Goal: Task Accomplishment & Management: Complete application form

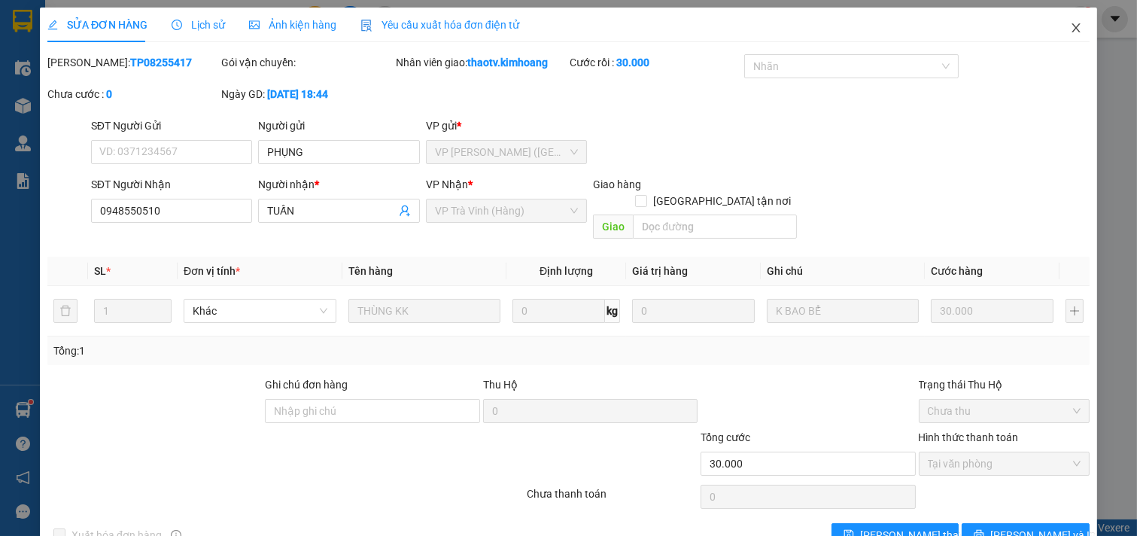
scroll to position [24, 0]
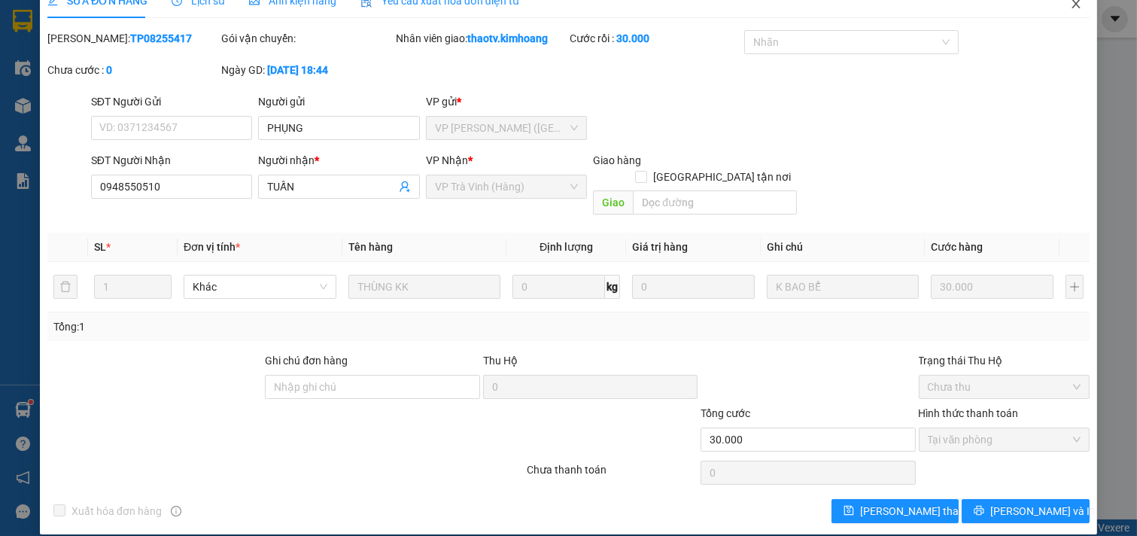
click at [1070, 5] on icon "close" at bounding box center [1076, 4] width 12 height 12
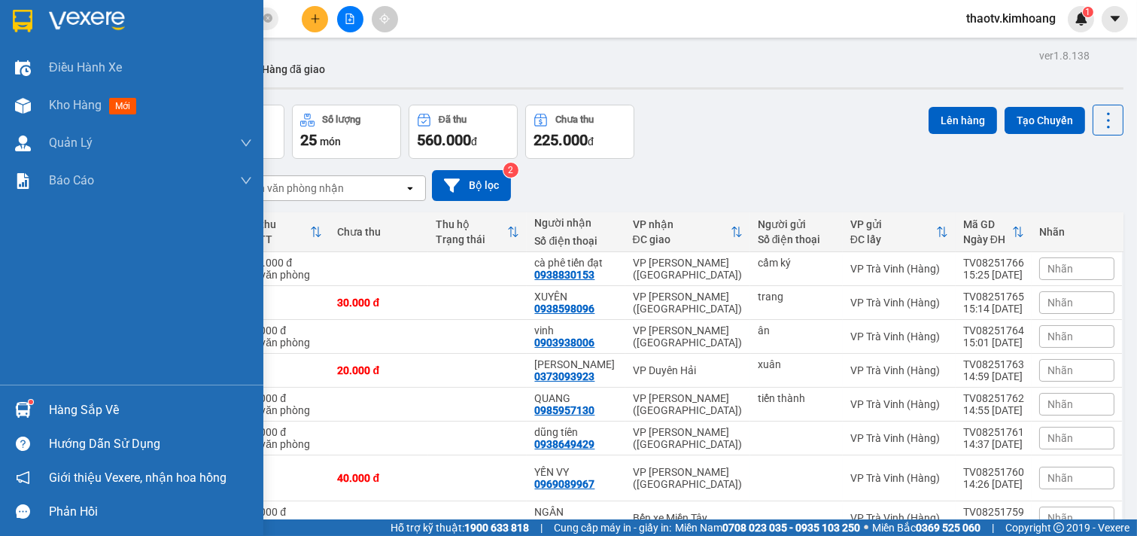
click at [40, 407] on div "Hàng sắp về" at bounding box center [131, 410] width 263 height 34
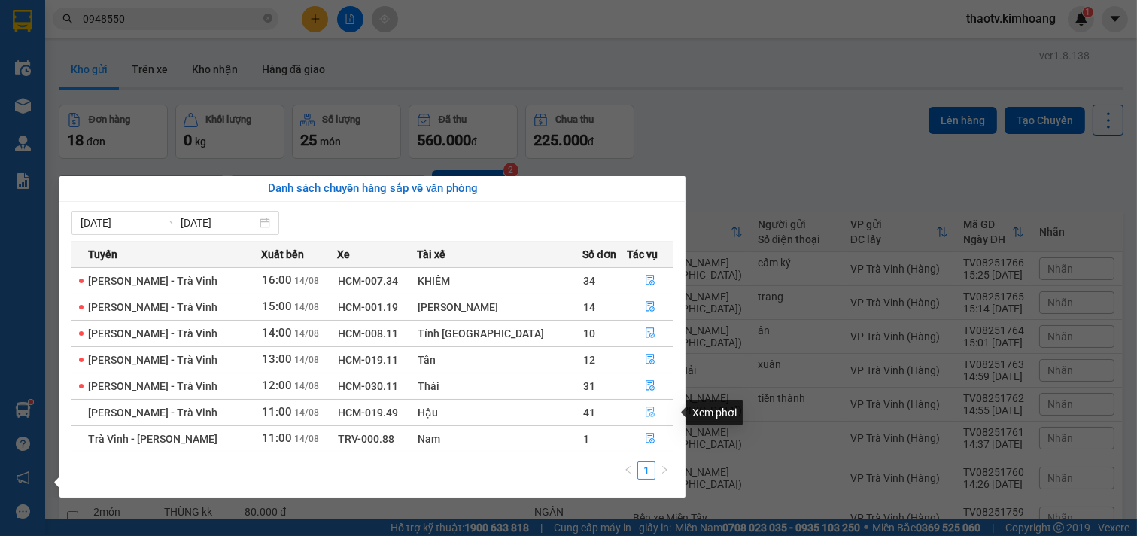
click at [645, 414] on icon "file-done" at bounding box center [650, 411] width 11 height 11
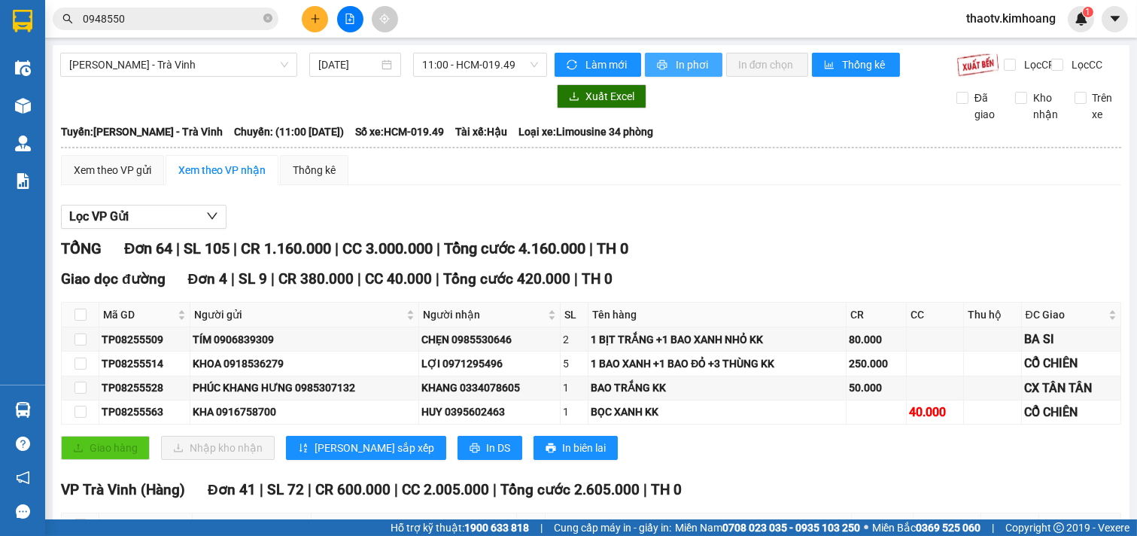
click at [694, 59] on span "In phơi" at bounding box center [693, 64] width 35 height 17
click at [315, 20] on icon "plus" at bounding box center [315, 19] width 11 height 11
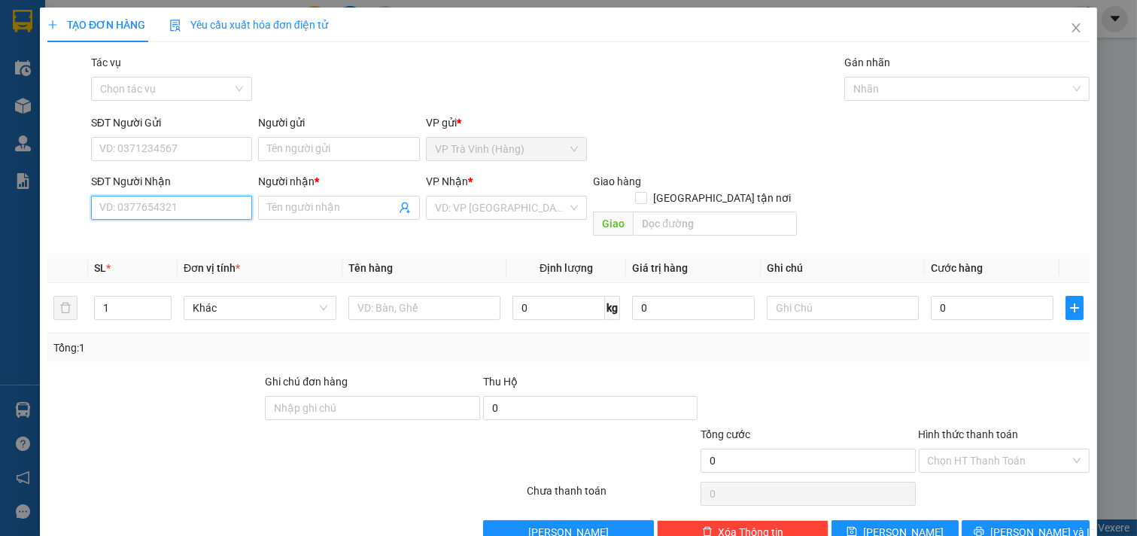
click at [178, 214] on input "SĐT Người Nhận" at bounding box center [172, 208] width 162 height 24
click at [184, 239] on div "0393136163 - [PERSON_NAME]" at bounding box center [173, 238] width 148 height 17
type input "0393136163"
type input "C HẢI"
type input "20.000"
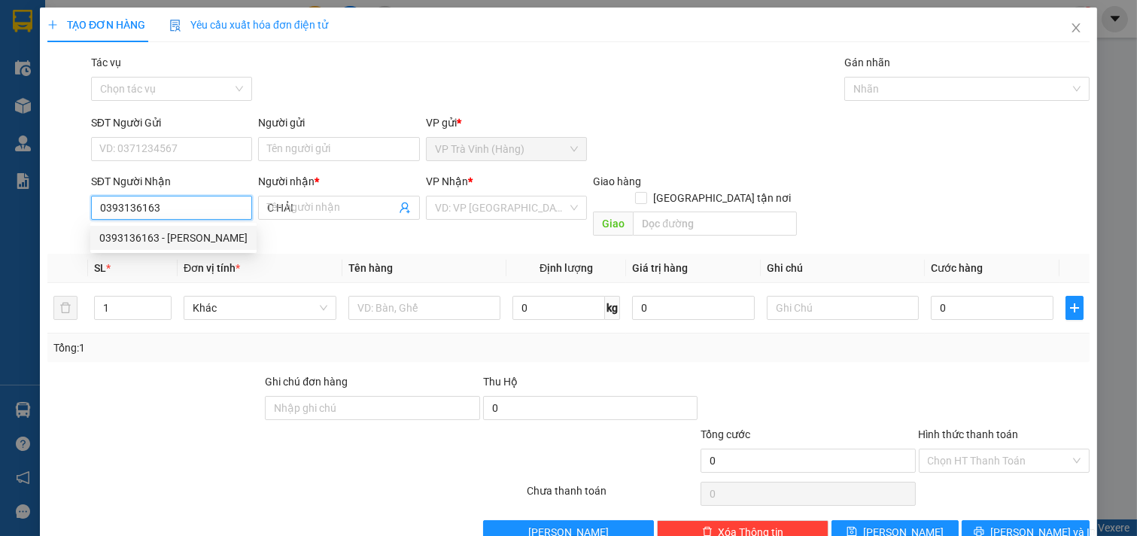
type input "20.000"
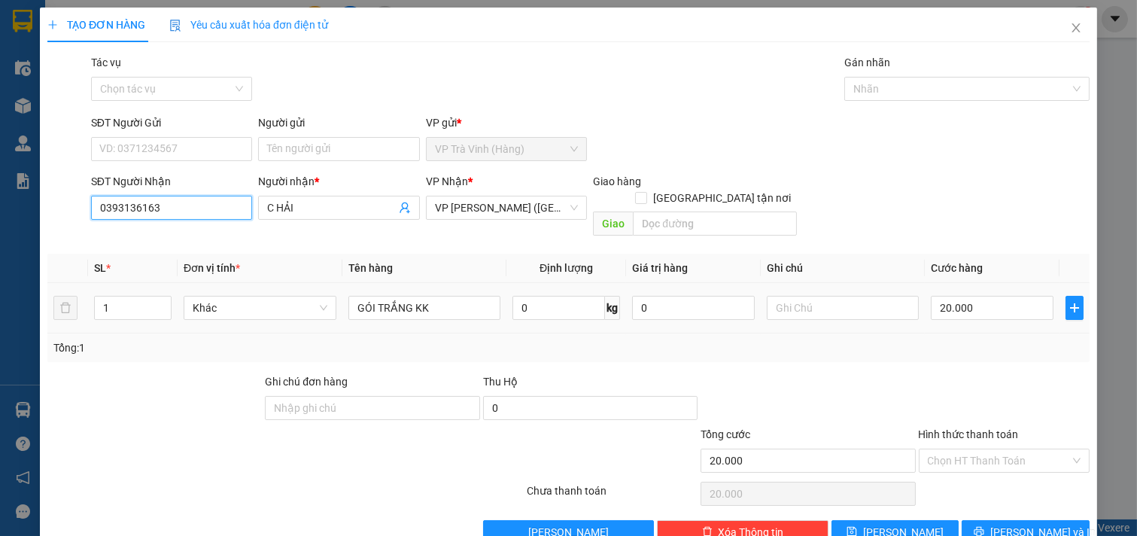
type input "0393136163"
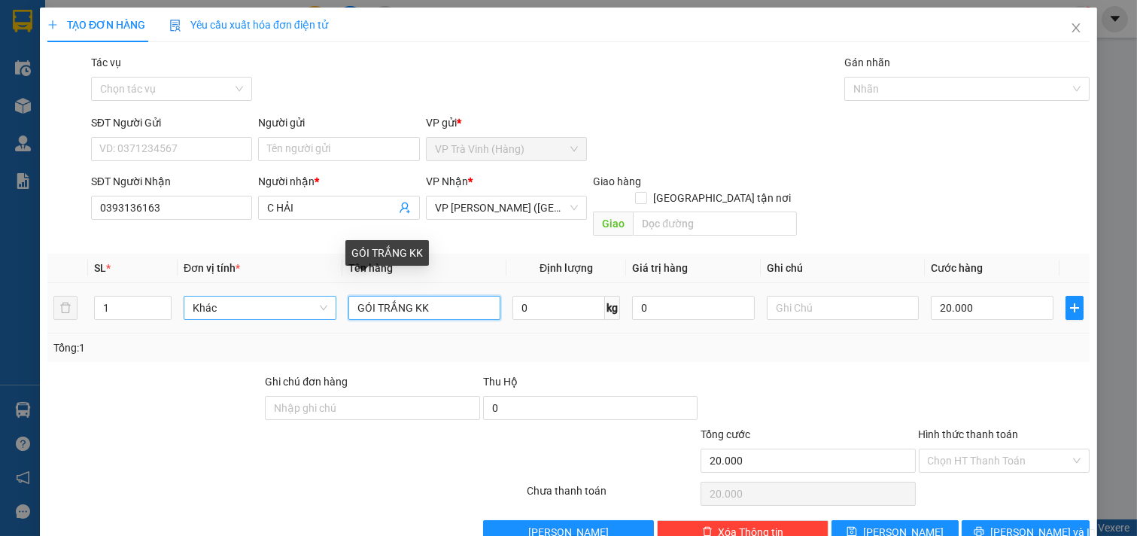
drag, startPoint x: 342, startPoint y: 298, endPoint x: 326, endPoint y: 300, distance: 15.9
click at [326, 300] on tr "1 Khác GÓI TRẮNG KK 0 kg 0 20.000" at bounding box center [568, 308] width 1043 height 50
type input "thùngG KK"
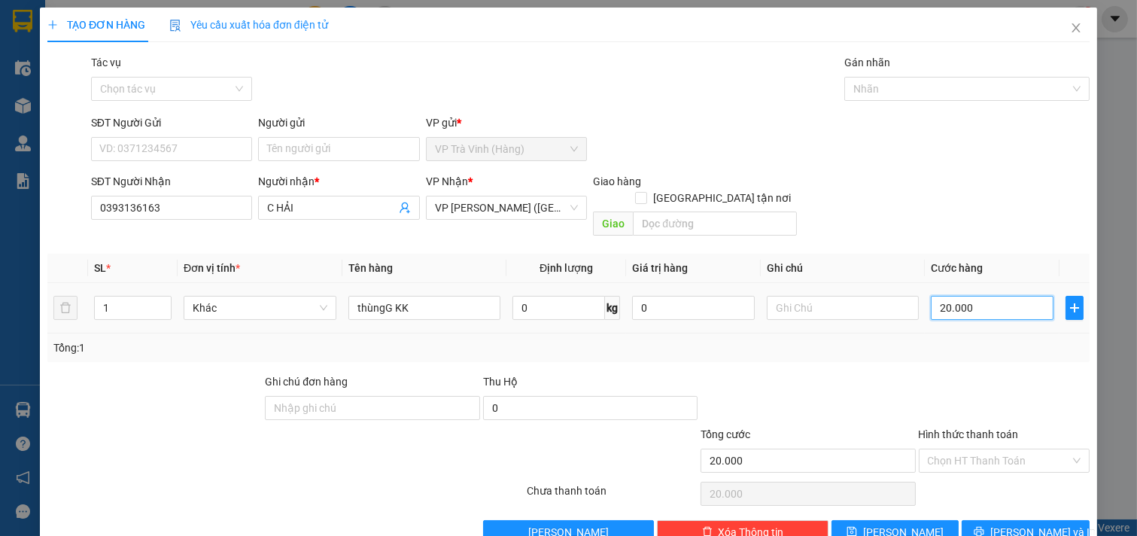
click at [983, 296] on input "20.000" at bounding box center [992, 308] width 123 height 24
type input "0"
type input "3"
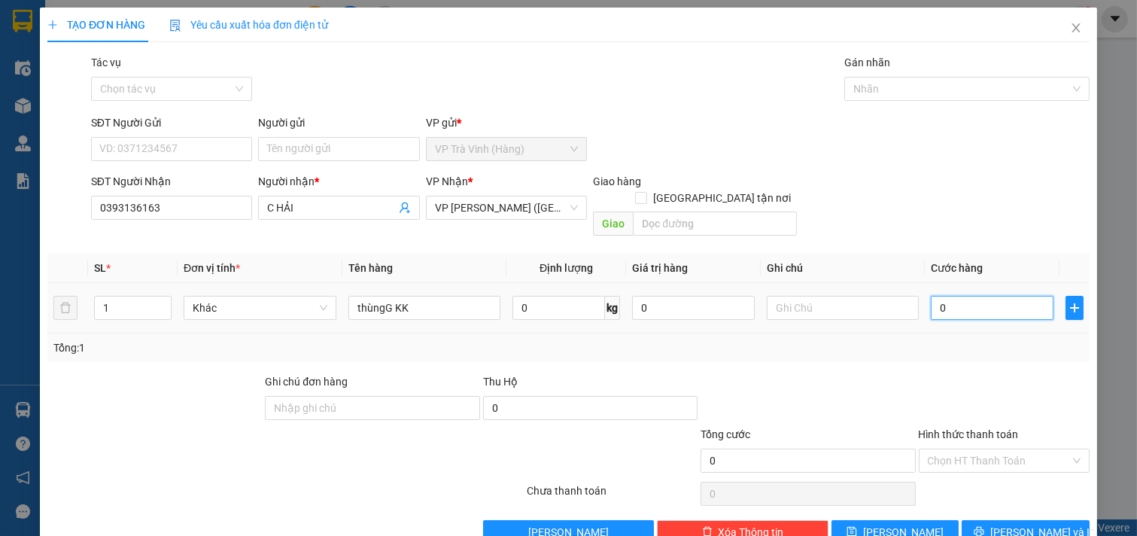
type input "3"
type input "03"
type input "30"
type input "030"
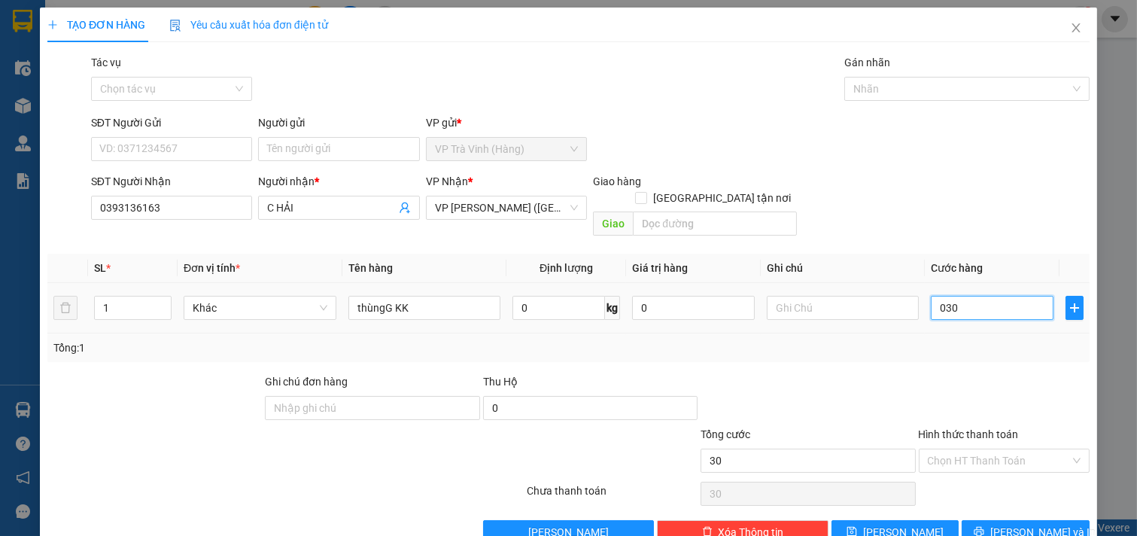
type input "300"
type input "0.300"
type input "3.000"
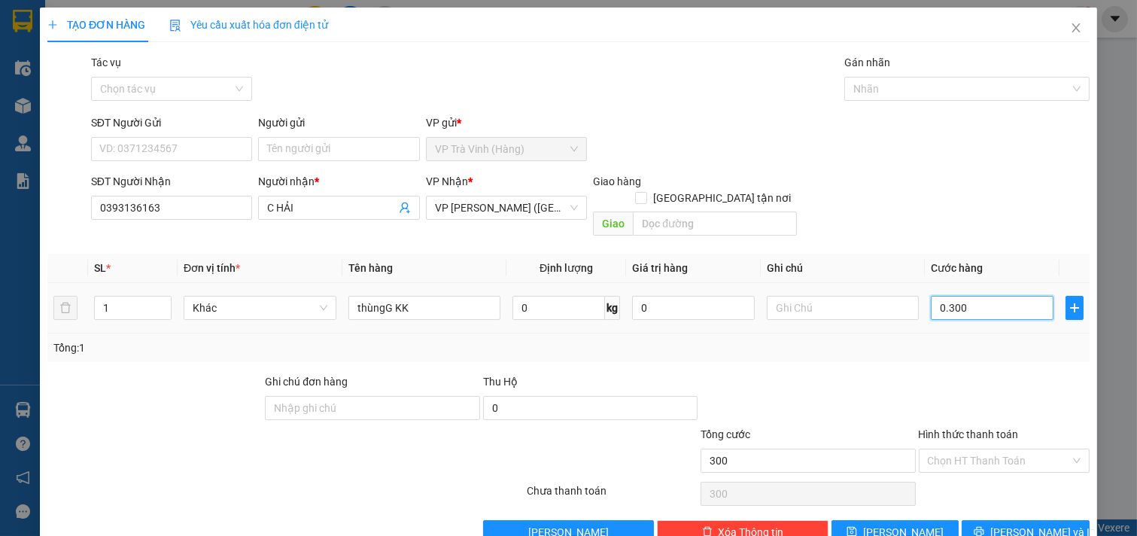
type input "03.000"
type input "30.000"
click at [1009, 449] on input "Hình thức thanh toán" at bounding box center [999, 460] width 143 height 23
type input "30.000"
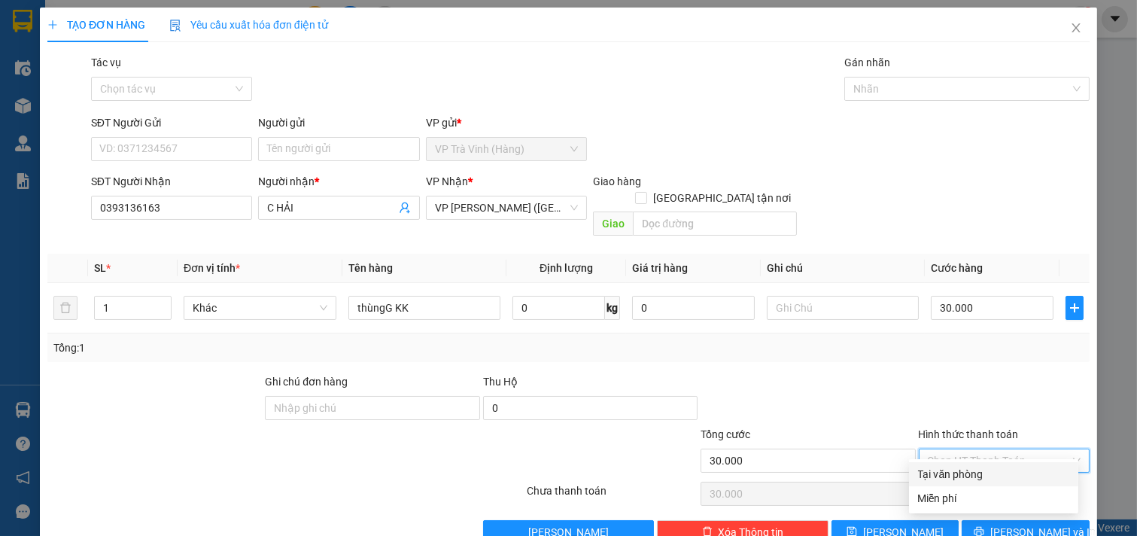
click at [992, 455] on input "Hình thức thanh toán" at bounding box center [999, 460] width 143 height 23
click at [1012, 449] on input "Hình thức thanh toán" at bounding box center [999, 460] width 143 height 23
click at [981, 471] on div "Tại văn phòng" at bounding box center [993, 474] width 151 height 17
type input "0"
click at [1033, 520] on button "[PERSON_NAME] và In" at bounding box center [1026, 532] width 128 height 24
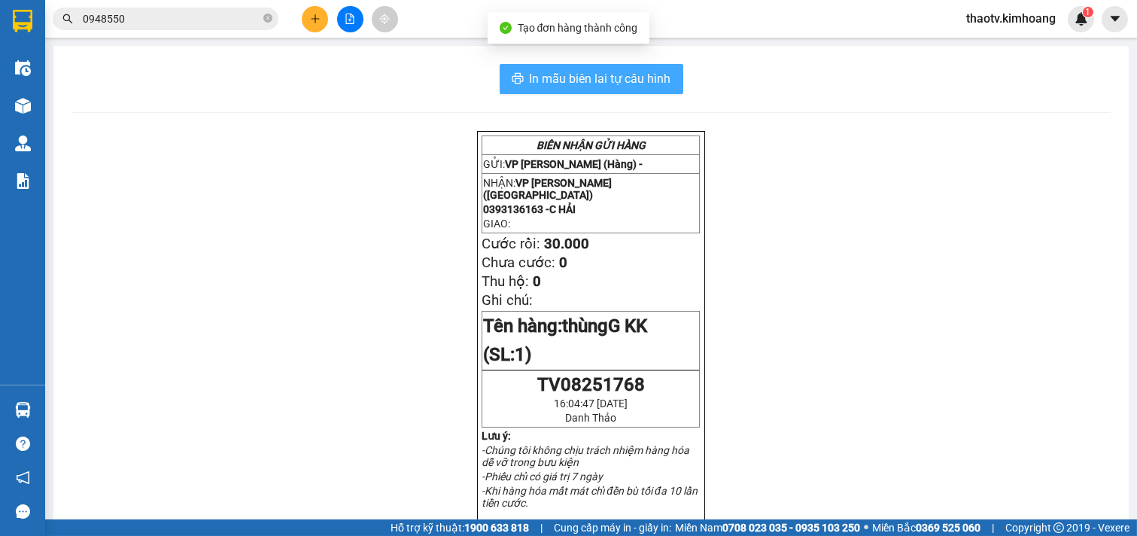
click at [643, 72] on span "In mẫu biên lai tự cấu hình" at bounding box center [601, 78] width 142 height 19
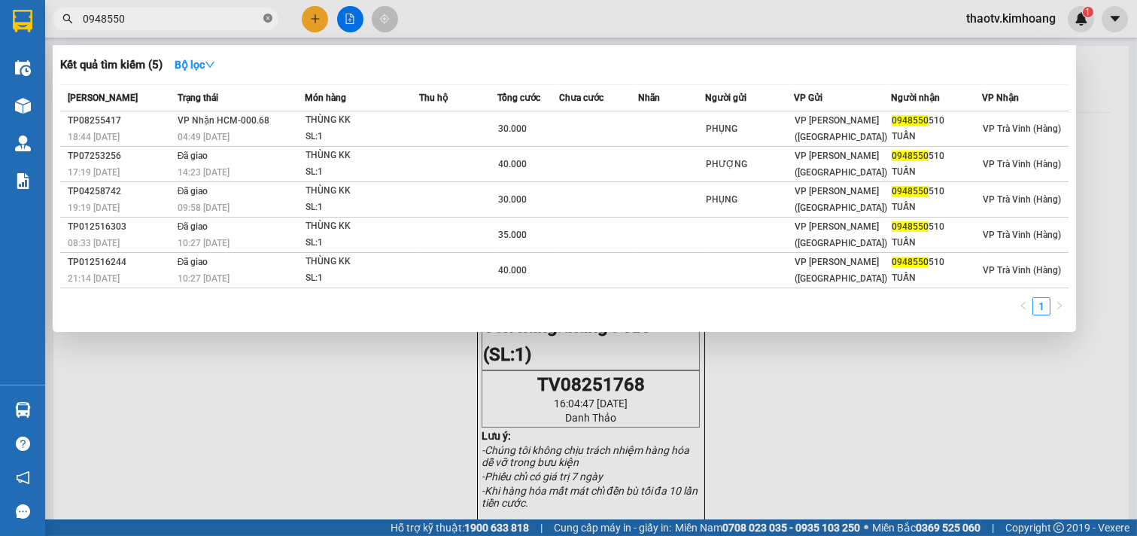
click at [267, 18] on icon "close-circle" at bounding box center [267, 18] width 9 height 9
drag, startPoint x: 222, startPoint y: 14, endPoint x: 174, endPoint y: 17, distance: 48.3
click at [191, 17] on span at bounding box center [166, 19] width 226 height 23
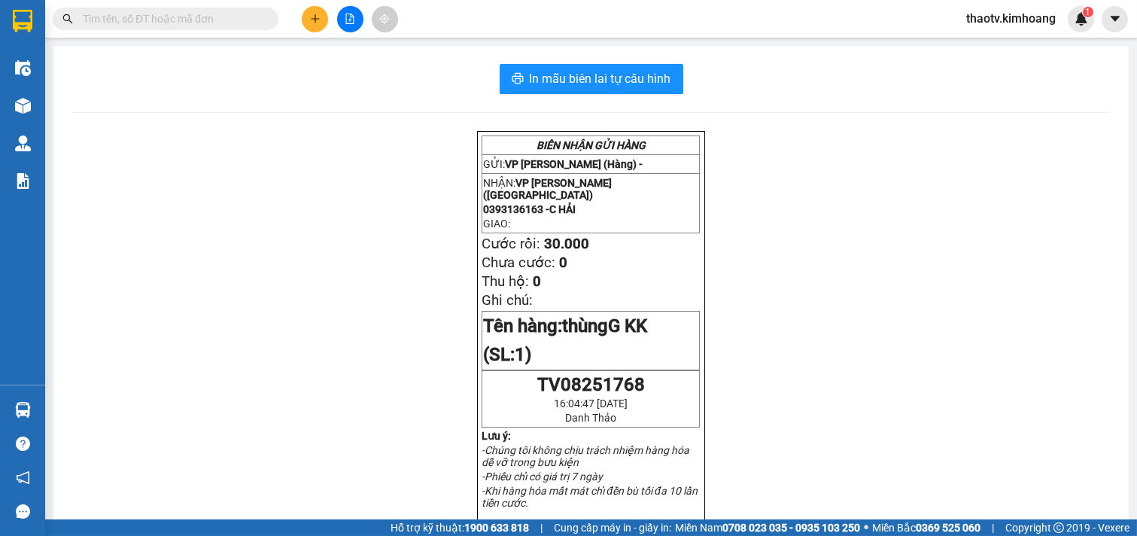
click at [171, 17] on input "text" at bounding box center [172, 19] width 178 height 17
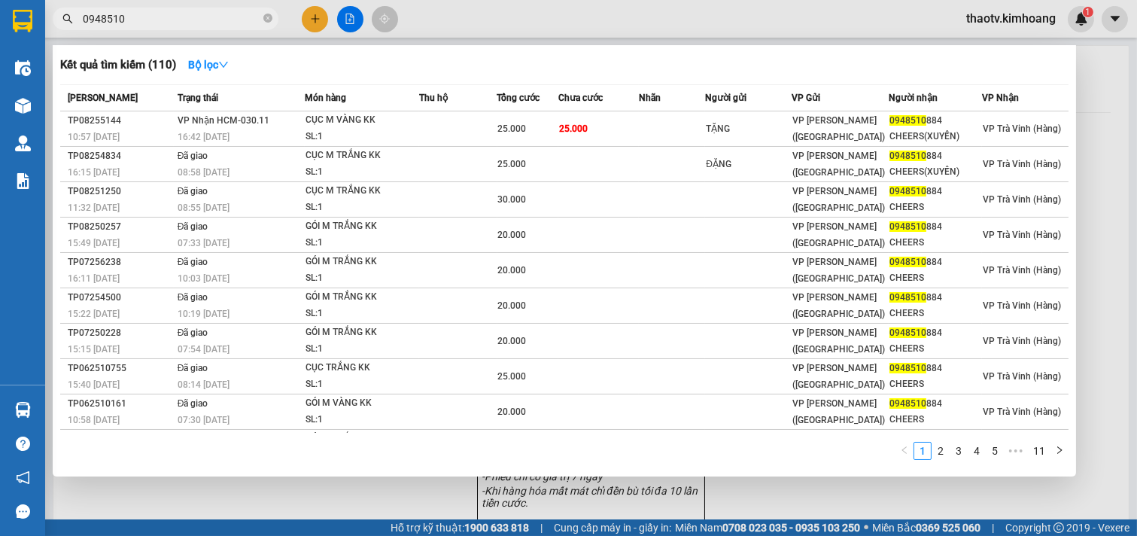
type input "0948510"
click at [321, 18] on div at bounding box center [568, 268] width 1137 height 536
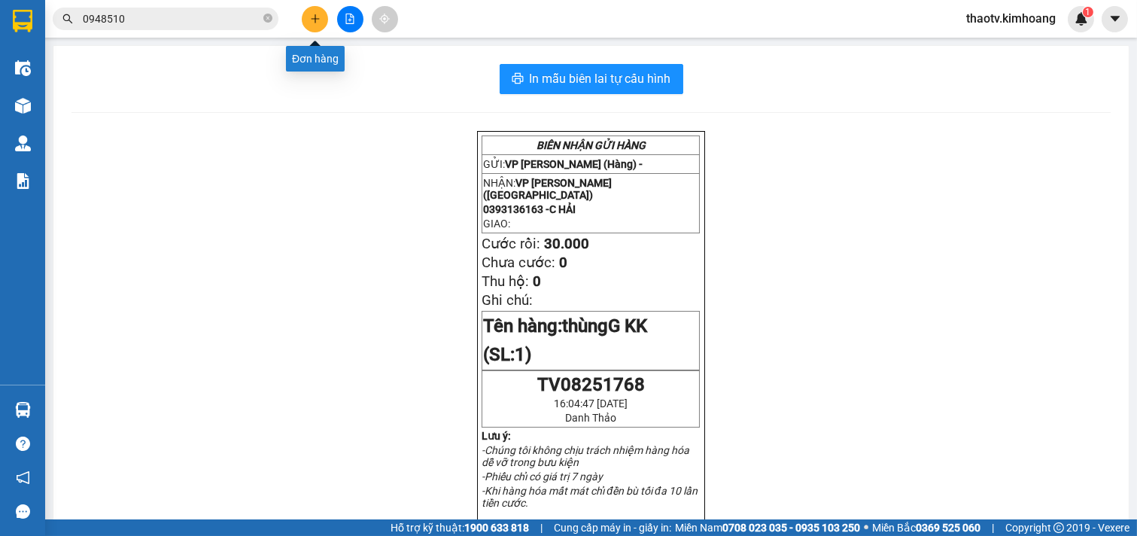
click at [322, 17] on button at bounding box center [315, 19] width 26 height 26
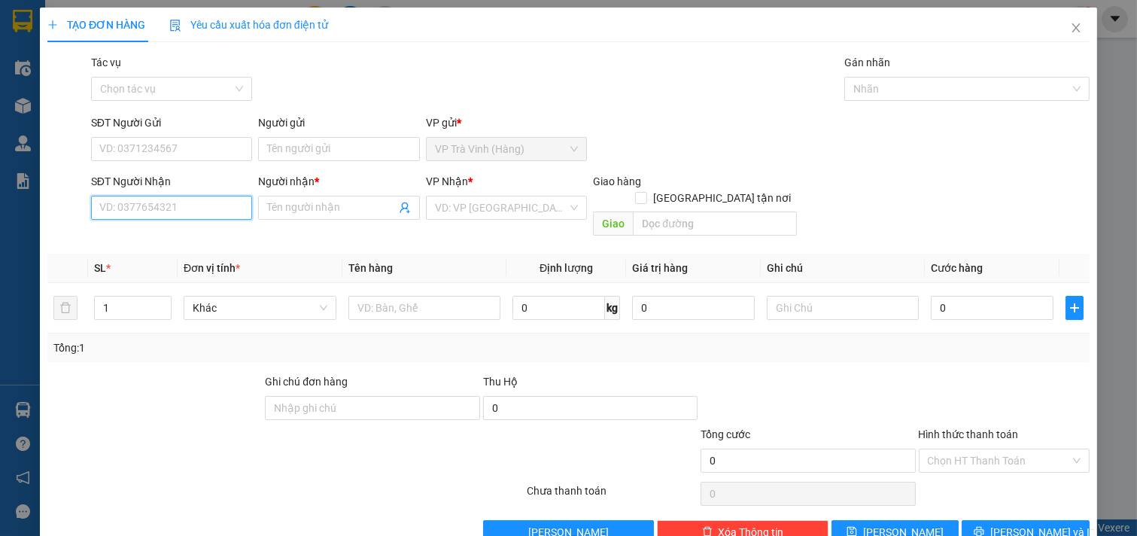
click at [154, 209] on input "SĐT Người Nhận" at bounding box center [172, 208] width 162 height 24
type input "7"
click at [181, 239] on div "0346750056 - [PERSON_NAME]" at bounding box center [173, 238] width 148 height 17
type input "0346750056"
type input "[PERSON_NAME]"
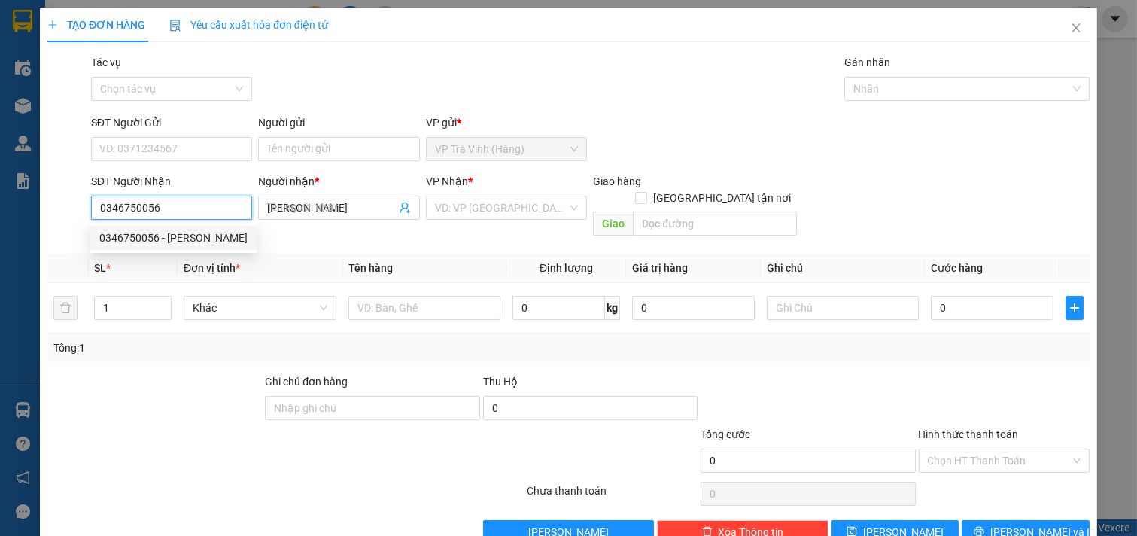
type input "35.000"
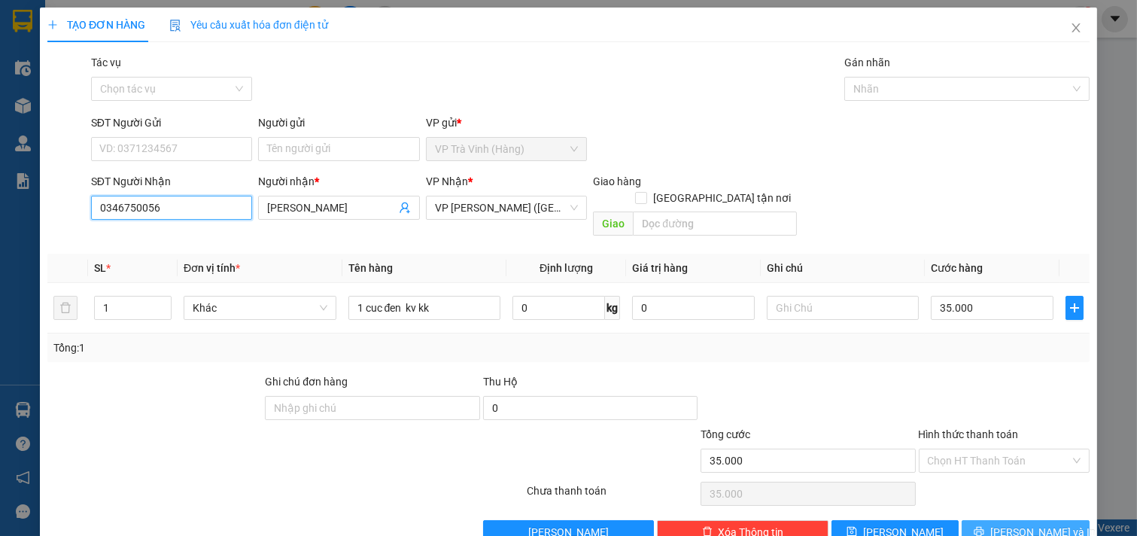
scroll to position [20, 0]
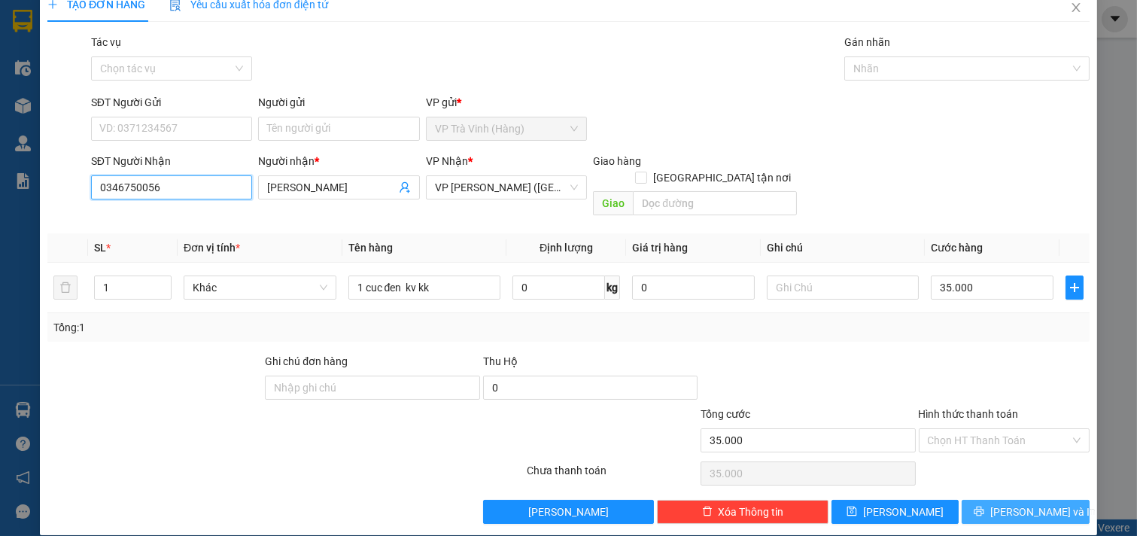
type input "0346750056"
click at [997, 500] on button "[PERSON_NAME] và In" at bounding box center [1026, 512] width 128 height 24
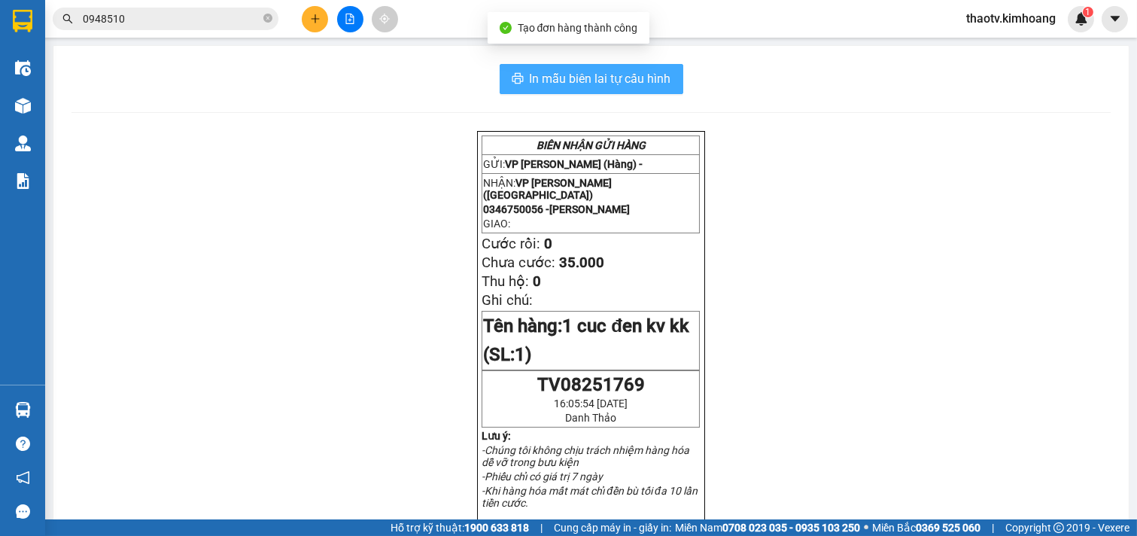
click at [615, 84] on span "In mẫu biên lai tự cấu hình" at bounding box center [601, 78] width 142 height 19
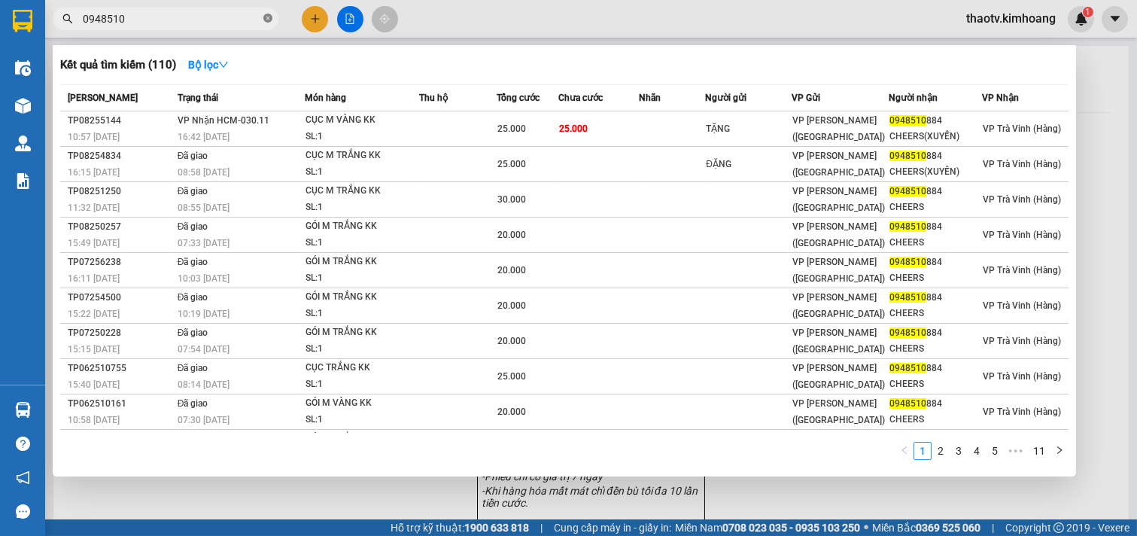
click at [268, 20] on icon "close-circle" at bounding box center [267, 18] width 9 height 9
click at [230, 19] on span at bounding box center [166, 19] width 226 height 23
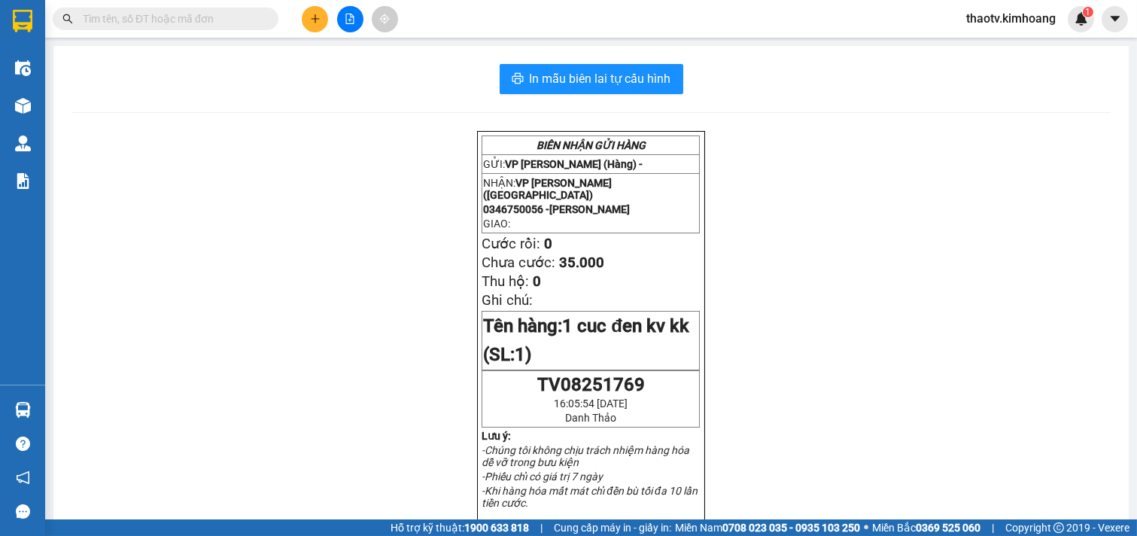
click at [199, 19] on input "text" at bounding box center [172, 19] width 178 height 17
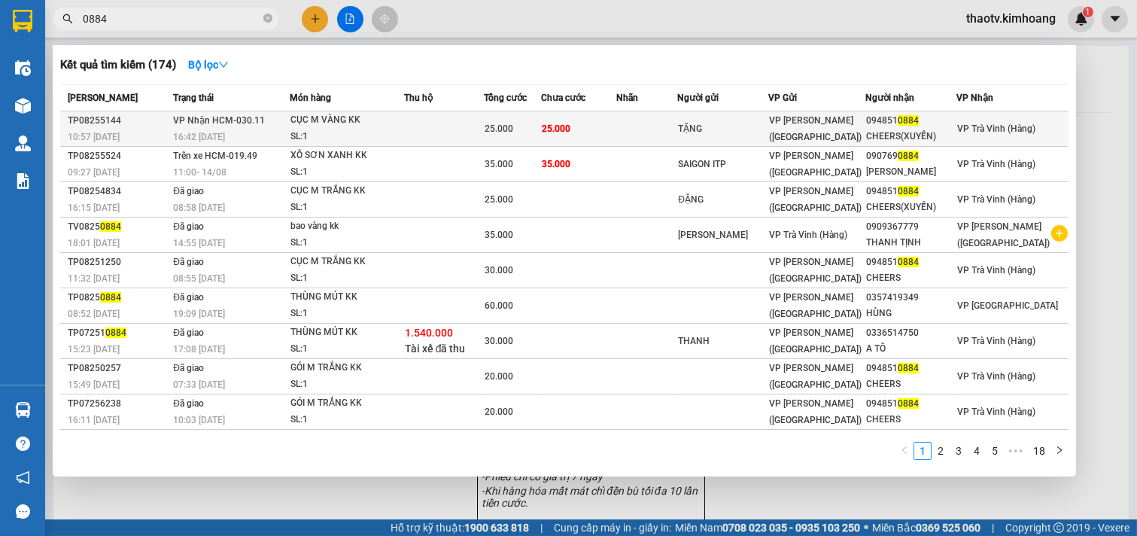
type input "0884"
click at [678, 126] on td at bounding box center [648, 128] width 62 height 35
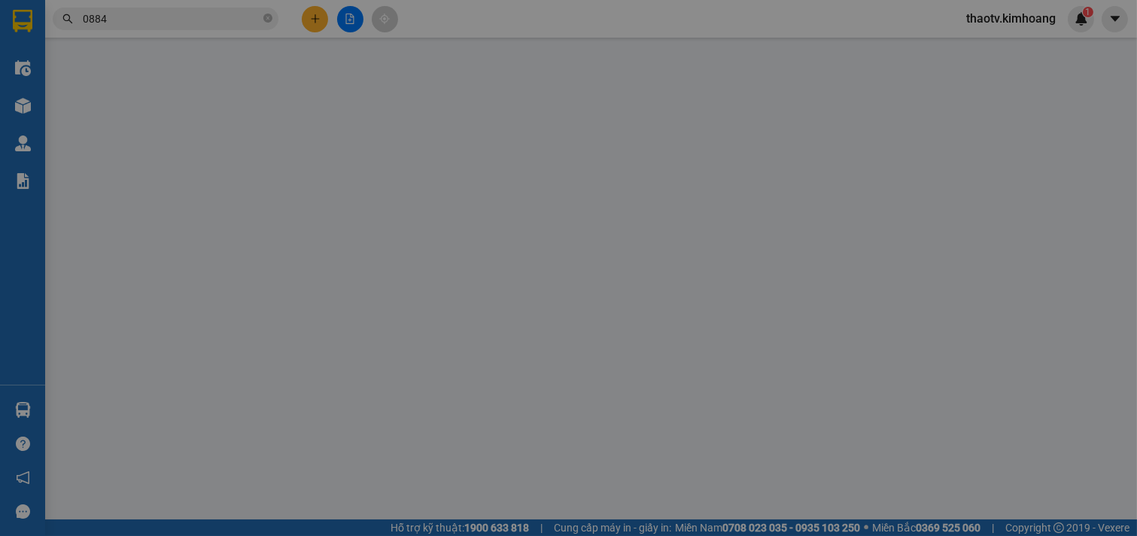
type input "TẶNG"
type input "0948510884"
type input "CHEERS(XUYẾN)"
type input "25.000"
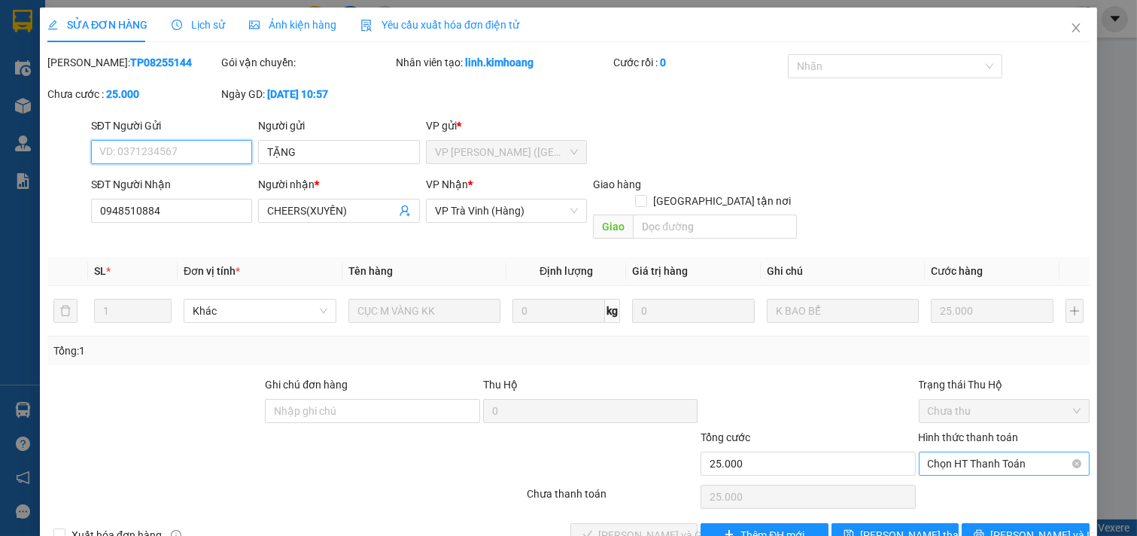
click at [1019, 452] on span "Chọn HT Thanh Toán" at bounding box center [1005, 463] width 154 height 23
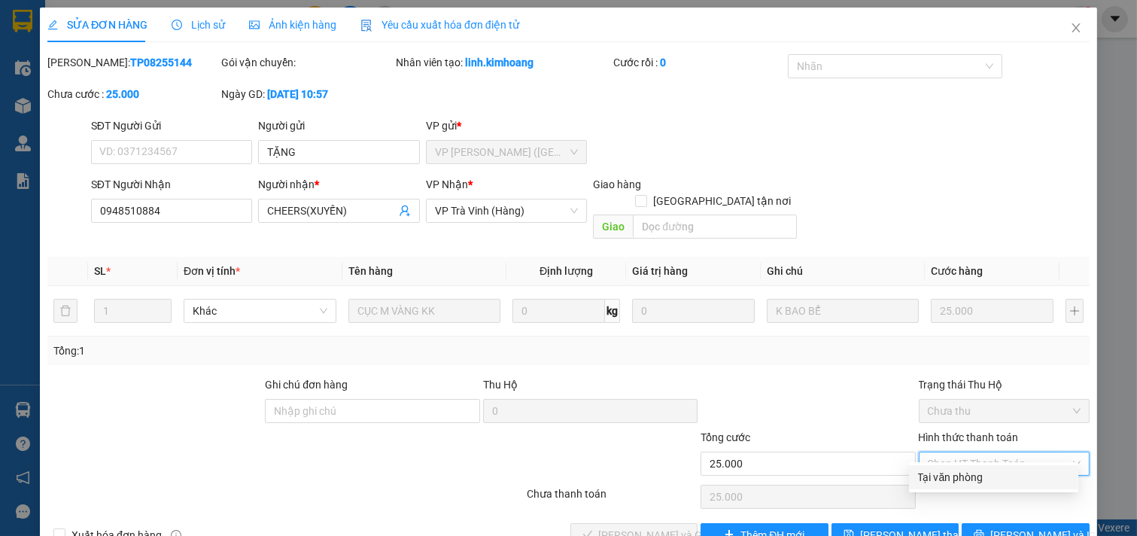
click at [986, 483] on div "Tại văn phòng" at bounding box center [993, 477] width 151 height 17
type input "0"
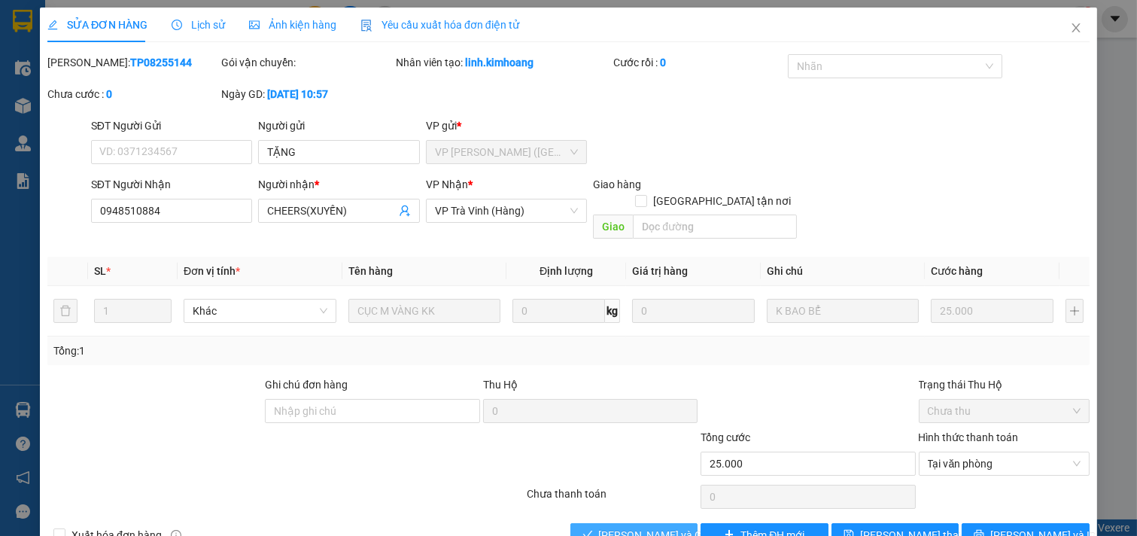
click at [633, 527] on span "[PERSON_NAME] và Giao hàng" at bounding box center [671, 535] width 145 height 17
click at [635, 527] on span "[PERSON_NAME] và Giao hàng" at bounding box center [671, 535] width 145 height 17
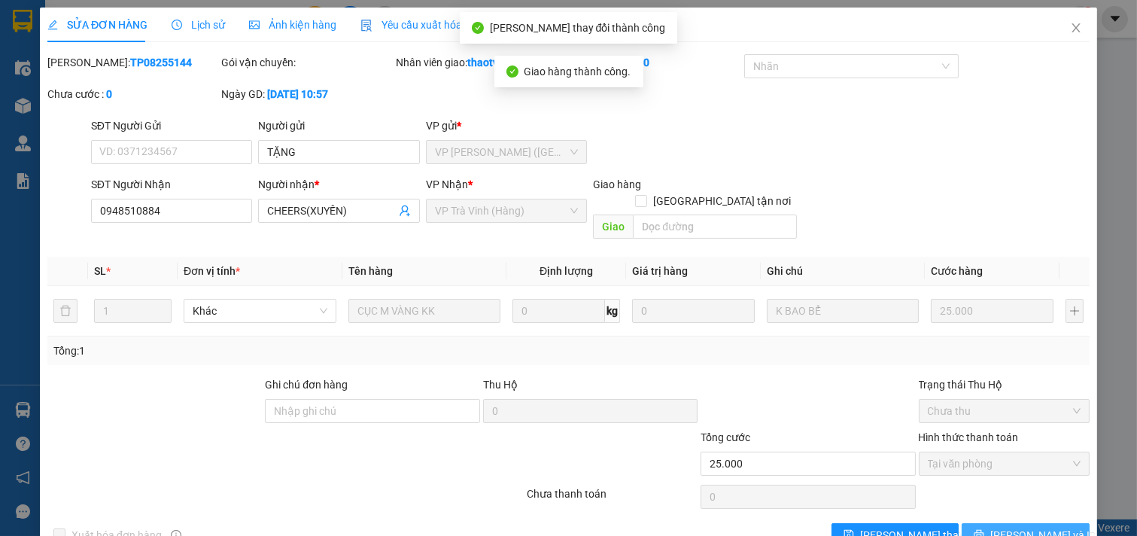
click at [1015, 527] on span "[PERSON_NAME] và In" at bounding box center [1043, 535] width 105 height 17
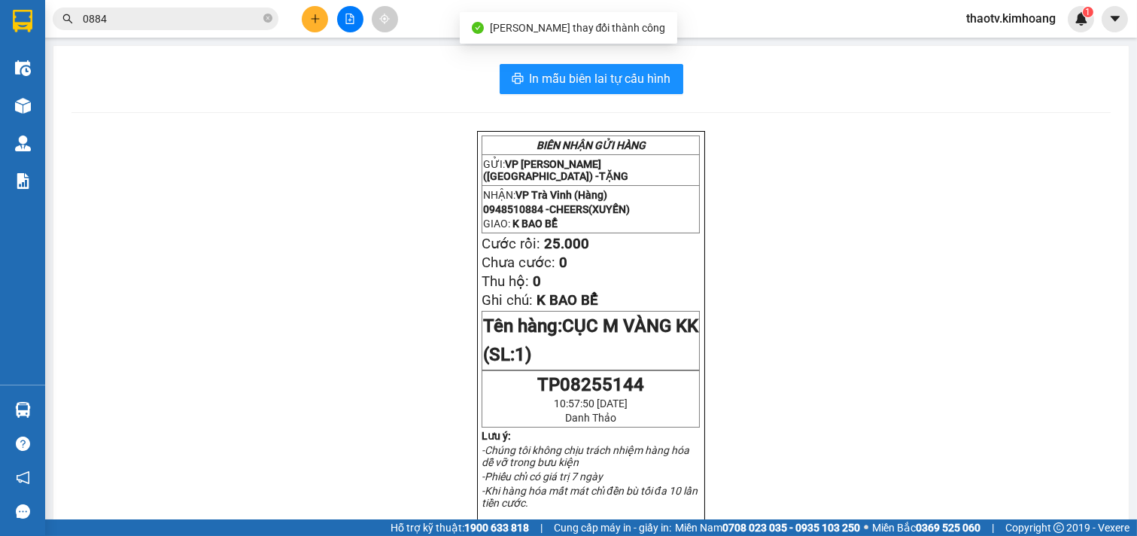
click at [262, 18] on span "0884" at bounding box center [166, 19] width 226 height 23
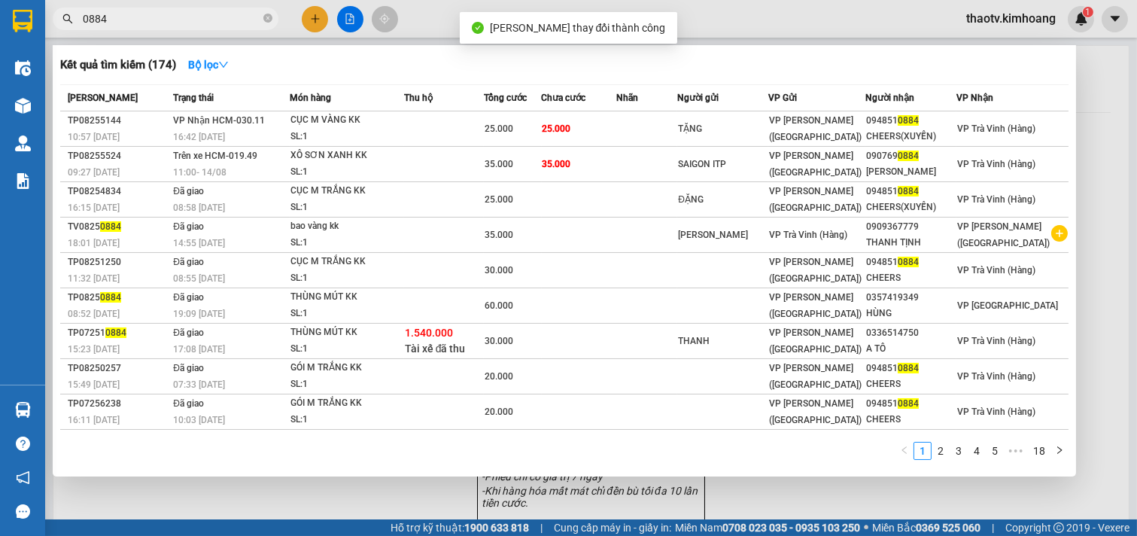
click at [282, 16] on div "0884" at bounding box center [147, 19] width 294 height 23
click at [272, 18] on icon "close-circle" at bounding box center [267, 18] width 9 height 9
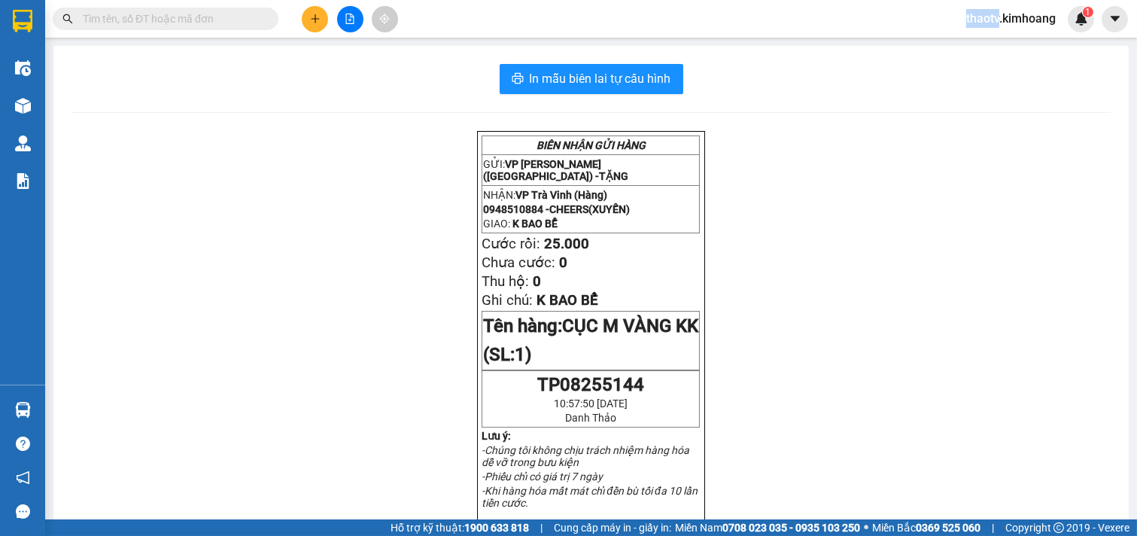
drag, startPoint x: 272, startPoint y: 18, endPoint x: 244, endPoint y: 19, distance: 27.9
click at [252, 18] on span at bounding box center [166, 19] width 226 height 23
click at [244, 19] on input "text" at bounding box center [172, 19] width 178 height 17
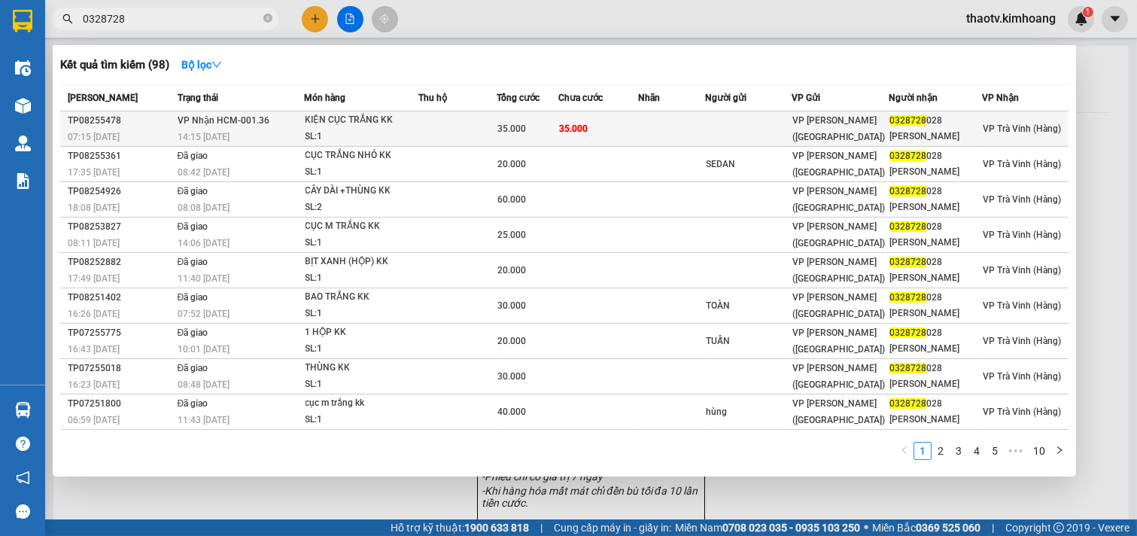
type input "0328728"
click at [598, 120] on td "35.000" at bounding box center [599, 128] width 81 height 35
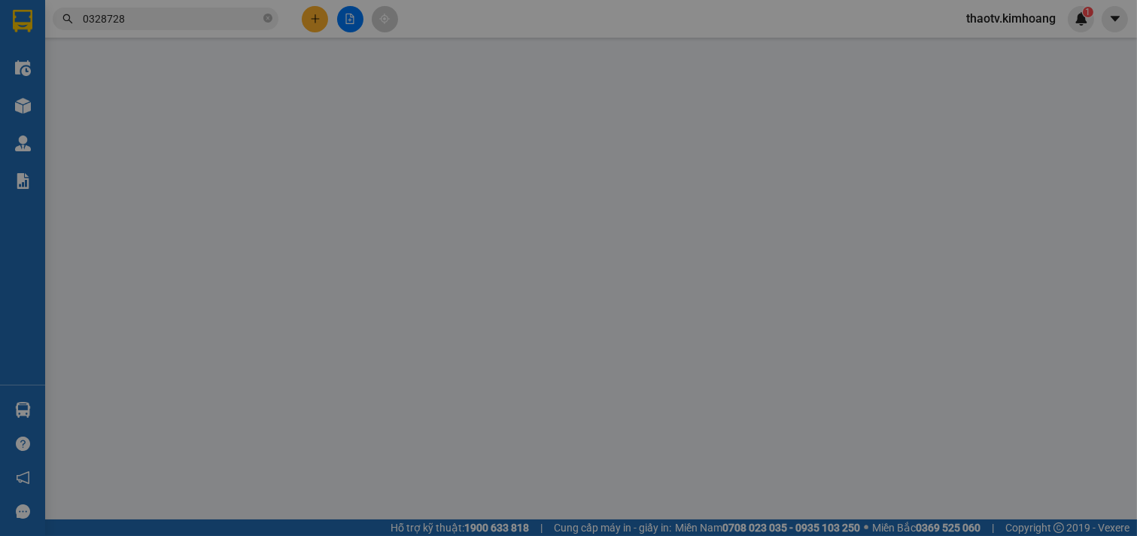
type input "0328728028"
type input "[PERSON_NAME]"
type input "35.000"
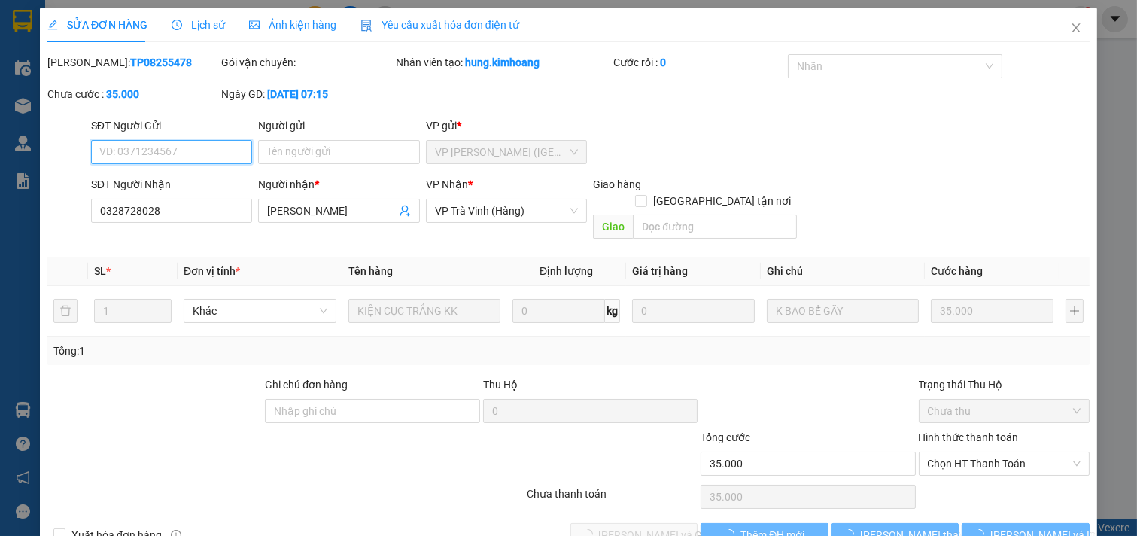
scroll to position [17, 0]
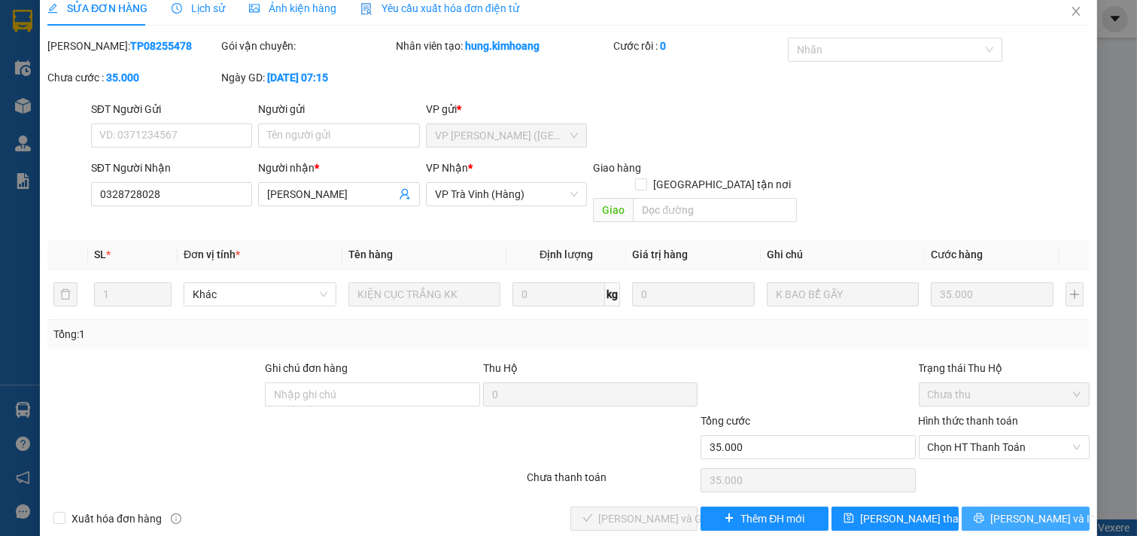
click at [1059, 507] on button "[PERSON_NAME] và In" at bounding box center [1026, 519] width 128 height 24
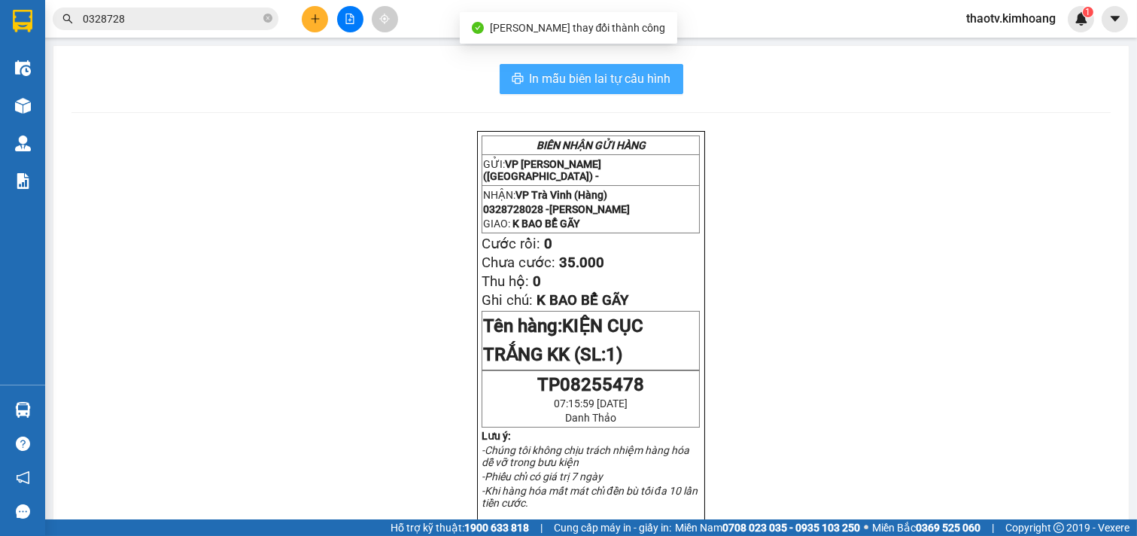
click at [645, 72] on span "In mẫu biên lai tự cấu hình" at bounding box center [601, 78] width 142 height 19
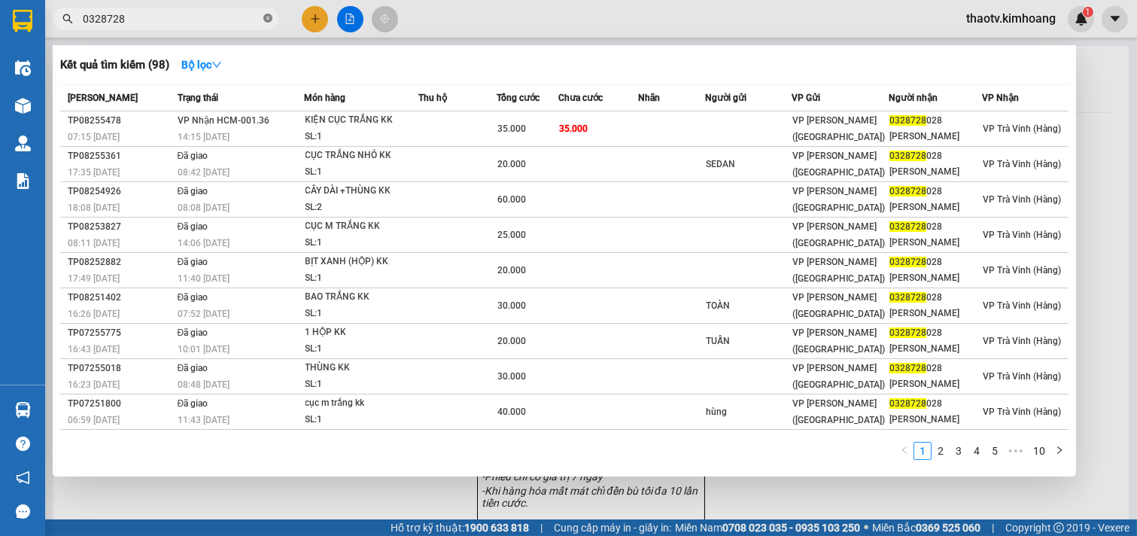
click at [269, 17] on icon "close-circle" at bounding box center [267, 18] width 9 height 9
click at [269, 17] on span at bounding box center [267, 19] width 9 height 17
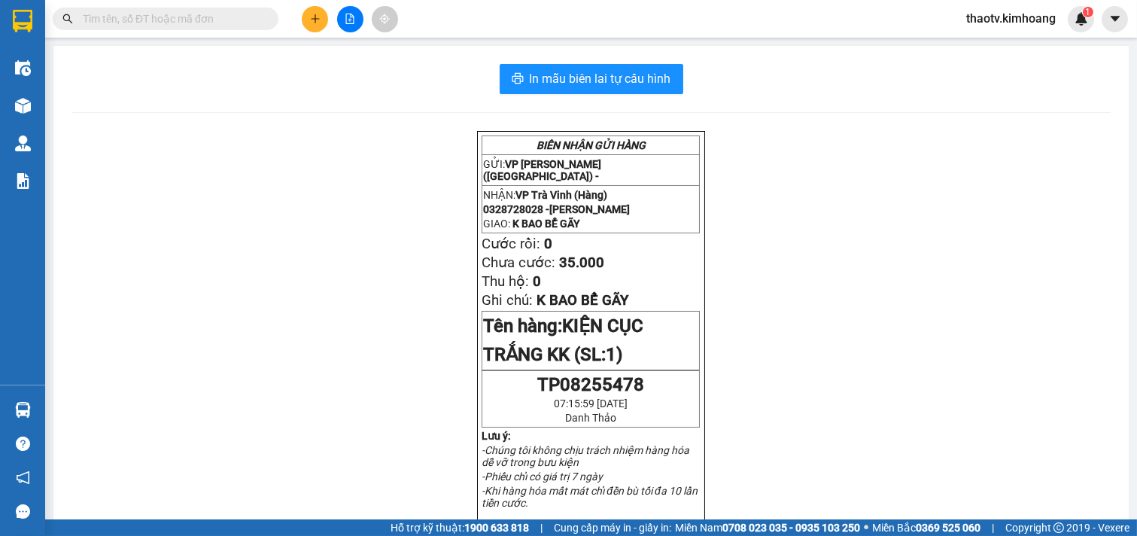
click at [236, 29] on span at bounding box center [166, 19] width 226 height 23
click at [234, 23] on input "text" at bounding box center [172, 19] width 178 height 17
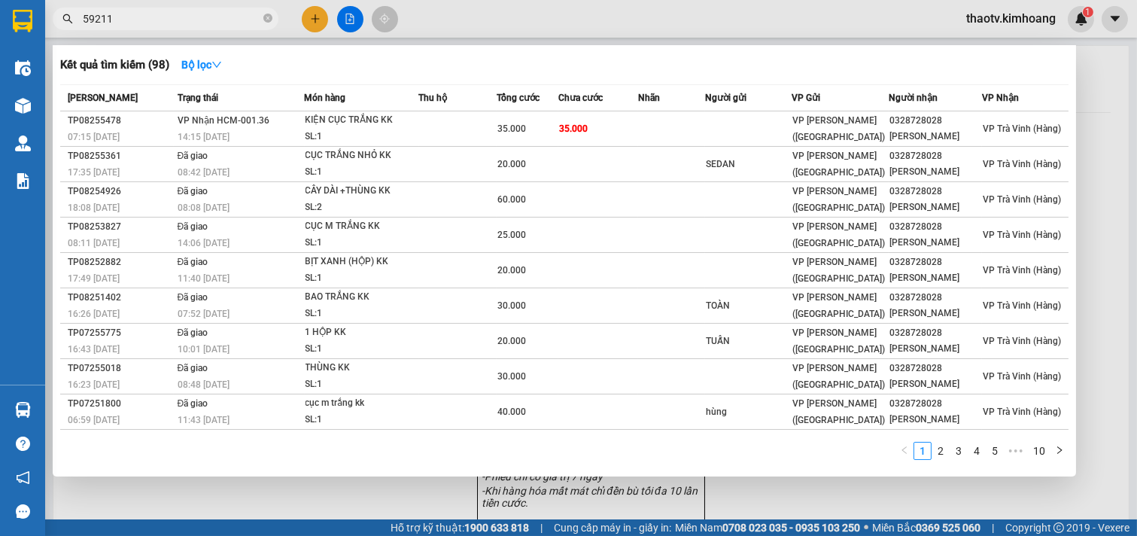
type input "592115"
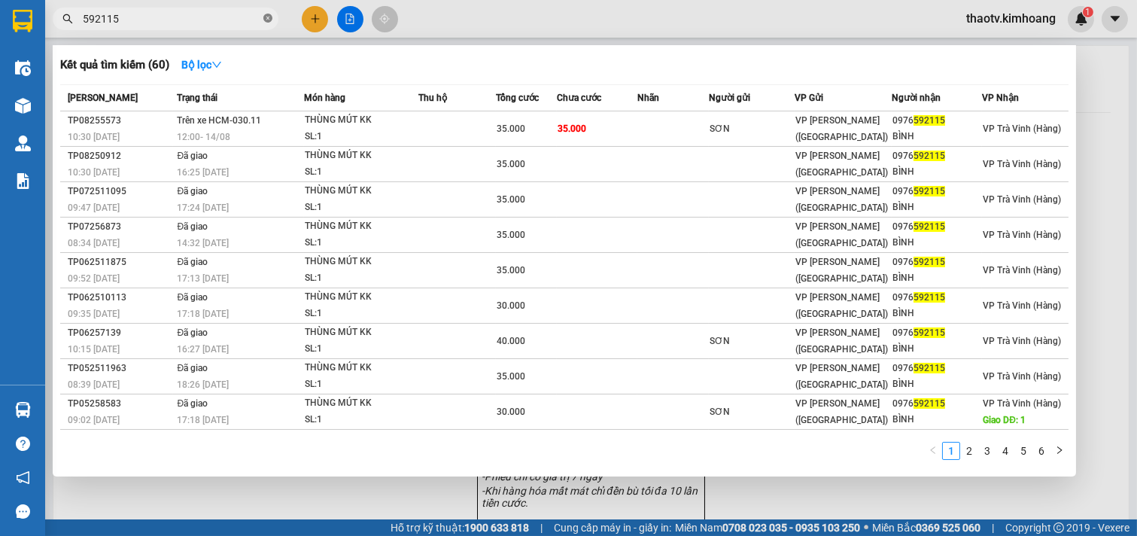
click at [269, 21] on span at bounding box center [267, 19] width 9 height 14
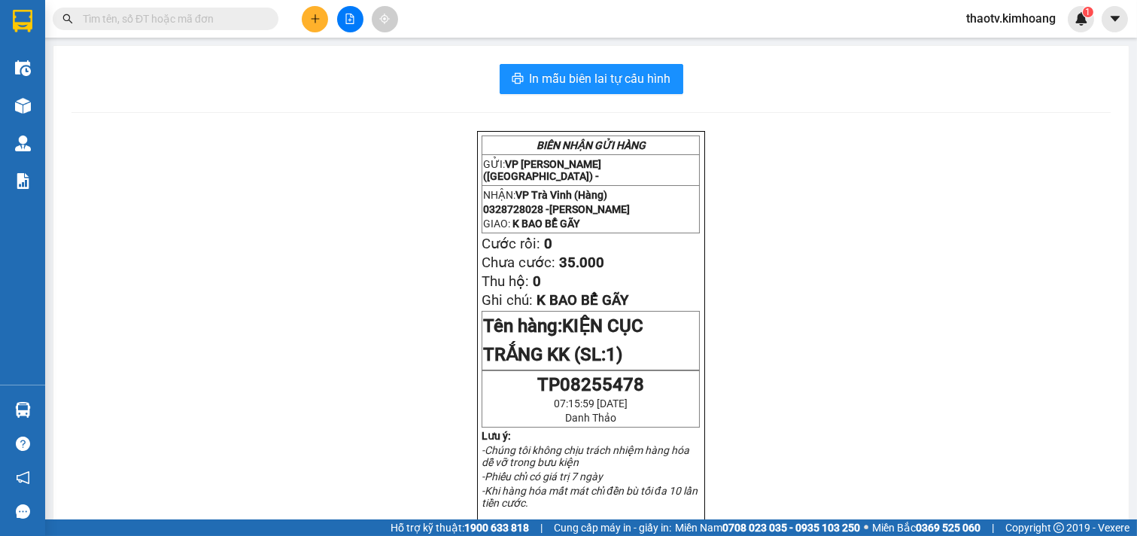
drag, startPoint x: 272, startPoint y: 17, endPoint x: 241, endPoint y: 25, distance: 32.5
click at [269, 21] on span at bounding box center [166, 19] width 226 height 23
click at [229, 26] on input "text" at bounding box center [172, 19] width 178 height 17
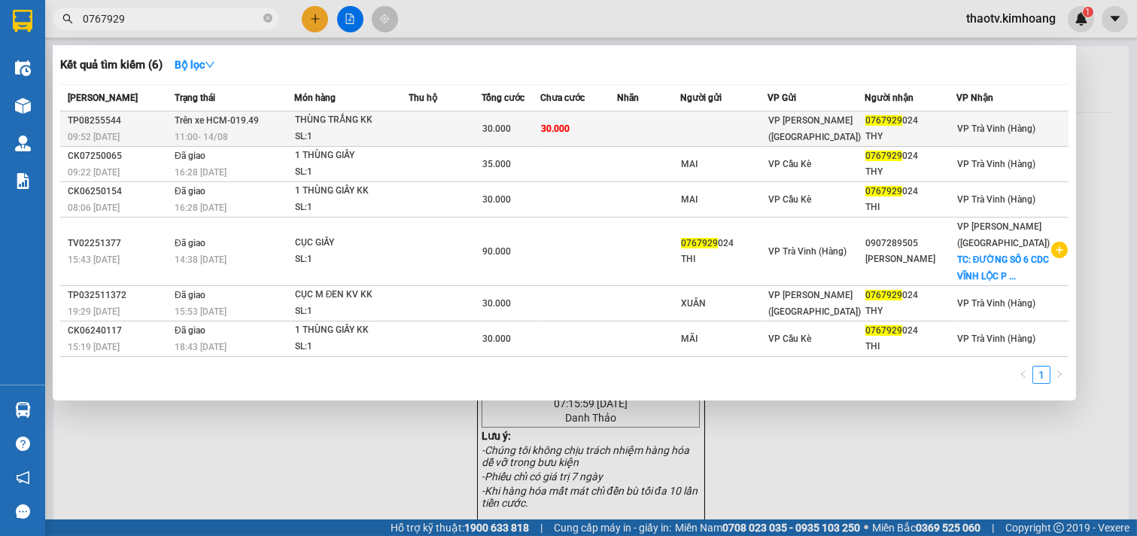
type input "0767929"
click at [431, 126] on td at bounding box center [445, 128] width 73 height 35
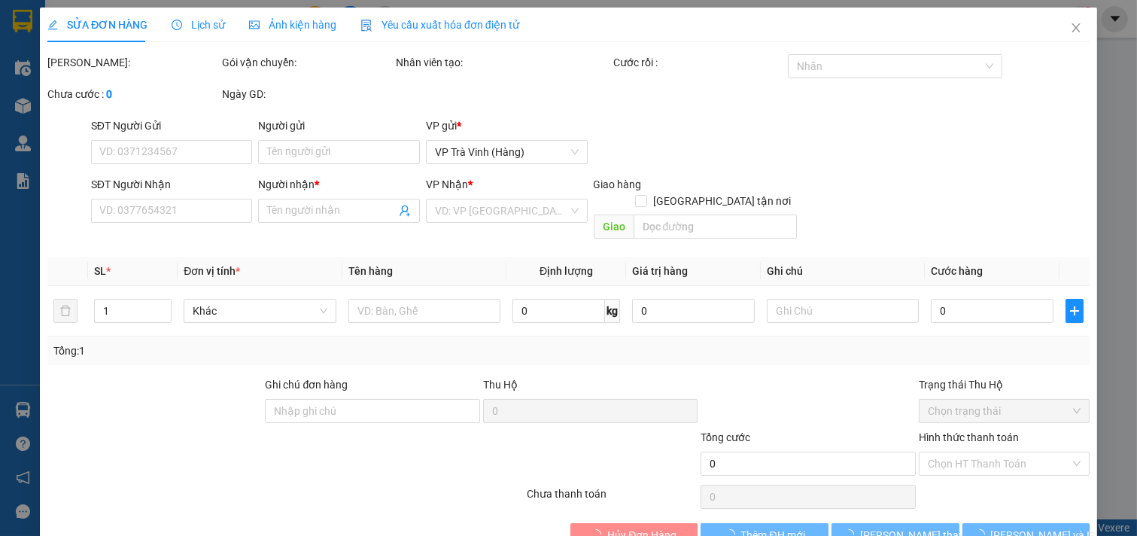
type input "0767929024"
type input "THY"
type input "30.000"
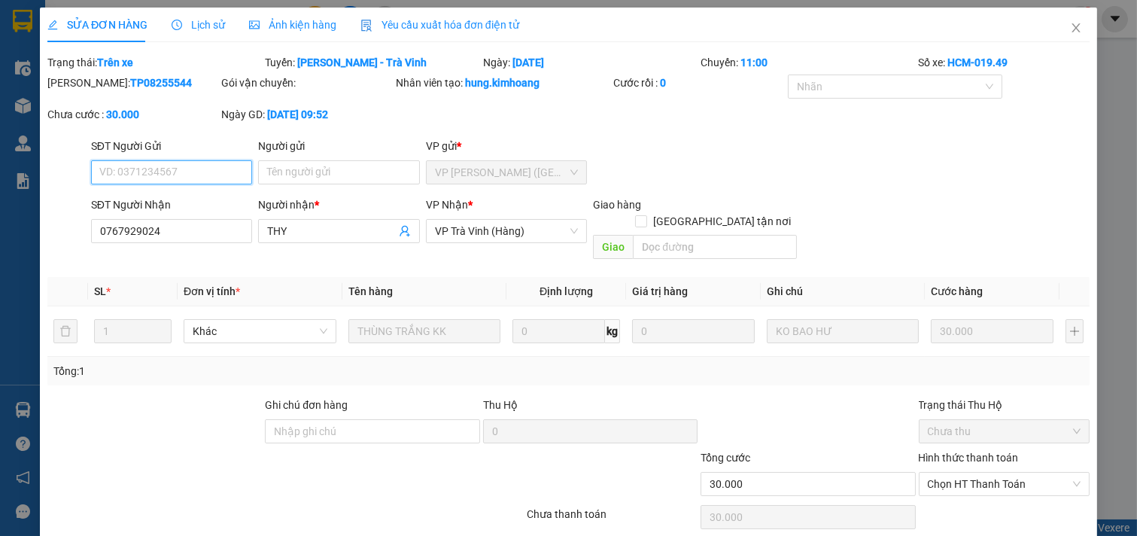
scroll to position [20, 0]
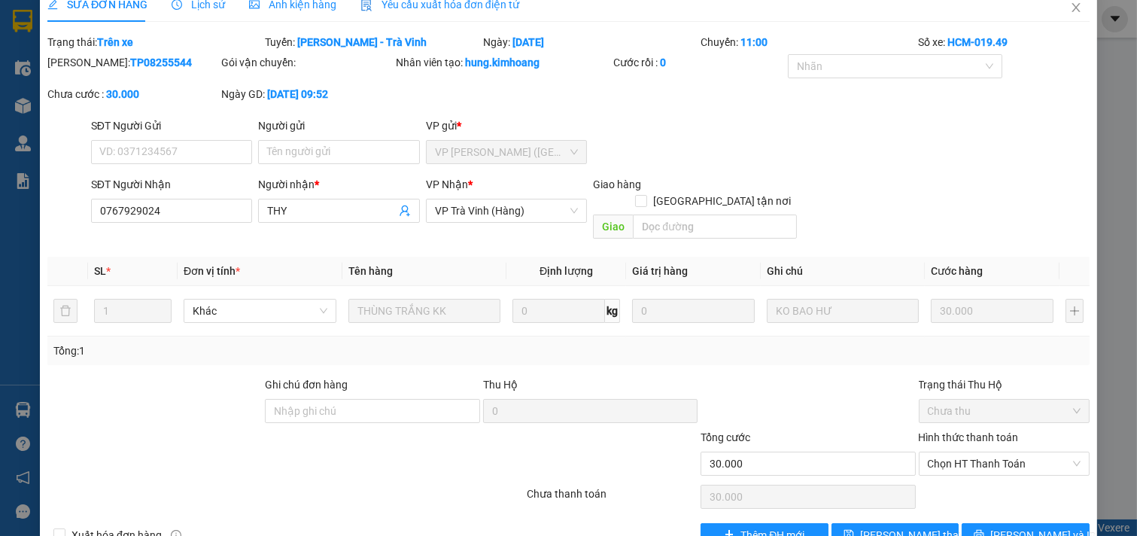
click at [1040, 504] on div "Total Paid Fee 0 Total UnPaid Fee 30.000 Cash Collection Total Fee Trạng thái: …" at bounding box center [568, 290] width 1043 height 513
click at [1030, 527] on span "[PERSON_NAME] và In" at bounding box center [1043, 535] width 105 height 17
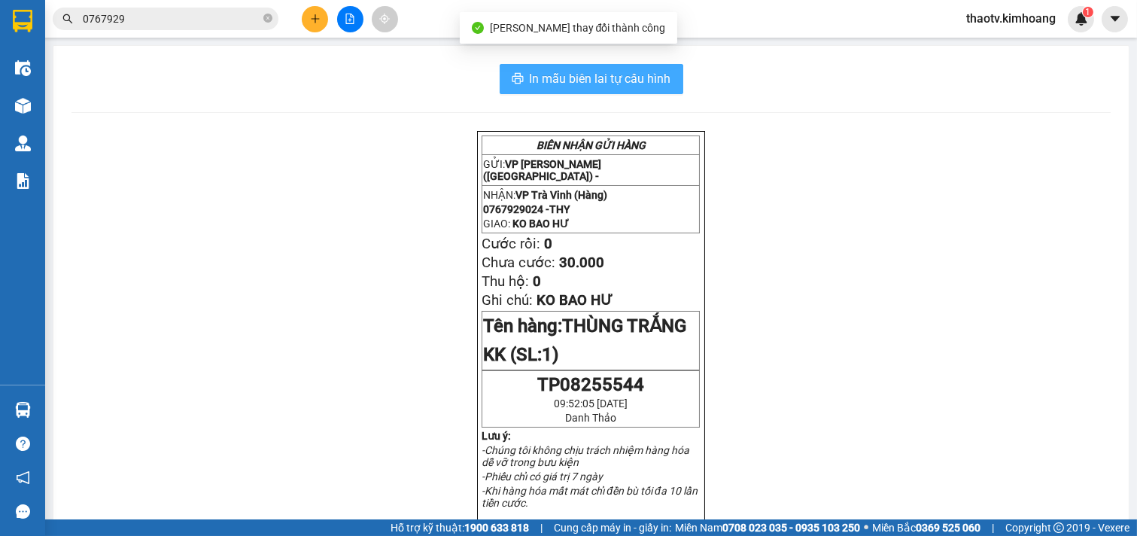
click at [595, 84] on span "In mẫu biên lai tự cấu hình" at bounding box center [601, 78] width 142 height 19
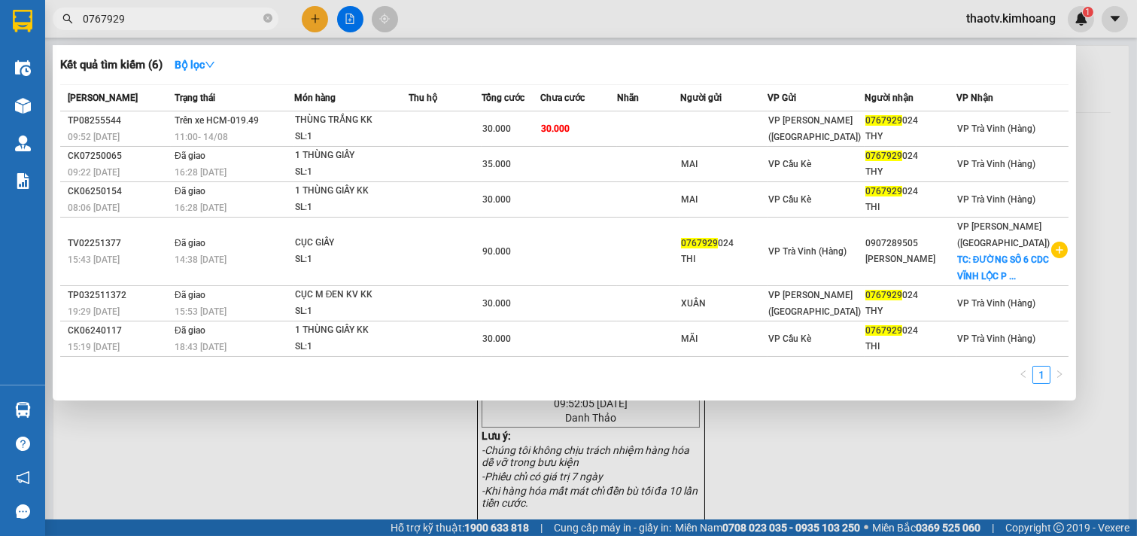
drag, startPoint x: 142, startPoint y: 20, endPoint x: 0, endPoint y: 139, distance: 184.9
click at [0, 132] on section "Kết quả tìm kiếm ( 6 ) Bộ lọc Mã ĐH Trạng thái Món hàng Thu hộ Tổng cước Chưa c…" at bounding box center [568, 268] width 1137 height 536
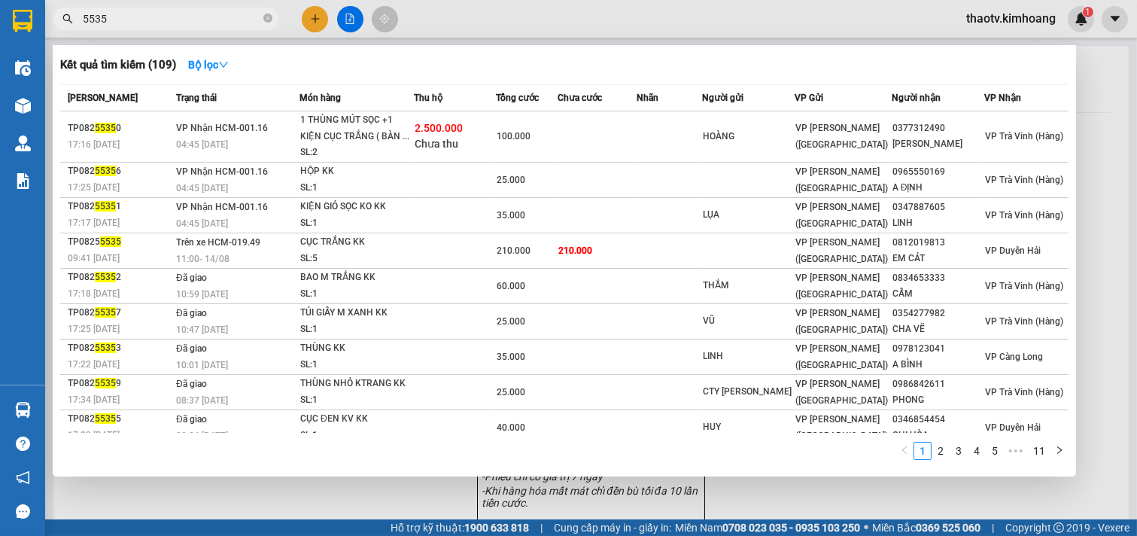
click at [84, 19] on input "5535" at bounding box center [172, 19] width 178 height 17
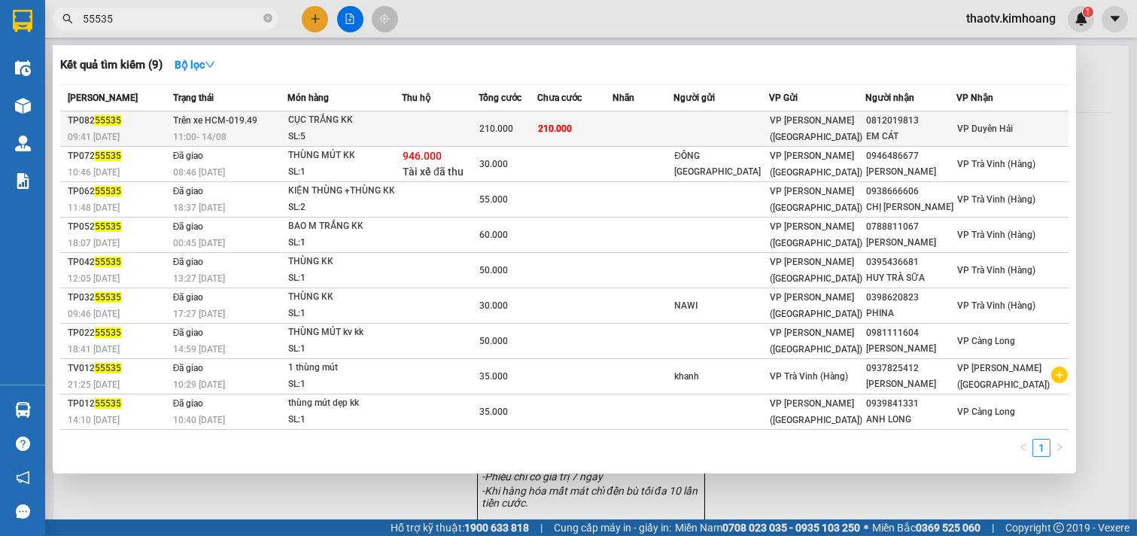
type input "55535"
click at [751, 126] on td at bounding box center [721, 128] width 95 height 35
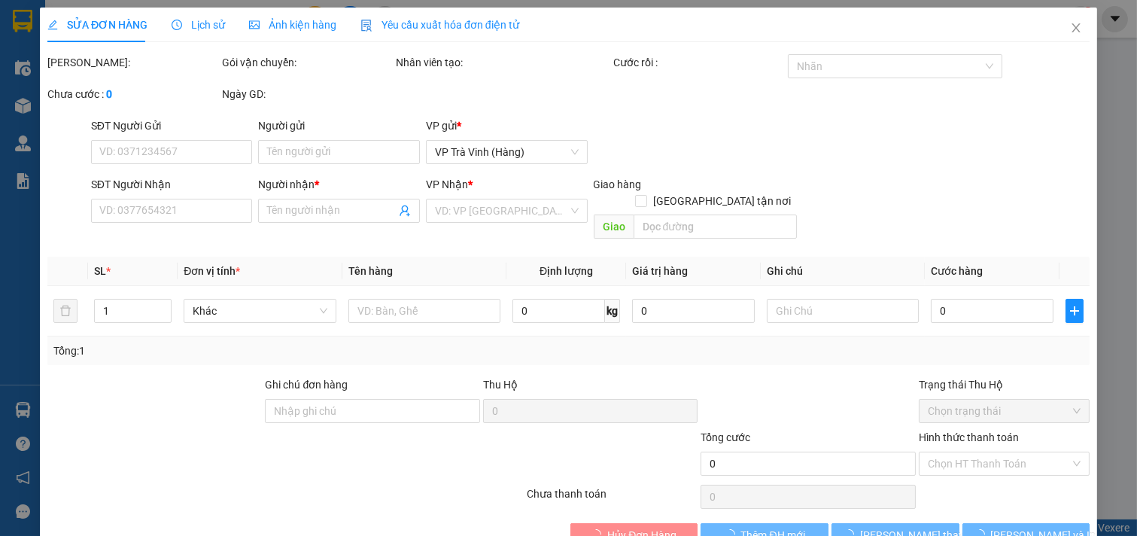
type input "0812019813"
type input "EM CÁT"
type input "210.000"
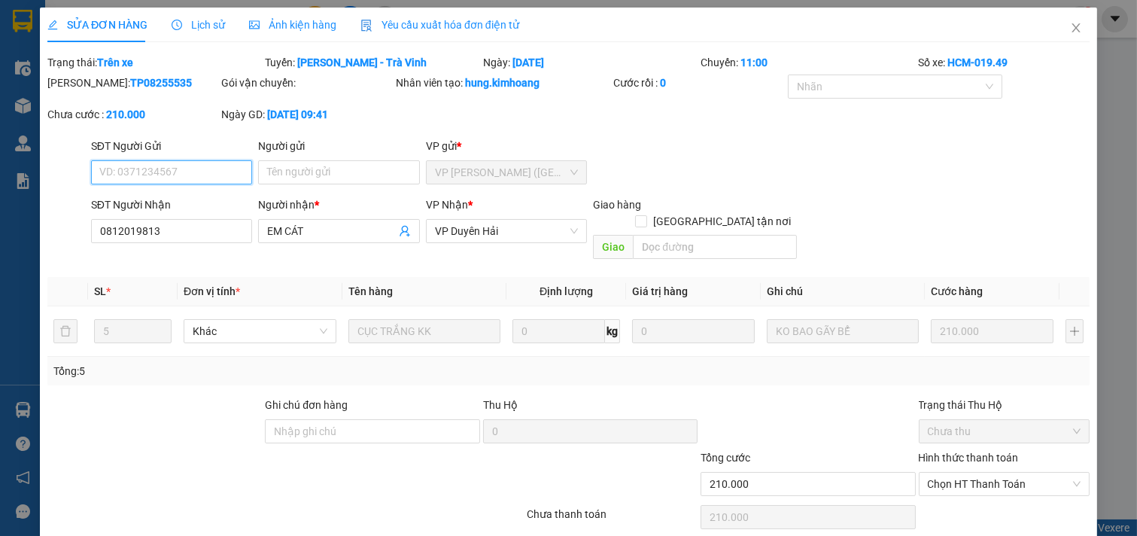
scroll to position [44, 0]
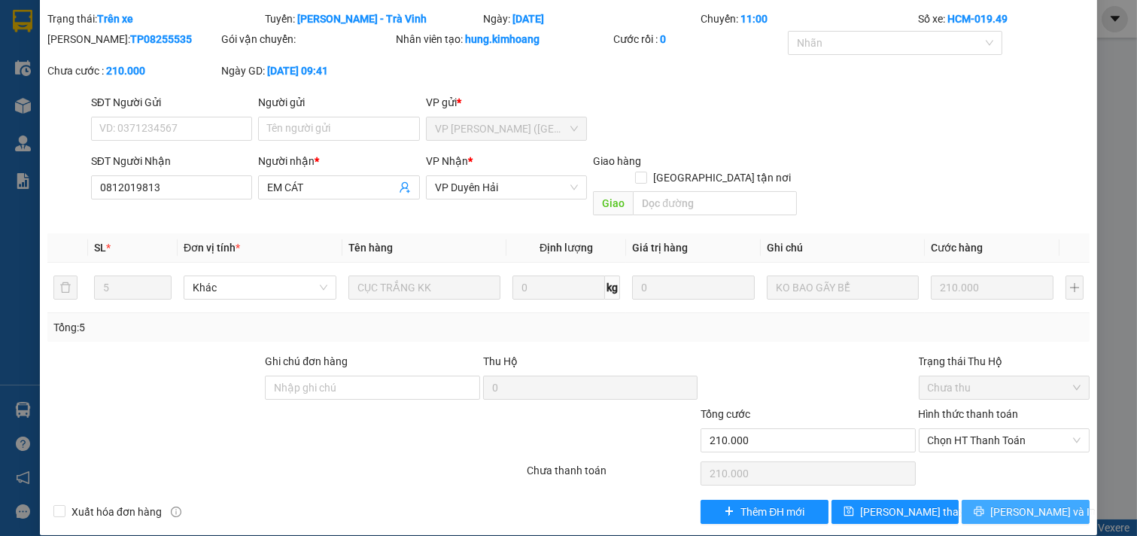
click at [985, 507] on icon "printer" at bounding box center [980, 512] width 10 height 10
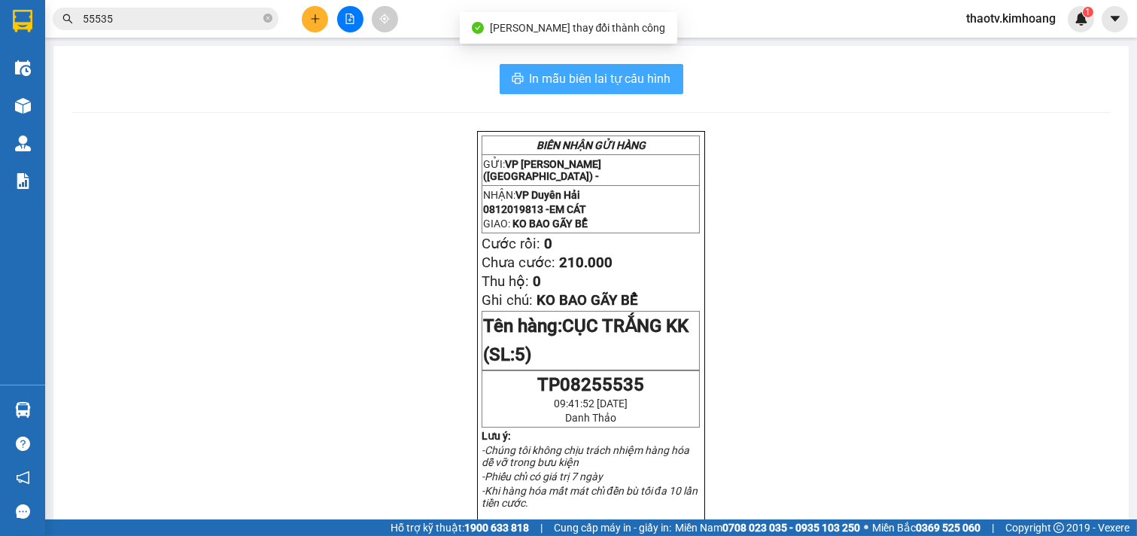
click at [603, 65] on button "In mẫu biên lai tự cấu hình" at bounding box center [592, 79] width 184 height 30
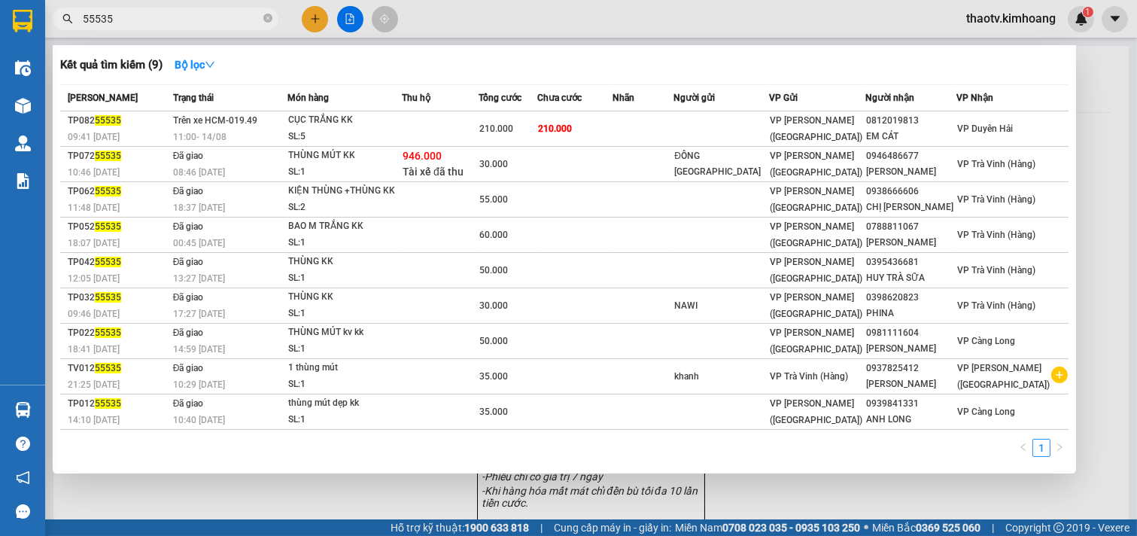
drag, startPoint x: 186, startPoint y: 15, endPoint x: 14, endPoint y: 483, distance: 498.2
click at [0, 343] on section "Kết quả tìm kiếm ( 9 ) Bộ lọc Mã ĐH Trạng thái Món hàng Thu hộ Tổng cước Chưa c…" at bounding box center [568, 268] width 1137 height 536
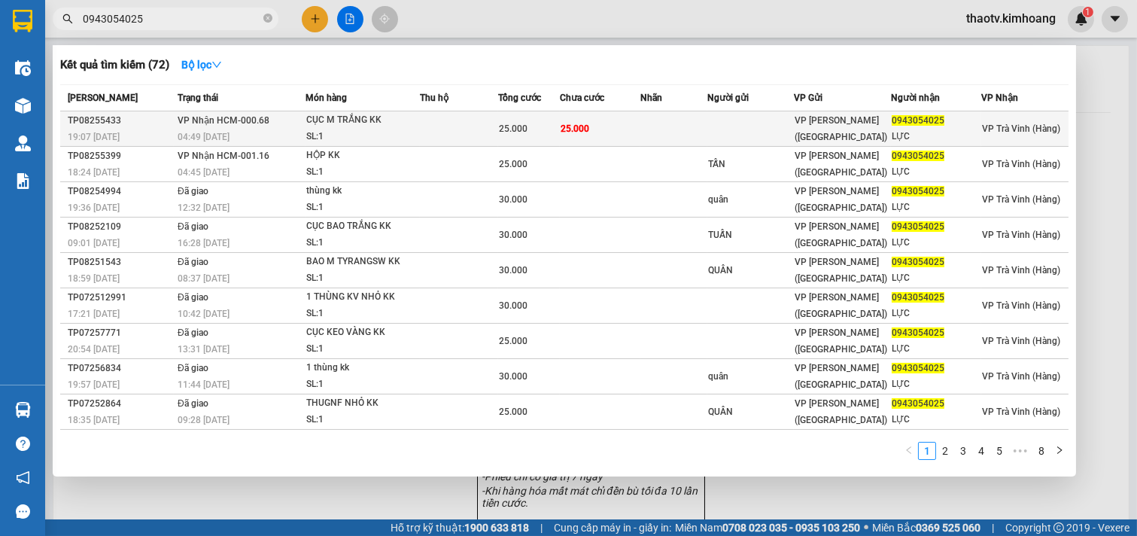
type input "0943054025"
click at [695, 122] on td at bounding box center [674, 128] width 67 height 35
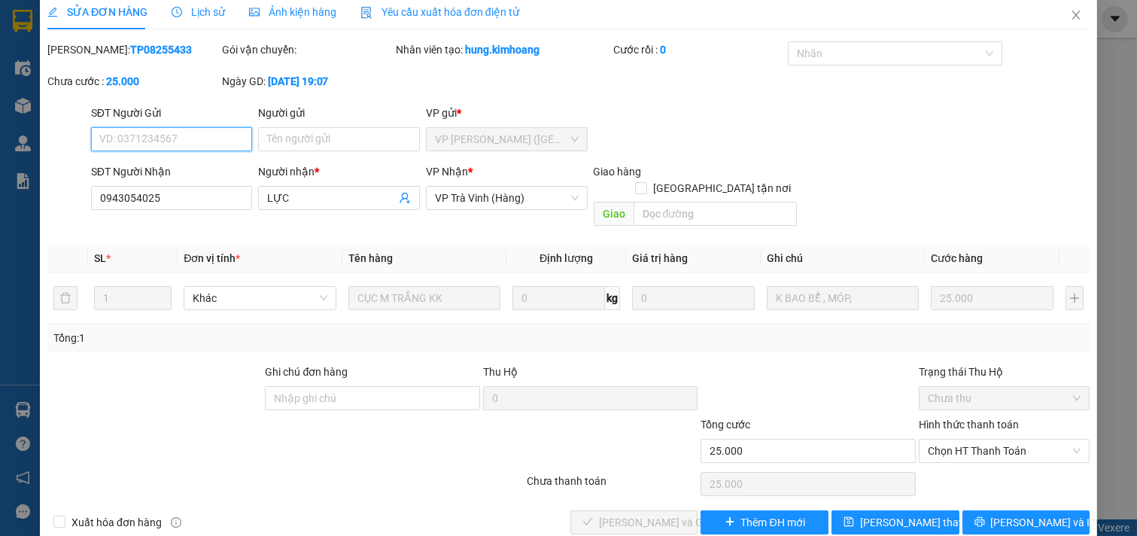
scroll to position [17, 0]
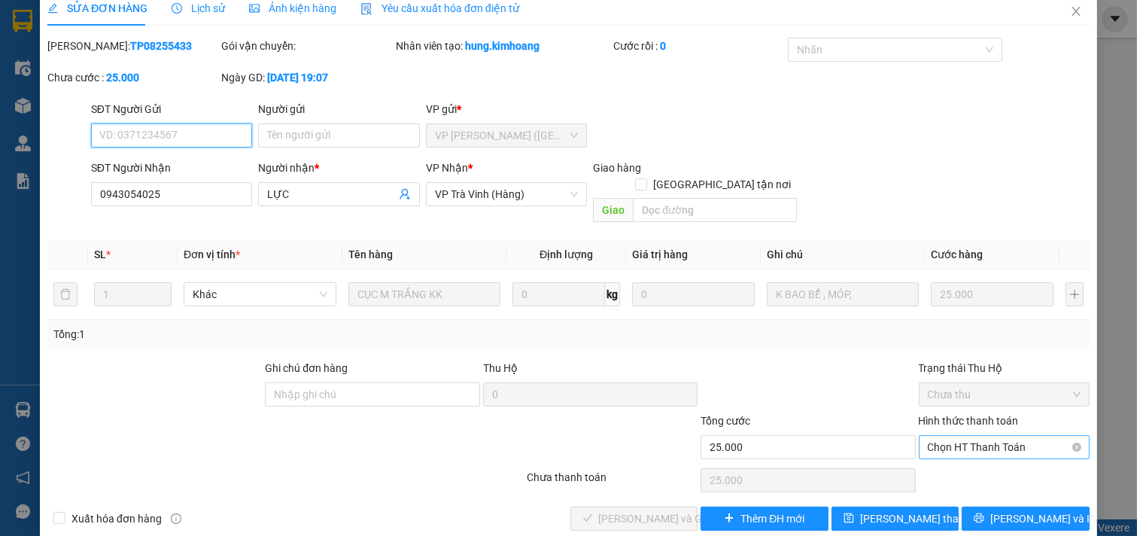
click at [961, 436] on span "Chọn HT Thanh Toán" at bounding box center [1005, 447] width 154 height 23
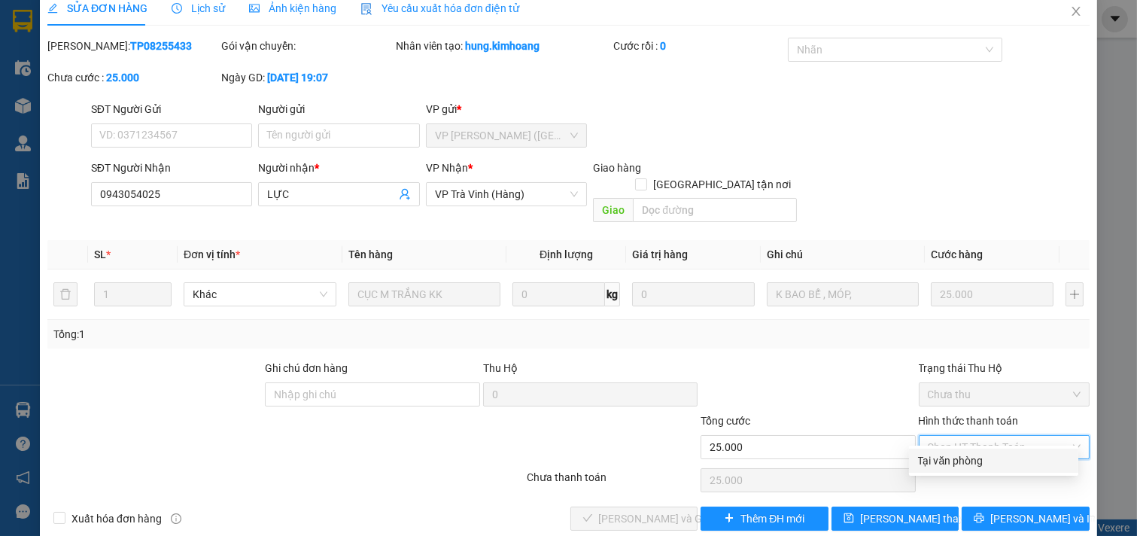
click at [922, 455] on div "Tại văn phòng" at bounding box center [993, 460] width 151 height 17
type input "0"
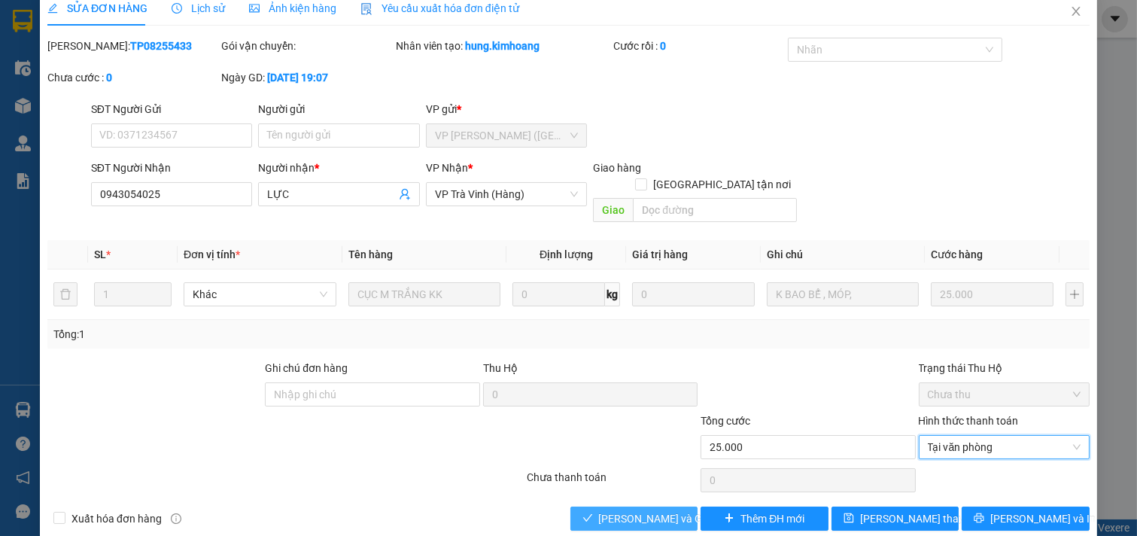
click at [660, 510] on span "[PERSON_NAME] và Giao hàng" at bounding box center [671, 518] width 145 height 17
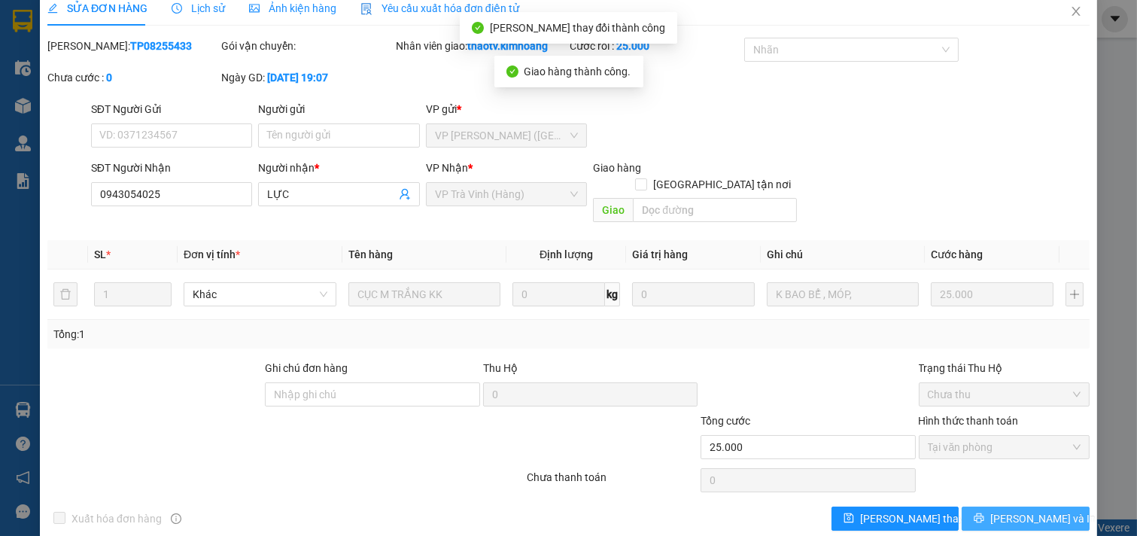
click at [1030, 510] on span "[PERSON_NAME] và In" at bounding box center [1043, 518] width 105 height 17
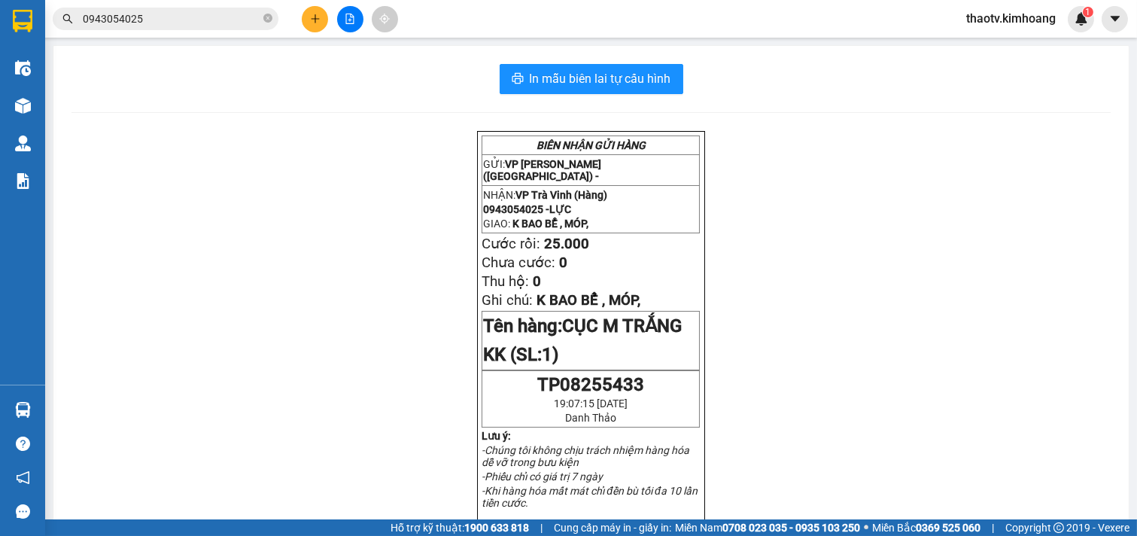
click at [203, 25] on input "0943054025" at bounding box center [172, 19] width 178 height 17
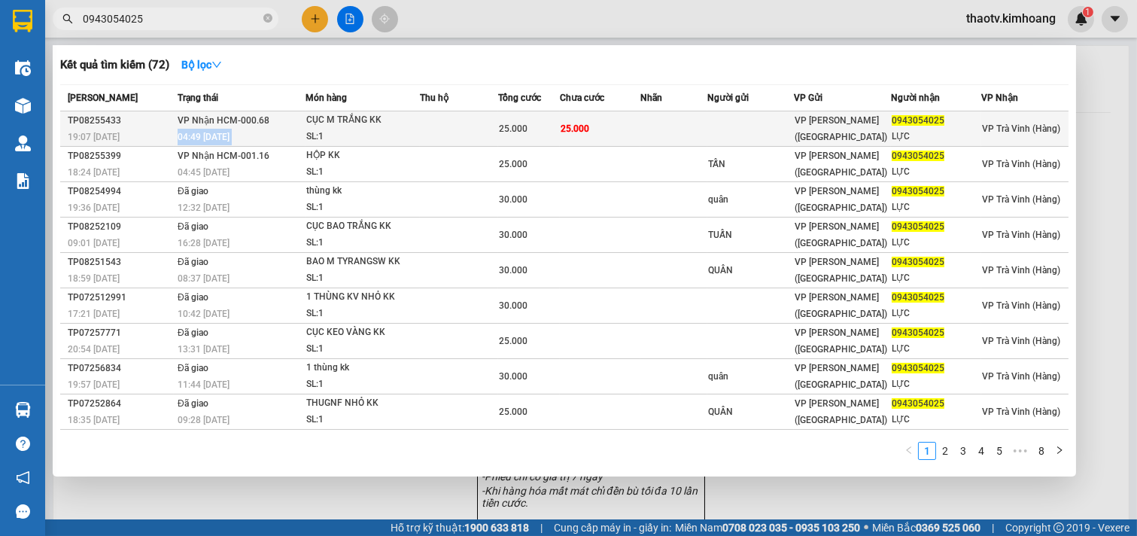
click at [309, 115] on tr "TP08255433 19:07 [DATE] VP Nhận HCM-000.68 04:49 [DATE] CỤC M TRẮNG KK SL: 1 25…" at bounding box center [564, 128] width 1009 height 35
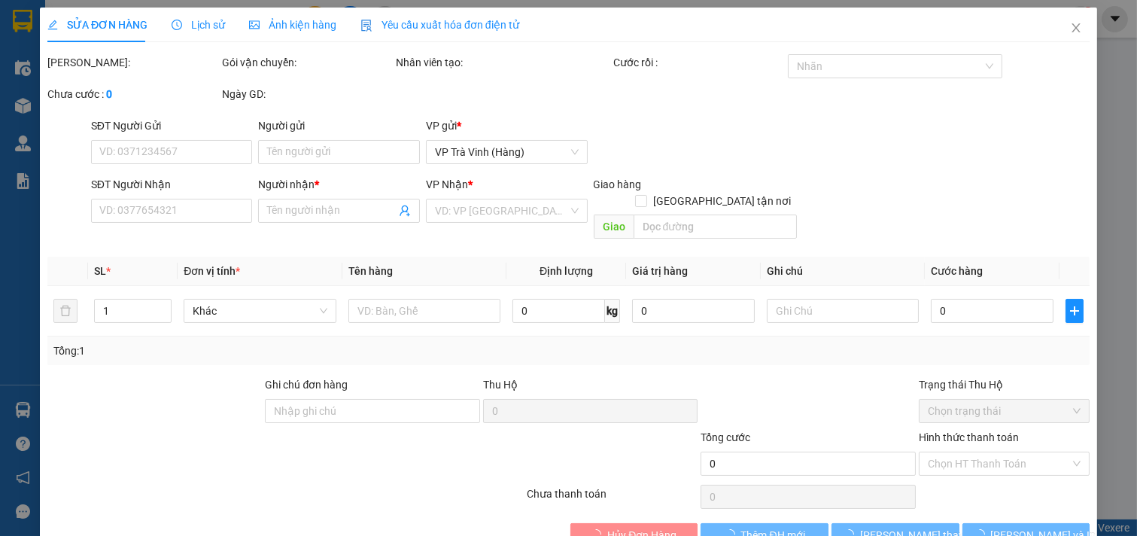
type input "0943054025"
type input "LỰC"
type input "25.000"
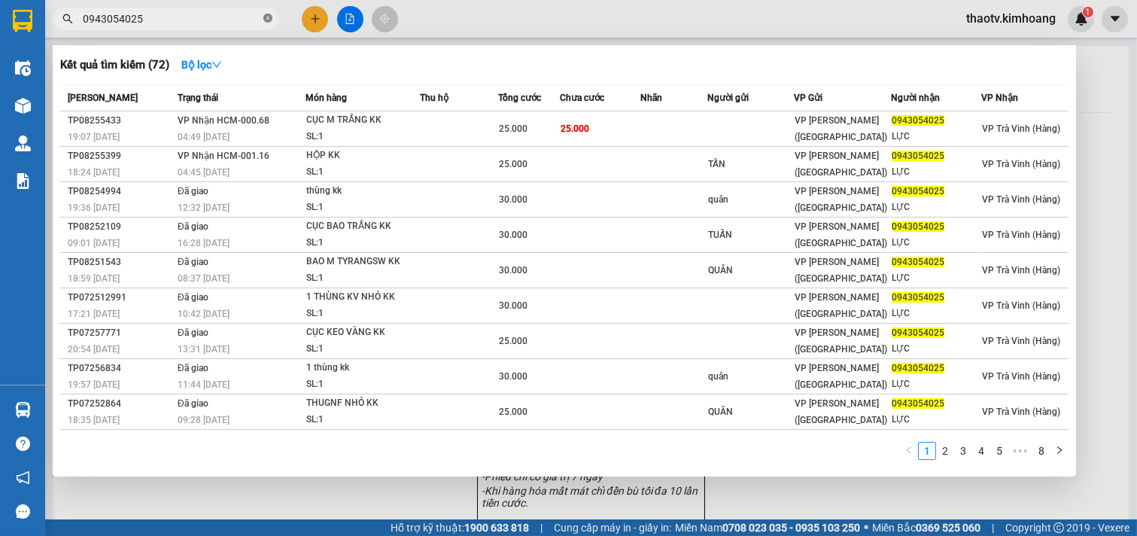
click at [269, 18] on icon "close-circle" at bounding box center [267, 18] width 9 height 9
drag, startPoint x: 269, startPoint y: 18, endPoint x: 242, endPoint y: 23, distance: 28.3
click at [254, 23] on span at bounding box center [166, 19] width 226 height 23
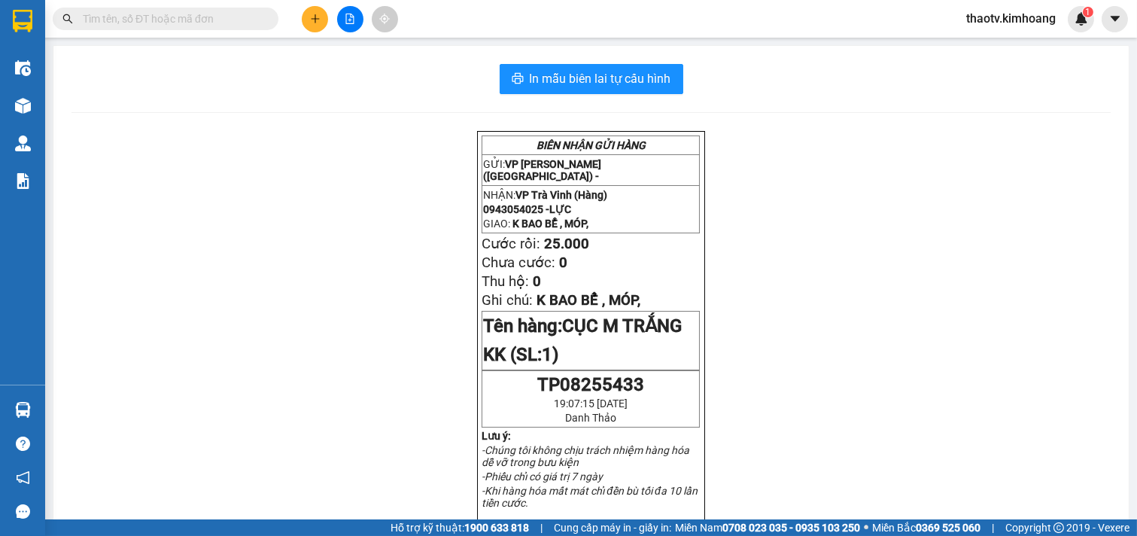
click at [238, 25] on input "text" at bounding box center [172, 19] width 178 height 17
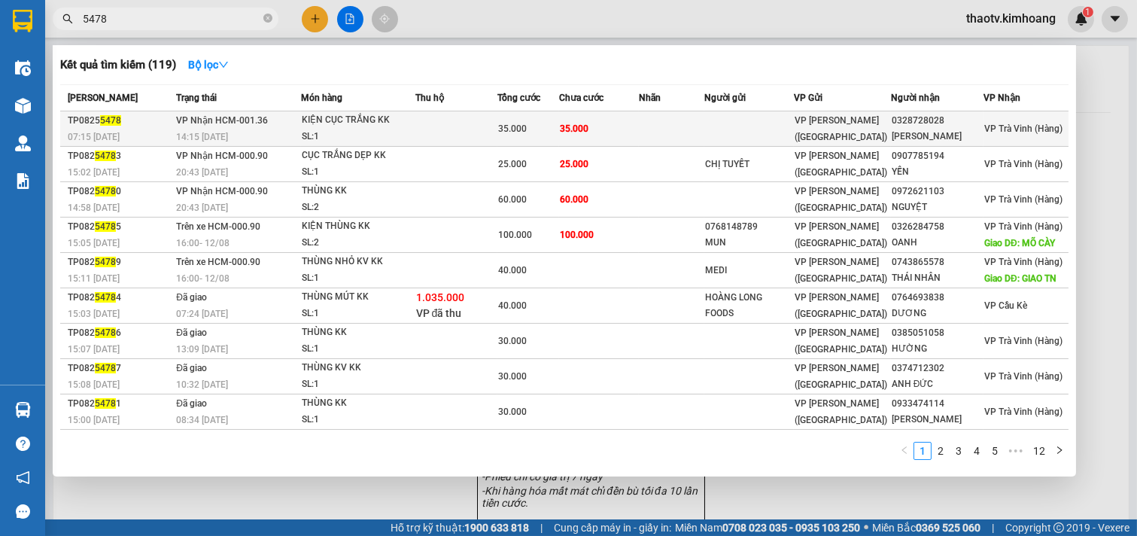
type input "5478"
click at [791, 129] on td at bounding box center [750, 128] width 90 height 35
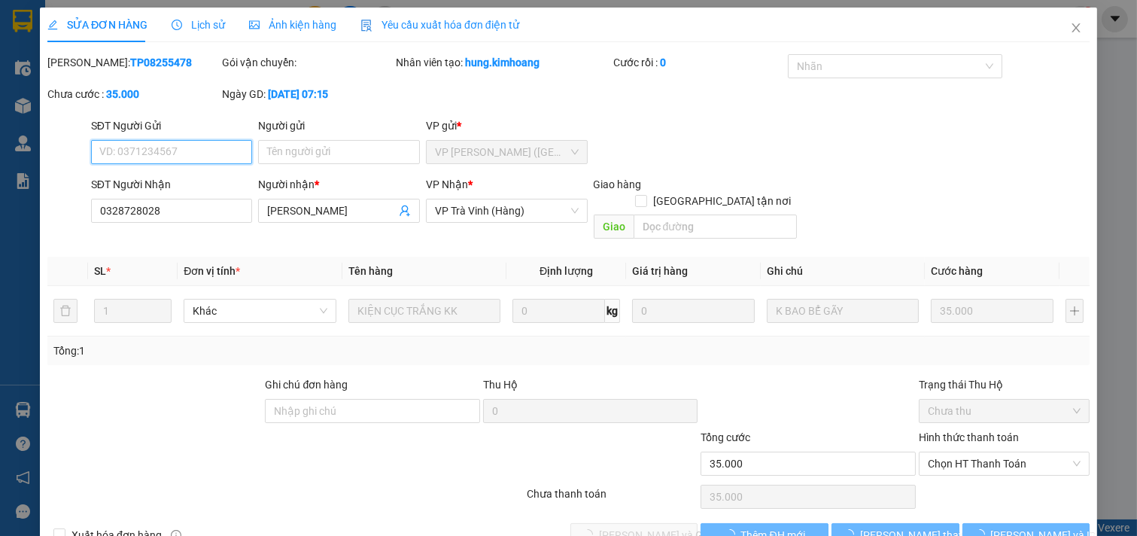
scroll to position [24, 0]
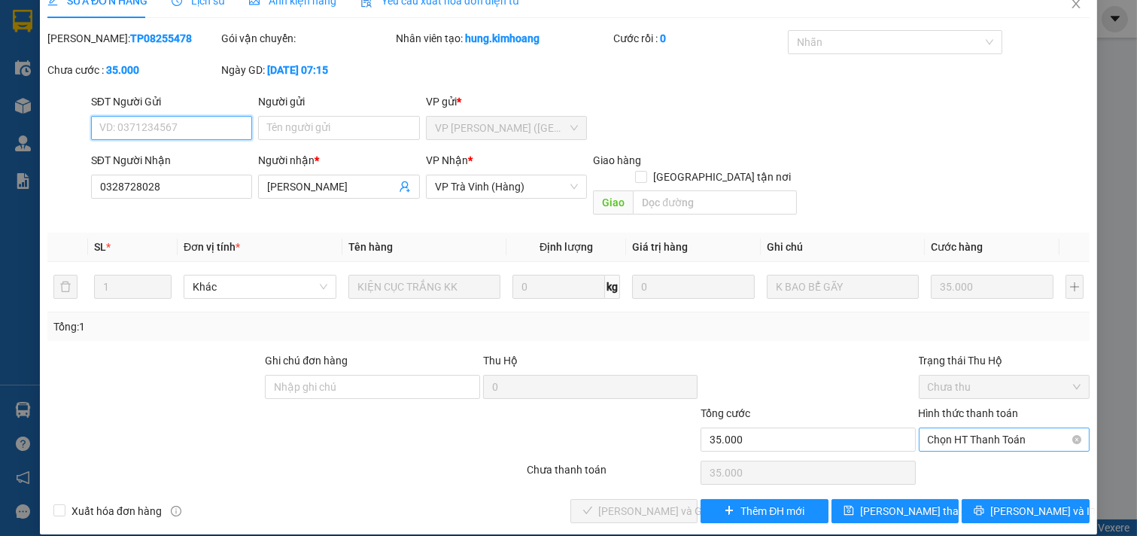
click at [986, 428] on span "Chọn HT Thanh Toán" at bounding box center [1005, 439] width 154 height 23
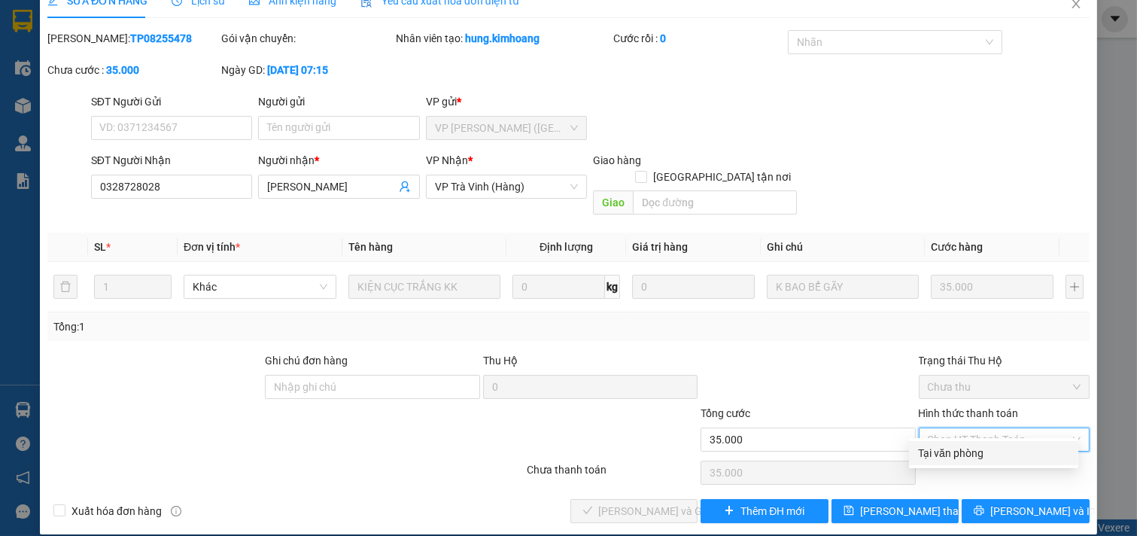
click at [954, 456] on div "Tại văn phòng" at bounding box center [993, 453] width 151 height 17
type input "0"
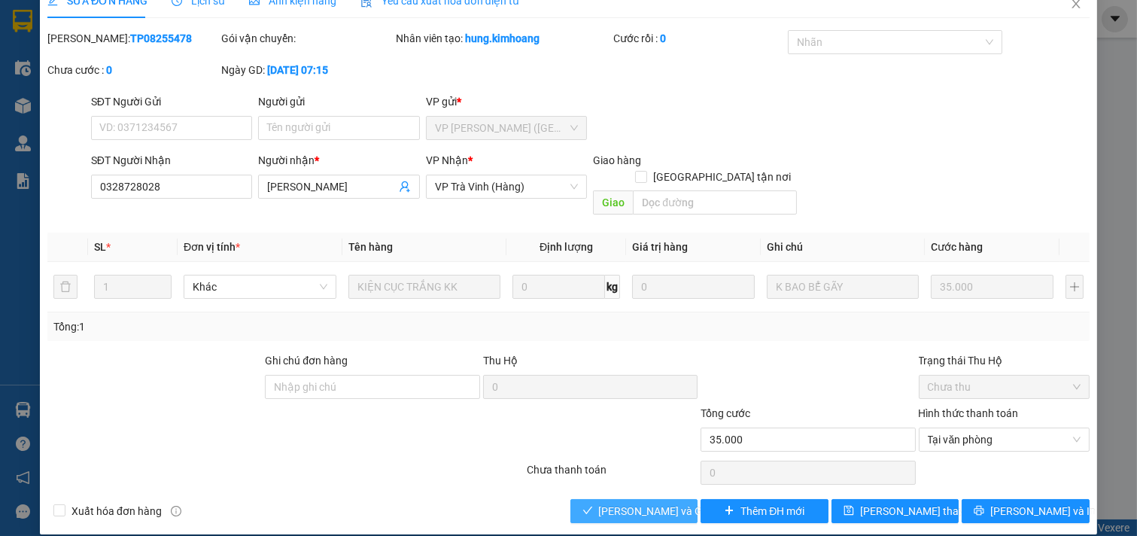
click at [606, 499] on button "[PERSON_NAME] và Giao hàng" at bounding box center [635, 511] width 128 height 24
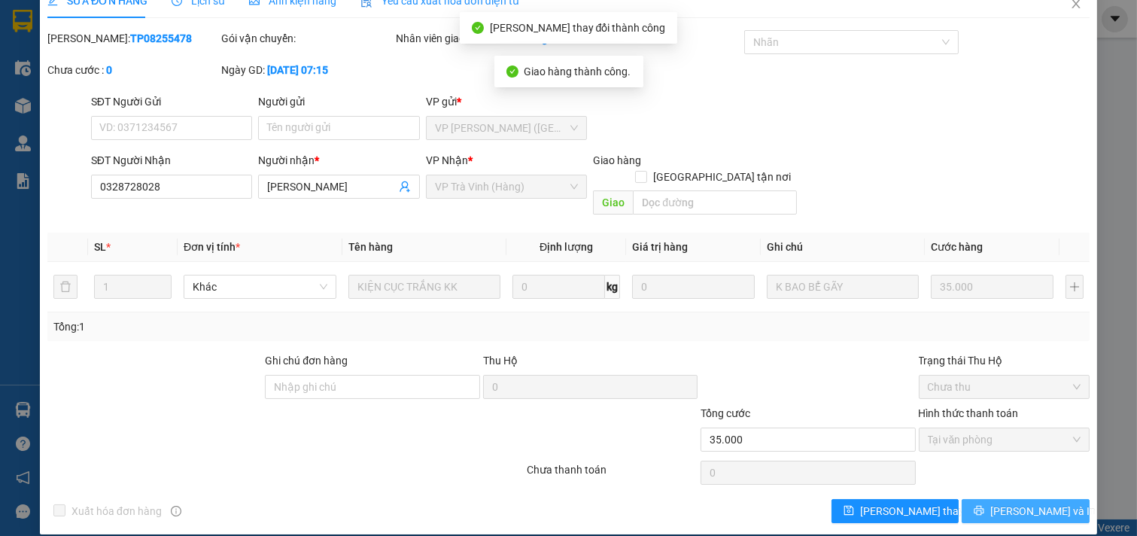
click at [1024, 504] on button "[PERSON_NAME] và In" at bounding box center [1026, 511] width 128 height 24
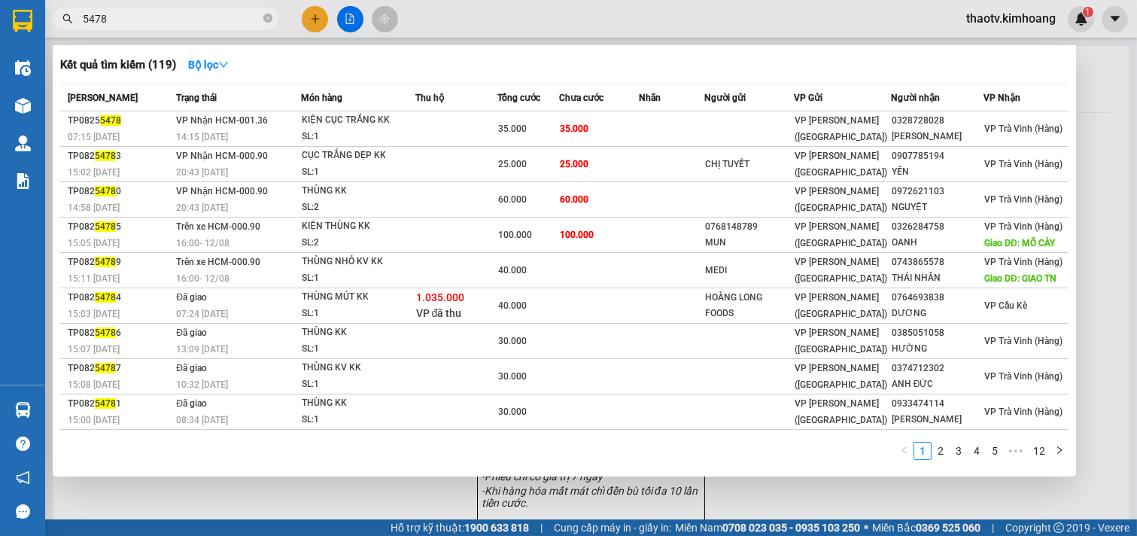
click at [201, 25] on input "5478" at bounding box center [172, 19] width 178 height 17
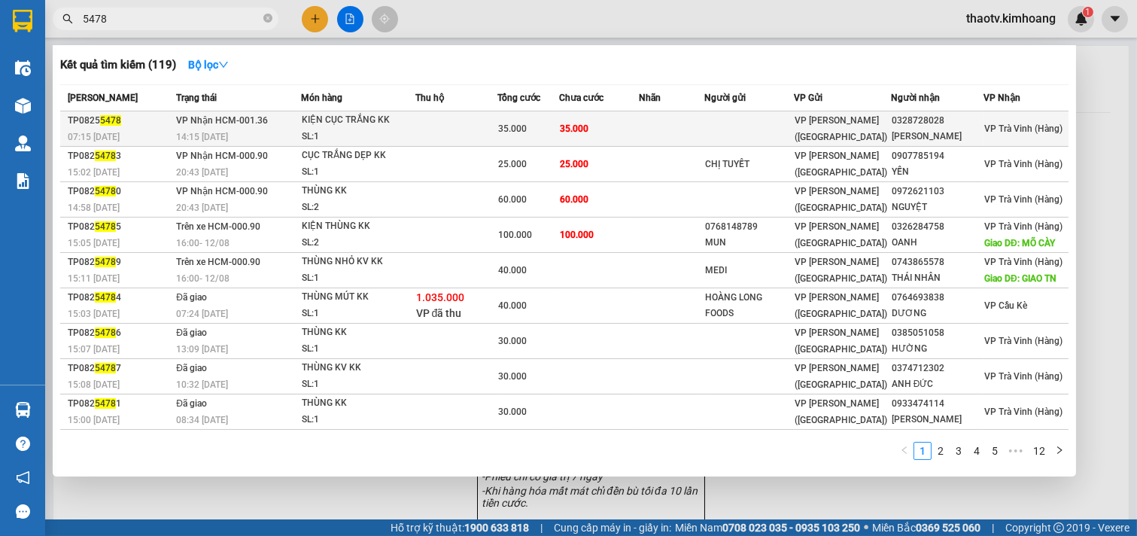
click at [607, 129] on td "35.000" at bounding box center [599, 128] width 80 height 35
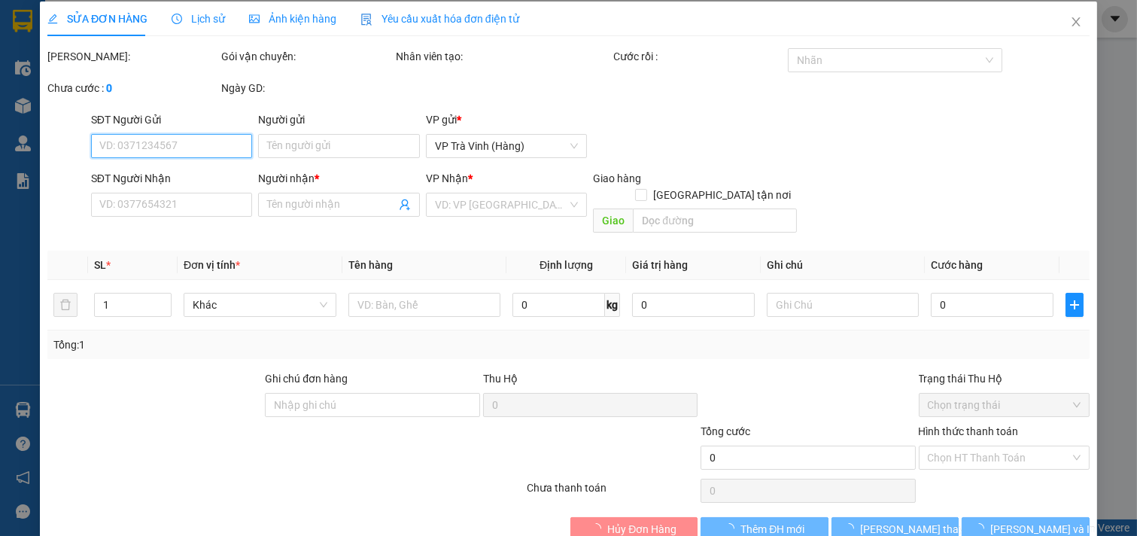
type input "0328728028"
type input "[PERSON_NAME]"
type input "35.000"
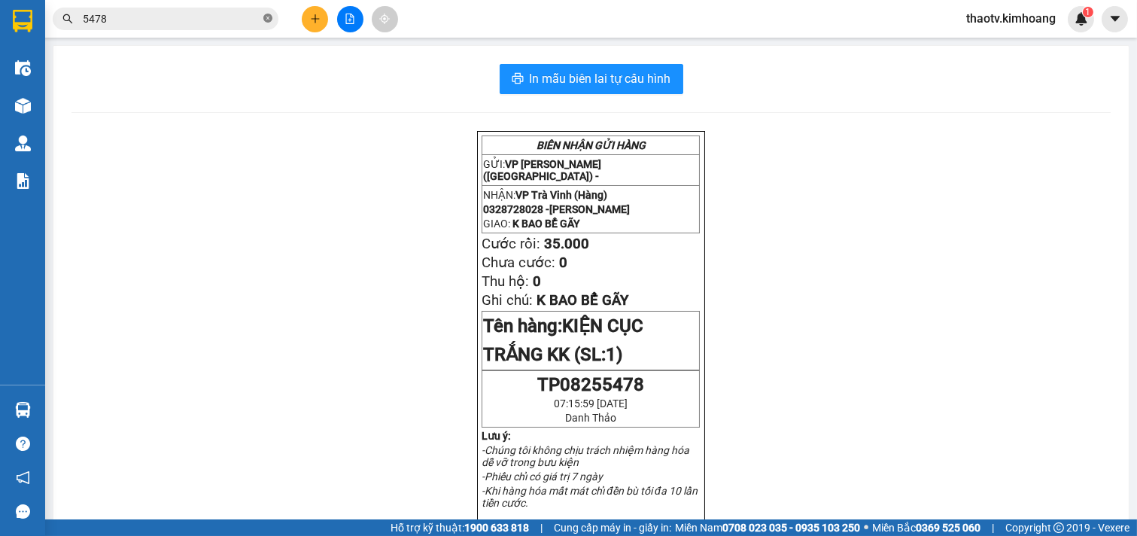
click at [269, 17] on icon "close-circle" at bounding box center [267, 18] width 9 height 9
click at [269, 16] on span at bounding box center [267, 19] width 9 height 17
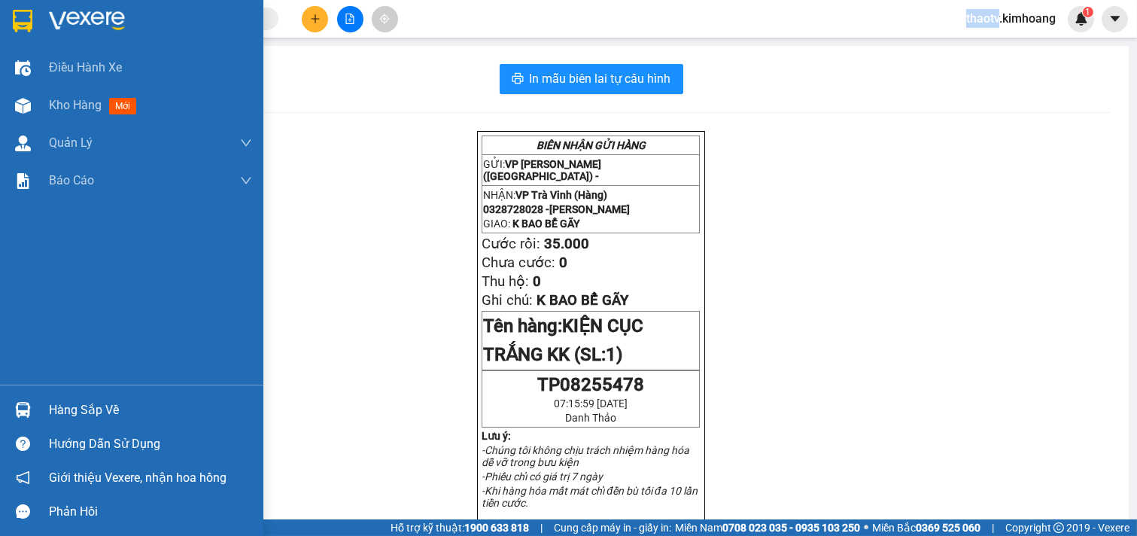
click at [72, 410] on div "Hàng sắp về" at bounding box center [150, 410] width 203 height 23
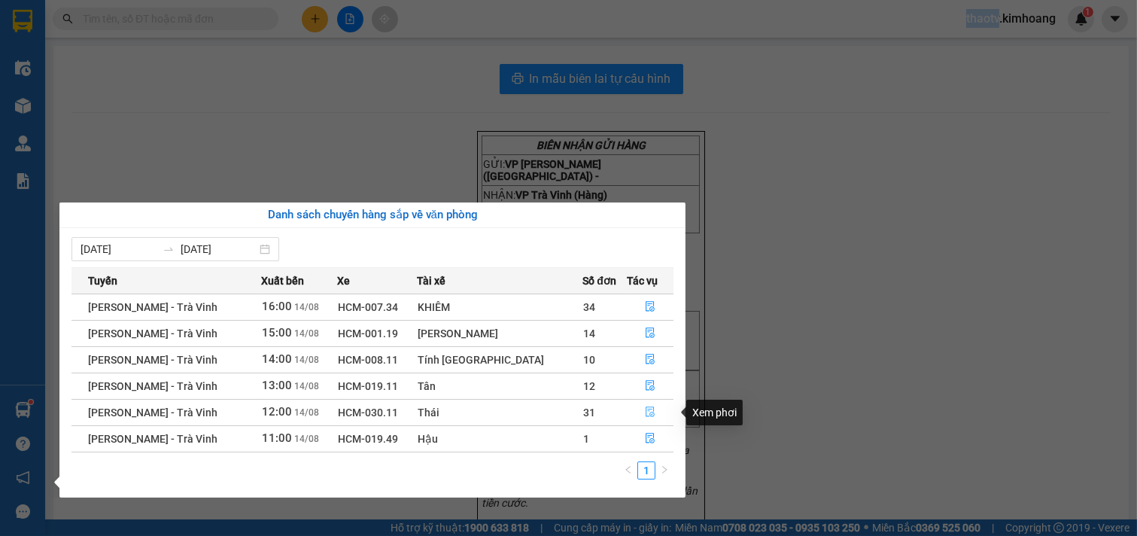
click at [646, 410] on icon "file-done" at bounding box center [650, 411] width 9 height 11
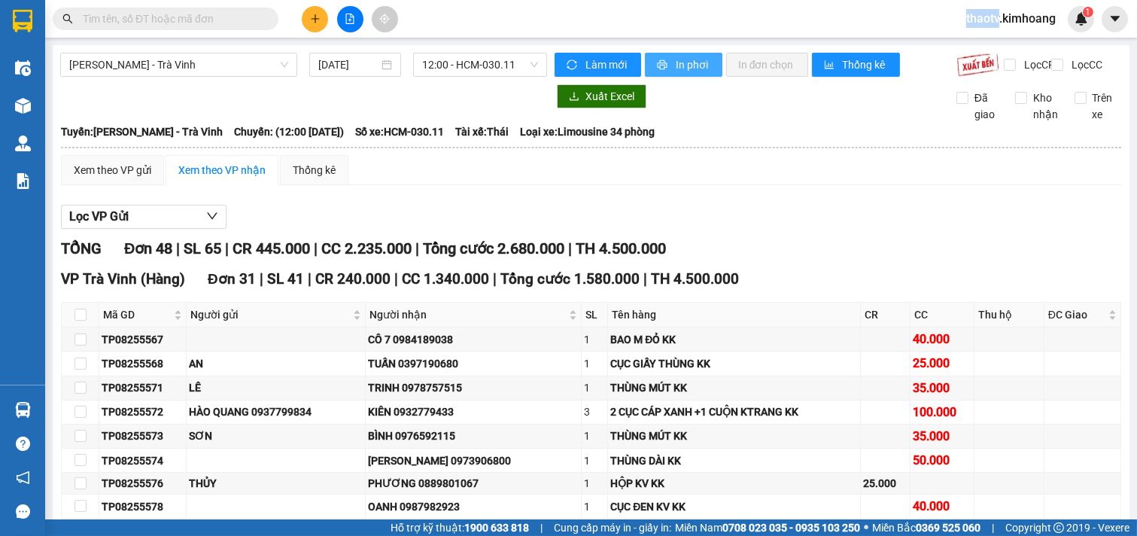
click at [677, 54] on button "In phơi" at bounding box center [684, 65] width 78 height 24
click at [314, 9] on button at bounding box center [315, 19] width 26 height 26
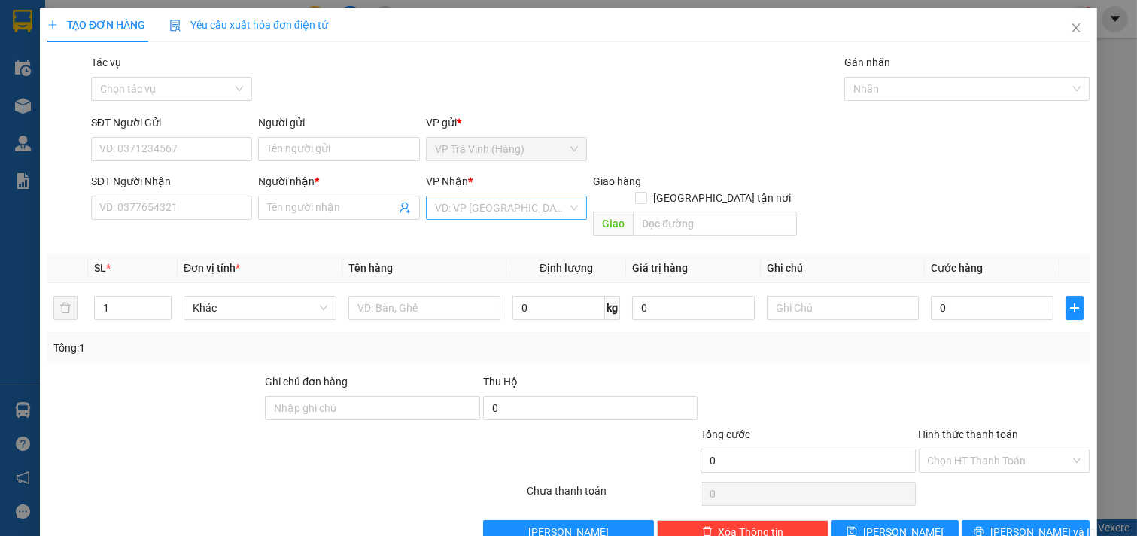
click at [513, 199] on input "search" at bounding box center [501, 207] width 133 height 23
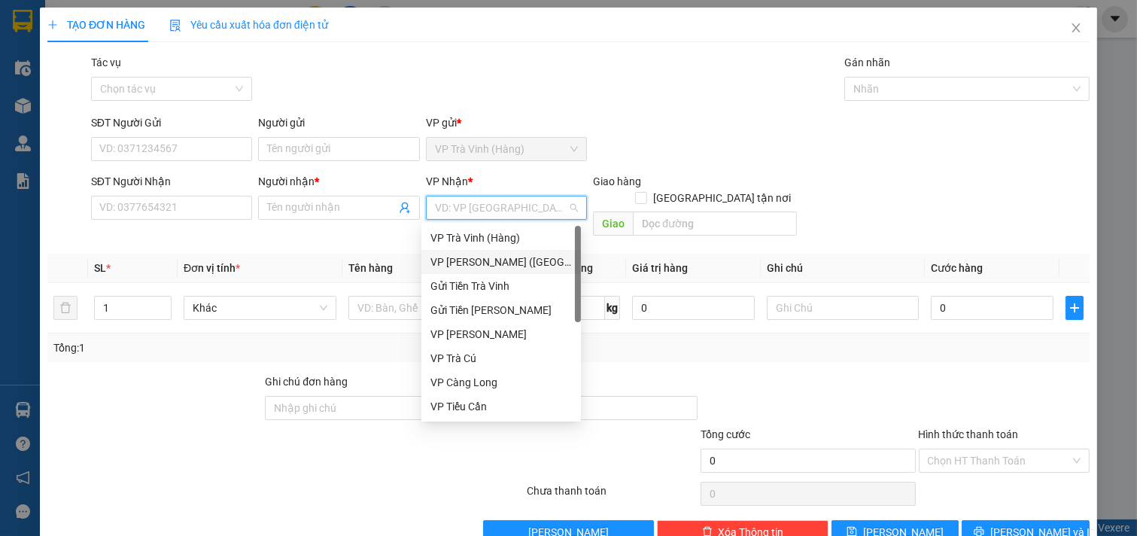
click at [492, 261] on div "VP [PERSON_NAME] ([GEOGRAPHIC_DATA])" at bounding box center [502, 262] width 142 height 17
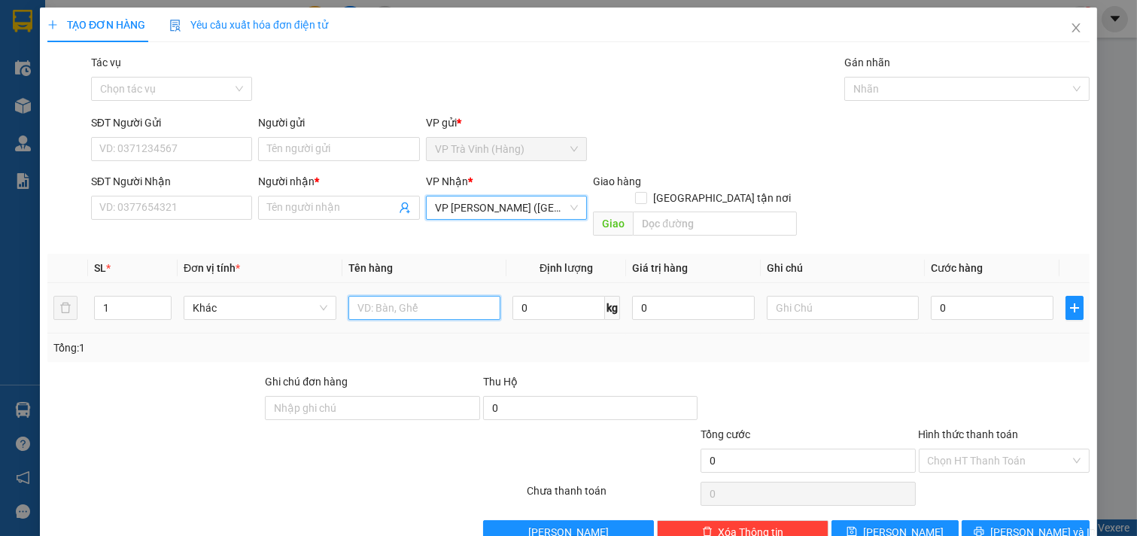
click at [382, 296] on input "text" at bounding box center [425, 308] width 153 height 24
type input "r"
type input "t"
type input "thùng kkk"
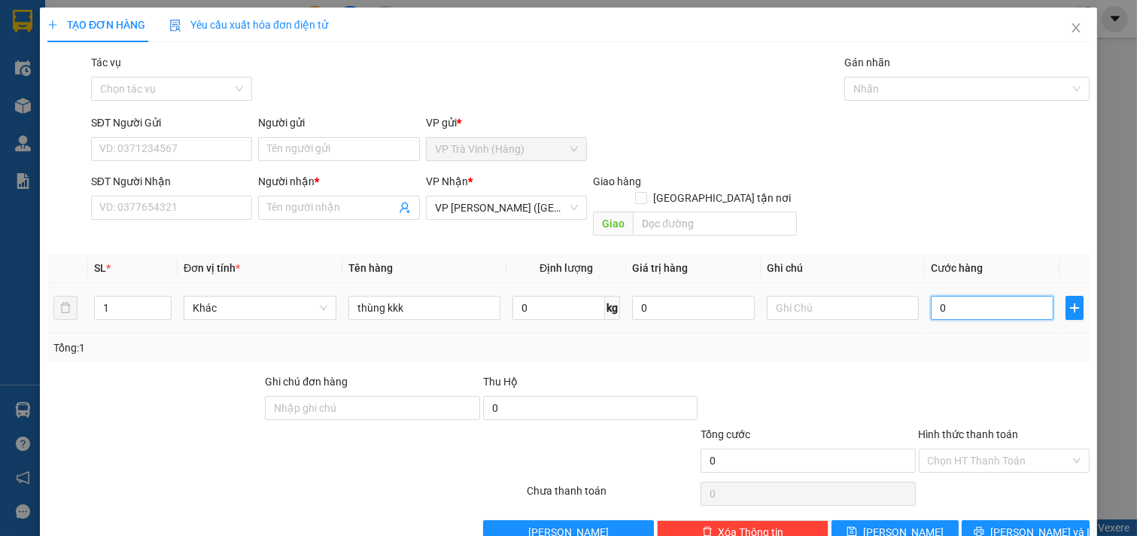
click at [961, 296] on input "0" at bounding box center [992, 308] width 123 height 24
type input "3"
type input "30"
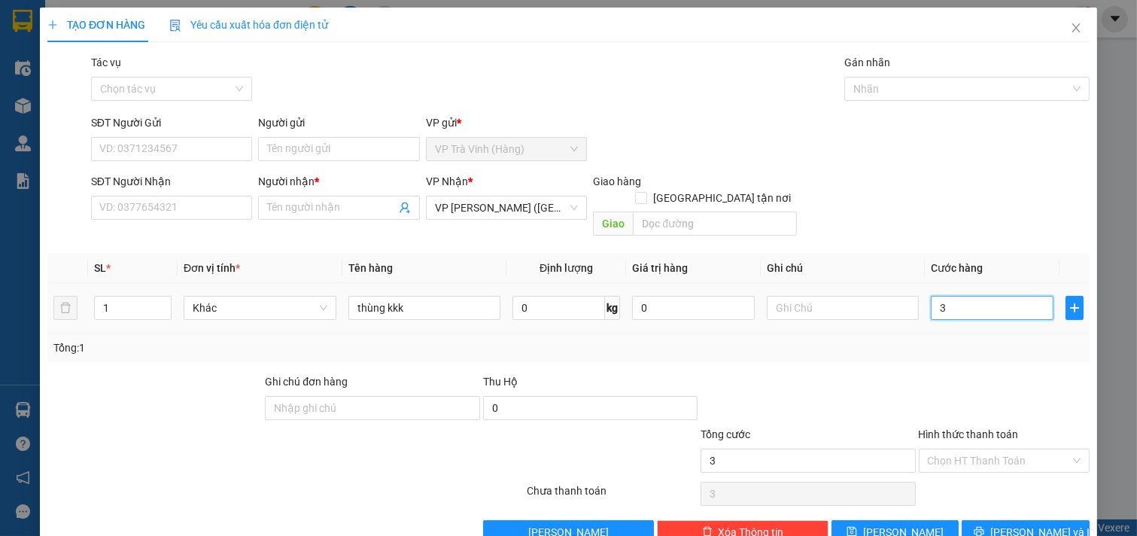
type input "30"
type input "300"
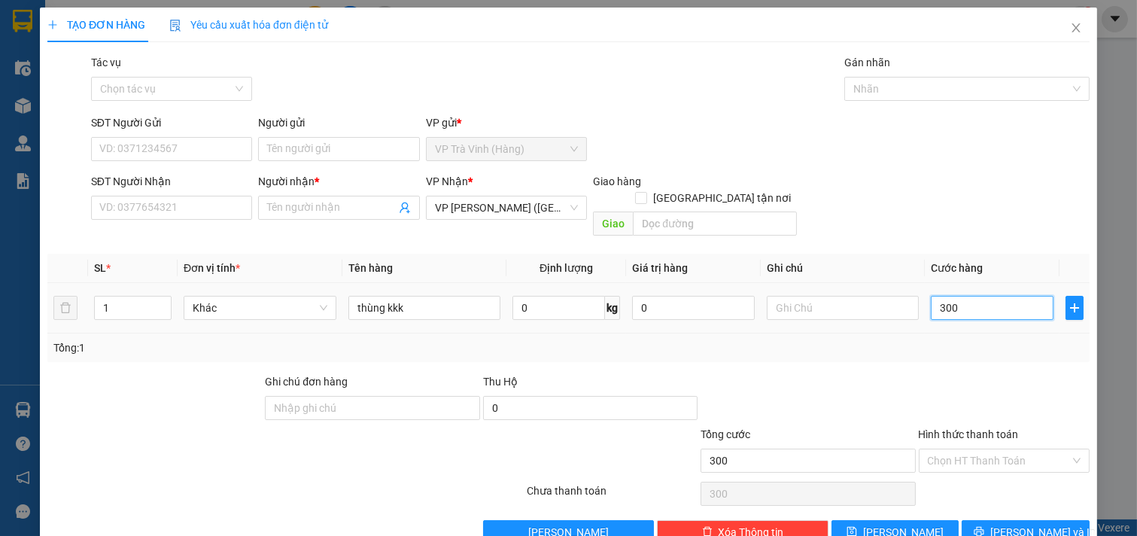
type input "3.000"
type input "30.000"
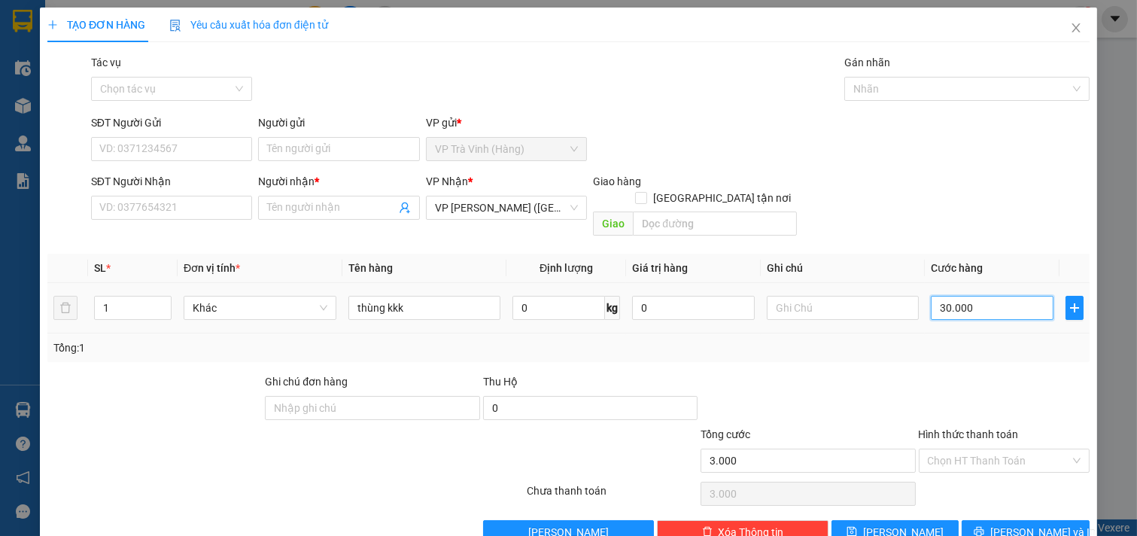
type input "30.000"
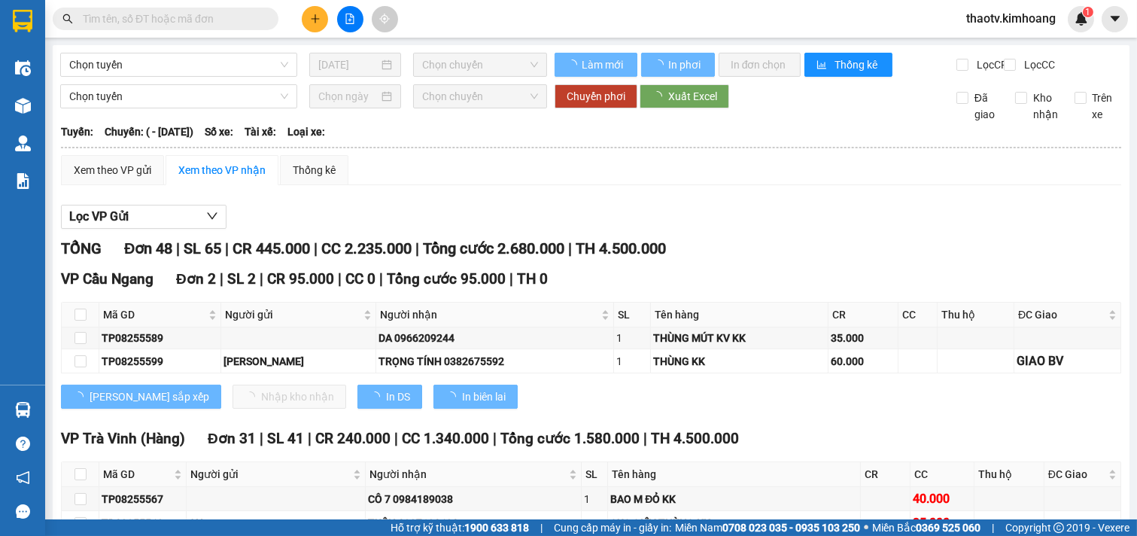
click at [246, 20] on input "text" at bounding box center [172, 19] width 178 height 17
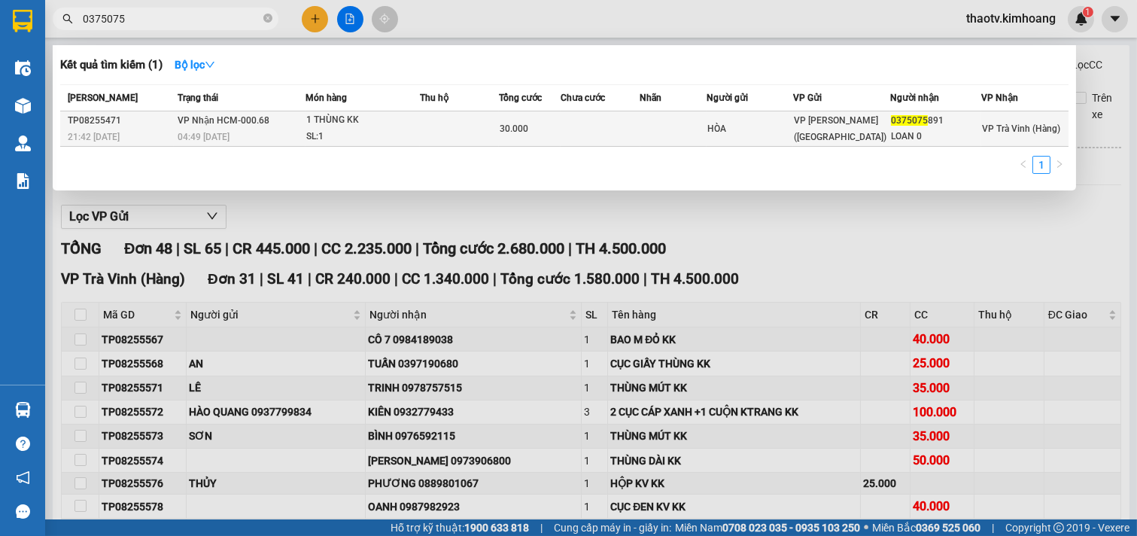
type input "0375075"
click at [363, 121] on div "1 THÙNG KK" at bounding box center [362, 120] width 113 height 17
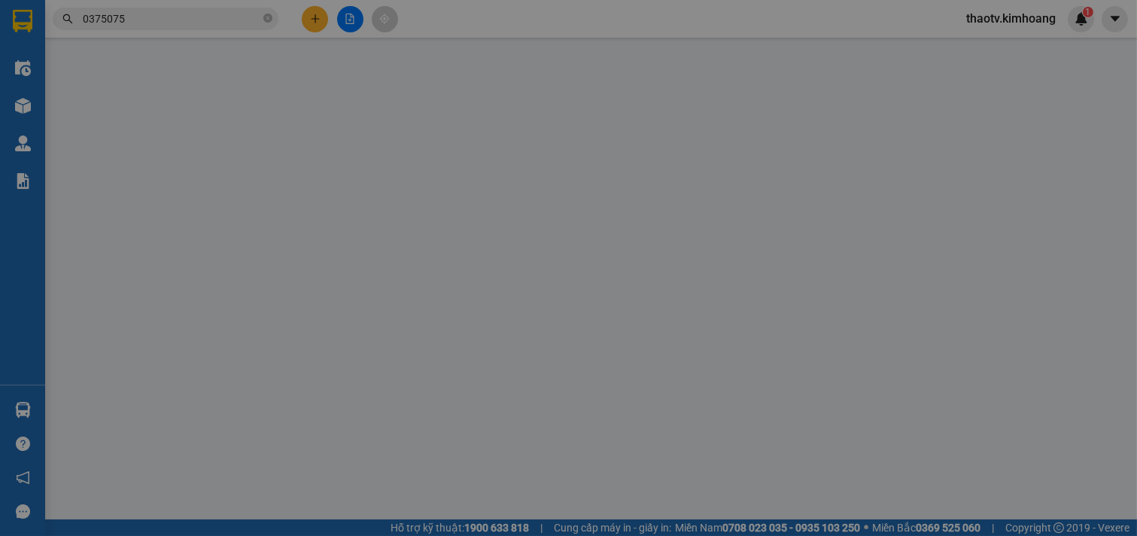
type input "HÒA"
type input "0375075891"
type input "LOAN 0"
type input "30.000"
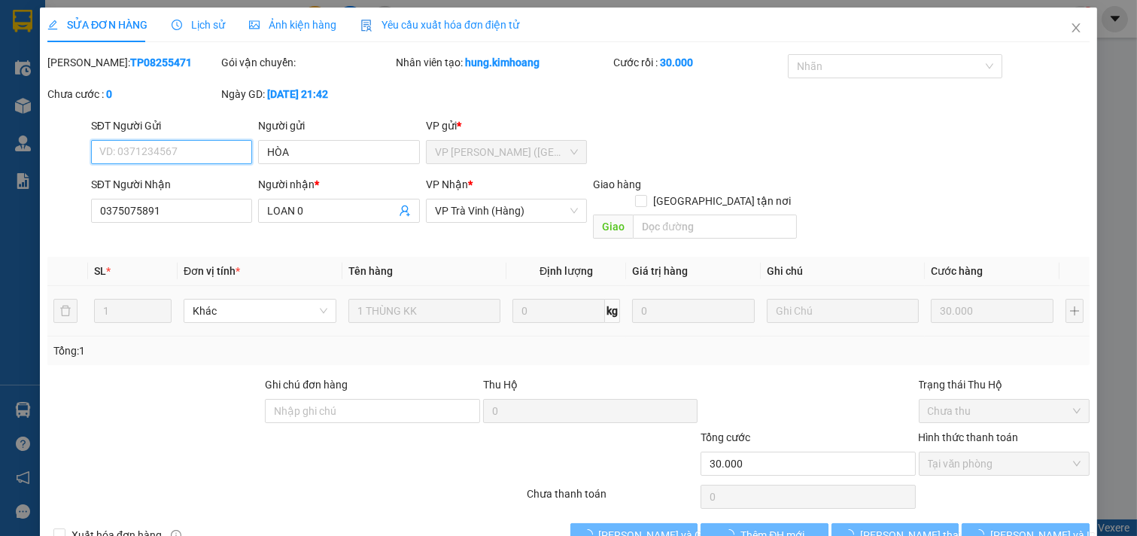
scroll to position [6, 0]
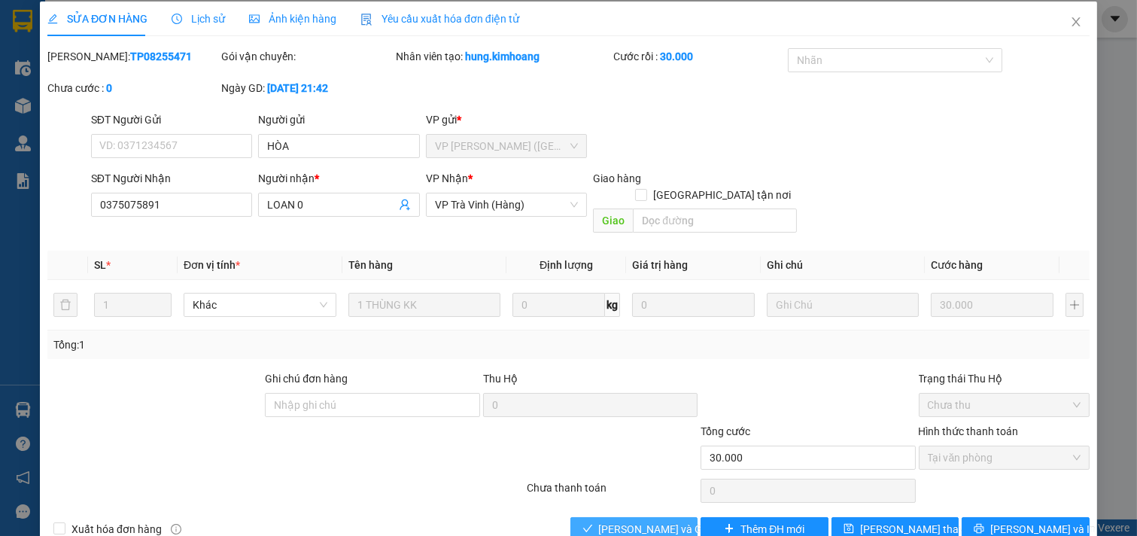
click at [637, 521] on span "[PERSON_NAME] và Giao hàng" at bounding box center [671, 529] width 145 height 17
click at [629, 521] on span "[PERSON_NAME] và Giao hàng" at bounding box center [671, 529] width 145 height 17
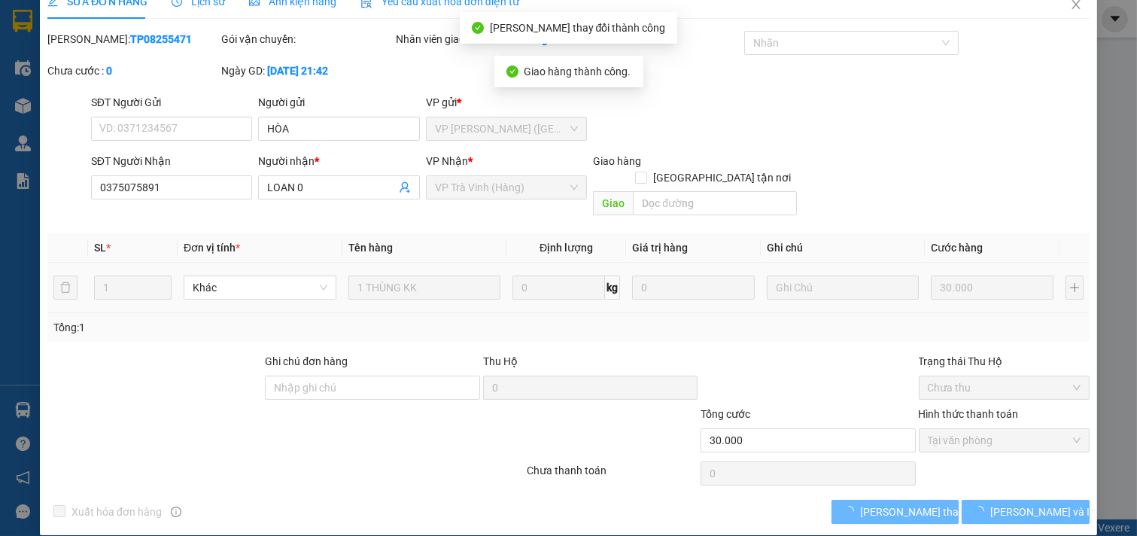
scroll to position [24, 0]
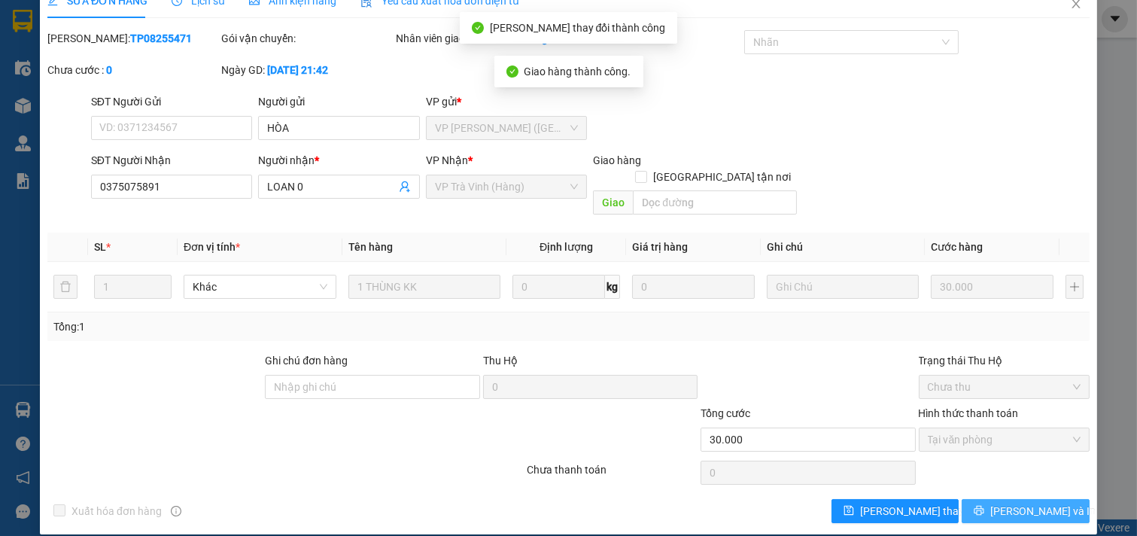
click at [1035, 499] on button "[PERSON_NAME] và In" at bounding box center [1026, 511] width 128 height 24
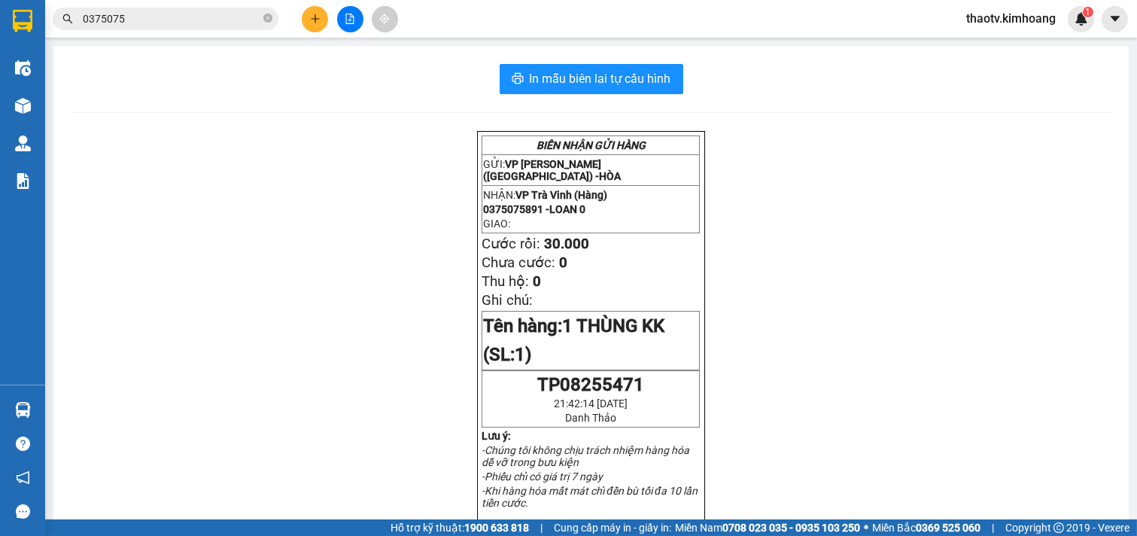
click at [204, 29] on span "0375075" at bounding box center [166, 19] width 226 height 23
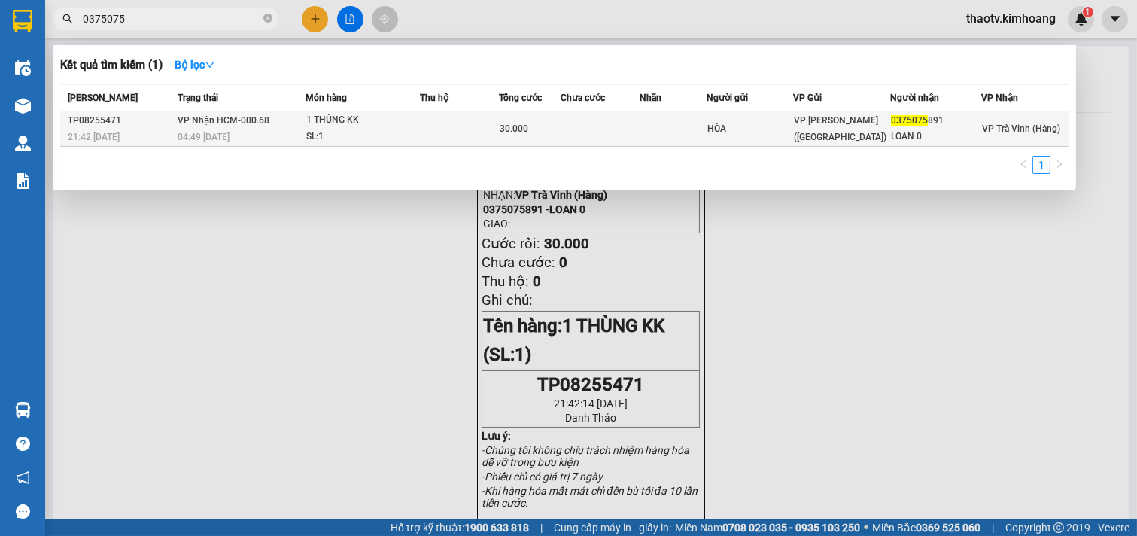
click at [560, 124] on div "30.000" at bounding box center [530, 128] width 60 height 17
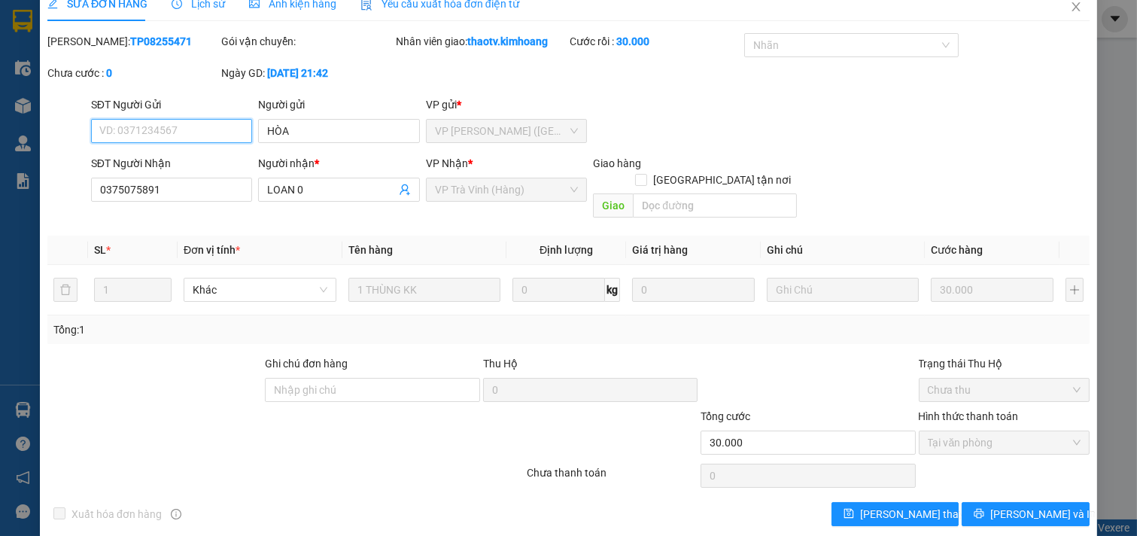
scroll to position [24, 0]
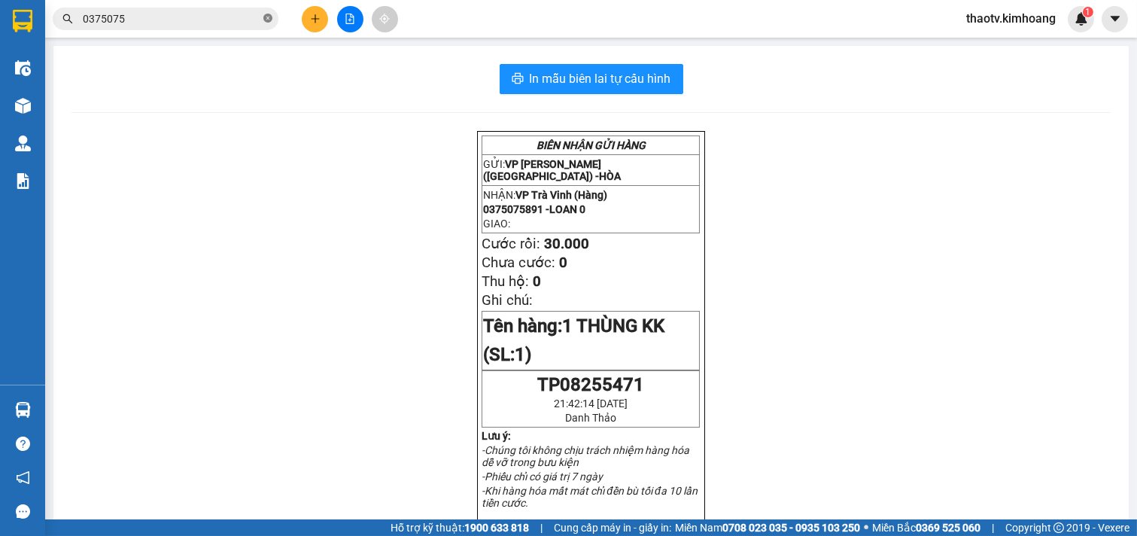
click at [266, 16] on icon "close-circle" at bounding box center [267, 18] width 9 height 9
drag, startPoint x: 266, startPoint y: 17, endPoint x: 242, endPoint y: 20, distance: 23.4
click at [266, 20] on span at bounding box center [267, 19] width 9 height 17
click at [198, 20] on input "text" at bounding box center [172, 19] width 178 height 17
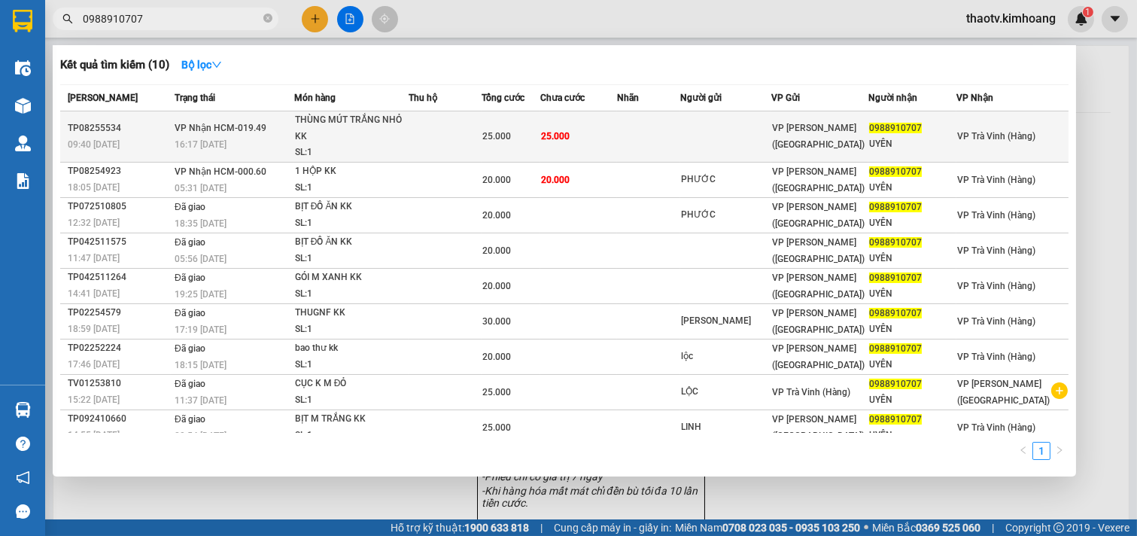
type input "0988910707"
click at [711, 131] on td at bounding box center [726, 136] width 92 height 51
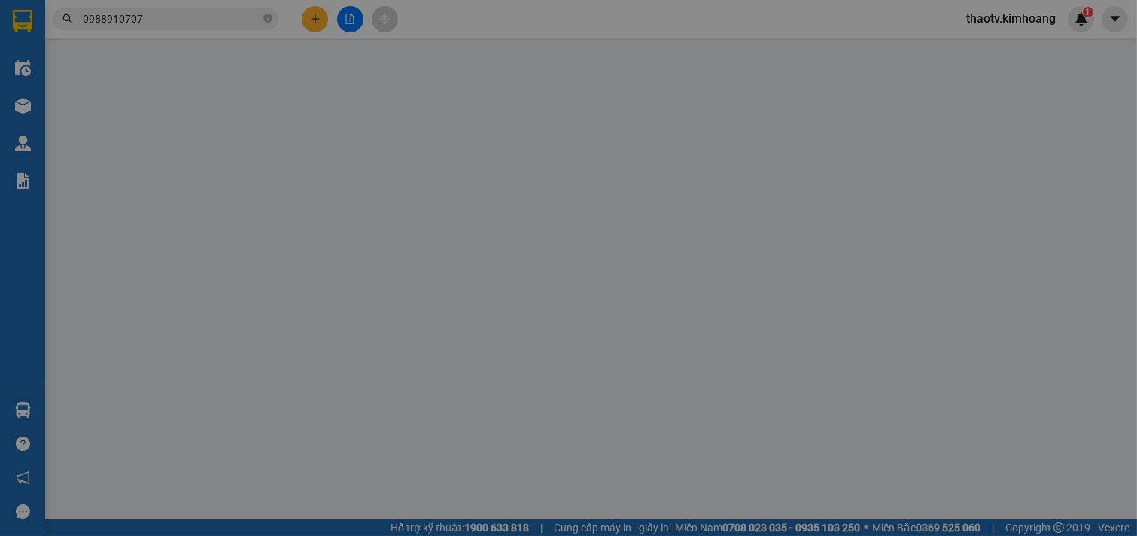
type input "0988910707"
type input "UYÊN"
type input "25.000"
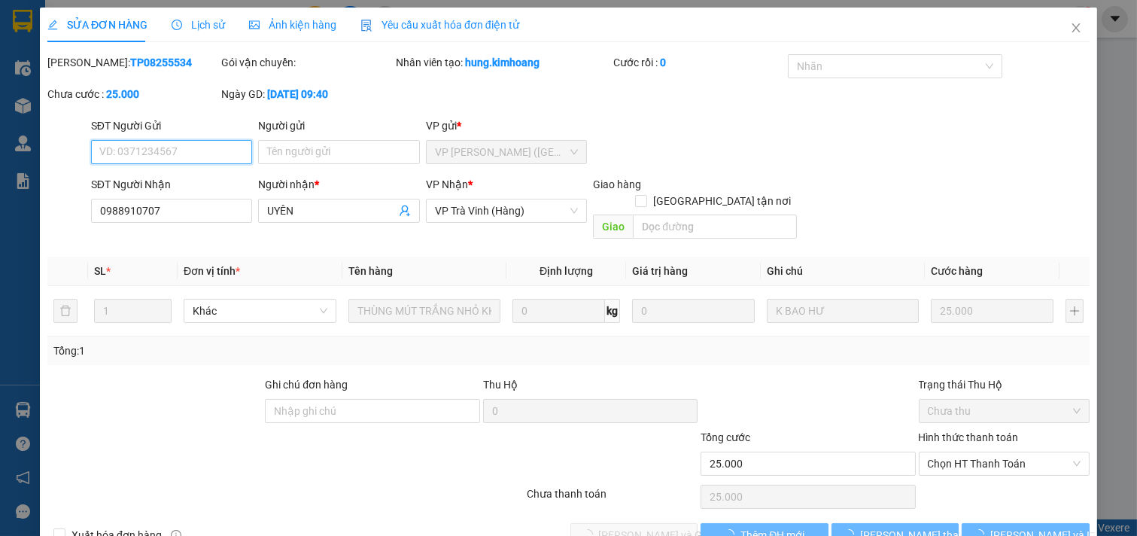
scroll to position [17, 0]
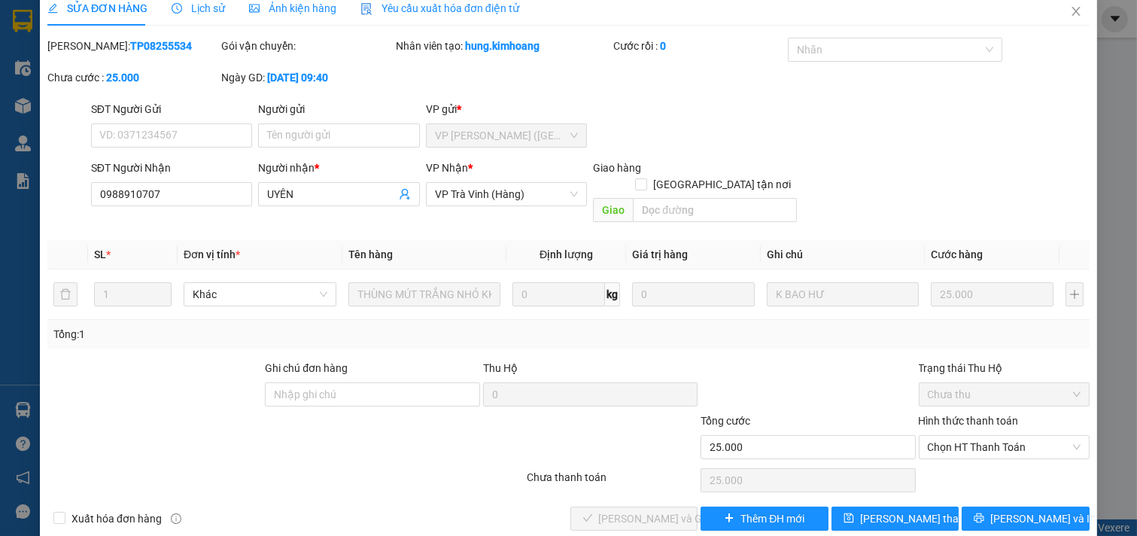
click at [1026, 487] on div "Total Paid Fee 0 Total UnPaid Fee 25.000 Cash Collection Total Fee Mã ĐH: TP082…" at bounding box center [568, 284] width 1043 height 493
click at [1013, 507] on button "[PERSON_NAME] và In" at bounding box center [1026, 519] width 128 height 24
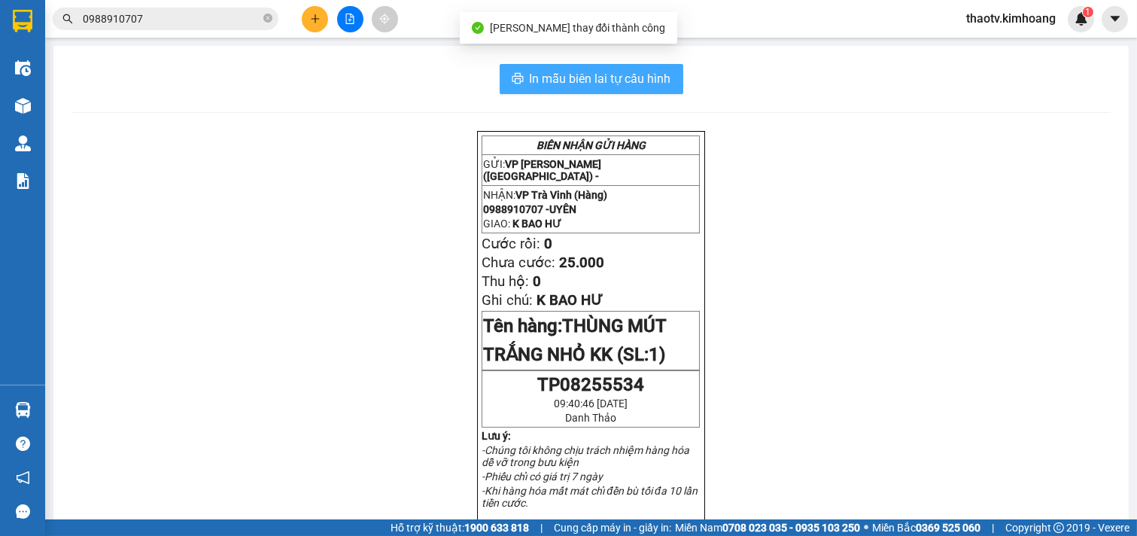
click at [656, 74] on span "In mẫu biên lai tự cấu hình" at bounding box center [601, 78] width 142 height 19
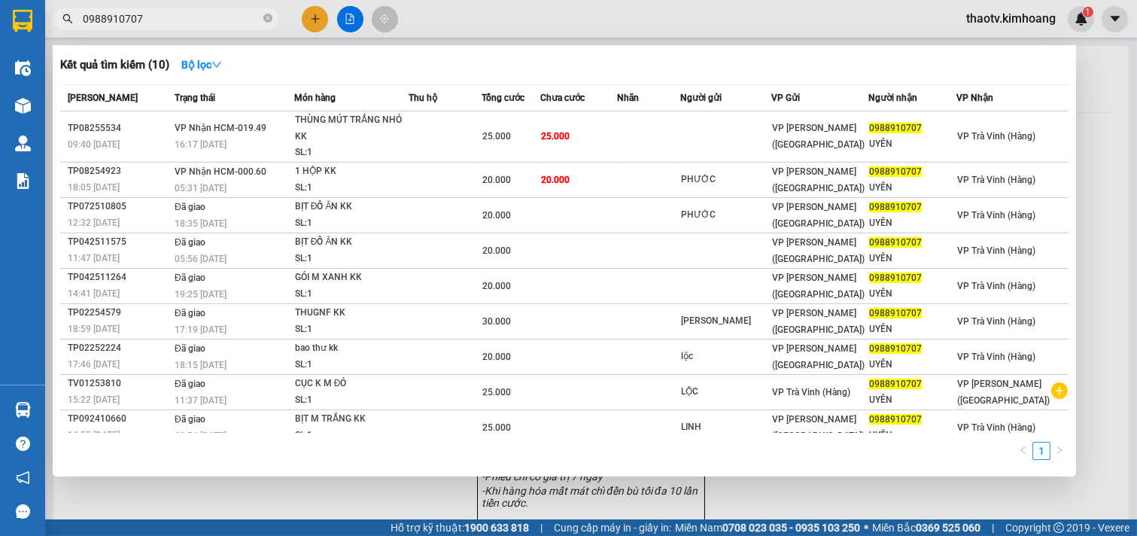
drag, startPoint x: 171, startPoint y: 20, endPoint x: 688, endPoint y: 81, distance: 520.7
click at [173, 20] on input "0988910707" at bounding box center [172, 19] width 178 height 17
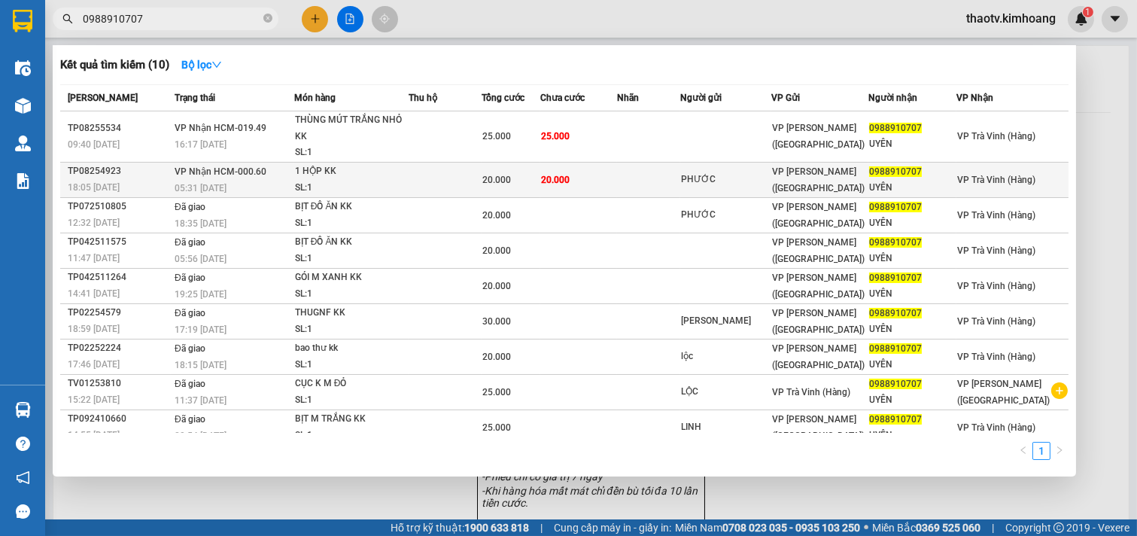
click at [748, 177] on div "PHƯỚC" at bounding box center [726, 180] width 90 height 16
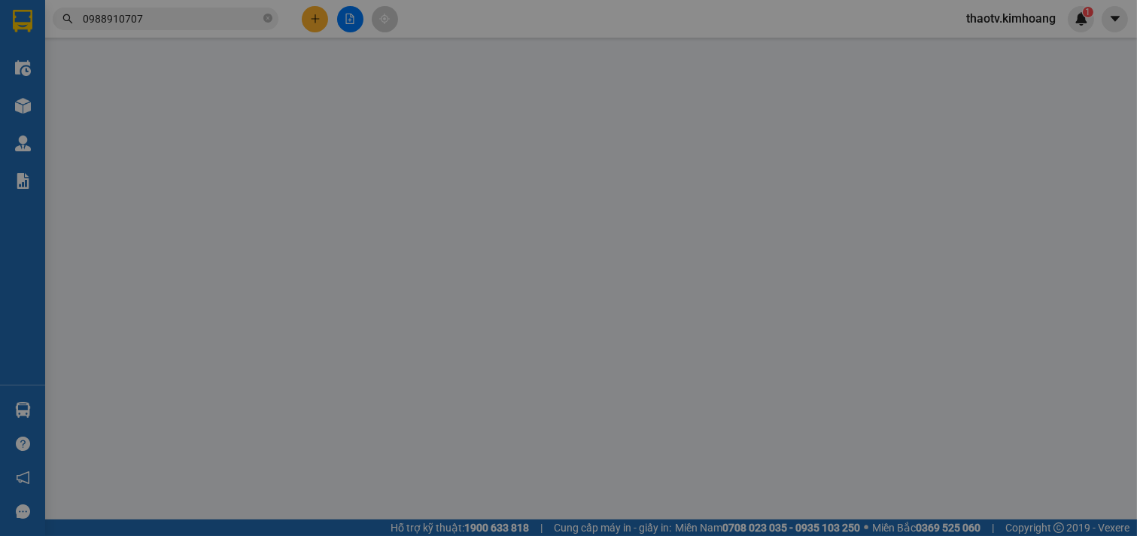
type input "PHƯỚC"
type input "0988910707"
type input "UYÊN"
type input "20.000"
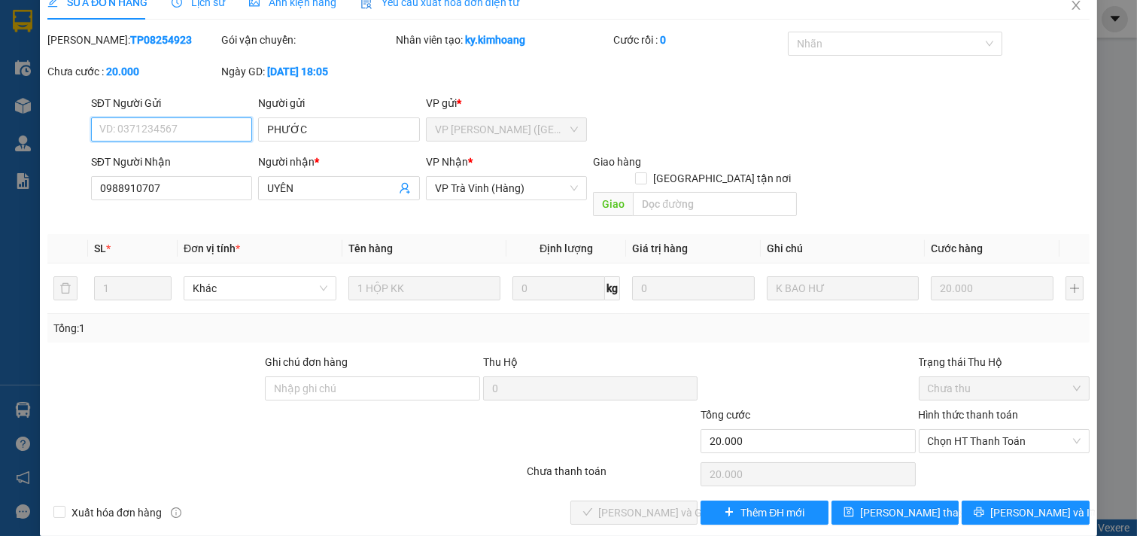
scroll to position [24, 0]
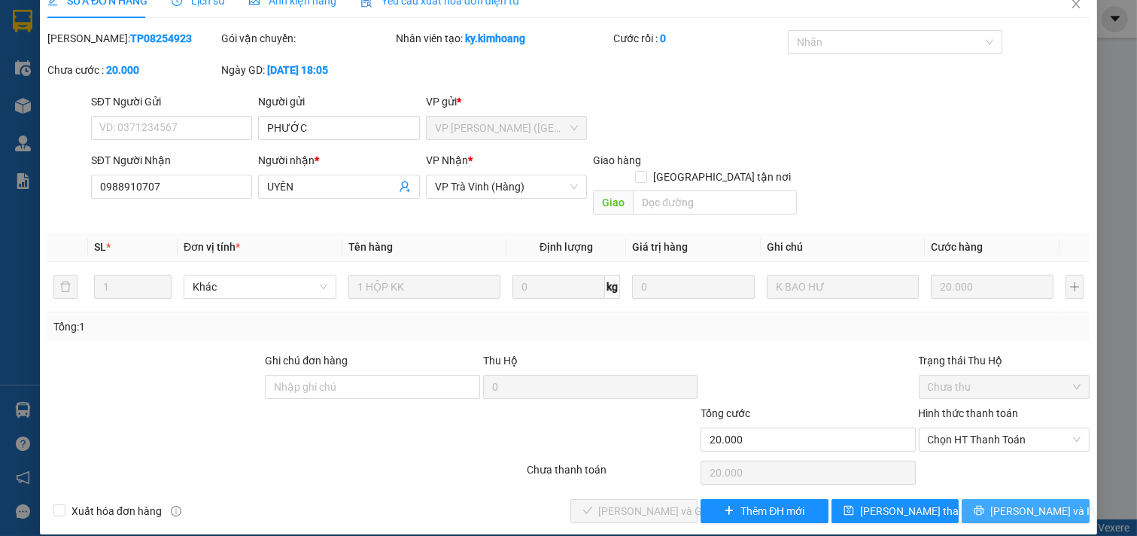
click at [1024, 503] on span "[PERSON_NAME] và In" at bounding box center [1043, 511] width 105 height 17
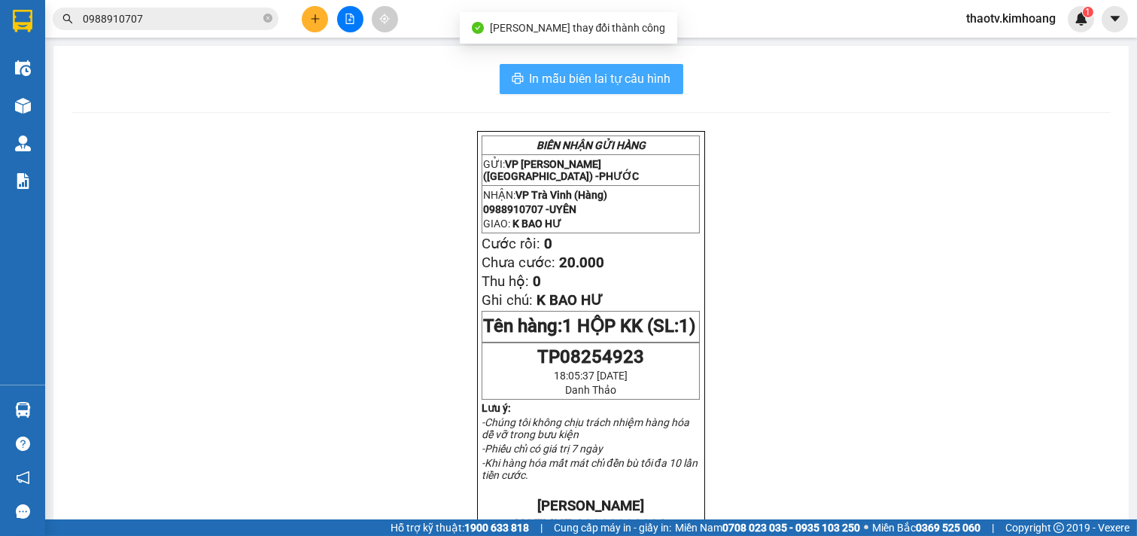
click at [569, 73] on span "In mẫu biên lai tự cấu hình" at bounding box center [601, 78] width 142 height 19
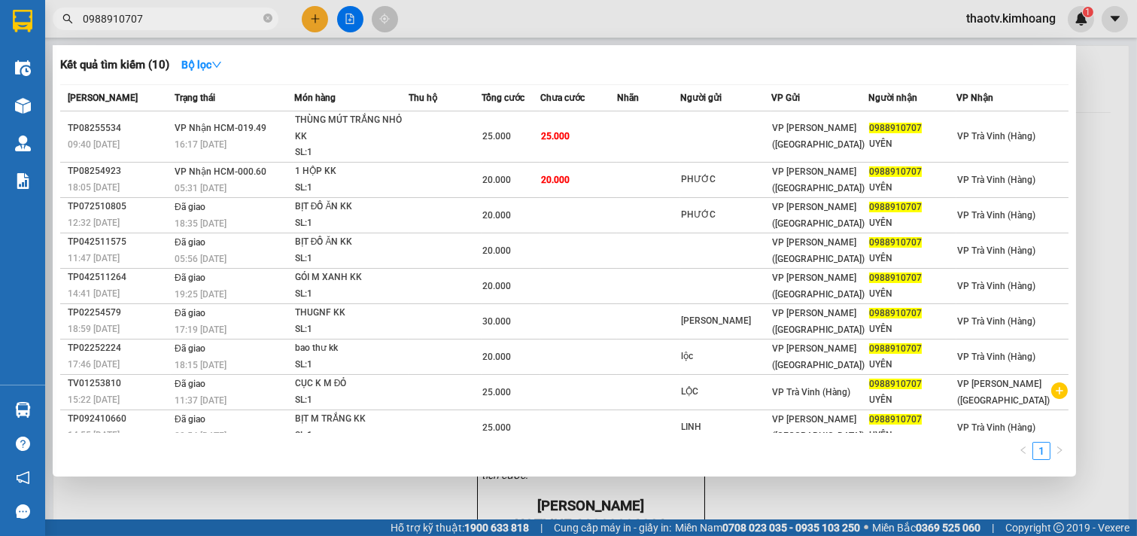
click at [190, 18] on input "0988910707" at bounding box center [172, 19] width 178 height 17
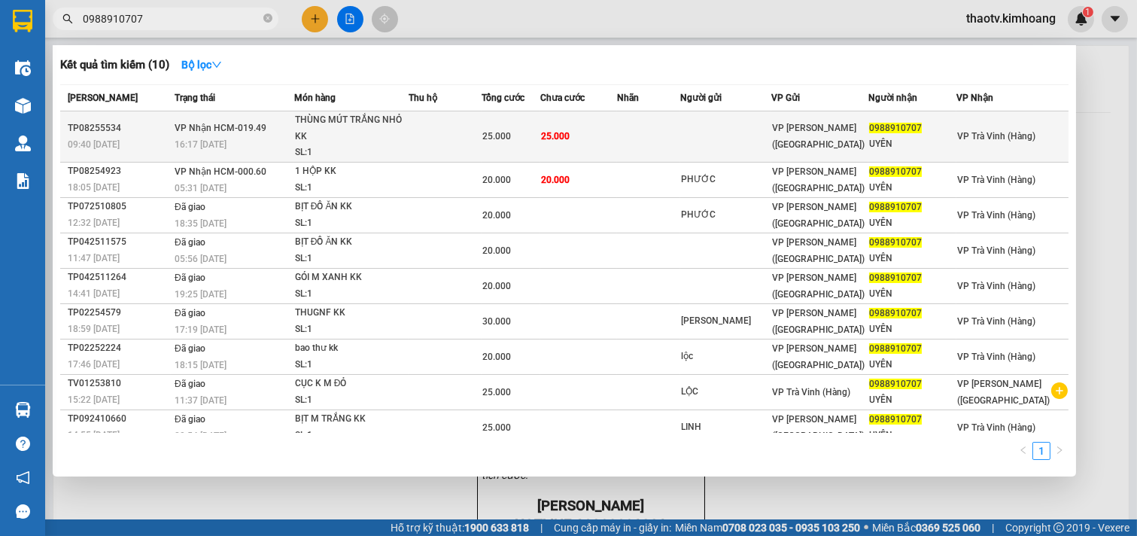
click at [518, 123] on td "25.000" at bounding box center [511, 136] width 59 height 51
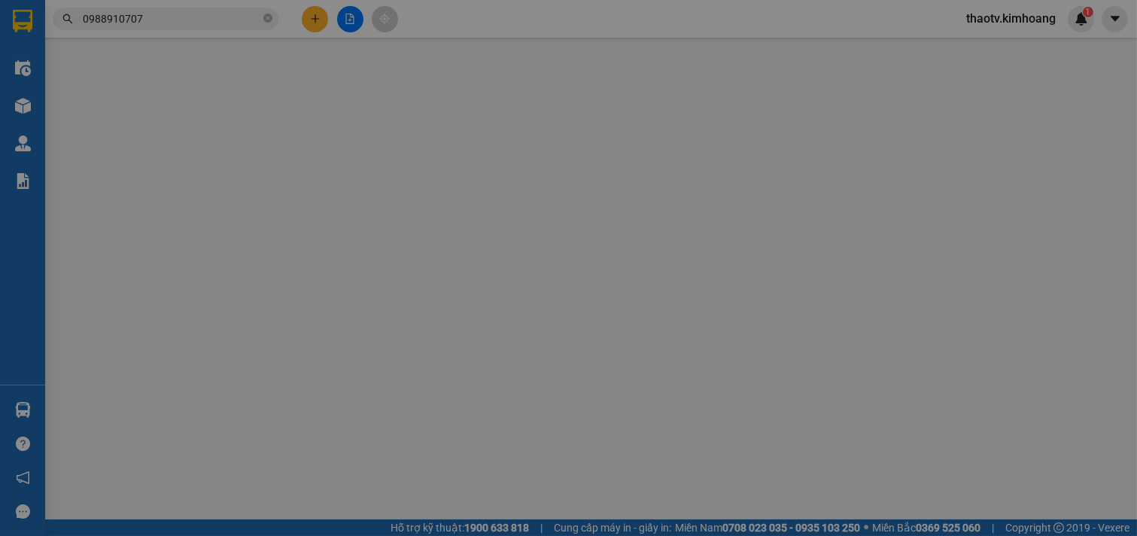
type input "0988910707"
type input "UYÊN"
type input "25.000"
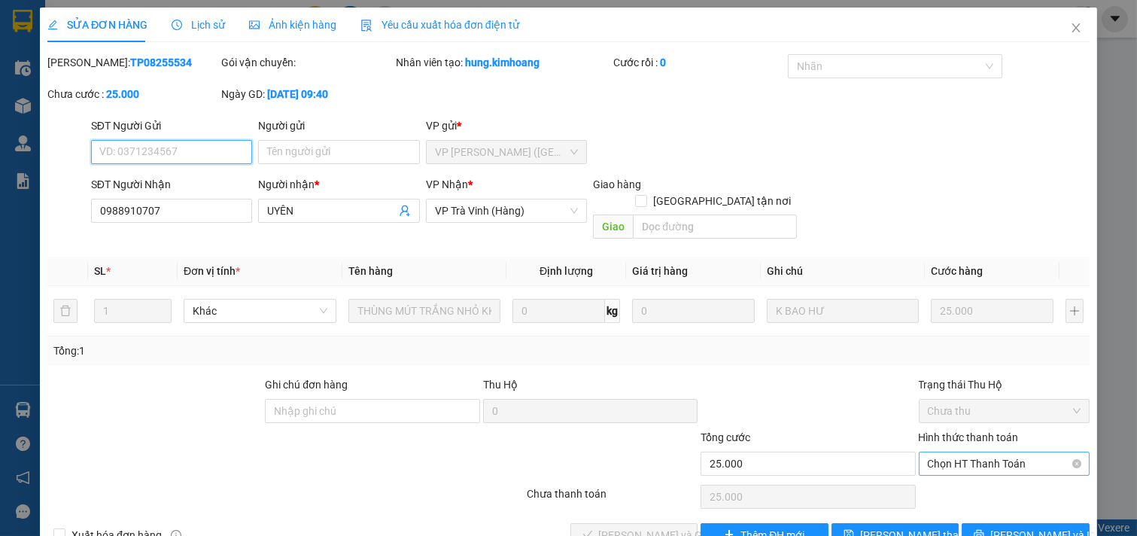
click at [1036, 452] on span "Chọn HT Thanh Toán" at bounding box center [1005, 463] width 154 height 23
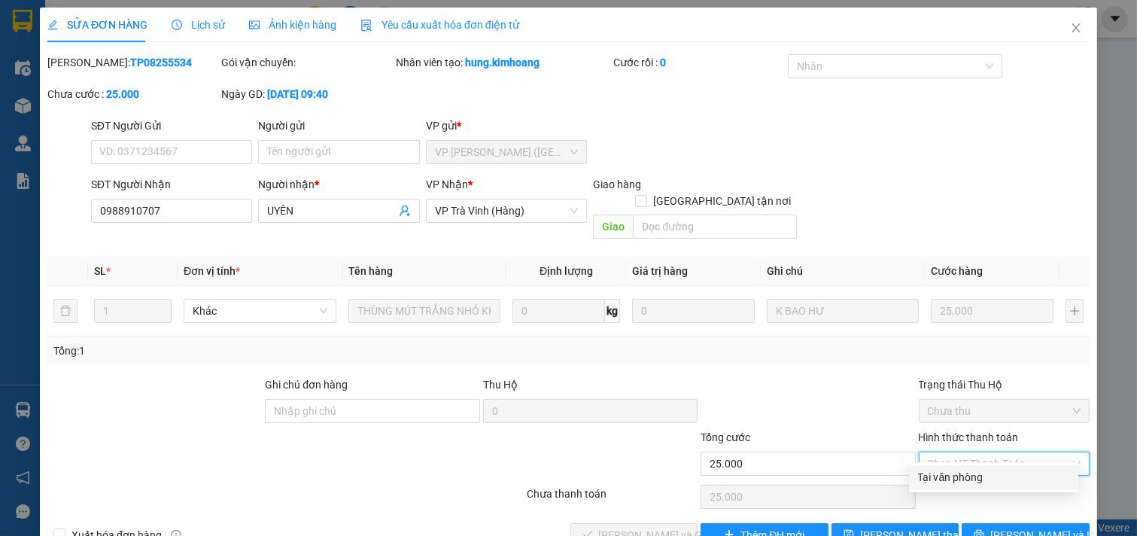
click at [994, 479] on div "Tại văn phòng" at bounding box center [993, 477] width 151 height 17
type input "0"
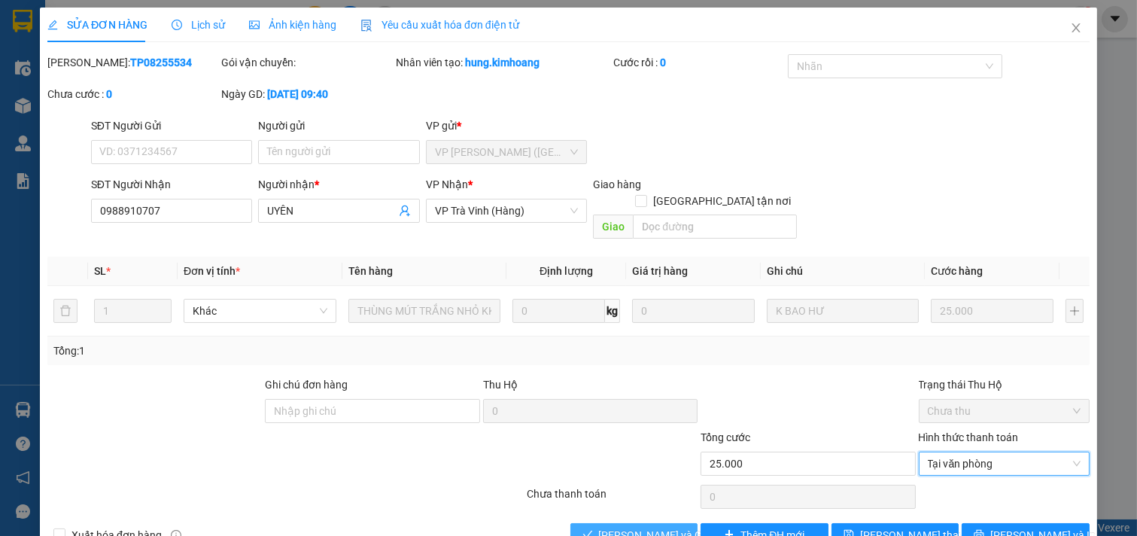
click at [626, 527] on span "[PERSON_NAME] và Giao hàng" at bounding box center [671, 535] width 145 height 17
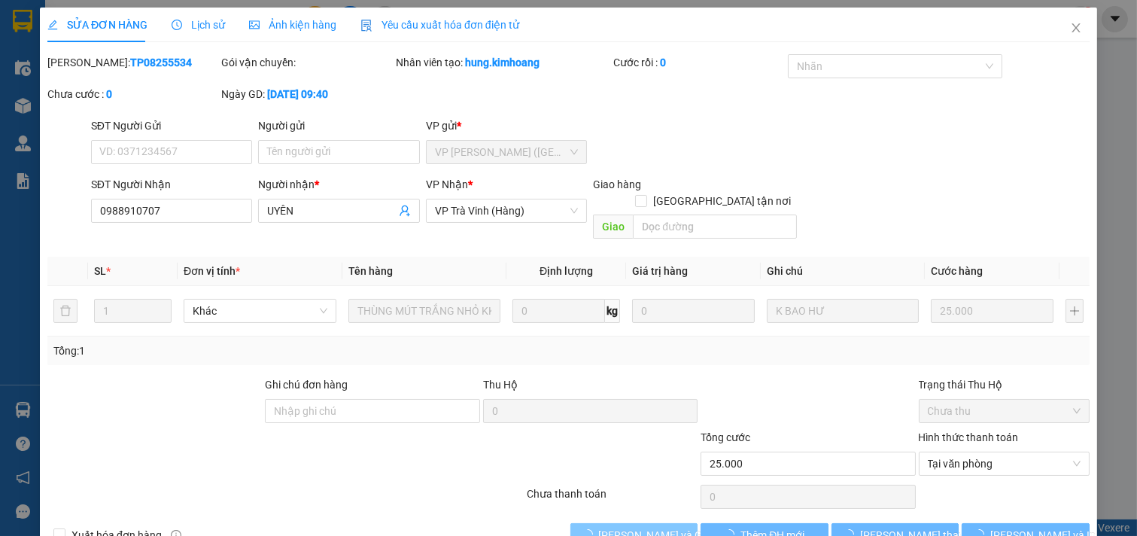
click at [626, 527] on span "[PERSON_NAME] và Giao hàng" at bounding box center [671, 535] width 145 height 17
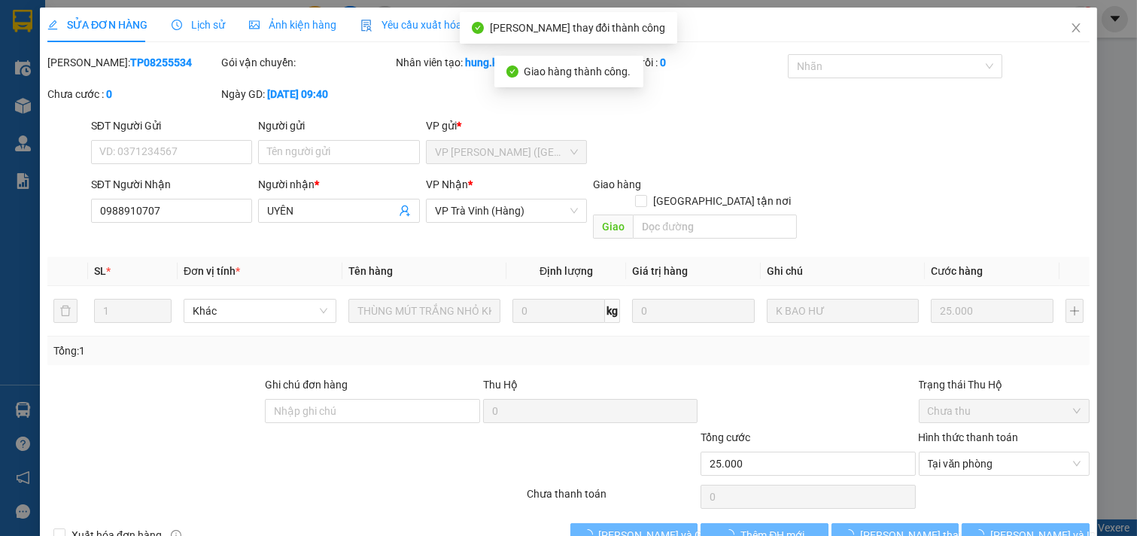
scroll to position [24, 0]
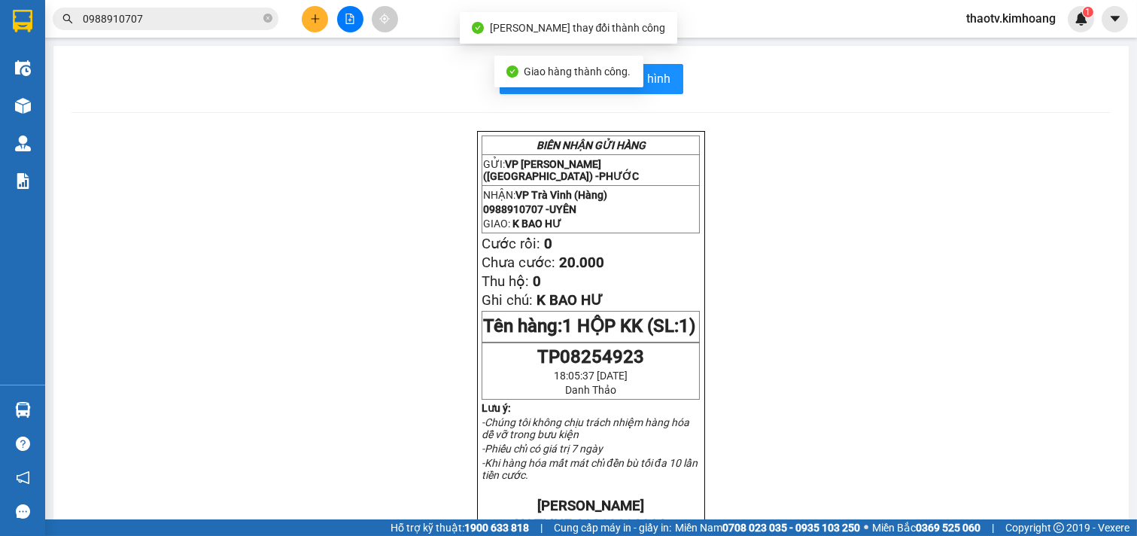
click at [230, 4] on div "Kết quả tìm kiếm ( 10 ) Bộ lọc Mã ĐH Trạng thái Món hàng Thu hộ Tổng cước Chưa …" at bounding box center [568, 19] width 1137 height 38
click at [190, 11] on input "0988910707" at bounding box center [172, 19] width 178 height 17
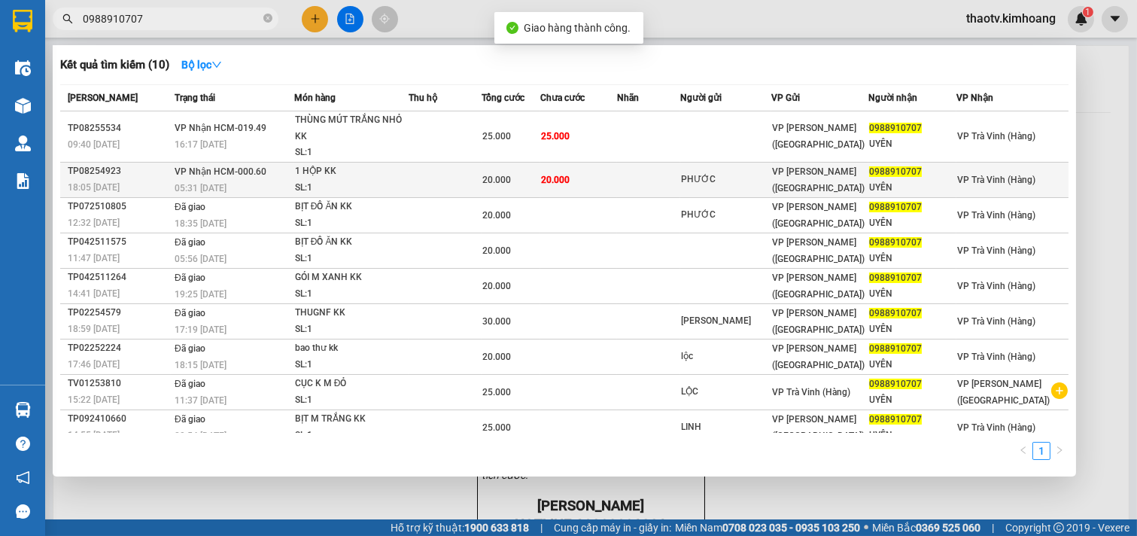
click at [763, 169] on td "PHƯỚC" at bounding box center [726, 179] width 92 height 35
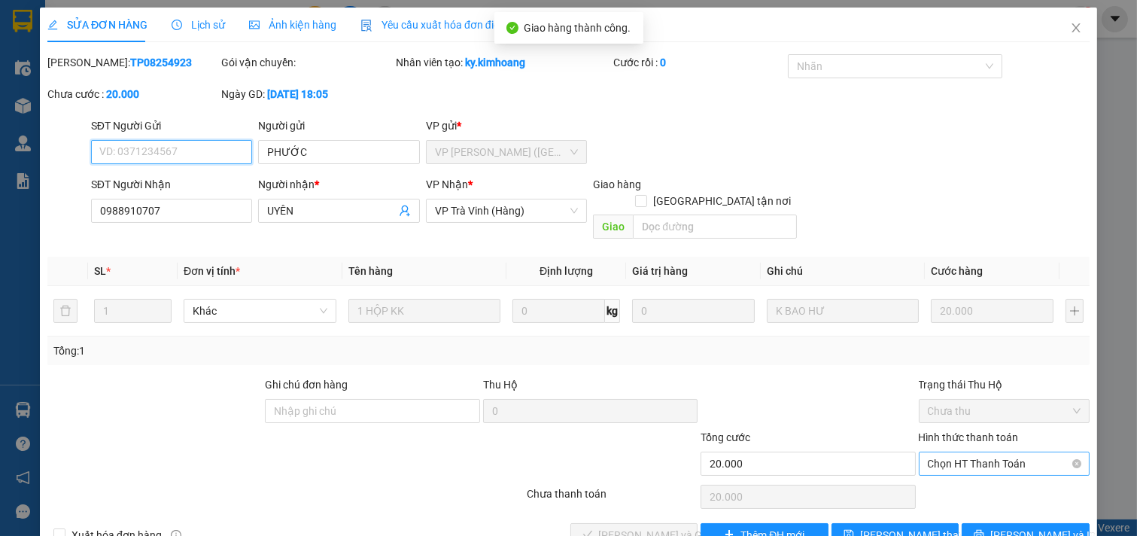
click at [1009, 452] on span "Chọn HT Thanh Toán" at bounding box center [1005, 463] width 154 height 23
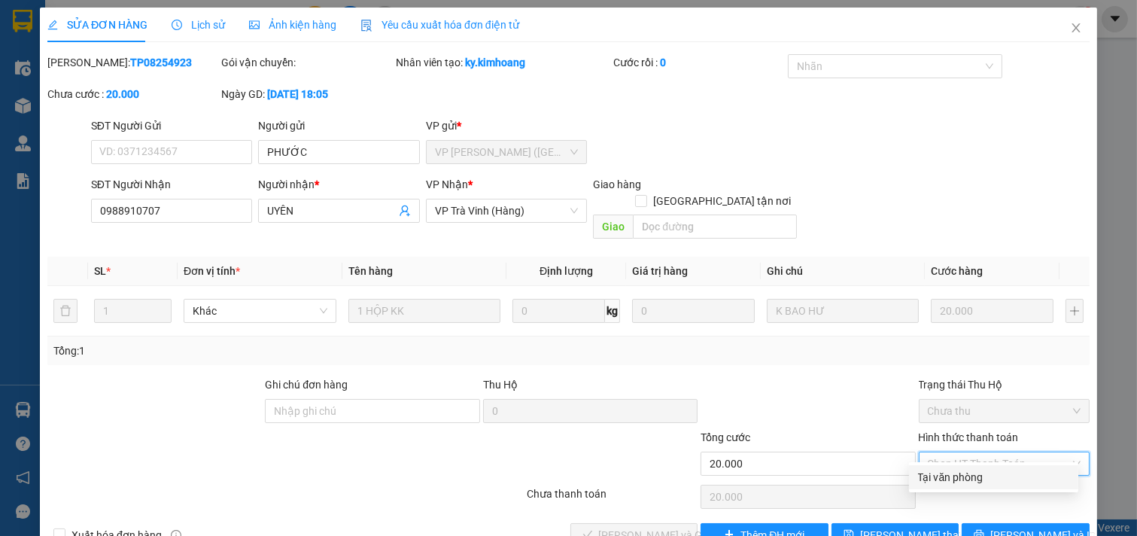
click at [997, 460] on div "Hình thức thanh toán Chọn HT Thanh Toán" at bounding box center [1005, 455] width 172 height 53
click at [997, 452] on span "Chọn HT Thanh Toán" at bounding box center [1005, 463] width 154 height 23
click at [991, 478] on div "Tại văn phòng" at bounding box center [993, 477] width 151 height 17
type input "0"
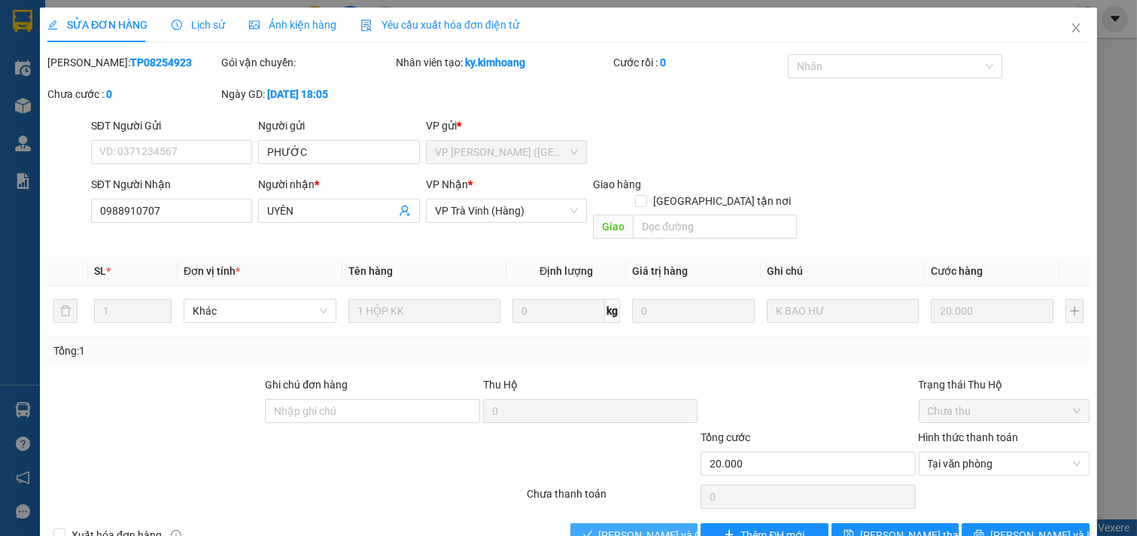
click at [666, 527] on span "[PERSON_NAME] và Giao hàng" at bounding box center [671, 535] width 145 height 17
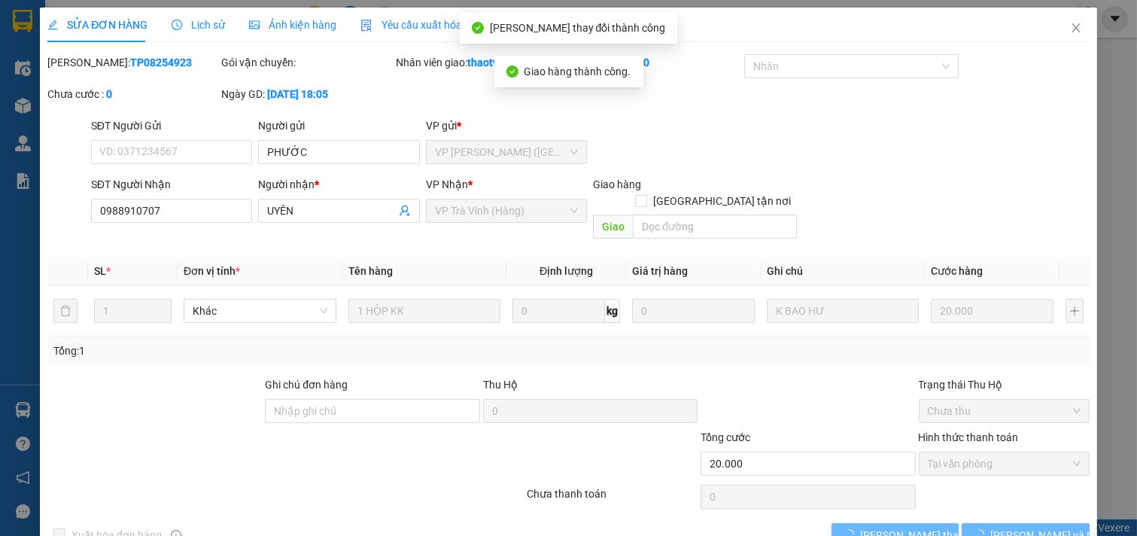
scroll to position [24, 0]
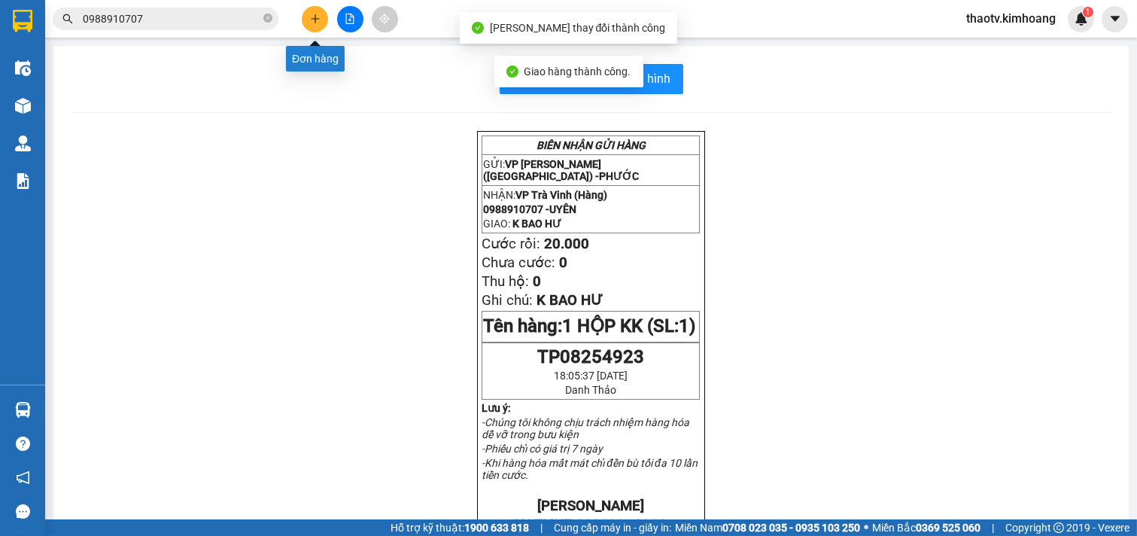
click at [318, 23] on icon "plus" at bounding box center [315, 19] width 11 height 11
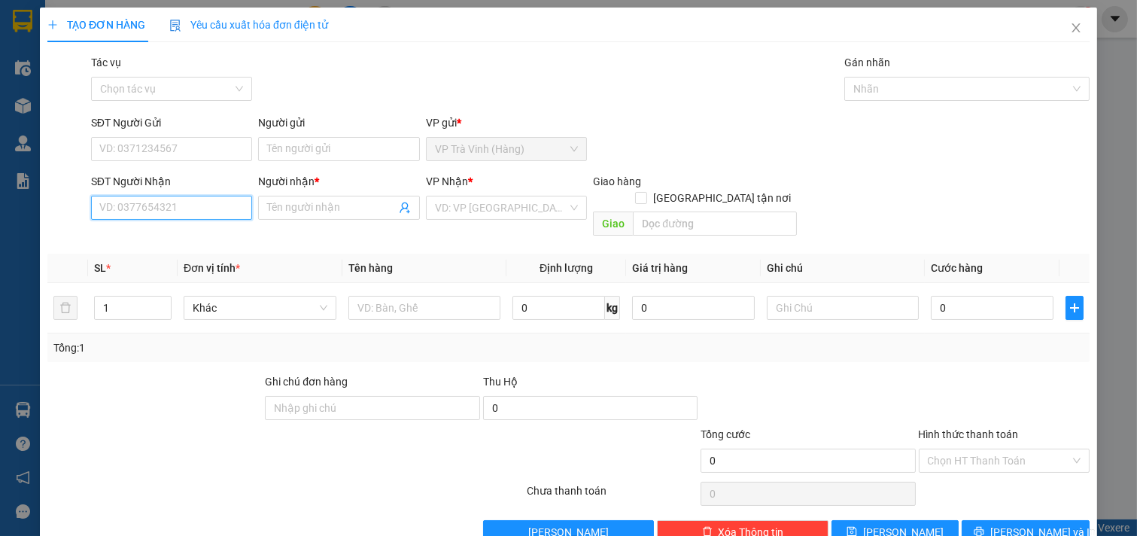
click at [175, 206] on input "SĐT Người Nhận" at bounding box center [172, 208] width 162 height 24
type input "0842428382"
click at [191, 242] on div "0842428382 - [GEOGRAPHIC_DATA]" at bounding box center [183, 238] width 169 height 17
type input "khánh châu"
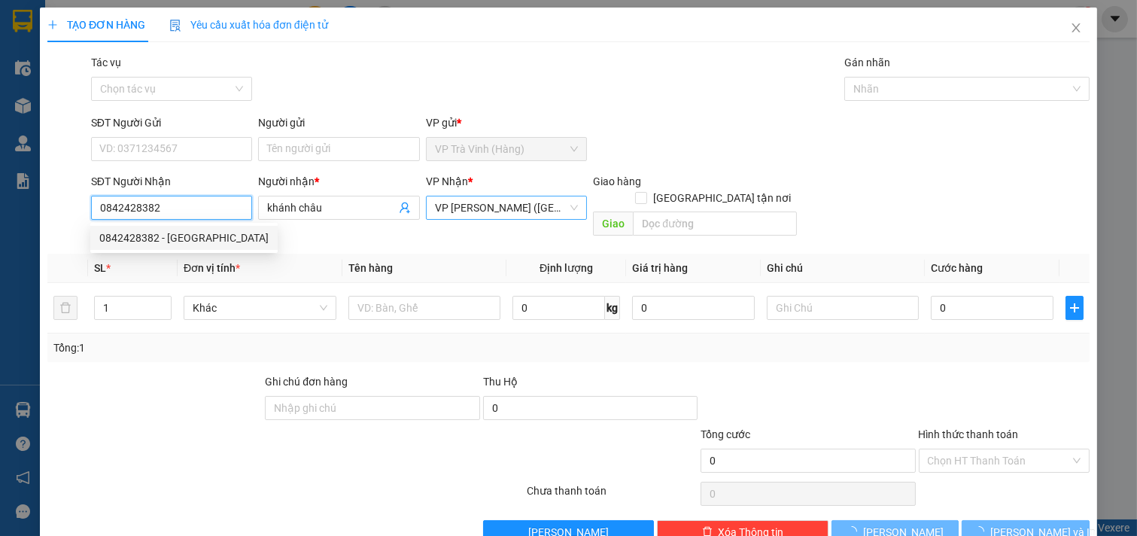
type input "30.000"
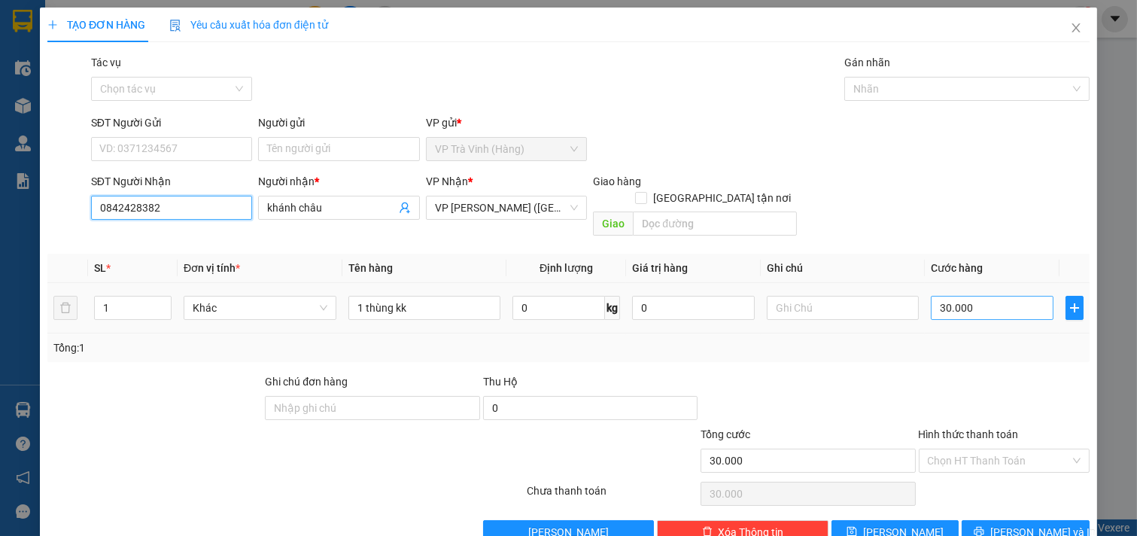
scroll to position [20, 0]
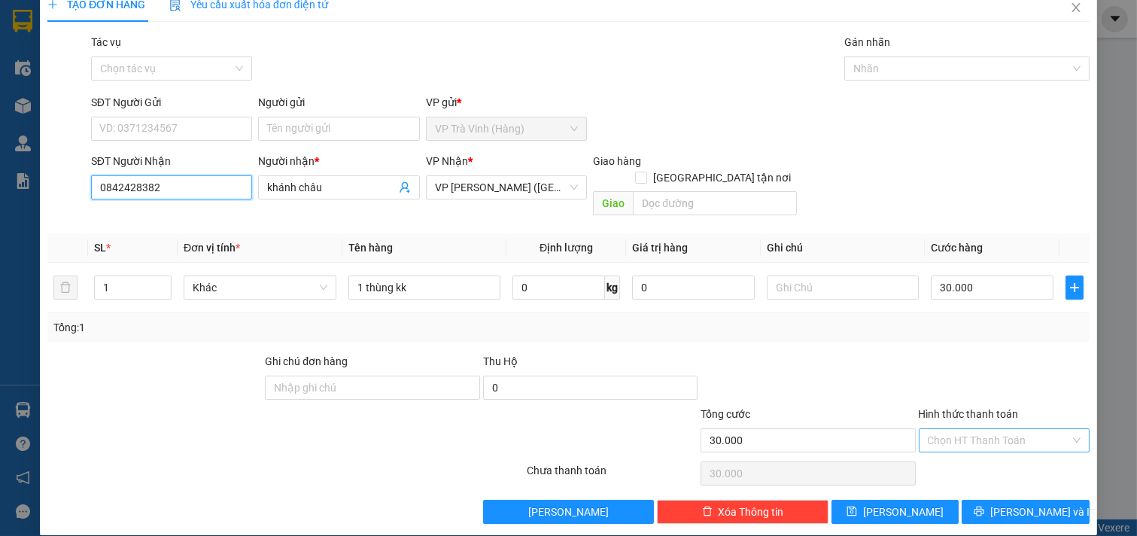
type input "0842428382"
click at [999, 429] on input "Hình thức thanh toán" at bounding box center [999, 440] width 143 height 23
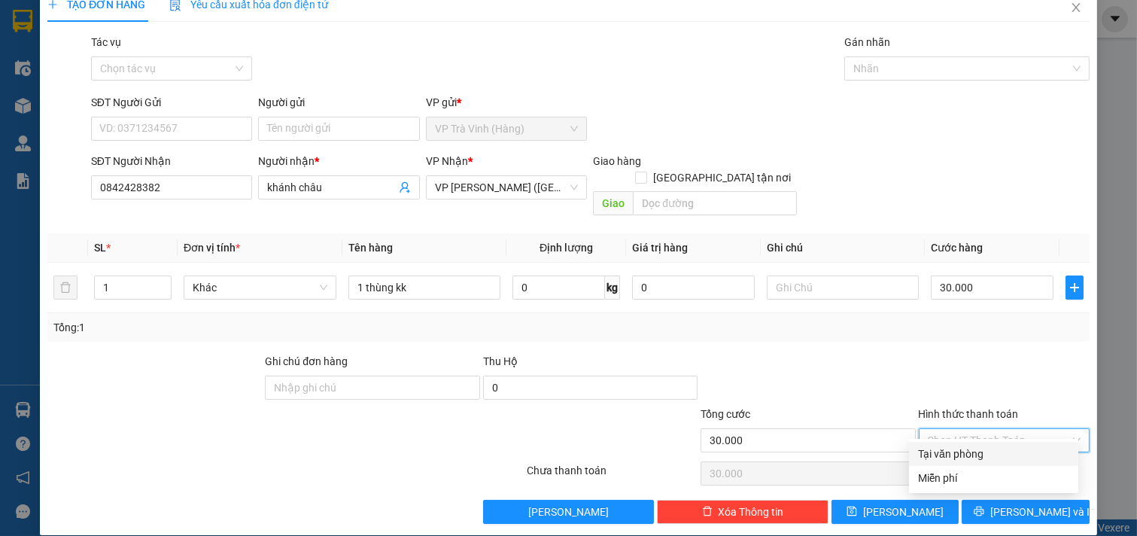
click at [994, 442] on div "Tại văn phòng" at bounding box center [993, 454] width 169 height 24
type input "0"
click at [1044, 518] on div "TẠO ĐƠN HÀNG Yêu cầu xuất hóa đơn điện tử Transit Pickup Surcharge Ids Transit …" at bounding box center [568, 268] width 1137 height 536
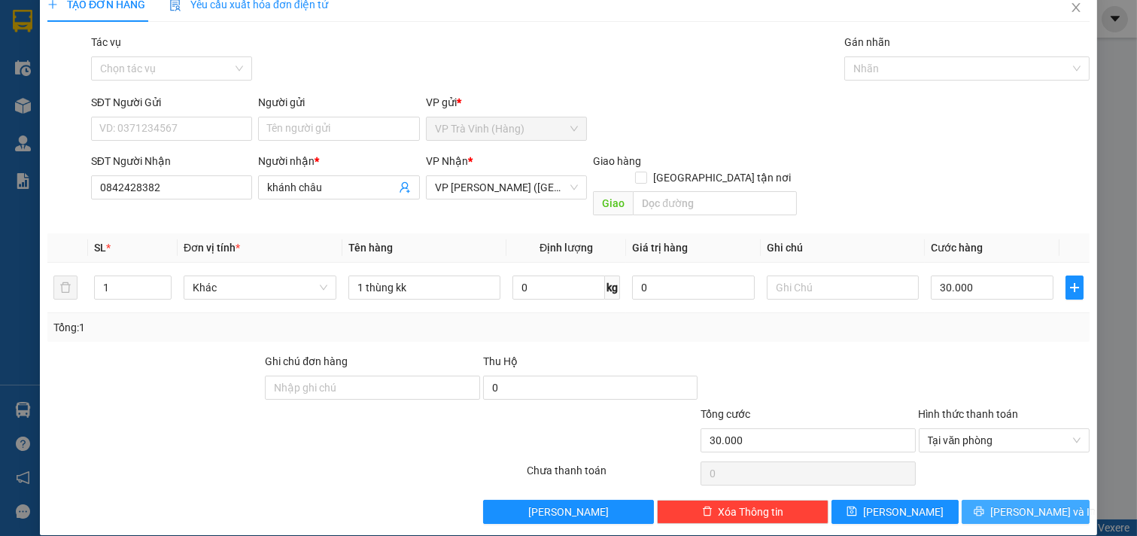
click at [1040, 504] on span "[PERSON_NAME] và In" at bounding box center [1043, 512] width 105 height 17
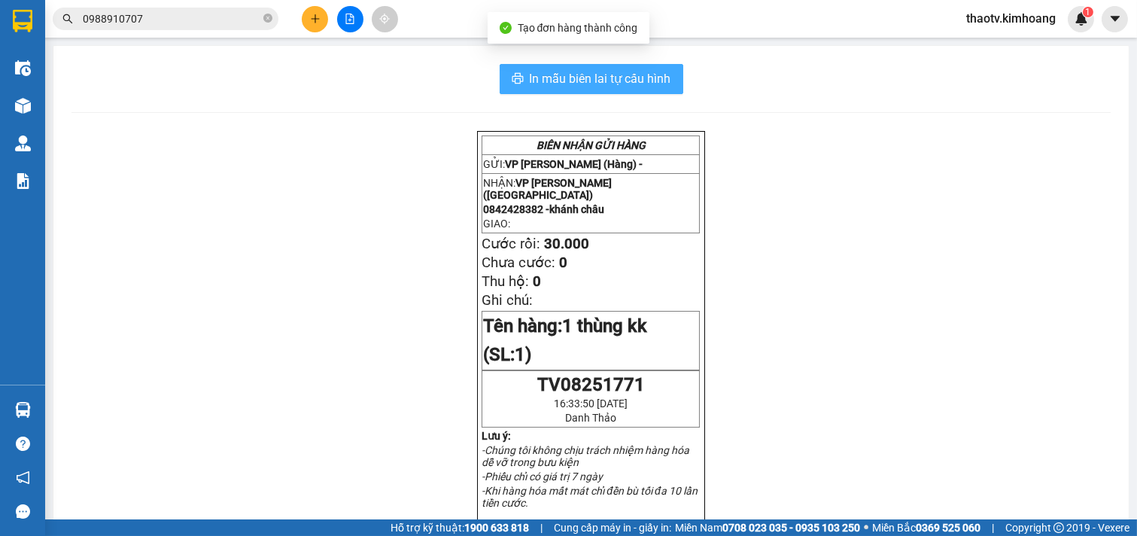
click at [604, 83] on span "In mẫu biên lai tự cấu hình" at bounding box center [601, 78] width 142 height 19
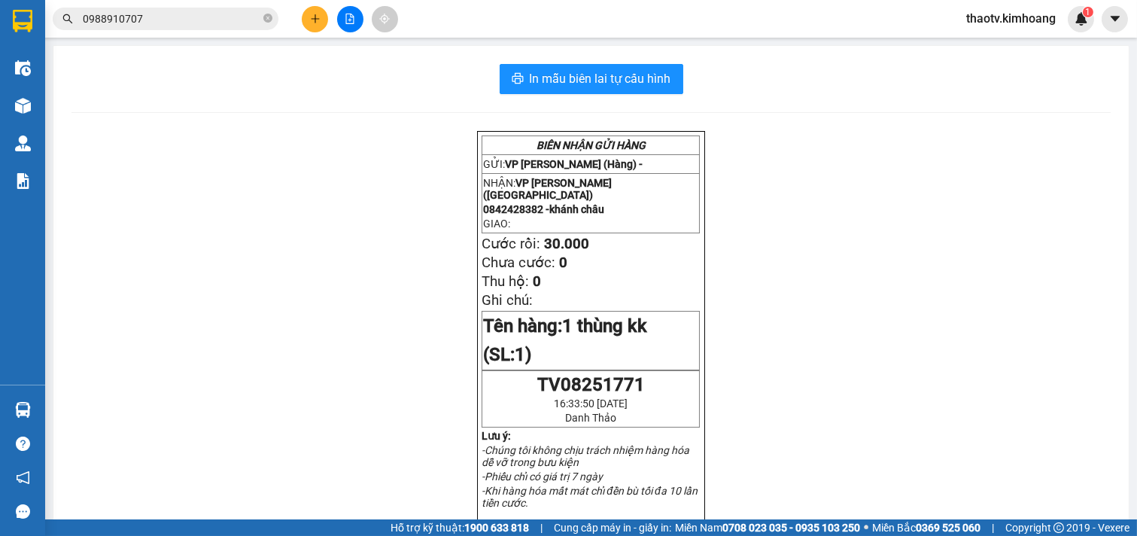
click at [239, 23] on input "0988910707" at bounding box center [172, 19] width 178 height 17
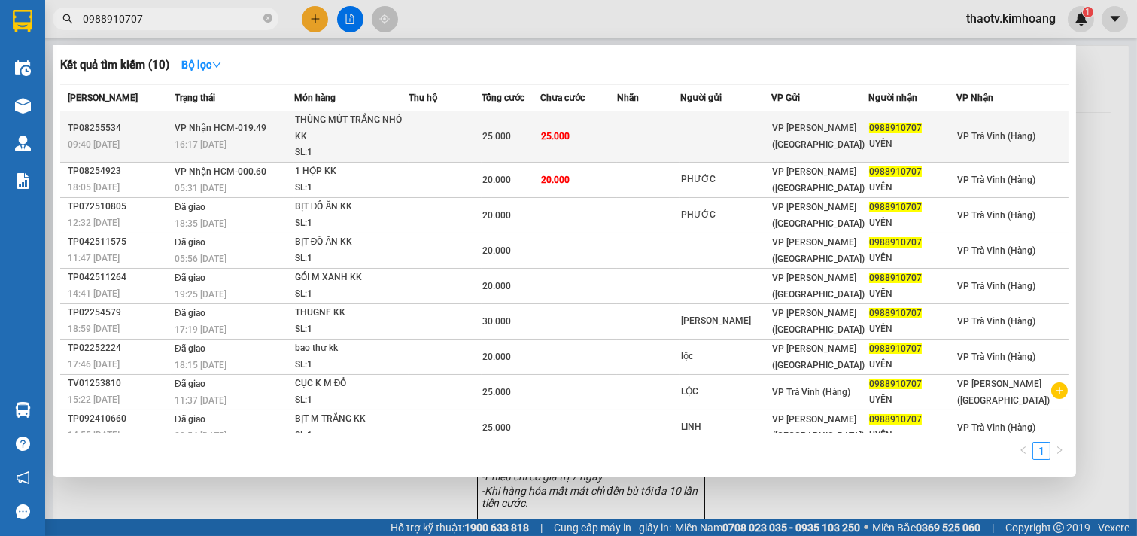
click at [644, 143] on td at bounding box center [648, 136] width 63 height 51
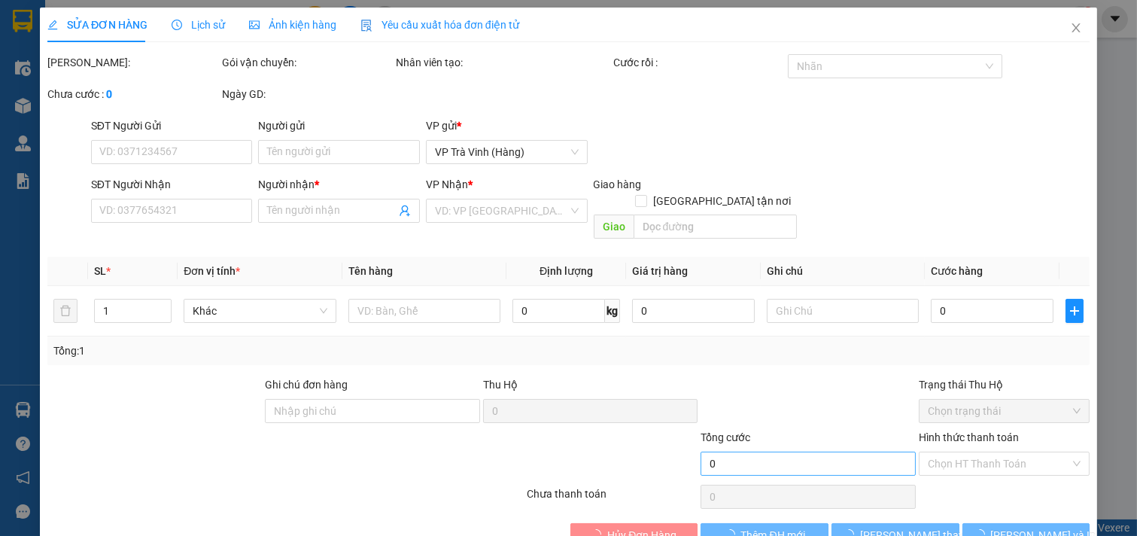
scroll to position [17, 0]
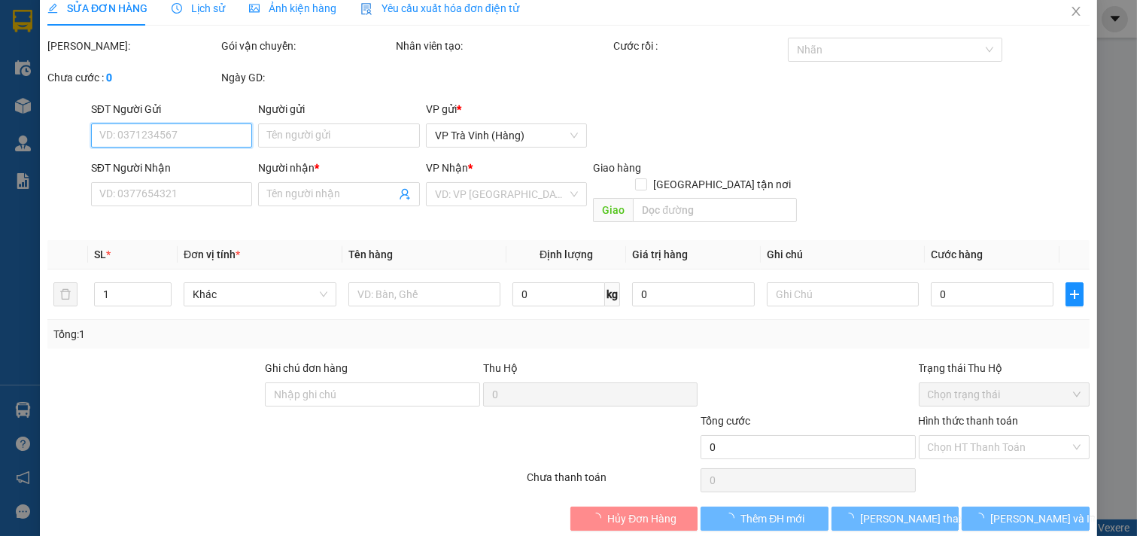
type input "0988910707"
type input "UYÊN"
type input "25.000"
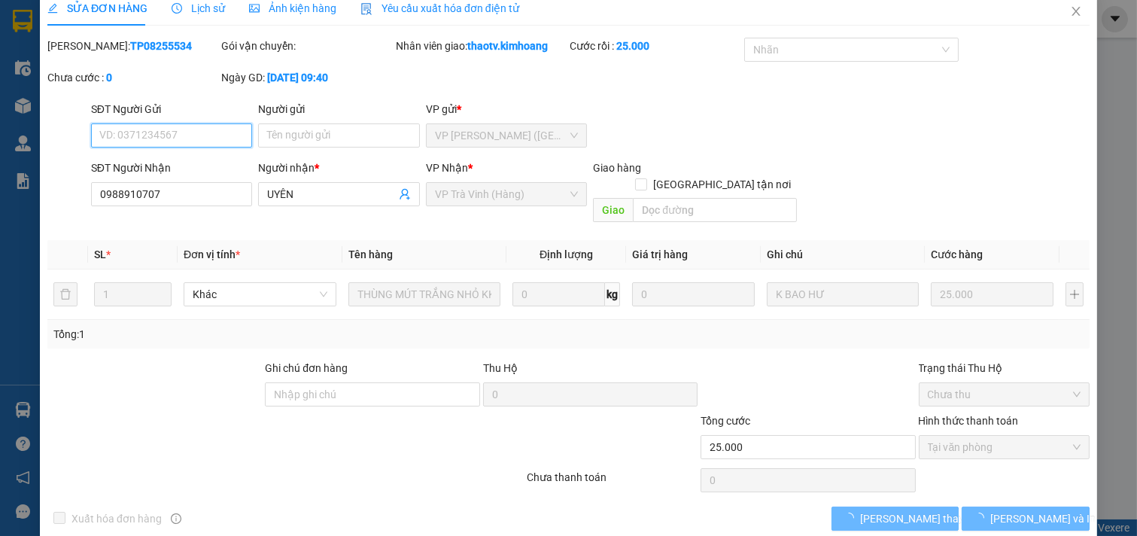
scroll to position [0, 0]
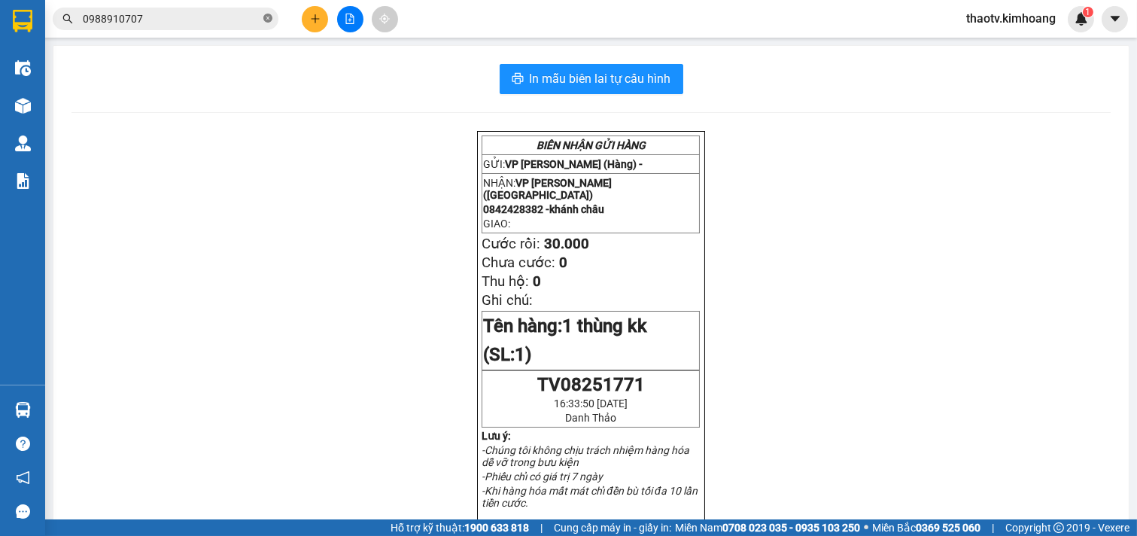
click at [268, 18] on icon "close-circle" at bounding box center [267, 18] width 9 height 9
click at [268, 18] on span at bounding box center [267, 19] width 9 height 17
click at [212, 20] on input "text" at bounding box center [172, 19] width 178 height 17
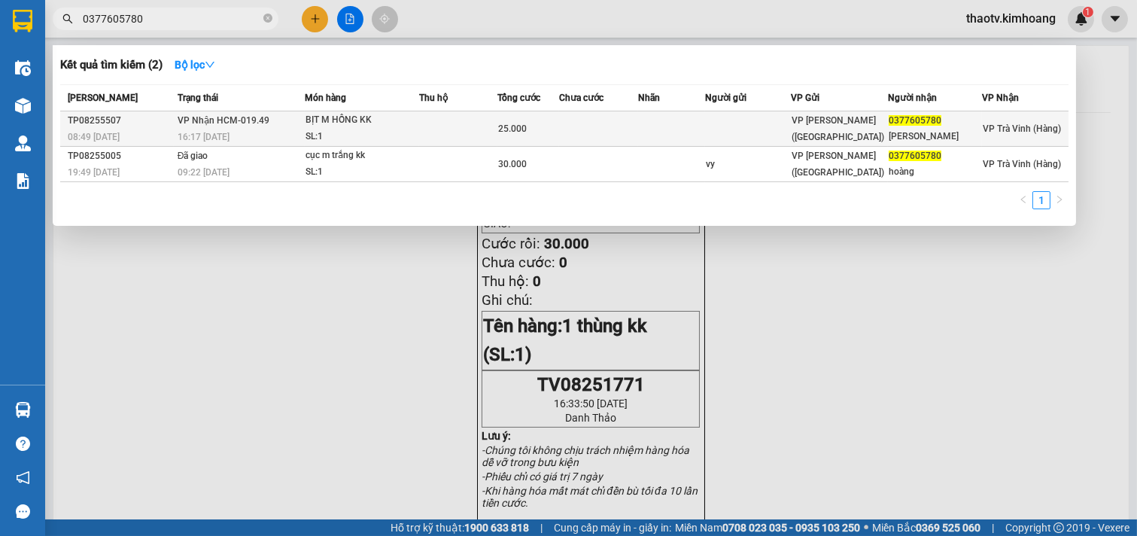
type input "0377605780"
click at [360, 129] on div "SL: 1" at bounding box center [362, 137] width 113 height 17
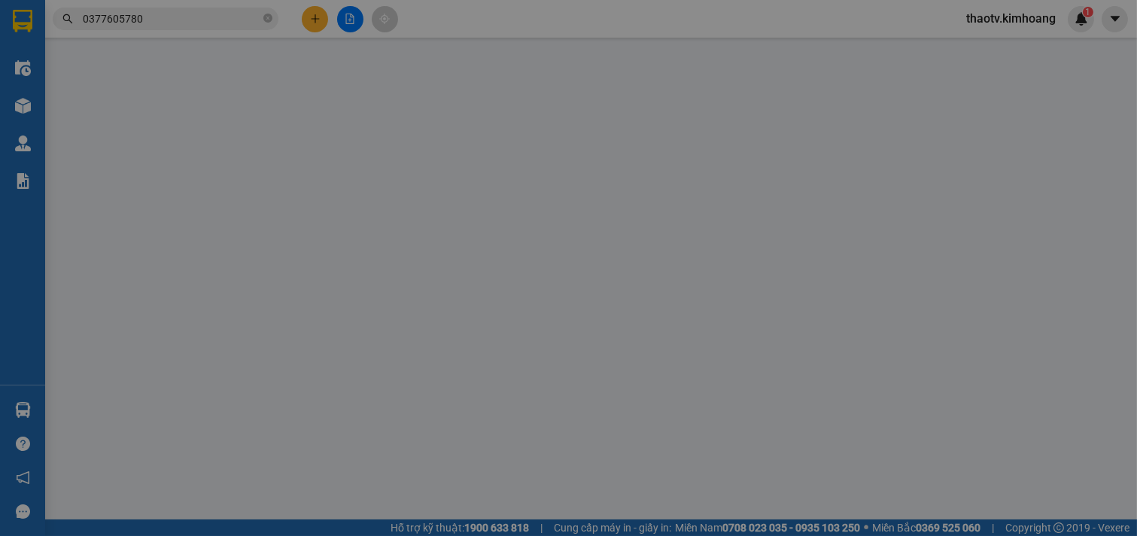
type input "0377605780"
type input "[PERSON_NAME]"
type input "25.000"
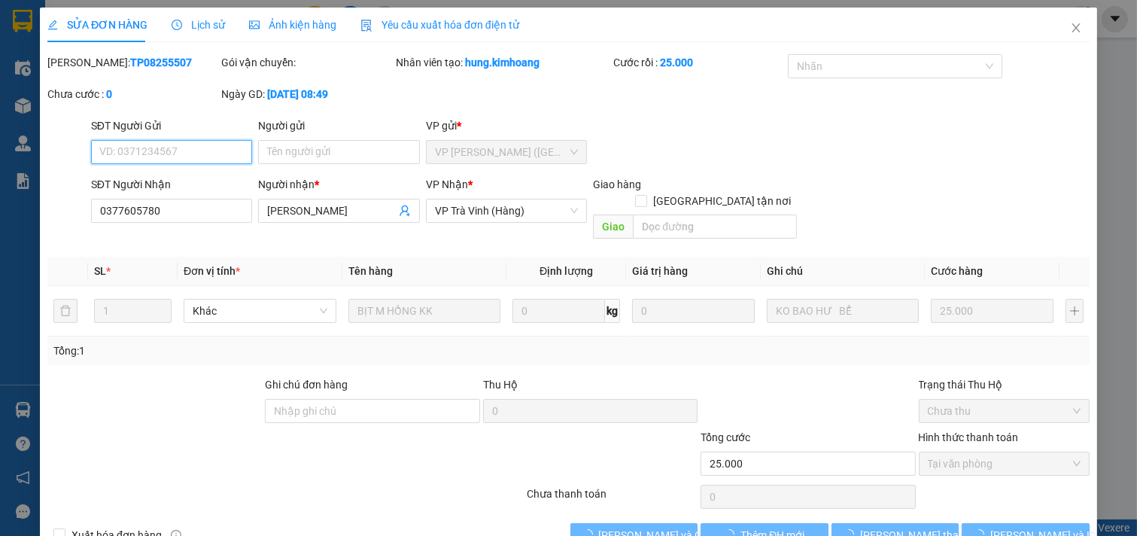
scroll to position [17, 0]
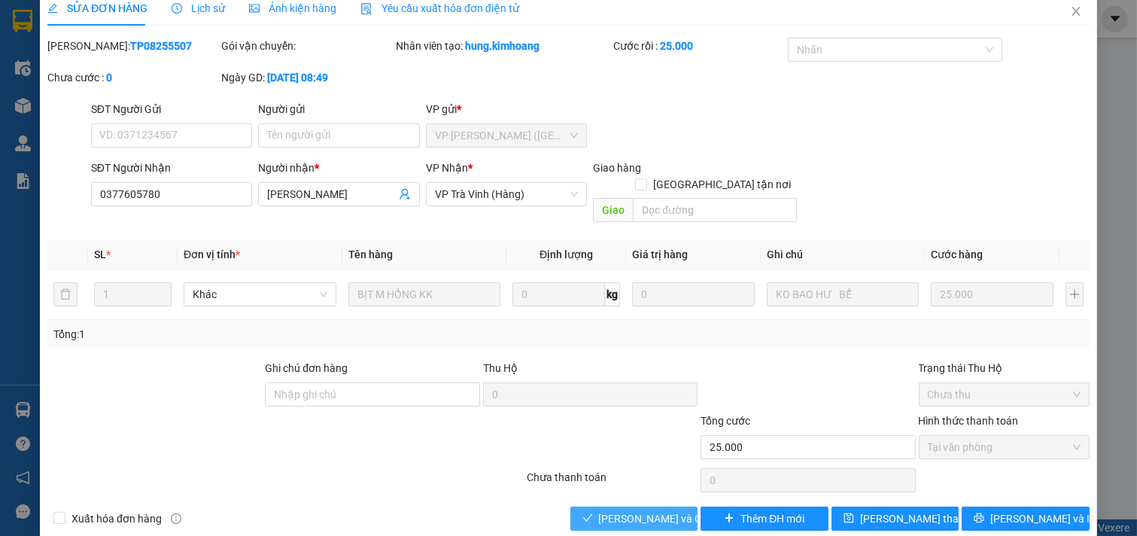
click at [616, 507] on button "[PERSON_NAME] và Giao hàng" at bounding box center [635, 519] width 128 height 24
click at [618, 510] on span "[PERSON_NAME] và Giao hàng" at bounding box center [671, 518] width 145 height 17
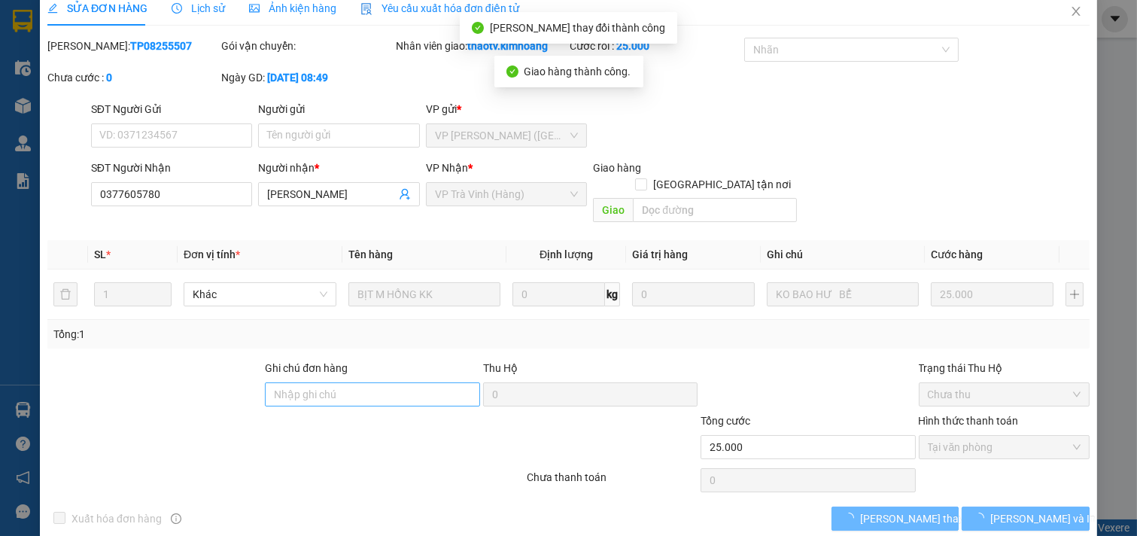
scroll to position [24, 0]
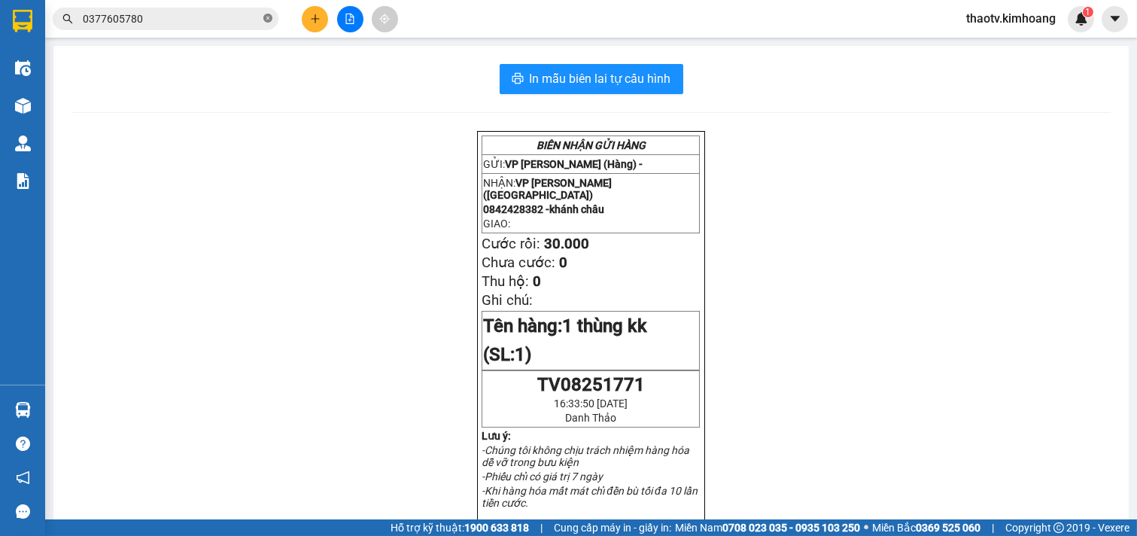
click at [264, 20] on icon "close-circle" at bounding box center [267, 18] width 9 height 9
drag, startPoint x: 264, startPoint y: 18, endPoint x: 244, endPoint y: 18, distance: 20.3
click at [244, 18] on span at bounding box center [166, 19] width 226 height 23
click at [197, 12] on input "text" at bounding box center [172, 19] width 178 height 17
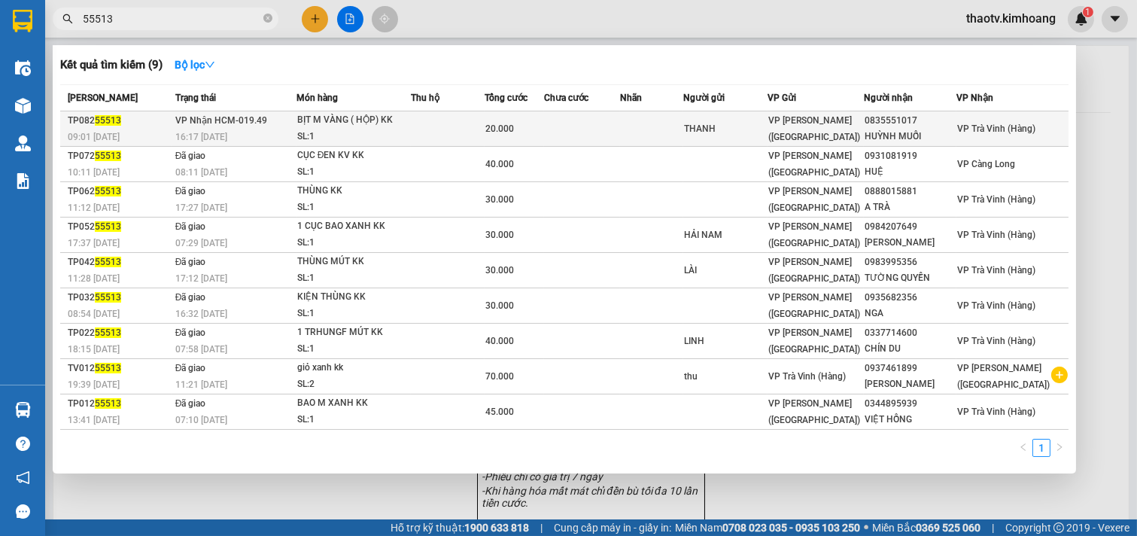
type input "55513"
click at [455, 122] on td at bounding box center [448, 128] width 75 height 35
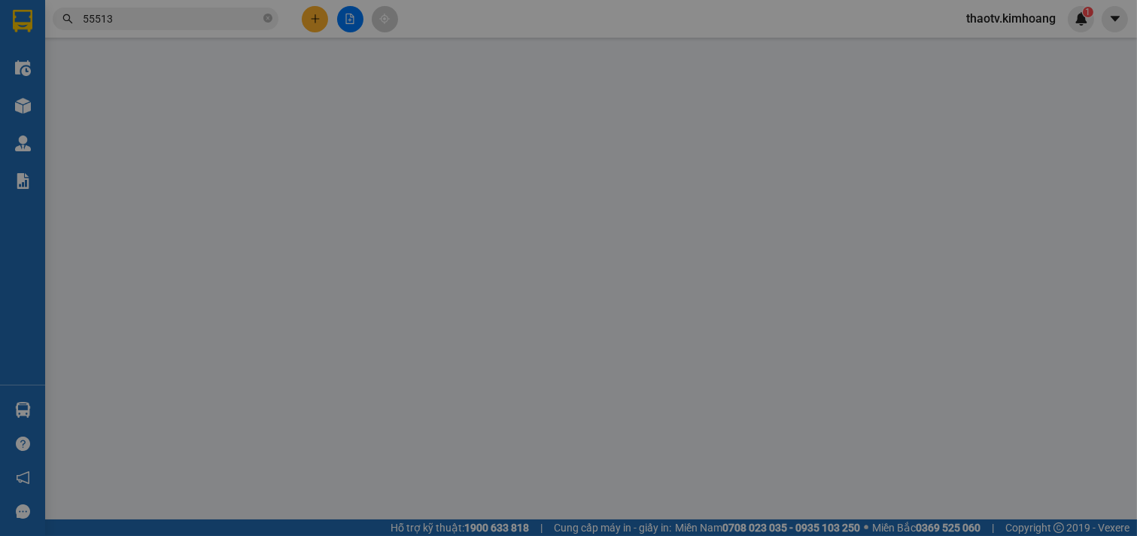
type input "THANH"
type input "0835551017"
type input "HUỲNH MUỐI"
type input "20.000"
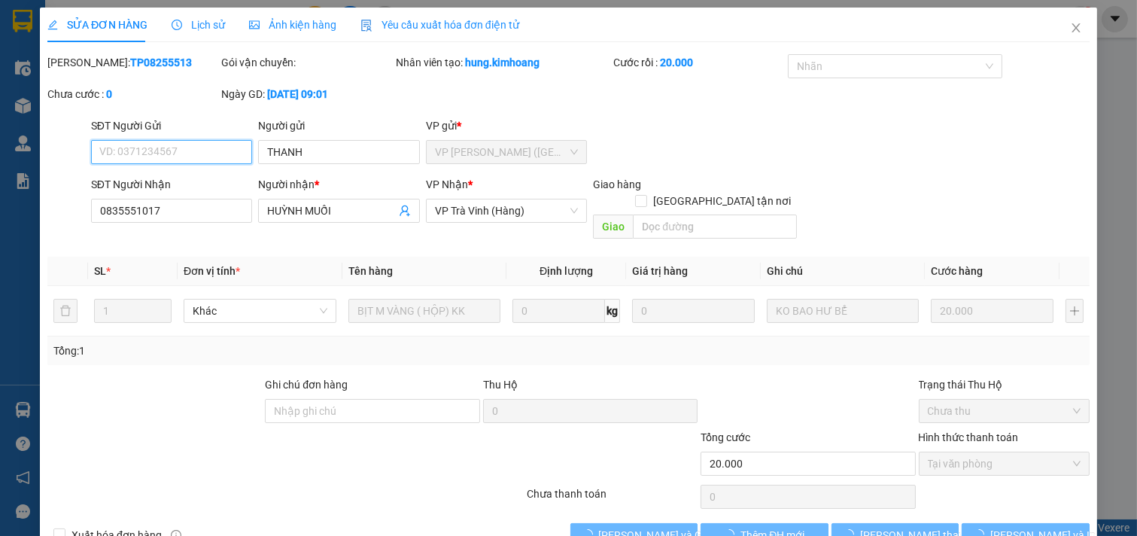
scroll to position [17, 0]
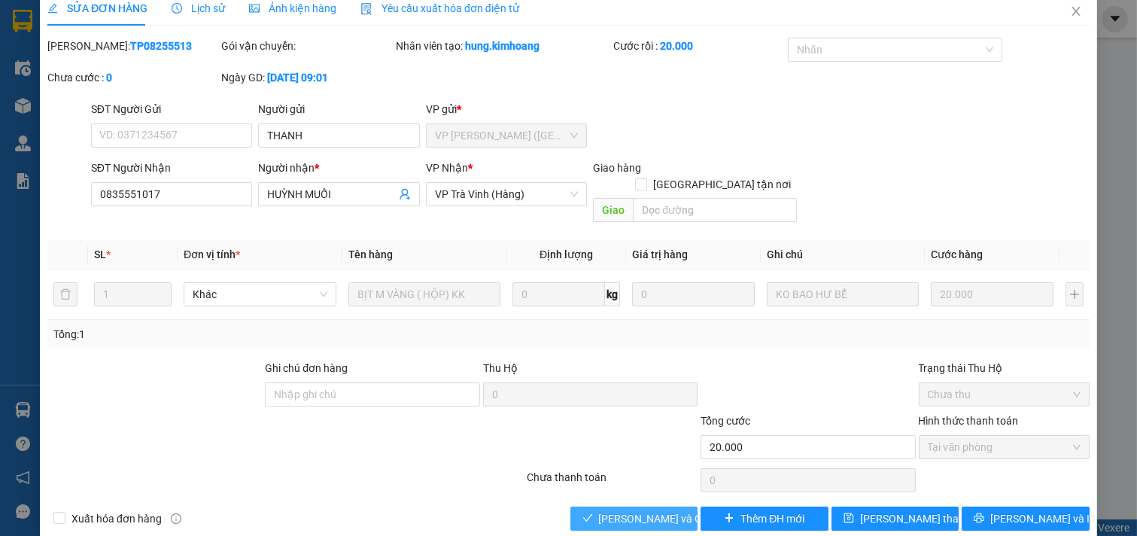
click at [623, 510] on span "[PERSON_NAME] và Giao hàng" at bounding box center [671, 518] width 145 height 17
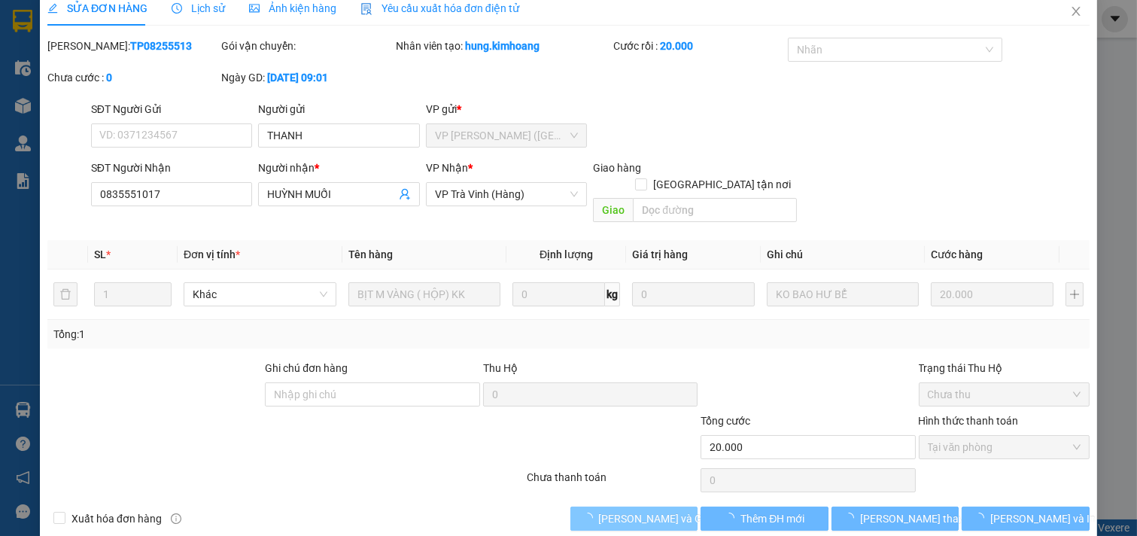
click at [623, 510] on span "[PERSON_NAME] và Giao hàng" at bounding box center [671, 518] width 145 height 17
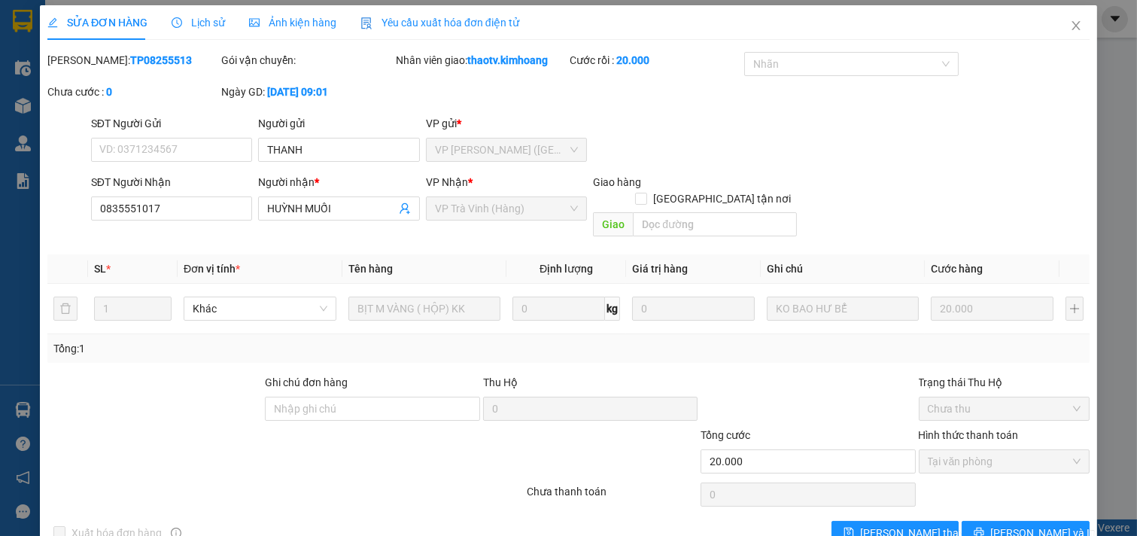
scroll to position [0, 0]
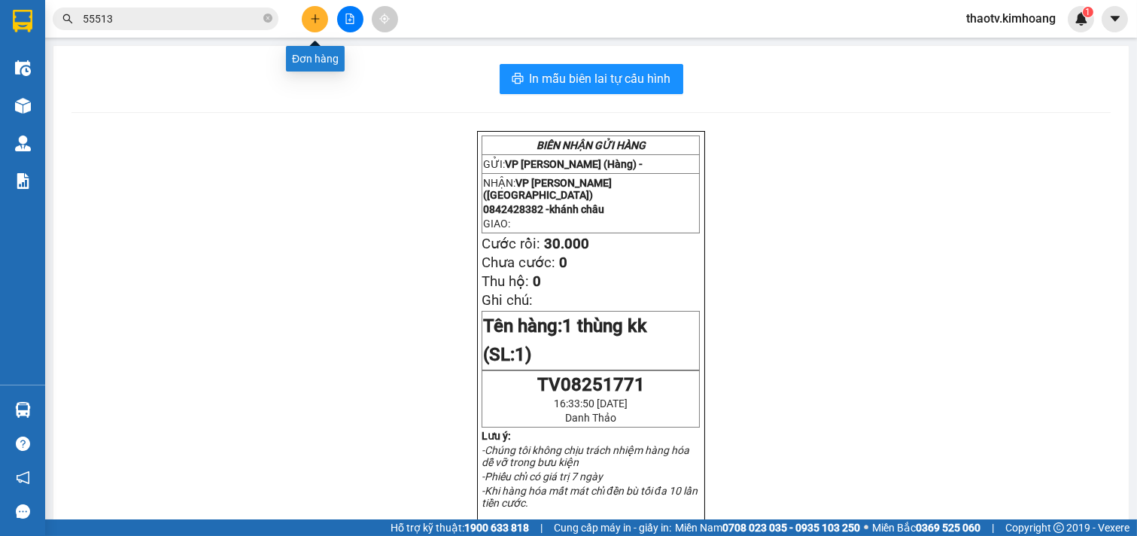
click at [321, 19] on button at bounding box center [315, 19] width 26 height 26
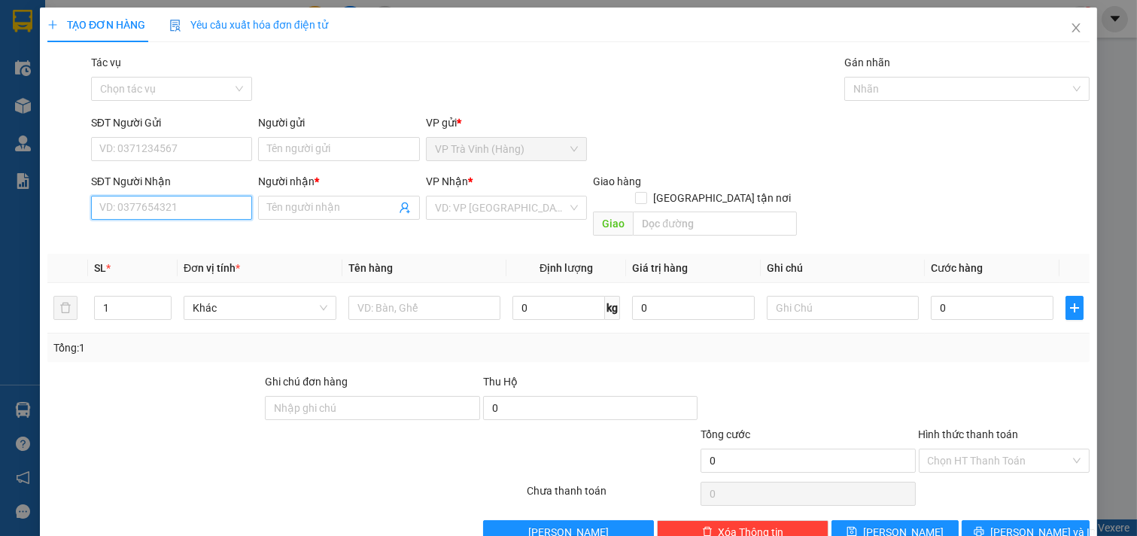
click at [199, 212] on input "SĐT Người Nhận" at bounding box center [172, 208] width 162 height 24
type input "0772904908"
click at [311, 206] on input "Người nhận *" at bounding box center [331, 207] width 129 height 17
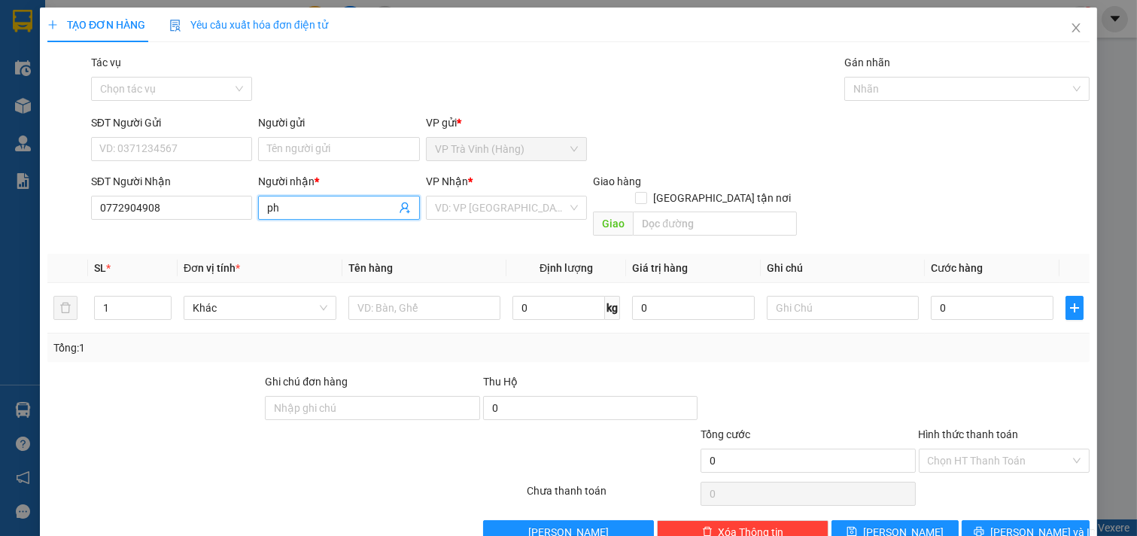
type input "p"
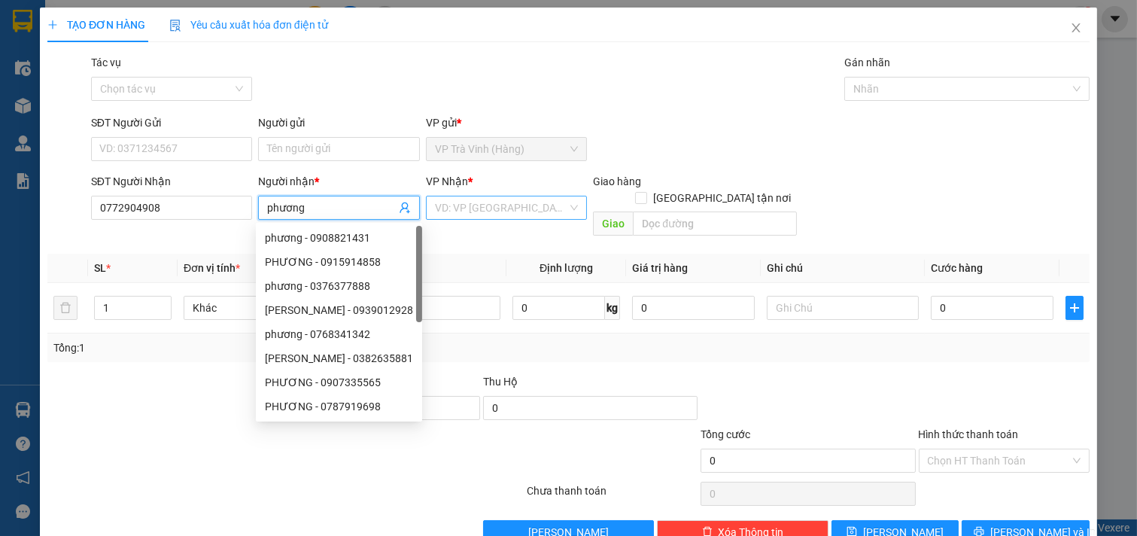
type input "phương"
click at [488, 208] on input "search" at bounding box center [501, 207] width 133 height 23
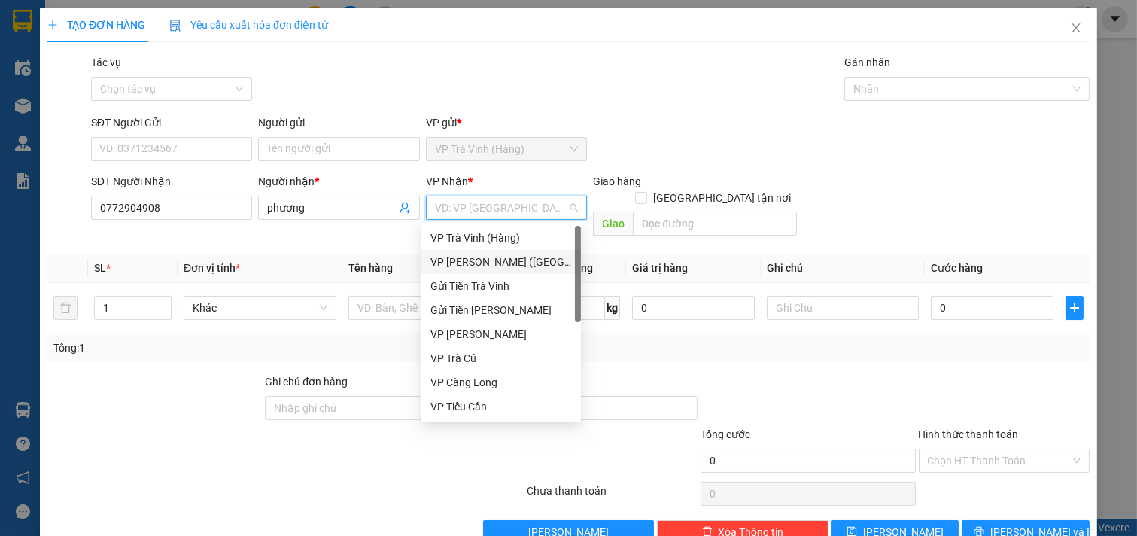
click at [480, 257] on div "VP [PERSON_NAME] ([GEOGRAPHIC_DATA])" at bounding box center [502, 262] width 142 height 17
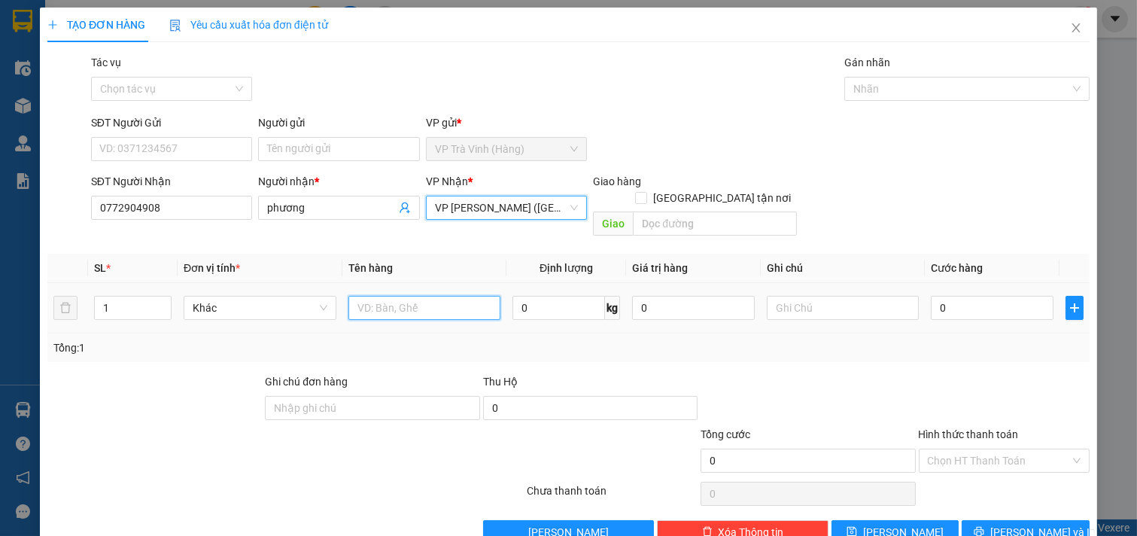
click at [388, 296] on input "text" at bounding box center [425, 308] width 153 height 24
type input "vali m hồng kk"
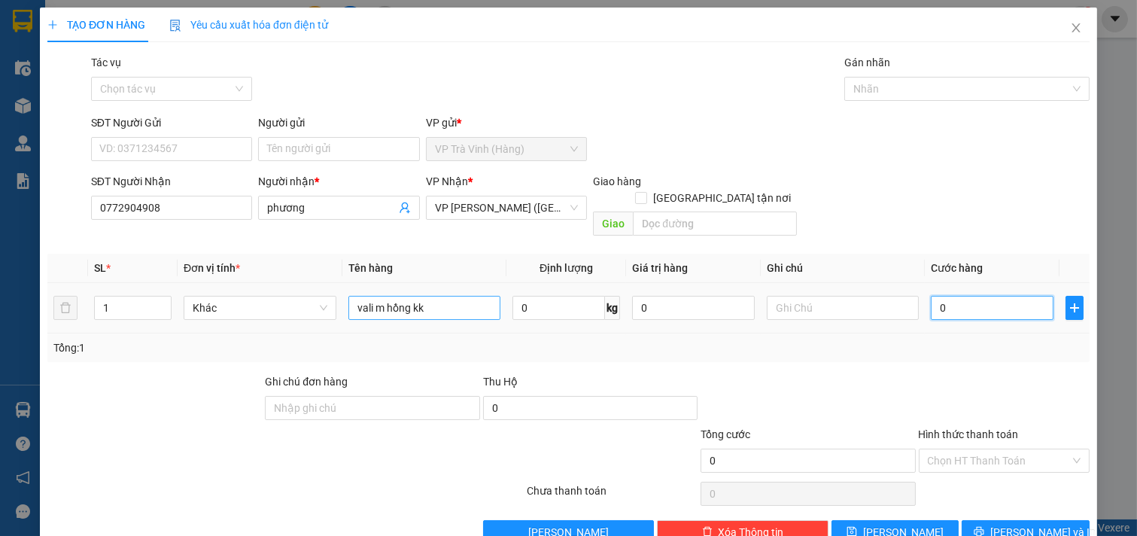
type input "4"
type input "40"
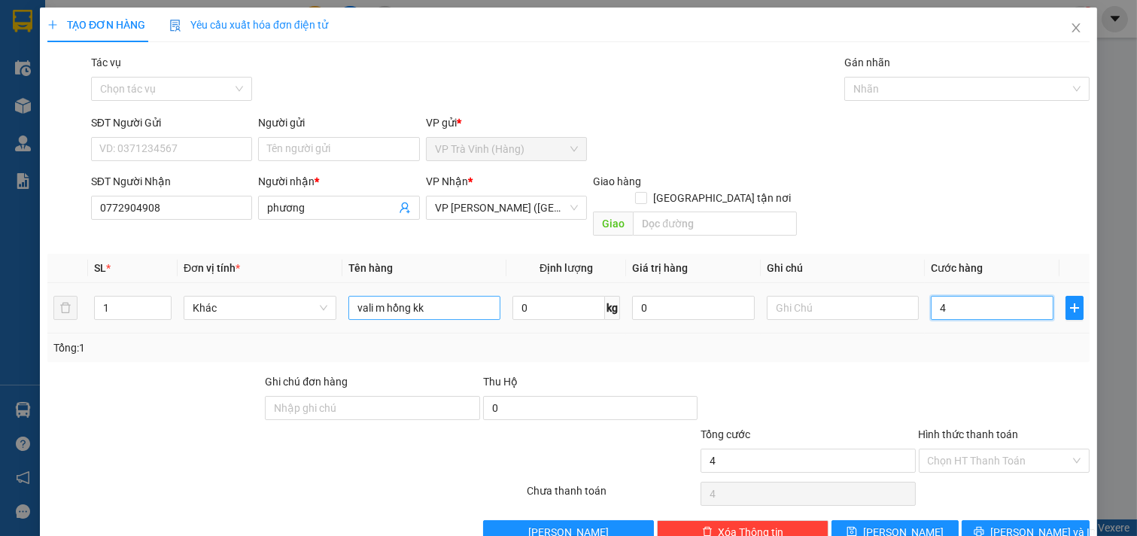
type input "40"
type input "400"
type input "40.000"
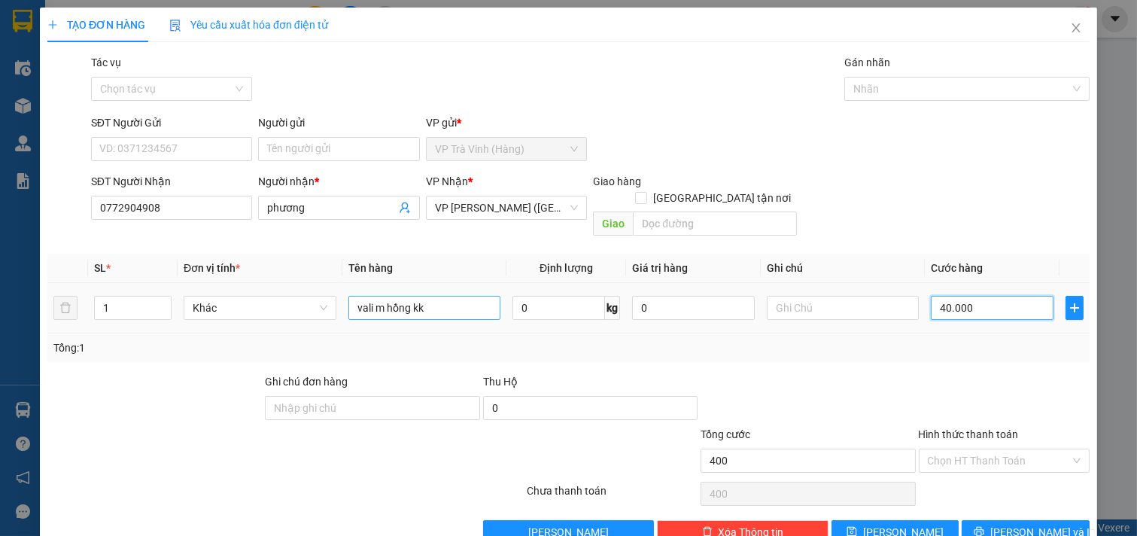
type input "40.000"
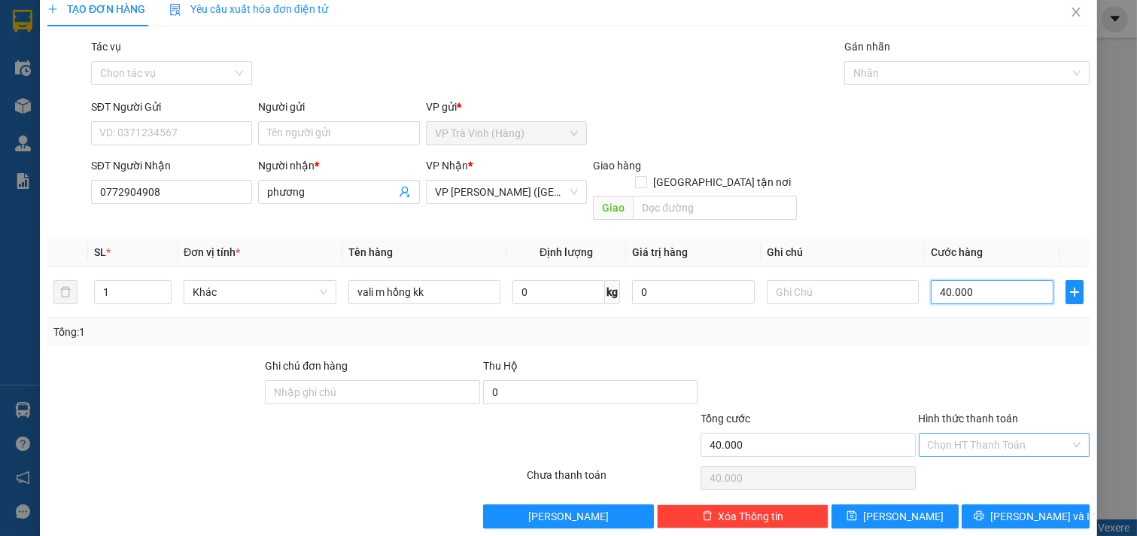
scroll to position [20, 0]
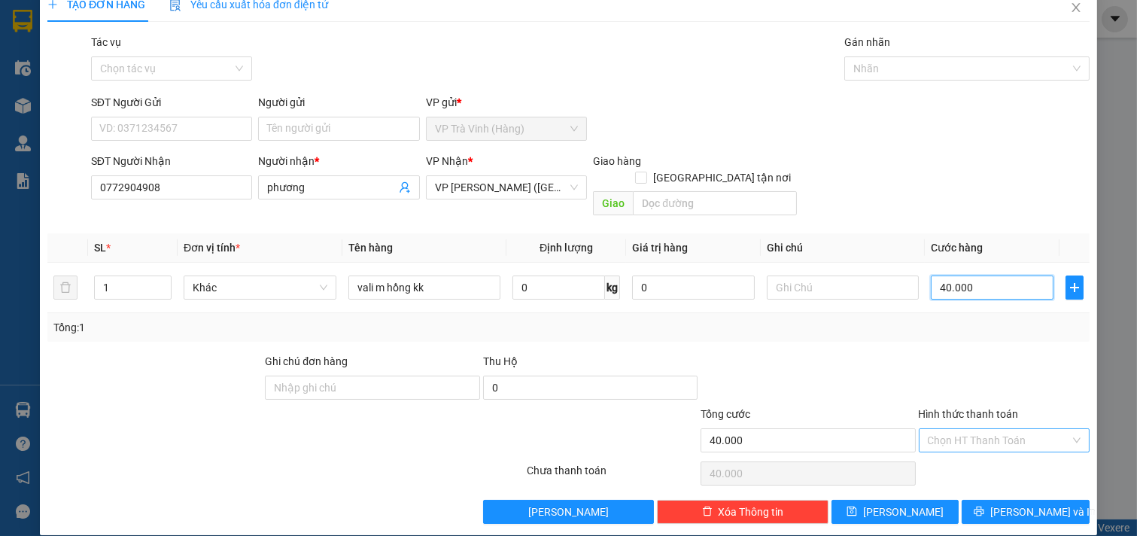
type input "40.000"
click at [1002, 429] on input "Hình thức thanh toán" at bounding box center [999, 440] width 143 height 23
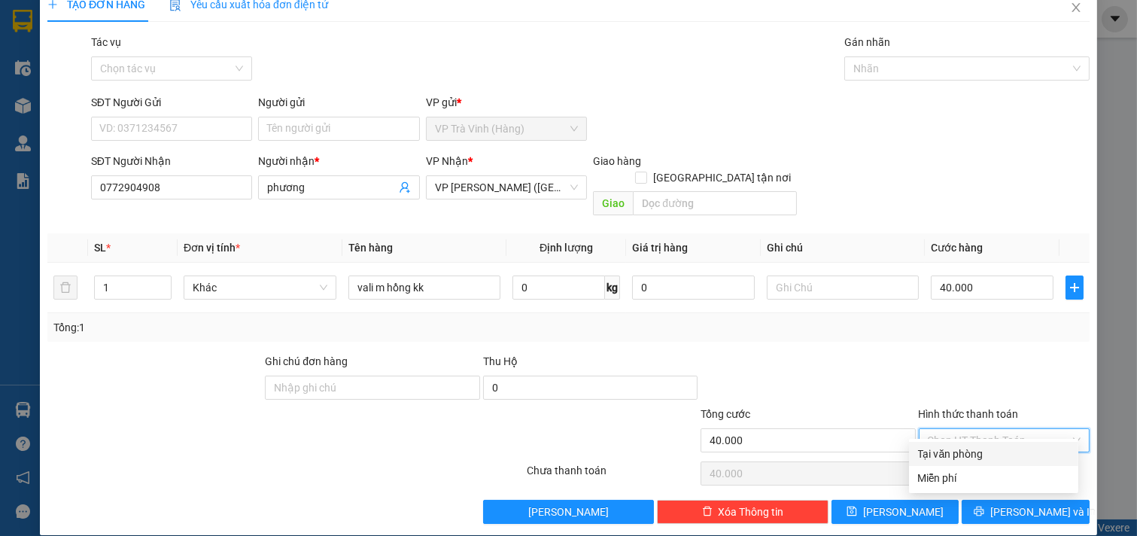
click at [986, 457] on div "Tại văn phòng" at bounding box center [993, 454] width 151 height 17
type input "0"
click at [1016, 472] on div "Transit Pickup Surcharge Ids Transit Deliver Surcharge Ids Transit Deliver Surc…" at bounding box center [568, 279] width 1043 height 490
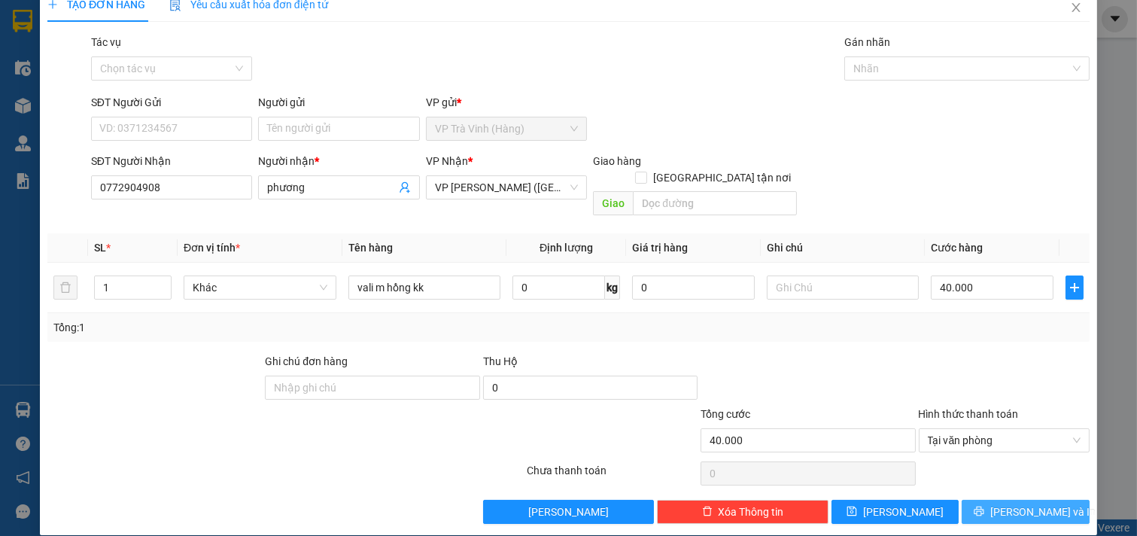
click at [1013, 504] on span "[PERSON_NAME] và In" at bounding box center [1043, 512] width 105 height 17
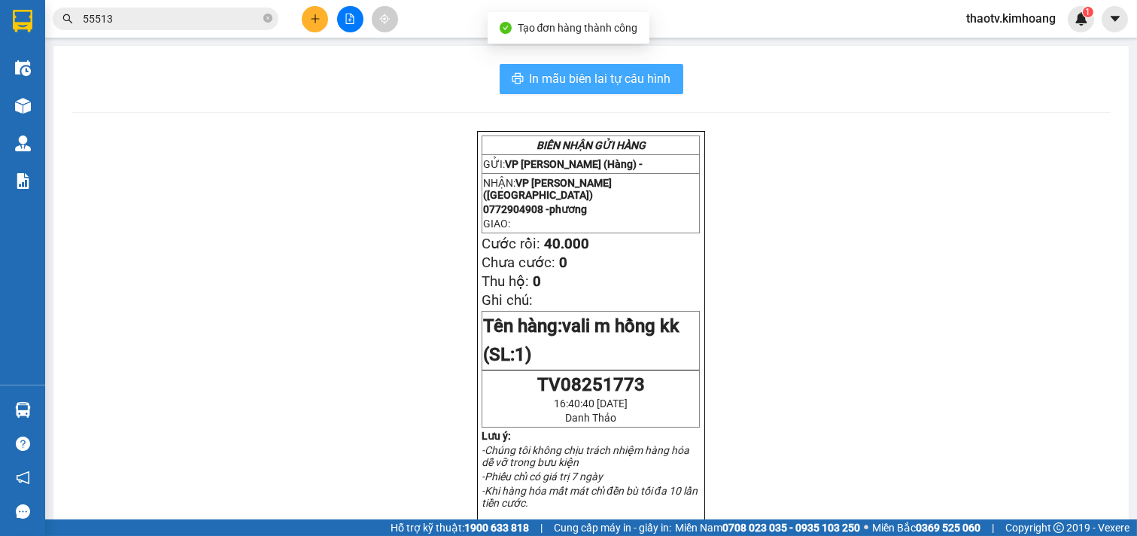
click at [568, 73] on span "In mẫu biên lai tự cấu hình" at bounding box center [601, 78] width 142 height 19
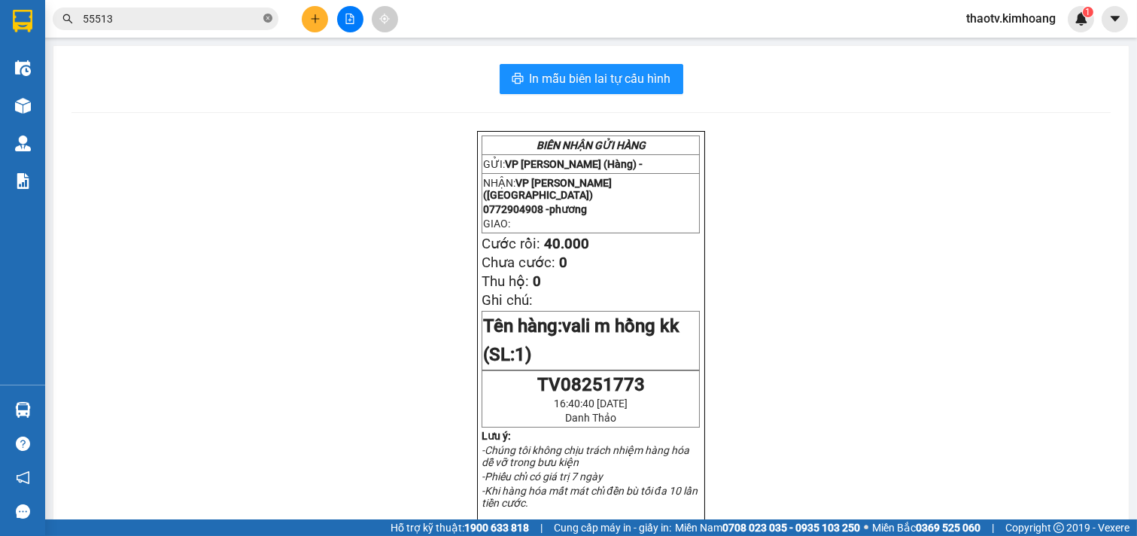
click at [263, 20] on icon "close-circle" at bounding box center [267, 18] width 9 height 9
drag, startPoint x: 264, startPoint y: 20, endPoint x: 232, endPoint y: 17, distance: 32.4
click at [264, 19] on span at bounding box center [267, 19] width 9 height 17
click at [227, 17] on input "text" at bounding box center [172, 19] width 178 height 17
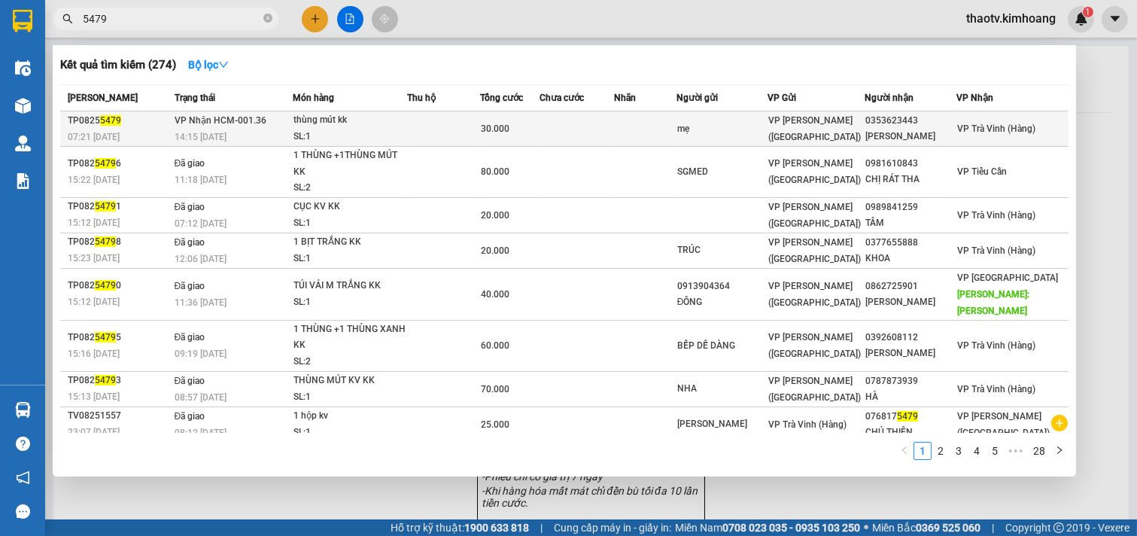
type input "5479"
drag, startPoint x: 691, startPoint y: 136, endPoint x: 693, endPoint y: 129, distance: 7.7
click at [677, 129] on td at bounding box center [645, 128] width 62 height 35
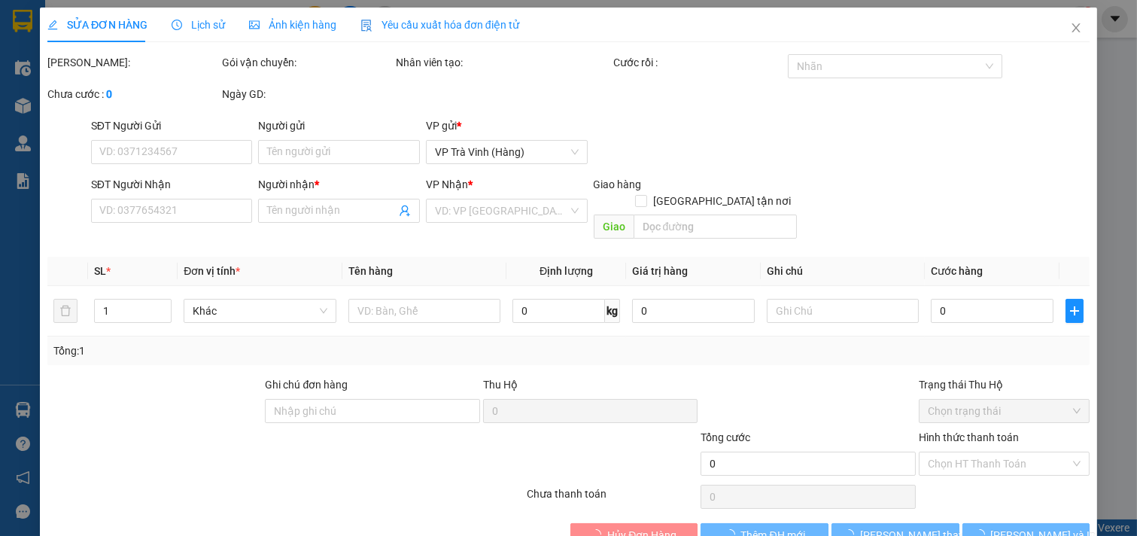
scroll to position [13, 0]
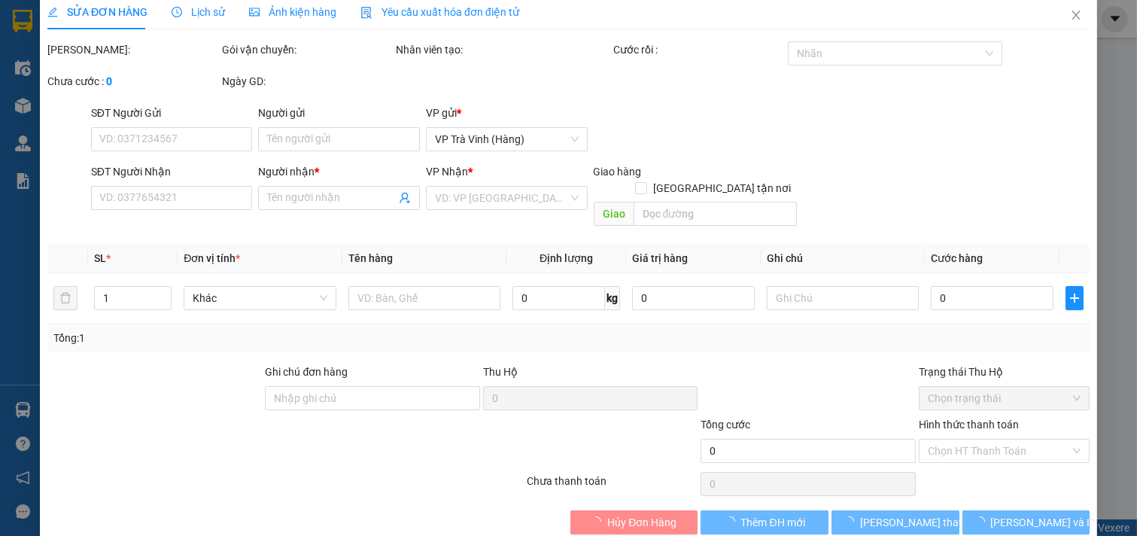
type input "mẹ"
type input "0353623443"
type input "[PERSON_NAME]"
type input "30.000"
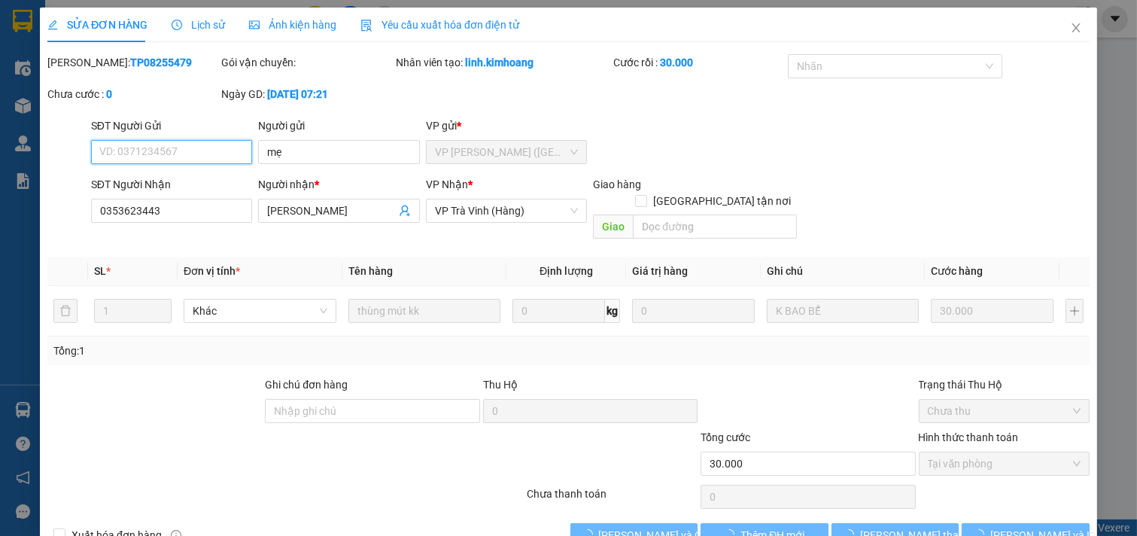
scroll to position [0, 0]
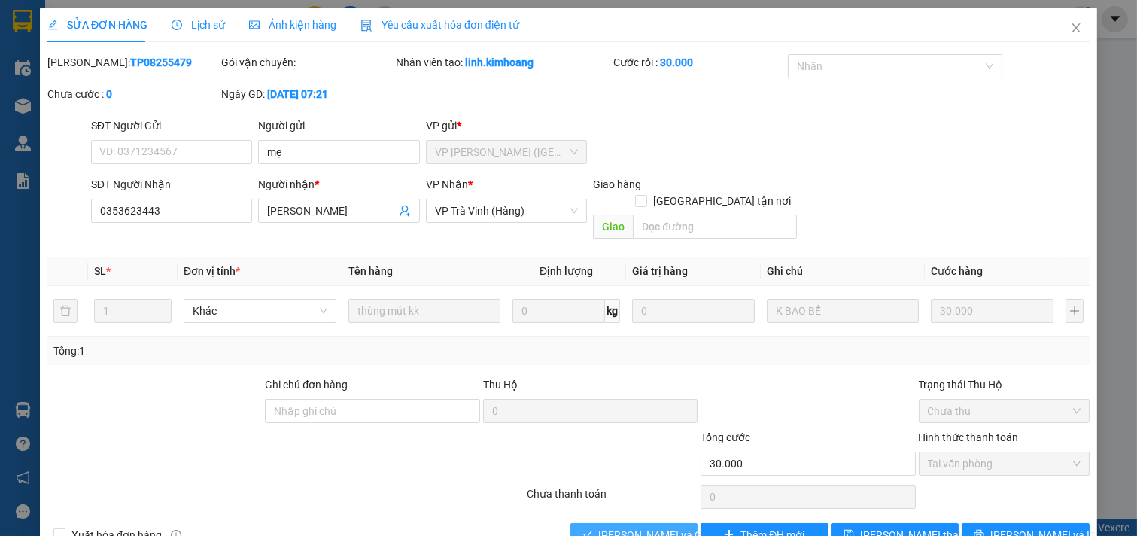
click at [619, 523] on button "[PERSON_NAME] và Giao hàng" at bounding box center [635, 535] width 128 height 24
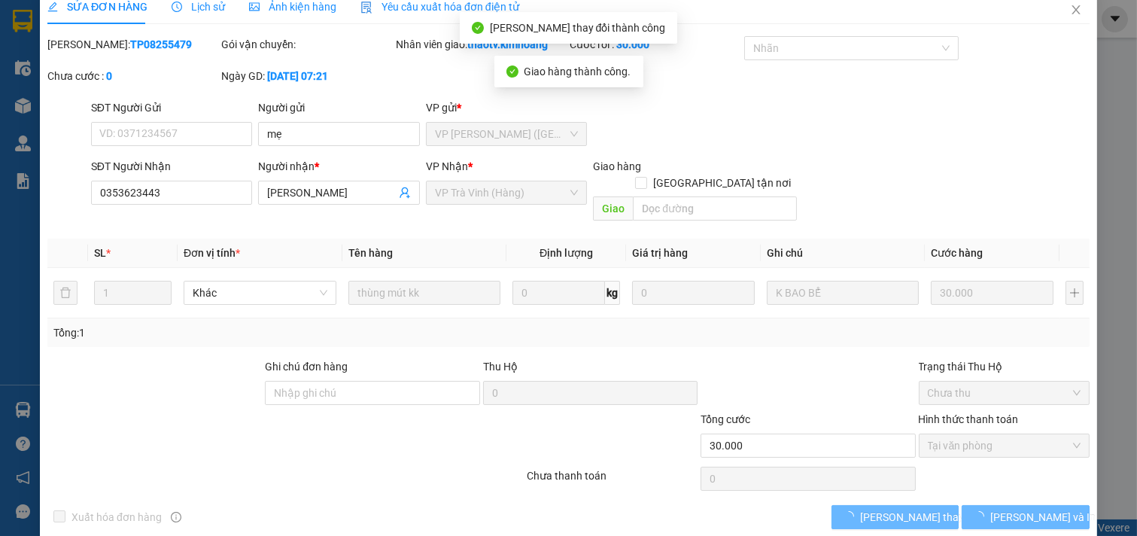
scroll to position [24, 0]
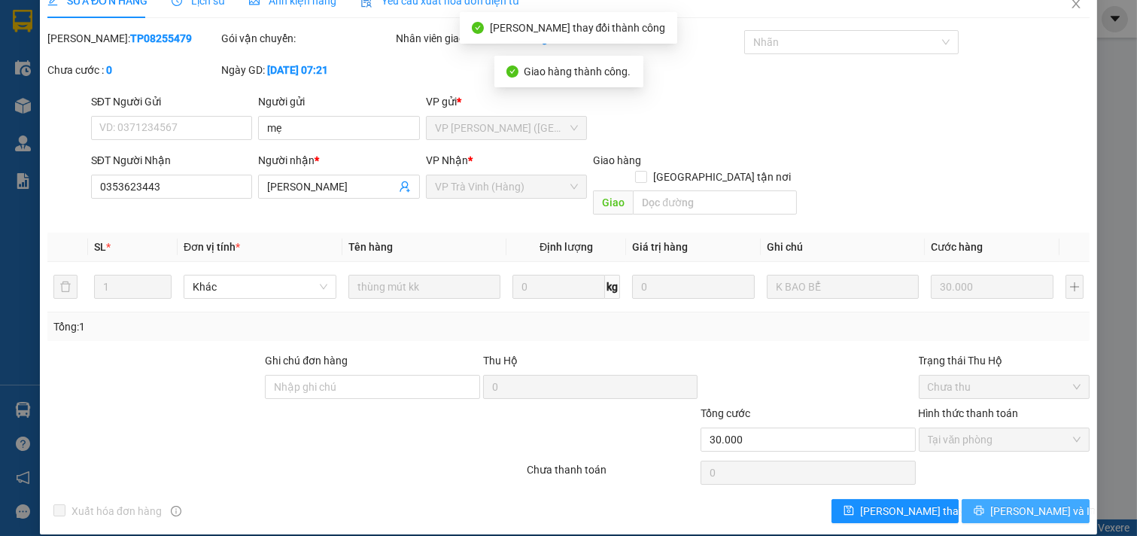
click at [1012, 503] on span "[PERSON_NAME] và In" at bounding box center [1043, 511] width 105 height 17
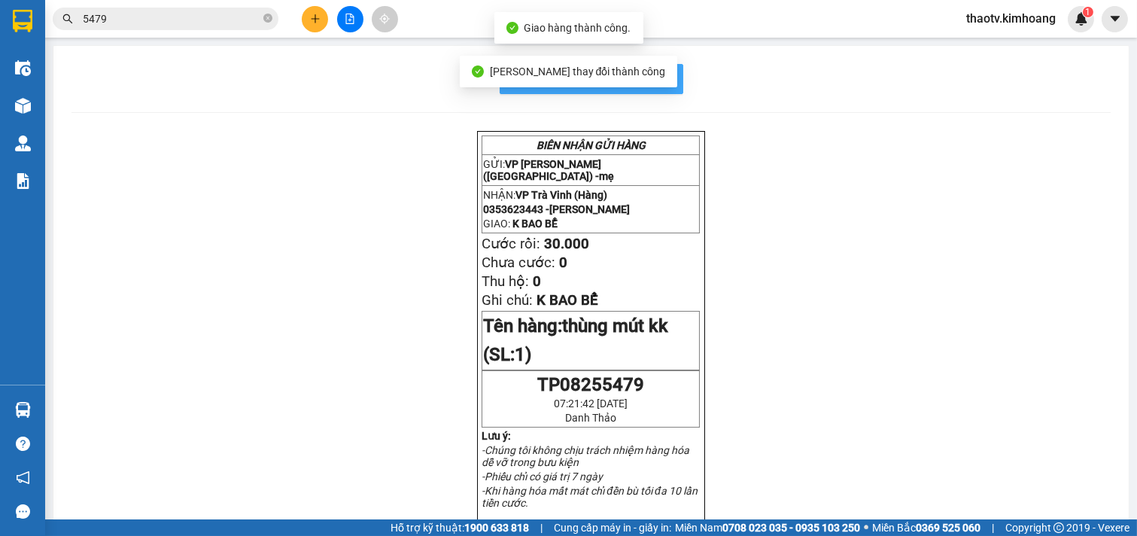
click at [644, 69] on span "In mẫu biên lai tự cấu hình" at bounding box center [601, 78] width 142 height 19
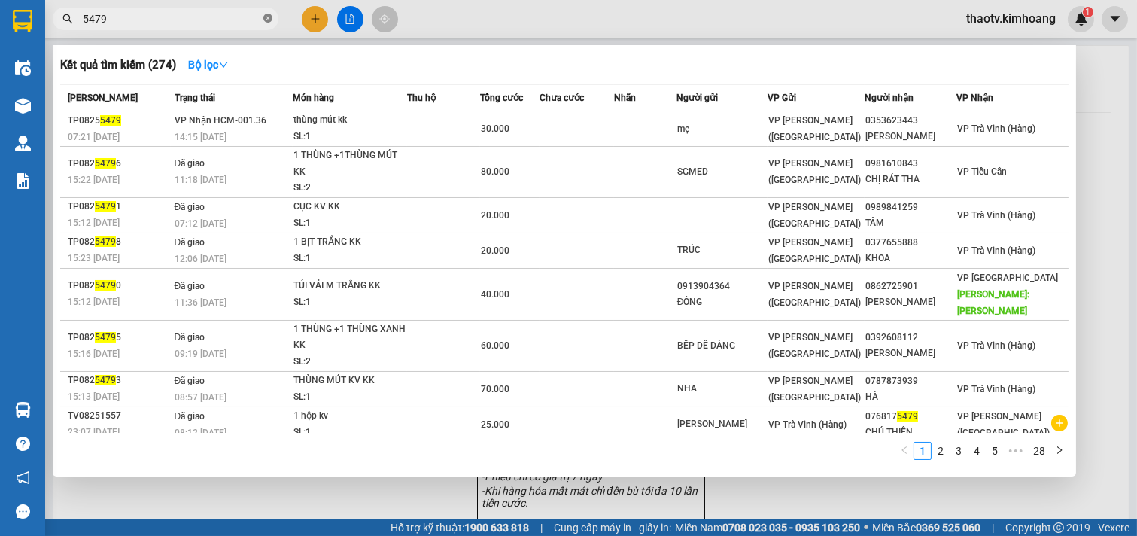
click at [266, 12] on span at bounding box center [267, 19] width 9 height 14
drag, startPoint x: 266, startPoint y: 11, endPoint x: 229, endPoint y: 20, distance: 38.0
click at [242, 20] on span at bounding box center [166, 19] width 226 height 23
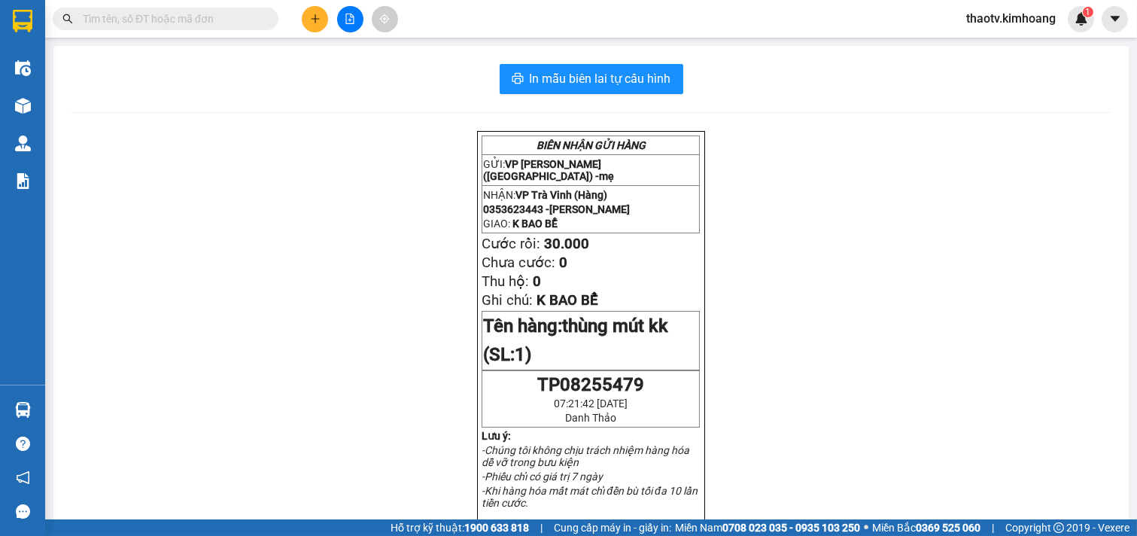
click at [215, 20] on input "text" at bounding box center [172, 19] width 178 height 17
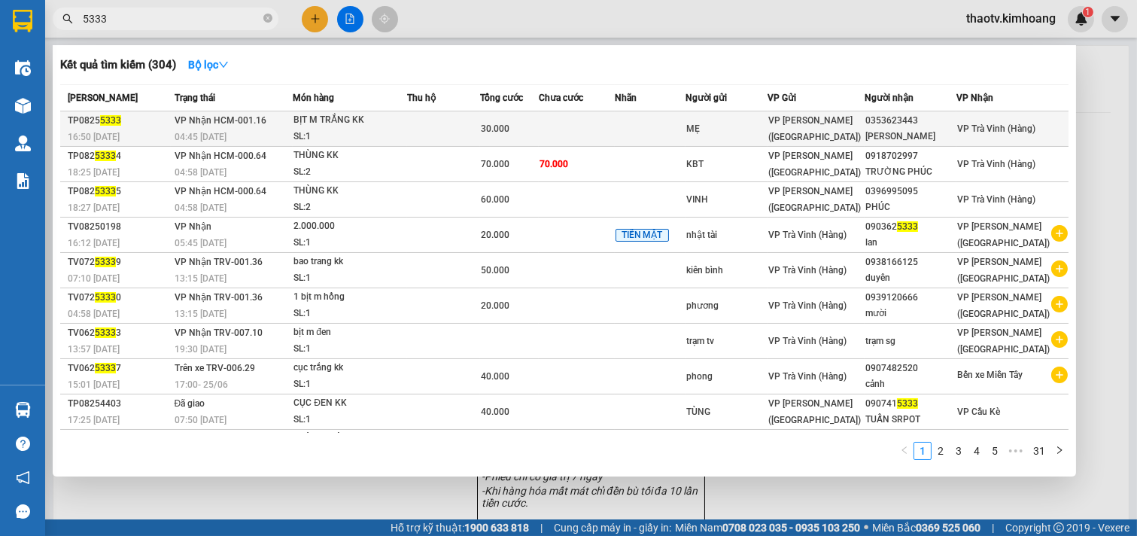
type input "5333"
click at [424, 129] on td at bounding box center [443, 128] width 73 height 35
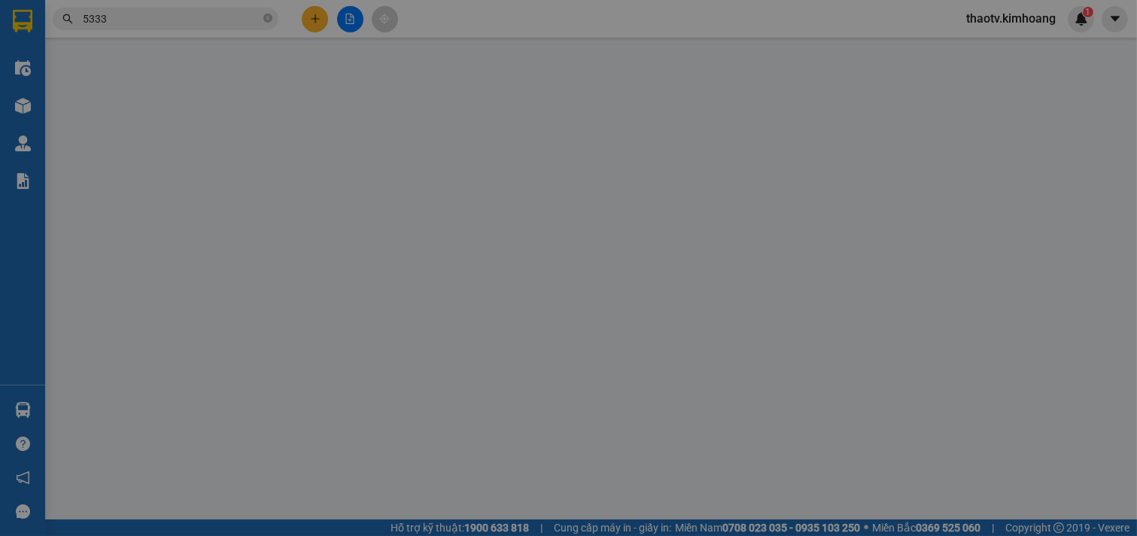
type input "MẸ"
type input "0353623443"
type input "[PERSON_NAME]"
type input "30.000"
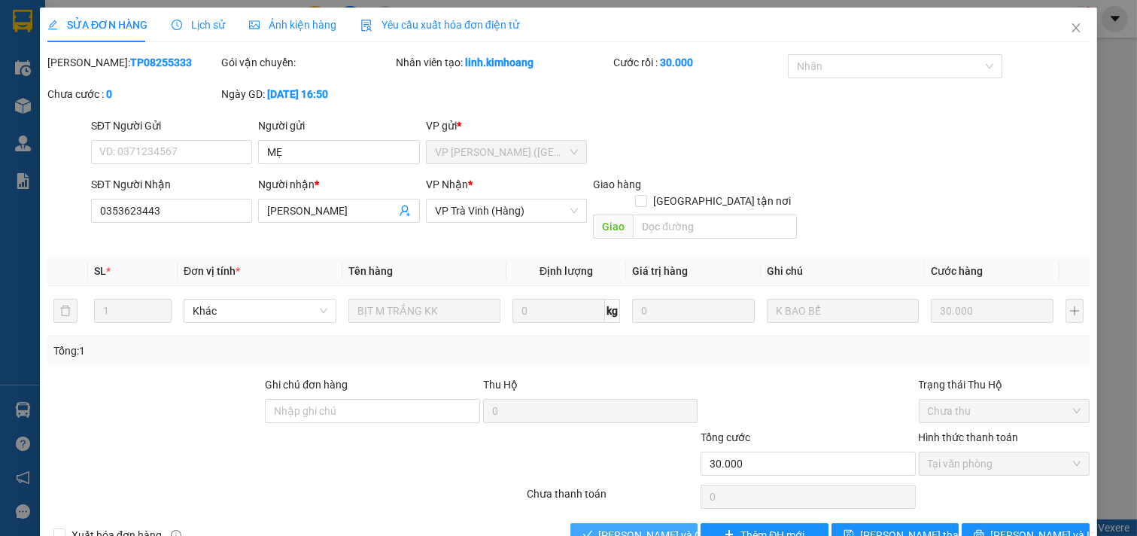
click at [630, 527] on span "[PERSON_NAME] và Giao hàng" at bounding box center [671, 535] width 145 height 17
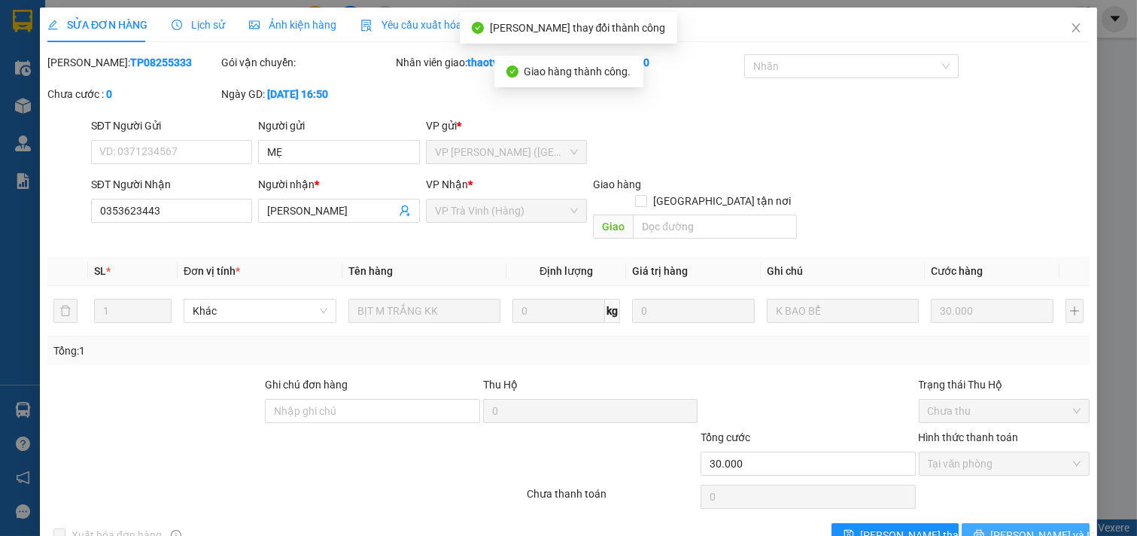
click at [1040, 527] on span "[PERSON_NAME] và In" at bounding box center [1043, 535] width 105 height 17
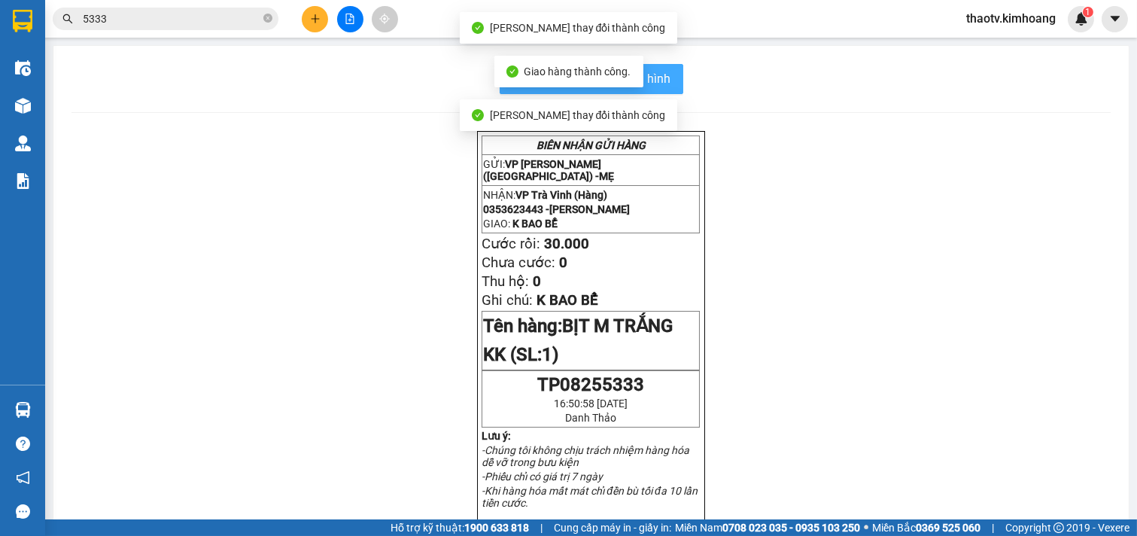
click at [656, 77] on span "In mẫu biên lai tự cấu hình" at bounding box center [601, 78] width 142 height 19
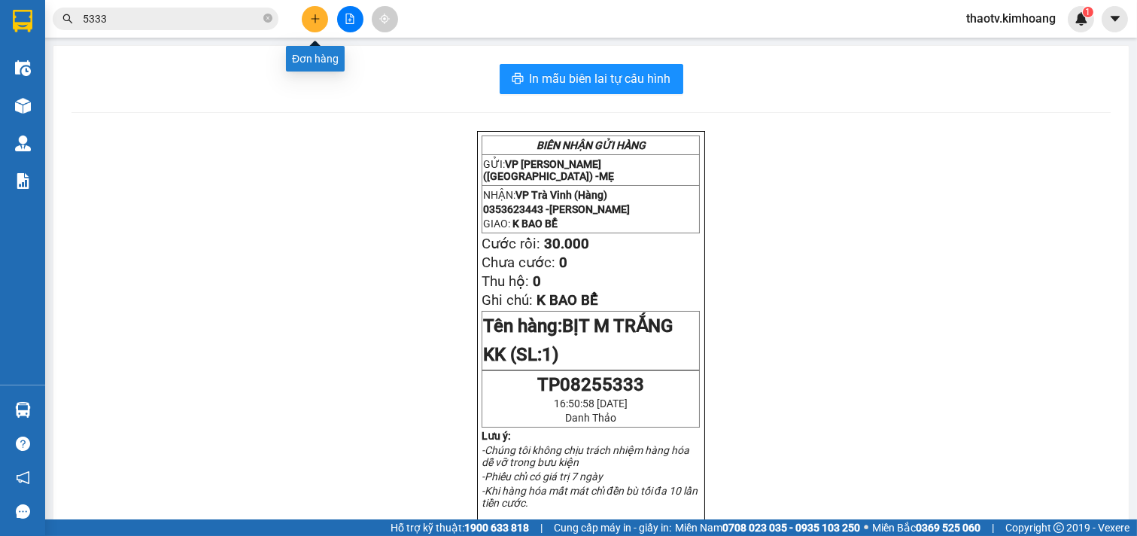
click at [309, 24] on button at bounding box center [315, 19] width 26 height 26
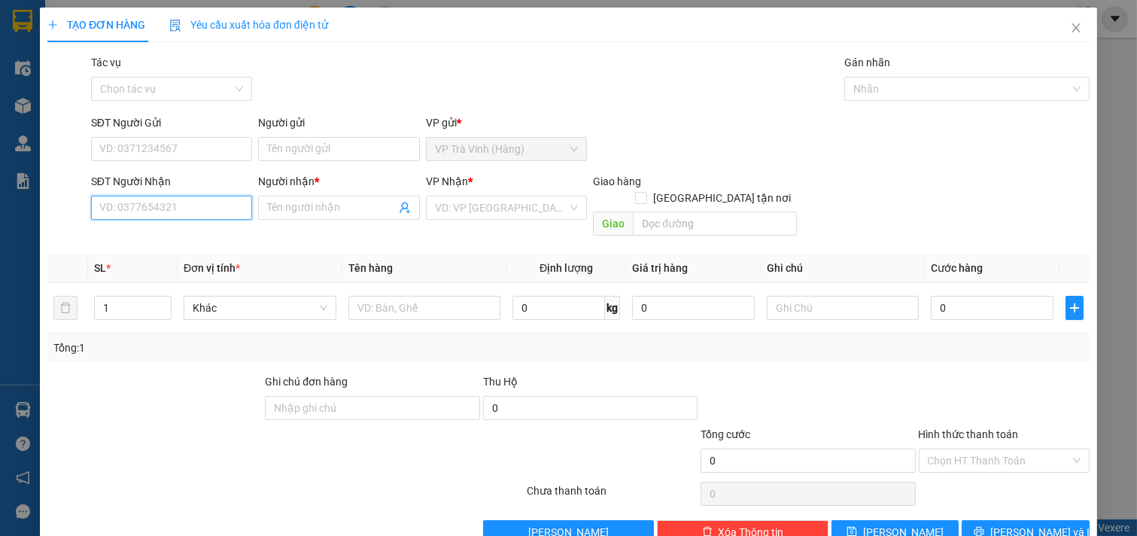
click at [173, 212] on input "SĐT Người Nhận" at bounding box center [172, 208] width 162 height 24
click at [193, 236] on div "0906509082 - [PERSON_NAME]" at bounding box center [173, 238] width 148 height 17
type input "0906509082"
type input "[PERSON_NAME]"
type input "20.000"
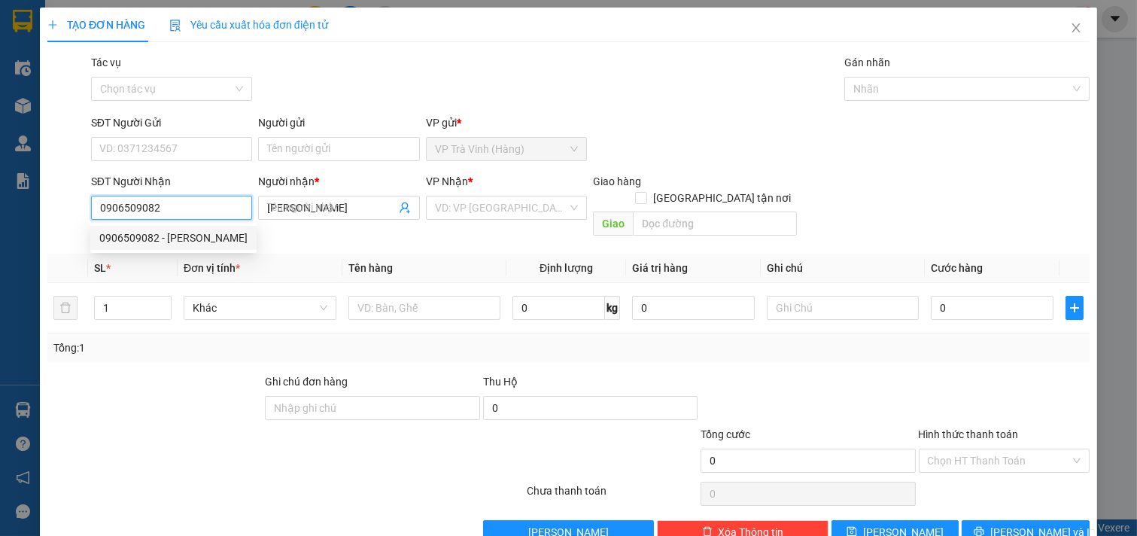
type input "20.000"
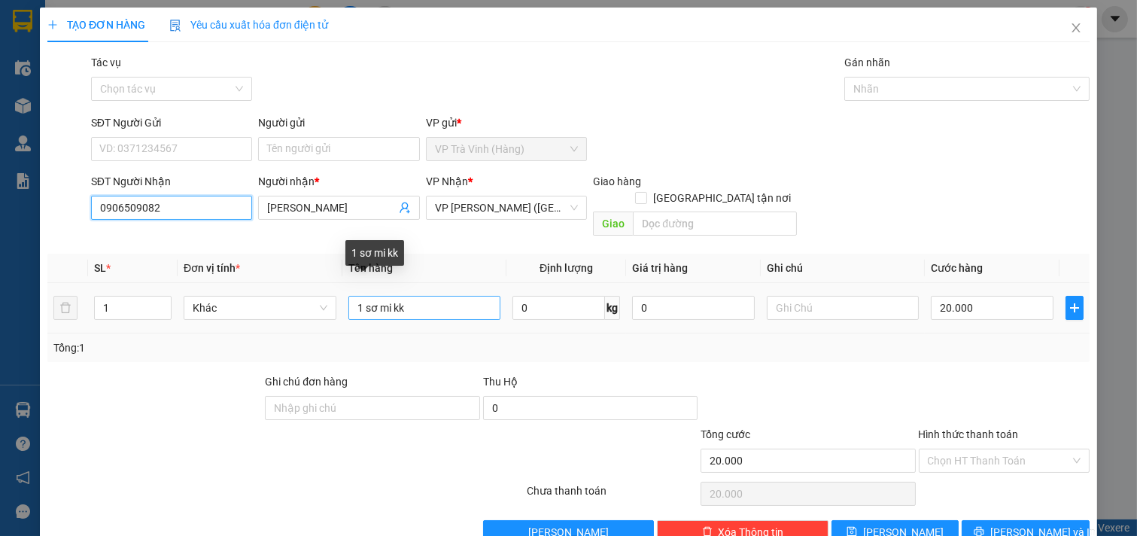
type input "0906509082"
drag, startPoint x: 406, startPoint y: 297, endPoint x: 246, endPoint y: 303, distance: 160.4
click at [246, 303] on tr "1 Khác 1 sơ mi kk 0 kg 0 20.000" at bounding box center [568, 308] width 1043 height 50
type input "2 thùng kk"
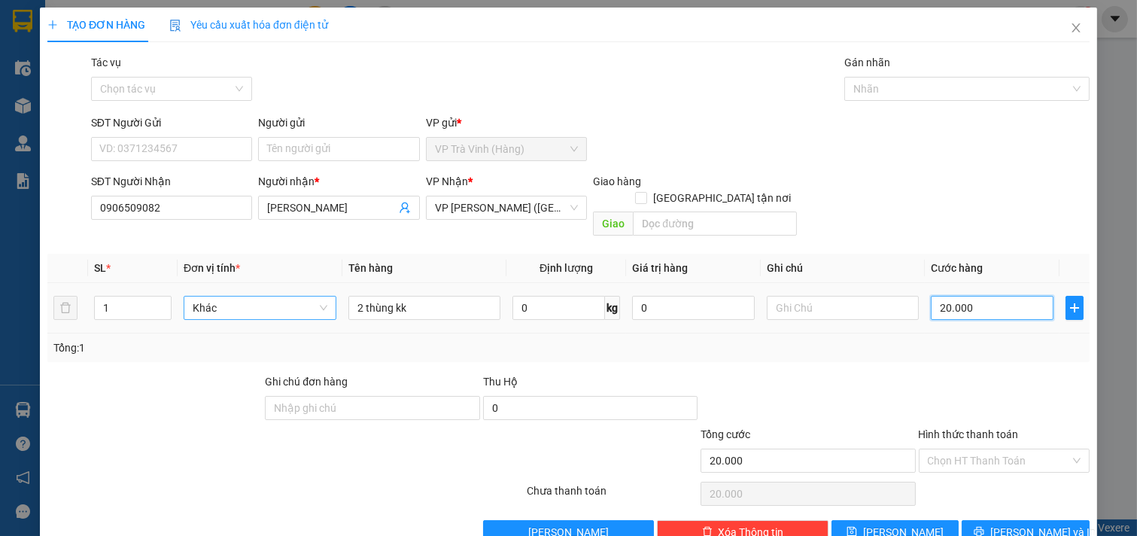
type input "0"
type input "6"
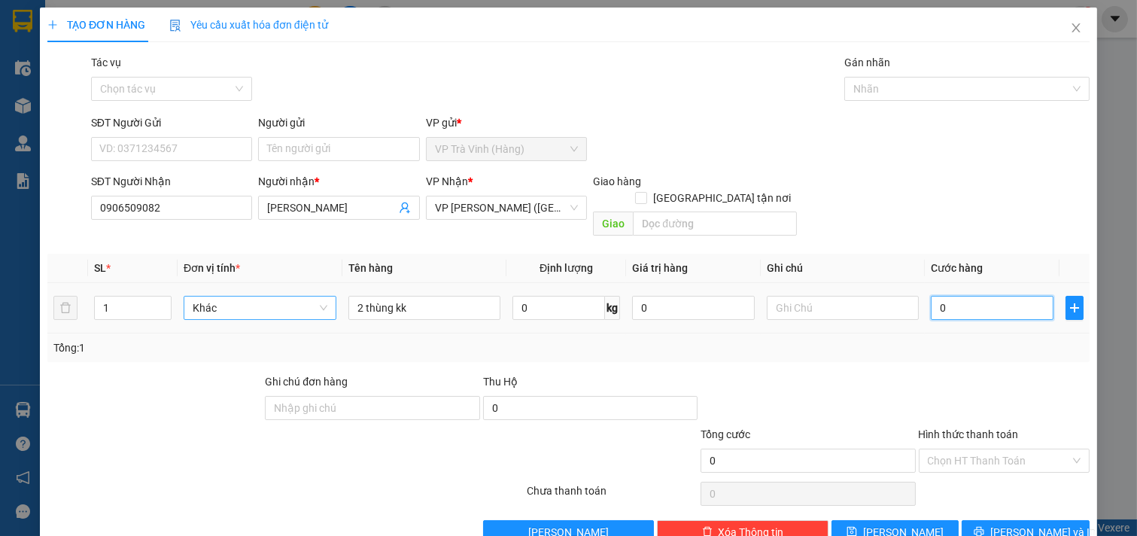
type input "06"
type input "60"
type input "060"
type input "600"
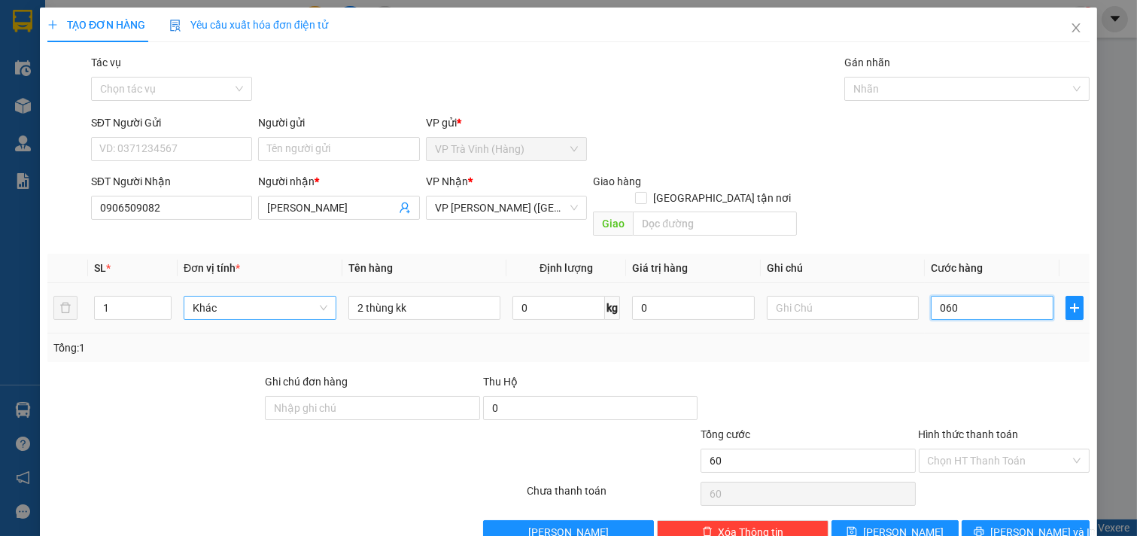
type input "600"
type input "0.600"
type input "6.000"
type input "06.000"
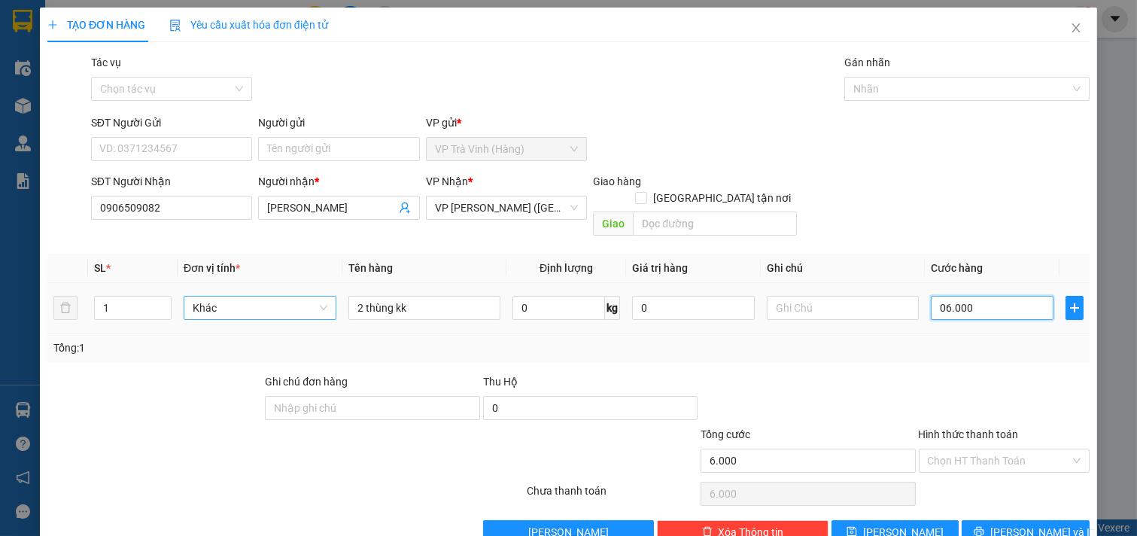
type input "60.000"
click at [162, 303] on icon "up" at bounding box center [163, 304] width 5 height 3
type input "2"
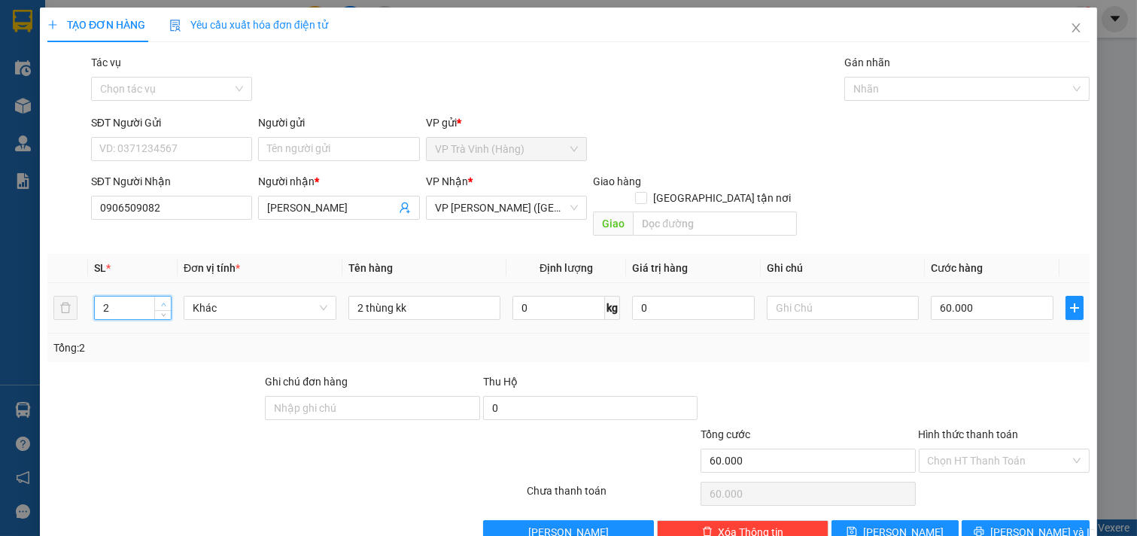
click at [163, 302] on icon "up" at bounding box center [163, 304] width 5 height 5
click at [983, 449] on input "Hình thức thanh toán" at bounding box center [999, 460] width 143 height 23
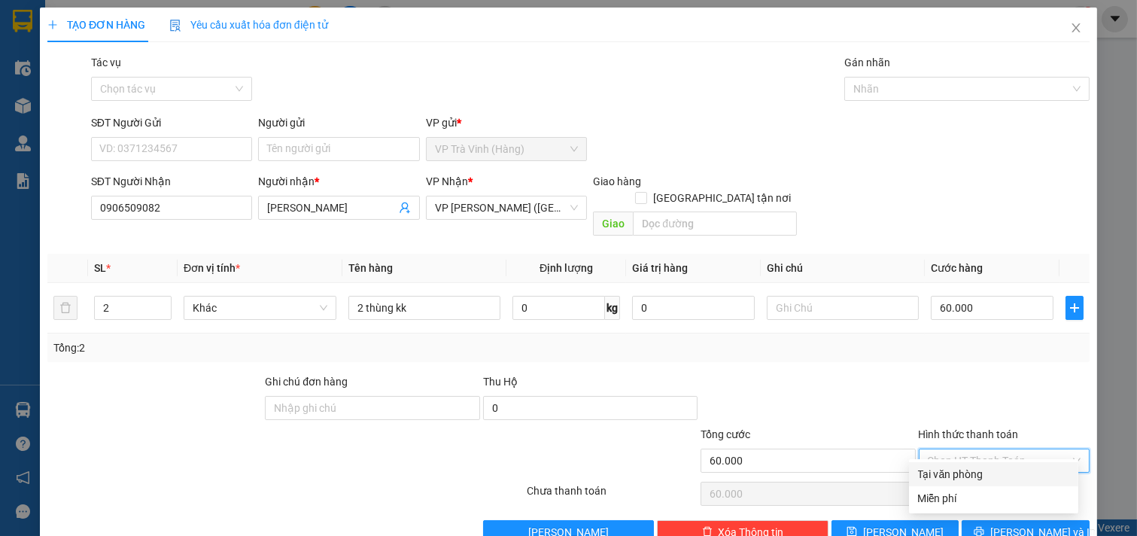
click at [987, 464] on div "Tại văn phòng" at bounding box center [993, 474] width 169 height 24
type input "0"
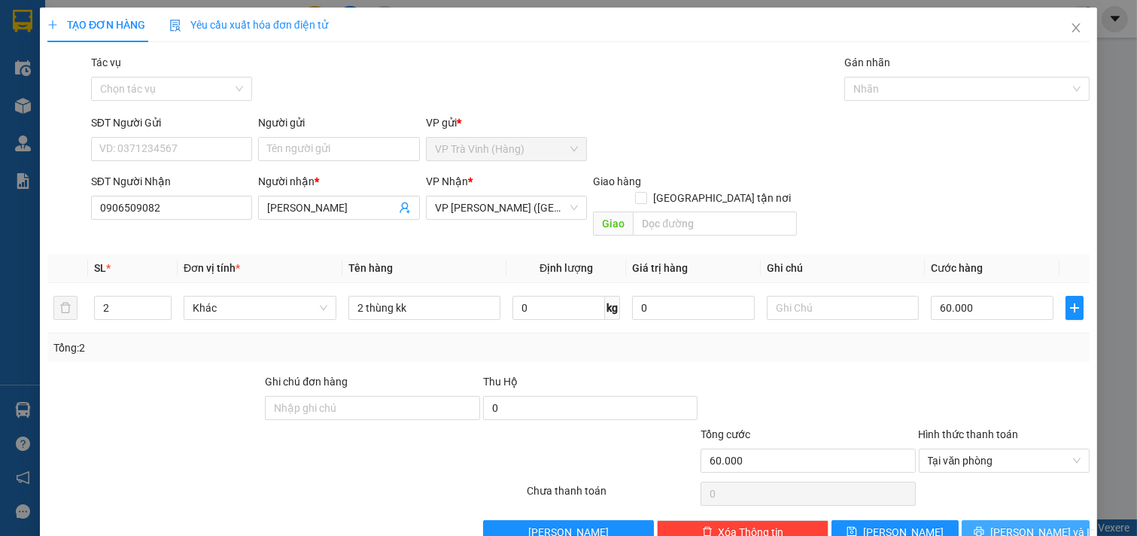
click at [1027, 524] on span "[PERSON_NAME] và In" at bounding box center [1043, 532] width 105 height 17
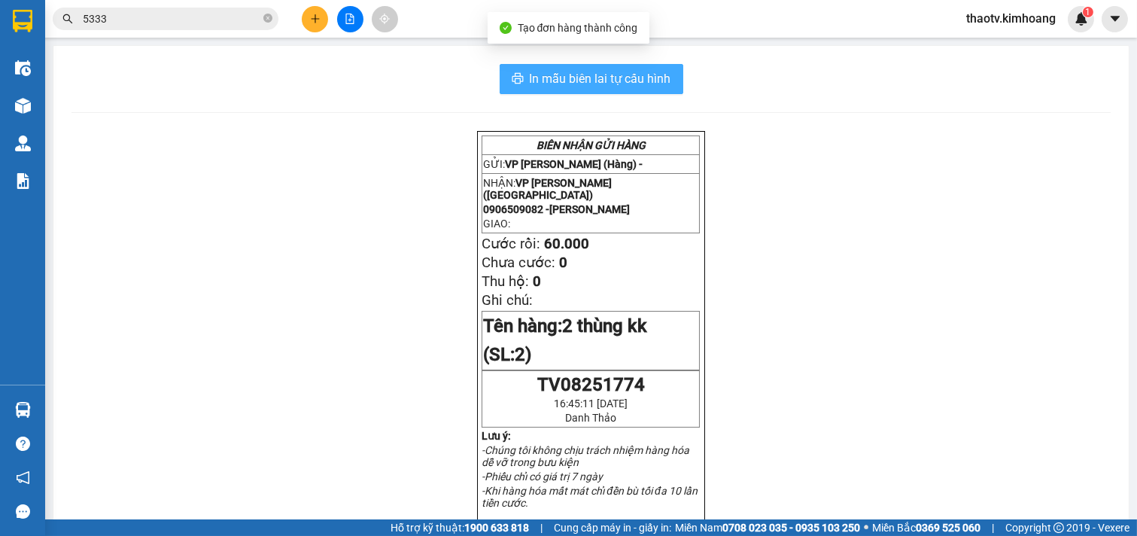
click at [590, 71] on span "In mẫu biên lai tự cấu hình" at bounding box center [601, 78] width 142 height 19
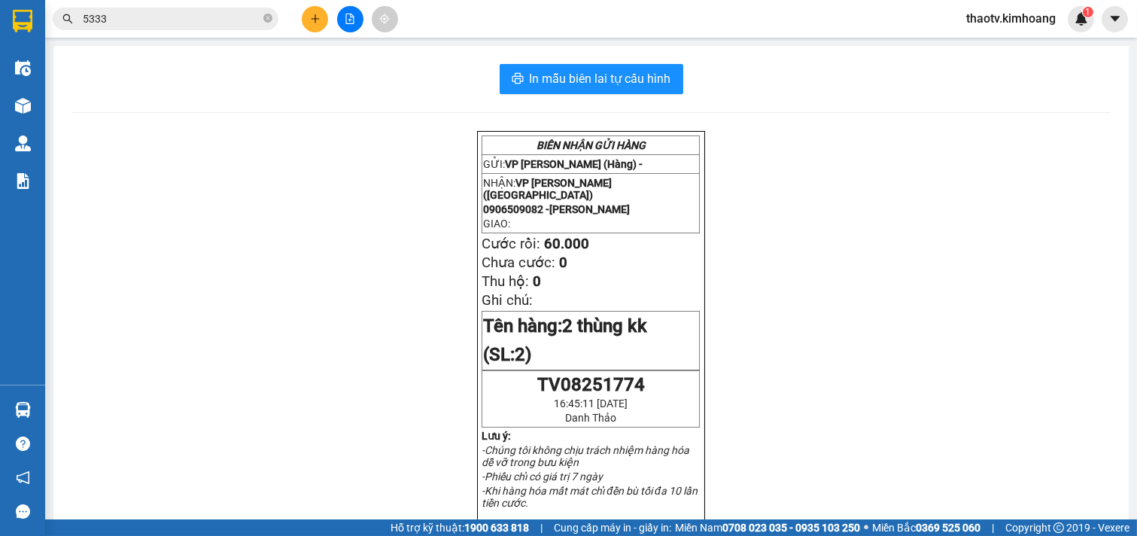
click at [190, 23] on input "5333" at bounding box center [172, 19] width 178 height 17
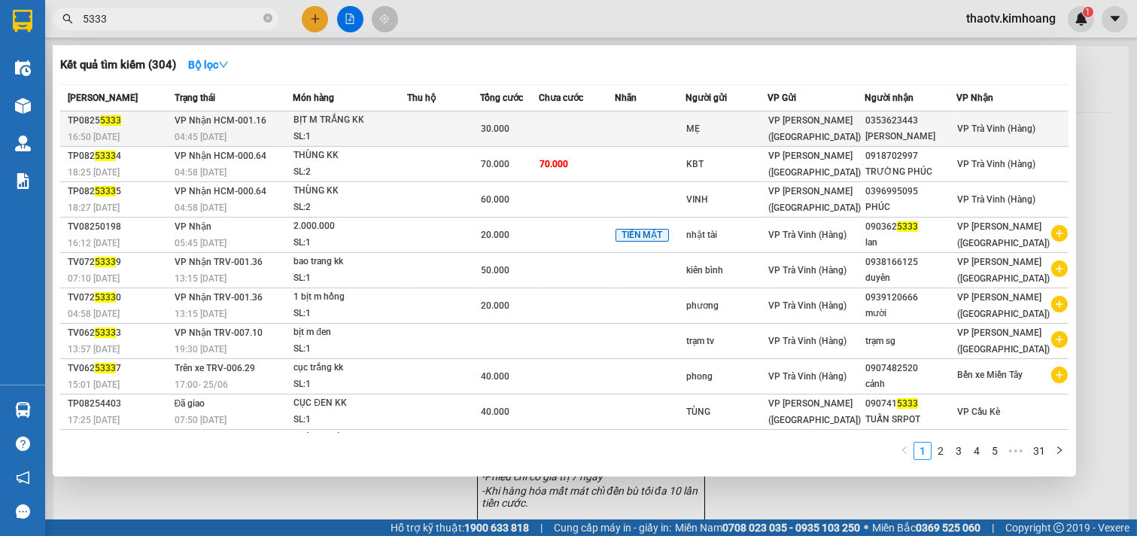
click at [723, 124] on div "MẸ" at bounding box center [727, 129] width 81 height 16
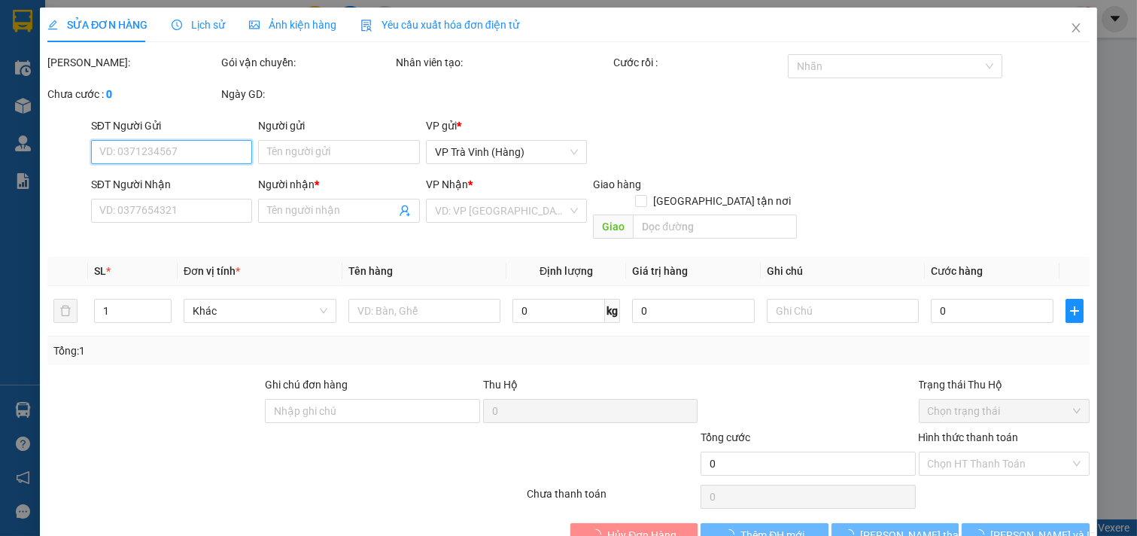
type input "MẸ"
type input "0353623443"
type input "[PERSON_NAME]"
type input "30.000"
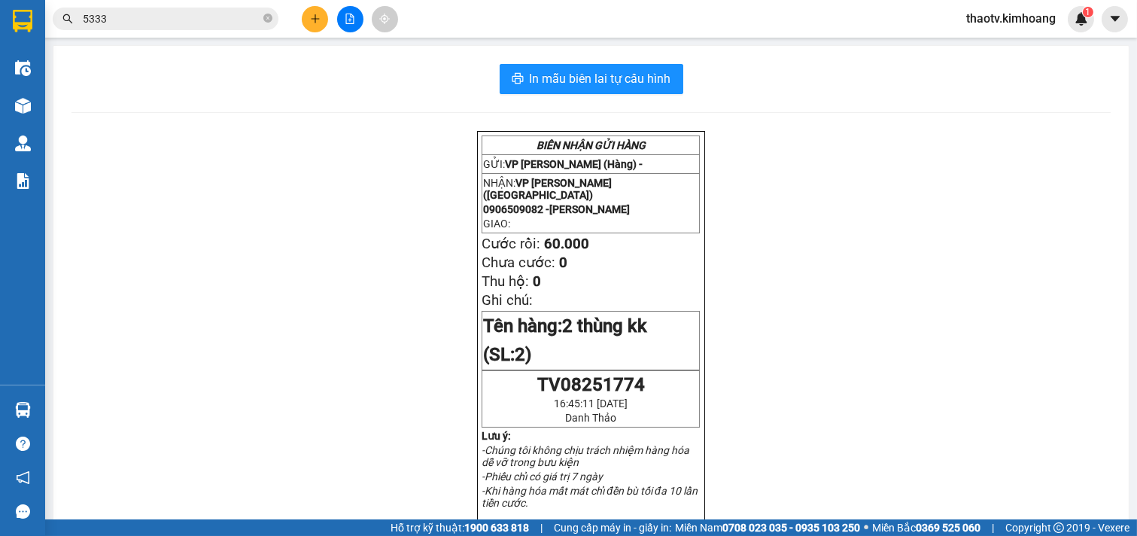
click at [265, 15] on icon "close-circle" at bounding box center [267, 18] width 9 height 9
click at [265, 11] on span at bounding box center [267, 19] width 9 height 17
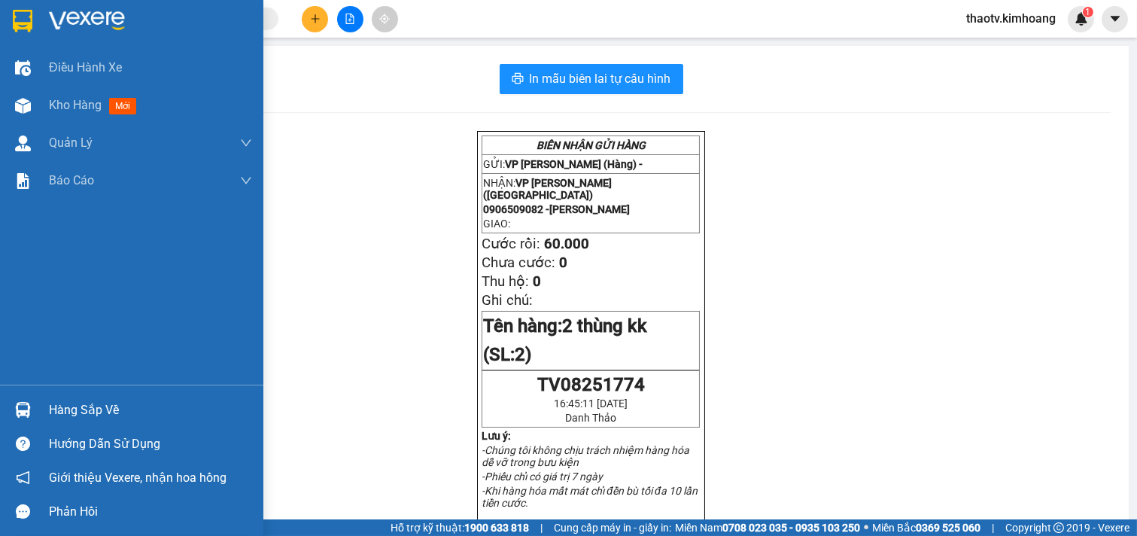
click at [35, 408] on div "Hàng sắp về" at bounding box center [131, 410] width 263 height 34
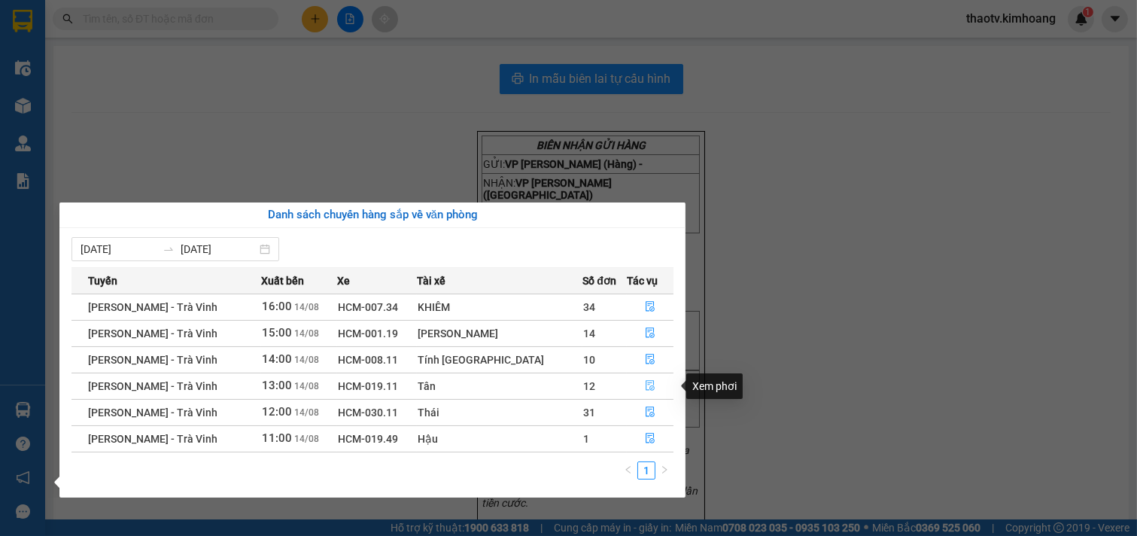
click at [647, 388] on icon "file-done" at bounding box center [650, 385] width 11 height 11
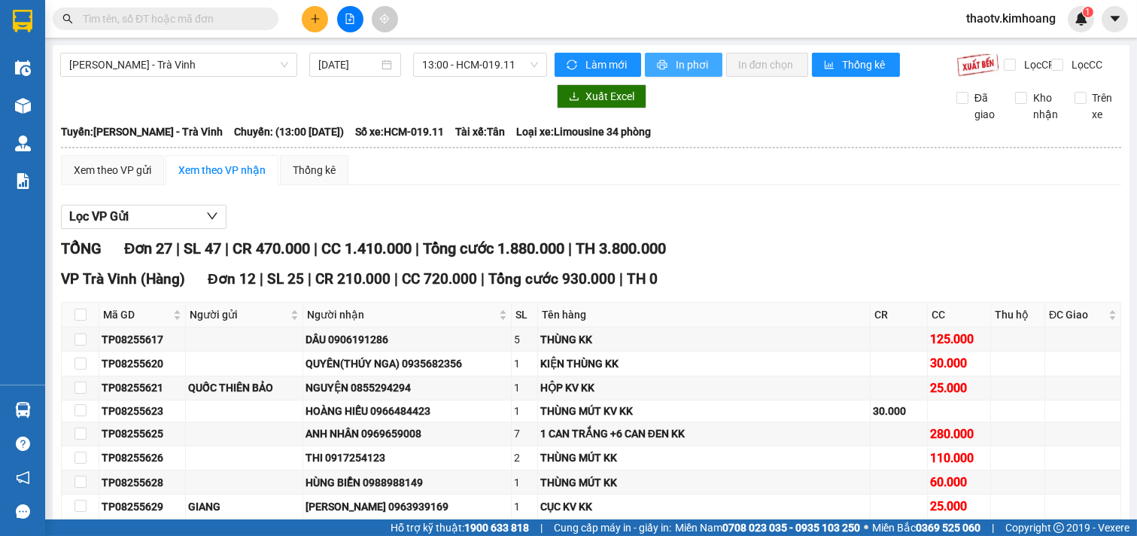
click at [688, 65] on span "In phơi" at bounding box center [693, 64] width 35 height 17
click at [766, 257] on div "TỔNG Đơn 27 | SL 47 | CR 470.000 | CC 1.410.000 | Tổng cước 1.880.000 | TH 3.80…" at bounding box center [591, 248] width 1061 height 23
click at [218, 21] on input "text" at bounding box center [172, 19] width 178 height 17
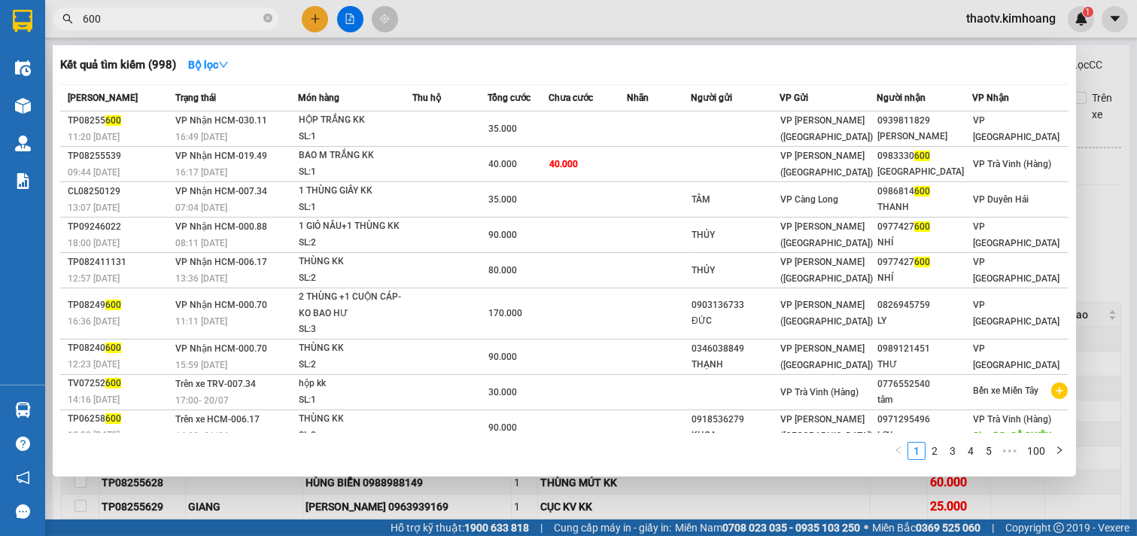
type input "600"
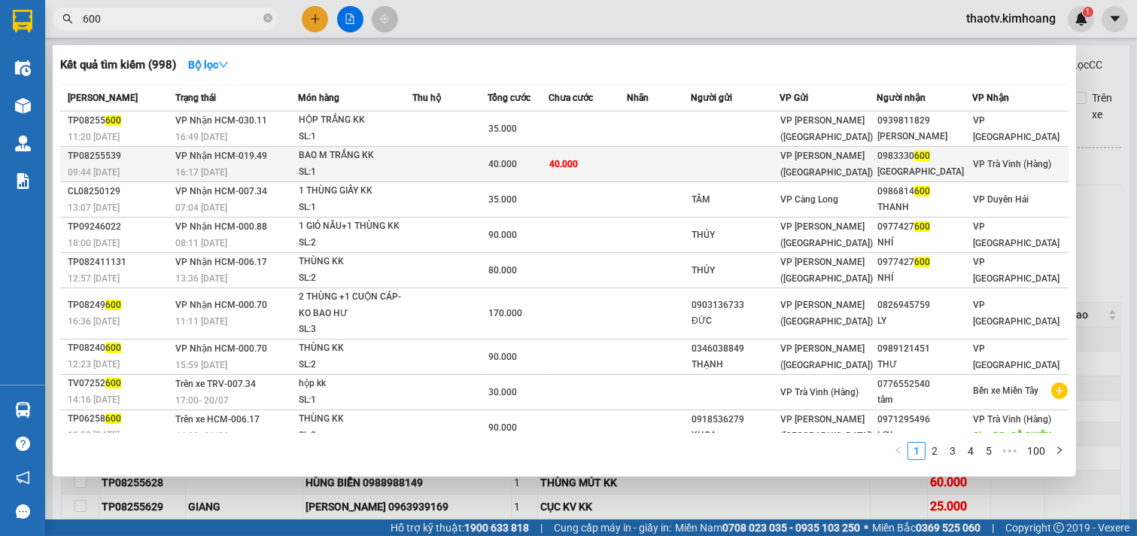
click at [603, 153] on td "40.000" at bounding box center [588, 164] width 78 height 35
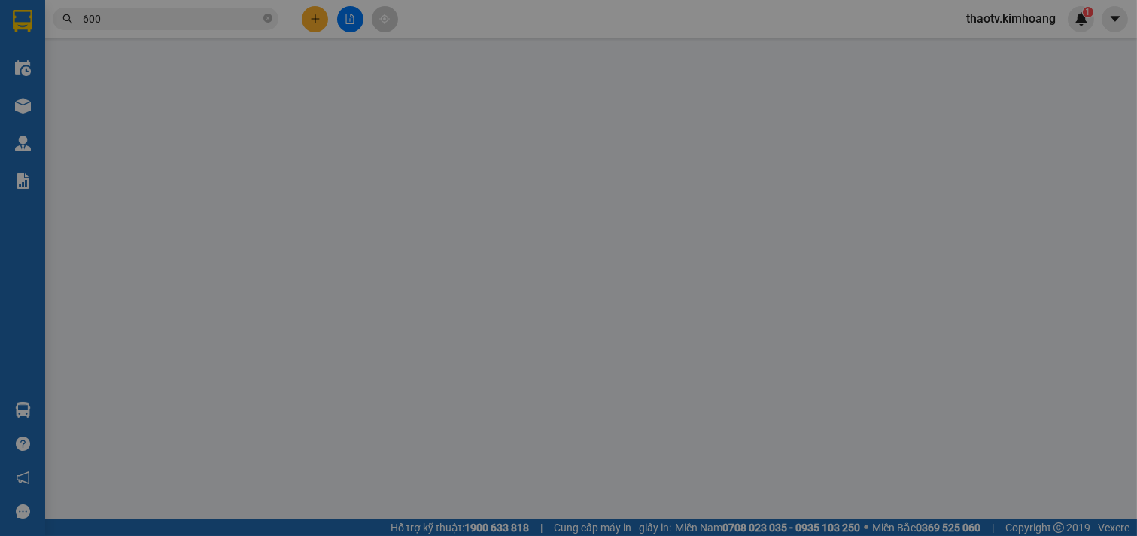
type input "0983330600"
type input "[GEOGRAPHIC_DATA]"
type input "40.000"
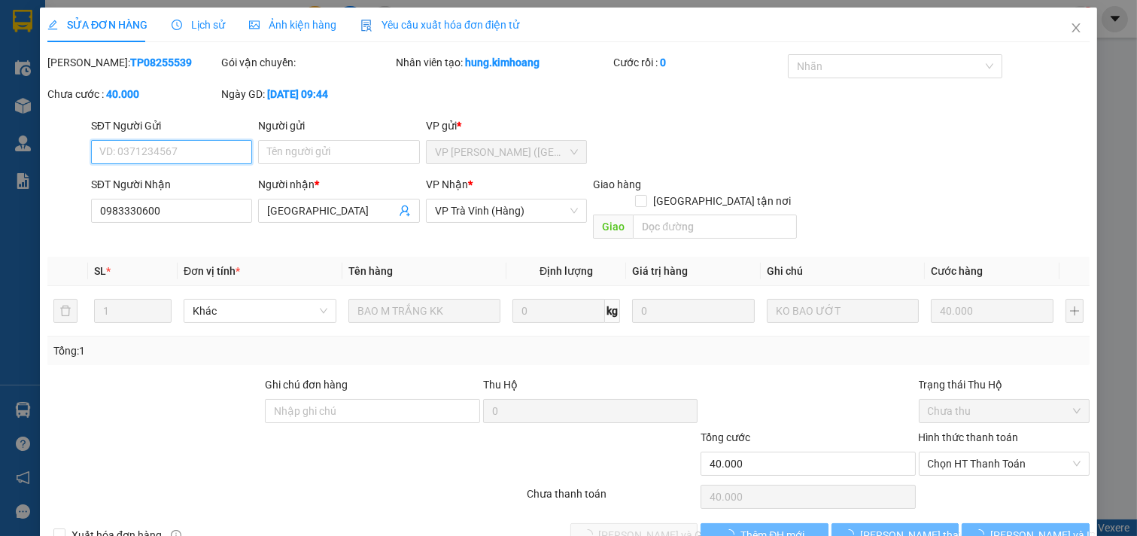
scroll to position [17, 0]
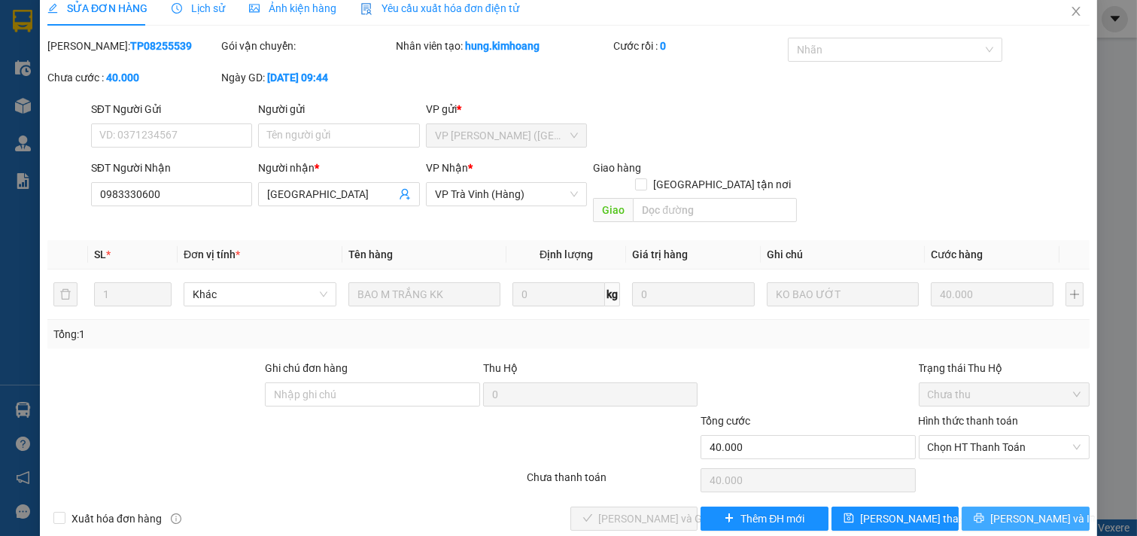
click at [1041, 510] on span "[PERSON_NAME] và In" at bounding box center [1043, 518] width 105 height 17
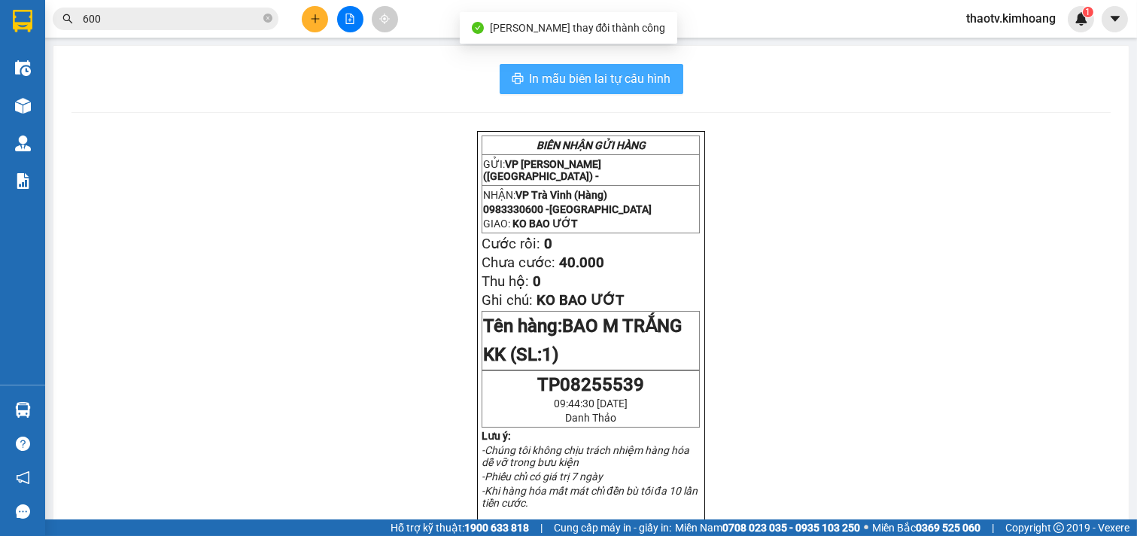
click at [658, 72] on span "In mẫu biên lai tự cấu hình" at bounding box center [601, 78] width 142 height 19
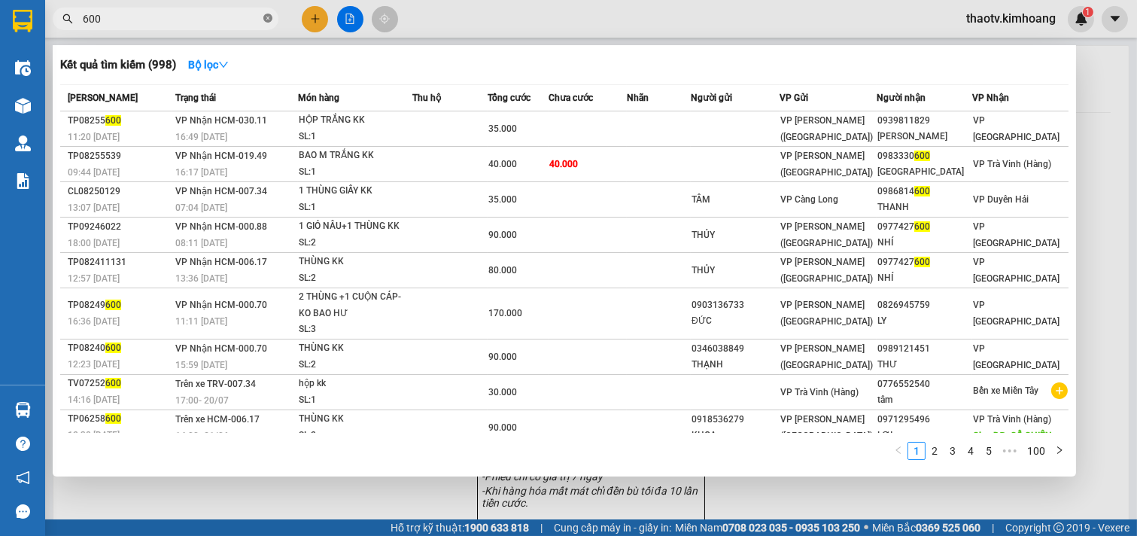
click at [267, 16] on icon "close-circle" at bounding box center [267, 18] width 9 height 9
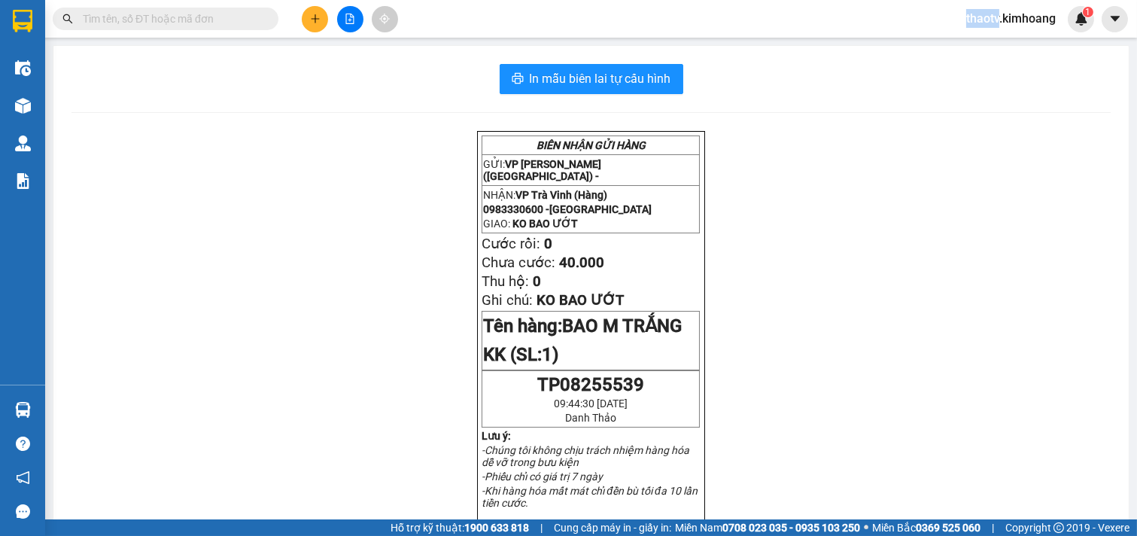
drag, startPoint x: 246, startPoint y: 13, endPoint x: 237, endPoint y: 13, distance: 9.0
click at [237, 13] on span at bounding box center [166, 19] width 226 height 23
click at [227, 11] on input "text" at bounding box center [172, 19] width 178 height 17
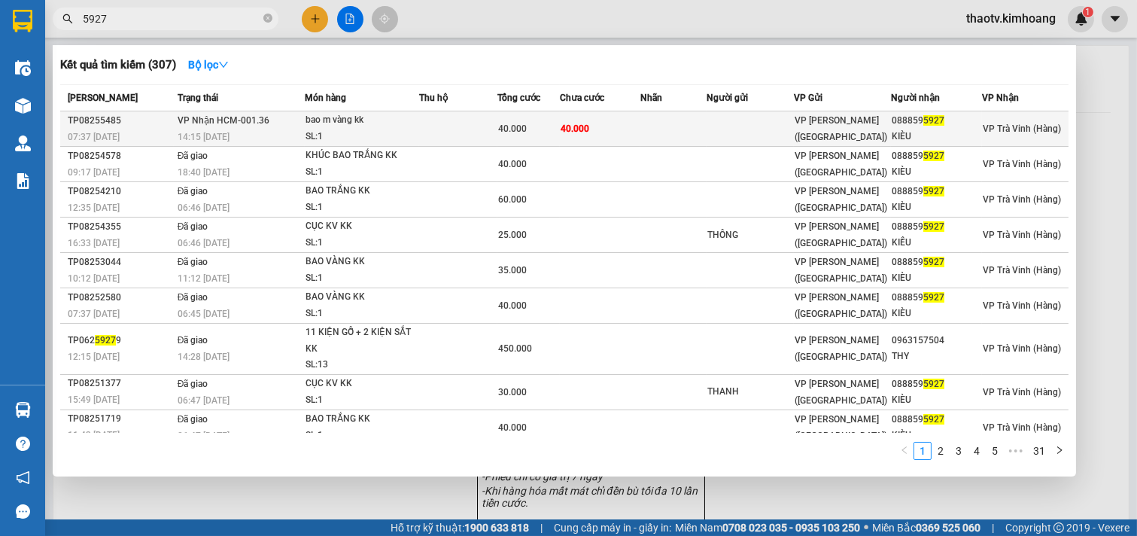
type input "5927"
click at [606, 125] on td "40.000" at bounding box center [600, 128] width 81 height 35
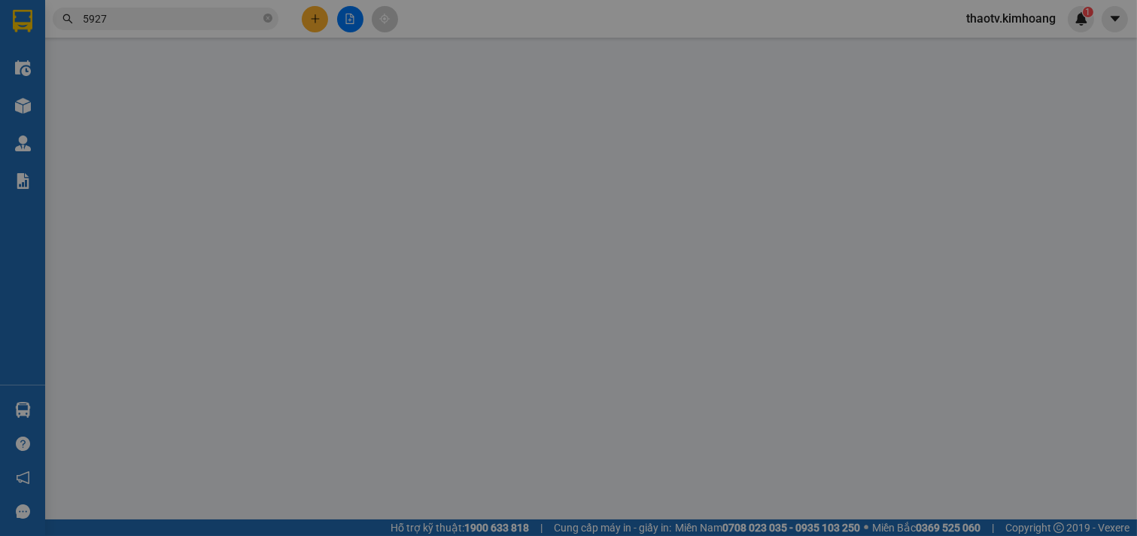
type input "0888595927"
type input "KIÈU"
type input "40.000"
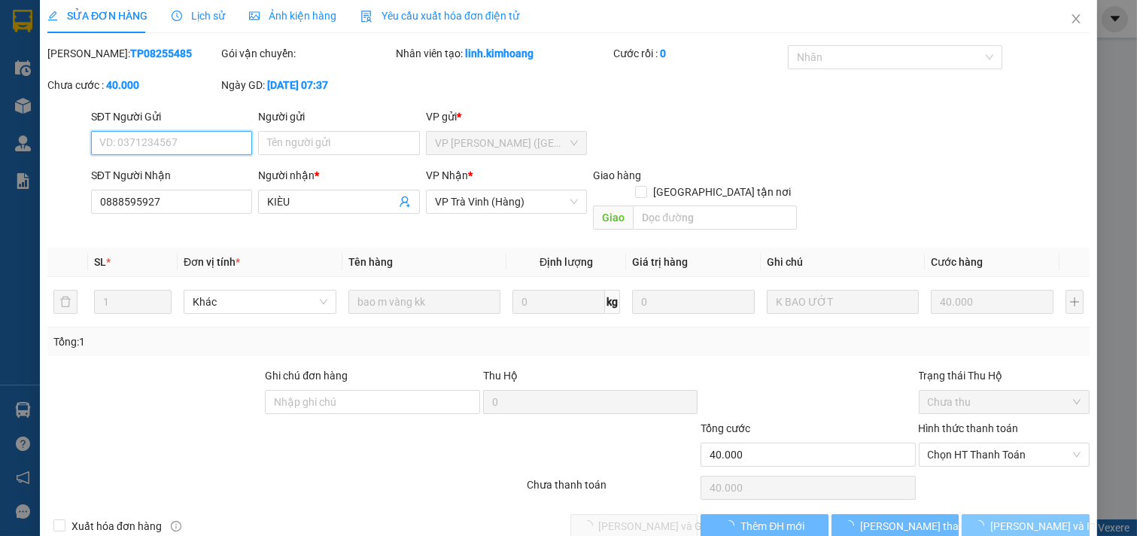
scroll to position [17, 0]
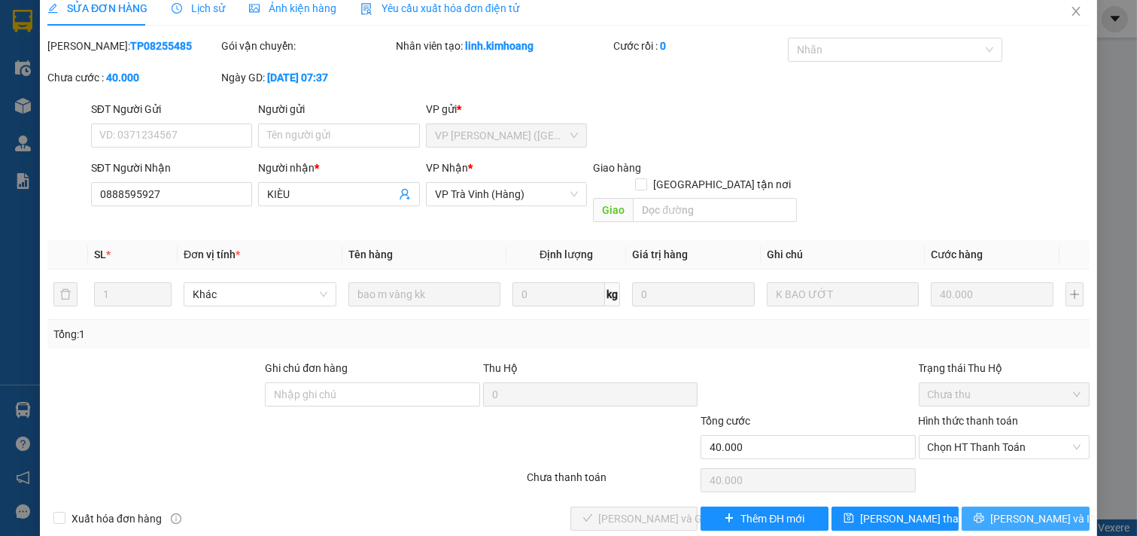
click at [1024, 510] on span "[PERSON_NAME] và In" at bounding box center [1043, 518] width 105 height 17
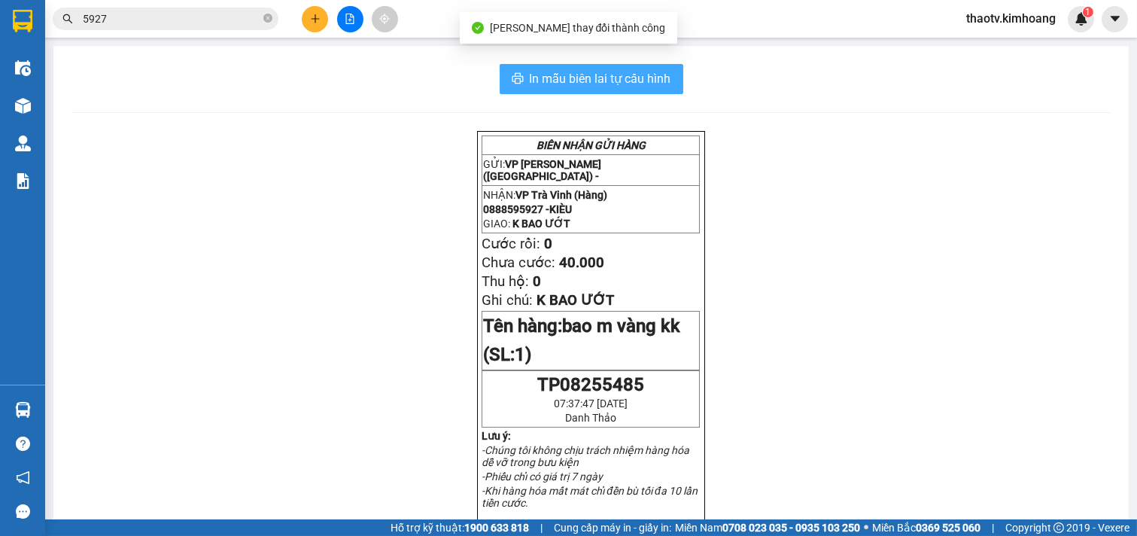
click at [634, 81] on span "In mẫu biên lai tự cấu hình" at bounding box center [601, 78] width 142 height 19
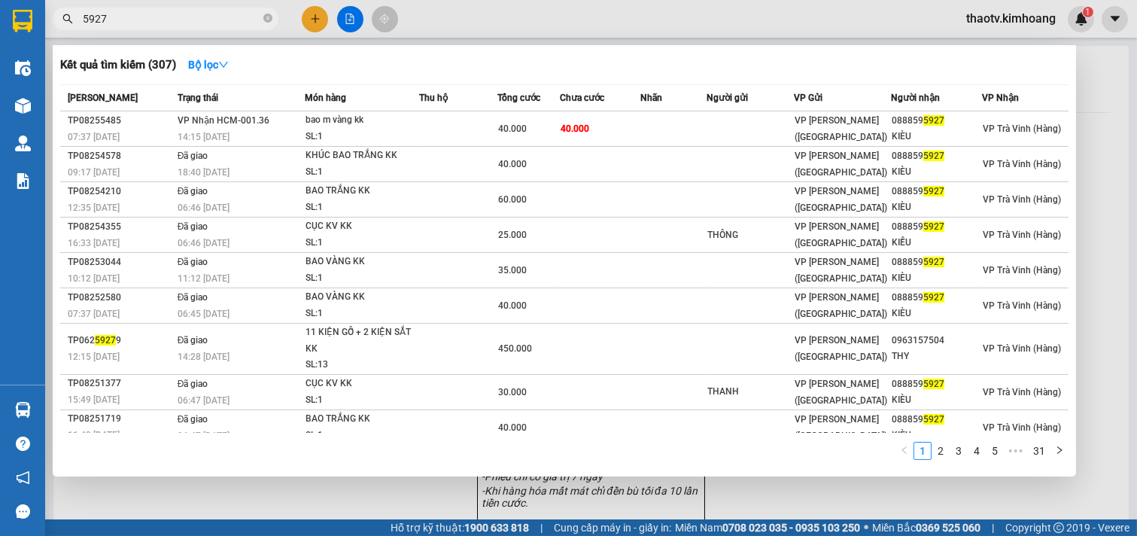
click at [182, 26] on input "5927" at bounding box center [172, 19] width 178 height 17
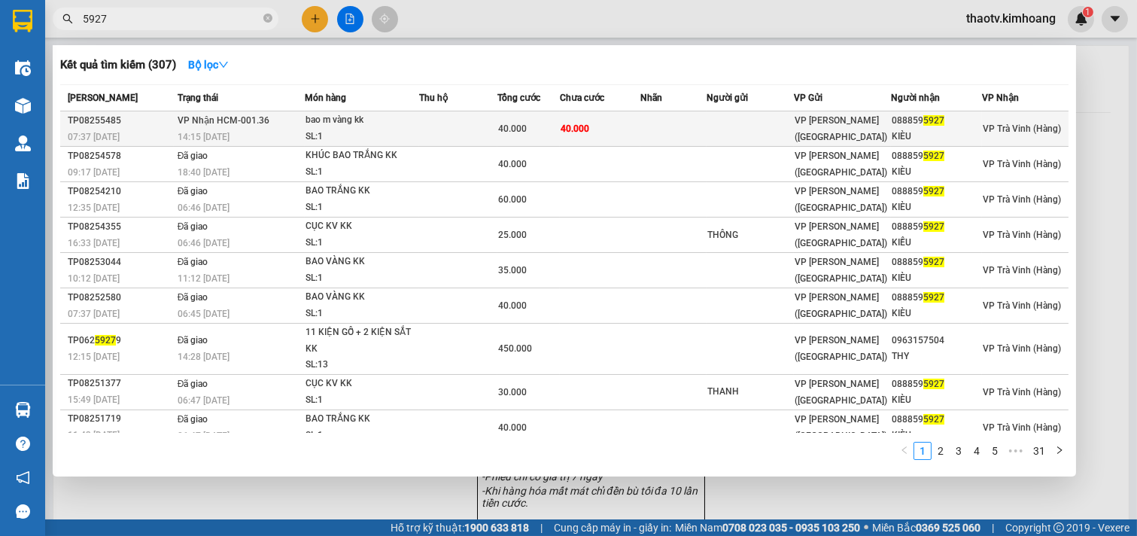
click at [901, 135] on div "KIÈU" at bounding box center [936, 137] width 89 height 16
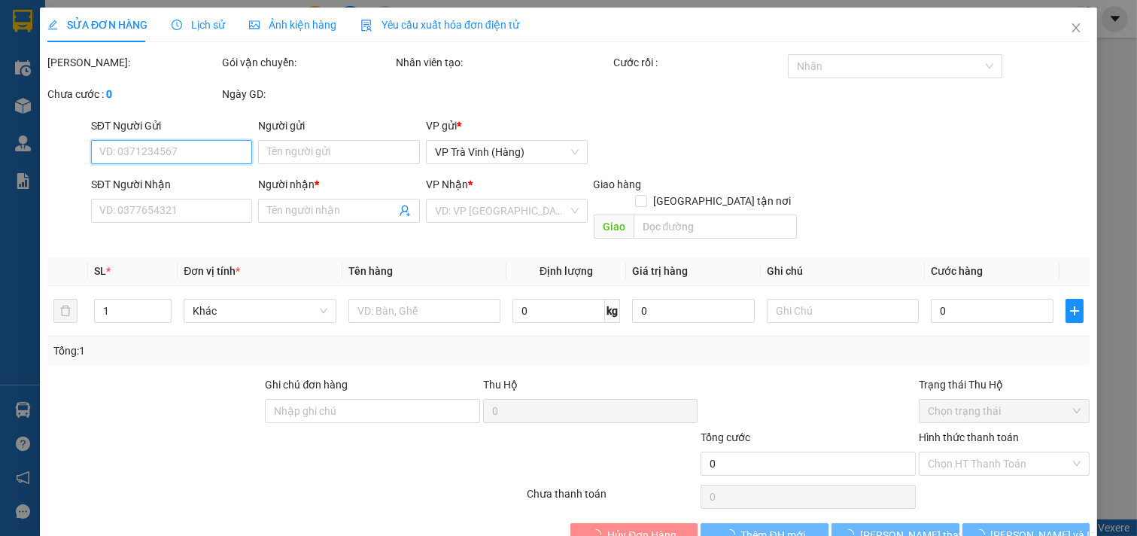
type input "0888595927"
type input "KIÈU"
type input "40.000"
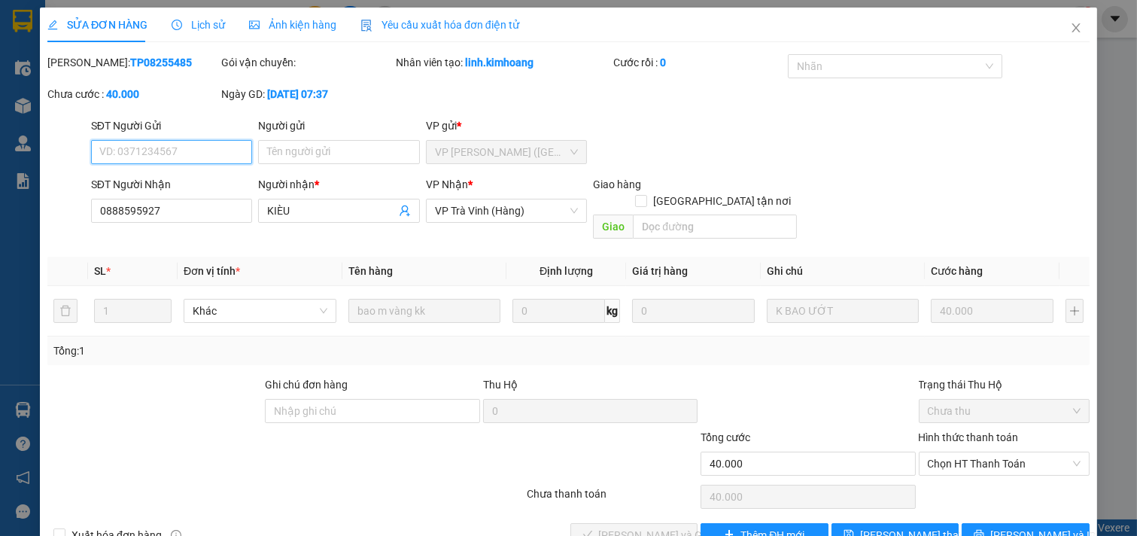
scroll to position [17, 0]
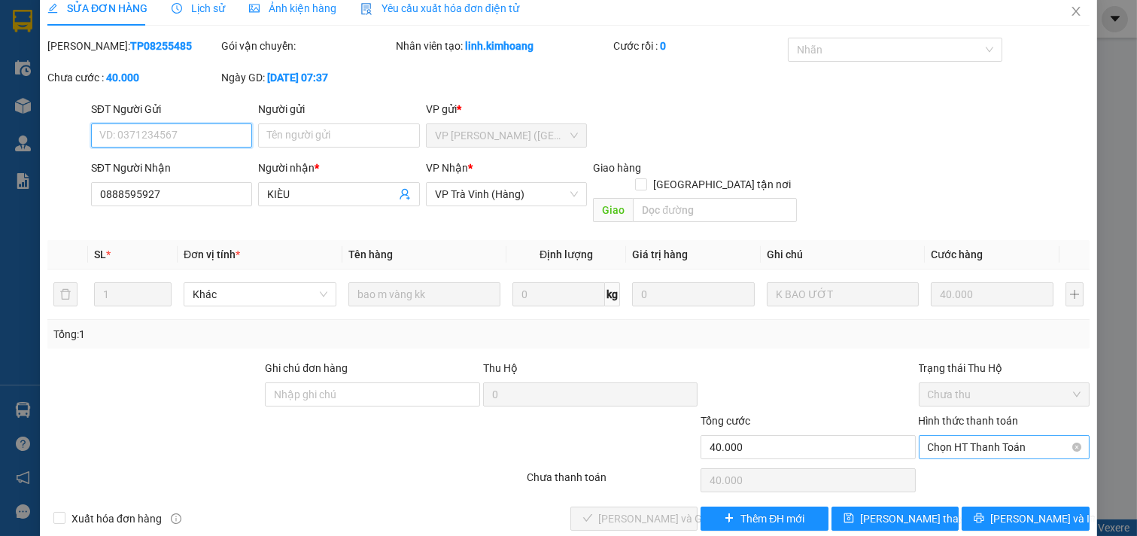
click at [984, 436] on span "Chọn HT Thanh Toán" at bounding box center [1005, 447] width 154 height 23
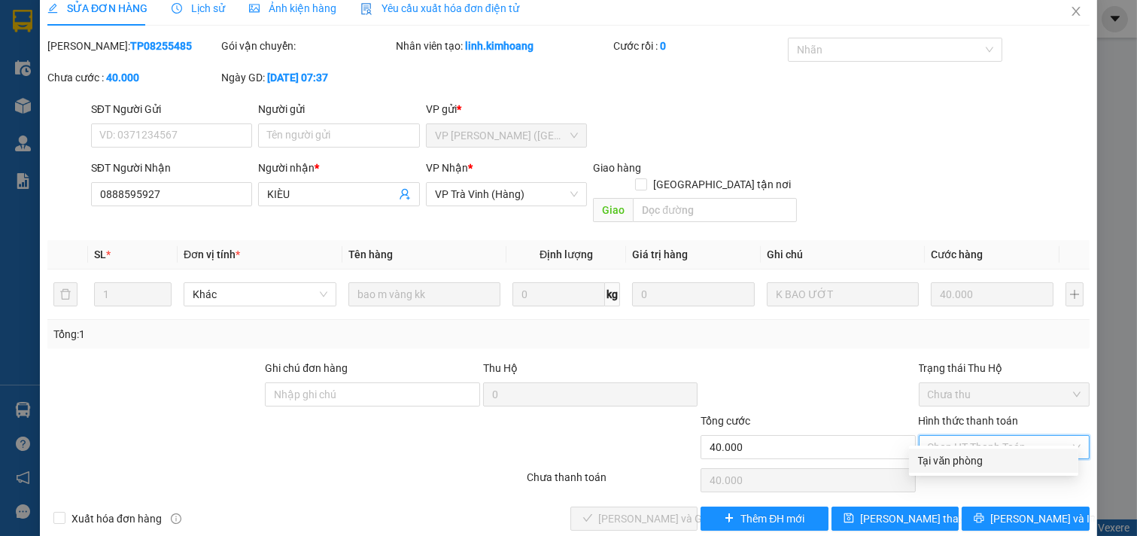
click at [976, 450] on div "Tại văn phòng" at bounding box center [993, 461] width 169 height 24
type input "0"
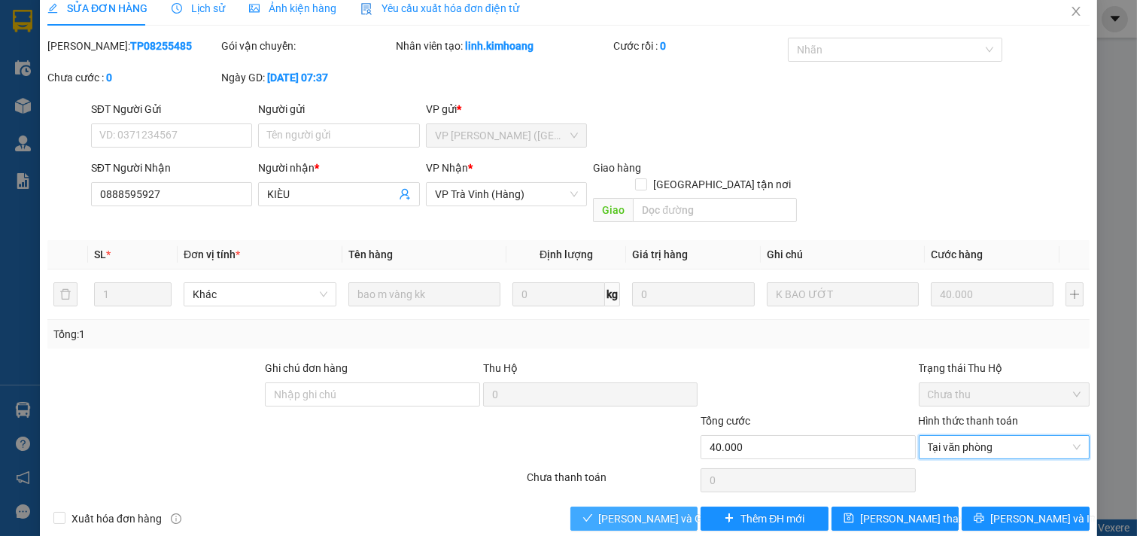
click at [648, 510] on span "[PERSON_NAME] và Giao hàng" at bounding box center [671, 518] width 145 height 17
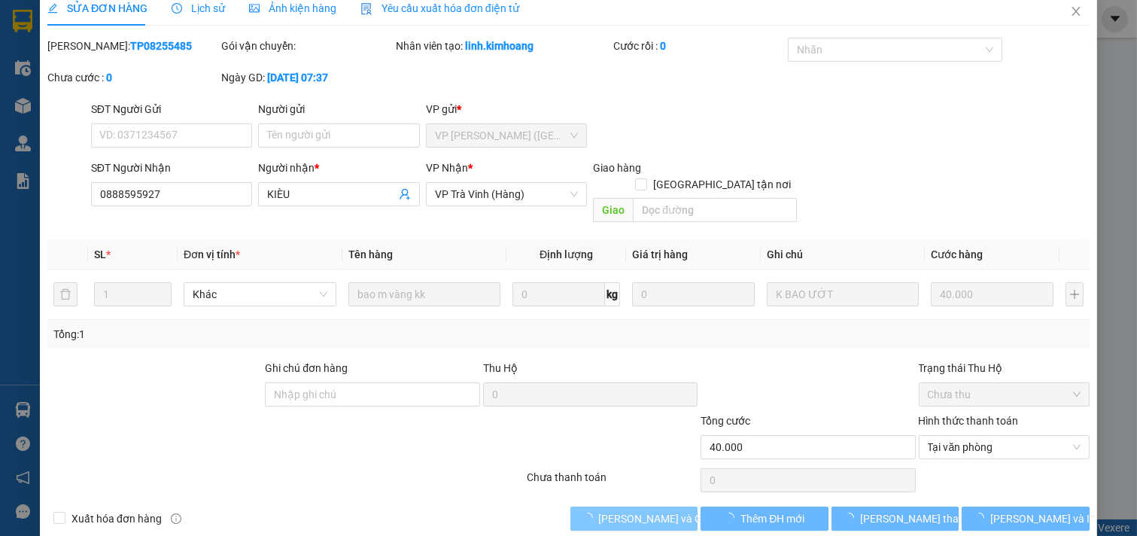
click at [648, 510] on span "[PERSON_NAME] và Giao hàng" at bounding box center [671, 518] width 145 height 17
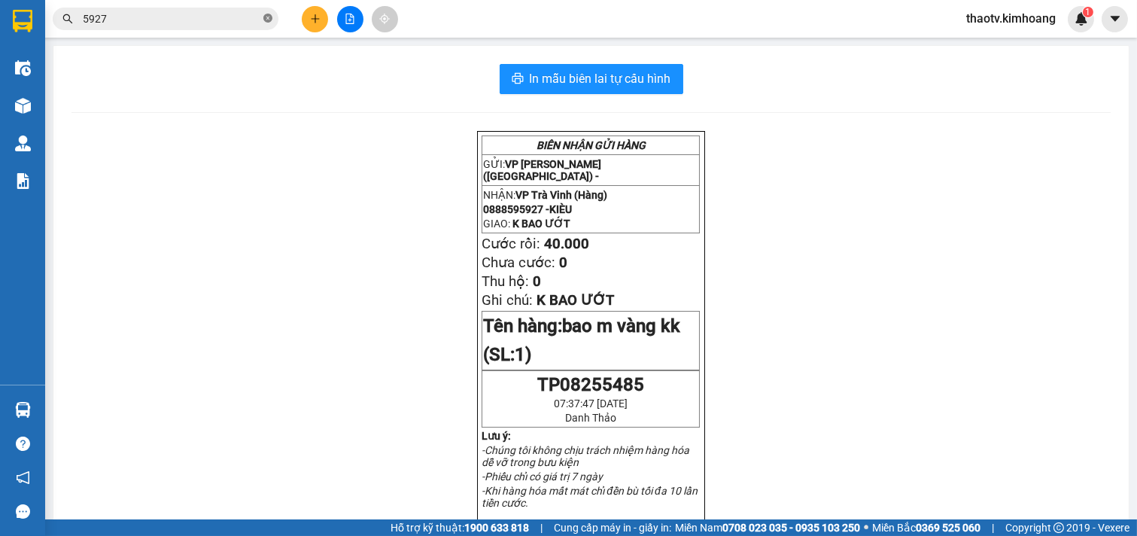
click at [263, 16] on icon "close-circle" at bounding box center [267, 18] width 9 height 9
drag, startPoint x: 263, startPoint y: 16, endPoint x: 222, endPoint y: 14, distance: 41.5
click at [257, 16] on span at bounding box center [166, 19] width 226 height 23
click at [222, 14] on input "text" at bounding box center [172, 19] width 178 height 17
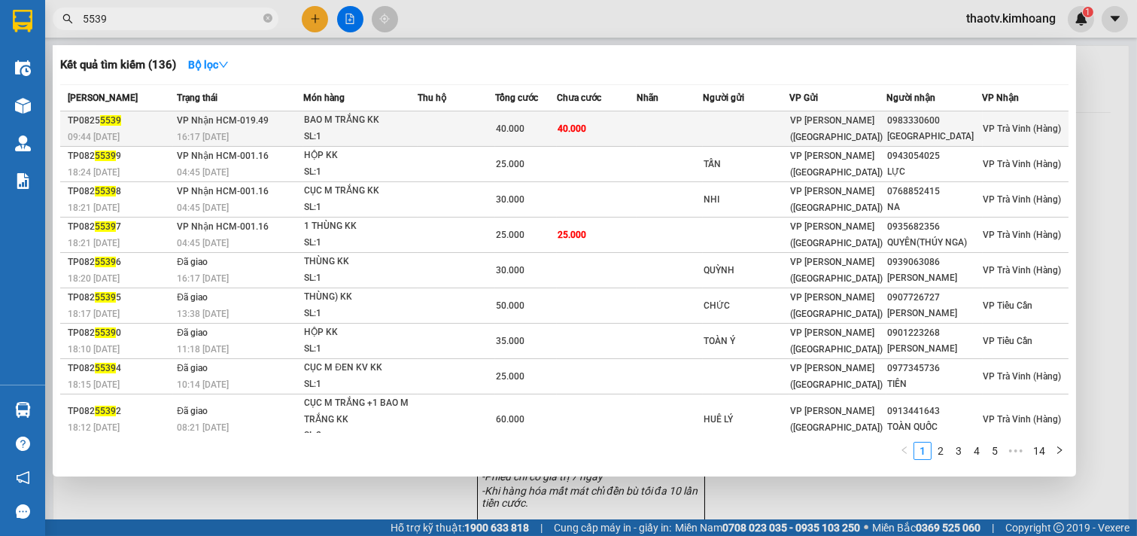
type input "5539"
click at [650, 114] on td at bounding box center [670, 128] width 66 height 35
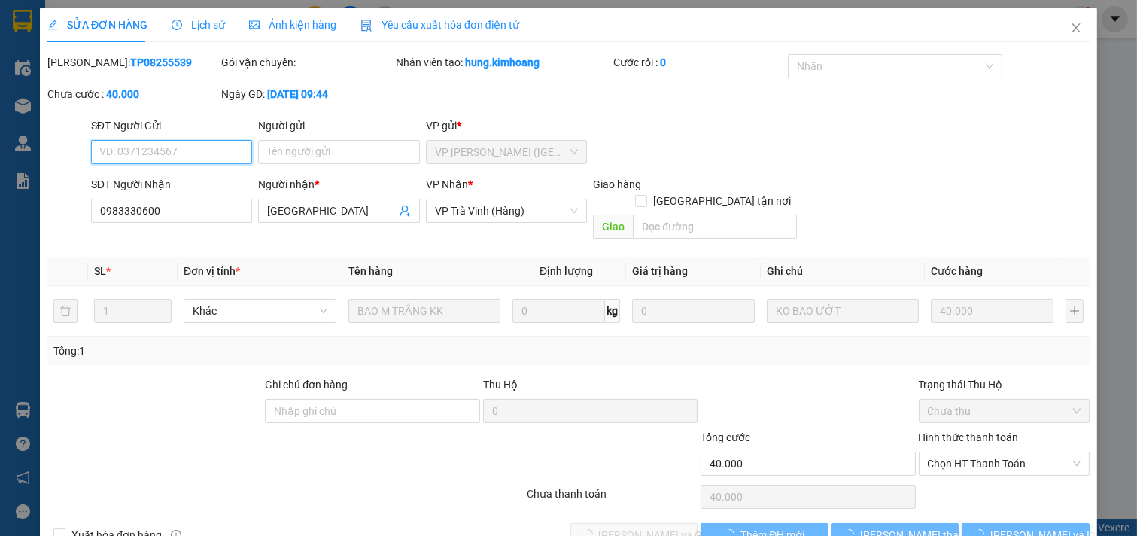
scroll to position [24, 0]
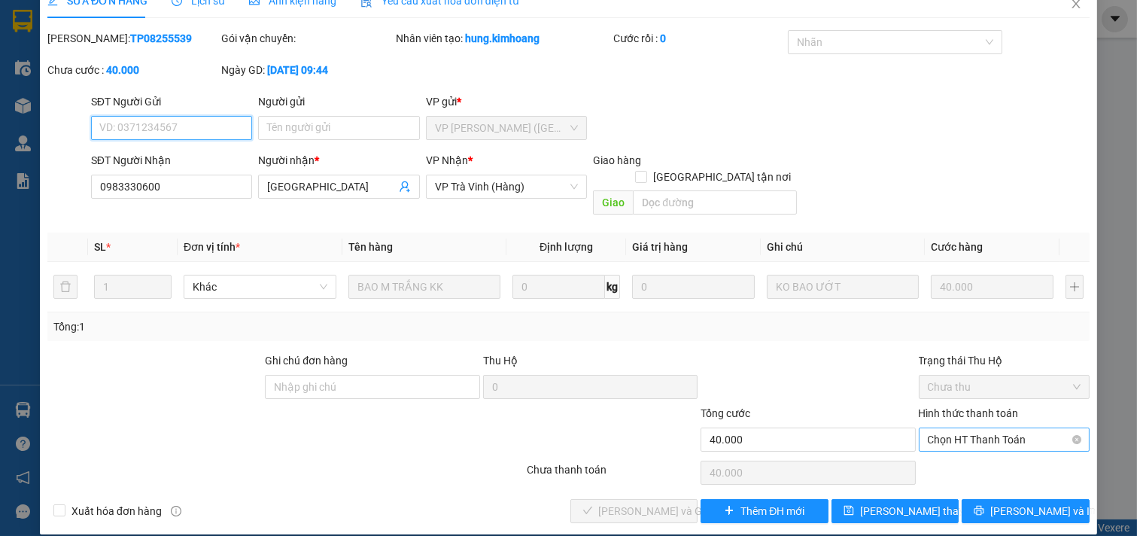
click at [991, 428] on span "Chọn HT Thanh Toán" at bounding box center [1005, 439] width 154 height 23
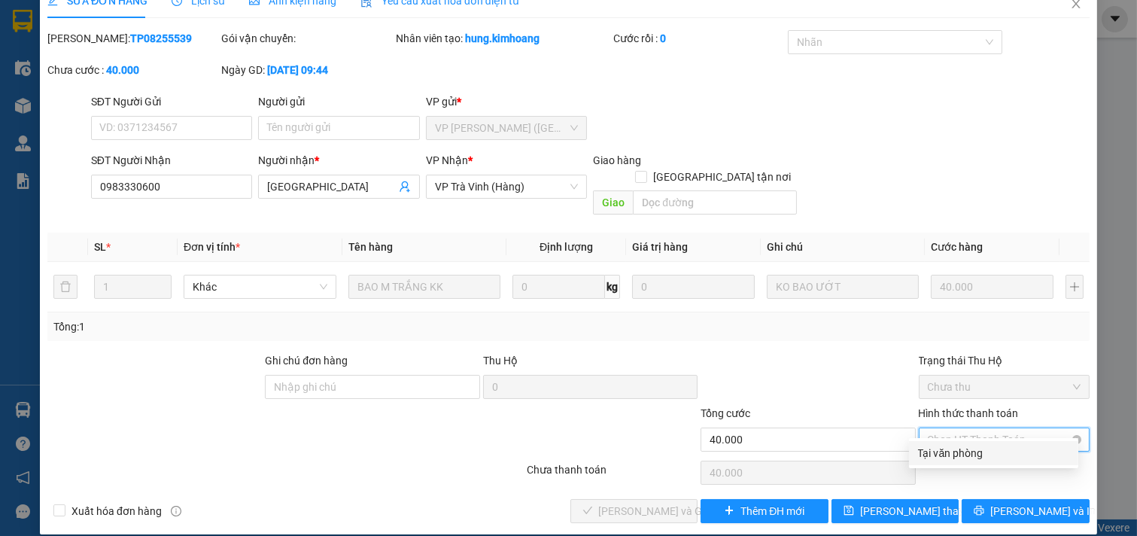
click at [987, 455] on div "Tại văn phòng" at bounding box center [993, 453] width 151 height 17
type input "0"
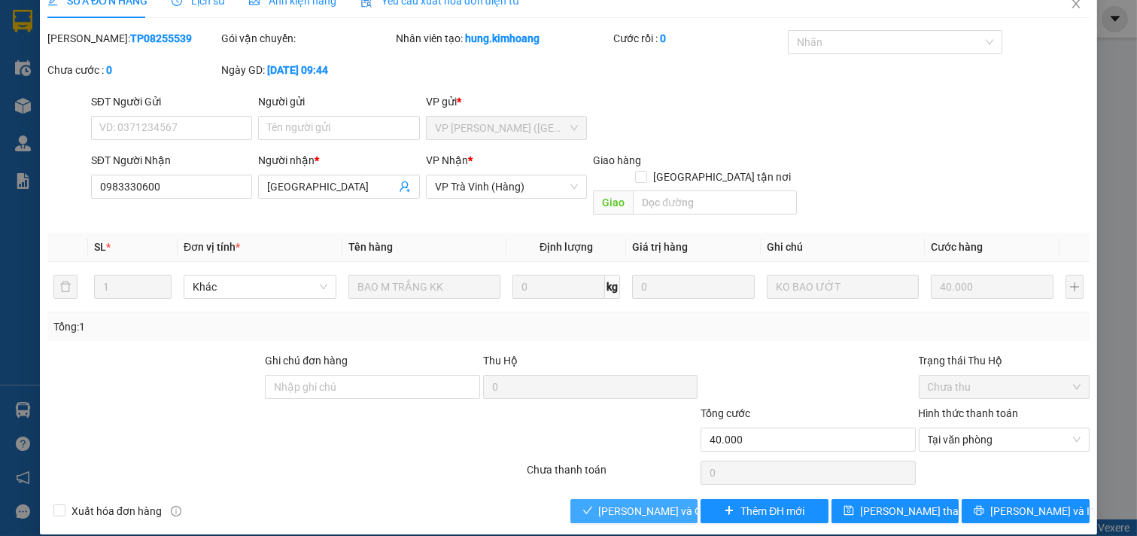
click at [649, 503] on span "[PERSON_NAME] và Giao hàng" at bounding box center [671, 511] width 145 height 17
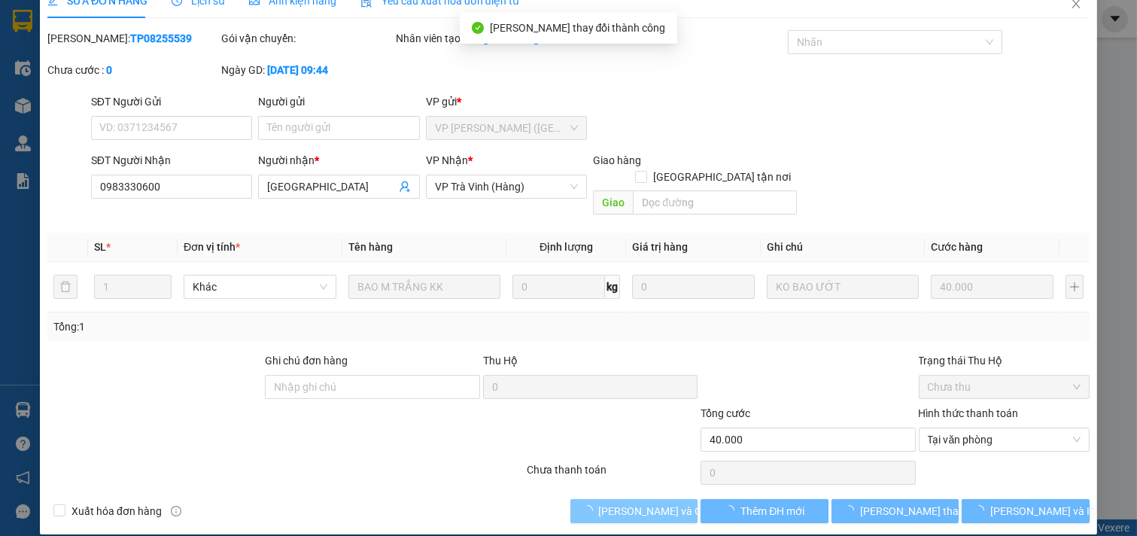
click at [649, 503] on span "[PERSON_NAME] và Giao hàng" at bounding box center [671, 511] width 145 height 17
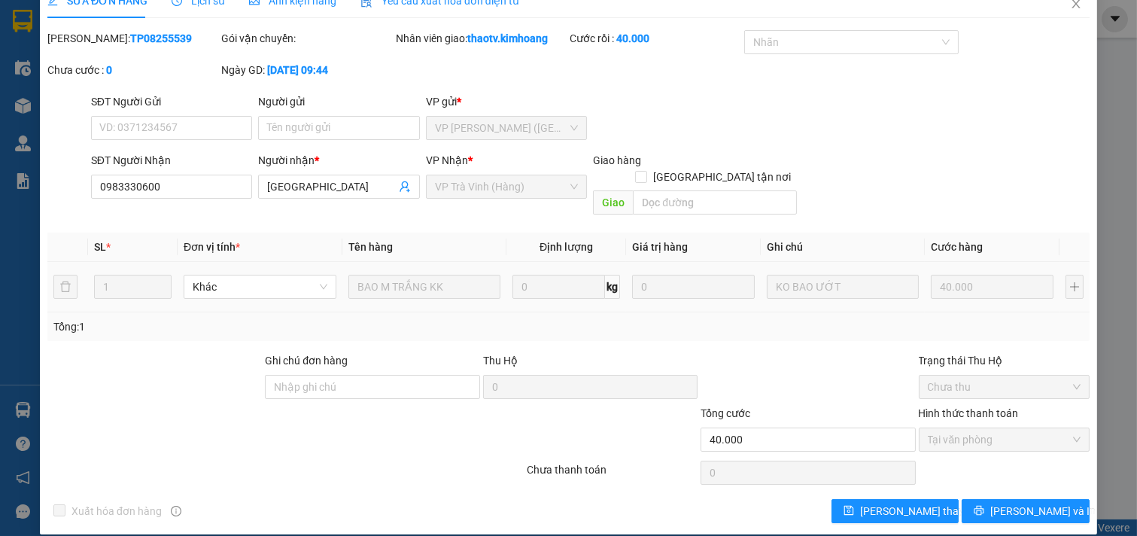
scroll to position [0, 0]
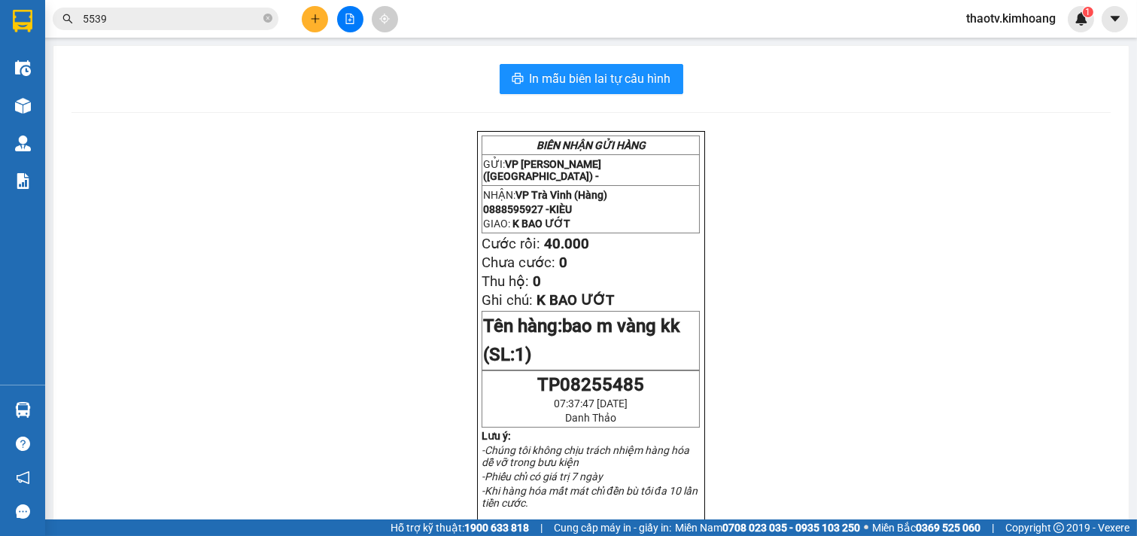
click at [250, 11] on input "5539" at bounding box center [172, 19] width 178 height 17
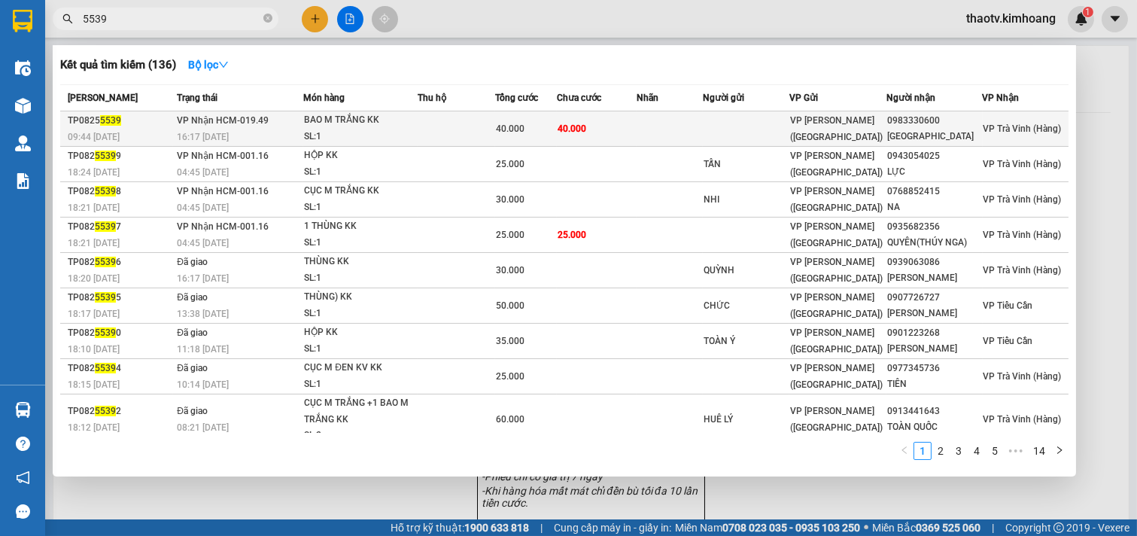
click at [660, 118] on td at bounding box center [670, 128] width 66 height 35
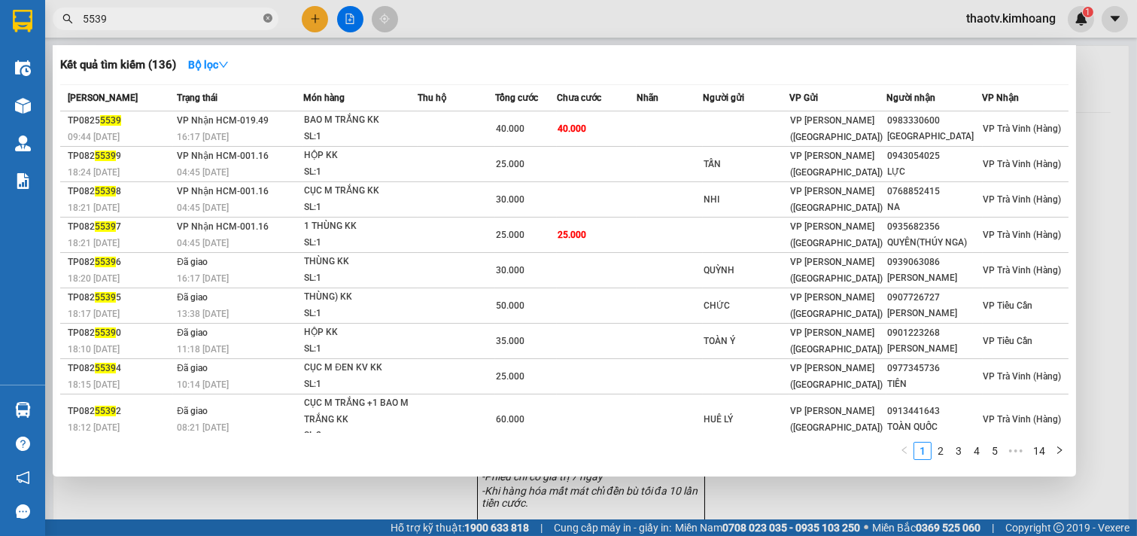
click at [269, 17] on icon "close-circle" at bounding box center [267, 18] width 9 height 9
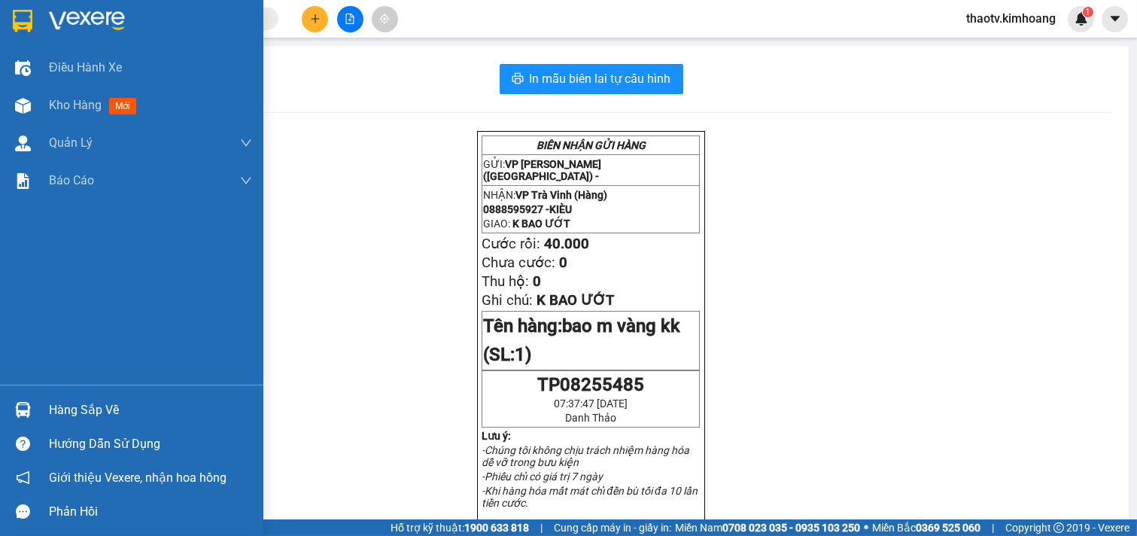
click at [53, 406] on div "Hàng sắp về" at bounding box center [150, 410] width 203 height 23
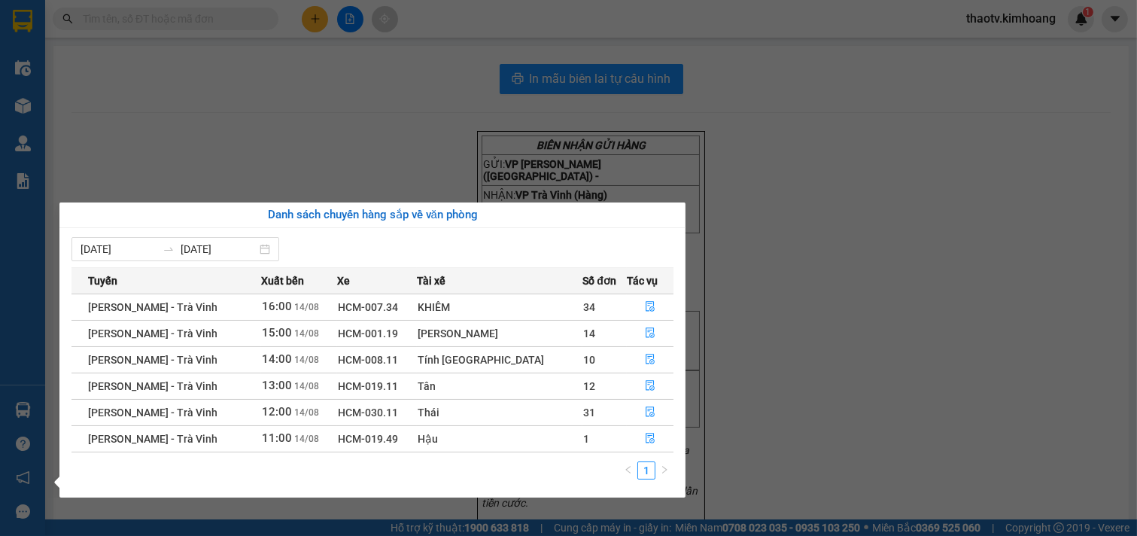
click at [583, 356] on td "10" at bounding box center [605, 359] width 44 height 26
click at [583, 355] on td "10" at bounding box center [605, 359] width 44 height 26
click at [645, 358] on icon "file-done" at bounding box center [650, 359] width 11 height 11
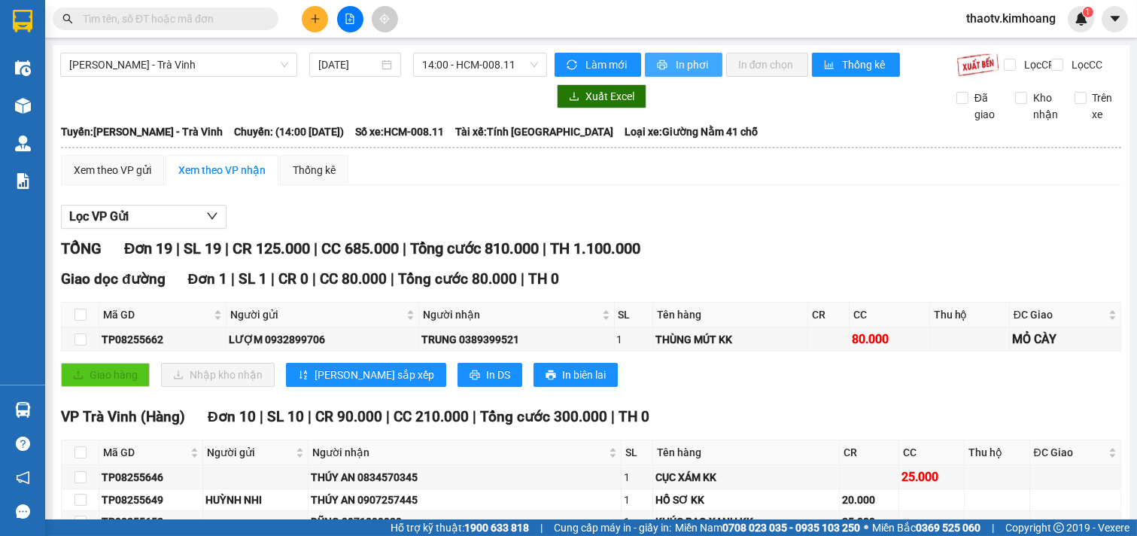
click at [679, 68] on span "In phơi" at bounding box center [693, 64] width 35 height 17
click at [322, 19] on button at bounding box center [315, 19] width 26 height 26
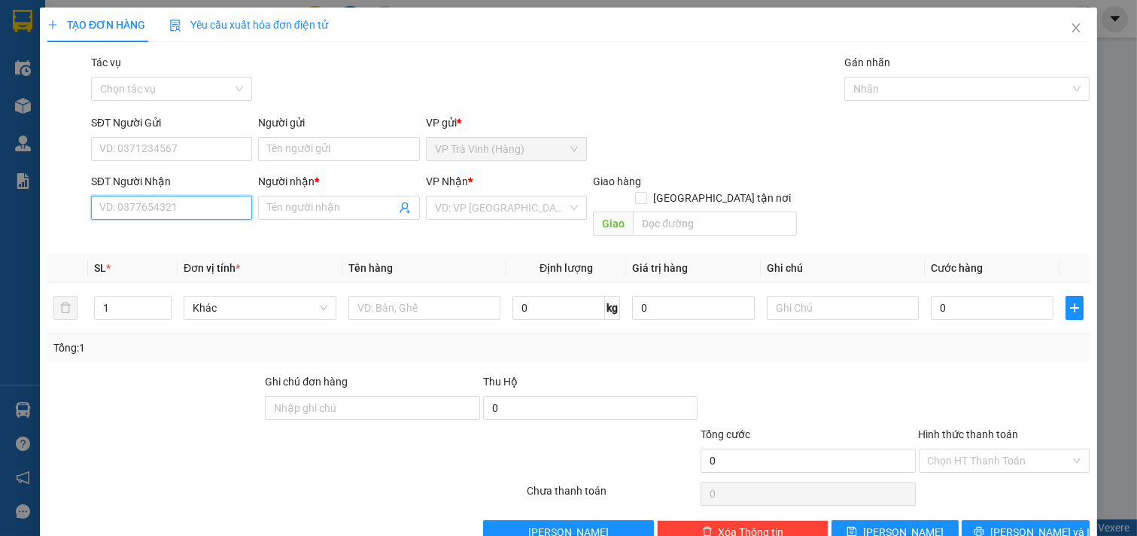
click at [183, 205] on input "SĐT Người Nhận" at bounding box center [172, 208] width 162 height 24
click at [123, 212] on input "SĐT Người Nhận" at bounding box center [172, 208] width 162 height 24
click at [487, 212] on input "search" at bounding box center [501, 207] width 133 height 23
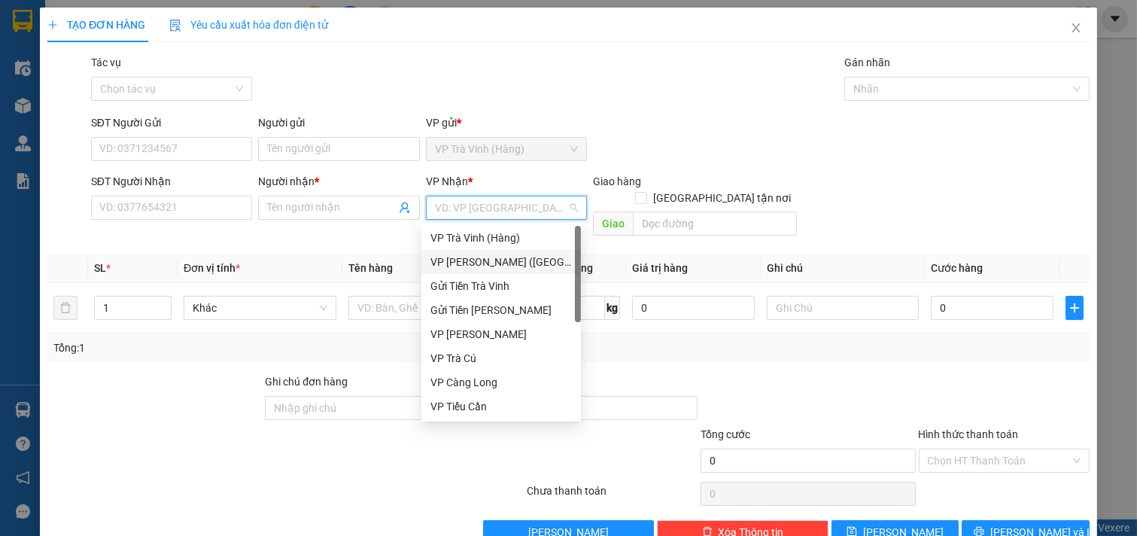
click at [474, 261] on div "VP [PERSON_NAME] ([GEOGRAPHIC_DATA])" at bounding box center [502, 262] width 142 height 17
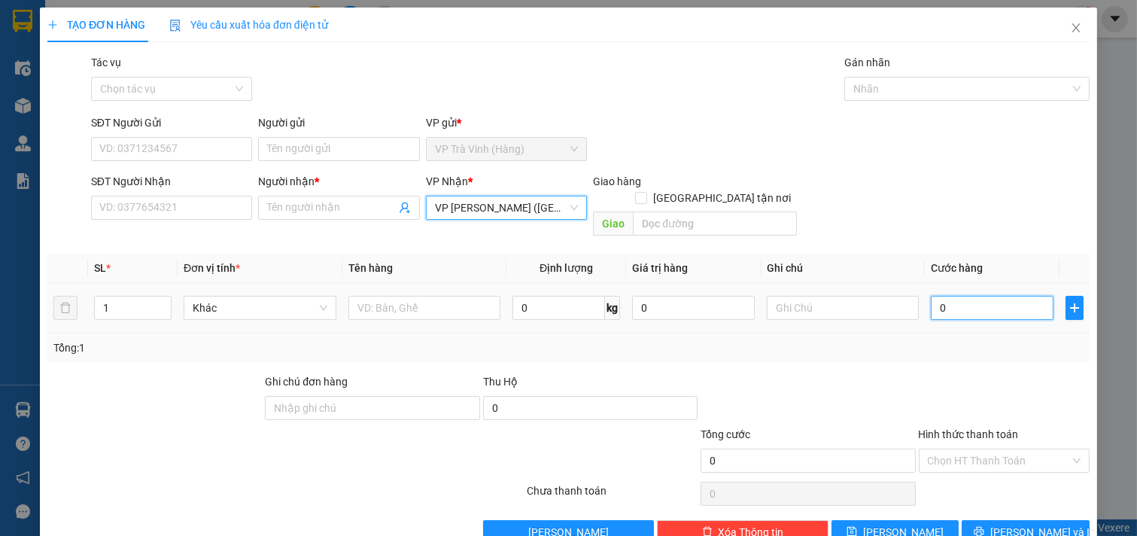
click at [952, 296] on input "0" at bounding box center [992, 308] width 123 height 24
type input "2"
type input "25"
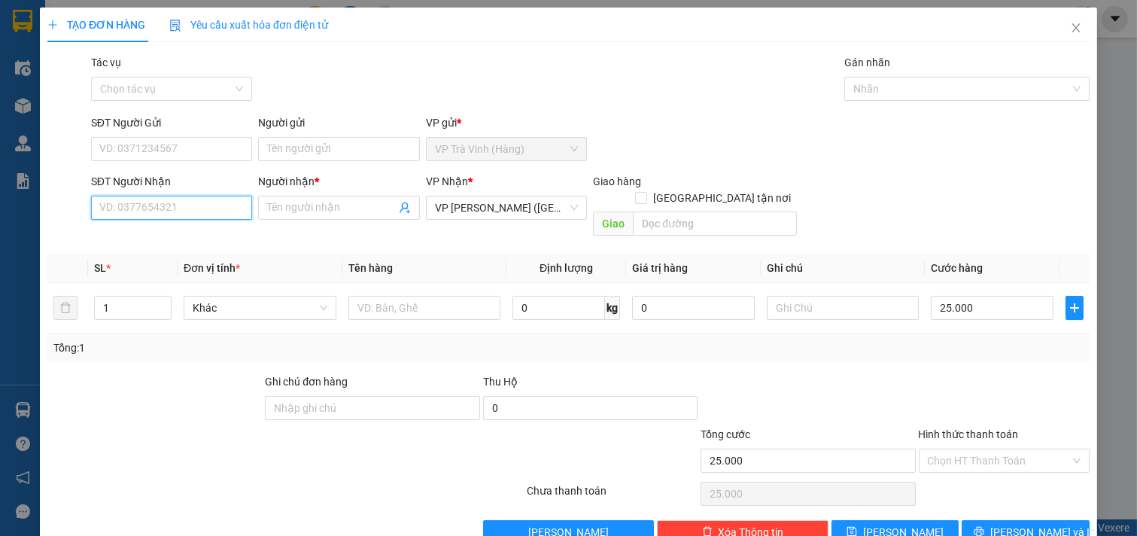
click at [198, 213] on input "SĐT Người Nhận" at bounding box center [172, 208] width 162 height 24
click at [379, 296] on input "text" at bounding box center [425, 308] width 153 height 24
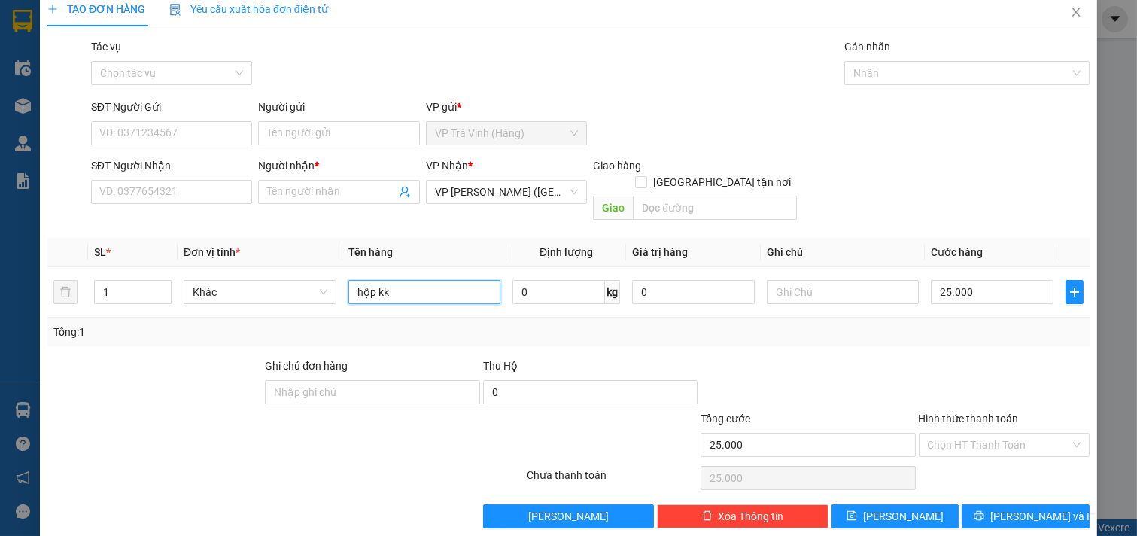
scroll to position [20, 0]
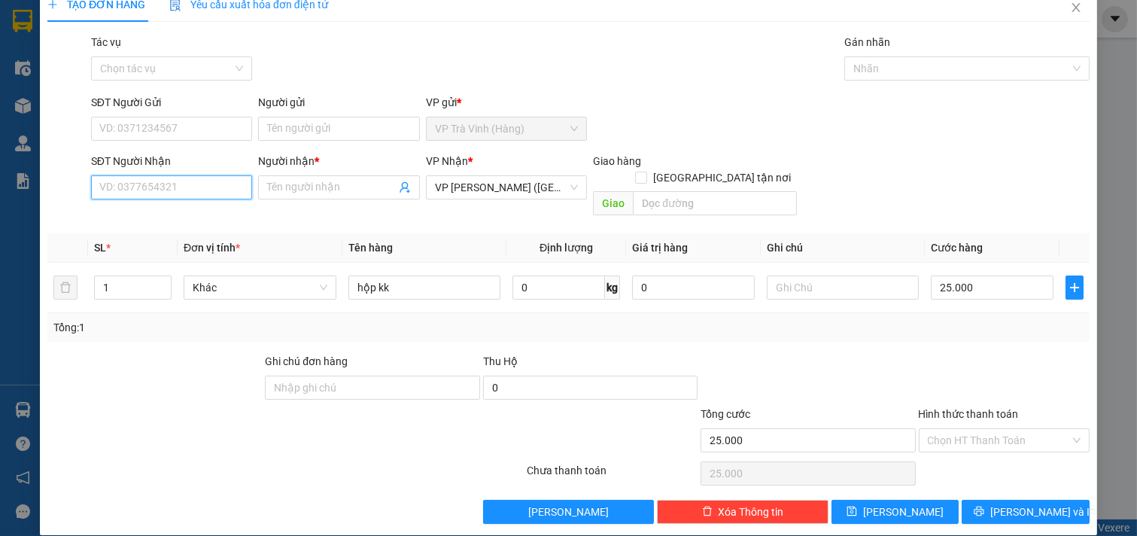
click at [154, 184] on input "SĐT Người Nhận" at bounding box center [172, 187] width 162 height 24
click at [296, 186] on input "Người nhận *" at bounding box center [331, 187] width 129 height 17
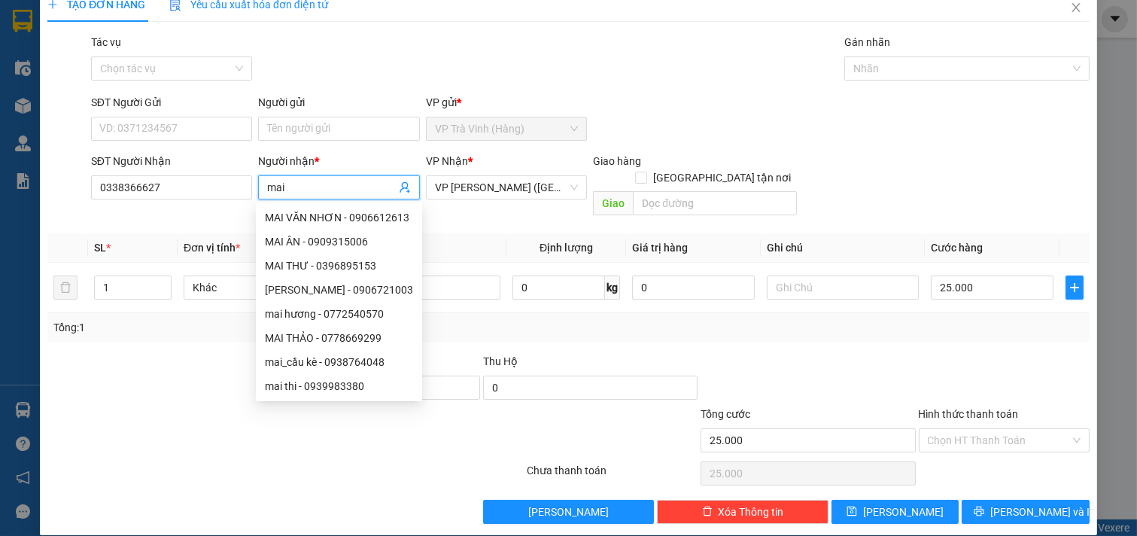
click at [509, 319] on div "Tổng: 1" at bounding box center [568, 327] width 1031 height 17
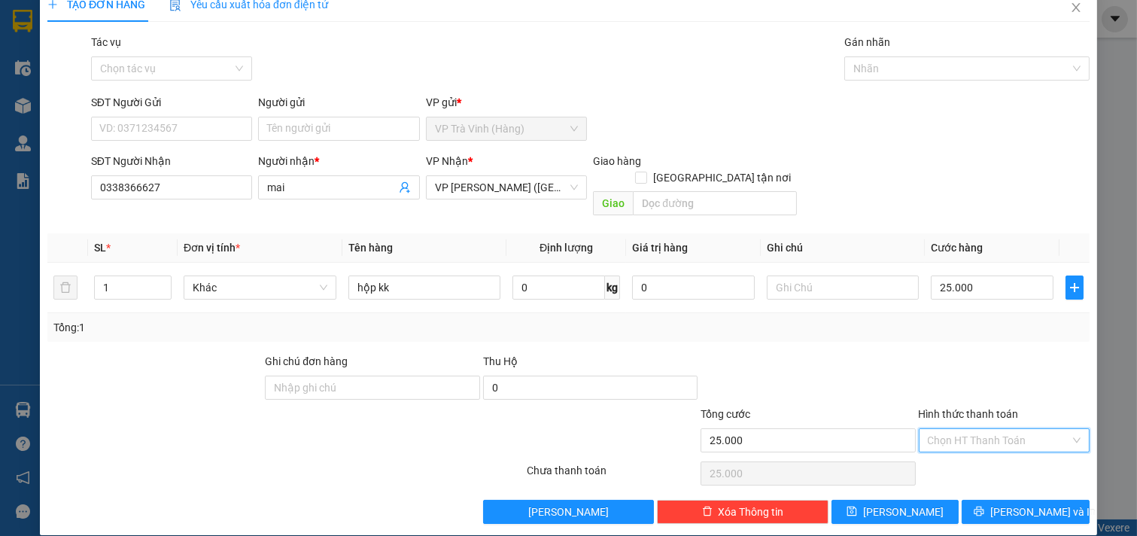
click at [986, 429] on input "Hình thức thanh toán" at bounding box center [999, 440] width 143 height 23
click at [975, 452] on div "Tại văn phòng" at bounding box center [993, 454] width 151 height 17
click at [1034, 500] on button "[PERSON_NAME] và In" at bounding box center [1026, 512] width 128 height 24
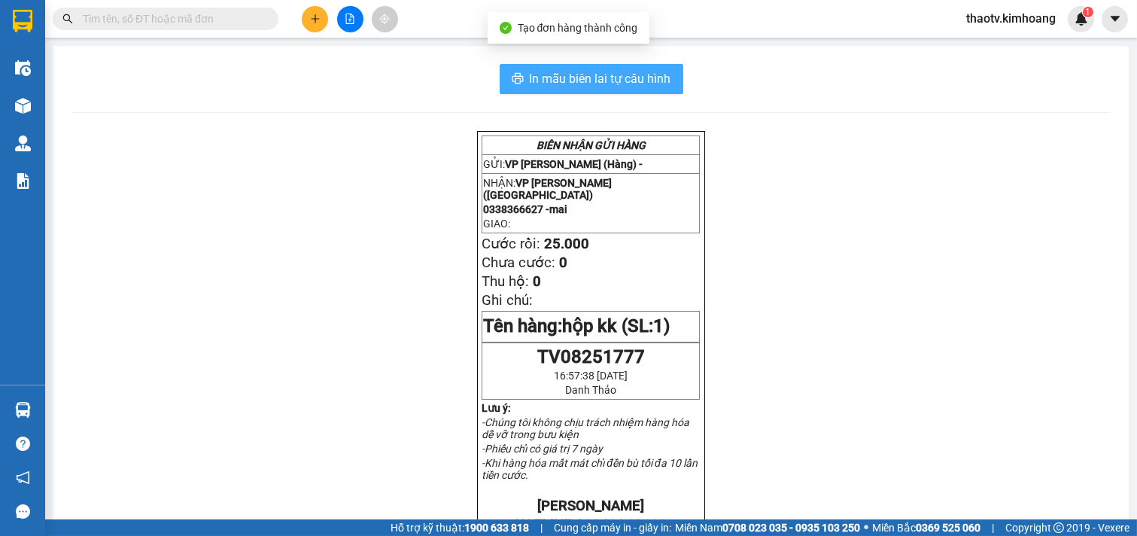
click at [602, 78] on span "In mẫu biên lai tự cấu hình" at bounding box center [601, 78] width 142 height 19
click at [610, 80] on span "In mẫu biên lai tự cấu hình" at bounding box center [601, 78] width 142 height 19
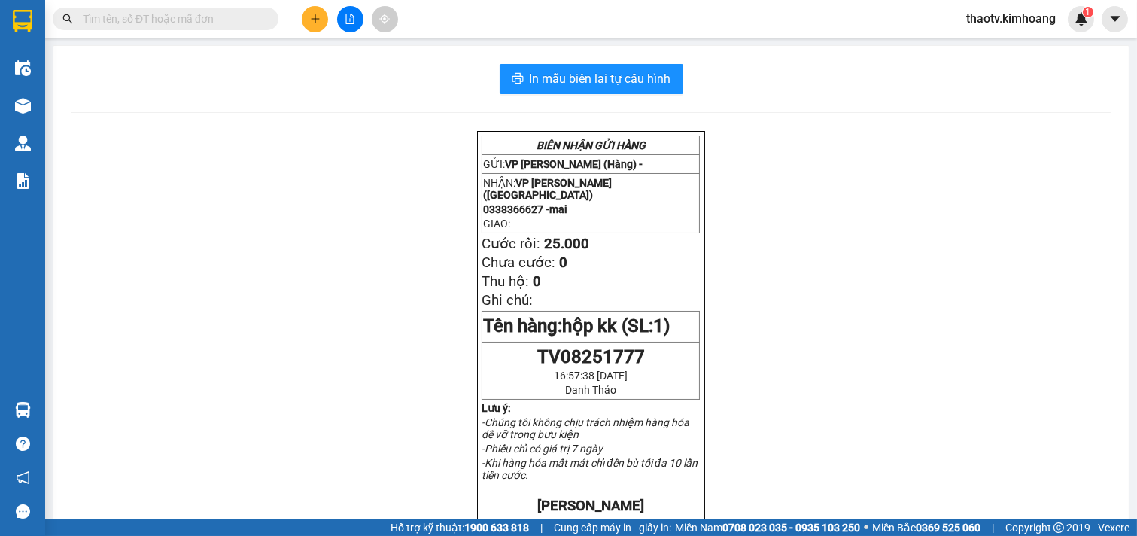
click at [234, 20] on input "text" at bounding box center [172, 19] width 178 height 17
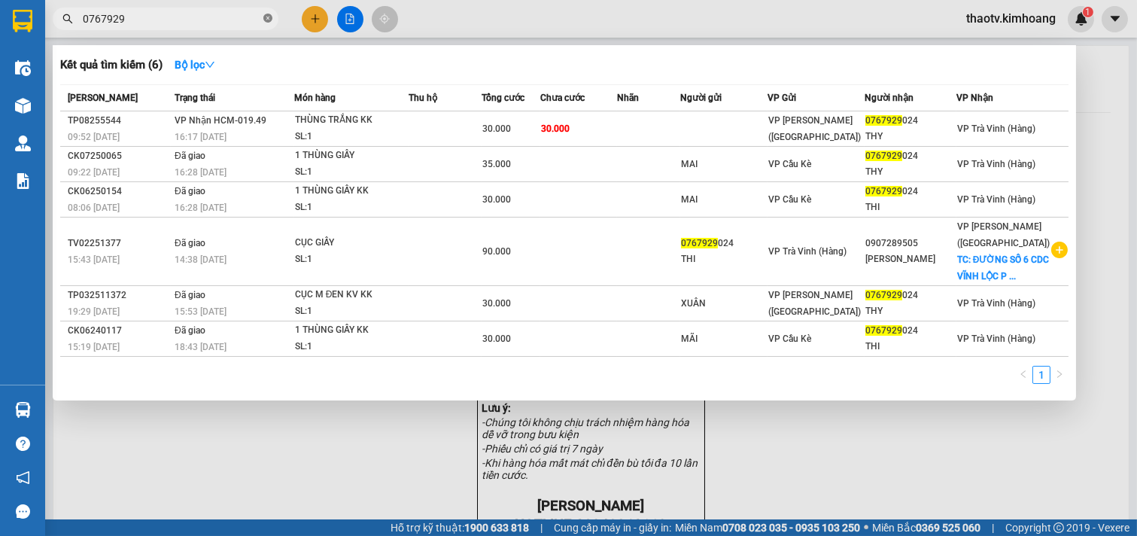
click at [266, 15] on icon "close-circle" at bounding box center [267, 18] width 9 height 9
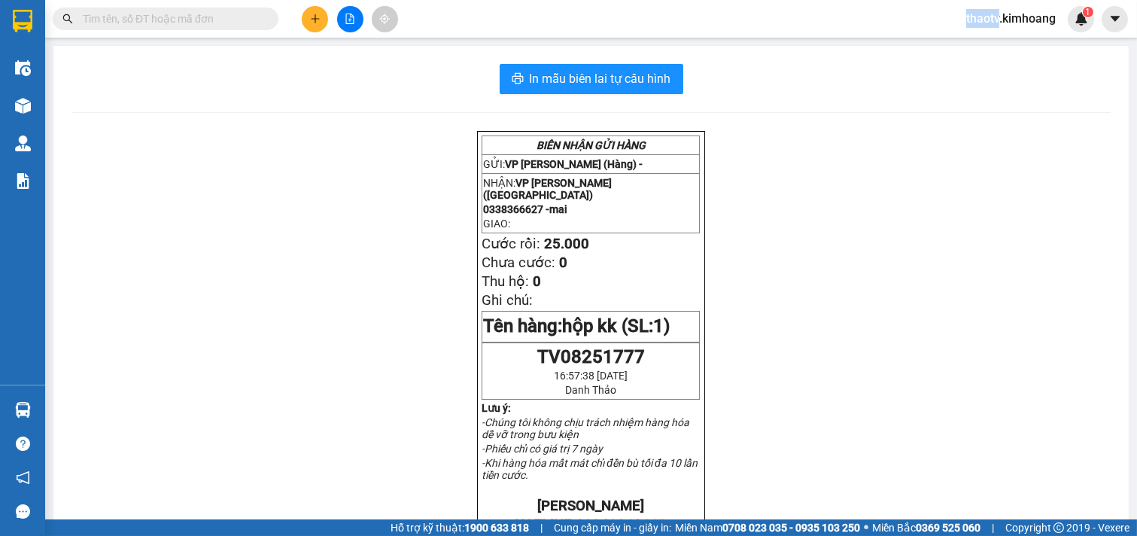
click at [266, 15] on span at bounding box center [267, 19] width 9 height 17
click at [266, 16] on span at bounding box center [267, 19] width 9 height 17
click at [227, 20] on input "text" at bounding box center [172, 19] width 178 height 17
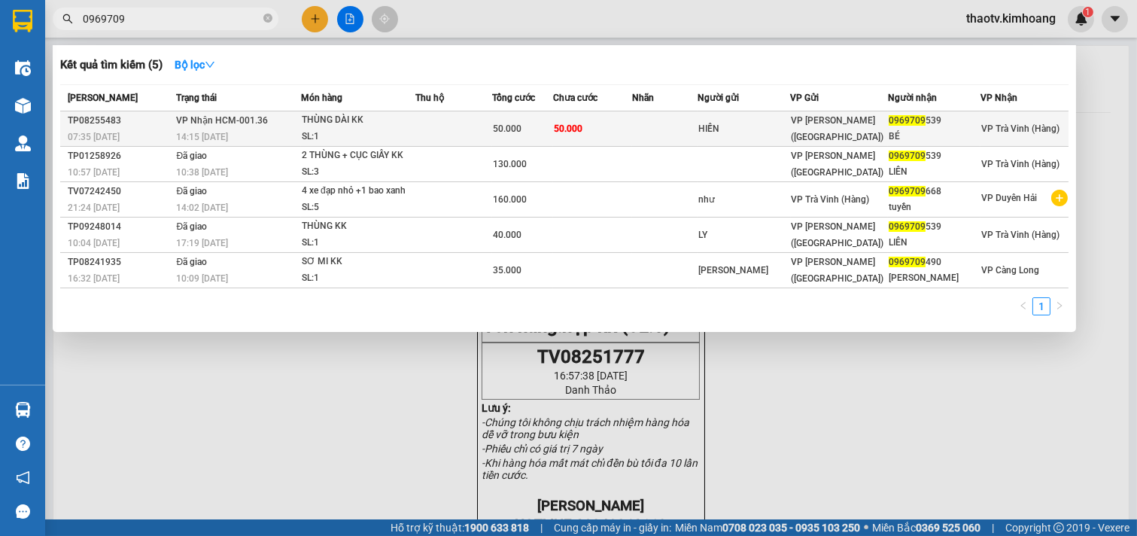
click at [375, 120] on div "THÙNG DÀI KK" at bounding box center [358, 120] width 113 height 17
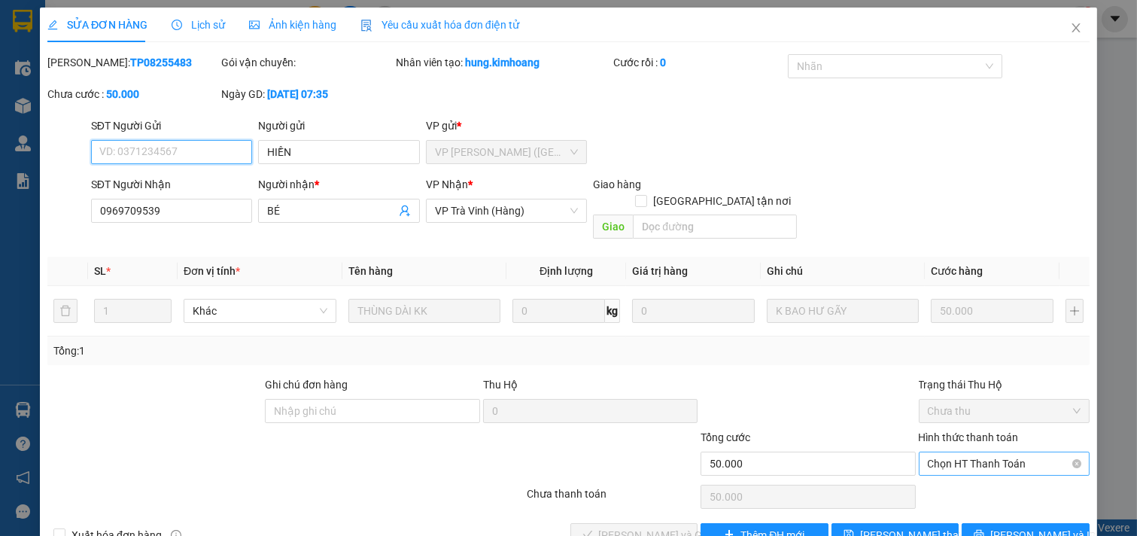
click at [1029, 452] on span "Chọn HT Thanh Toán" at bounding box center [1005, 463] width 154 height 23
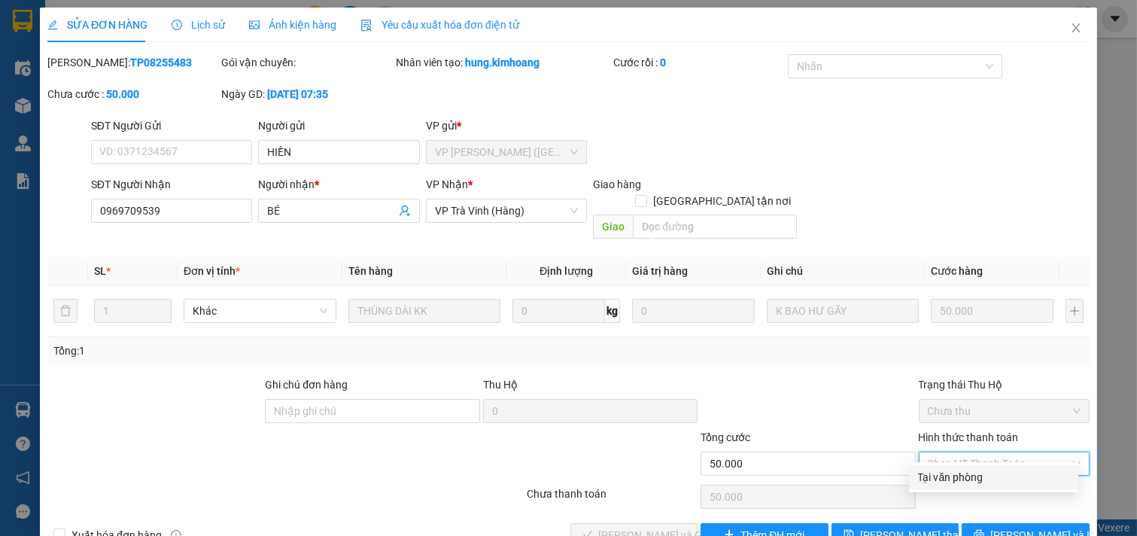
click at [1005, 470] on div "Tại văn phòng" at bounding box center [993, 477] width 151 height 17
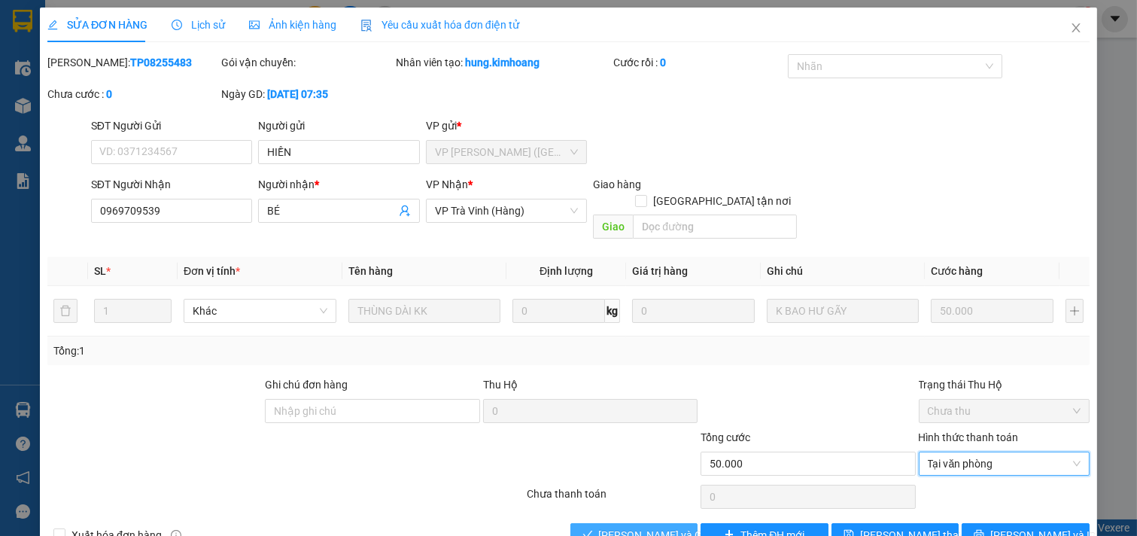
click at [598, 523] on button "[PERSON_NAME] và Giao hàng" at bounding box center [635, 535] width 128 height 24
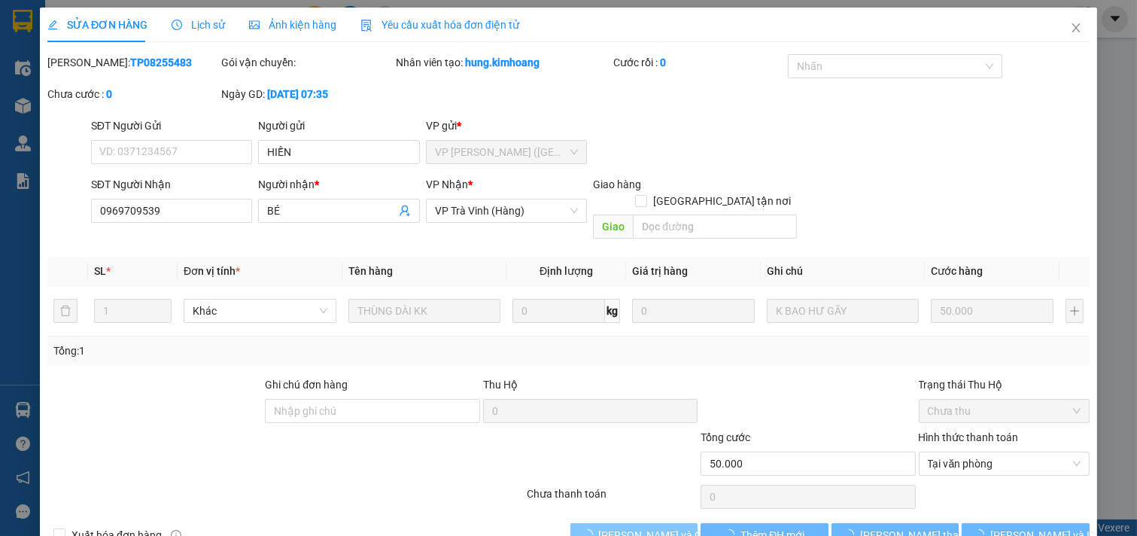
click at [598, 523] on button "[PERSON_NAME] và Giao hàng" at bounding box center [635, 535] width 128 height 24
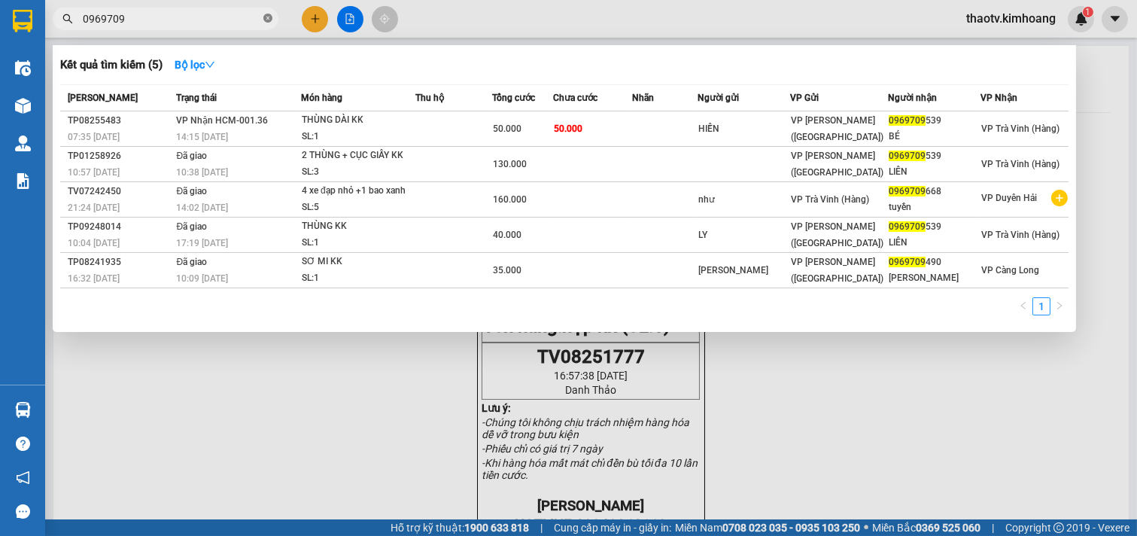
click at [266, 17] on icon "close-circle" at bounding box center [267, 18] width 9 height 9
click at [266, 17] on span at bounding box center [267, 19] width 9 height 17
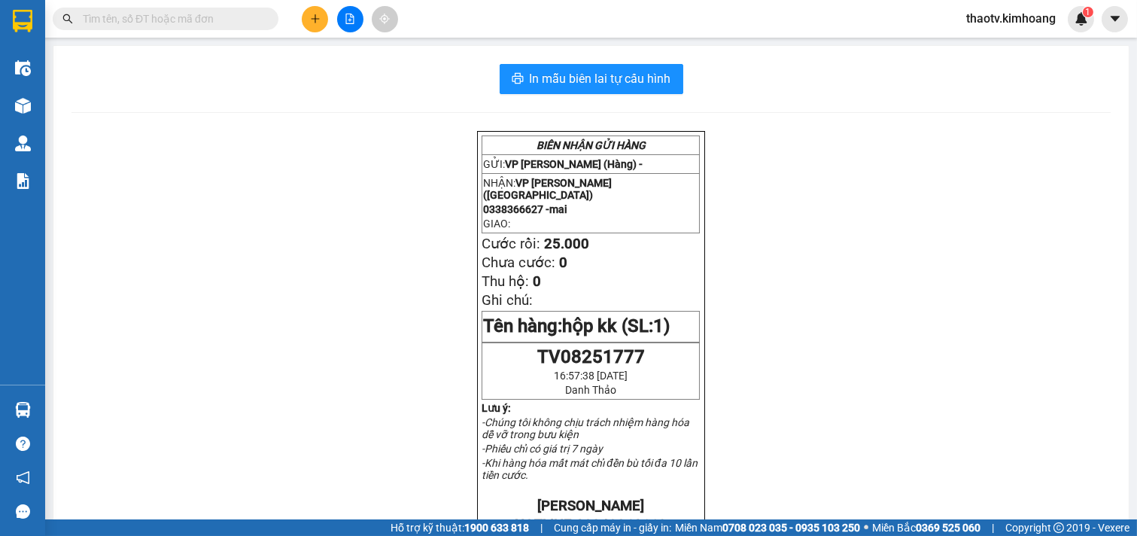
click at [224, 20] on input "text" at bounding box center [172, 19] width 178 height 17
click at [183, 14] on input "text" at bounding box center [172, 19] width 178 height 17
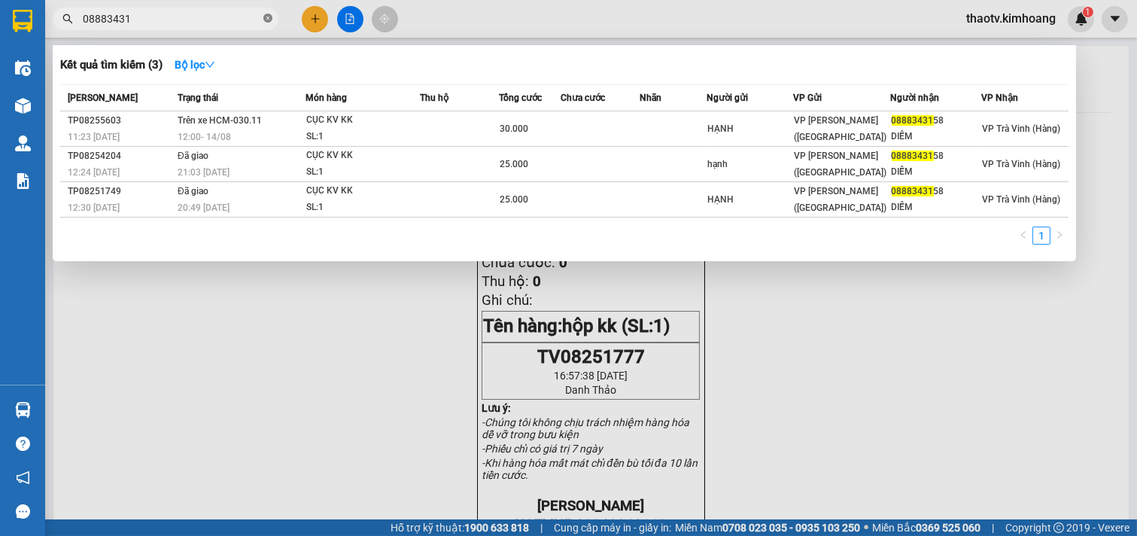
click at [268, 17] on icon "close-circle" at bounding box center [267, 18] width 9 height 9
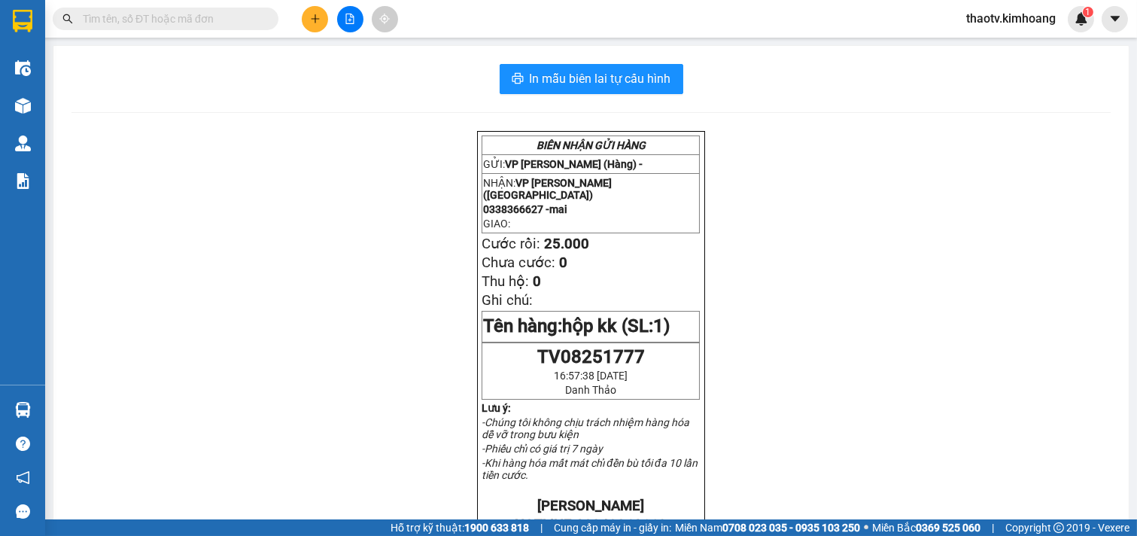
click at [266, 19] on span at bounding box center [267, 19] width 9 height 17
click at [237, 23] on input "text" at bounding box center [172, 19] width 178 height 17
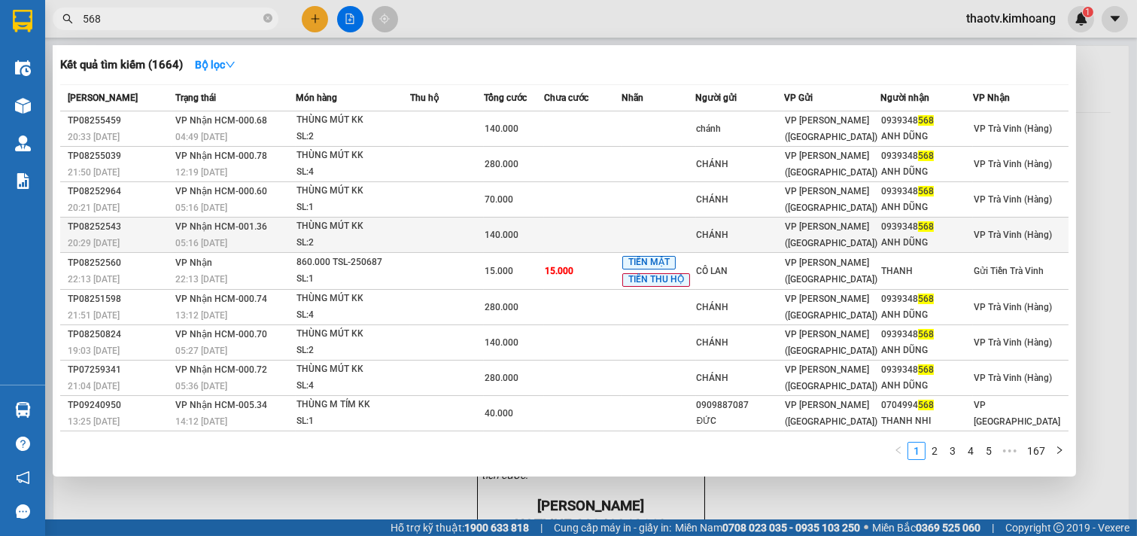
scroll to position [35, 0]
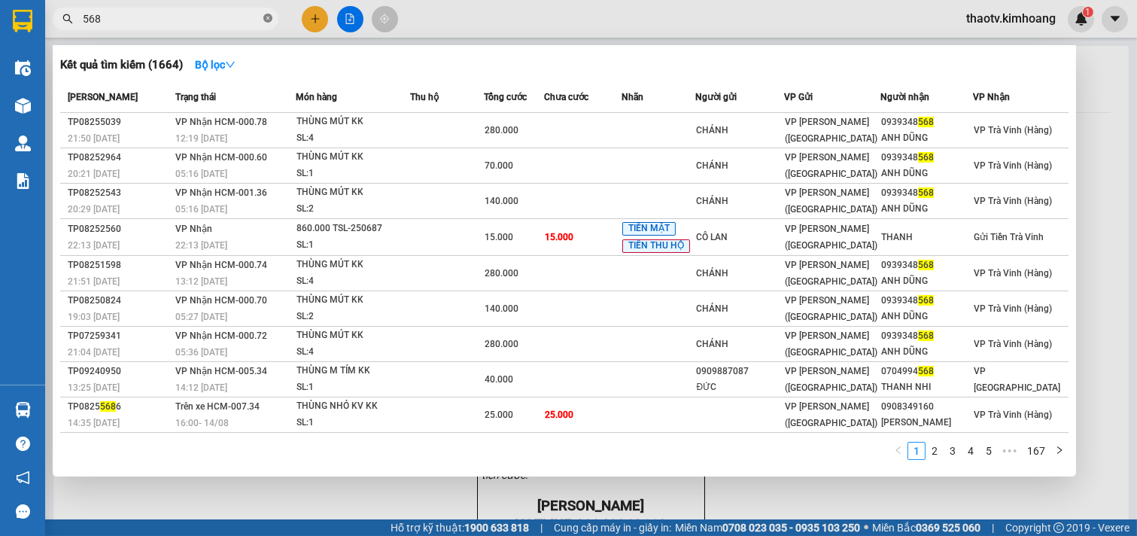
click at [265, 20] on icon "close-circle" at bounding box center [267, 18] width 9 height 9
click at [265, 20] on span at bounding box center [267, 19] width 9 height 17
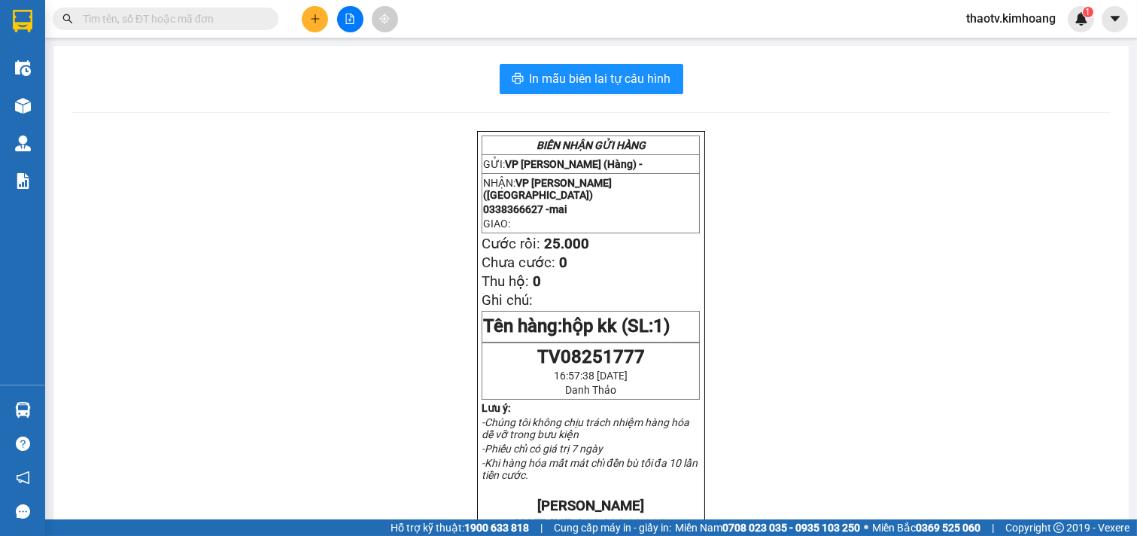
click at [228, 17] on input "text" at bounding box center [172, 19] width 178 height 17
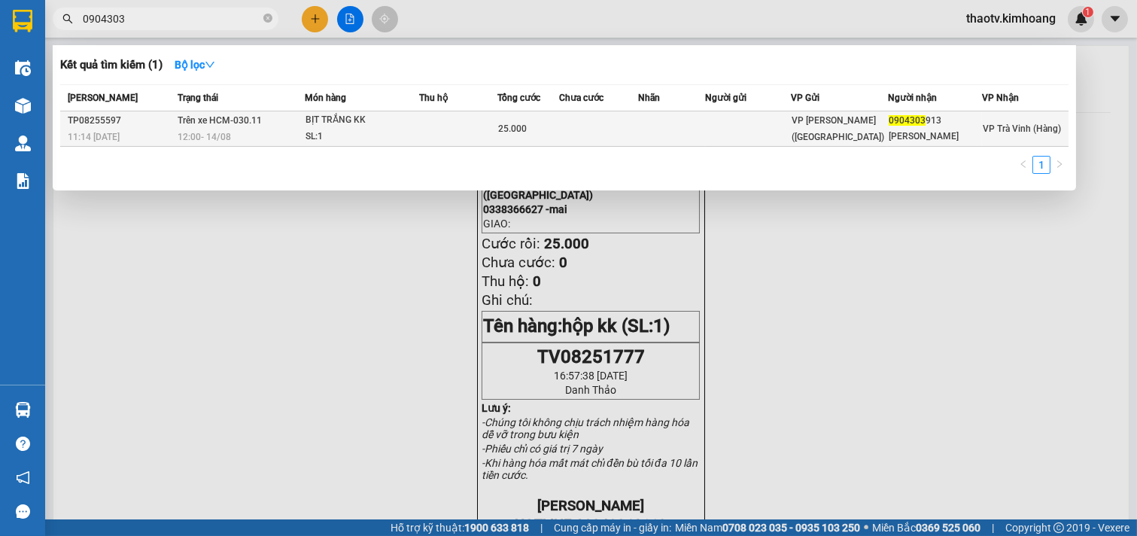
click at [569, 126] on td at bounding box center [598, 128] width 79 height 35
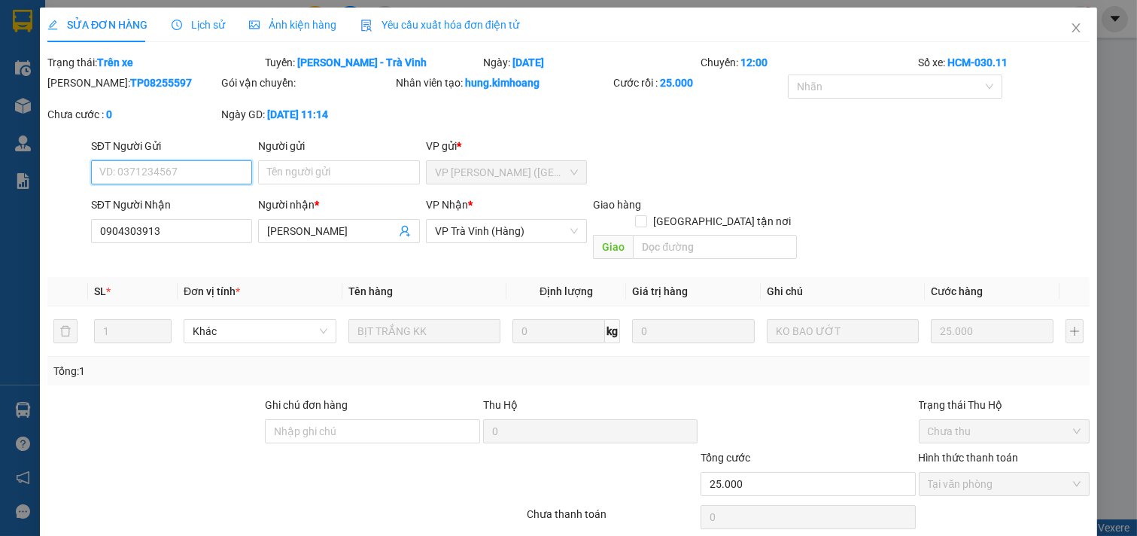
scroll to position [17, 0]
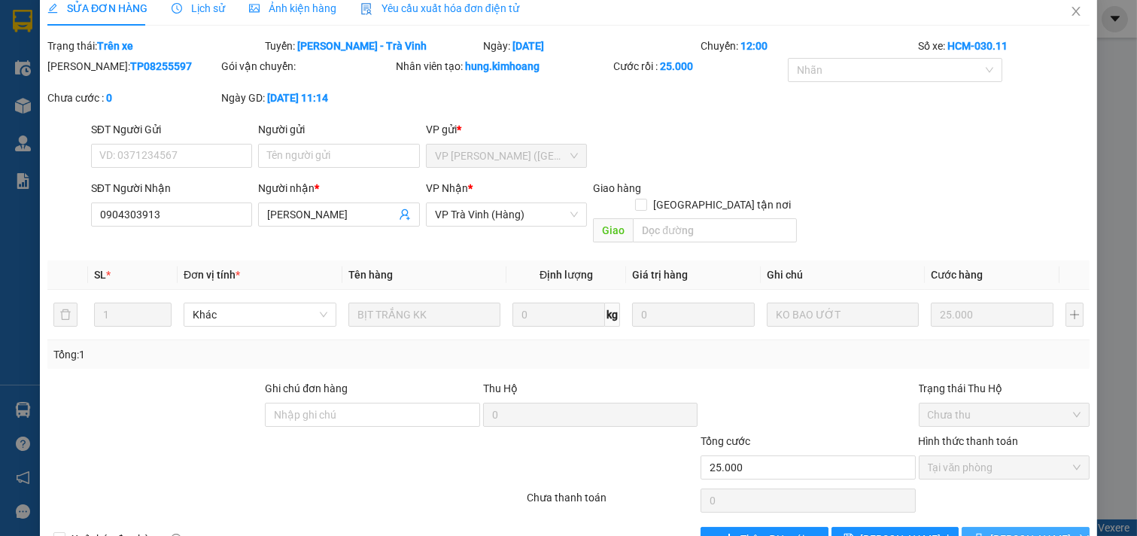
click at [1006, 531] on span "[PERSON_NAME] và In" at bounding box center [1043, 539] width 105 height 17
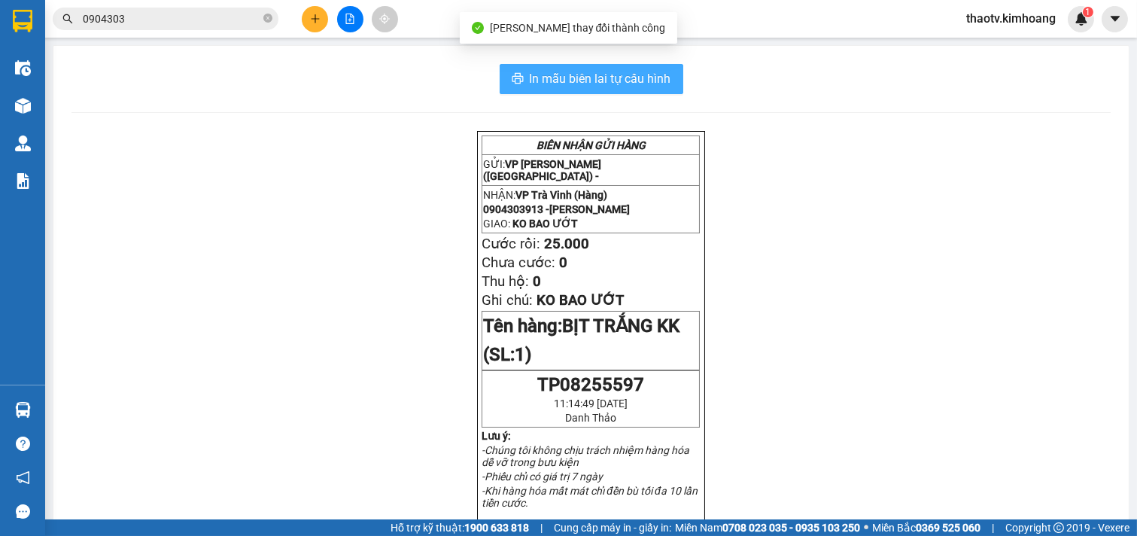
click at [604, 78] on span "In mẫu biên lai tự cấu hình" at bounding box center [601, 78] width 142 height 19
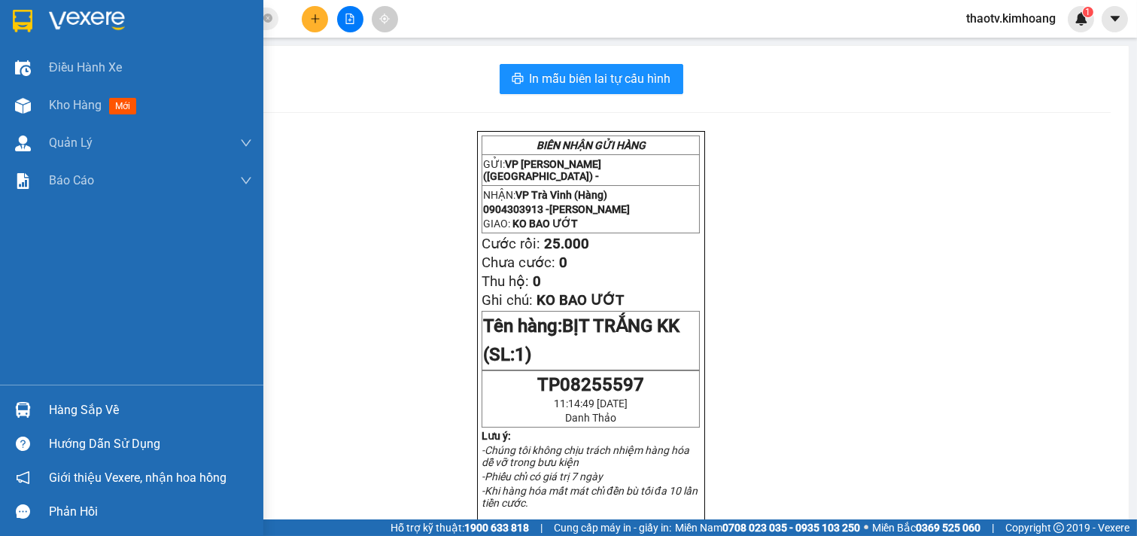
click at [83, 403] on div "Hàng sắp về" at bounding box center [150, 410] width 203 height 23
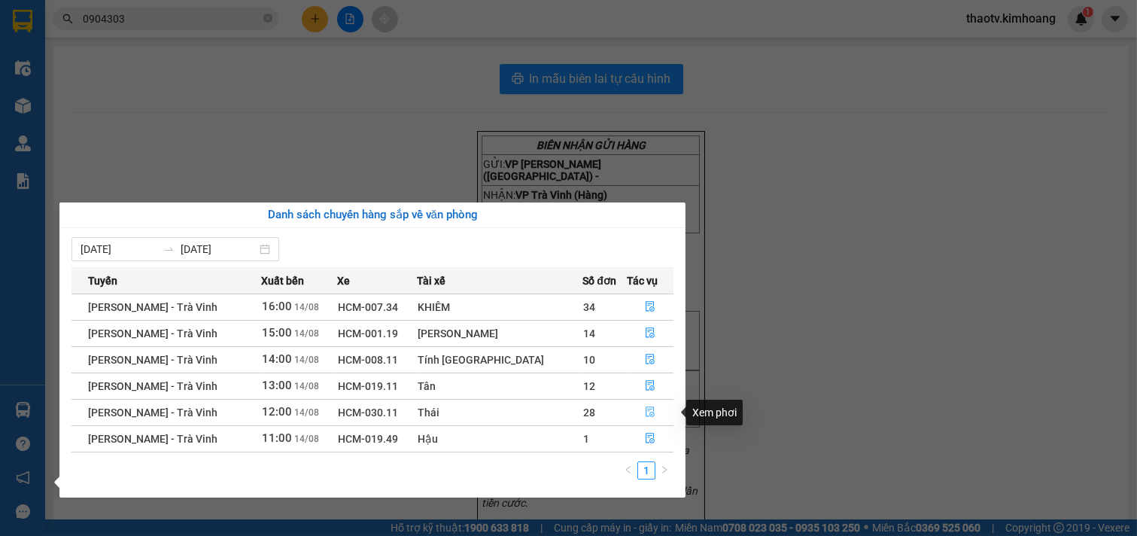
click at [646, 415] on icon "file-done" at bounding box center [650, 411] width 11 height 11
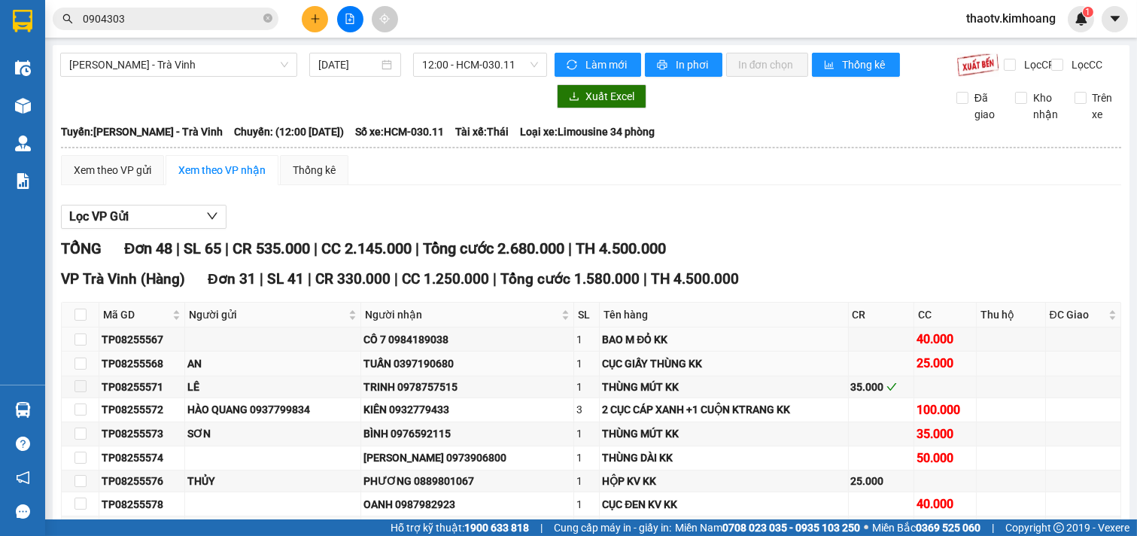
scroll to position [84, 0]
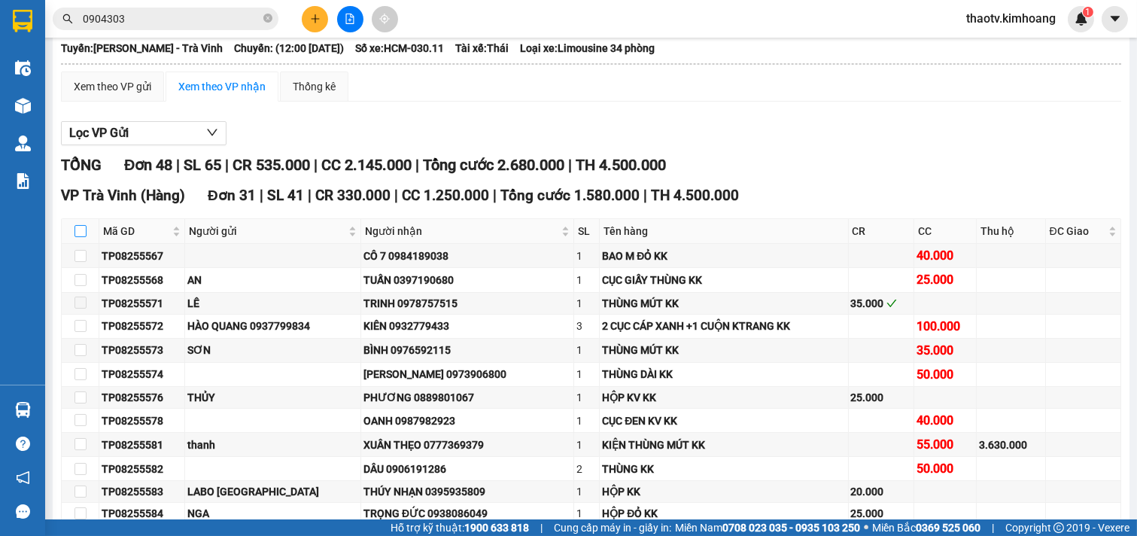
click at [79, 237] on label at bounding box center [81, 231] width 12 height 17
click at [79, 237] on input "checkbox" at bounding box center [81, 231] width 12 height 12
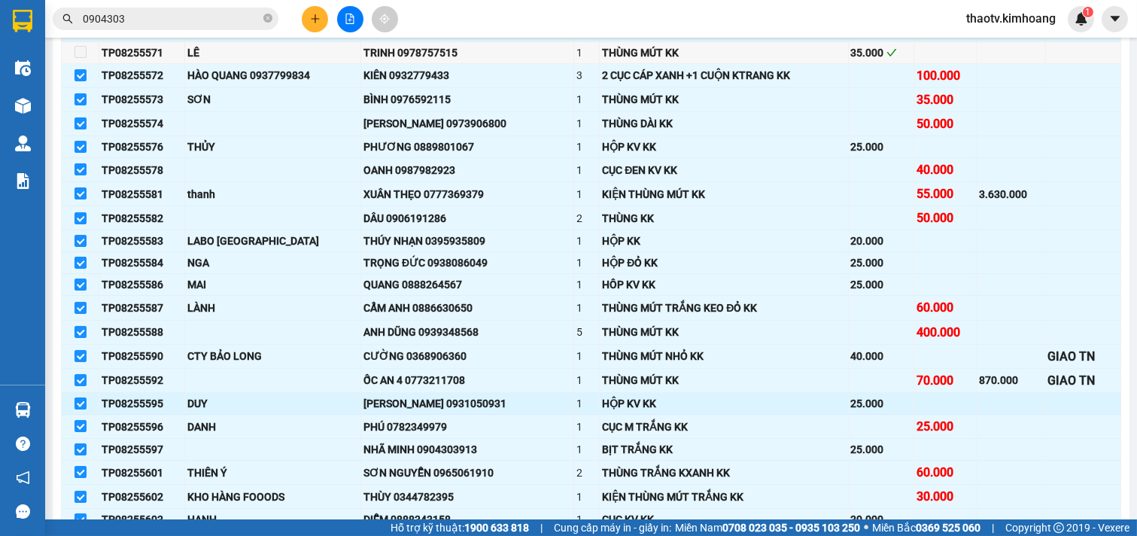
scroll to position [251, 0]
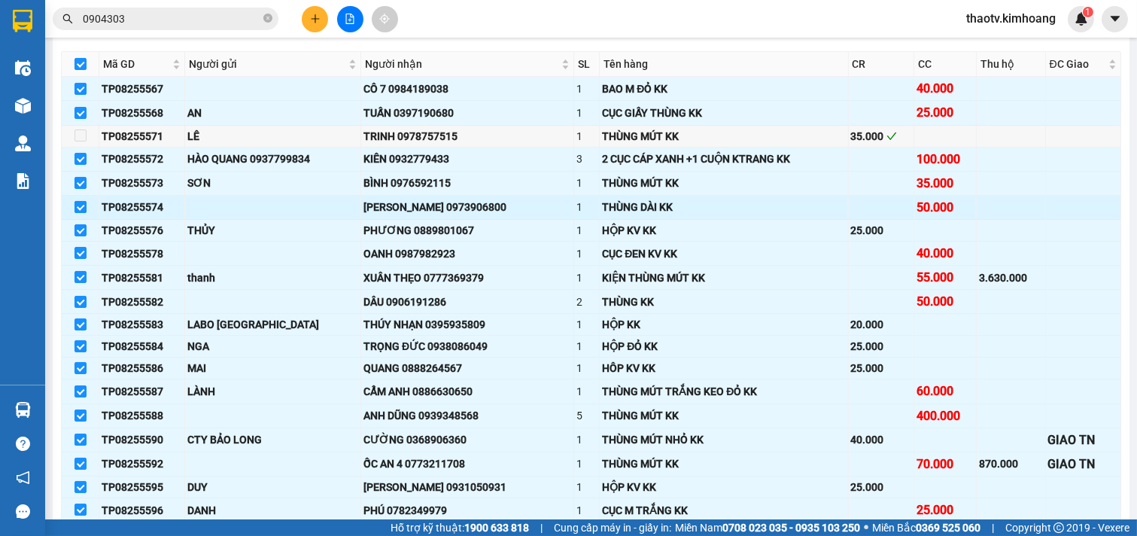
click at [76, 213] on input "checkbox" at bounding box center [81, 207] width 12 height 12
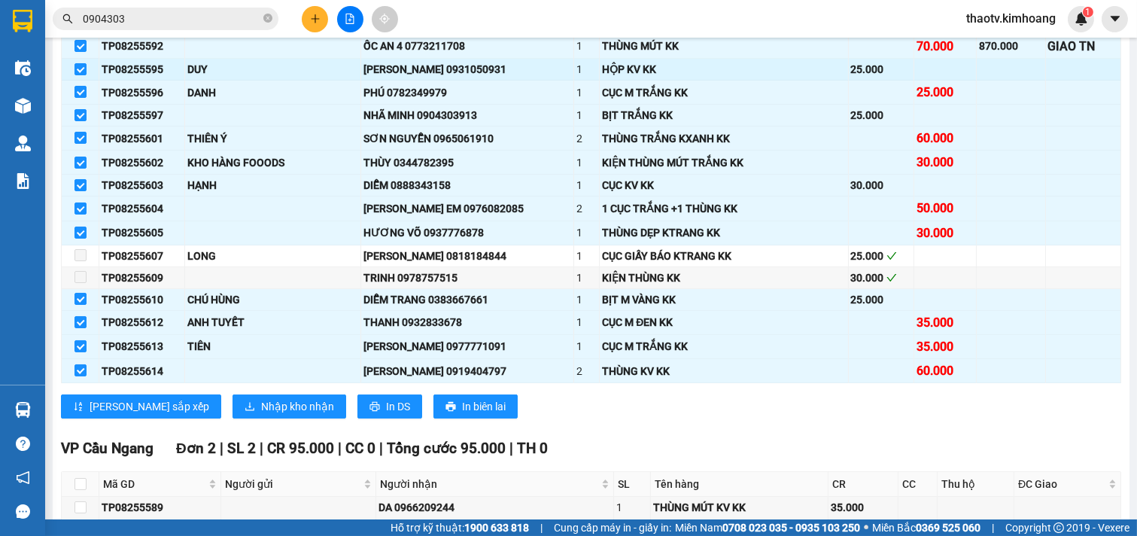
scroll to position [836, 0]
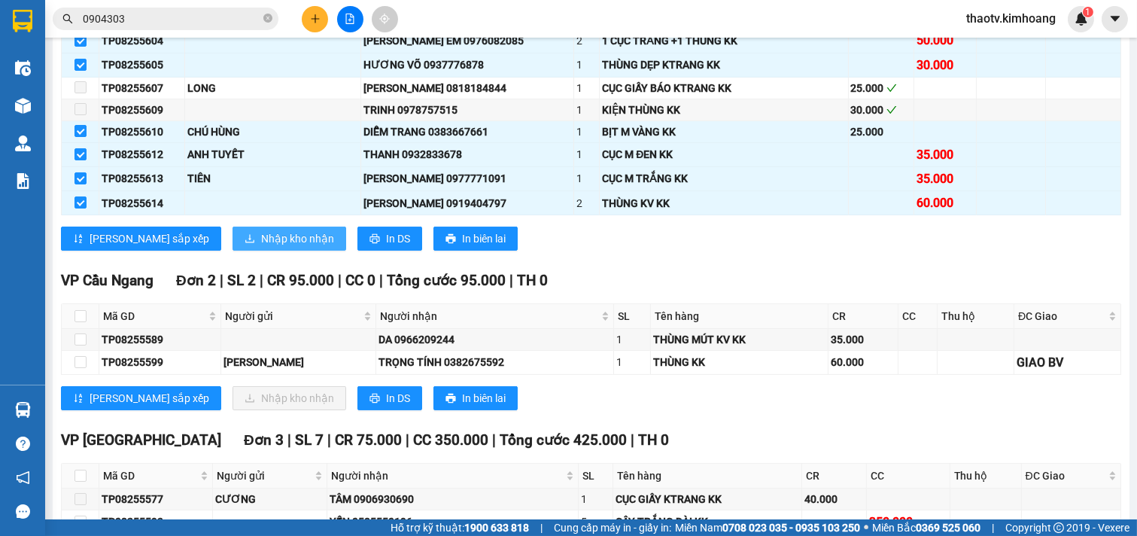
click at [261, 247] on span "Nhập kho nhận" at bounding box center [297, 238] width 73 height 17
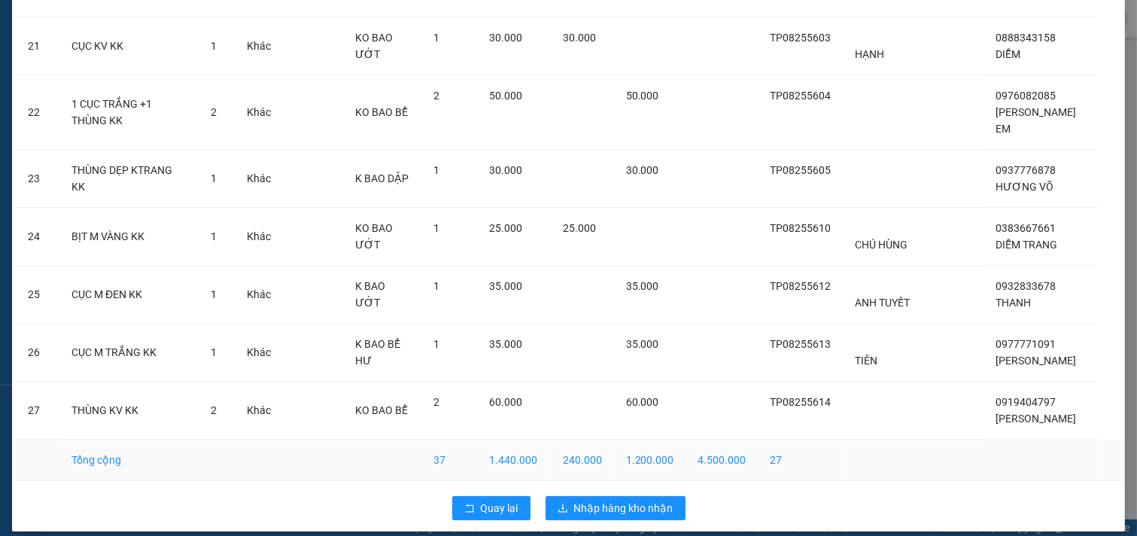
scroll to position [1299, 0]
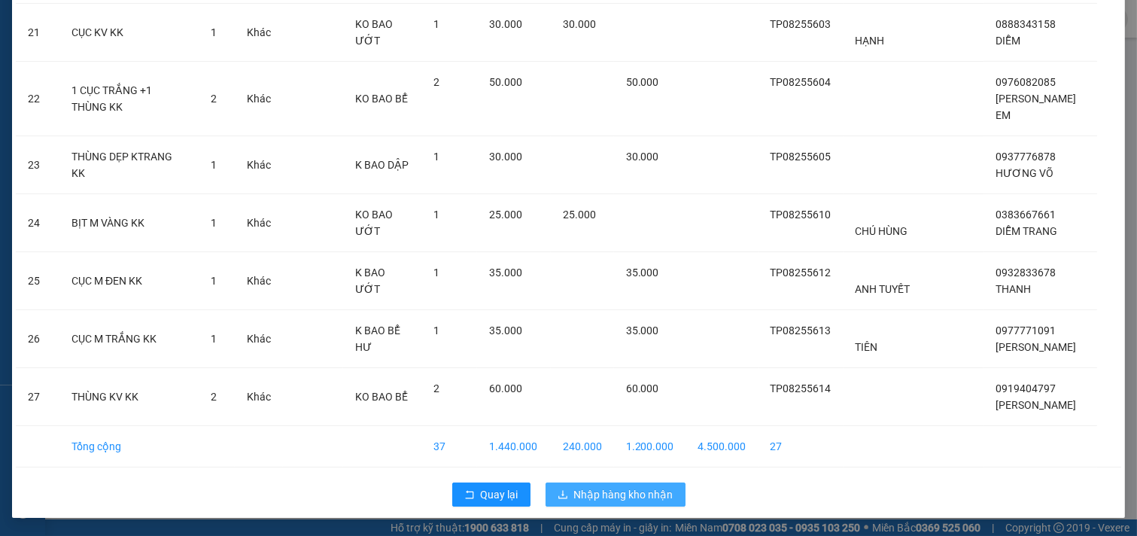
click at [611, 498] on span "Nhập hàng kho nhận" at bounding box center [623, 494] width 99 height 17
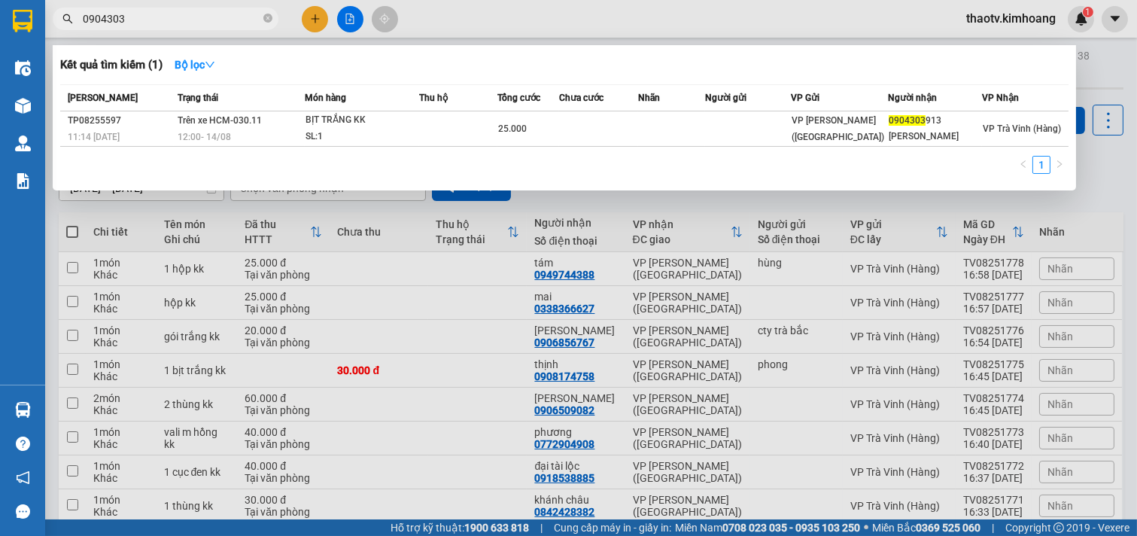
click at [168, 26] on input "0904303" at bounding box center [172, 19] width 178 height 17
click at [169, 26] on input "0904303" at bounding box center [172, 19] width 178 height 17
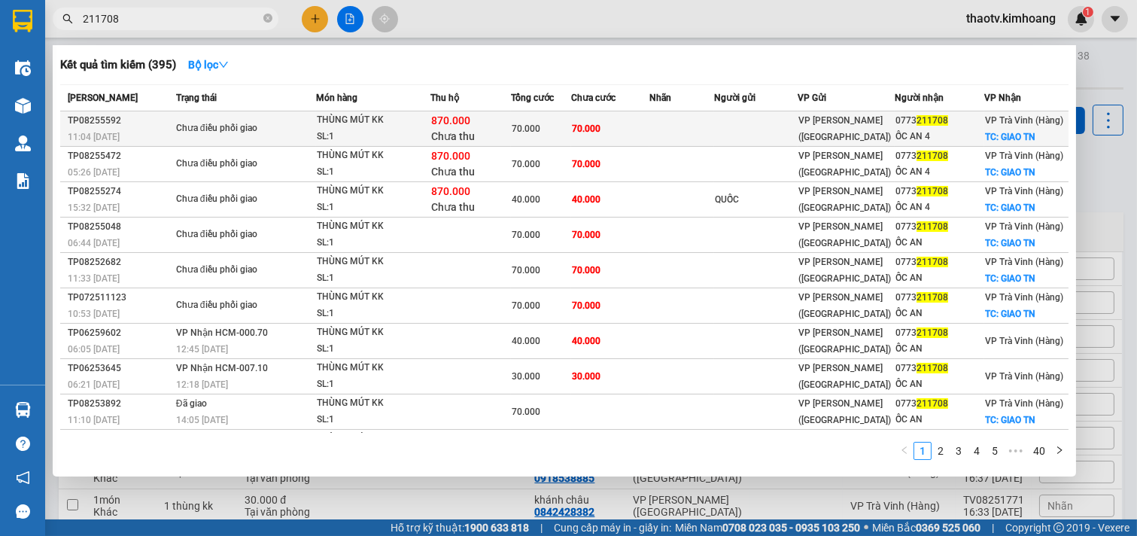
click at [392, 131] on div "SL: 1" at bounding box center [373, 137] width 113 height 17
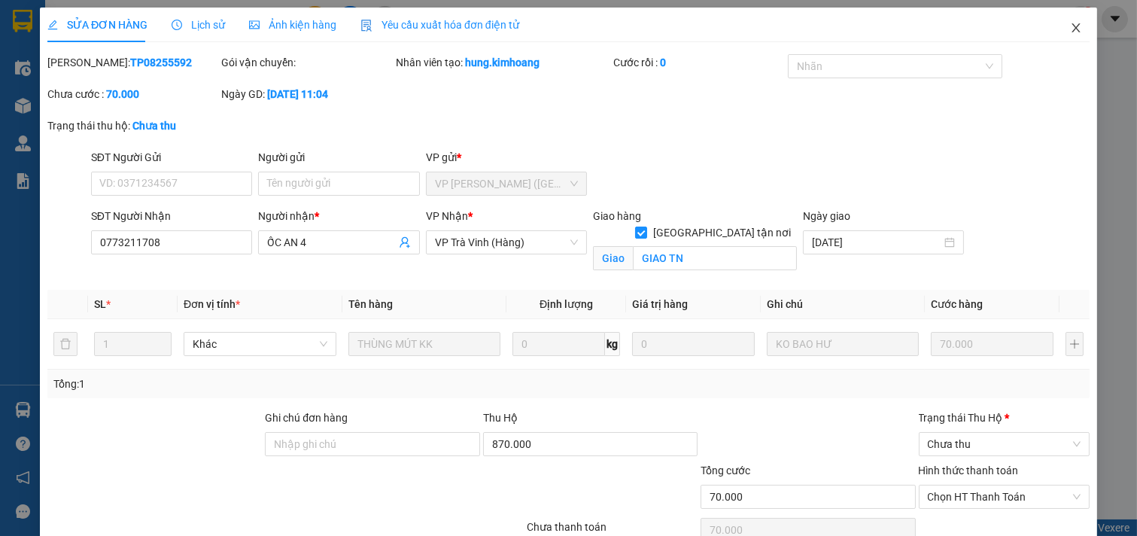
click at [1070, 23] on icon "close" at bounding box center [1076, 28] width 12 height 12
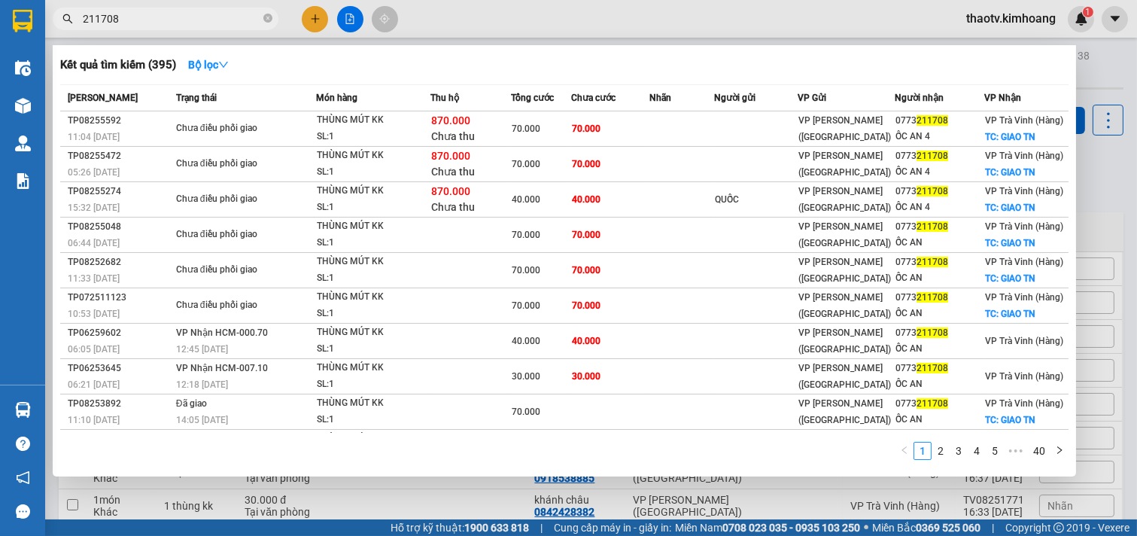
click at [177, 20] on input "211708" at bounding box center [172, 19] width 178 height 17
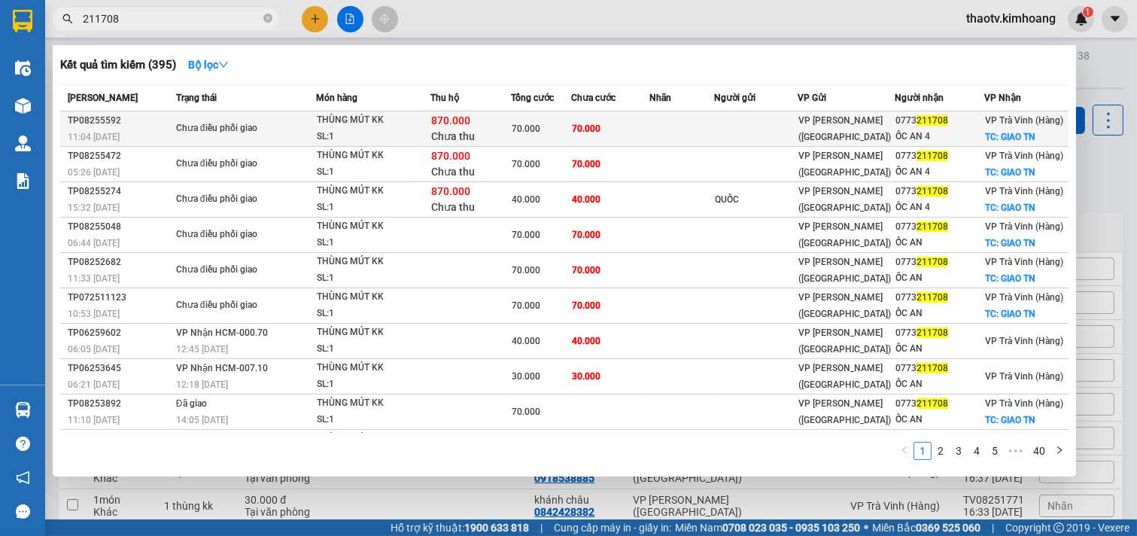
click at [495, 126] on div "870.000 Chưa thu" at bounding box center [470, 129] width 79 height 32
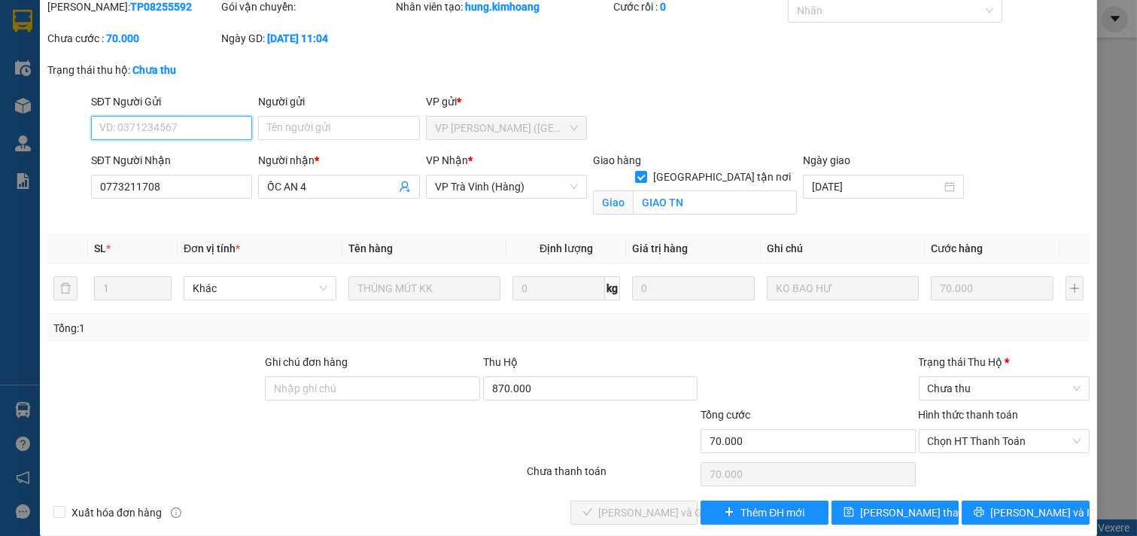
scroll to position [73, 0]
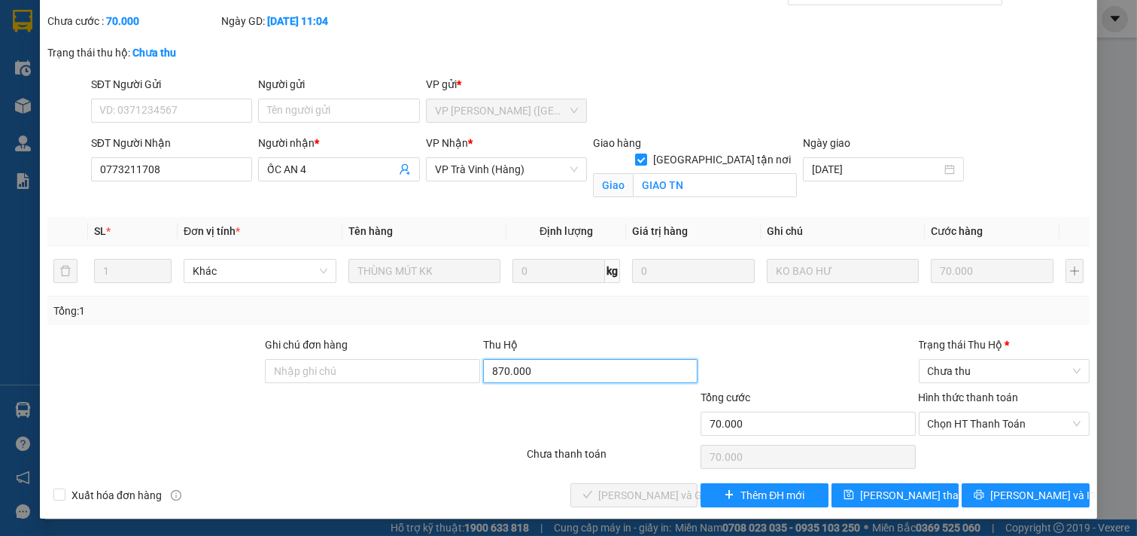
click at [550, 372] on input "870.000" at bounding box center [590, 371] width 215 height 24
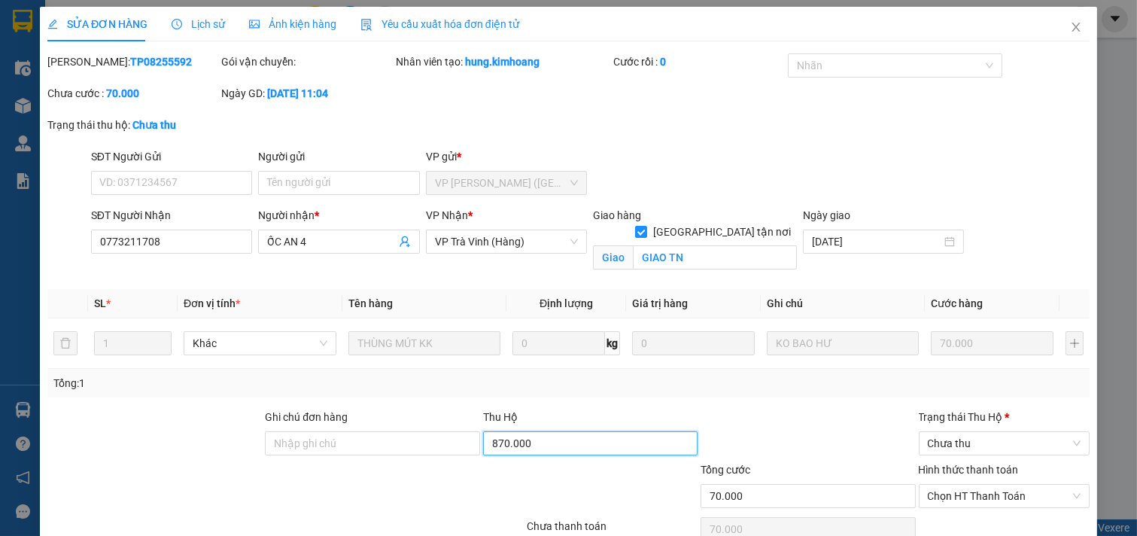
scroll to position [0, 0]
click at [1070, 29] on icon "close" at bounding box center [1076, 28] width 12 height 12
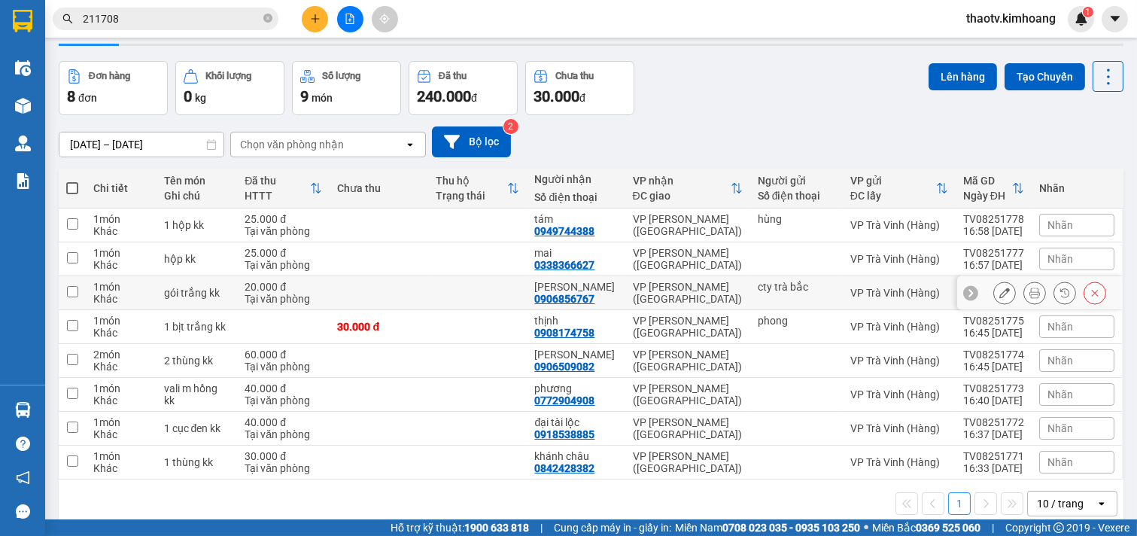
scroll to position [69, 0]
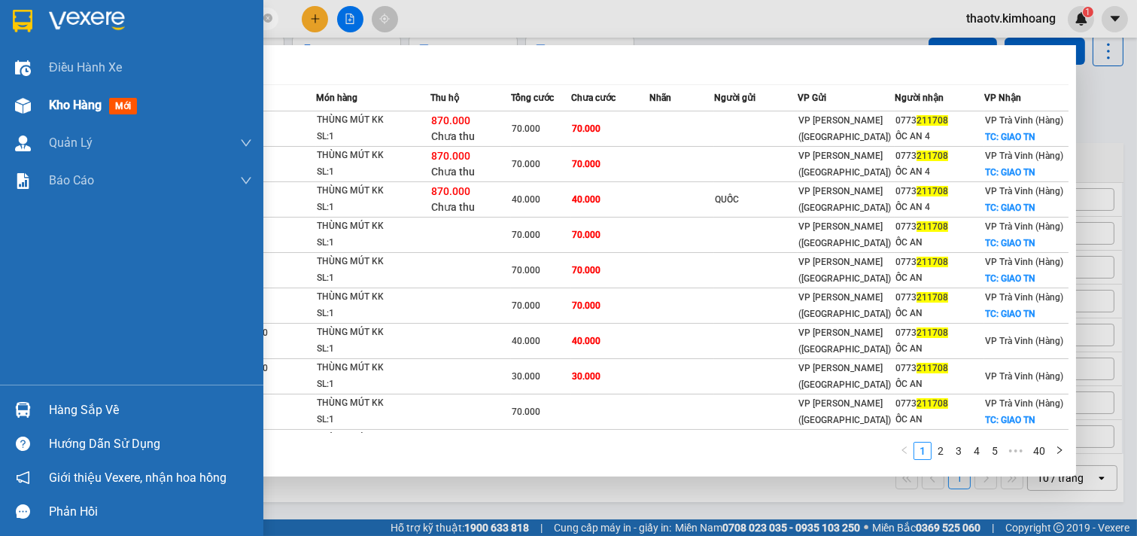
drag, startPoint x: 0, startPoint y: 62, endPoint x: 0, endPoint y: 123, distance: 60.2
click at [0, 118] on section "Kết quả tìm kiếm ( 395 ) Bộ lọc Mã ĐH Trạng thái Món hàng Thu hộ Tổng cước Chưa…" at bounding box center [568, 268] width 1137 height 536
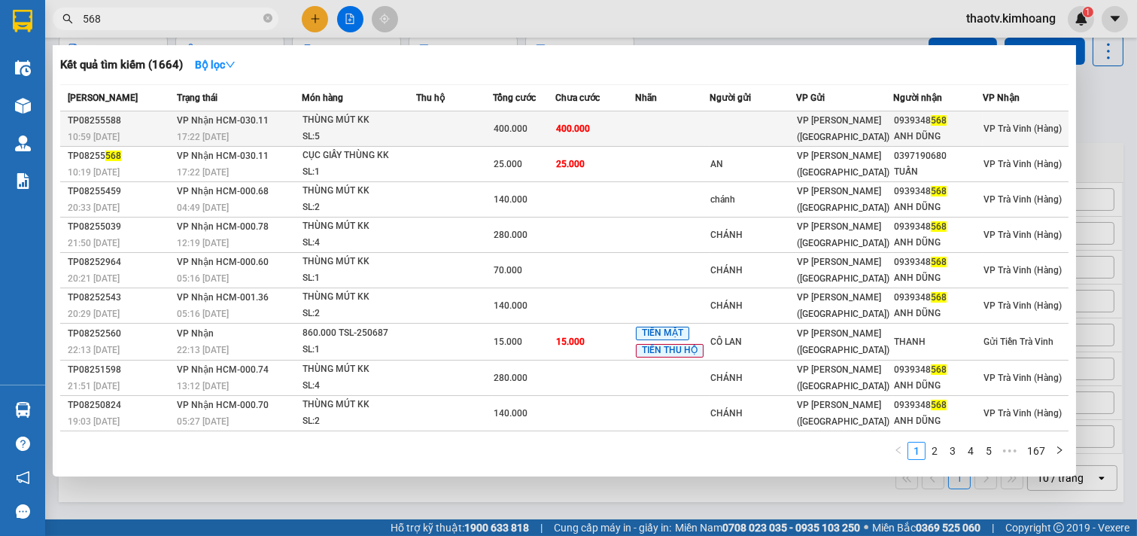
click at [391, 125] on div "THÙNG MÚT KK" at bounding box center [359, 120] width 113 height 17
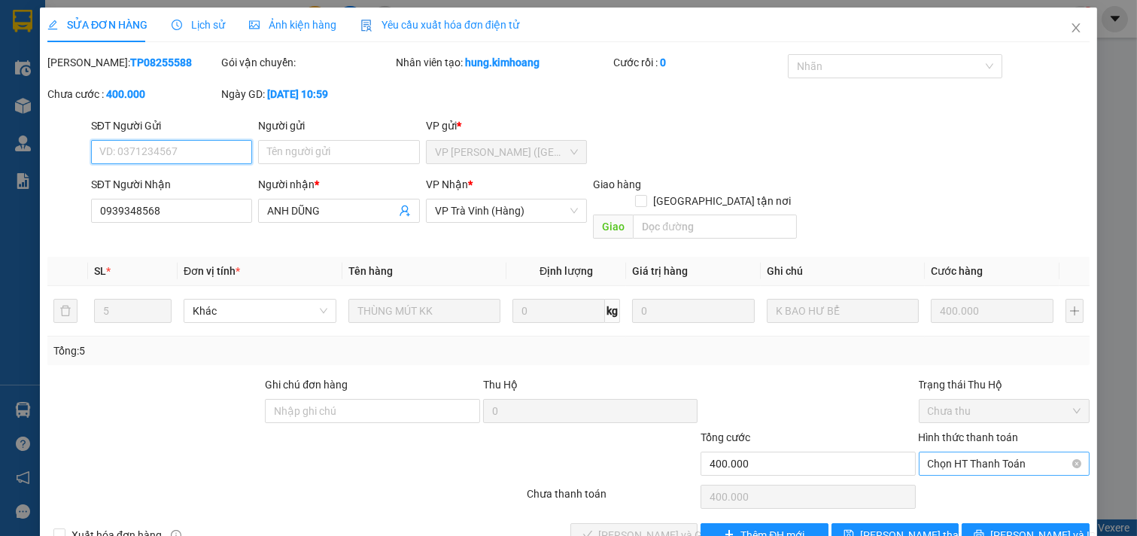
click at [948, 452] on span "Chọn HT Thanh Toán" at bounding box center [1005, 463] width 154 height 23
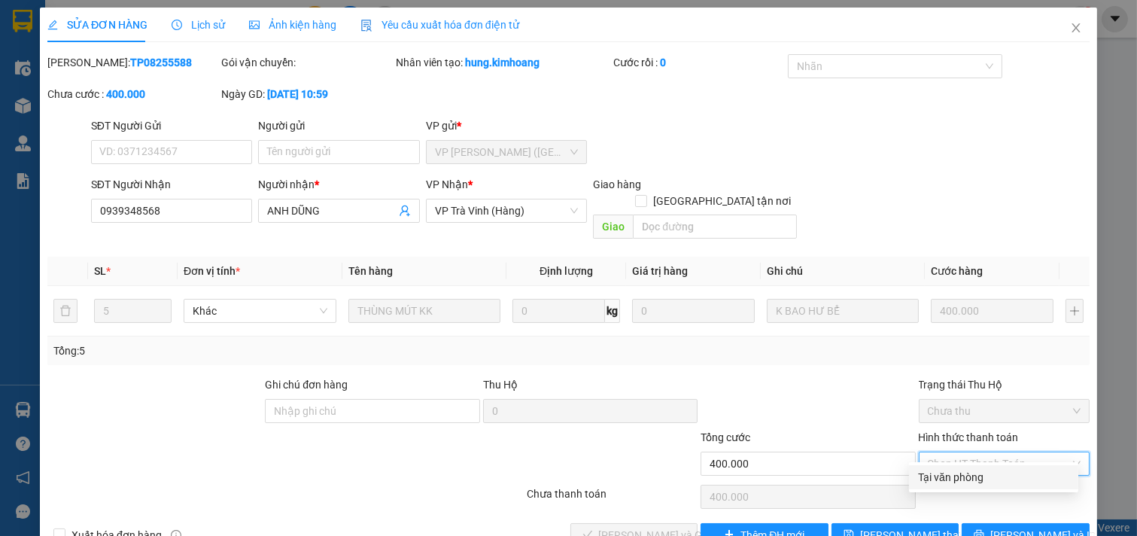
click at [964, 467] on div "Tại văn phòng" at bounding box center [993, 477] width 169 height 24
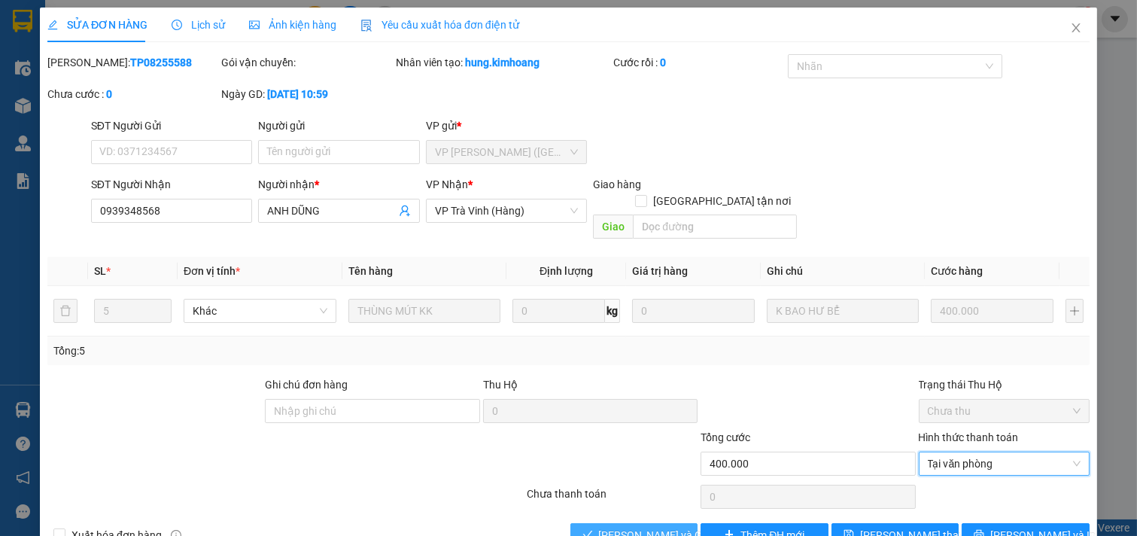
click at [622, 527] on span "[PERSON_NAME] và Giao hàng" at bounding box center [671, 535] width 145 height 17
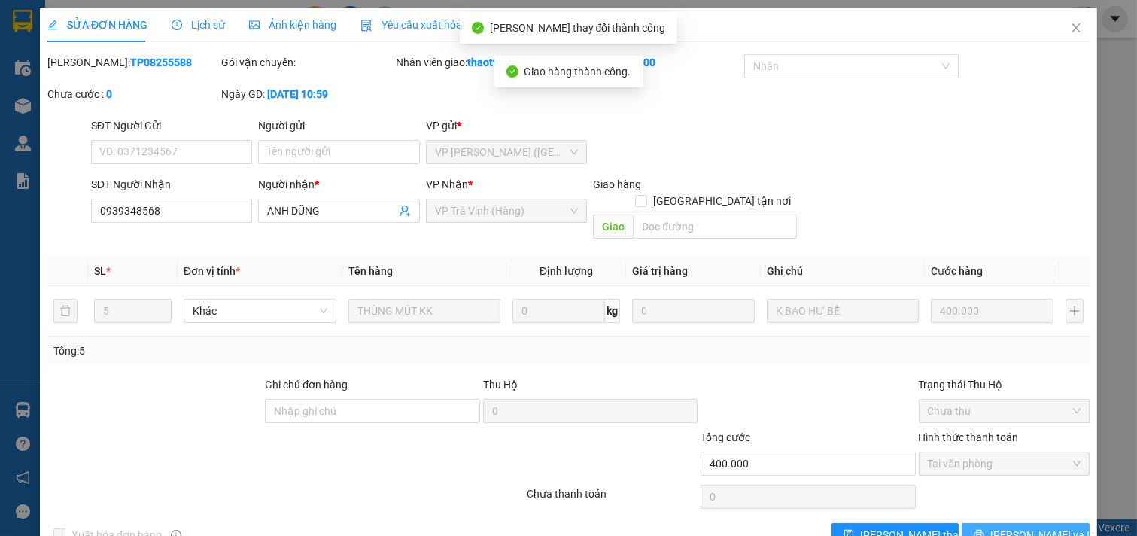
click at [1022, 527] on span "[PERSON_NAME] và In" at bounding box center [1043, 535] width 105 height 17
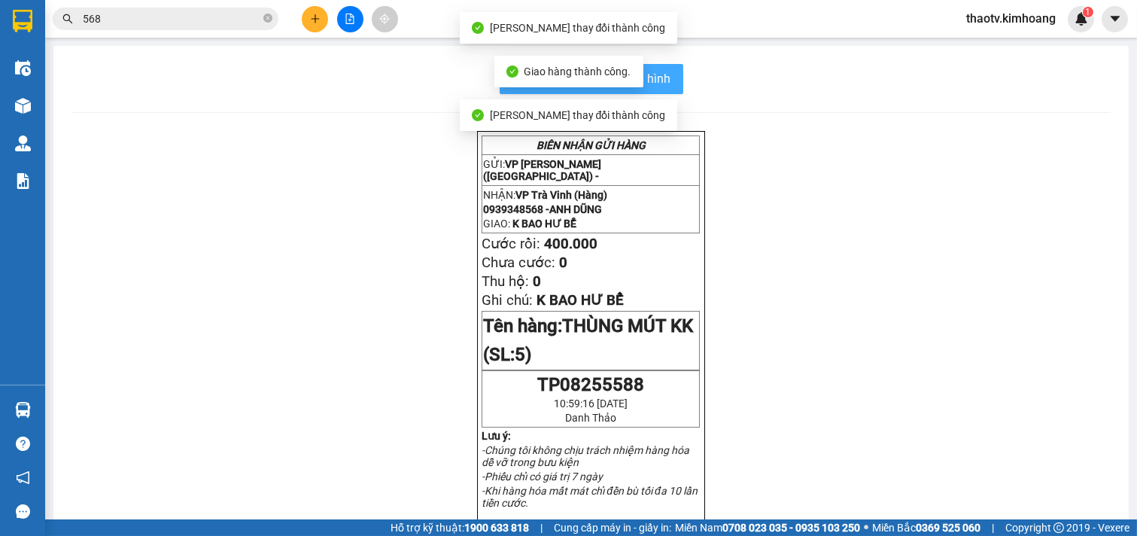
click at [670, 83] on button "In mẫu biên lai tự cấu hình" at bounding box center [592, 79] width 184 height 30
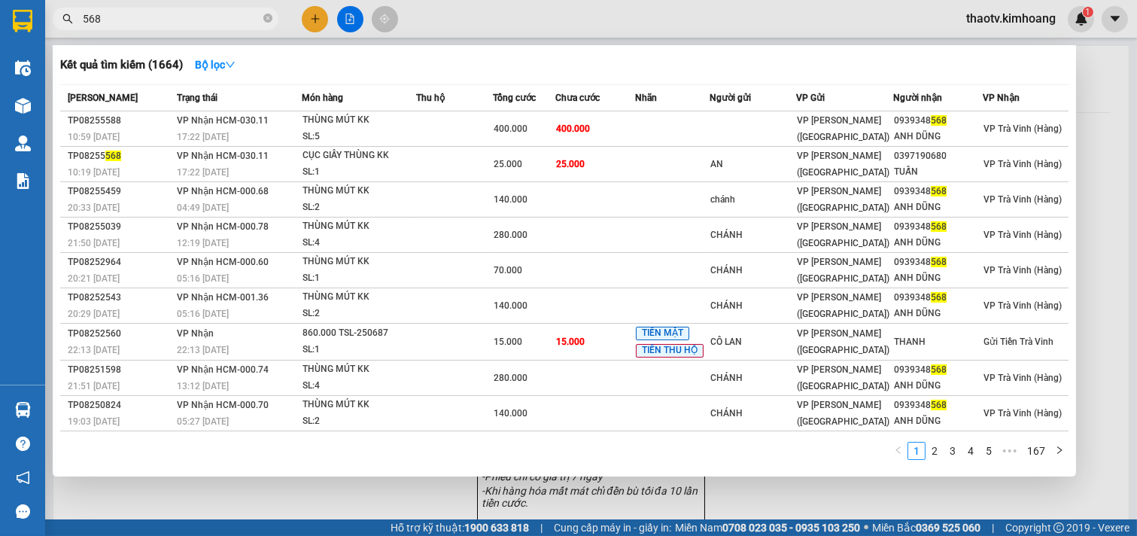
click at [166, 27] on span "568" at bounding box center [166, 19] width 226 height 23
click at [175, 20] on input "568" at bounding box center [172, 19] width 178 height 17
drag, startPoint x: 129, startPoint y: 17, endPoint x: 0, endPoint y: -3, distance: 131.1
click at [0, 0] on html "Kết quả tìm kiếm ( 1664 ) Bộ lọc Mã ĐH Trạng thái Món hàng Thu hộ Tổng cước Chư…" at bounding box center [568, 268] width 1137 height 536
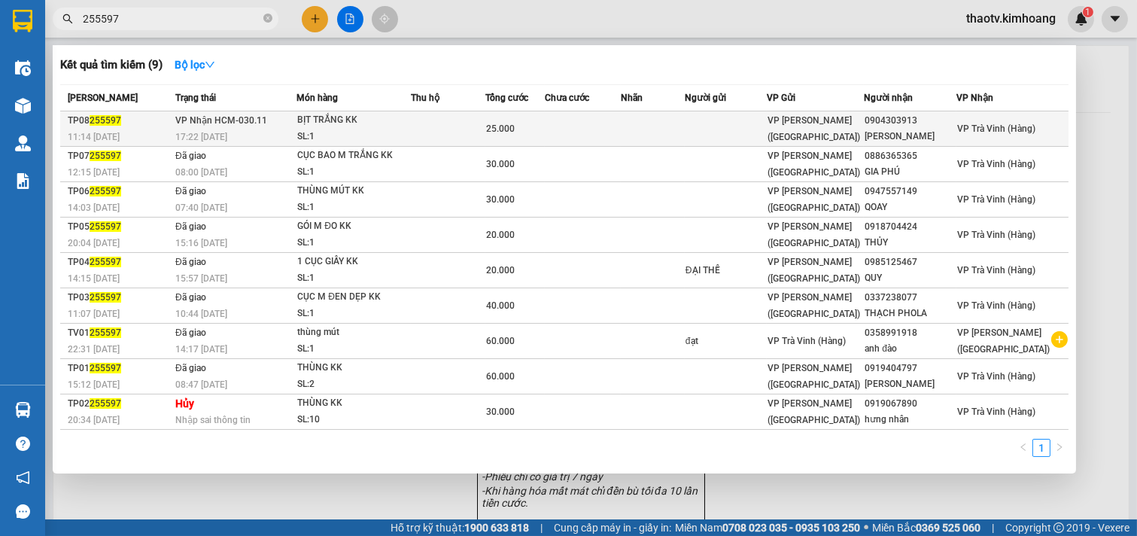
click at [209, 125] on span "VP Nhận HCM-030.11" at bounding box center [221, 120] width 92 height 11
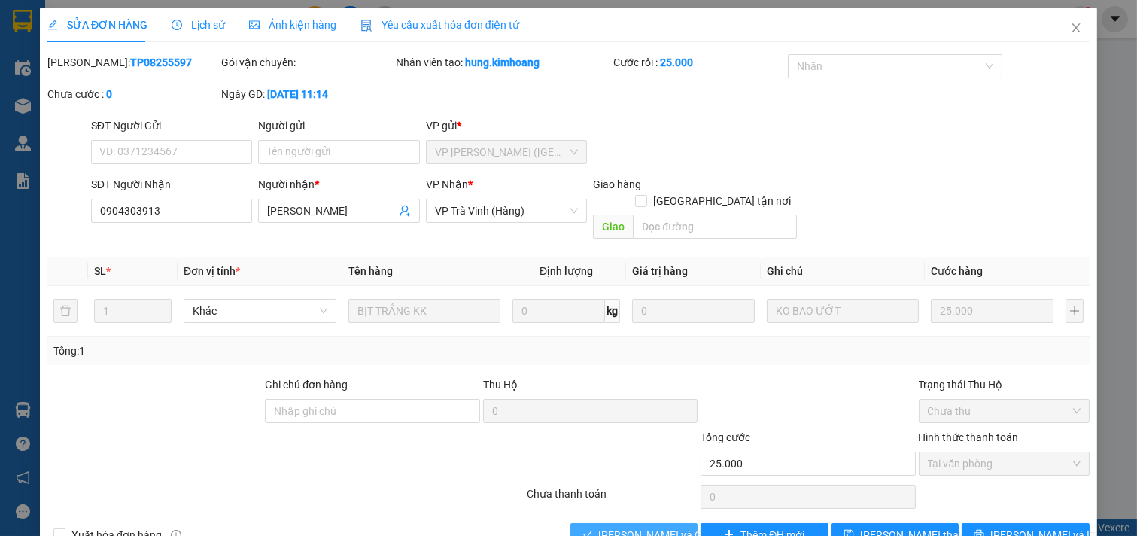
click at [638, 527] on span "[PERSON_NAME] và Giao hàng" at bounding box center [671, 535] width 145 height 17
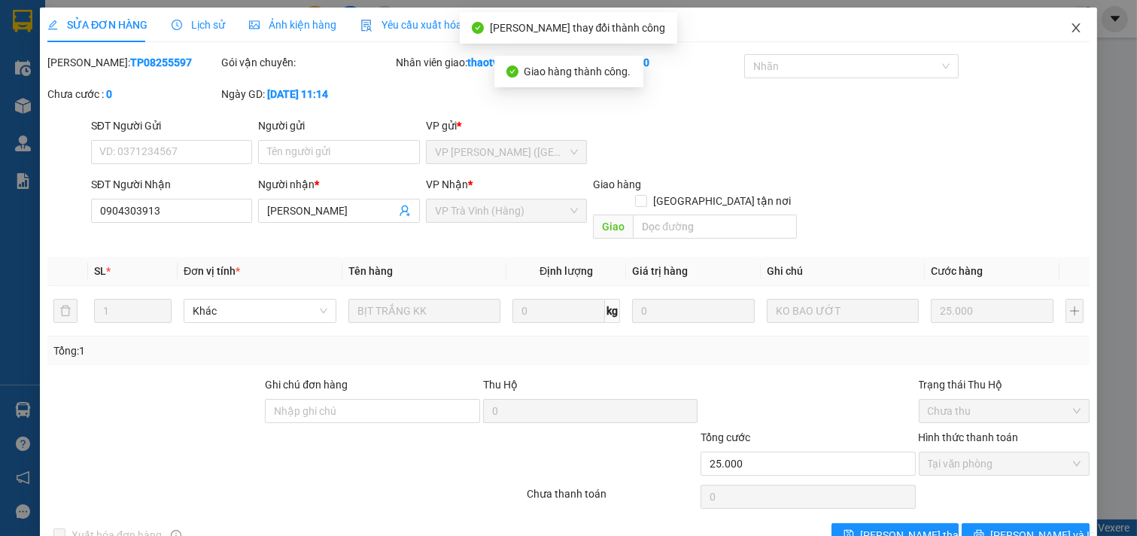
click at [1072, 32] on icon "close" at bounding box center [1076, 27] width 8 height 9
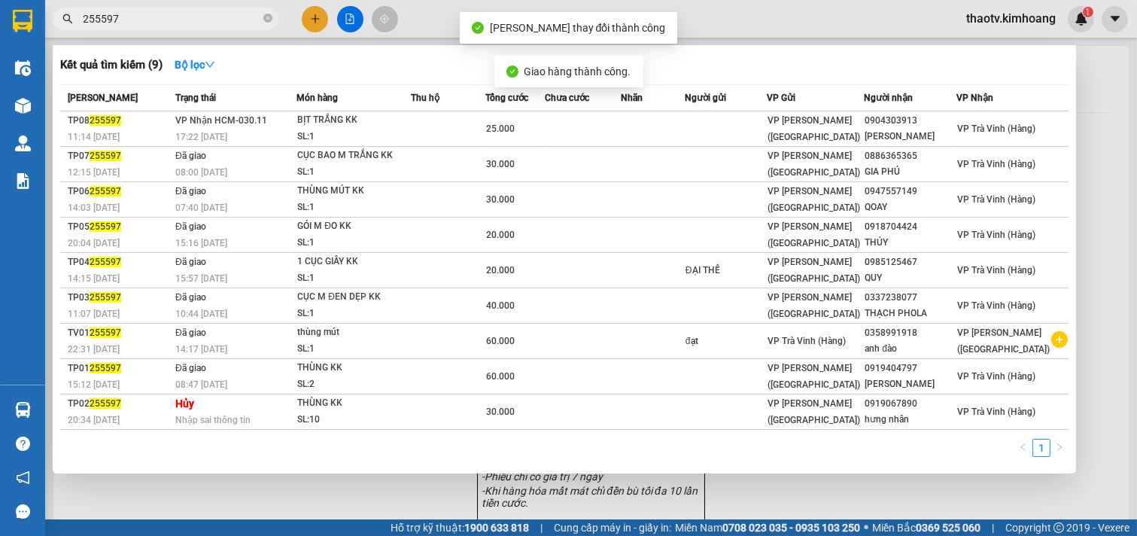
click at [158, 13] on input "255597" at bounding box center [172, 19] width 178 height 17
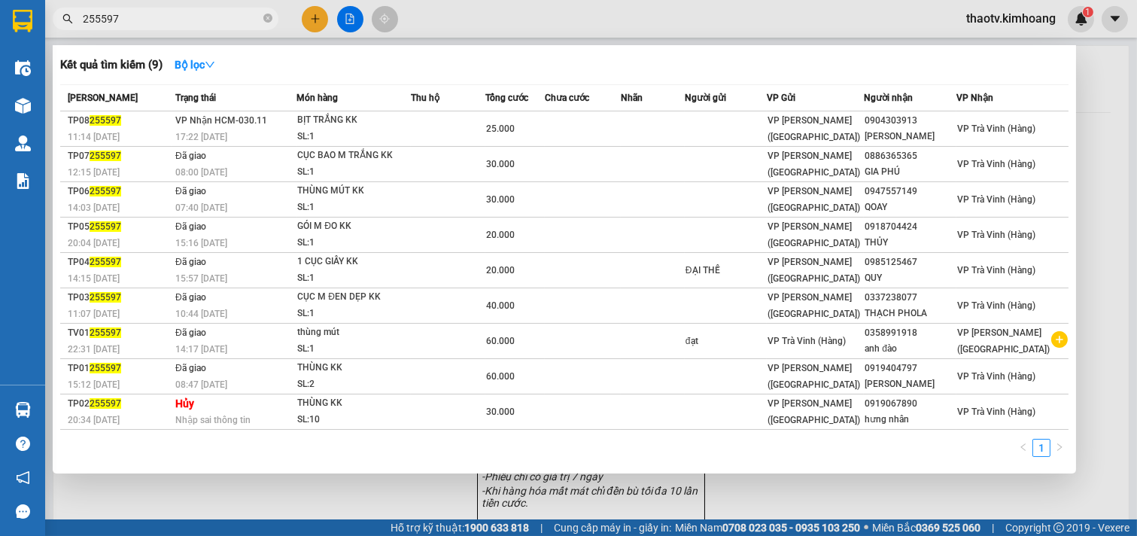
click at [318, 23] on div at bounding box center [568, 268] width 1137 height 536
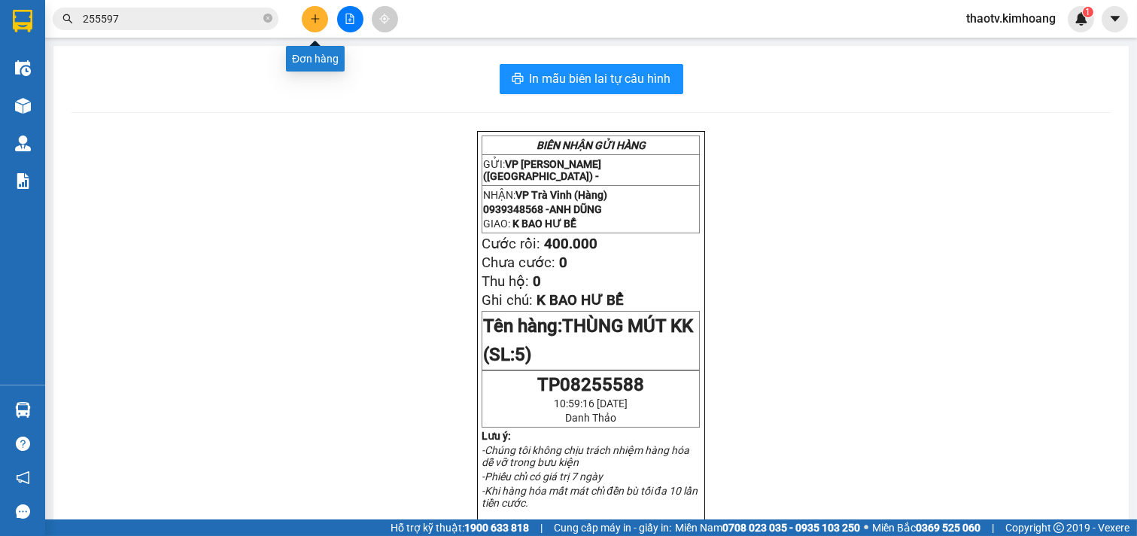
click at [309, 14] on button at bounding box center [315, 19] width 26 height 26
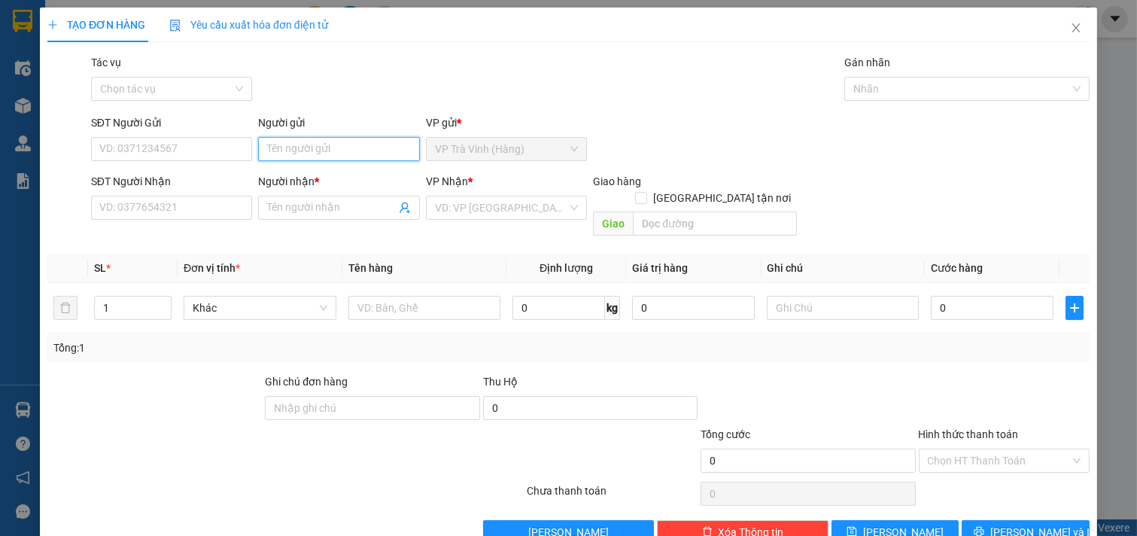
click at [269, 148] on input "Người gửi" at bounding box center [339, 149] width 162 height 24
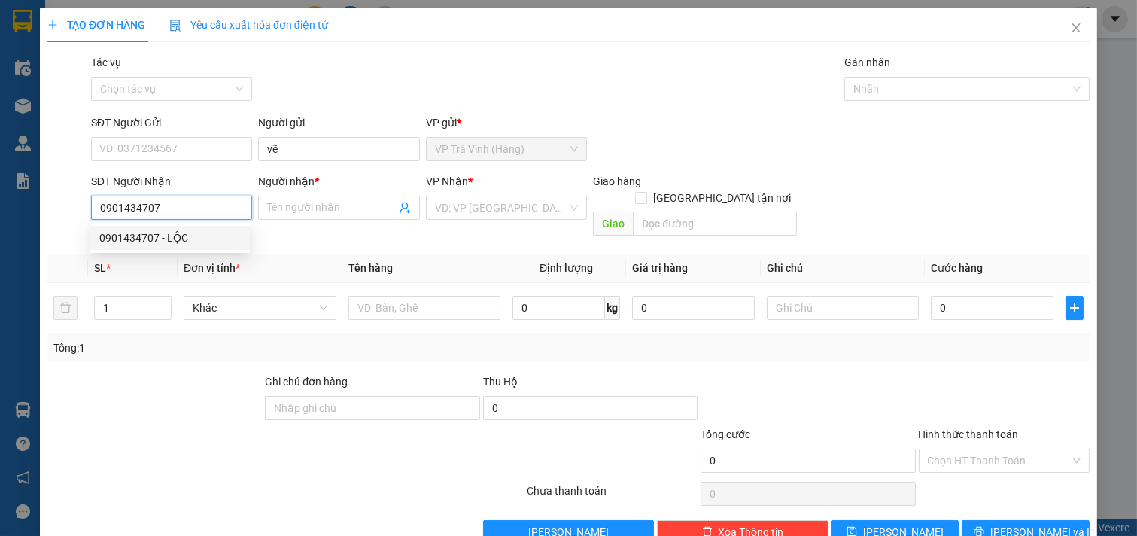
click at [151, 247] on div "0901434707 - LỘC" at bounding box center [170, 238] width 160 height 24
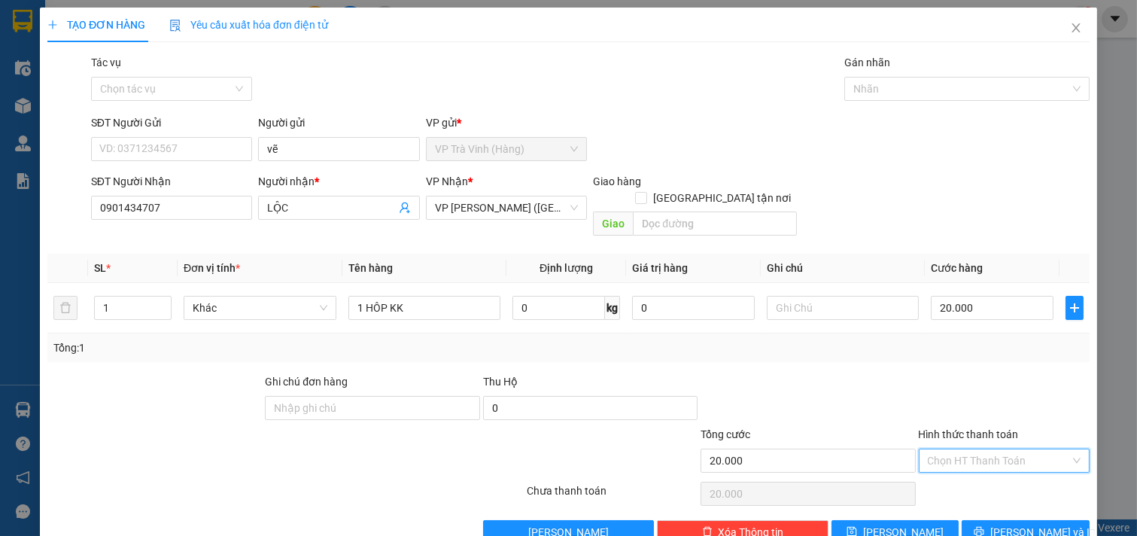
click at [957, 449] on input "Hình thức thanh toán" at bounding box center [999, 460] width 143 height 23
click at [947, 480] on div "Tại văn phòng" at bounding box center [993, 474] width 151 height 17
click at [985, 527] on icon "printer" at bounding box center [980, 532] width 10 height 10
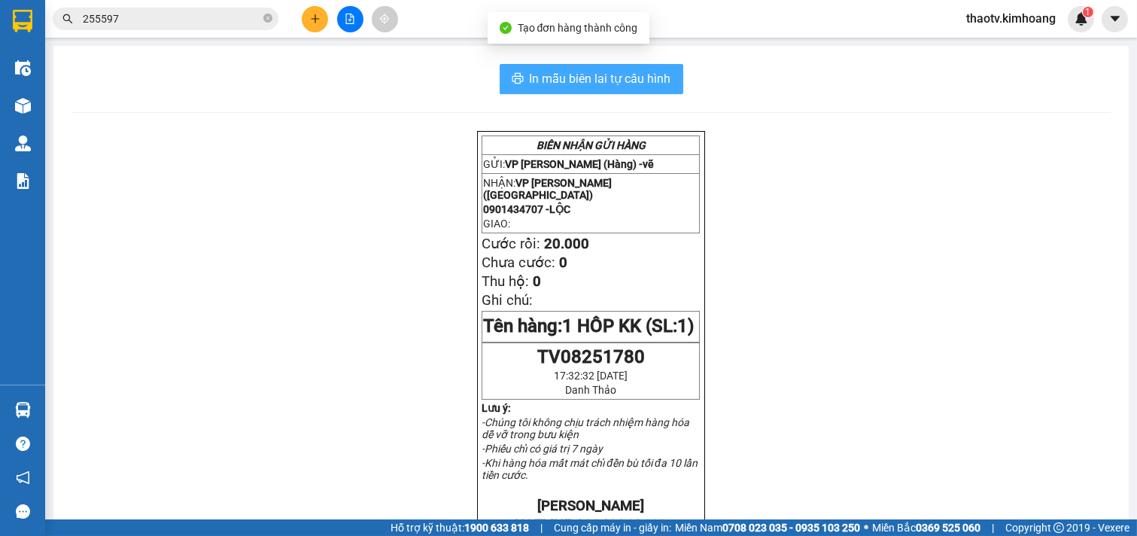
click at [559, 76] on span "In mẫu biên lai tự cấu hình" at bounding box center [601, 78] width 142 height 19
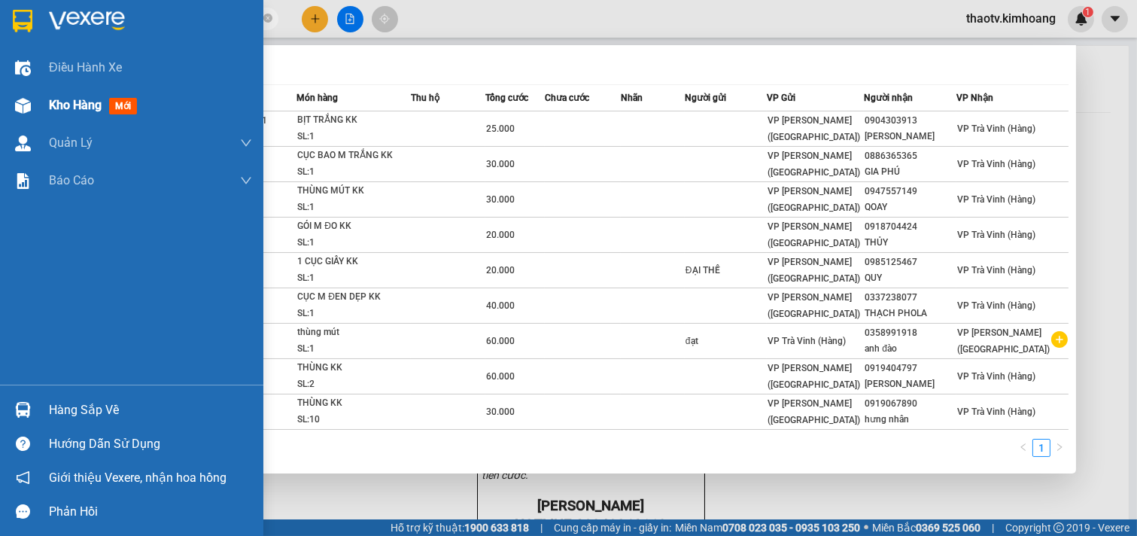
drag, startPoint x: 126, startPoint y: 21, endPoint x: 0, endPoint y: 87, distance: 142.8
click at [0, 88] on section "Kết quả tìm kiếm ( 9 ) Bộ lọc Mã ĐH Trạng thái Món hàng Thu hộ Tổng cước Chưa c…" at bounding box center [568, 268] width 1137 height 536
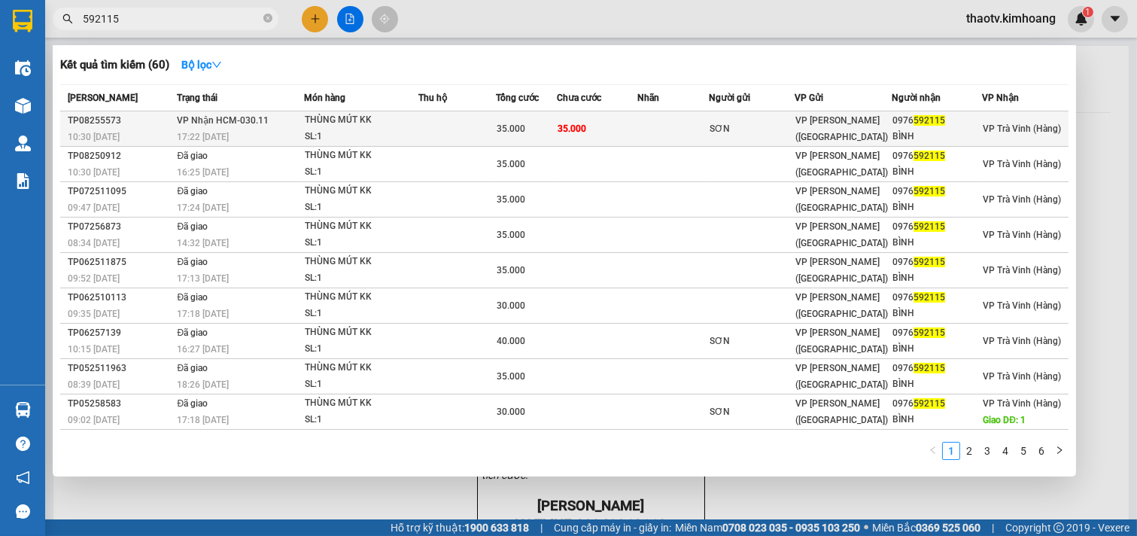
click at [396, 125] on div "THÙNG MÚT KK" at bounding box center [361, 120] width 113 height 17
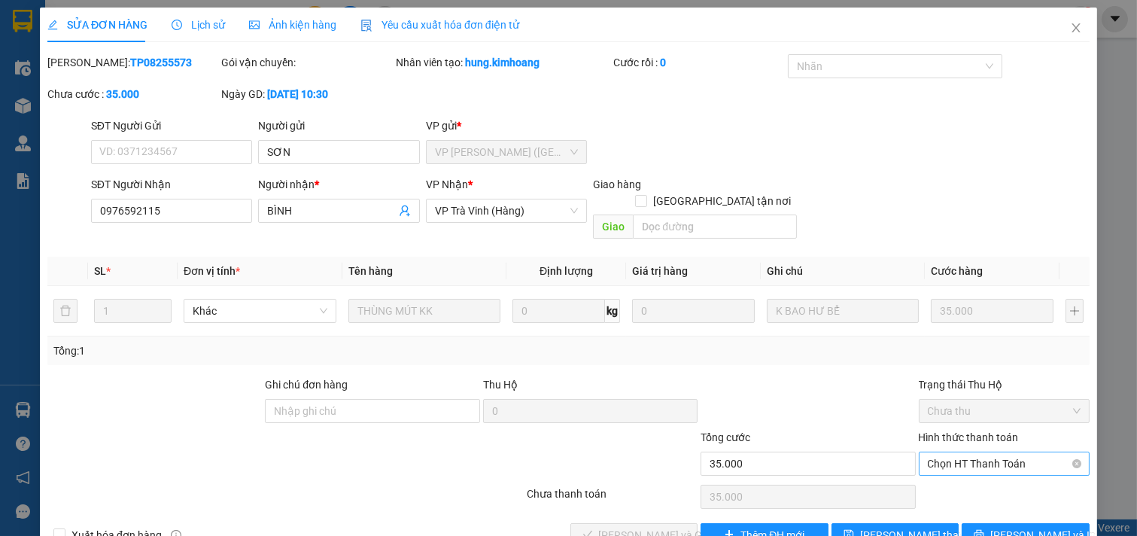
click at [958, 455] on div "Hình thức thanh toán Chọn HT Thanh Toán" at bounding box center [1005, 455] width 172 height 53
click at [961, 452] on span "Chọn HT Thanh Toán" at bounding box center [1005, 463] width 154 height 23
drag, startPoint x: 952, startPoint y: 475, endPoint x: 929, endPoint y: 479, distance: 23.6
click at [950, 475] on div "Tại văn phòng" at bounding box center [993, 477] width 151 height 17
click at [630, 527] on span "[PERSON_NAME] và Giao hàng" at bounding box center [671, 535] width 145 height 17
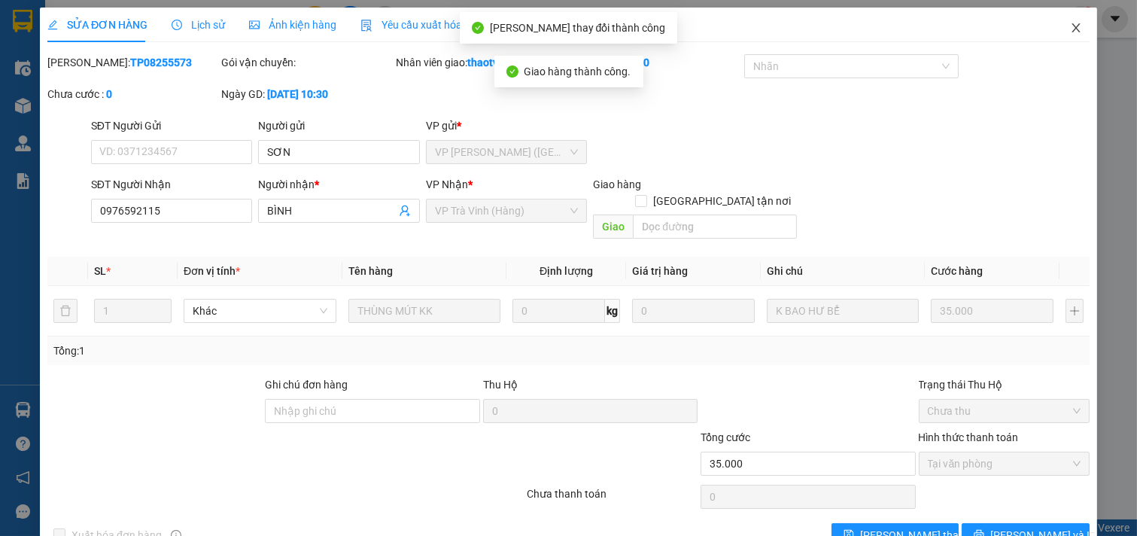
click at [1070, 34] on icon "close" at bounding box center [1076, 28] width 12 height 12
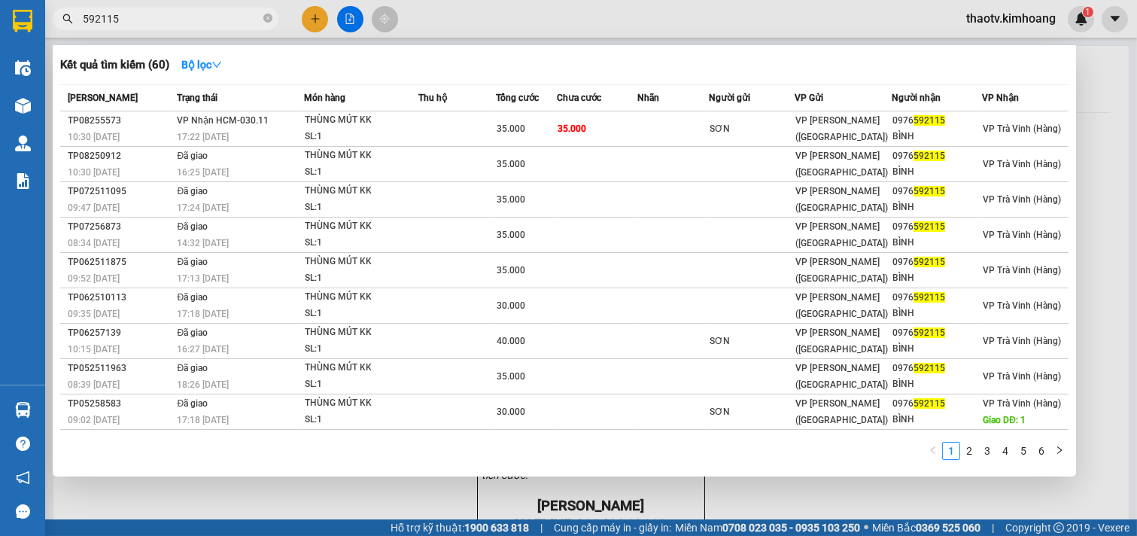
drag, startPoint x: 125, startPoint y: 17, endPoint x: 44, endPoint y: 44, distance: 85.5
click at [0, 69] on section "Kết quả tìm kiếm ( 60 ) Bộ lọc Mã ĐH Trạng thái Món hàng Thu hộ Tổng cước Chưa …" at bounding box center [568, 268] width 1137 height 536
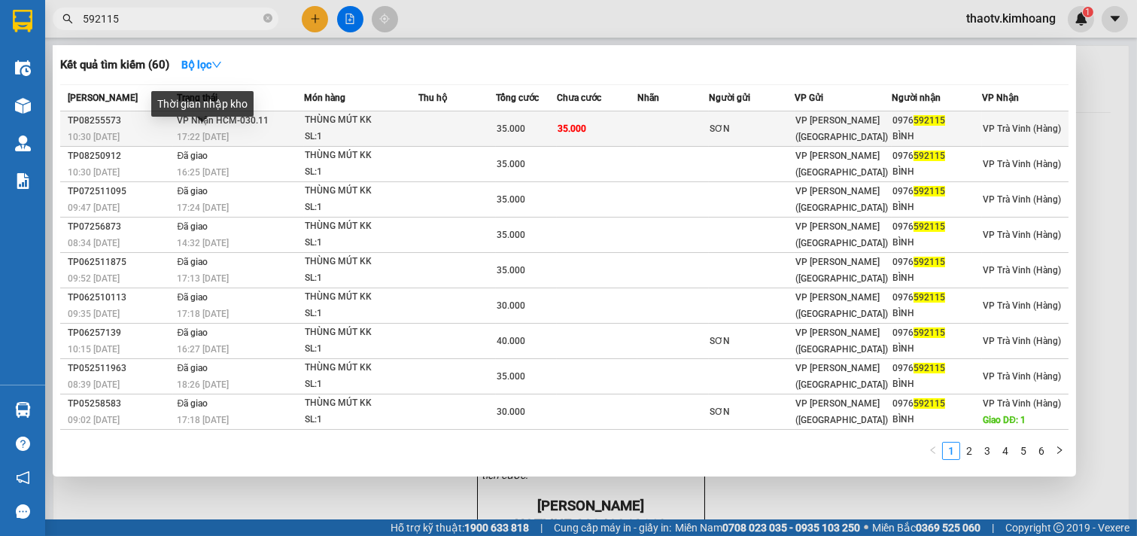
click at [221, 135] on span "17:22 [DATE]" at bounding box center [203, 137] width 52 height 11
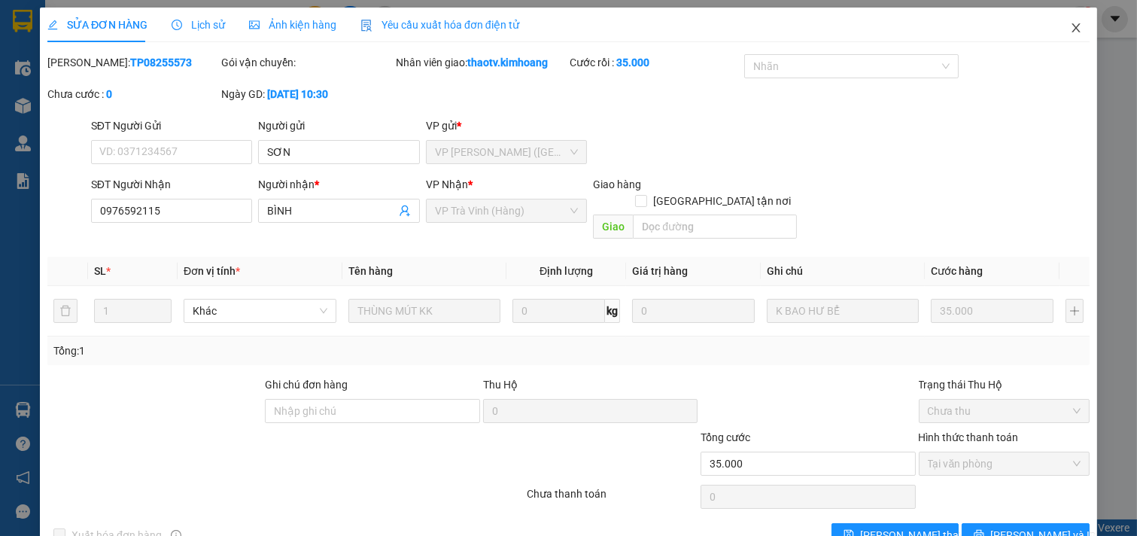
click at [1070, 32] on icon "close" at bounding box center [1076, 28] width 12 height 12
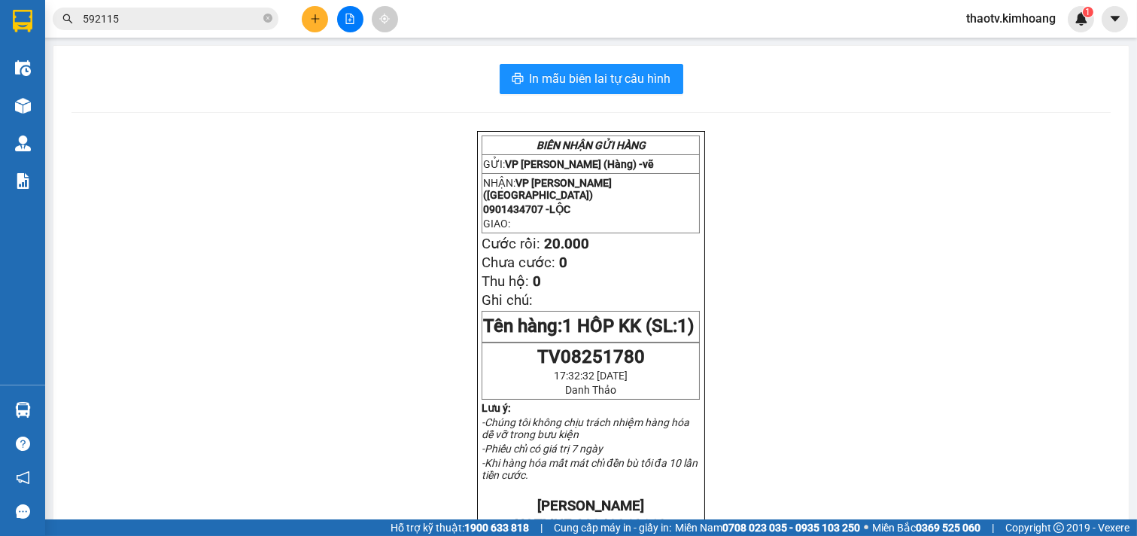
click at [151, 20] on input "592115" at bounding box center [172, 19] width 178 height 17
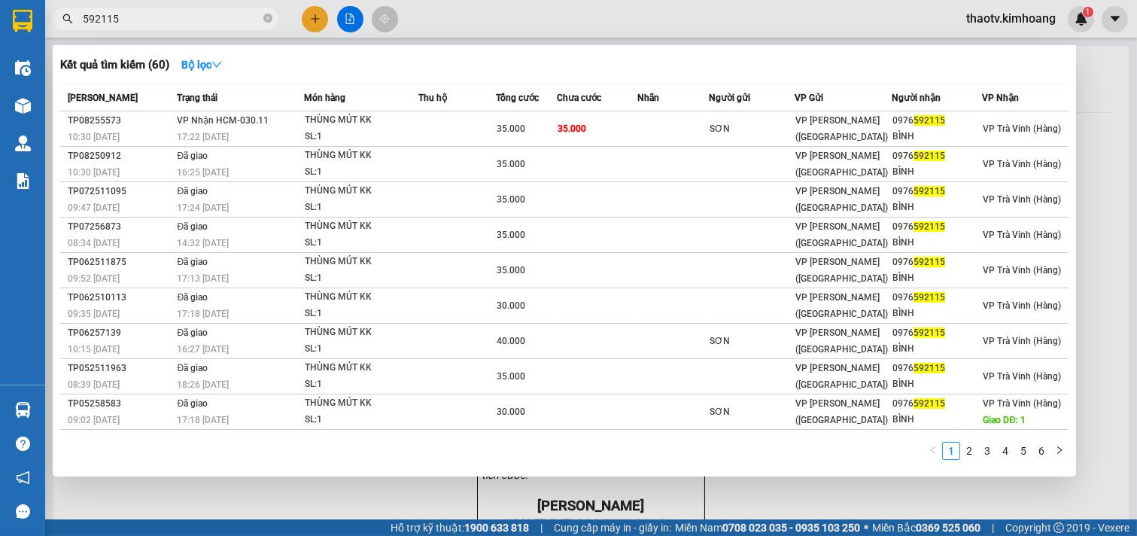
click at [151, 20] on input "592115" at bounding box center [172, 19] width 178 height 17
click at [309, 12] on div at bounding box center [568, 268] width 1137 height 536
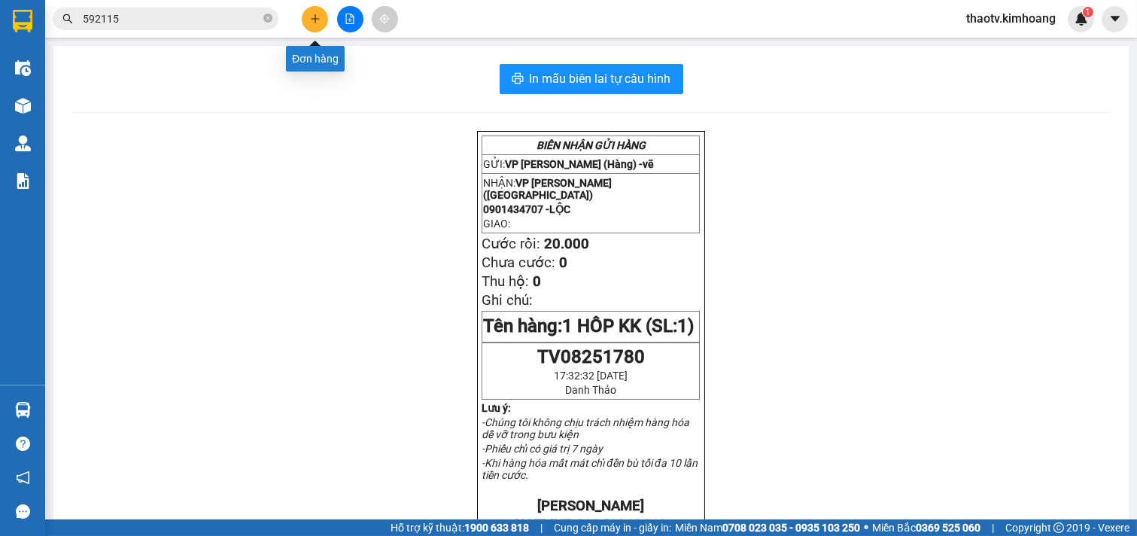
click at [320, 8] on button at bounding box center [315, 19] width 26 height 26
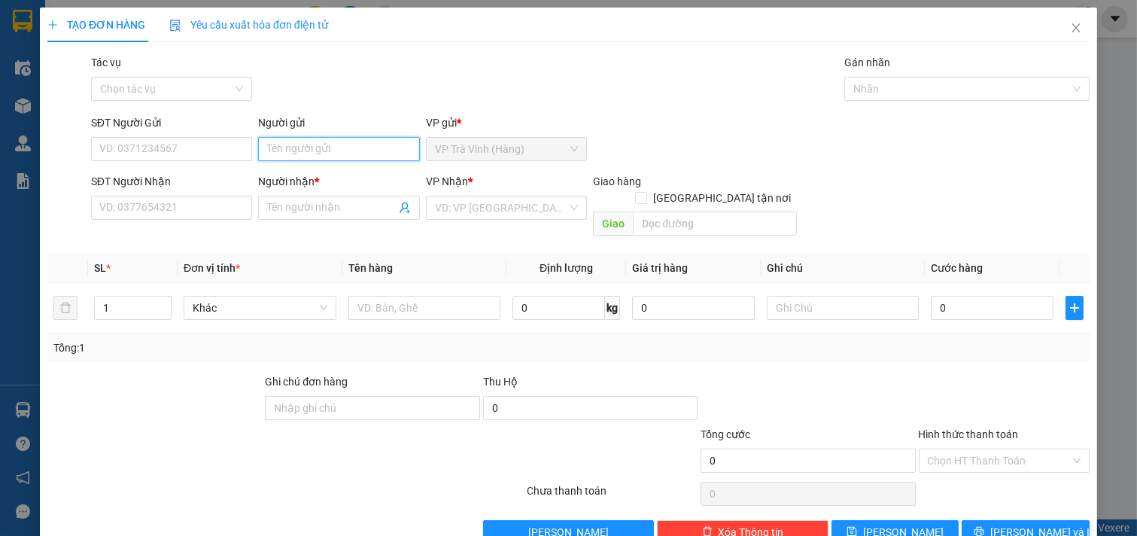
click at [269, 152] on input "Người gửi" at bounding box center [339, 149] width 162 height 24
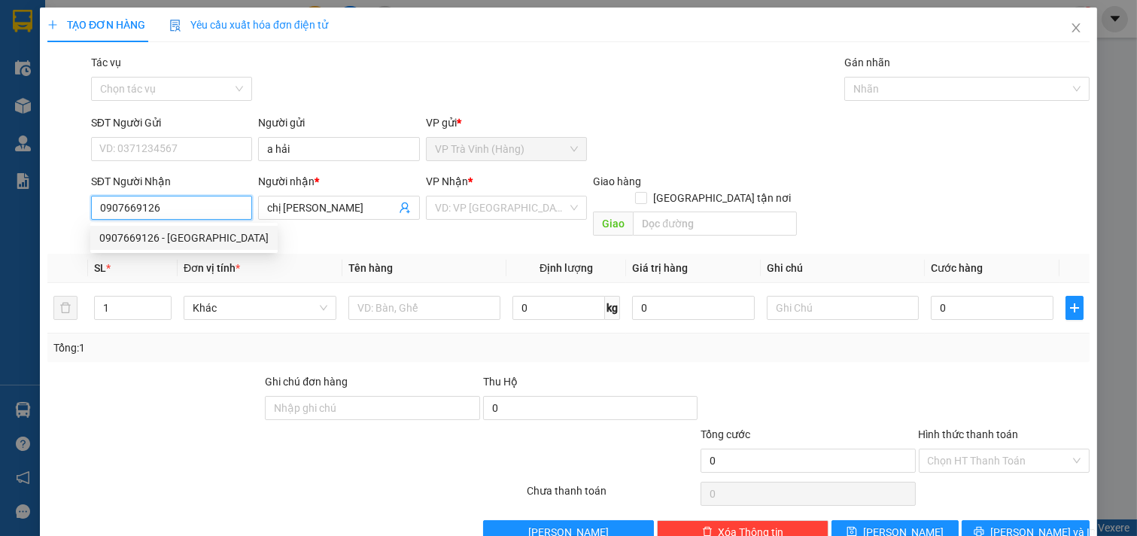
click at [200, 237] on div "0907669126 - [GEOGRAPHIC_DATA]" at bounding box center [183, 238] width 169 height 17
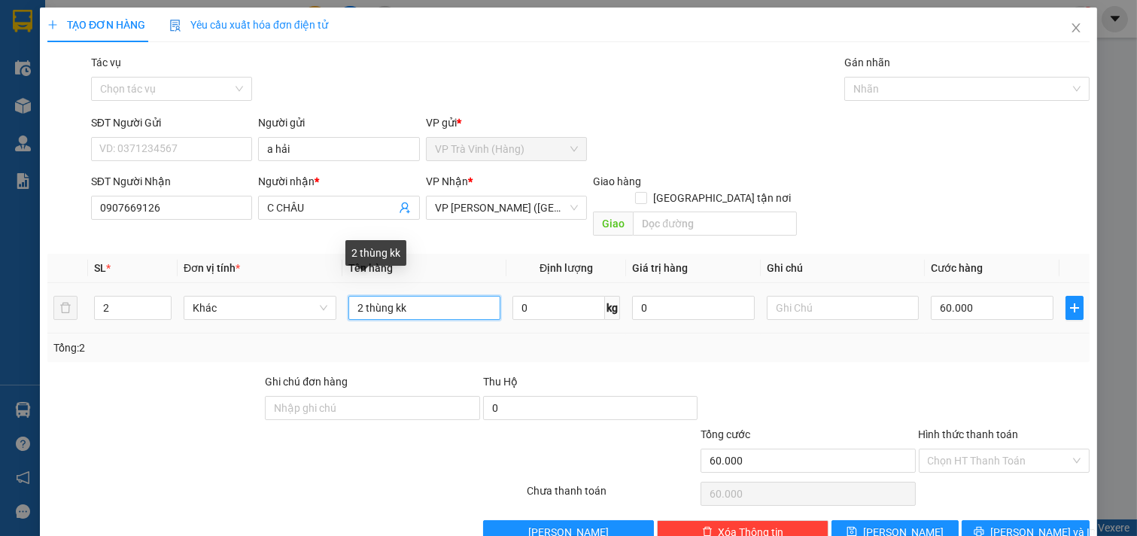
drag, startPoint x: 437, startPoint y: 292, endPoint x: 0, endPoint y: 297, distance: 436.6
click at [0, 298] on div "TẠO ĐƠN HÀNG Yêu cầu xuất hóa đơn điện tử Transit Pickup Surcharge Ids Transit …" at bounding box center [568, 268] width 1137 height 536
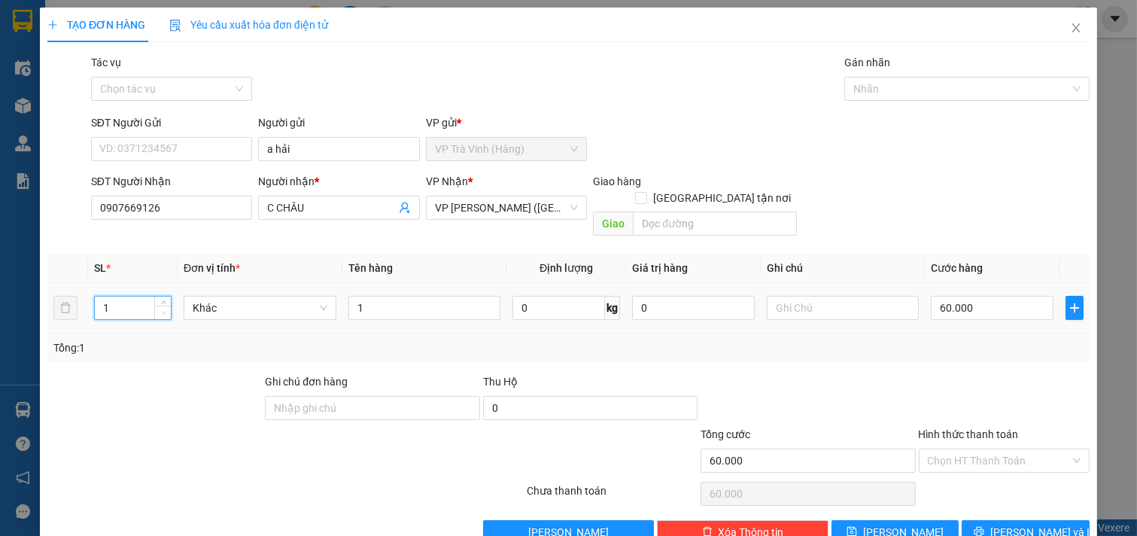
click at [161, 310] on icon "down" at bounding box center [163, 312] width 5 height 5
click at [434, 296] on input "1" at bounding box center [425, 308] width 153 height 24
drag, startPoint x: 987, startPoint y: 302, endPoint x: 986, endPoint y: 294, distance: 8.3
click at [987, 301] on input "60.000" at bounding box center [992, 308] width 123 height 24
click at [985, 527] on icon "printer" at bounding box center [980, 532] width 10 height 10
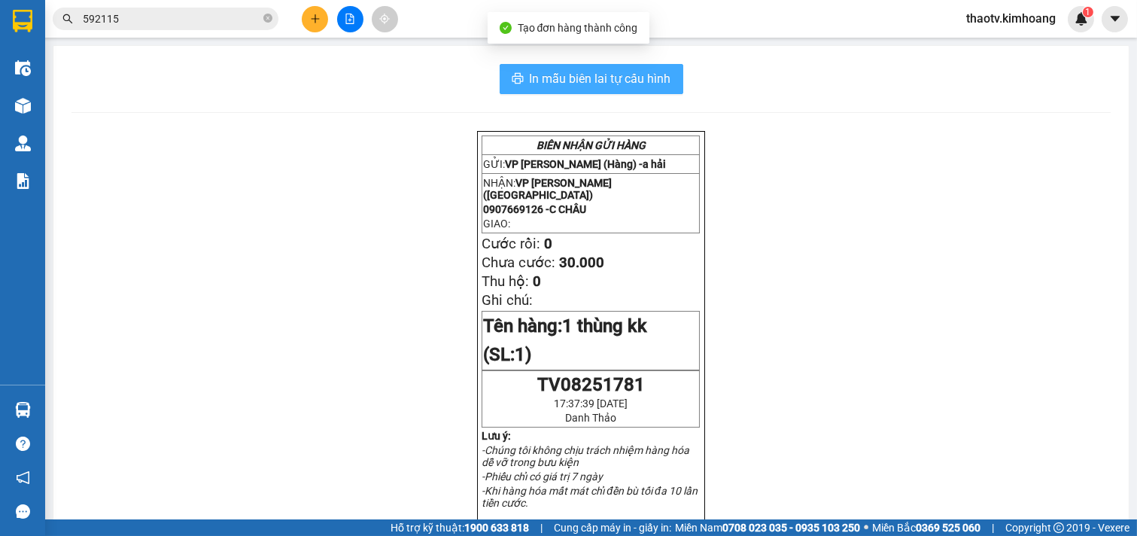
click at [615, 84] on span "In mẫu biên lai tự cấu hình" at bounding box center [601, 78] width 142 height 19
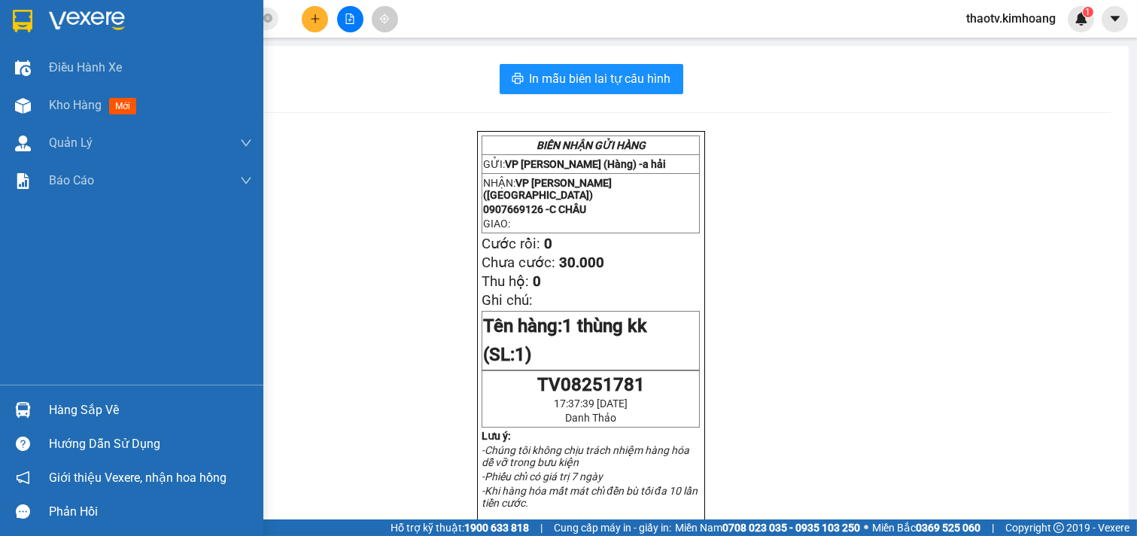
click at [40, 410] on div "Hàng sắp về" at bounding box center [131, 410] width 263 height 34
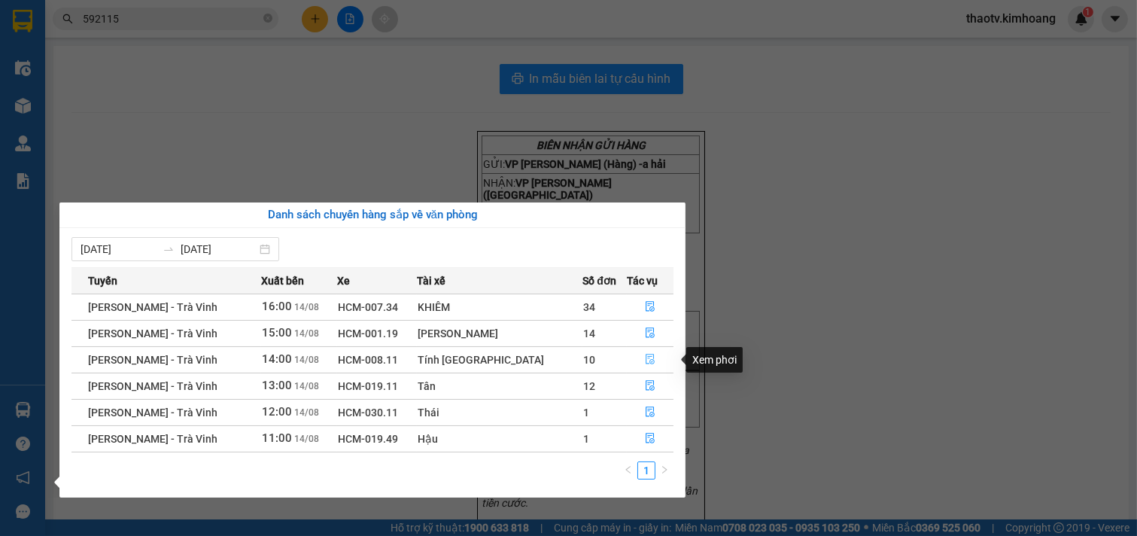
click at [646, 355] on icon "file-done" at bounding box center [650, 359] width 9 height 11
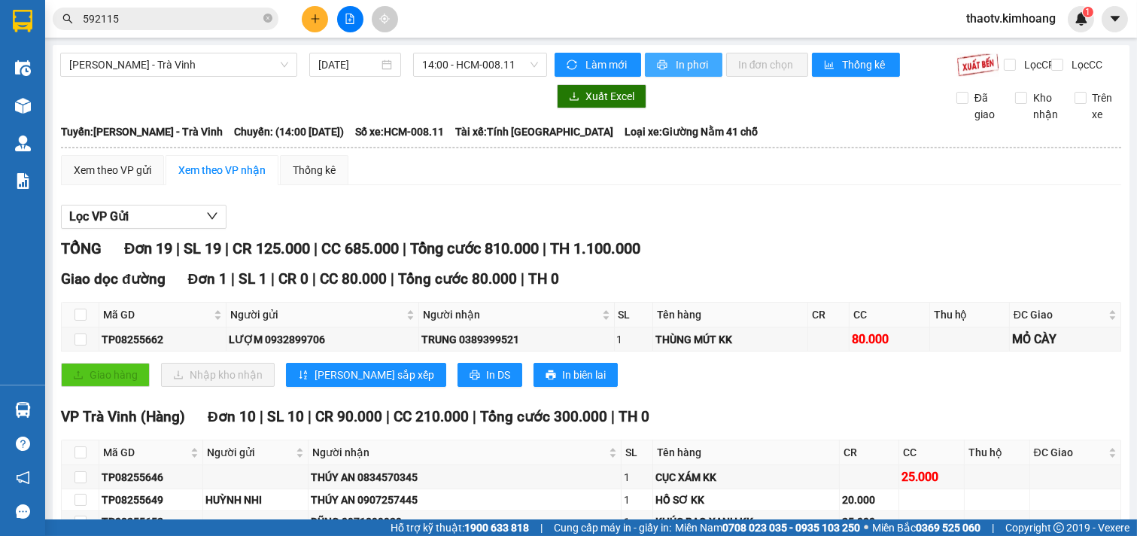
click at [686, 68] on span "In phơi" at bounding box center [693, 64] width 35 height 17
click at [298, 24] on div at bounding box center [350, 19] width 113 height 26
click at [322, 20] on button at bounding box center [315, 19] width 26 height 26
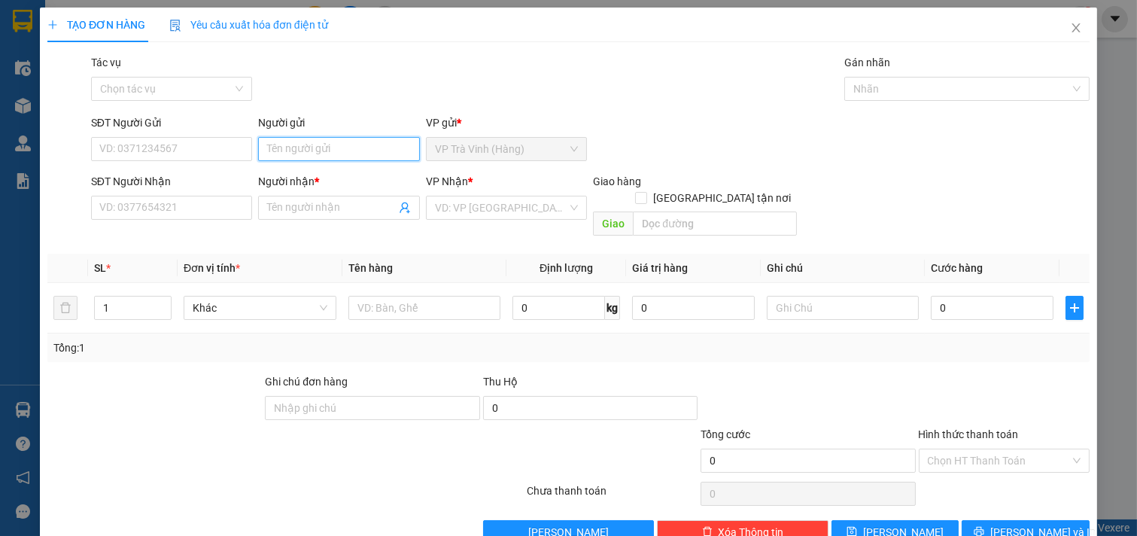
click at [296, 151] on input "Người gửi" at bounding box center [339, 149] width 162 height 24
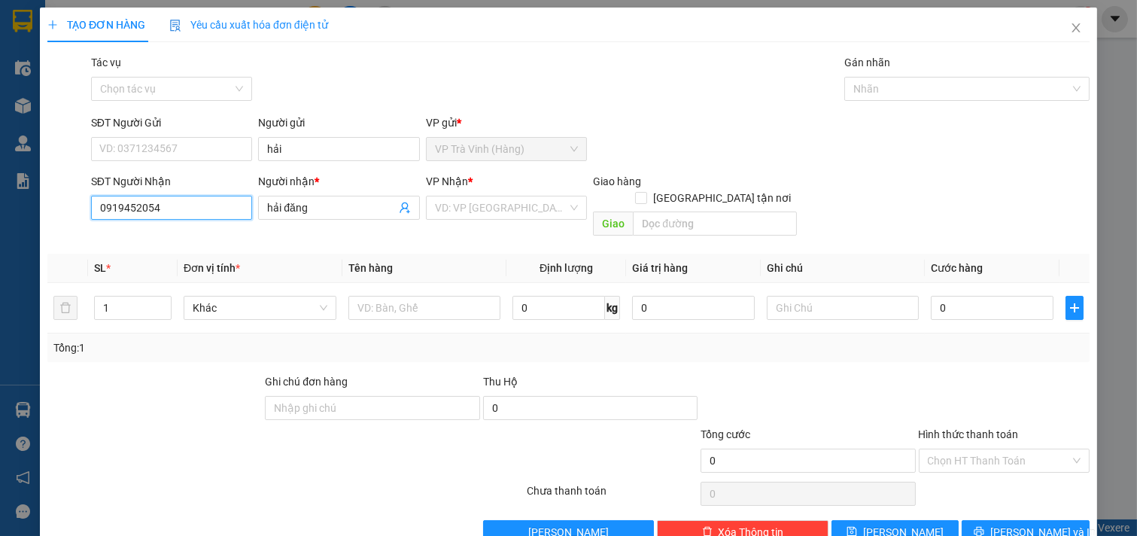
drag, startPoint x: 188, startPoint y: 206, endPoint x: 0, endPoint y: 312, distance: 215.7
click at [0, 312] on div "TẠO ĐƠN HÀNG Yêu cầu xuất hóa đơn điện tử Transit Pickup Surcharge Ids Transit …" at bounding box center [568, 268] width 1137 height 536
click at [193, 235] on div "0977366120 - [PERSON_NAME]" at bounding box center [173, 238] width 148 height 17
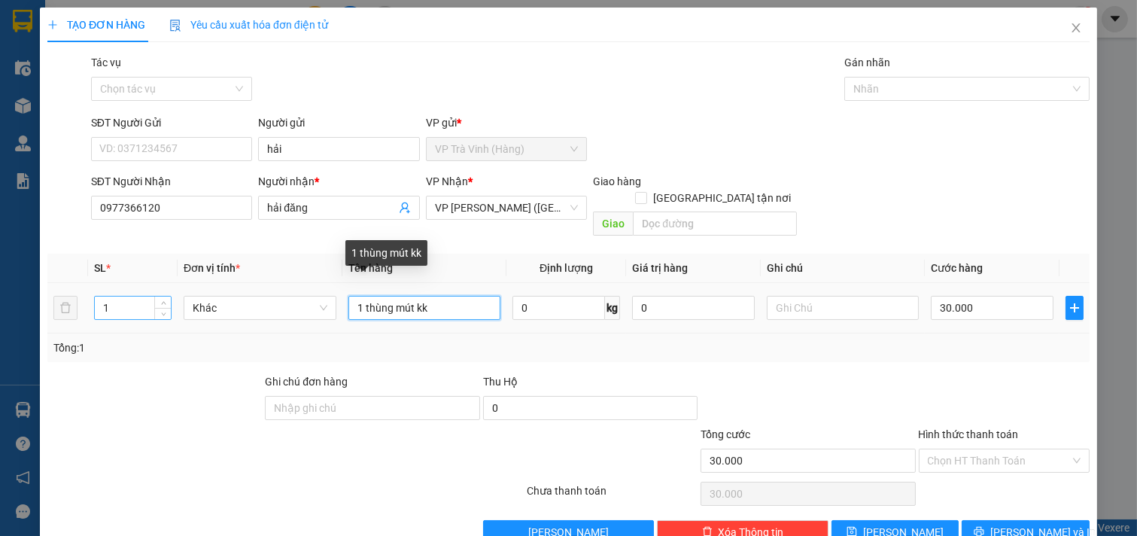
drag, startPoint x: 317, startPoint y: 288, endPoint x: 94, endPoint y: 286, distance: 222.8
click at [96, 288] on tr "1 Khác 1 thùng mút kk 0 kg 0 30.000" at bounding box center [568, 308] width 1043 height 50
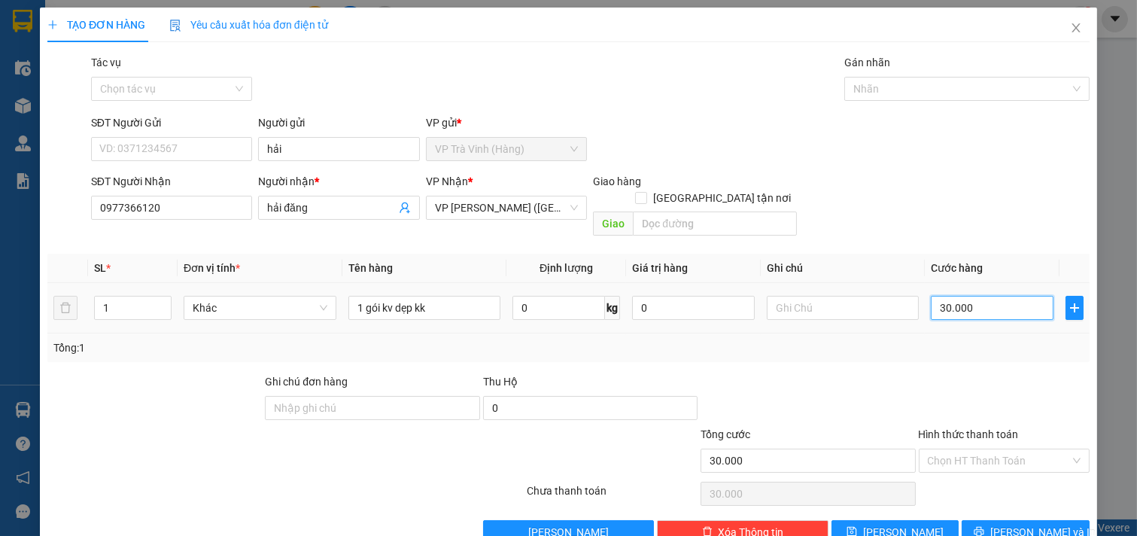
click at [995, 302] on input "30.000" at bounding box center [992, 308] width 123 height 24
click at [980, 525] on button "[PERSON_NAME] và In" at bounding box center [1026, 532] width 128 height 24
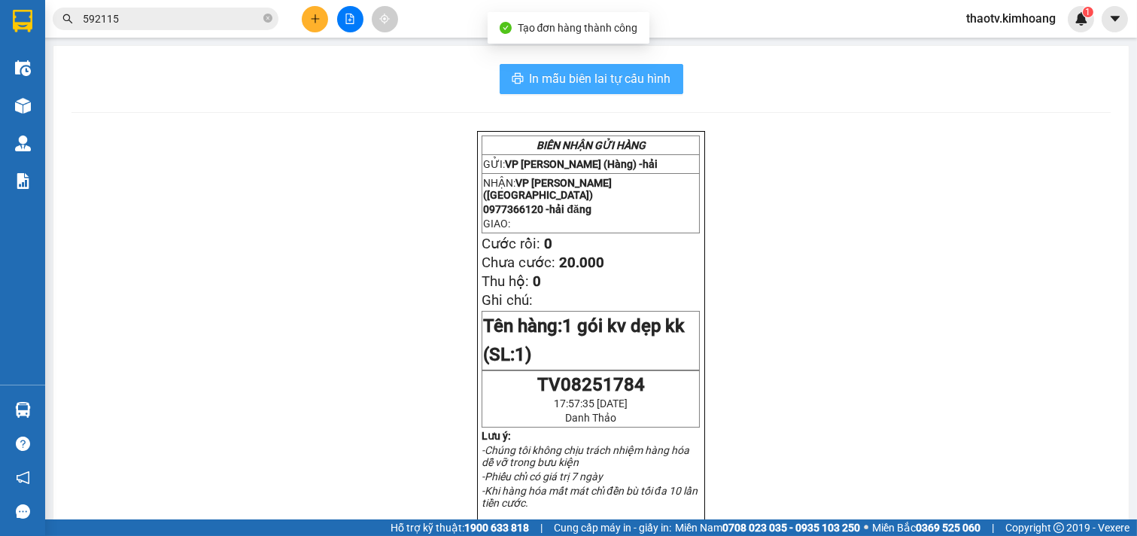
click at [595, 81] on span "In mẫu biên lai tự cấu hình" at bounding box center [601, 78] width 142 height 19
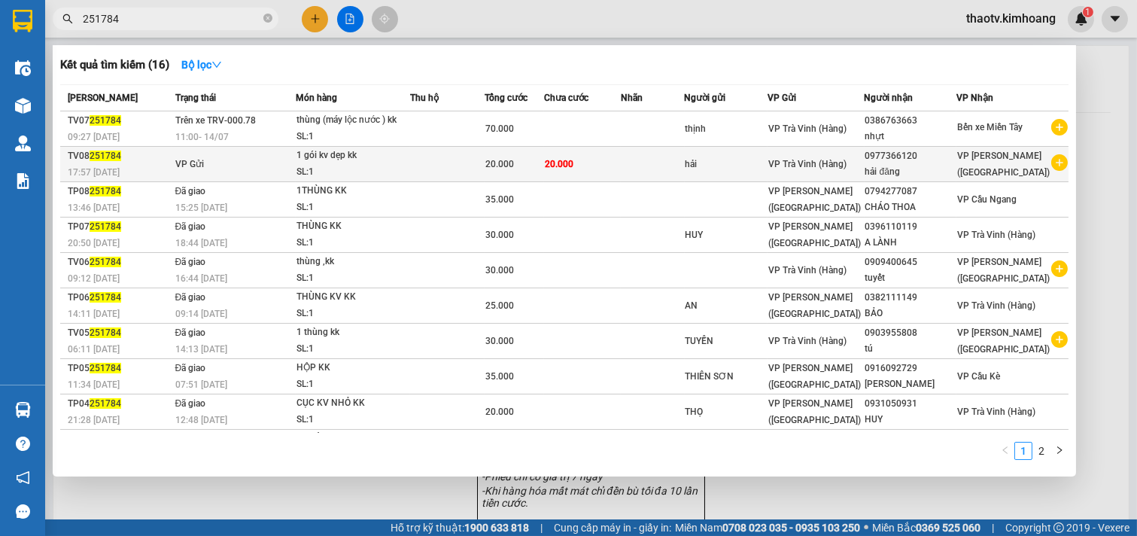
click at [212, 168] on td "VP Gửi" at bounding box center [234, 164] width 125 height 35
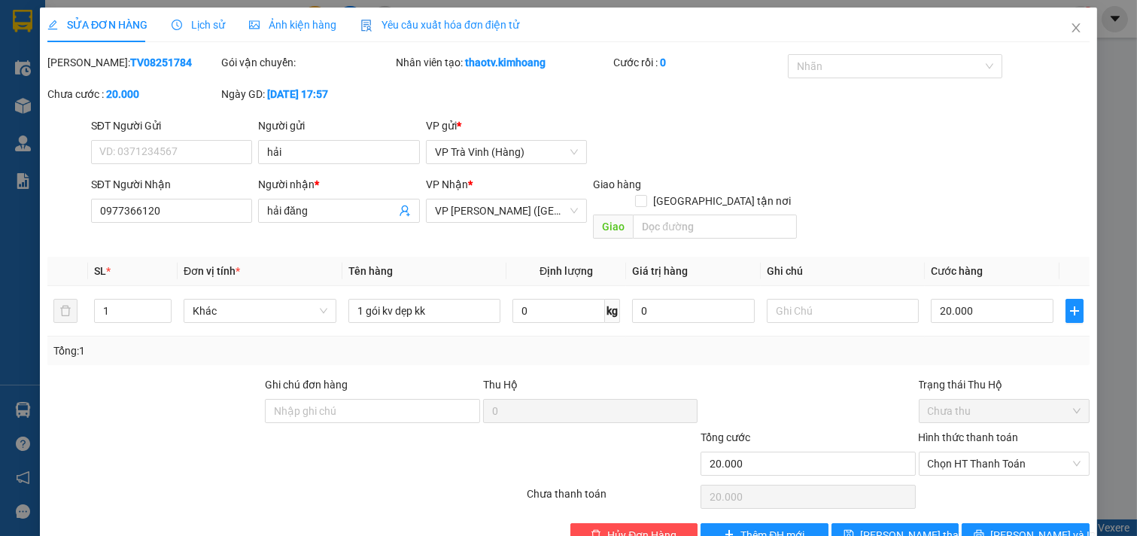
click at [965, 434] on div "Hình thức thanh toán" at bounding box center [1005, 440] width 172 height 23
click at [961, 452] on span "Chọn HT Thanh Toán" at bounding box center [1005, 463] width 154 height 23
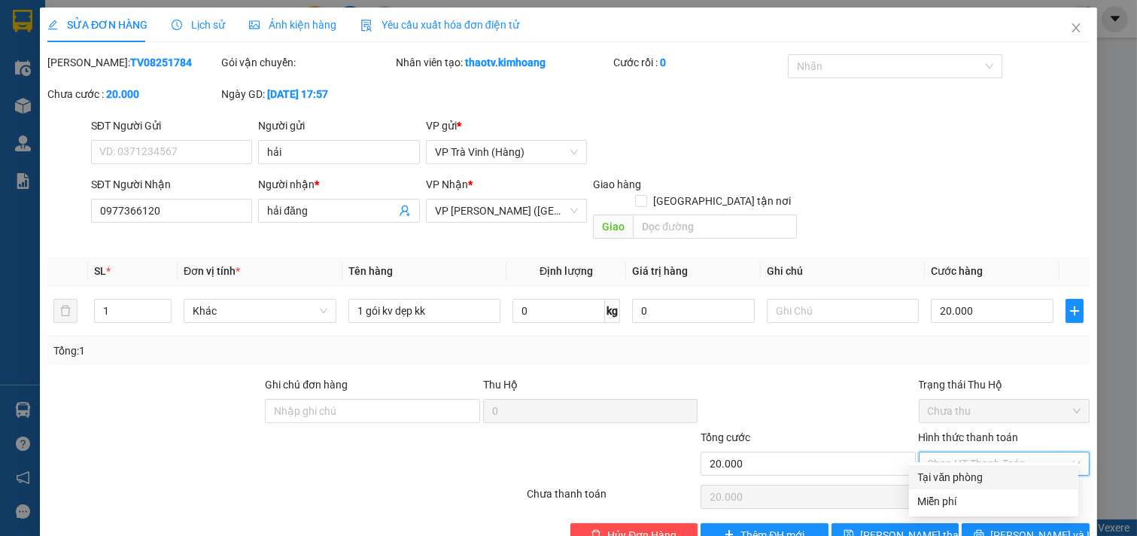
click at [958, 467] on div "Tại văn phòng" at bounding box center [993, 477] width 169 height 24
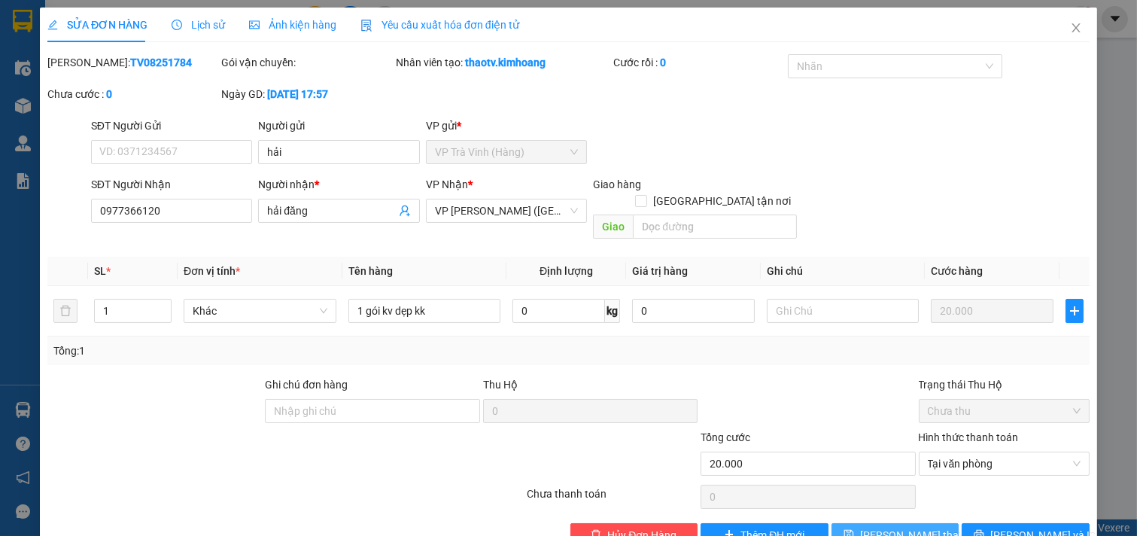
click at [909, 527] on span "[PERSON_NAME] thay đổi" at bounding box center [920, 535] width 120 height 17
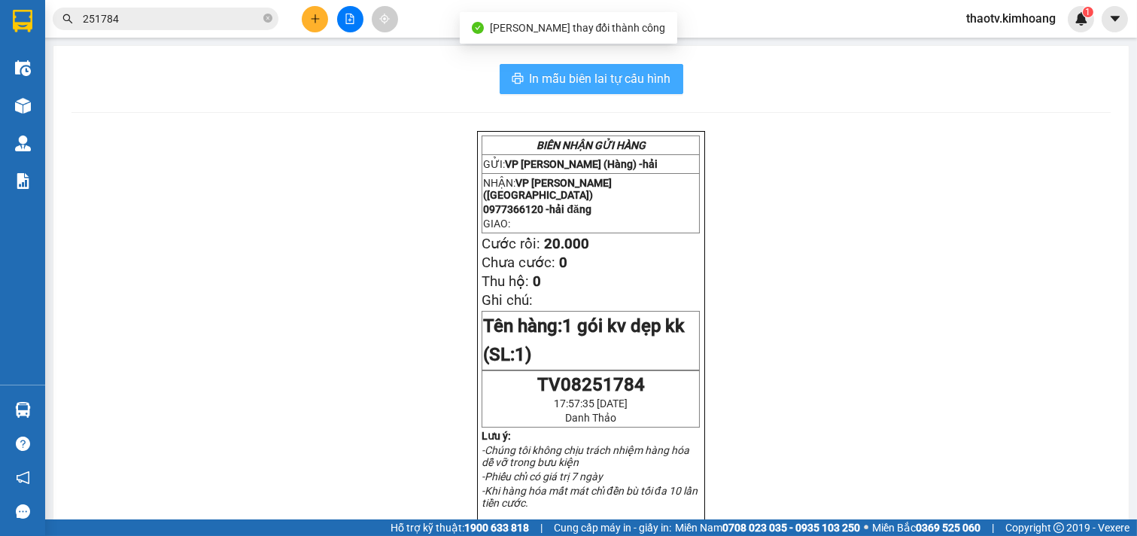
click at [603, 80] on span "In mẫu biên lai tự cấu hình" at bounding box center [601, 78] width 142 height 19
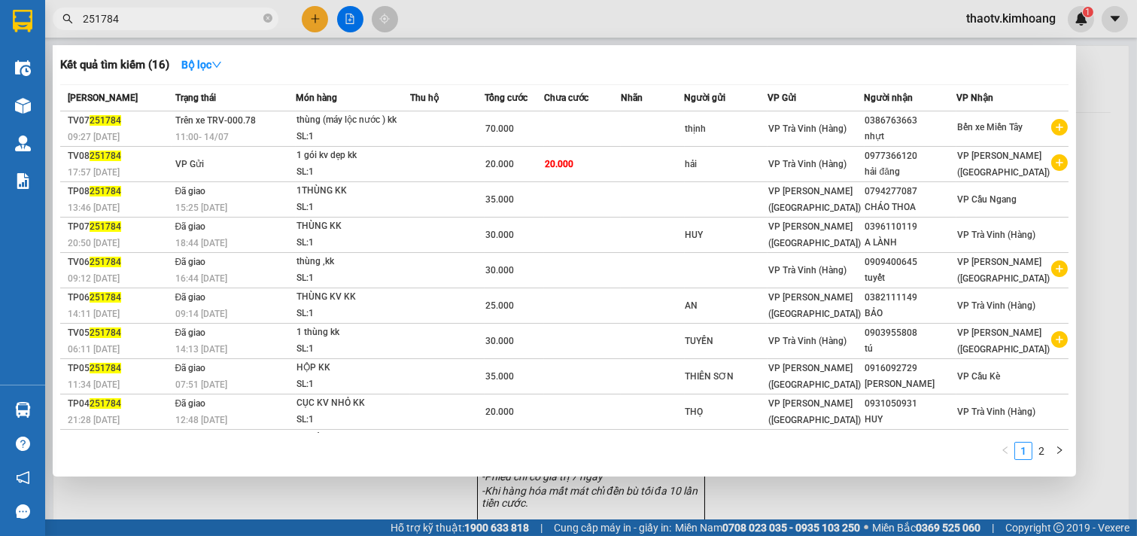
drag, startPoint x: 141, startPoint y: 23, endPoint x: 0, endPoint y: 10, distance: 141.3
click at [0, 11] on section "Kết quả tìm kiếm ( 16 ) Bộ lọc Mã ĐH Trạng thái Món hàng Thu hộ Tổng cước Chưa …" at bounding box center [568, 268] width 1137 height 536
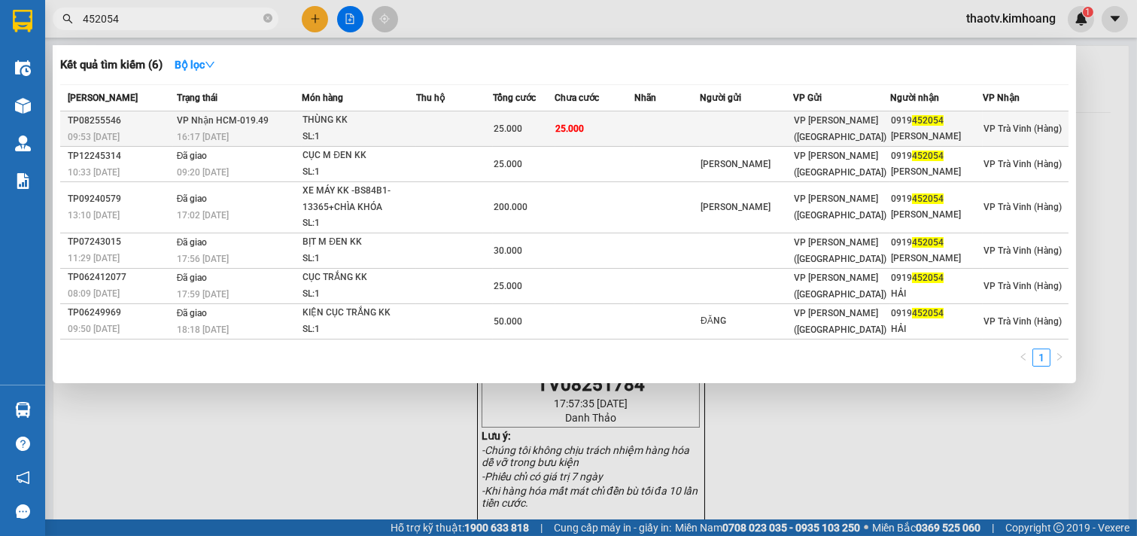
click at [292, 121] on td "VP Nhận HCM-019.49 16:17 [DATE]" at bounding box center [237, 128] width 129 height 35
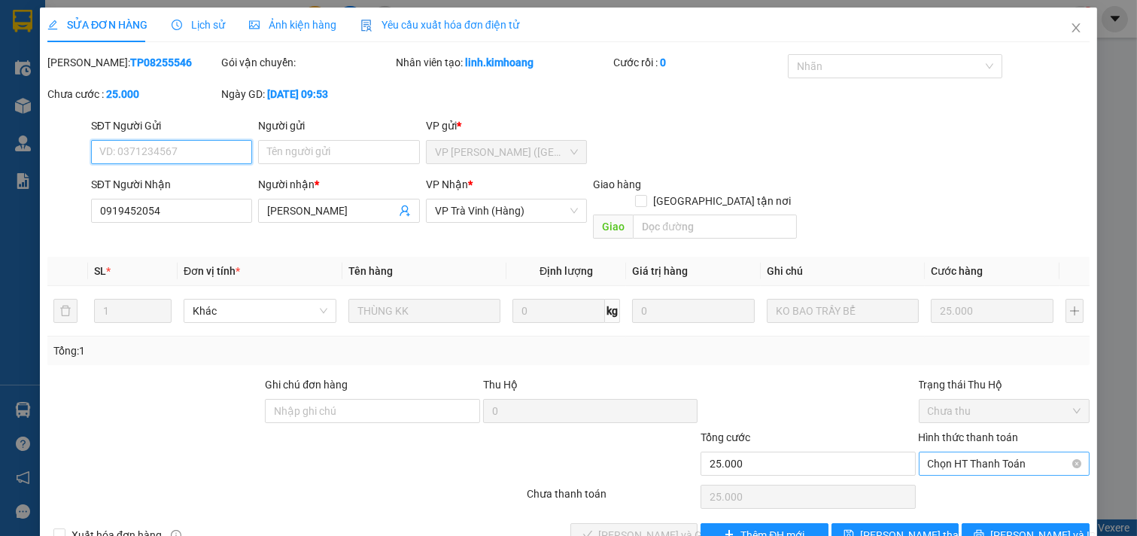
click at [937, 455] on span "Chọn HT Thanh Toán" at bounding box center [1005, 463] width 154 height 23
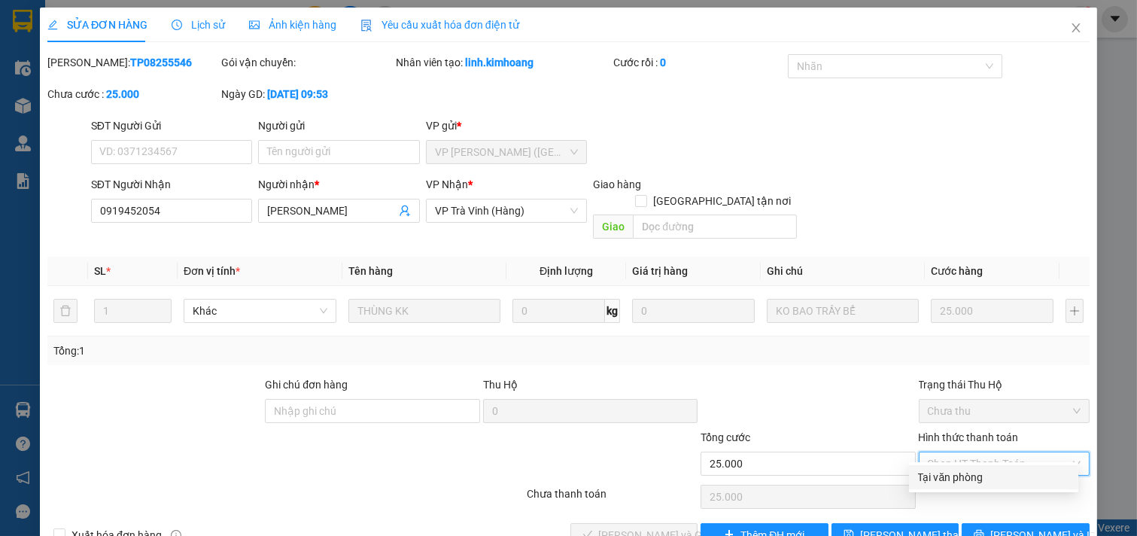
click at [942, 480] on div "Tại văn phòng" at bounding box center [993, 477] width 151 height 17
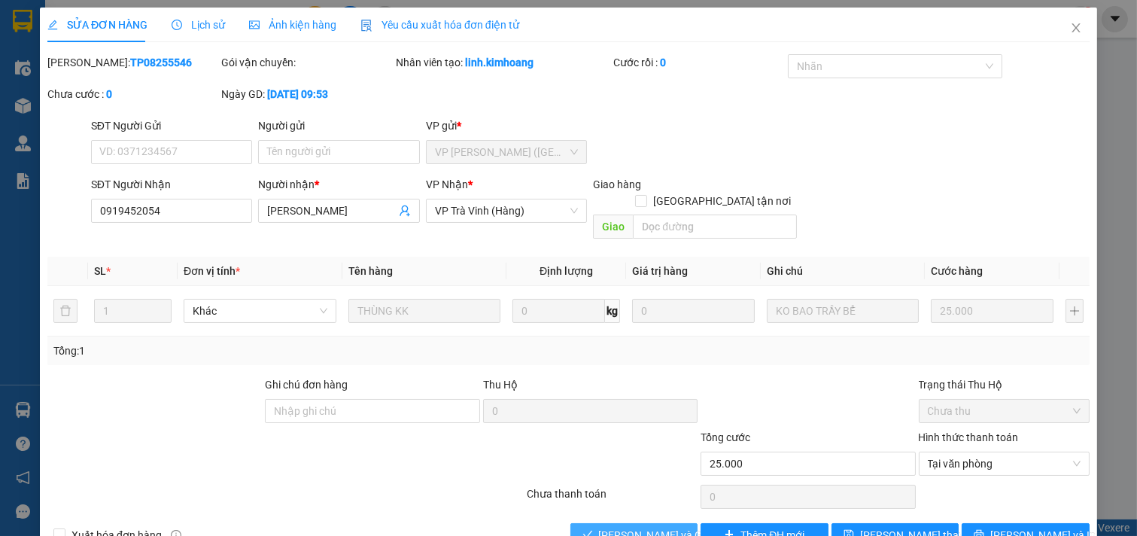
click at [628, 528] on button "[PERSON_NAME] và Giao hàng" at bounding box center [635, 535] width 128 height 24
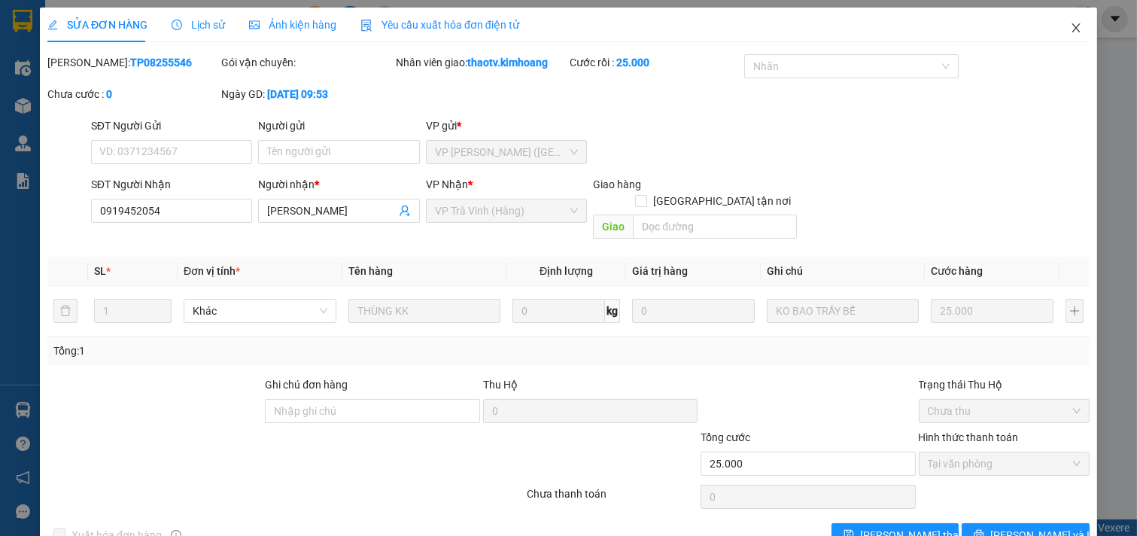
click at [1070, 28] on icon "close" at bounding box center [1076, 28] width 12 height 12
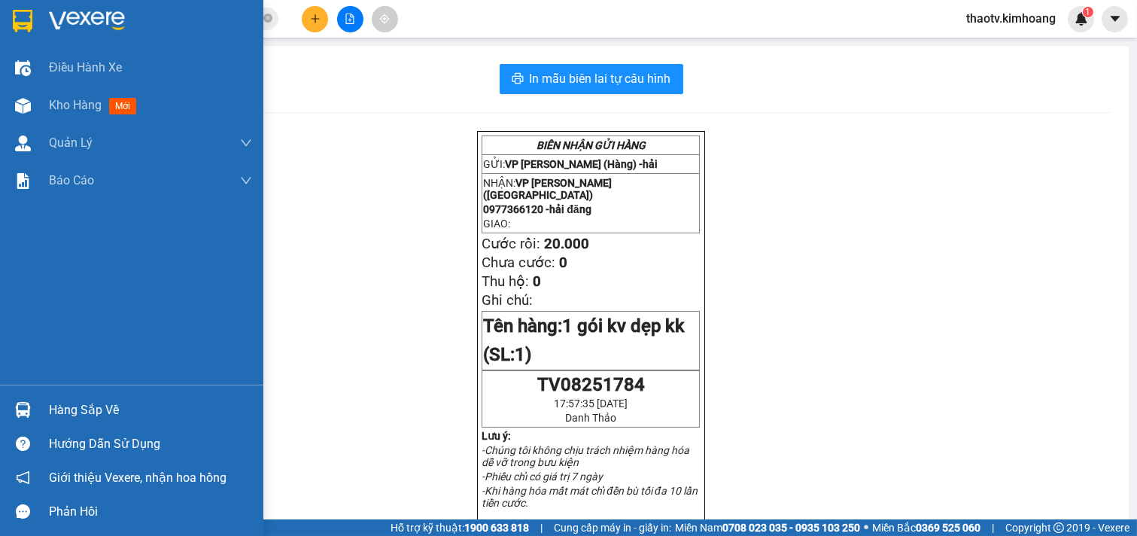
click at [92, 414] on div "Hàng sắp về" at bounding box center [150, 410] width 203 height 23
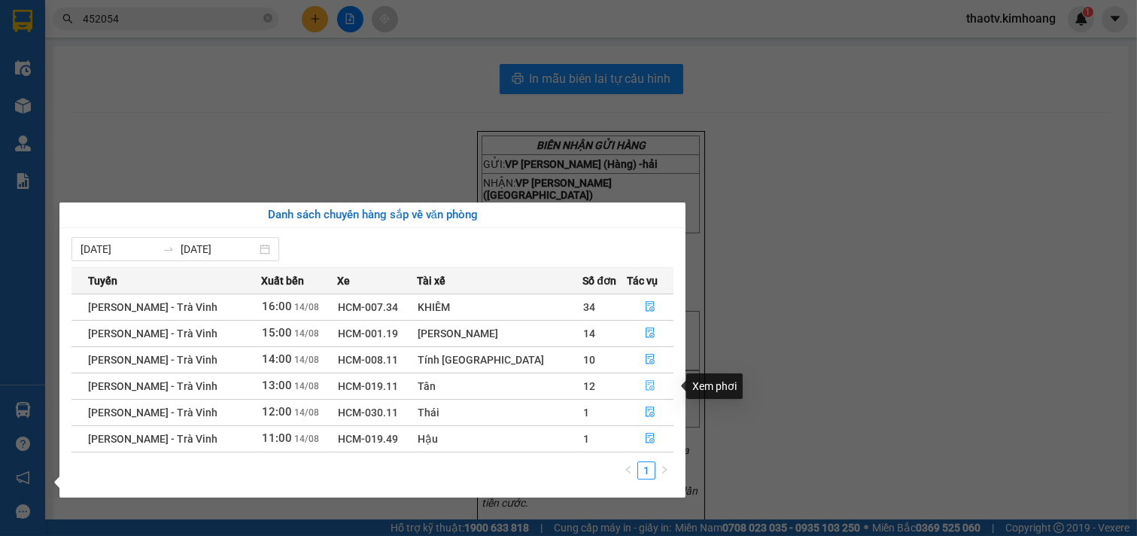
click at [635, 390] on button "button" at bounding box center [650, 386] width 45 height 24
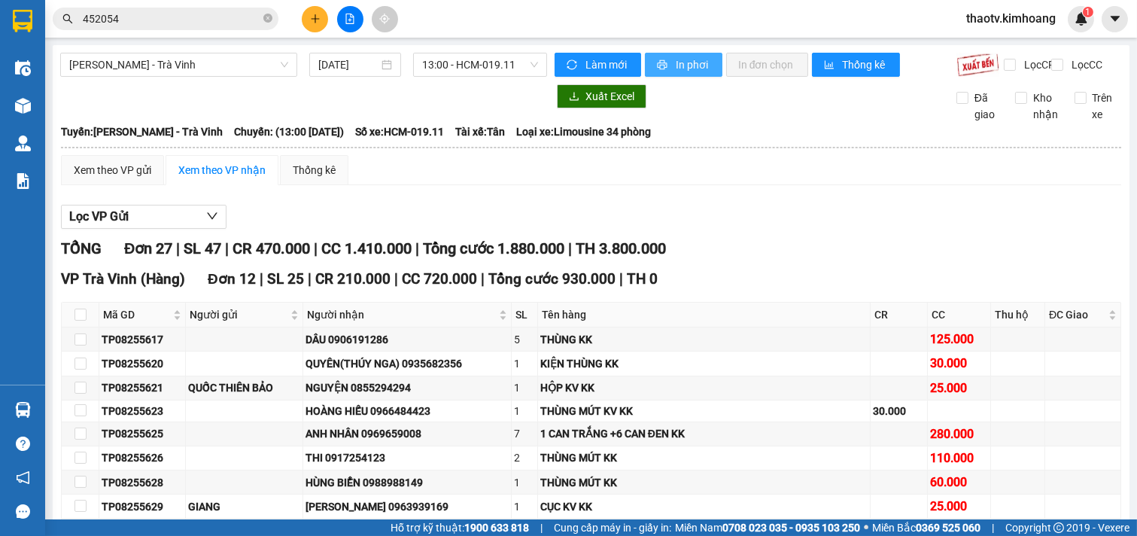
click at [665, 66] on button "In phơi" at bounding box center [684, 65] width 78 height 24
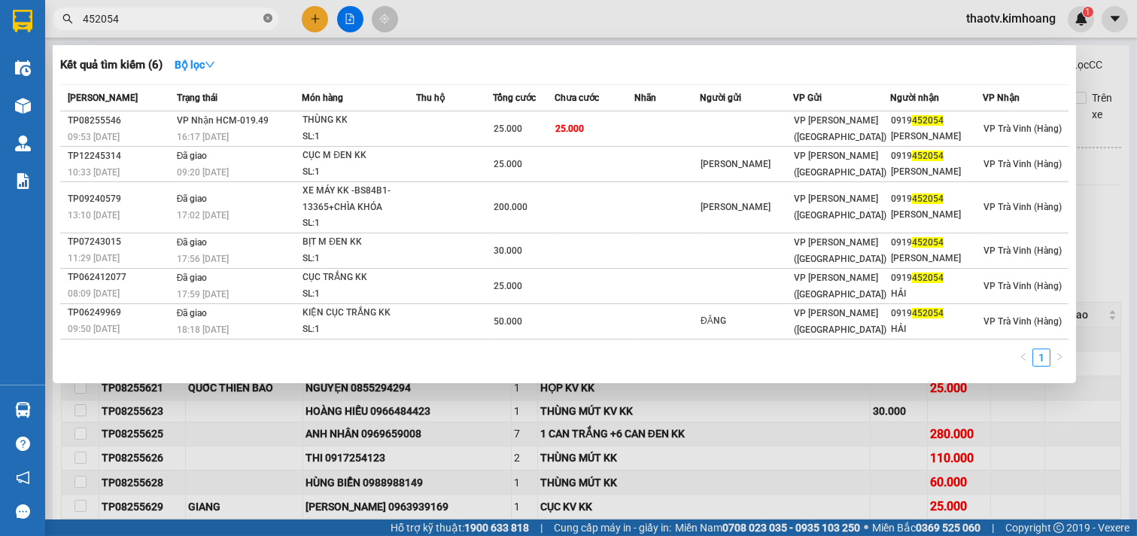
click at [268, 15] on icon "close-circle" at bounding box center [267, 18] width 9 height 9
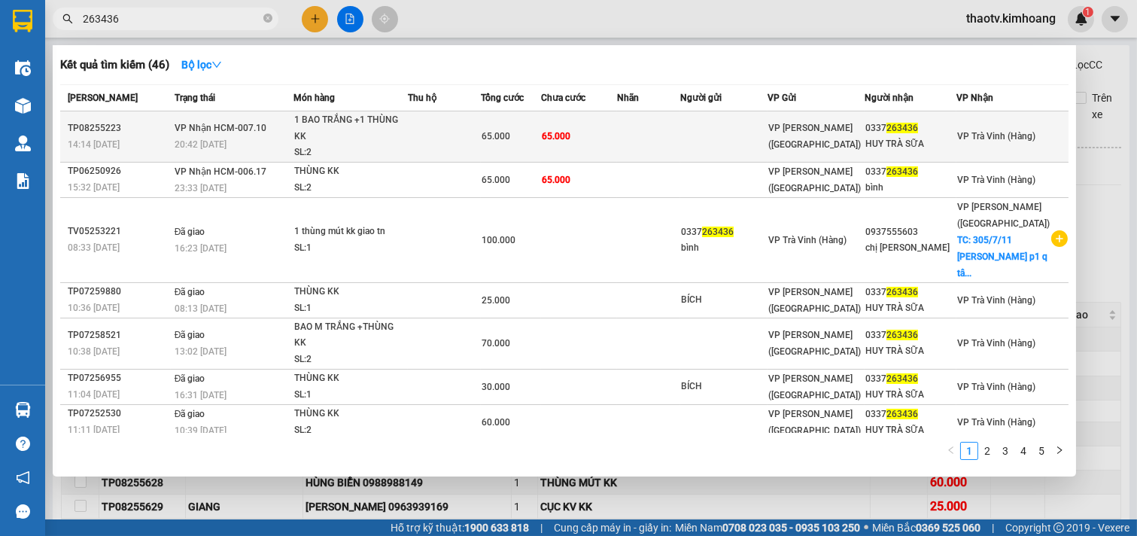
click at [617, 137] on td "65.000" at bounding box center [579, 136] width 76 height 51
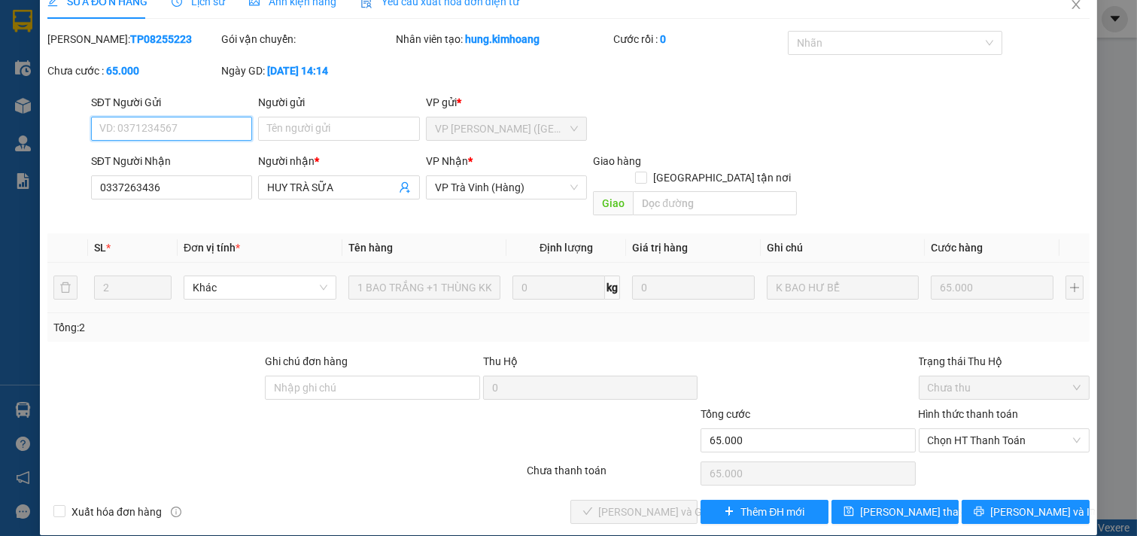
scroll to position [24, 0]
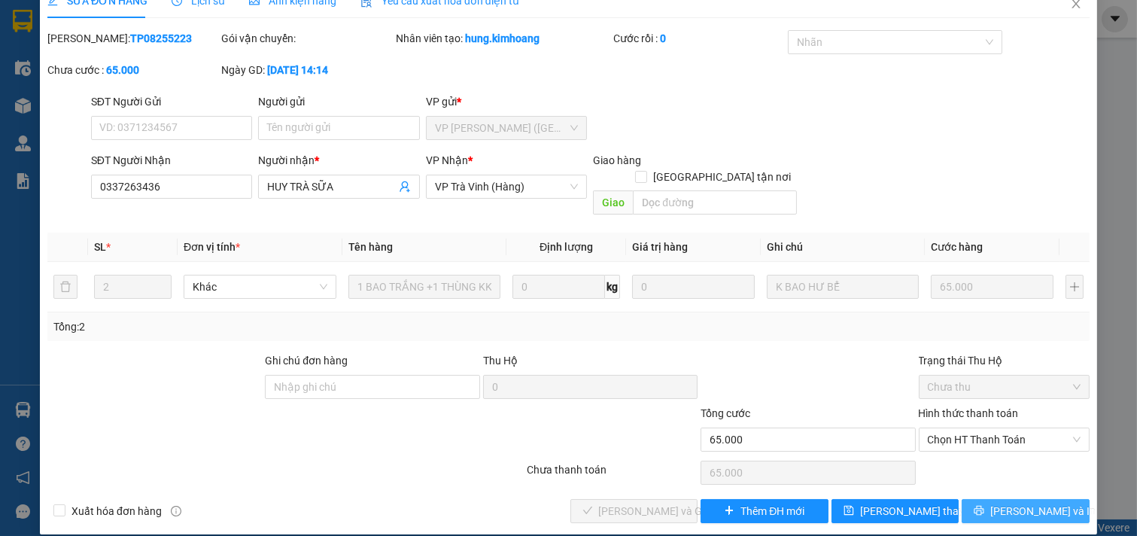
click at [998, 499] on button "[PERSON_NAME] và In" at bounding box center [1026, 511] width 128 height 24
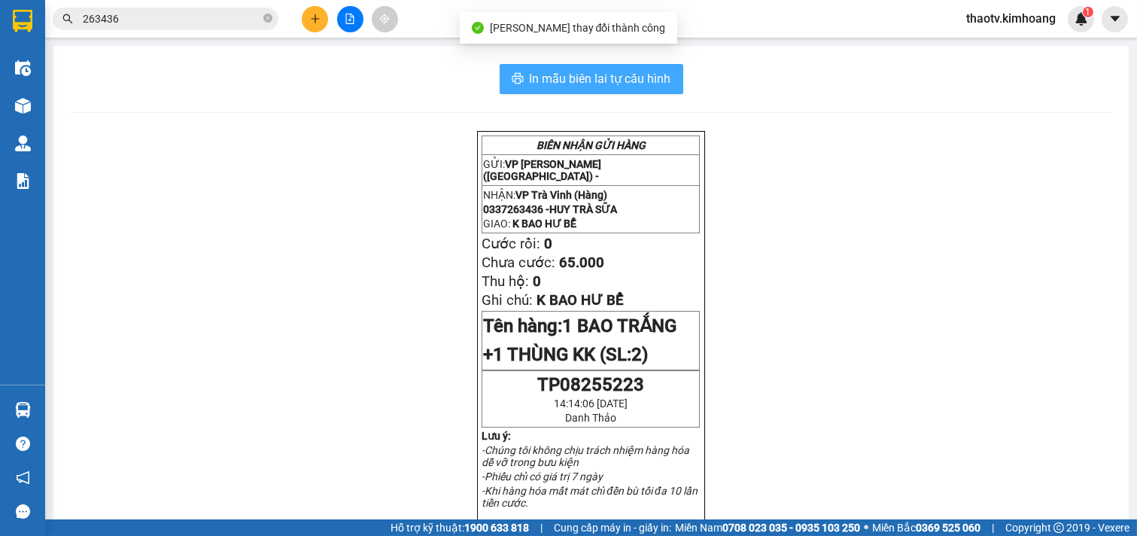
click at [660, 83] on span "In mẫu biên lai tự cấu hình" at bounding box center [601, 78] width 142 height 19
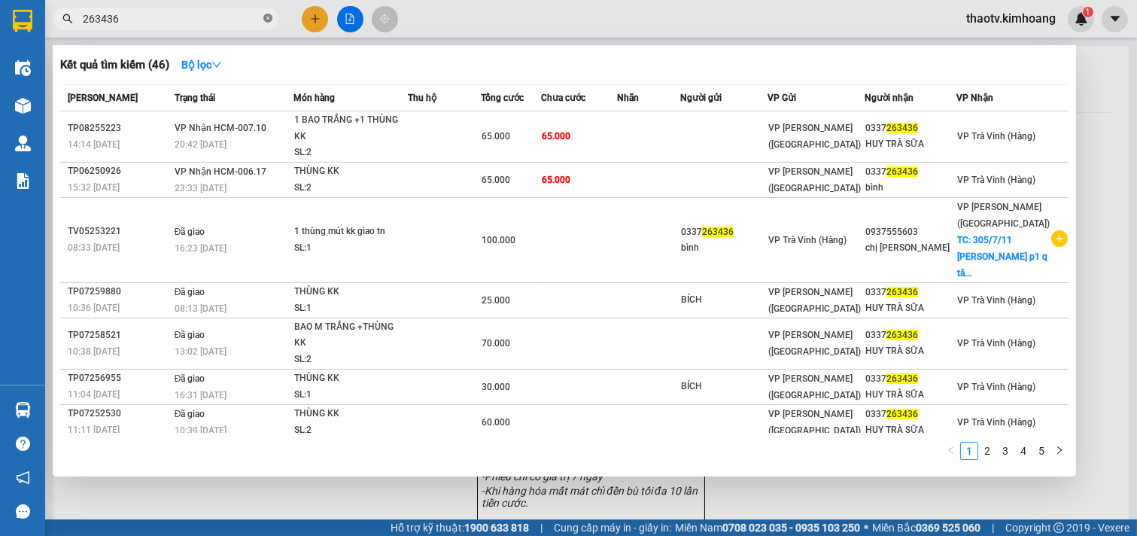
click at [266, 20] on icon "close-circle" at bounding box center [267, 18] width 9 height 9
click at [271, 17] on span at bounding box center [267, 19] width 9 height 17
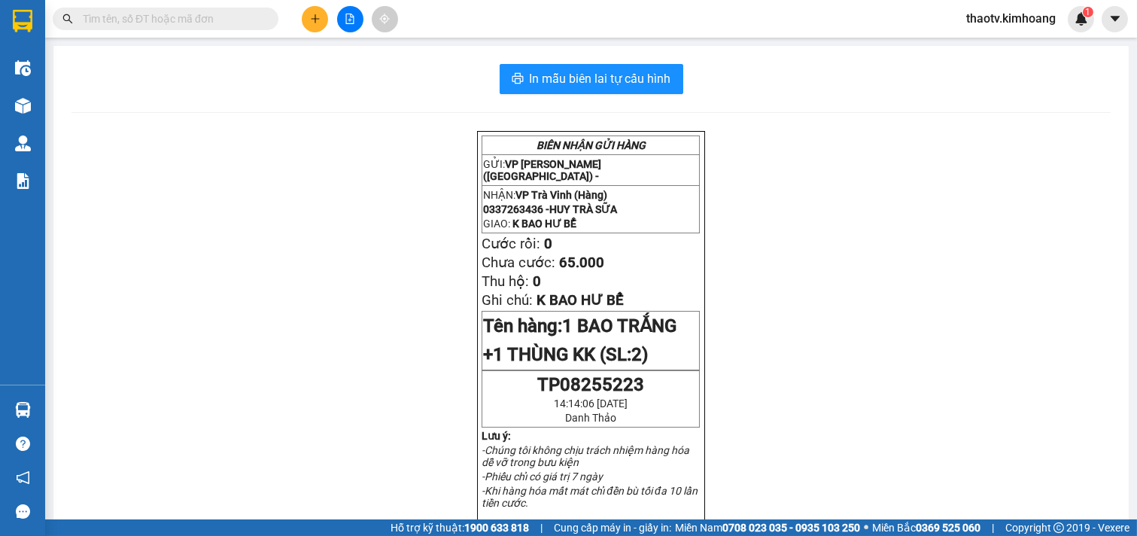
click at [221, 17] on input "text" at bounding box center [172, 19] width 178 height 17
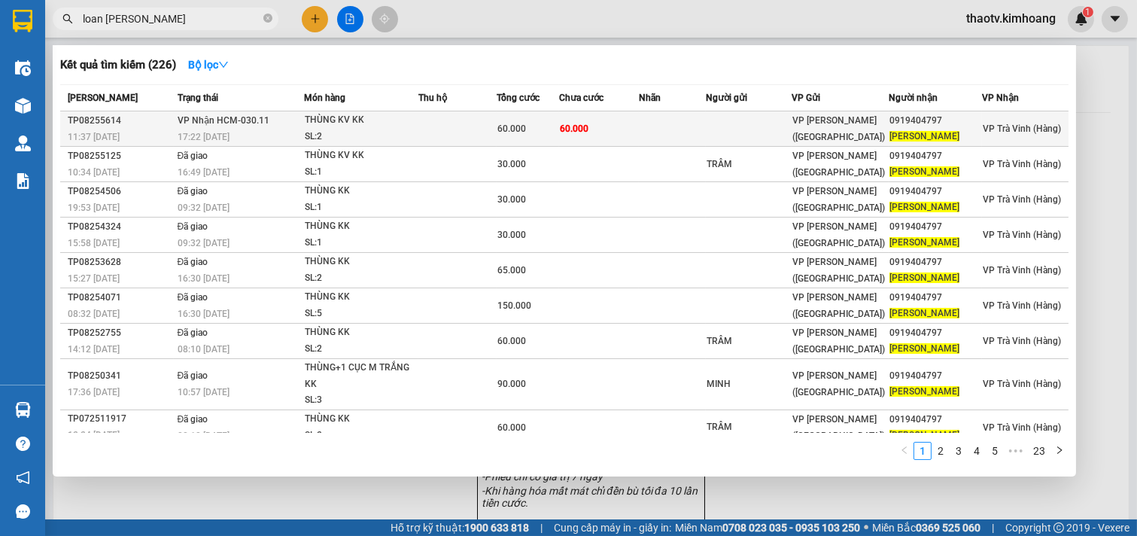
click at [519, 125] on span "60.000" at bounding box center [512, 128] width 29 height 11
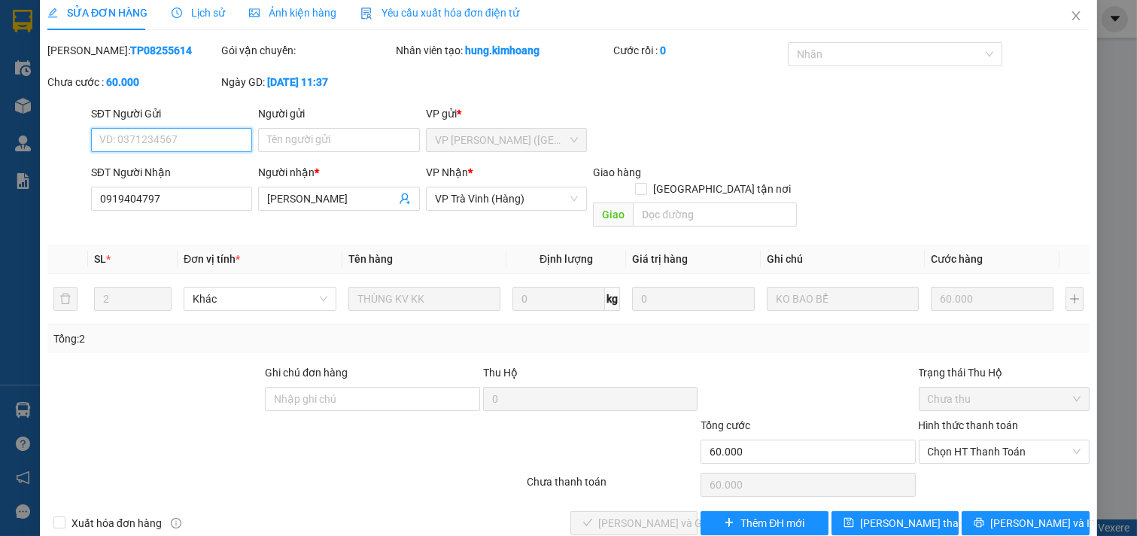
scroll to position [24, 0]
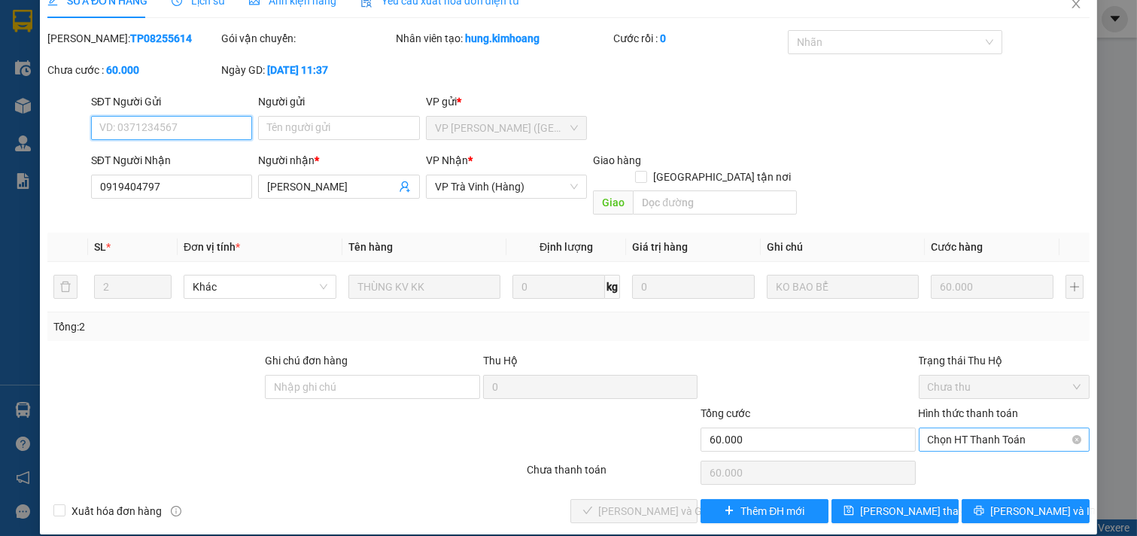
click at [991, 428] on span "Chọn HT Thanh Toán" at bounding box center [1005, 439] width 154 height 23
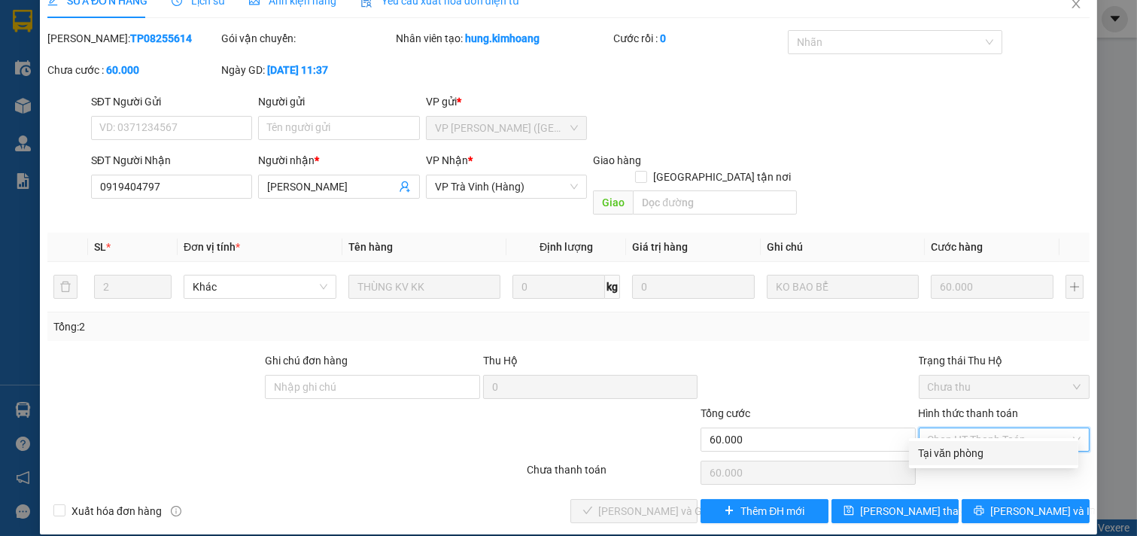
drag, startPoint x: 973, startPoint y: 437, endPoint x: 971, endPoint y: 445, distance: 8.6
click at [973, 437] on div "Hình thức thanh toán Chọn HT Thanh Toán" at bounding box center [1005, 431] width 172 height 53
click at [982, 429] on span "Chọn HT Thanh Toán" at bounding box center [1005, 439] width 154 height 23
click at [985, 452] on div "Tại văn phòng" at bounding box center [993, 453] width 151 height 17
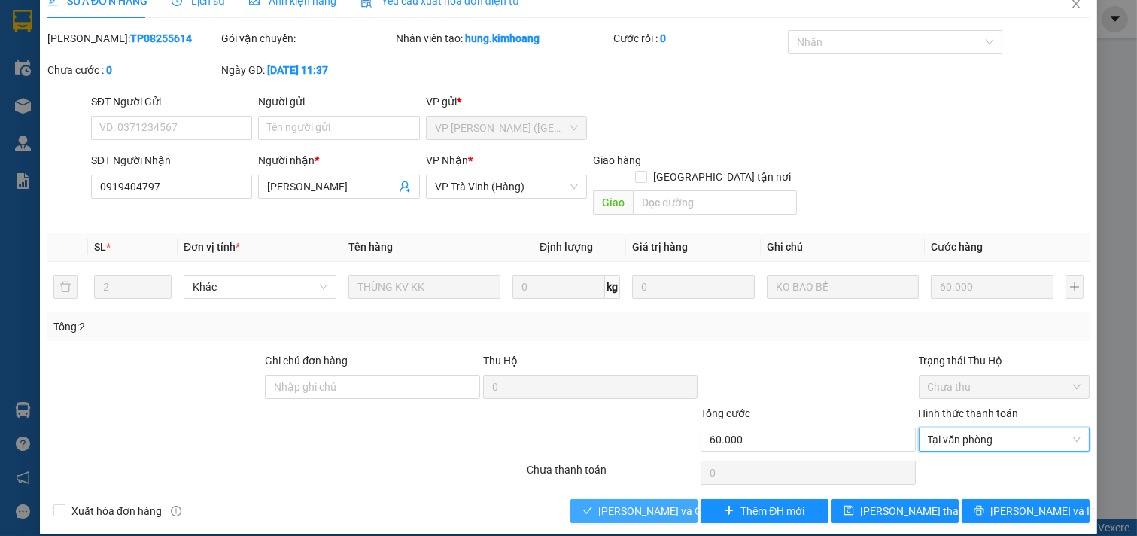
click at [629, 503] on span "[PERSON_NAME] và Giao hàng" at bounding box center [671, 511] width 145 height 17
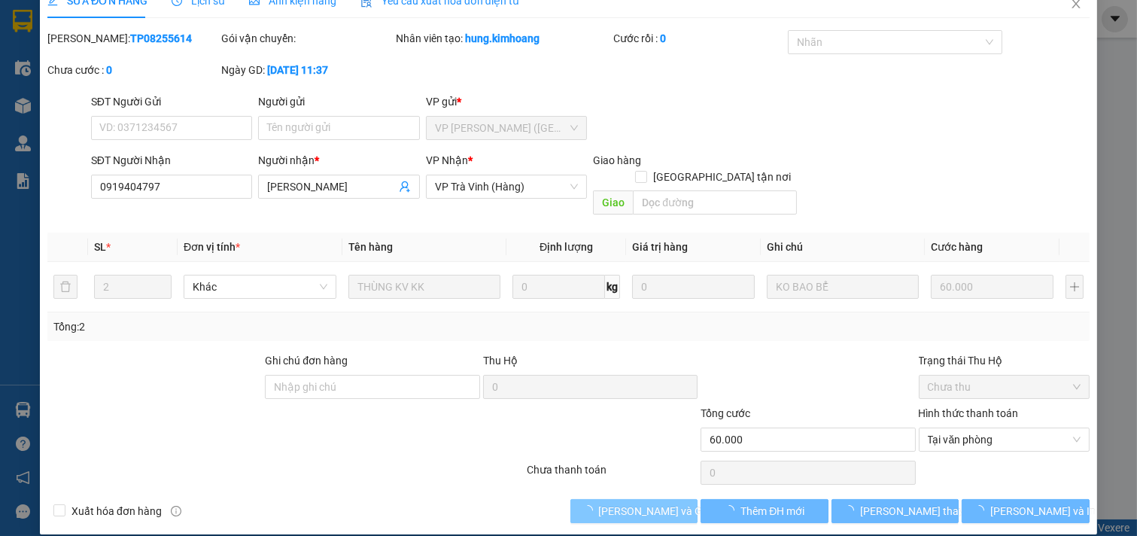
click at [630, 503] on span "[PERSON_NAME] và Giao hàng" at bounding box center [671, 511] width 145 height 17
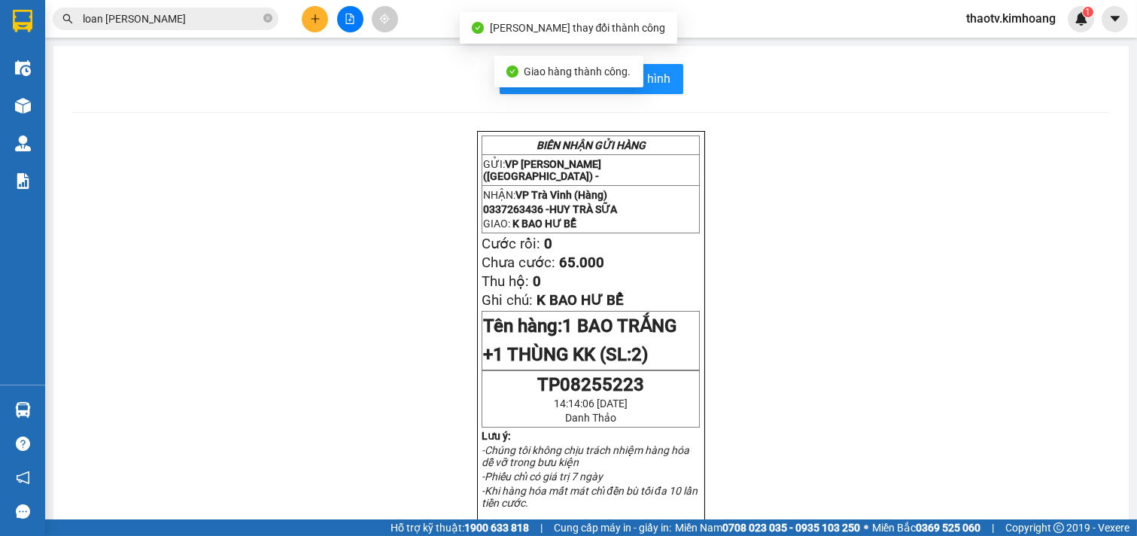
click at [208, 15] on input "loan [PERSON_NAME]" at bounding box center [172, 19] width 178 height 17
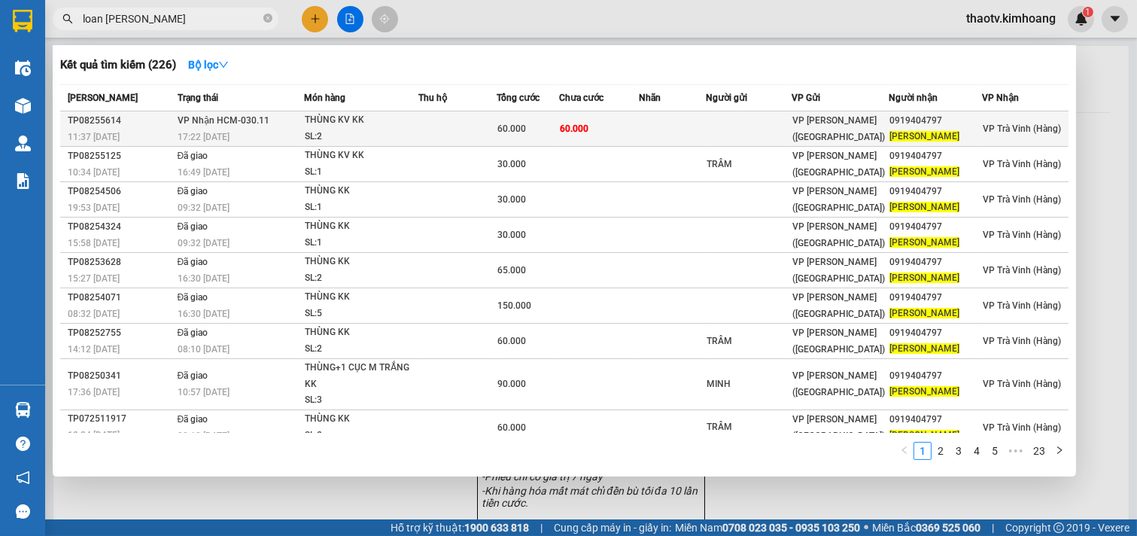
click at [723, 129] on td at bounding box center [749, 128] width 86 height 35
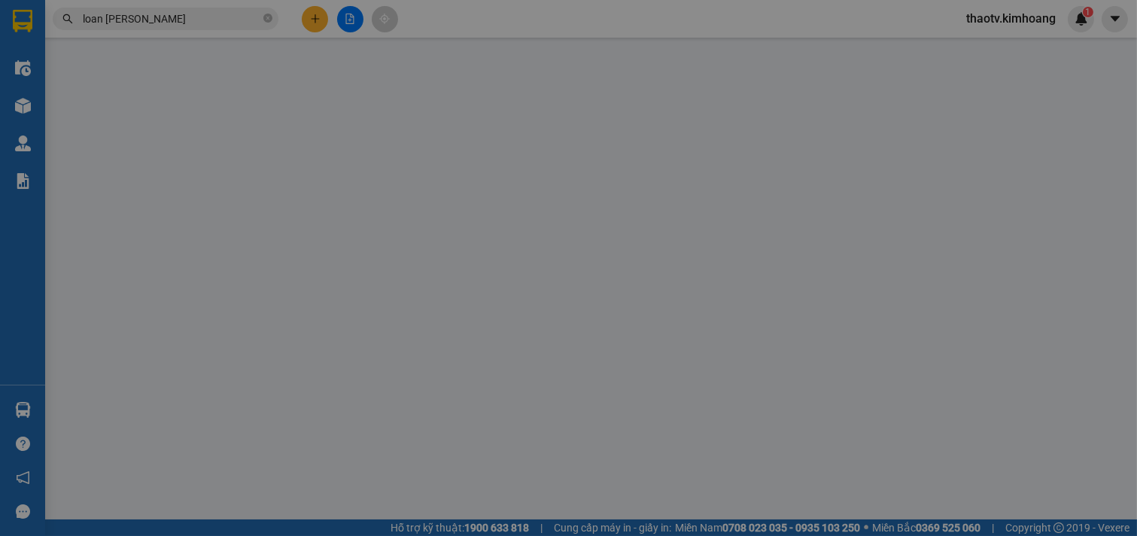
type input "0919404797"
type input "[PERSON_NAME]"
type input "60.000"
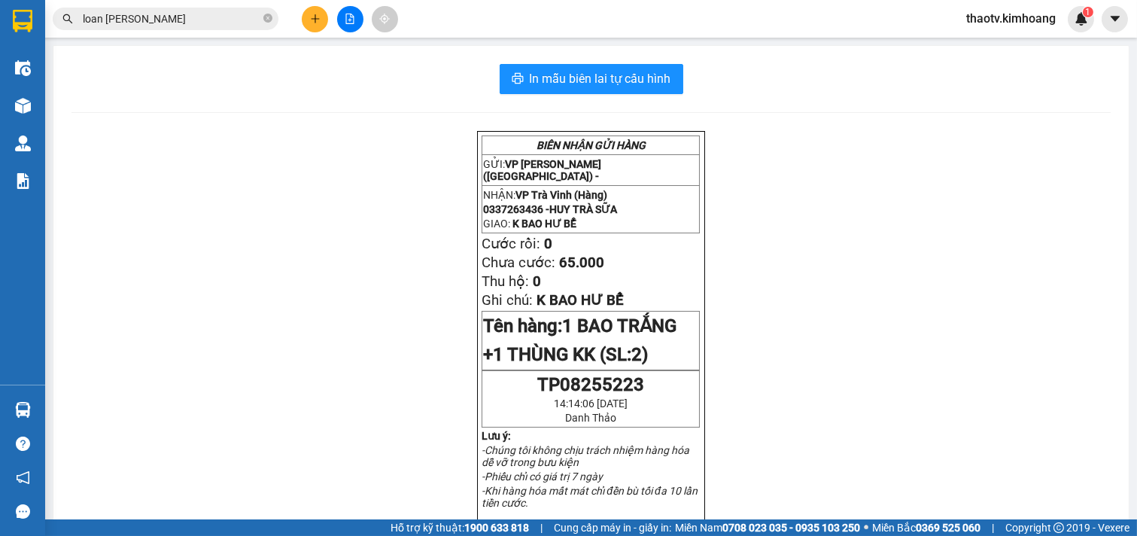
click at [183, 24] on input "loan [PERSON_NAME]" at bounding box center [172, 19] width 178 height 17
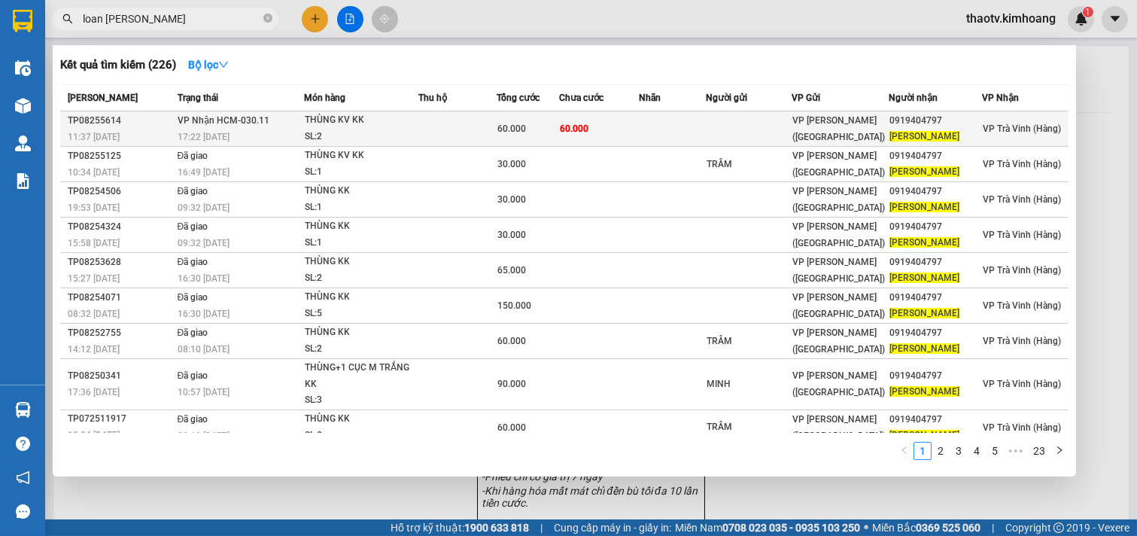
click at [559, 119] on td "60.000" at bounding box center [599, 128] width 81 height 35
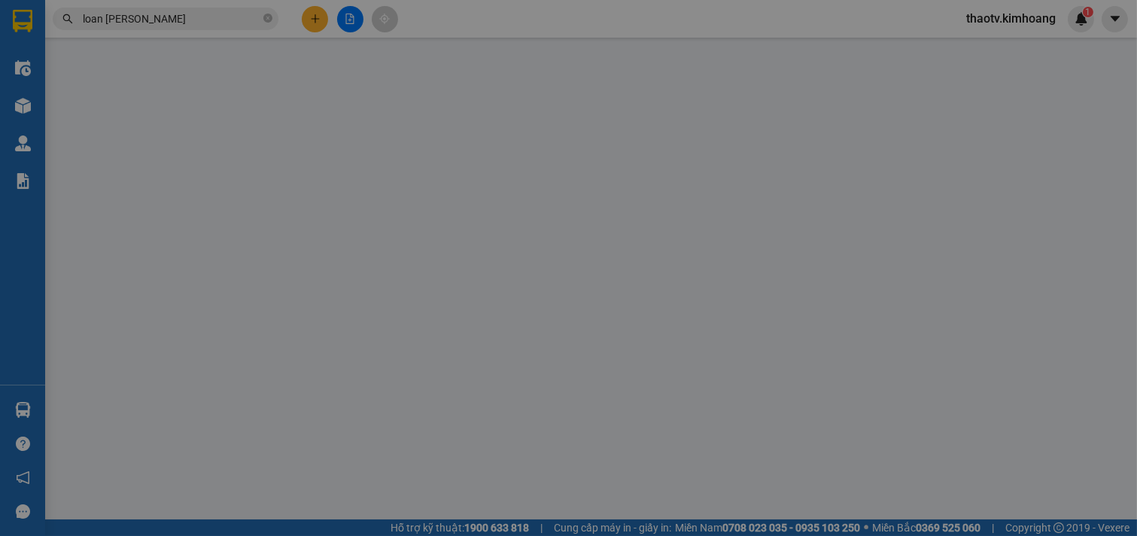
type input "0919404797"
type input "[PERSON_NAME]"
type input "60.000"
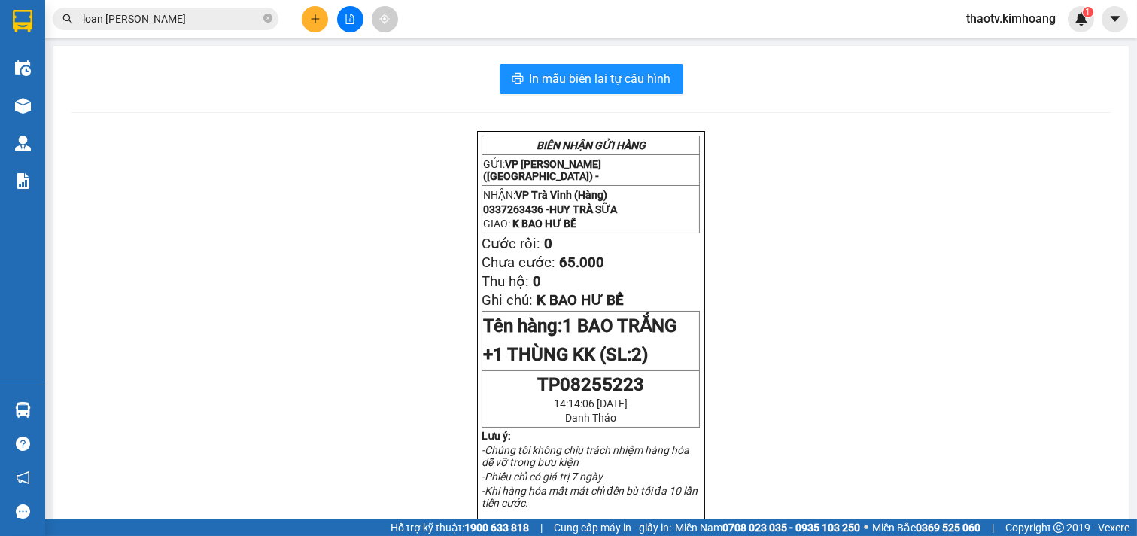
click at [268, 19] on icon "close-circle" at bounding box center [267, 18] width 9 height 9
click at [238, 27] on span at bounding box center [166, 19] width 226 height 23
click at [223, 20] on input "text" at bounding box center [172, 19] width 178 height 17
click at [313, 18] on icon "plus" at bounding box center [315, 18] width 8 height 1
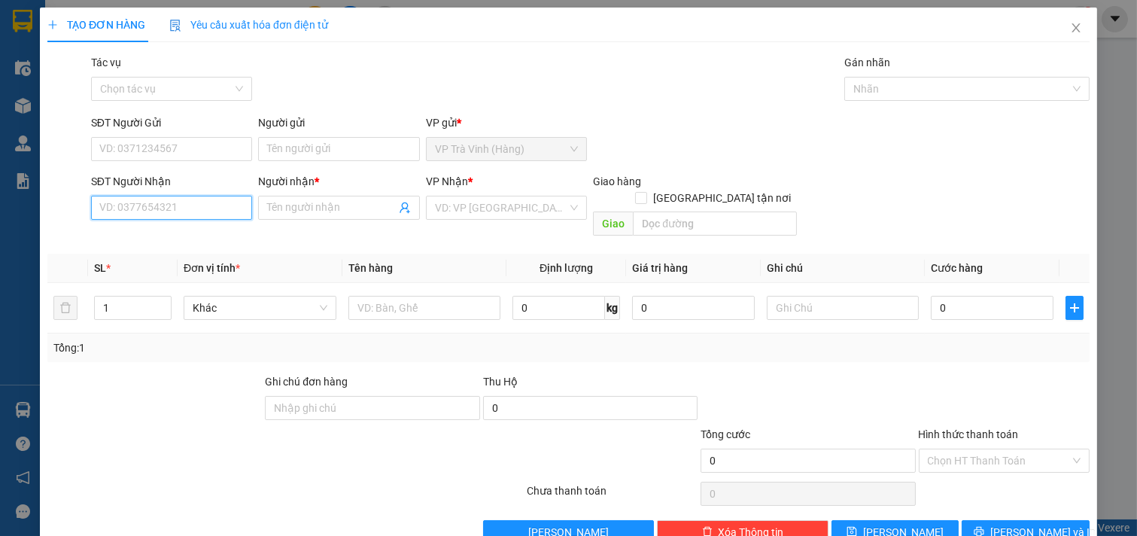
click at [169, 215] on input "SĐT Người Nhận" at bounding box center [172, 208] width 162 height 24
type input "0902585526"
click at [318, 203] on input "Người nhận *" at bounding box center [331, 207] width 129 height 17
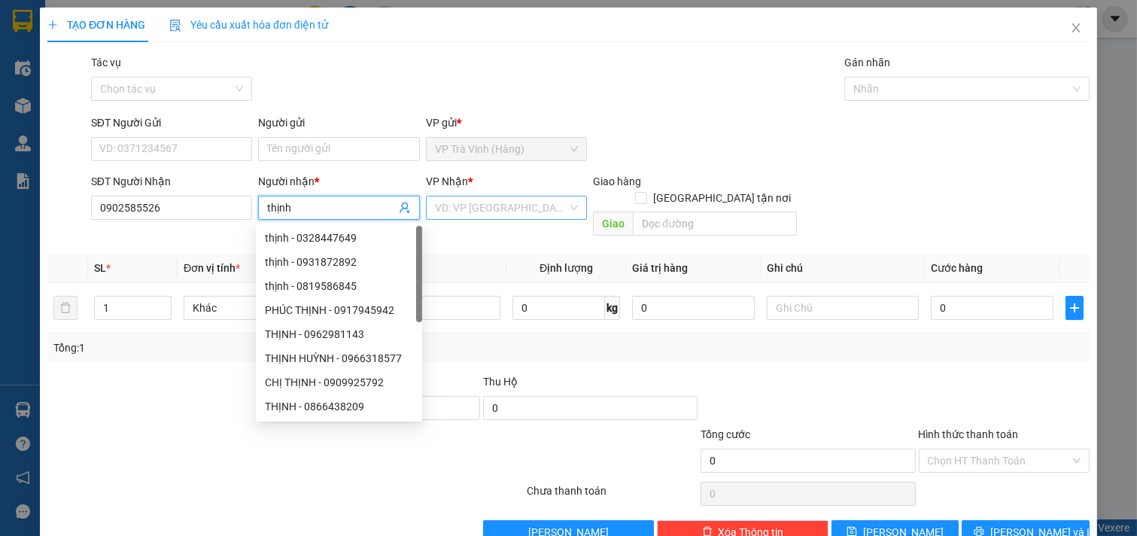
type input "thịnh"
click at [493, 201] on input "search" at bounding box center [501, 207] width 133 height 23
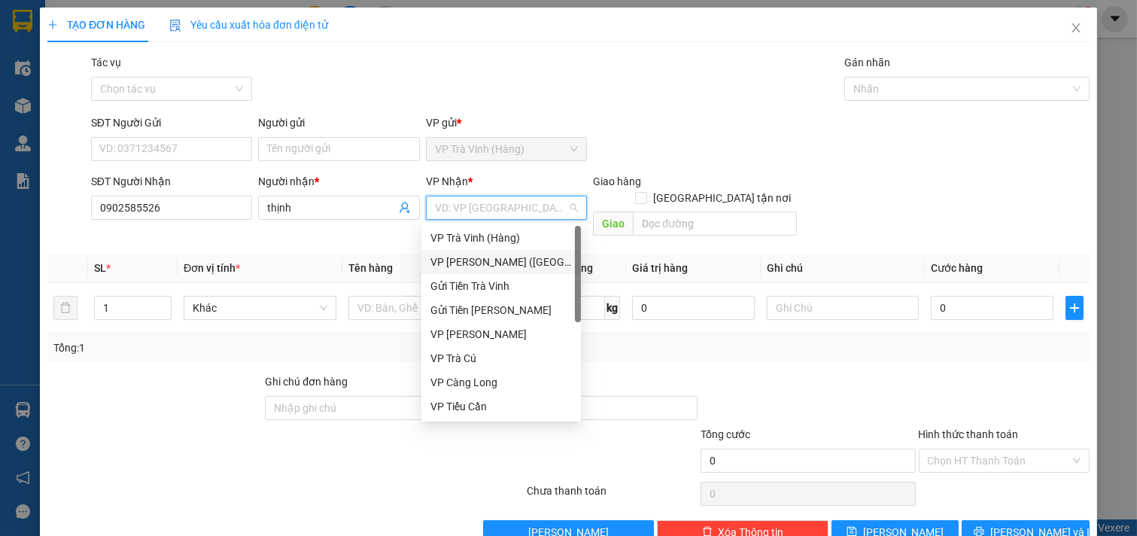
click at [480, 258] on div "VP [PERSON_NAME] ([GEOGRAPHIC_DATA])" at bounding box center [502, 262] width 142 height 17
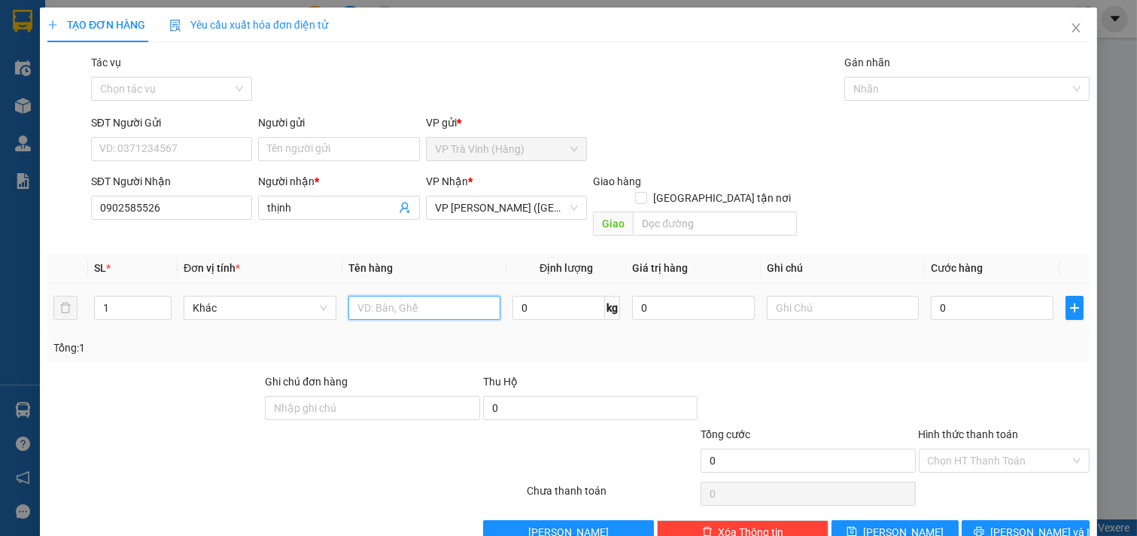
click at [388, 298] on input "text" at bounding box center [425, 308] width 153 height 24
type input "cây trắng kk"
click at [967, 296] on input "0" at bounding box center [992, 308] width 123 height 24
type input "3"
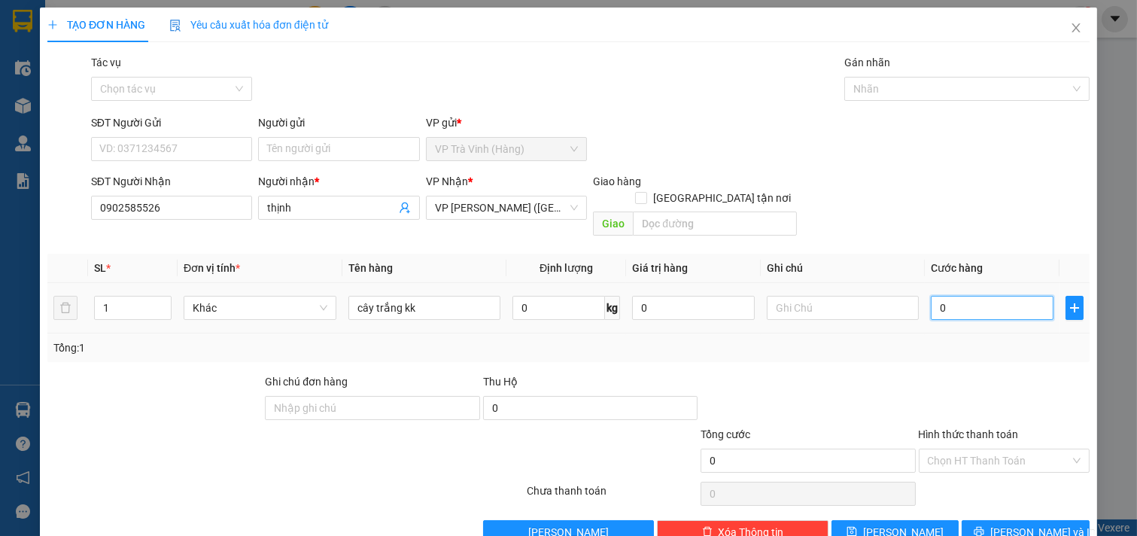
type input "3"
type input "30"
type input "300"
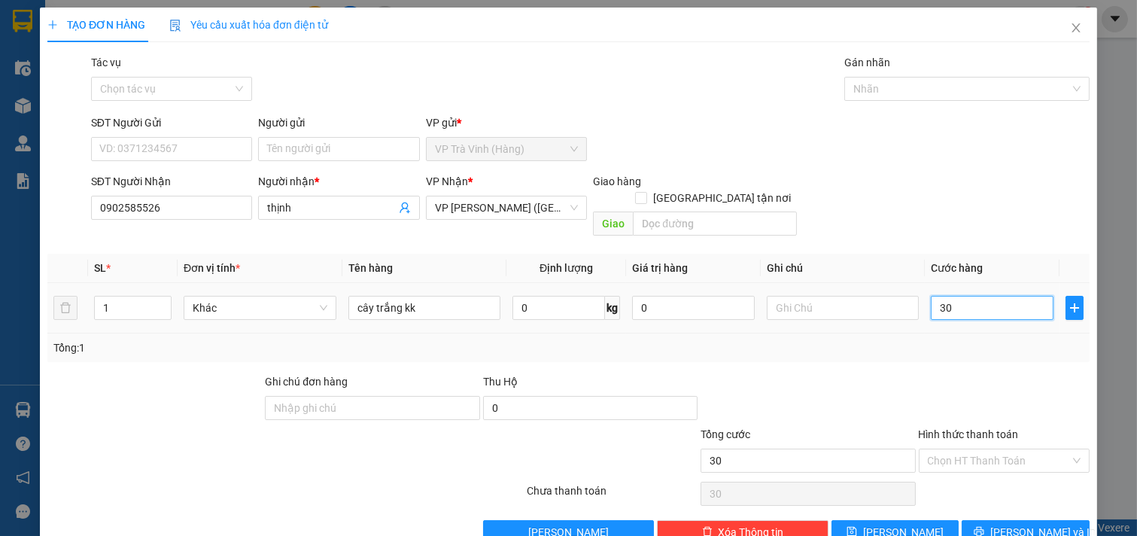
type input "300"
type input "3.000"
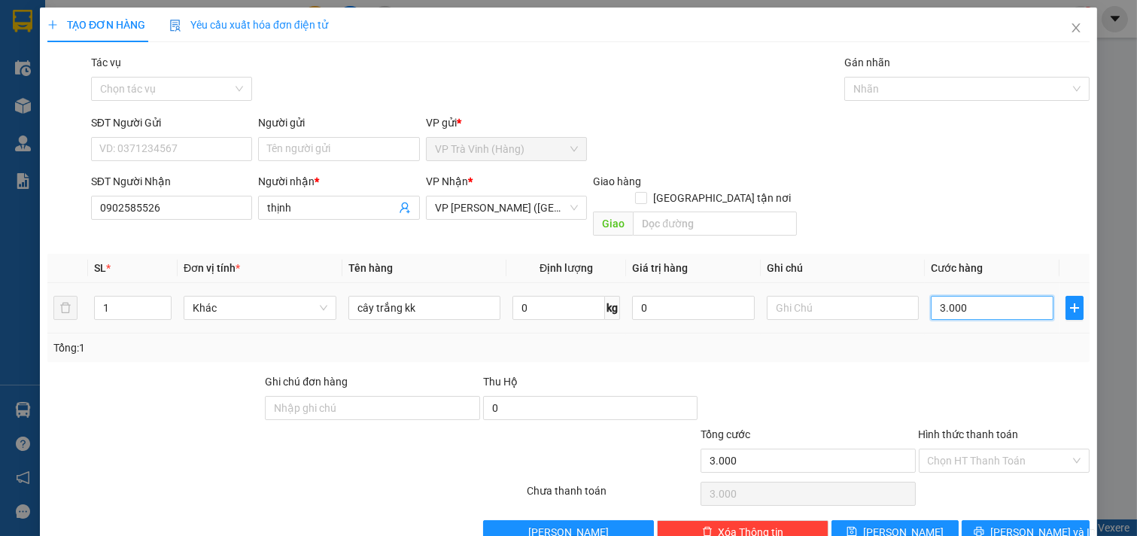
type input "30.000"
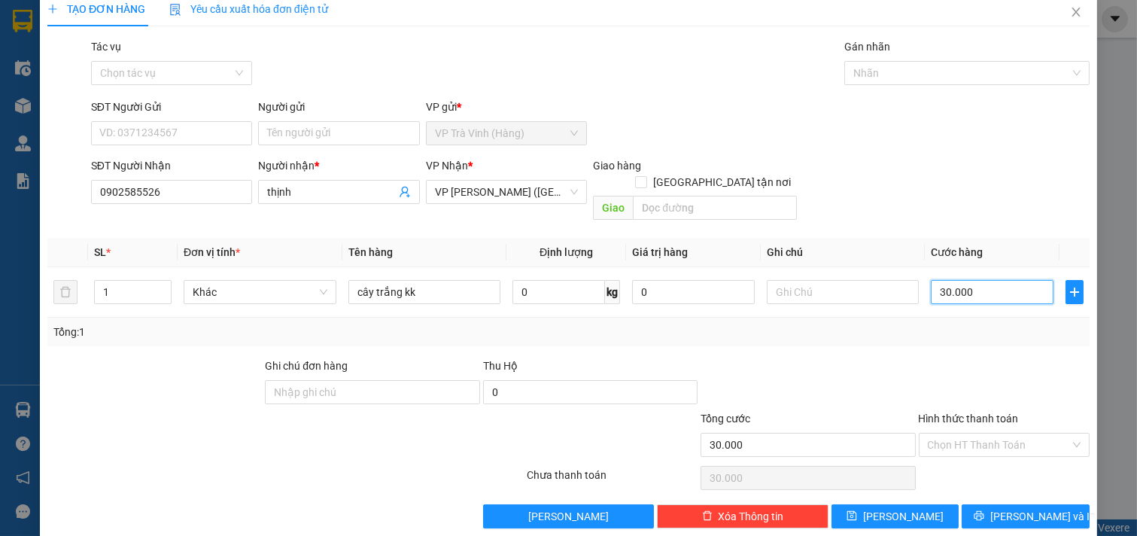
scroll to position [20, 0]
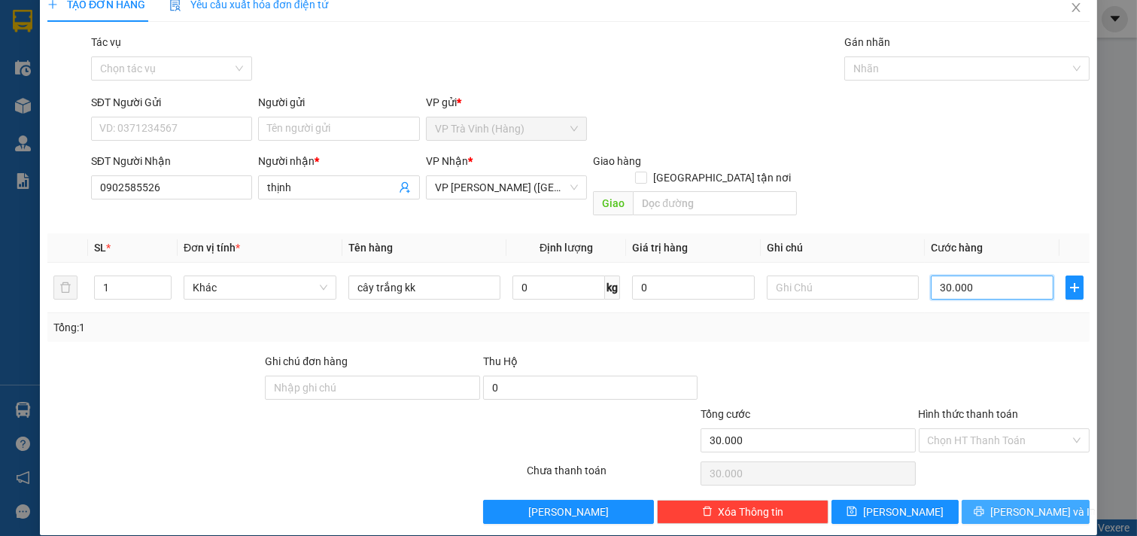
type input "30.000"
click at [1015, 504] on span "[PERSON_NAME] và In" at bounding box center [1043, 512] width 105 height 17
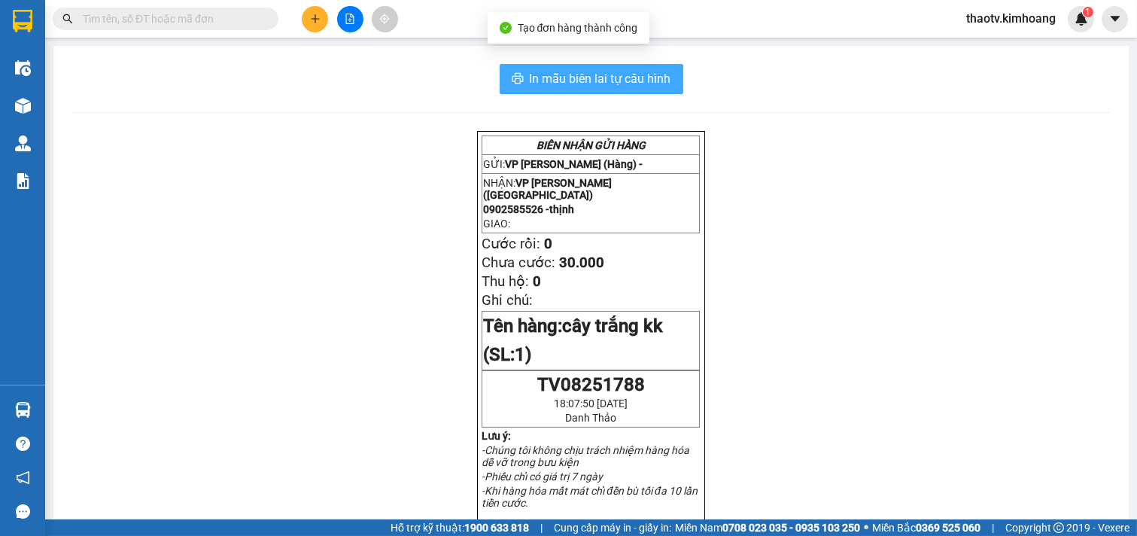
click at [583, 86] on span "In mẫu biên lai tự cấu hình" at bounding box center [601, 78] width 142 height 19
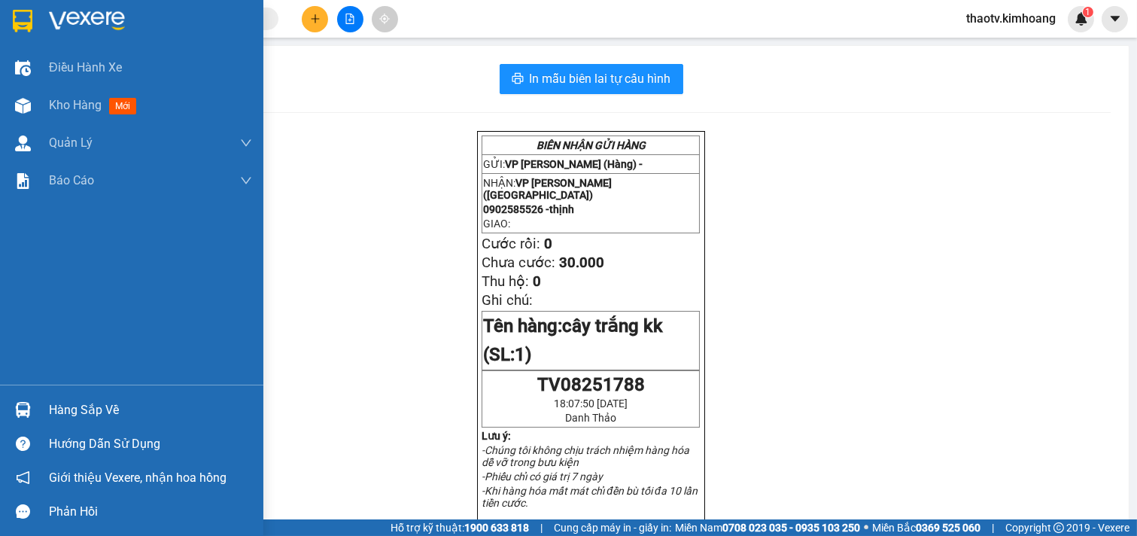
click at [59, 411] on div "Hàng sắp về" at bounding box center [150, 410] width 203 height 23
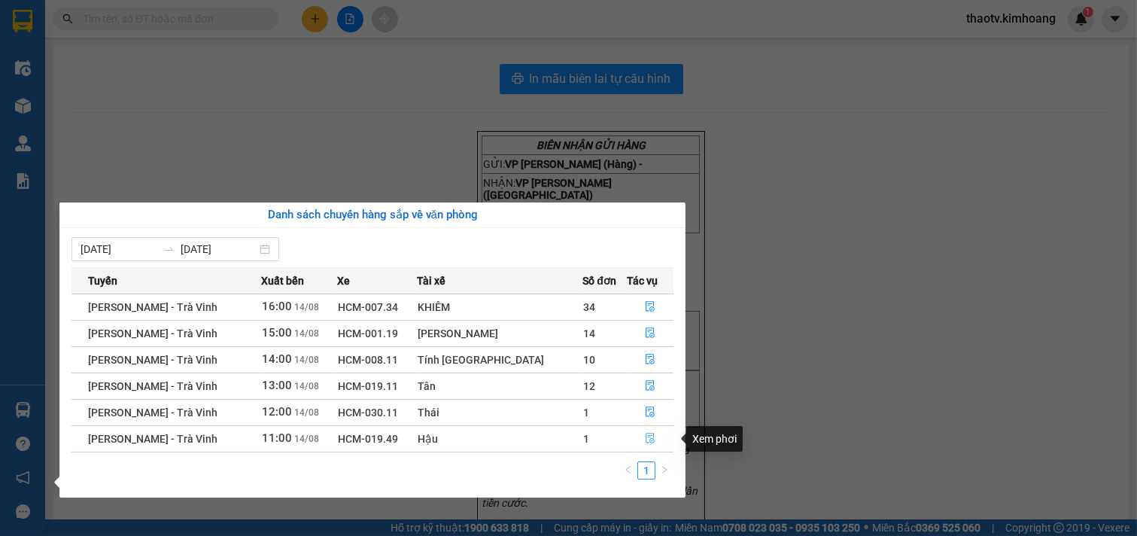
click at [645, 437] on icon "file-done" at bounding box center [650, 438] width 11 height 11
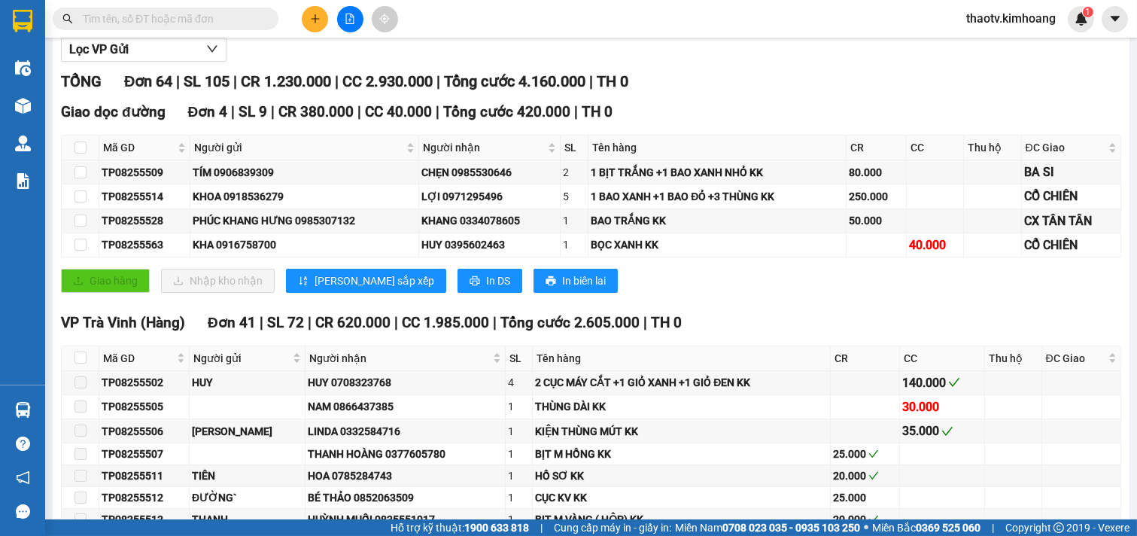
scroll to position [201, 0]
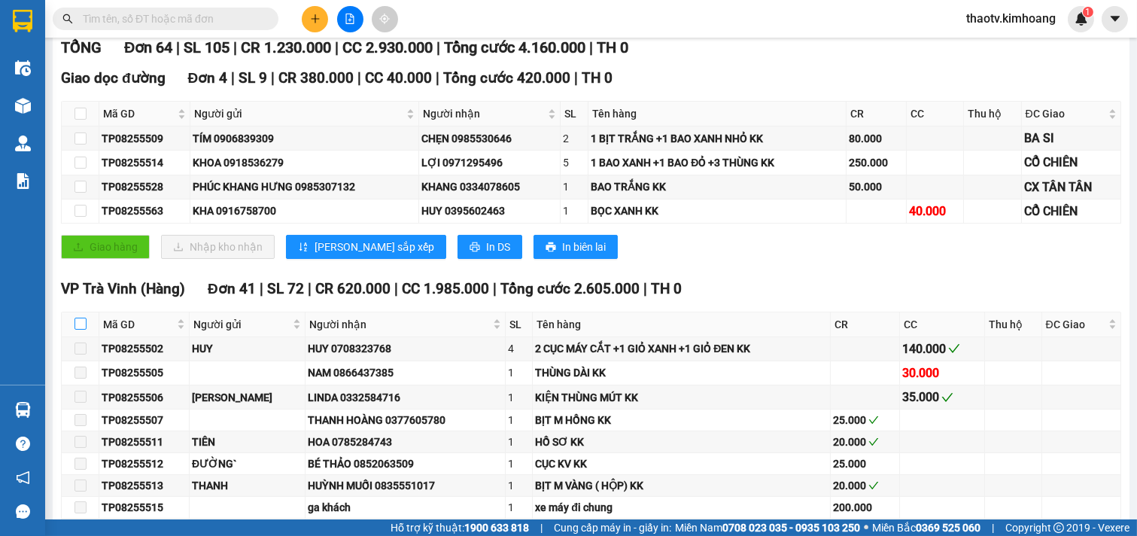
click at [84, 330] on input "checkbox" at bounding box center [81, 324] width 12 height 12
checkbox input "true"
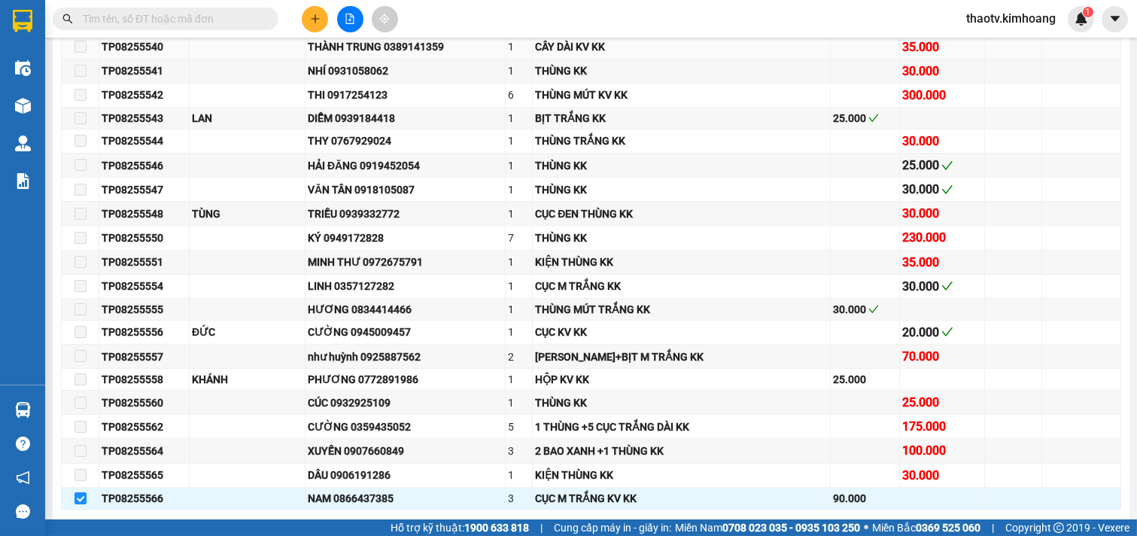
scroll to position [1037, 0]
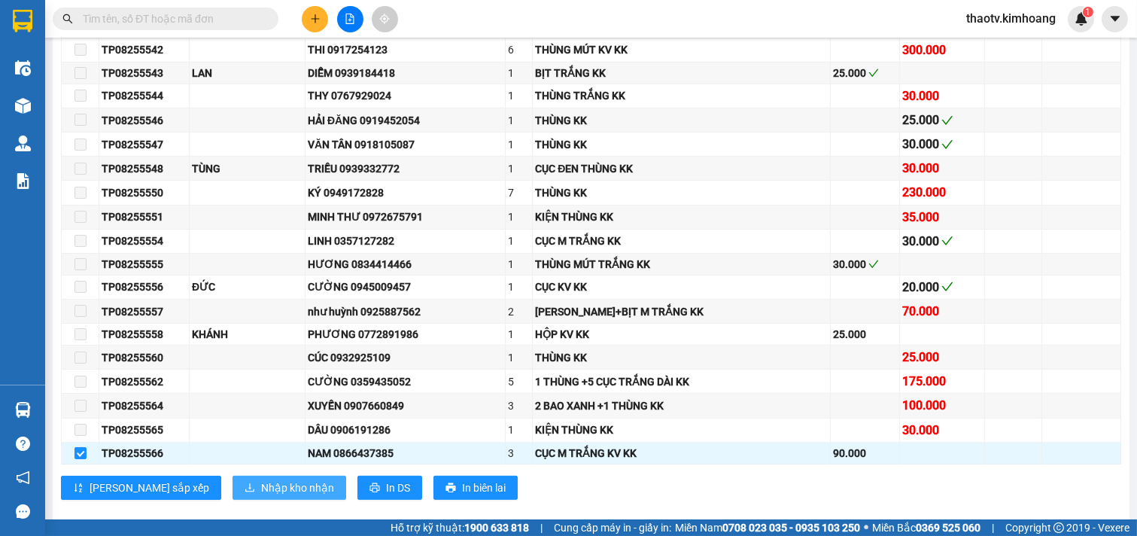
click at [261, 496] on span "Nhập kho nhận" at bounding box center [297, 488] width 73 height 17
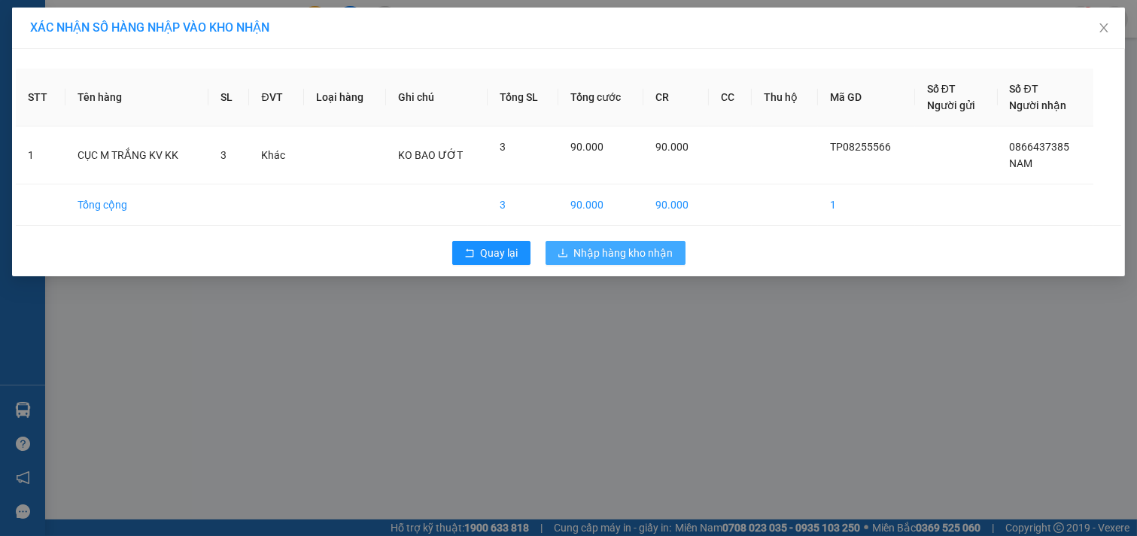
click at [575, 259] on span "Nhập hàng kho nhận" at bounding box center [623, 253] width 99 height 17
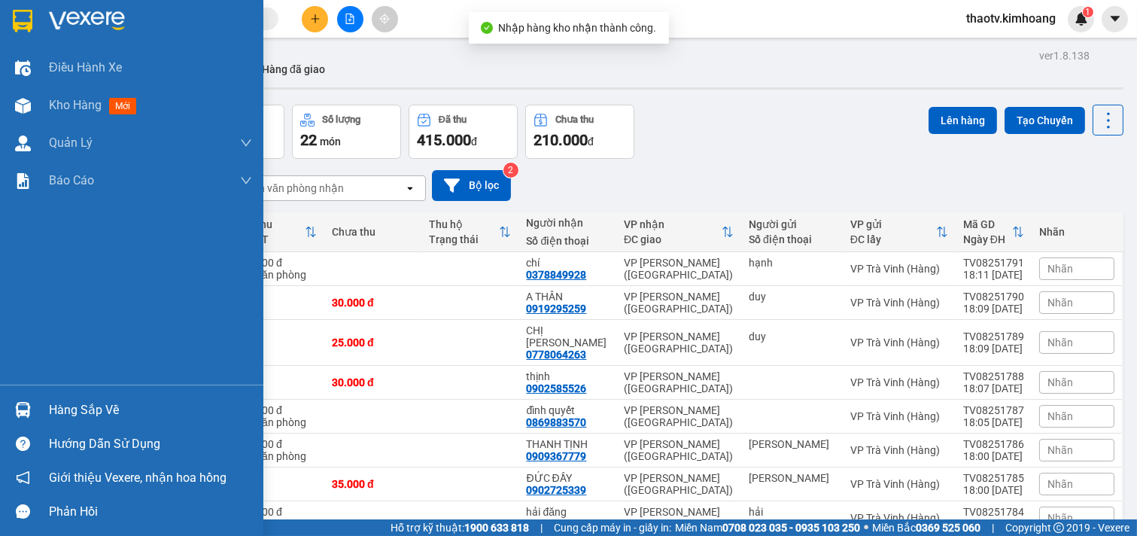
click at [102, 414] on div "Hàng sắp về" at bounding box center [150, 410] width 203 height 23
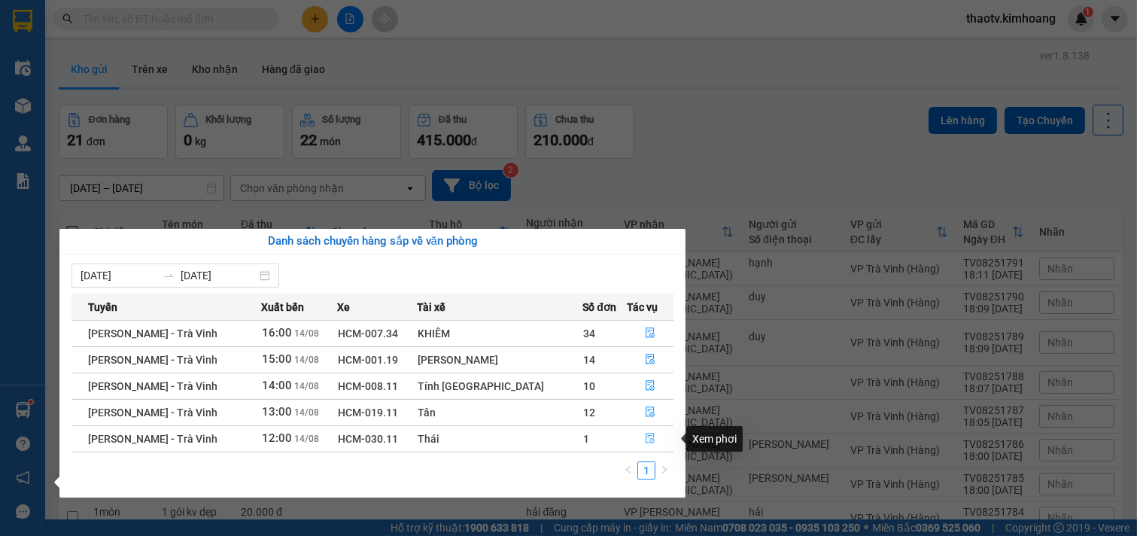
click at [645, 443] on icon "file-done" at bounding box center [650, 438] width 11 height 11
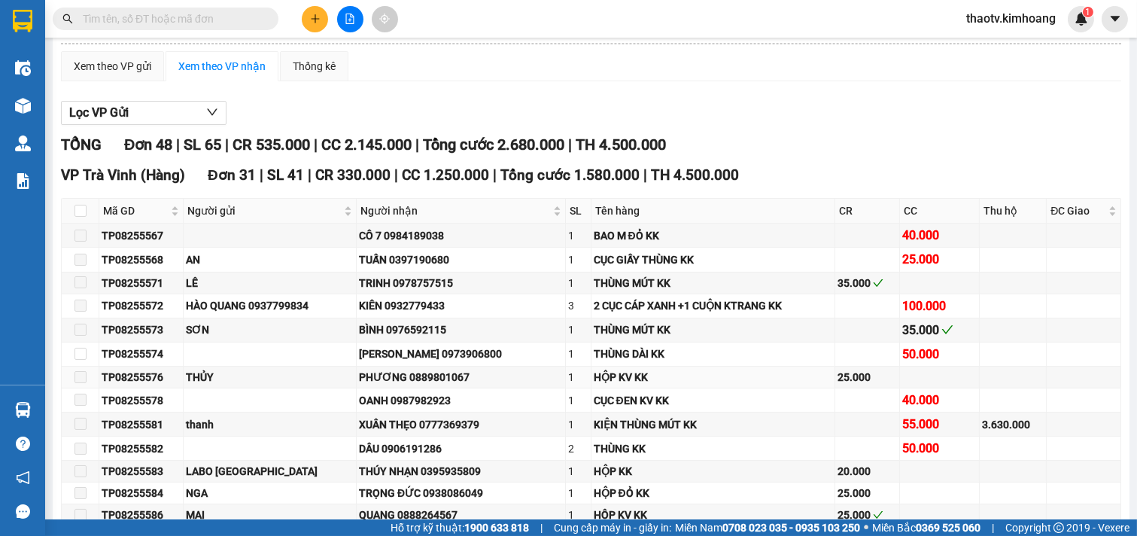
scroll to position [84, 0]
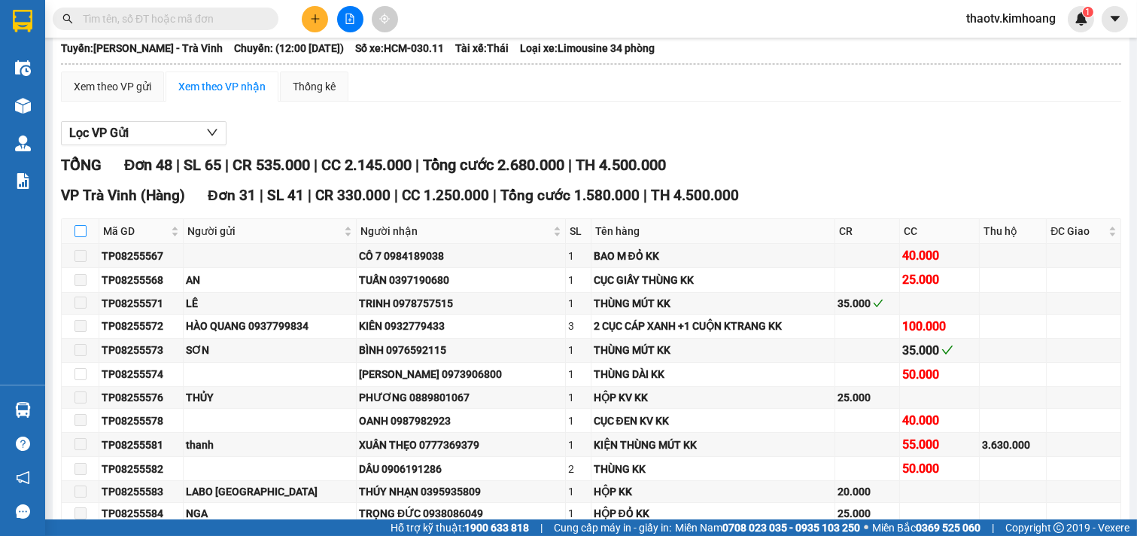
click at [79, 237] on input "checkbox" at bounding box center [81, 231] width 12 height 12
checkbox input "true"
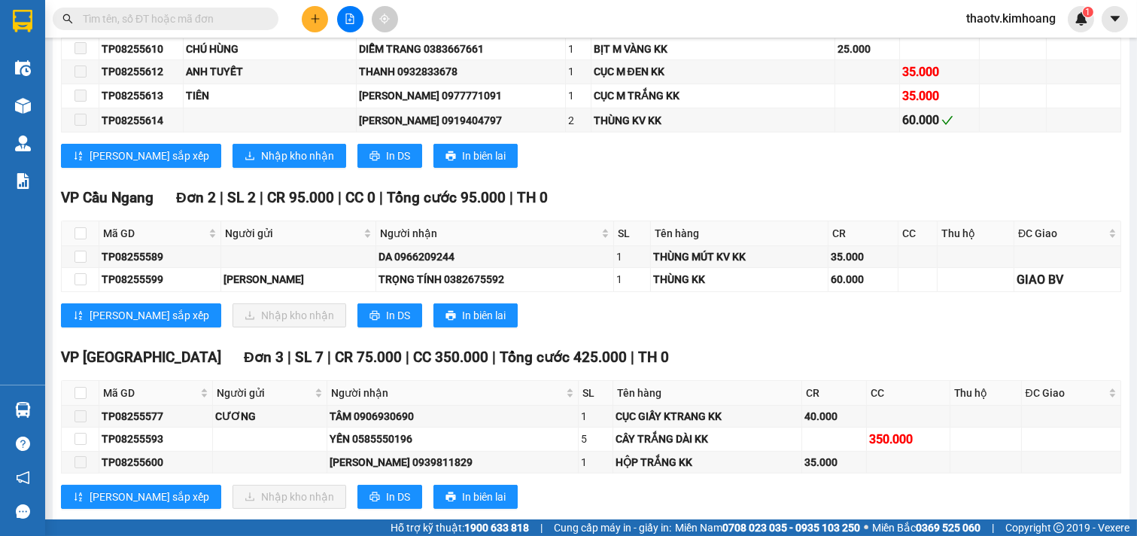
scroll to position [920, 0]
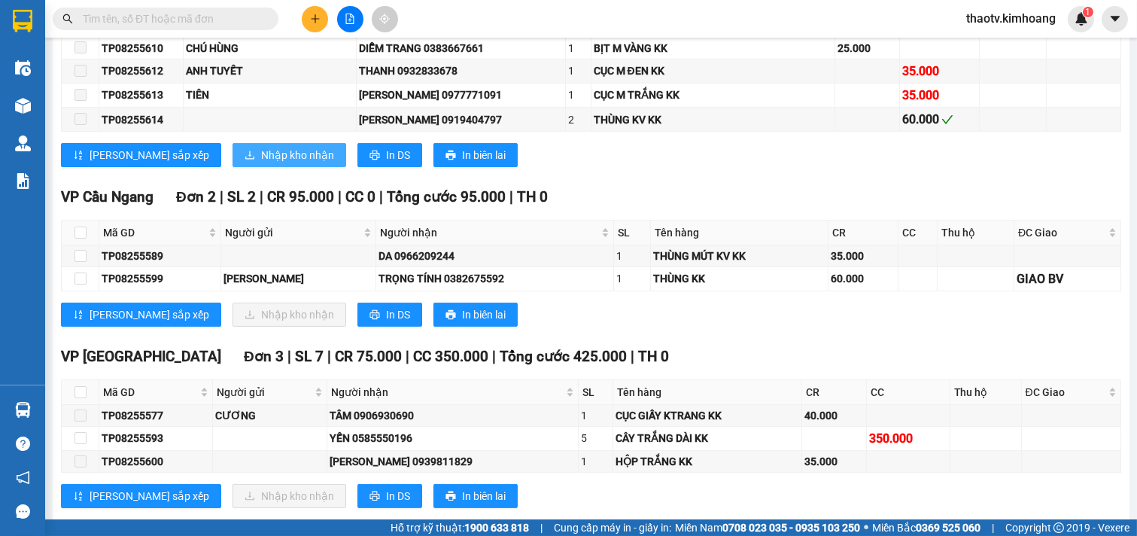
click at [261, 163] on span "Nhập kho nhận" at bounding box center [297, 155] width 73 height 17
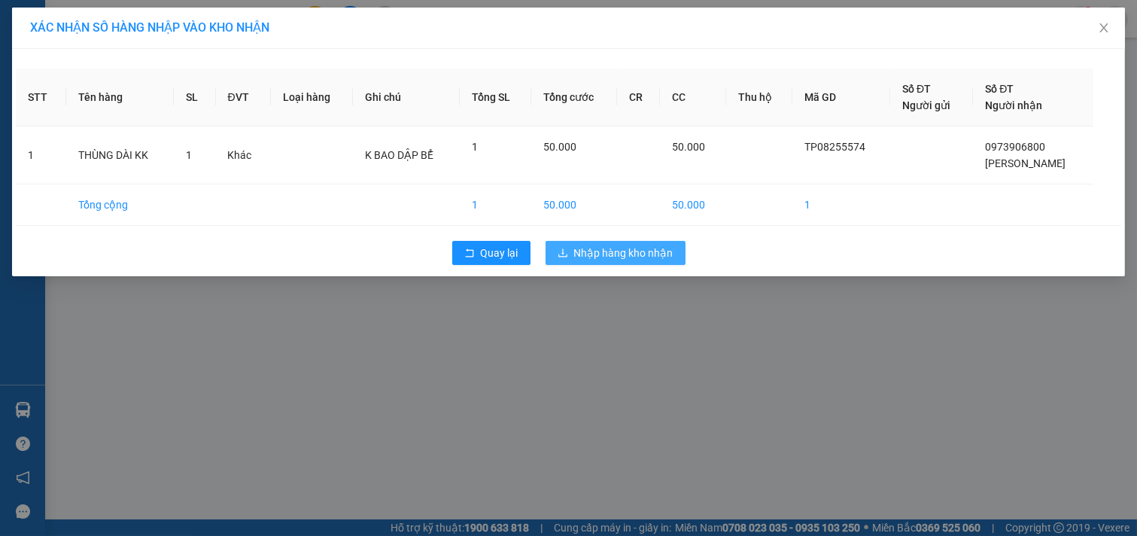
click at [632, 261] on button "Nhập hàng kho nhận" at bounding box center [616, 253] width 140 height 24
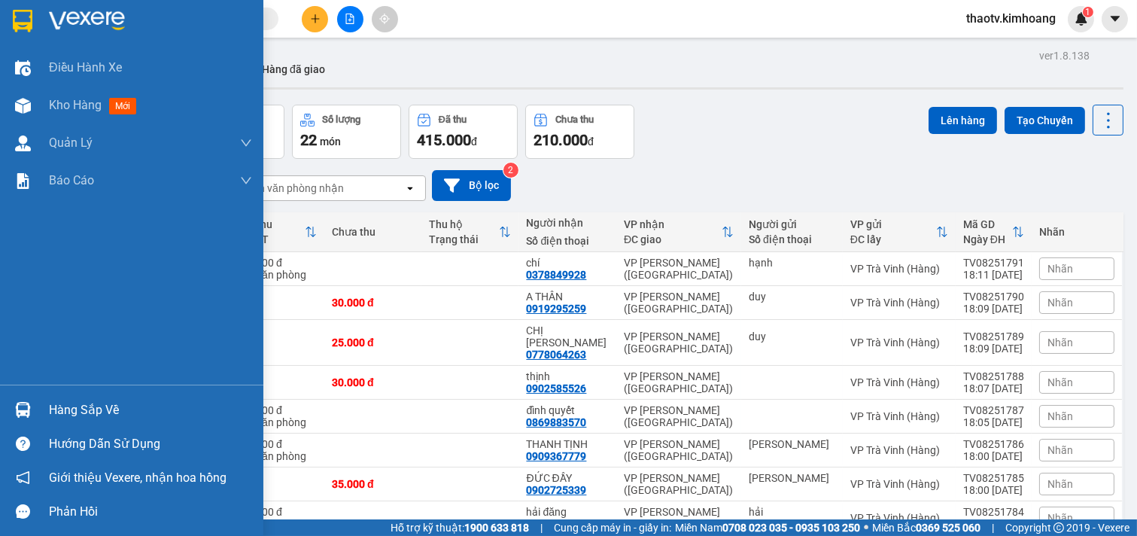
click at [81, 415] on div "Hàng sắp về" at bounding box center [150, 410] width 203 height 23
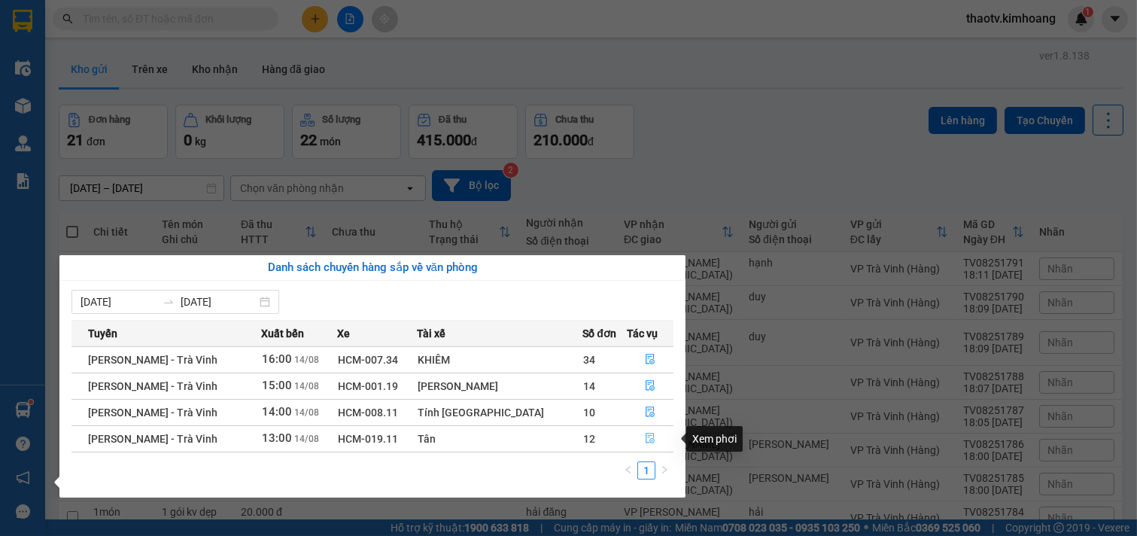
click at [645, 445] on span "file-done" at bounding box center [650, 439] width 11 height 12
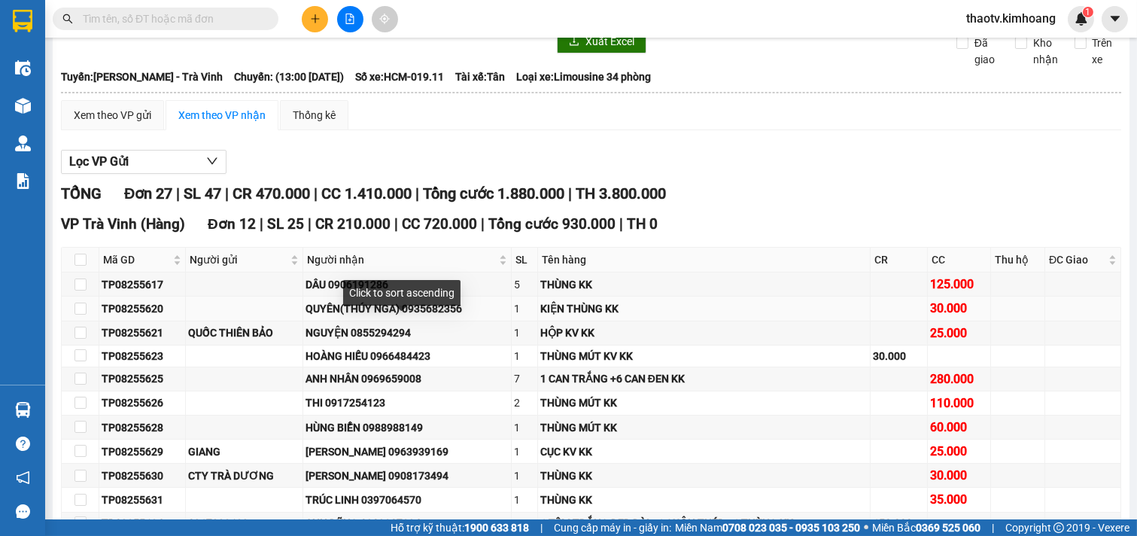
scroll to position [84, 0]
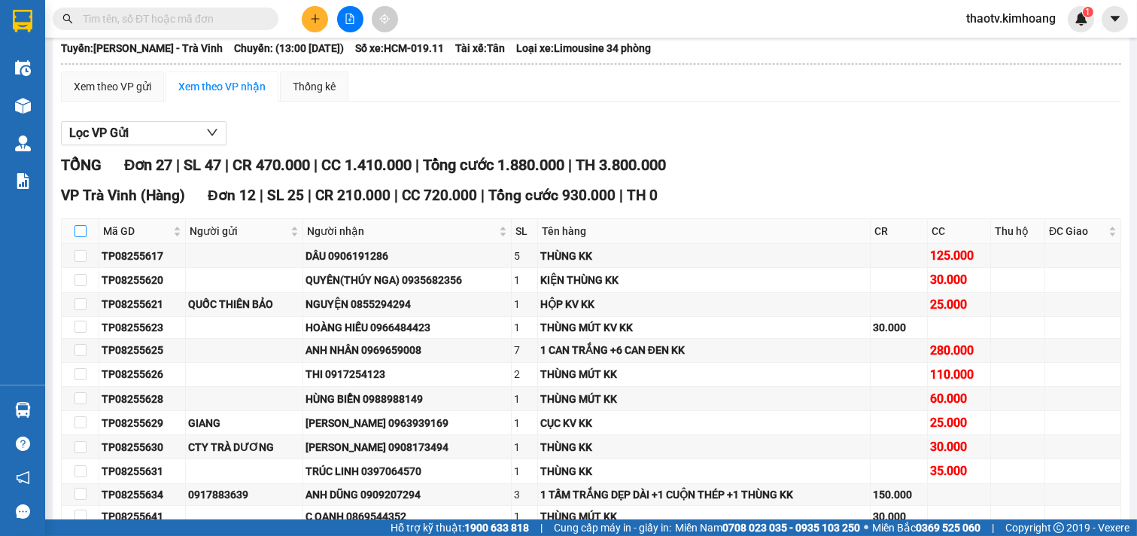
click at [77, 237] on input "checkbox" at bounding box center [81, 231] width 12 height 12
checkbox input "true"
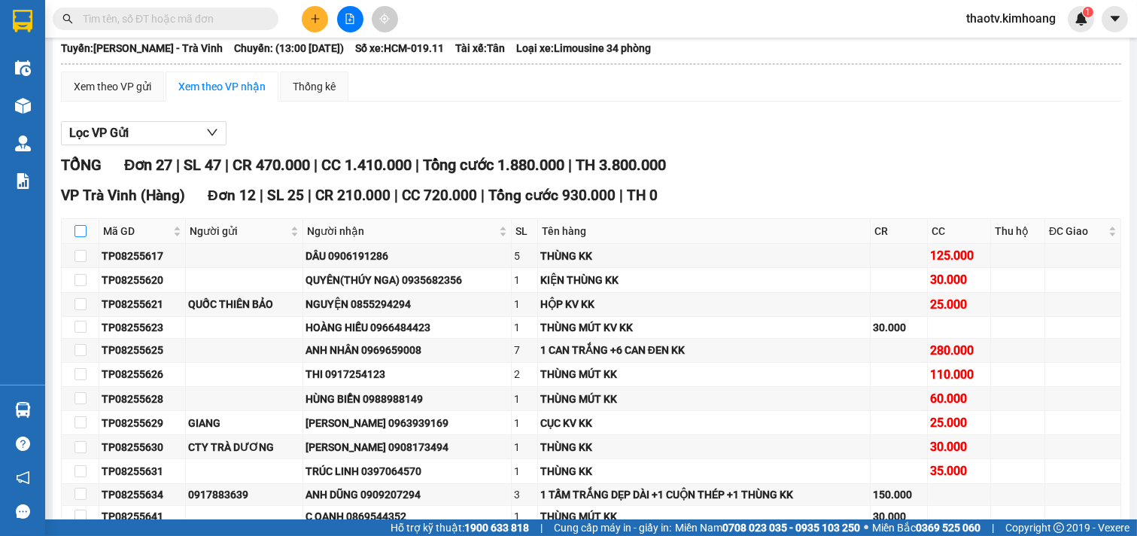
checkbox input "true"
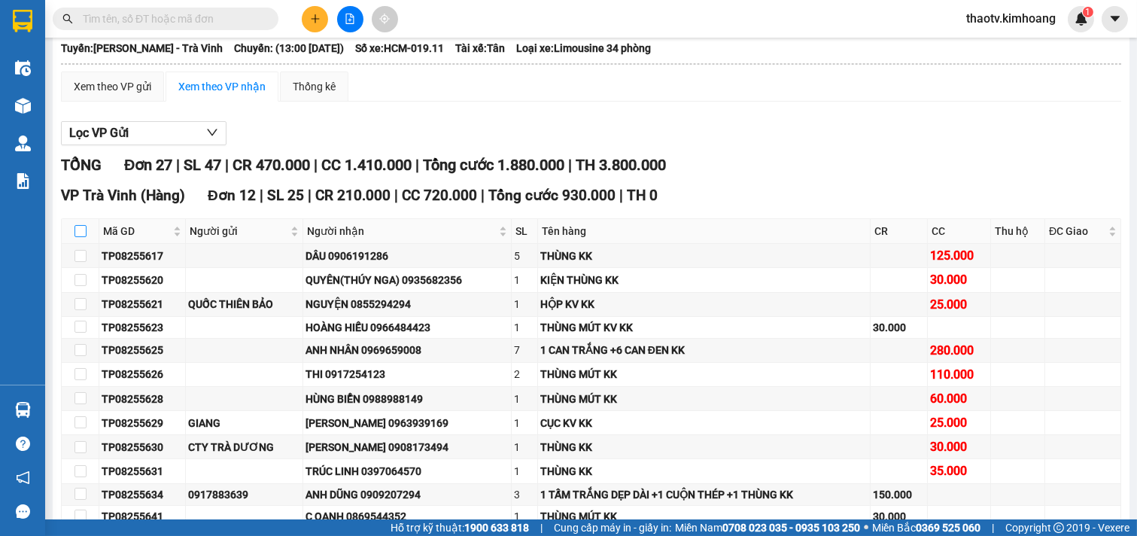
checkbox input "true"
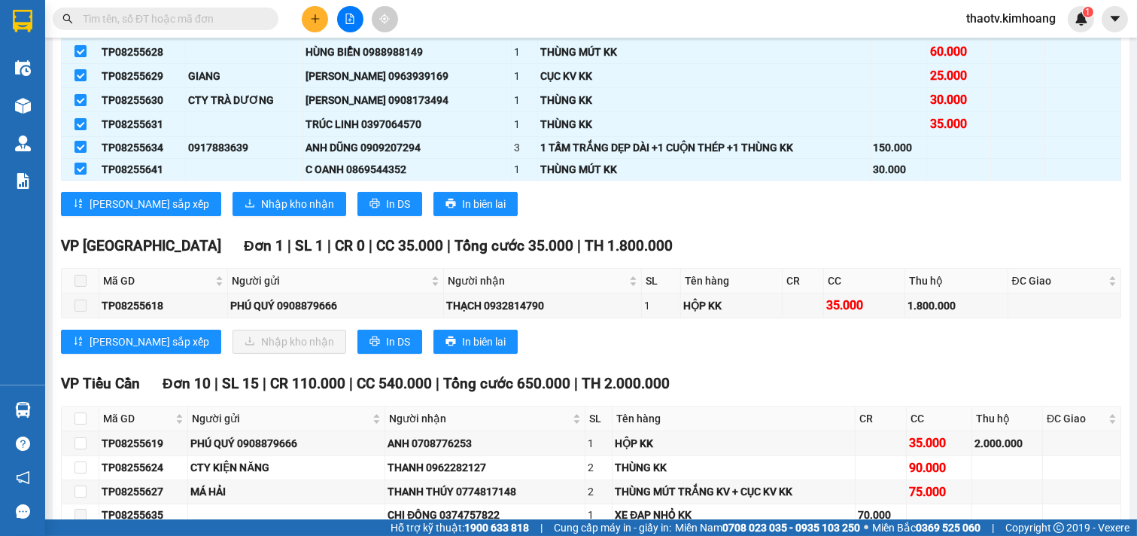
scroll to position [501, 0]
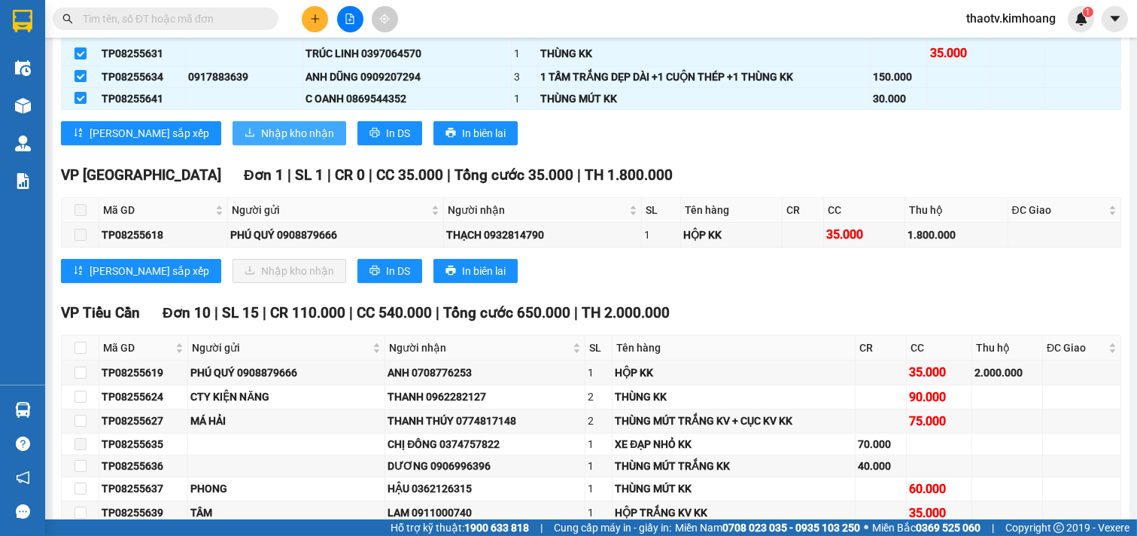
click at [261, 142] on span "Nhập kho nhận" at bounding box center [297, 133] width 73 height 17
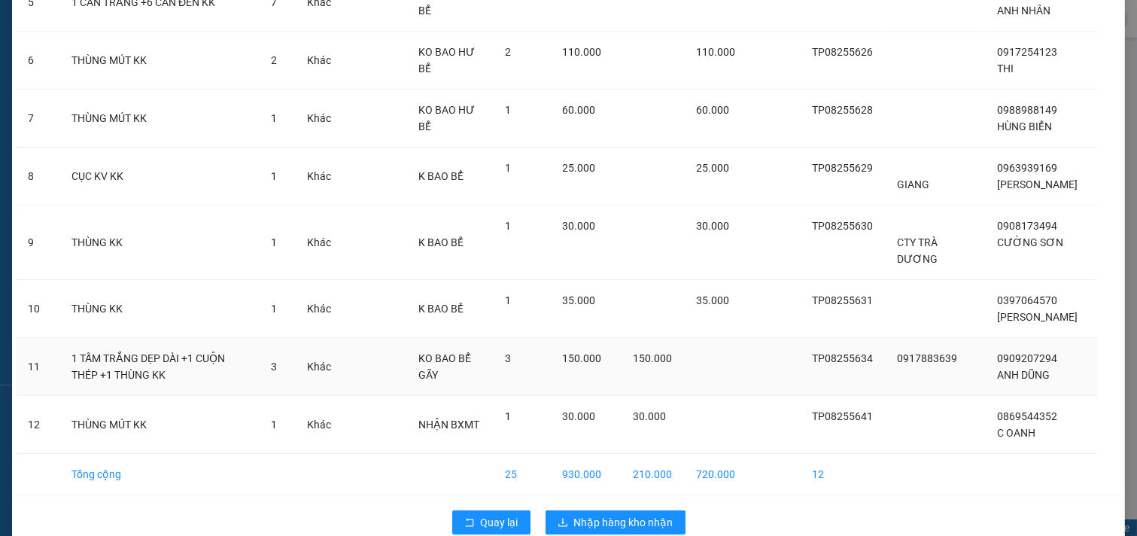
scroll to position [446, 0]
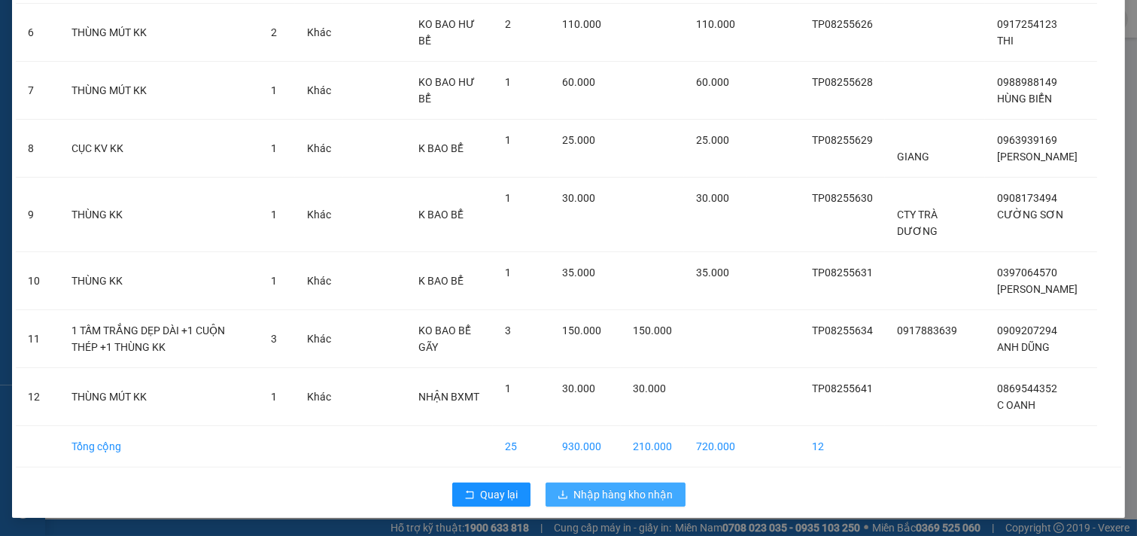
click at [608, 486] on span "Nhập hàng kho nhận" at bounding box center [623, 494] width 99 height 17
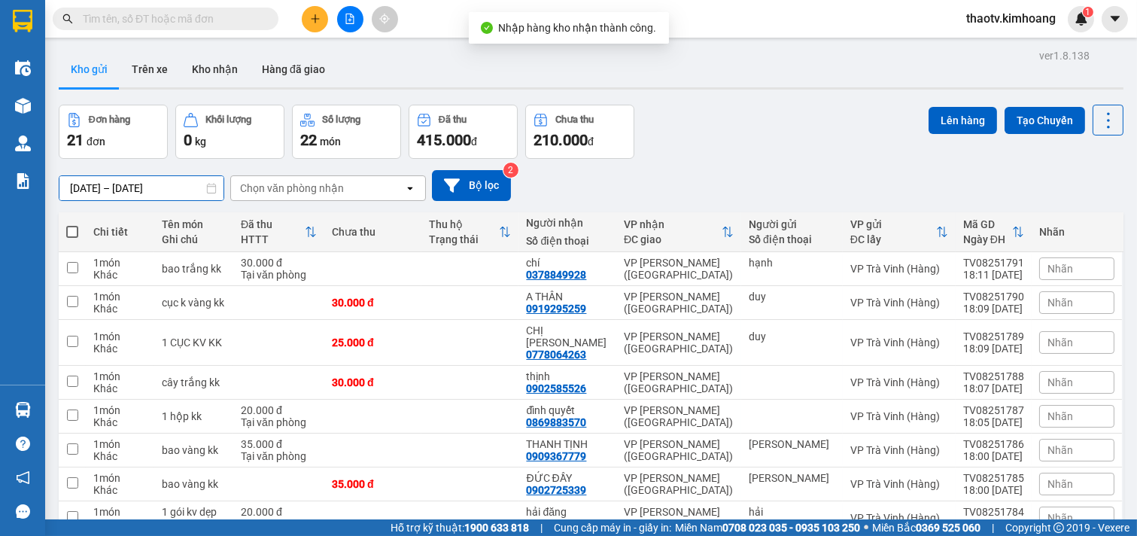
click at [63, 184] on input "[DATE] – [DATE]" at bounding box center [141, 188] width 164 height 24
click at [503, 467] on td at bounding box center [470, 484] width 97 height 34
checkbox input "true"
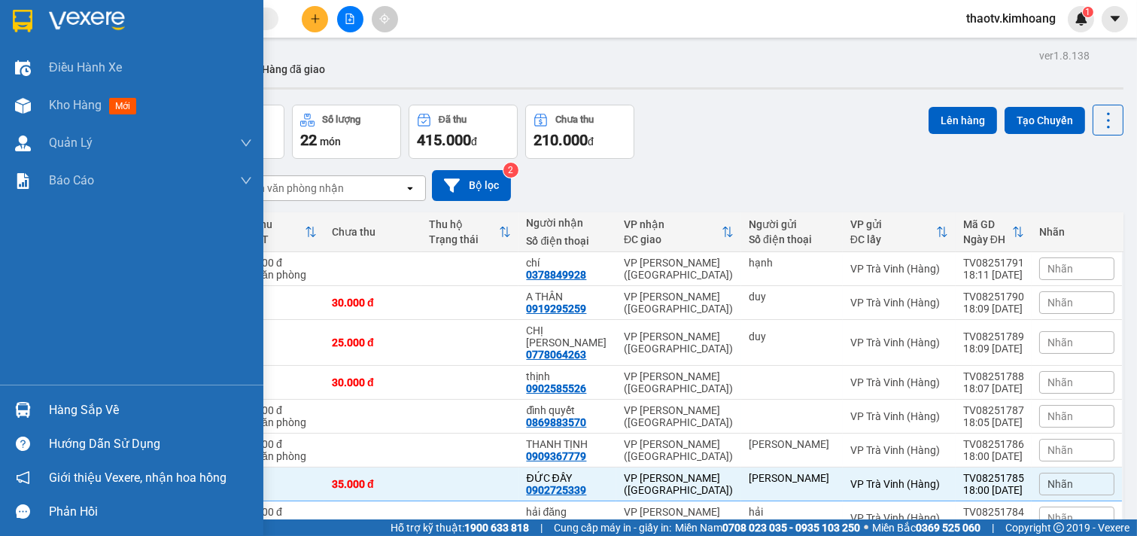
click at [42, 410] on div "Hàng sắp về" at bounding box center [131, 410] width 263 height 34
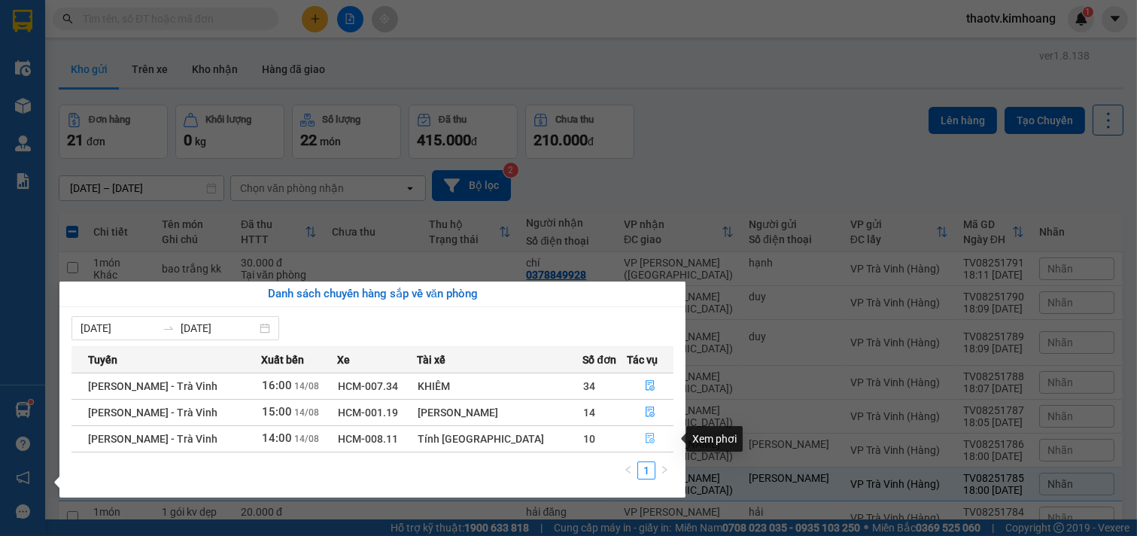
click at [646, 441] on icon "file-done" at bounding box center [650, 438] width 11 height 11
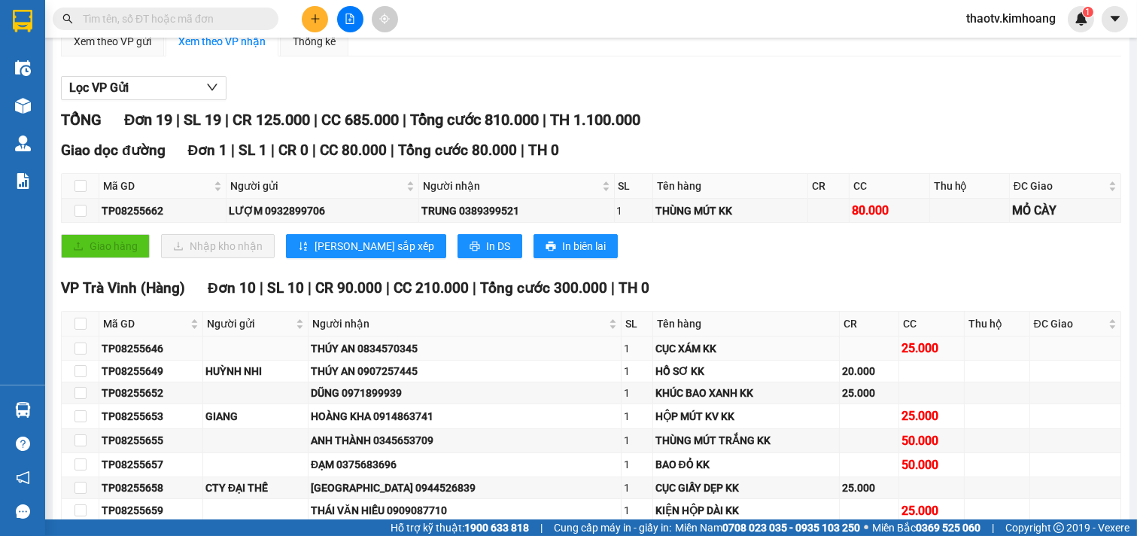
scroll to position [334, 0]
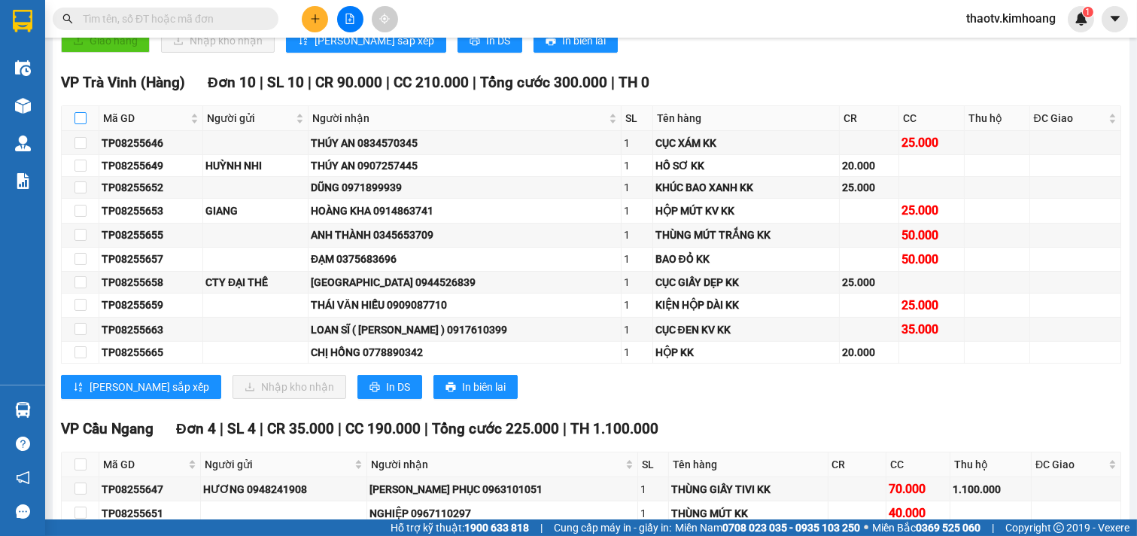
click at [78, 124] on input "checkbox" at bounding box center [81, 118] width 12 height 12
checkbox input "true"
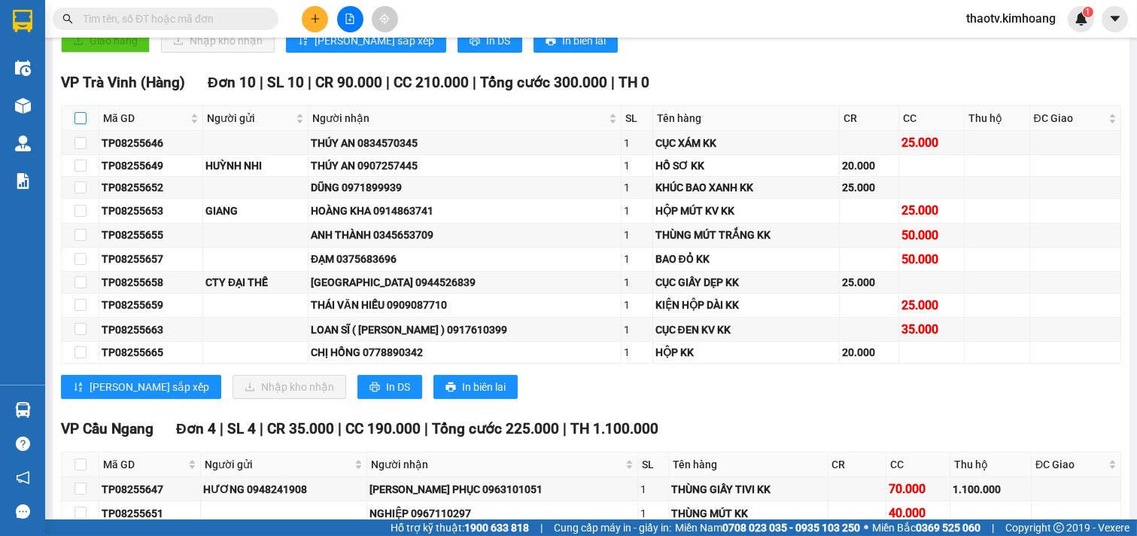
checkbox input "true"
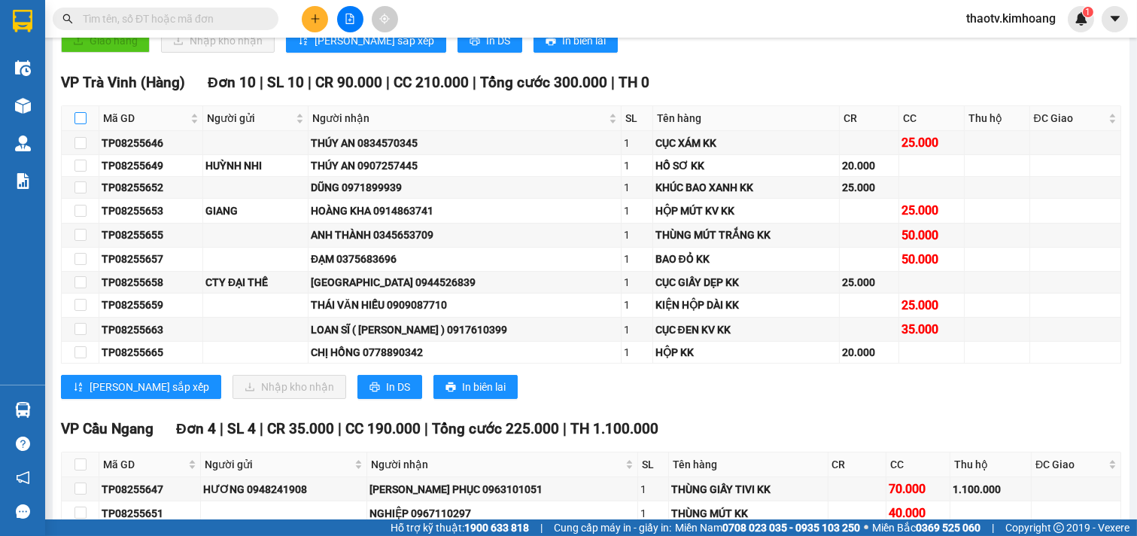
checkbox input "true"
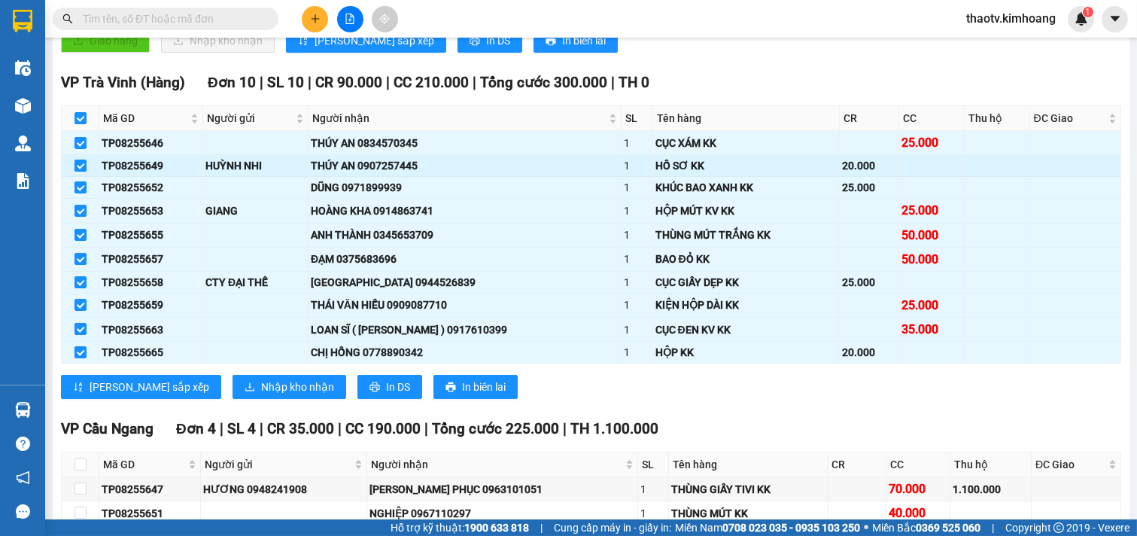
click at [80, 172] on input "checkbox" at bounding box center [81, 166] width 12 height 12
checkbox input "false"
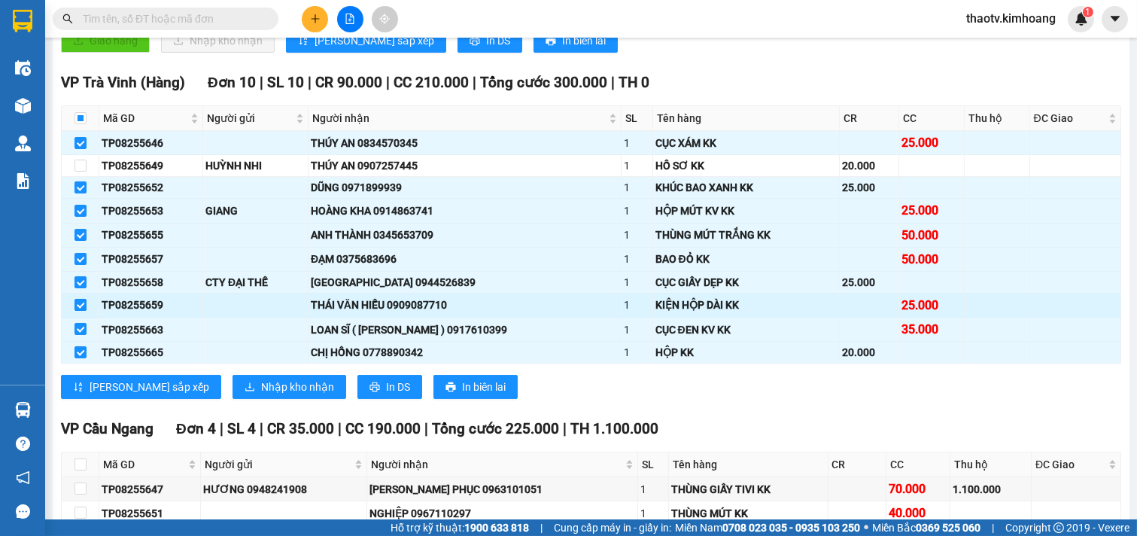
click at [79, 311] on input "checkbox" at bounding box center [81, 305] width 12 height 12
checkbox input "false"
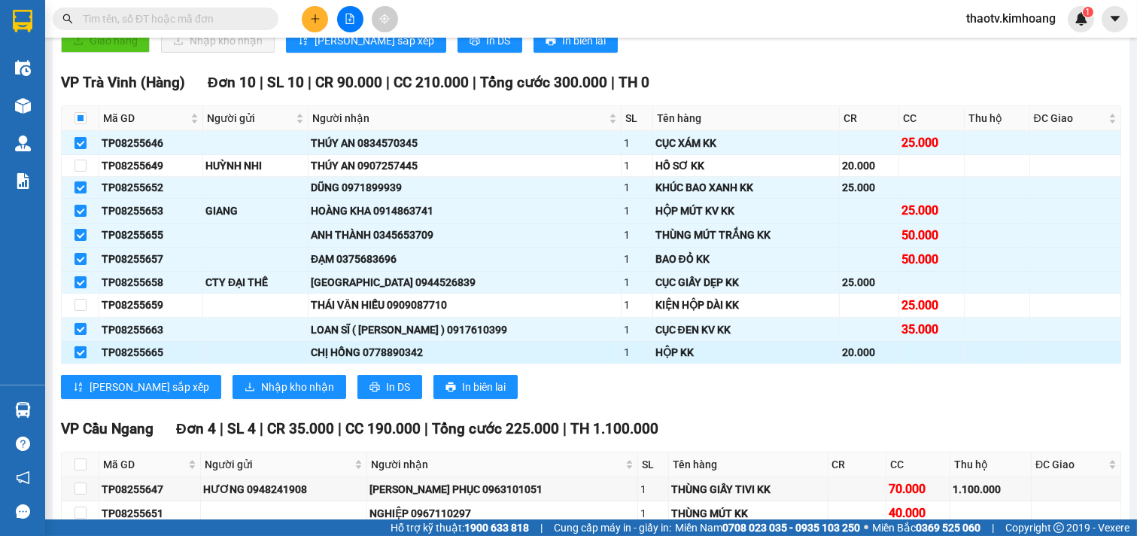
click at [81, 358] on input "checkbox" at bounding box center [81, 352] width 12 height 12
checkbox input "false"
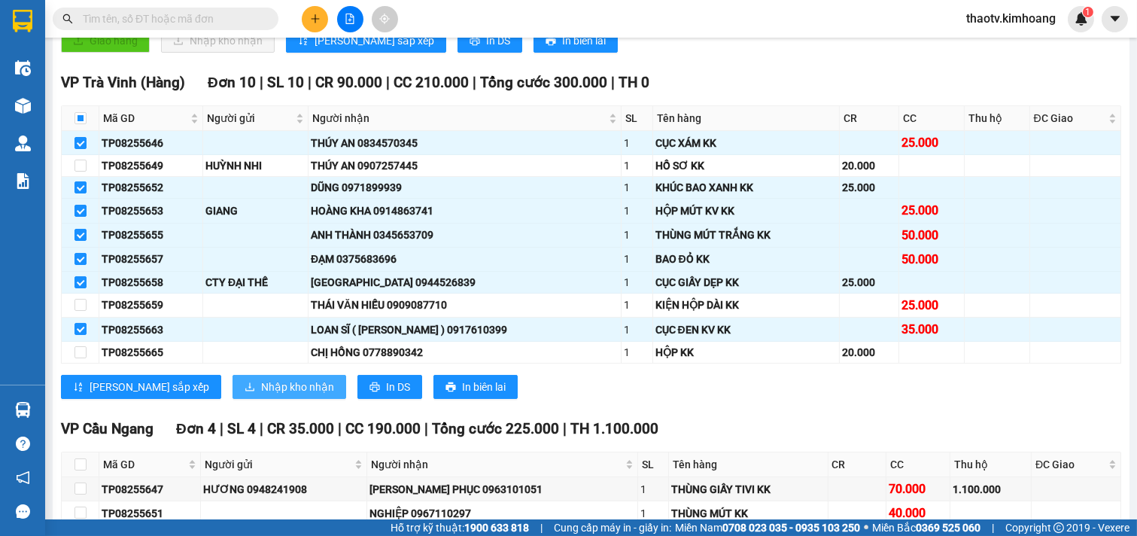
click at [261, 395] on span "Nhập kho nhận" at bounding box center [297, 387] width 73 height 17
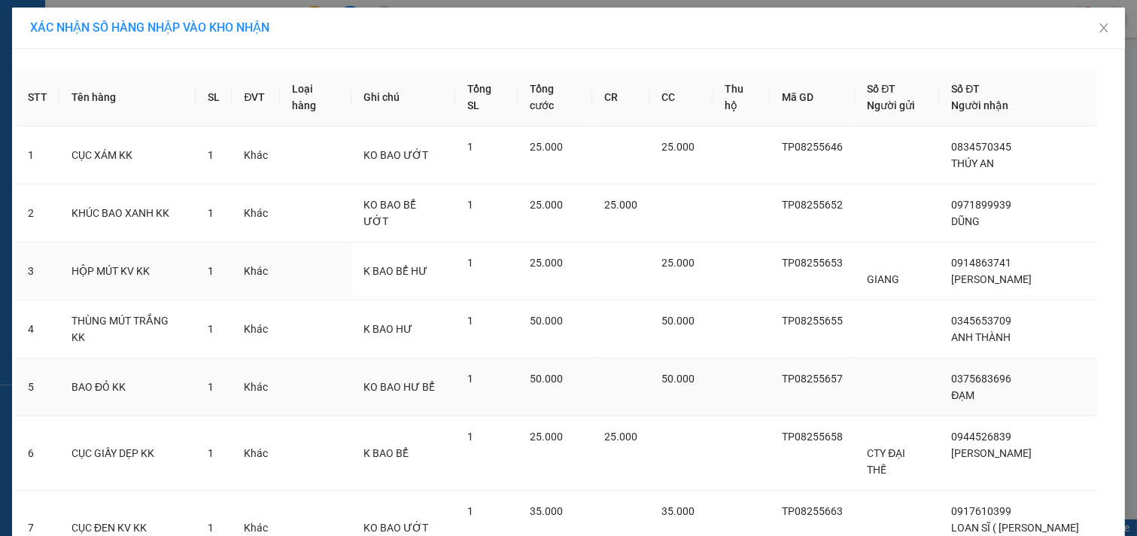
scroll to position [106, 0]
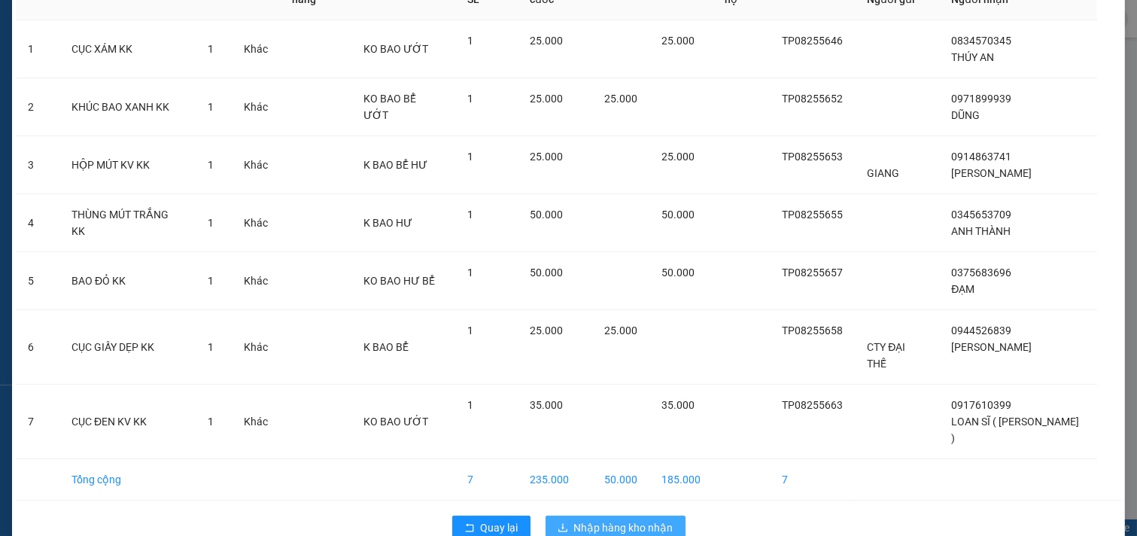
click at [610, 519] on span "Nhập hàng kho nhận" at bounding box center [623, 527] width 99 height 17
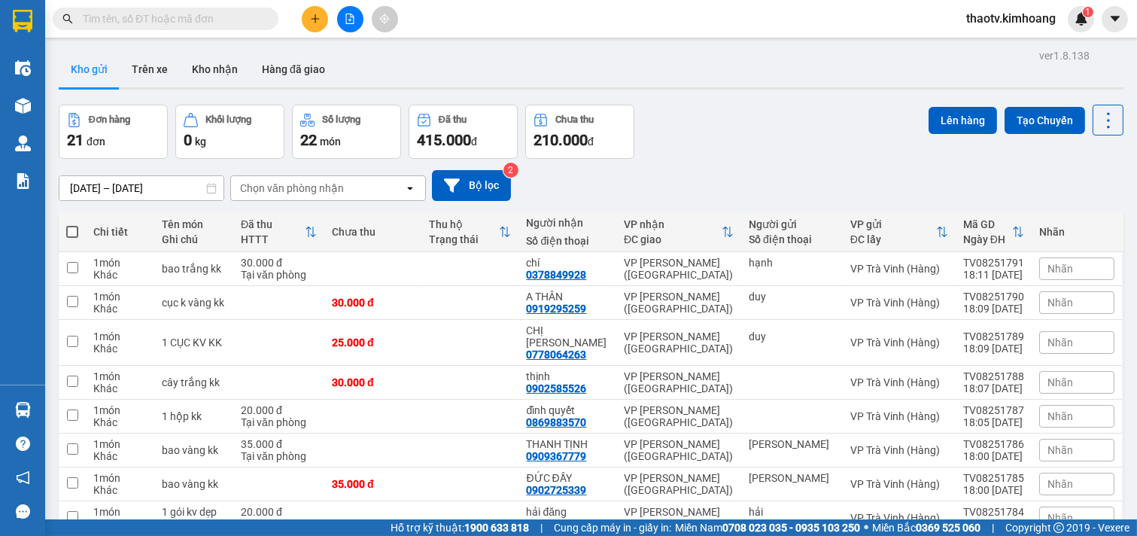
click at [113, 14] on input "text" at bounding box center [172, 19] width 178 height 17
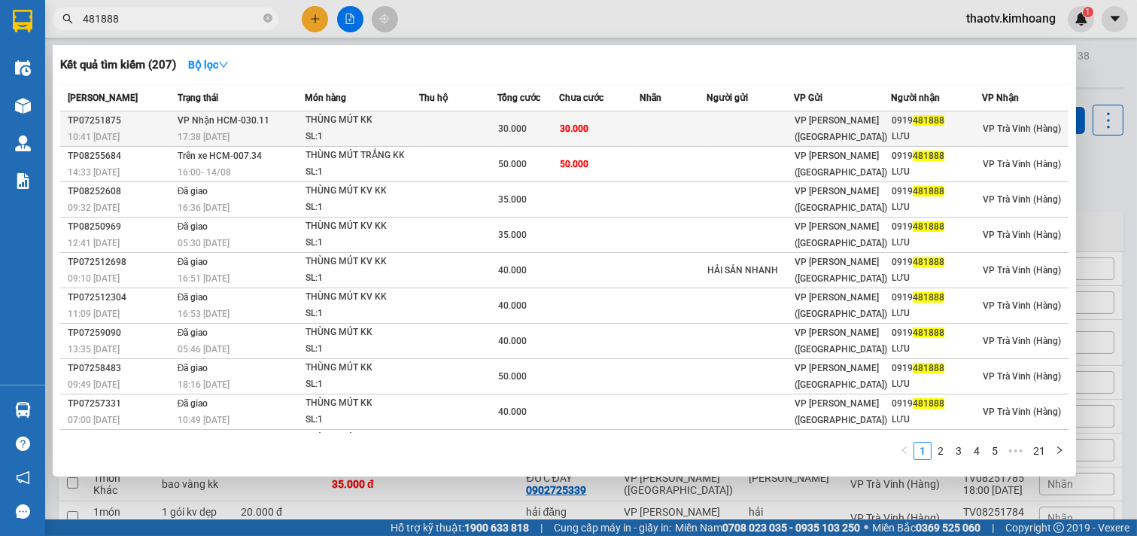
type input "481888"
click at [327, 129] on div "SL: 1" at bounding box center [362, 137] width 113 height 17
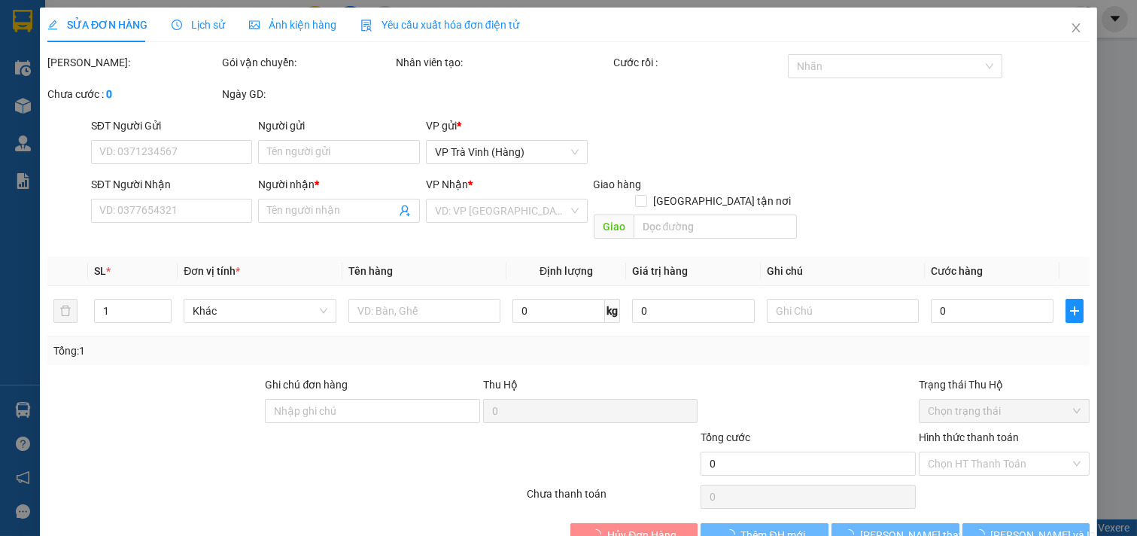
type input "0919481888"
type input "LƯU"
type input "30.000"
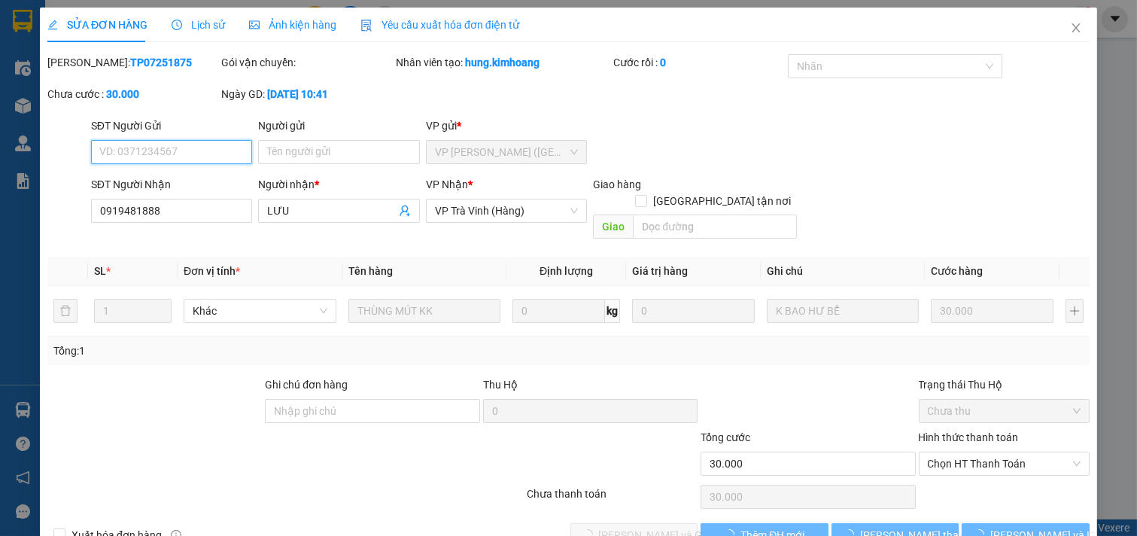
scroll to position [23, 0]
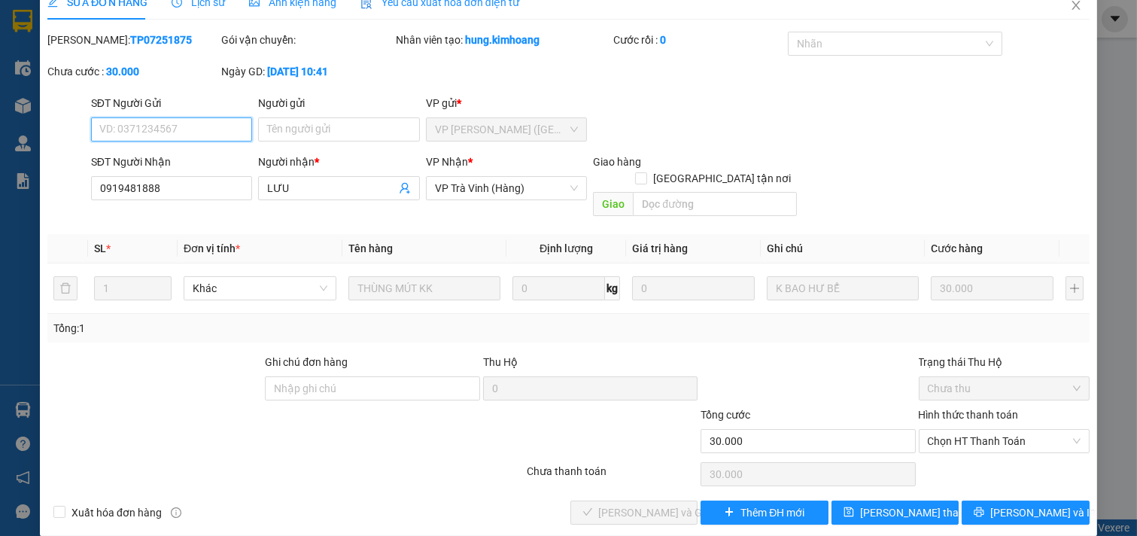
drag, startPoint x: 971, startPoint y: 423, endPoint x: 956, endPoint y: 467, distance: 46.2
click at [971, 430] on span "Chọn HT Thanh Toán" at bounding box center [1005, 441] width 154 height 23
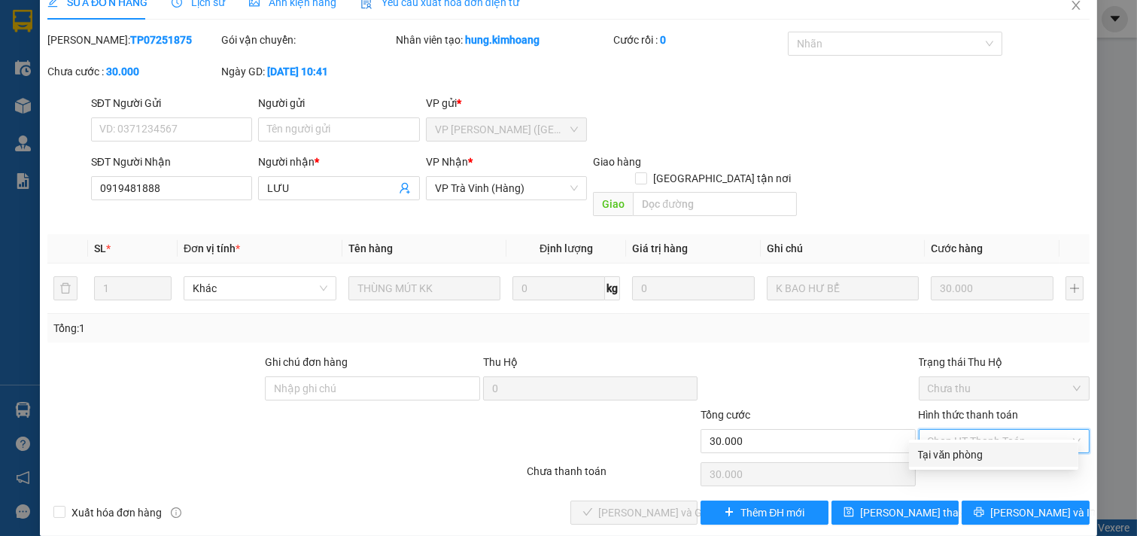
click at [958, 454] on div "Tại văn phòng" at bounding box center [993, 454] width 151 height 17
type input "0"
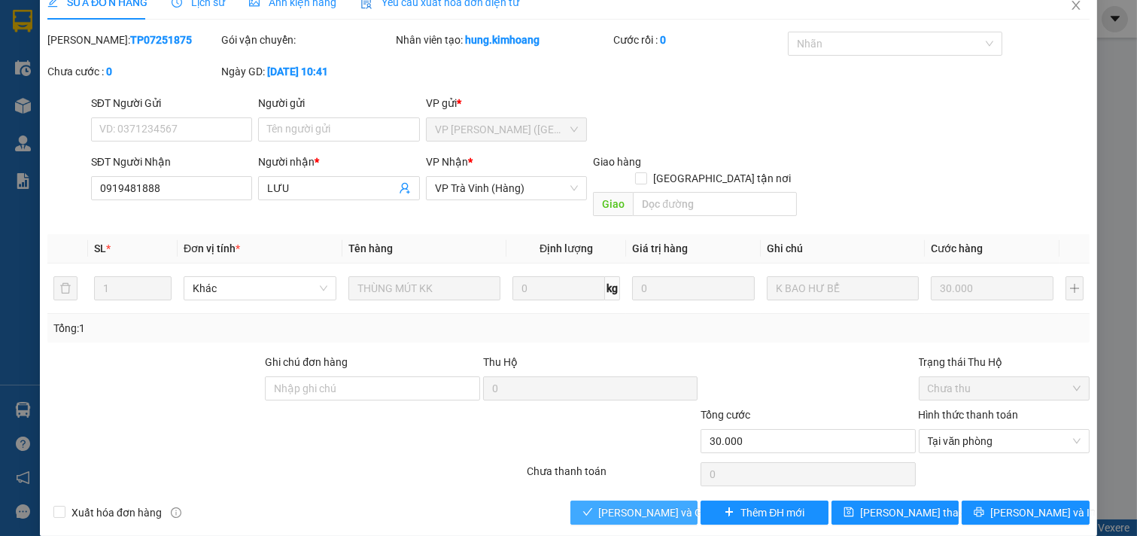
click at [649, 504] on span "[PERSON_NAME] và Giao hàng" at bounding box center [671, 512] width 145 height 17
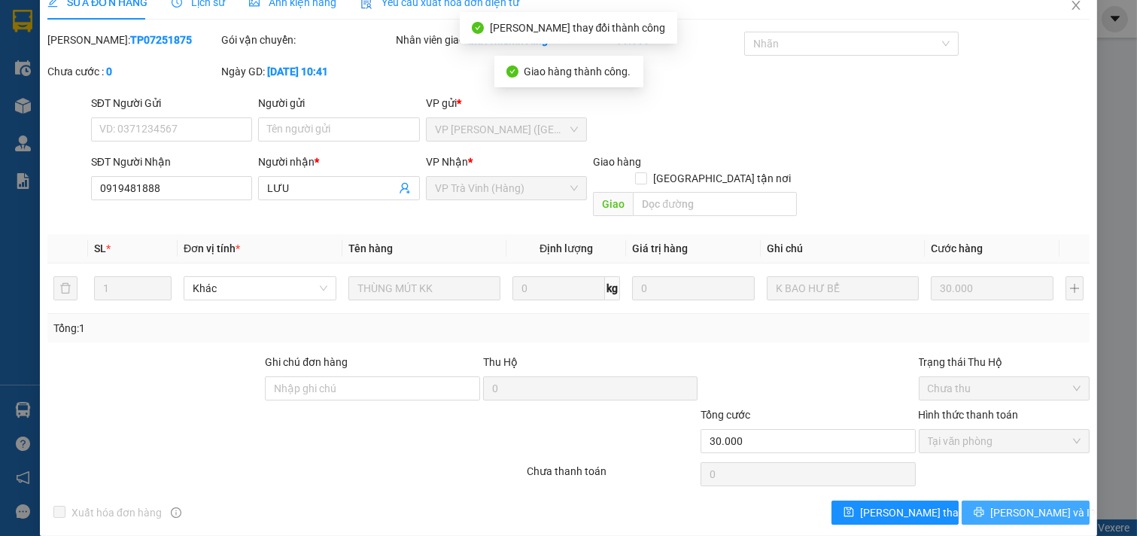
click at [1001, 501] on button "[PERSON_NAME] và In" at bounding box center [1026, 513] width 128 height 24
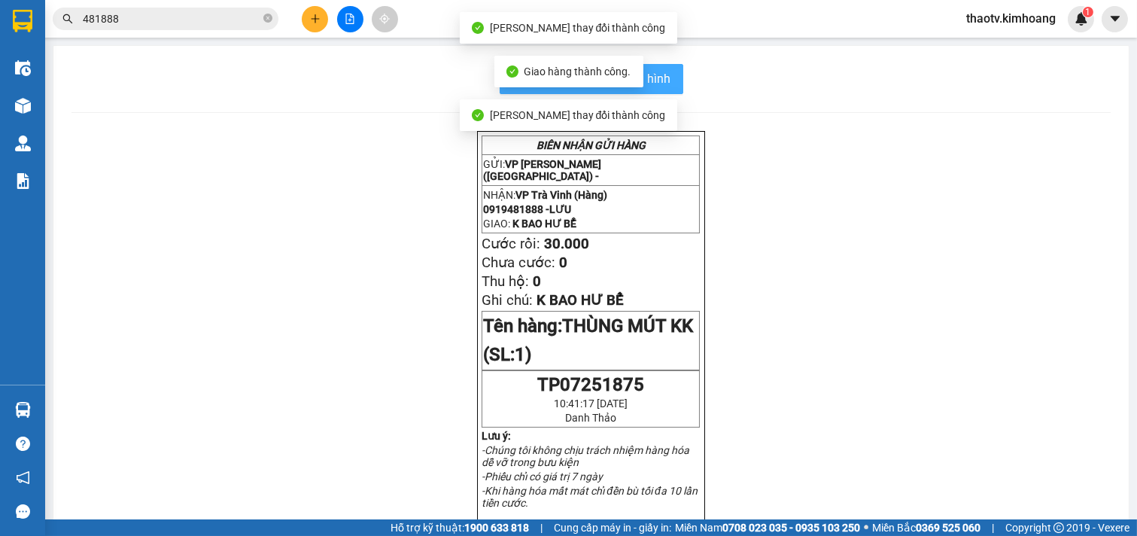
click at [663, 75] on span "In mẫu biên lai tự cấu hình" at bounding box center [601, 78] width 142 height 19
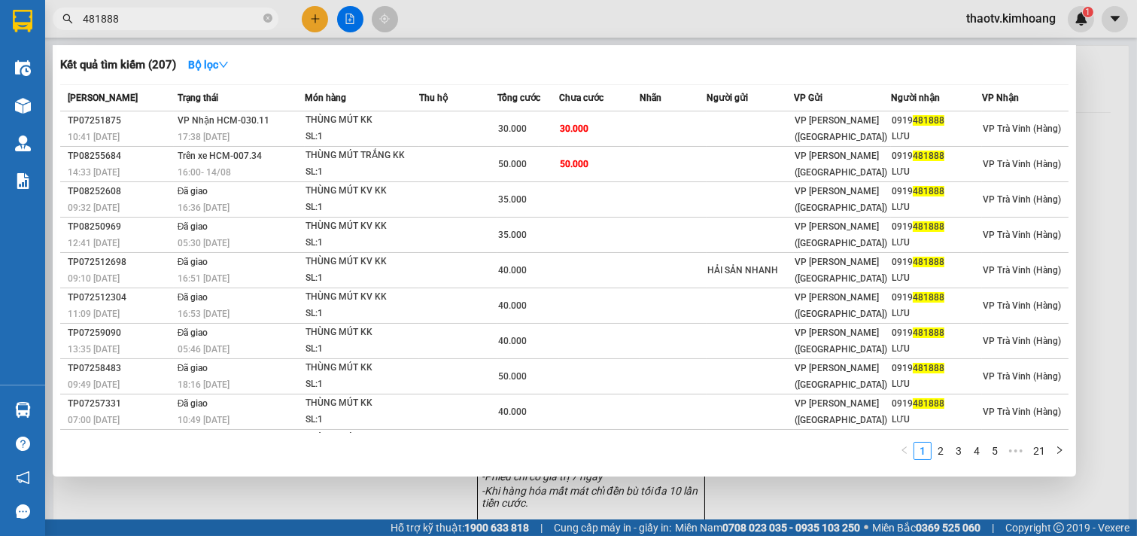
drag, startPoint x: 117, startPoint y: 17, endPoint x: 5, endPoint y: 57, distance: 119.3
click at [0, 56] on section "Kết quả tìm kiếm ( 207 ) Bộ lọc Mã ĐH Trạng thái Món hàng Thu hộ Tổng cước Chưa…" at bounding box center [568, 268] width 1137 height 536
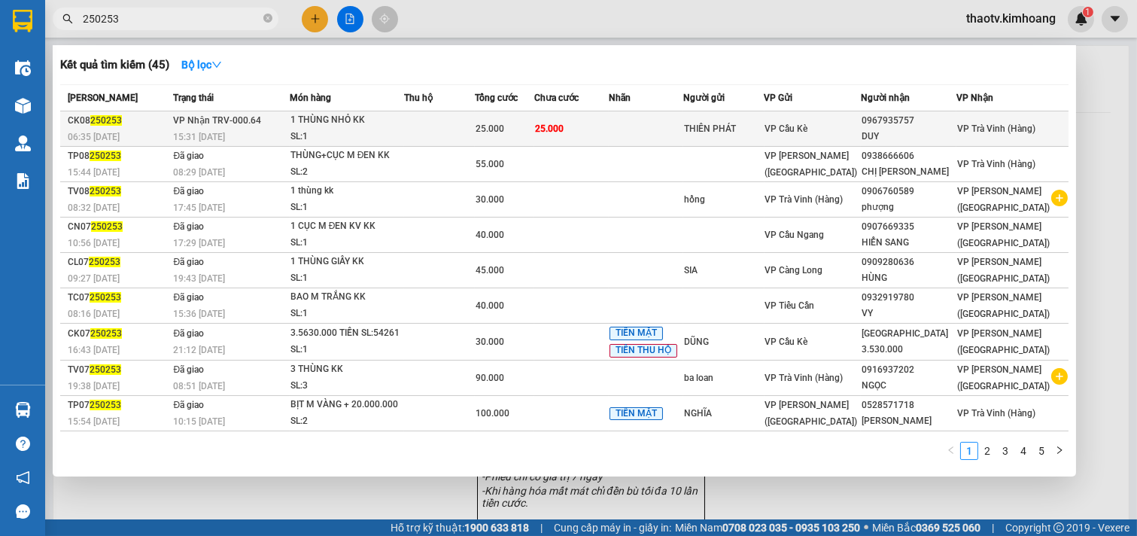
type input "250253"
click at [288, 132] on div "15:31 - 14/08" at bounding box center [230, 137] width 115 height 17
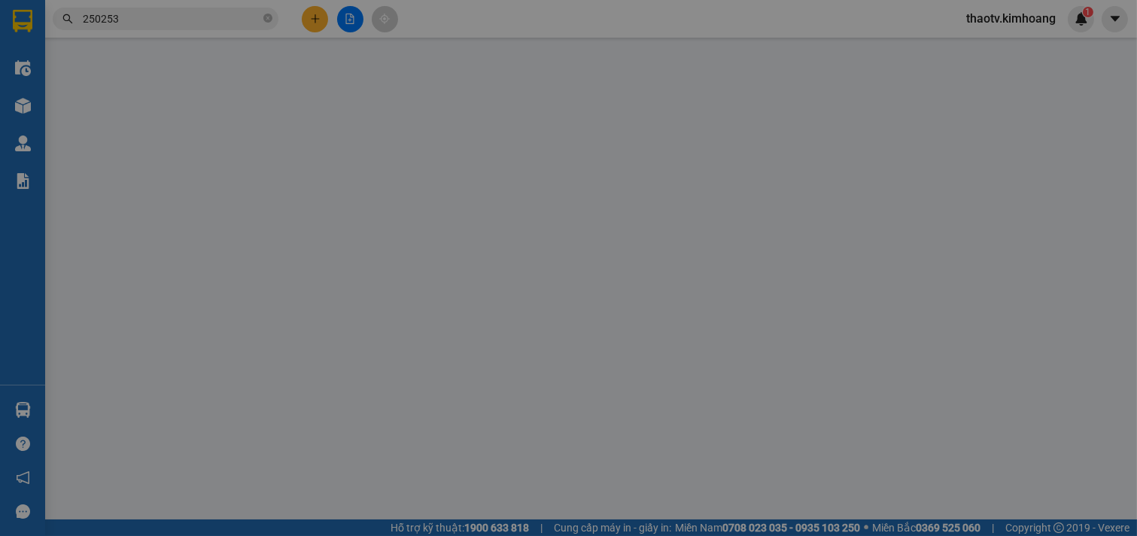
type input "THIÊN PHÁT"
type input "0967935757"
type input "DUY"
type input "25.000"
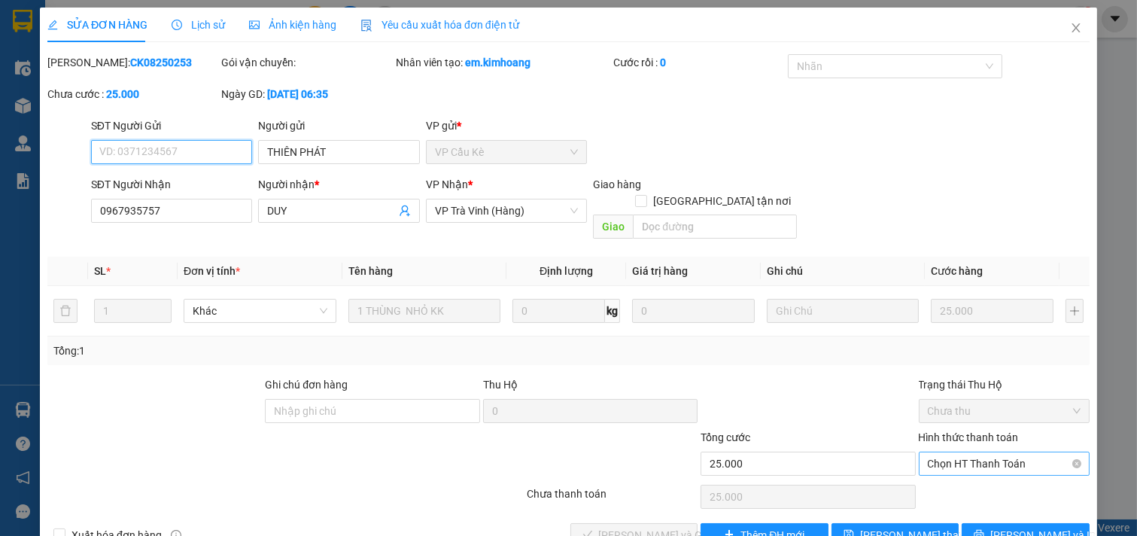
click at [967, 452] on span "Chọn HT Thanh Toán" at bounding box center [1005, 463] width 154 height 23
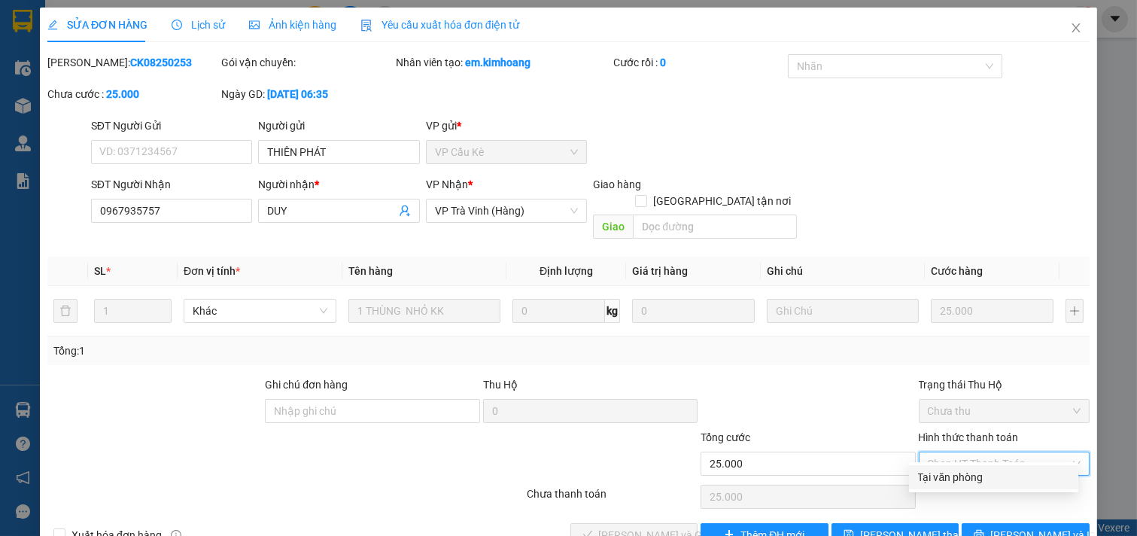
click at [962, 473] on div "Tại văn phòng" at bounding box center [993, 477] width 151 height 17
type input "0"
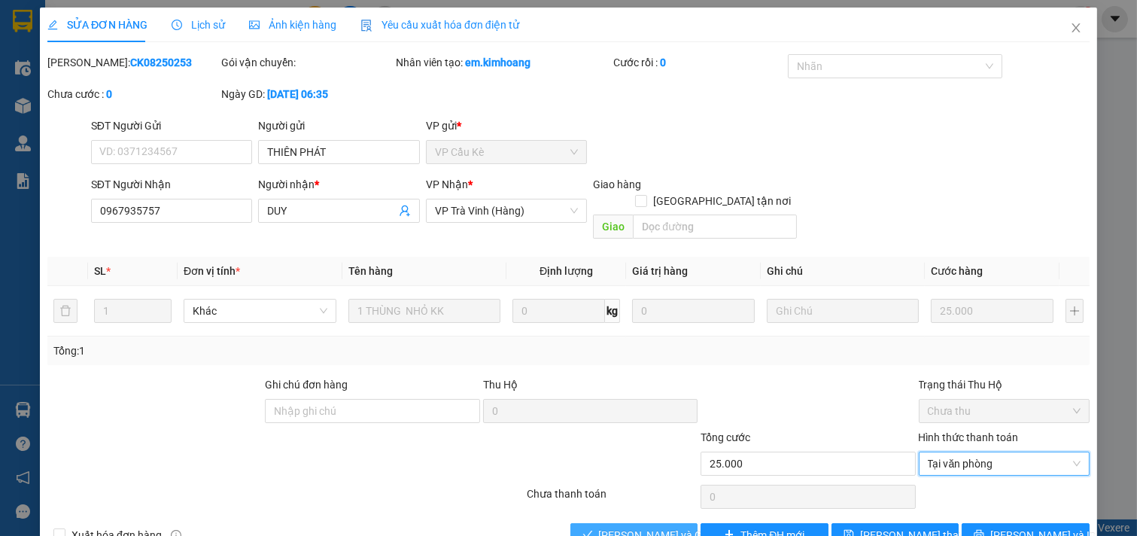
click at [623, 527] on span "[PERSON_NAME] và Giao hàng" at bounding box center [671, 535] width 145 height 17
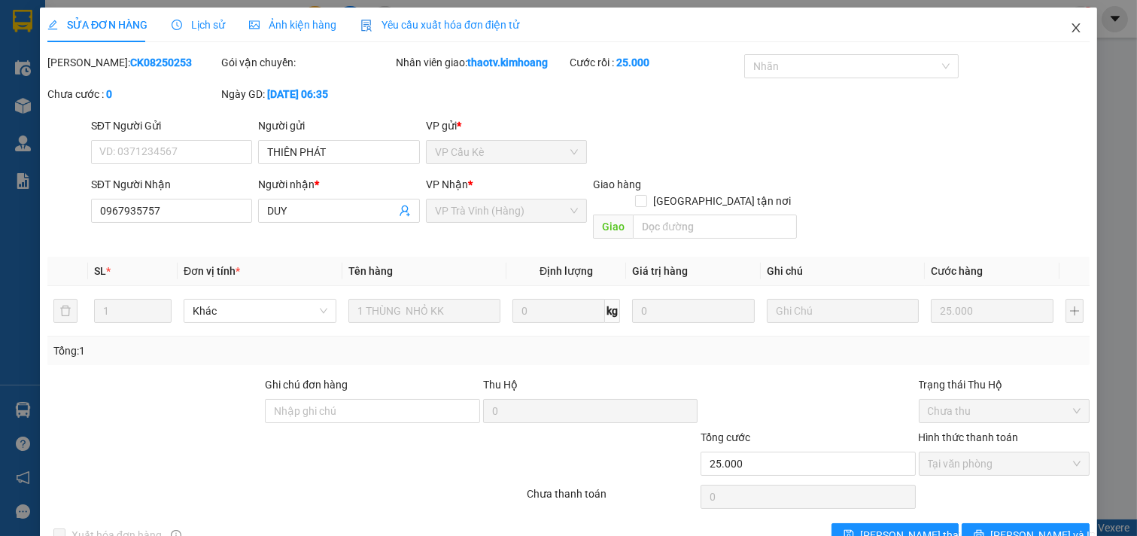
click at [1070, 28] on icon "close" at bounding box center [1076, 28] width 12 height 12
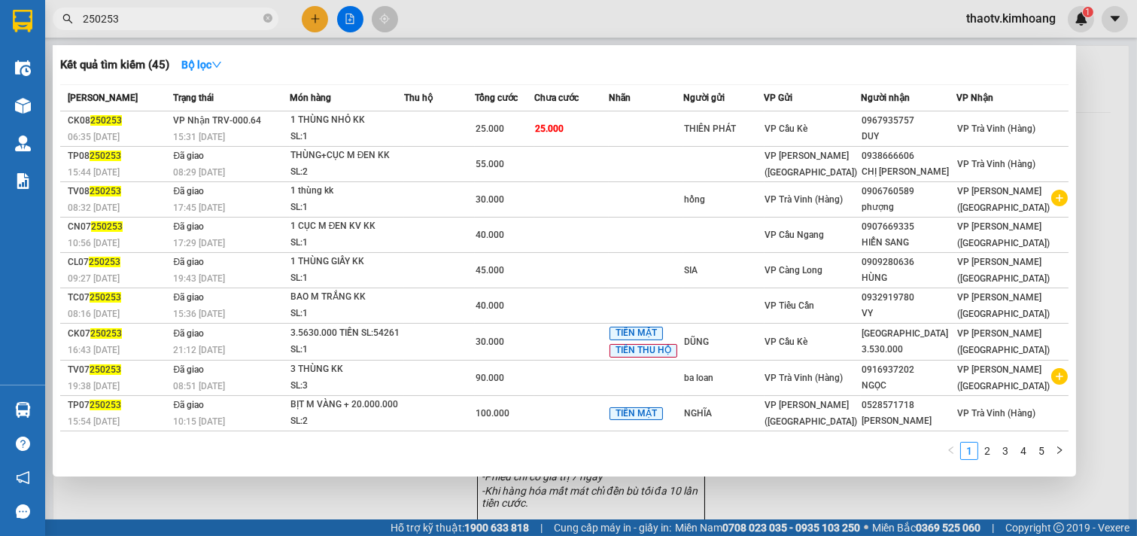
drag, startPoint x: 133, startPoint y: 19, endPoint x: 2, endPoint y: 78, distance: 143.8
click at [0, 78] on section "Kết quả tìm kiếm ( 45 ) Bộ lọc Mã ĐH Trạng thái Món hàng Thu hộ Tổng cước Chưa …" at bounding box center [568, 268] width 1137 height 536
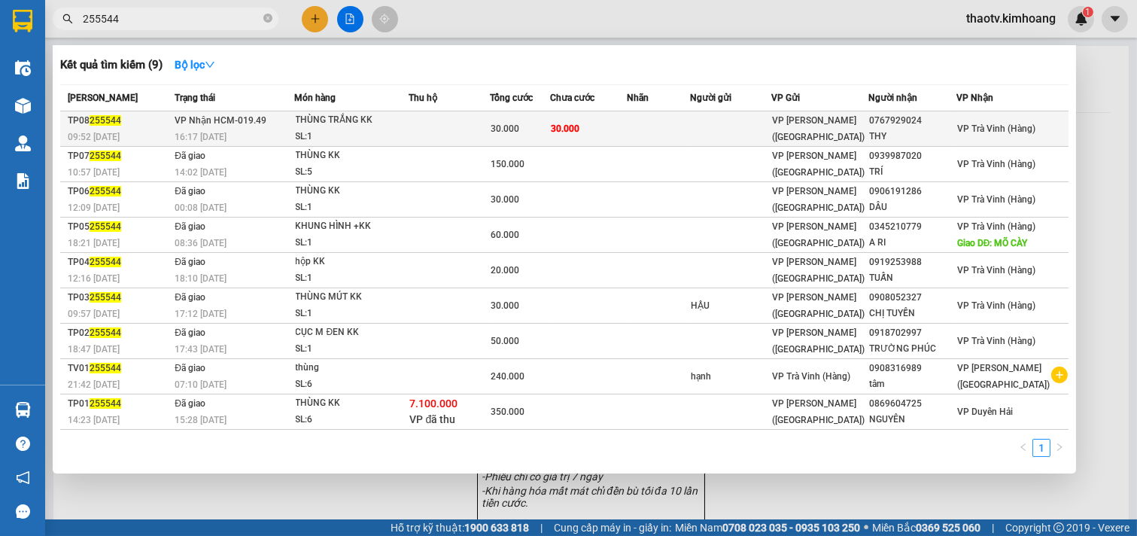
type input "255544"
click at [491, 126] on td at bounding box center [450, 128] width 81 height 35
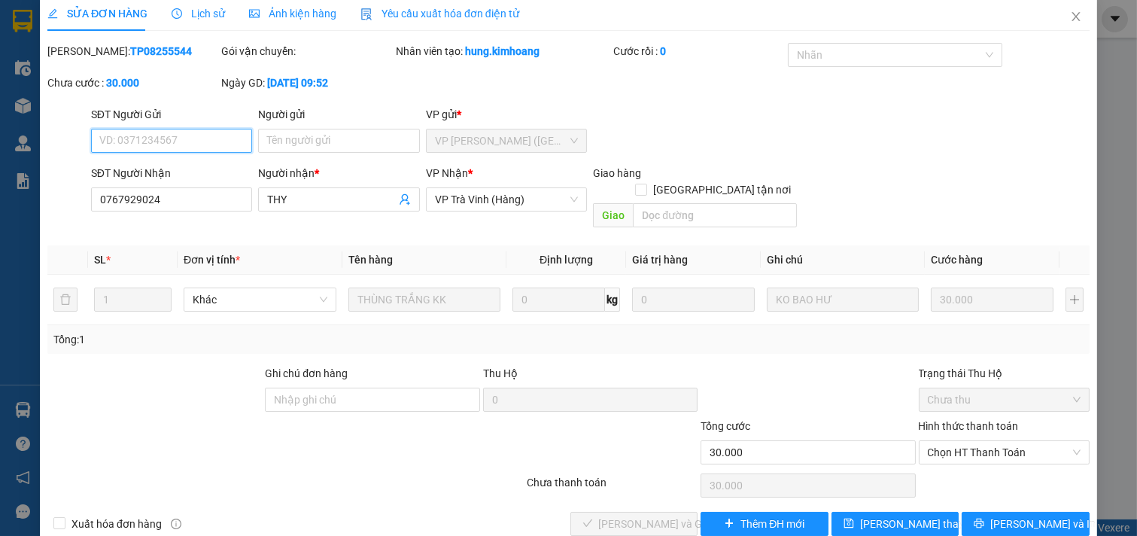
scroll to position [24, 0]
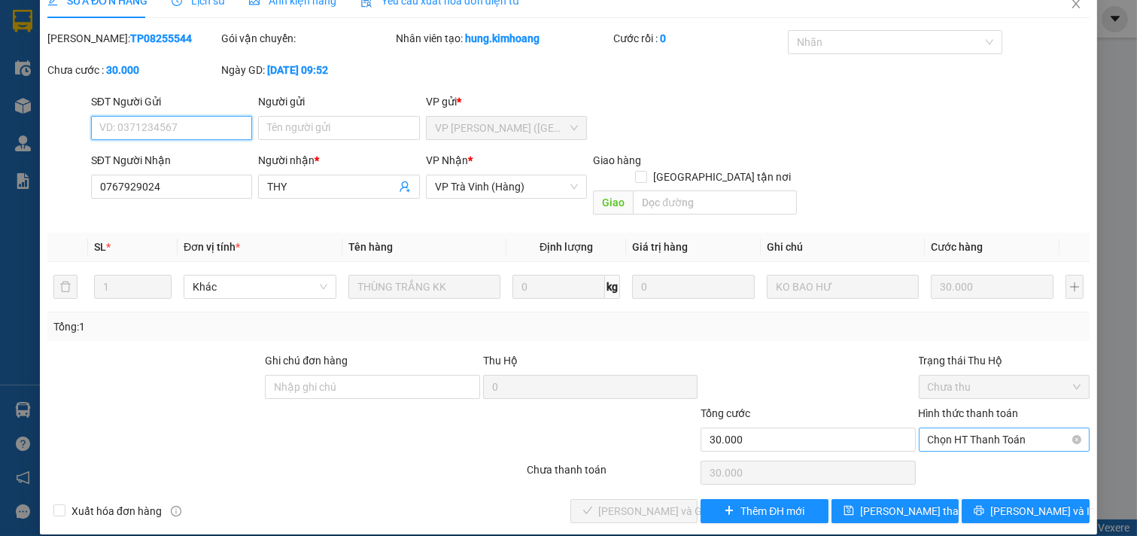
click at [961, 428] on span "Chọn HT Thanh Toán" at bounding box center [1005, 439] width 154 height 23
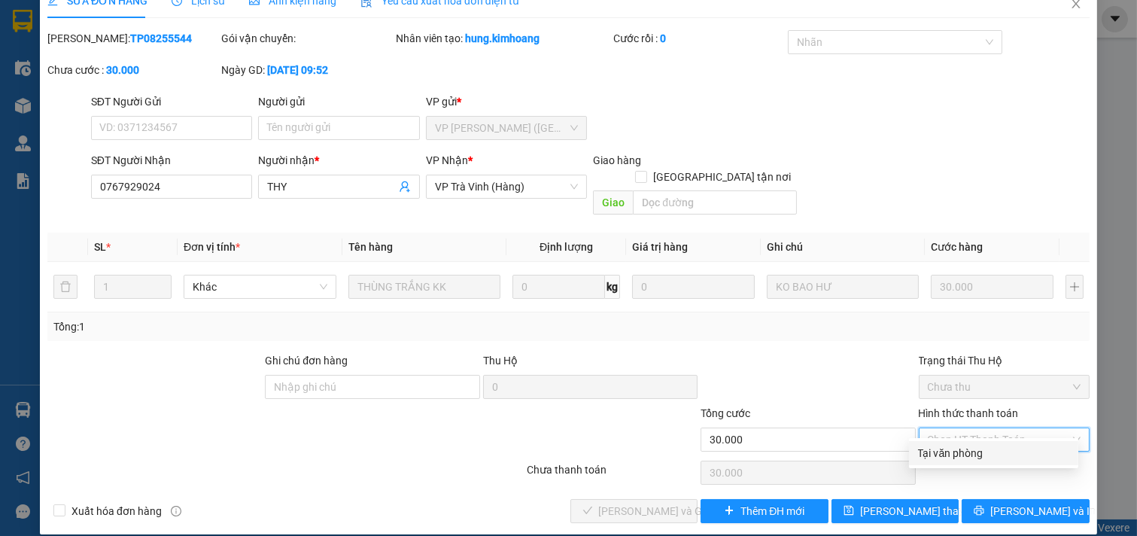
drag, startPoint x: 961, startPoint y: 447, endPoint x: 892, endPoint y: 468, distance: 71.7
click at [961, 446] on div "Tại văn phòng" at bounding box center [993, 453] width 151 height 17
type input "0"
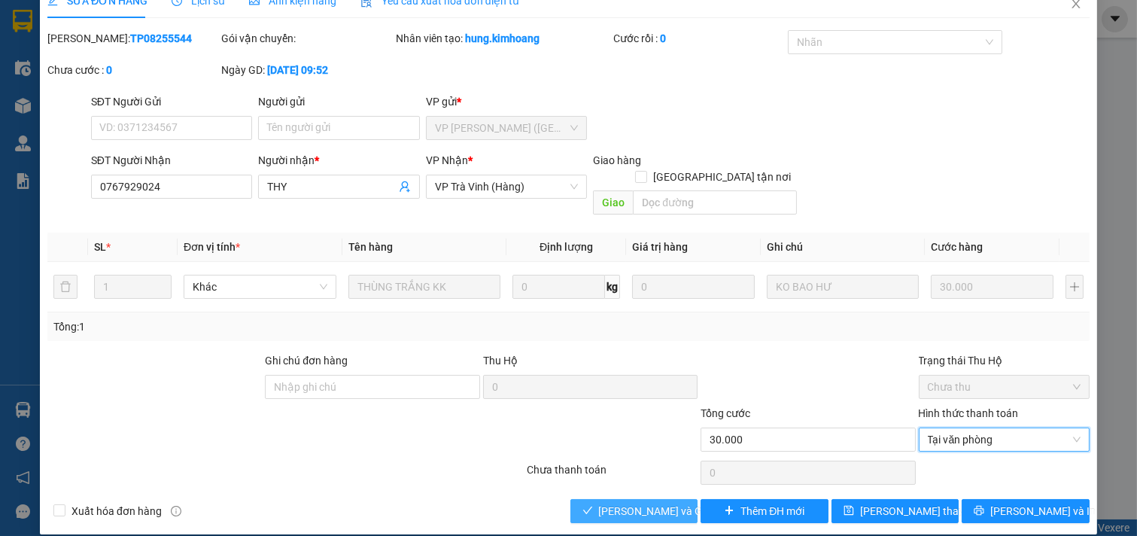
click at [607, 503] on span "[PERSON_NAME] và Giao hàng" at bounding box center [671, 511] width 145 height 17
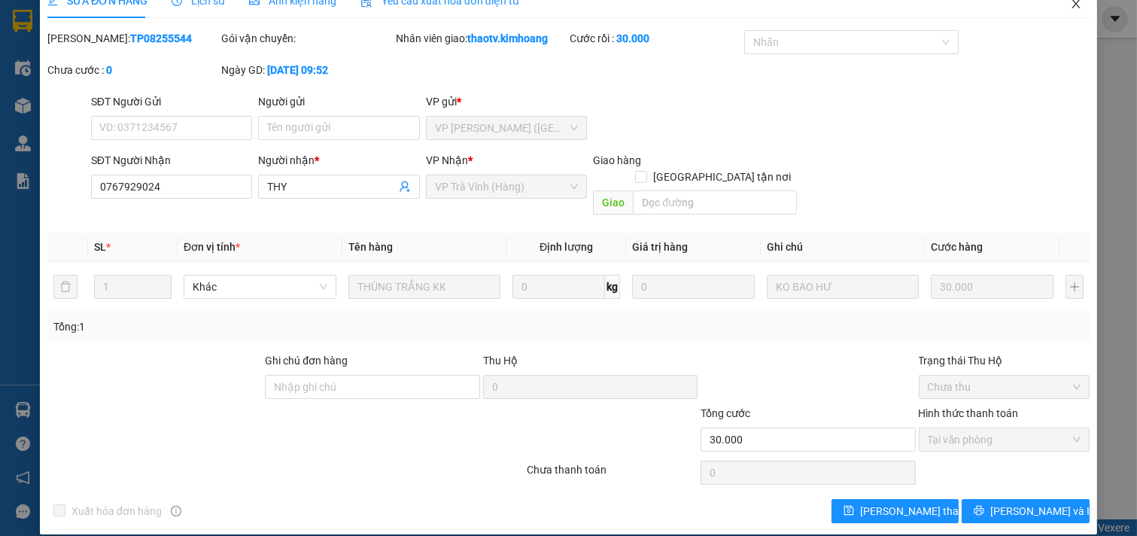
click at [1072, 6] on icon "close" at bounding box center [1076, 3] width 8 height 9
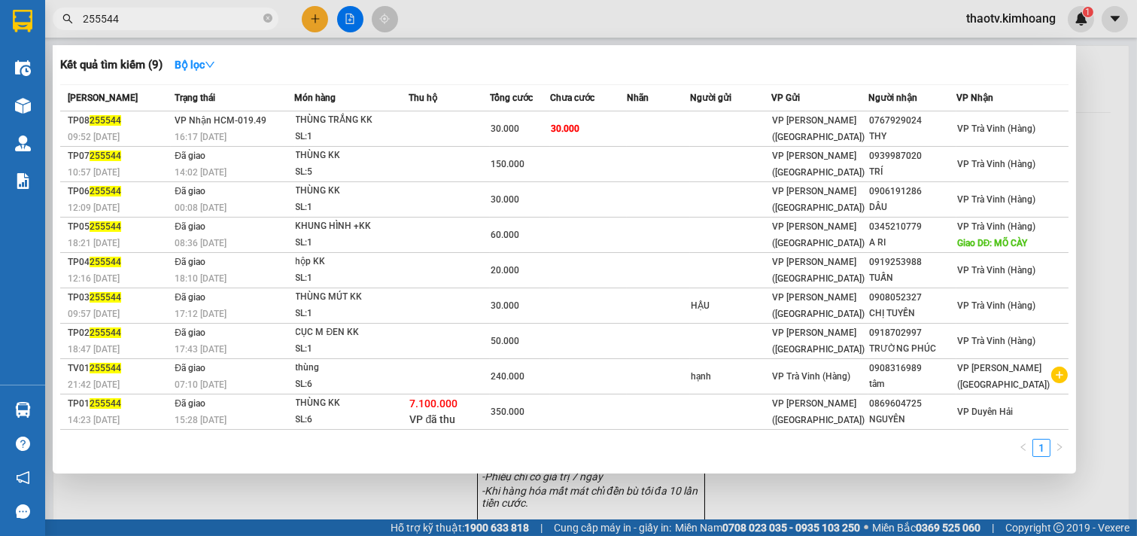
drag, startPoint x: 130, startPoint y: 24, endPoint x: 0, endPoint y: 63, distance: 136.0
click at [0, 65] on section "Kết quả tìm kiếm ( 9 ) Bộ lọc Mã ĐH Trạng thái Món hàng Thu hộ Tổng cước Chưa c…" at bounding box center [568, 268] width 1137 height 536
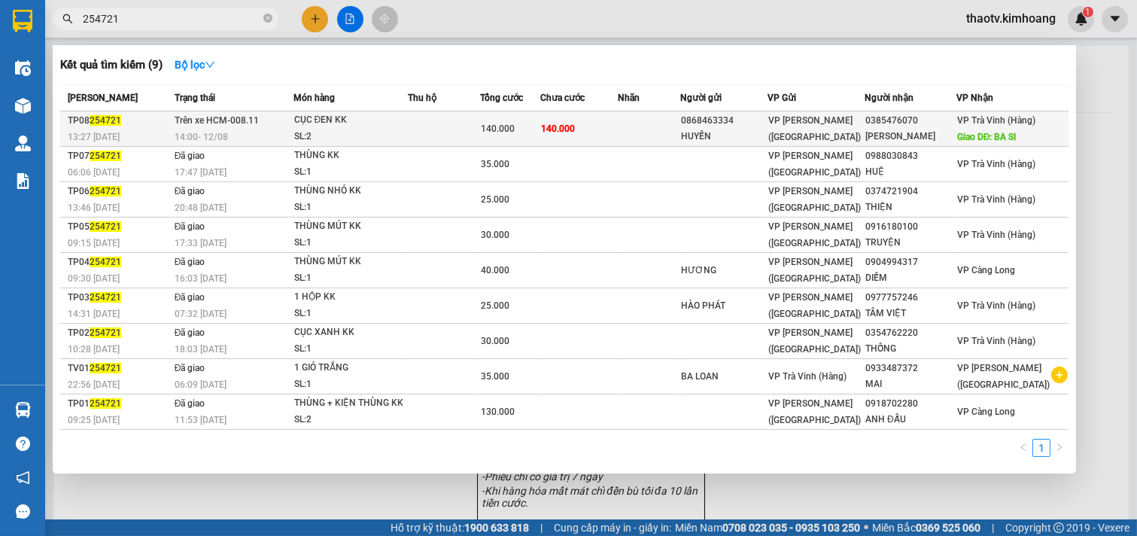
type input "254721"
click at [395, 131] on div "SL: 2" at bounding box center [350, 137] width 113 height 17
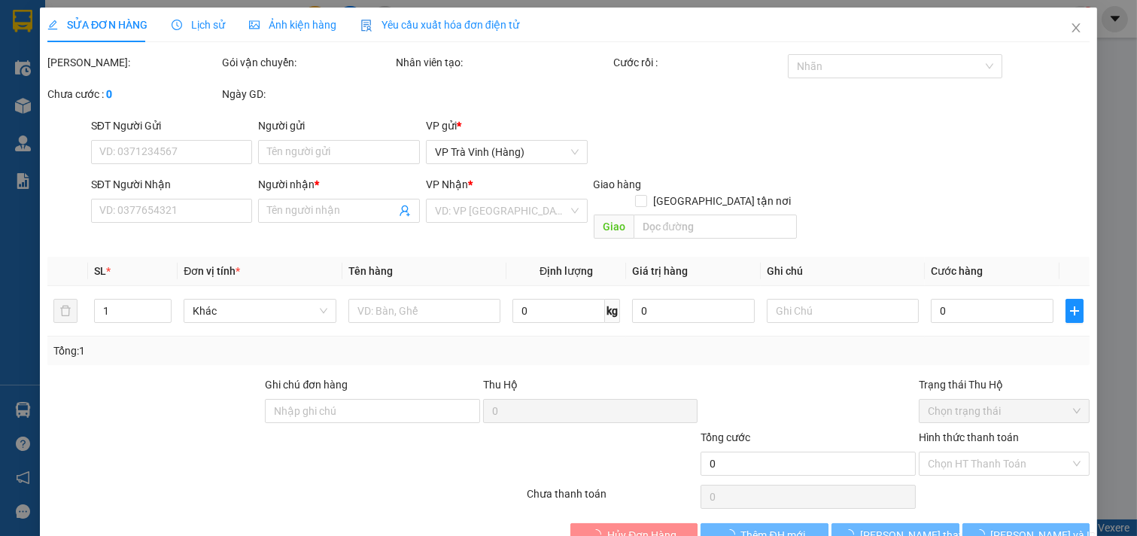
type input "0868463334"
type input "HUYỀN"
type input "0385476070"
type input "MỸ LINH"
type input "BA SI"
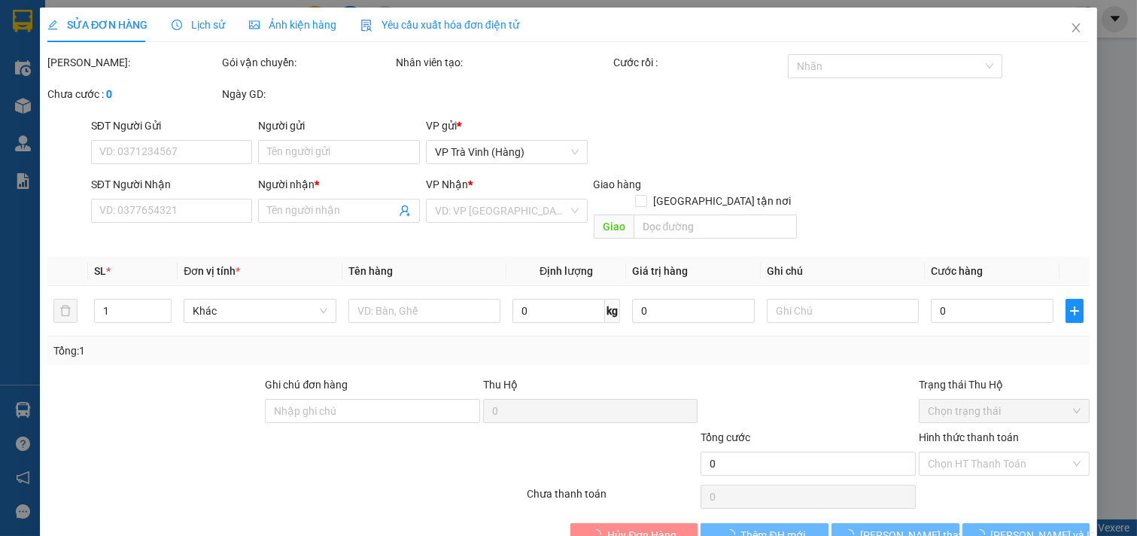
type input "140.000"
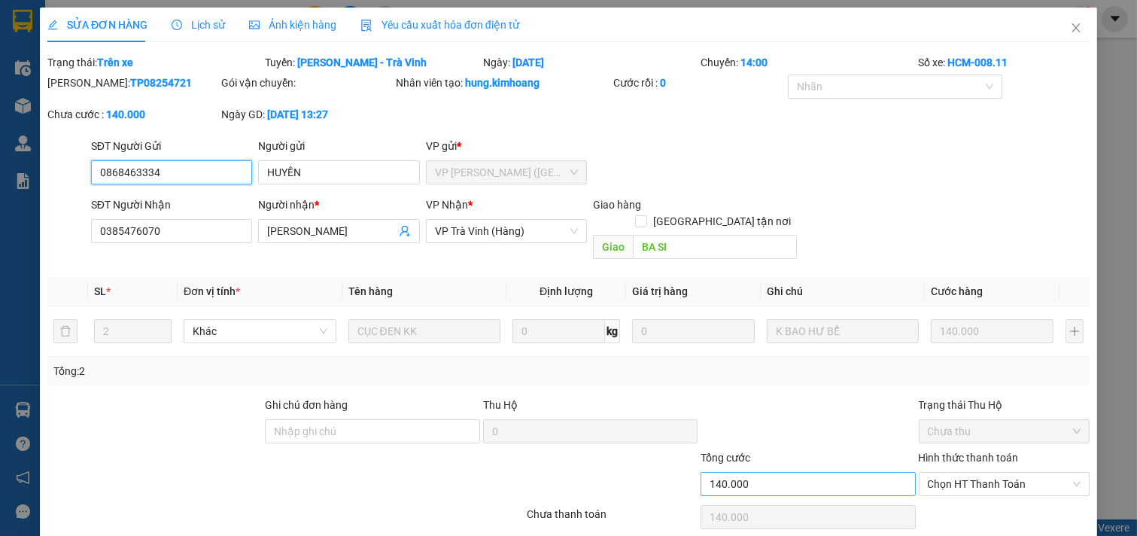
scroll to position [17, 0]
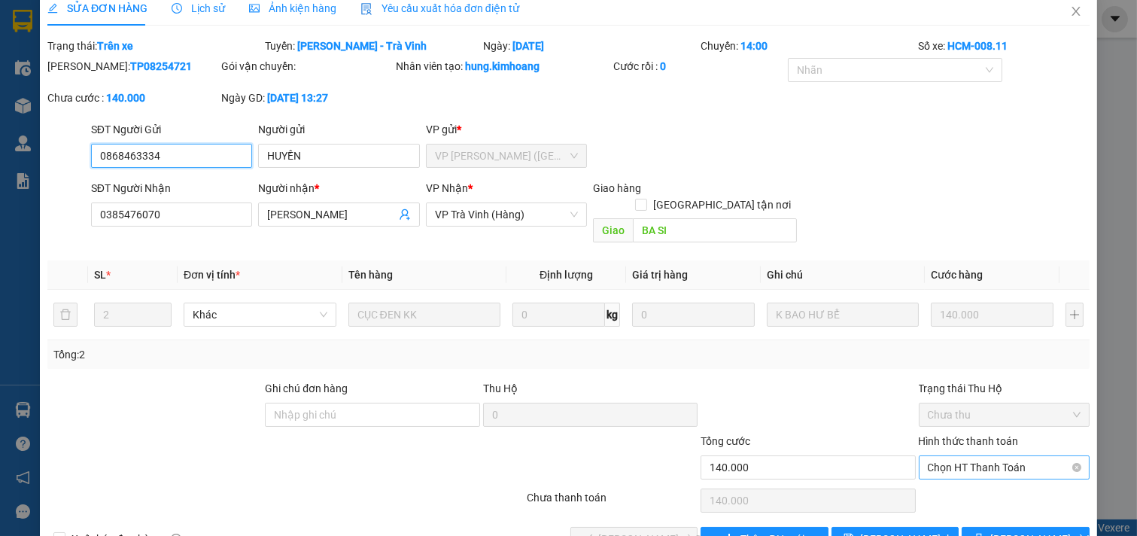
click at [942, 456] on span "Chọn HT Thanh Toán" at bounding box center [1005, 467] width 154 height 23
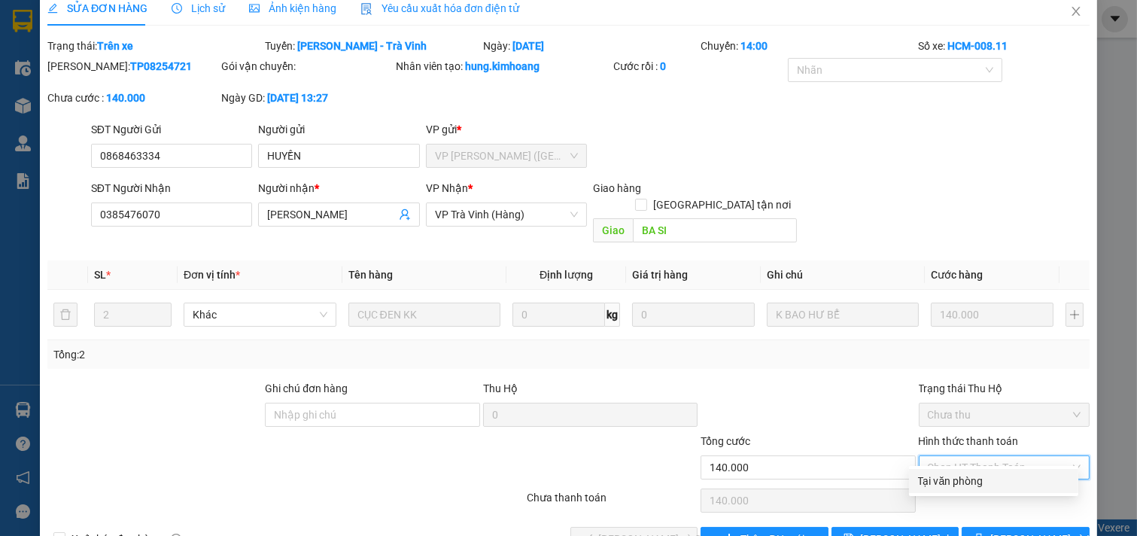
click at [946, 483] on div "Tại văn phòng" at bounding box center [993, 481] width 151 height 17
type input "0"
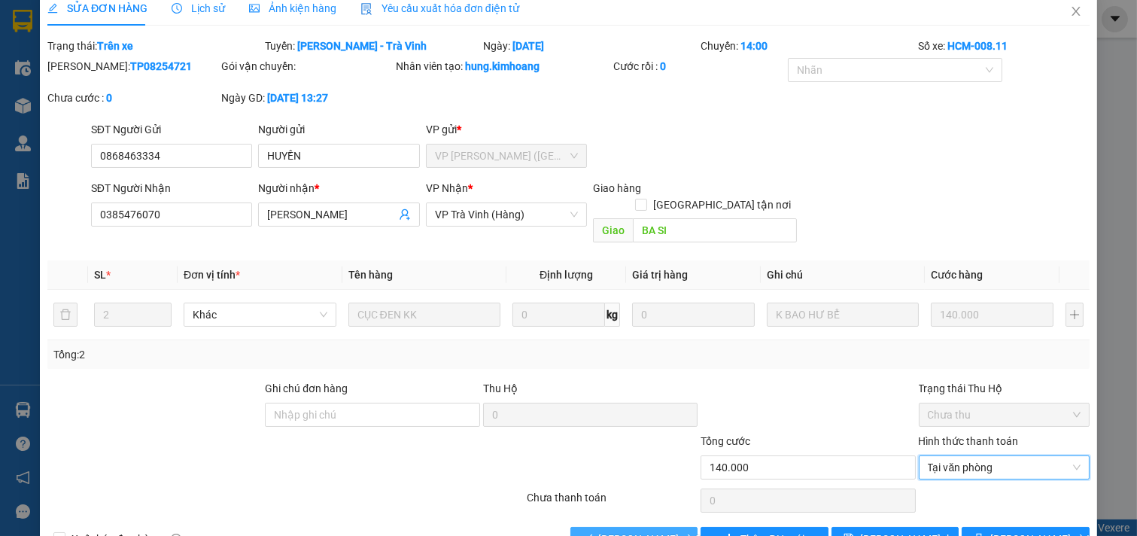
click at [617, 531] on span "[PERSON_NAME] và Giao hàng" at bounding box center [671, 539] width 145 height 17
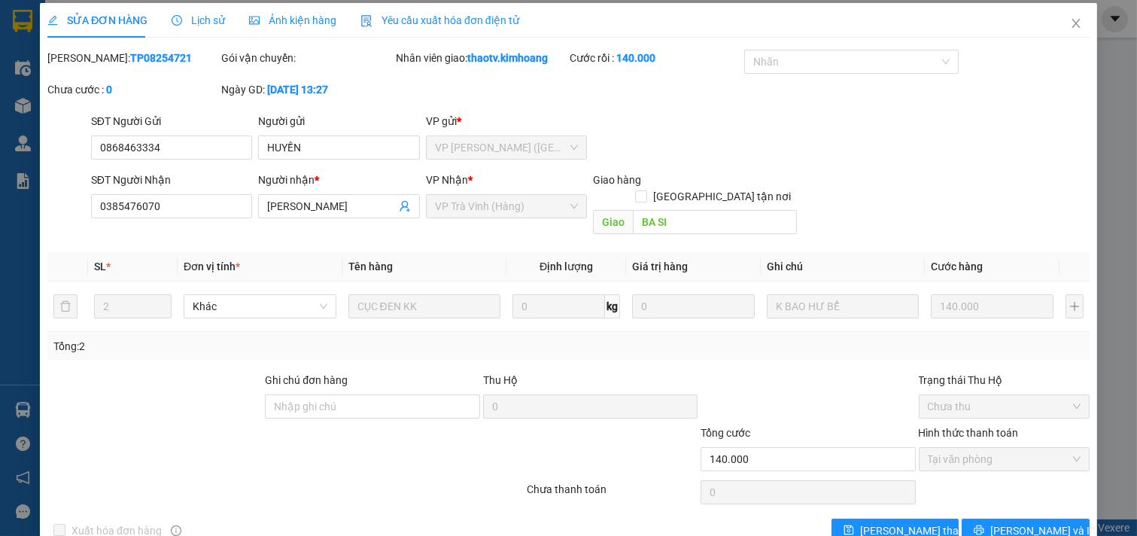
scroll to position [0, 0]
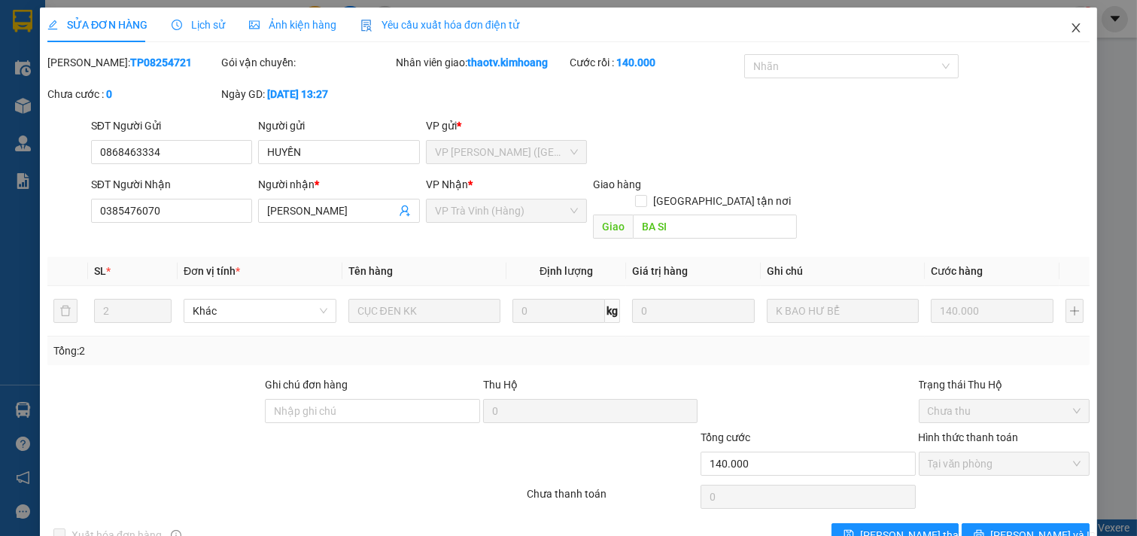
click at [1071, 26] on span "Close" at bounding box center [1076, 29] width 42 height 42
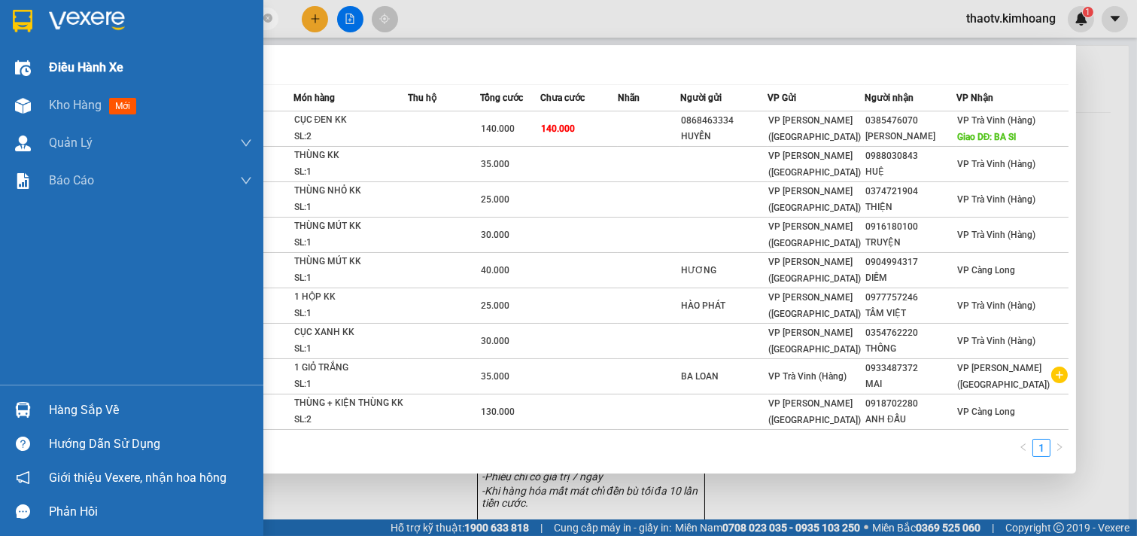
drag, startPoint x: 129, startPoint y: 20, endPoint x: 55, endPoint y: 50, distance: 80.1
click at [0, 80] on section "Kết quả tìm kiếm ( 9 ) Bộ lọc Mã ĐH Trạng thái Món hàng Thu hộ Tổng cước Chưa c…" at bounding box center [568, 268] width 1137 height 536
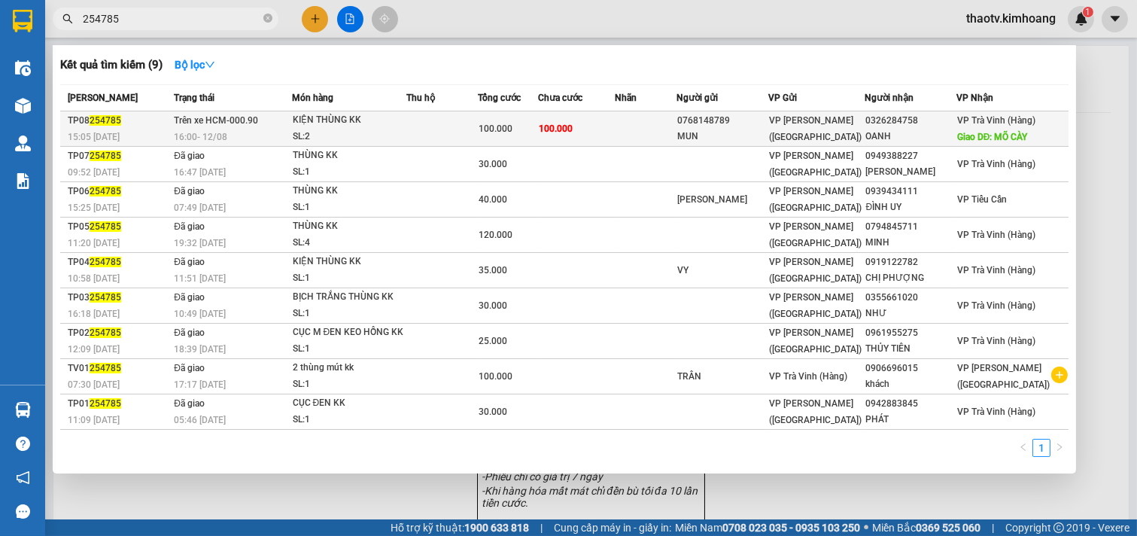
type input "254785"
click at [375, 135] on div "SL: 2" at bounding box center [349, 137] width 113 height 17
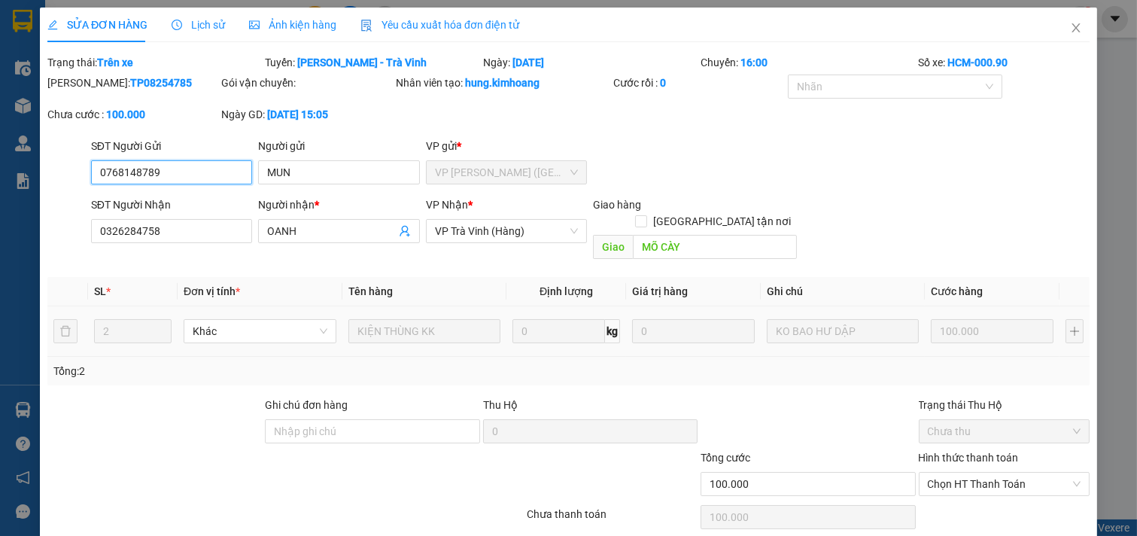
scroll to position [5, 0]
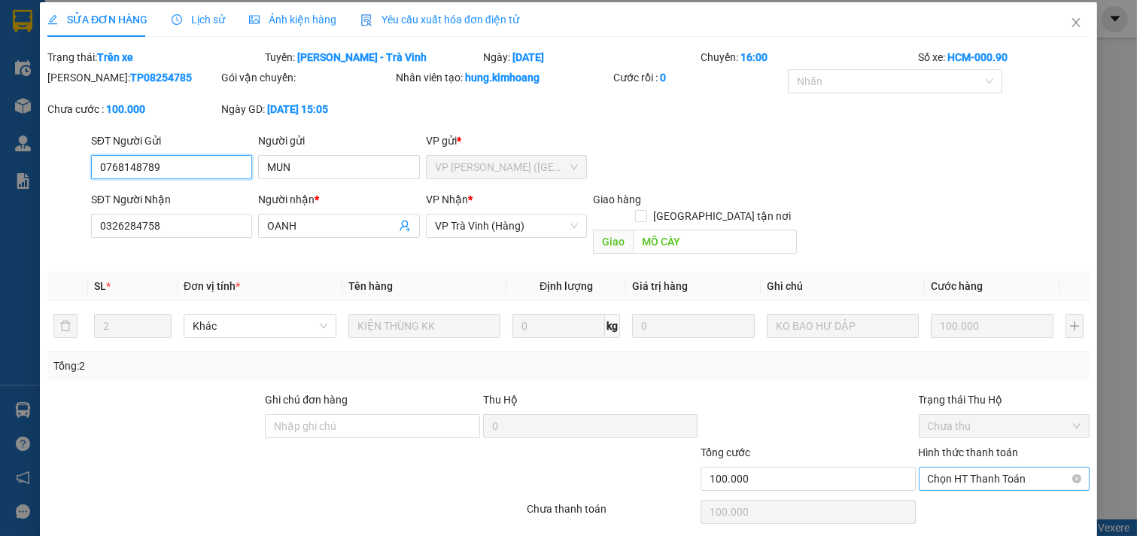
click at [956, 467] on span "Chọn HT Thanh Toán" at bounding box center [1005, 478] width 154 height 23
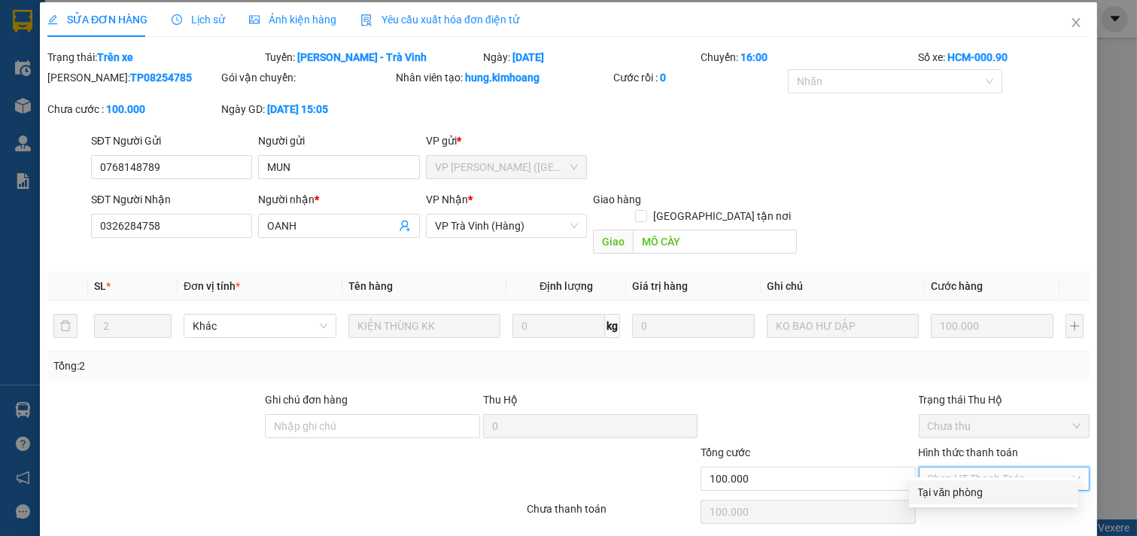
drag, startPoint x: 945, startPoint y: 495, endPoint x: 860, endPoint y: 512, distance: 86.1
click at [944, 495] on div "Tại văn phòng" at bounding box center [993, 492] width 151 height 17
type input "0"
drag, startPoint x: 662, startPoint y: 525, endPoint x: 675, endPoint y: 525, distance: 12.8
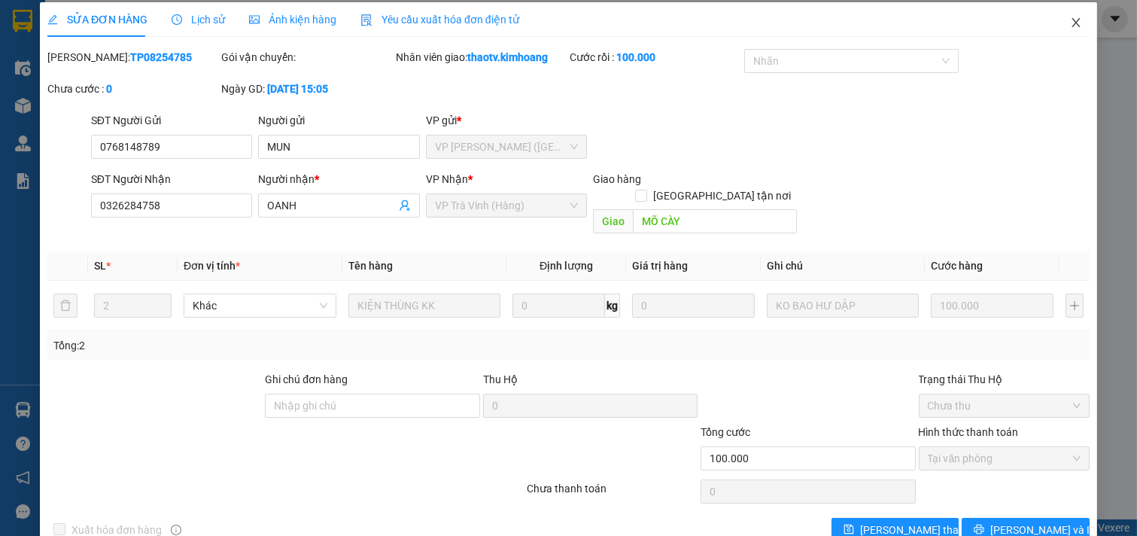
click at [1070, 23] on icon "close" at bounding box center [1076, 23] width 12 height 12
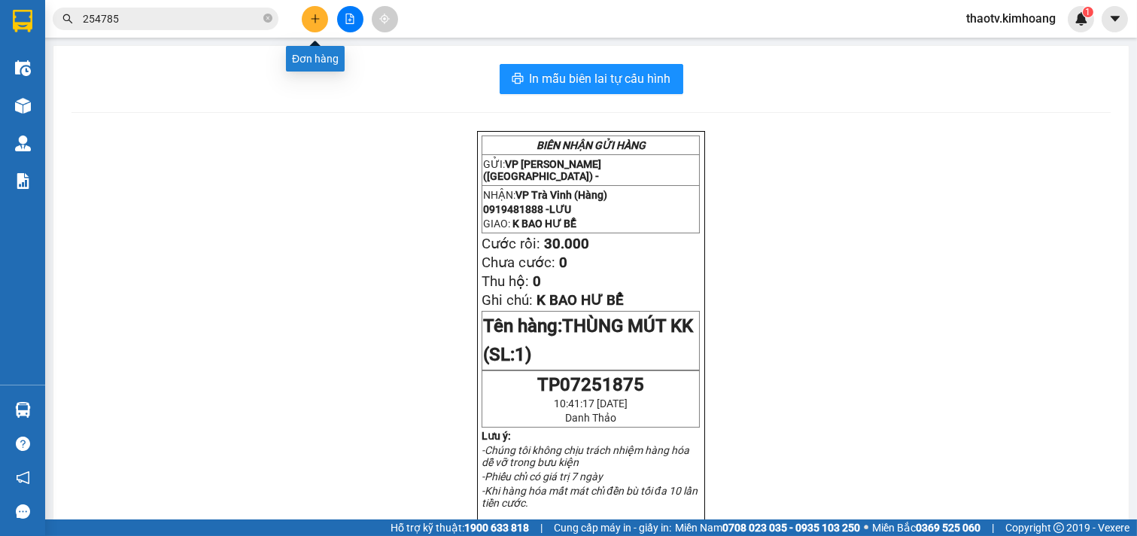
click at [327, 18] on button at bounding box center [315, 19] width 26 height 26
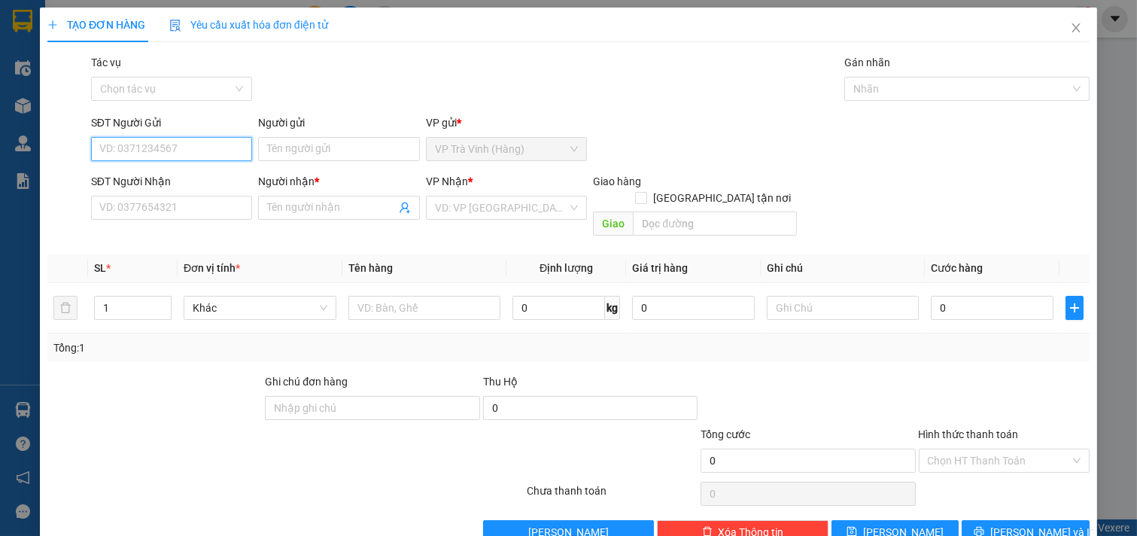
click at [186, 149] on input "SĐT Người Gửi" at bounding box center [172, 149] width 162 height 24
type input "0888666399"
click at [178, 184] on div "0888666399 - NGHIỆP" at bounding box center [170, 179] width 142 height 17
type input "NGHIỆP"
type input "0989808491"
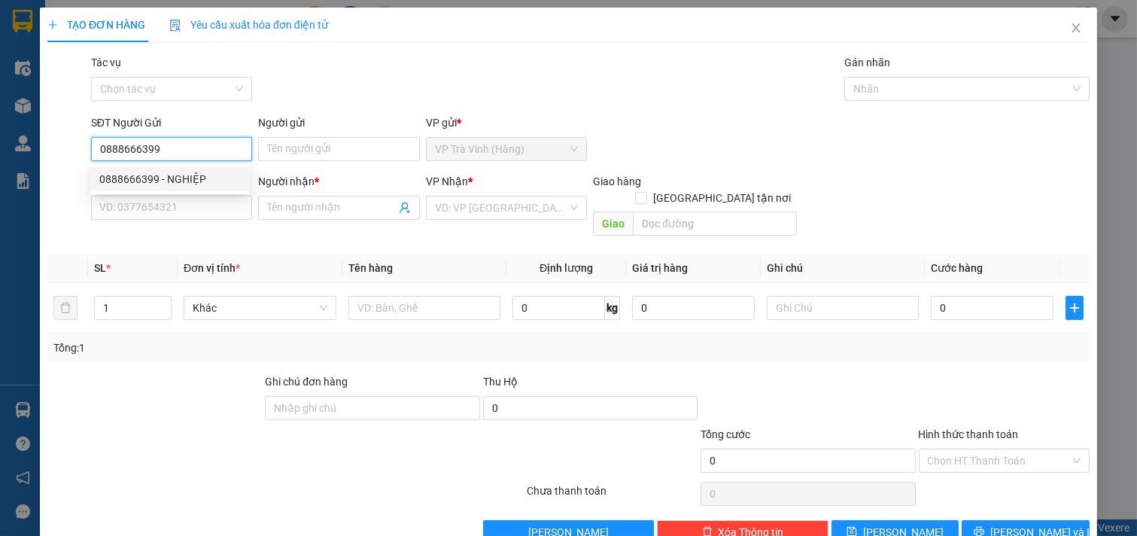
type input "chị nở"
type input "40.000"
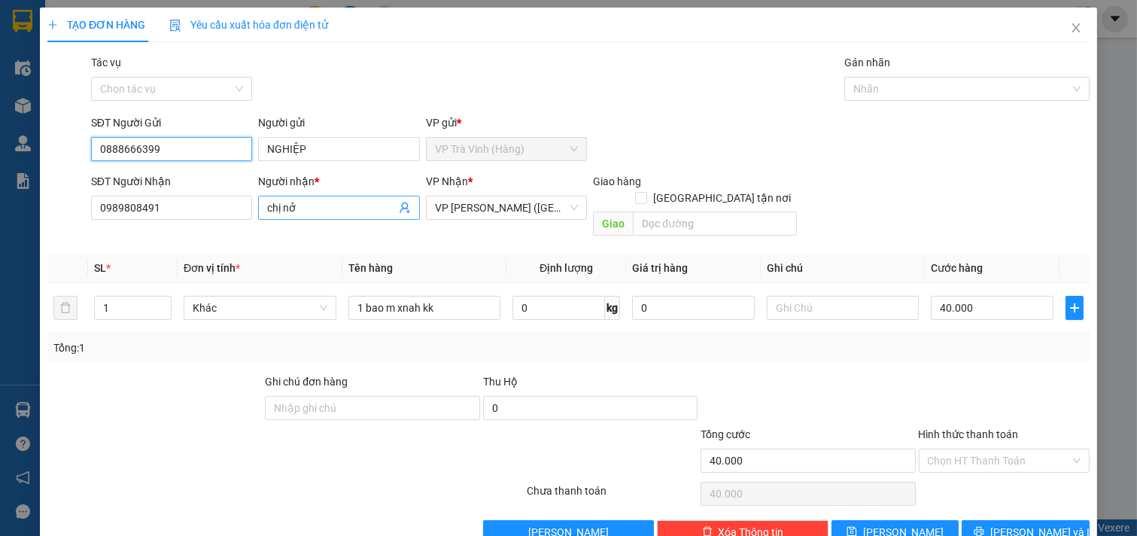
type input "0888666399"
drag, startPoint x: 313, startPoint y: 211, endPoint x: 68, endPoint y: 221, distance: 245.6
click at [68, 221] on div "SĐT Người Nhận 0989808491 Người nhận * chị nở chị nở VP Nhận * VP Trần Phú (Hàn…" at bounding box center [569, 207] width 1046 height 69
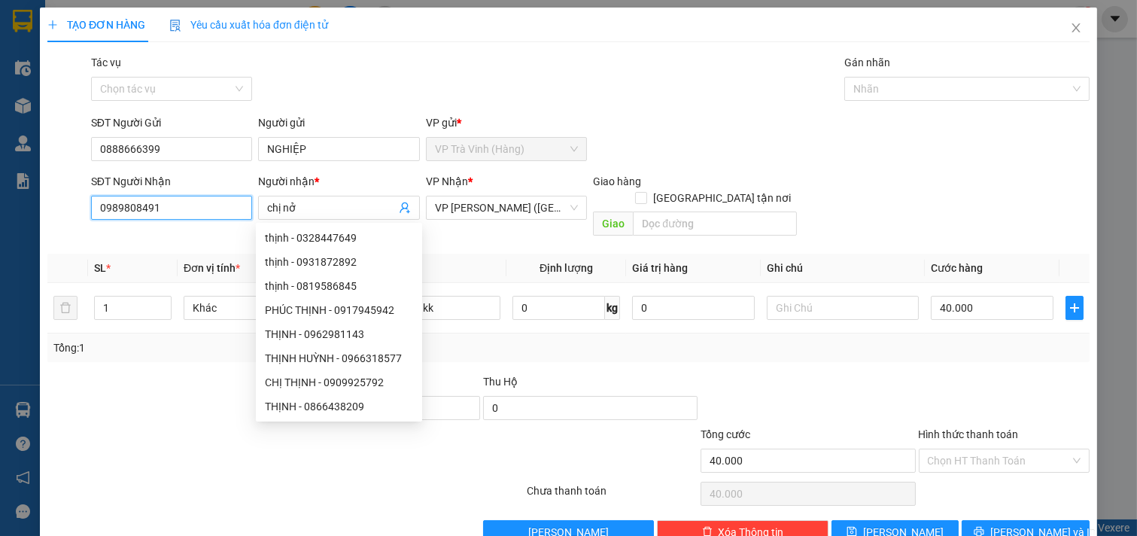
drag, startPoint x: 166, startPoint y: 209, endPoint x: 0, endPoint y: 184, distance: 168.3
click at [0, 184] on div "TẠO ĐƠN HÀNG Yêu cầu xuất hóa đơn điện tử Transit Pickup Surcharge Ids Transit …" at bounding box center [568, 268] width 1137 height 536
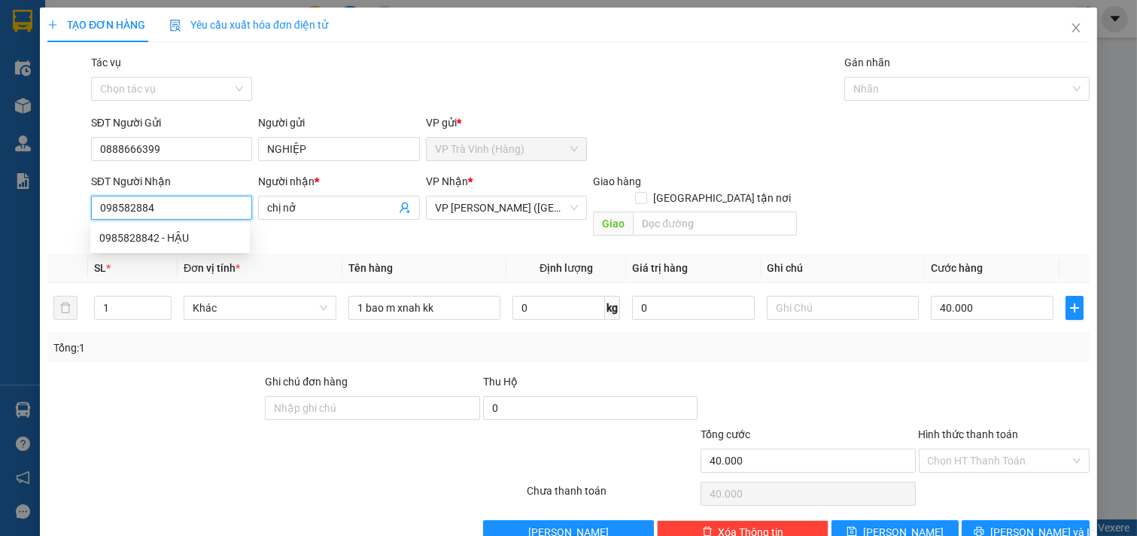
type input "0985828842"
click at [148, 236] on div "0985828842 - HẬU" at bounding box center [170, 238] width 142 height 17
type input "HẬU"
type input "30.000"
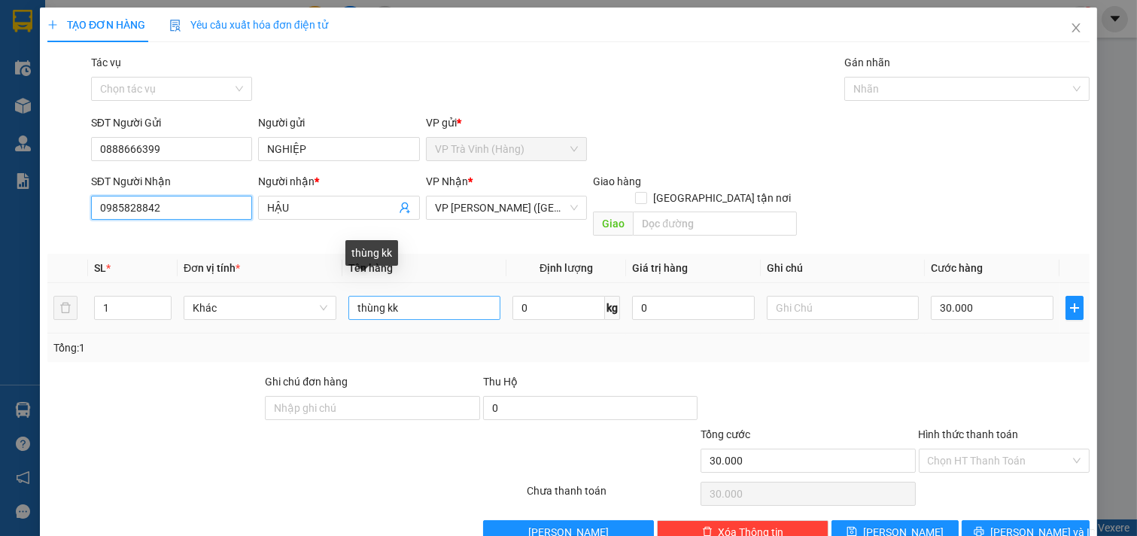
type input "0985828842"
drag, startPoint x: 452, startPoint y: 294, endPoint x: 0, endPoint y: 372, distance: 459.0
click at [0, 372] on div "TẠO ĐƠN HÀNG Yêu cầu xuất hóa đơn điện tử Transit Pickup Surcharge Ids Transit …" at bounding box center [568, 268] width 1137 height 536
click at [364, 296] on input "1n thùng mút kk" at bounding box center [425, 308] width 153 height 24
type input "1 thùng mút kk"
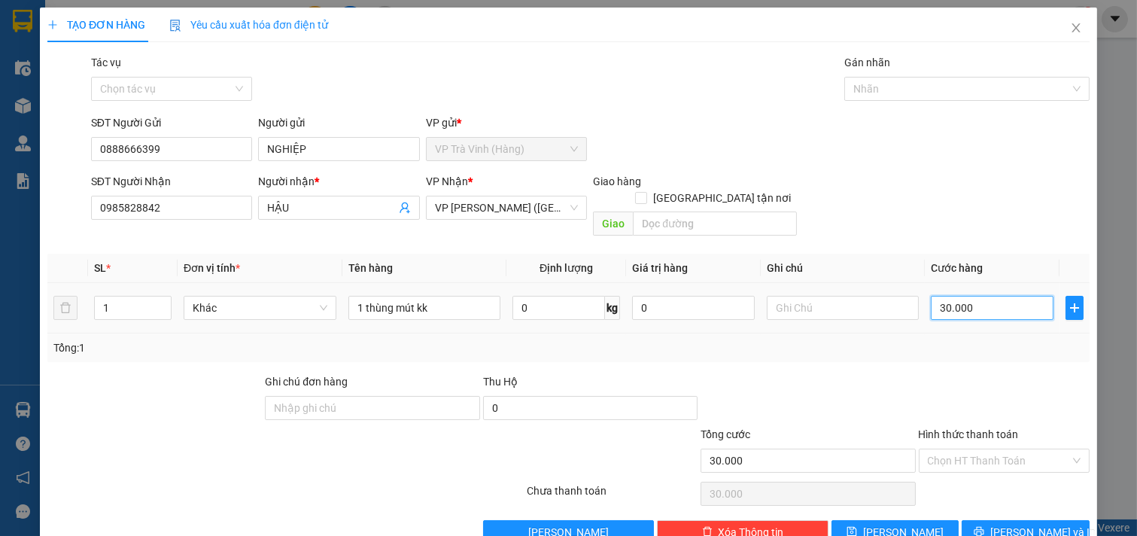
click at [977, 296] on input "30.000" at bounding box center [992, 308] width 123 height 24
type input "4"
type input "40"
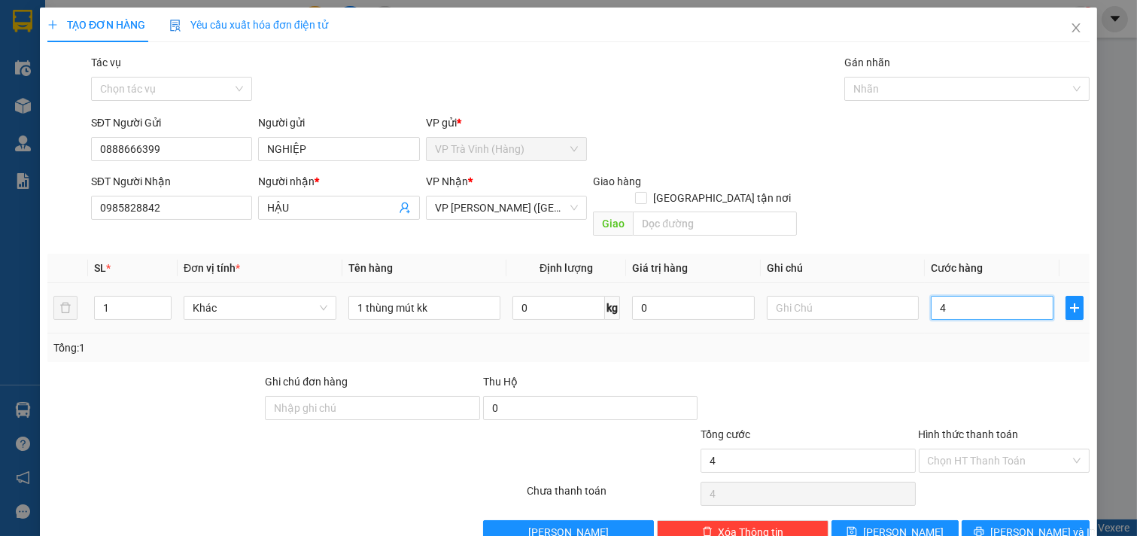
type input "40"
type input "40.000"
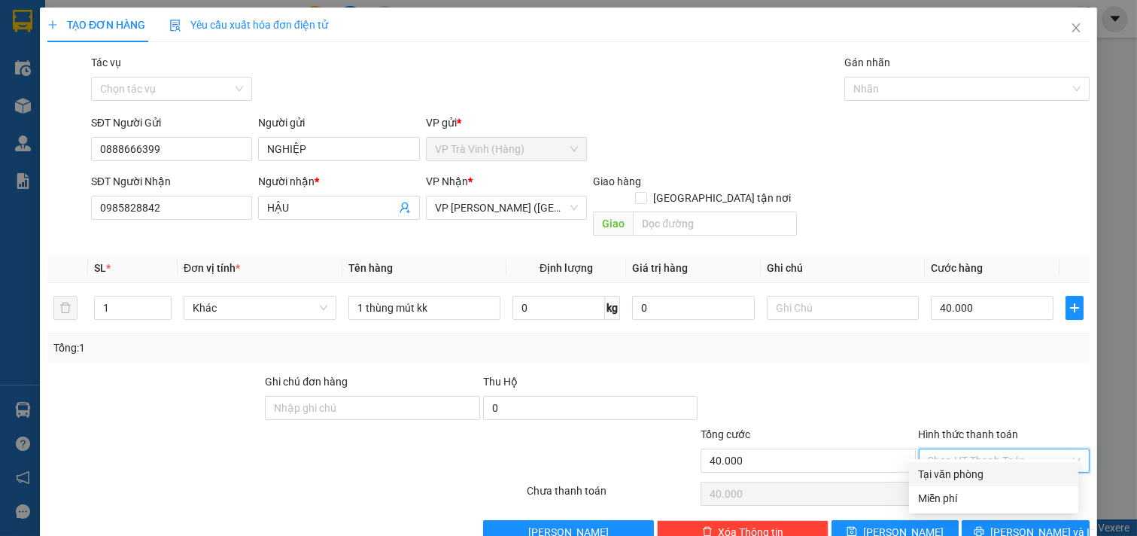
click at [986, 449] on input "Hình thức thanh toán" at bounding box center [999, 460] width 143 height 23
click at [974, 467] on div "Tại văn phòng" at bounding box center [993, 474] width 151 height 17
type input "0"
click at [999, 521] on button "[PERSON_NAME] và In" at bounding box center [1026, 532] width 128 height 24
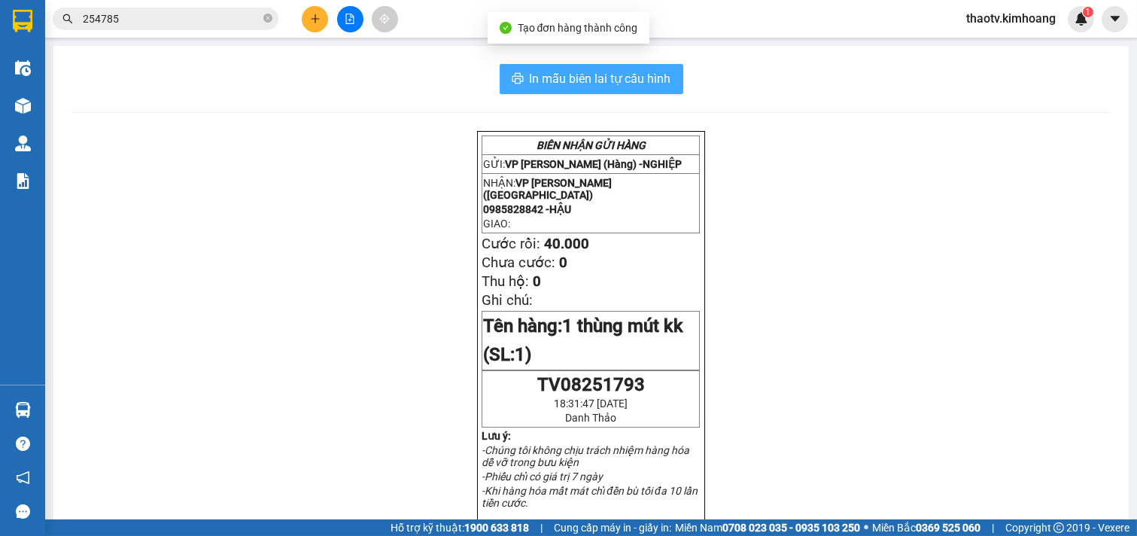
click at [607, 87] on span "In mẫu biên lai tự cấu hình" at bounding box center [601, 78] width 142 height 19
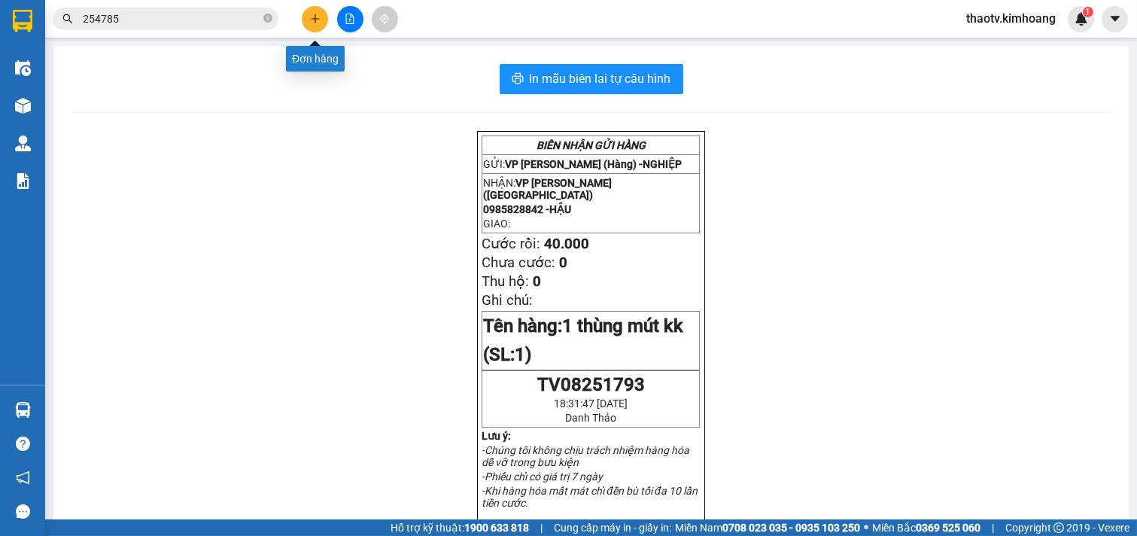
click at [314, 14] on icon "plus" at bounding box center [315, 19] width 11 height 11
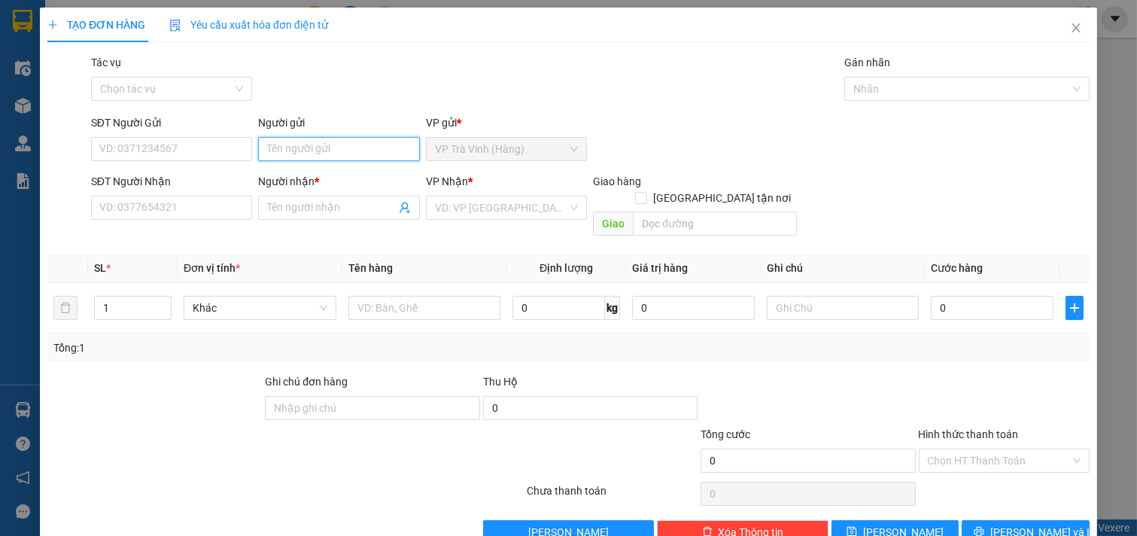
click at [276, 146] on input "Người gửi" at bounding box center [339, 149] width 162 height 24
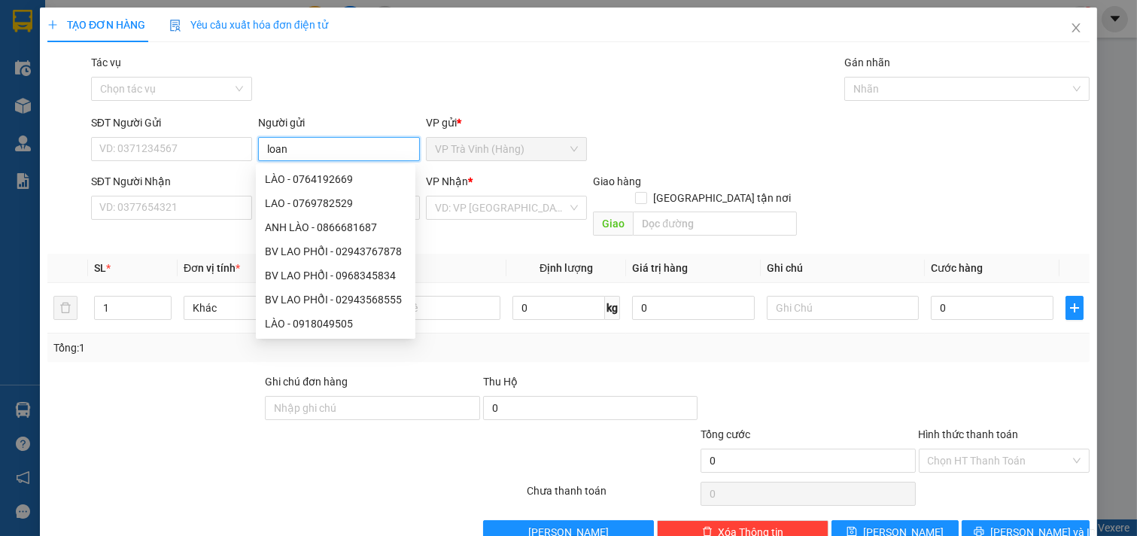
type input "loan"
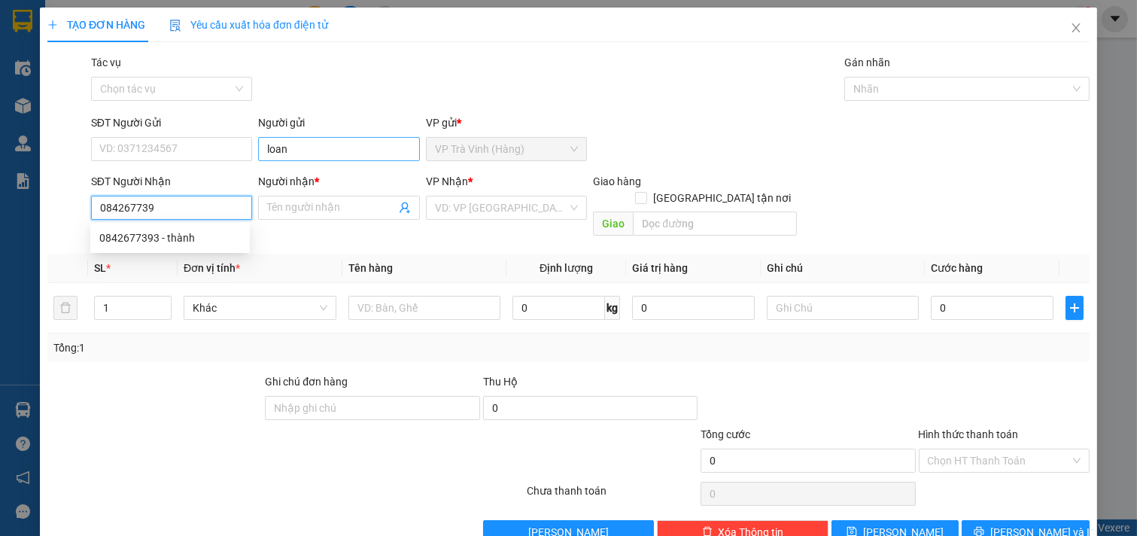
type input "0842677393"
click at [179, 242] on div "0842677393 - thành" at bounding box center [170, 238] width 142 height 17
type input "thành"
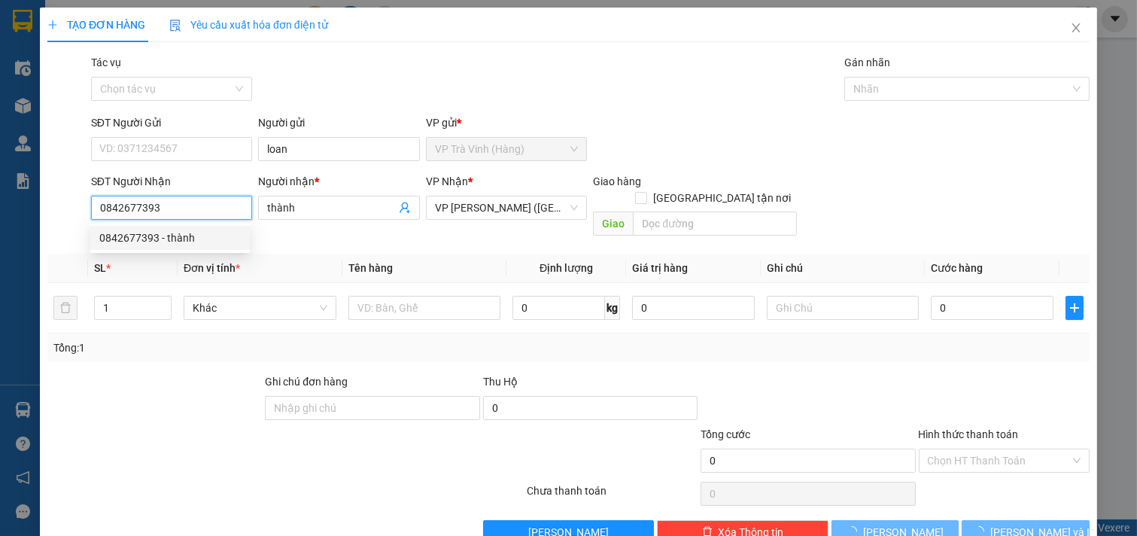
type input "20.000"
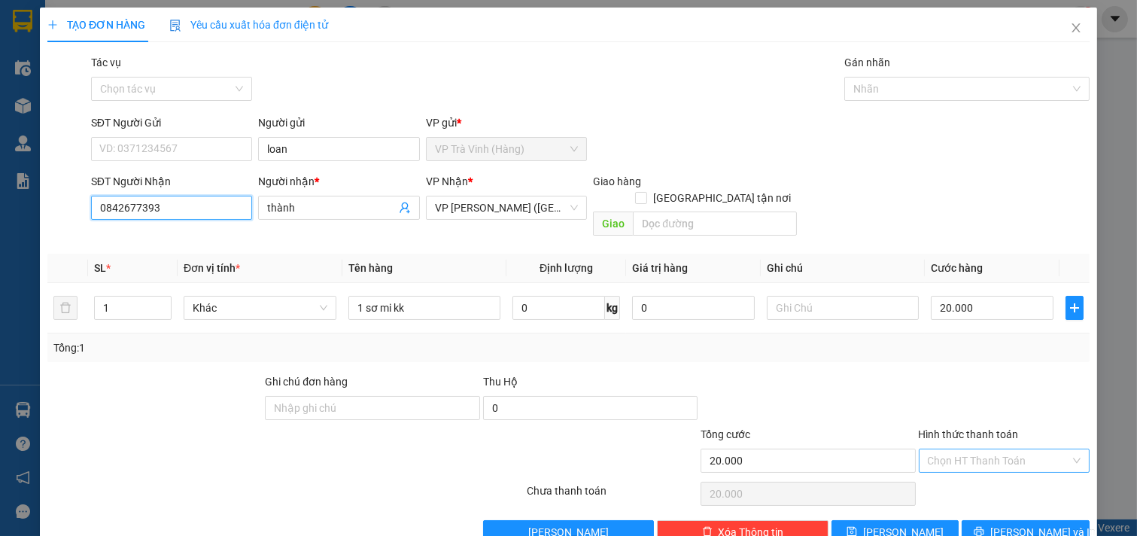
type input "0842677393"
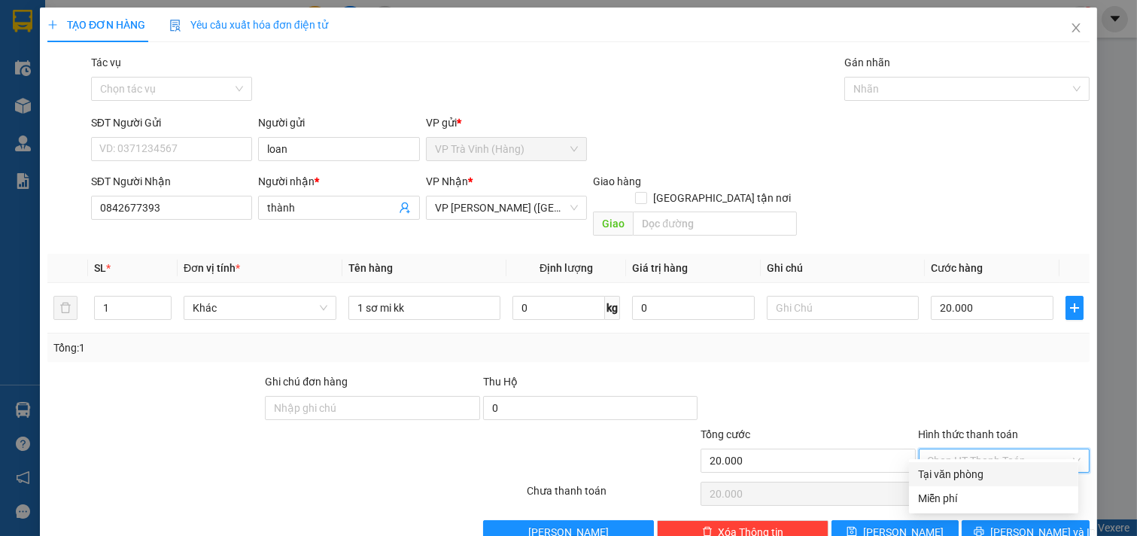
click at [995, 449] on input "Hình thức thanh toán" at bounding box center [999, 460] width 143 height 23
click at [968, 470] on div "Tại văn phòng" at bounding box center [993, 474] width 151 height 17
type input "0"
click at [1024, 524] on span "[PERSON_NAME] và In" at bounding box center [1043, 532] width 105 height 17
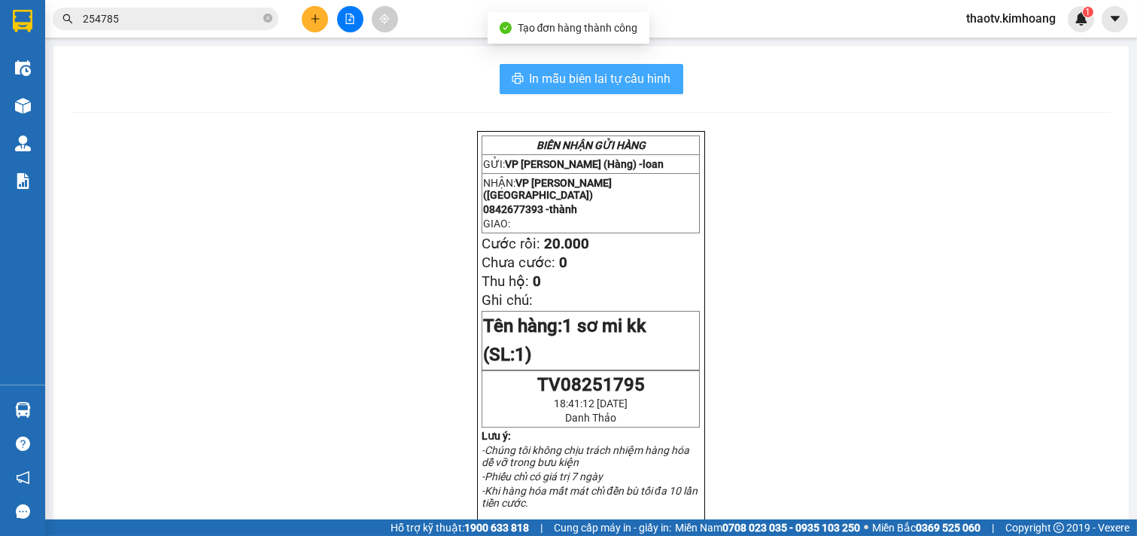
click at [608, 80] on span "In mẫu biên lai tự cấu hình" at bounding box center [601, 78] width 142 height 19
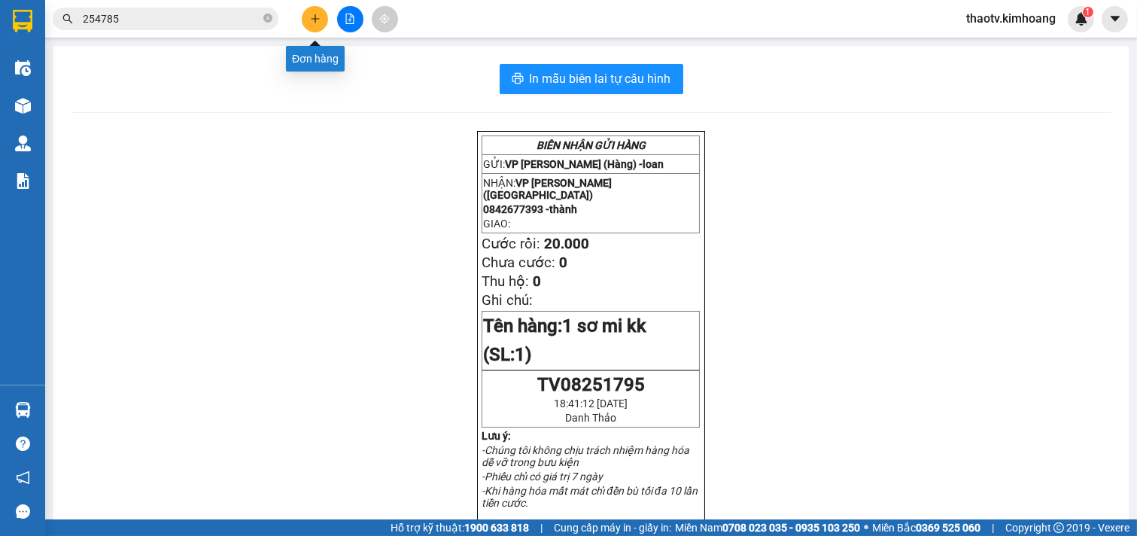
click at [306, 9] on button at bounding box center [315, 19] width 26 height 26
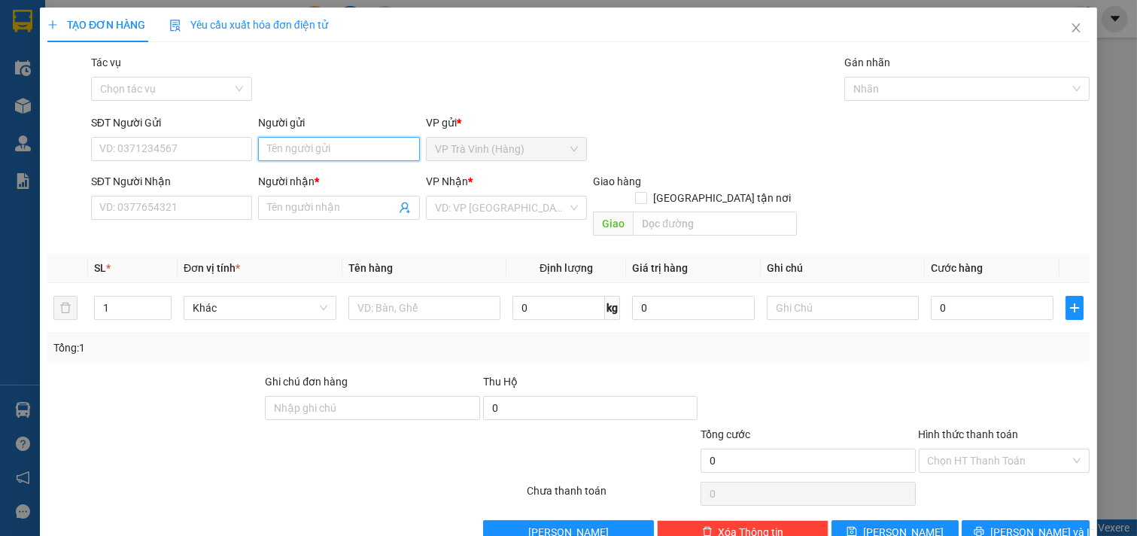
click at [291, 151] on input "Người gửi" at bounding box center [339, 149] width 162 height 24
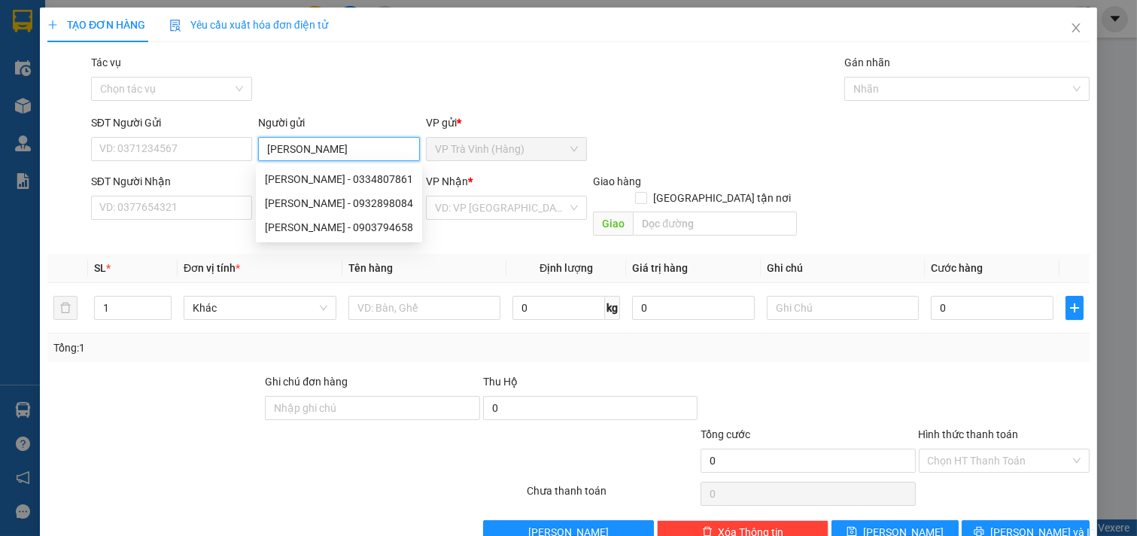
type input "nguyễn trình"
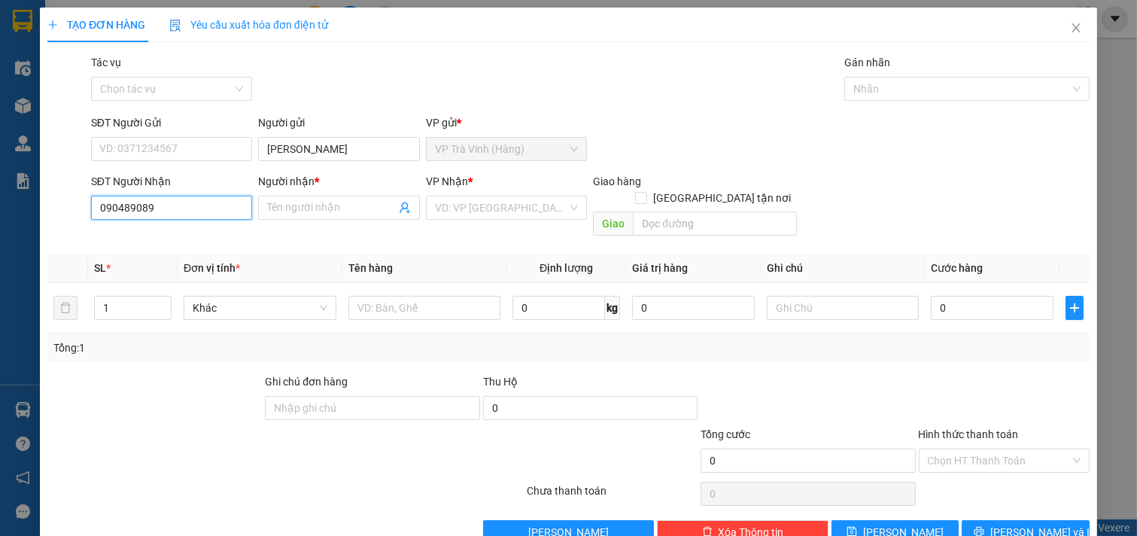
type input "0904890897"
click at [175, 239] on div "0904890897 - tuấn" at bounding box center [170, 238] width 142 height 17
type input "tuấn"
type input "30.000"
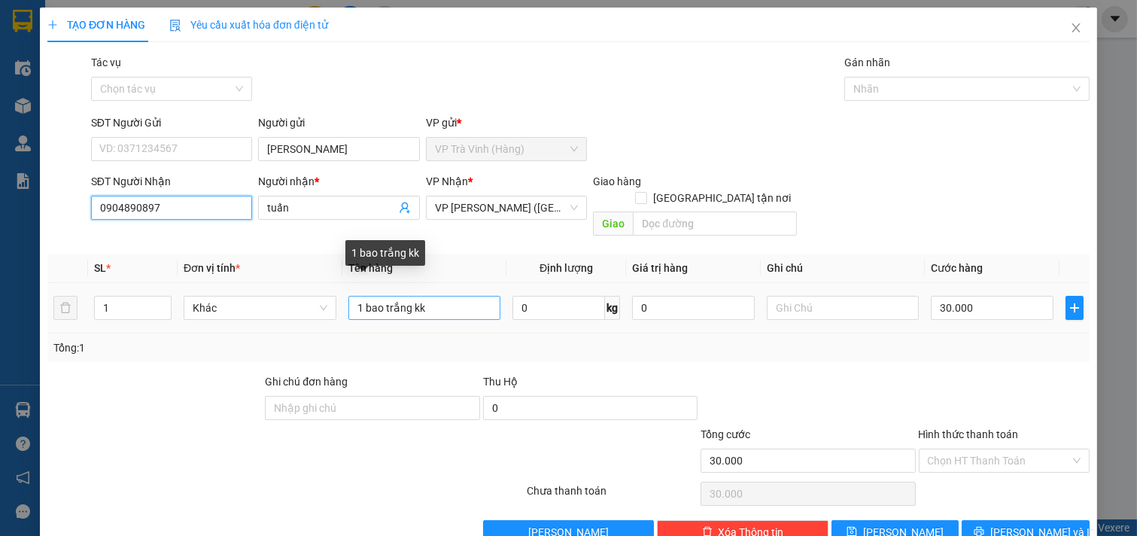
type input "0904890897"
click at [435, 296] on input "1 bao trắng kk" at bounding box center [425, 308] width 153 height 24
click at [455, 296] on input "1 bao trắng kk" at bounding box center [425, 308] width 153 height 24
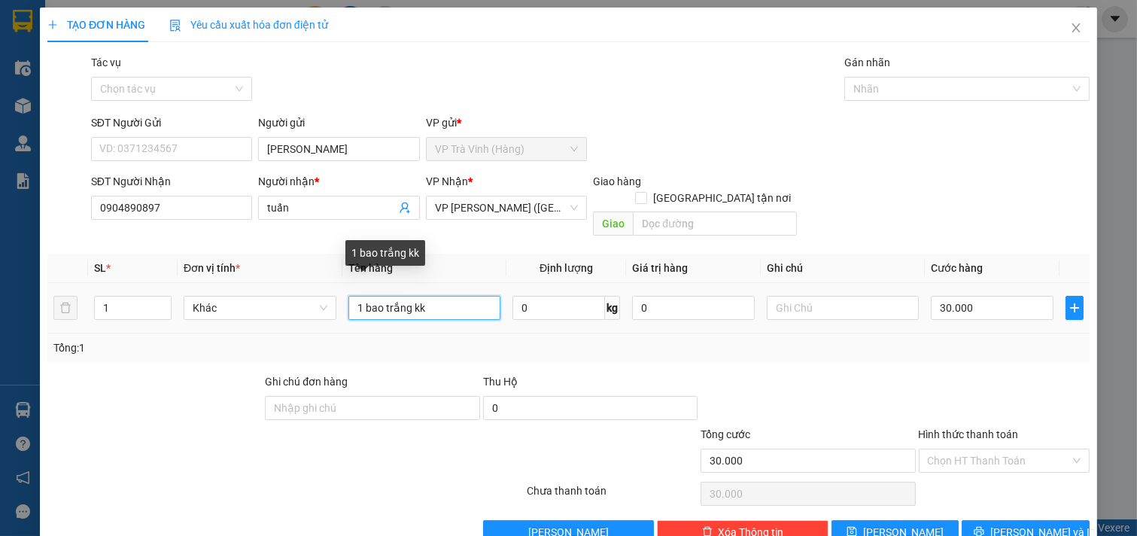
click at [364, 296] on input "1 bao trắng kk" at bounding box center [425, 308] width 153 height 24
type input "1 cục bao trắng kk"
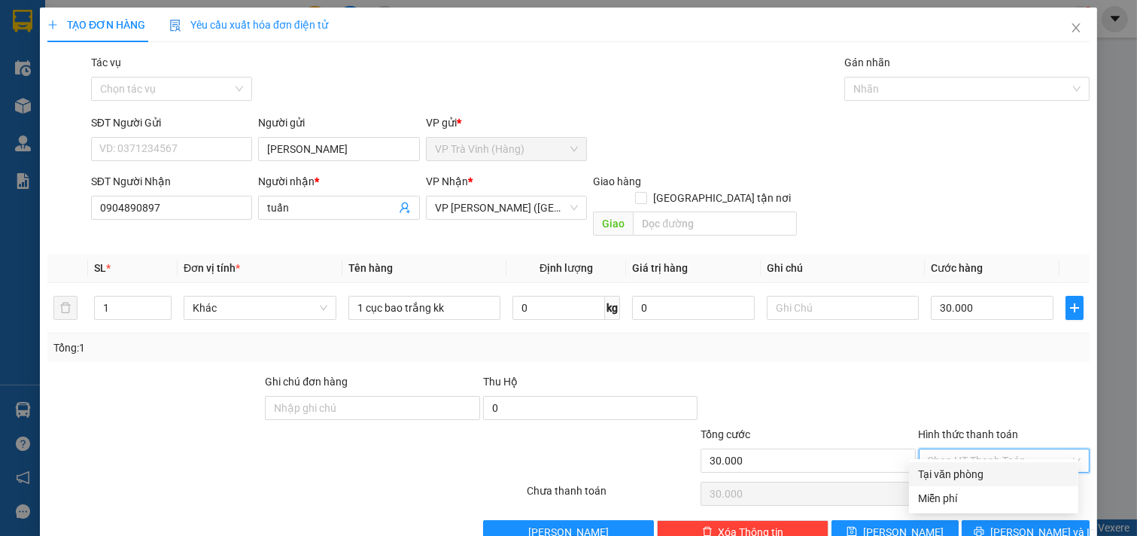
click at [966, 449] on input "Hình thức thanh toán" at bounding box center [999, 460] width 143 height 23
click at [967, 483] on div "Tại văn phòng" at bounding box center [993, 474] width 169 height 24
type input "0"
click at [983, 520] on button "[PERSON_NAME] và In" at bounding box center [1026, 532] width 128 height 24
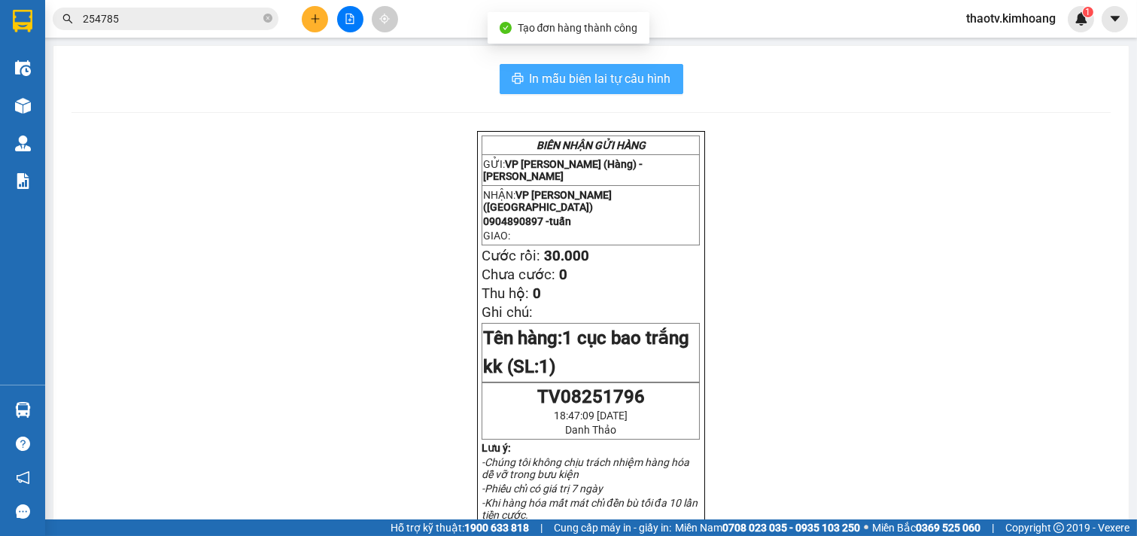
click at [604, 84] on span "In mẫu biên lai tự cấu hình" at bounding box center [601, 78] width 142 height 19
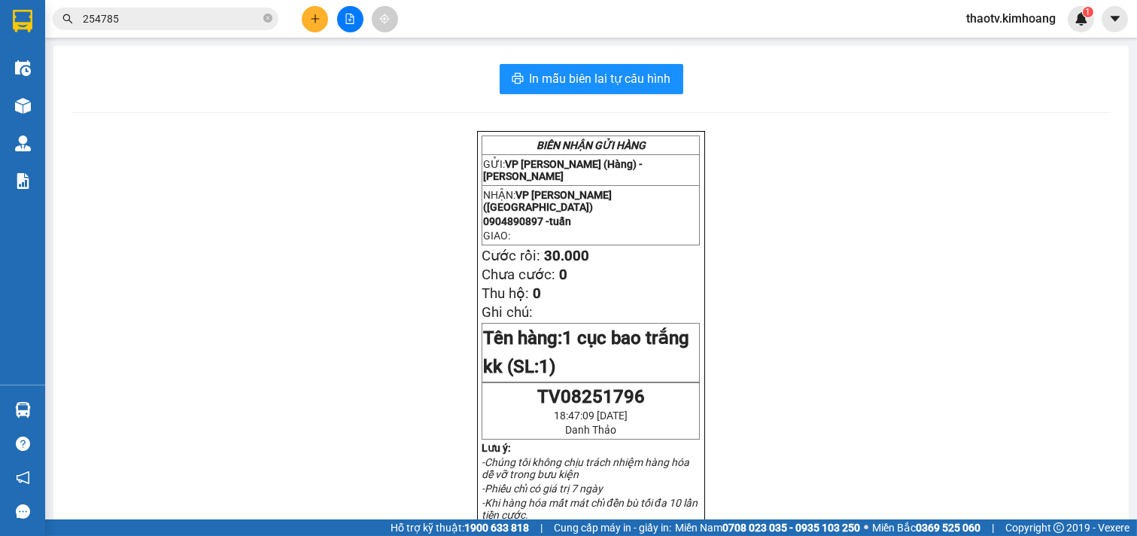
click at [322, 24] on button at bounding box center [315, 19] width 26 height 26
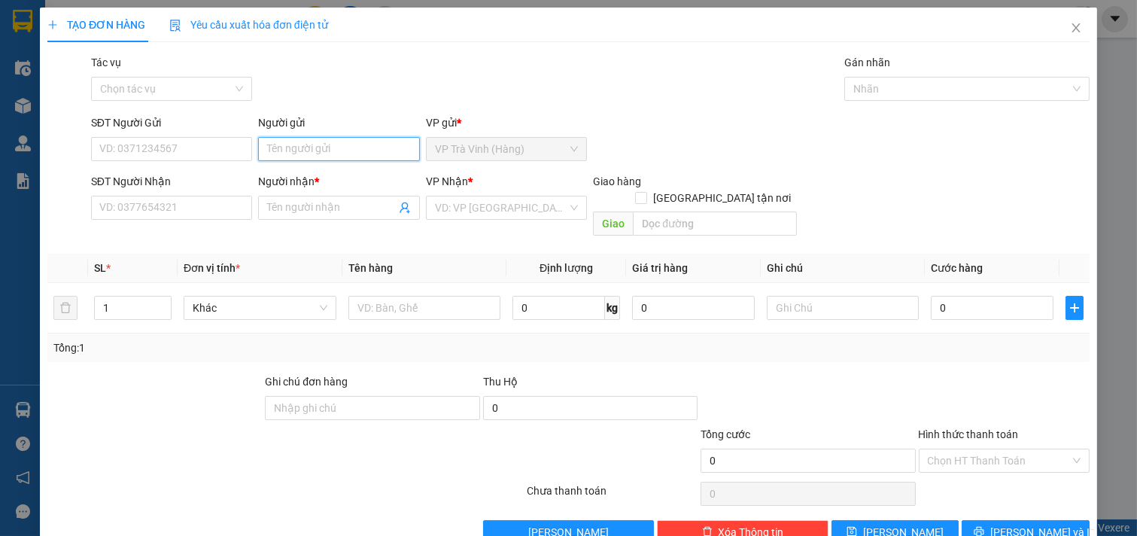
click at [285, 148] on input "Người gửi" at bounding box center [339, 149] width 162 height 24
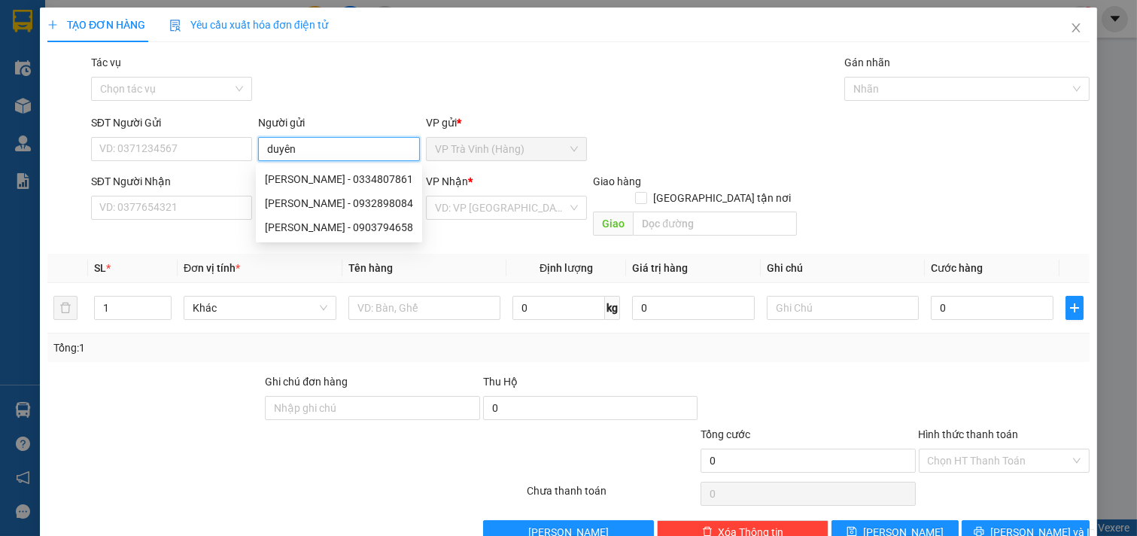
type input "duyên"
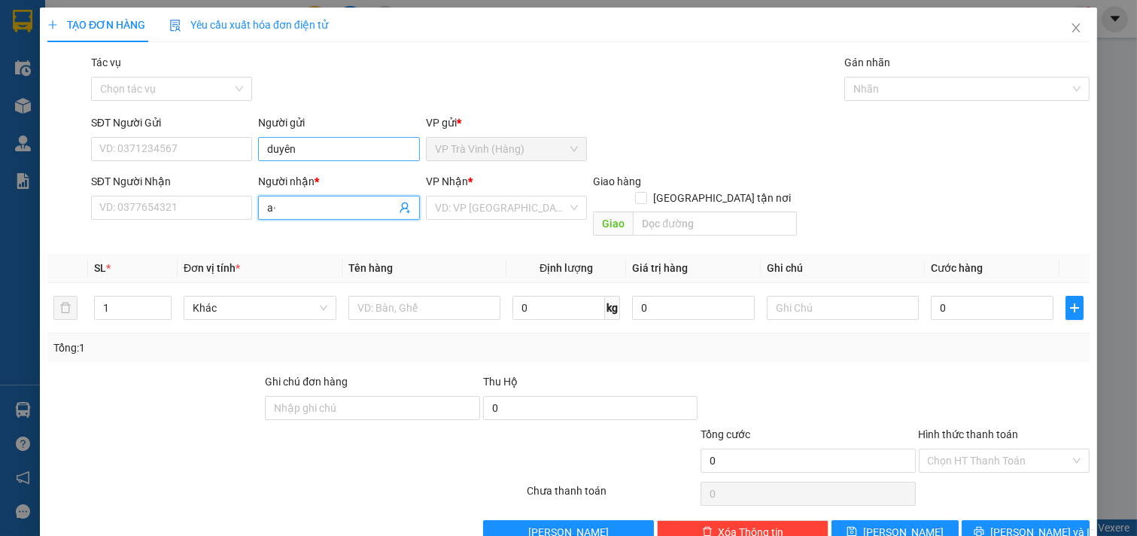
type input "a"
type input "âu châu"
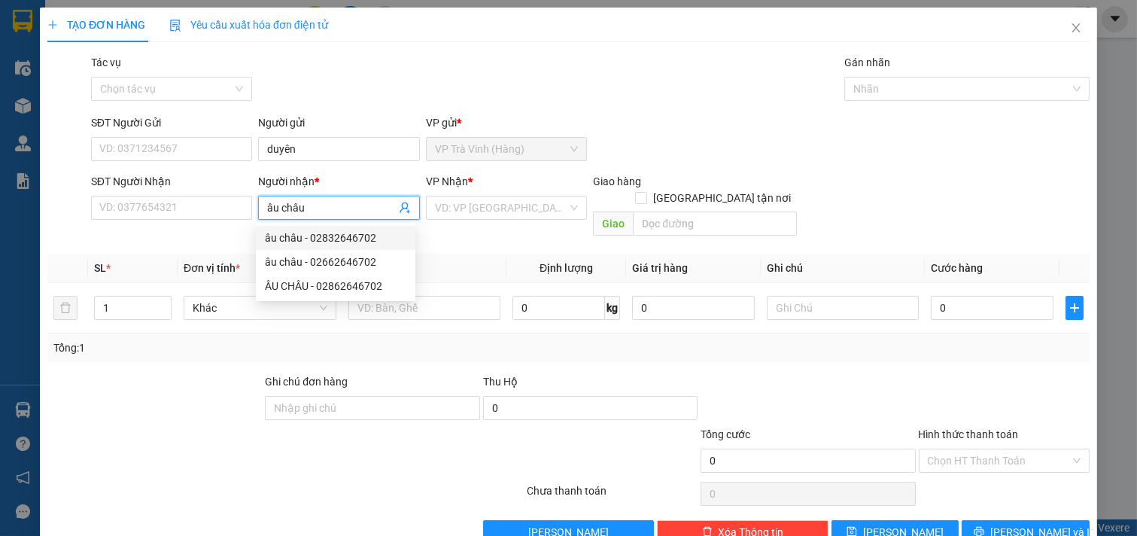
click at [351, 242] on div "âu châu - 02832646702" at bounding box center [336, 238] width 142 height 17
type input "02832646702"
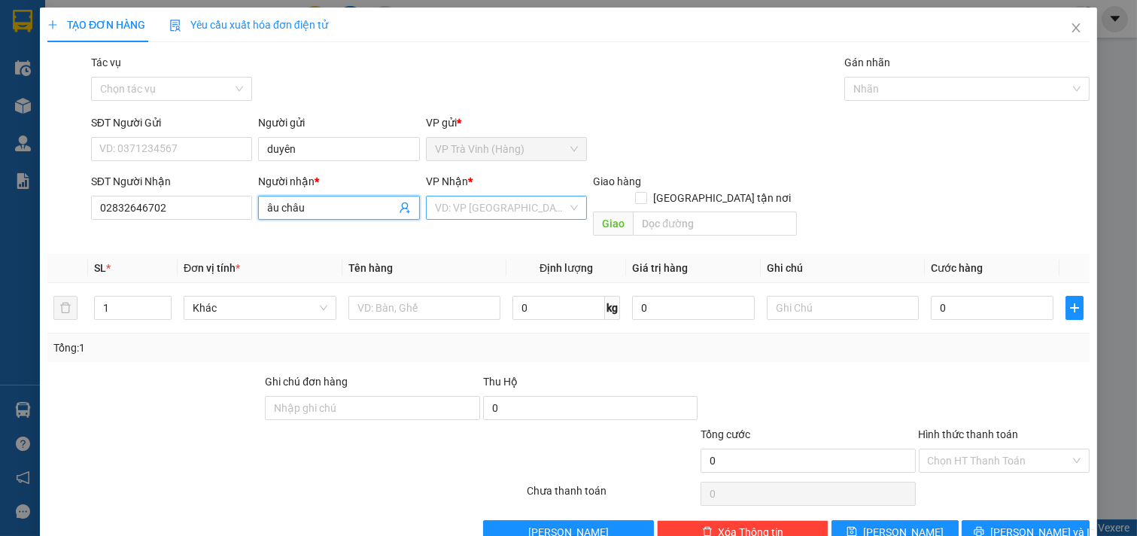
type input "âu châu"
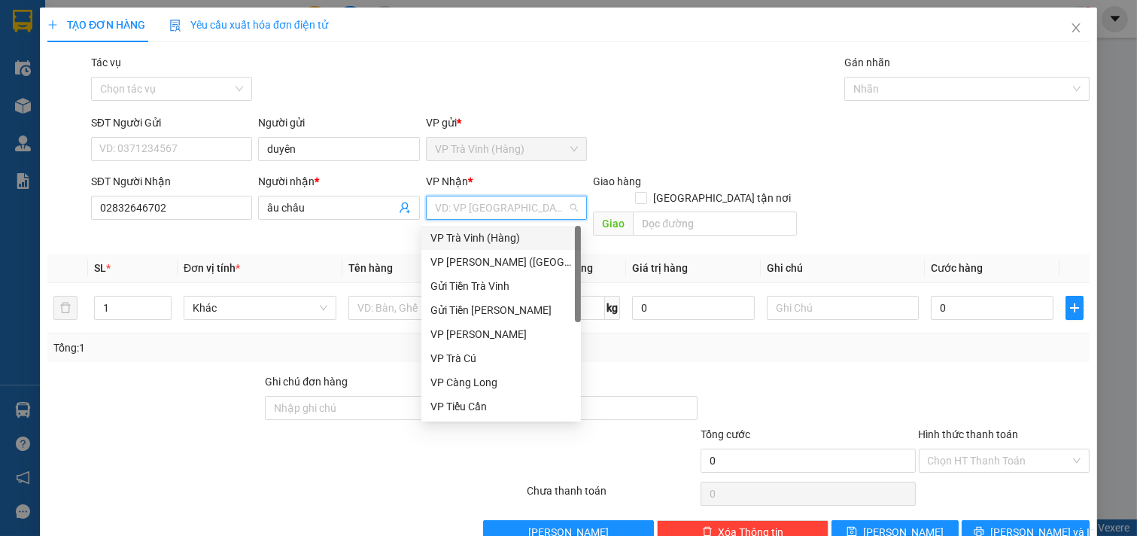
click at [524, 214] on input "search" at bounding box center [501, 207] width 133 height 23
click at [506, 259] on div "VP [PERSON_NAME] ([GEOGRAPHIC_DATA])" at bounding box center [502, 262] width 142 height 17
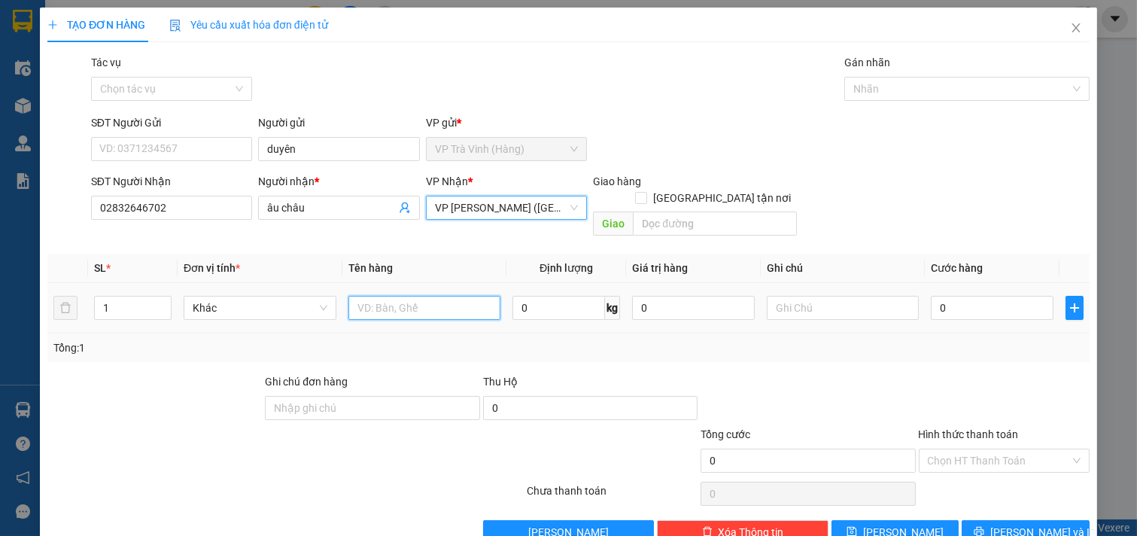
click at [412, 296] on input "text" at bounding box center [425, 308] width 153 height 24
type input "1 hộp kv kk"
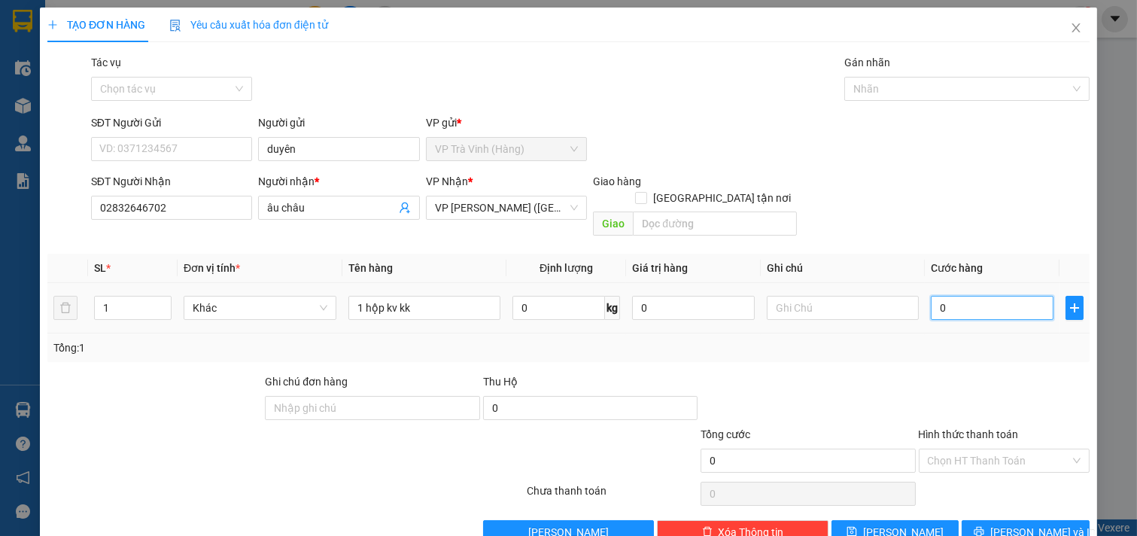
click at [998, 299] on input "0" at bounding box center [992, 308] width 123 height 24
type input "2"
type input "20"
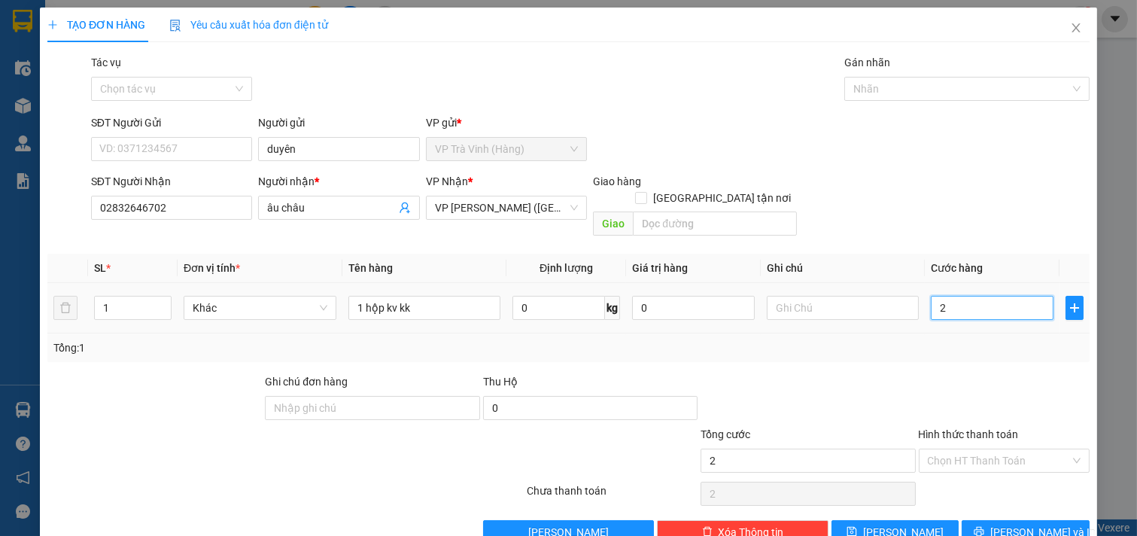
type input "20"
type input "20.000"
click at [984, 449] on input "Hình thức thanh toán" at bounding box center [999, 460] width 143 height 23
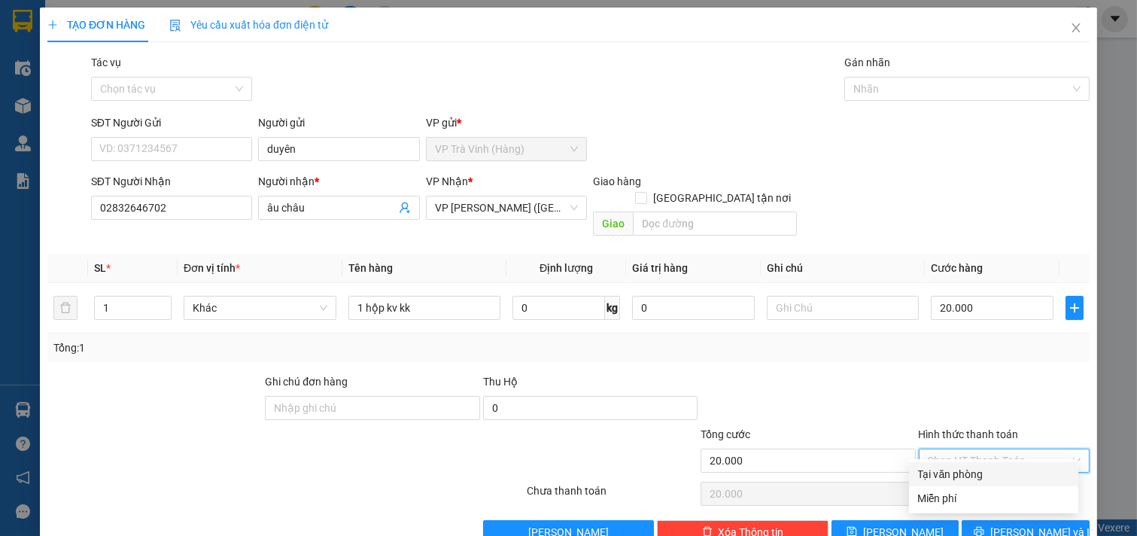
click at [965, 471] on div "Tại văn phòng" at bounding box center [993, 474] width 151 height 17
type input "0"
click at [969, 520] on button "[PERSON_NAME] và In" at bounding box center [1026, 532] width 128 height 24
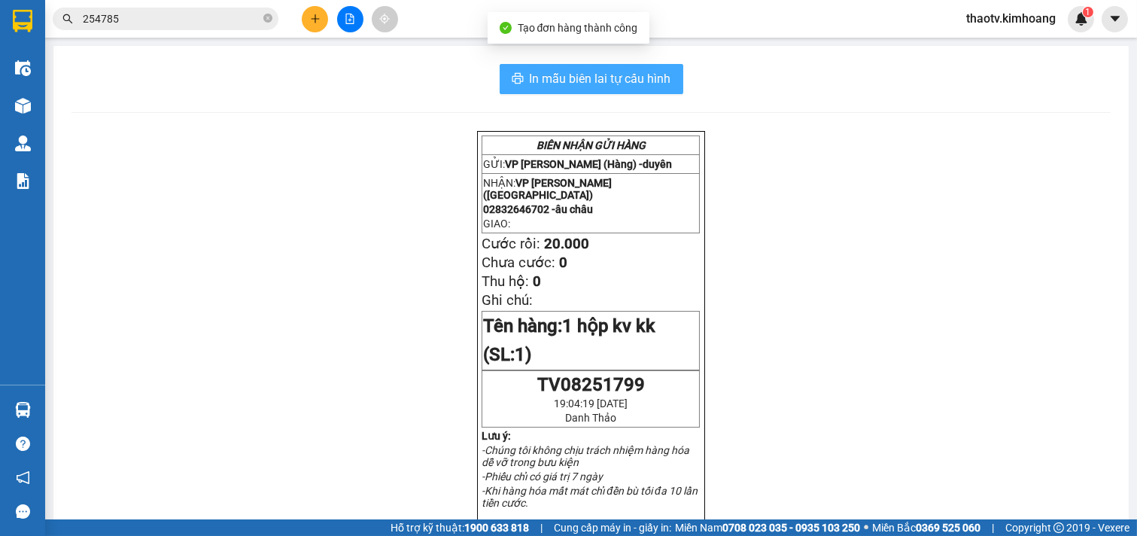
click at [591, 76] on span "In mẫu biên lai tự cấu hình" at bounding box center [601, 78] width 142 height 19
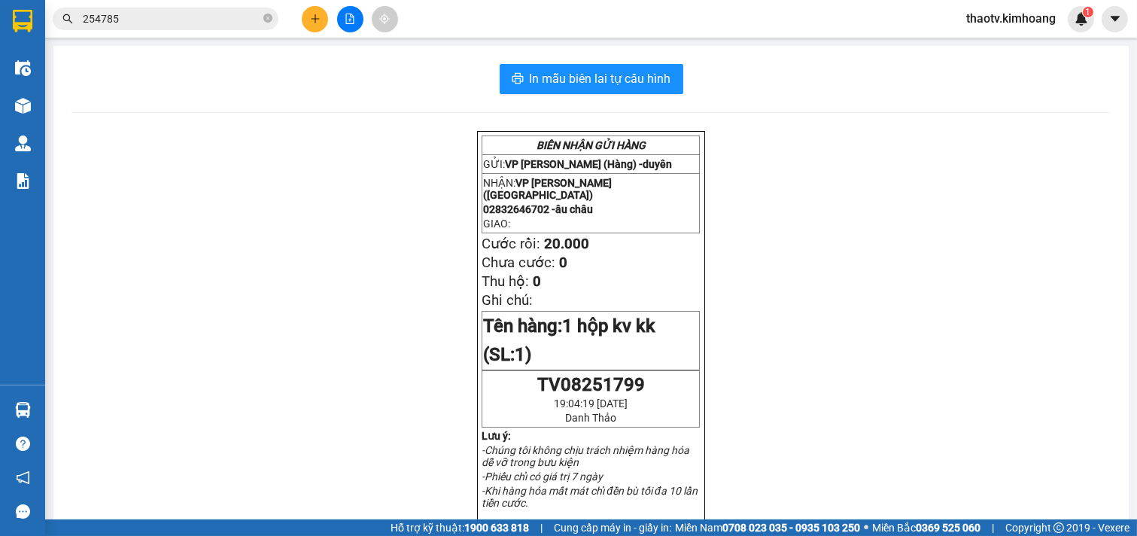
click at [309, 30] on button at bounding box center [315, 19] width 26 height 26
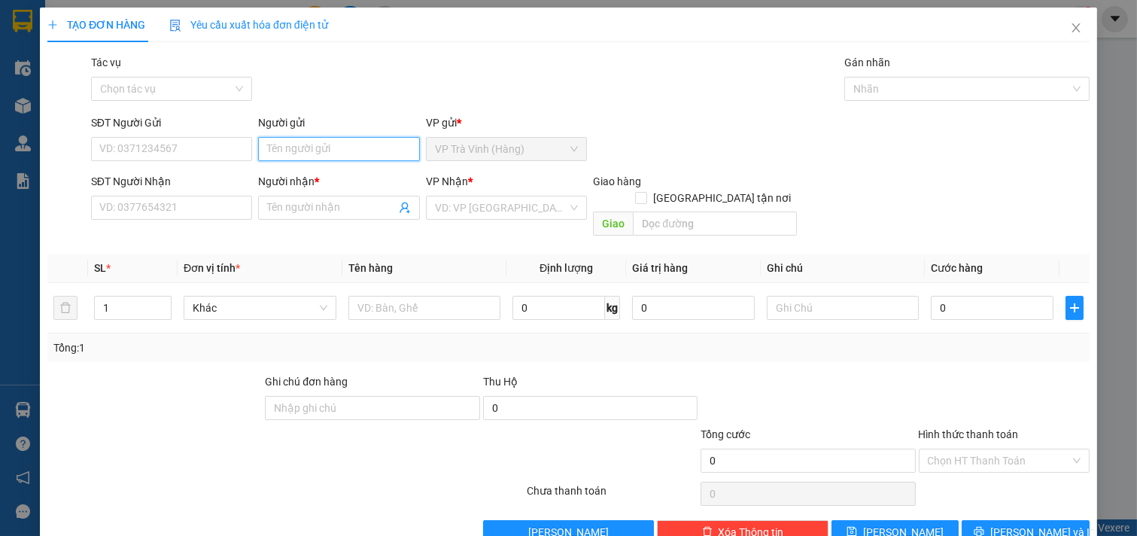
click at [297, 151] on input "Người gửi" at bounding box center [339, 149] width 162 height 24
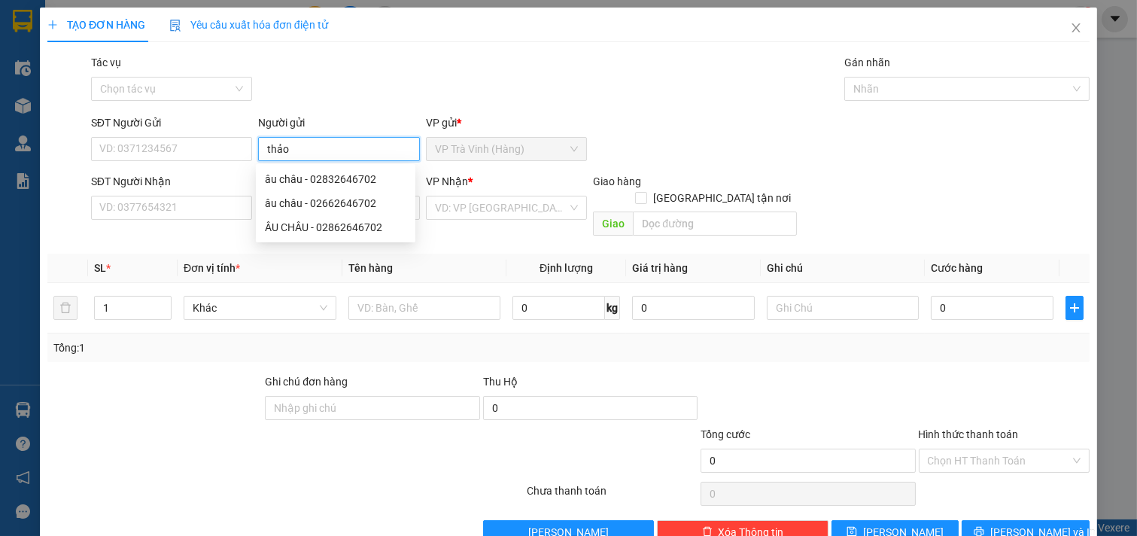
type input "thảo"
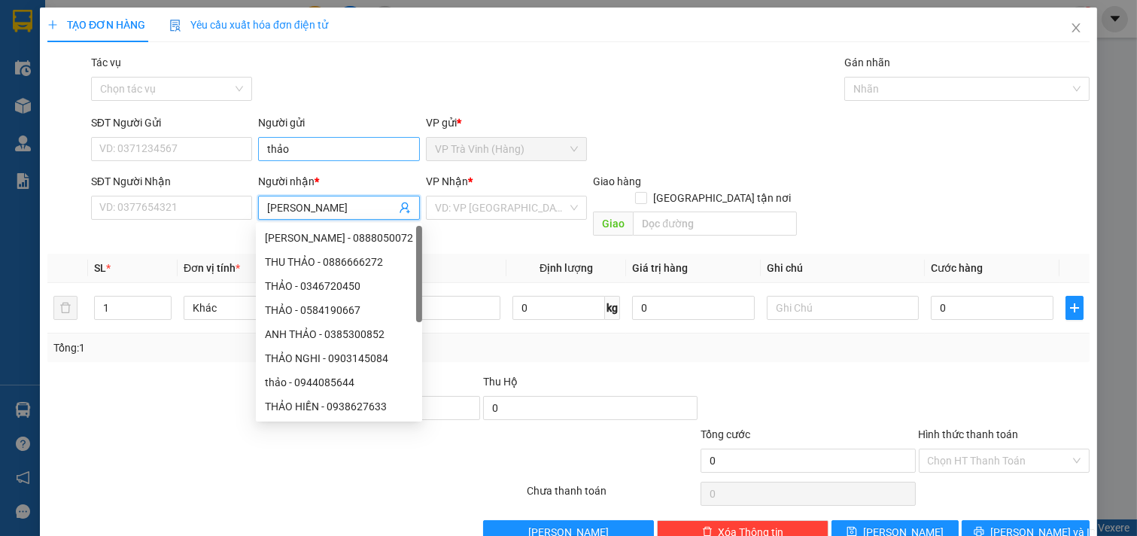
type input "thu giang"
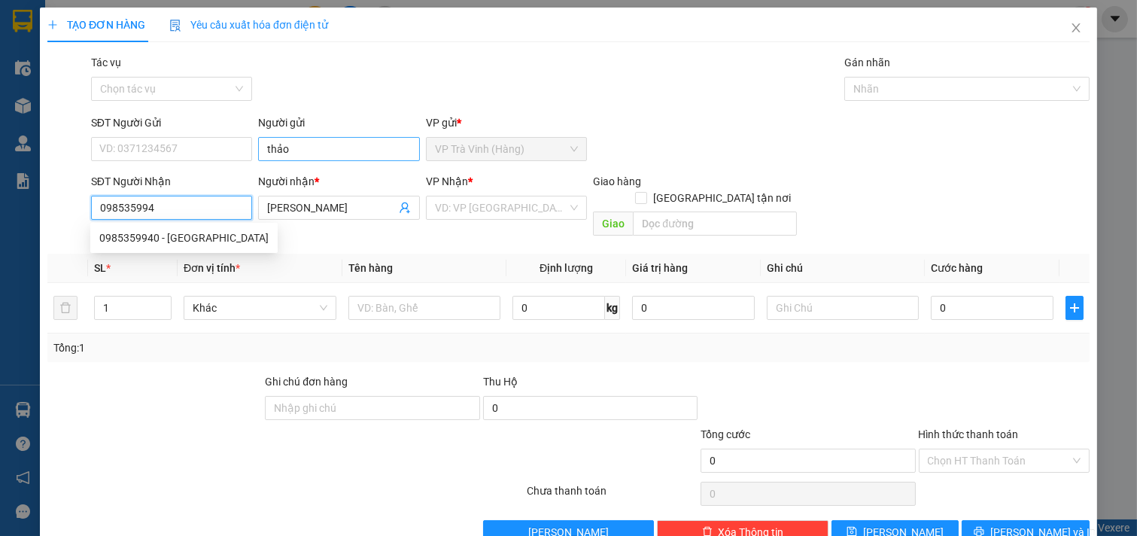
type input "0985359940"
click at [193, 244] on div "0985359940 - THU GIANG" at bounding box center [183, 238] width 169 height 17
type input "THU GIANG"
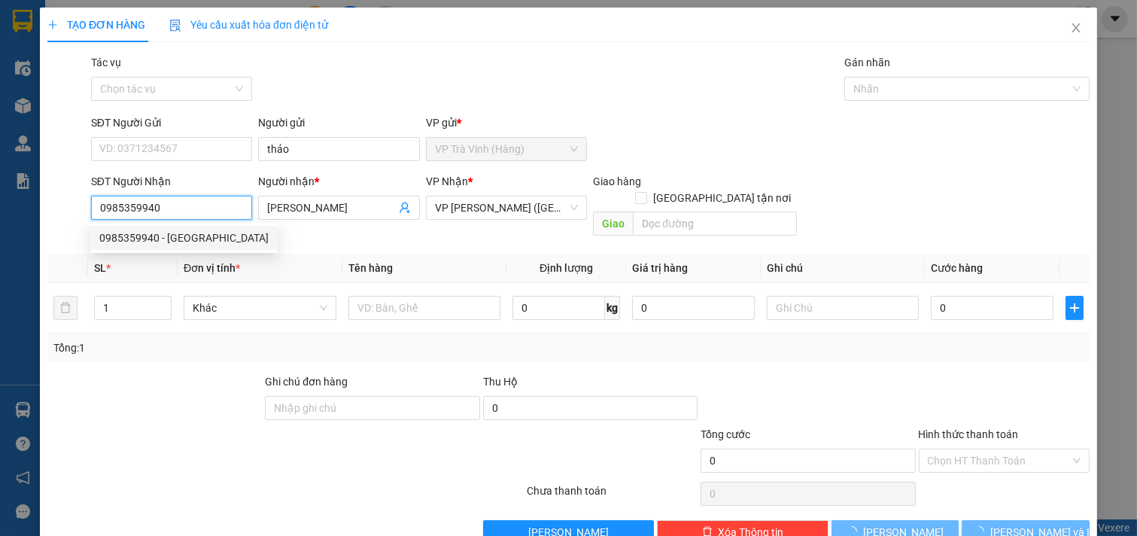
type input "30.000"
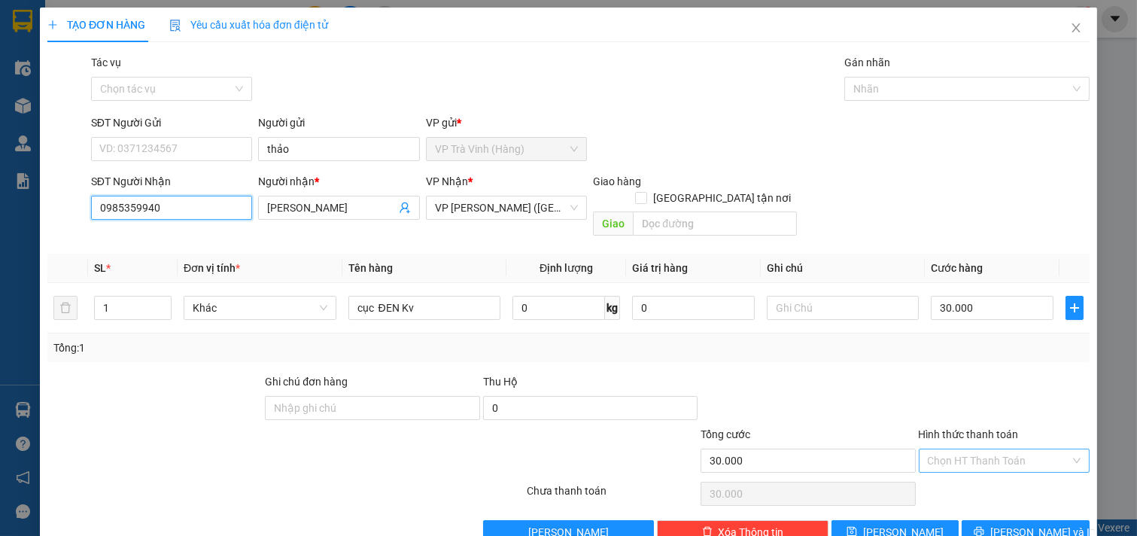
type input "0985359940"
click at [968, 449] on input "Hình thức thanh toán" at bounding box center [999, 460] width 143 height 23
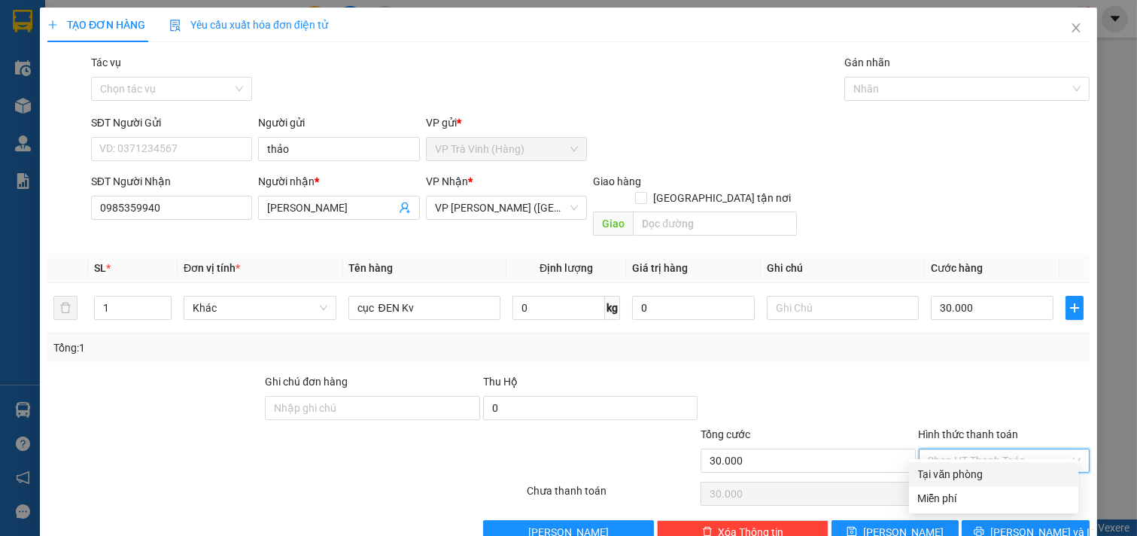
click at [968, 479] on div "Tại văn phòng" at bounding box center [993, 474] width 151 height 17
type input "0"
click at [997, 520] on button "[PERSON_NAME] và In" at bounding box center [1026, 532] width 128 height 24
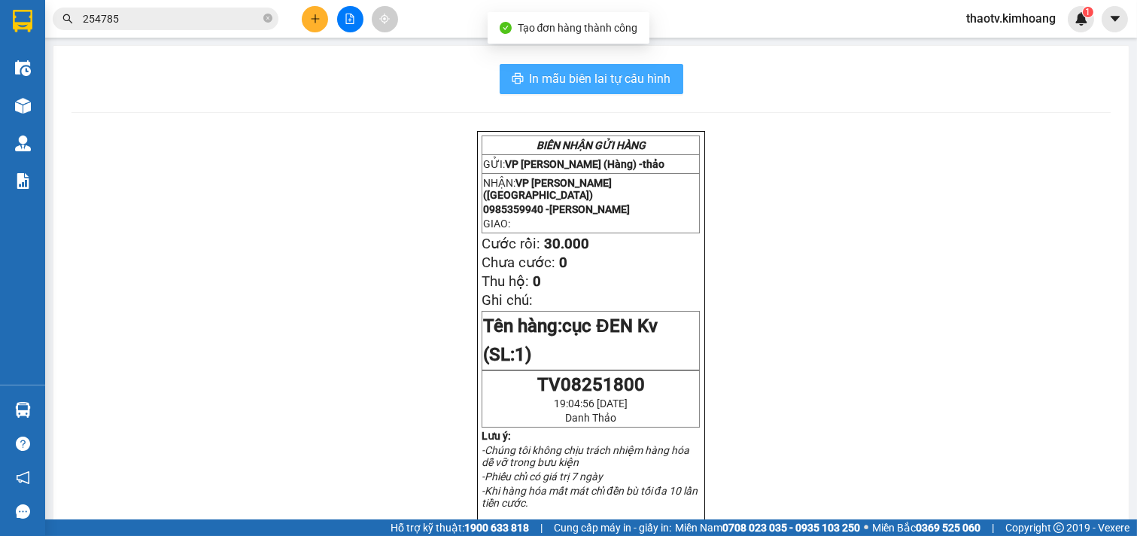
click at [550, 69] on span "In mẫu biên lai tự cấu hình" at bounding box center [601, 78] width 142 height 19
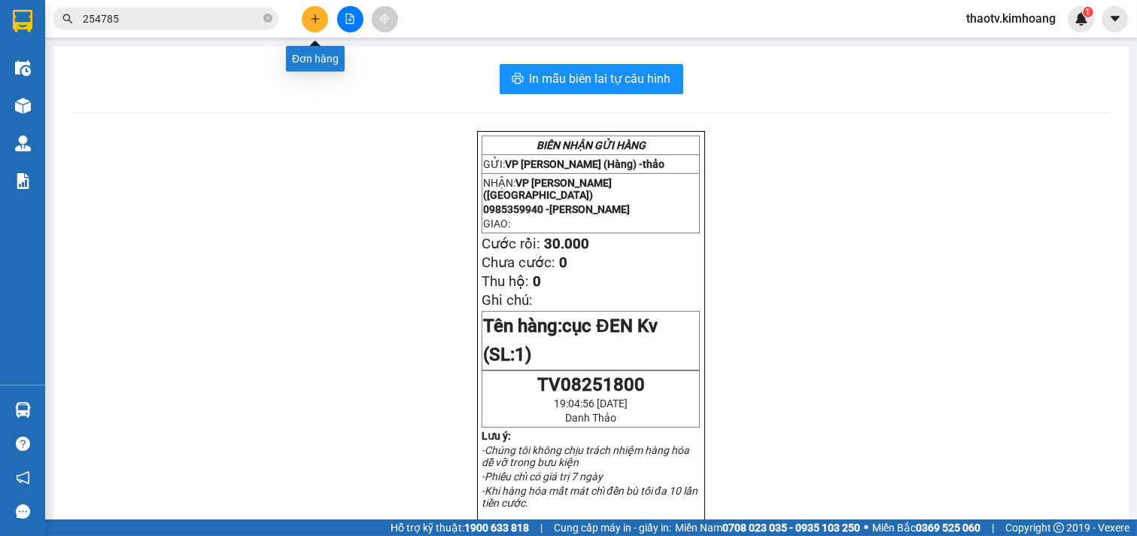
click at [320, 23] on icon "plus" at bounding box center [315, 19] width 11 height 11
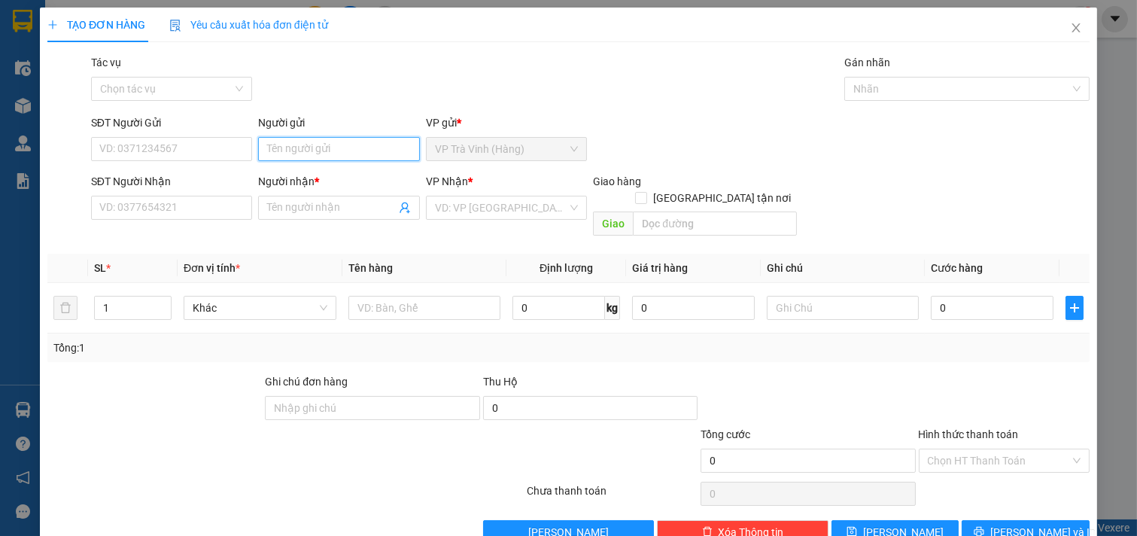
click at [286, 151] on input "Người gửi" at bounding box center [339, 149] width 162 height 24
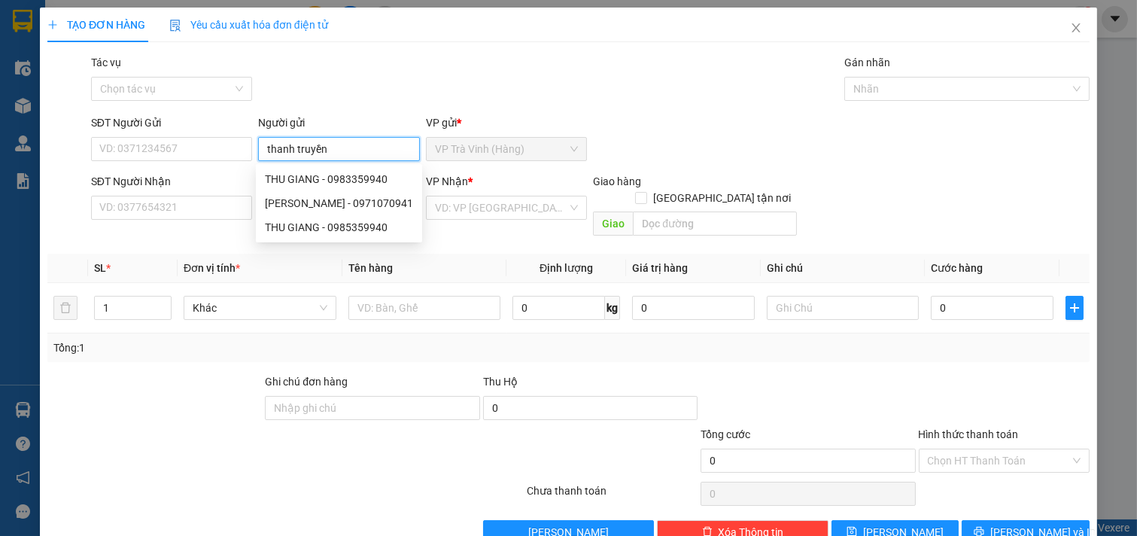
type input "thanh truyền"
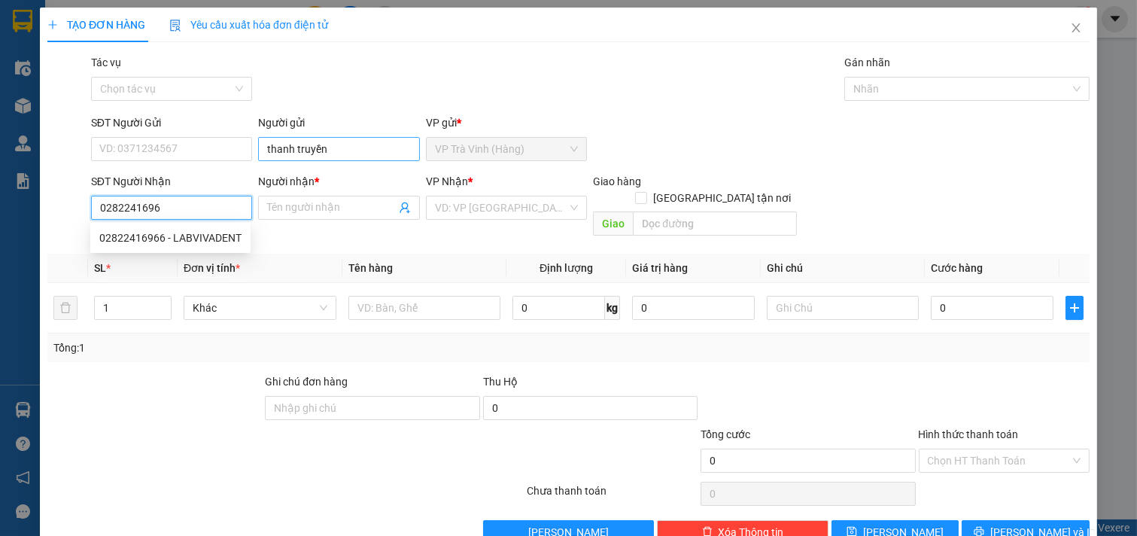
type input "02822416966"
click at [186, 239] on div "02822416966 - LABVIVADENT" at bounding box center [170, 238] width 142 height 17
type input "LABVIVADENT"
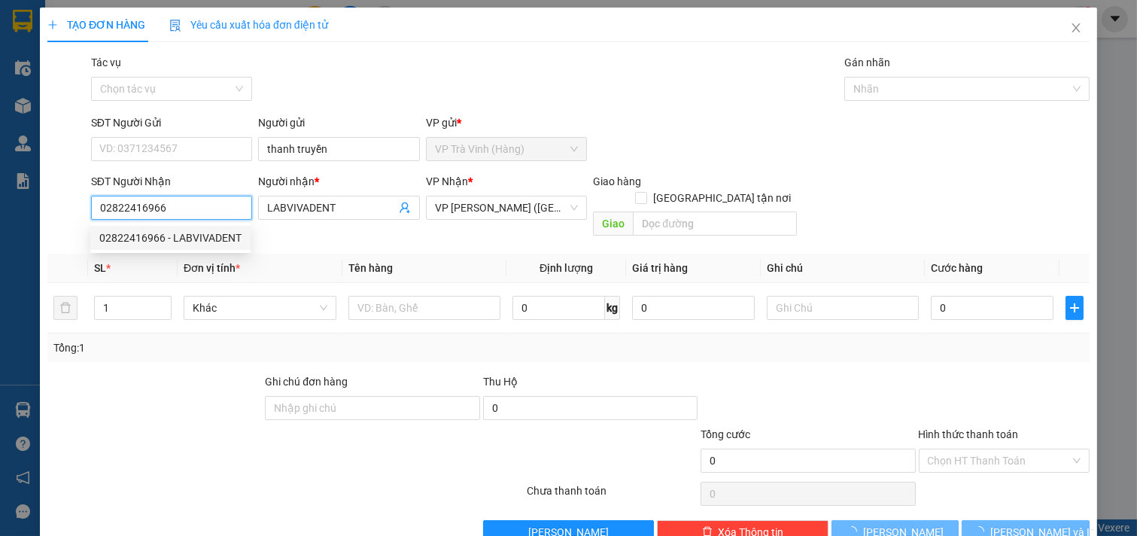
type input "20.000"
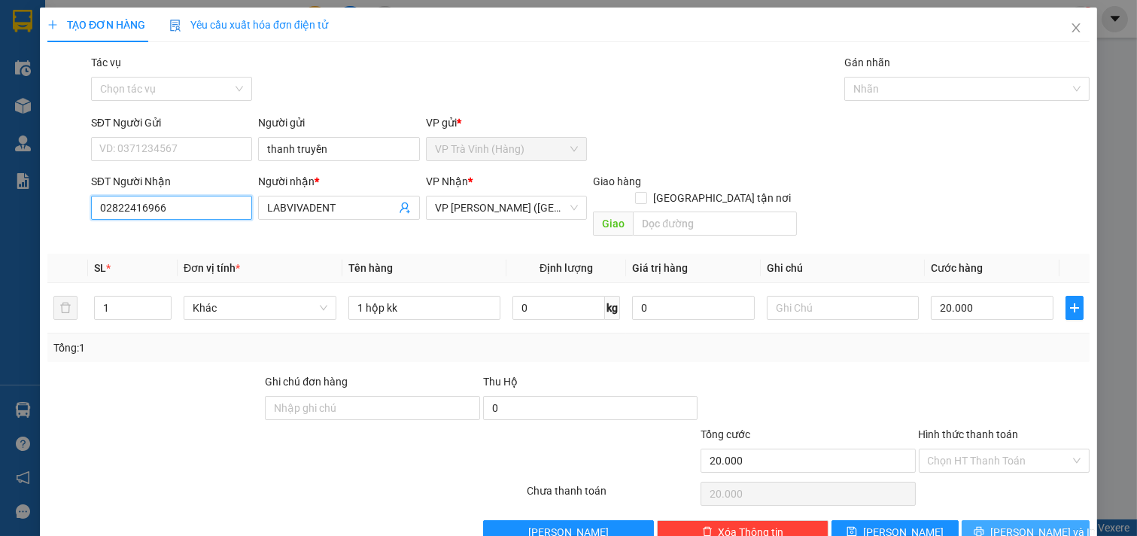
type input "02822416966"
click at [1005, 524] on span "[PERSON_NAME] và In" at bounding box center [1043, 532] width 105 height 17
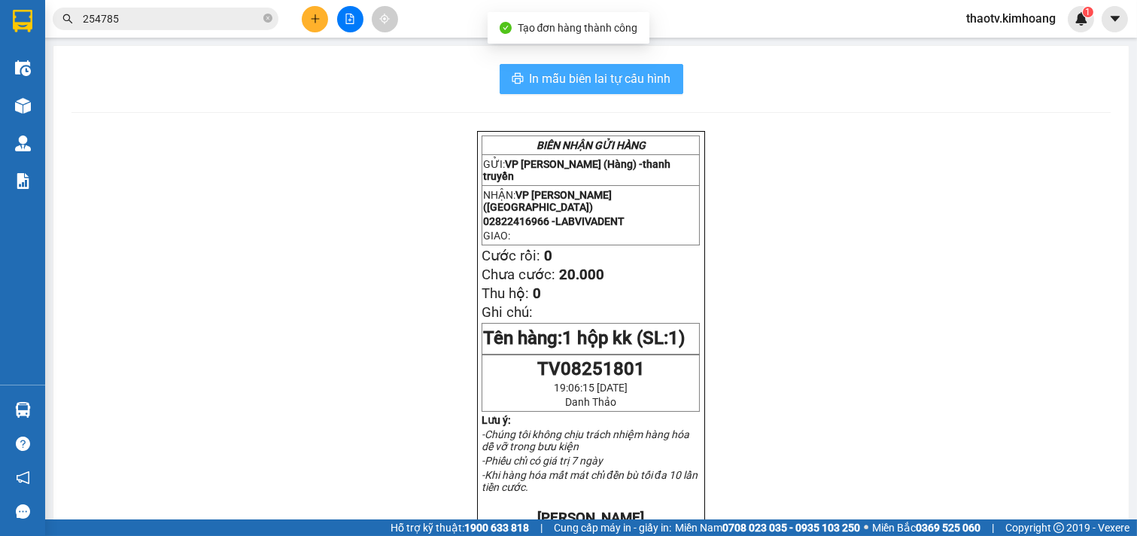
drag, startPoint x: 595, startPoint y: 78, endPoint x: 591, endPoint y: 70, distance: 8.8
click at [595, 75] on span "In mẫu biên lai tự cấu hình" at bounding box center [601, 78] width 142 height 19
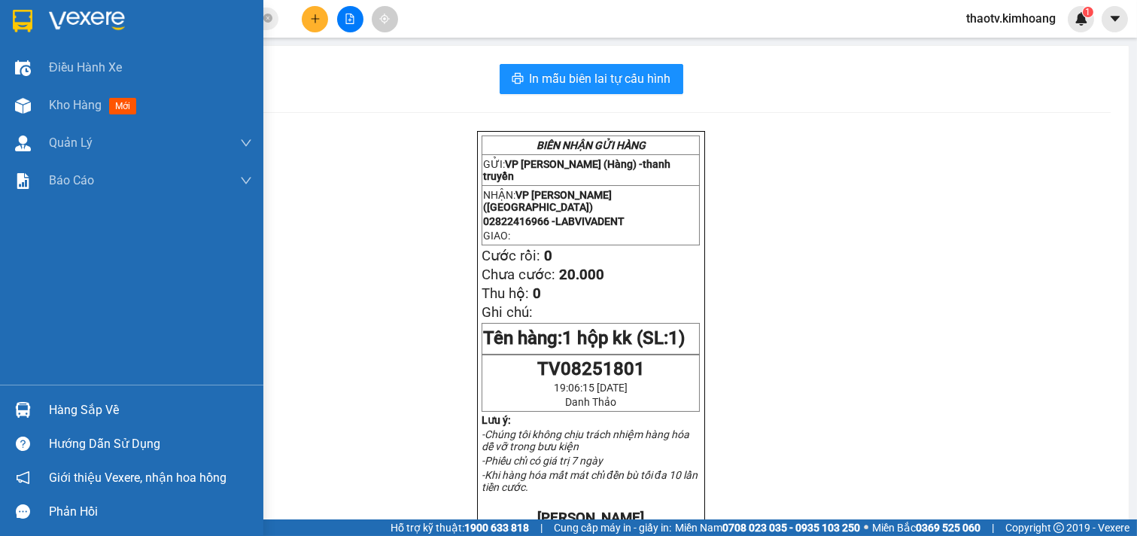
click at [90, 416] on div "Hàng sắp về" at bounding box center [150, 410] width 203 height 23
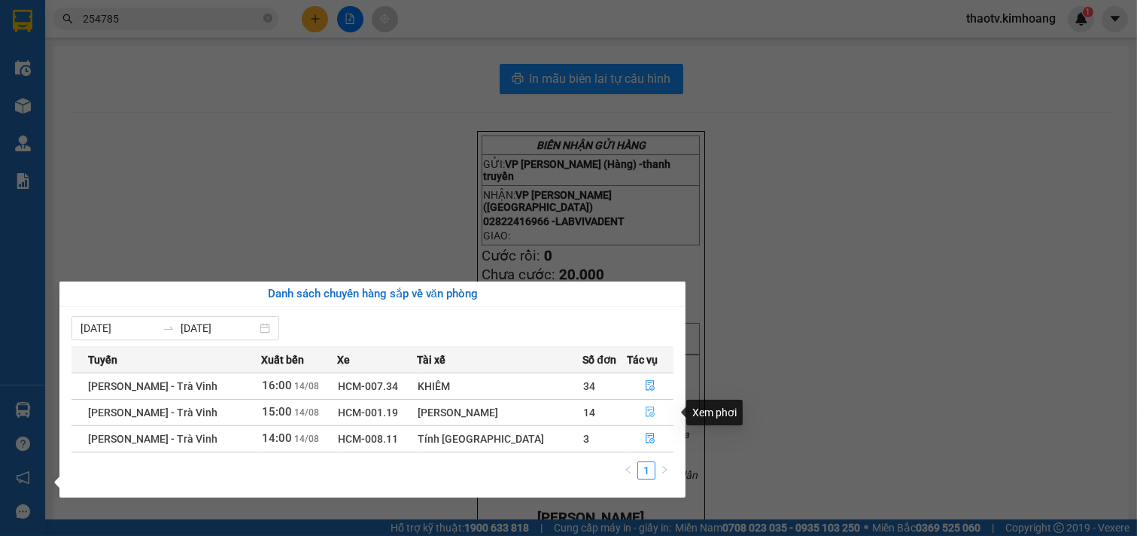
click at [645, 411] on icon "file-done" at bounding box center [650, 411] width 11 height 11
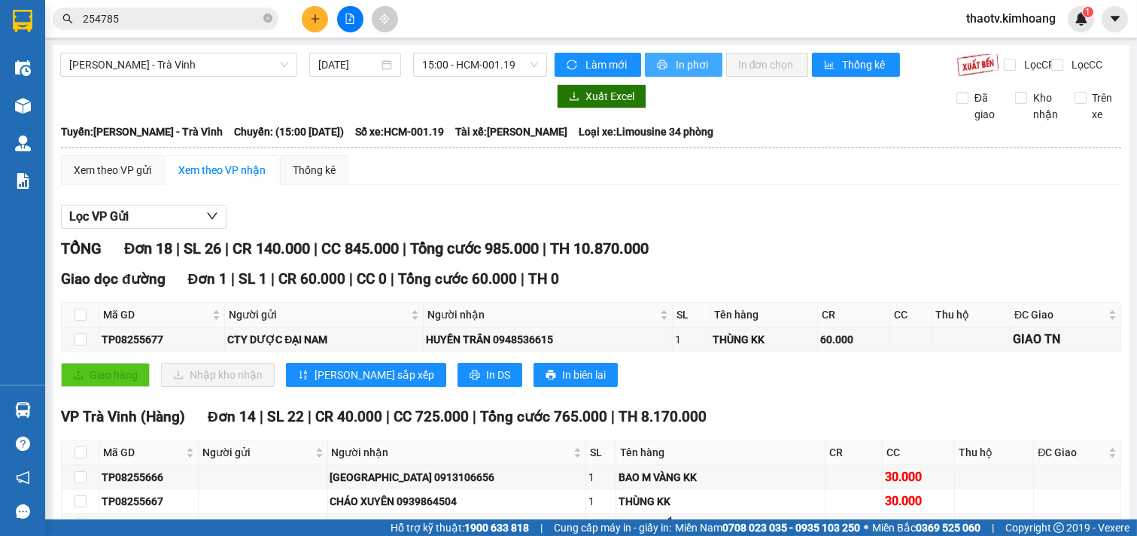
click at [659, 71] on span "printer" at bounding box center [663, 65] width 13 height 12
click at [315, 23] on icon "plus" at bounding box center [315, 19] width 11 height 11
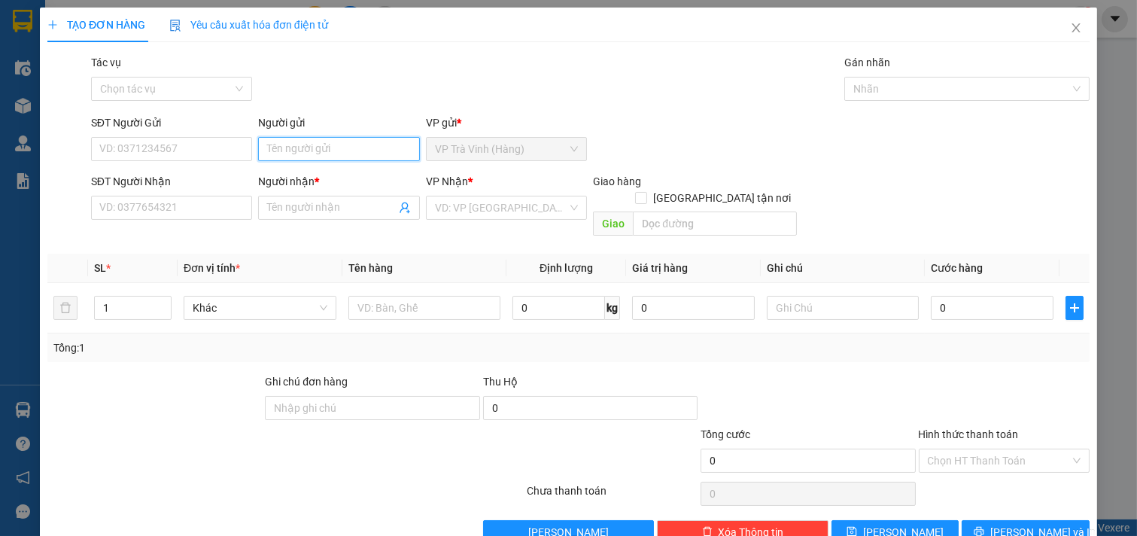
click at [279, 154] on input "Người gửi" at bounding box center [339, 149] width 162 height 24
type input "hải"
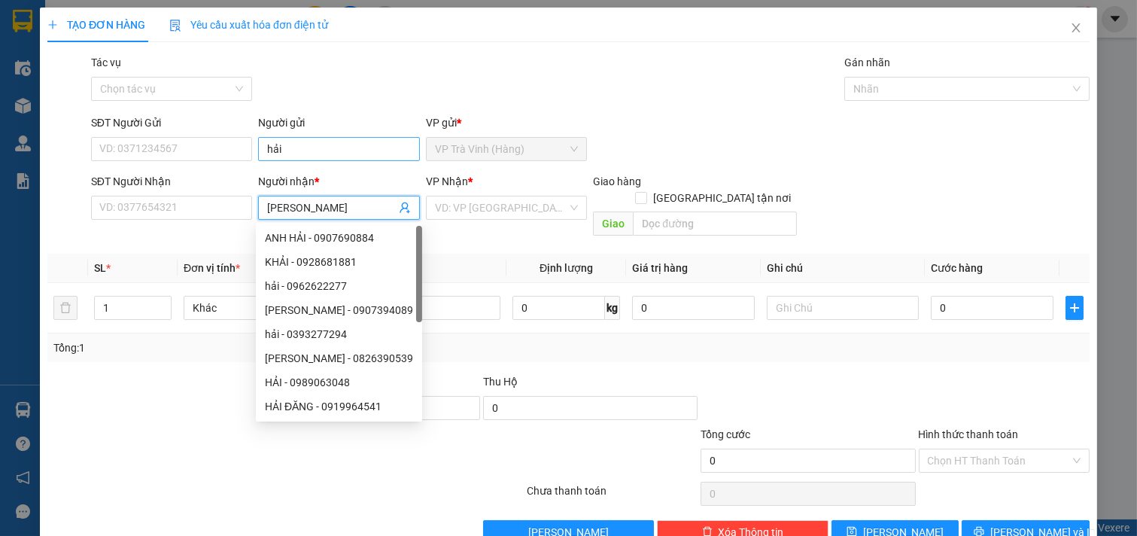
type input "phúc thanh"
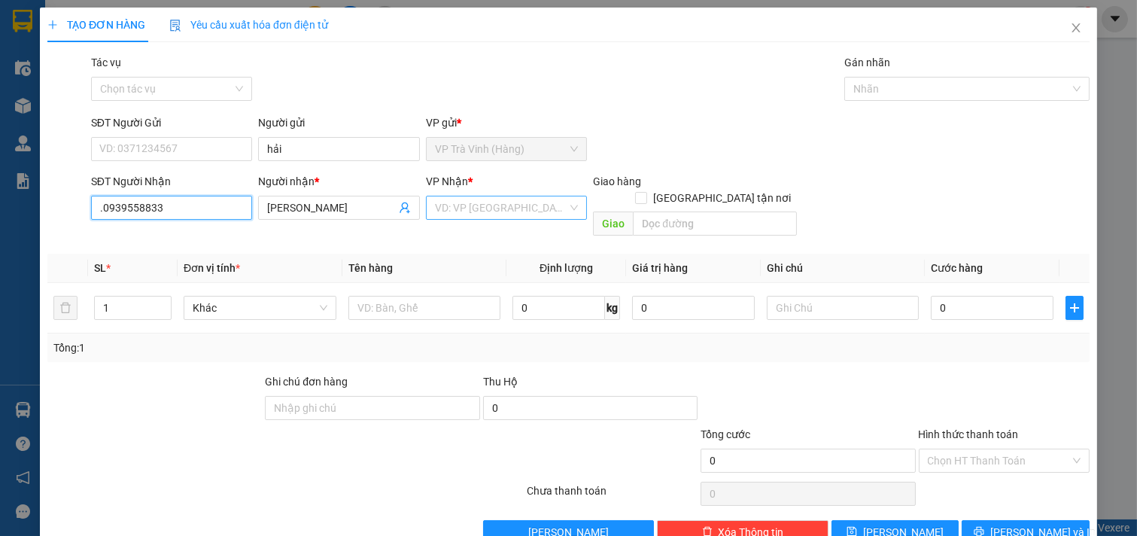
type input ".0939558833"
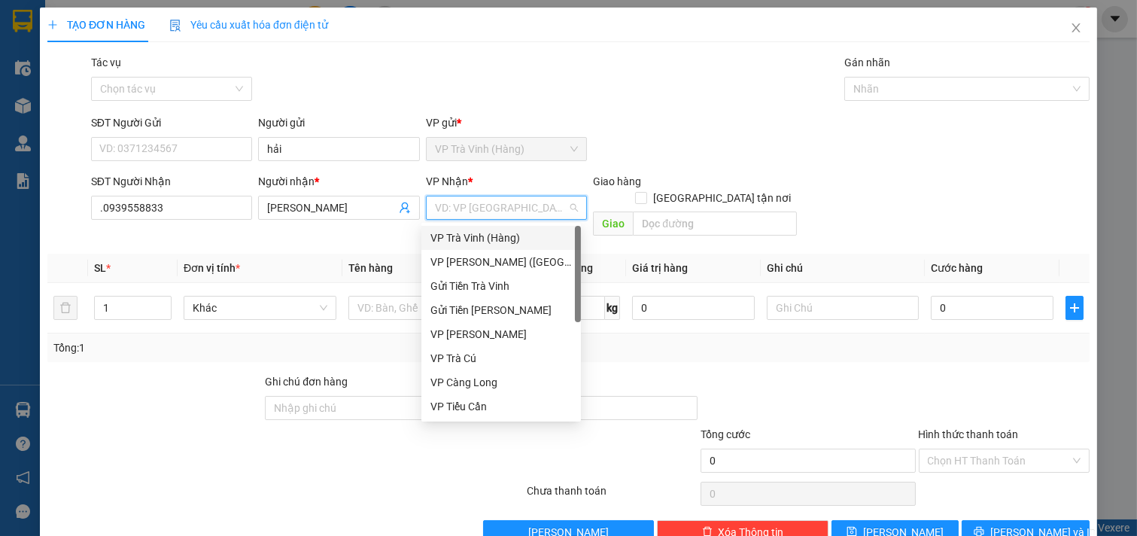
click at [457, 215] on input "search" at bounding box center [501, 207] width 133 height 23
click at [476, 248] on div "VP Trà Vinh (Hàng)" at bounding box center [502, 238] width 160 height 24
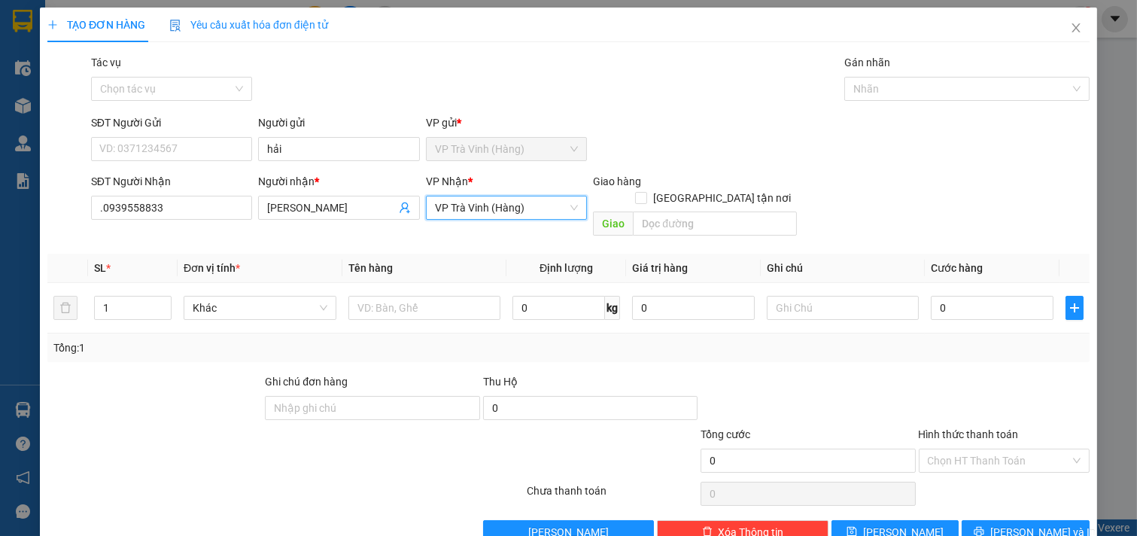
click at [497, 208] on span "VP Trà Vinh (Hàng)" at bounding box center [507, 207] width 144 height 23
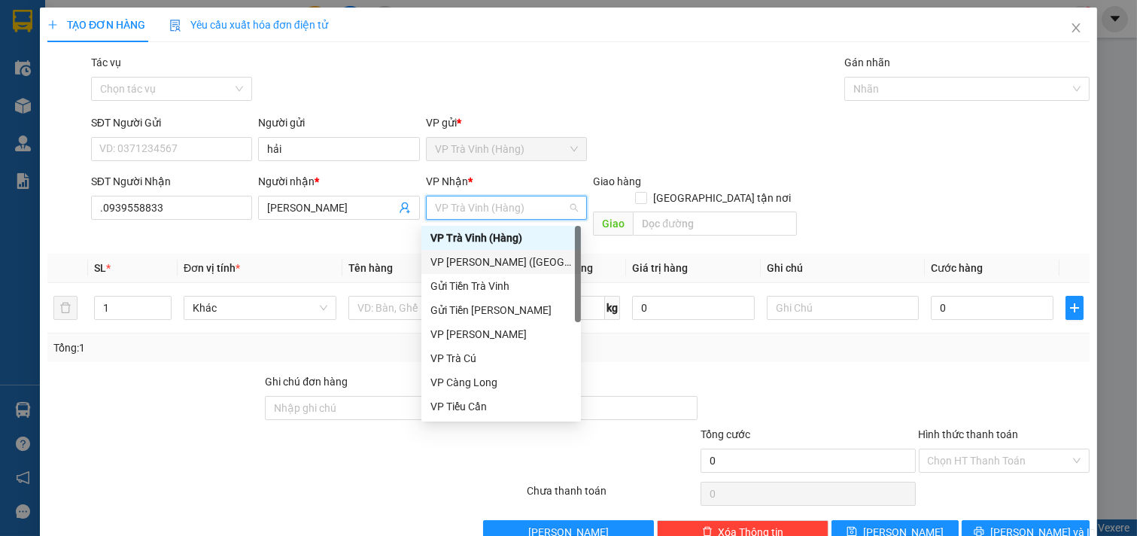
click at [495, 258] on div "VP [PERSON_NAME] ([GEOGRAPHIC_DATA])" at bounding box center [502, 262] width 142 height 17
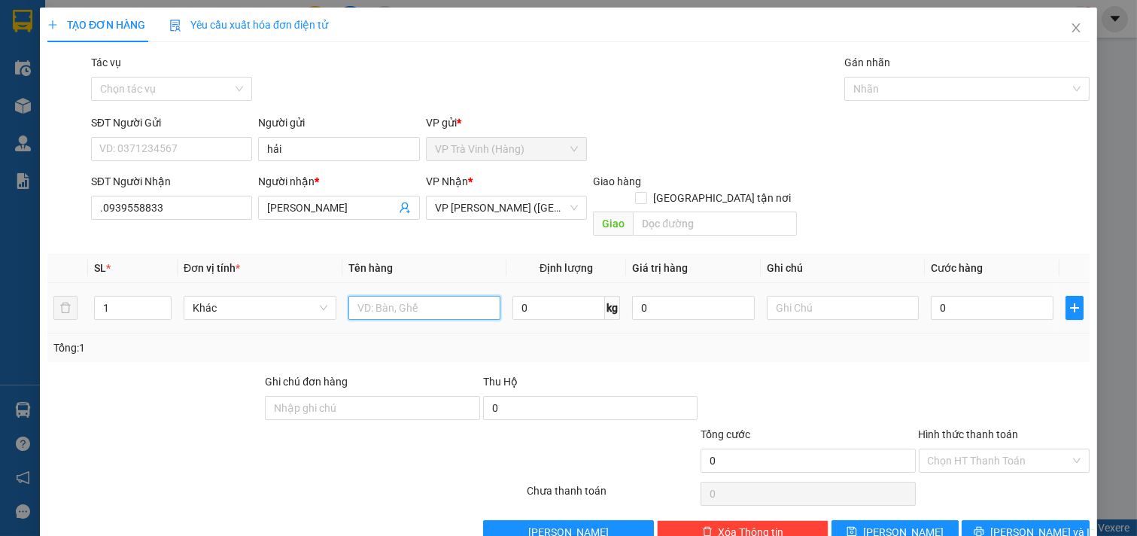
click at [378, 302] on input "text" at bounding box center [425, 308] width 153 height 24
type input "1 cục mút kk"
click at [979, 296] on input "0" at bounding box center [992, 308] width 123 height 24
type input "3"
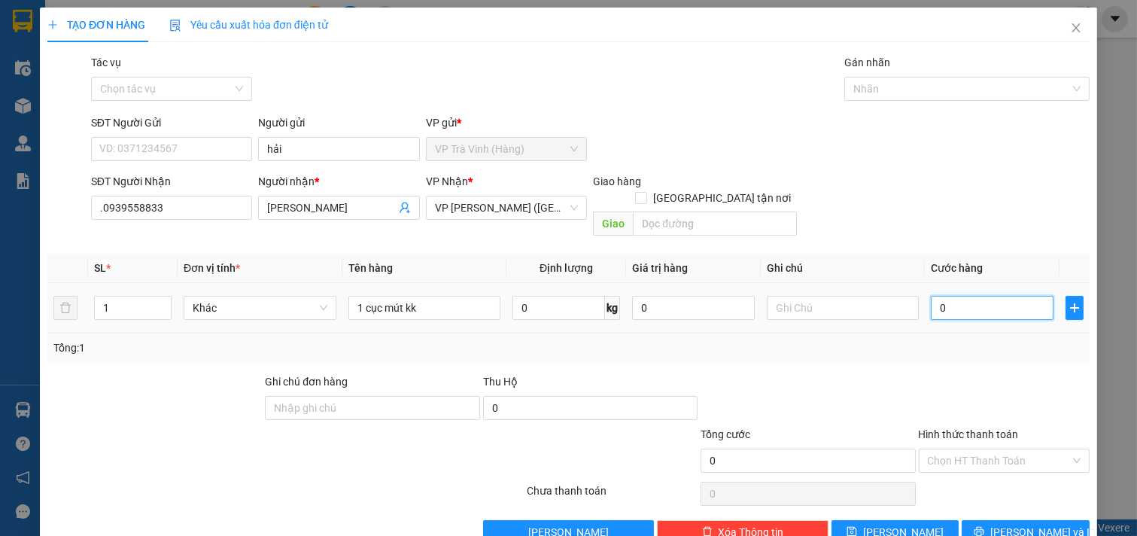
type input "3"
type input "30"
type input "30.000"
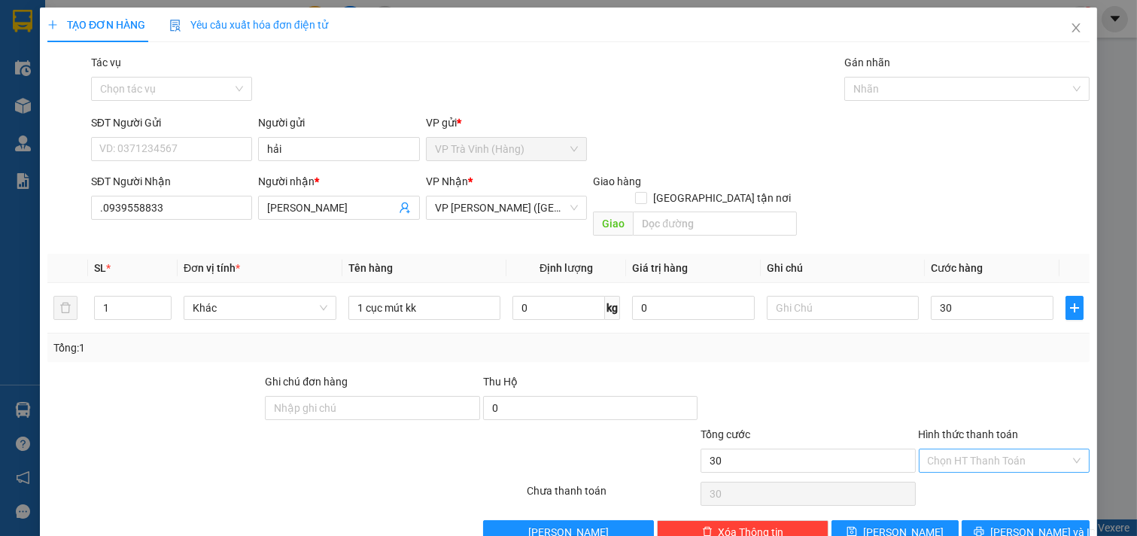
type input "30.000"
click at [997, 449] on input "Hình thức thanh toán" at bounding box center [999, 460] width 143 height 23
click at [977, 472] on div "Tại văn phòng" at bounding box center [993, 474] width 151 height 17
type input "0"
click at [985, 526] on icon "printer" at bounding box center [979, 531] width 11 height 11
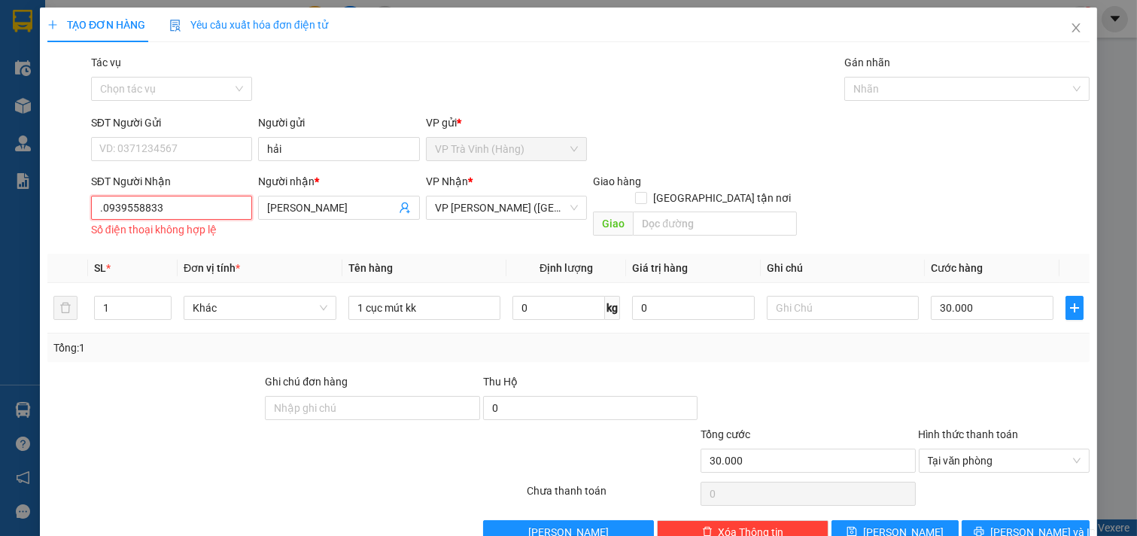
click at [222, 208] on input ".0939558833" at bounding box center [172, 208] width 162 height 24
click at [99, 211] on input ".0939558833" at bounding box center [172, 208] width 162 height 24
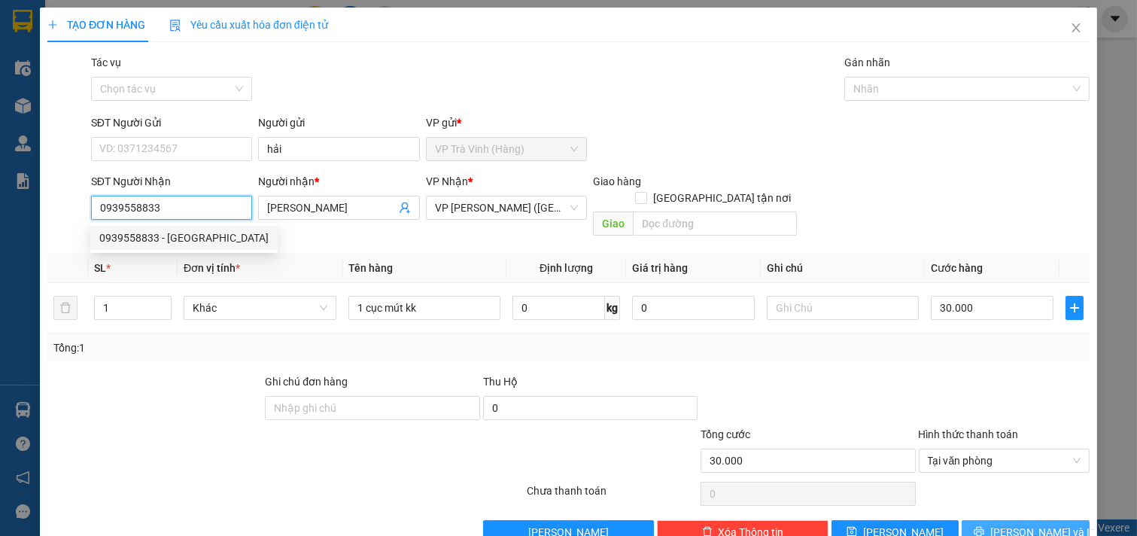
type input "0939558833"
click at [1012, 524] on span "[PERSON_NAME] và In" at bounding box center [1043, 532] width 105 height 17
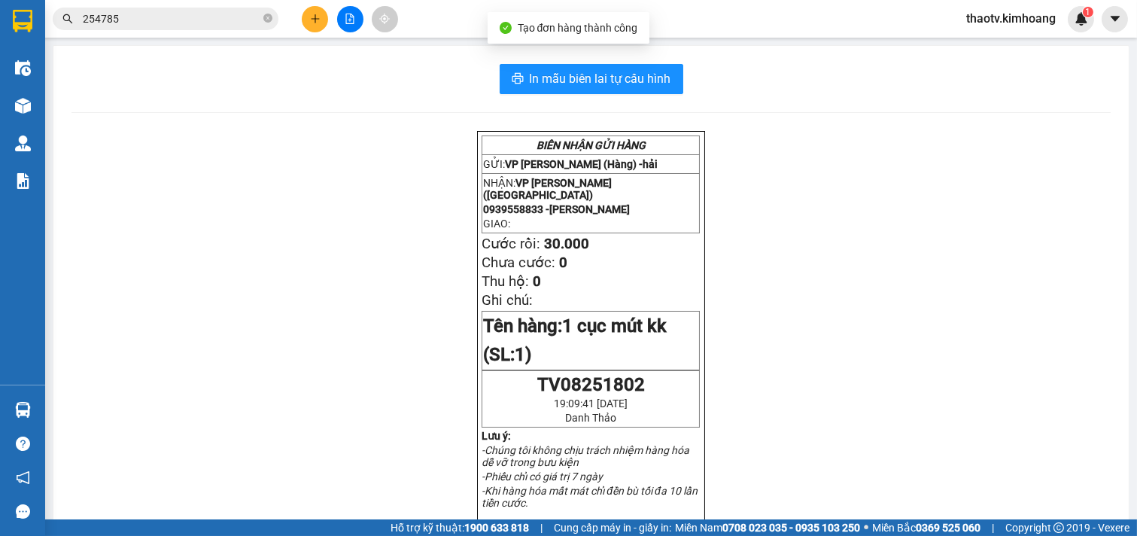
click at [604, 96] on div "In mẫu biên lai tự cấu hình BIÊN NHẬN GỬI HÀNG GỬI: VP Trà Vinh (Hàng) - hải NH…" at bounding box center [591, 531] width 1076 height 970
click at [600, 80] on span "In mẫu biên lai tự cấu hình" at bounding box center [601, 78] width 142 height 19
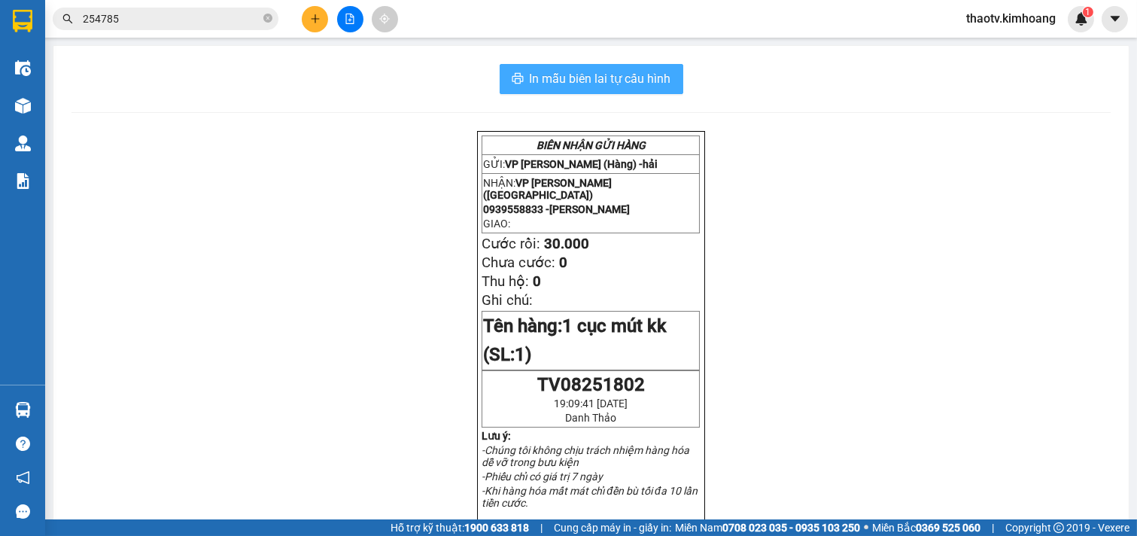
click at [631, 69] on button "In mẫu biên lai tự cấu hình" at bounding box center [592, 79] width 184 height 30
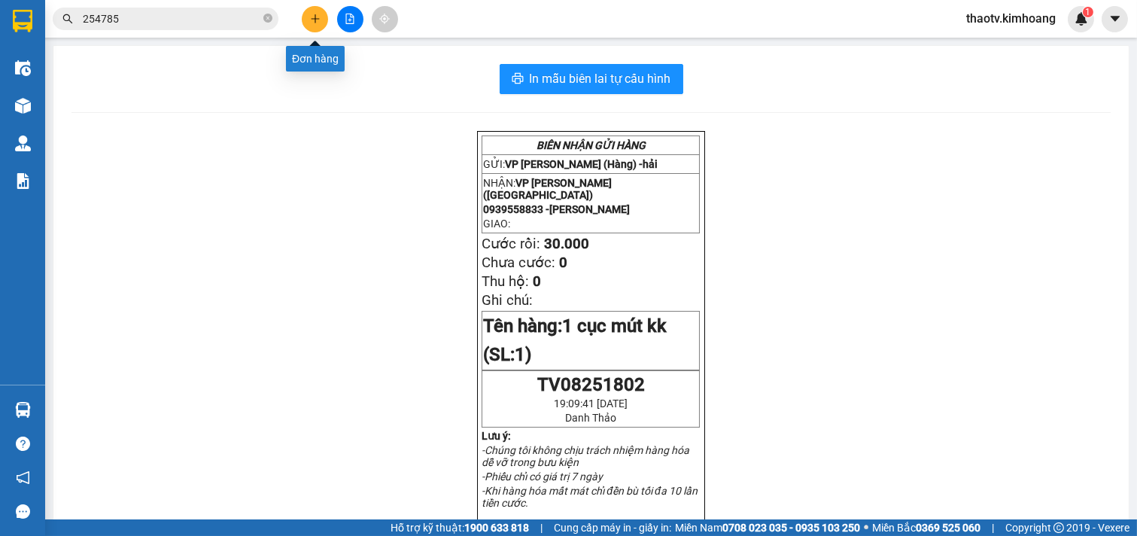
click at [312, 26] on button at bounding box center [315, 19] width 26 height 26
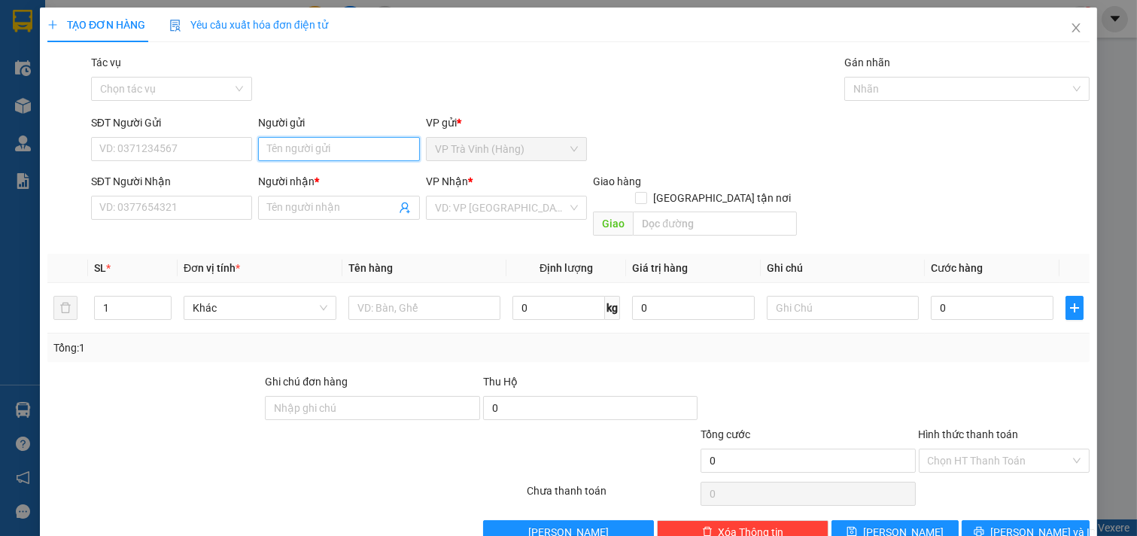
click at [294, 155] on input "Người gửi" at bounding box center [339, 149] width 162 height 24
type input "thi cường"
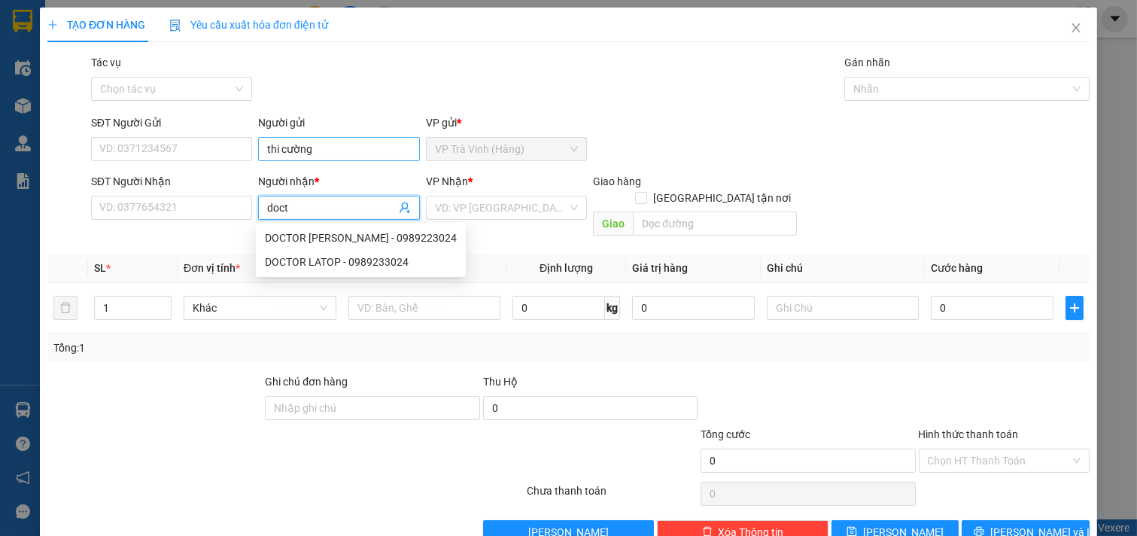
type input "docto"
click at [370, 239] on div "DOCTOR LATOP - 0989223024" at bounding box center [361, 238] width 192 height 17
type input "0989223024"
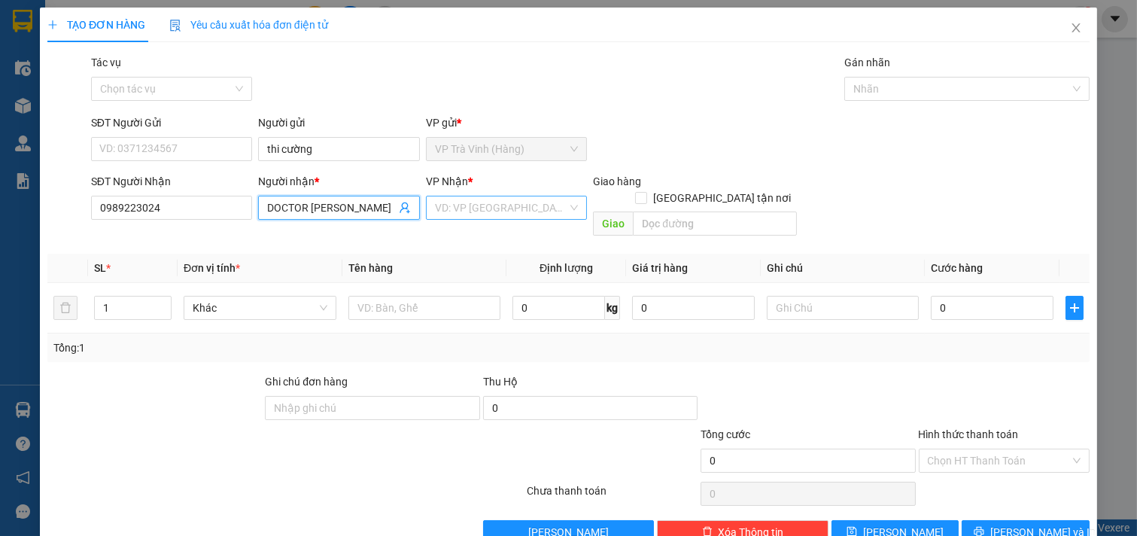
type input "DOCTOR LATOP"
click at [494, 206] on input "search" at bounding box center [501, 207] width 133 height 23
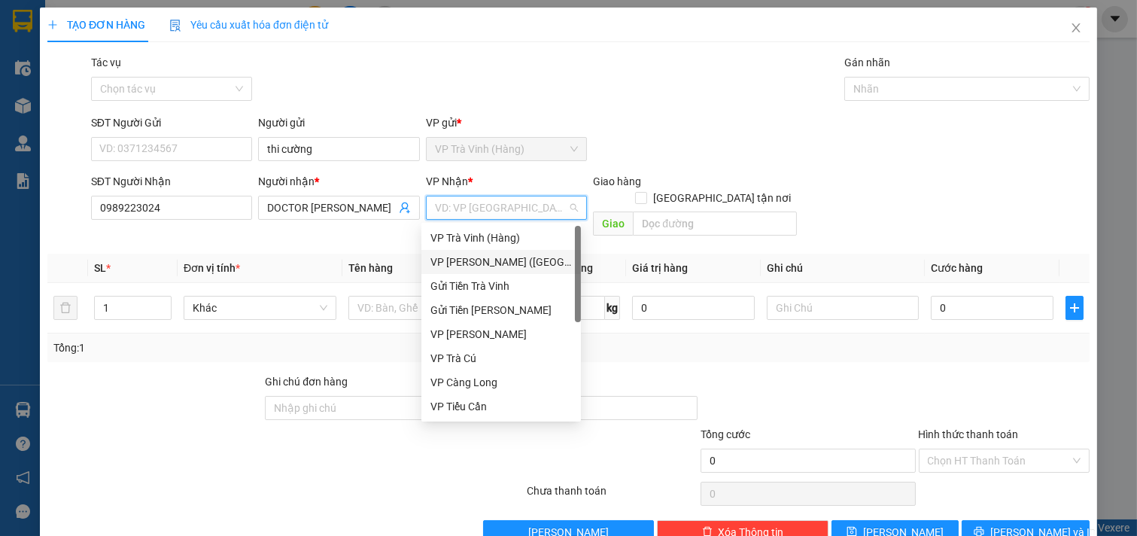
click at [502, 261] on div "VP [PERSON_NAME] ([GEOGRAPHIC_DATA])" at bounding box center [502, 262] width 142 height 17
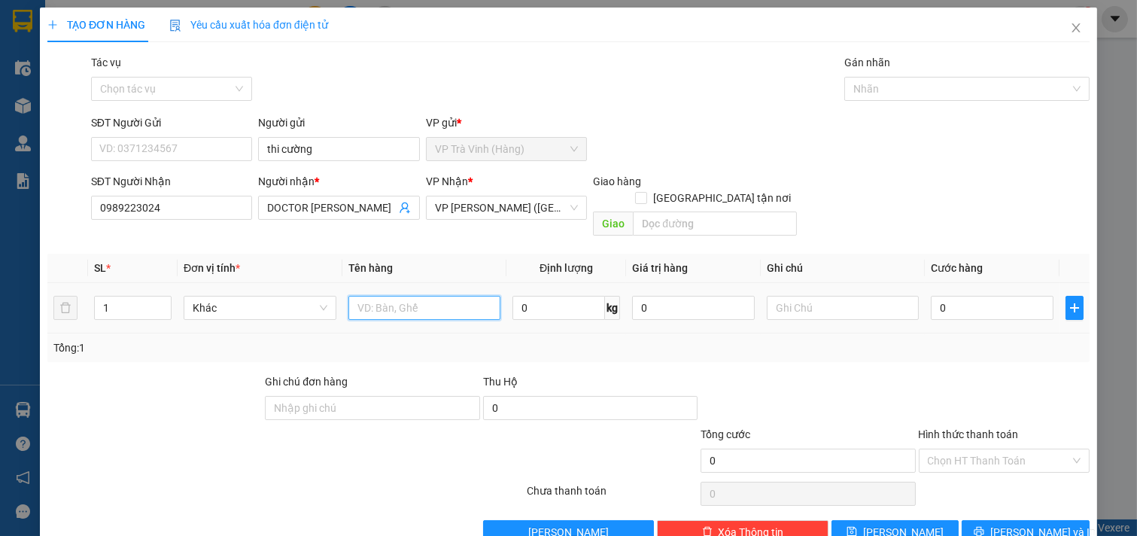
click at [381, 296] on input "text" at bounding box center [425, 308] width 153 height 24
type input "1 kiện thùng dẹp kk"
type input "3"
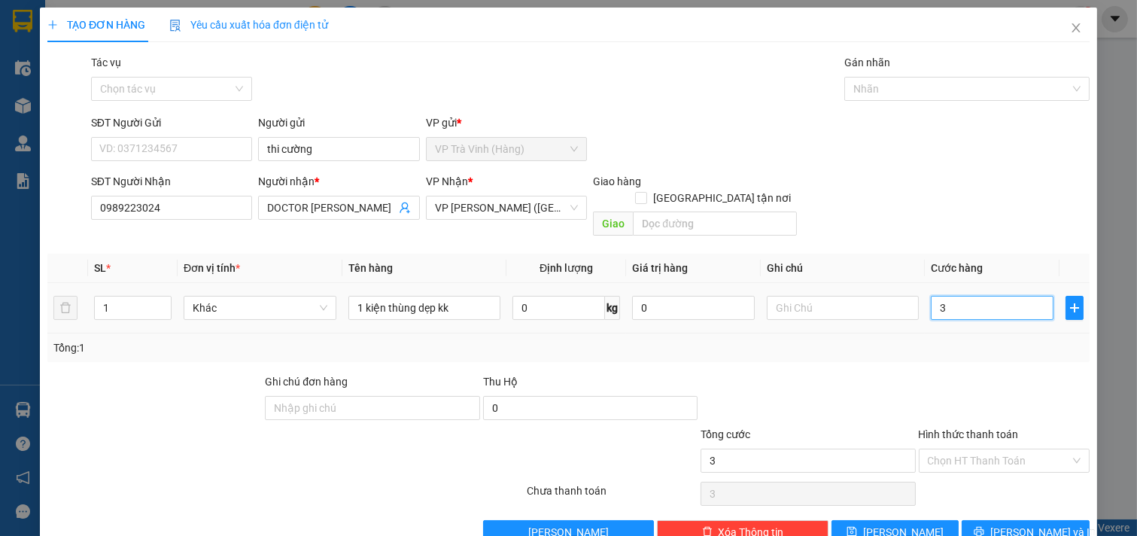
type input "35"
type input "35.000"
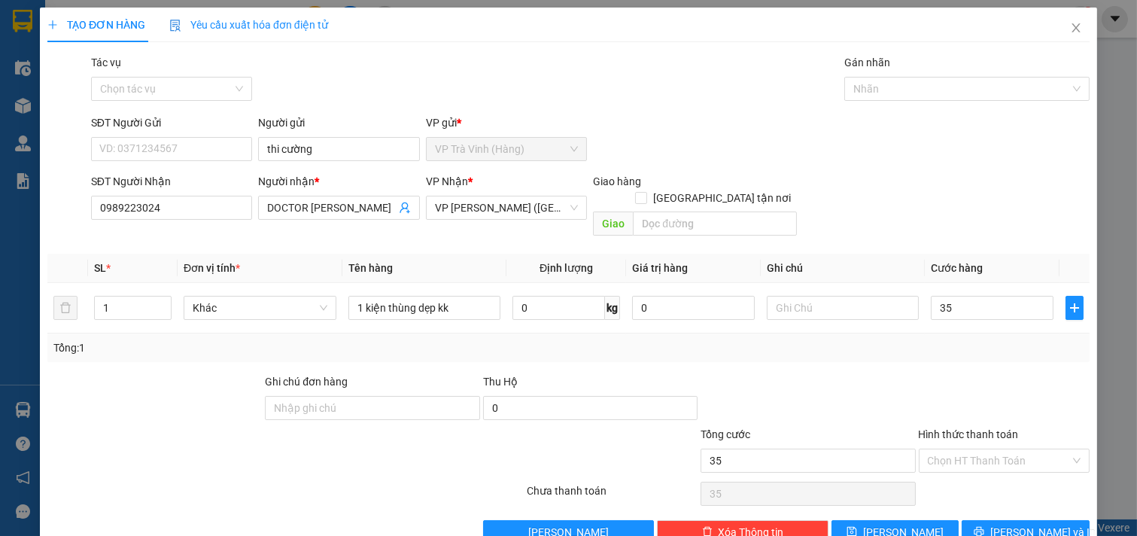
type input "35.000"
click at [977, 379] on div at bounding box center [1005, 399] width 175 height 53
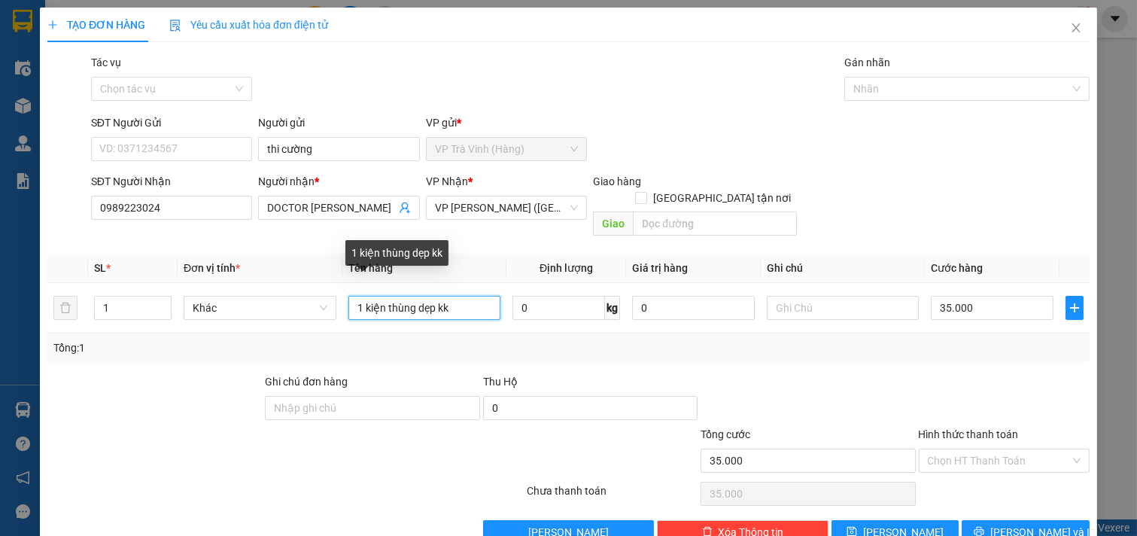
drag, startPoint x: 470, startPoint y: 294, endPoint x: 17, endPoint y: 272, distance: 453.7
click at [0, 286] on div "TẠO ĐƠN HÀNG Yêu cầu xuất hóa đơn điện tử Transit Pickup Surcharge Ids Transit …" at bounding box center [568, 268] width 1137 height 536
type input "1 cục trắng kk"
click at [974, 306] on div "35.000" at bounding box center [992, 308] width 123 height 30
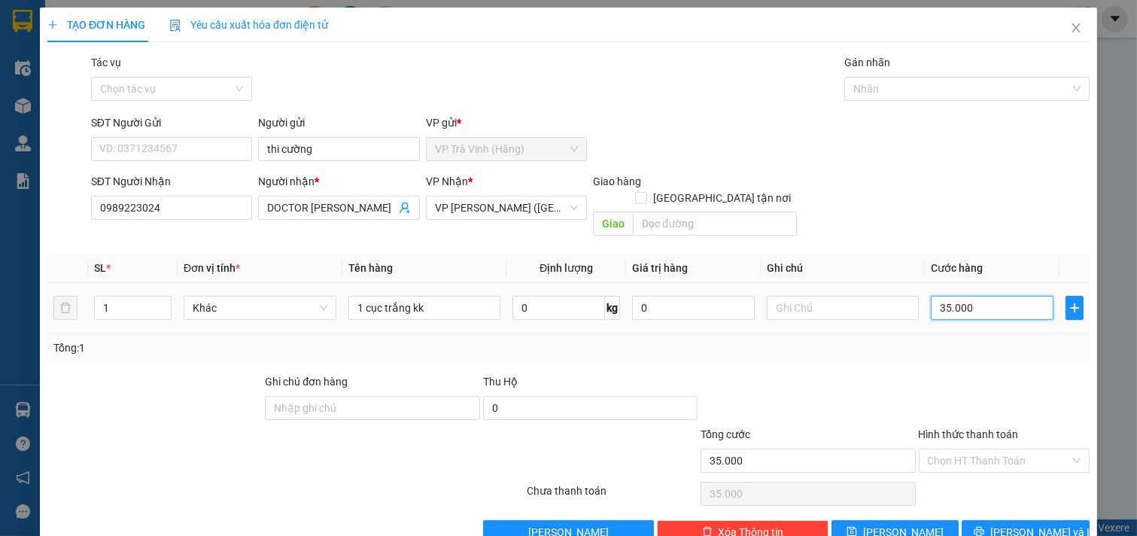
click at [967, 296] on input "35.000" at bounding box center [992, 308] width 123 height 24
type input "3"
type input "30"
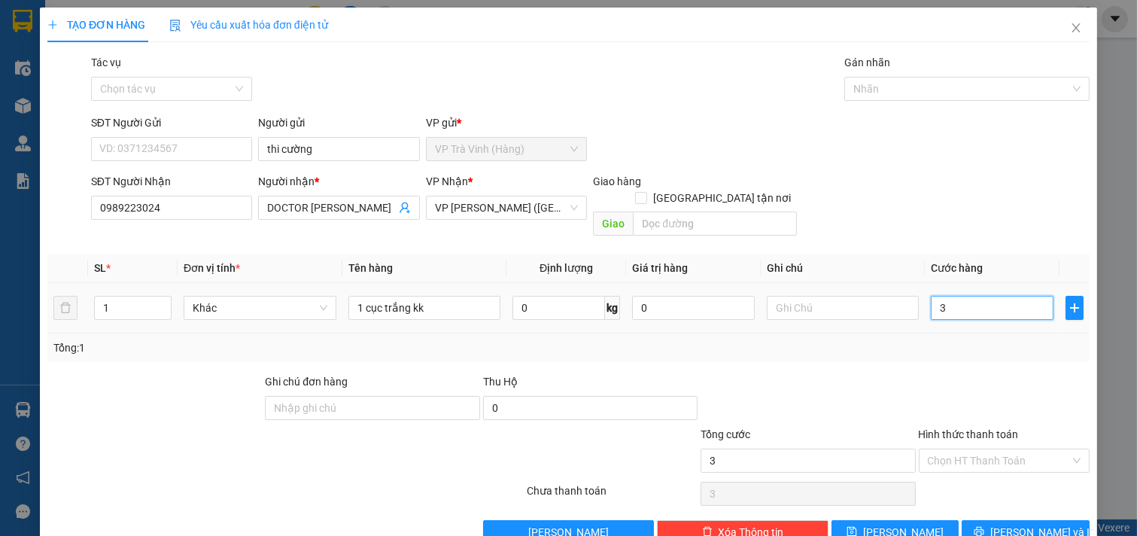
type input "30"
type input "30.000"
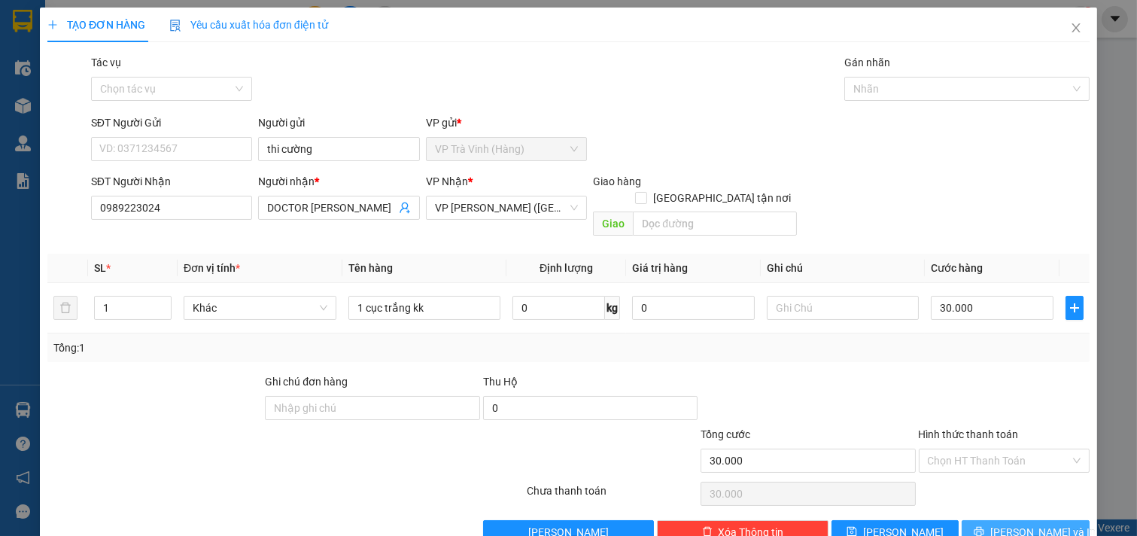
click at [1015, 524] on span "[PERSON_NAME] và In" at bounding box center [1043, 532] width 105 height 17
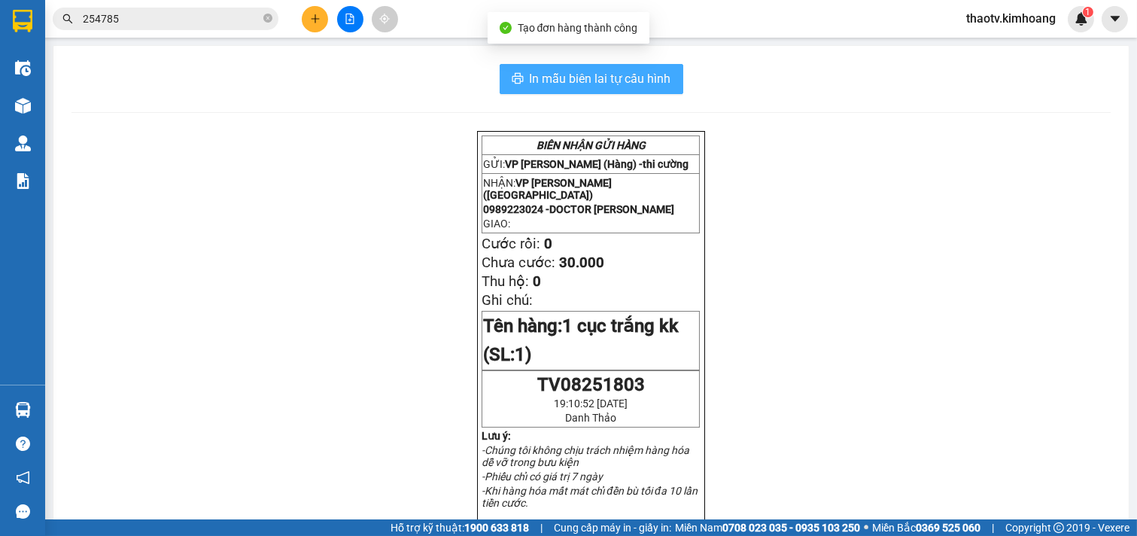
click at [591, 69] on span "In mẫu biên lai tự cấu hình" at bounding box center [601, 78] width 142 height 19
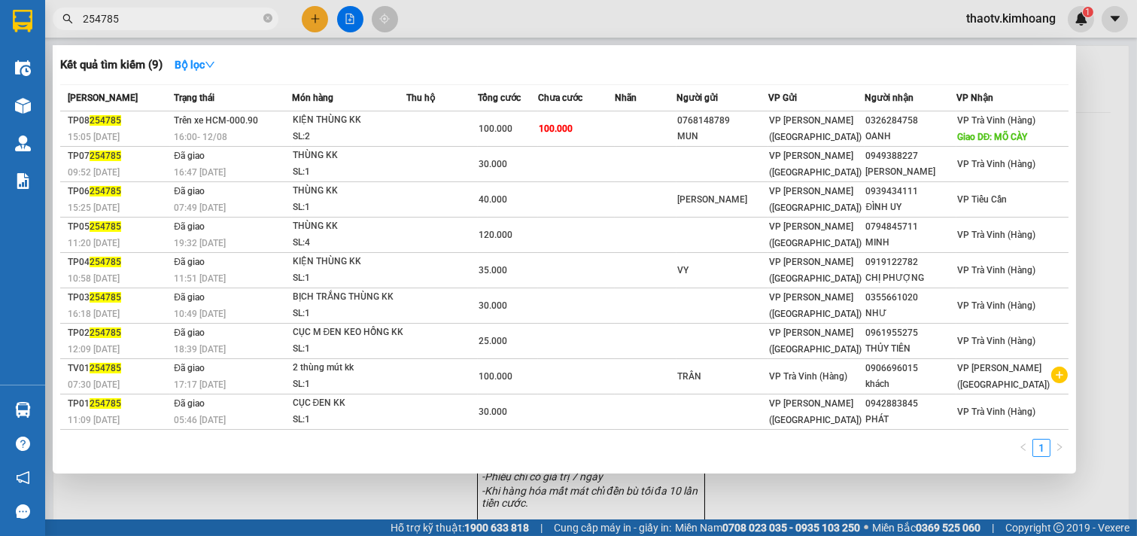
click at [160, 17] on input "254785" at bounding box center [172, 19] width 178 height 17
drag, startPoint x: 123, startPoint y: 20, endPoint x: 23, endPoint y: 4, distance: 101.4
click at [0, 18] on section "Kết quả tìm kiếm ( 9 ) Bộ lọc Mã ĐH Trạng thái Món hàng Thu hộ Tổng cước Chưa c…" at bounding box center [568, 268] width 1137 height 536
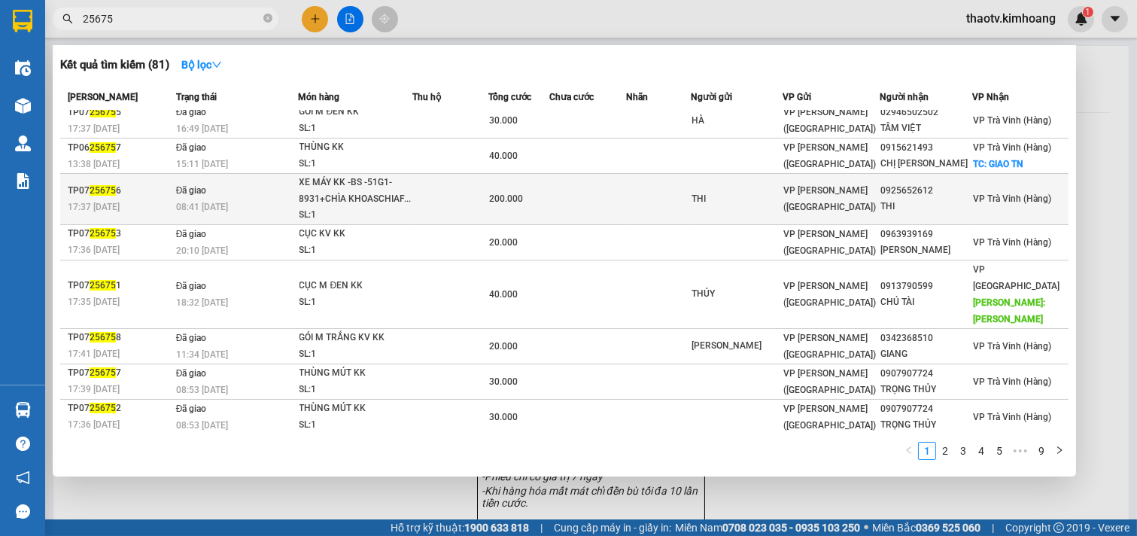
scroll to position [66, 0]
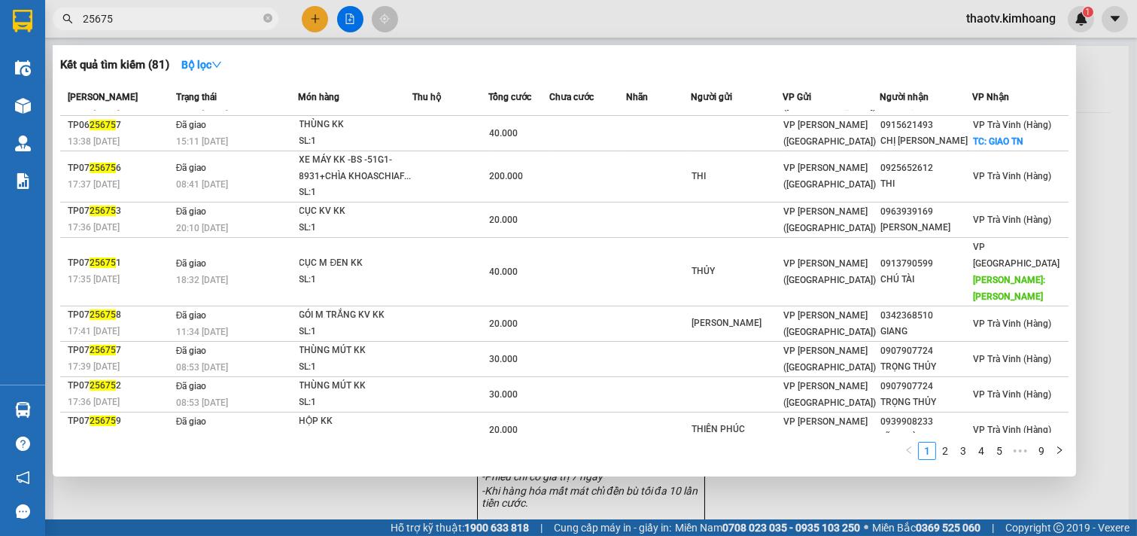
drag, startPoint x: 145, startPoint y: 20, endPoint x: 40, endPoint y: 15, distance: 104.7
click at [0, 33] on section "Kết quả tìm kiếm ( 81 ) Bộ lọc Mã ĐH Trạng thái Món hàng Thu hộ Tổng cước Chưa …" at bounding box center [568, 268] width 1137 height 536
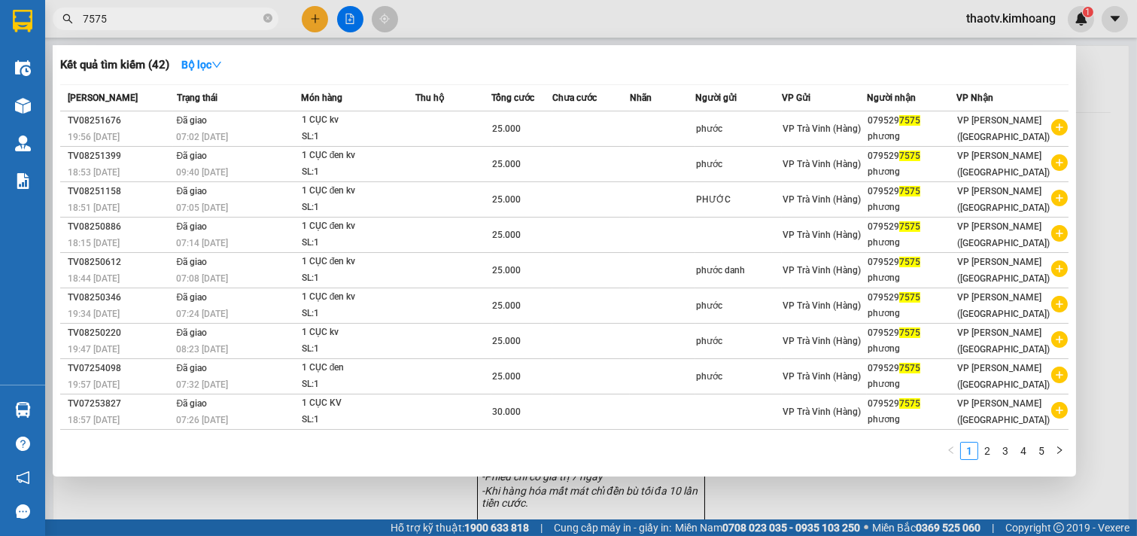
click at [164, 19] on input "7575" at bounding box center [172, 19] width 178 height 17
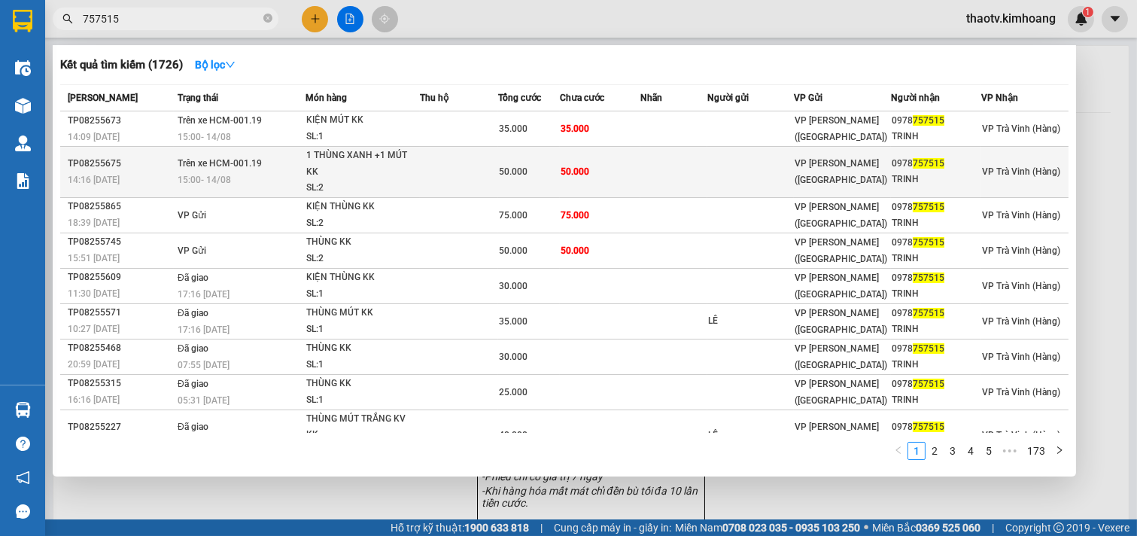
type input "757515"
click at [214, 172] on div "15:00 - 14/08" at bounding box center [241, 180] width 127 height 17
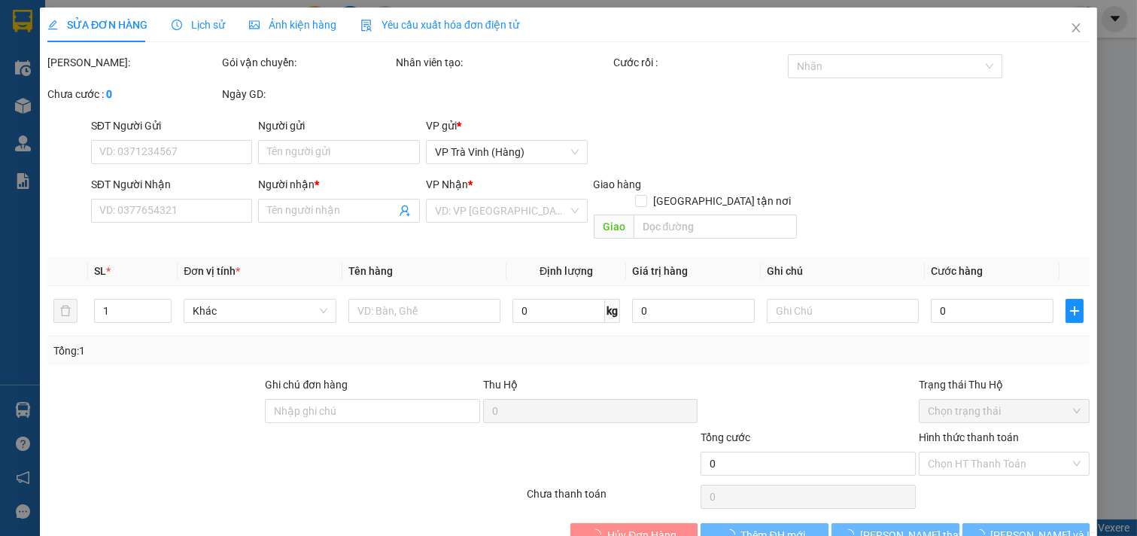
type input "0978757515"
type input "TRINH"
type input "50.000"
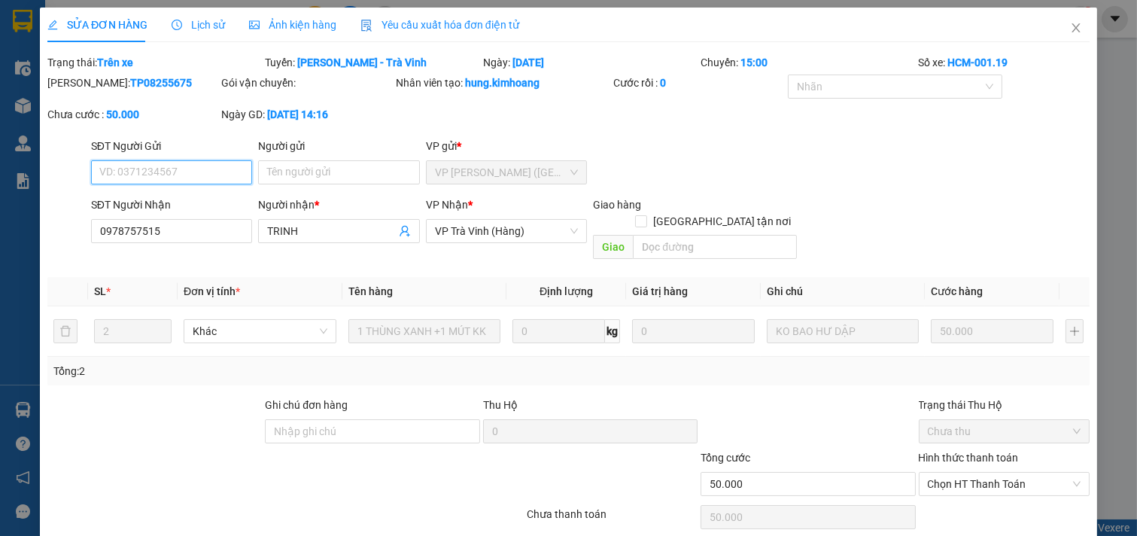
scroll to position [19, 0]
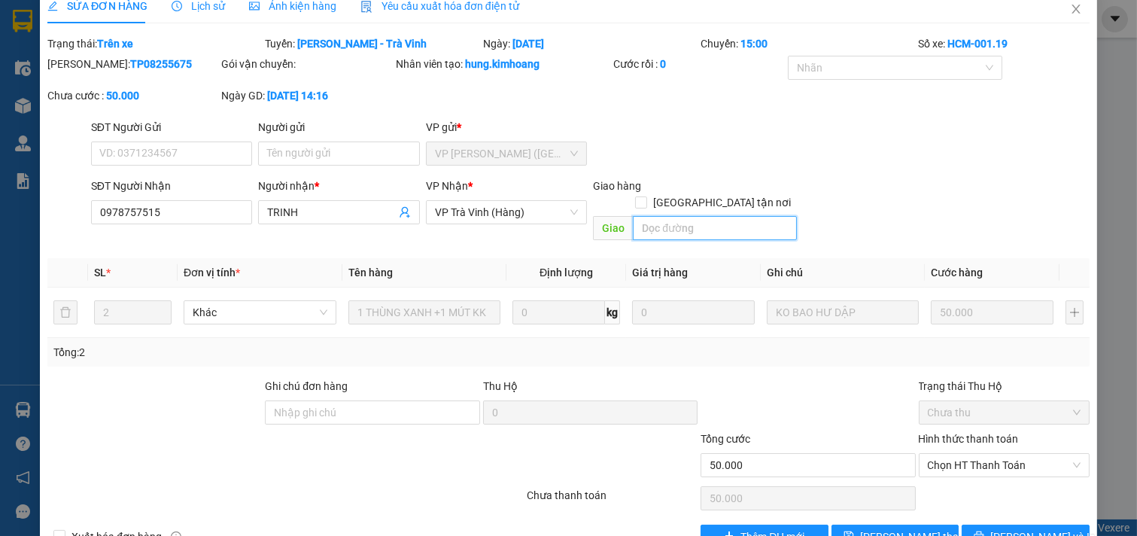
click at [640, 216] on input "text" at bounding box center [714, 228] width 163 height 24
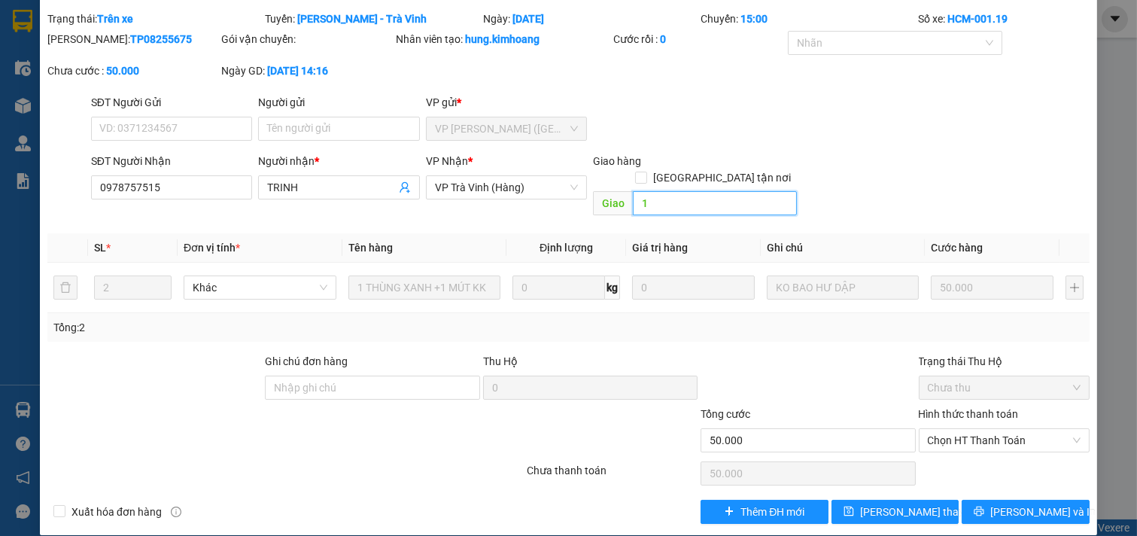
type input "1"
drag, startPoint x: 899, startPoint y: 509, endPoint x: 898, endPoint y: 495, distance: 14.3
click at [900, 509] on div "SỬA ĐƠN HÀNG Lịch sử Ảnh kiện hàng Yêu cầu xuất hóa đơn điện tử Total Paid Fee …" at bounding box center [569, 249] width 1058 height 571
click at [898, 504] on span "[PERSON_NAME] thay đổi" at bounding box center [920, 512] width 120 height 17
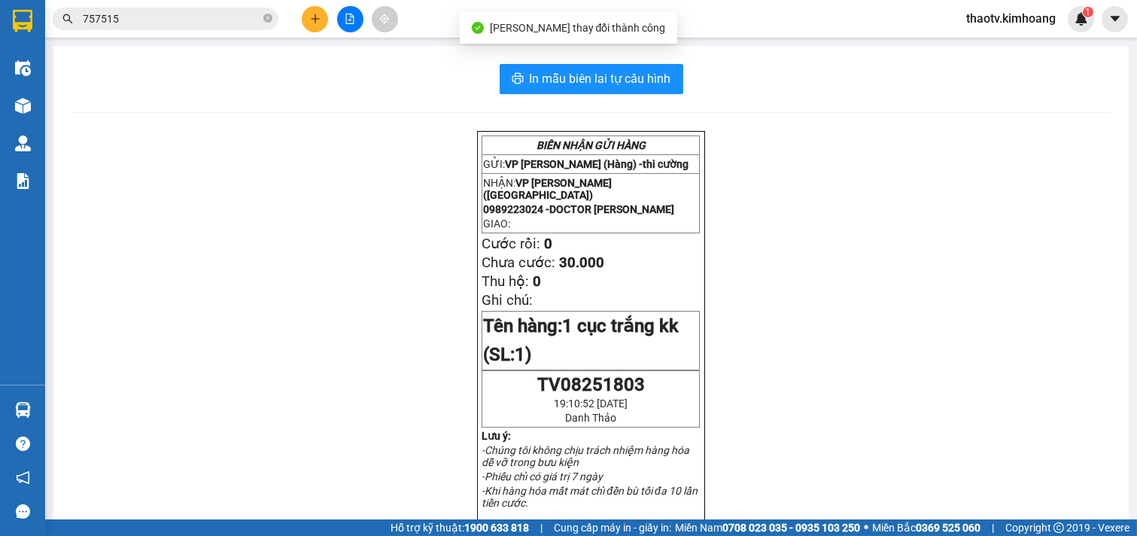
click at [147, 26] on input "757515" at bounding box center [172, 19] width 178 height 17
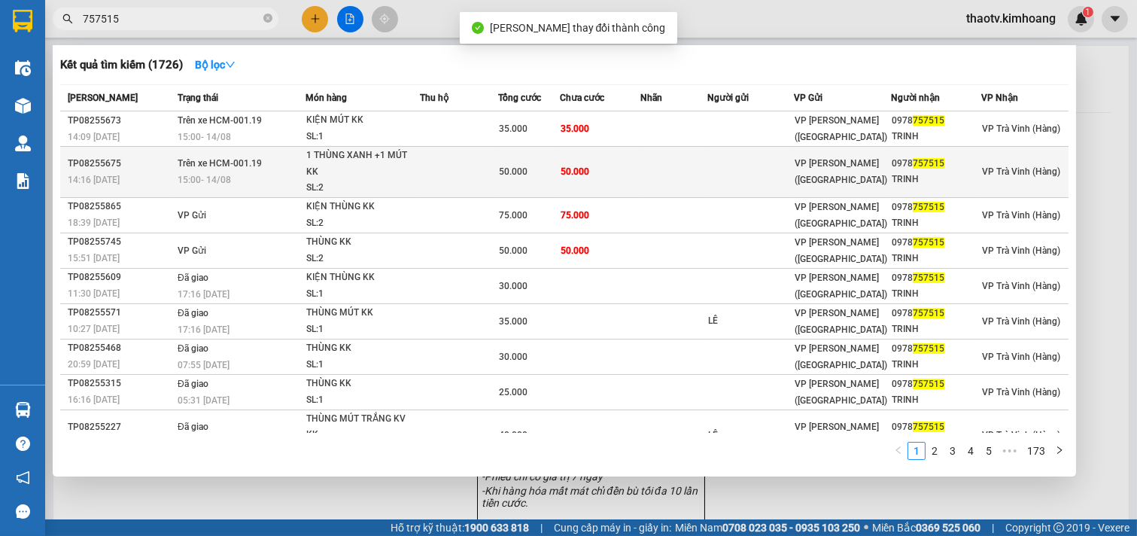
click at [257, 172] on div "15:00 - 14/08" at bounding box center [241, 180] width 127 height 17
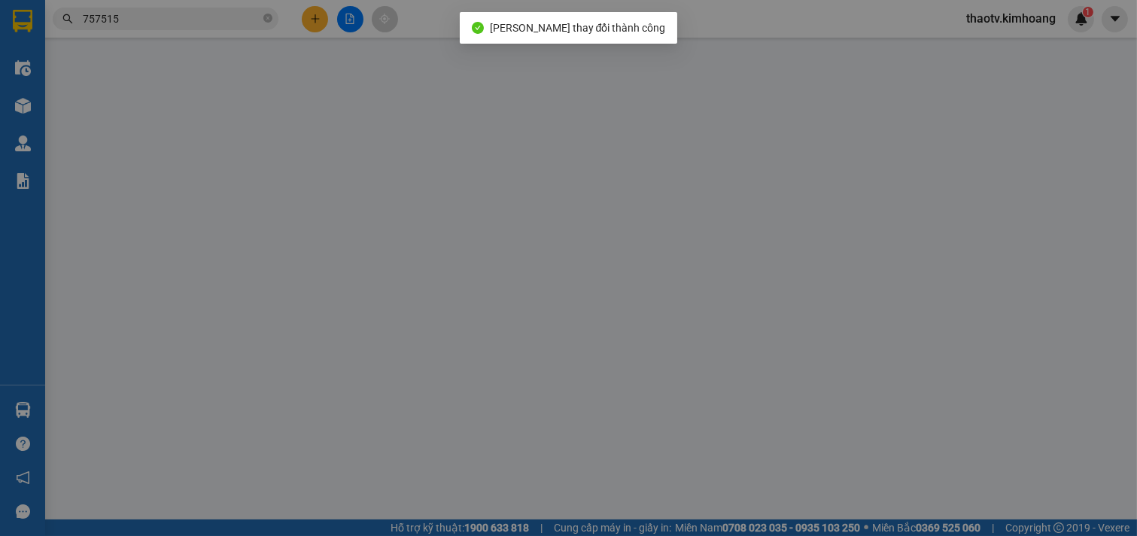
type input "0978757515"
type input "TRINH"
type input "1"
type input "50.000"
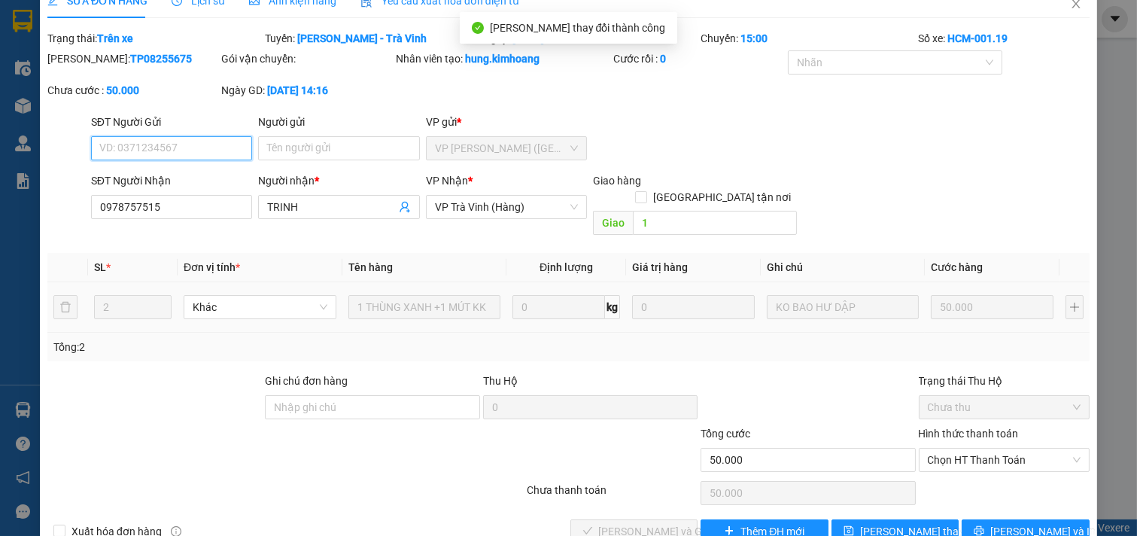
scroll to position [44, 0]
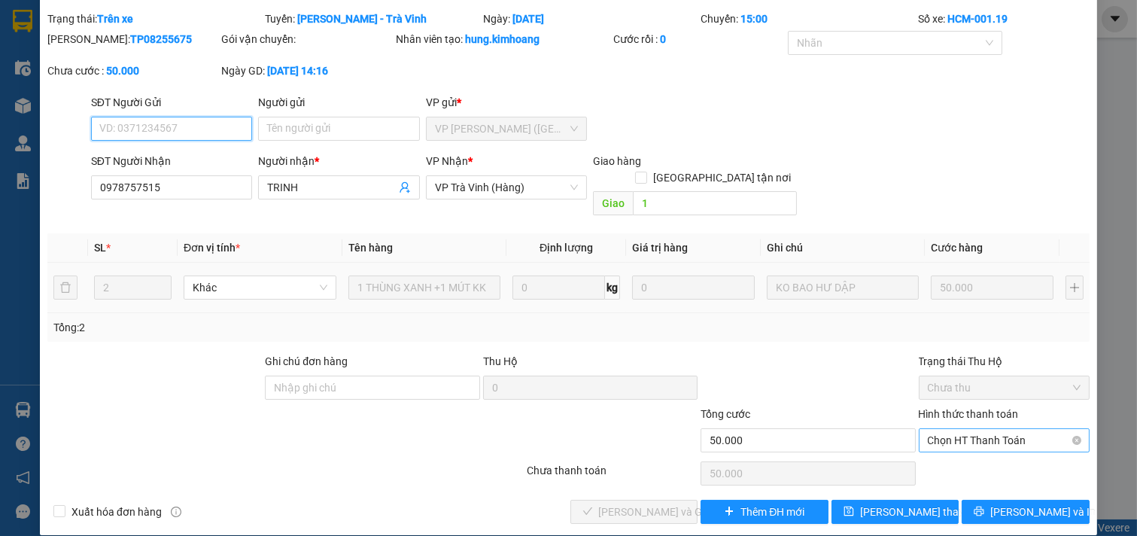
click at [955, 429] on span "Chọn HT Thanh Toán" at bounding box center [1005, 440] width 154 height 23
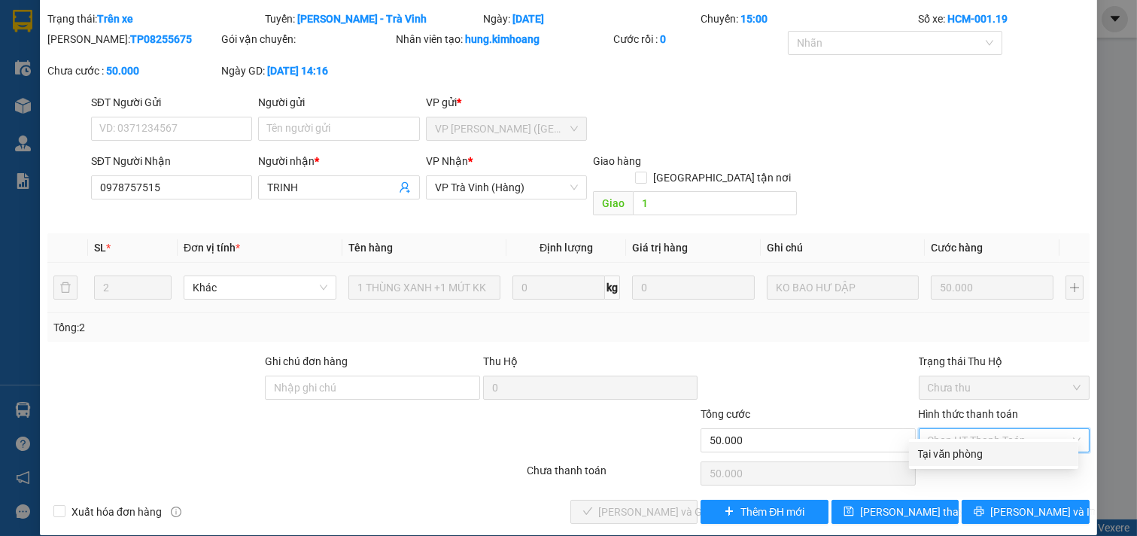
click at [949, 454] on div "Tại văn phòng" at bounding box center [993, 454] width 151 height 17
type input "0"
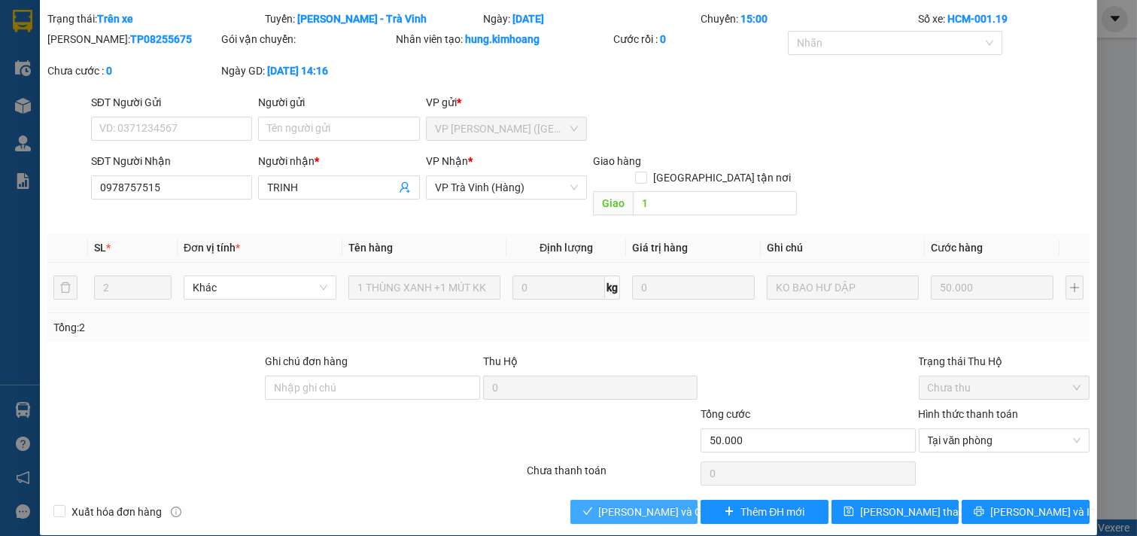
click at [615, 504] on span "[PERSON_NAME] và Giao hàng" at bounding box center [671, 512] width 145 height 17
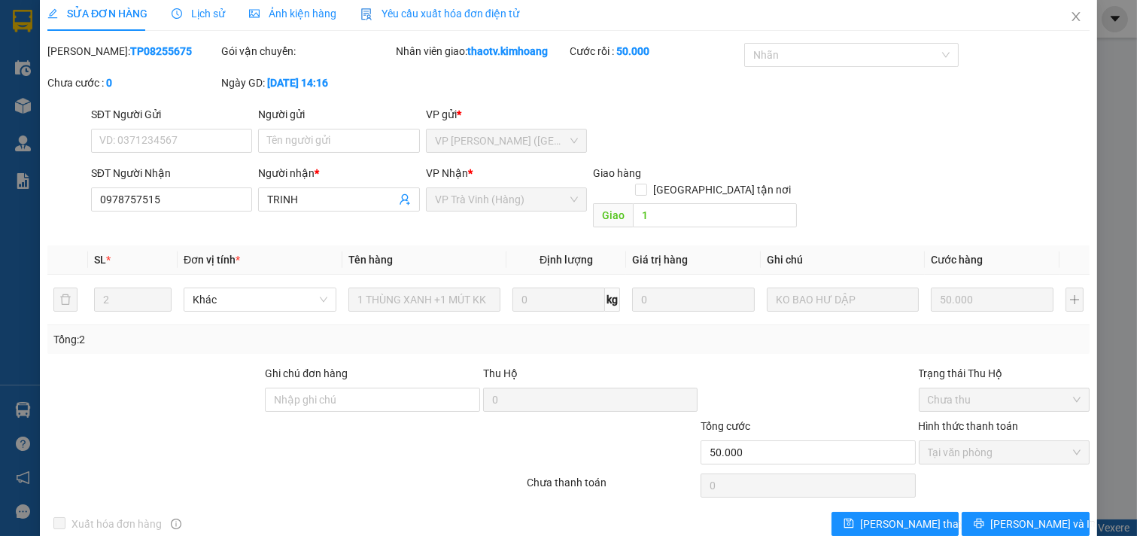
scroll to position [0, 0]
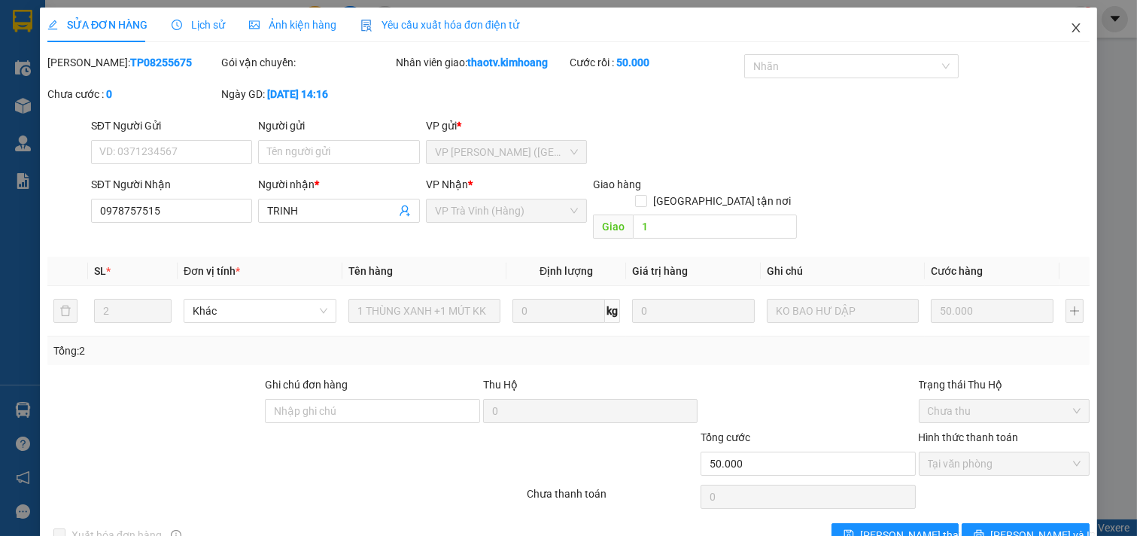
click at [1055, 32] on span "Close" at bounding box center [1076, 29] width 42 height 42
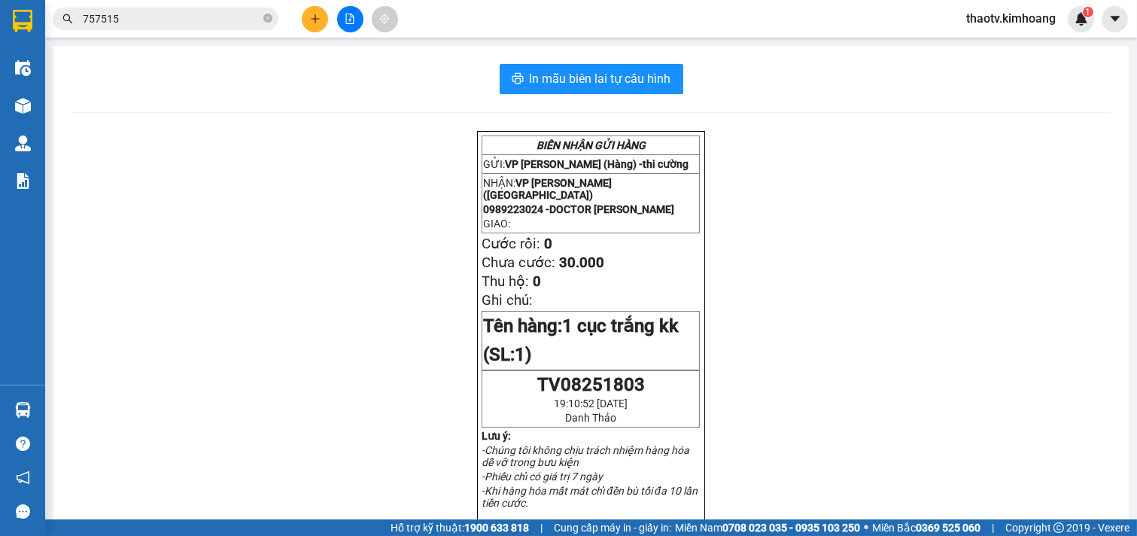
click at [315, 26] on button at bounding box center [315, 19] width 26 height 26
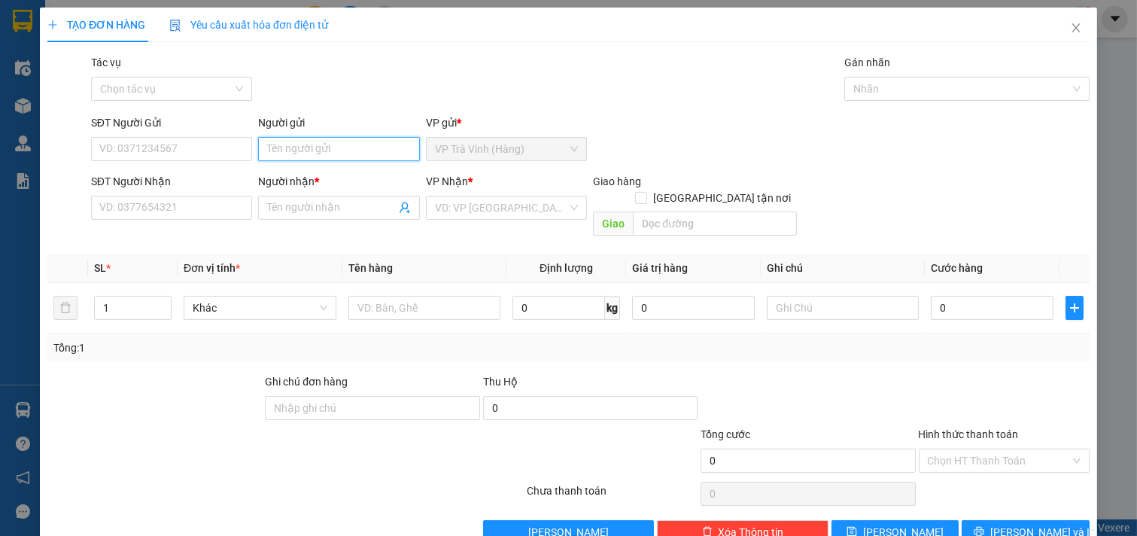
click at [274, 148] on input "Người gửi" at bounding box center [339, 149] width 162 height 24
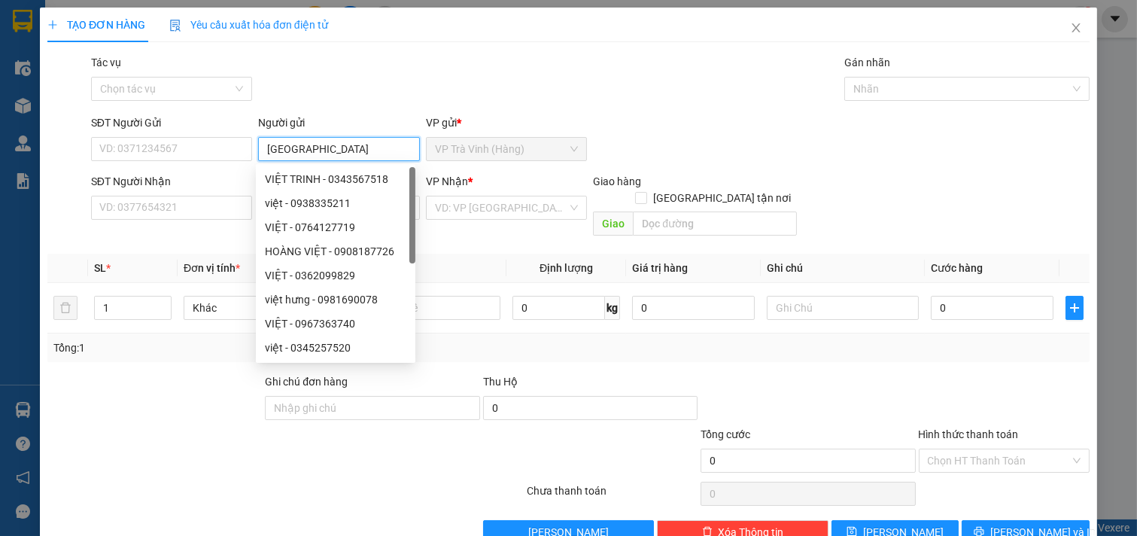
type input "việt mỹ"
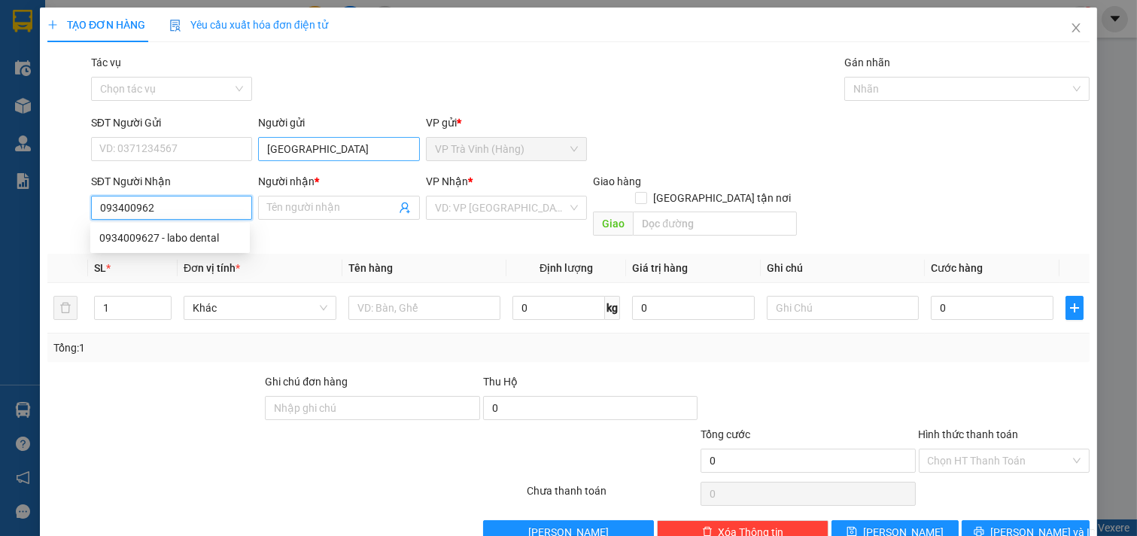
type input "0934009627"
click at [198, 246] on div "0934009627 - labo dental" at bounding box center [170, 238] width 160 height 24
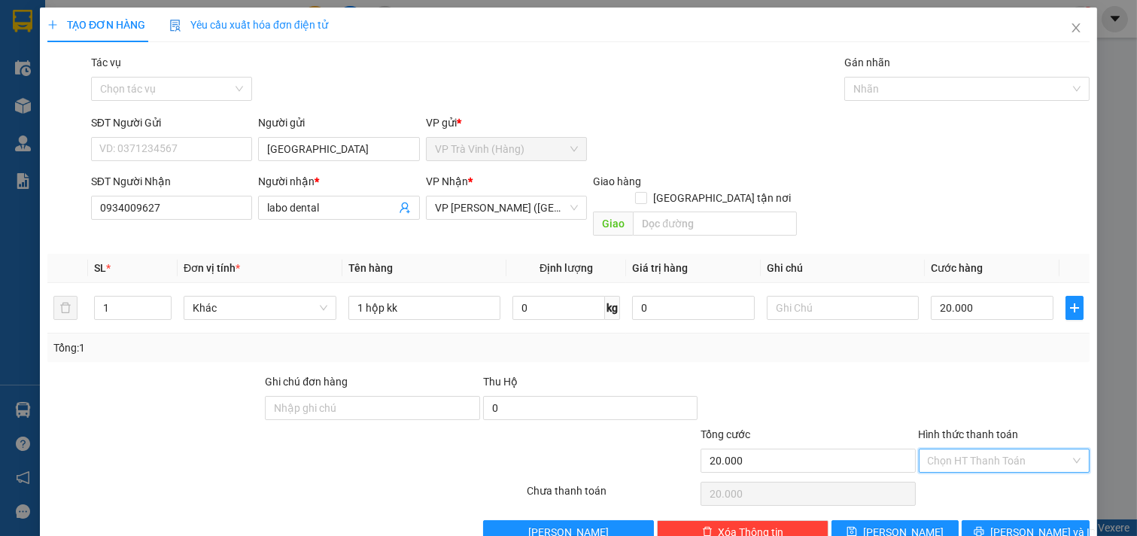
click at [997, 449] on input "Hình thức thanh toán" at bounding box center [999, 460] width 143 height 23
click at [990, 471] on div "Tại văn phòng" at bounding box center [993, 474] width 151 height 17
click at [982, 520] on button "[PERSON_NAME] và In" at bounding box center [1026, 532] width 128 height 24
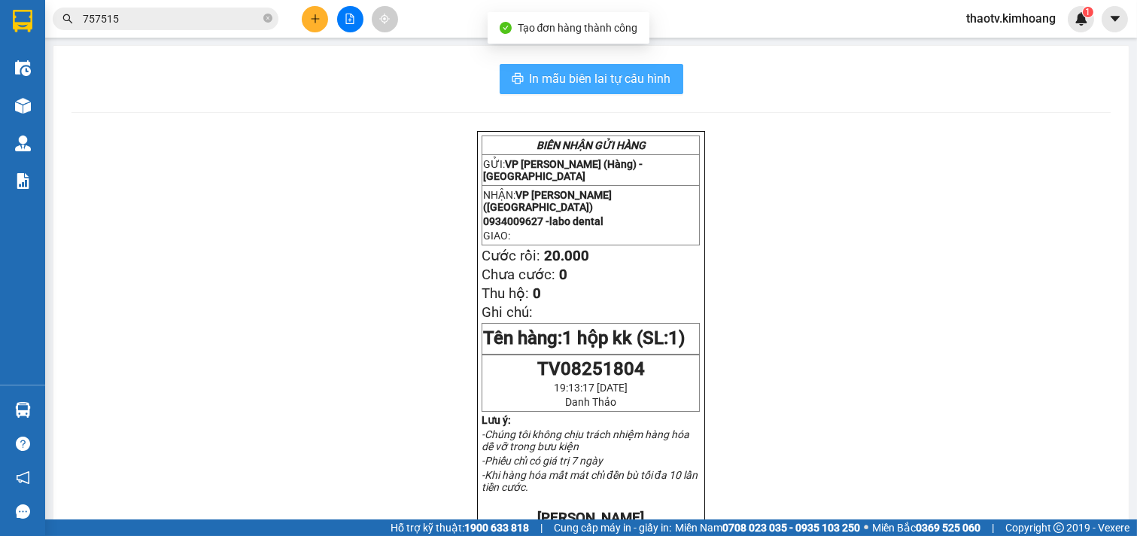
click at [589, 75] on span "In mẫu biên lai tự cấu hình" at bounding box center [601, 78] width 142 height 19
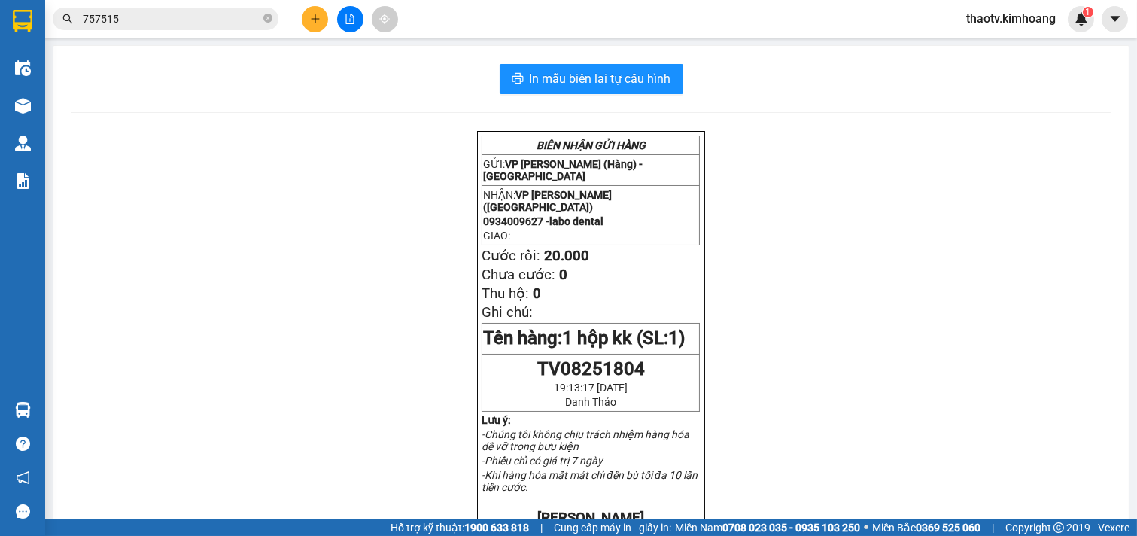
click at [321, 19] on button at bounding box center [315, 19] width 26 height 26
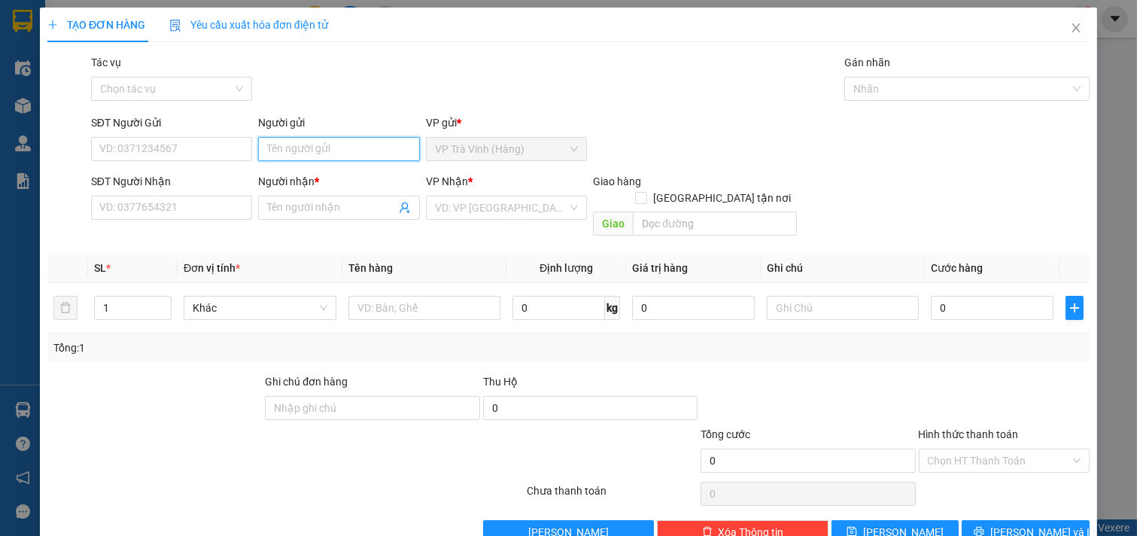
click at [292, 149] on input "Người gửi" at bounding box center [339, 149] width 162 height 24
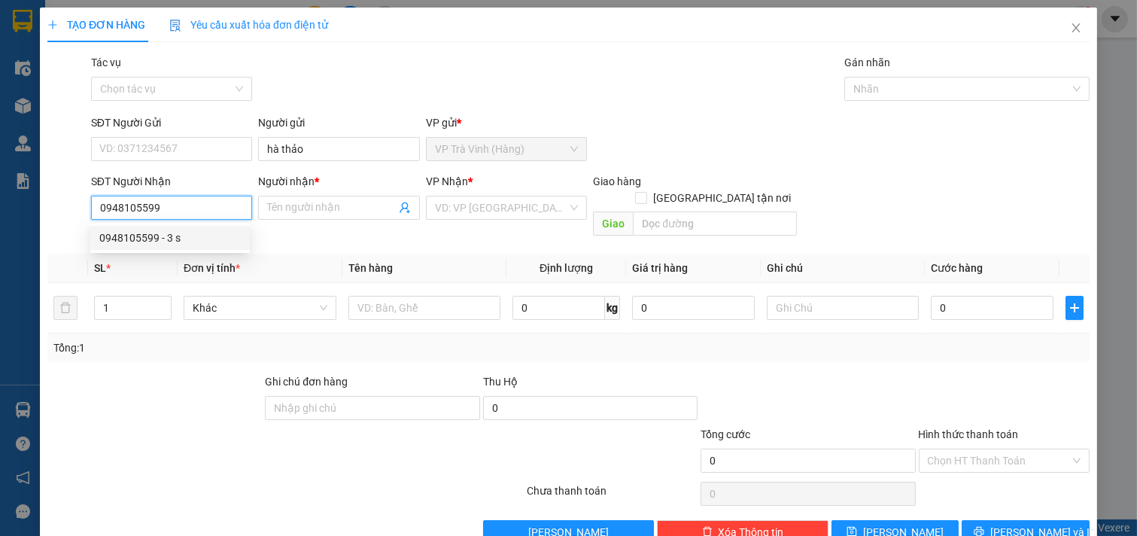
click at [169, 236] on div "0948105599 - 3 s" at bounding box center [170, 238] width 142 height 17
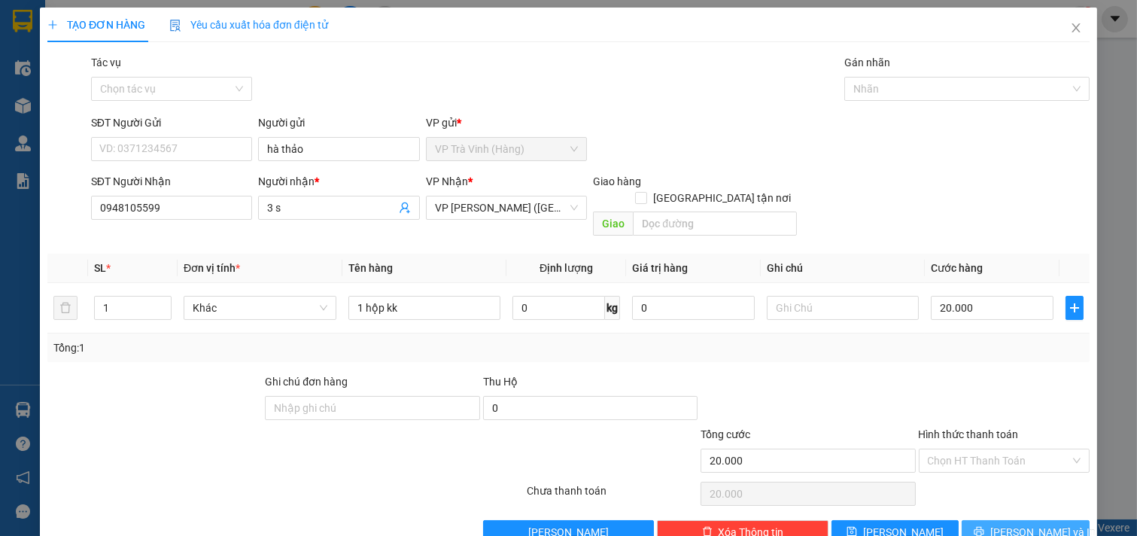
click at [985, 527] on icon "printer" at bounding box center [980, 532] width 10 height 10
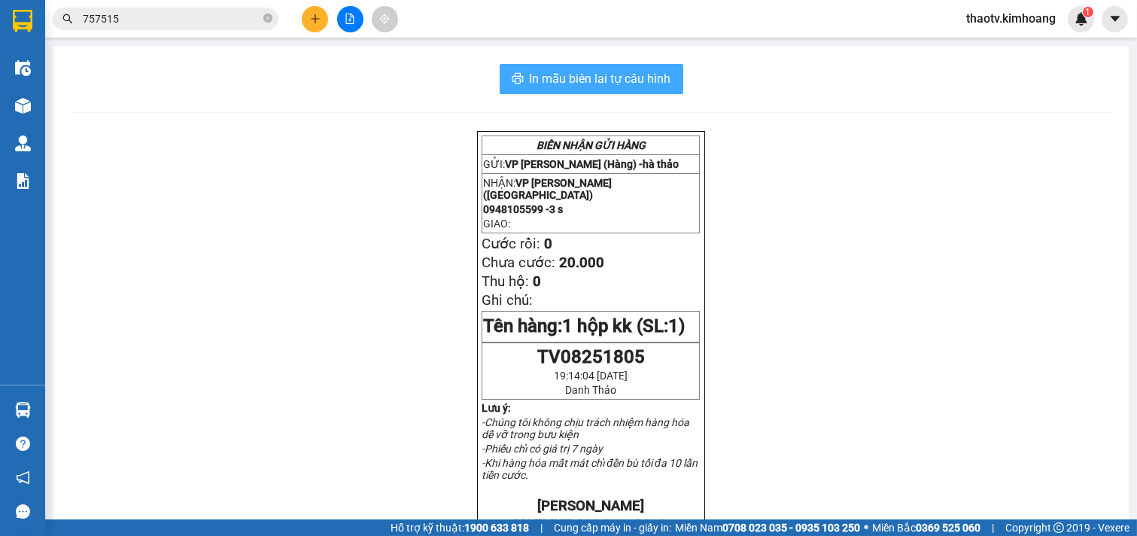
click at [578, 69] on button "In mẫu biên lai tự cấu hình" at bounding box center [592, 79] width 184 height 30
click at [324, 18] on button at bounding box center [315, 19] width 26 height 26
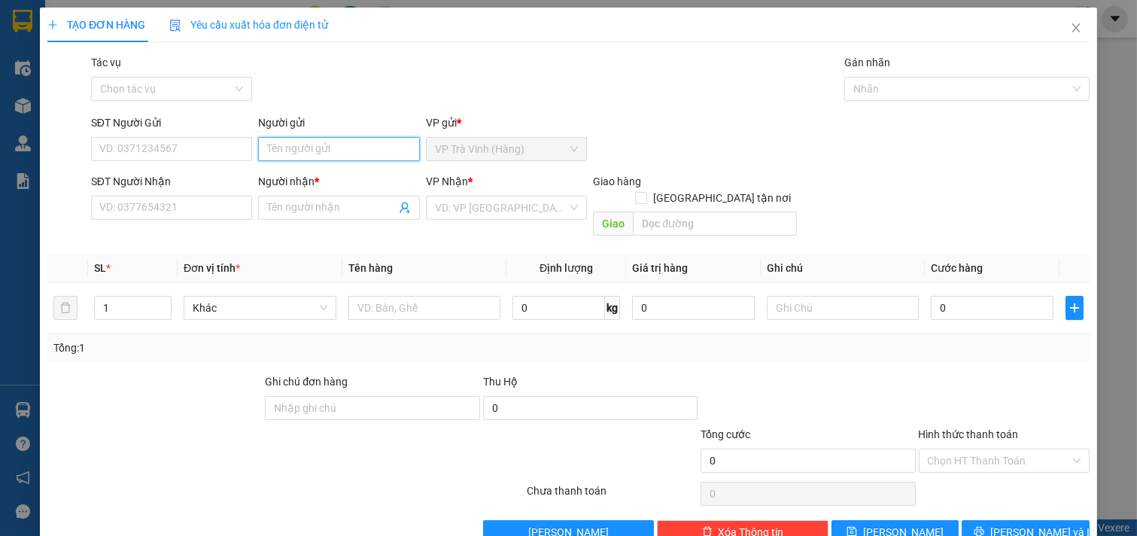
click at [288, 155] on input "Người gửi" at bounding box center [339, 149] width 162 height 24
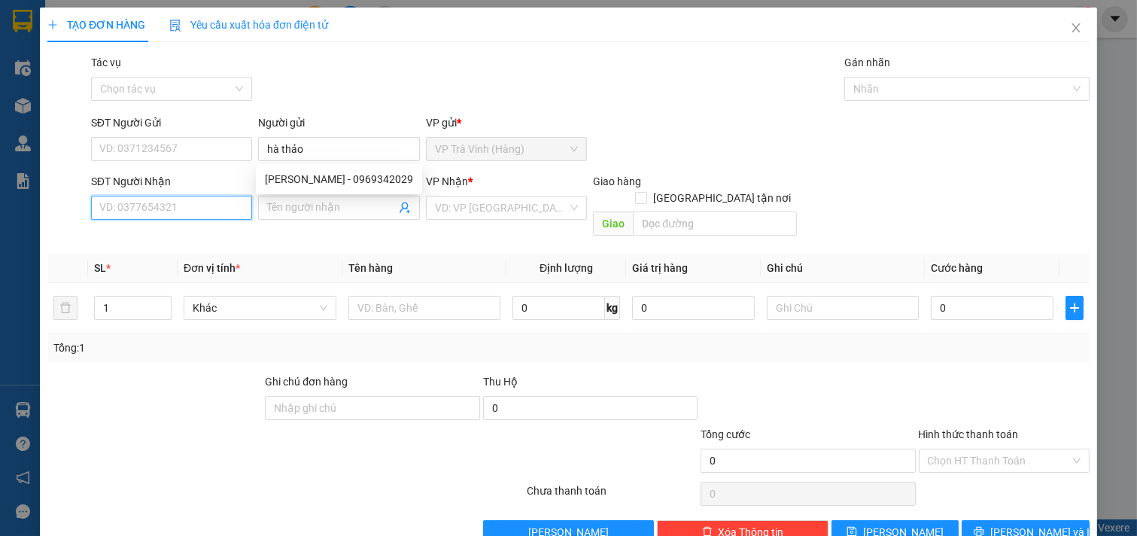
click at [183, 202] on input "SĐT Người Nhận" at bounding box center [172, 208] width 162 height 24
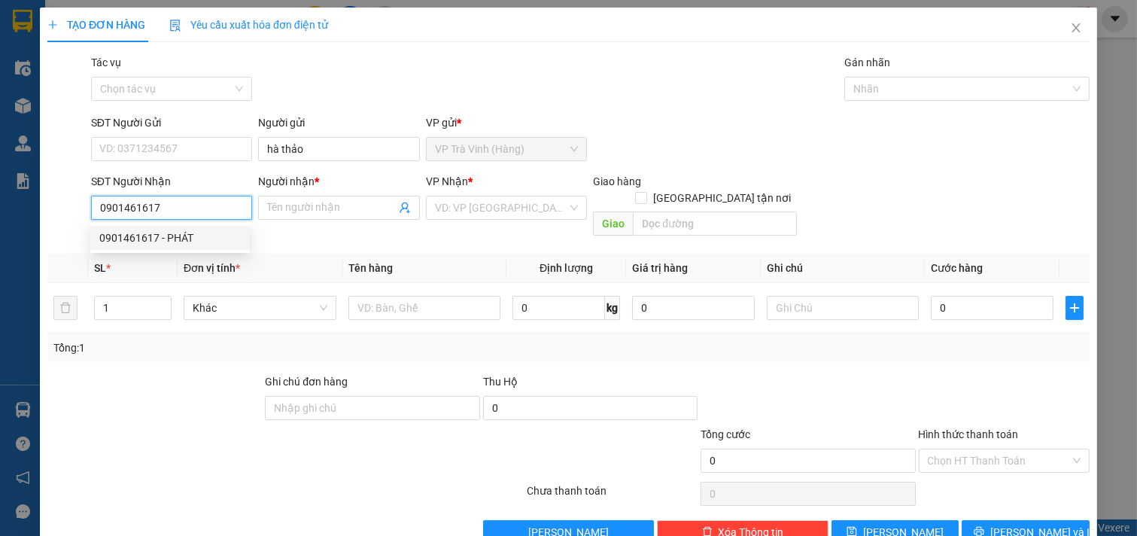
click at [169, 238] on div "0901461617 - PHÁT" at bounding box center [170, 238] width 142 height 17
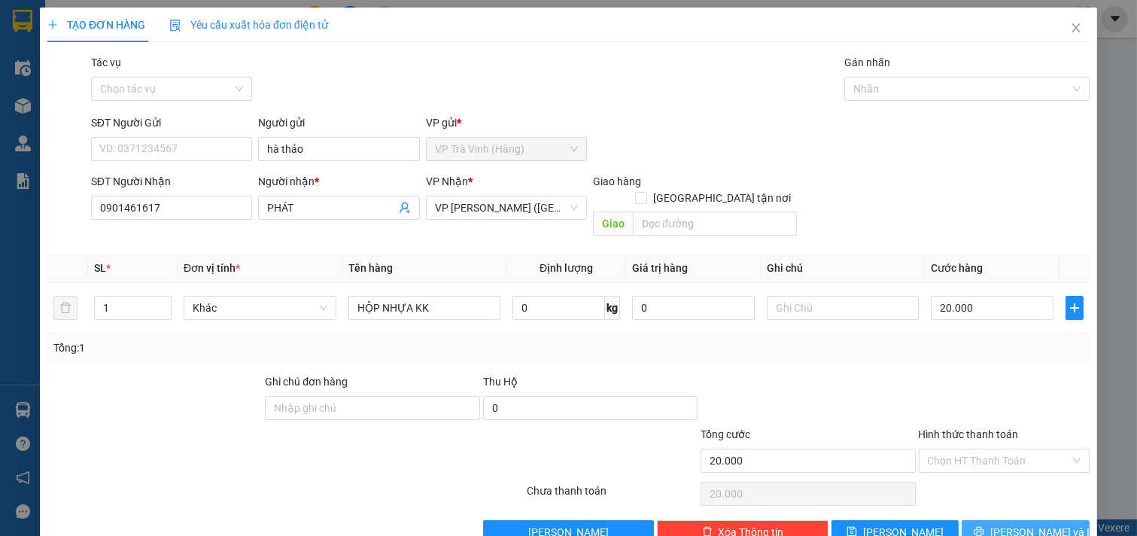
click at [1003, 524] on span "[PERSON_NAME] và In" at bounding box center [1043, 532] width 105 height 17
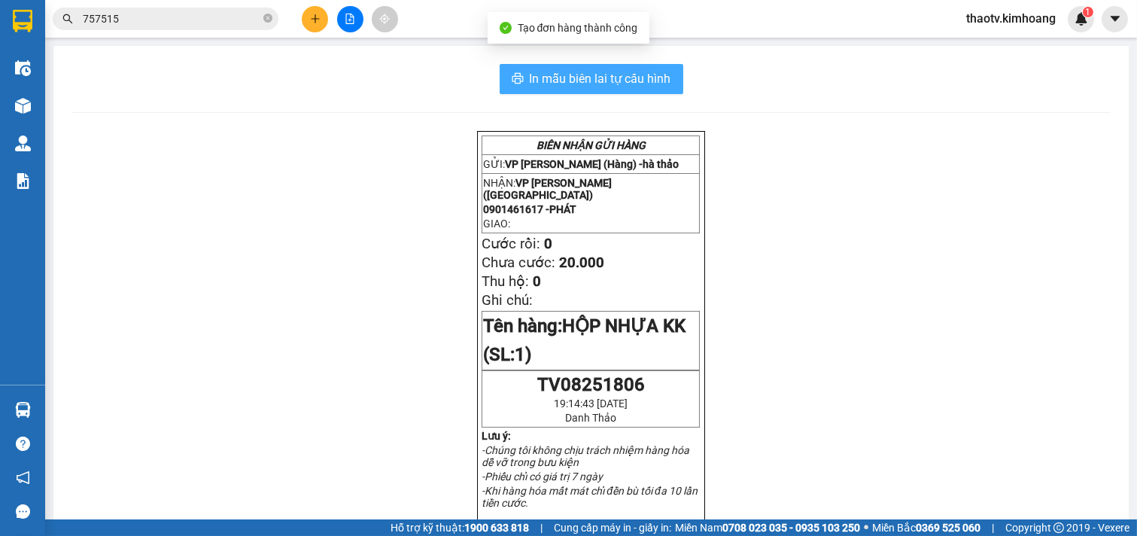
click at [588, 92] on button "In mẫu biên lai tự cấu hình" at bounding box center [592, 79] width 184 height 30
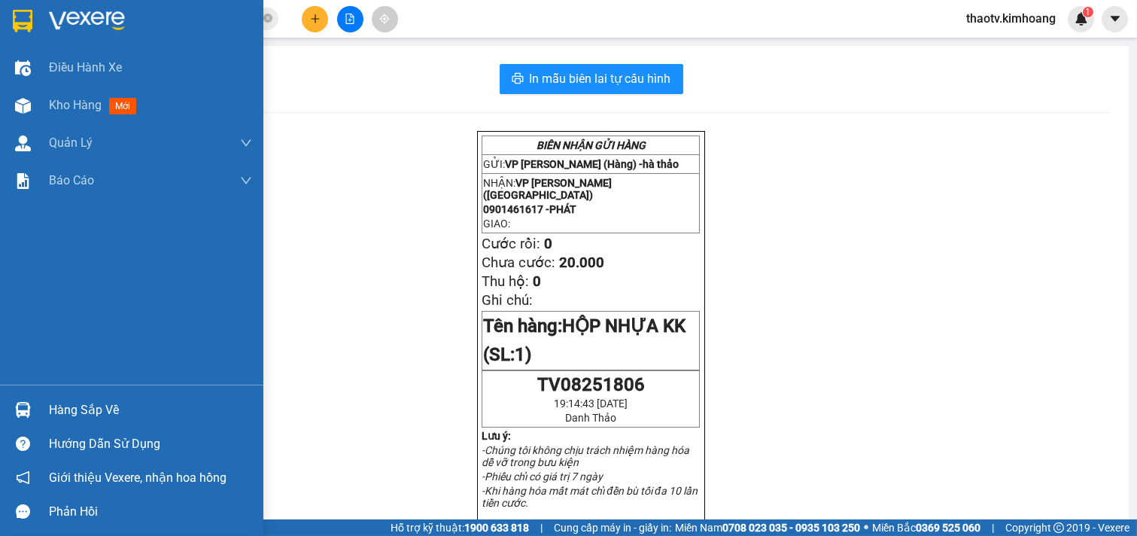
click at [70, 409] on div "Hàng sắp về" at bounding box center [150, 410] width 203 height 23
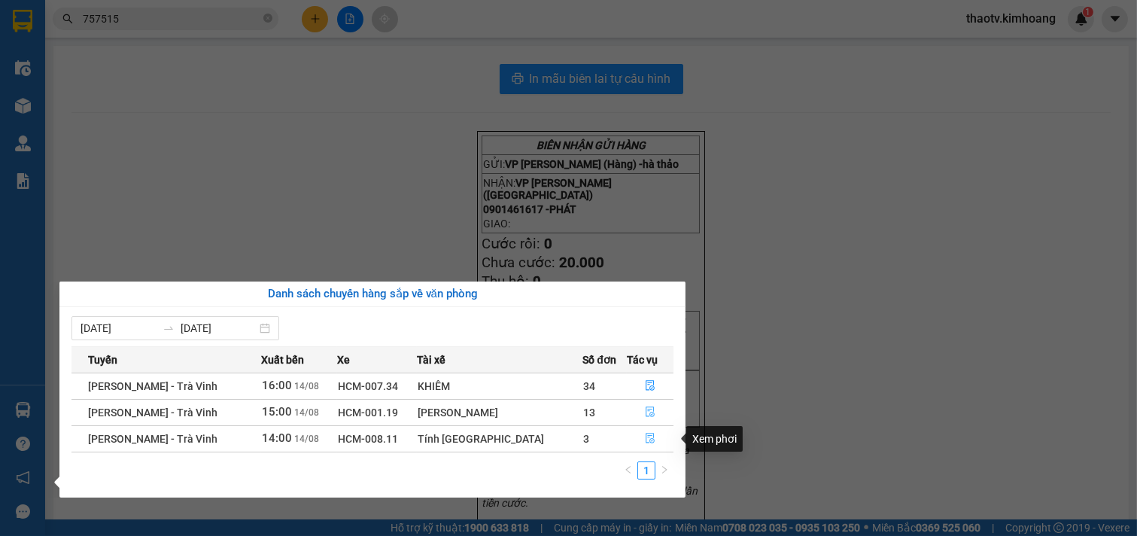
drag, startPoint x: 649, startPoint y: 414, endPoint x: 637, endPoint y: 439, distance: 27.6
click at [637, 439] on tbody "Hồ Chí Minh - Trà Vinh 16:00 14/08 HCM-007.34 KHIÊM 34 Hồ Chí Minh - Trà Vinh 1…" at bounding box center [373, 412] width 602 height 79
click at [637, 439] on button "button" at bounding box center [650, 439] width 45 height 24
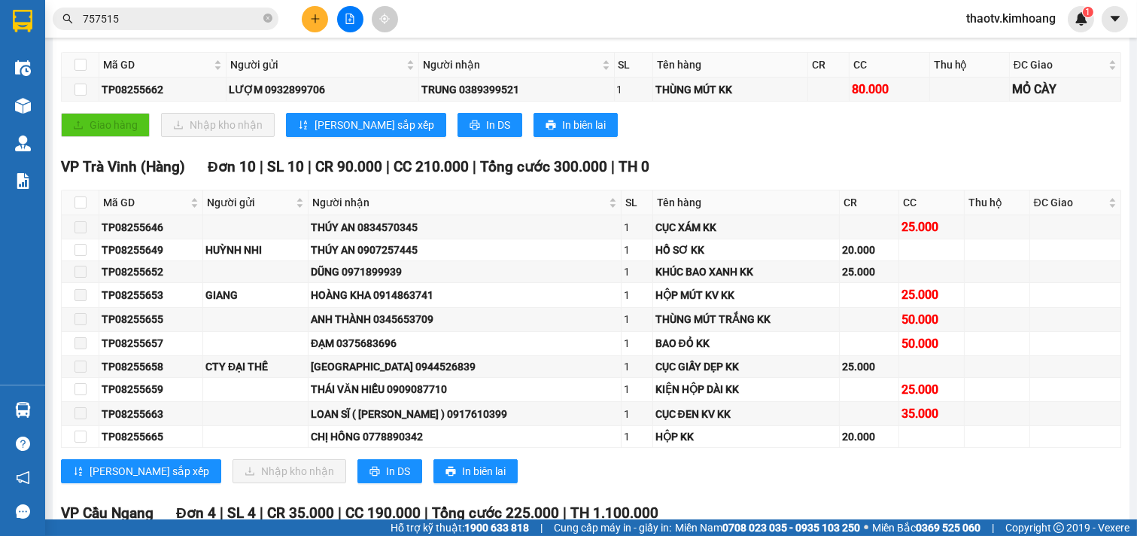
scroll to position [83, 0]
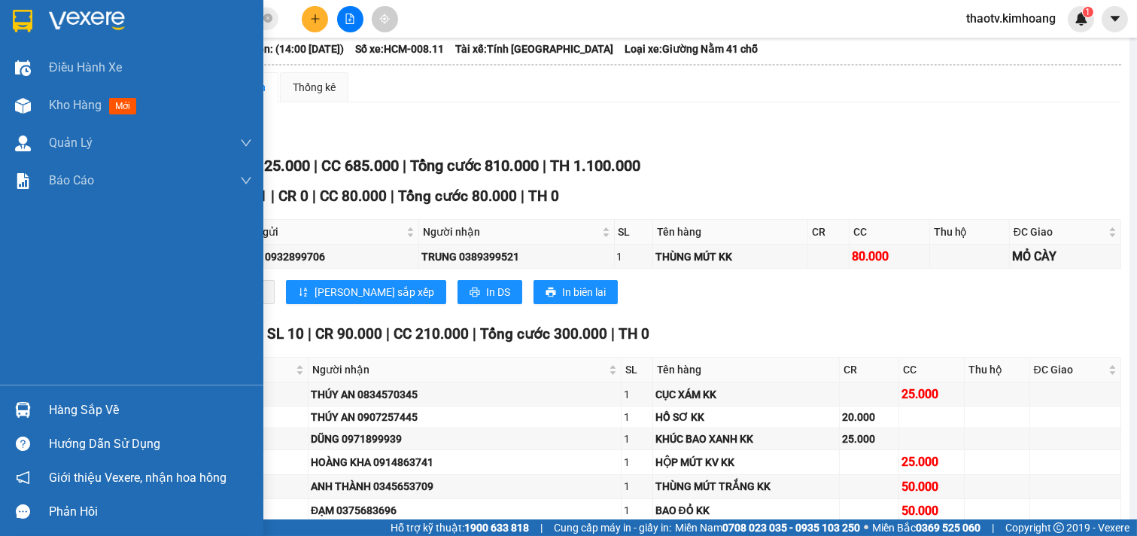
click at [57, 412] on div "Hàng sắp về" at bounding box center [150, 410] width 203 height 23
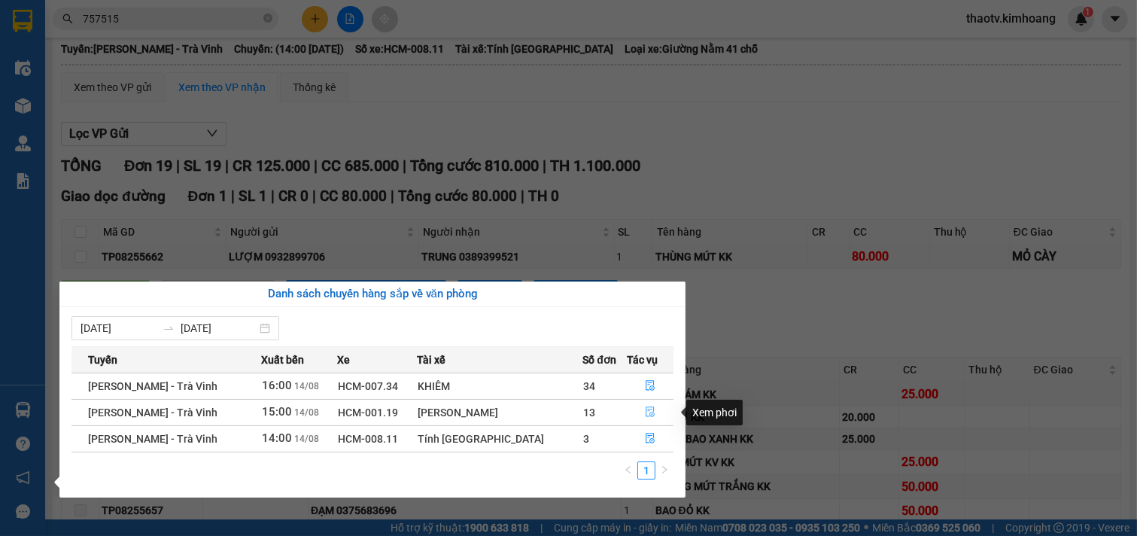
click at [645, 415] on icon "file-done" at bounding box center [650, 411] width 11 height 11
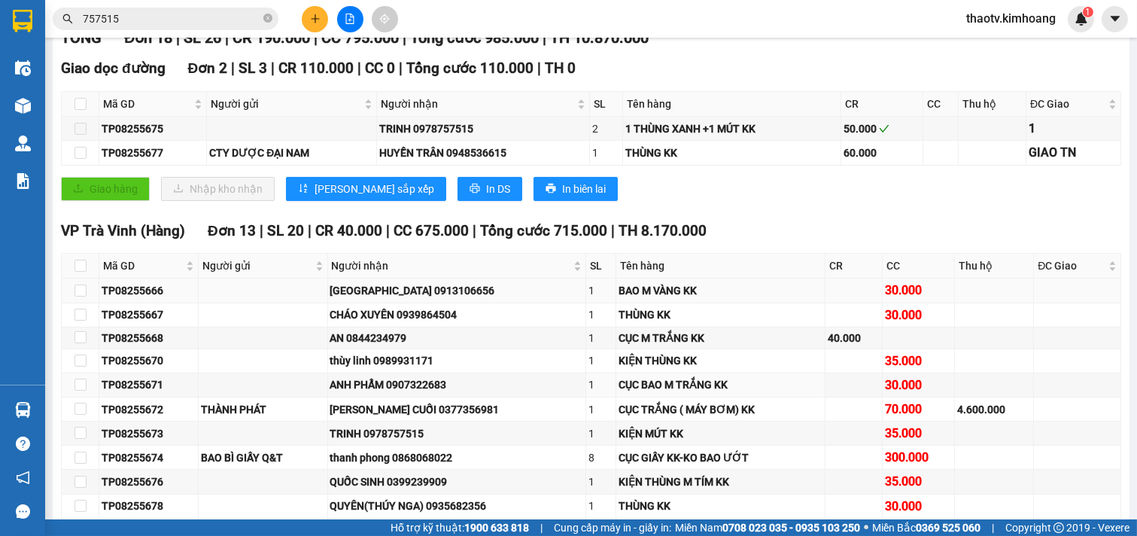
scroll to position [250, 0]
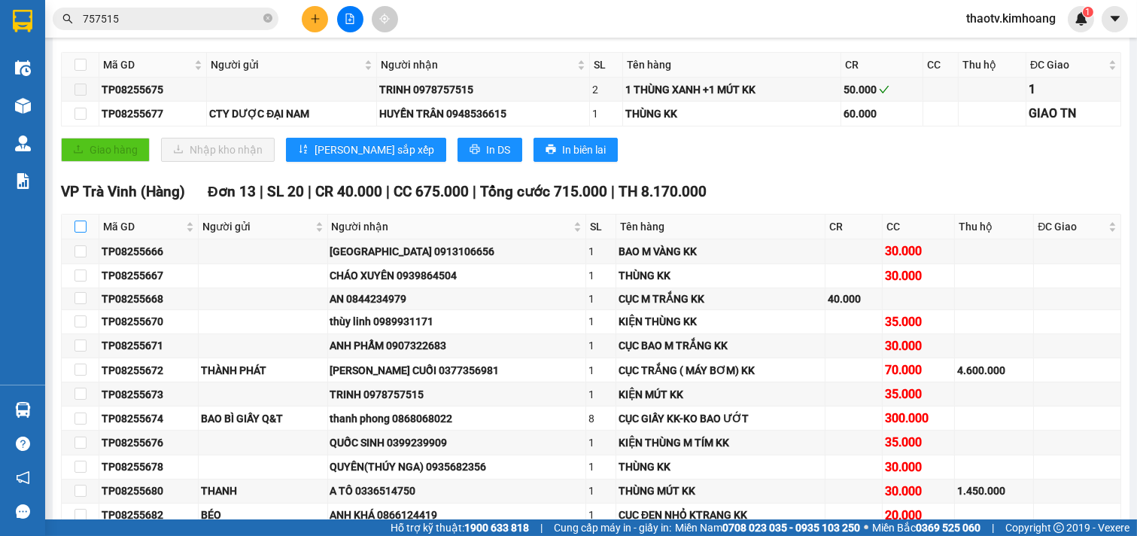
click at [81, 233] on input "checkbox" at bounding box center [81, 227] width 12 height 12
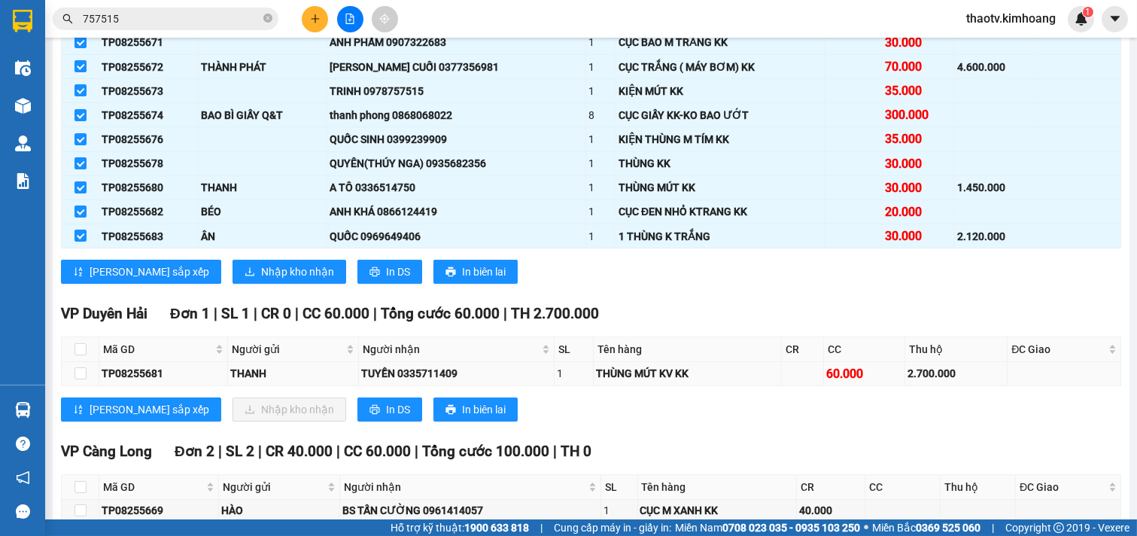
scroll to position [584, 0]
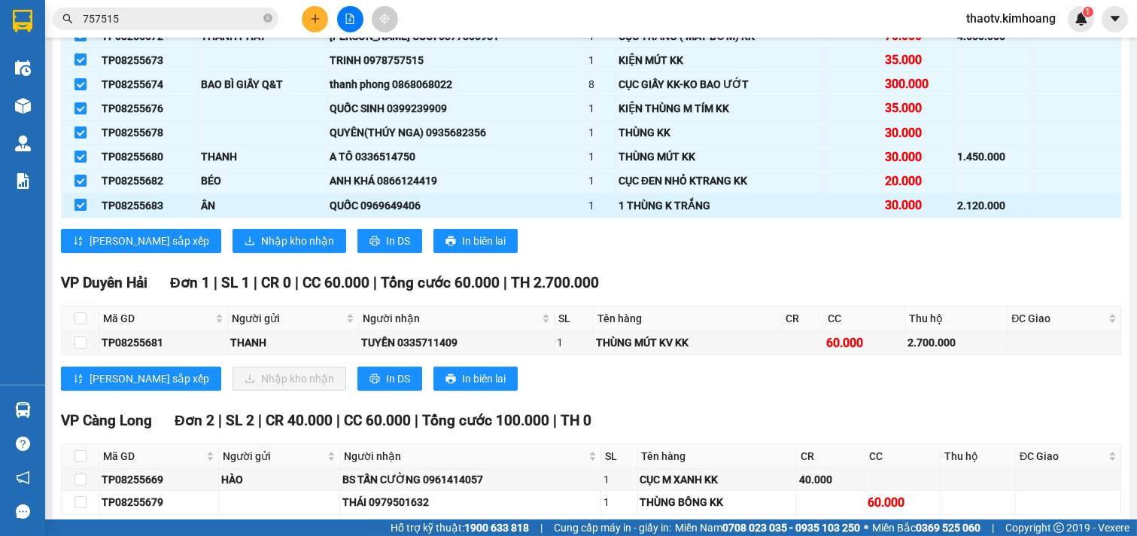
click at [80, 211] on input "checkbox" at bounding box center [81, 205] width 12 height 12
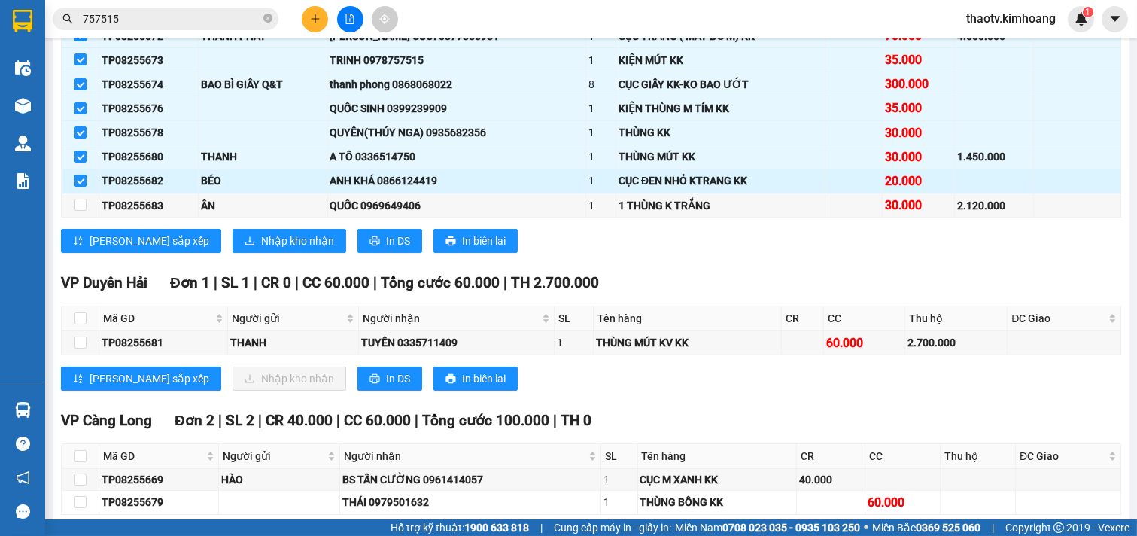
click at [81, 187] on input "checkbox" at bounding box center [81, 181] width 12 height 12
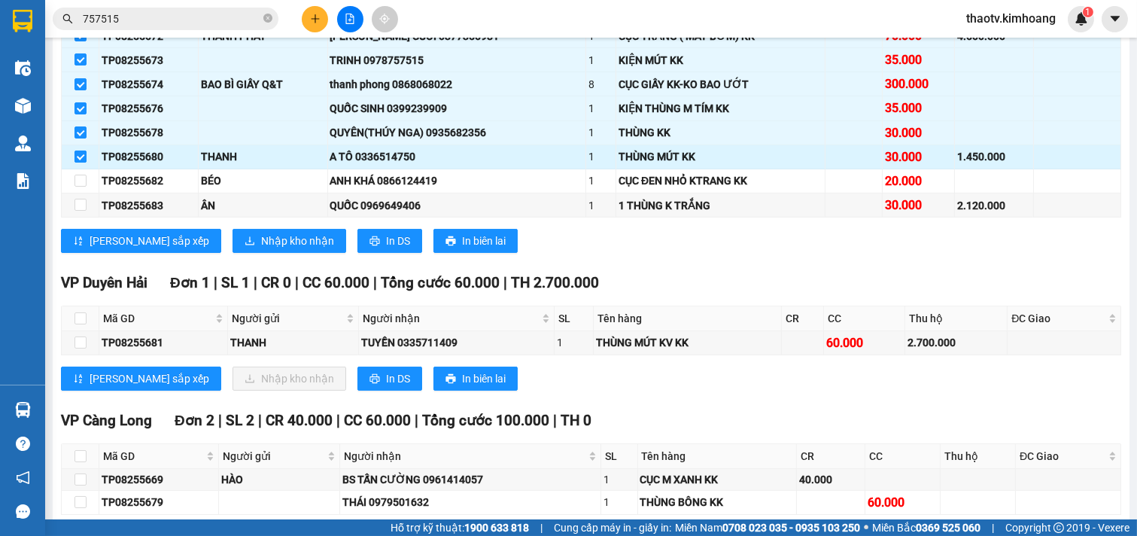
click at [80, 163] on input "checkbox" at bounding box center [81, 157] width 12 height 12
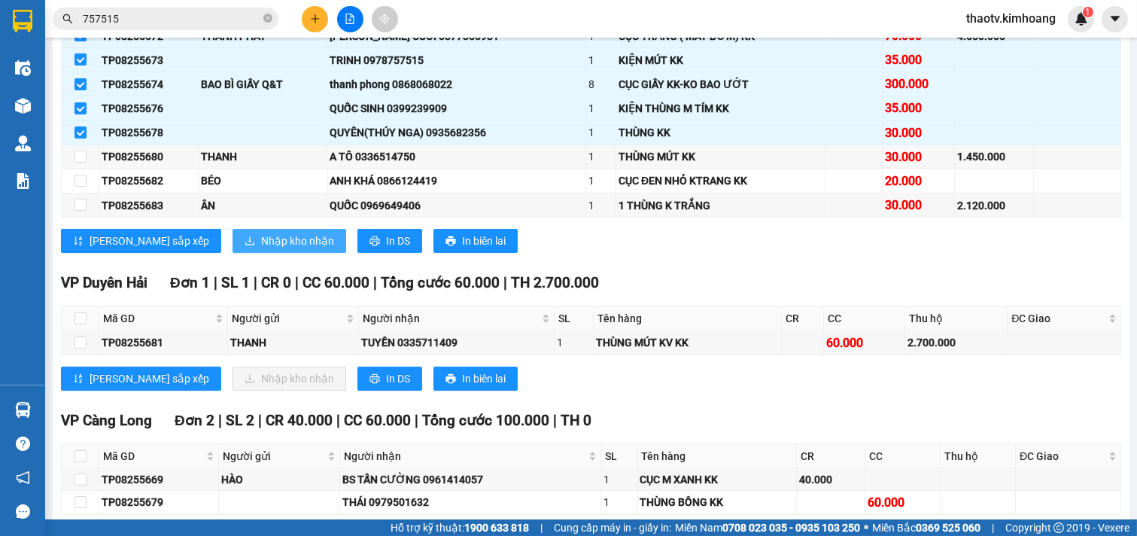
click at [261, 245] on span "Nhập kho nhận" at bounding box center [297, 241] width 73 height 17
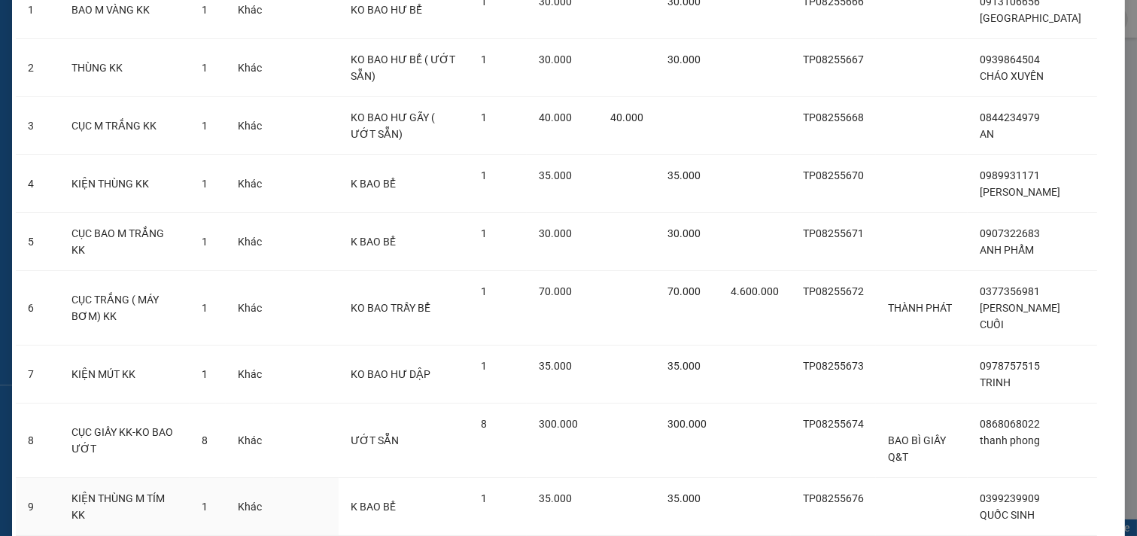
scroll to position [330, 0]
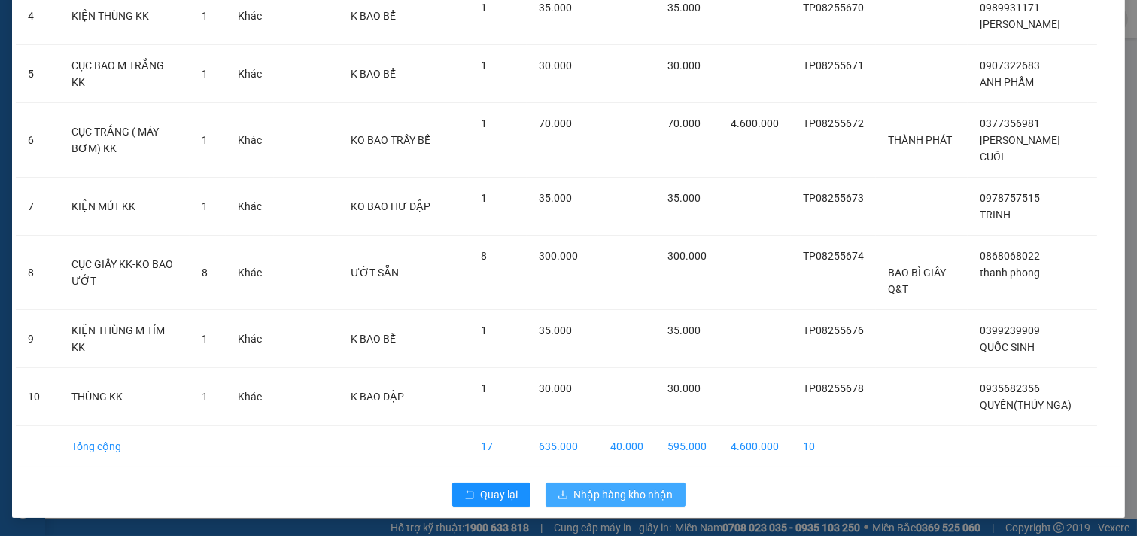
click at [612, 486] on span "Nhập hàng kho nhận" at bounding box center [623, 494] width 99 height 17
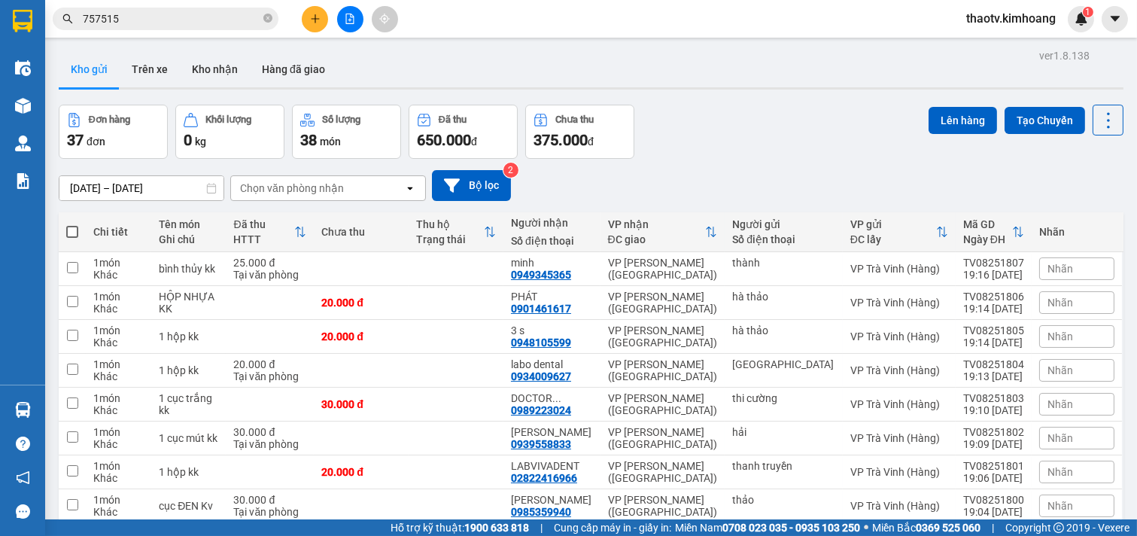
click at [1003, 16] on span "thaotv.kimhoang" at bounding box center [1012, 18] width 114 height 19
click at [1018, 50] on span "Đăng xuất" at bounding box center [1018, 46] width 84 height 17
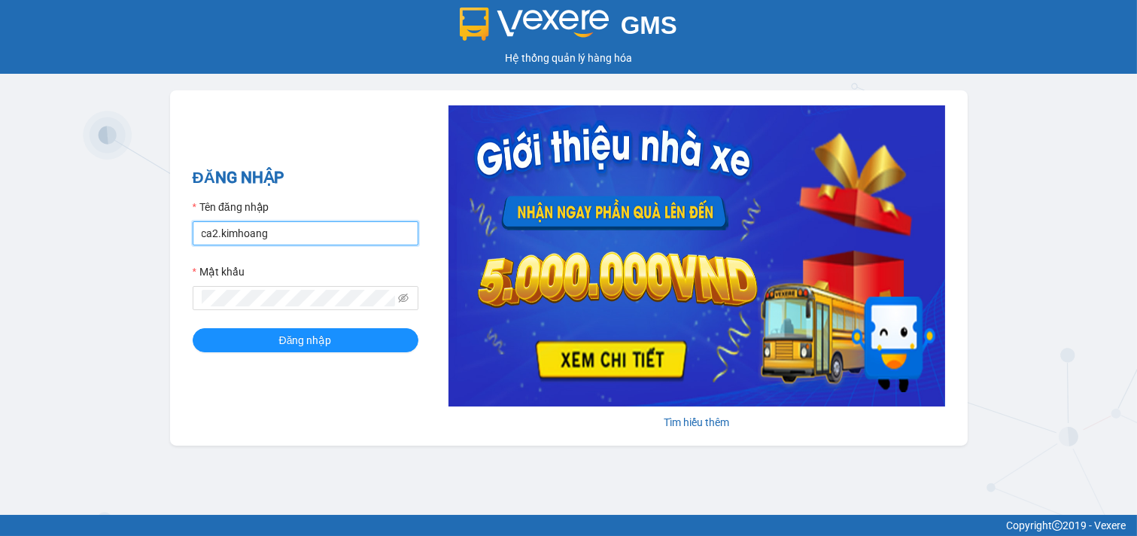
click at [357, 234] on input "ca2.kimhoang" at bounding box center [306, 233] width 226 height 24
type input "c"
type input "q"
type input "antravinh.kimhoang"
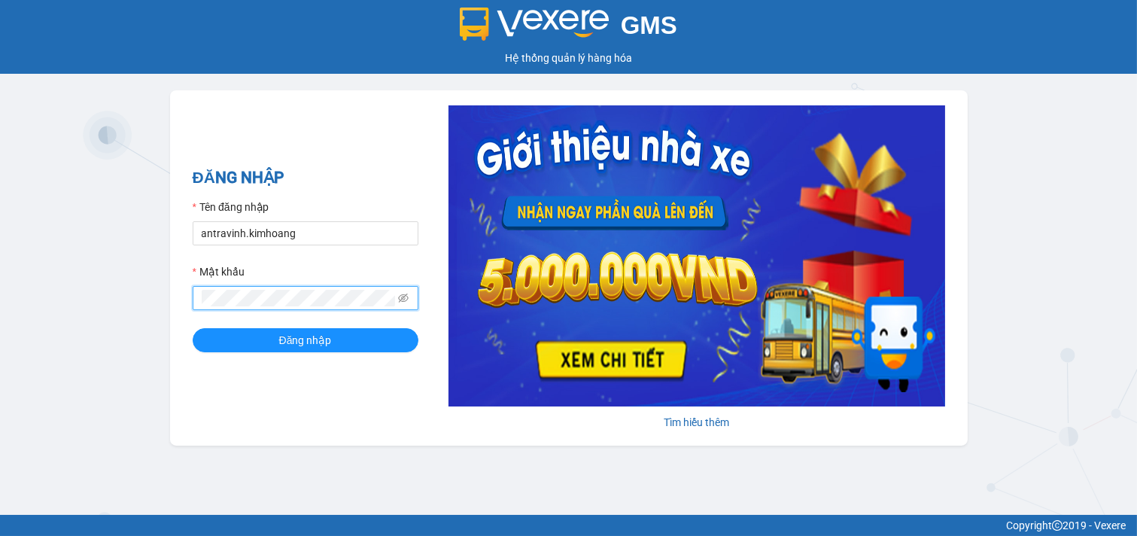
click at [193, 328] on button "Đăng nhập" at bounding box center [306, 340] width 226 height 24
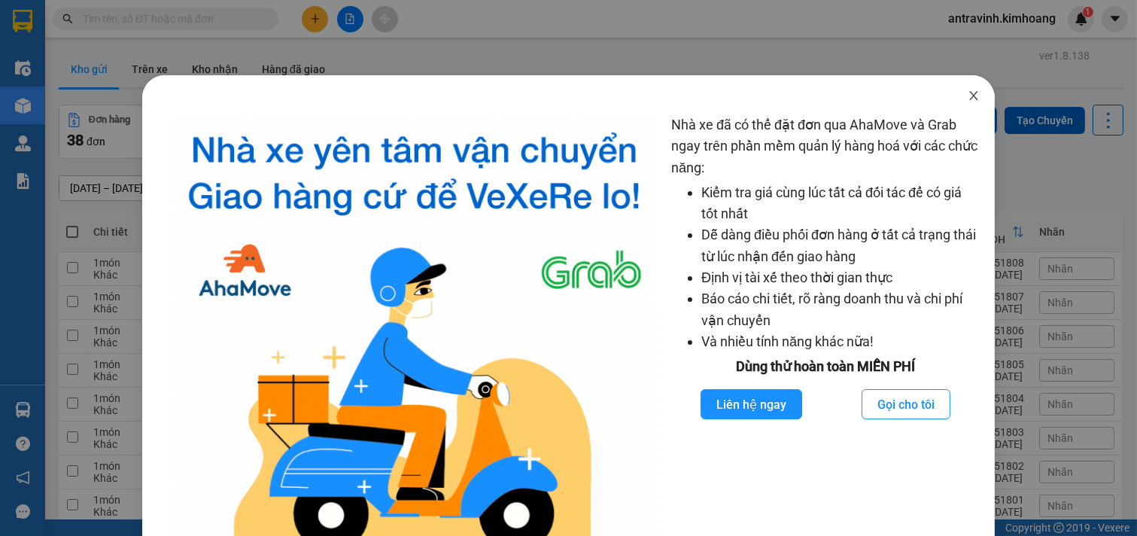
drag, startPoint x: 955, startPoint y: 93, endPoint x: 961, endPoint y: 89, distance: 7.8
click at [958, 93] on span "Close" at bounding box center [974, 96] width 42 height 42
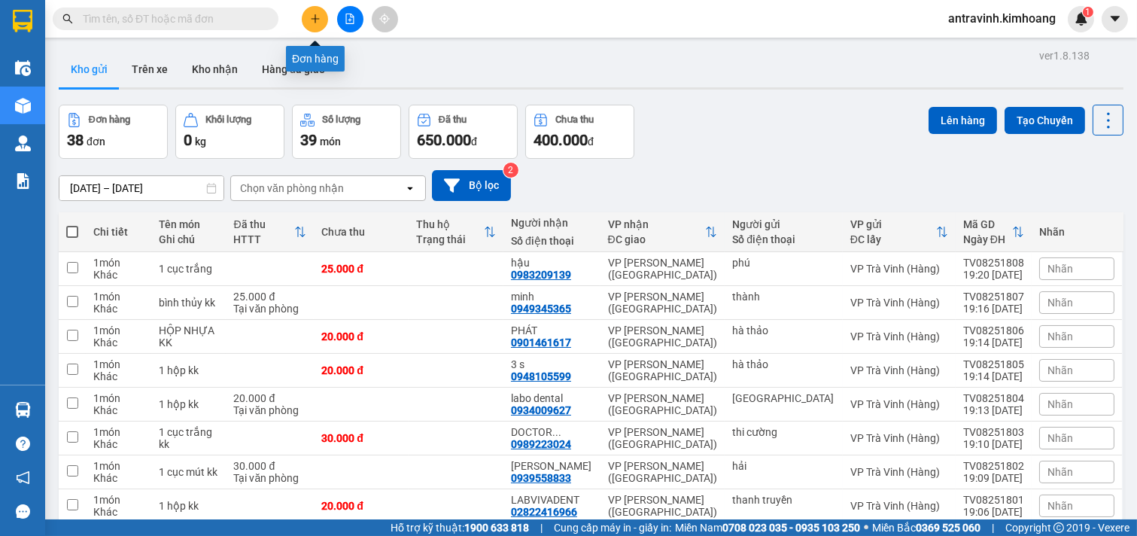
click at [321, 13] on button at bounding box center [315, 19] width 26 height 26
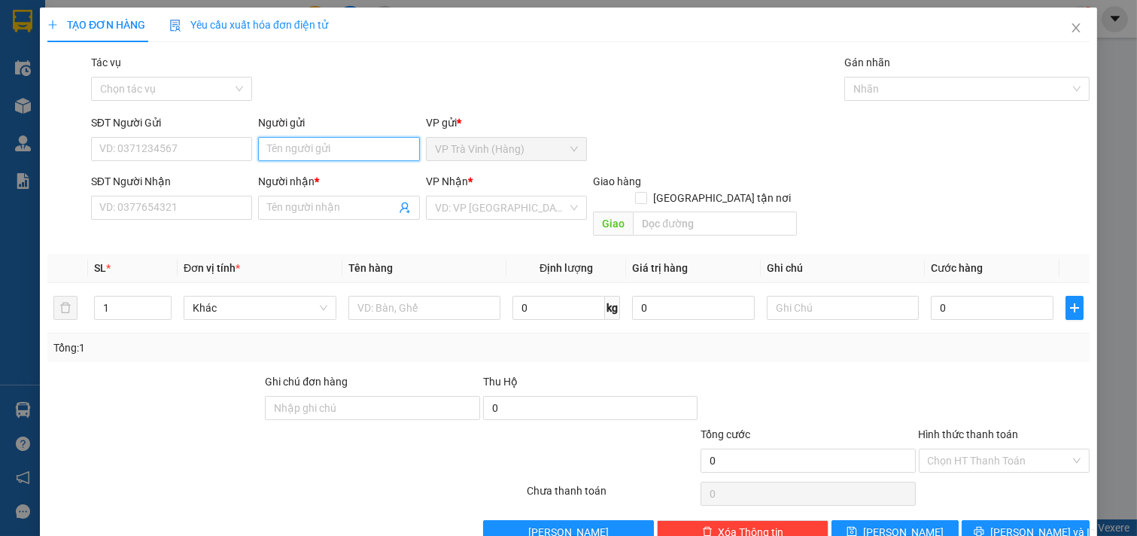
click at [321, 154] on input "Người gửi" at bounding box center [339, 149] width 162 height 24
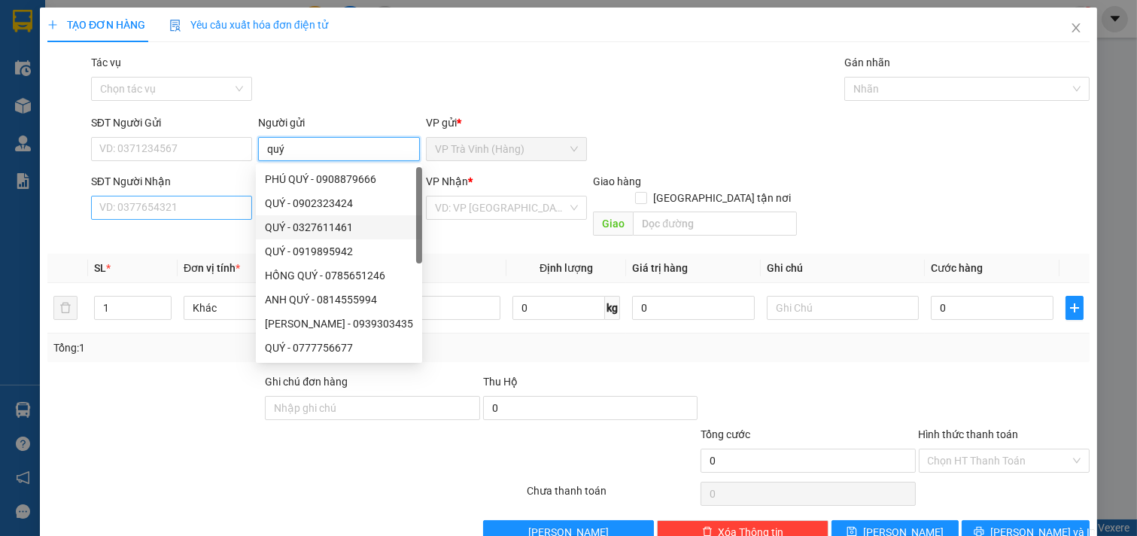
type input "quý"
click at [145, 209] on input "SĐT Người Nhận" at bounding box center [172, 208] width 162 height 24
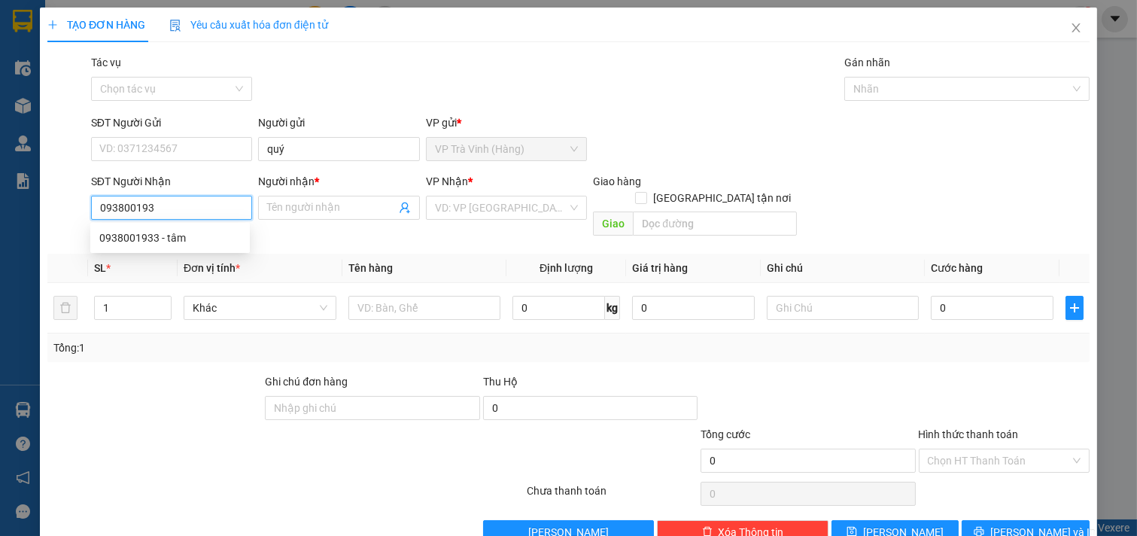
type input "0938001933"
click at [145, 239] on div "0938001933 - tâm" at bounding box center [170, 238] width 142 height 17
type input "tâm"
type input "25.000"
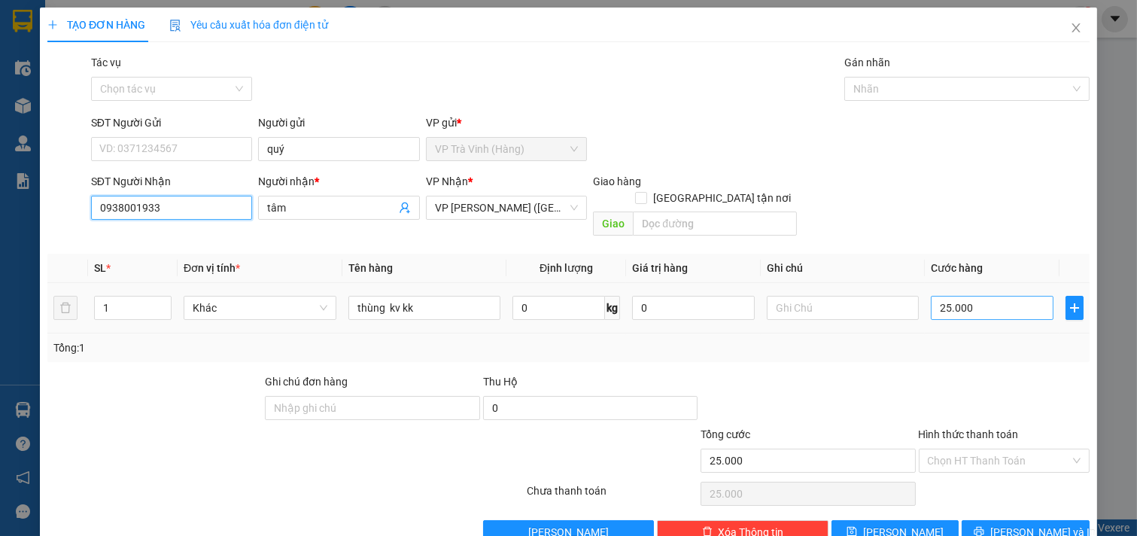
type input "0938001933"
click at [973, 296] on input "25.000" at bounding box center [992, 308] width 123 height 24
type input "3"
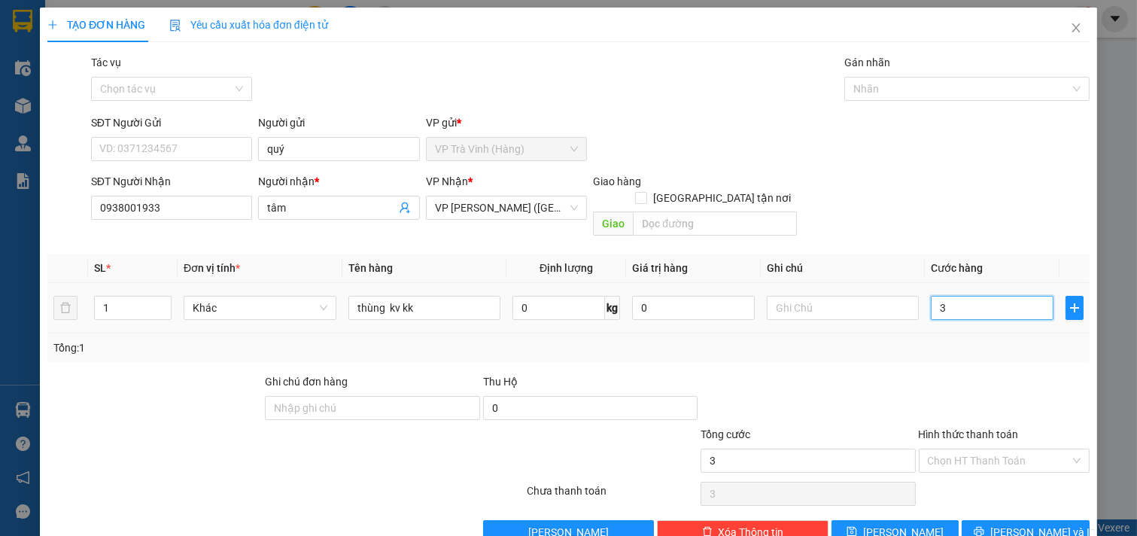
type input "30"
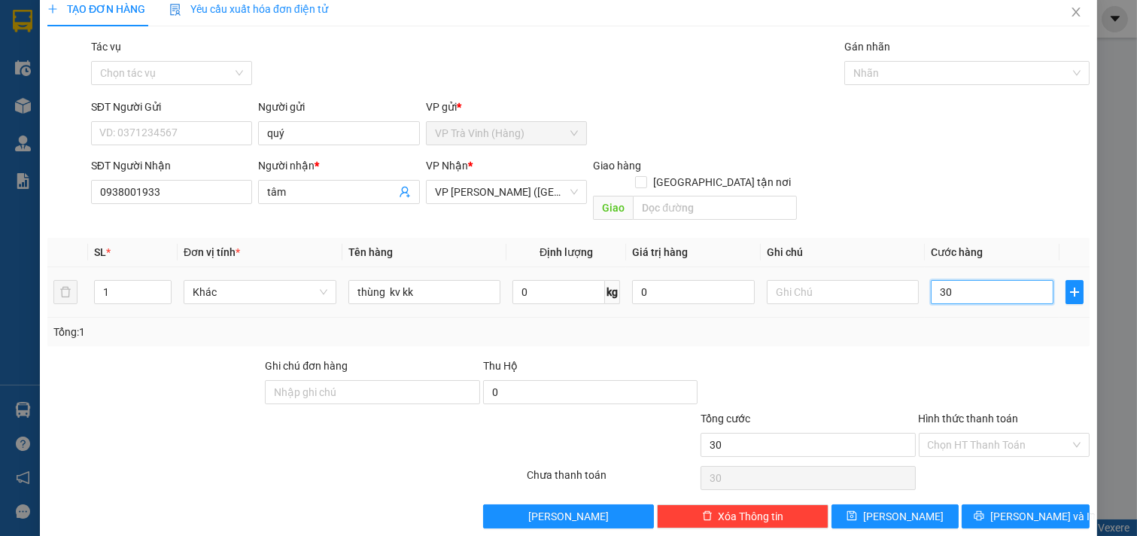
scroll to position [20, 0]
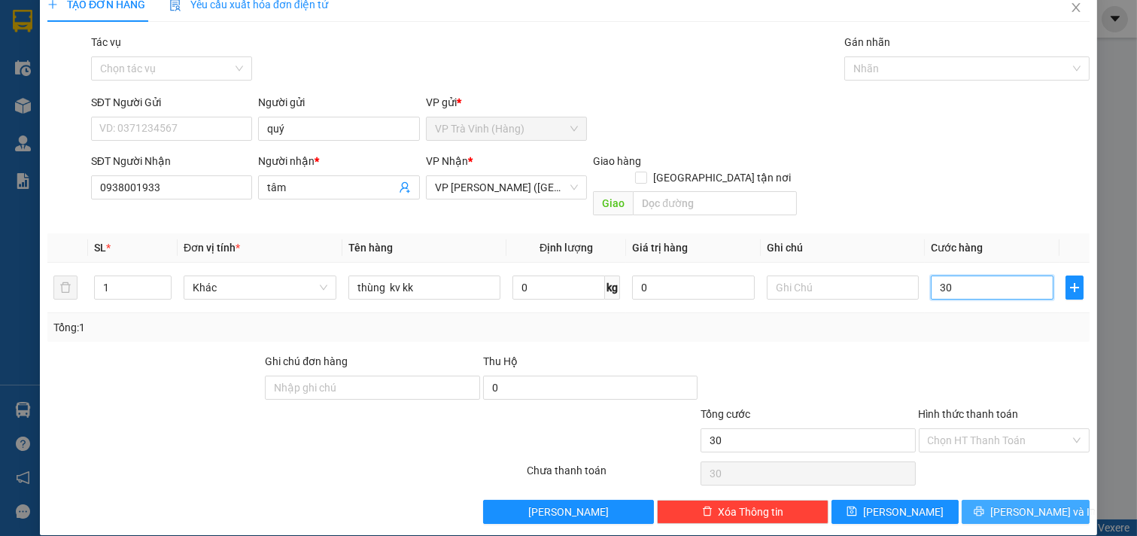
type input "30"
type input "30.000"
click at [1029, 504] on span "[PERSON_NAME] và In" at bounding box center [1043, 512] width 105 height 17
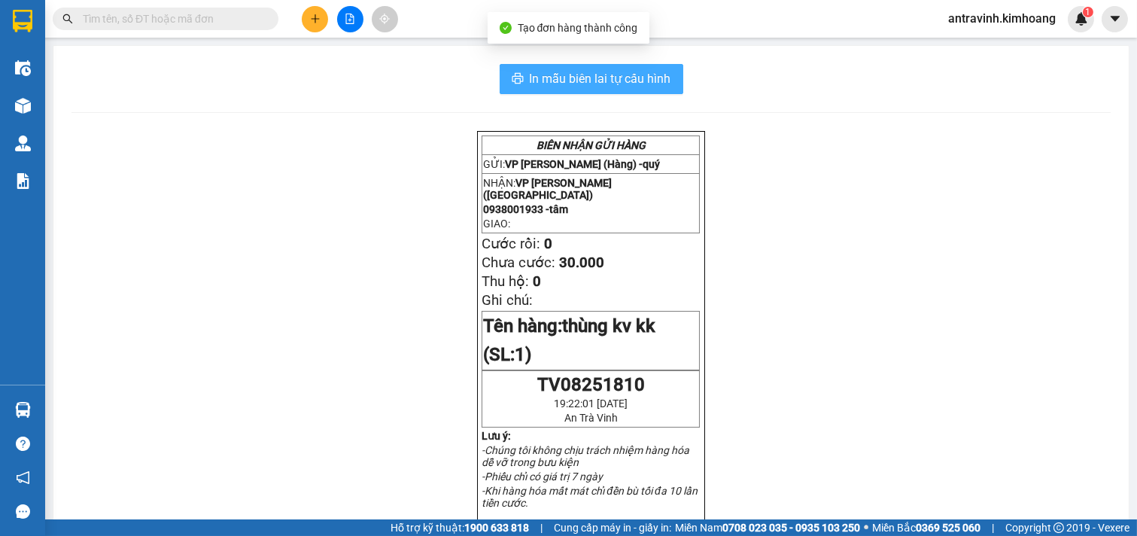
click at [644, 84] on span "In mẫu biên lai tự cấu hình" at bounding box center [601, 78] width 142 height 19
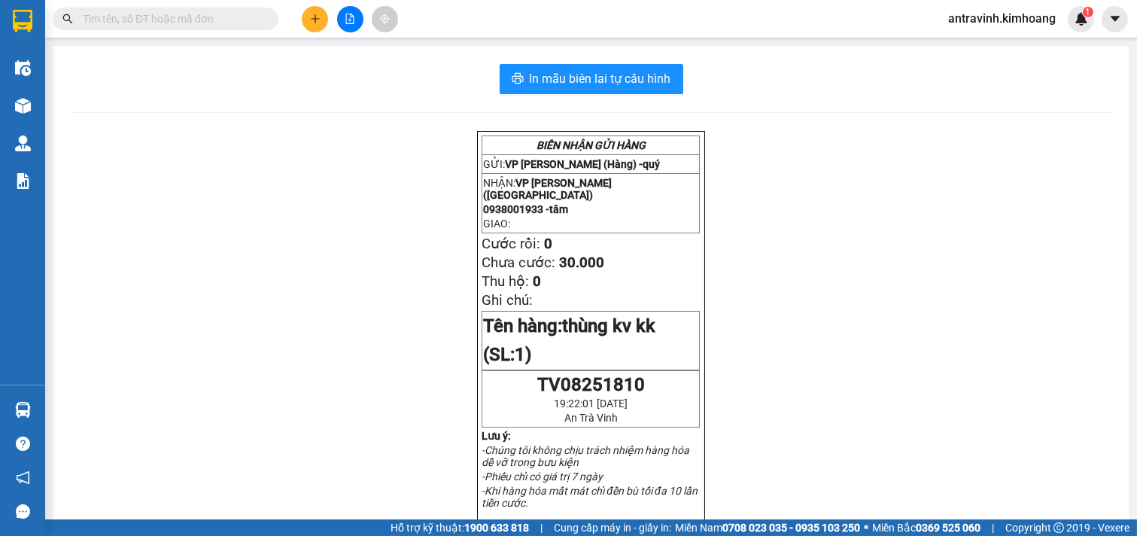
click at [173, 19] on input "text" at bounding box center [172, 19] width 178 height 17
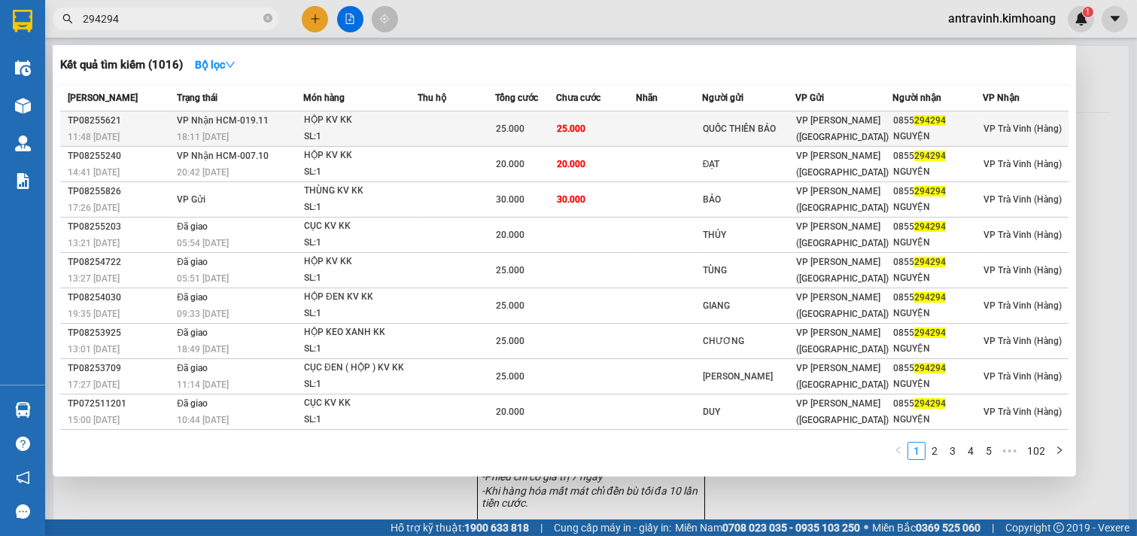
type input "294294"
click at [674, 125] on td at bounding box center [669, 128] width 66 height 35
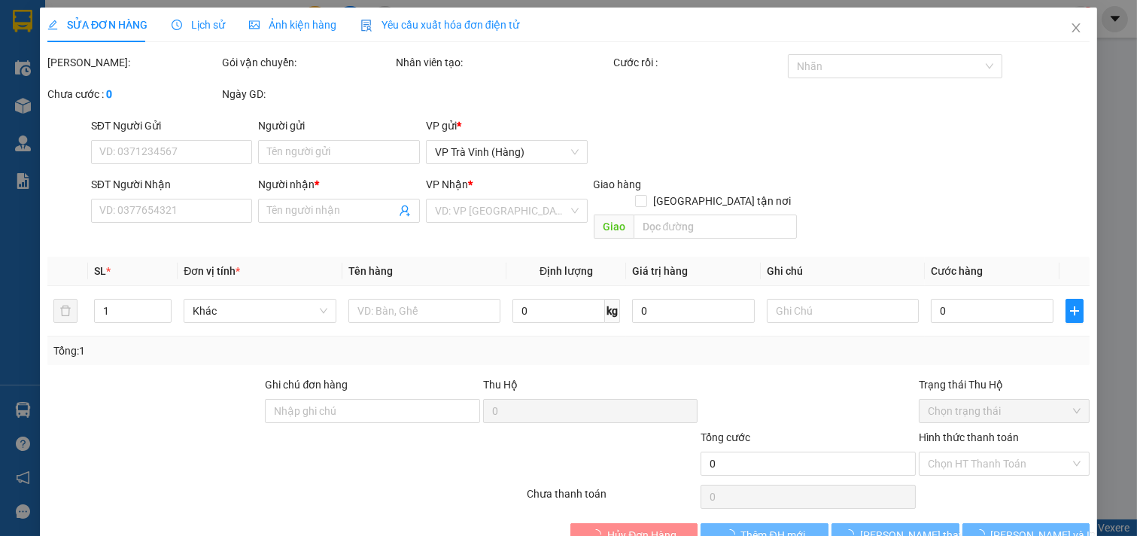
type input "QUỐC THIÊN BẢO"
type input "0855294294"
type input "NGUYỆN"
type input "25.000"
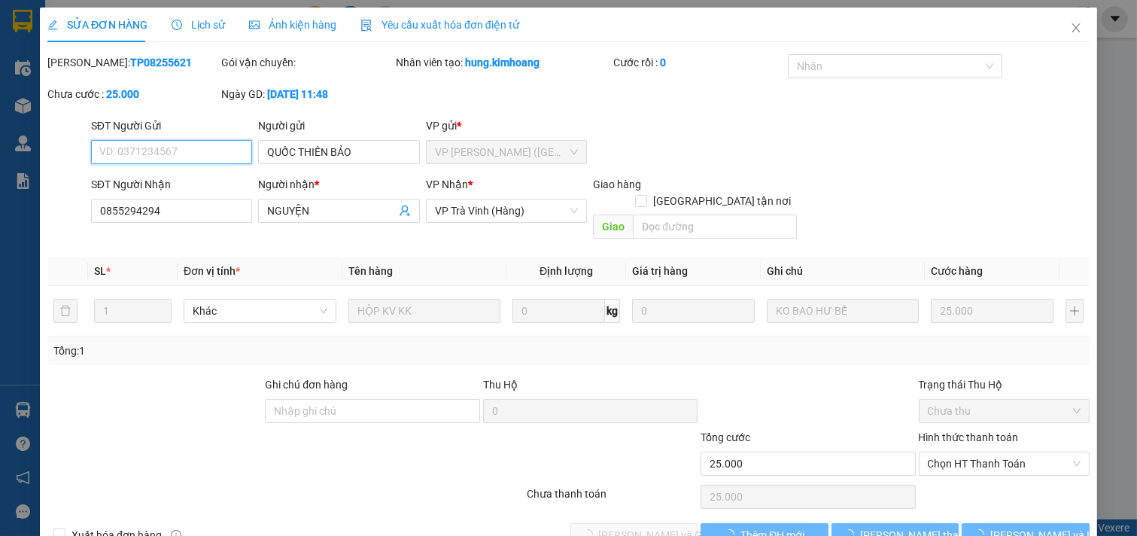
scroll to position [24, 0]
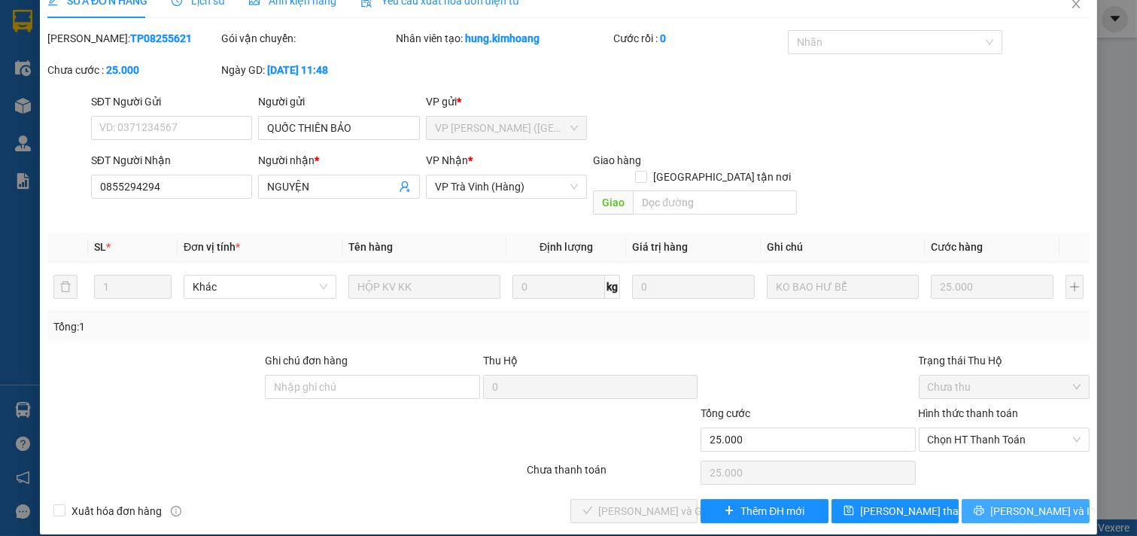
click at [1019, 503] on span "[PERSON_NAME] và In" at bounding box center [1043, 511] width 105 height 17
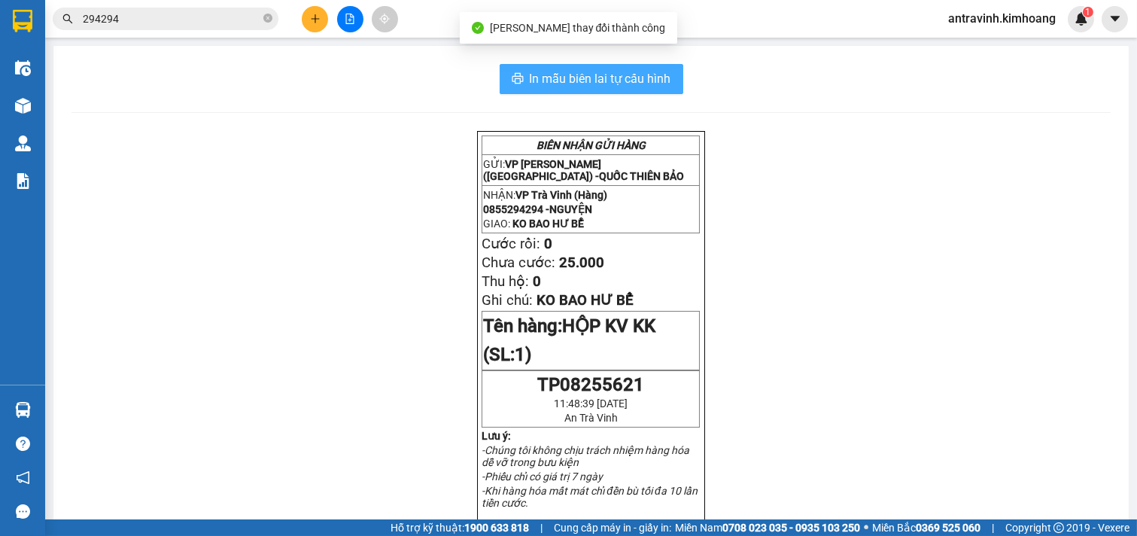
click at [667, 83] on button "In mẫu biên lai tự cấu hình" at bounding box center [592, 79] width 184 height 30
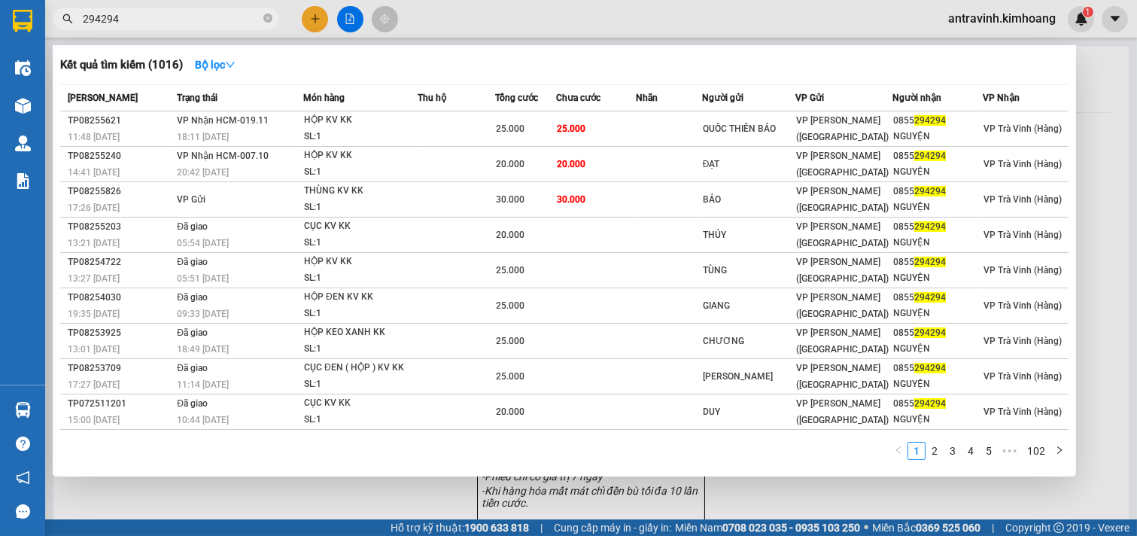
click at [229, 16] on input "294294" at bounding box center [172, 19] width 178 height 17
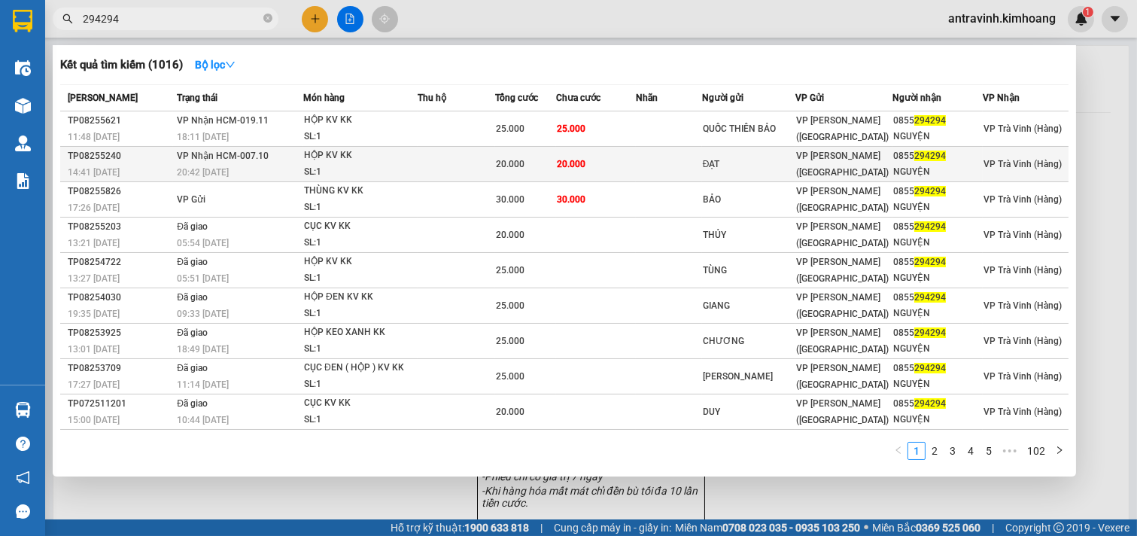
click at [596, 169] on td "20.000" at bounding box center [596, 164] width 80 height 35
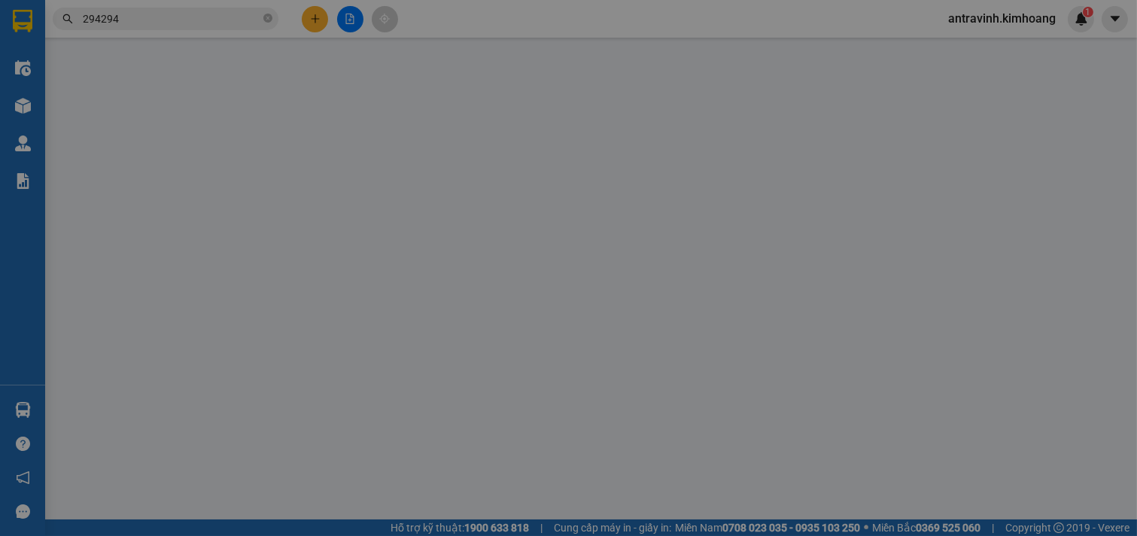
type input "ĐẠT"
type input "0855294294"
type input "NGUYỆN"
type input "20.000"
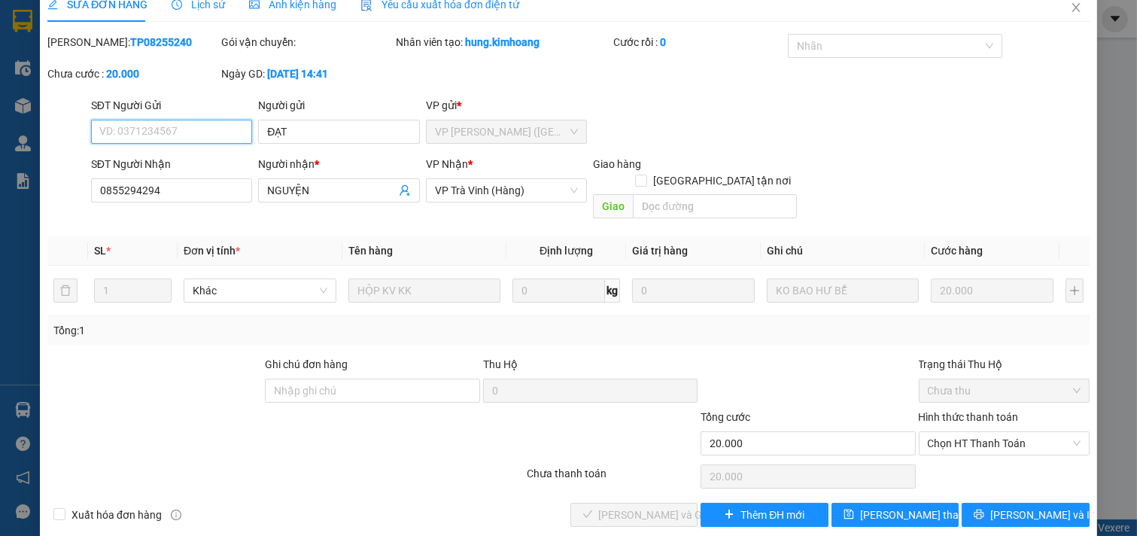
scroll to position [24, 0]
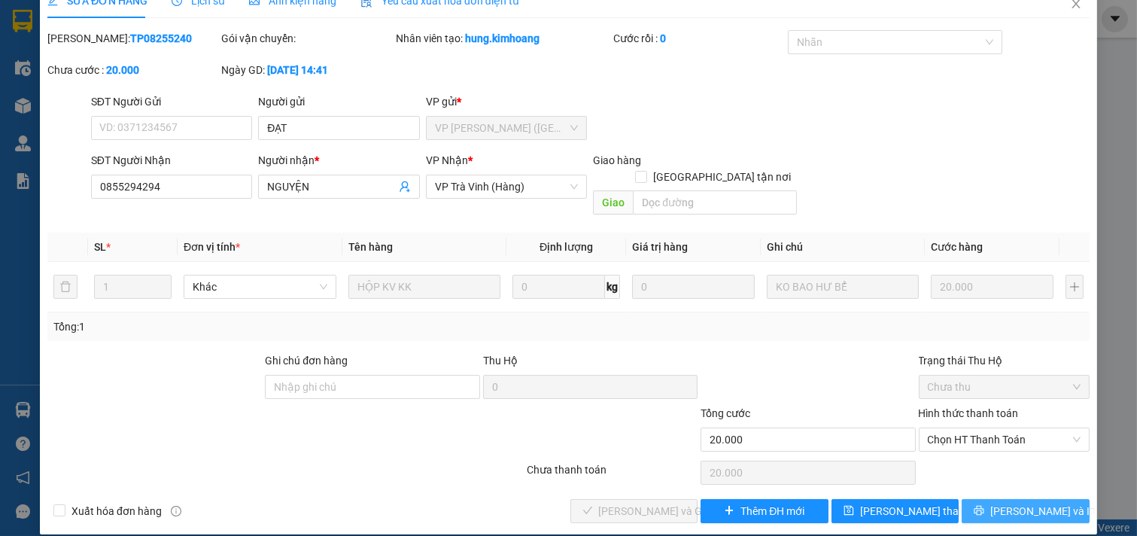
click at [985, 505] on icon "printer" at bounding box center [979, 510] width 11 height 11
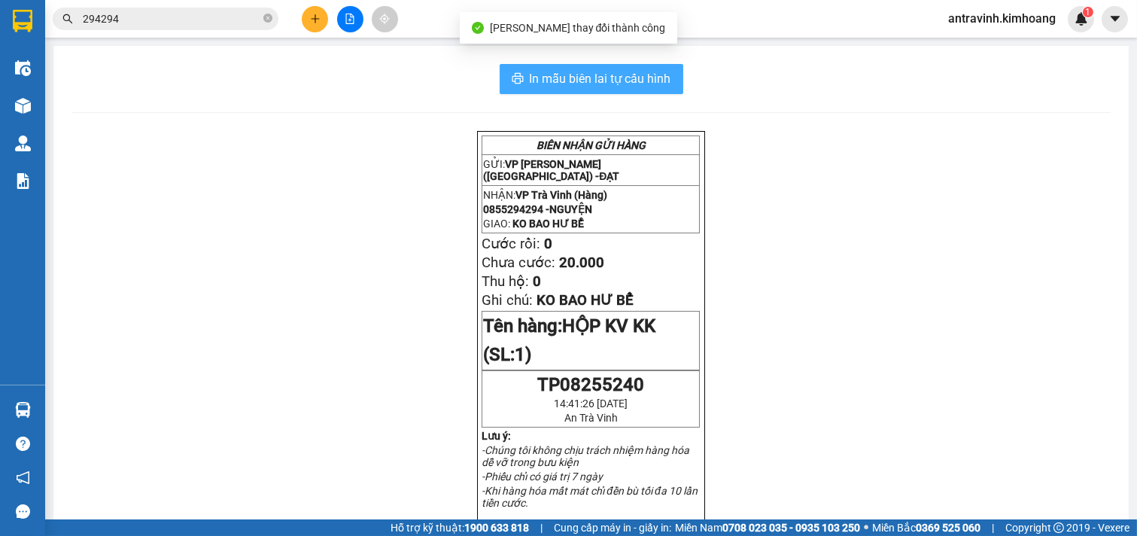
click at [650, 70] on span "In mẫu biên lai tự cấu hình" at bounding box center [601, 78] width 142 height 19
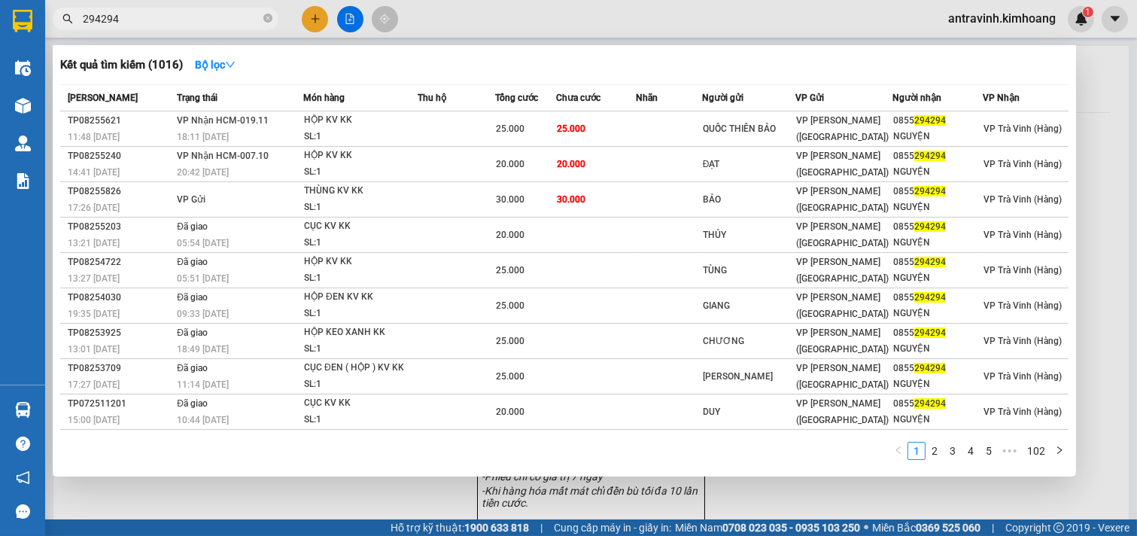
click at [192, 17] on input "294294" at bounding box center [172, 19] width 178 height 17
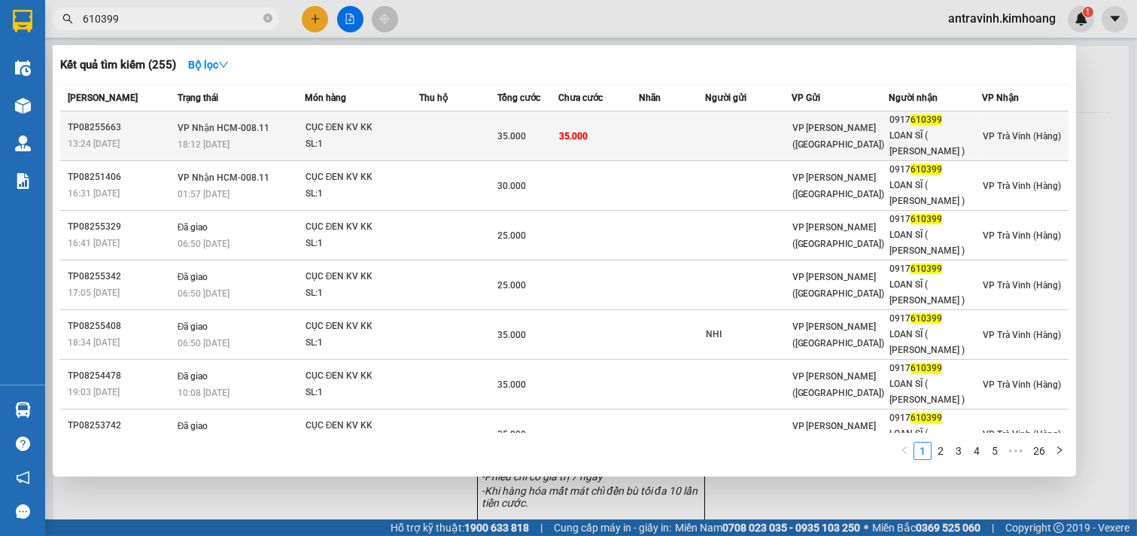
type input "610399"
click at [693, 132] on td at bounding box center [672, 136] width 66 height 50
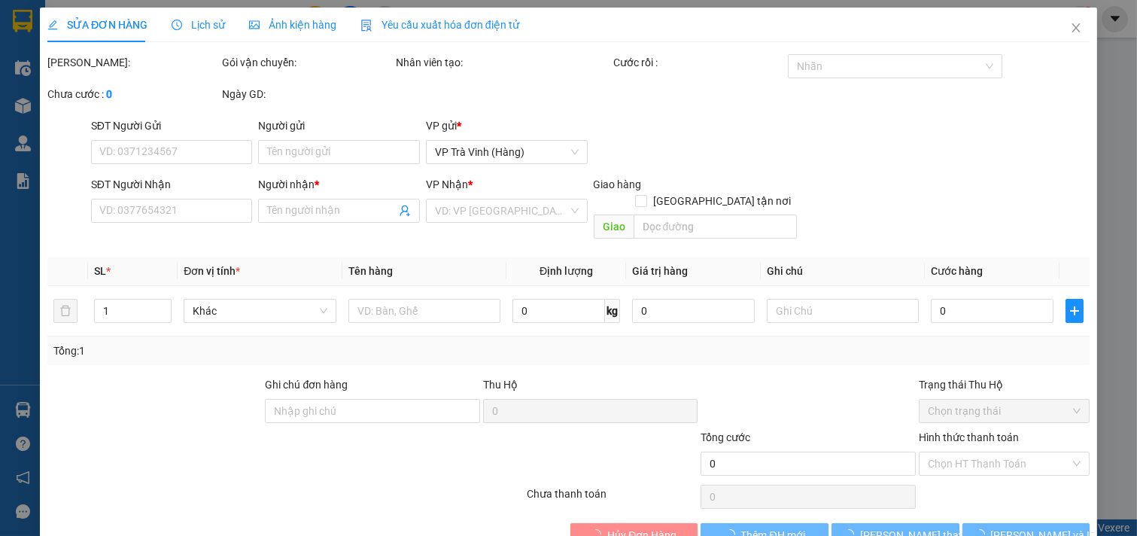
type input "0917610399"
type input "LOAN SĨ ( LOAN VŨ )"
type input "KO"
type input "35.000"
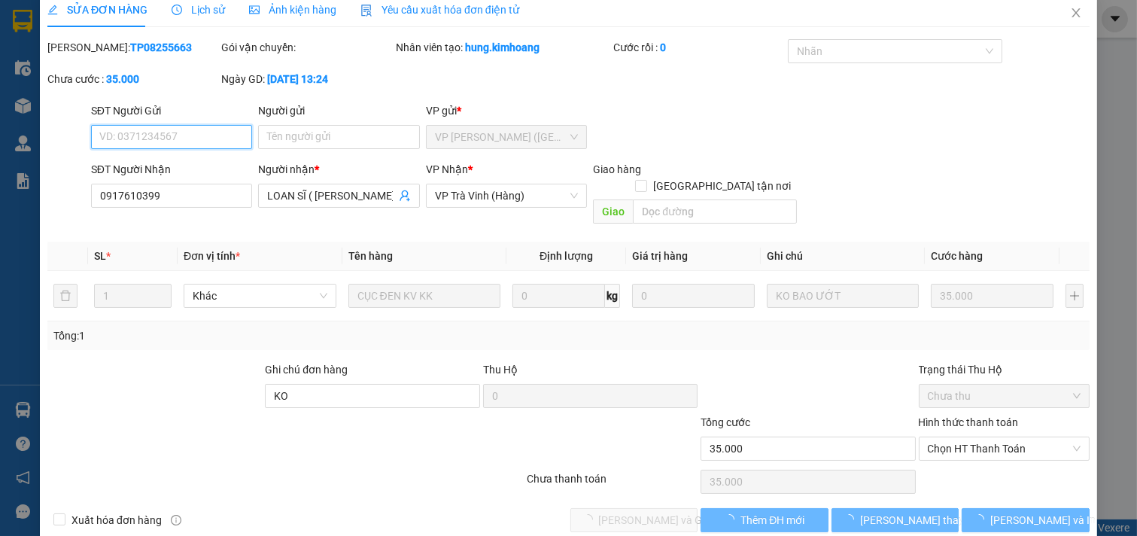
scroll to position [24, 0]
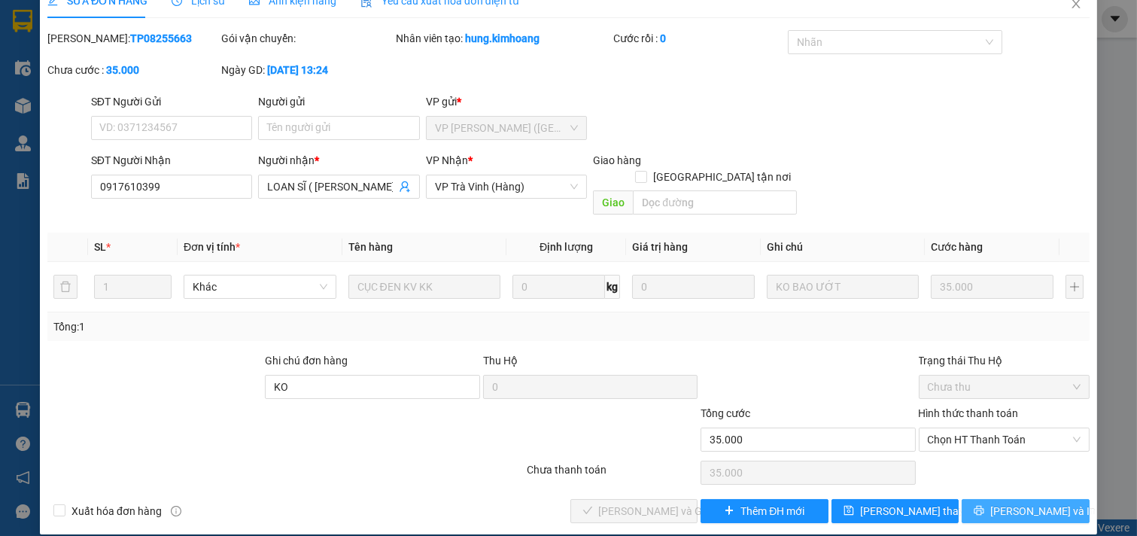
click at [1034, 503] on span "[PERSON_NAME] và In" at bounding box center [1043, 511] width 105 height 17
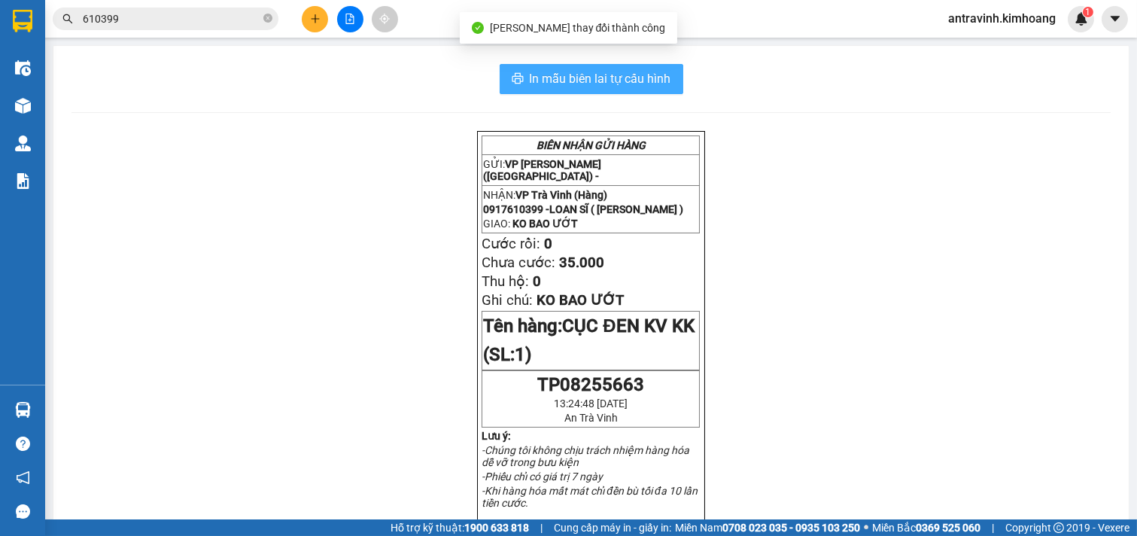
click at [623, 74] on span "In mẫu biên lai tự cấu hình" at bounding box center [601, 78] width 142 height 19
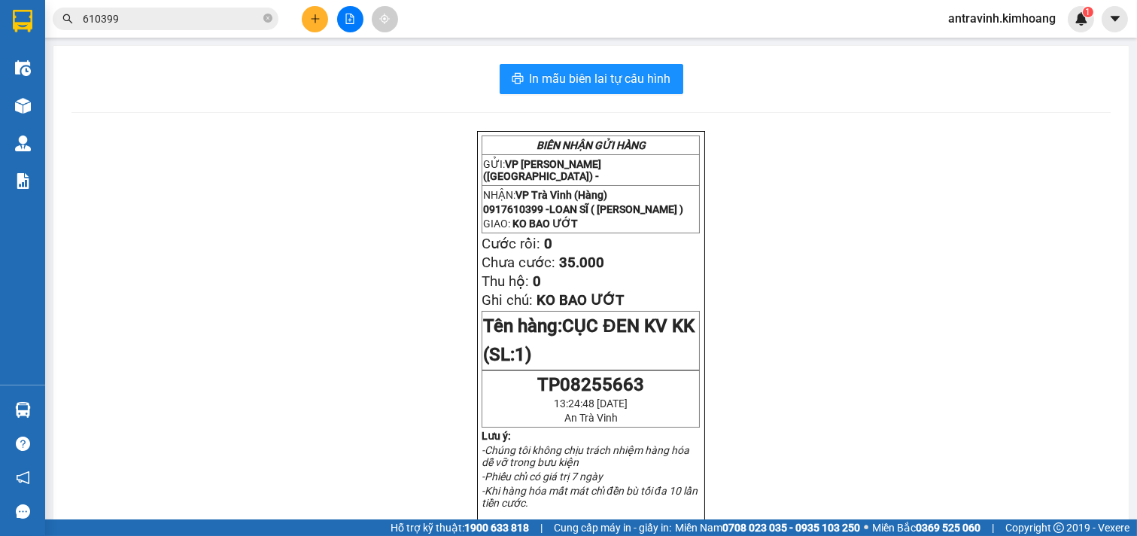
click at [151, 24] on input "610399" at bounding box center [172, 19] width 178 height 17
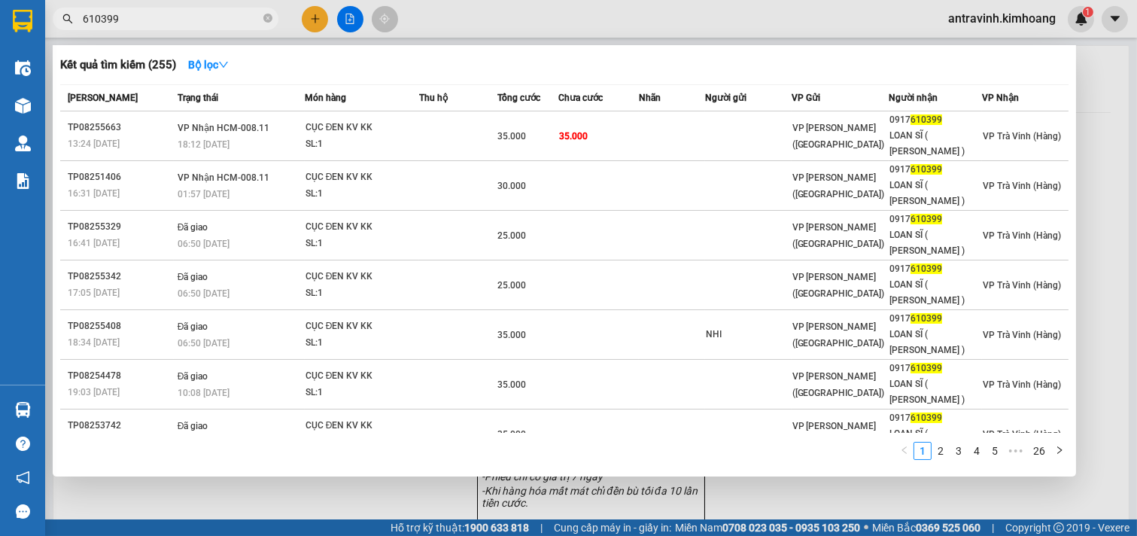
click at [151, 24] on input "610399" at bounding box center [172, 19] width 178 height 17
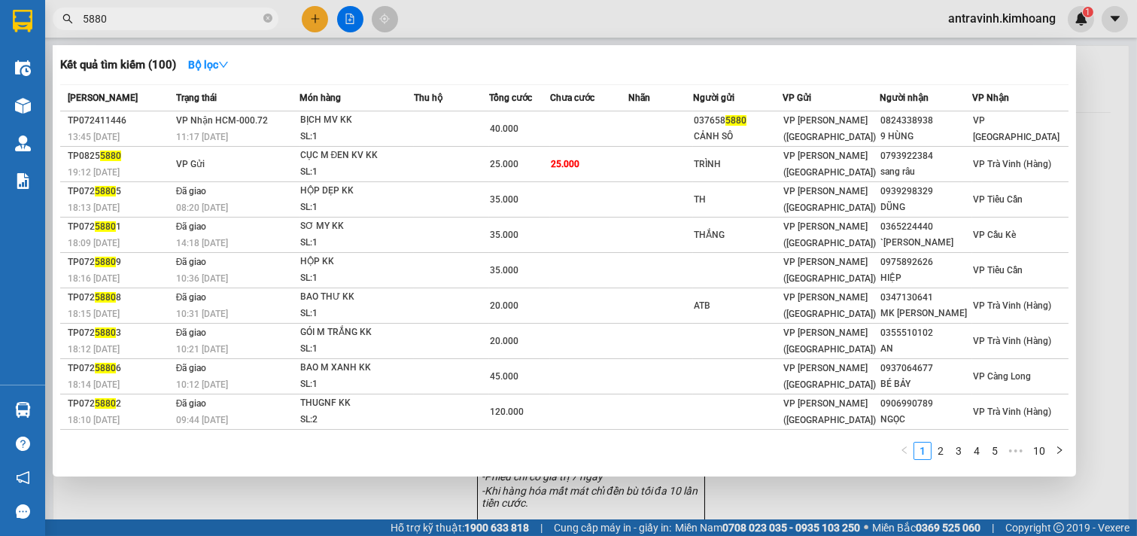
click at [174, 21] on input "5880" at bounding box center [172, 19] width 178 height 17
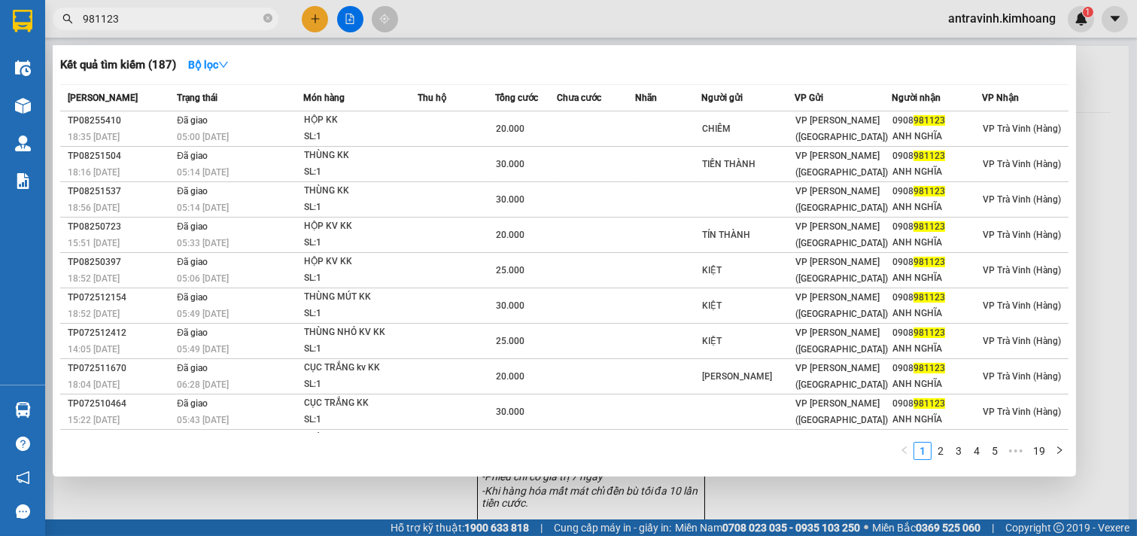
click at [129, 17] on input "981123" at bounding box center [172, 19] width 178 height 17
click at [129, 16] on input "981123" at bounding box center [172, 19] width 178 height 17
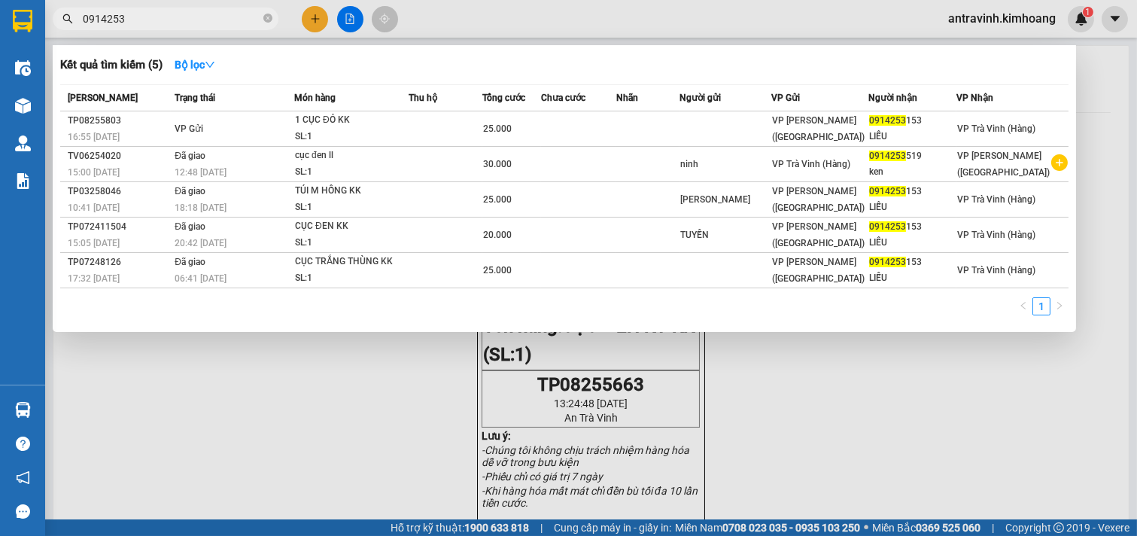
click at [163, 26] on input "0914253" at bounding box center [172, 19] width 178 height 17
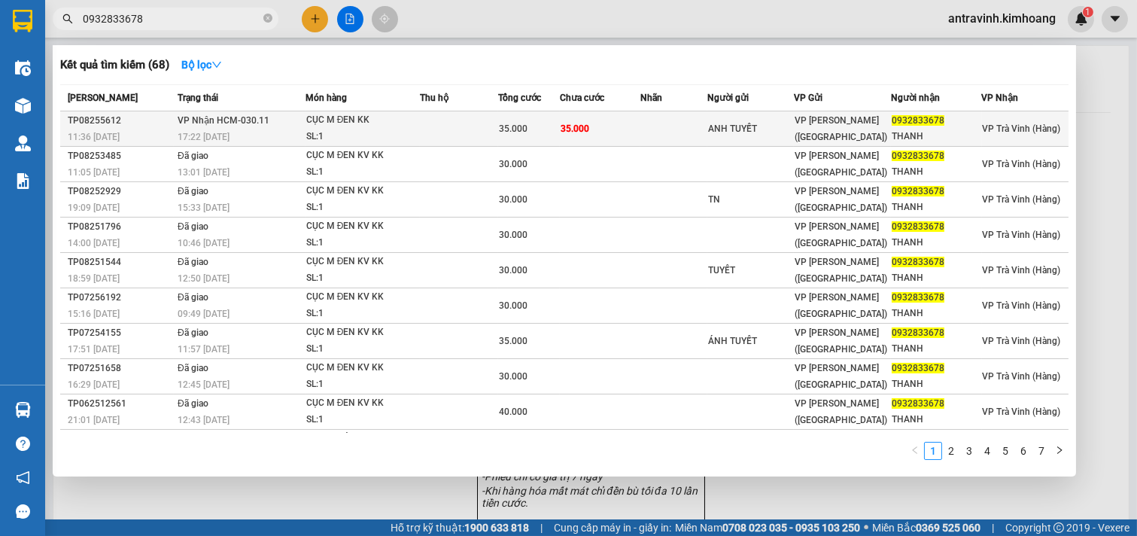
click at [610, 131] on td "35.000" at bounding box center [600, 128] width 81 height 35
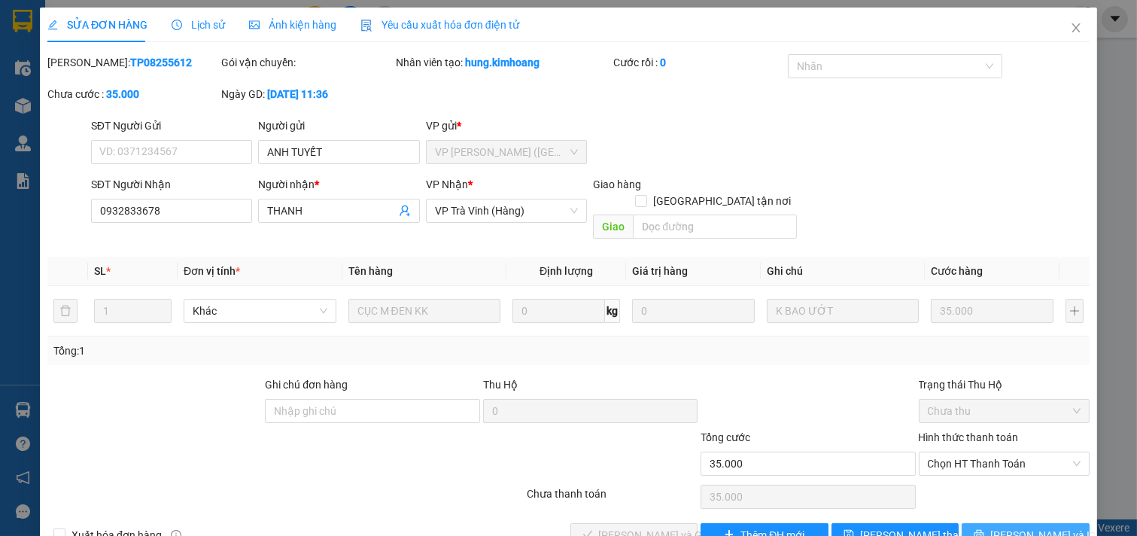
click at [1012, 527] on span "[PERSON_NAME] và In" at bounding box center [1043, 535] width 105 height 17
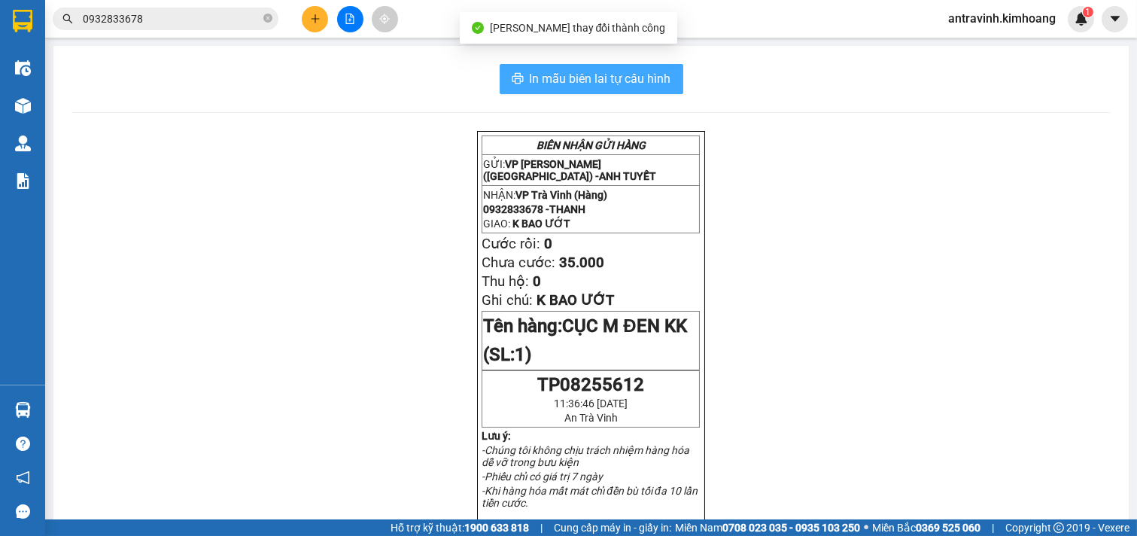
click at [636, 77] on span "In mẫu biên lai tự cấu hình" at bounding box center [601, 78] width 142 height 19
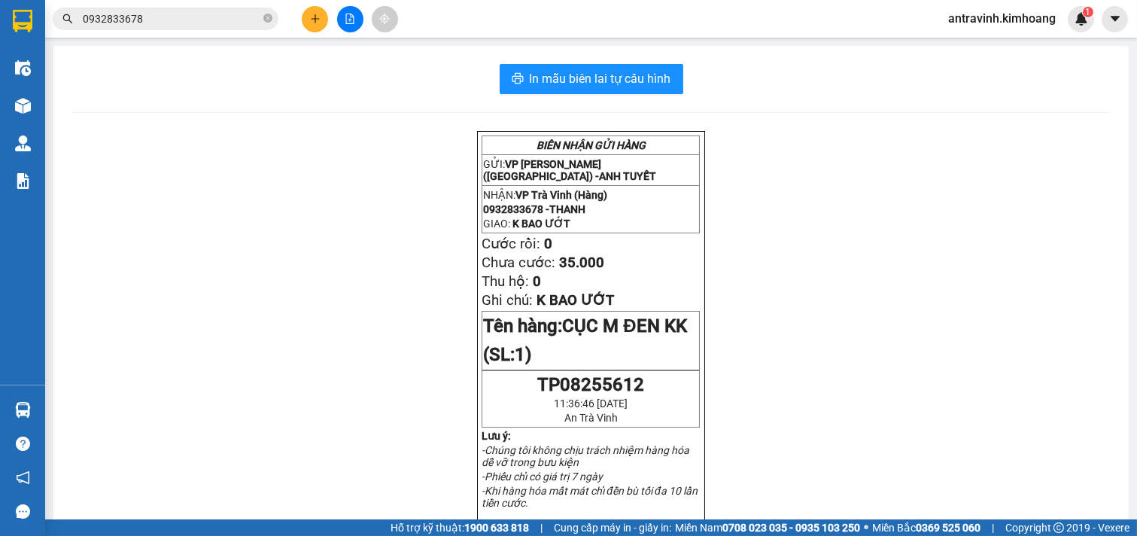
click at [174, 18] on input "0932833678" at bounding box center [172, 19] width 178 height 17
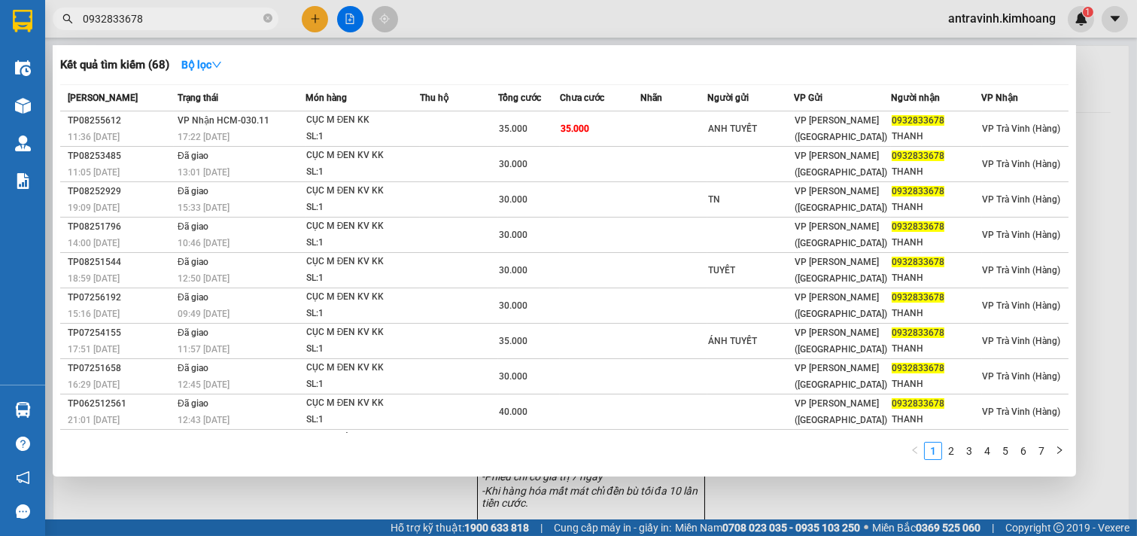
click at [174, 18] on input "0932833678" at bounding box center [172, 19] width 178 height 17
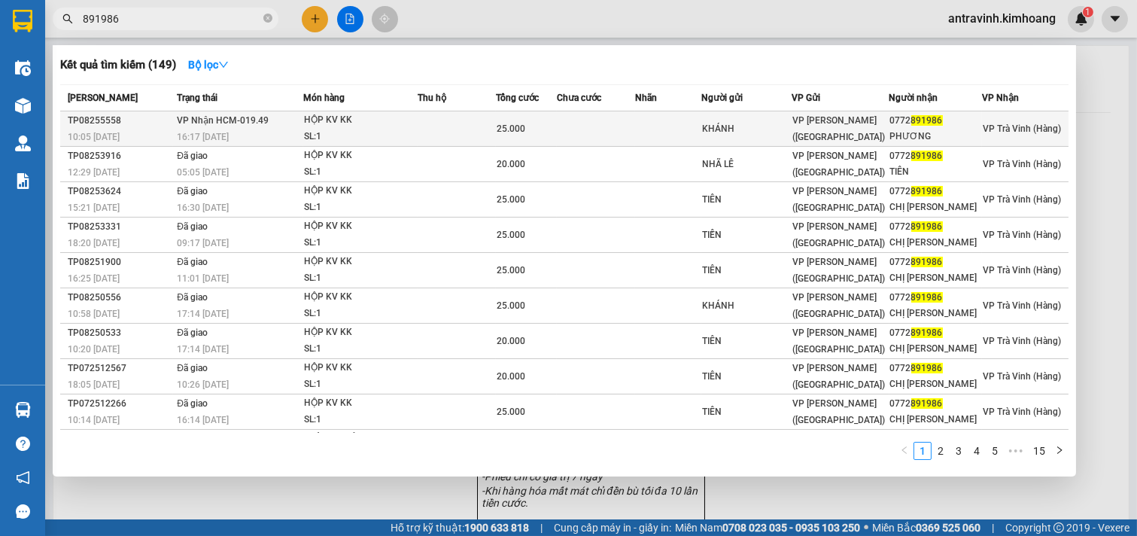
type input "891986"
click at [569, 130] on td at bounding box center [596, 128] width 78 height 35
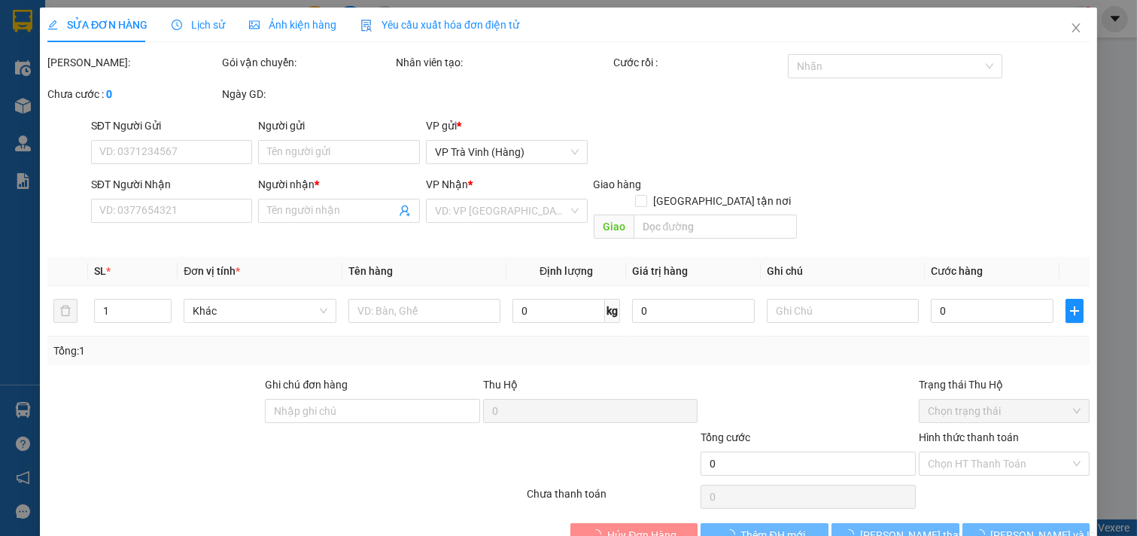
type input "KHÁNH"
type input "0772891986"
type input "PHƯƠNG"
type input "25.000"
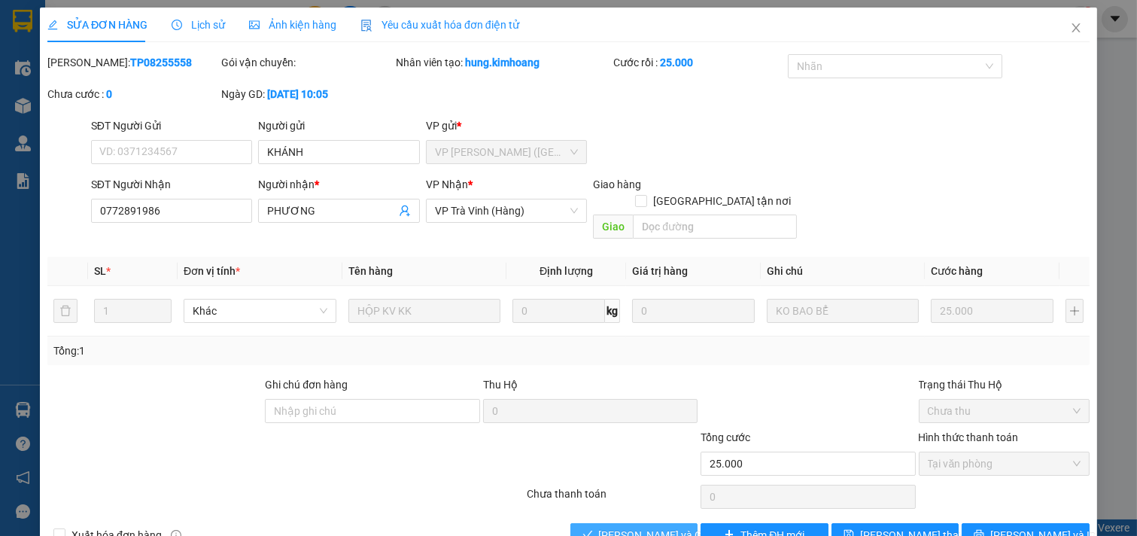
click at [628, 527] on span "[PERSON_NAME] và Giao hàng" at bounding box center [671, 535] width 145 height 17
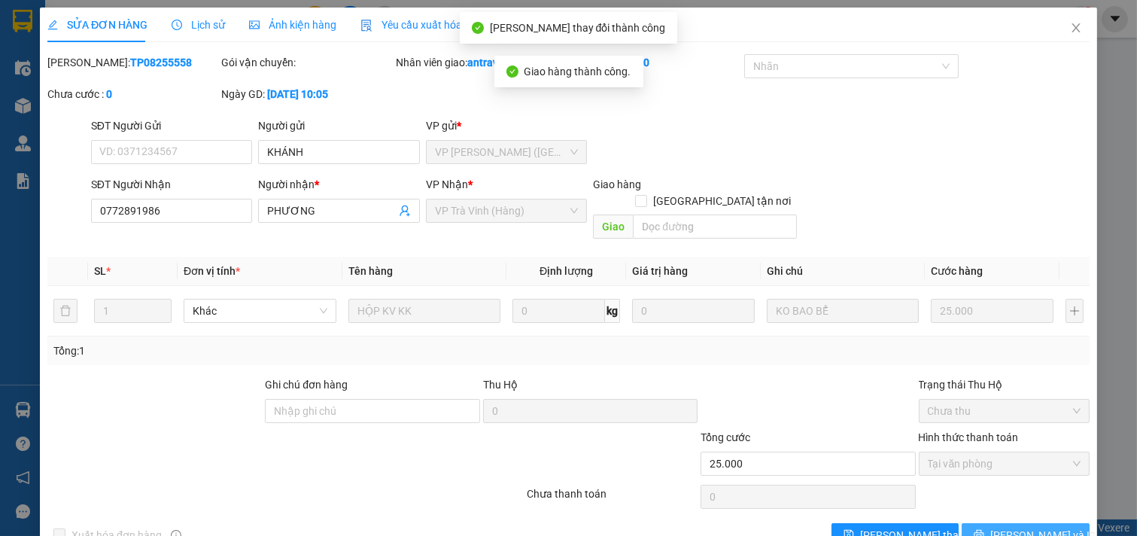
click at [1040, 527] on span "[PERSON_NAME] và In" at bounding box center [1043, 535] width 105 height 17
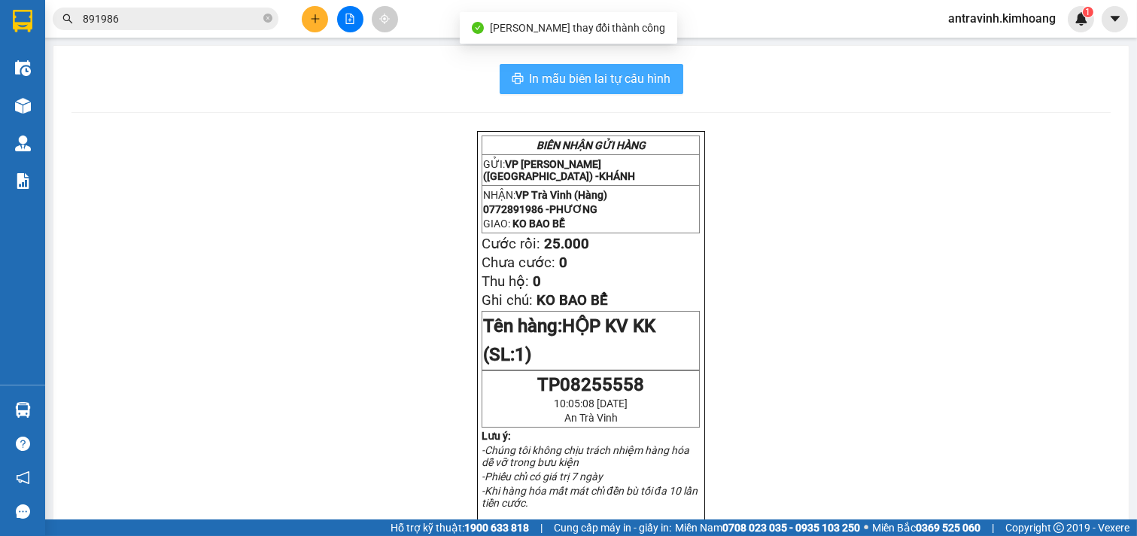
click at [664, 73] on span "In mẫu biên lai tự cấu hình" at bounding box center [601, 78] width 142 height 19
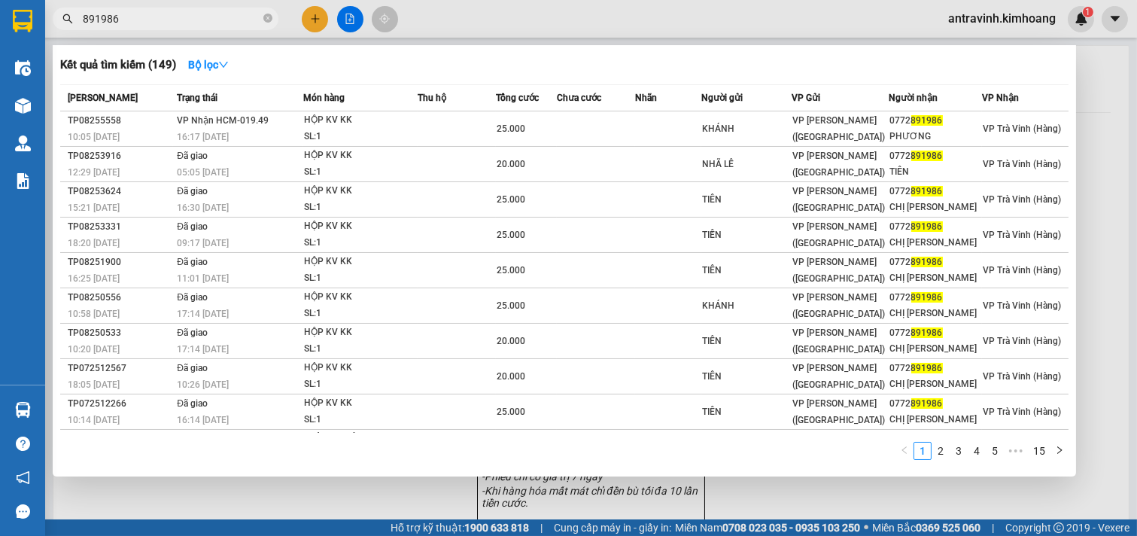
click at [166, 14] on input "891986" at bounding box center [172, 19] width 178 height 17
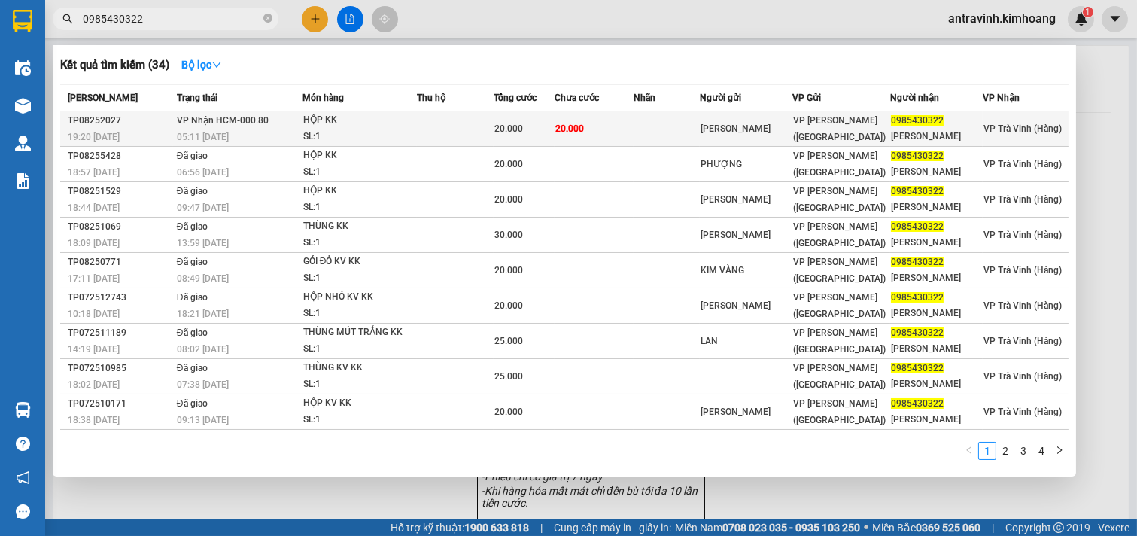
type input "0985430322"
click at [670, 131] on td at bounding box center [666, 128] width 65 height 35
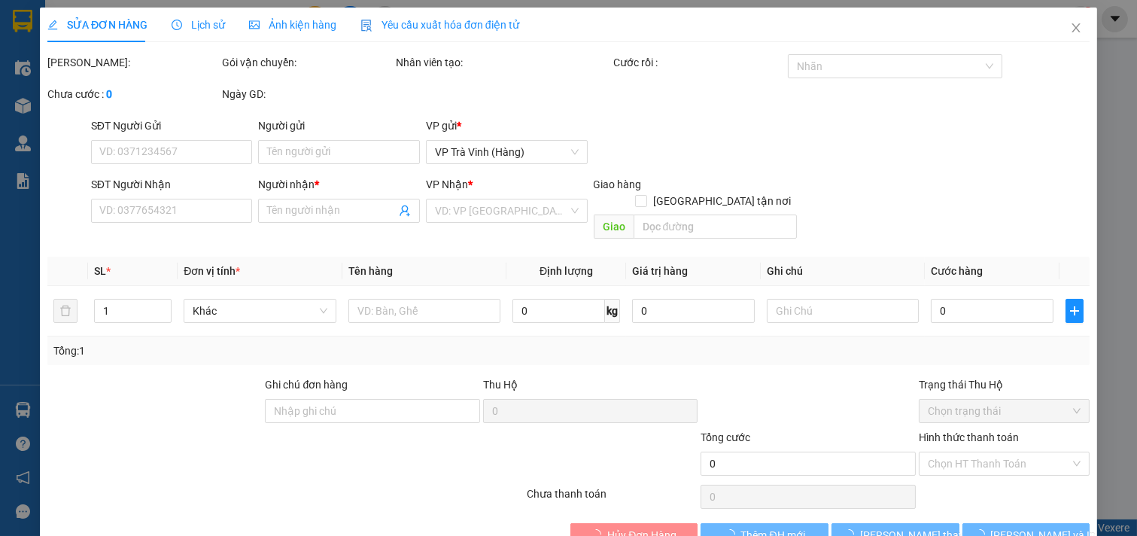
type input "KIM PHƯƠNG"
type input "0985430322"
type input "[PERSON_NAME]"
type input "20.000"
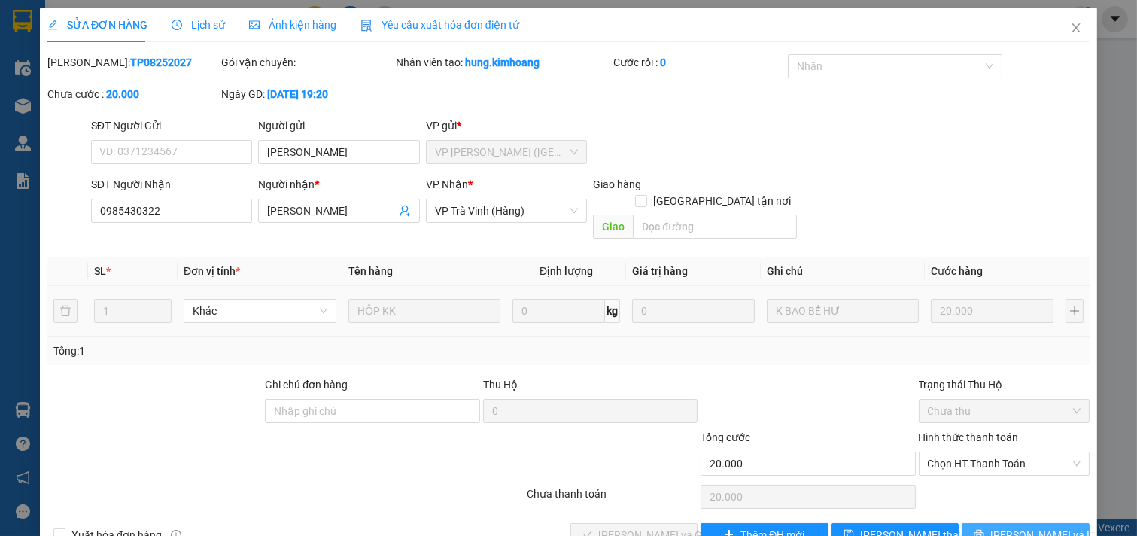
click at [1012, 527] on span "[PERSON_NAME] và In" at bounding box center [1043, 535] width 105 height 17
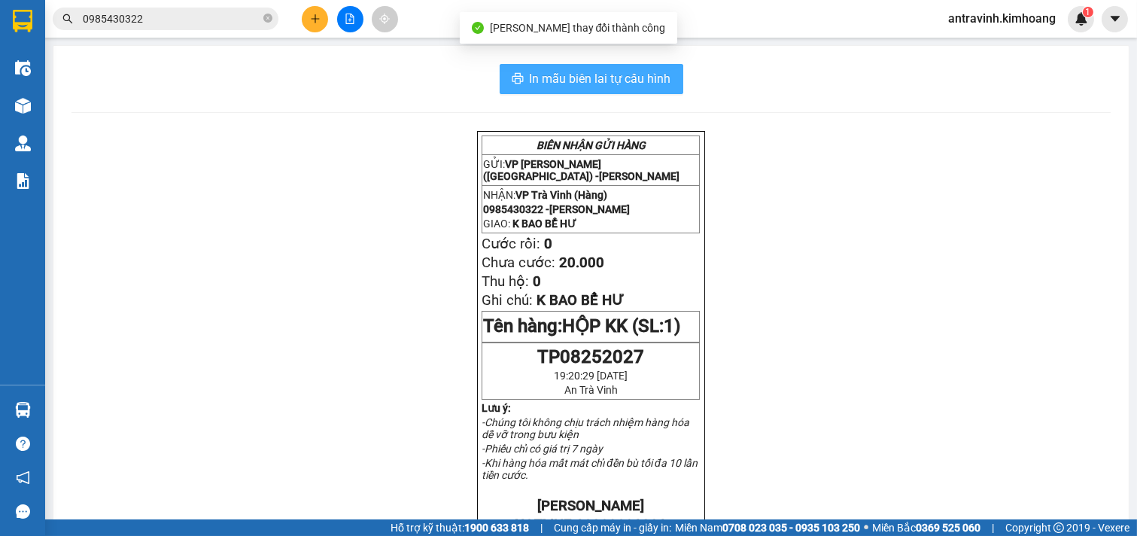
click at [619, 81] on span "In mẫu biên lai tự cấu hình" at bounding box center [601, 78] width 142 height 19
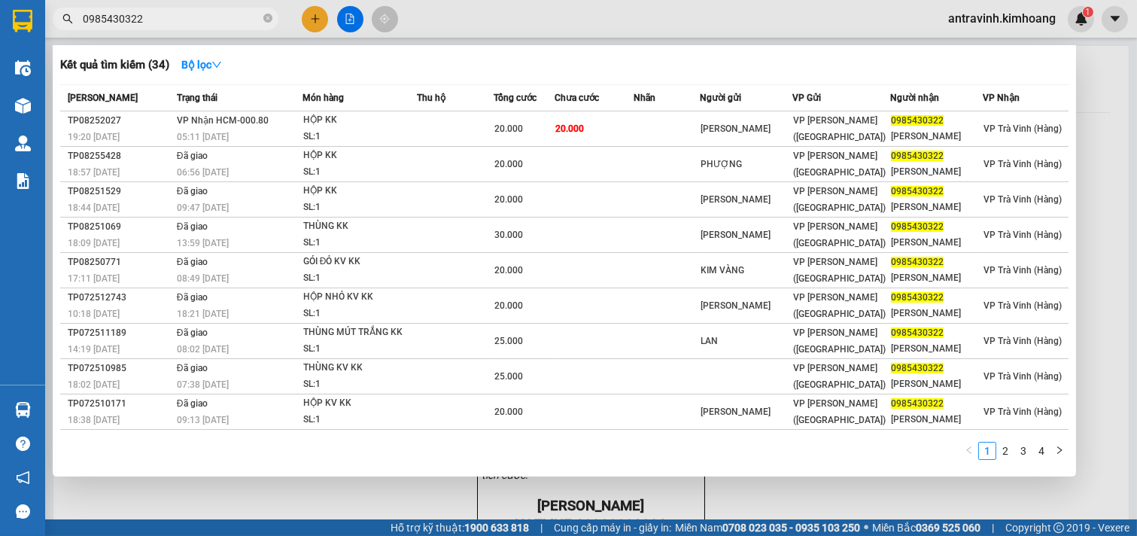
click at [152, 21] on input "0985430322" at bounding box center [172, 19] width 178 height 17
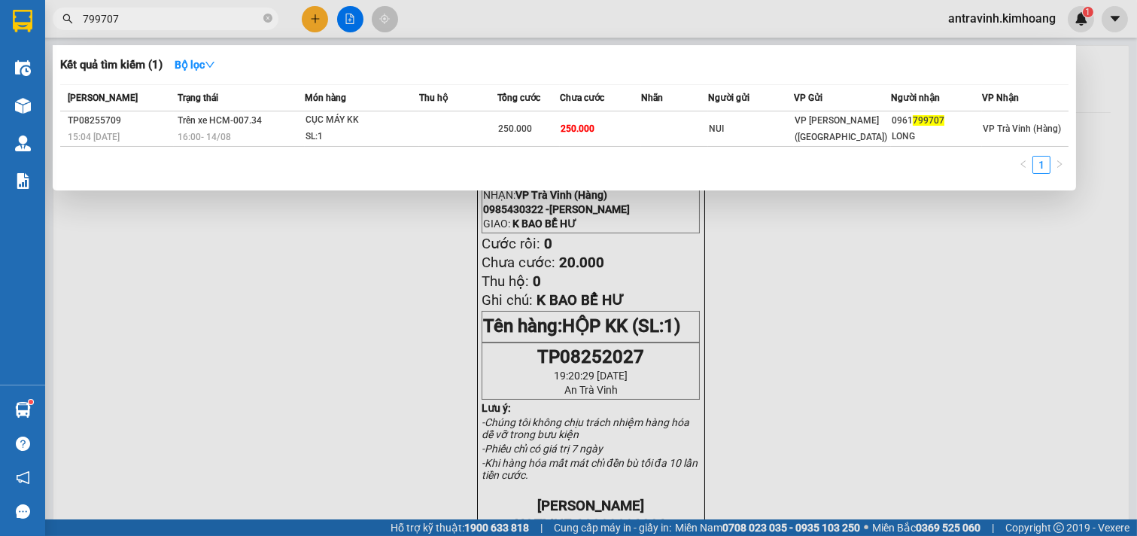
type input "799707"
click at [313, 13] on div at bounding box center [568, 268] width 1137 height 536
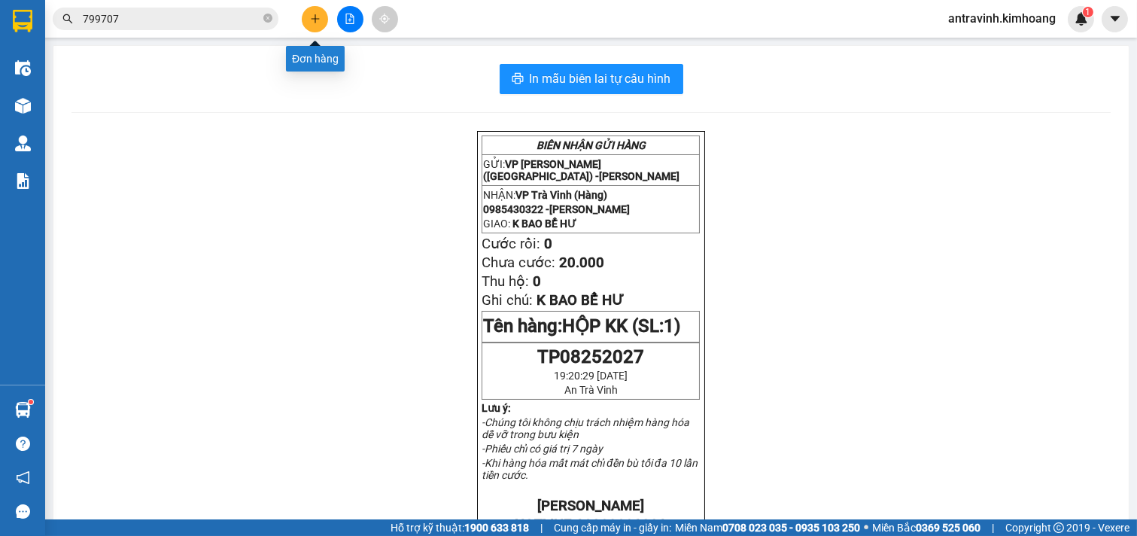
click at [313, 14] on icon "plus" at bounding box center [315, 19] width 11 height 11
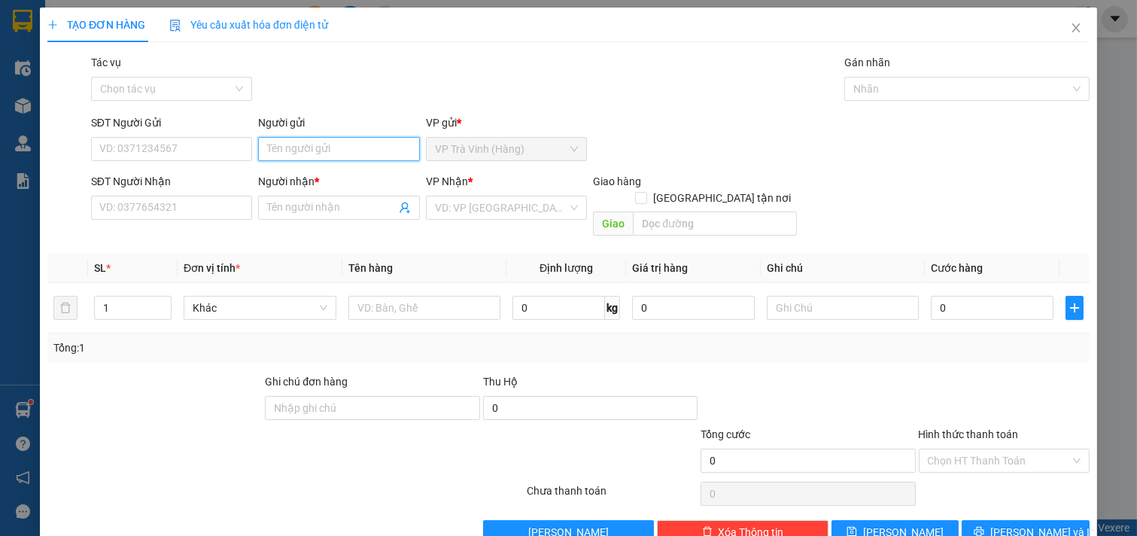
click at [314, 152] on input "Người gửi" at bounding box center [339, 149] width 162 height 24
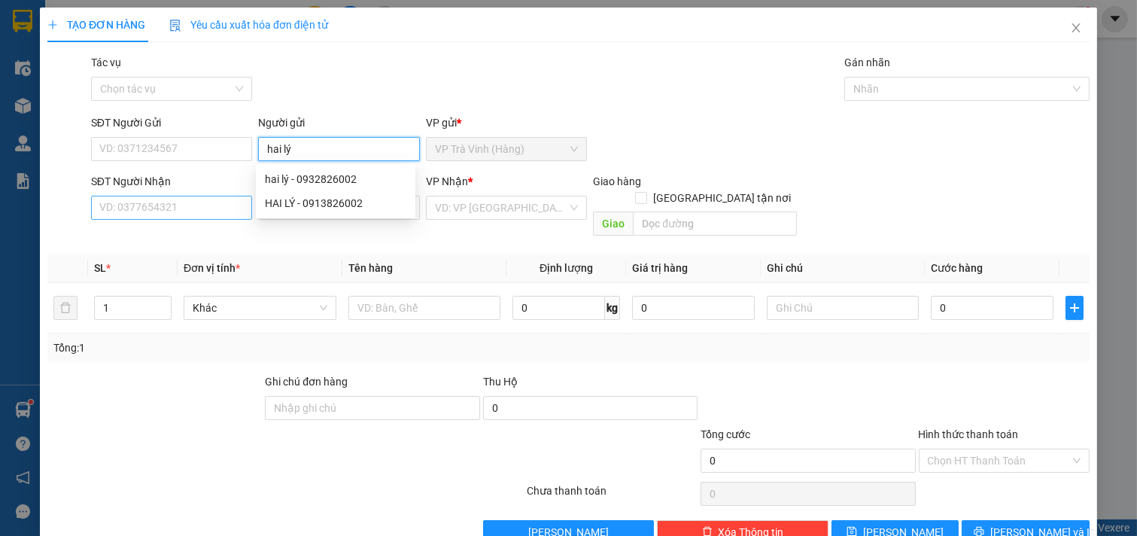
type input "hai lý"
click at [238, 205] on input "SĐT Người Nhận" at bounding box center [172, 208] width 162 height 24
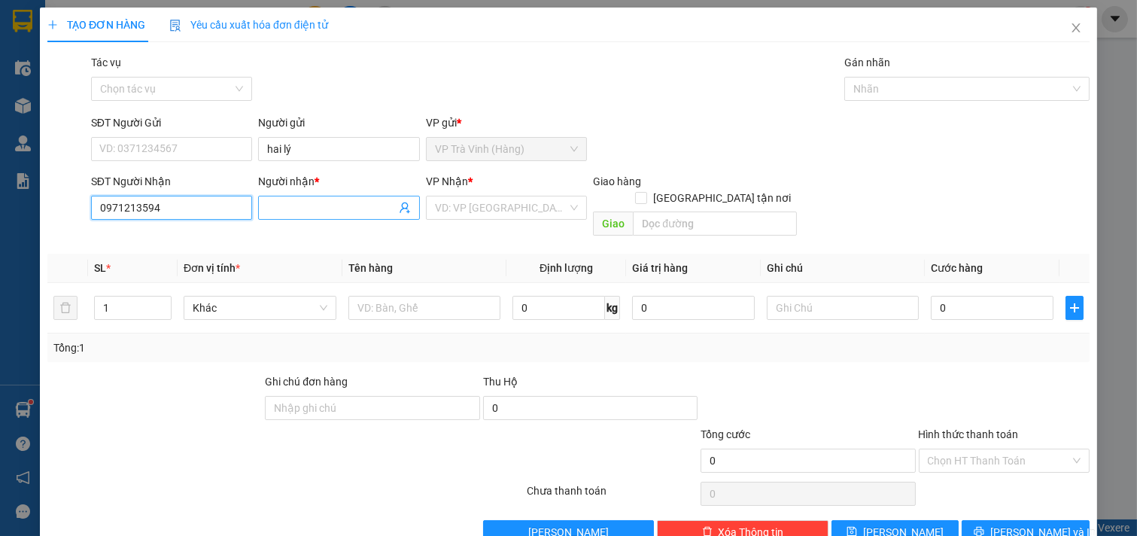
type input "0971213594"
click at [267, 207] on input "Người nhận *" at bounding box center [331, 207] width 129 height 17
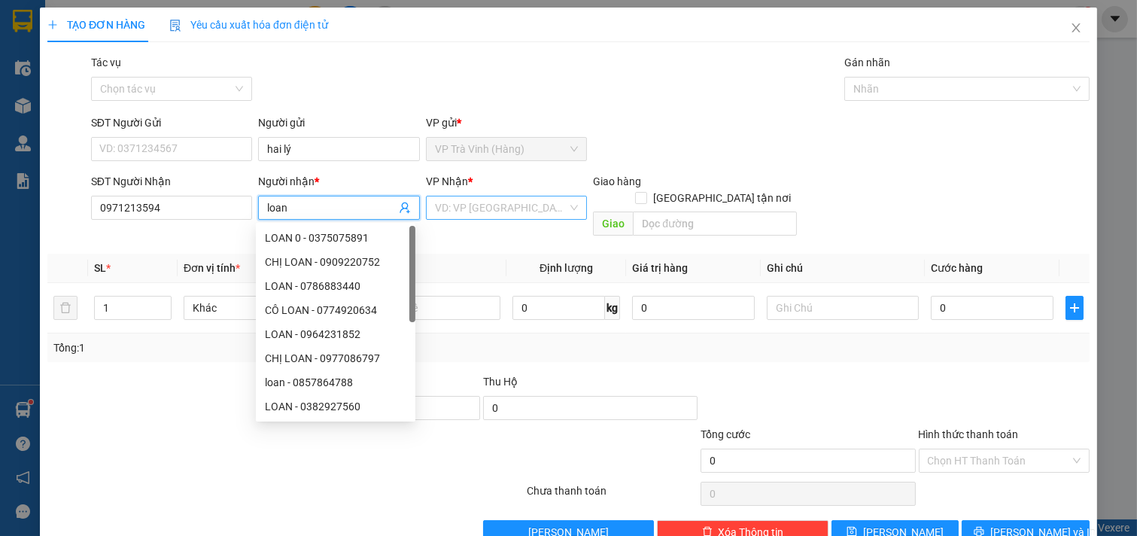
type input "loan"
click at [449, 214] on input "search" at bounding box center [501, 207] width 133 height 23
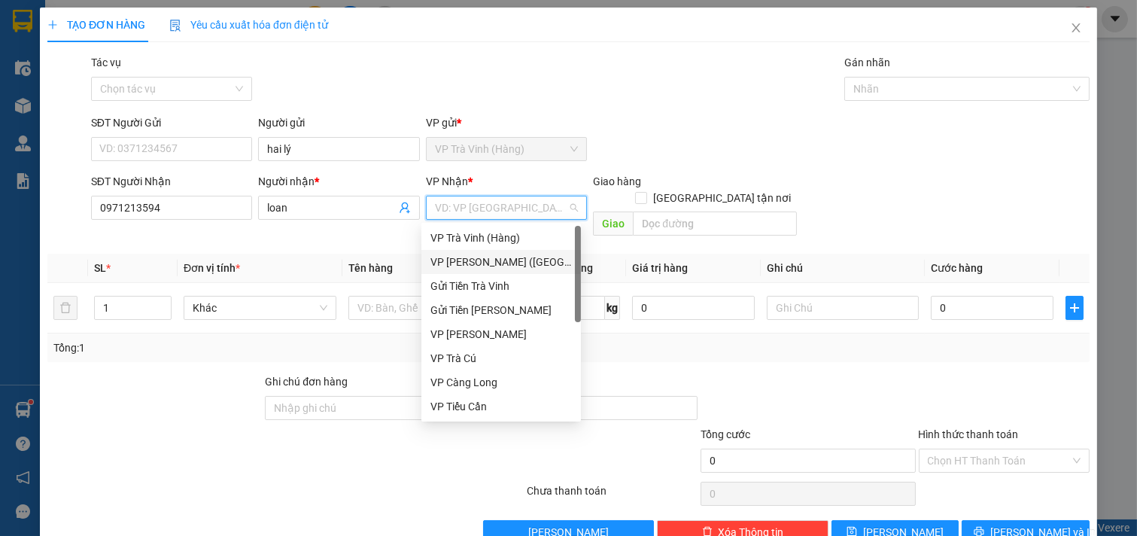
click at [476, 257] on div "VP [PERSON_NAME] ([GEOGRAPHIC_DATA])" at bounding box center [502, 262] width 142 height 17
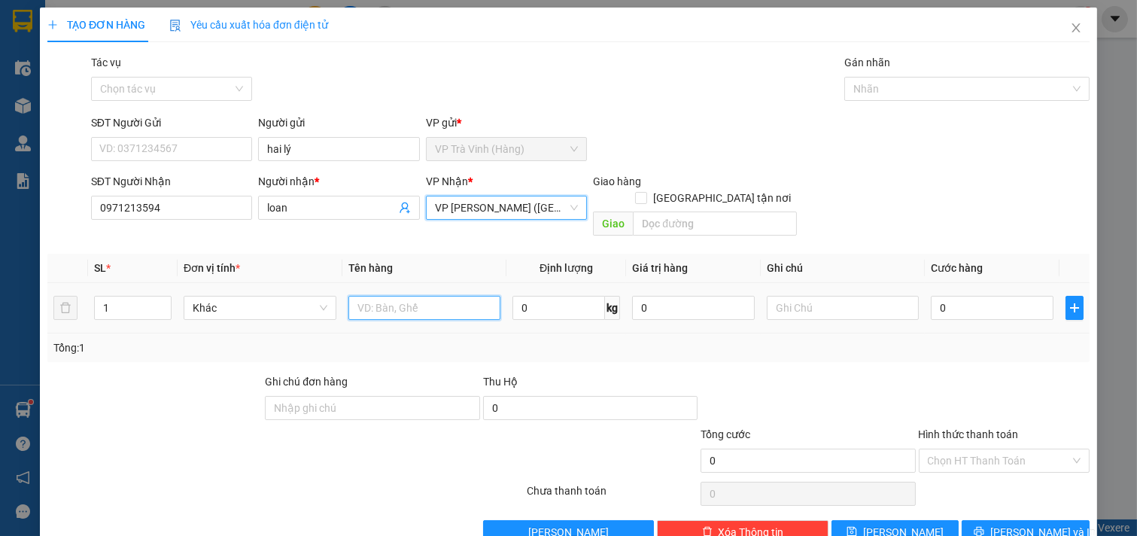
click at [384, 303] on input "text" at bounding box center [425, 308] width 153 height 24
type input "1 thùng"
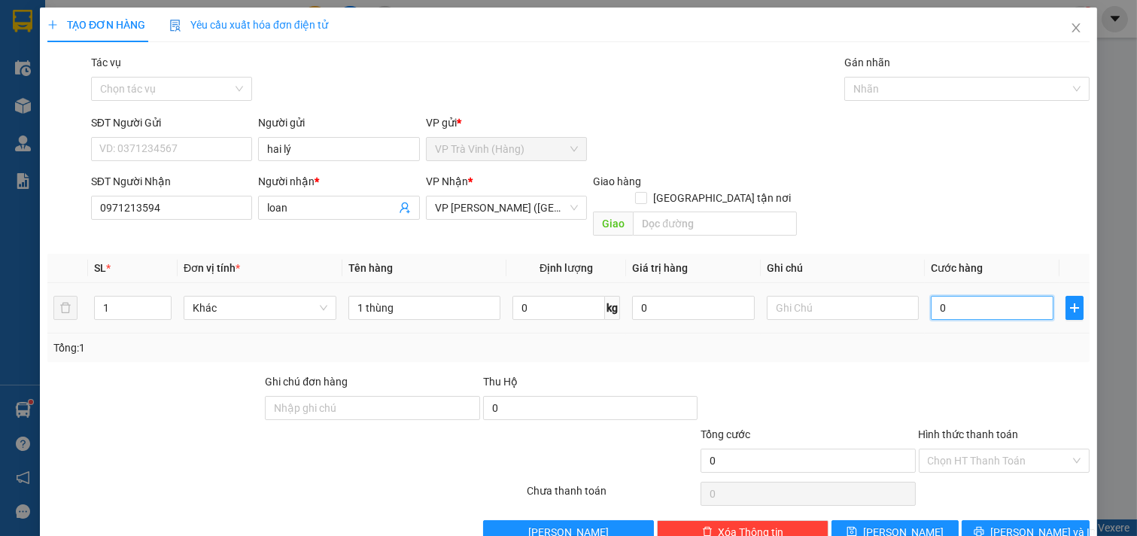
click at [931, 296] on input "0" at bounding box center [992, 308] width 123 height 24
type input "2"
type input "25"
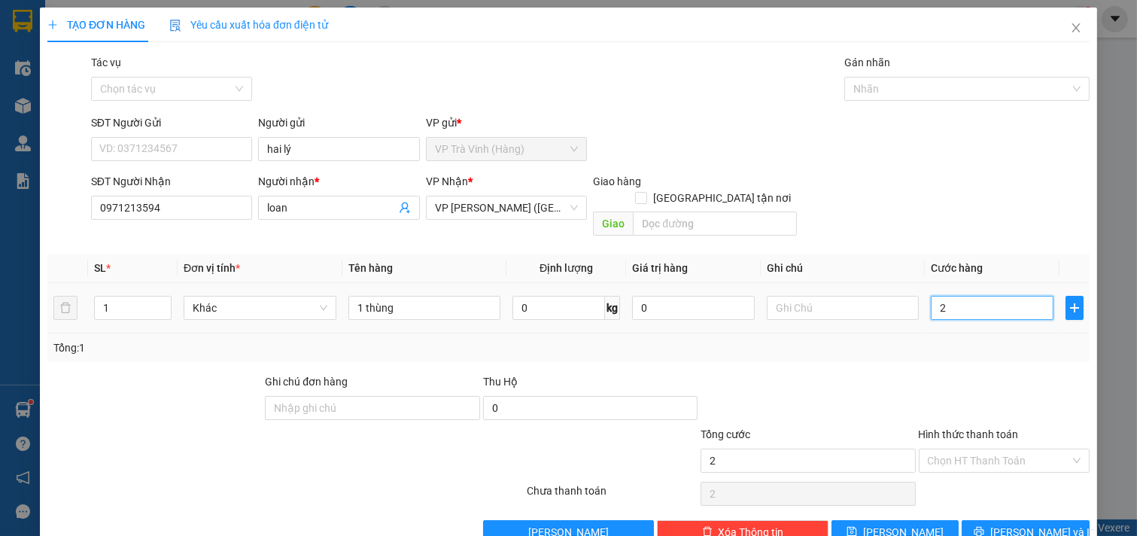
type input "25"
type input "25.000"
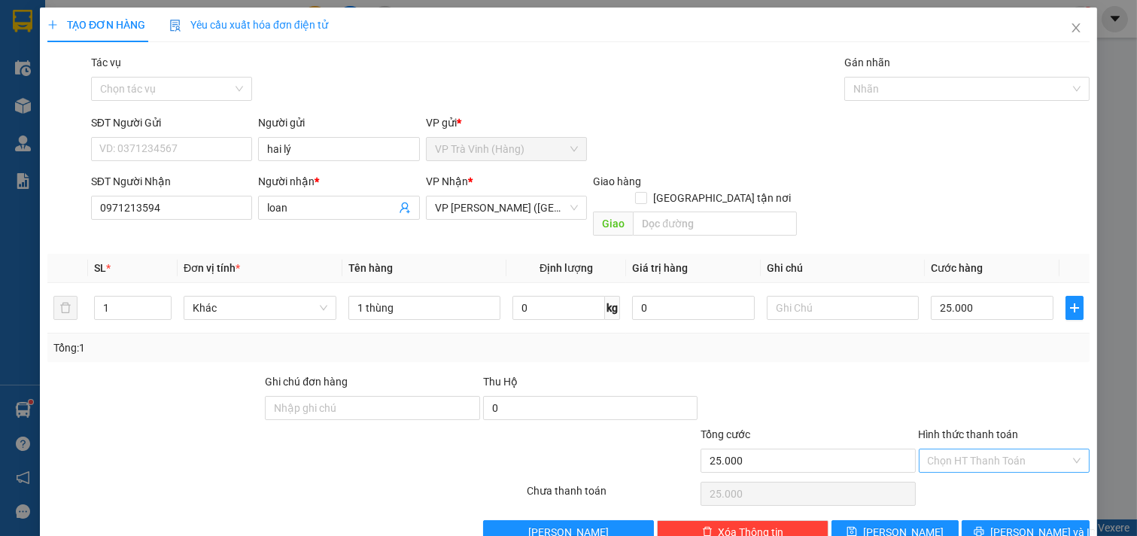
click at [994, 449] on input "Hình thức thanh toán" at bounding box center [999, 460] width 143 height 23
click at [994, 466] on div "Tại văn phòng" at bounding box center [993, 474] width 151 height 17
click at [1004, 524] on span "[PERSON_NAME] và In" at bounding box center [1043, 532] width 105 height 17
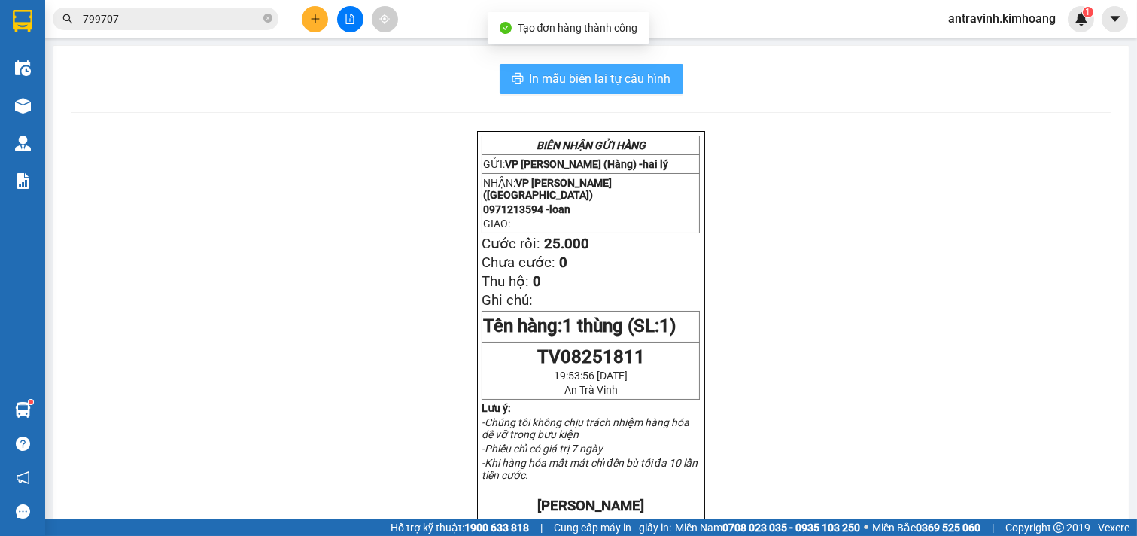
click at [656, 72] on span "In mẫu biên lai tự cấu hình" at bounding box center [601, 78] width 142 height 19
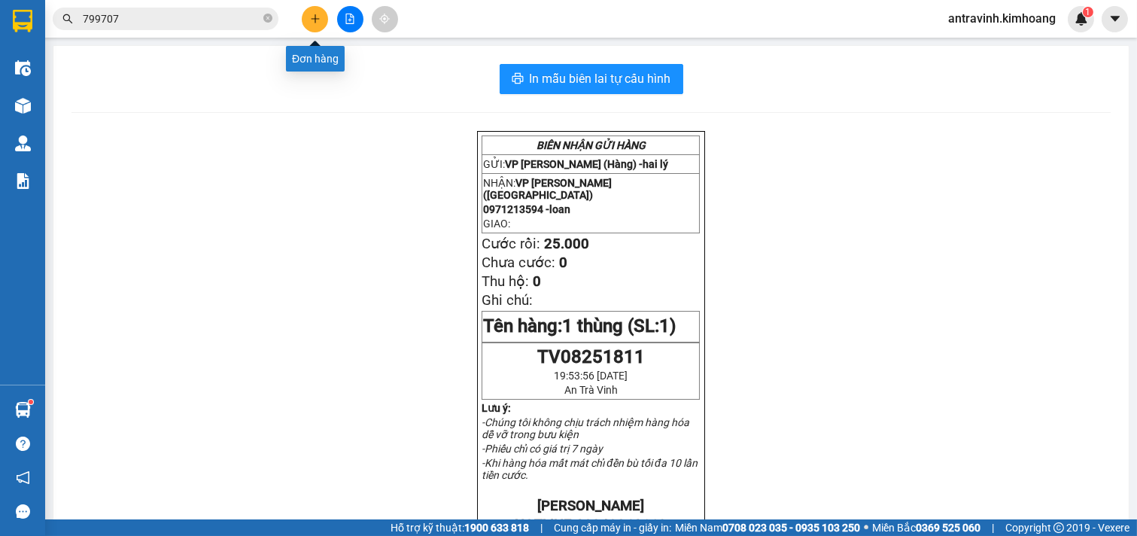
click at [313, 14] on icon "plus" at bounding box center [315, 19] width 11 height 11
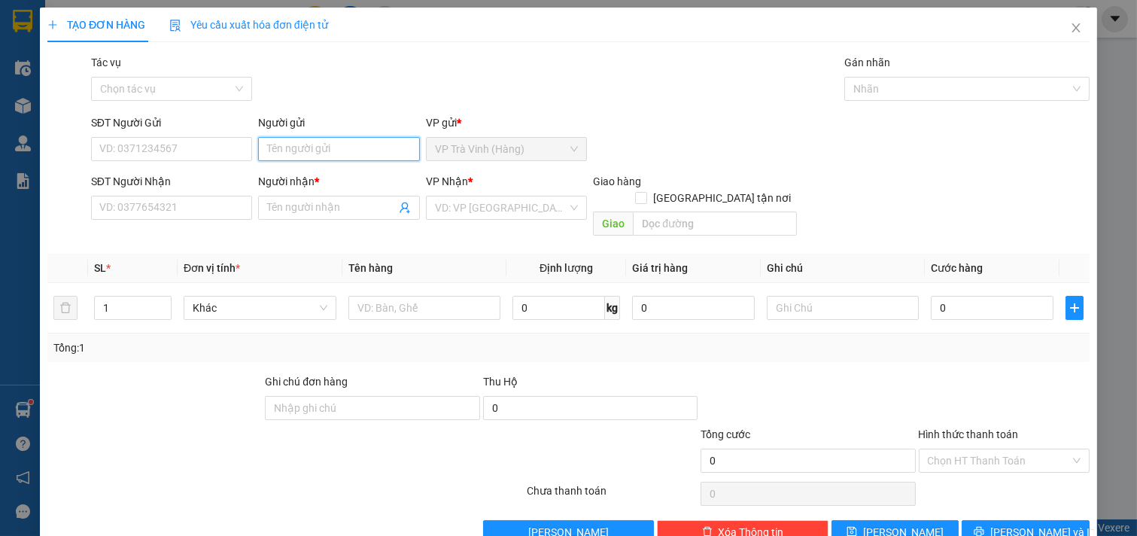
click at [309, 154] on input "Người gửi" at bounding box center [339, 149] width 162 height 24
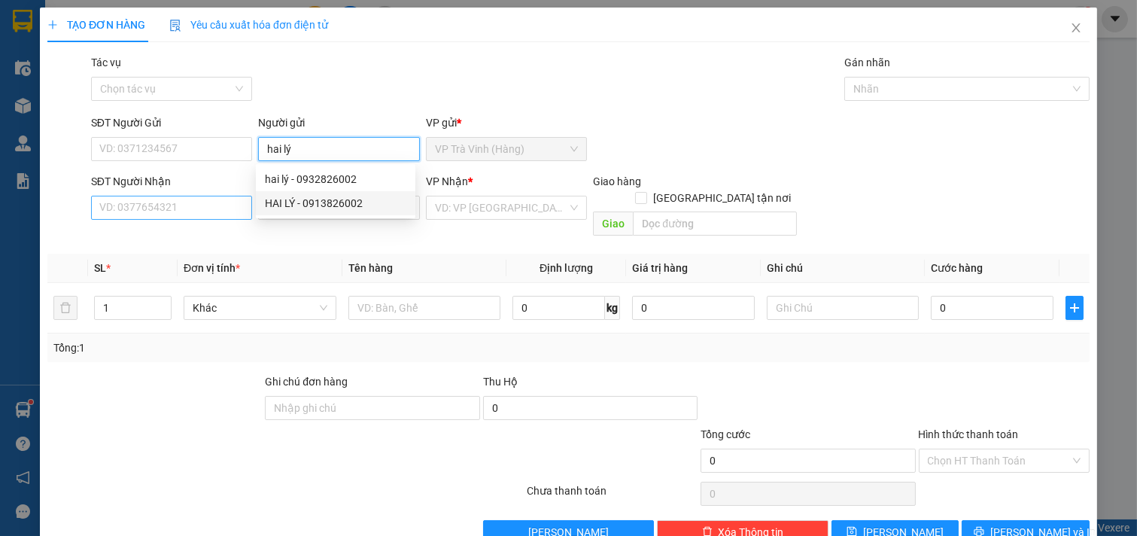
type input "hai lý"
click at [221, 214] on input "SĐT Người Nhận" at bounding box center [172, 208] width 162 height 24
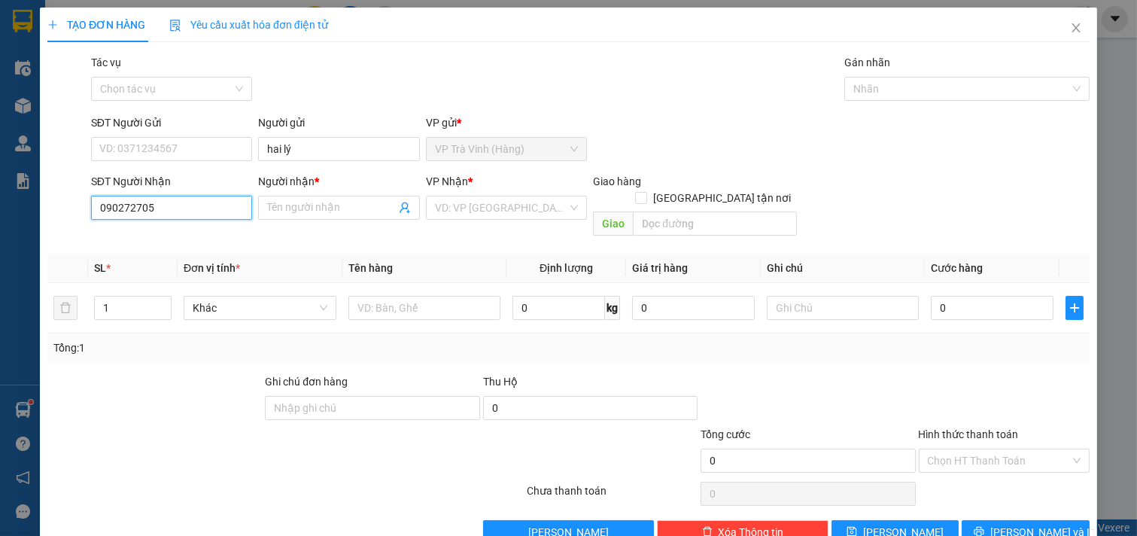
type input "0902727053"
click at [209, 230] on div "0902727053 - mỹ phúc" at bounding box center [183, 238] width 169 height 17
type input "mỹ phúc"
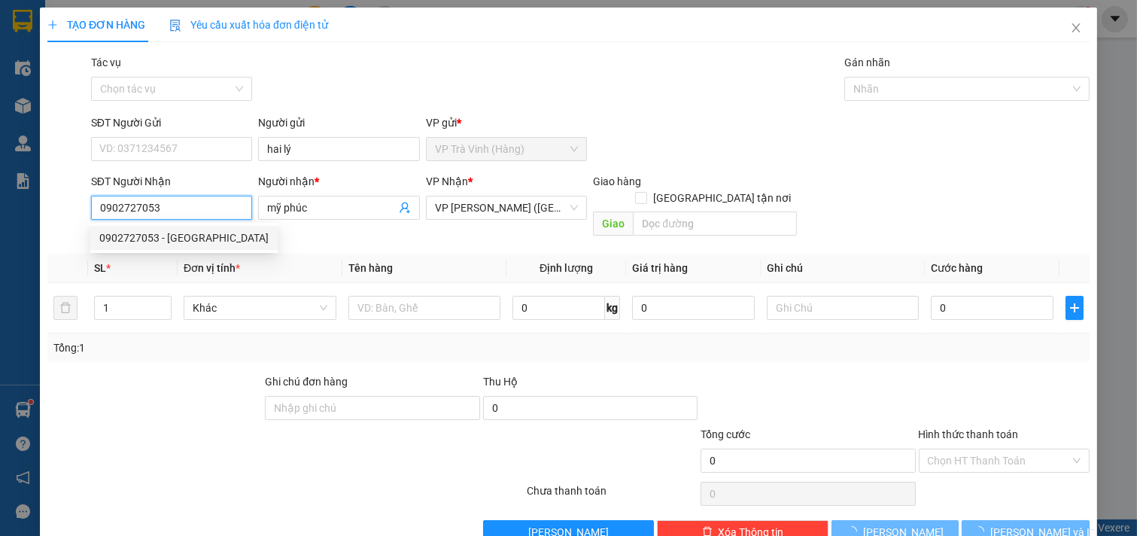
type input "25.000"
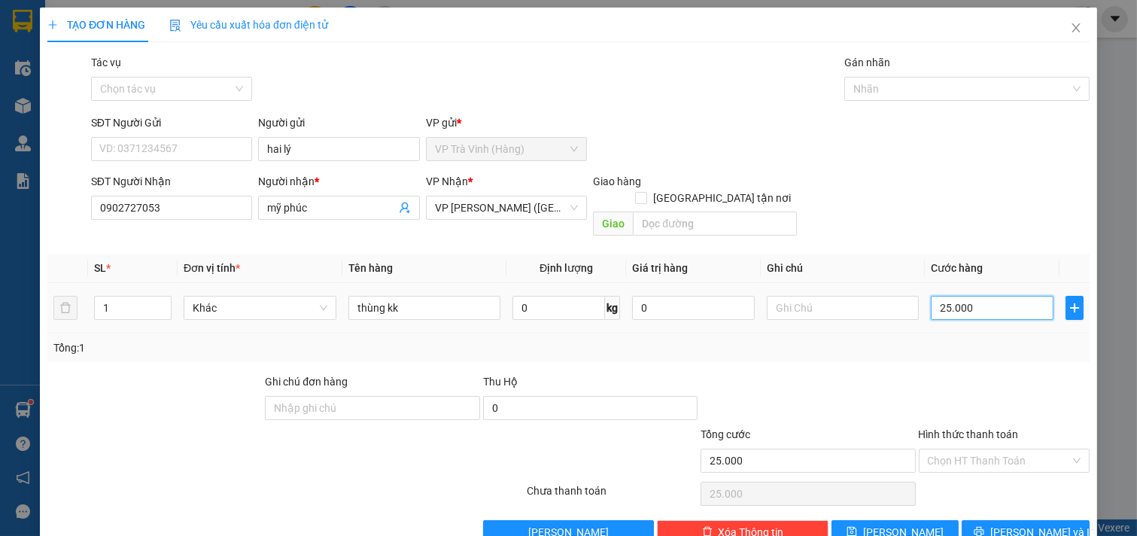
click at [979, 296] on input "25.000" at bounding box center [992, 308] width 123 height 24
click at [979, 449] on input "Hình thức thanh toán" at bounding box center [999, 460] width 143 height 23
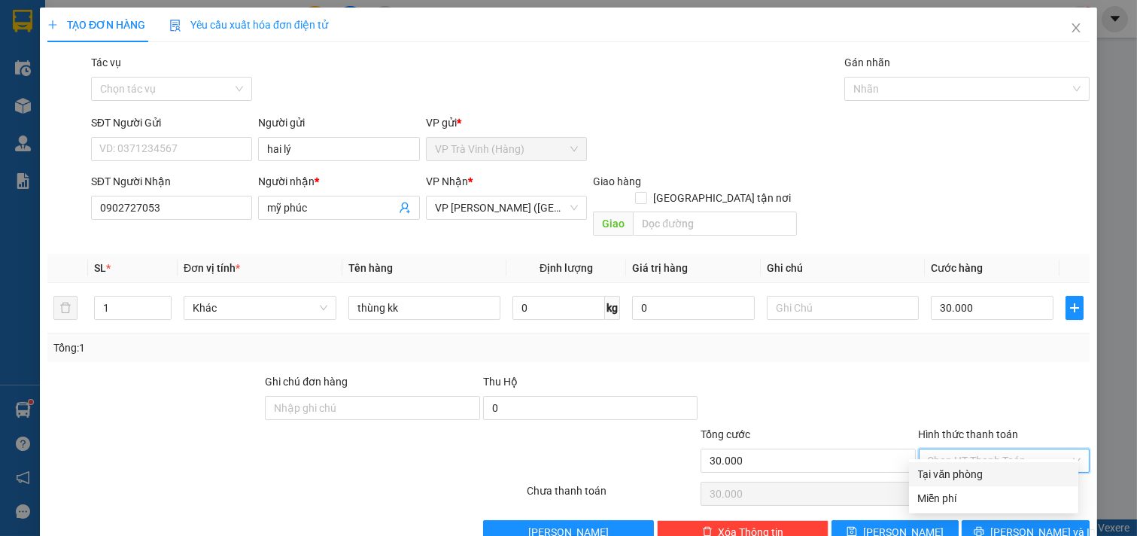
click at [985, 466] on div "Tại văn phòng" at bounding box center [993, 474] width 151 height 17
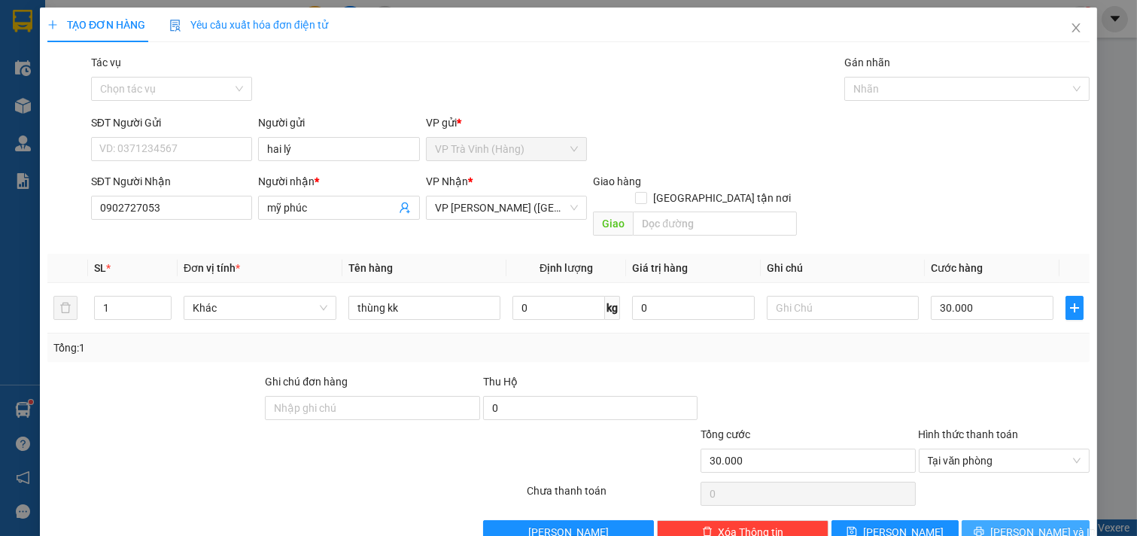
click at [1010, 524] on span "[PERSON_NAME] và In" at bounding box center [1043, 532] width 105 height 17
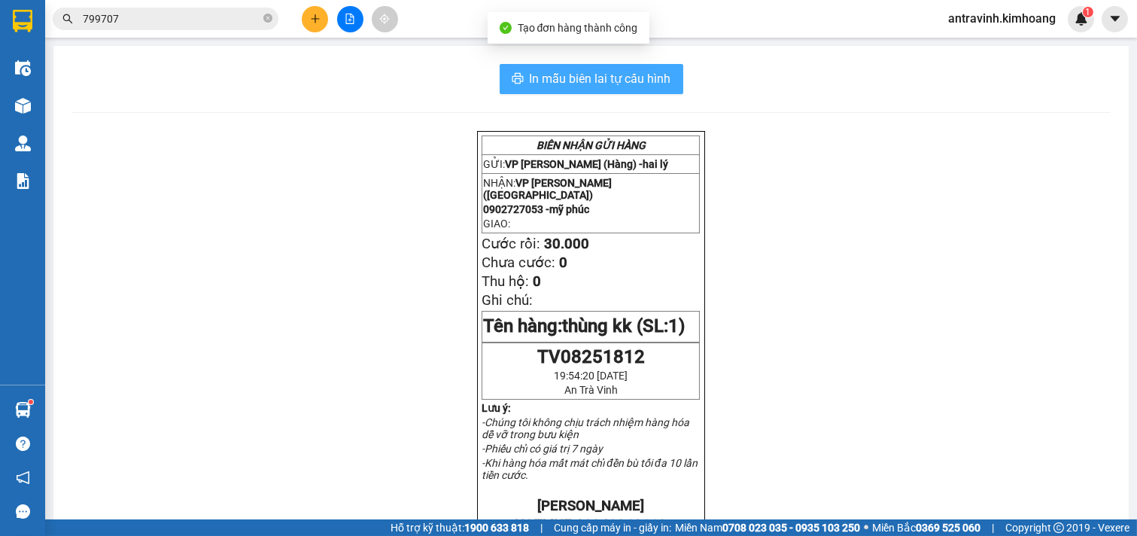
click at [598, 71] on span "In mẫu biên lai tự cấu hình" at bounding box center [601, 78] width 142 height 19
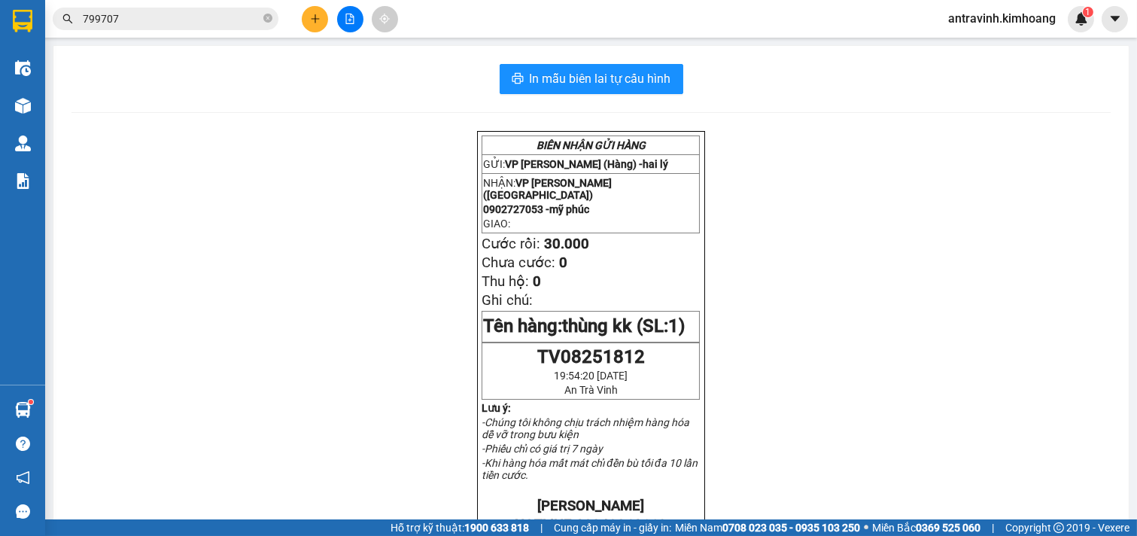
click at [133, 17] on input "799707" at bounding box center [172, 19] width 178 height 17
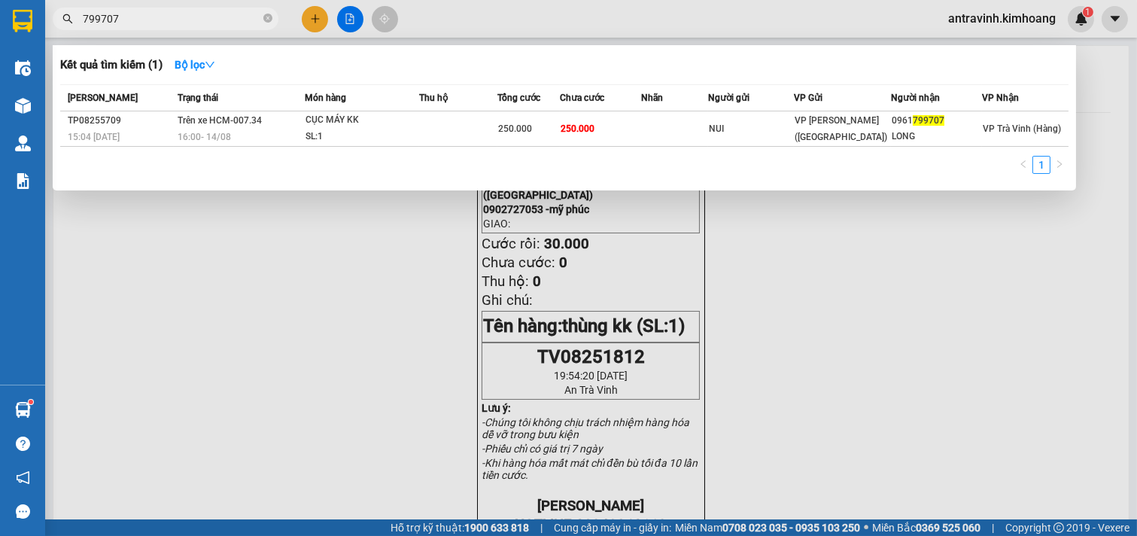
click at [133, 17] on input "799707" at bounding box center [172, 19] width 178 height 17
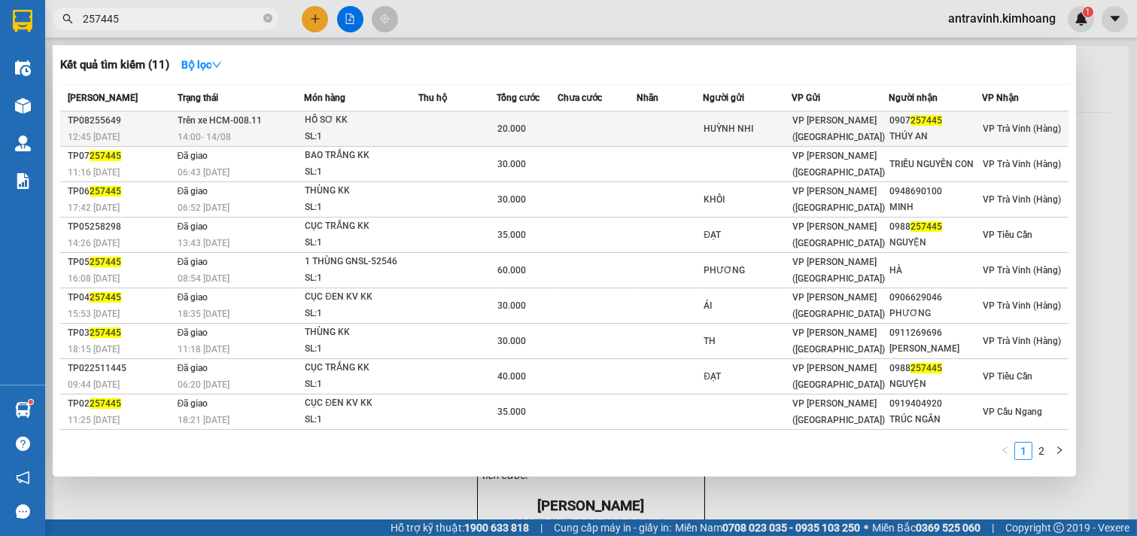
type input "257445"
click at [412, 132] on div "SL: 1" at bounding box center [361, 137] width 113 height 17
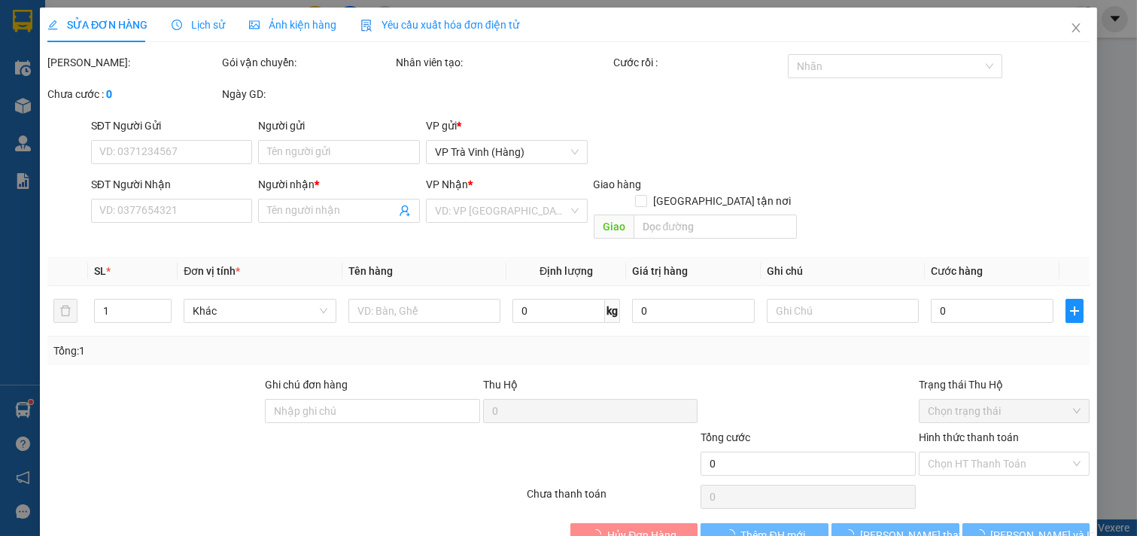
type input "HUỲNH NHI"
type input "0907257445"
type input "THÚY AN"
type input "20.000"
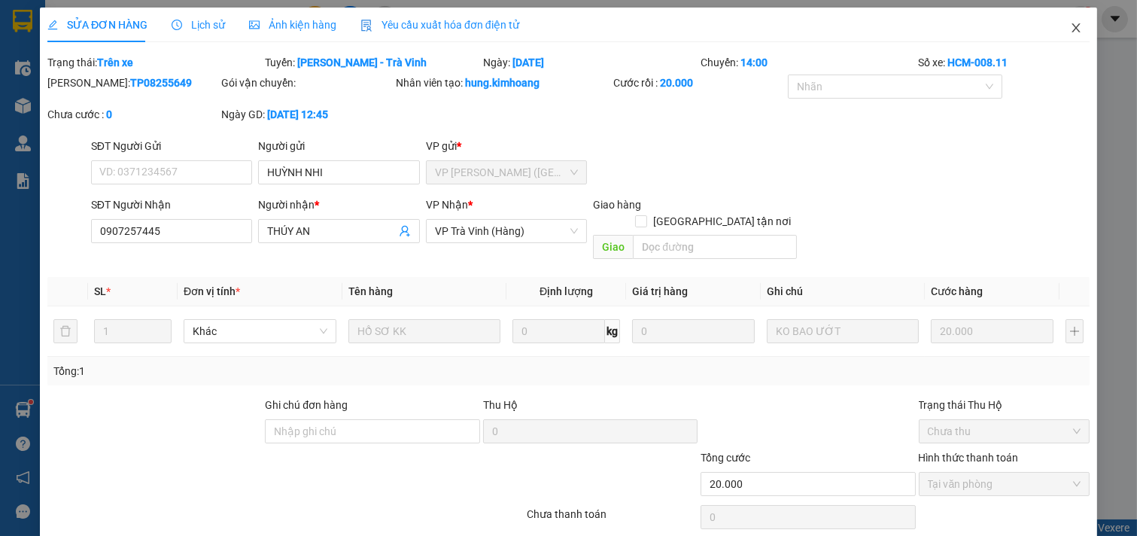
click at [1070, 27] on icon "close" at bounding box center [1076, 28] width 12 height 12
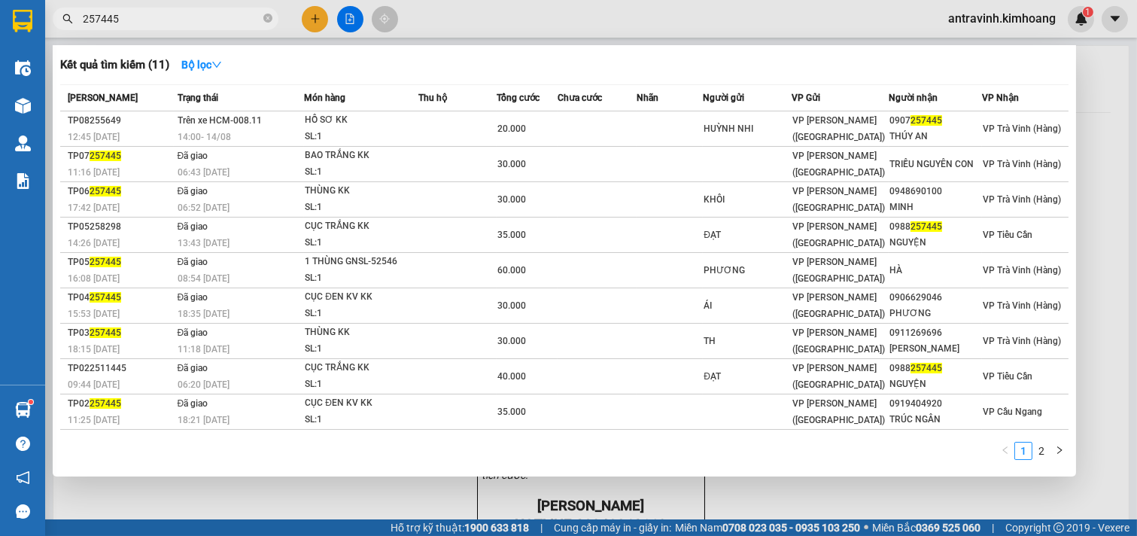
click at [217, 17] on input "257445" at bounding box center [172, 19] width 178 height 17
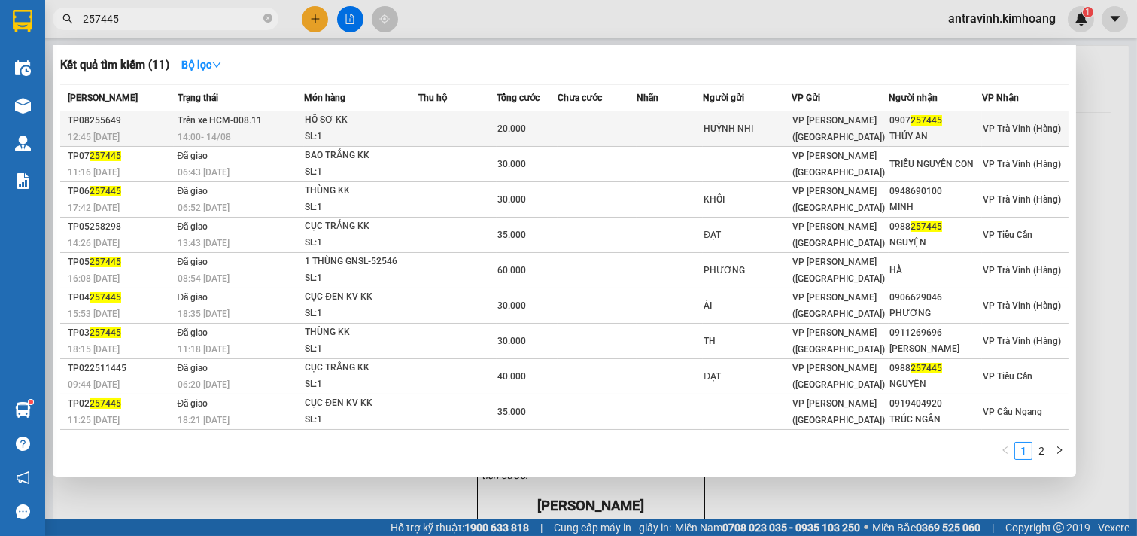
click at [410, 123] on div "HỒ SƠ KK" at bounding box center [361, 120] width 113 height 17
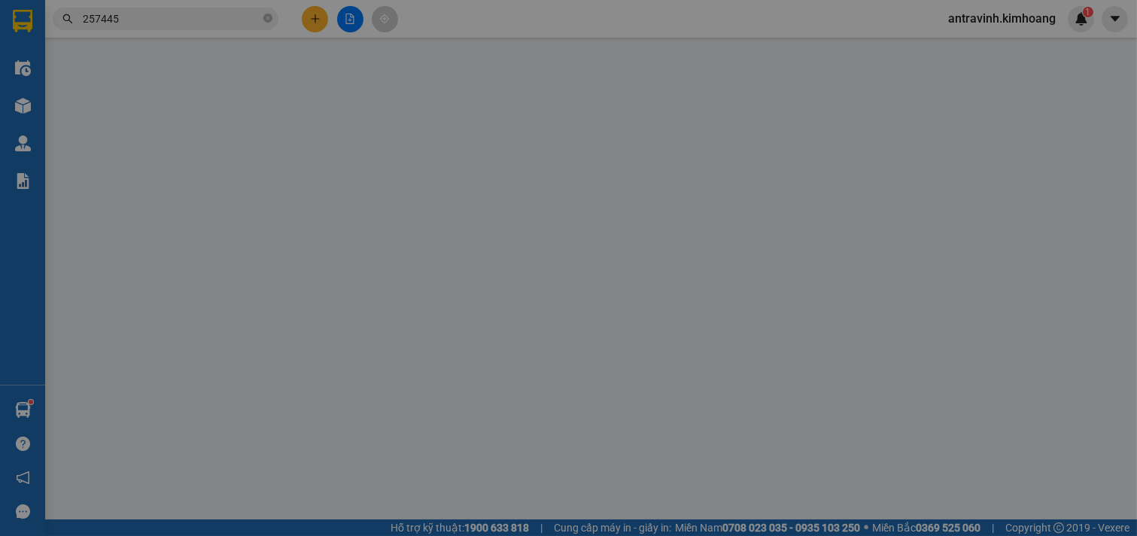
type input "HUỲNH NHI"
type input "0907257445"
type input "THÚY AN"
type input "20.000"
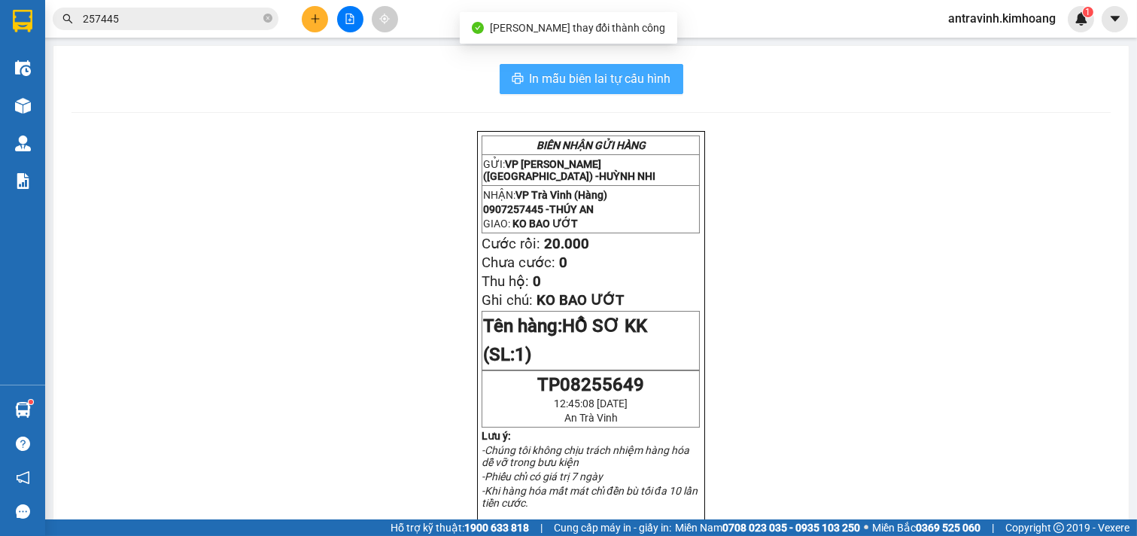
click at [646, 74] on span "In mẫu biên lai tự cấu hình" at bounding box center [601, 78] width 142 height 19
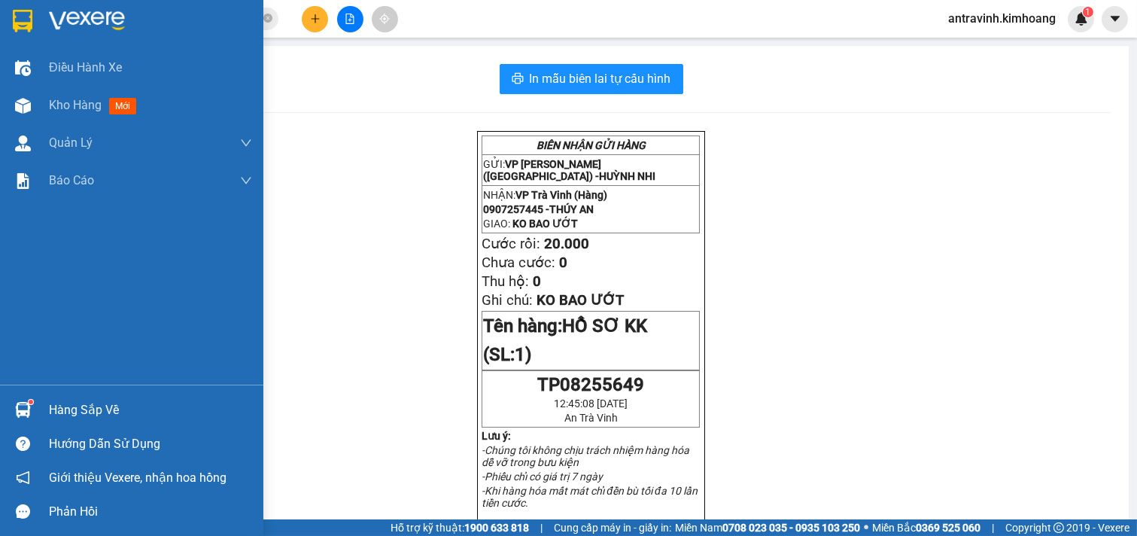
click at [31, 417] on div at bounding box center [23, 410] width 26 height 26
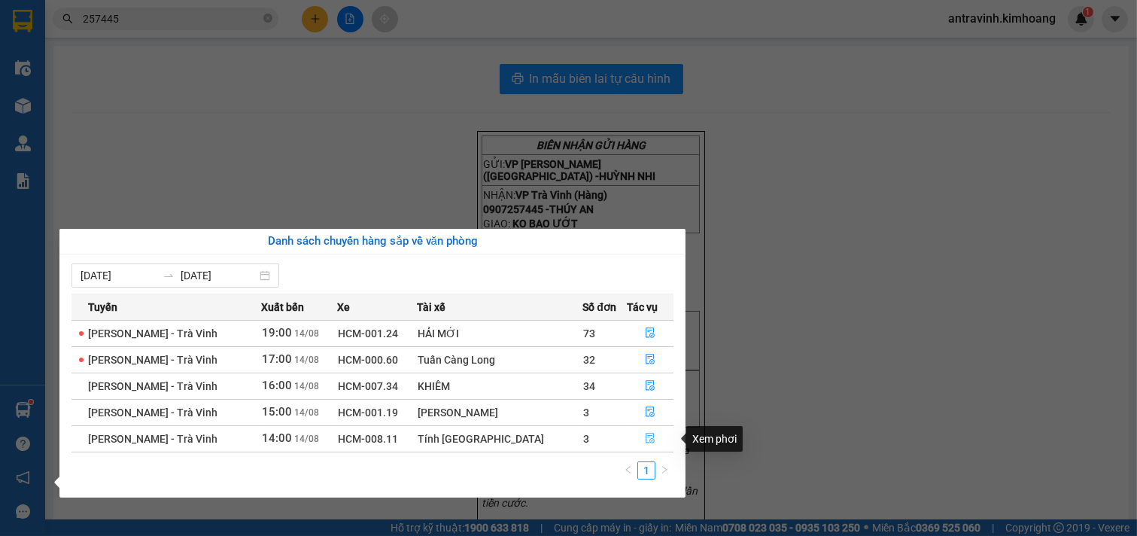
click at [645, 434] on icon "file-done" at bounding box center [650, 438] width 11 height 11
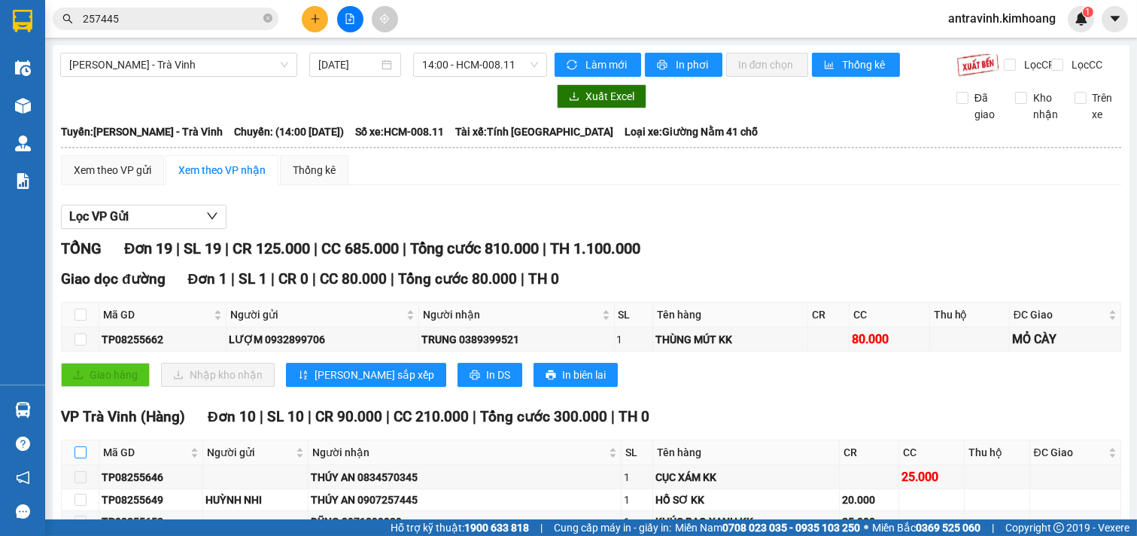
click at [78, 446] on input "checkbox" at bounding box center [81, 452] width 12 height 12
checkbox input "true"
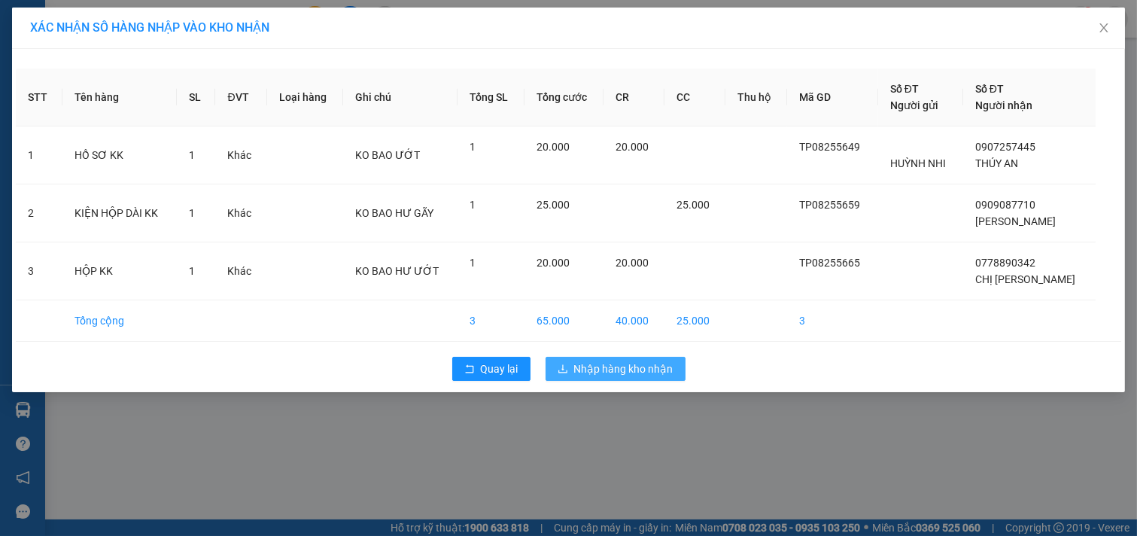
click at [591, 370] on span "Nhập hàng kho nhận" at bounding box center [623, 369] width 99 height 17
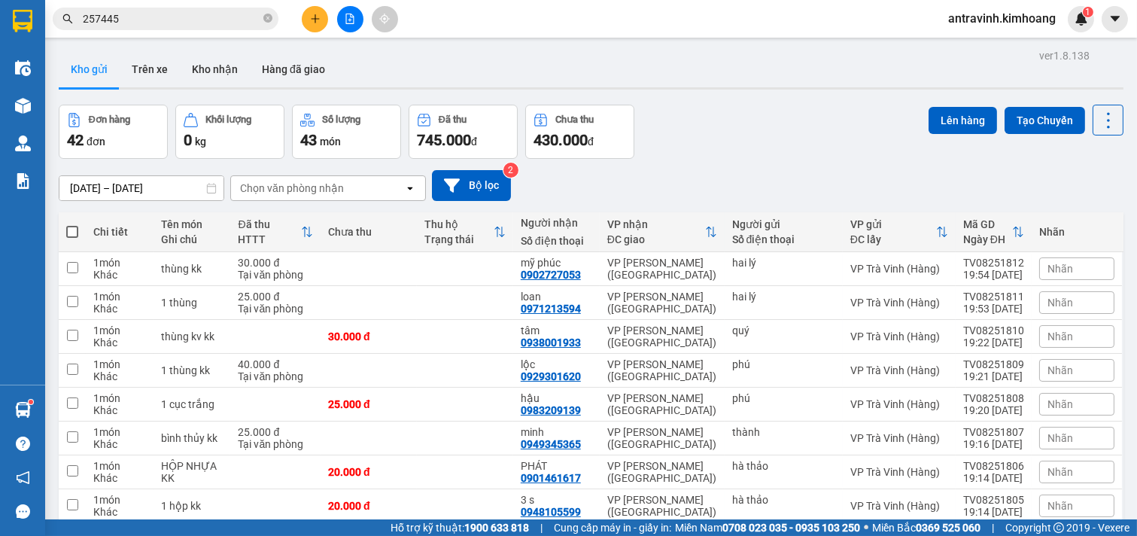
click at [181, 11] on input "257445" at bounding box center [172, 19] width 178 height 17
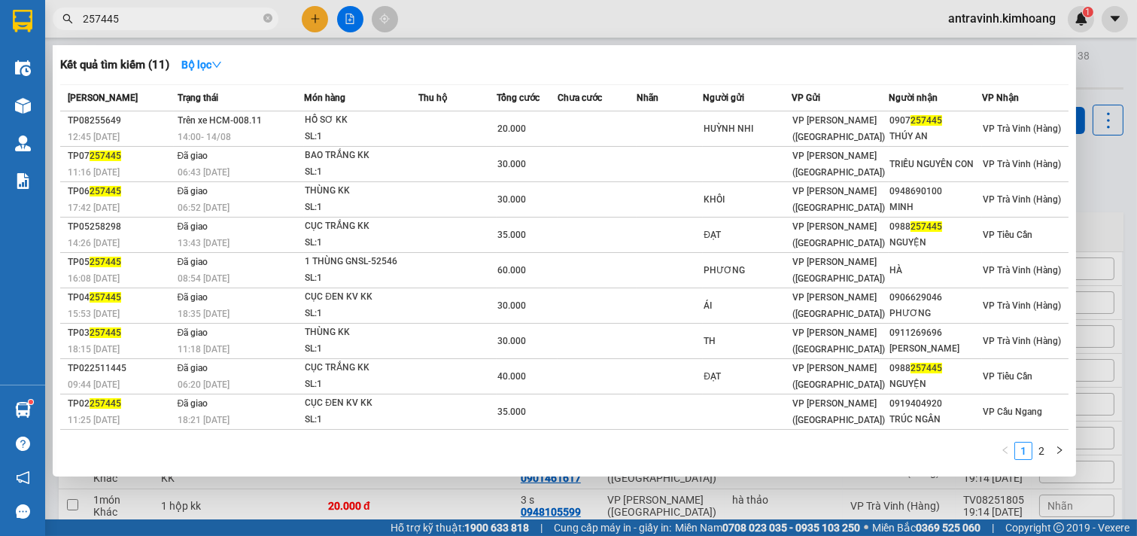
click at [181, 11] on input "257445" at bounding box center [172, 19] width 178 height 17
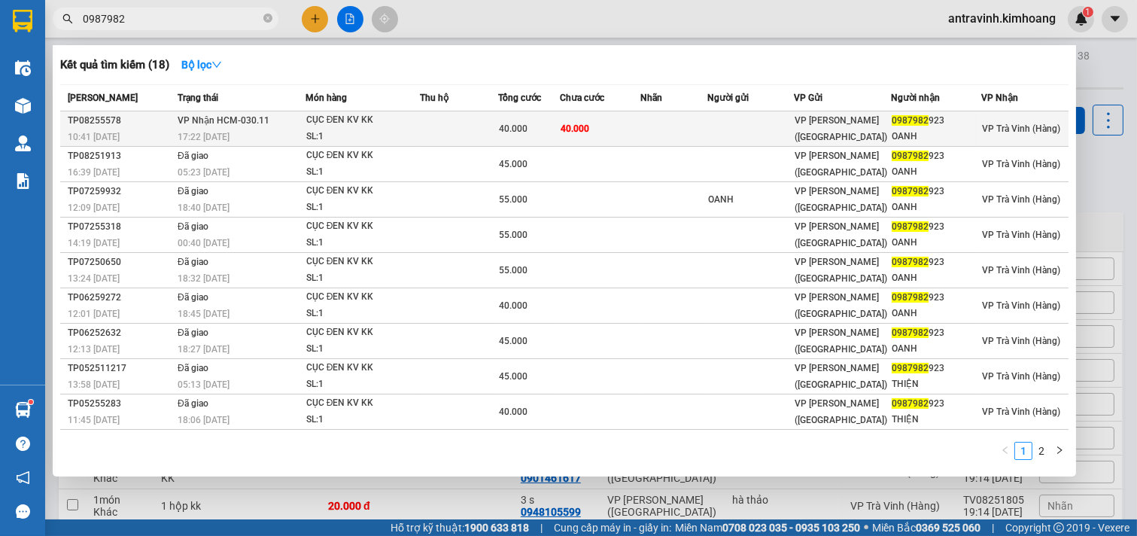
click at [665, 137] on td at bounding box center [674, 128] width 67 height 35
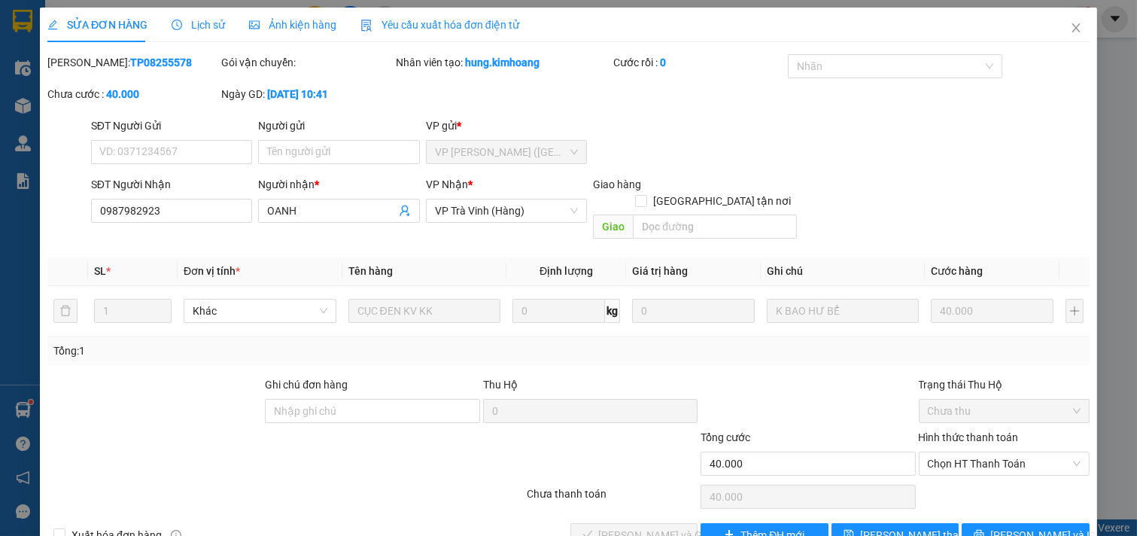
click at [988, 507] on div "SỬA ĐƠN HÀNG Lịch sử Ảnh kiện hàng Yêu cầu xuất hóa đơn điện tử Total Paid Fee …" at bounding box center [569, 283] width 1058 height 551
click at [985, 529] on span "printer" at bounding box center [979, 535] width 11 height 12
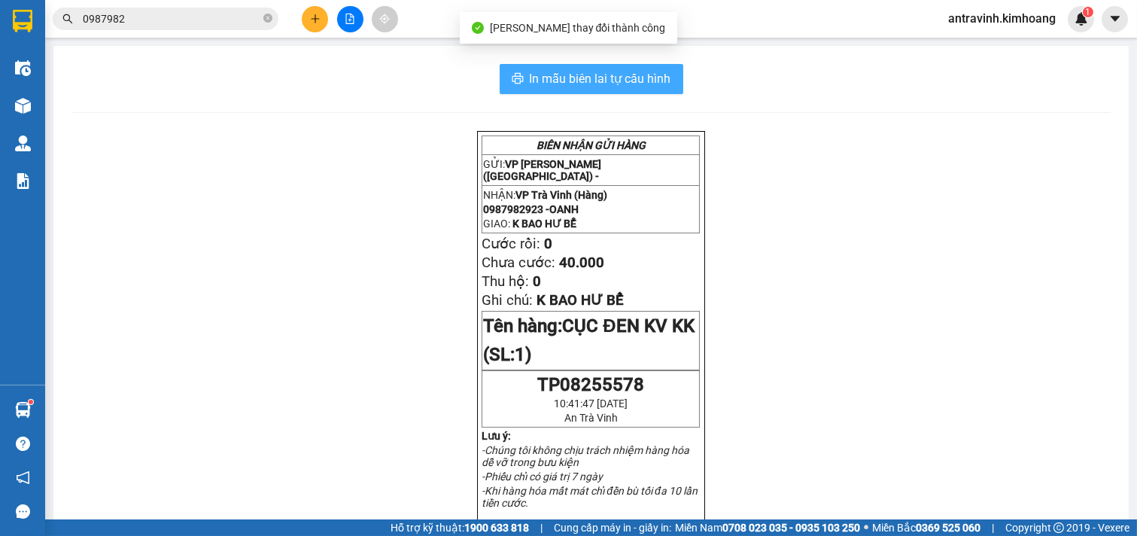
click at [600, 80] on span "In mẫu biên lai tự cấu hình" at bounding box center [601, 78] width 142 height 19
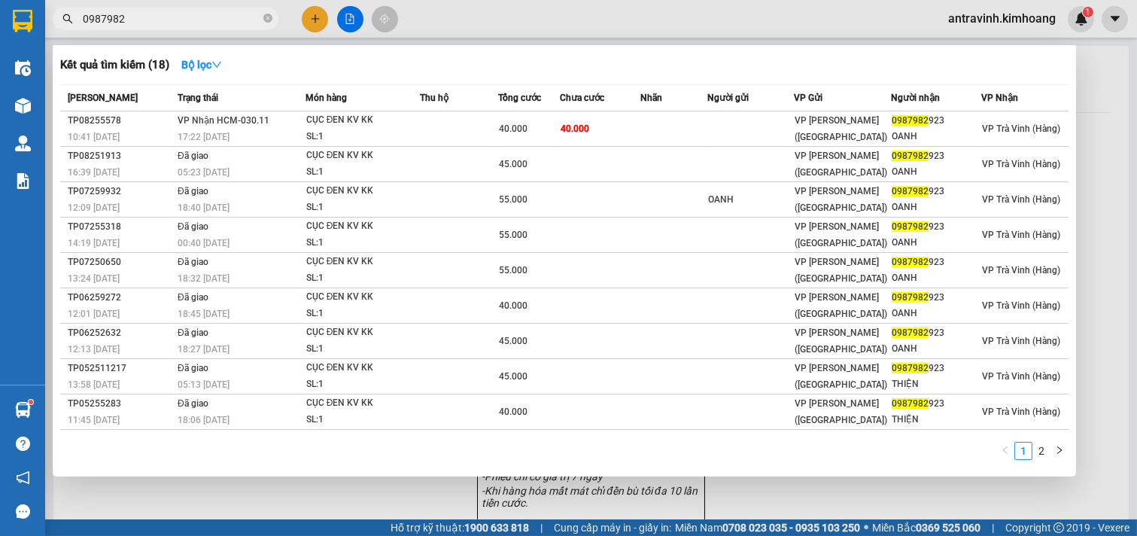
click at [158, 20] on input "0987982" at bounding box center [172, 19] width 178 height 17
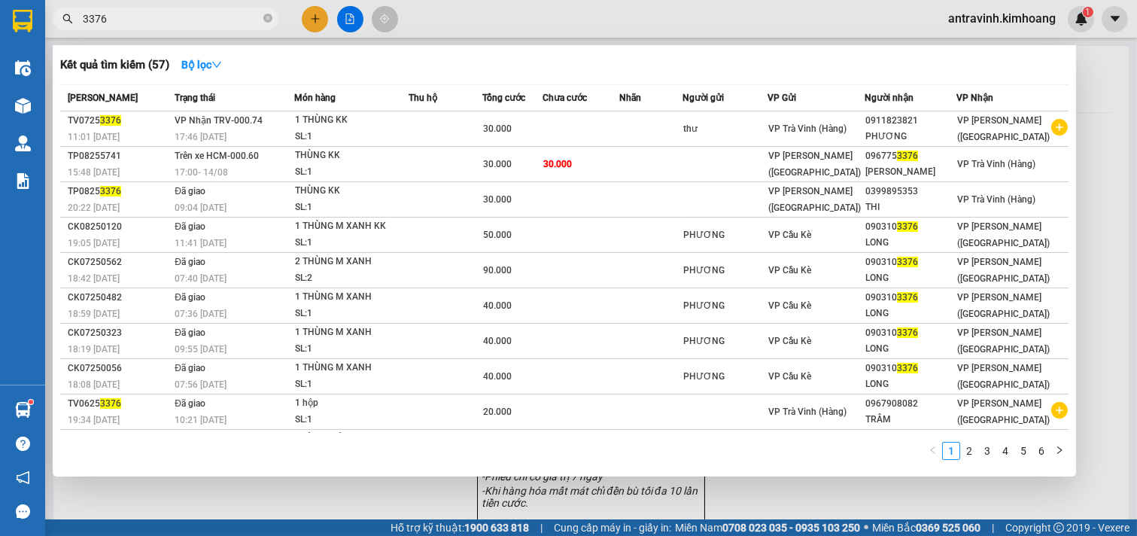
click at [164, 17] on input "3376" at bounding box center [172, 19] width 178 height 17
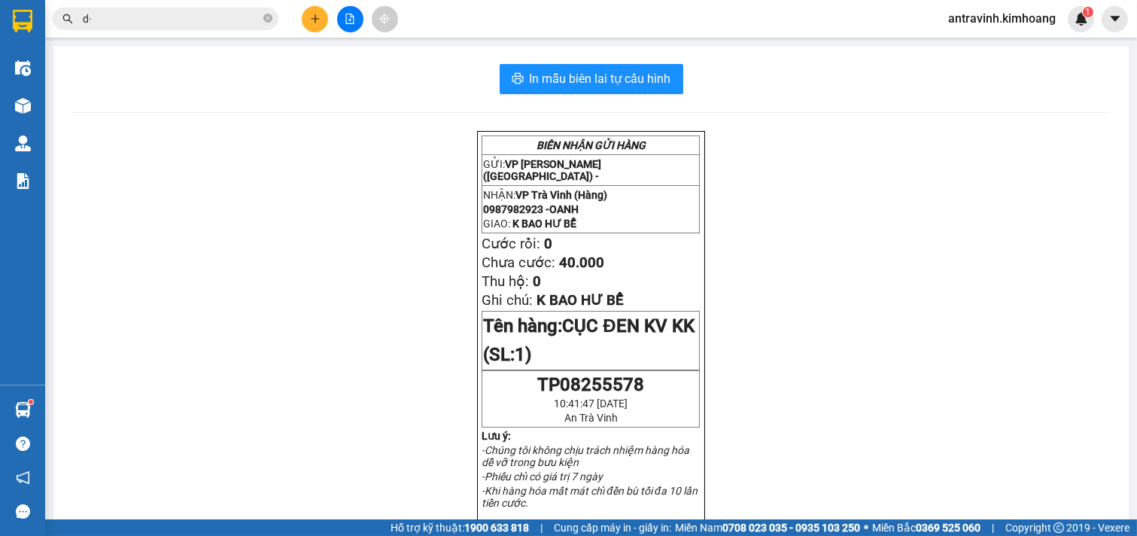
type input "d"
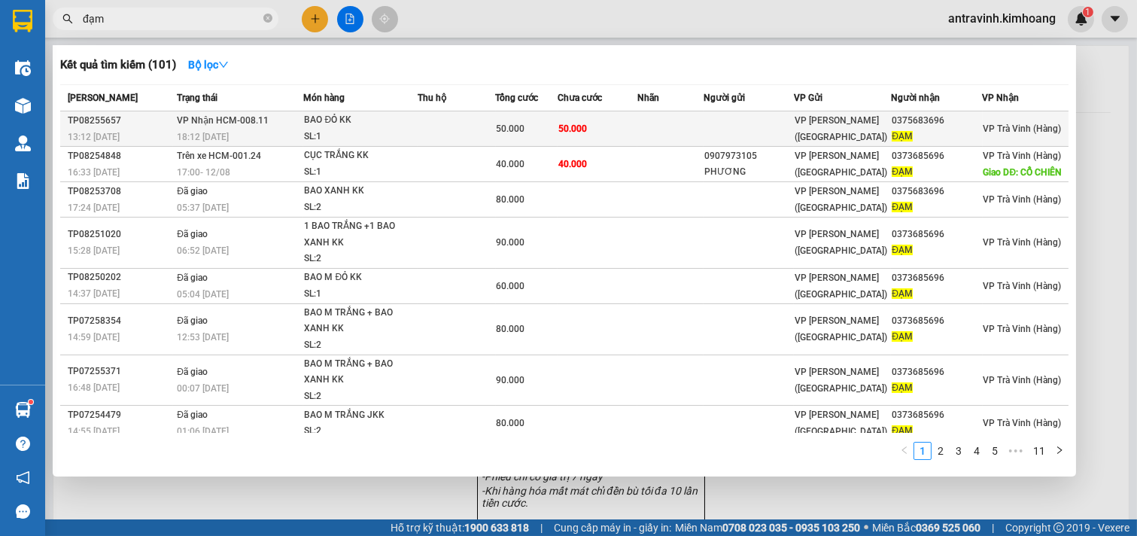
type input "đạm"
click at [657, 131] on td at bounding box center [671, 128] width 66 height 35
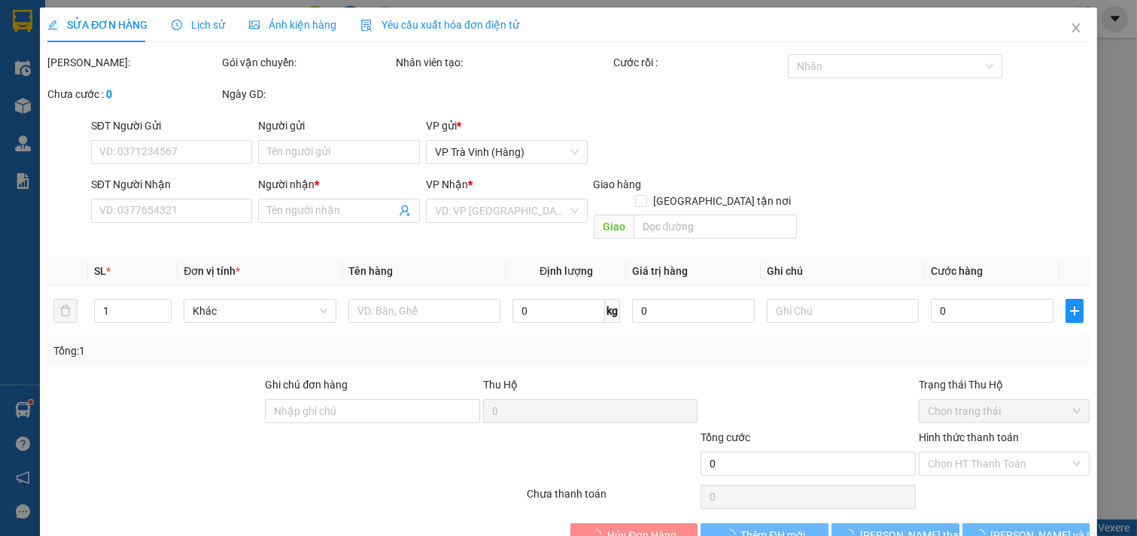
type input "0375683696"
type input "ĐẠM"
type input "50.000"
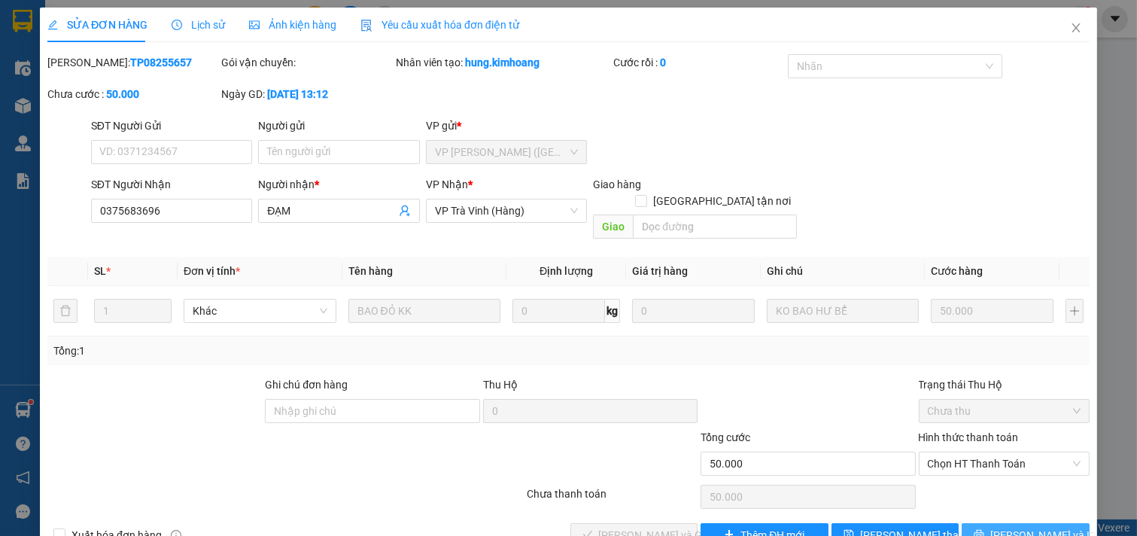
click at [990, 523] on button "[PERSON_NAME] và In" at bounding box center [1026, 535] width 128 height 24
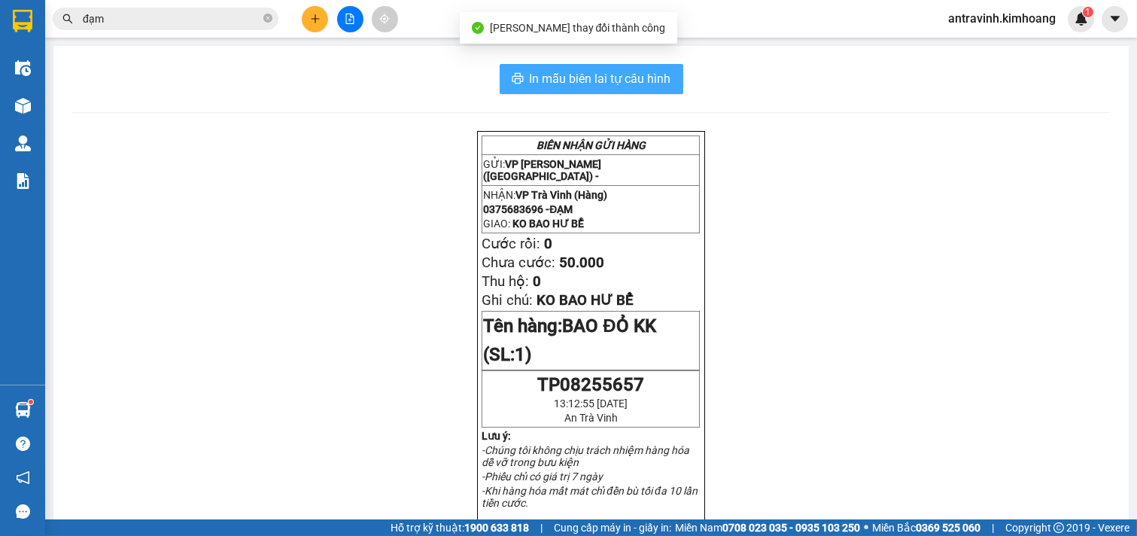
click at [659, 84] on span "In mẫu biên lai tự cấu hình" at bounding box center [601, 78] width 142 height 19
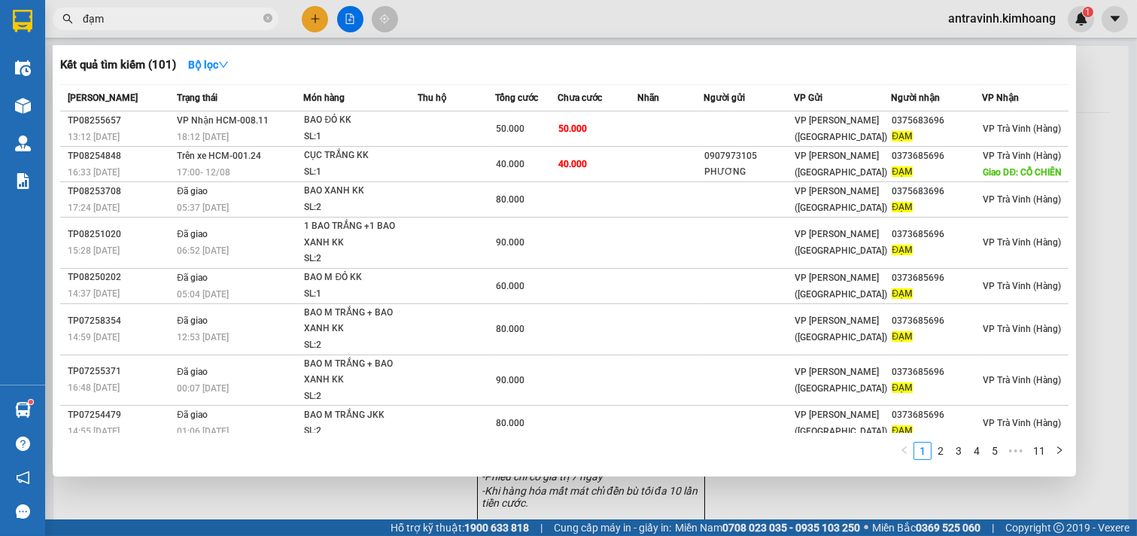
click at [187, 12] on input "đạm" at bounding box center [172, 19] width 178 height 17
click at [186, 13] on input "đạm" at bounding box center [172, 19] width 178 height 17
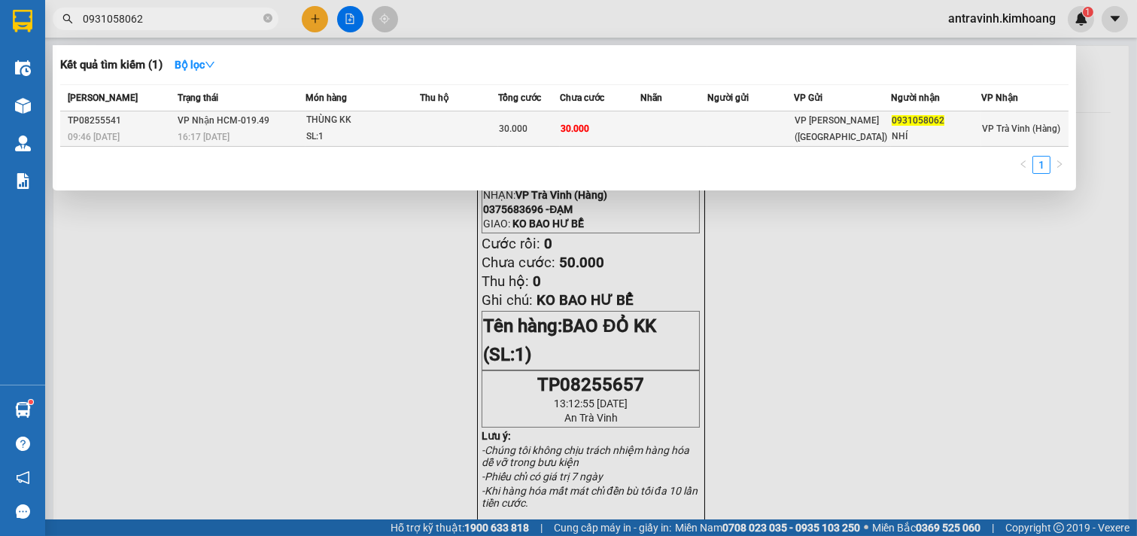
type input "0931058062"
click at [619, 132] on td "30.000" at bounding box center [600, 128] width 81 height 35
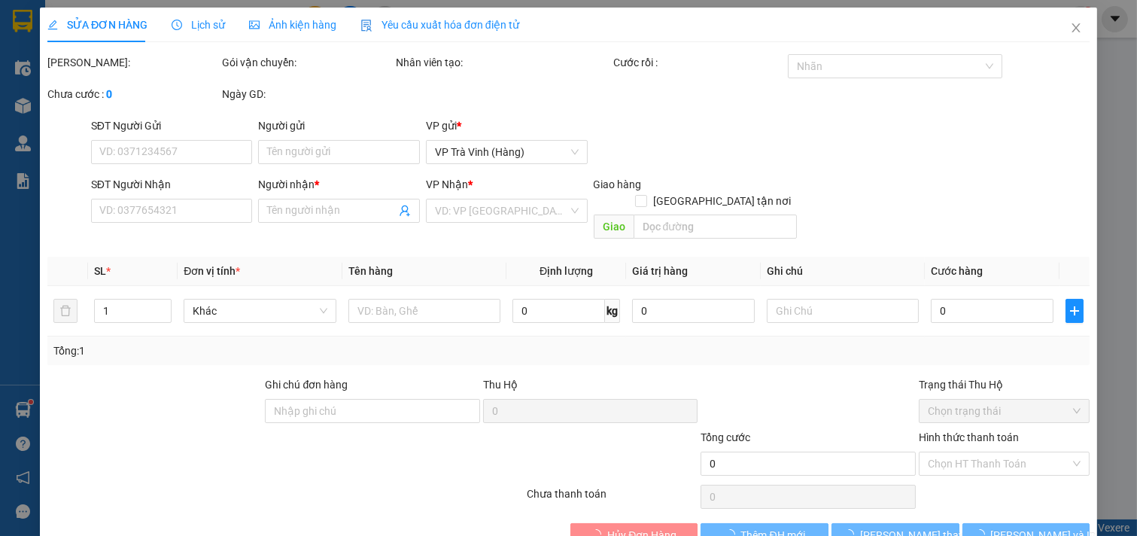
type input "0931058062"
type input "NHÍ"
type input "30.000"
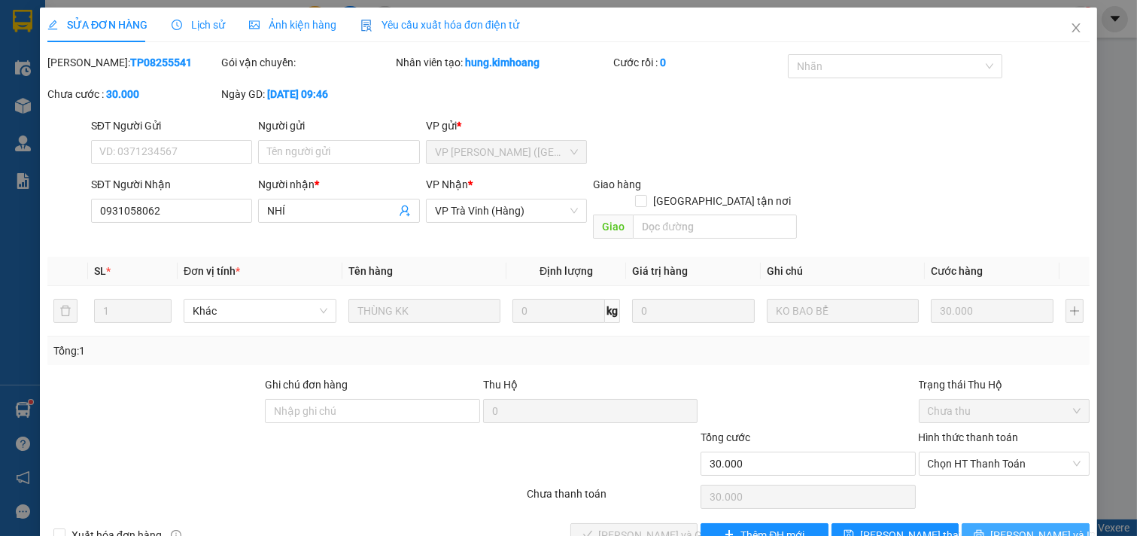
click at [1032, 527] on span "[PERSON_NAME] và In" at bounding box center [1043, 535] width 105 height 17
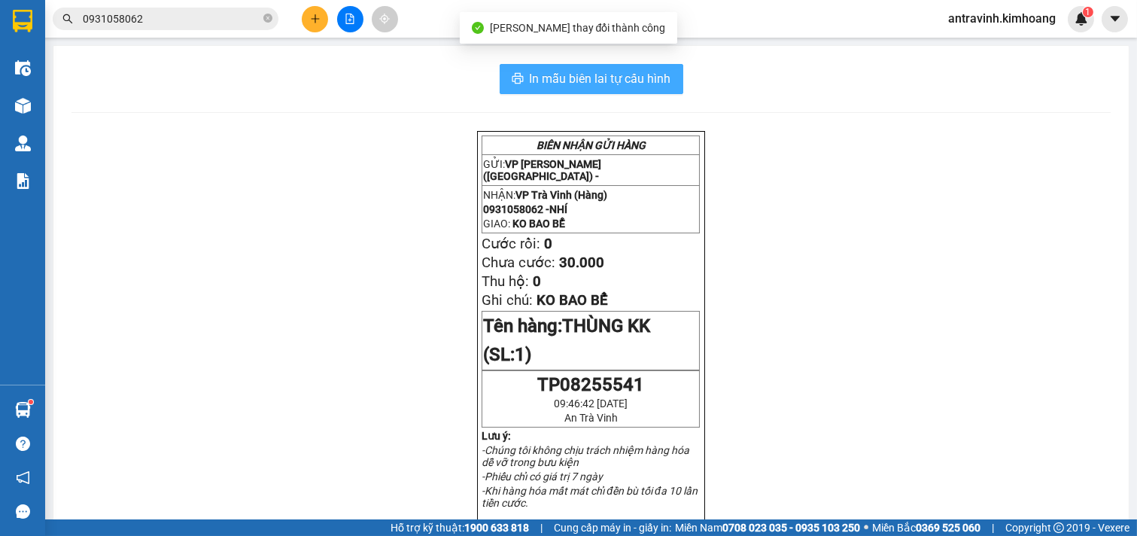
click at [647, 72] on span "In mẫu biên lai tự cấu hình" at bounding box center [601, 78] width 142 height 19
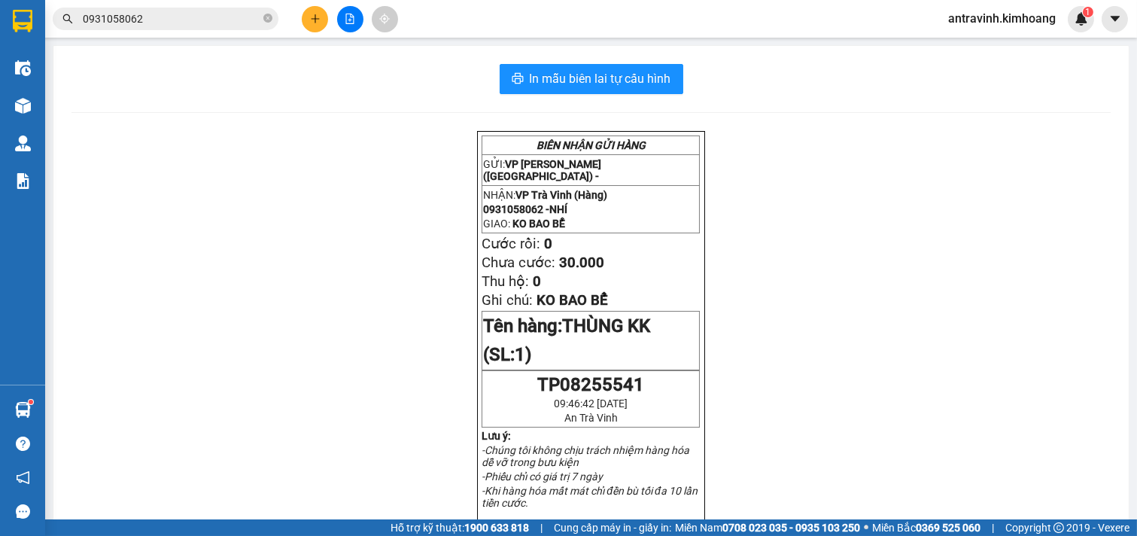
click at [181, 23] on input "0931058062" at bounding box center [172, 19] width 178 height 17
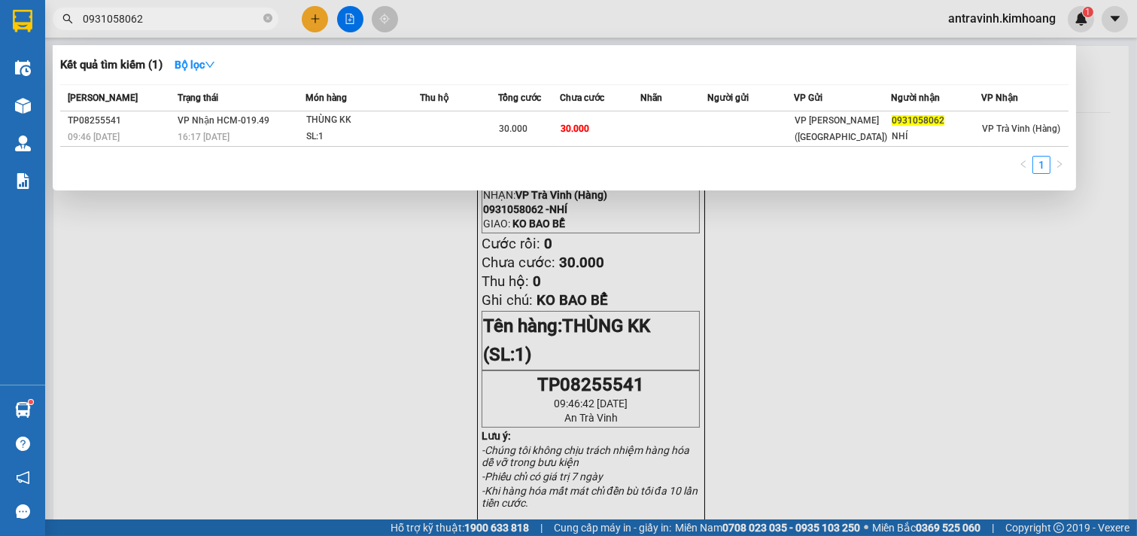
click at [181, 23] on input "0931058062" at bounding box center [172, 19] width 178 height 17
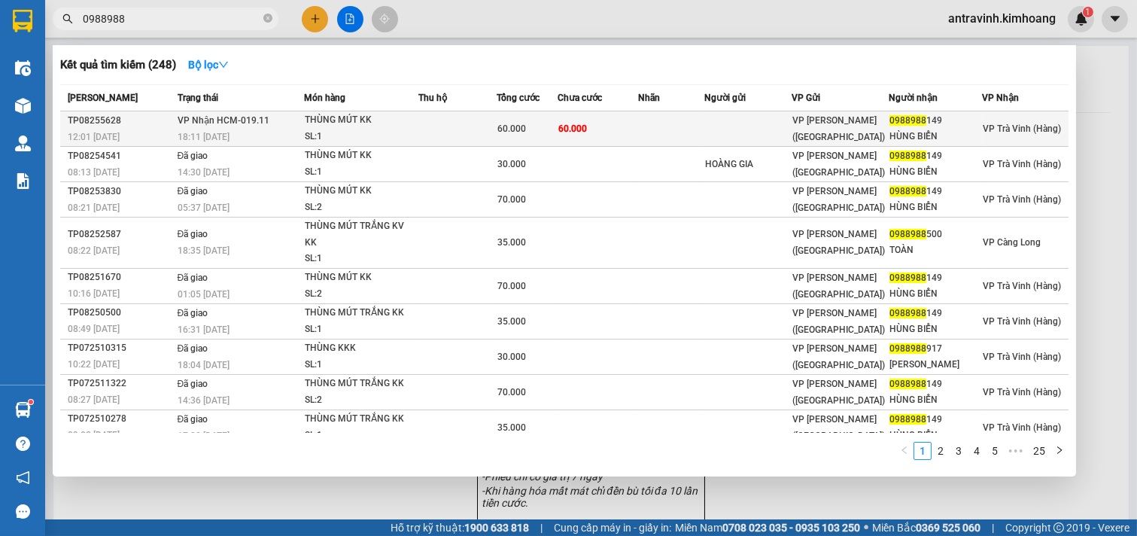
click at [675, 128] on td at bounding box center [671, 128] width 66 height 35
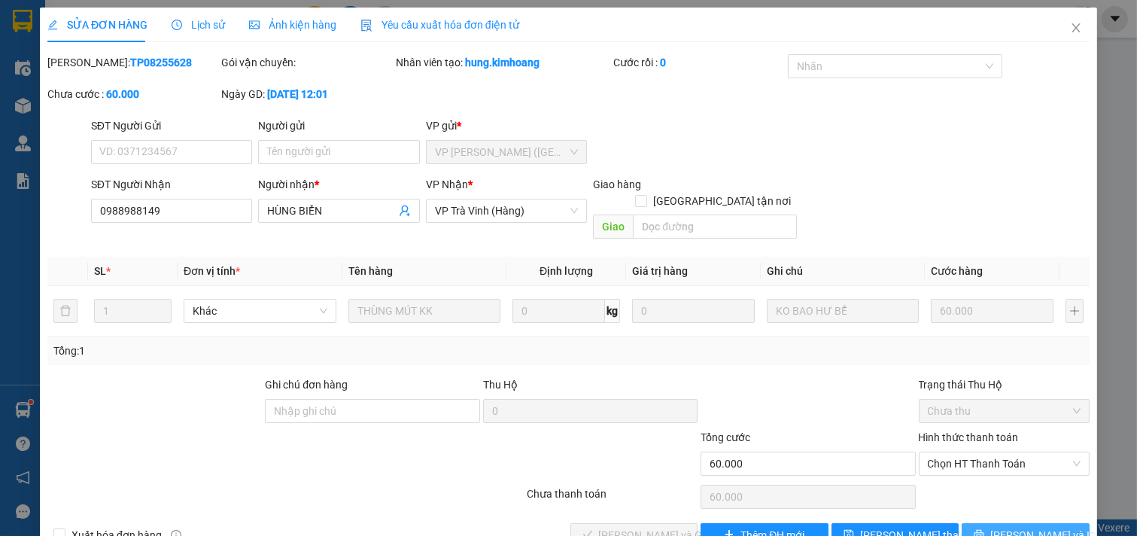
click at [996, 523] on button "[PERSON_NAME] và In" at bounding box center [1026, 535] width 128 height 24
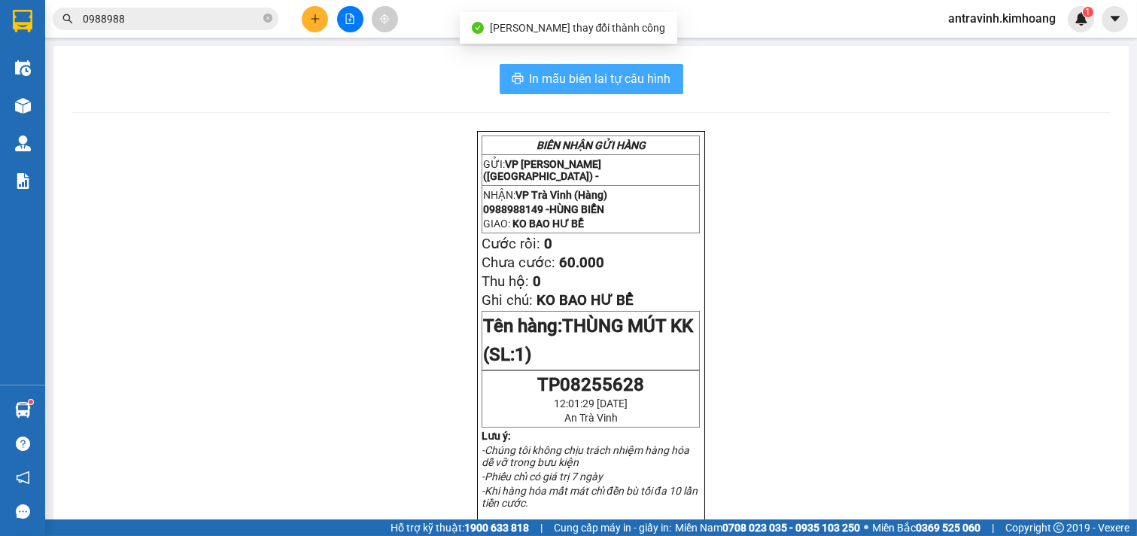
click at [629, 78] on span "In mẫu biên lai tự cấu hình" at bounding box center [601, 78] width 142 height 19
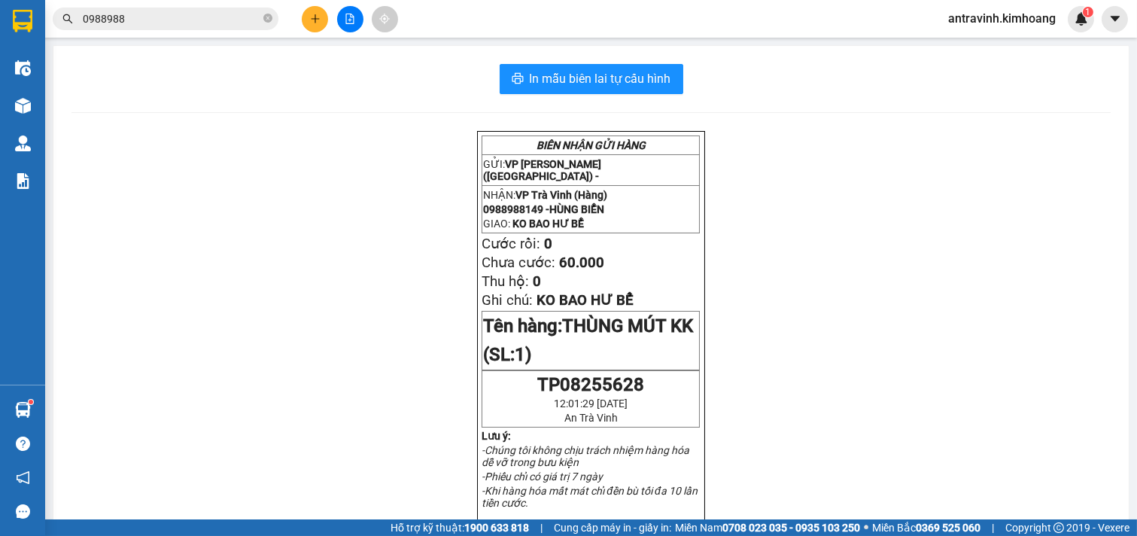
click at [166, 24] on input "0988988" at bounding box center [172, 19] width 178 height 17
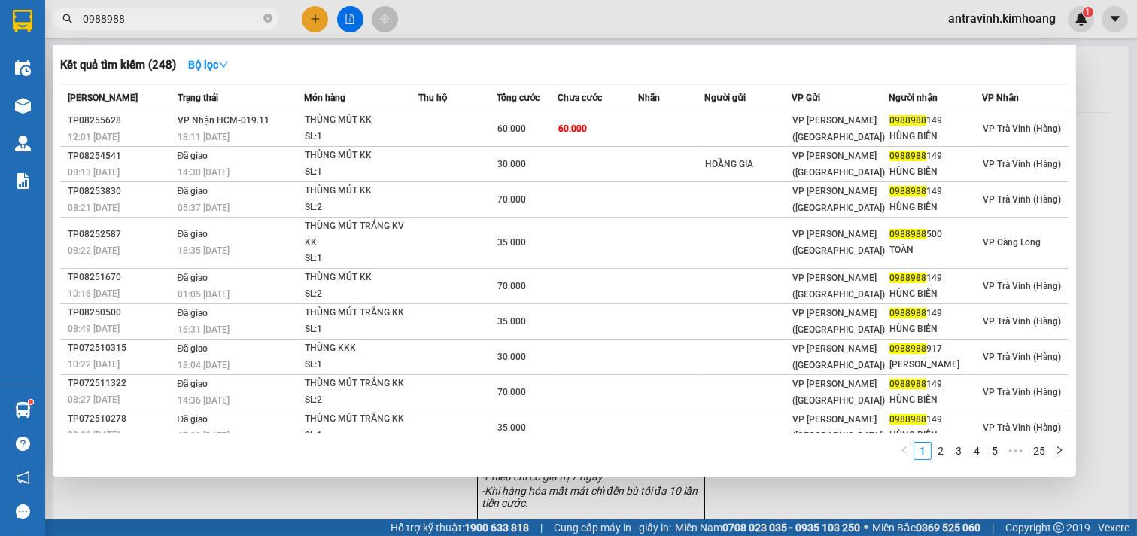
click at [166, 24] on input "0988988" at bounding box center [172, 19] width 178 height 17
click at [175, 15] on input "0988988" at bounding box center [172, 19] width 178 height 17
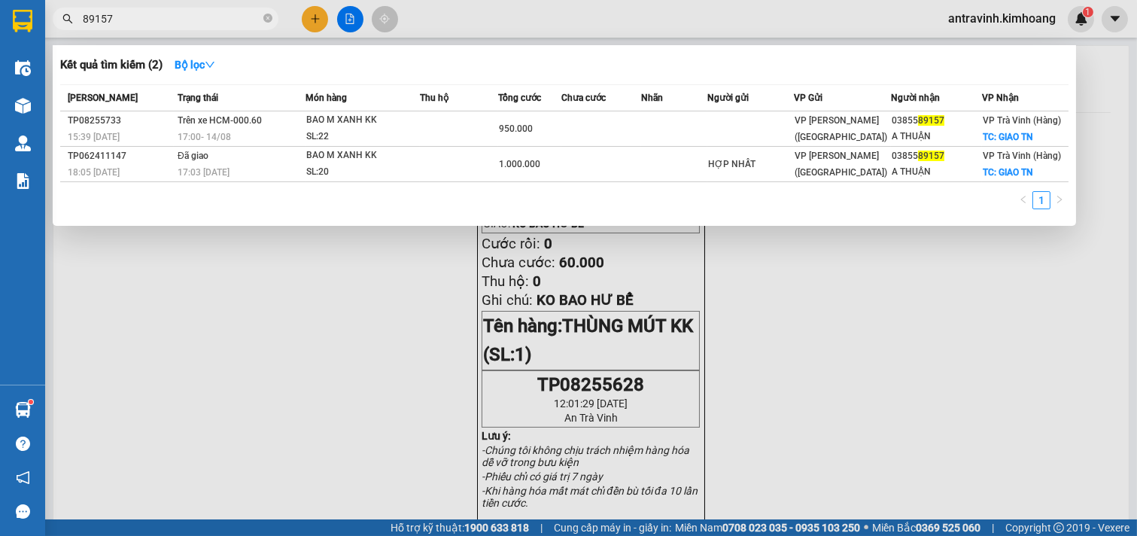
click at [168, 15] on input "89157" at bounding box center [172, 19] width 178 height 17
click at [167, 15] on input "89157" at bounding box center [172, 19] width 178 height 17
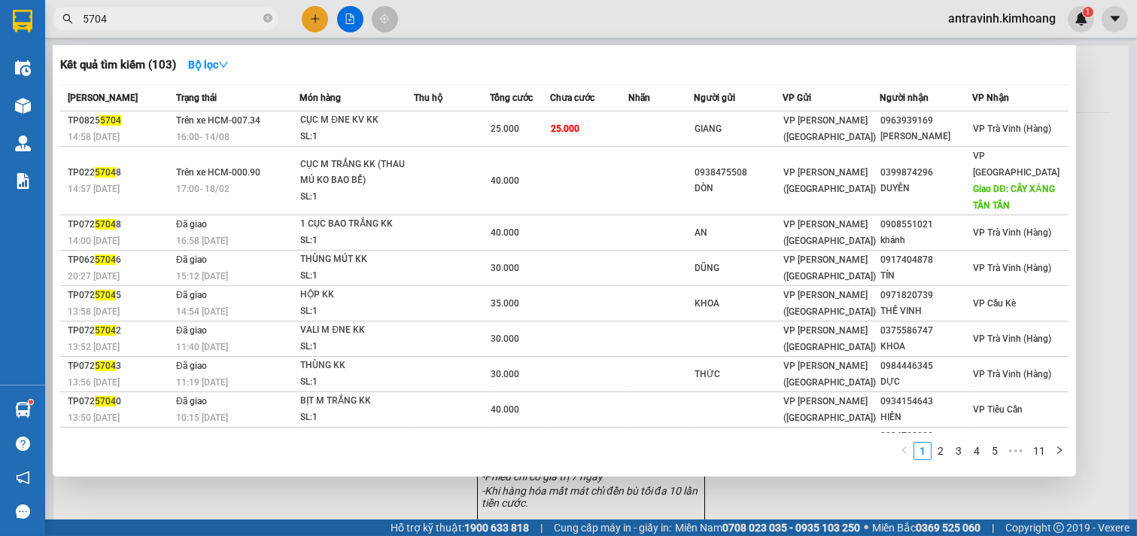
click at [157, 17] on input "5704" at bounding box center [172, 19] width 178 height 17
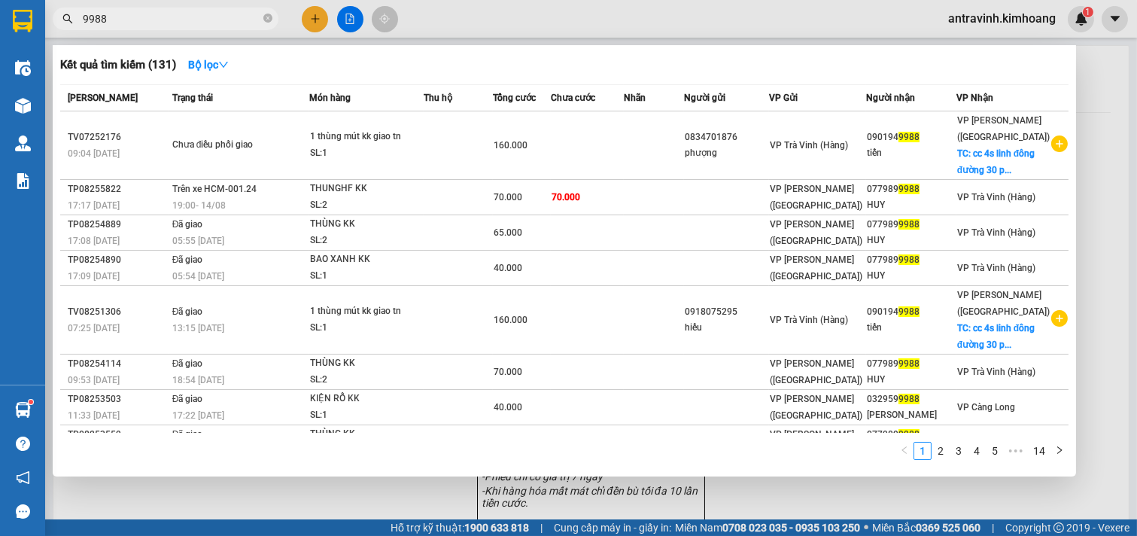
type input "9988"
click at [312, 20] on div at bounding box center [568, 268] width 1137 height 536
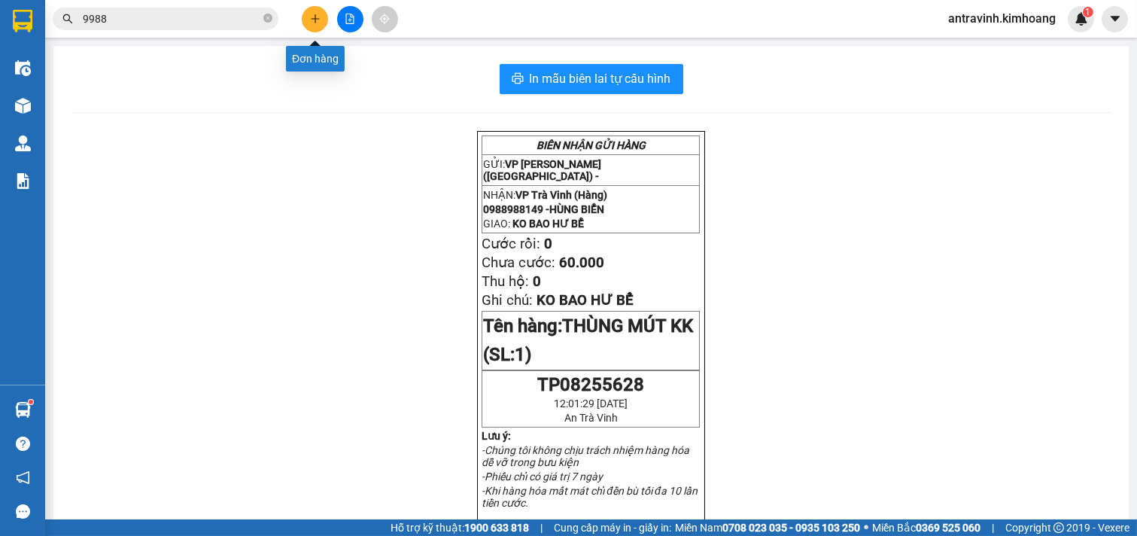
click at [310, 14] on icon "plus" at bounding box center [315, 19] width 11 height 11
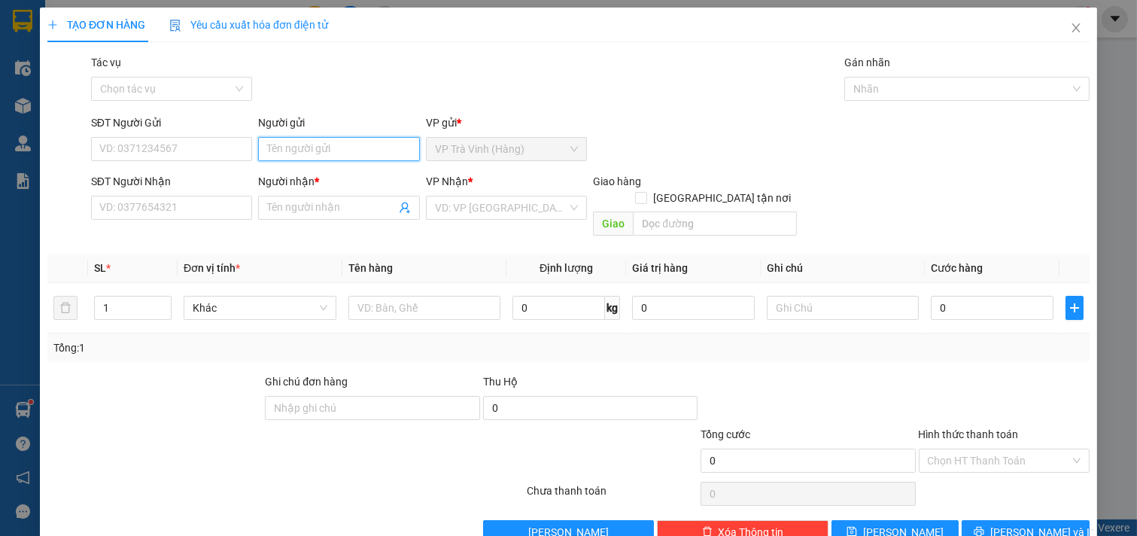
click at [318, 145] on input "Người gửi" at bounding box center [339, 149] width 162 height 24
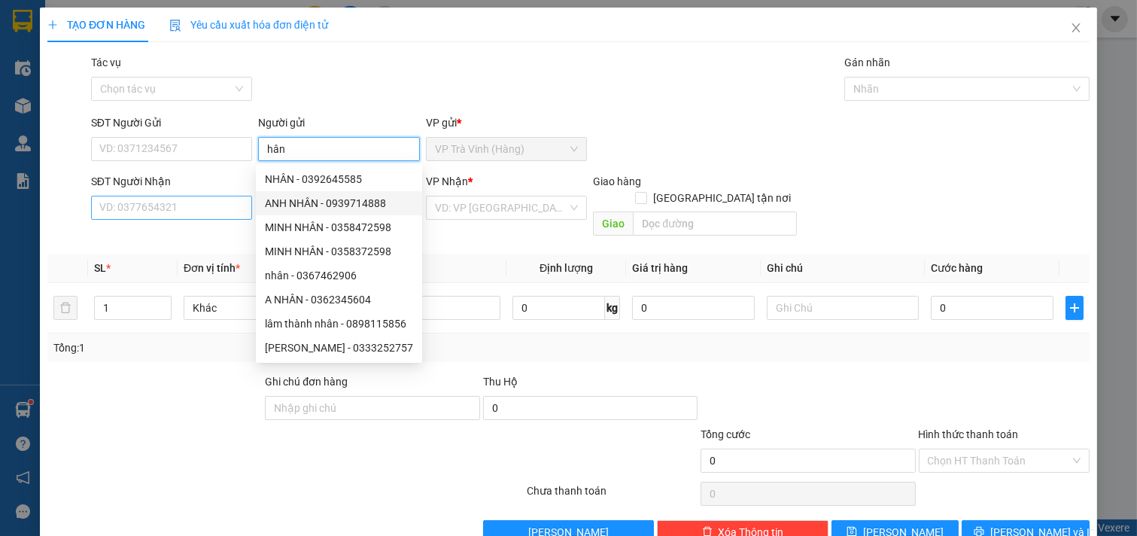
type input "hân"
click at [153, 202] on input "SĐT Người Nhận" at bounding box center [172, 208] width 162 height 24
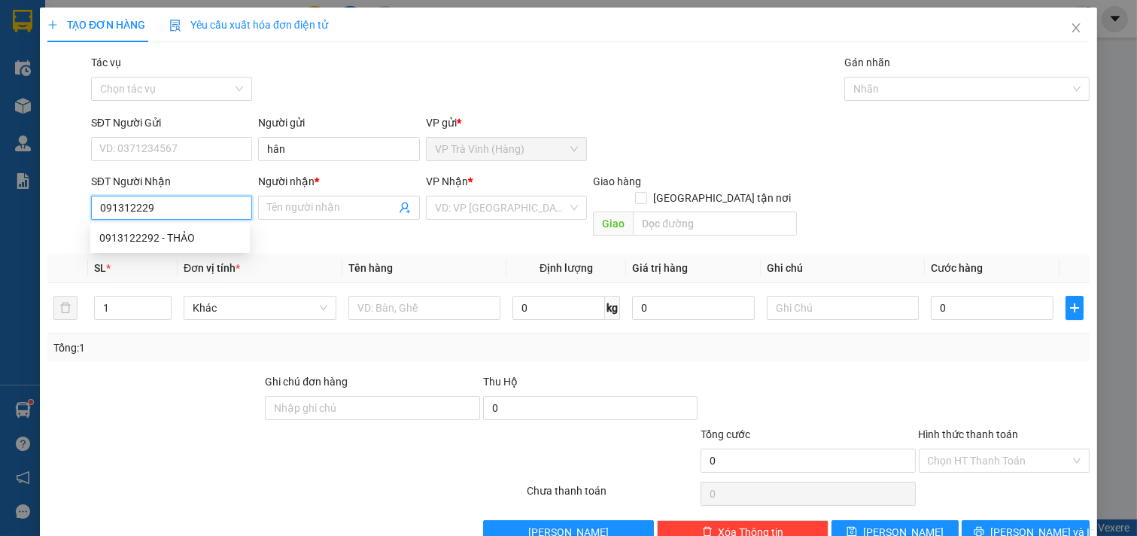
type input "0913122292"
click at [201, 238] on div "0913122292 - TRINH" at bounding box center [173, 238] width 148 height 17
type input "TRINH"
type input "25.000"
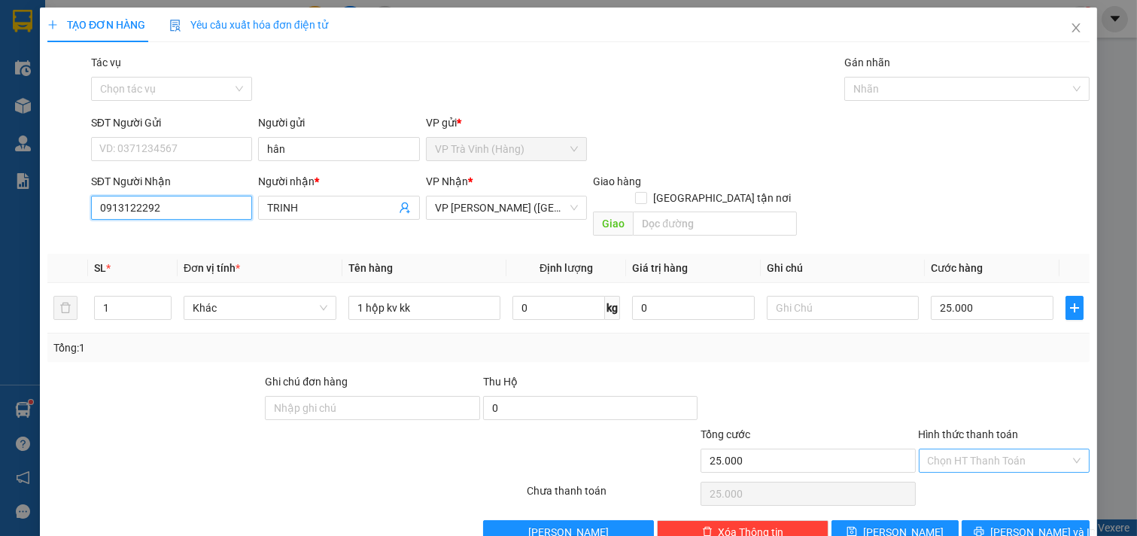
type input "0913122292"
click at [990, 449] on input "Hình thức thanh toán" at bounding box center [999, 460] width 143 height 23
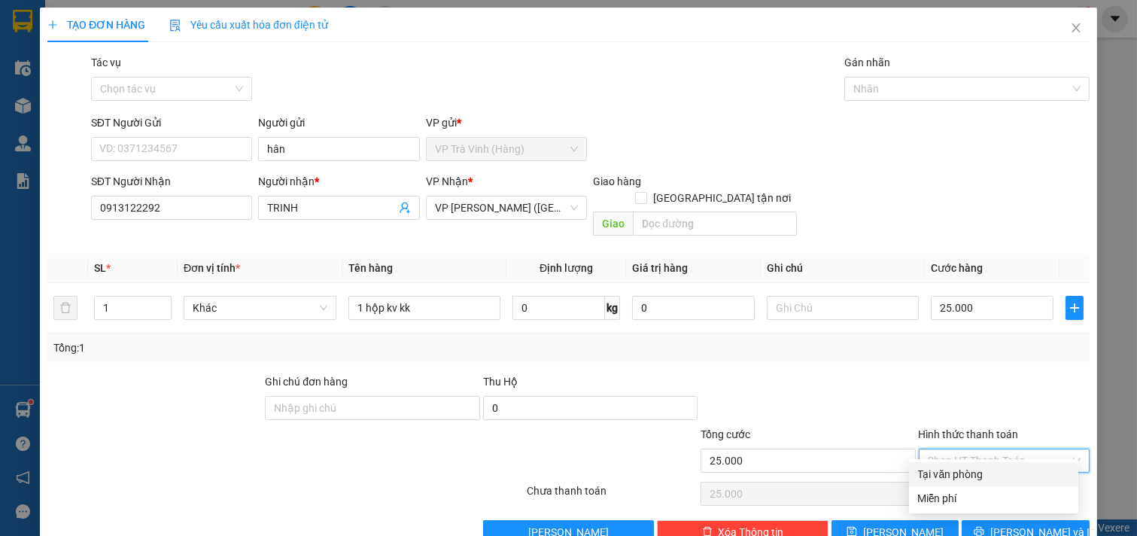
click at [982, 466] on div "Tại văn phòng" at bounding box center [993, 474] width 151 height 17
type input "0"
click at [1000, 520] on button "[PERSON_NAME] và In" at bounding box center [1026, 532] width 128 height 24
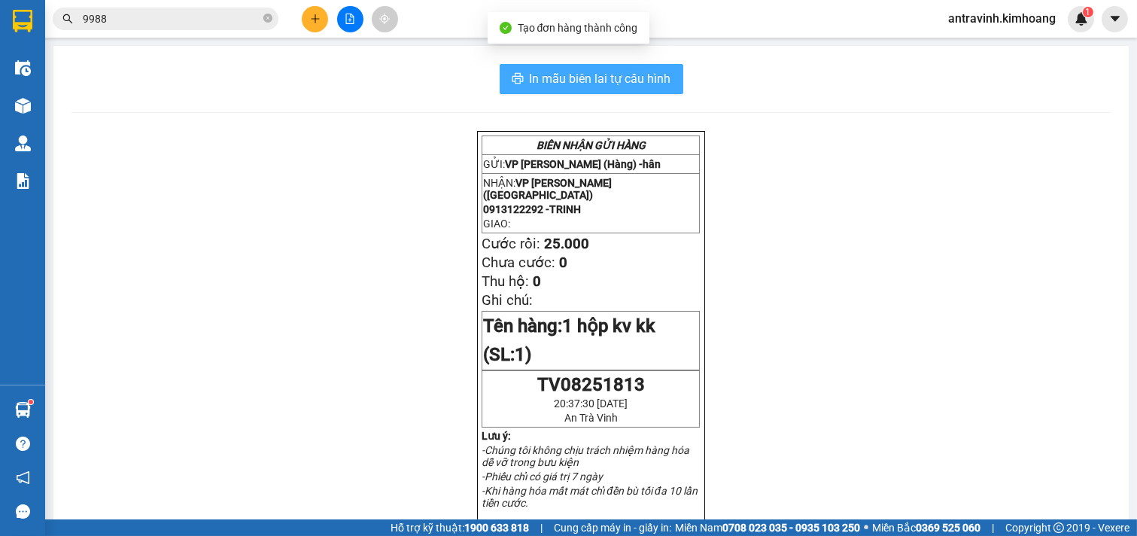
click at [634, 77] on span "In mẫu biên lai tự cấu hình" at bounding box center [601, 78] width 142 height 19
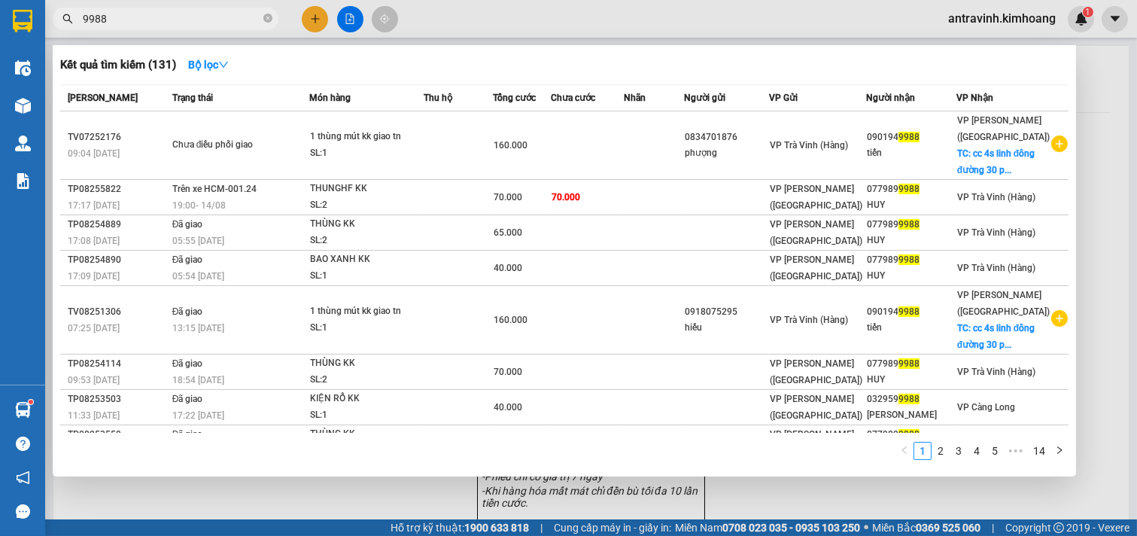
click at [167, 19] on input "9988" at bounding box center [172, 19] width 178 height 17
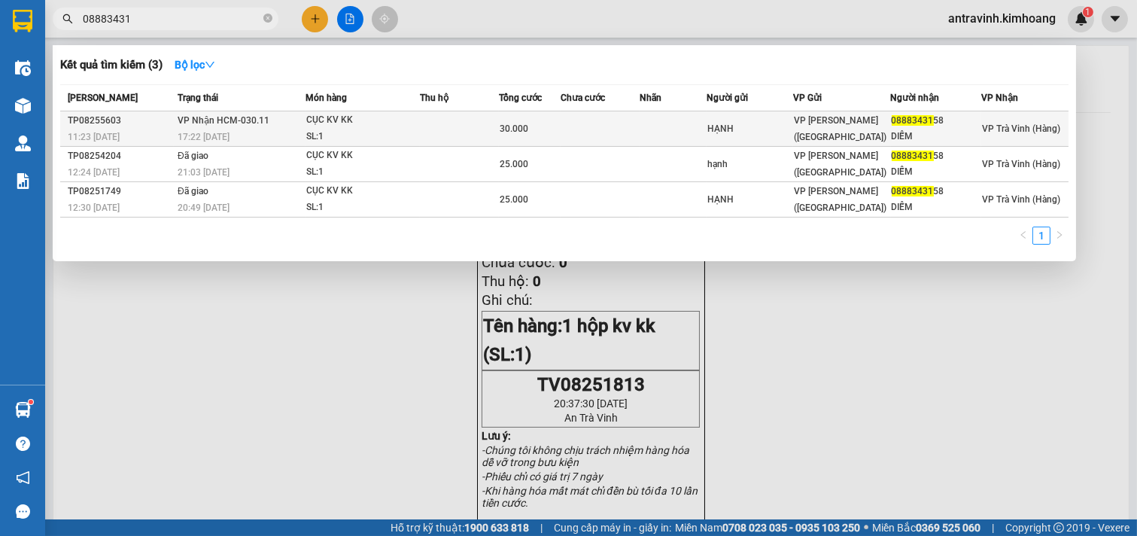
type input "08883431"
click at [455, 132] on td at bounding box center [459, 128] width 78 height 35
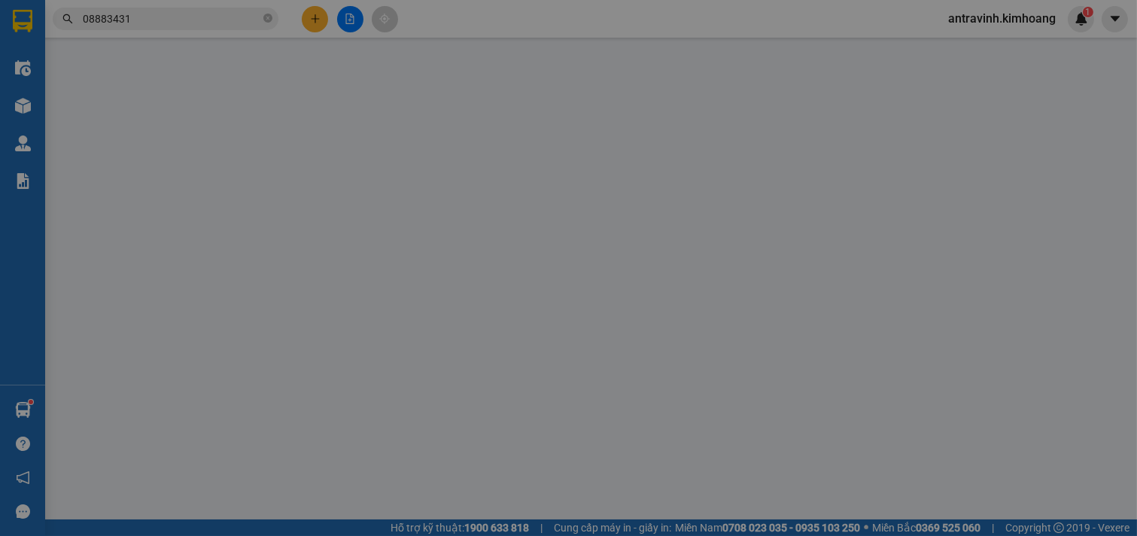
type input "HẠNH"
type input "0888343158"
type input "DIỄM"
type input "30.000"
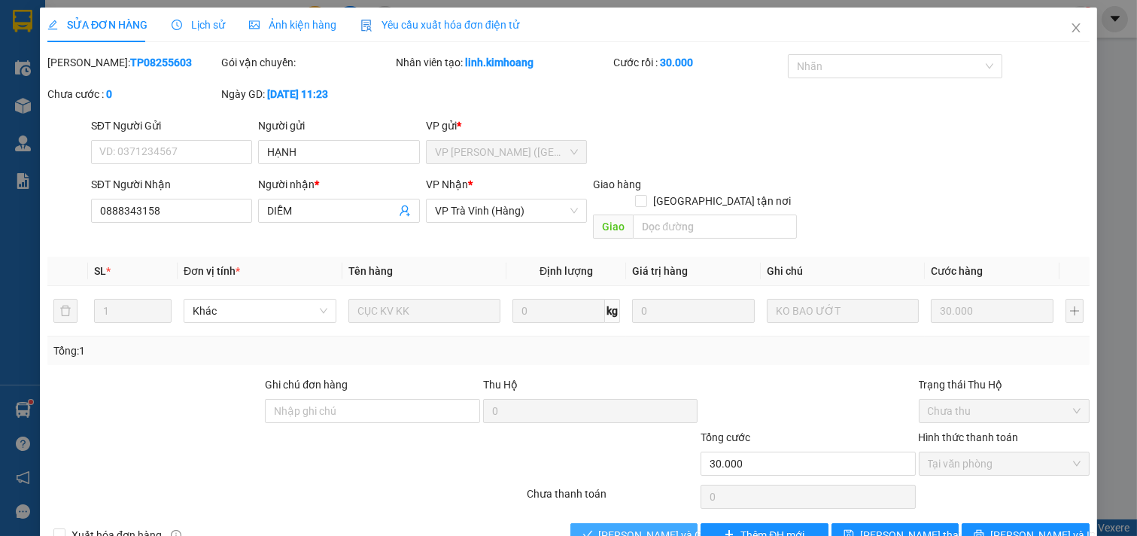
click at [648, 527] on span "[PERSON_NAME] và Giao hàng" at bounding box center [671, 535] width 145 height 17
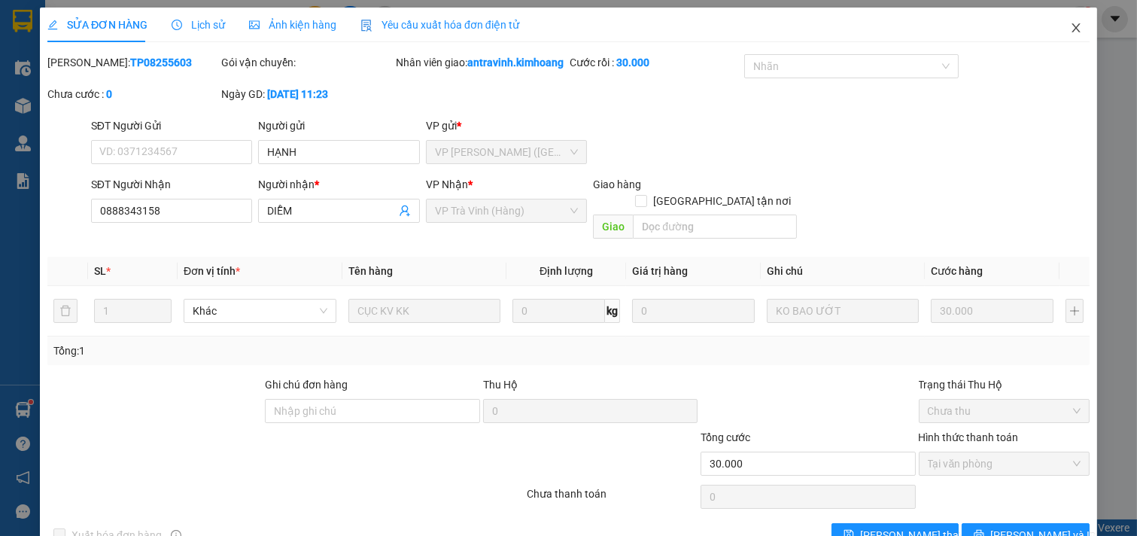
click at [1070, 22] on icon "close" at bounding box center [1076, 28] width 12 height 12
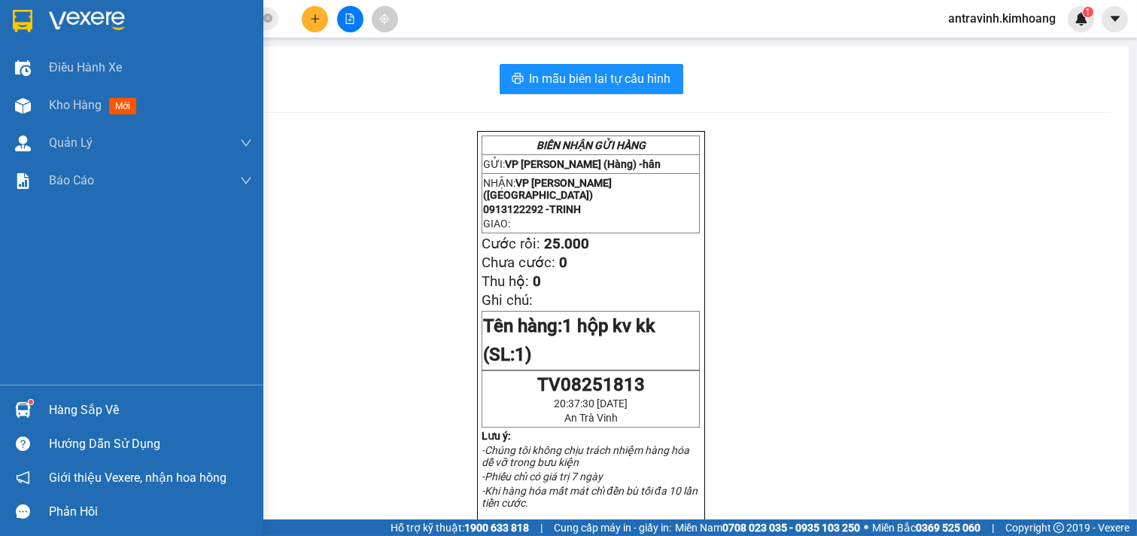
click at [38, 405] on div "Hàng sắp về" at bounding box center [131, 410] width 263 height 34
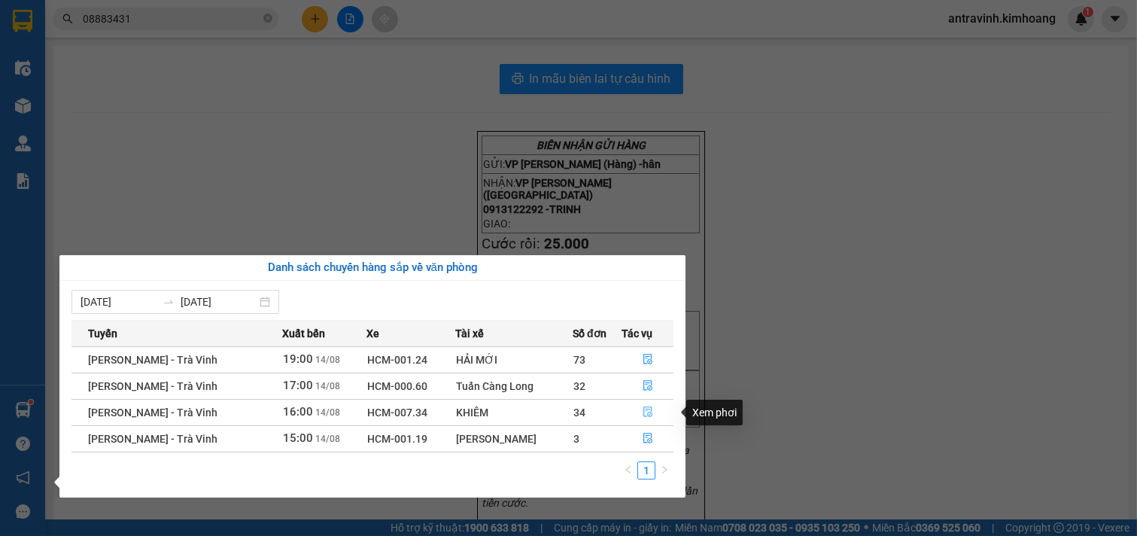
click at [647, 410] on icon "file-done" at bounding box center [648, 411] width 11 height 11
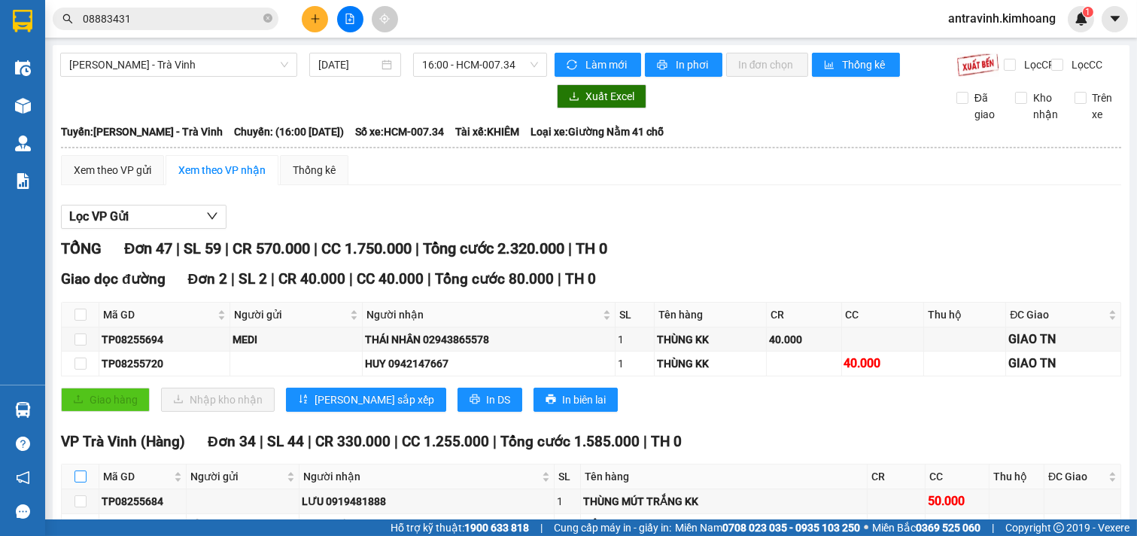
click at [84, 470] on input "checkbox" at bounding box center [81, 476] width 12 height 12
checkbox input "true"
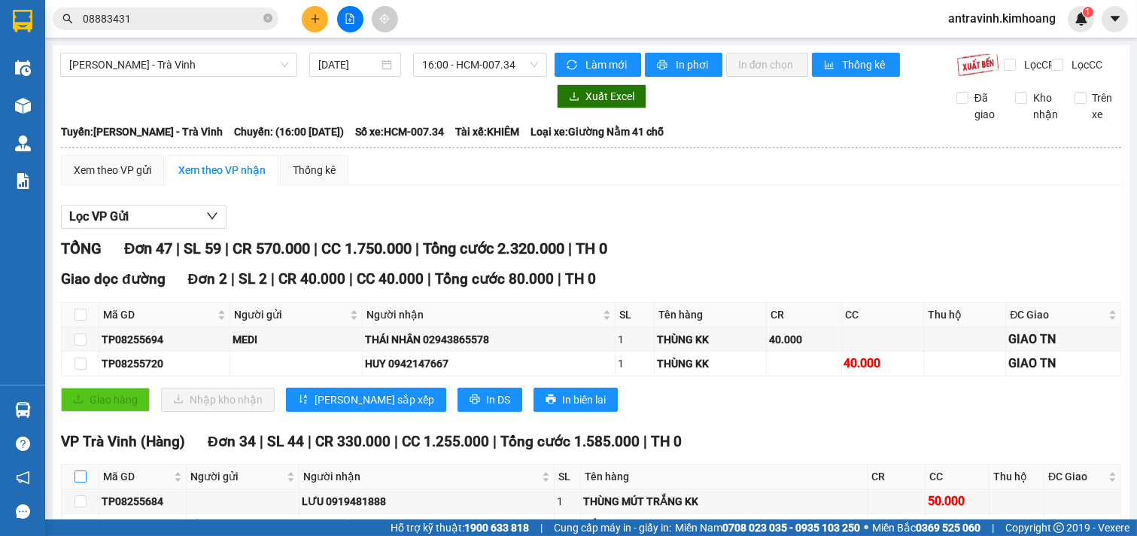
checkbox input "true"
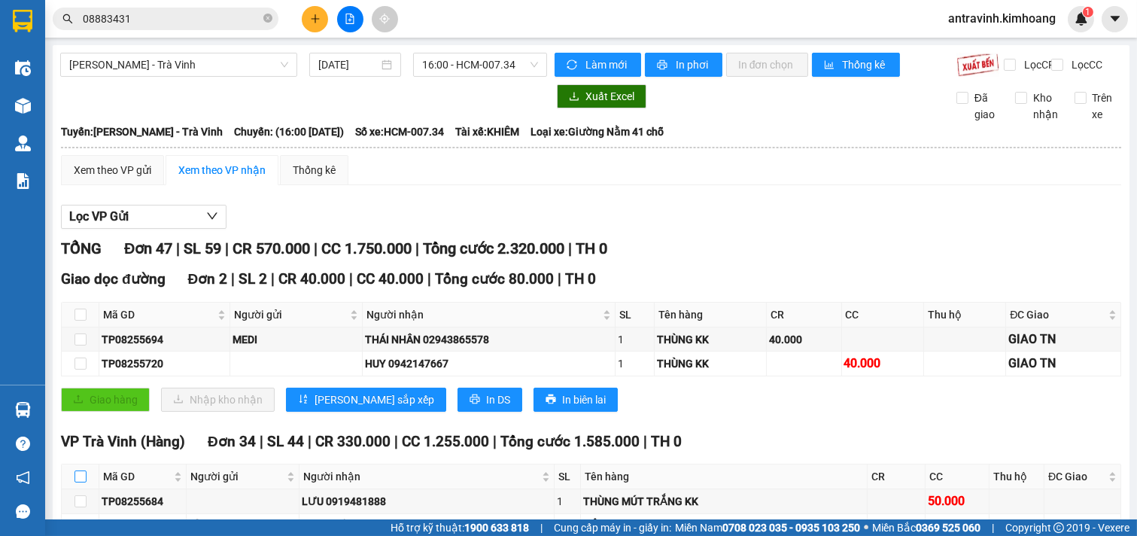
checkbox input "true"
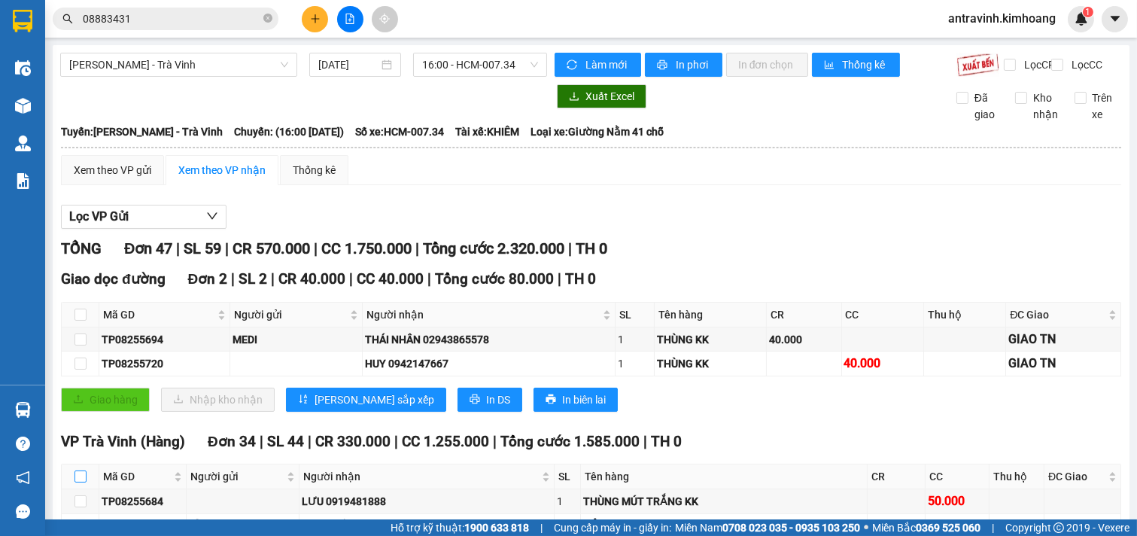
checkbox input "true"
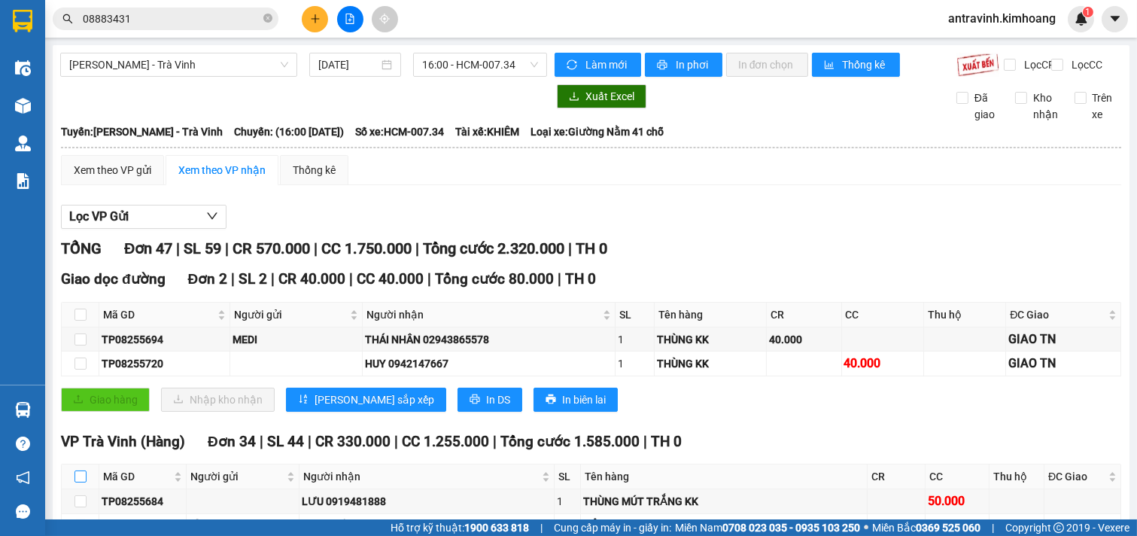
checkbox input "true"
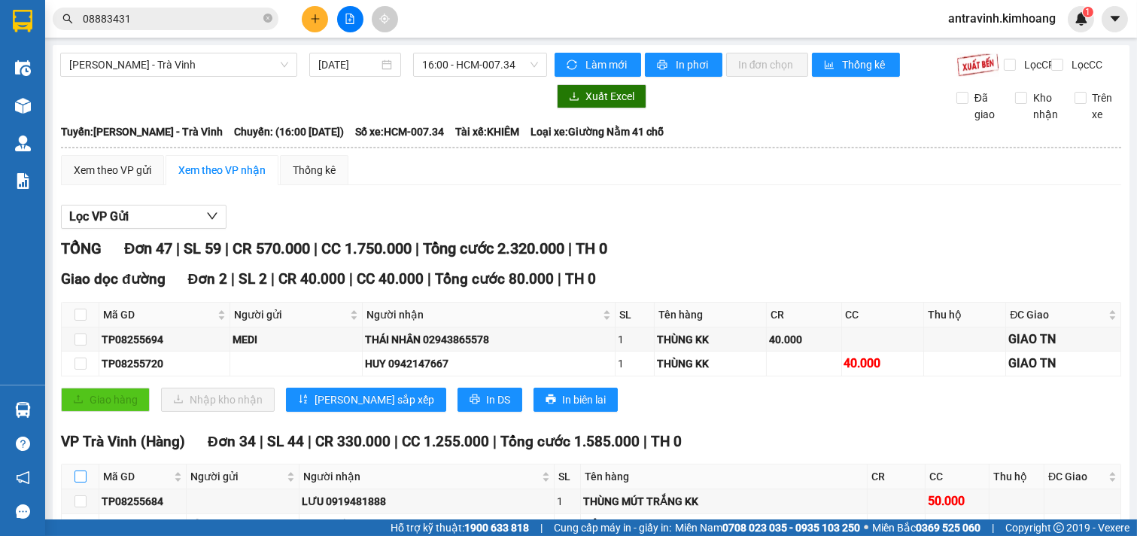
checkbox input "true"
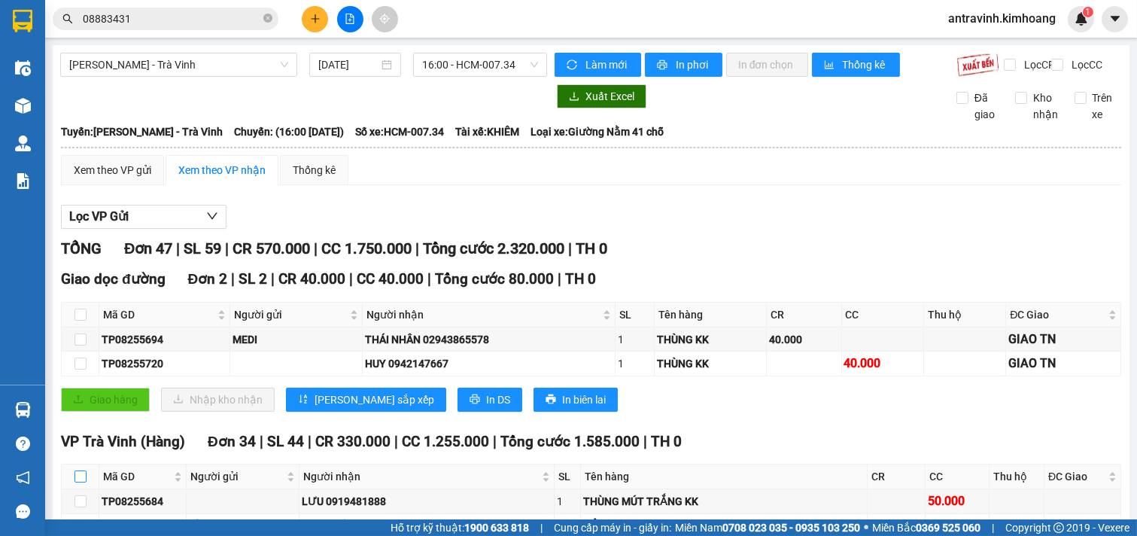
checkbox input "true"
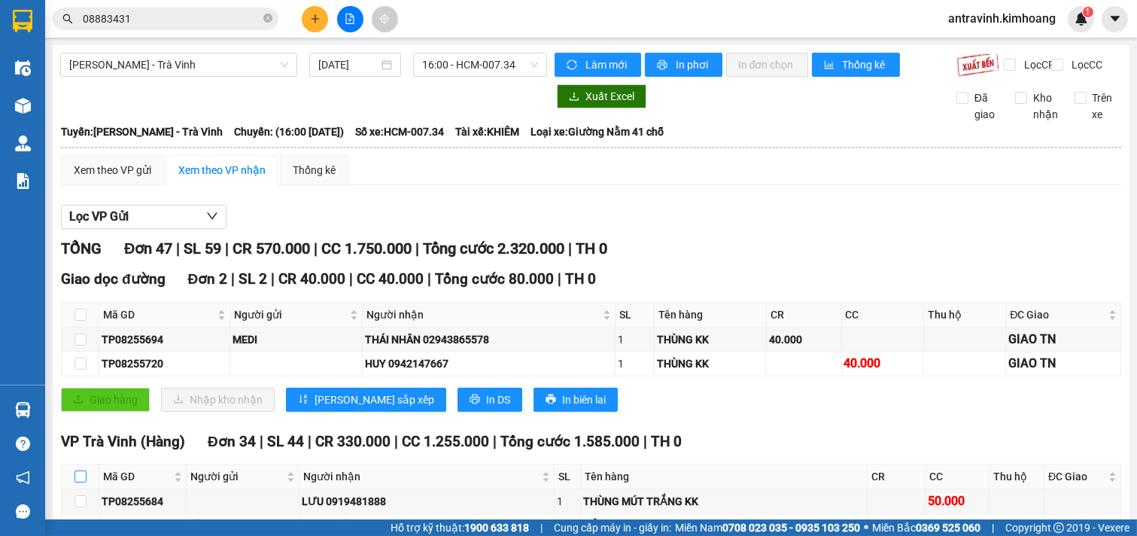
checkbox input "true"
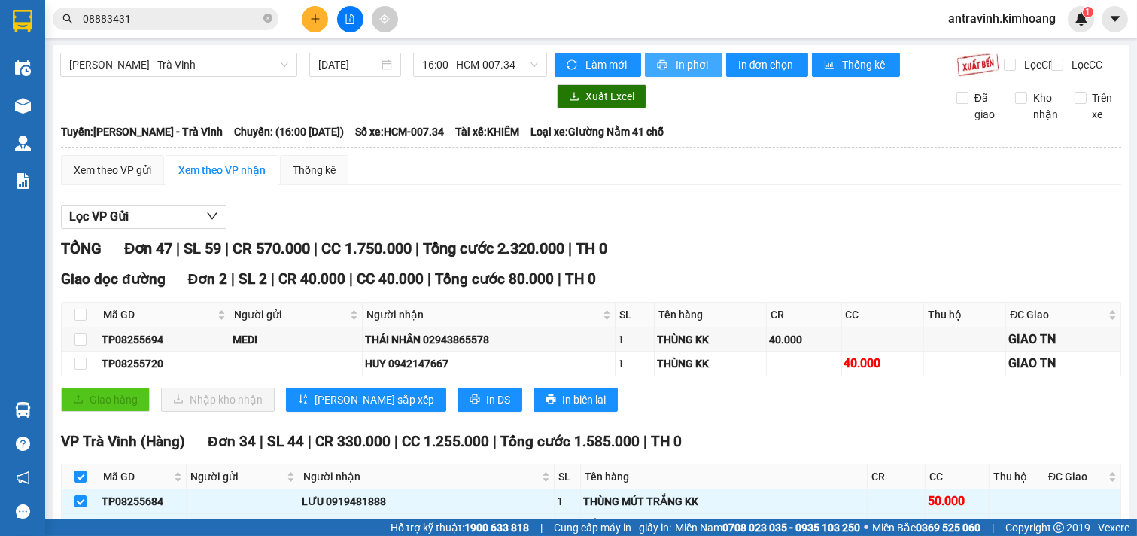
click at [687, 59] on span "In phơi" at bounding box center [693, 64] width 35 height 17
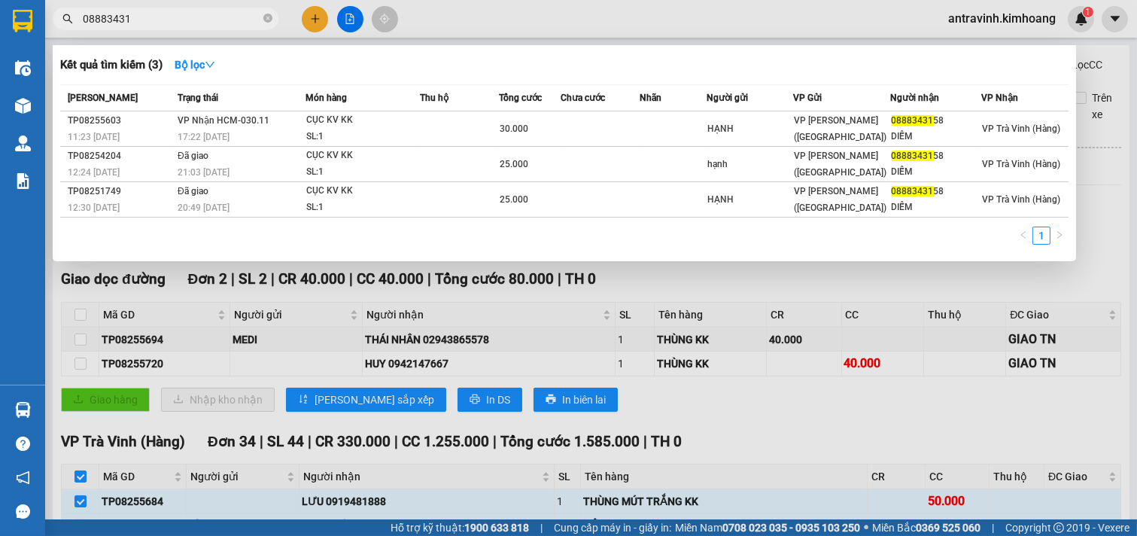
click at [159, 19] on input "08883431" at bounding box center [172, 19] width 178 height 17
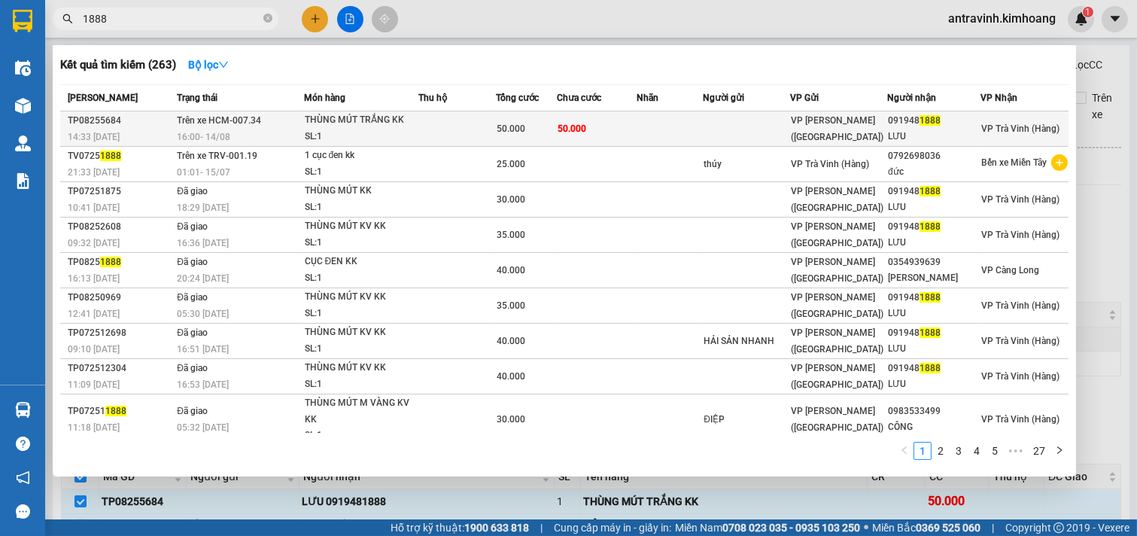
type input "1888"
click at [590, 133] on td "50.000" at bounding box center [597, 128] width 80 height 35
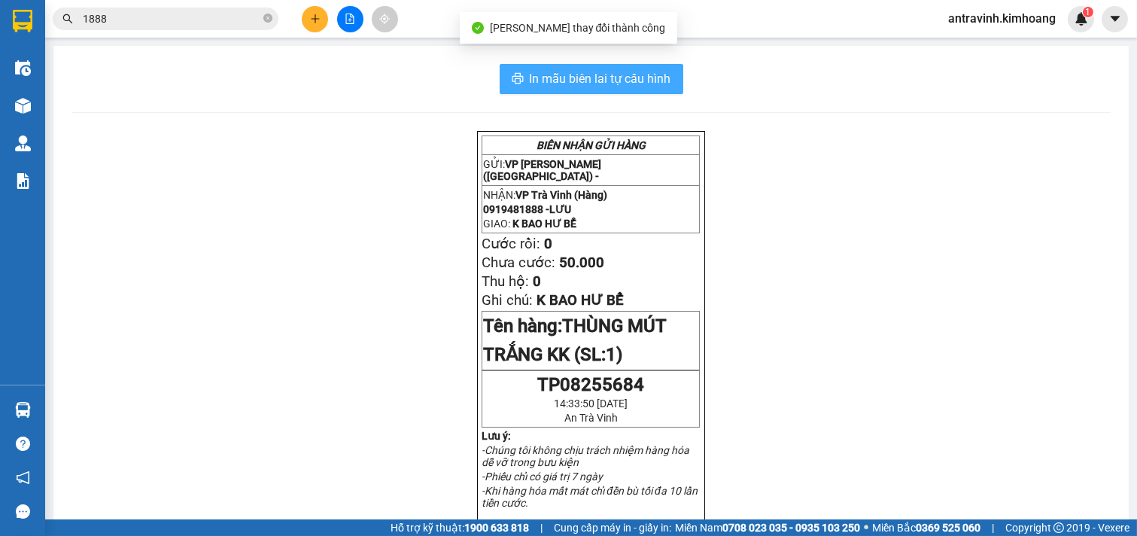
click at [638, 81] on span "In mẫu biên lai tự cấu hình" at bounding box center [601, 78] width 142 height 19
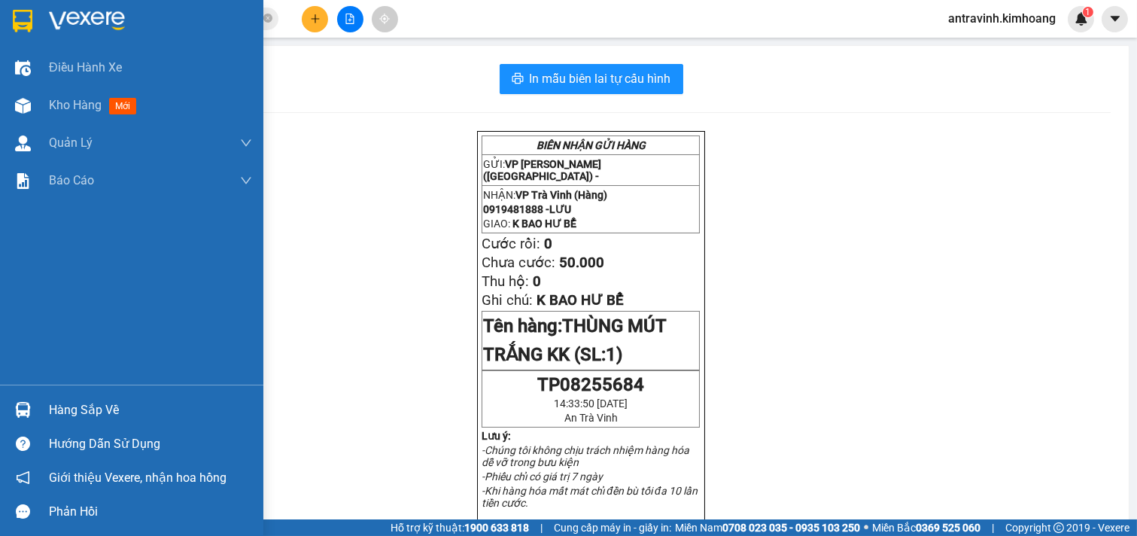
click at [35, 406] on div "Hàng sắp về" at bounding box center [131, 410] width 263 height 34
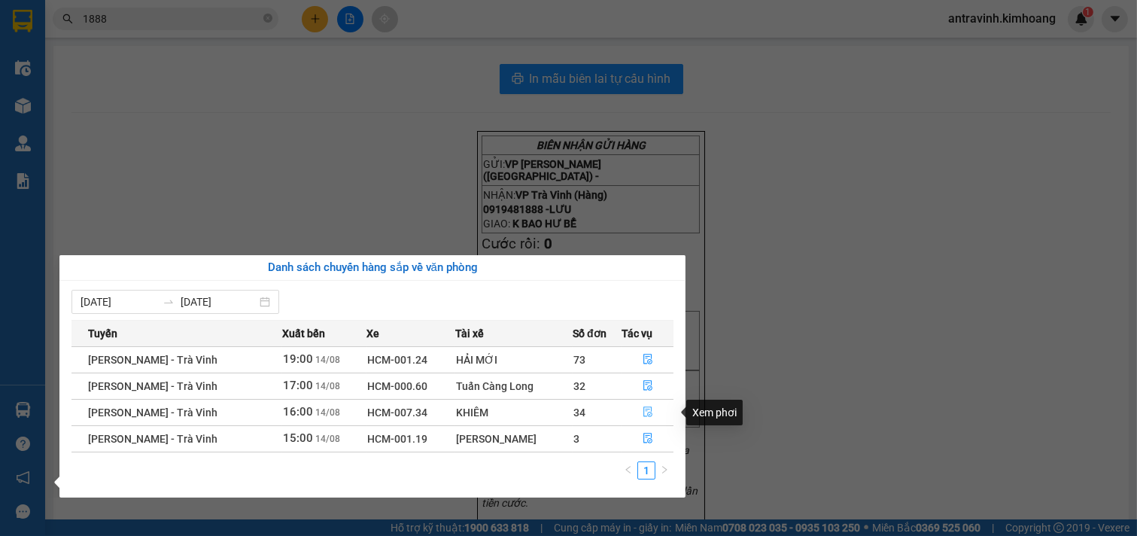
click at [643, 416] on icon "file-done" at bounding box center [648, 411] width 11 height 11
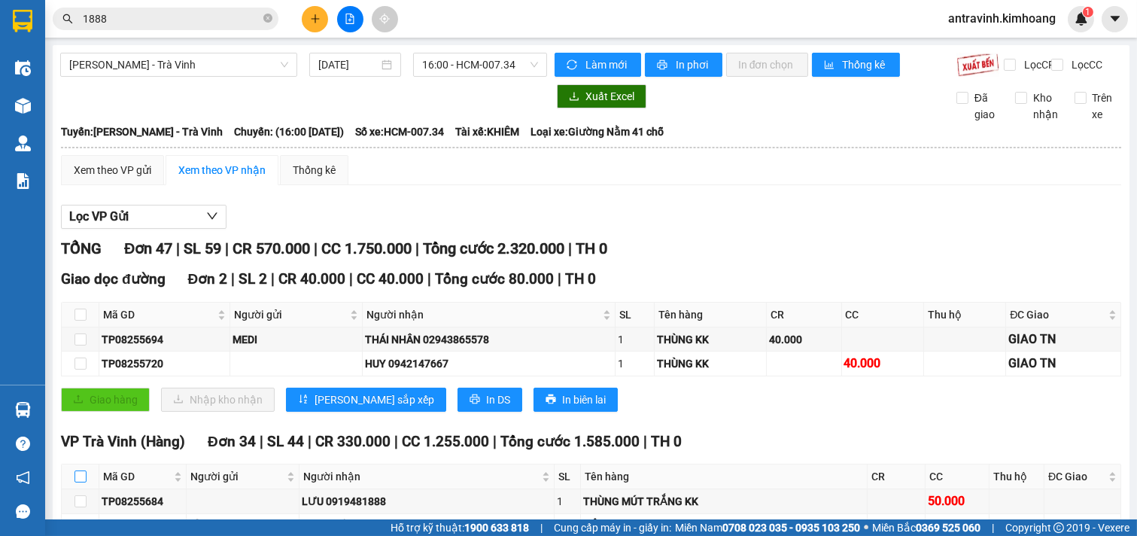
click at [75, 470] on input "checkbox" at bounding box center [81, 476] width 12 height 12
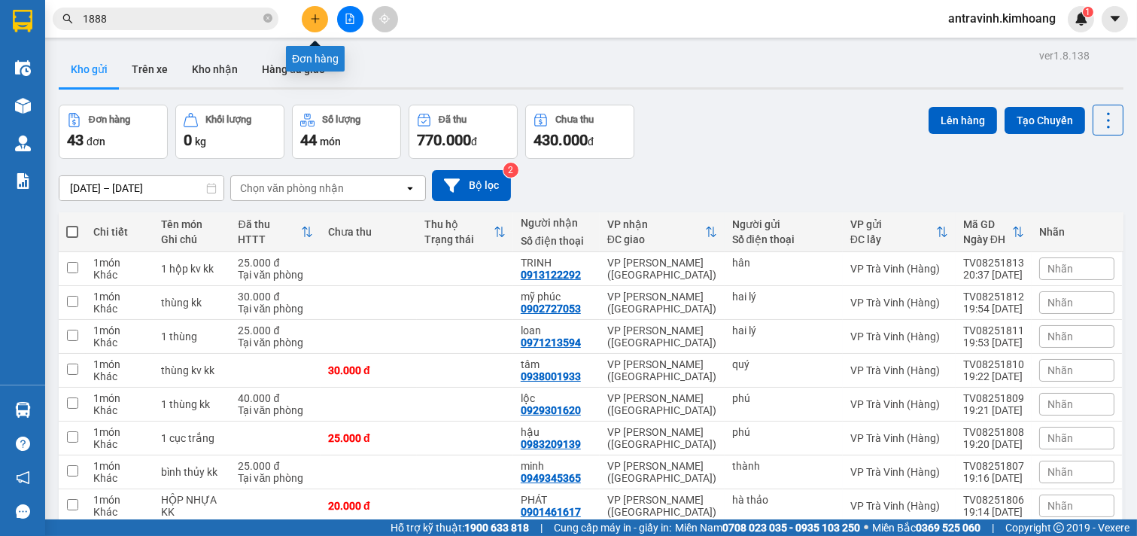
click at [312, 19] on icon "plus" at bounding box center [315, 18] width 8 height 1
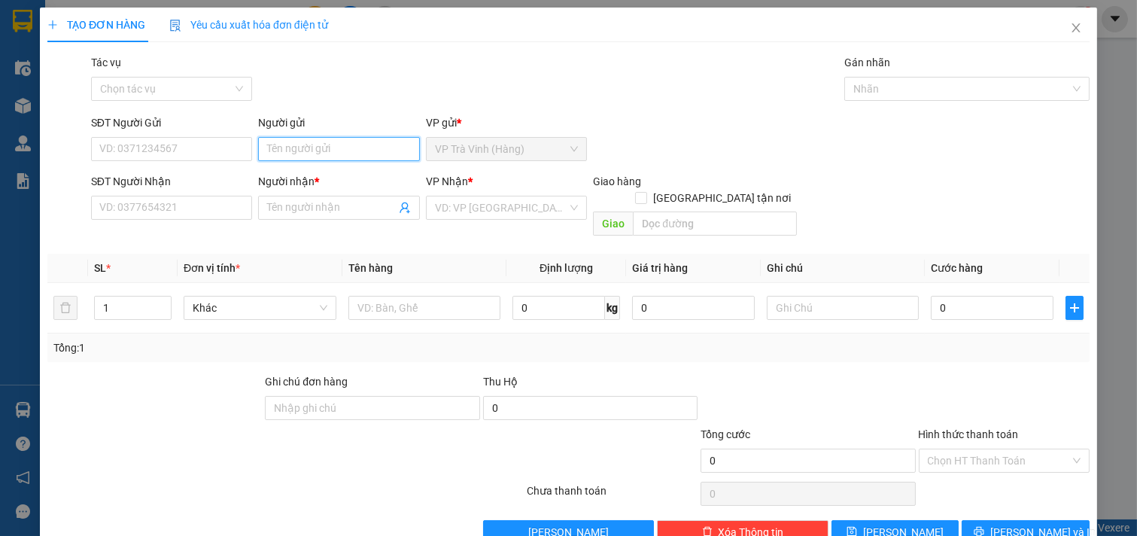
click at [310, 149] on input "Người gửi" at bounding box center [339, 149] width 162 height 24
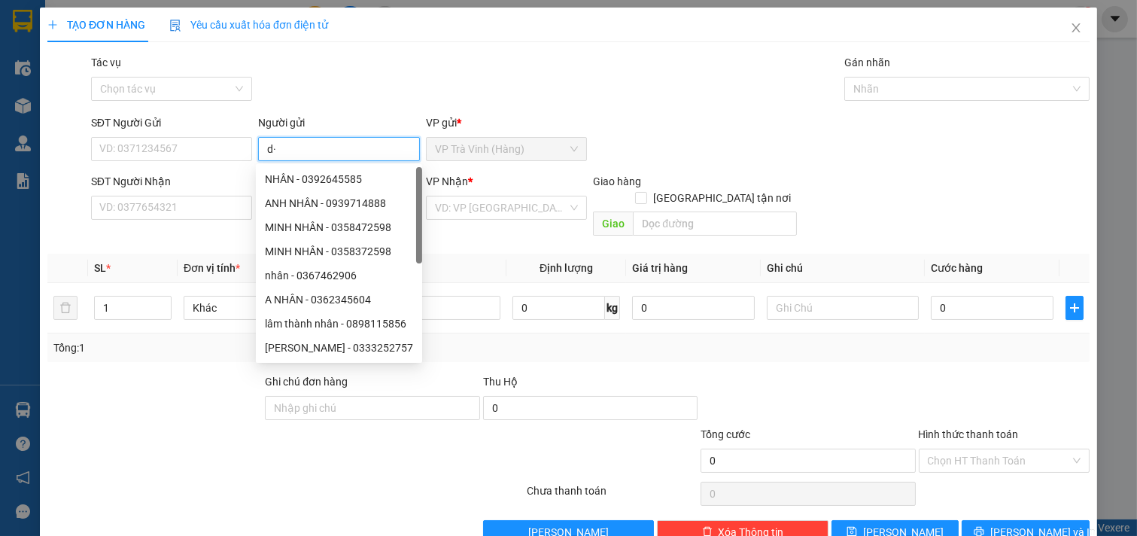
type input "d"
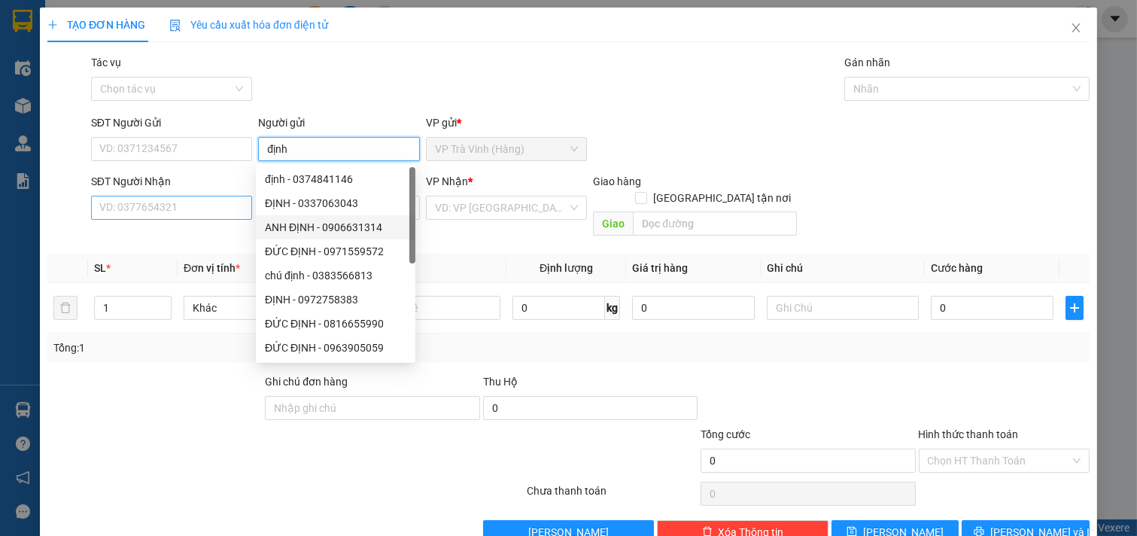
type input "định"
click at [184, 209] on input "SĐT Người Nhận" at bounding box center [172, 208] width 162 height 24
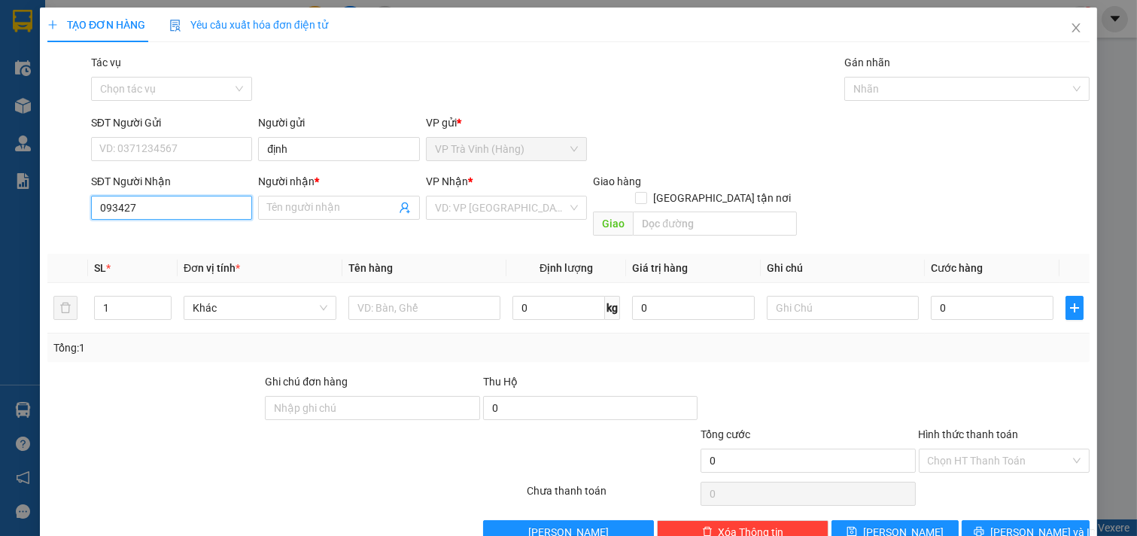
type input "0934274"
click at [149, 235] on div "0934274322 - trung" at bounding box center [170, 238] width 142 height 17
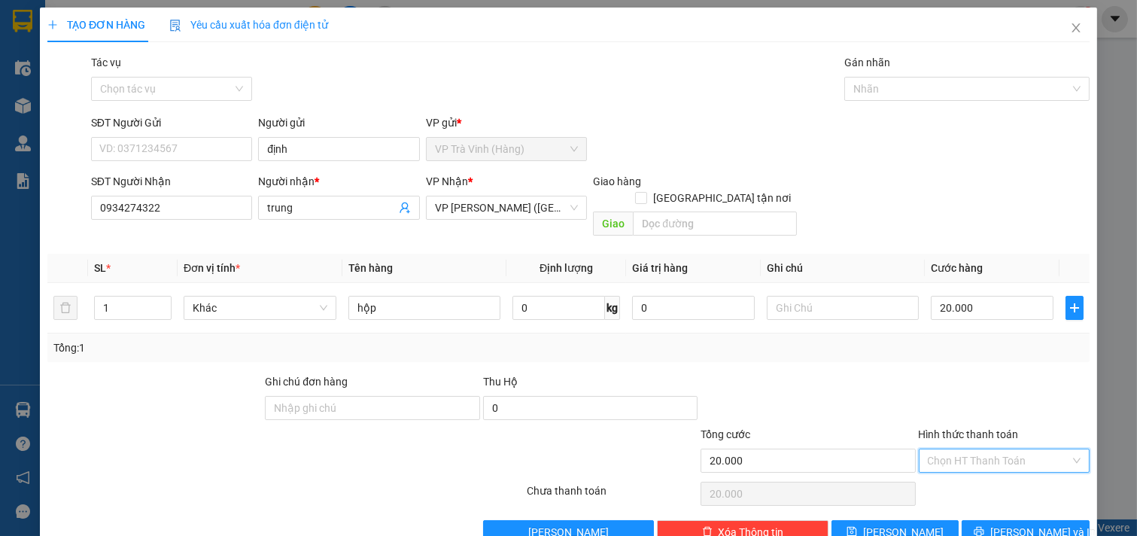
click at [930, 449] on input "Hình thức thanh toán" at bounding box center [999, 460] width 143 height 23
click at [948, 466] on div "Tại văn phòng" at bounding box center [993, 474] width 151 height 17
click at [998, 520] on button "[PERSON_NAME] và In" at bounding box center [1026, 532] width 128 height 24
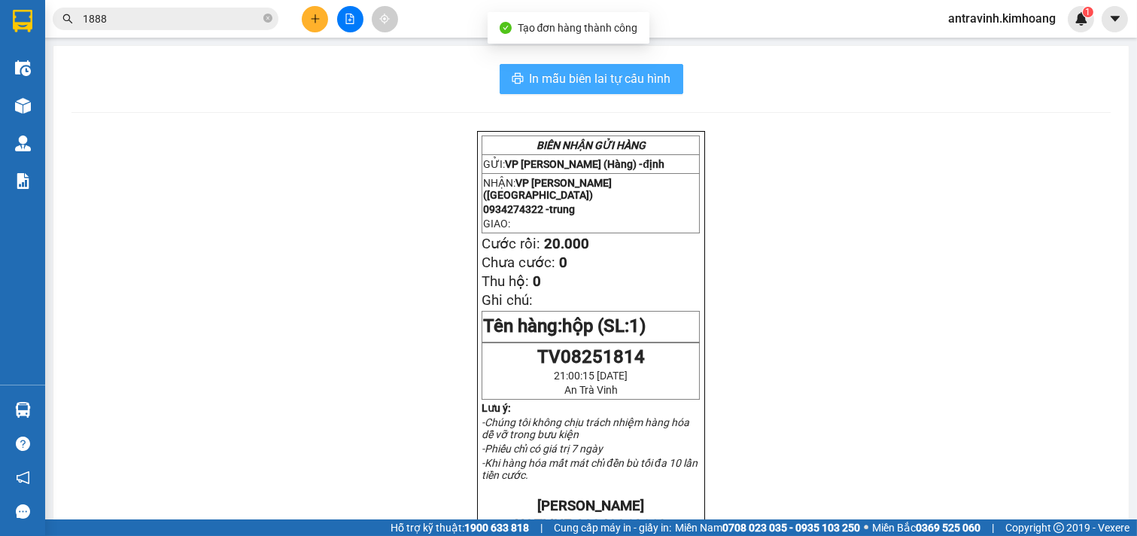
click at [650, 81] on span "In mẫu biên lai tự cấu hình" at bounding box center [601, 78] width 142 height 19
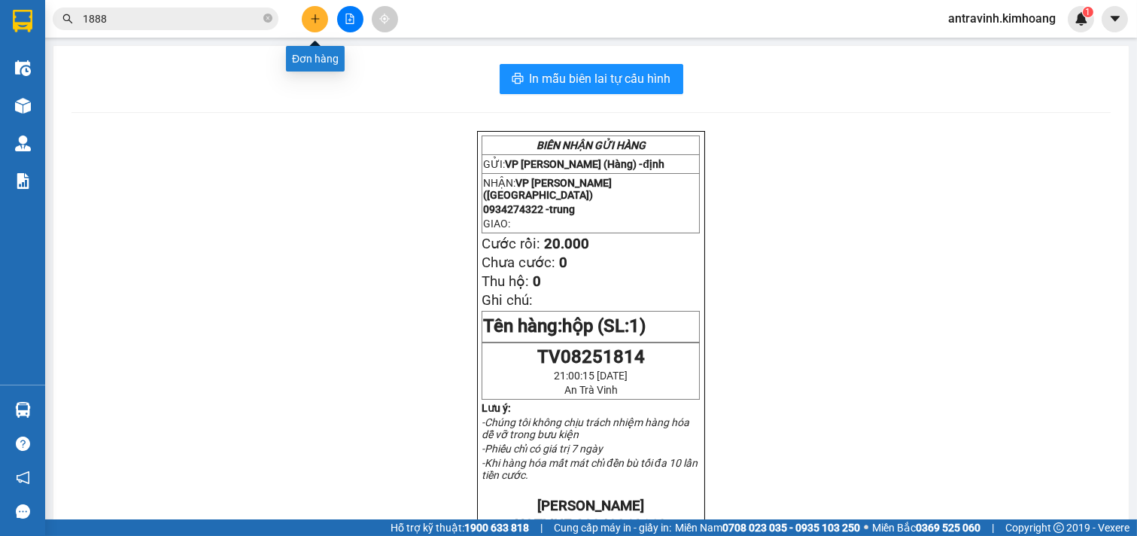
click at [314, 18] on icon "plus" at bounding box center [315, 18] width 8 height 1
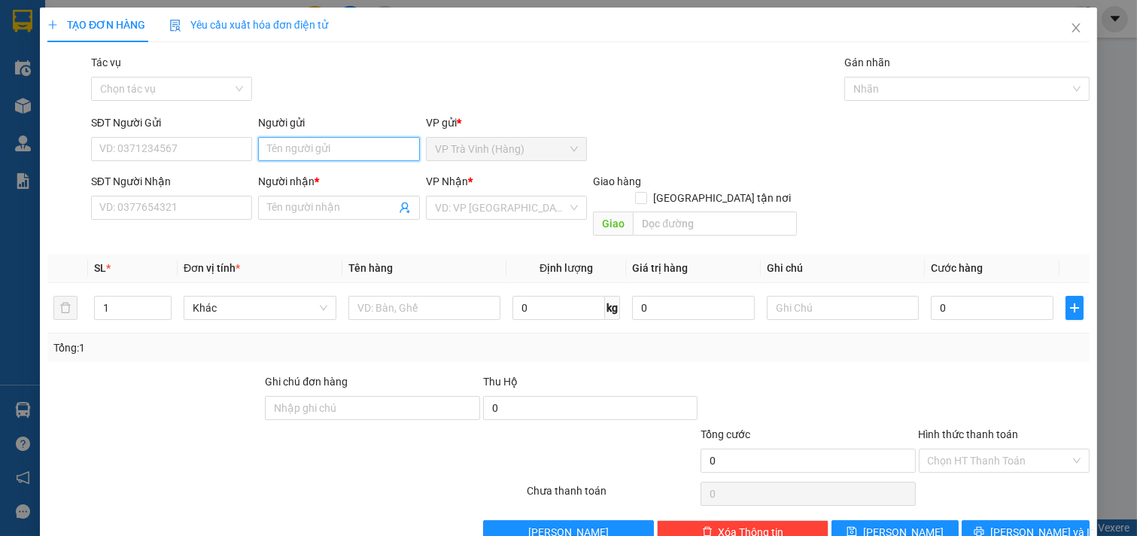
click at [301, 157] on input "Người gửi" at bounding box center [339, 149] width 162 height 24
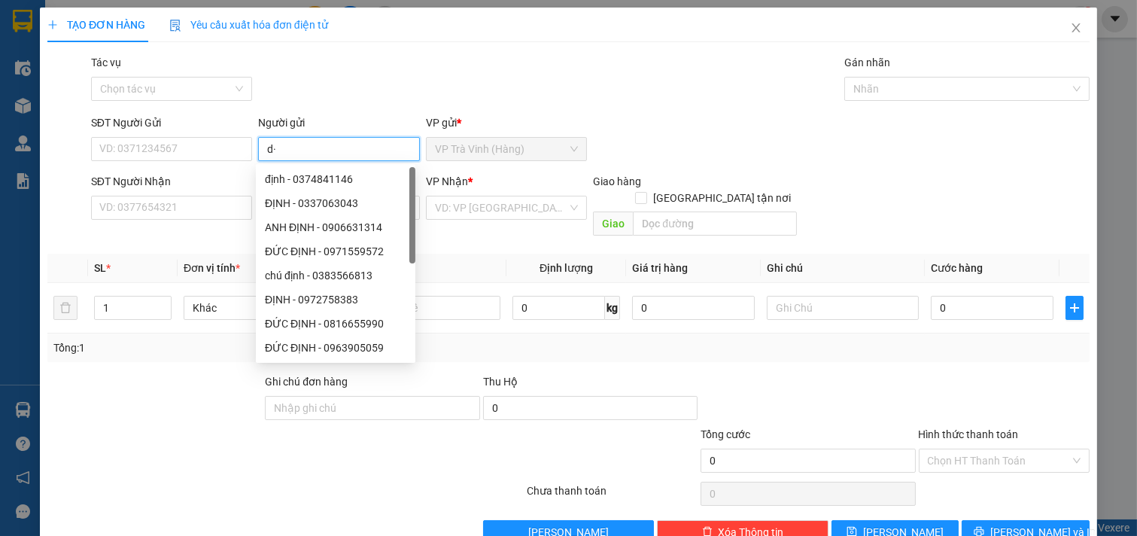
type input "d"
type input "định"
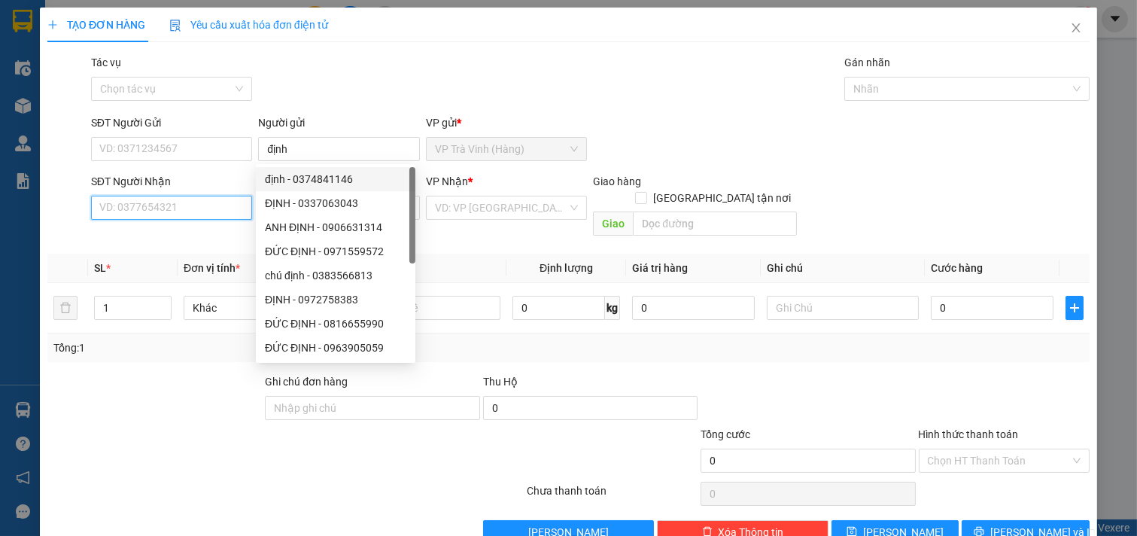
click at [199, 206] on input "SĐT Người Nhận" at bounding box center [172, 208] width 162 height 24
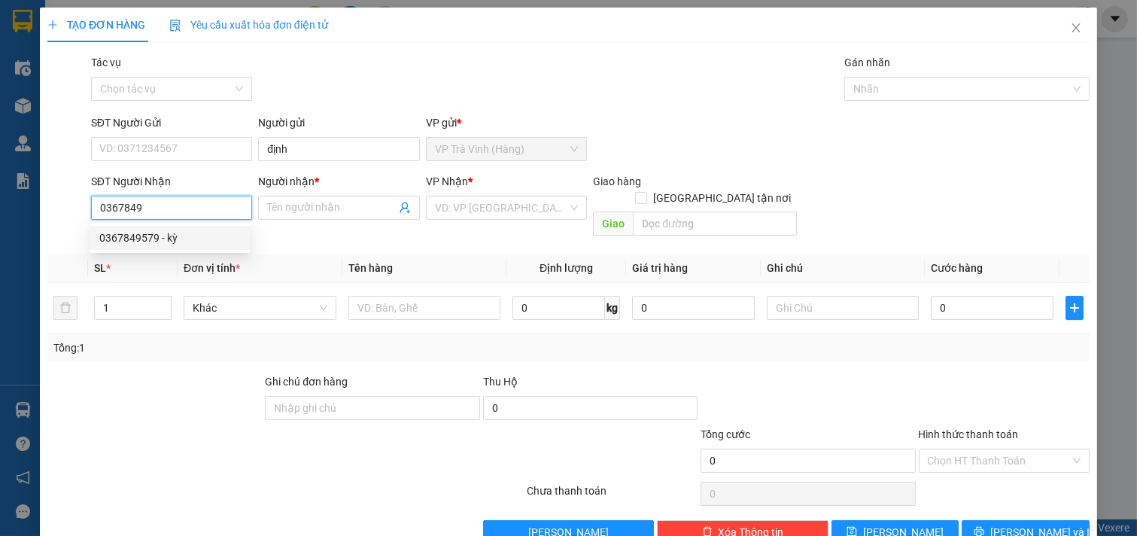
click at [186, 230] on div "0367849579 - kỳ" at bounding box center [170, 238] width 142 height 17
type input "0367849579"
type input "kỳ"
type input "20.000"
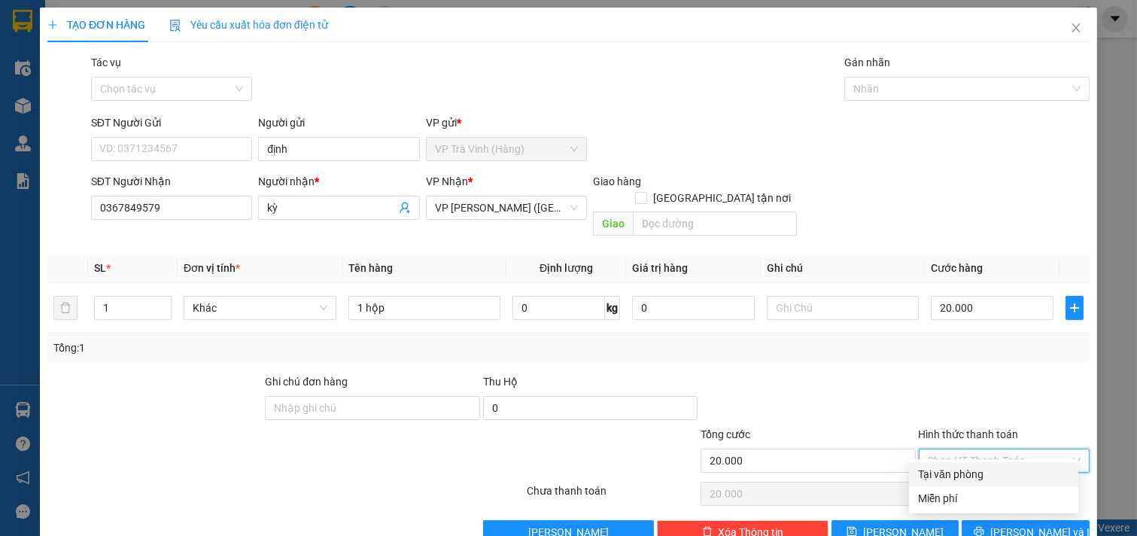
click at [957, 449] on input "Hình thức thanh toán" at bounding box center [999, 460] width 143 height 23
click at [962, 466] on div "Tại văn phòng" at bounding box center [993, 474] width 151 height 17
click at [985, 526] on span "printer" at bounding box center [979, 532] width 11 height 12
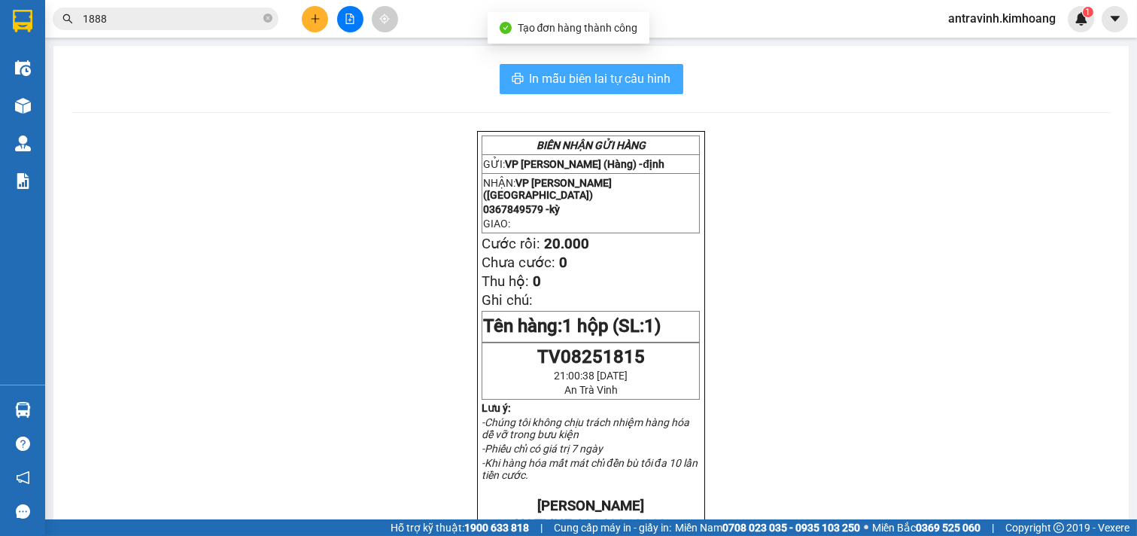
click at [540, 76] on span "In mẫu biên lai tự cấu hình" at bounding box center [601, 78] width 142 height 19
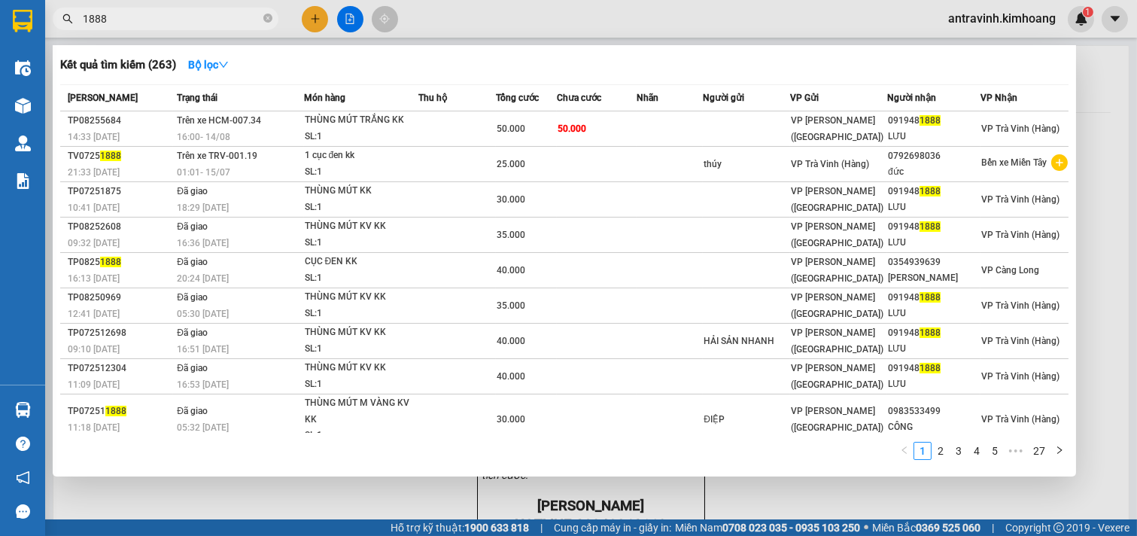
click at [166, 18] on input "1888" at bounding box center [172, 19] width 178 height 17
click at [166, 17] on input "1888" at bounding box center [172, 19] width 178 height 17
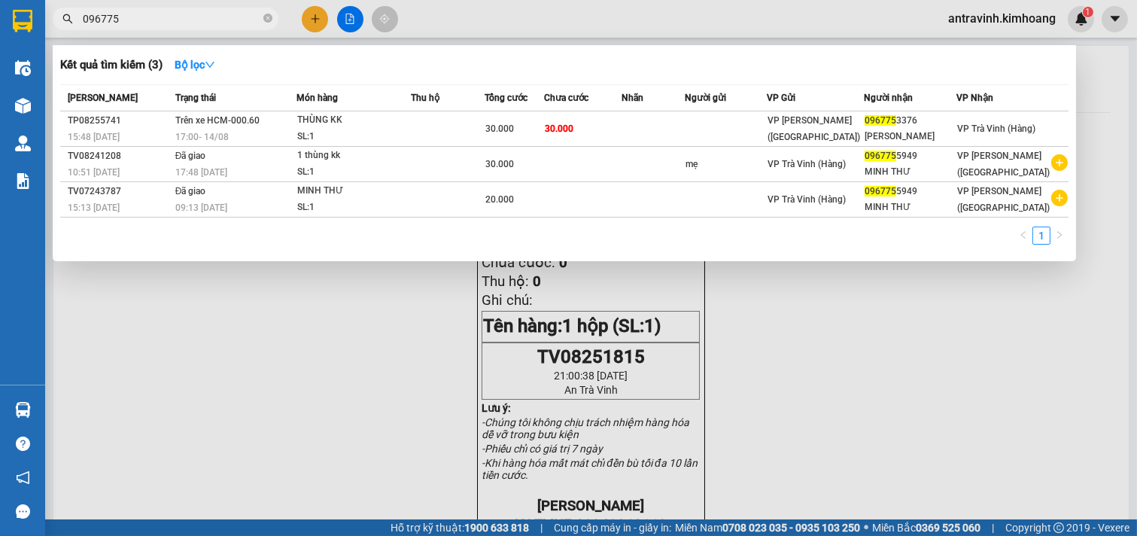
click at [135, 24] on input "096775" at bounding box center [172, 19] width 178 height 17
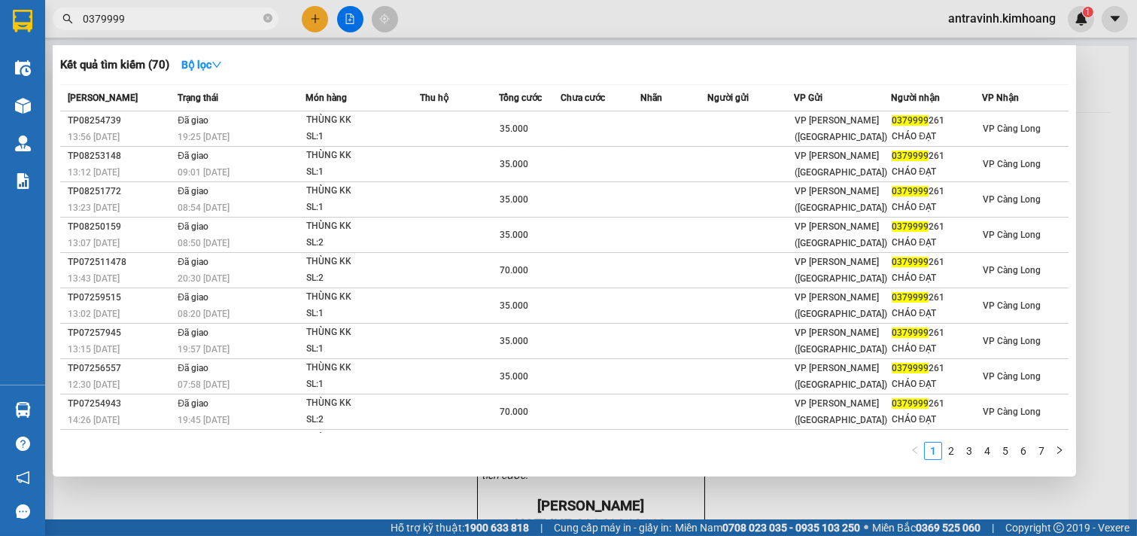
click at [160, 17] on input "0379999" at bounding box center [172, 19] width 178 height 17
click at [159, 17] on input "0379999" at bounding box center [172, 19] width 178 height 17
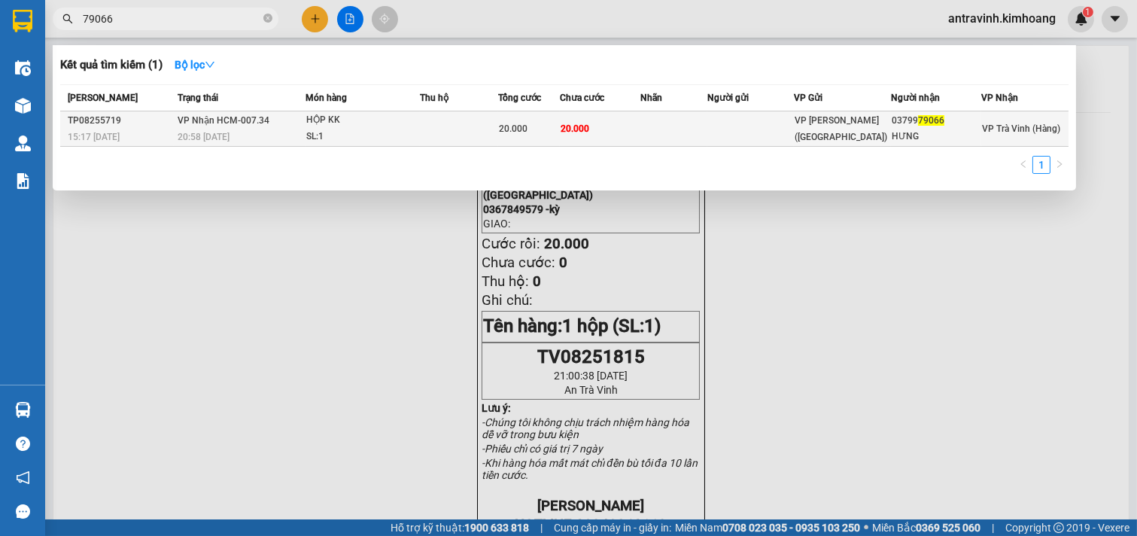
type input "79066"
click at [618, 120] on td "20.000" at bounding box center [600, 128] width 81 height 35
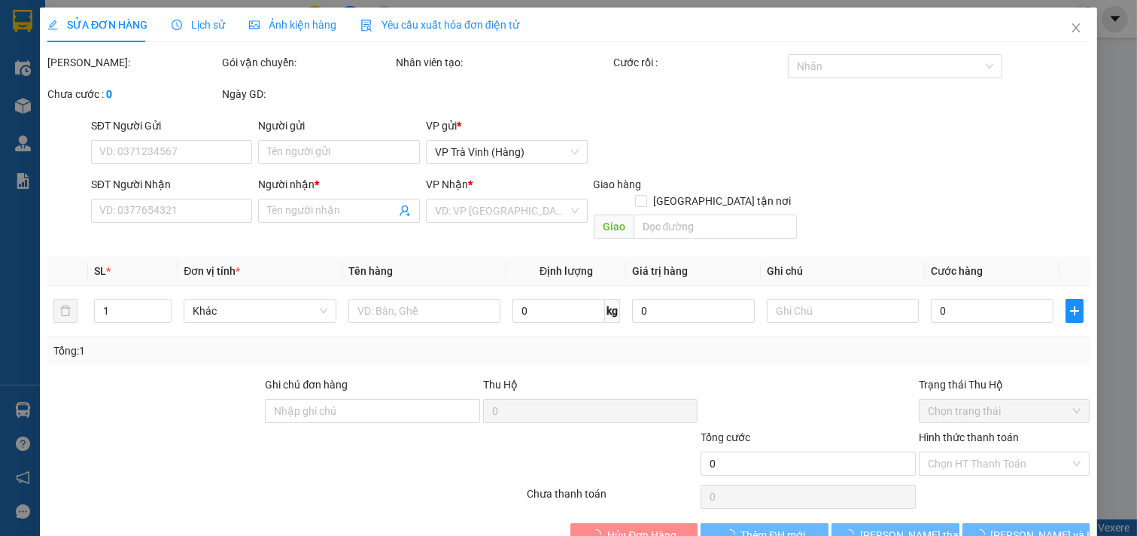
type input "0379979066"
type input "HƯNG"
type input "20.000"
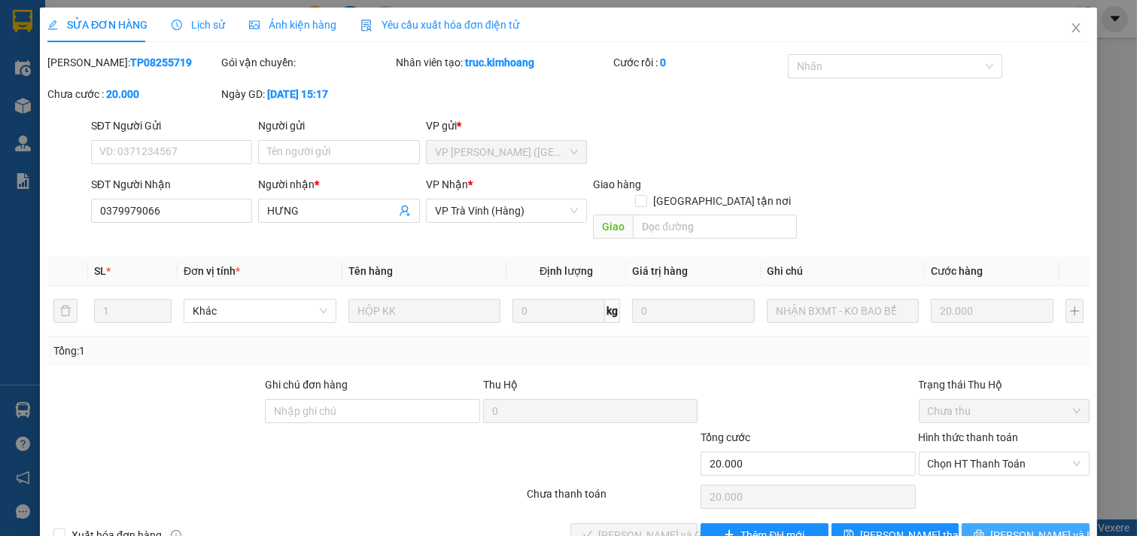
click at [1012, 527] on span "[PERSON_NAME] và In" at bounding box center [1043, 535] width 105 height 17
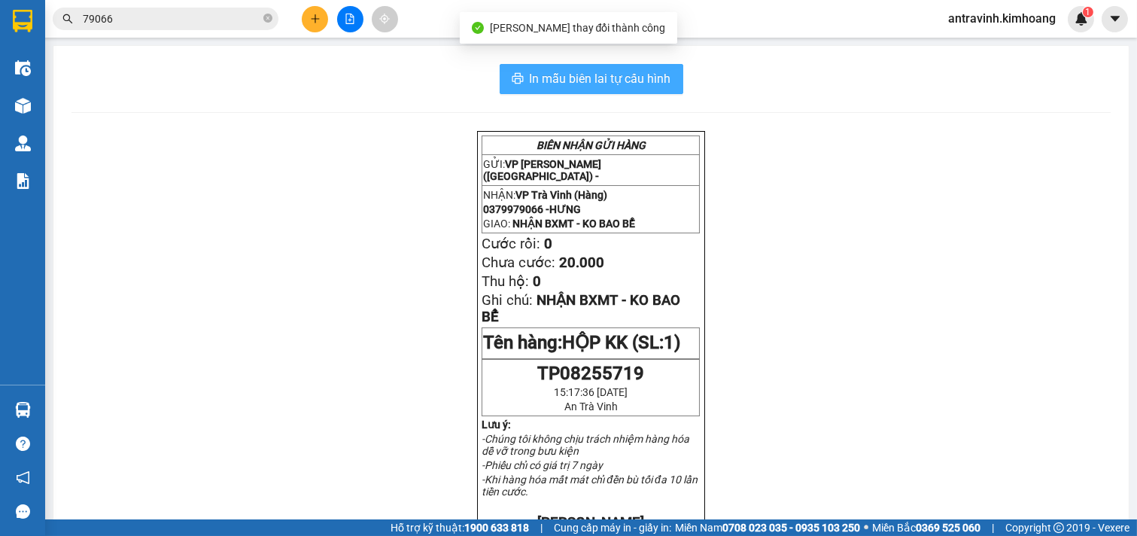
click at [645, 84] on span "In mẫu biên lai tự cấu hình" at bounding box center [601, 78] width 142 height 19
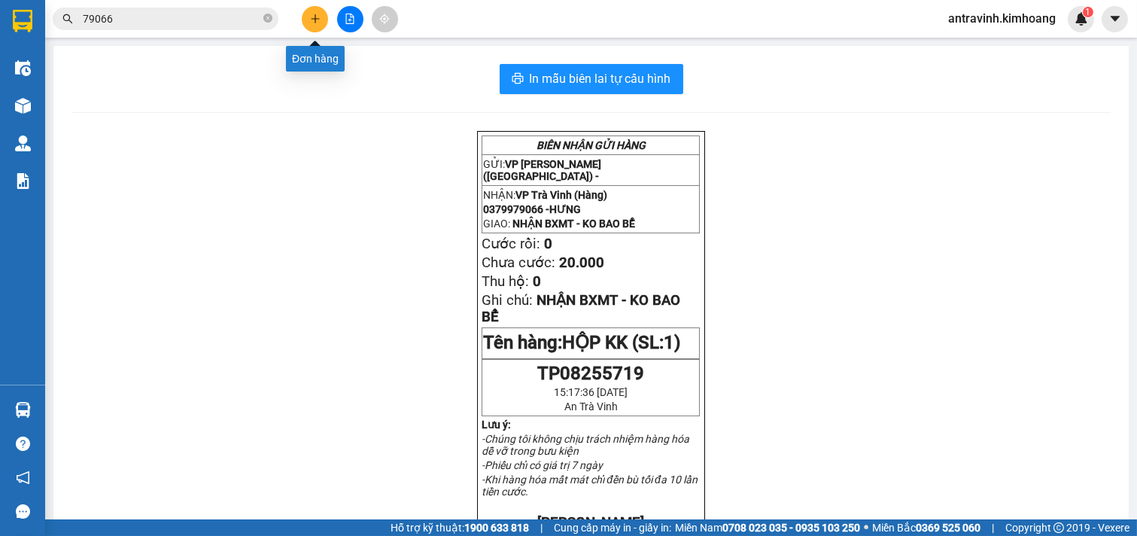
click at [319, 15] on icon "plus" at bounding box center [315, 19] width 11 height 11
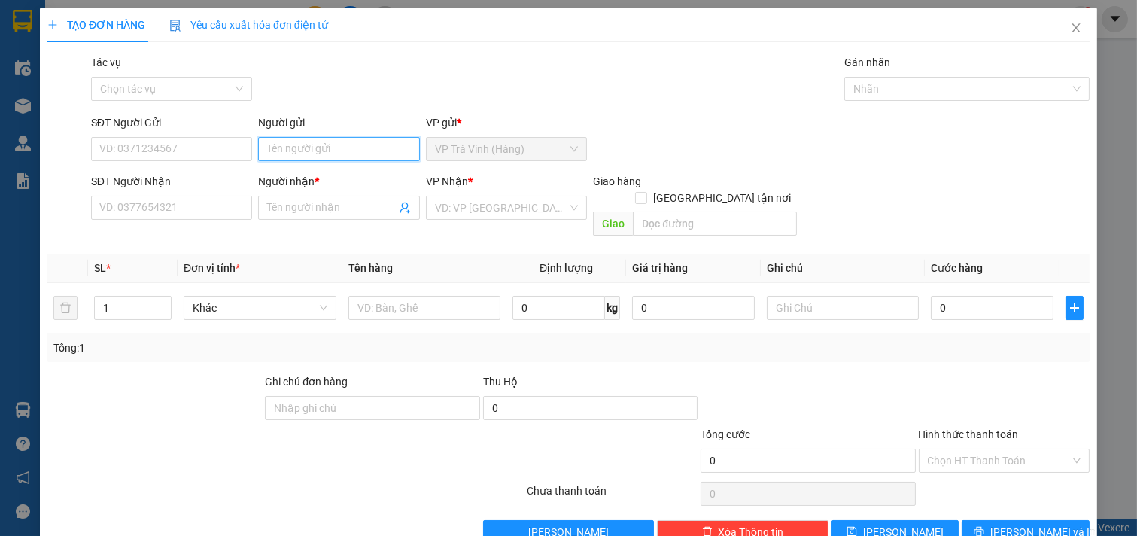
click at [333, 148] on input "Người gửi" at bounding box center [339, 149] width 162 height 24
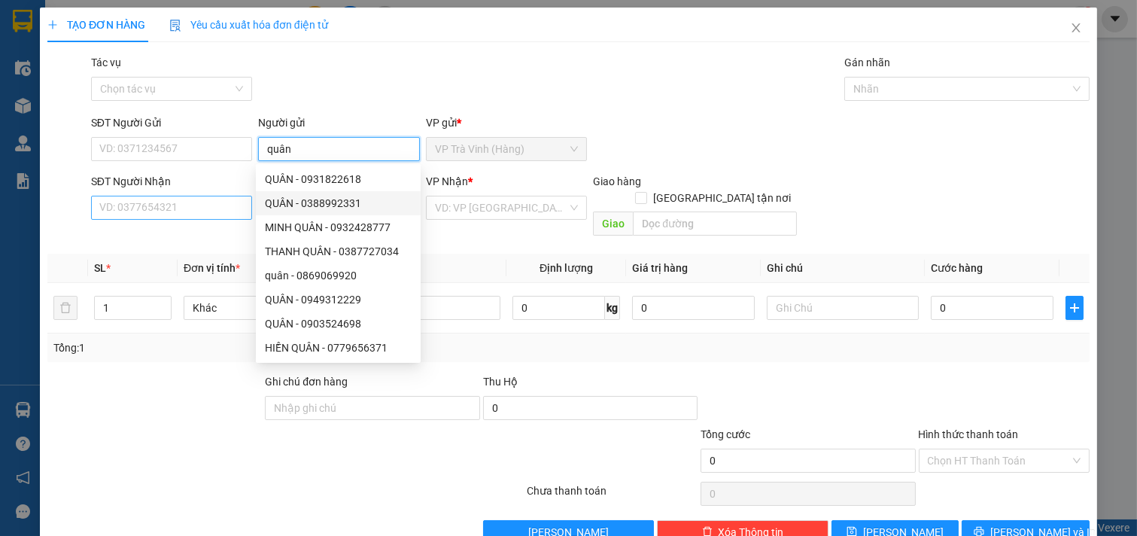
type input "quân"
click at [235, 215] on input "SĐT Người Nhận" at bounding box center [172, 208] width 162 height 24
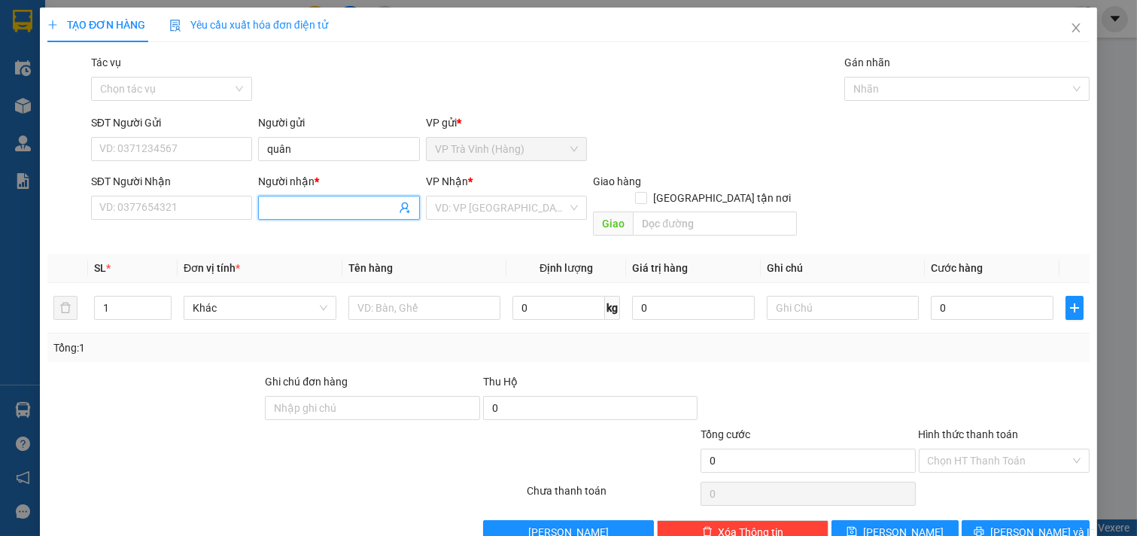
click at [282, 206] on input "Người nhận *" at bounding box center [331, 207] width 129 height 17
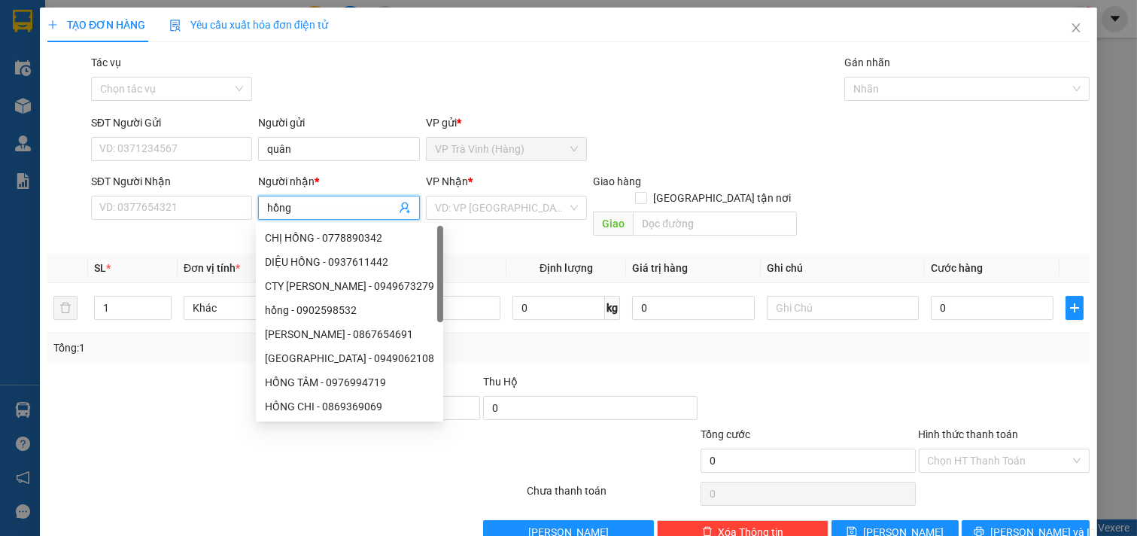
type input "hồng*"
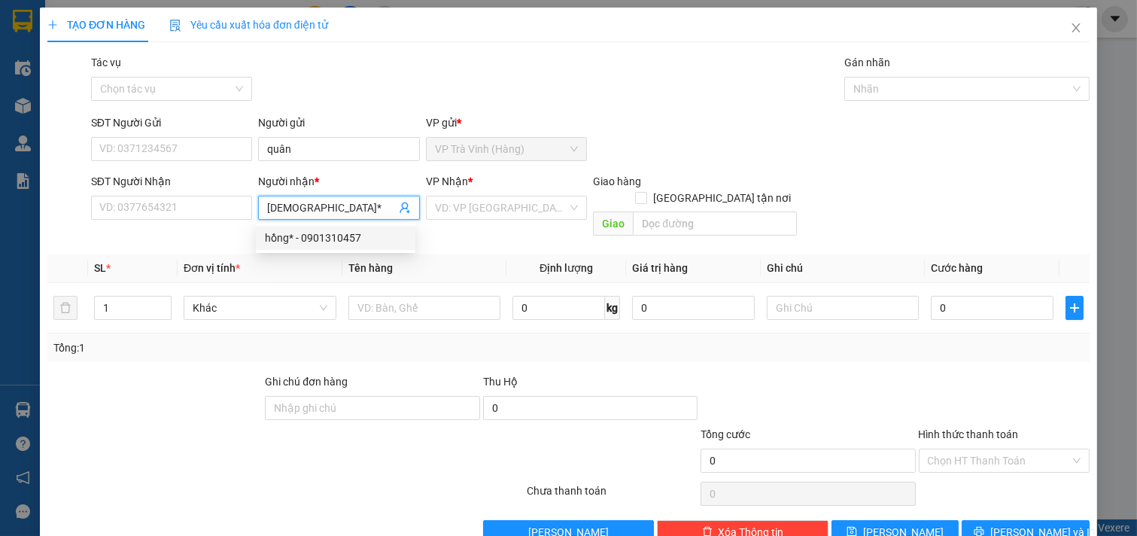
click at [297, 237] on div "hồng* - 0901310457" at bounding box center [336, 238] width 142 height 17
type input "0901310457"
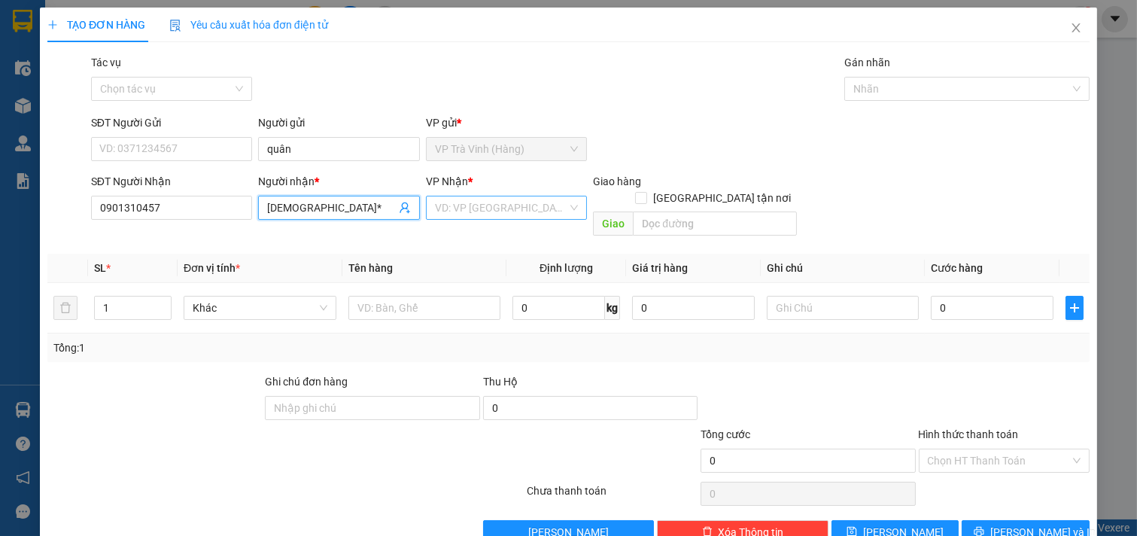
type input "hồng*"
click at [461, 214] on input "search" at bounding box center [501, 207] width 133 height 23
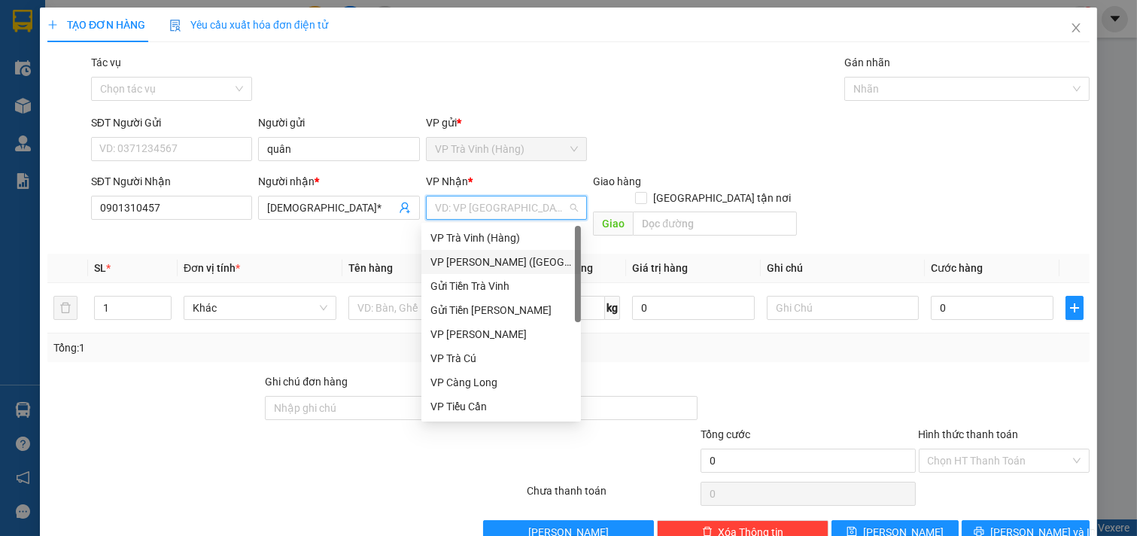
click at [474, 260] on div "VP [PERSON_NAME] ([GEOGRAPHIC_DATA])" at bounding box center [502, 262] width 142 height 17
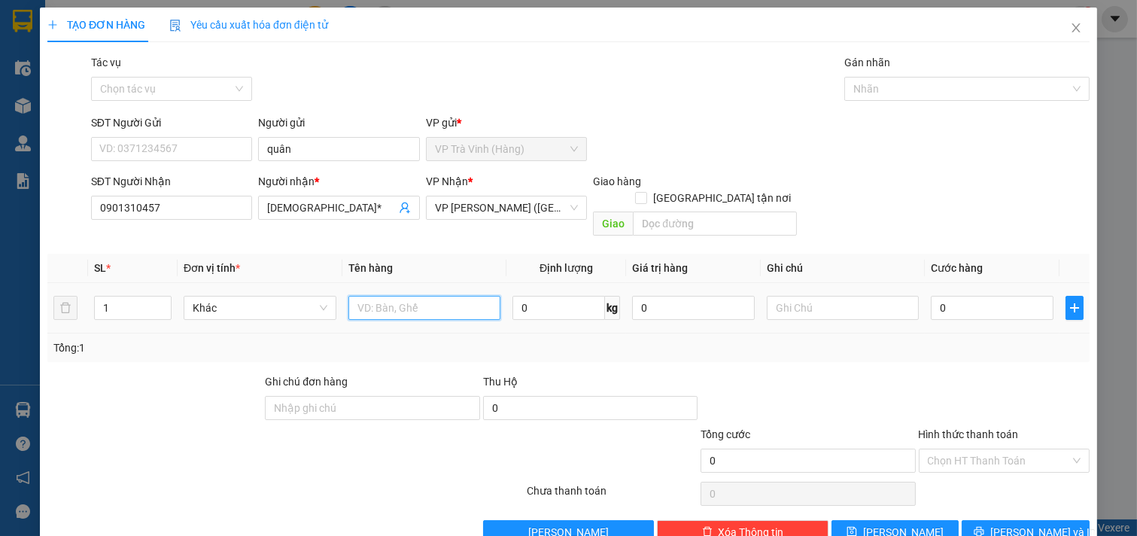
click at [448, 296] on input "text" at bounding box center [425, 308] width 153 height 24
type input "1 hộp"
click at [957, 297] on input "0" at bounding box center [992, 308] width 123 height 24
type input "2"
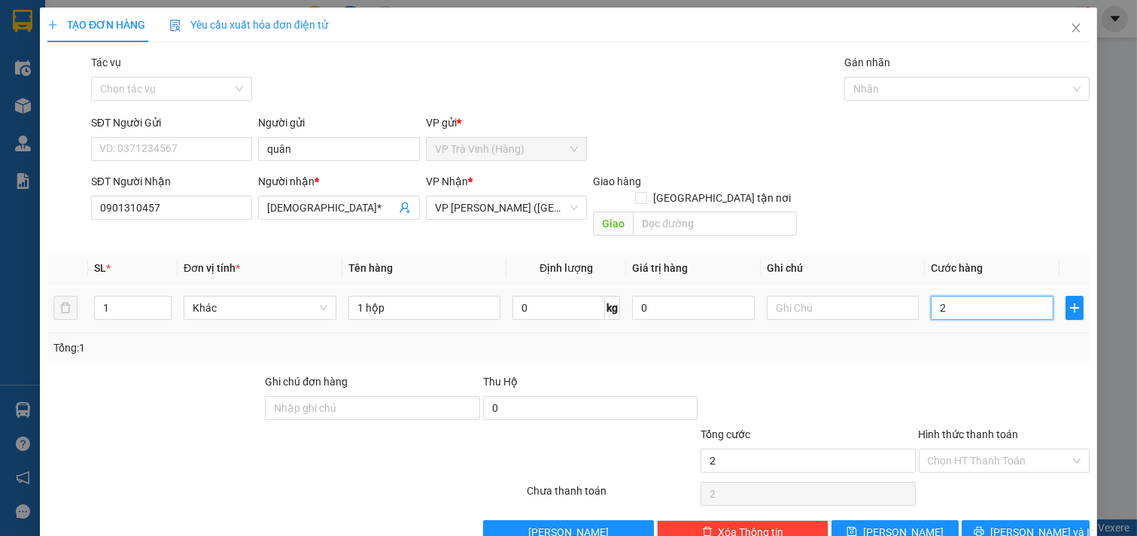
type input "2"
type input "20"
click at [987, 449] on input "Hình thức thanh toán" at bounding box center [999, 460] width 143 height 23
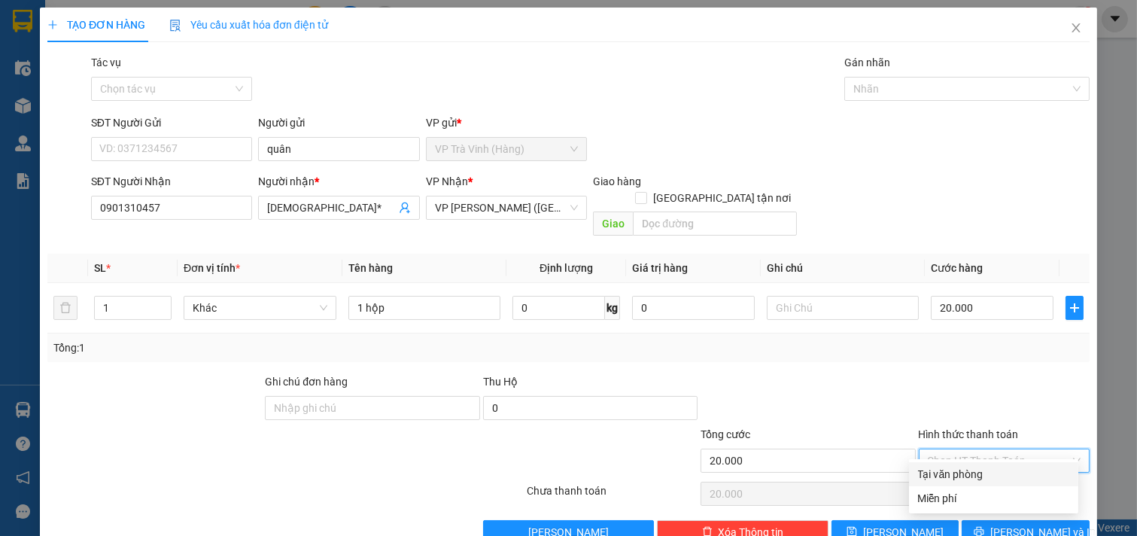
click at [998, 466] on div "Tại văn phòng" at bounding box center [993, 474] width 151 height 17
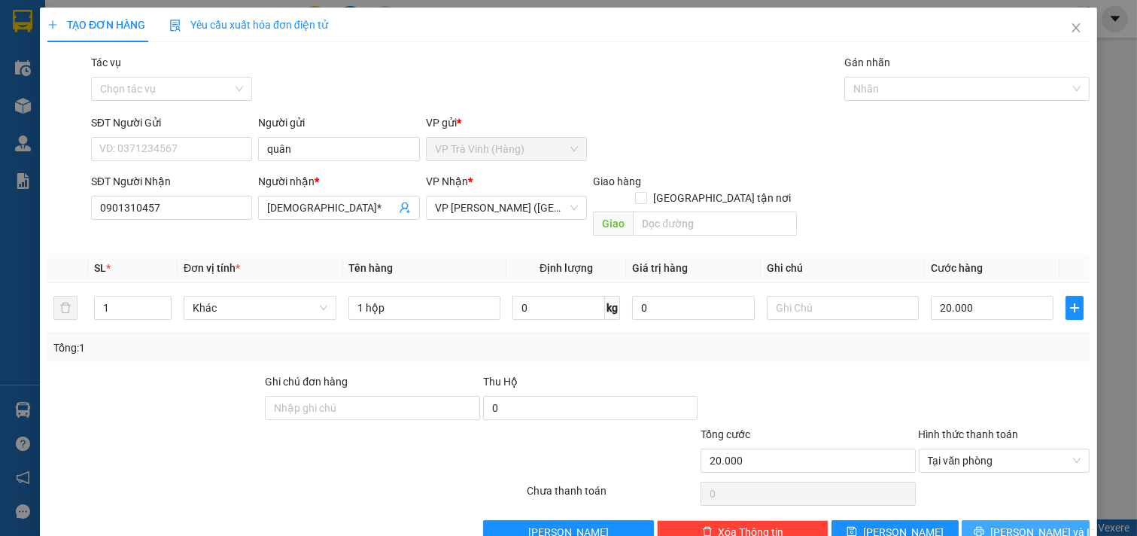
click at [1014, 524] on span "[PERSON_NAME] và In" at bounding box center [1043, 532] width 105 height 17
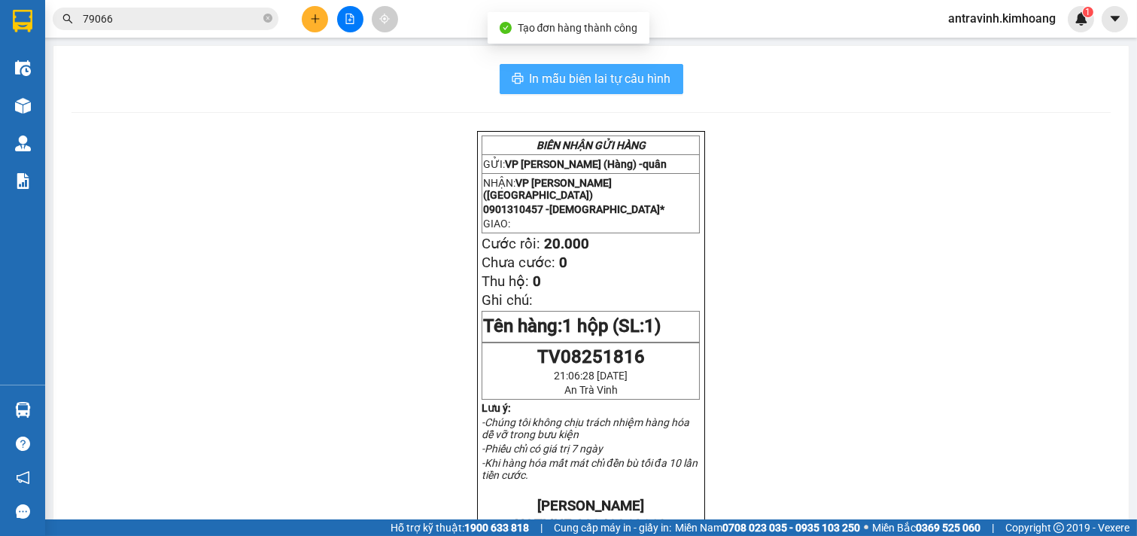
click at [651, 72] on span "In mẫu biên lai tự cấu hình" at bounding box center [601, 78] width 142 height 19
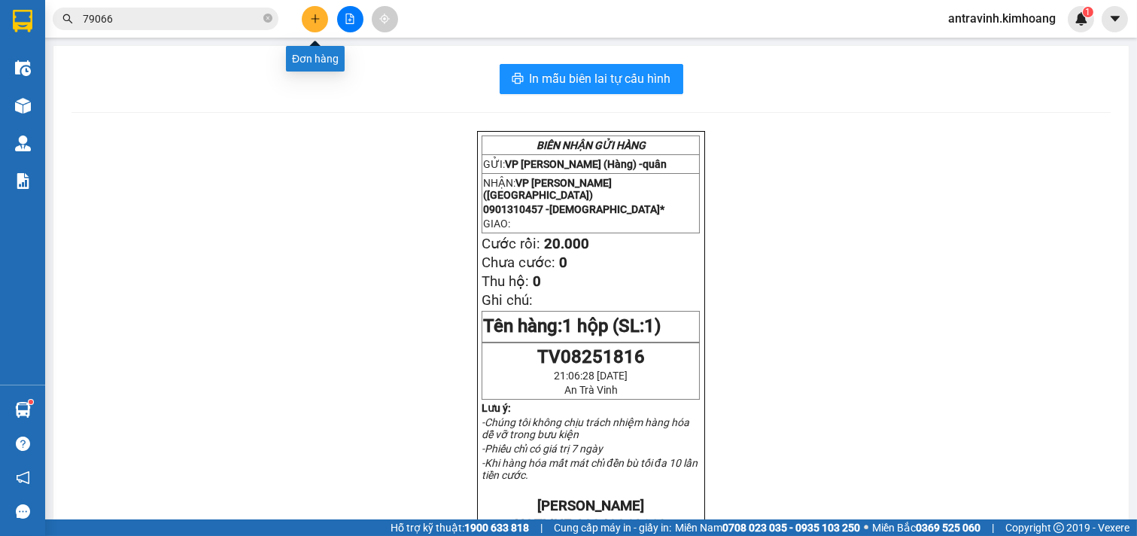
click at [314, 14] on icon "plus" at bounding box center [315, 19] width 11 height 11
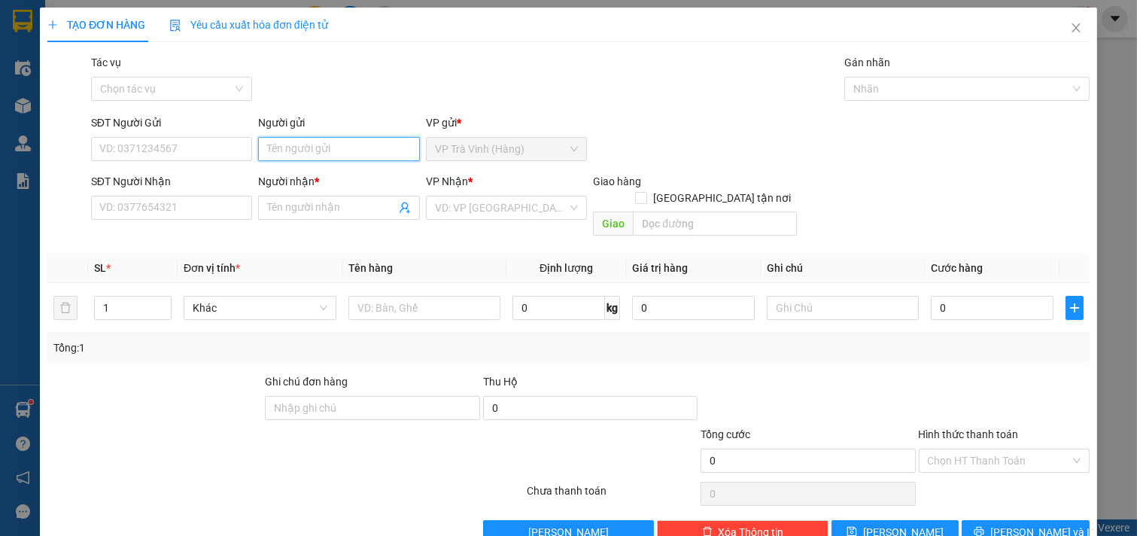
click at [360, 146] on input "Người gửi" at bounding box center [339, 149] width 162 height 24
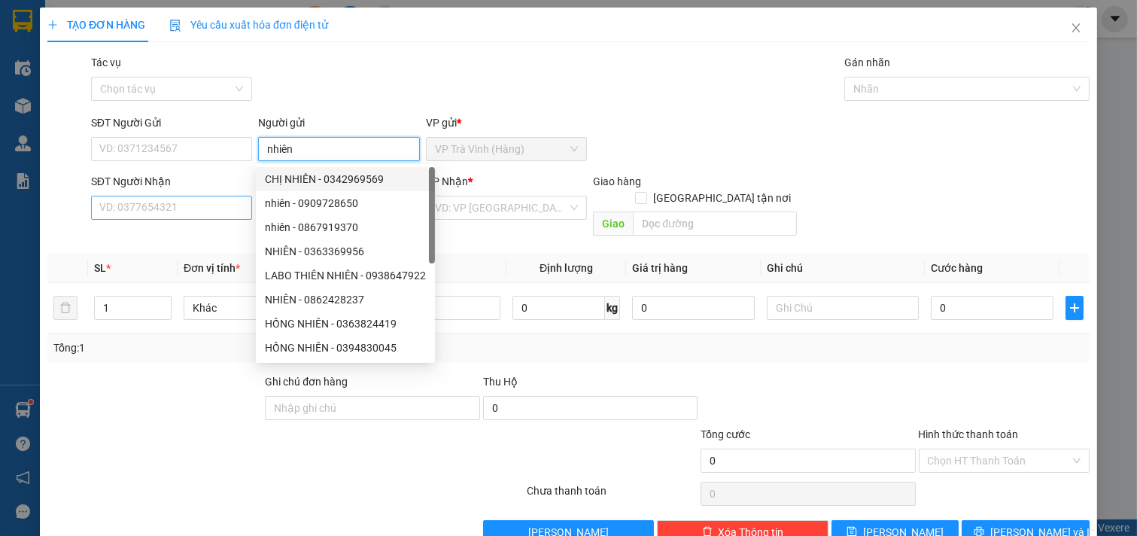
type input "nhiên"
click at [202, 204] on input "SĐT Người Nhận" at bounding box center [172, 208] width 162 height 24
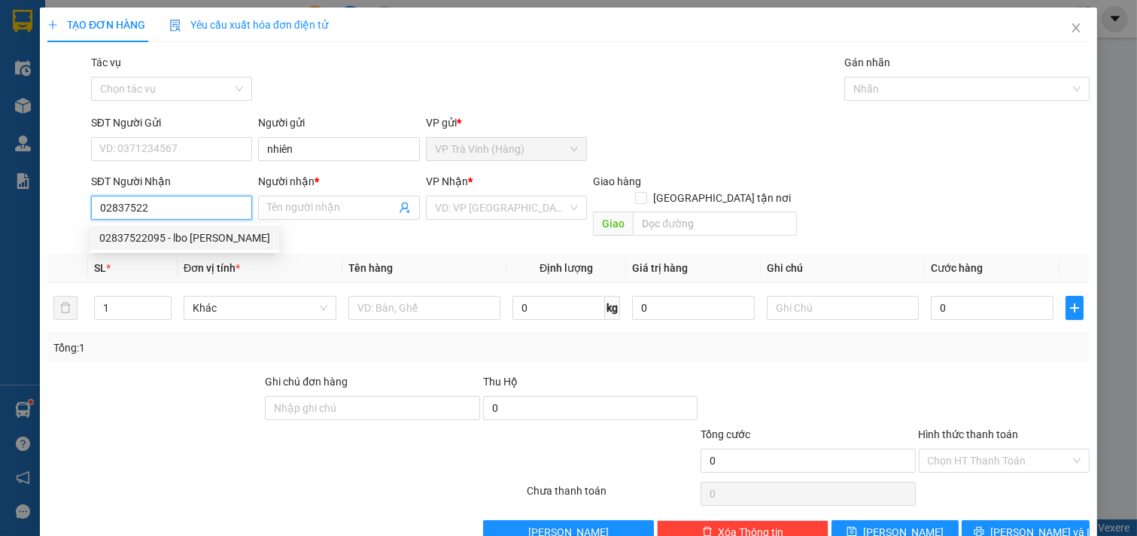
click at [203, 236] on div "02837522095 - lbo kim chi" at bounding box center [184, 238] width 171 height 17
type input "02837522095"
type input "lbo kim chi"
type input "25.000"
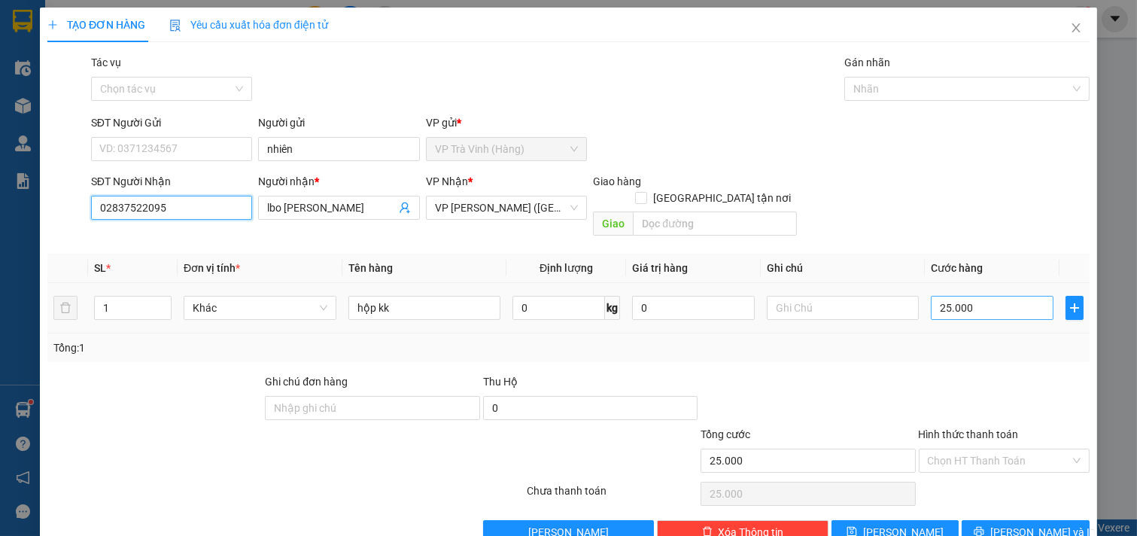
type input "02837522095"
click at [977, 296] on input "25.000" at bounding box center [992, 308] width 123 height 24
type input "2"
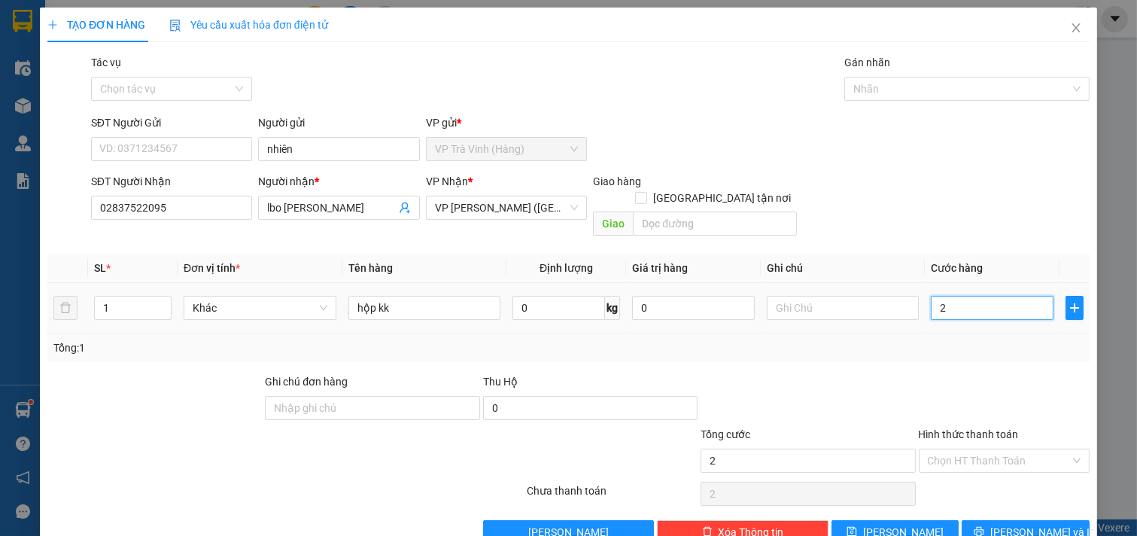
type input "20"
type input "20.000"
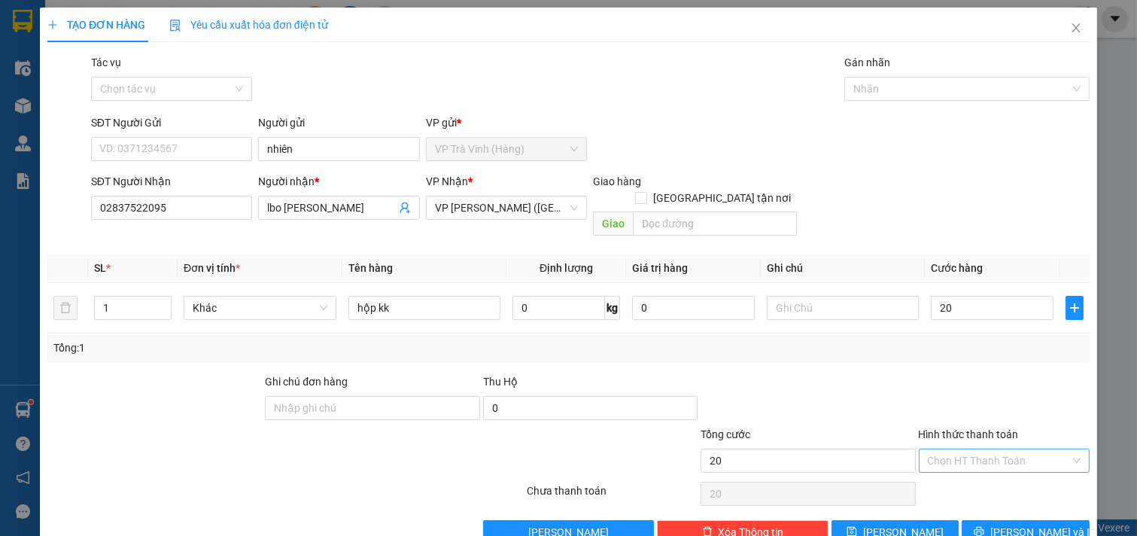
type input "20.000"
click at [1020, 449] on input "Hình thức thanh toán" at bounding box center [999, 460] width 143 height 23
click at [973, 466] on div "Tại văn phòng" at bounding box center [993, 474] width 151 height 17
type input "0"
click at [1006, 524] on span "[PERSON_NAME] và In" at bounding box center [1043, 532] width 105 height 17
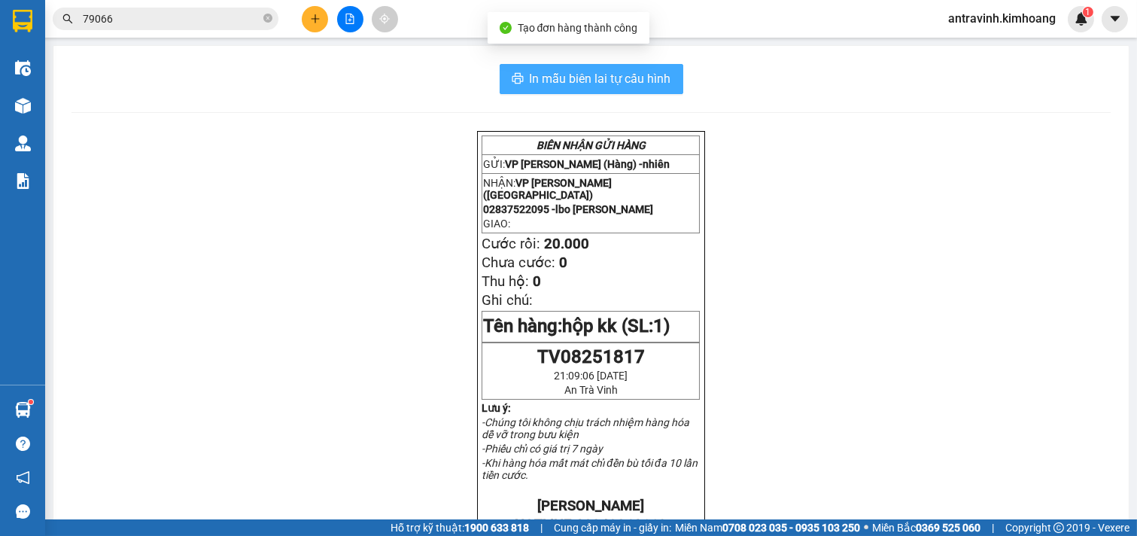
click at [644, 81] on span "In mẫu biên lai tự cấu hình" at bounding box center [601, 78] width 142 height 19
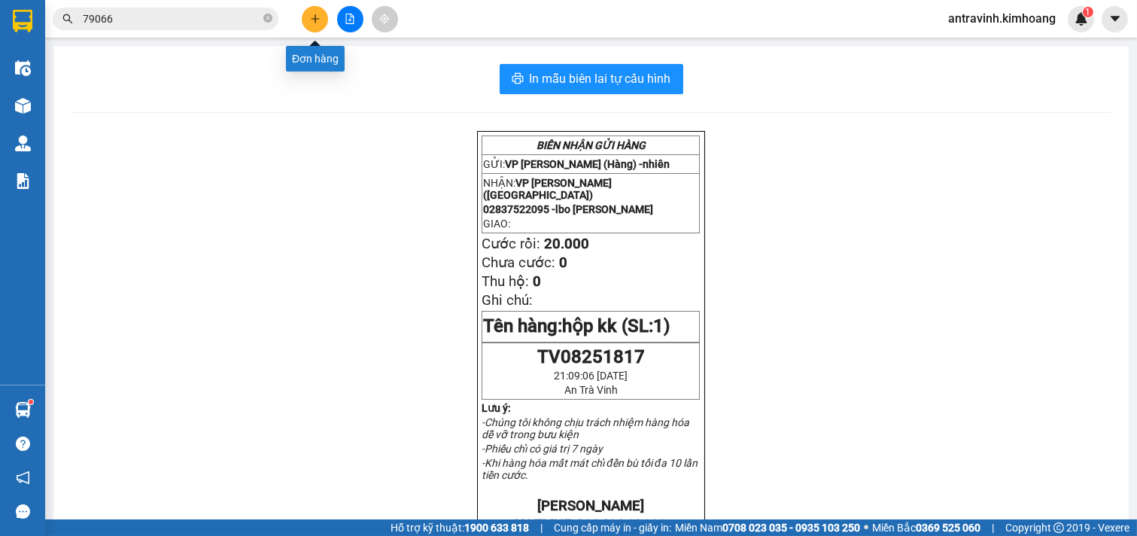
click at [314, 19] on icon "plus" at bounding box center [315, 18] width 8 height 1
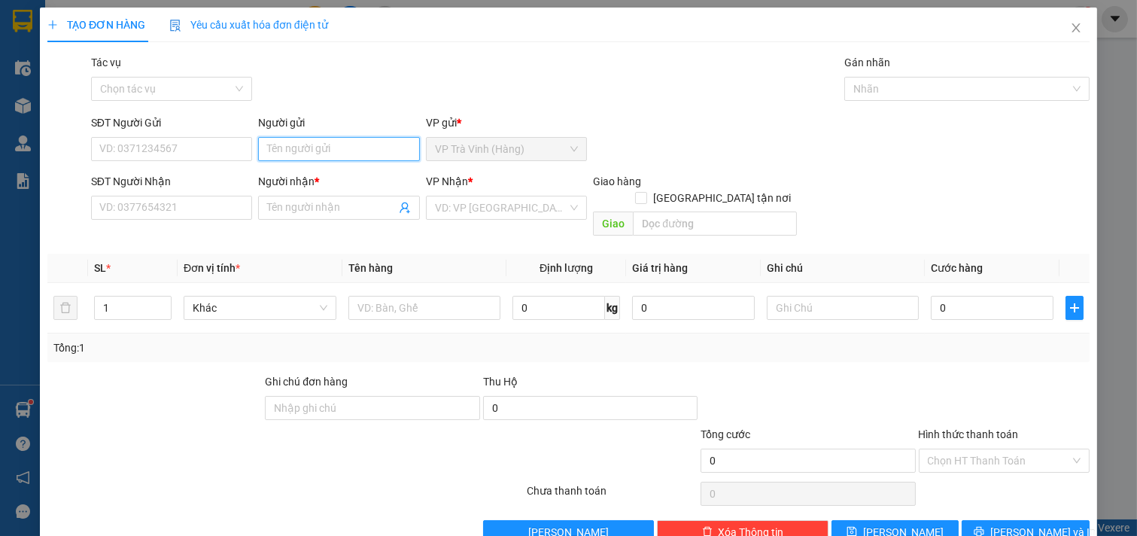
click at [311, 151] on input "Người gửi" at bounding box center [339, 149] width 162 height 24
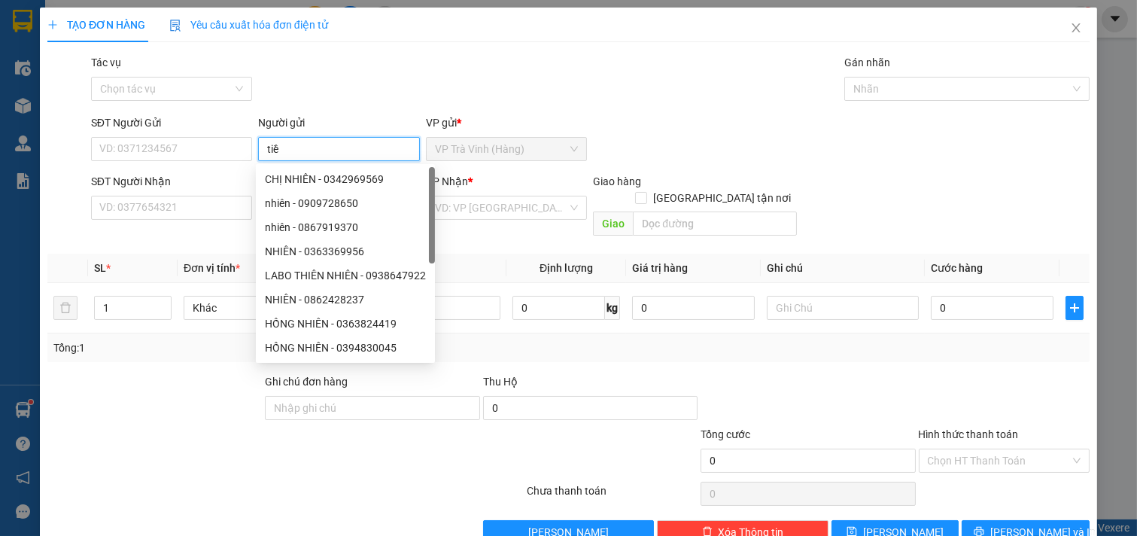
type input "tiềm"
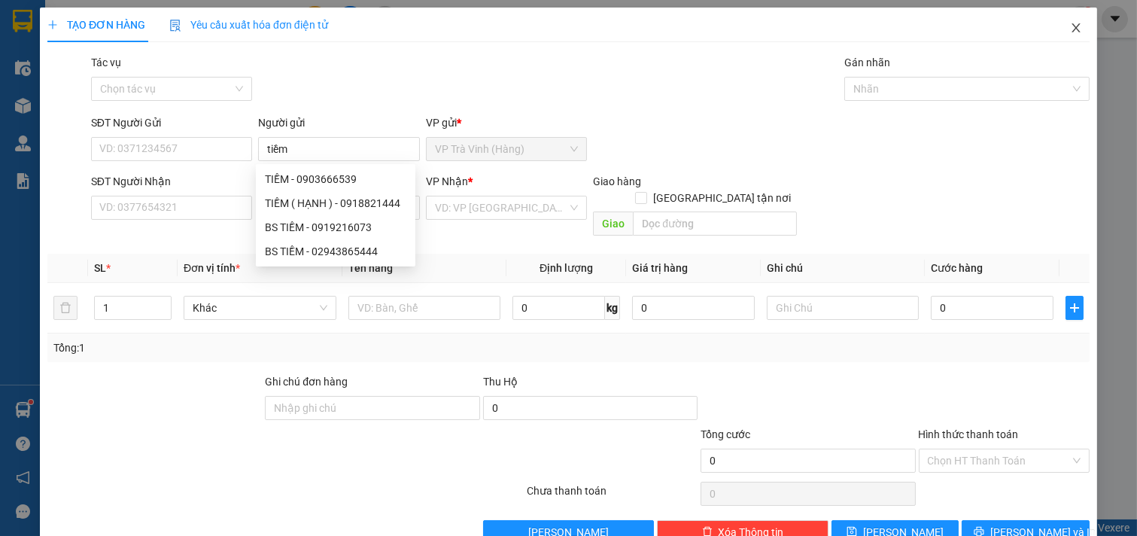
click at [1070, 26] on icon "close" at bounding box center [1076, 28] width 12 height 12
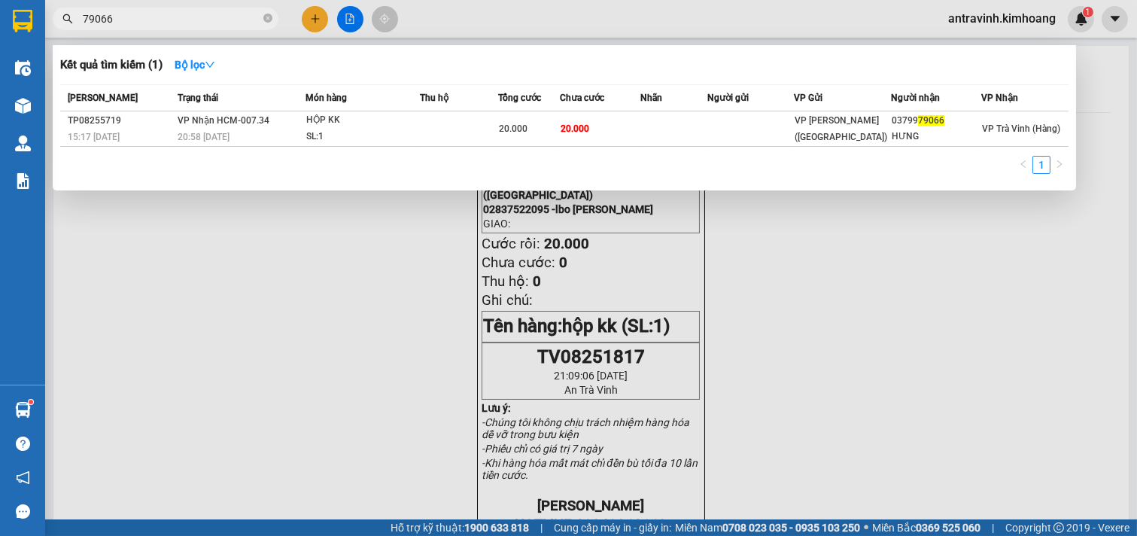
click at [191, 19] on input "79066" at bounding box center [172, 19] width 178 height 17
click at [190, 19] on input "79066" at bounding box center [172, 19] width 178 height 17
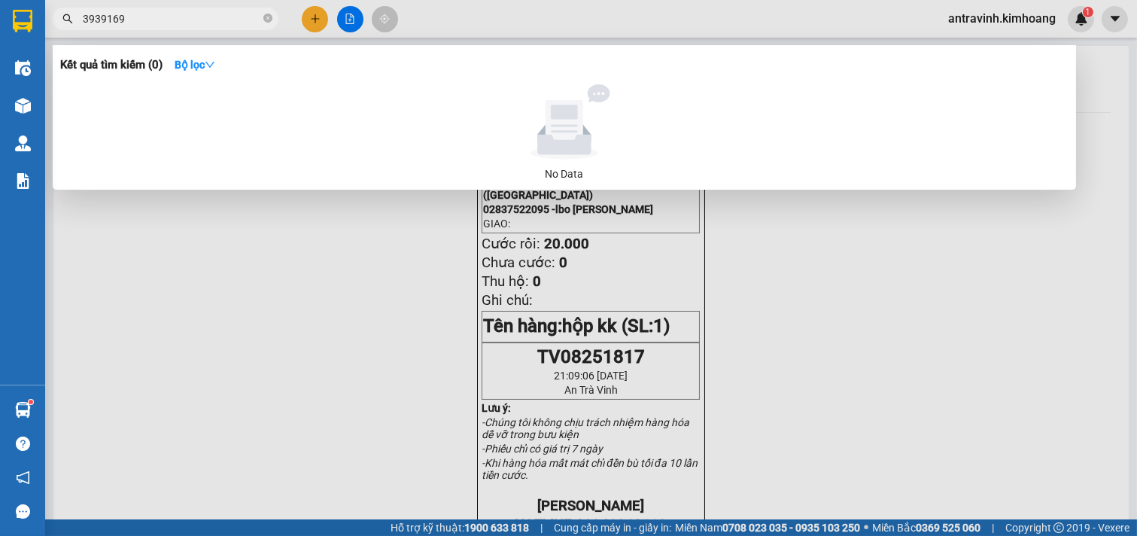
click at [143, 19] on input "3939169" at bounding box center [172, 19] width 178 height 17
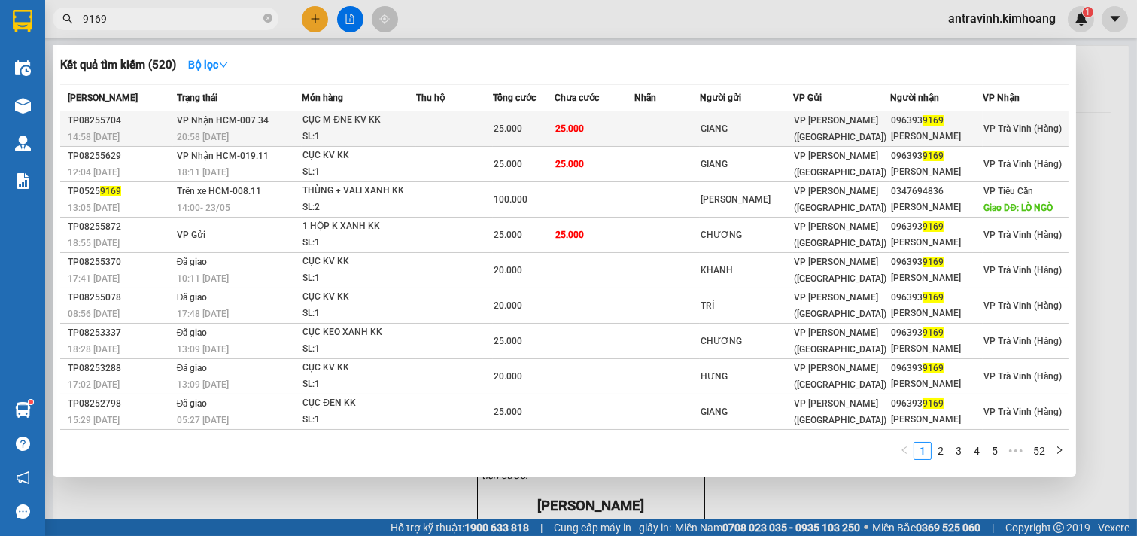
type input "9169"
click at [604, 129] on td "25.000" at bounding box center [595, 128] width 79 height 35
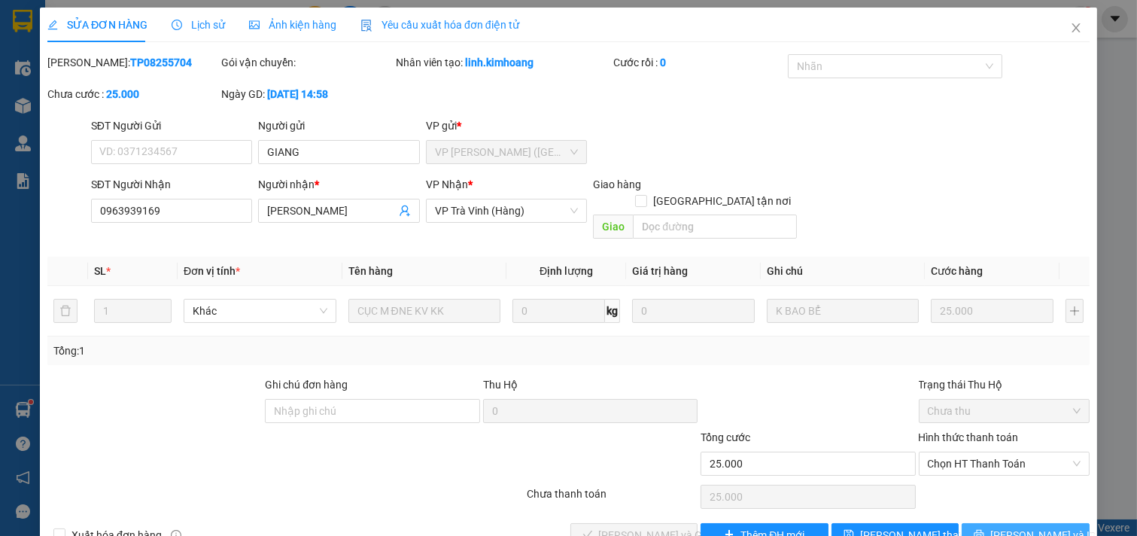
click at [1007, 527] on span "[PERSON_NAME] và In" at bounding box center [1043, 535] width 105 height 17
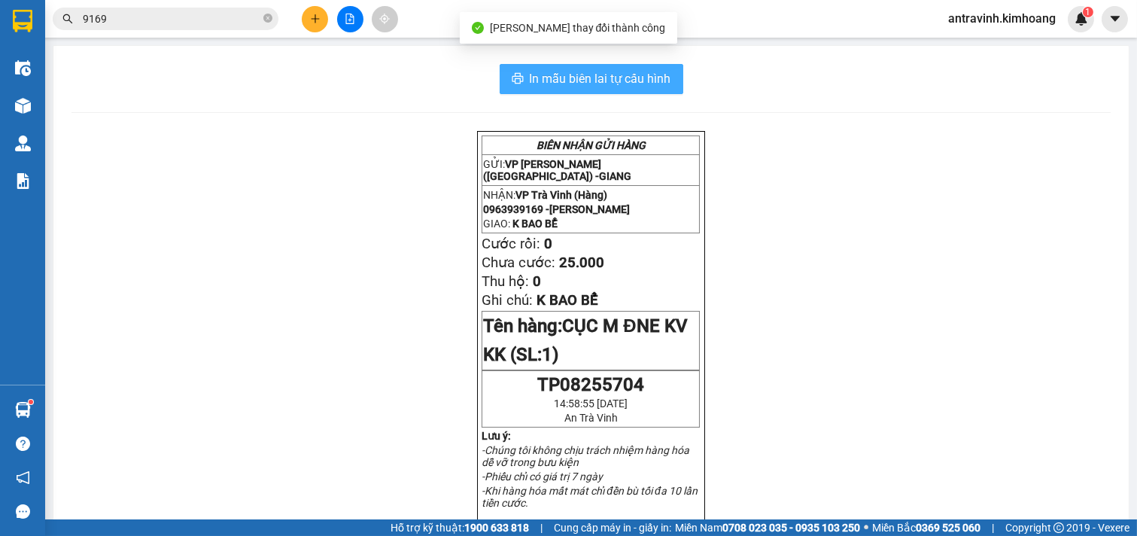
click at [650, 78] on span "In mẫu biên lai tự cấu hình" at bounding box center [601, 78] width 142 height 19
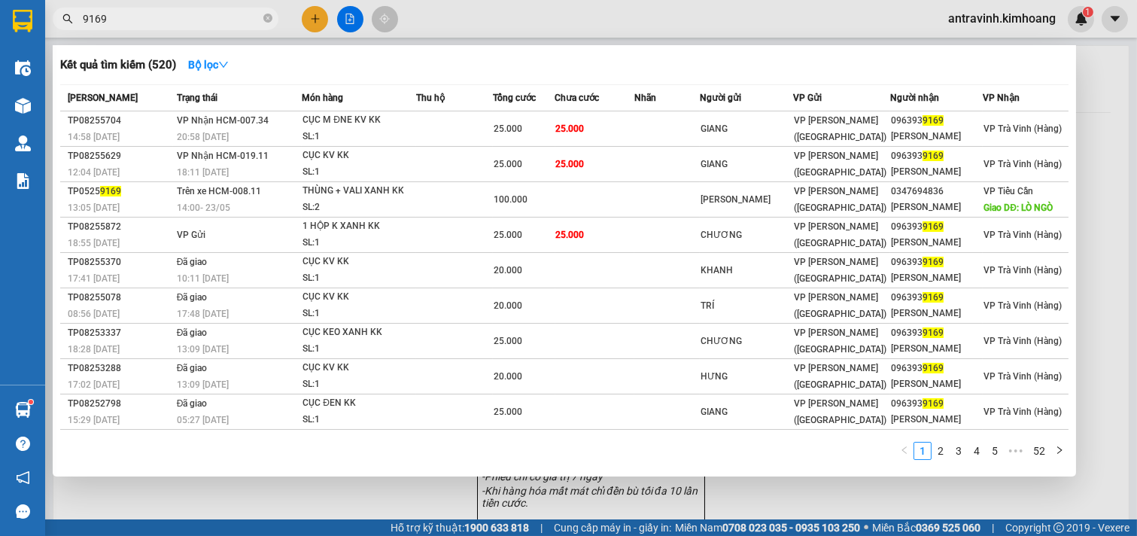
click at [207, 15] on input "9169" at bounding box center [172, 19] width 178 height 17
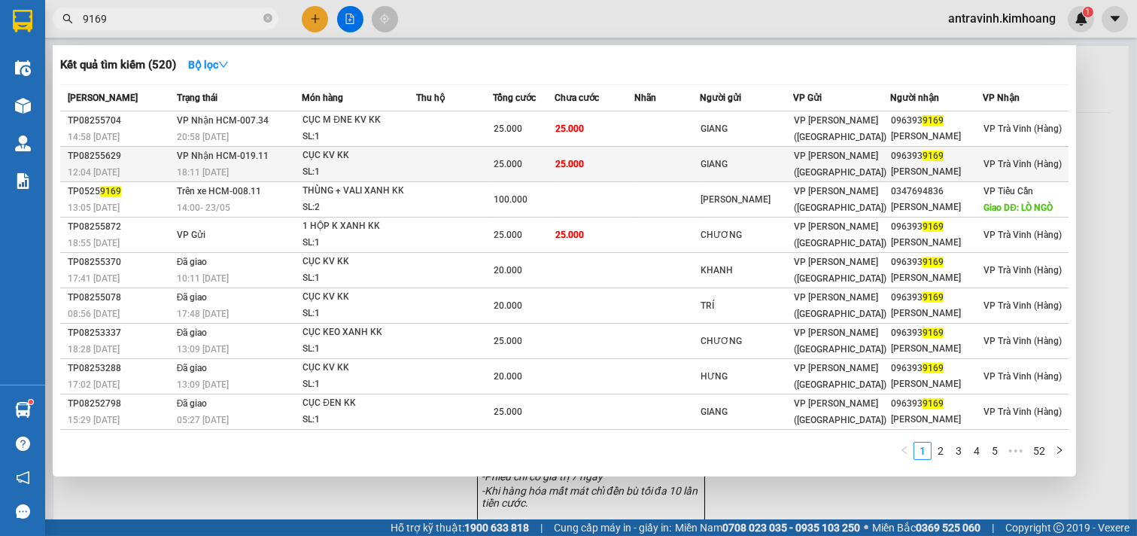
click at [588, 159] on td "25.000" at bounding box center [595, 164] width 79 height 35
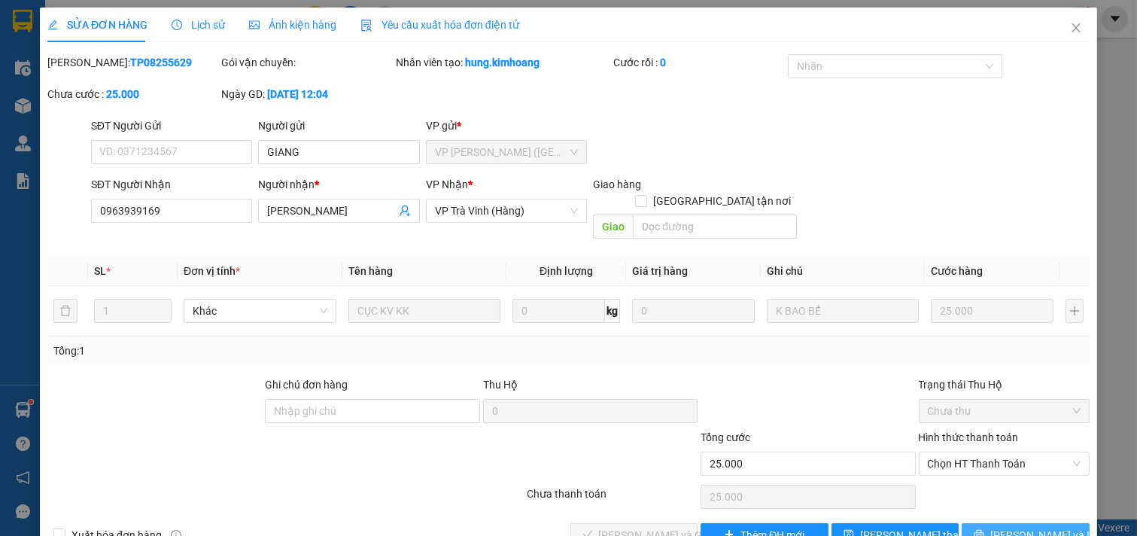
click at [1011, 527] on span "[PERSON_NAME] và In" at bounding box center [1043, 535] width 105 height 17
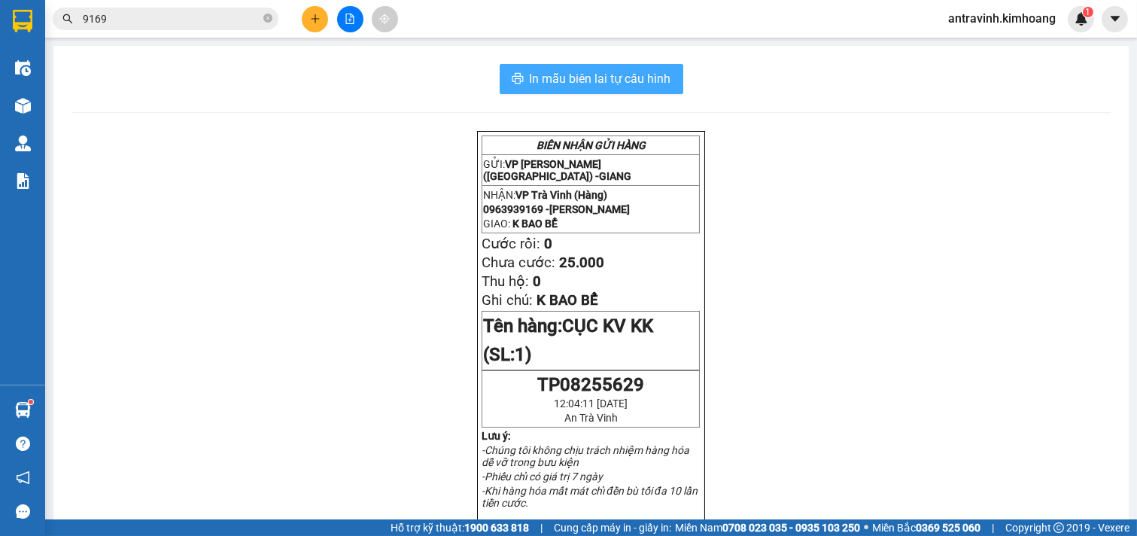
click at [627, 72] on span "In mẫu biên lai tự cấu hình" at bounding box center [601, 78] width 142 height 19
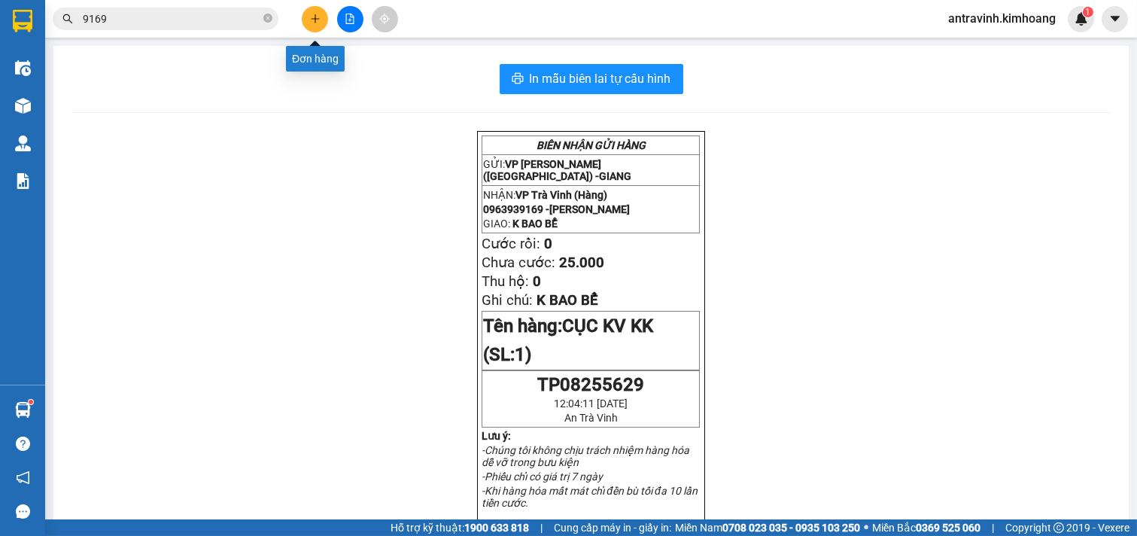
click at [316, 18] on icon "plus" at bounding box center [315, 18] width 8 height 1
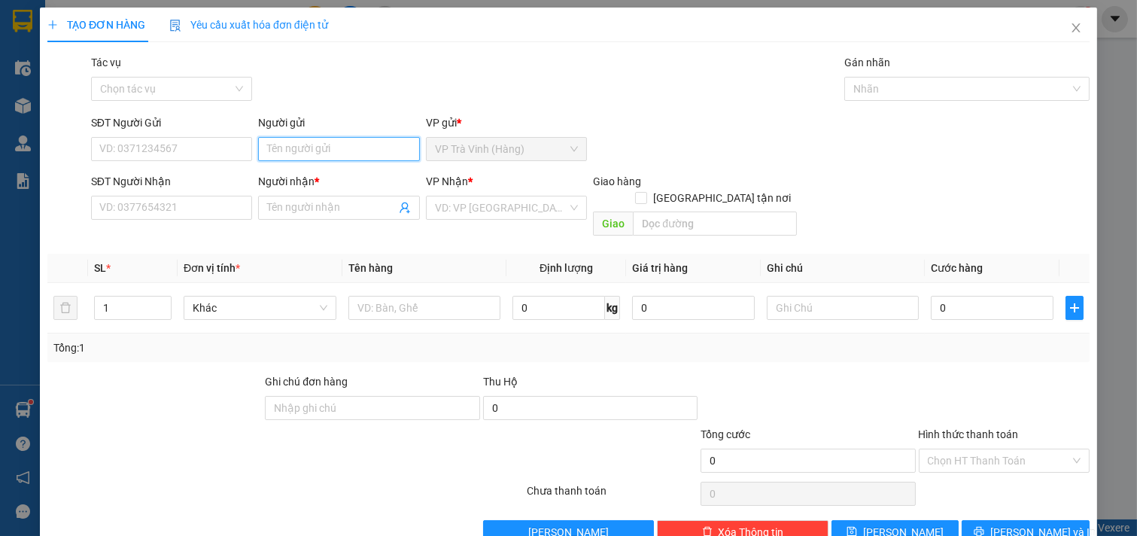
click at [333, 148] on input "Người gửi" at bounding box center [339, 149] width 162 height 24
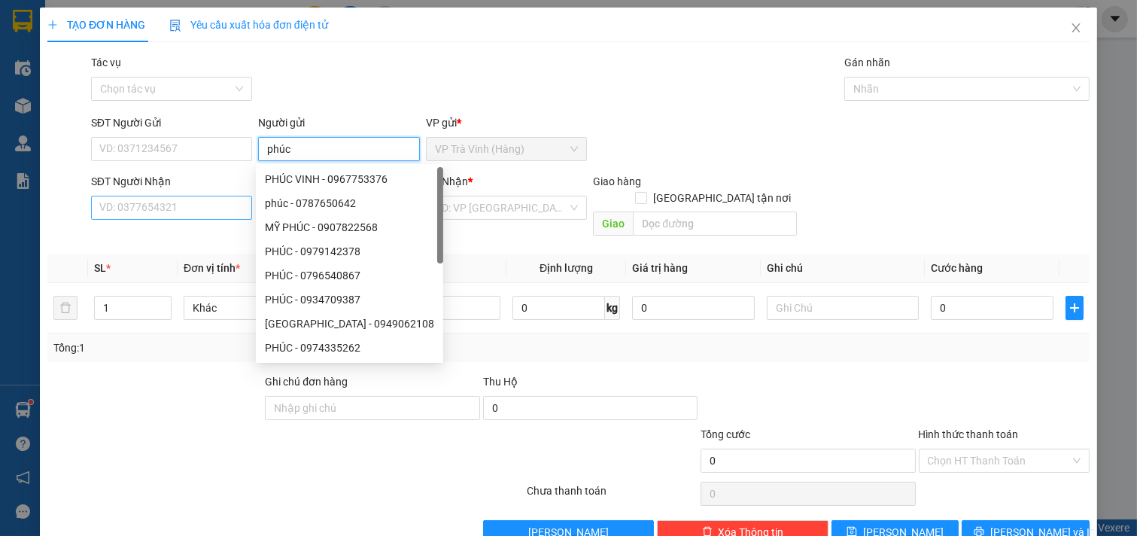
type input "phúc"
click at [207, 212] on input "SĐT Người Nhận" at bounding box center [172, 208] width 162 height 24
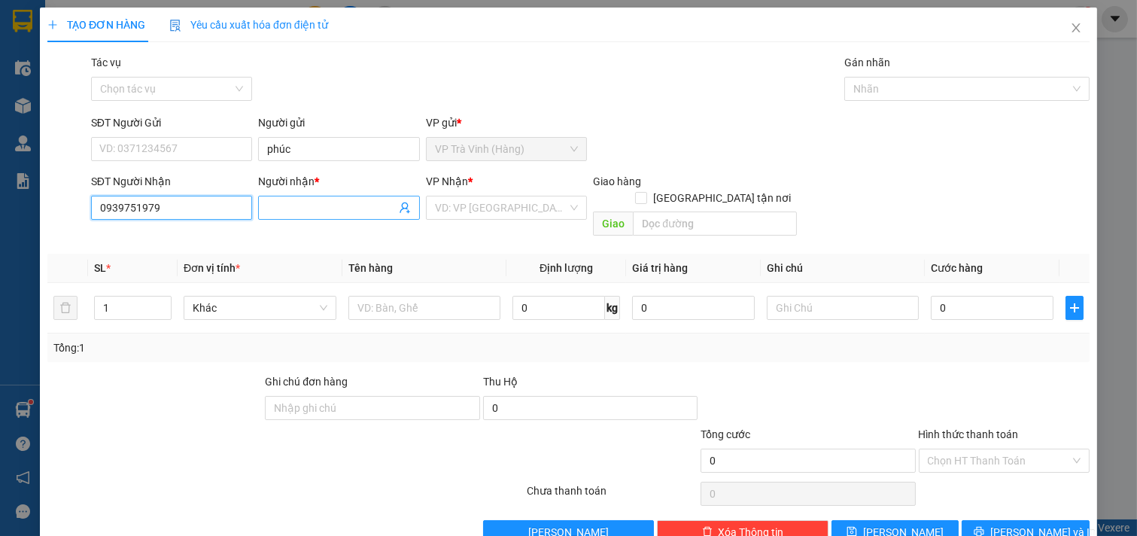
type input "0939751979"
click at [341, 203] on input "Người nhận *" at bounding box center [331, 207] width 129 height 17
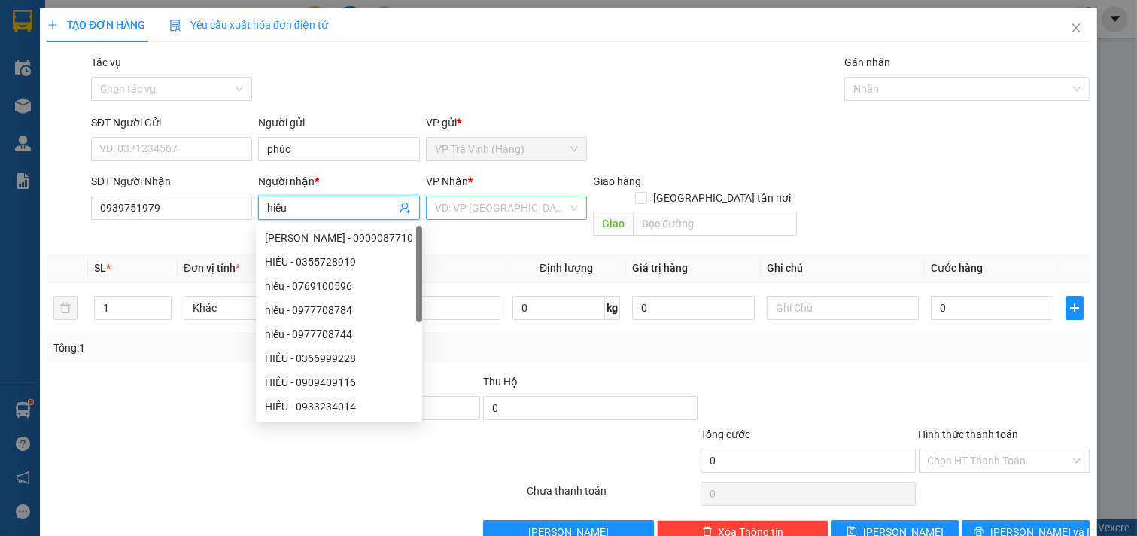
type input "hiếu"
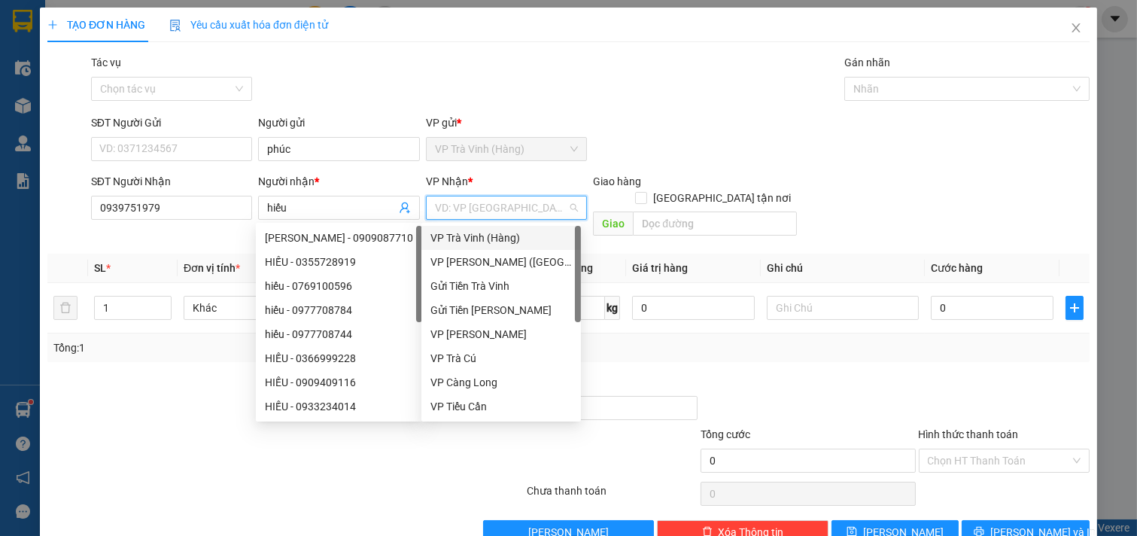
click at [501, 212] on input "search" at bounding box center [501, 207] width 133 height 23
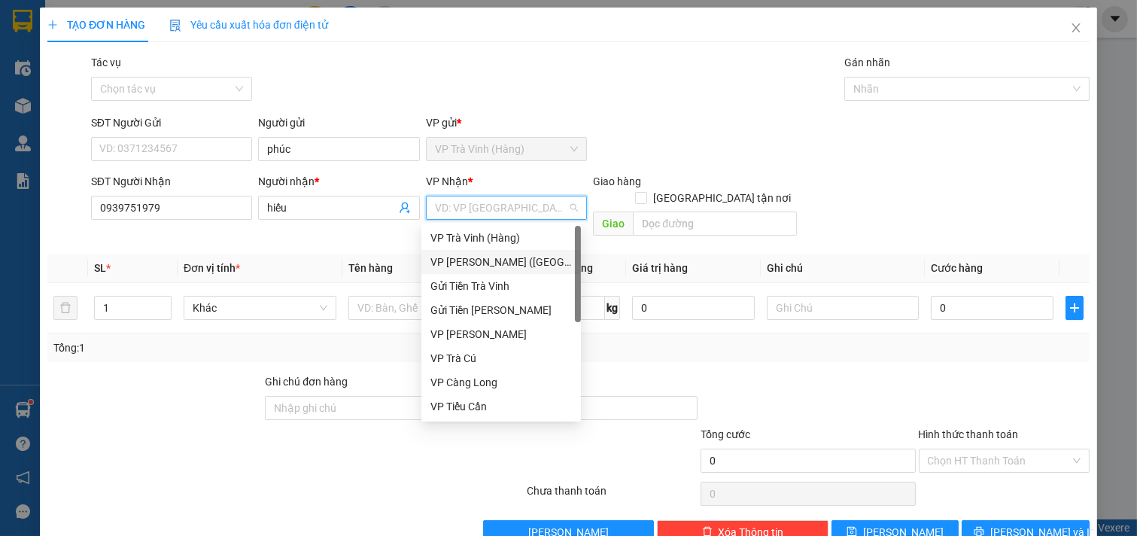
click at [484, 263] on div "VP [PERSON_NAME] ([GEOGRAPHIC_DATA])" at bounding box center [502, 262] width 142 height 17
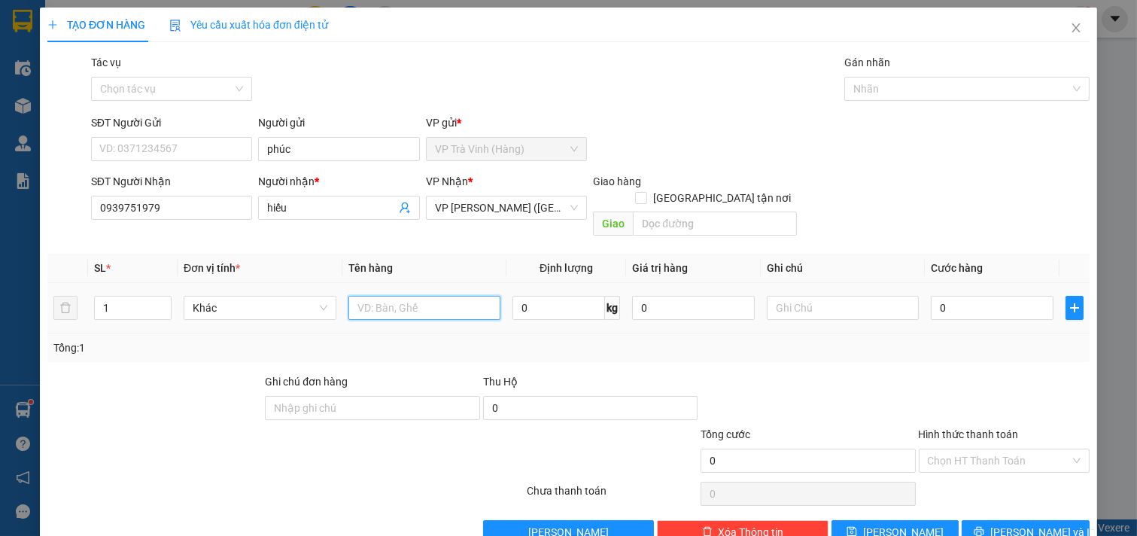
click at [425, 296] on input "text" at bounding box center [425, 308] width 153 height 24
type input "1 thùng mút"
click at [931, 296] on input "0" at bounding box center [992, 308] width 123 height 24
type input "3"
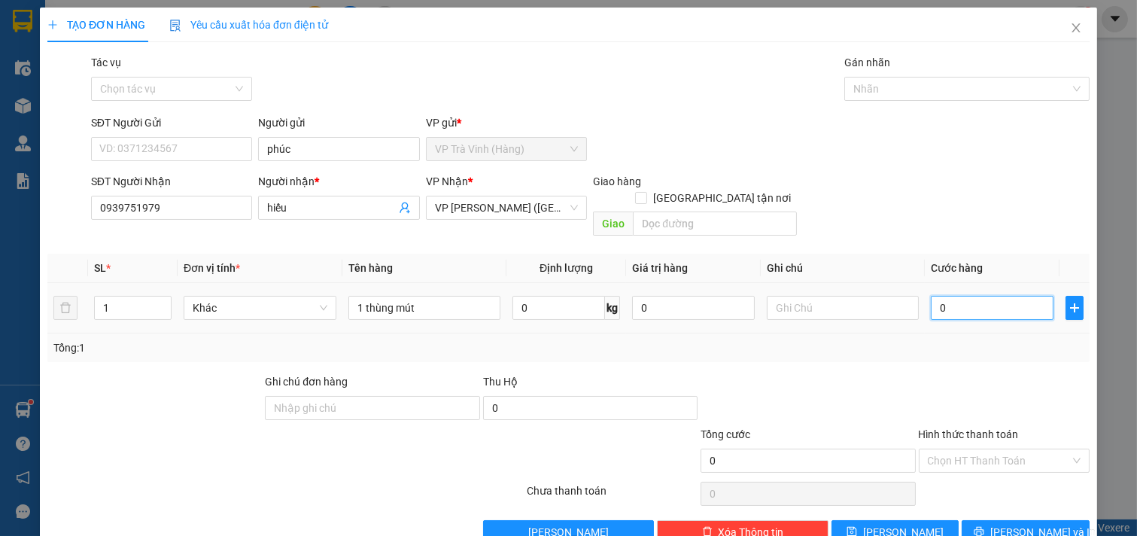
type input "3"
type input "30"
type input "30.000"
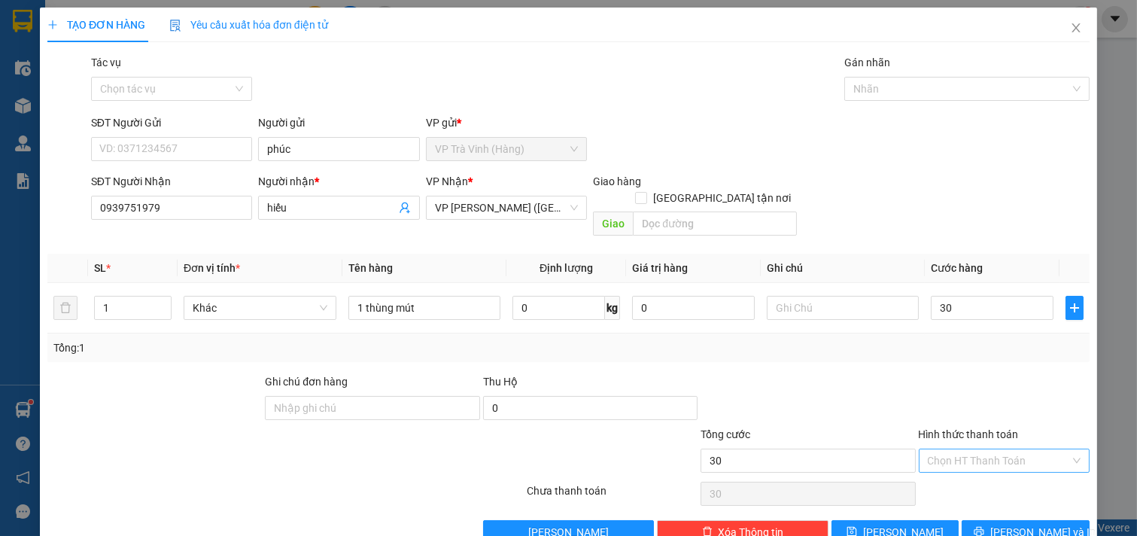
type input "30.000"
click at [990, 449] on input "Hình thức thanh toán" at bounding box center [999, 460] width 143 height 23
click at [982, 466] on div "Tại văn phòng" at bounding box center [993, 474] width 151 height 17
click at [1007, 524] on span "[PERSON_NAME] và In" at bounding box center [1043, 532] width 105 height 17
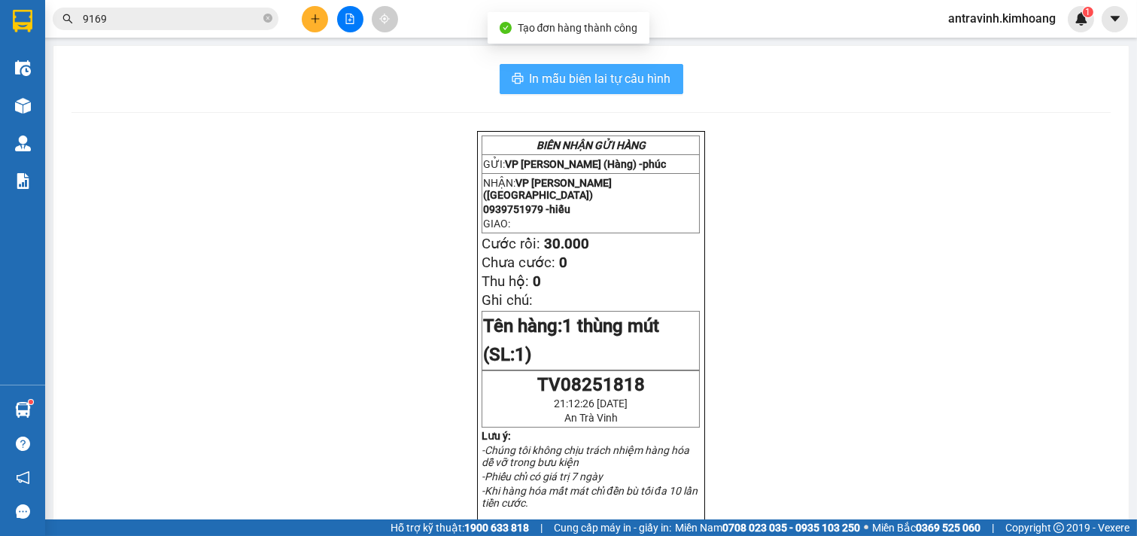
click at [644, 79] on span "In mẫu biên lai tự cấu hình" at bounding box center [601, 78] width 142 height 19
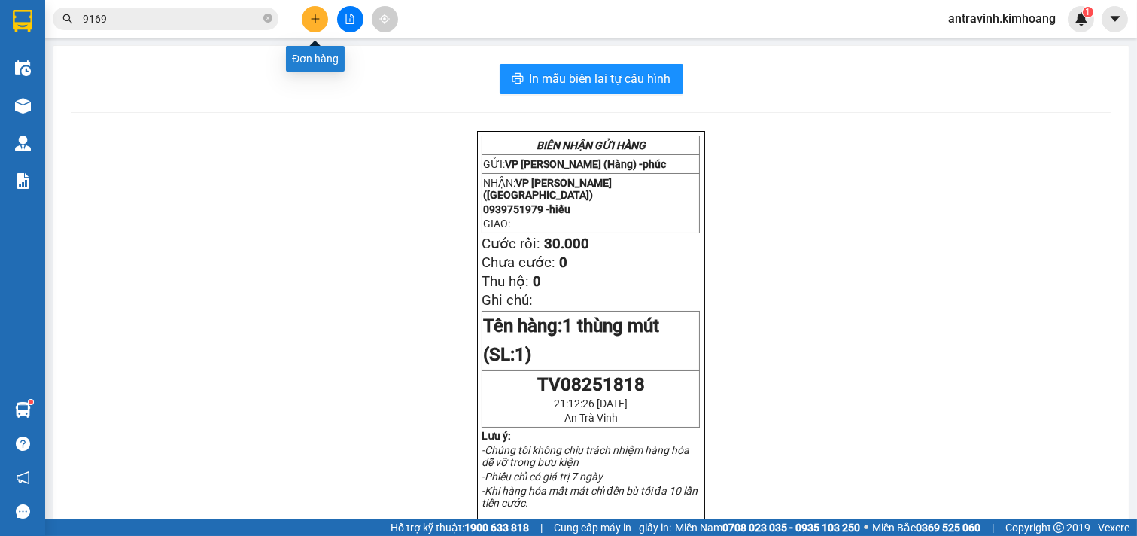
click at [307, 23] on button at bounding box center [315, 19] width 26 height 26
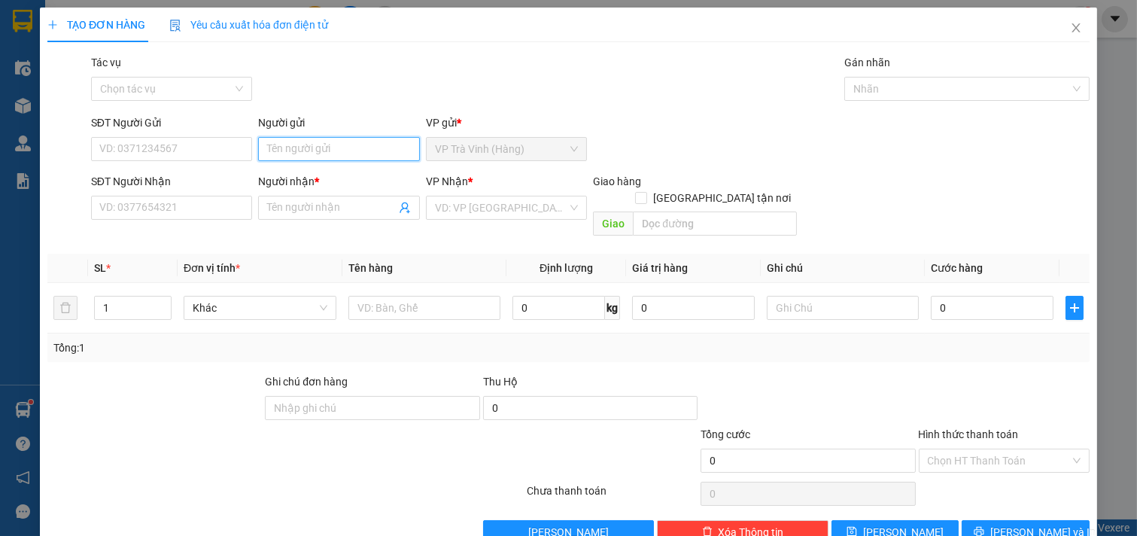
click at [310, 151] on input "Người gửi" at bounding box center [339, 149] width 162 height 24
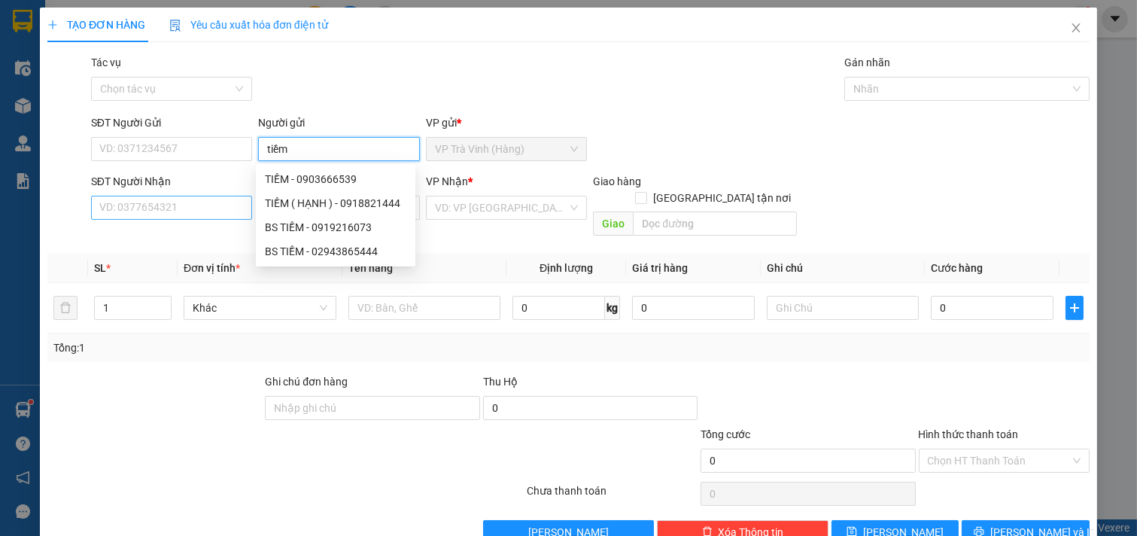
type input "tiềm"
click at [190, 205] on input "SĐT Người Nhận" at bounding box center [172, 208] width 162 height 24
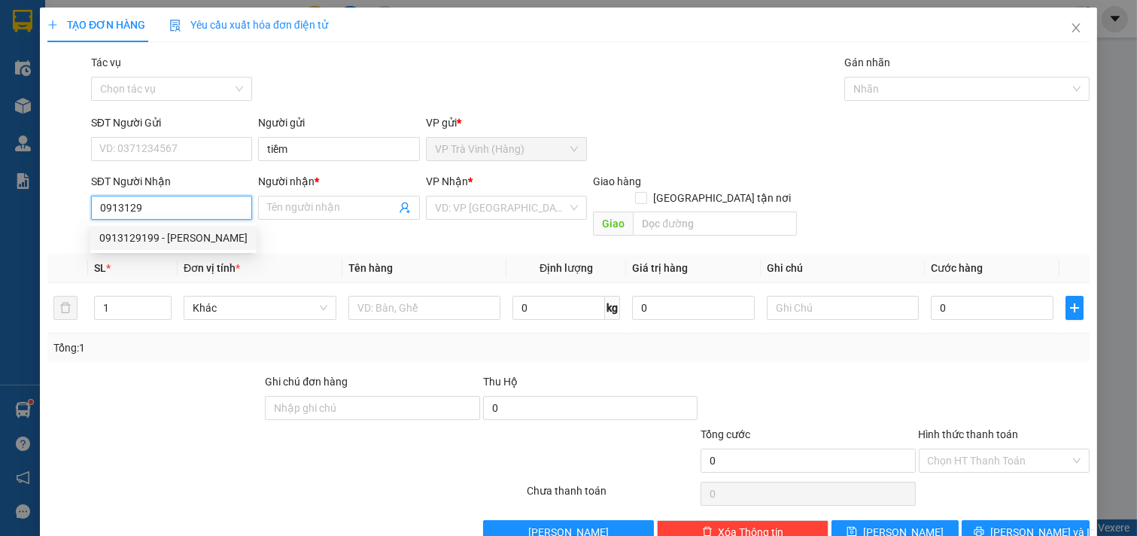
click at [174, 236] on div "0913129199 - nguyễn long" at bounding box center [173, 238] width 148 height 17
type input "0913129199"
type input "nguyễn long"
type input "20.000"
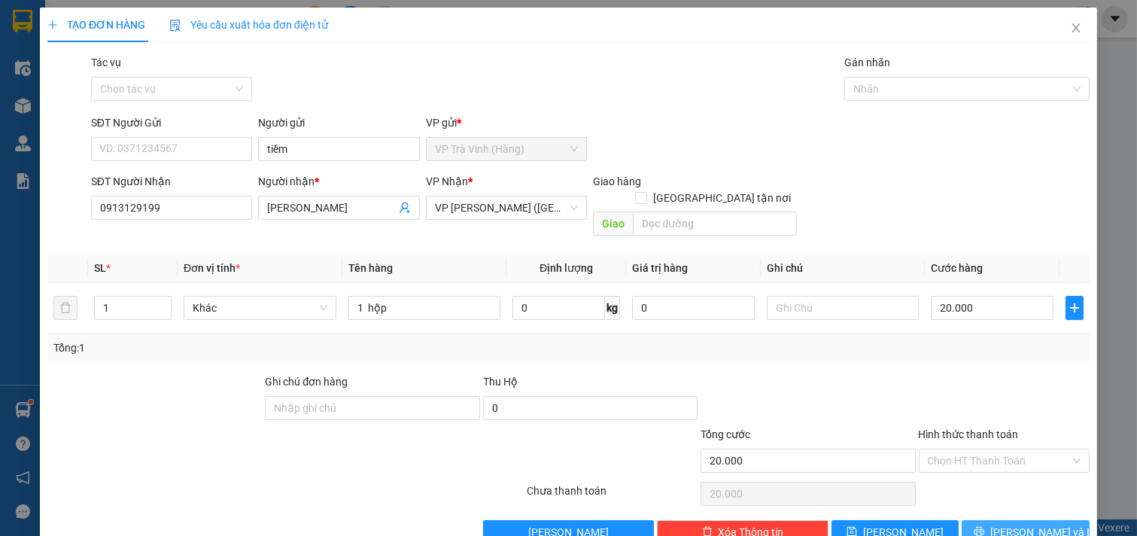
click at [1028, 524] on span "[PERSON_NAME] và In" at bounding box center [1043, 532] width 105 height 17
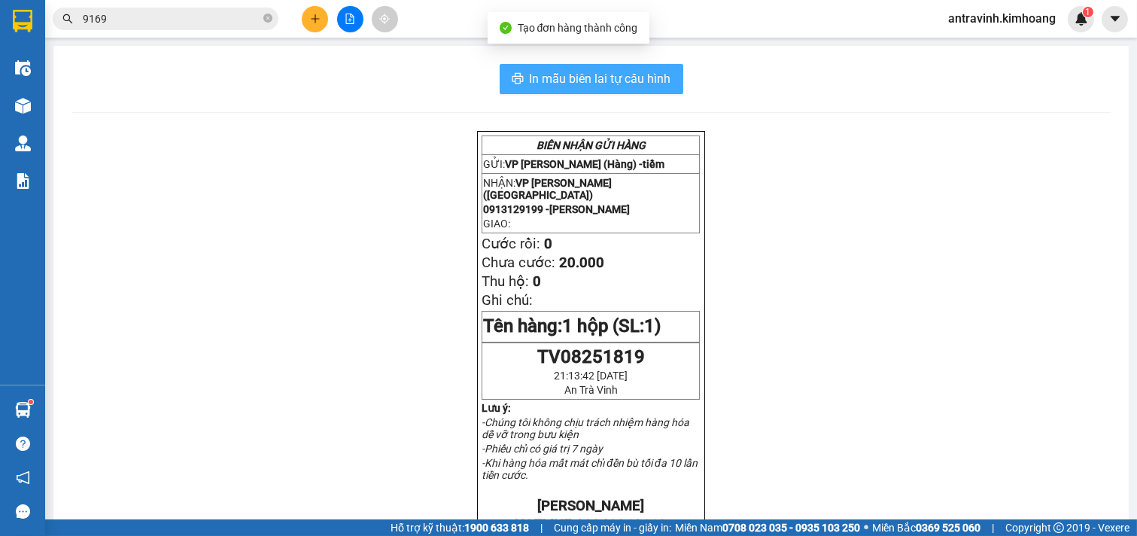
click at [653, 78] on span "In mẫu biên lai tự cấu hình" at bounding box center [601, 78] width 142 height 19
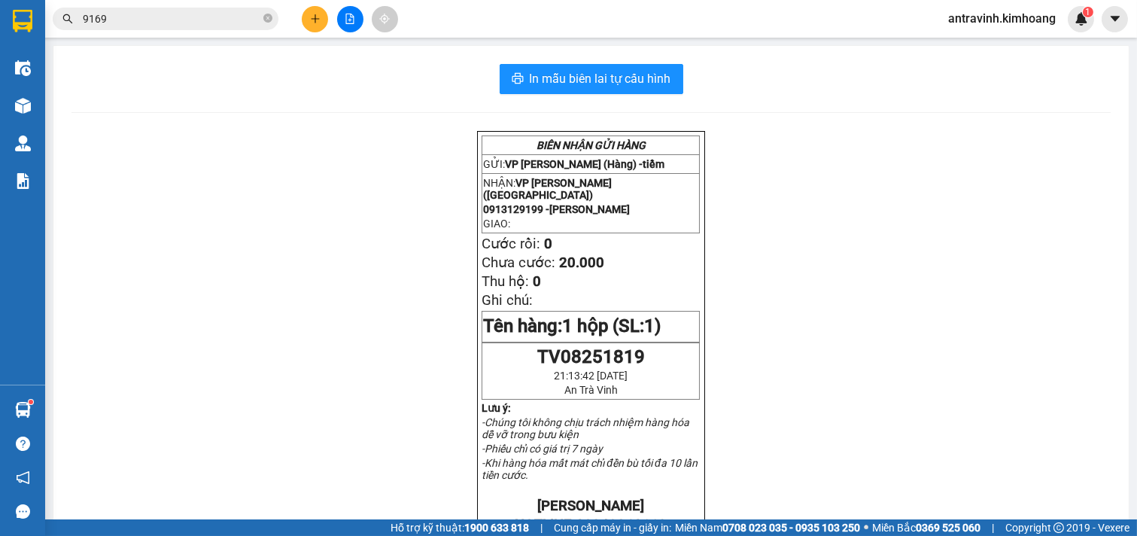
click at [167, 18] on input "9169" at bounding box center [172, 19] width 178 height 17
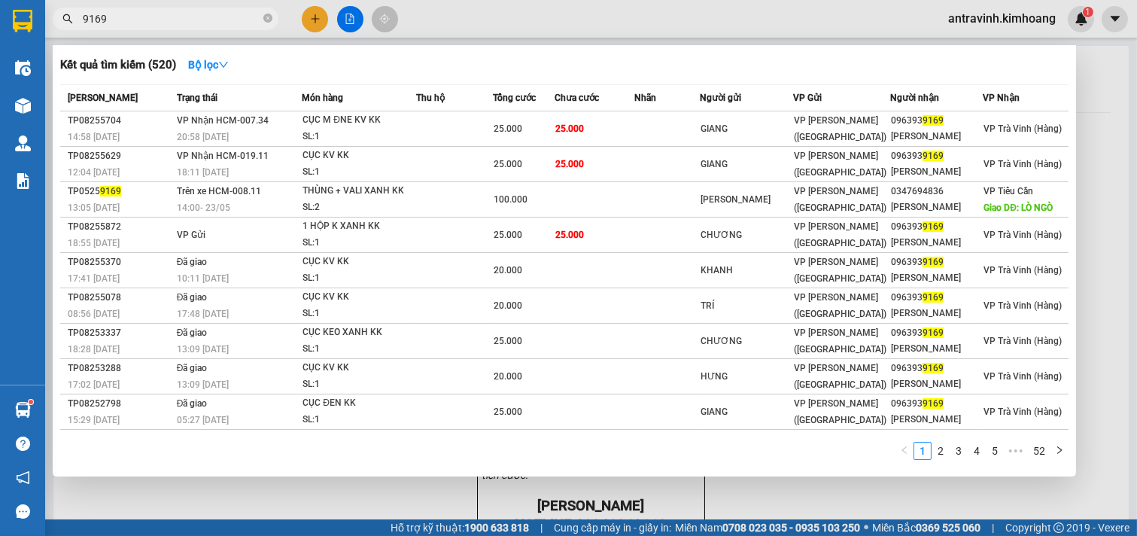
click at [167, 18] on input "9169" at bounding box center [172, 19] width 178 height 17
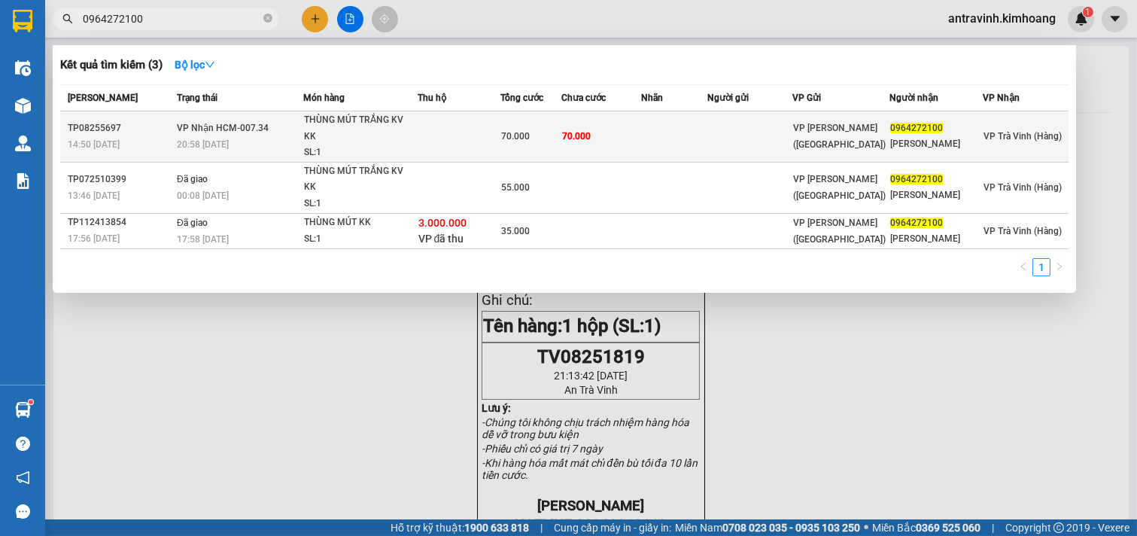
type input "0964272100"
click at [662, 129] on td at bounding box center [674, 136] width 66 height 51
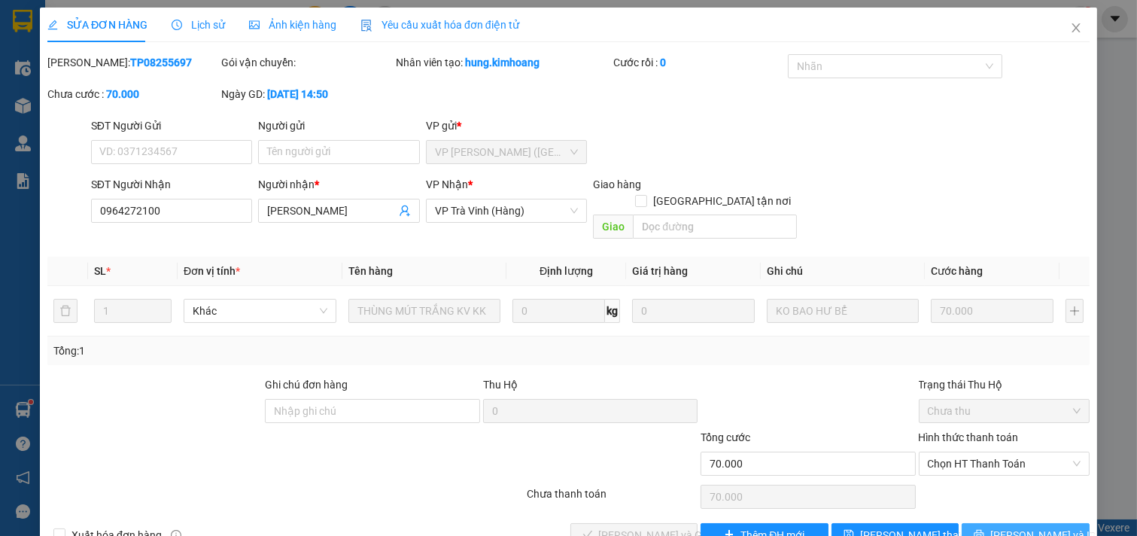
click at [985, 529] on icon "printer" at bounding box center [979, 534] width 11 height 11
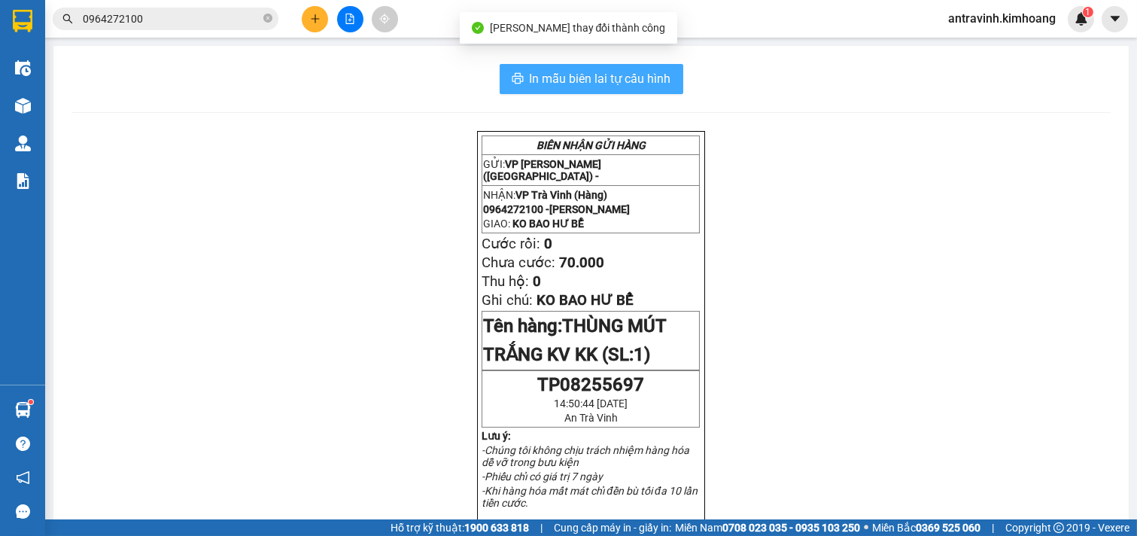
click at [635, 74] on span "In mẫu biên lai tự cấu hình" at bounding box center [601, 78] width 142 height 19
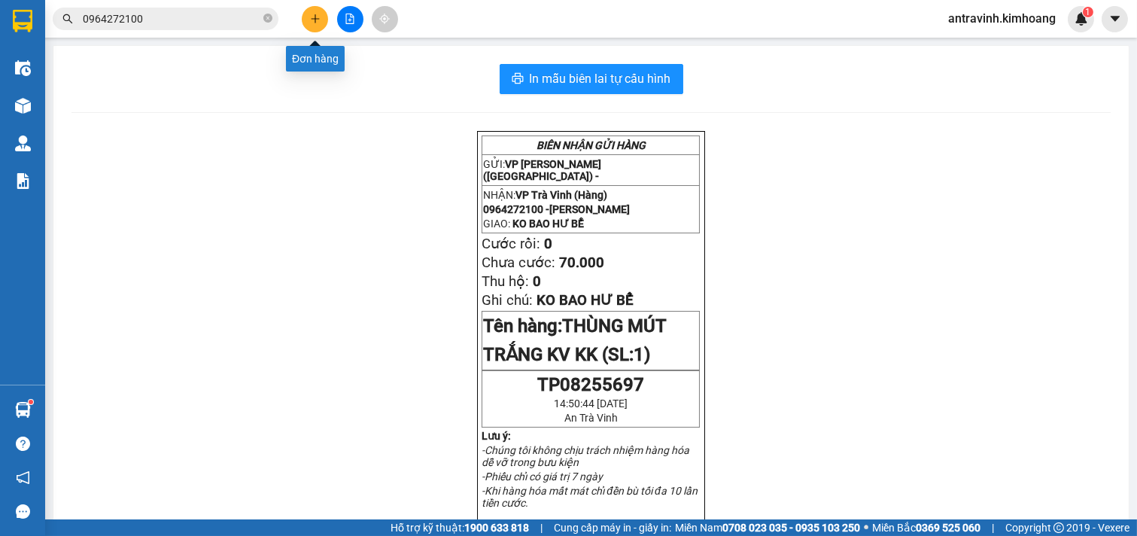
click at [320, 15] on icon "plus" at bounding box center [315, 19] width 11 height 11
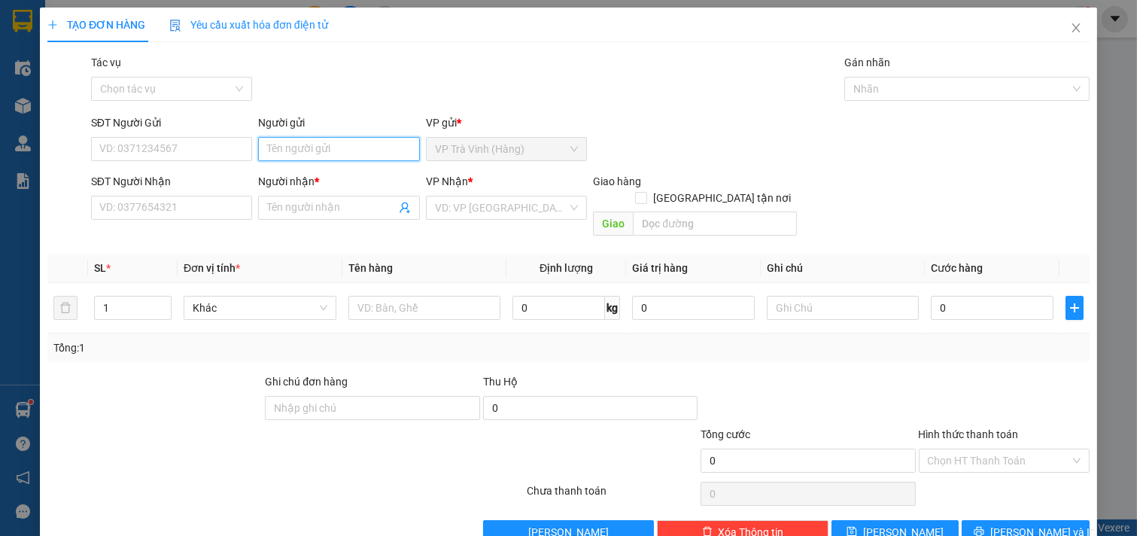
click at [352, 153] on input "Người gửi" at bounding box center [339, 149] width 162 height 24
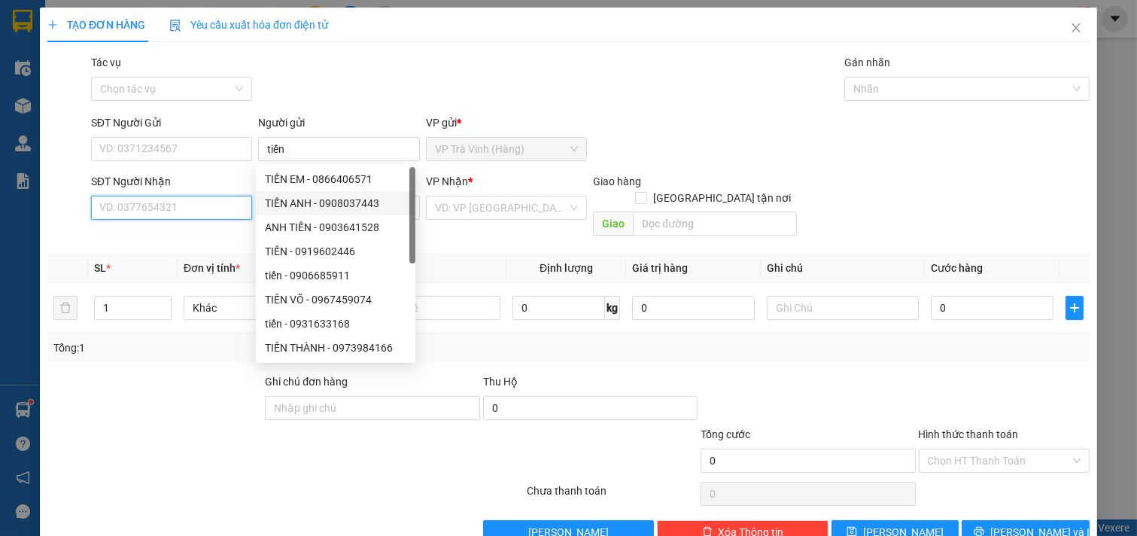
click at [188, 216] on input "SĐT Người Nhận" at bounding box center [172, 208] width 162 height 24
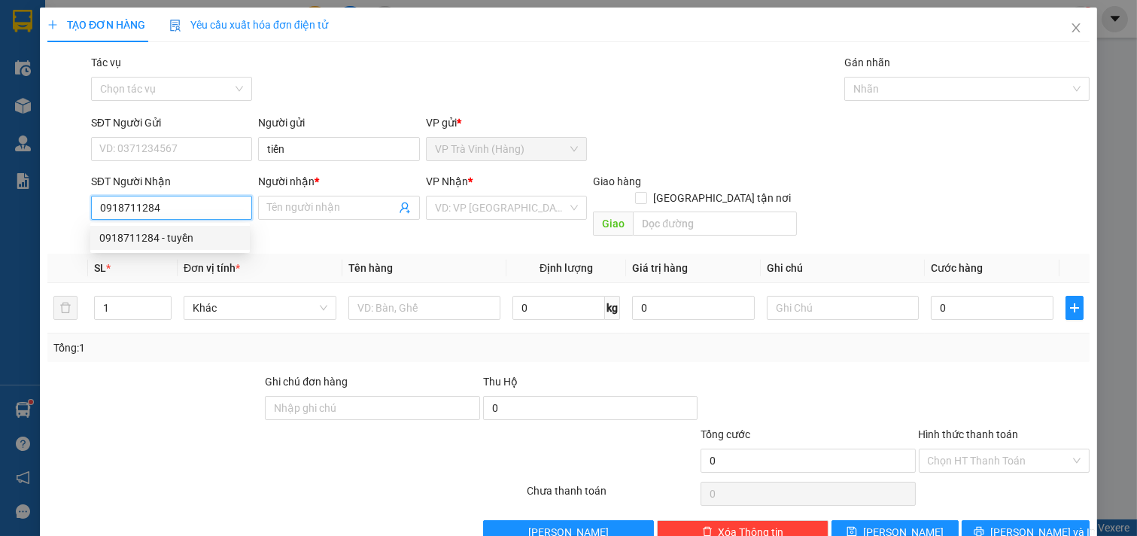
click at [192, 233] on div "0918711284 - tuyền" at bounding box center [170, 238] width 142 height 17
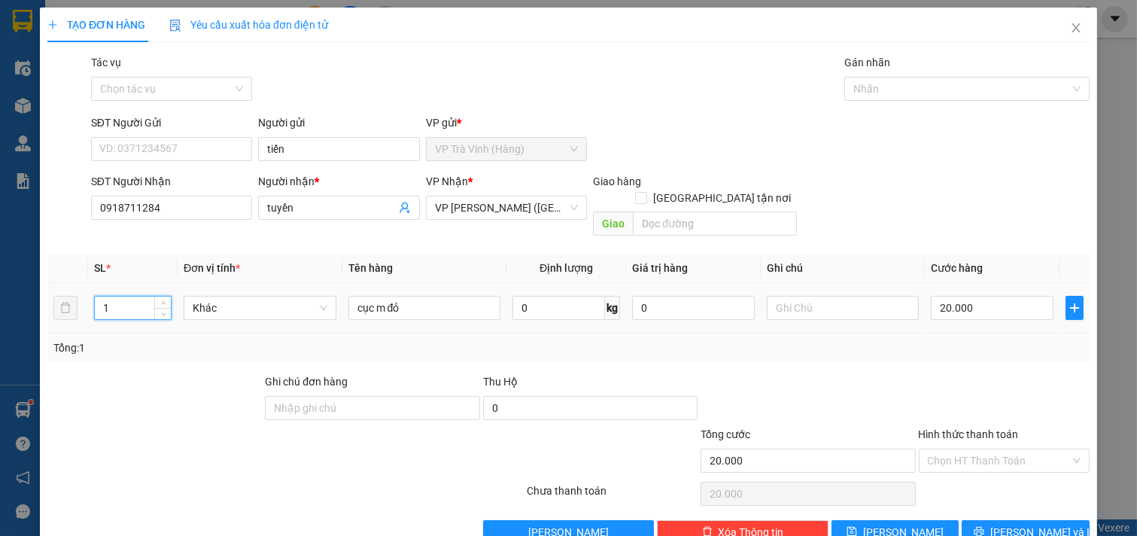
click at [138, 297] on input "1" at bounding box center [133, 308] width 76 height 23
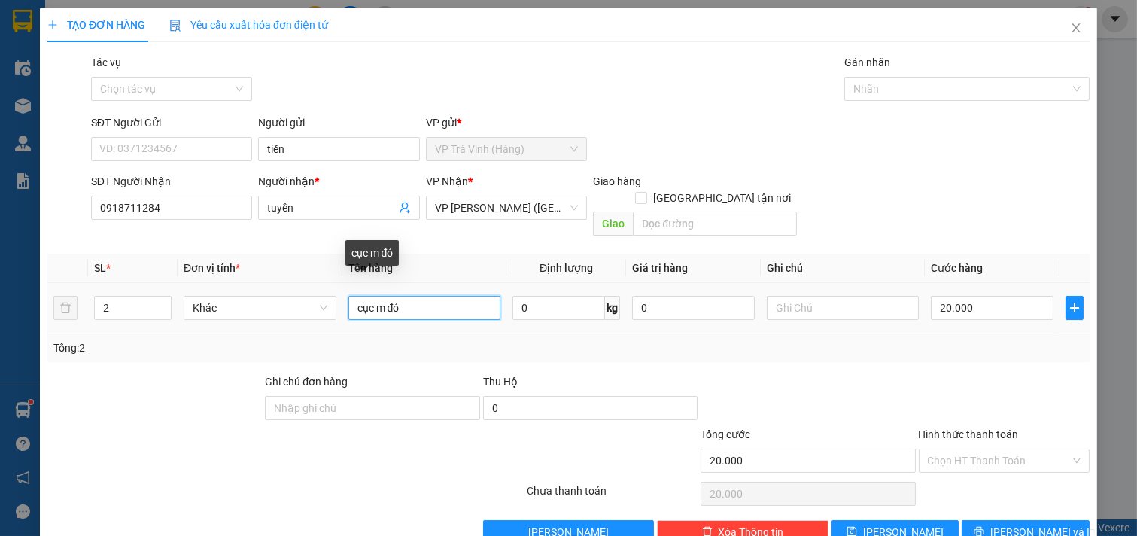
click at [437, 296] on input "cục m đỏ" at bounding box center [425, 308] width 153 height 24
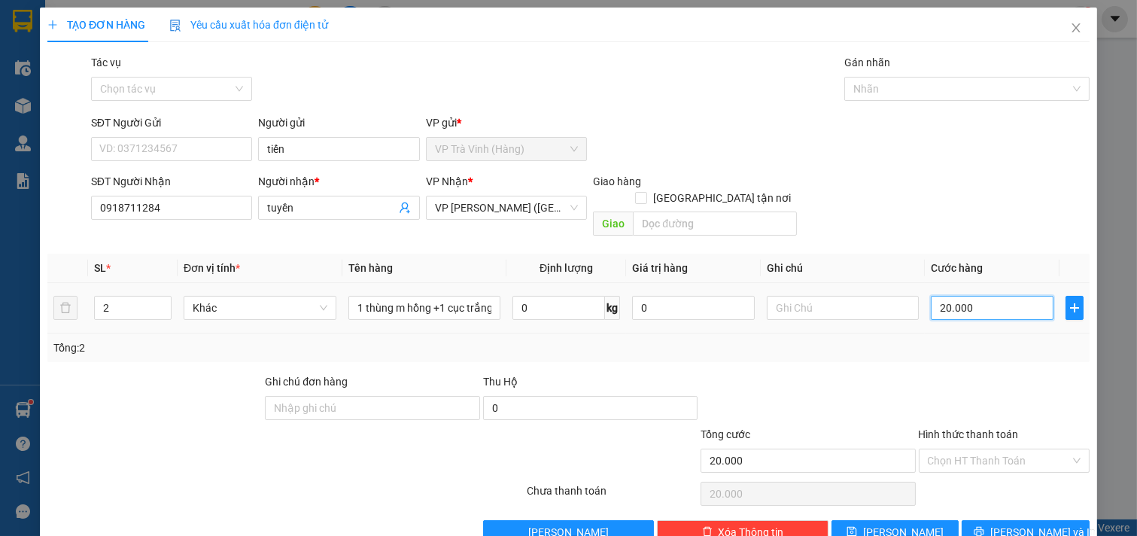
click at [986, 296] on input "20.000" at bounding box center [992, 308] width 123 height 24
click at [1004, 520] on button "[PERSON_NAME] và In" at bounding box center [1026, 532] width 128 height 24
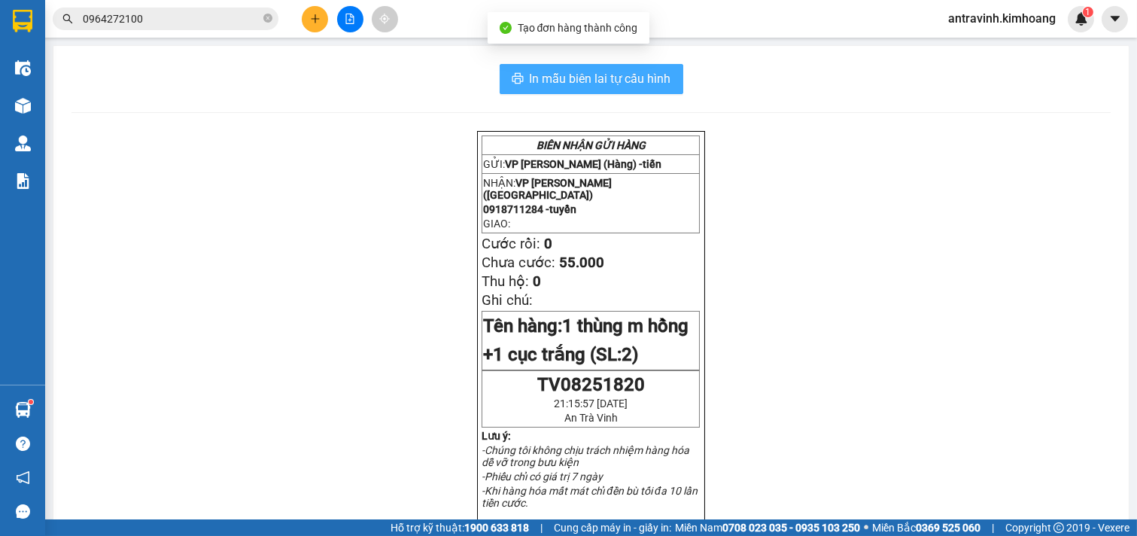
click at [640, 73] on span "In mẫu biên lai tự cấu hình" at bounding box center [601, 78] width 142 height 19
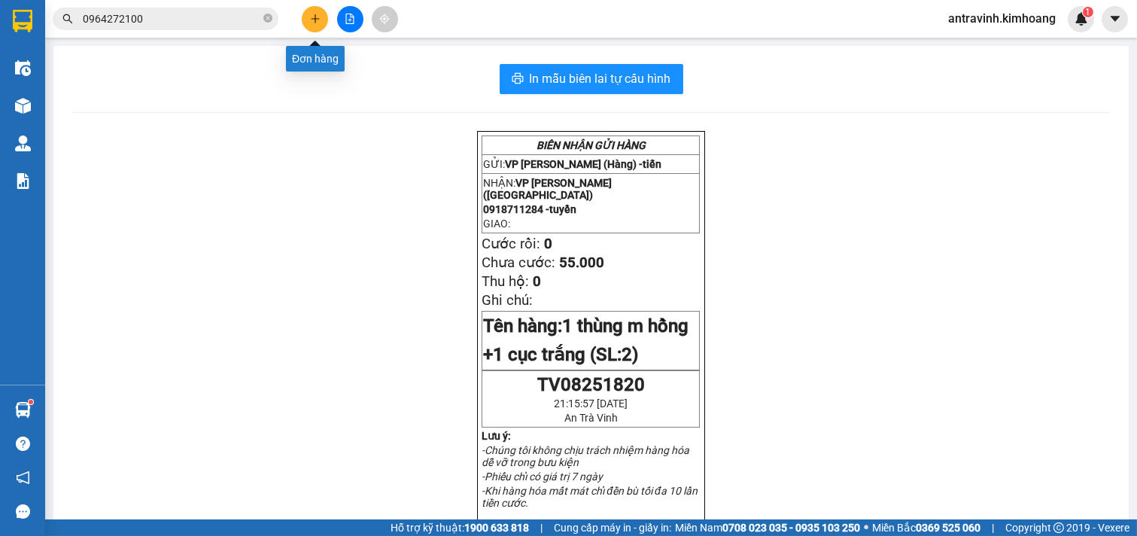
click at [319, 20] on icon "plus" at bounding box center [315, 19] width 11 height 11
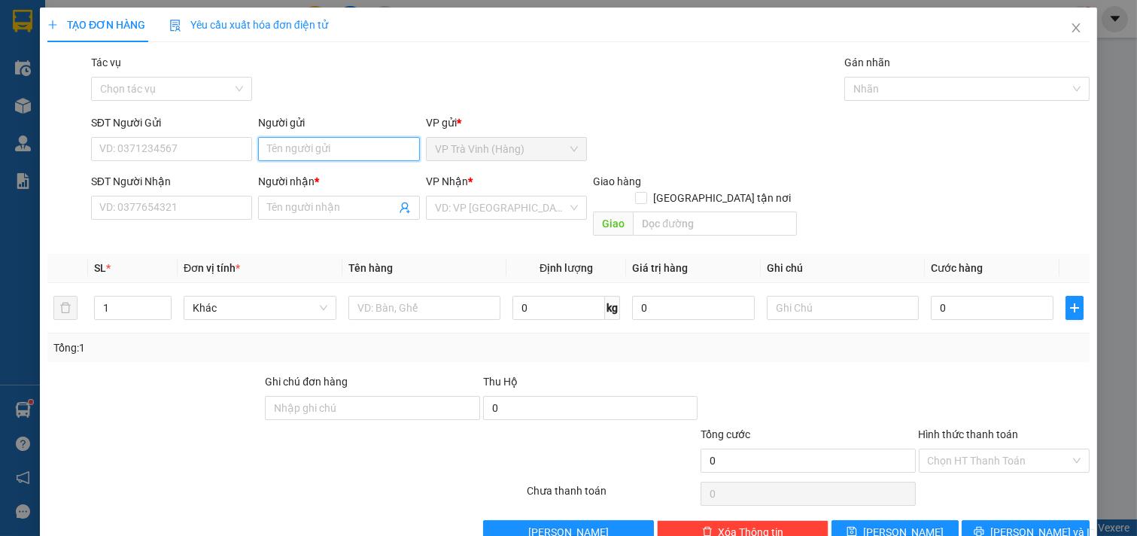
click at [299, 146] on input "Người gửi" at bounding box center [339, 149] width 162 height 24
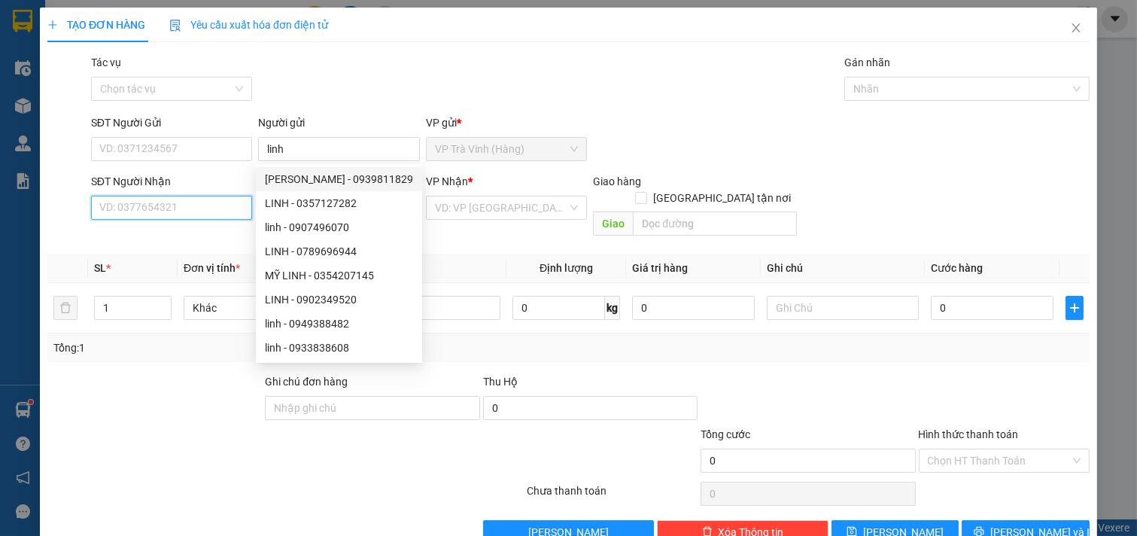
click at [200, 211] on input "SĐT Người Nhận" at bounding box center [172, 208] width 162 height 24
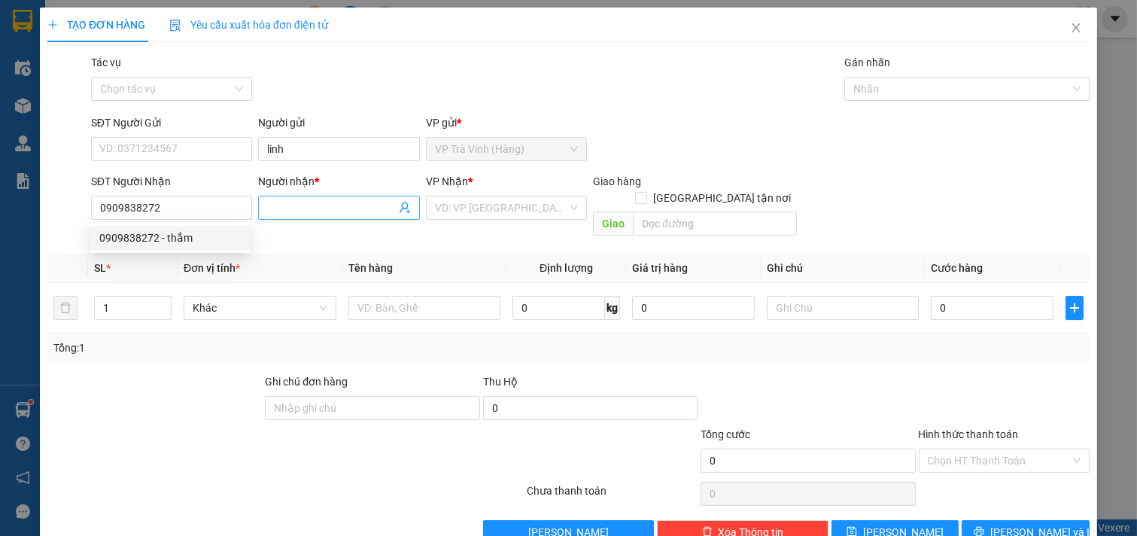
click at [274, 202] on input "Người nhận *" at bounding box center [331, 207] width 129 height 17
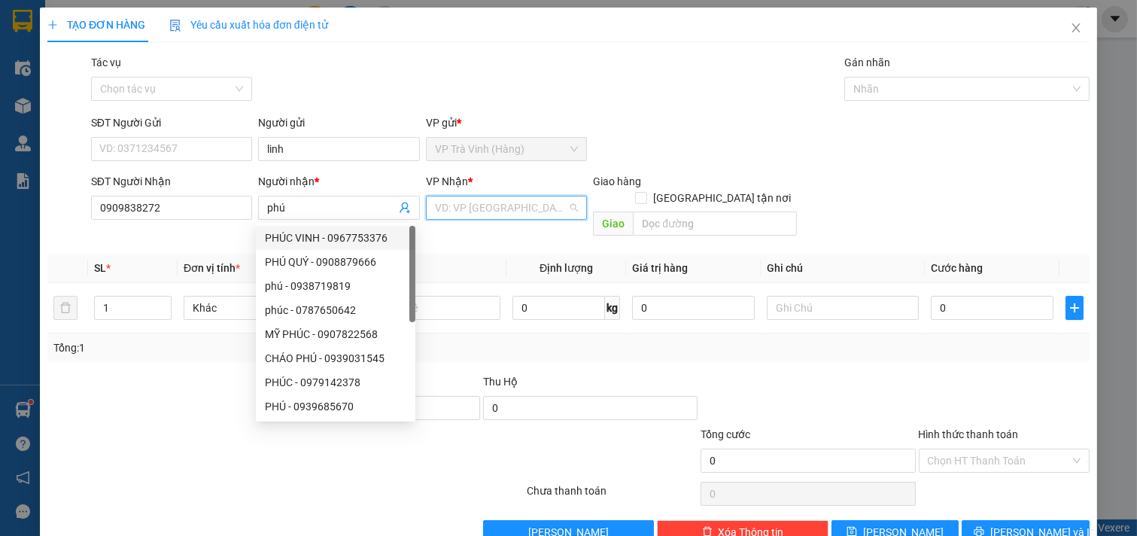
click at [469, 203] on input "search" at bounding box center [501, 207] width 133 height 23
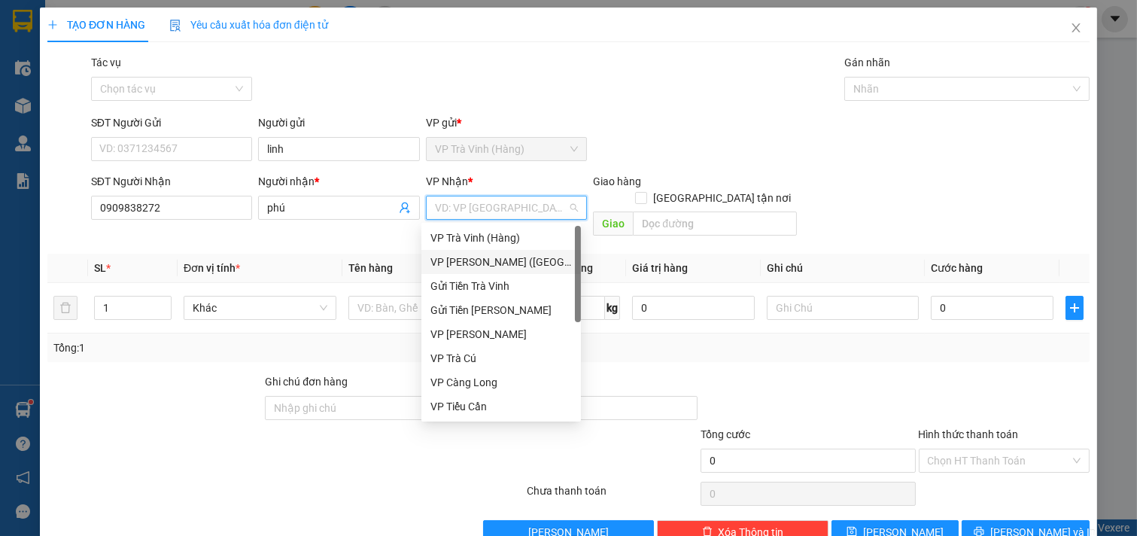
click at [476, 254] on div "VP [PERSON_NAME] ([GEOGRAPHIC_DATA])" at bounding box center [502, 262] width 142 height 17
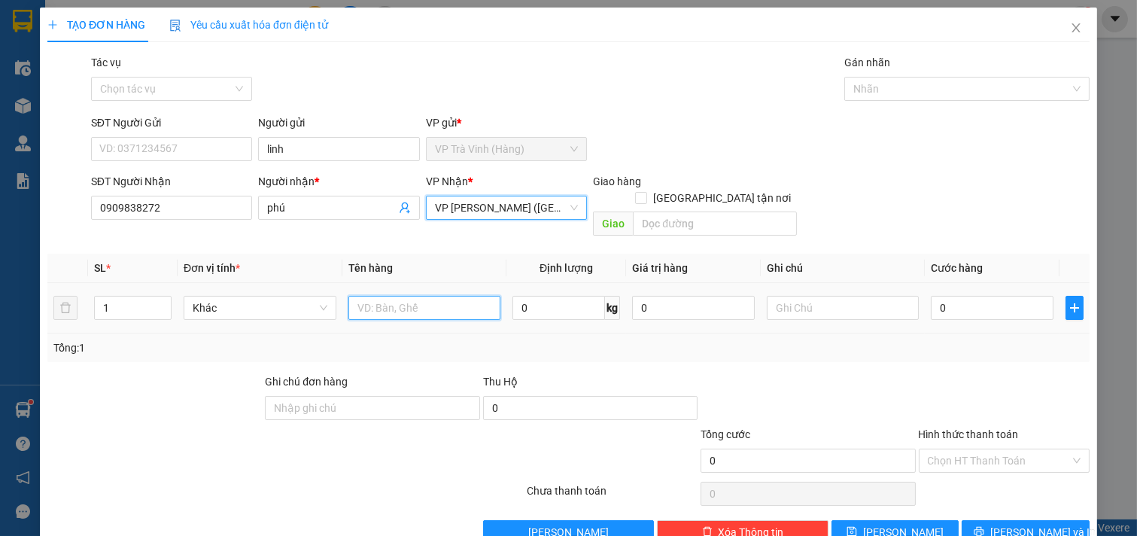
click at [410, 301] on input "text" at bounding box center [425, 308] width 153 height 24
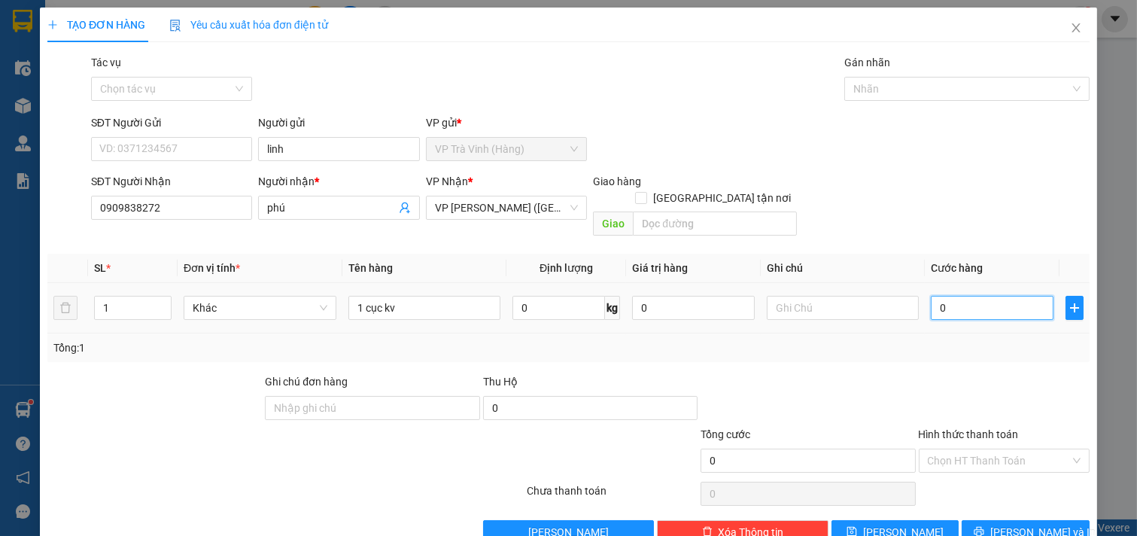
click at [994, 296] on input "0" at bounding box center [992, 308] width 123 height 24
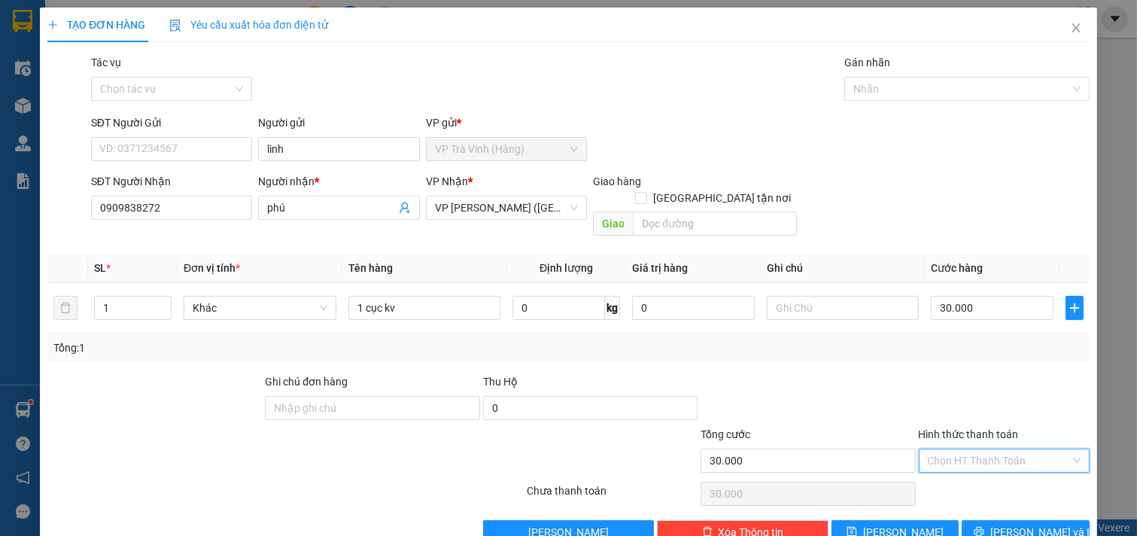
click at [998, 449] on input "Hình thức thanh toán" at bounding box center [999, 460] width 143 height 23
click at [982, 466] on div "Tại văn phòng" at bounding box center [993, 474] width 151 height 17
click at [1001, 520] on button "[PERSON_NAME] và In" at bounding box center [1026, 532] width 128 height 24
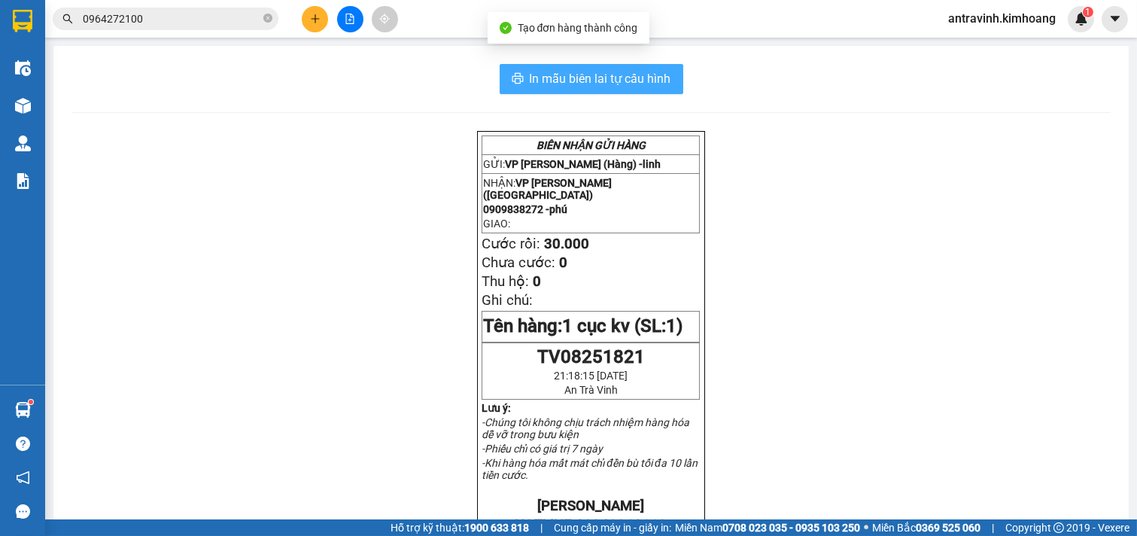
click at [659, 72] on span "In mẫu biên lai tự cấu hình" at bounding box center [601, 78] width 142 height 19
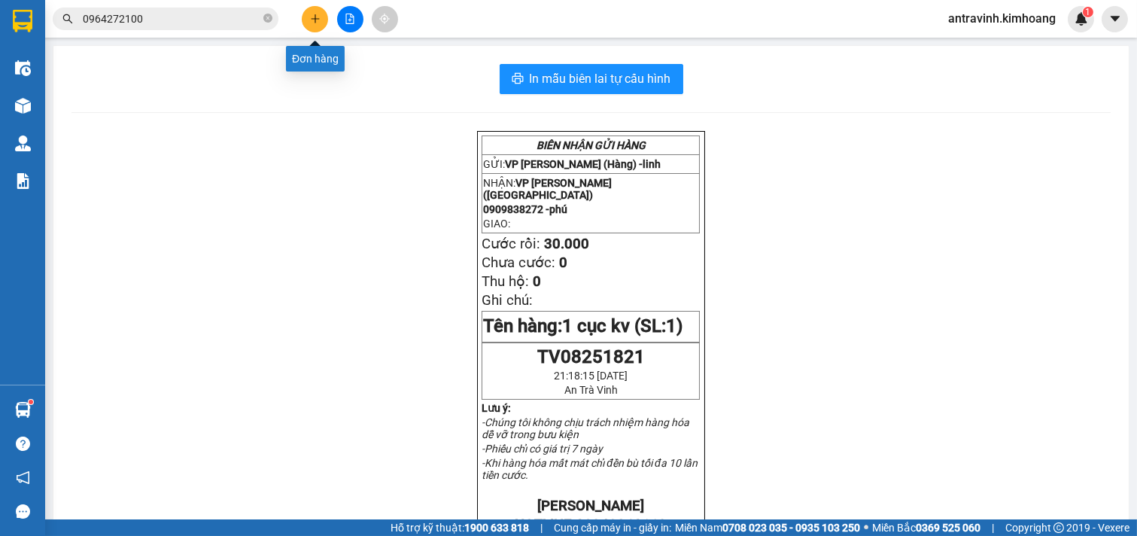
click at [310, 23] on icon "plus" at bounding box center [315, 19] width 11 height 11
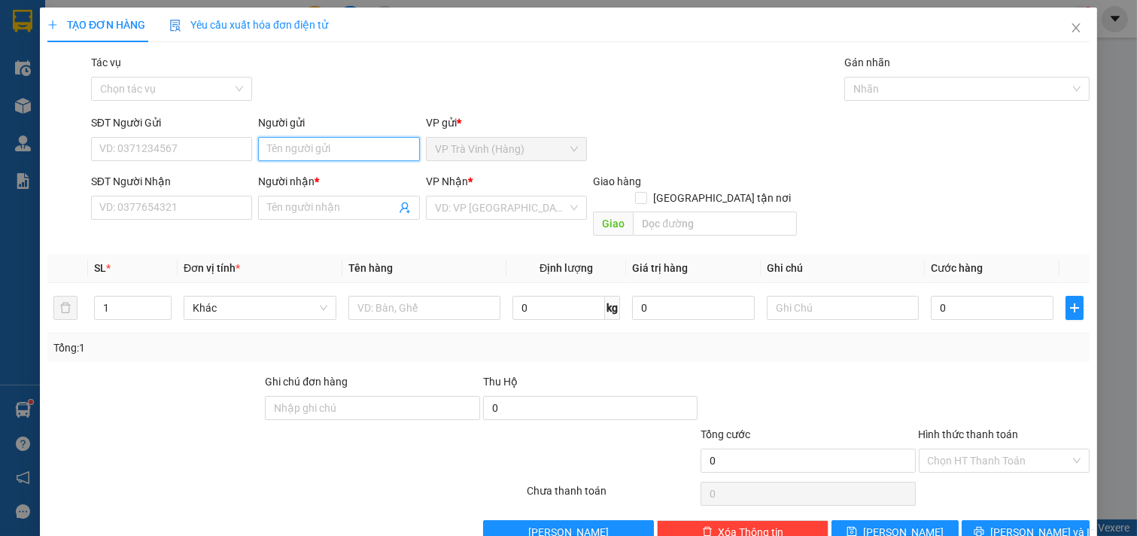
click at [314, 147] on input "Người gửi" at bounding box center [339, 149] width 162 height 24
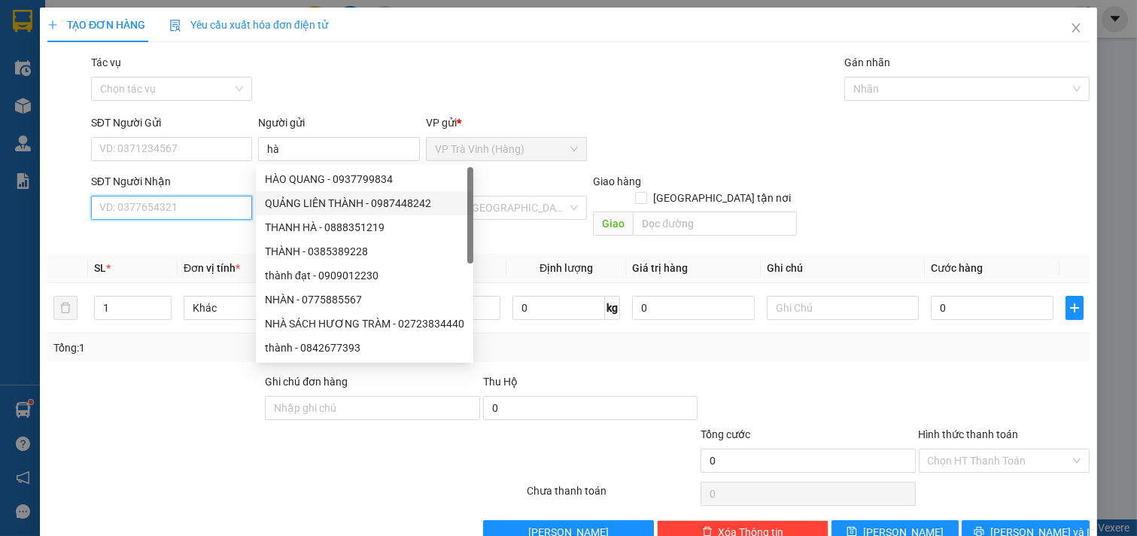
click at [234, 200] on input "SĐT Người Nhận" at bounding box center [172, 208] width 162 height 24
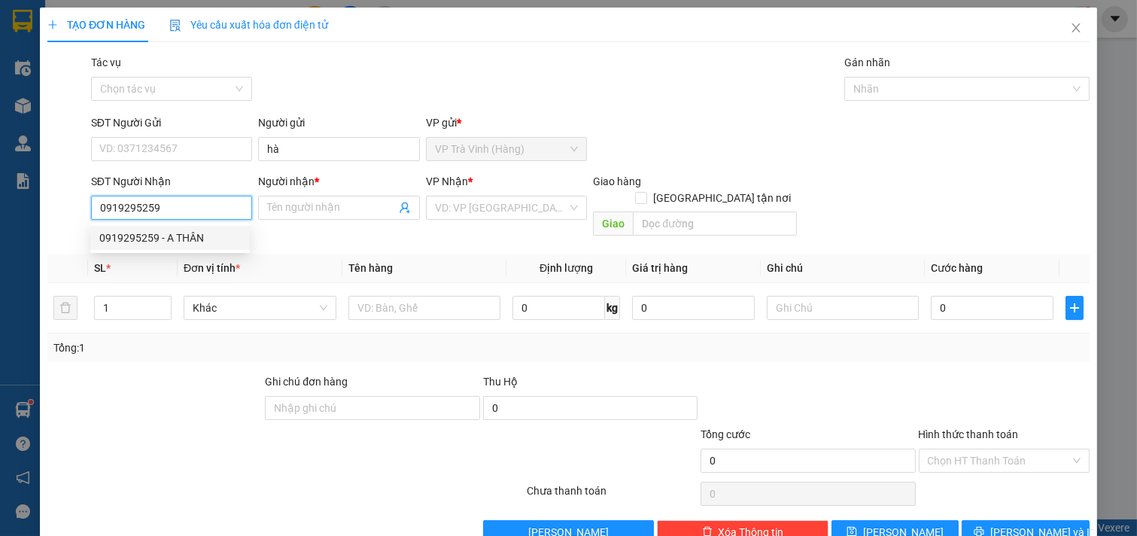
click at [224, 231] on div "0919295259 - A THÂN" at bounding box center [170, 238] width 142 height 17
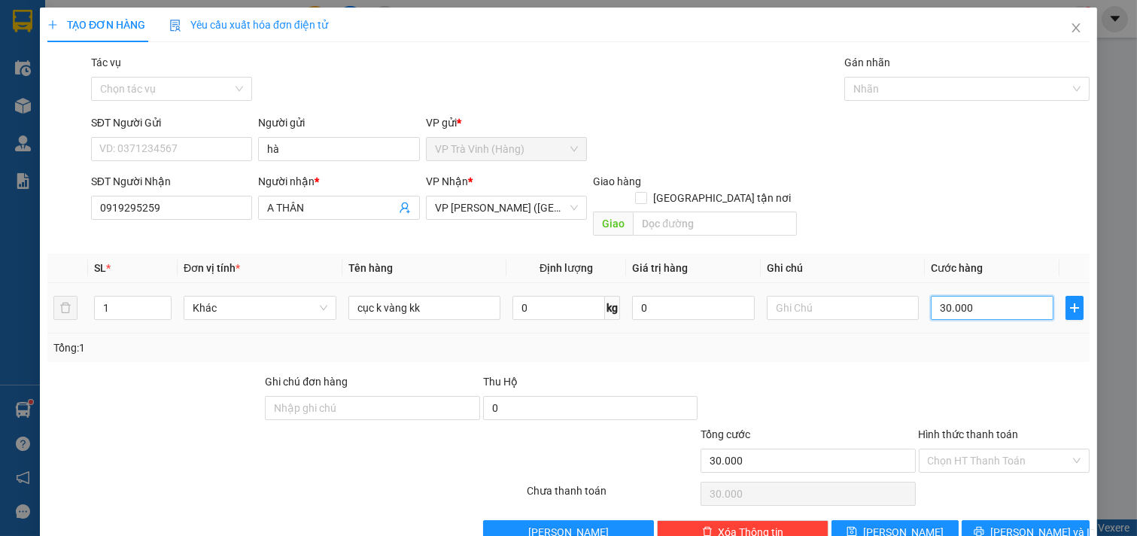
click at [975, 296] on input "30.000" at bounding box center [992, 308] width 123 height 24
click at [985, 526] on icon "printer" at bounding box center [979, 531] width 11 height 11
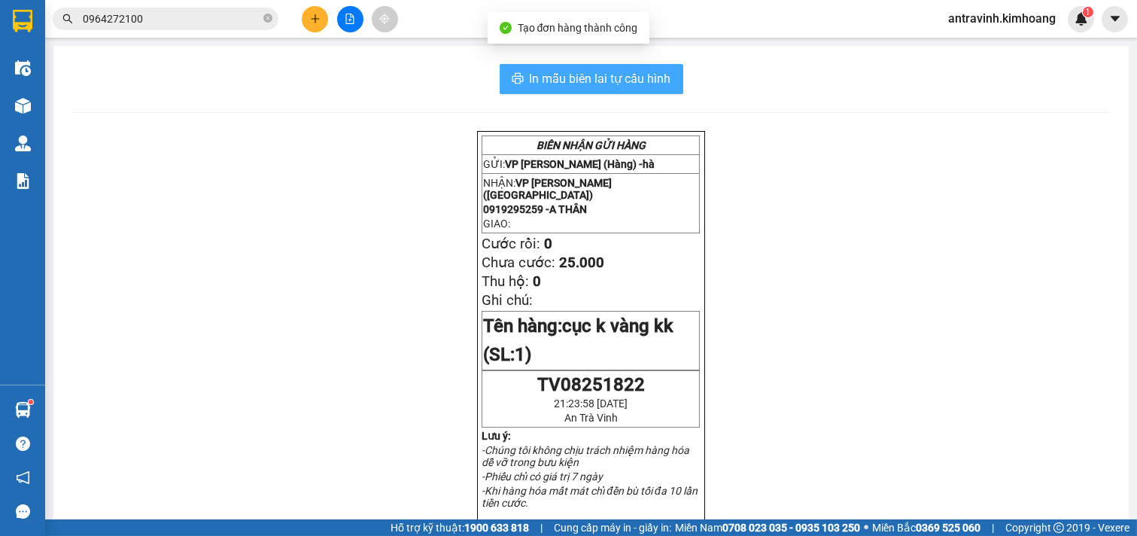
click at [640, 88] on button "In mẫu biên lai tự cấu hình" at bounding box center [592, 79] width 184 height 30
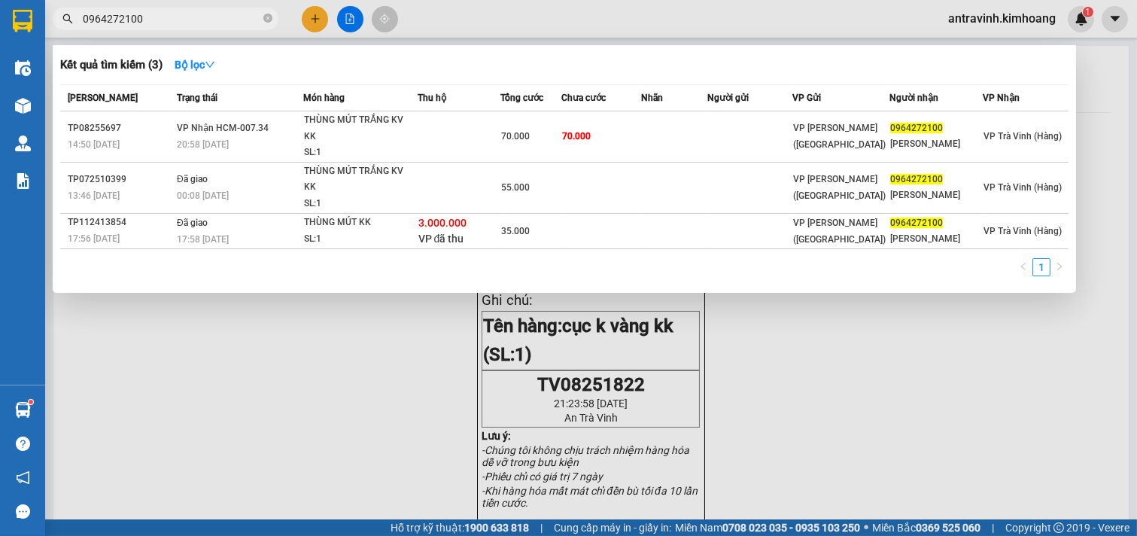
click at [167, 18] on input "0964272100" at bounding box center [172, 19] width 178 height 17
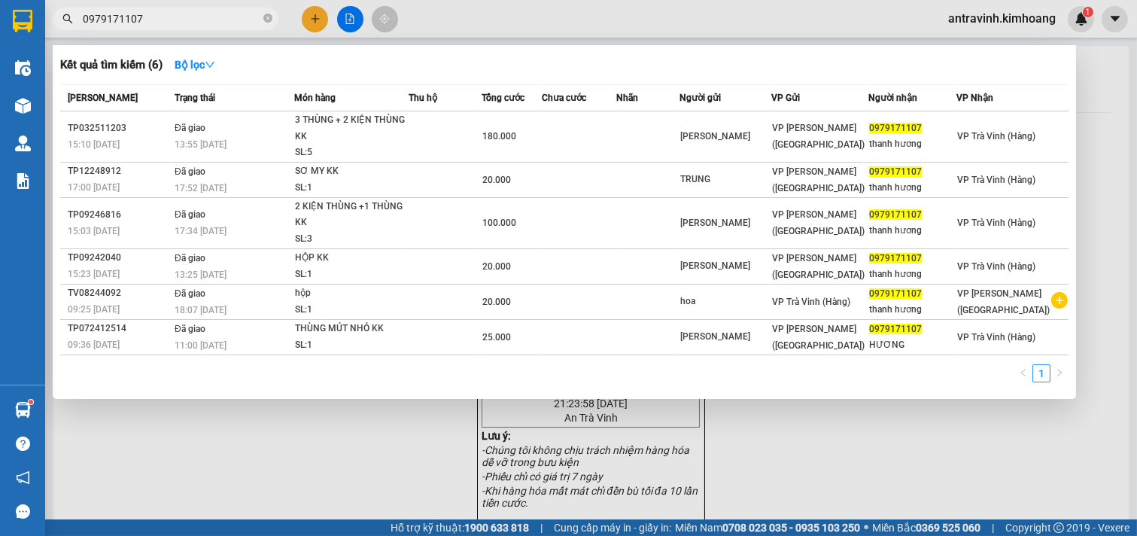
click at [179, 21] on input "0979171107" at bounding box center [172, 19] width 178 height 17
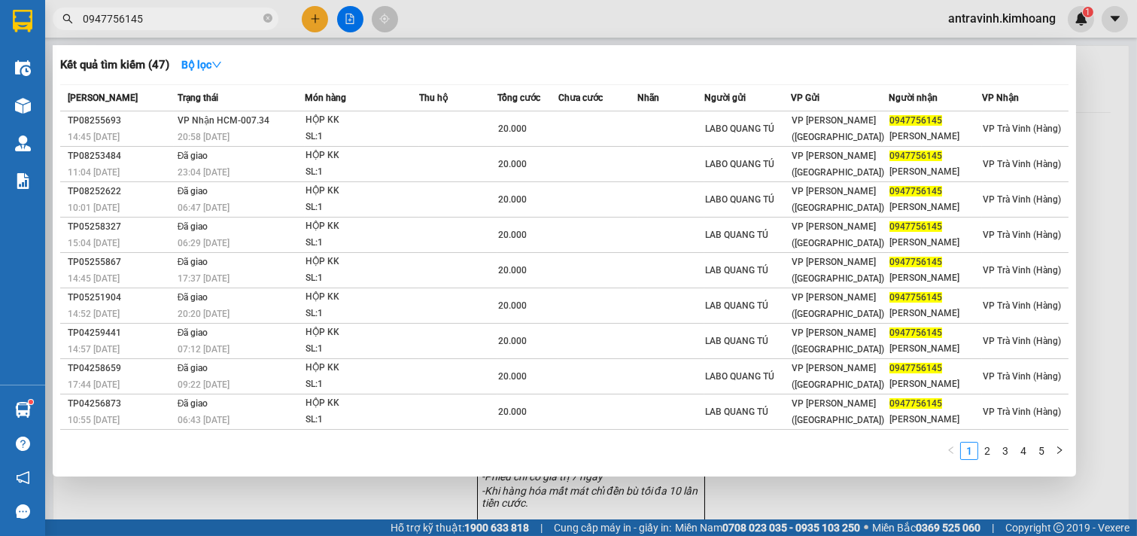
click at [316, 21] on div at bounding box center [568, 268] width 1137 height 536
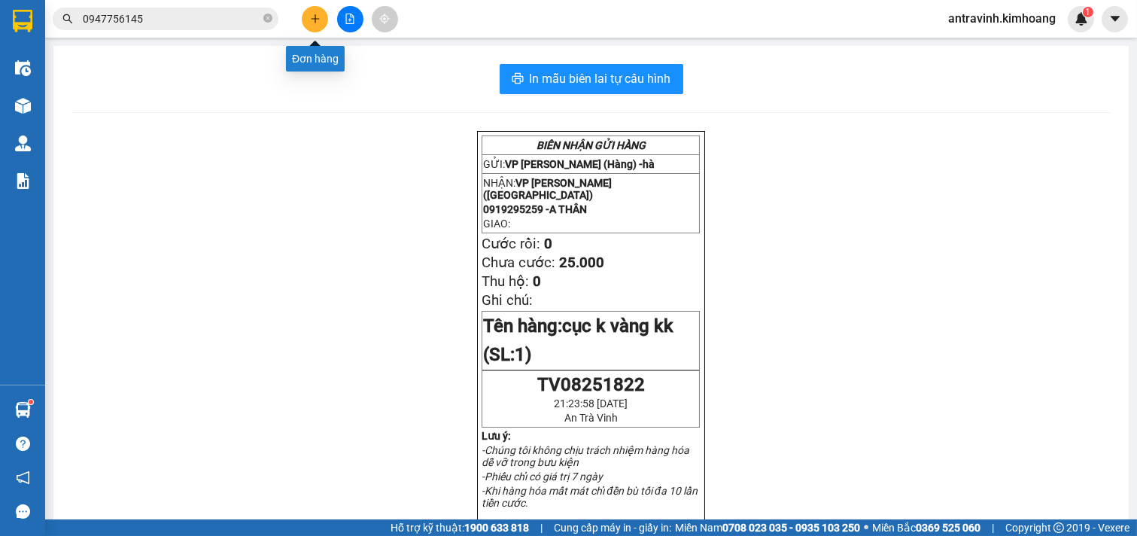
click at [316, 21] on icon "plus" at bounding box center [315, 19] width 11 height 11
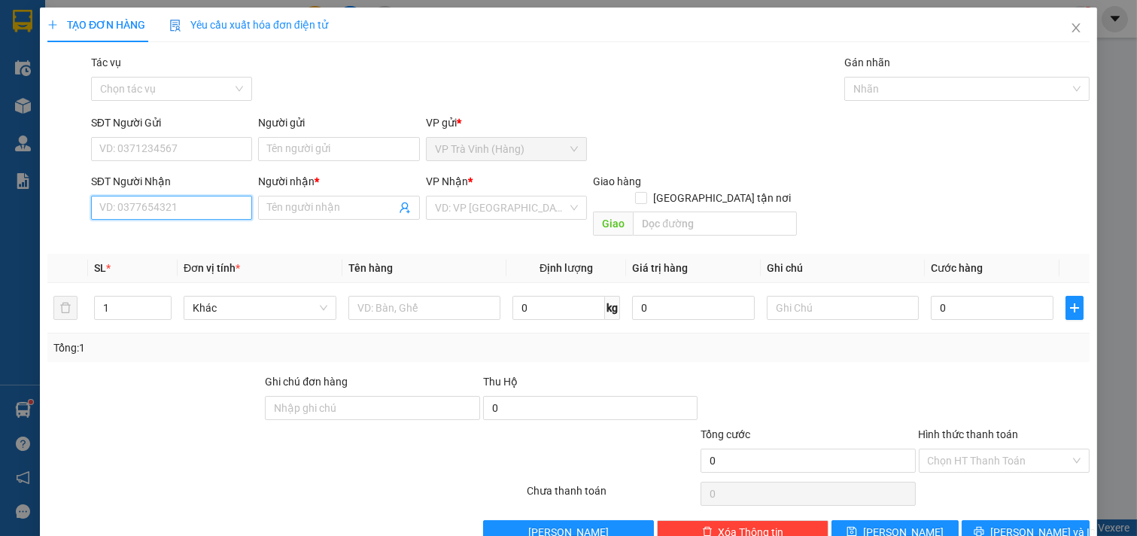
click at [227, 206] on input "SĐT Người Nhận" at bounding box center [172, 208] width 162 height 24
click at [215, 242] on div "0522845696 - nhân" at bounding box center [170, 238] width 142 height 17
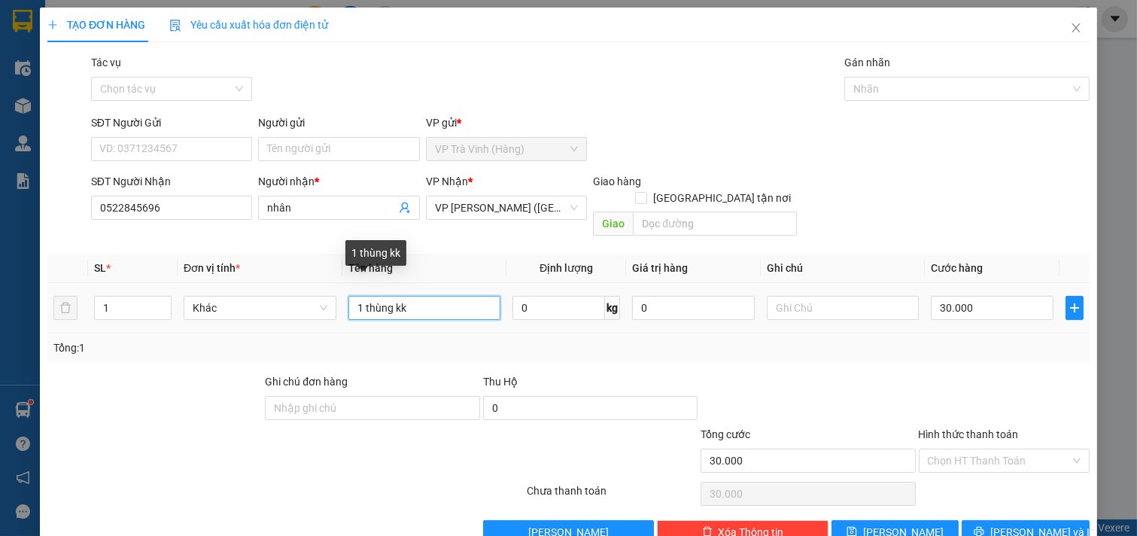
click at [420, 296] on input "1 thùng kk" at bounding box center [425, 308] width 153 height 24
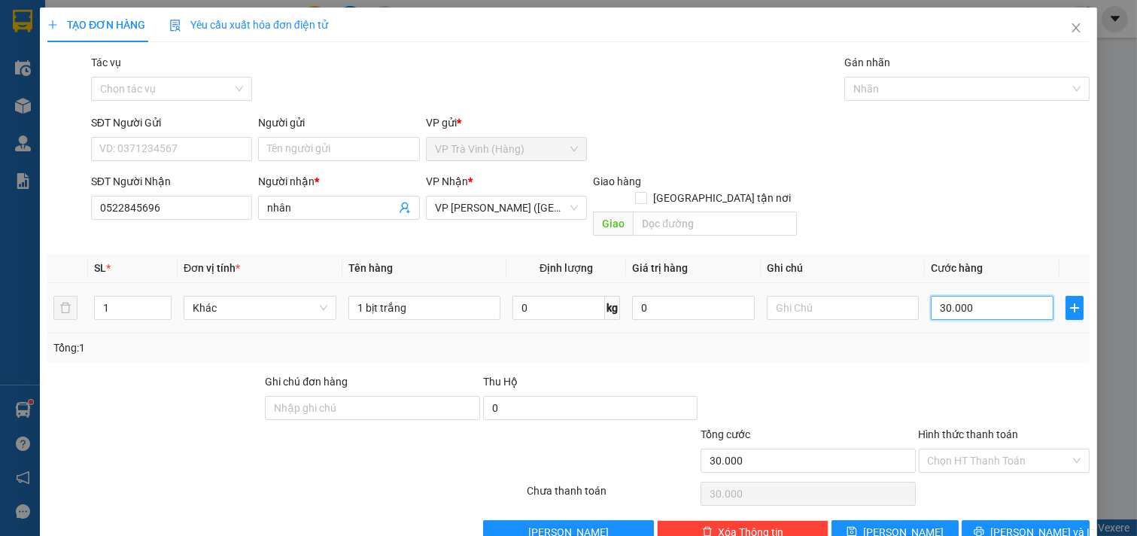
click at [998, 296] on input "30.000" at bounding box center [992, 308] width 123 height 24
click at [985, 526] on icon "printer" at bounding box center [979, 531] width 11 height 11
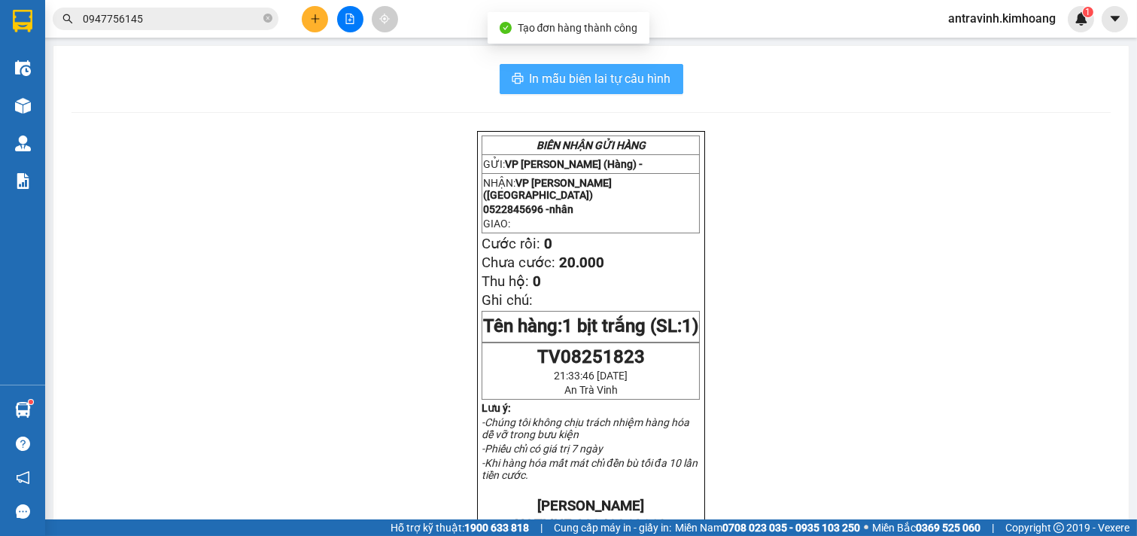
click at [636, 78] on span "In mẫu biên lai tự cấu hình" at bounding box center [601, 78] width 142 height 19
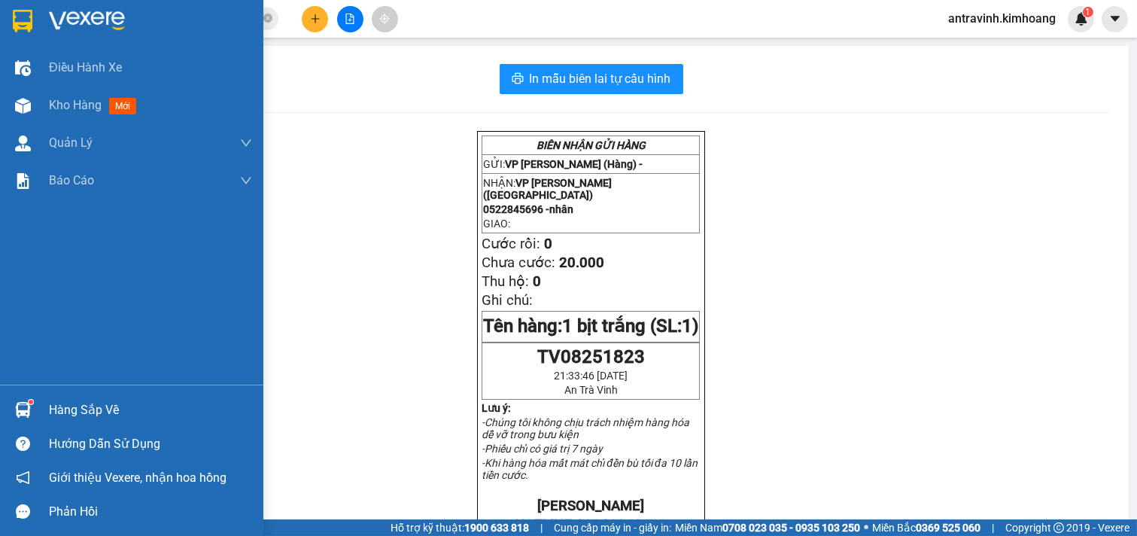
click at [41, 408] on div "Hàng sắp về" at bounding box center [131, 410] width 263 height 34
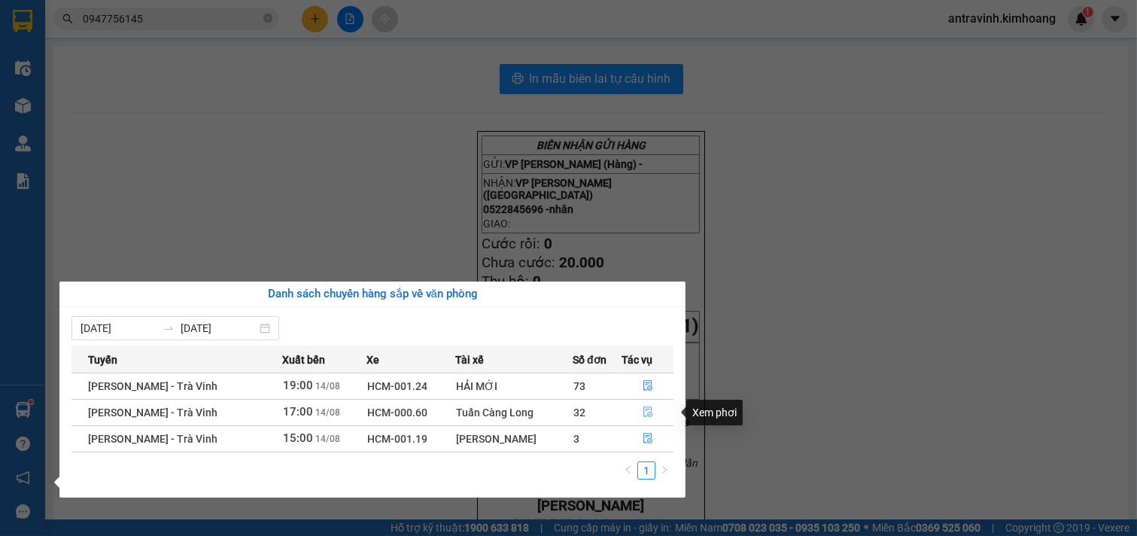
click at [644, 412] on icon "file-done" at bounding box center [648, 411] width 11 height 11
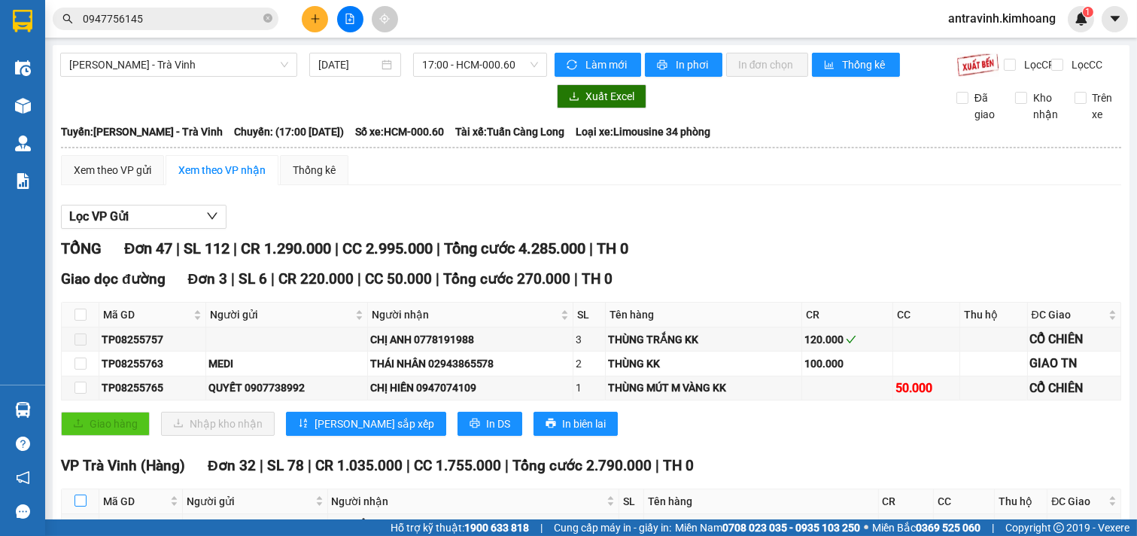
click at [79, 495] on input "checkbox" at bounding box center [81, 501] width 12 height 12
click at [678, 61] on span "In phơi" at bounding box center [693, 64] width 35 height 17
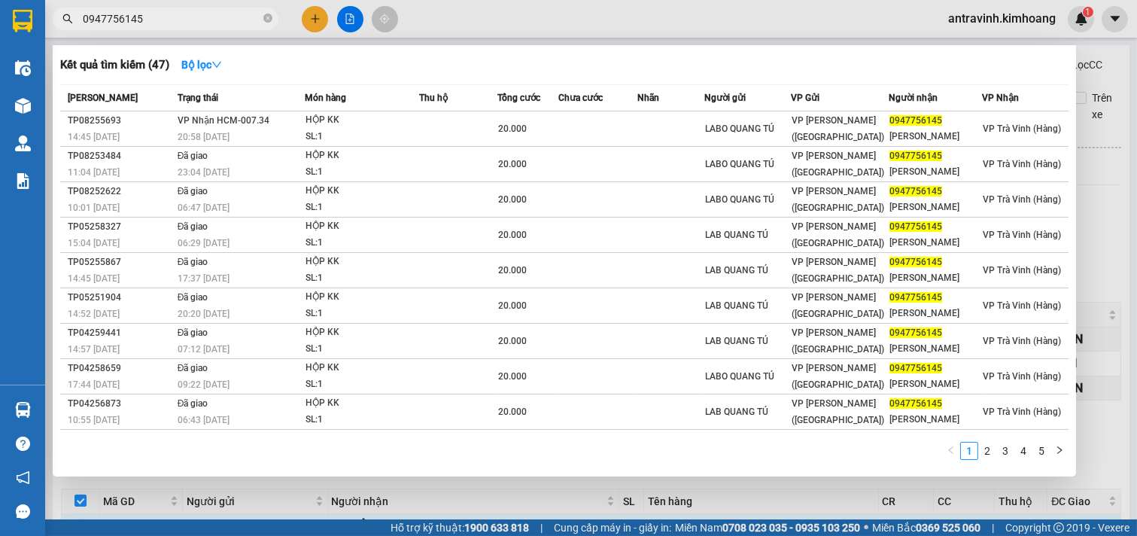
click at [183, 18] on input "0947756145" at bounding box center [172, 19] width 178 height 17
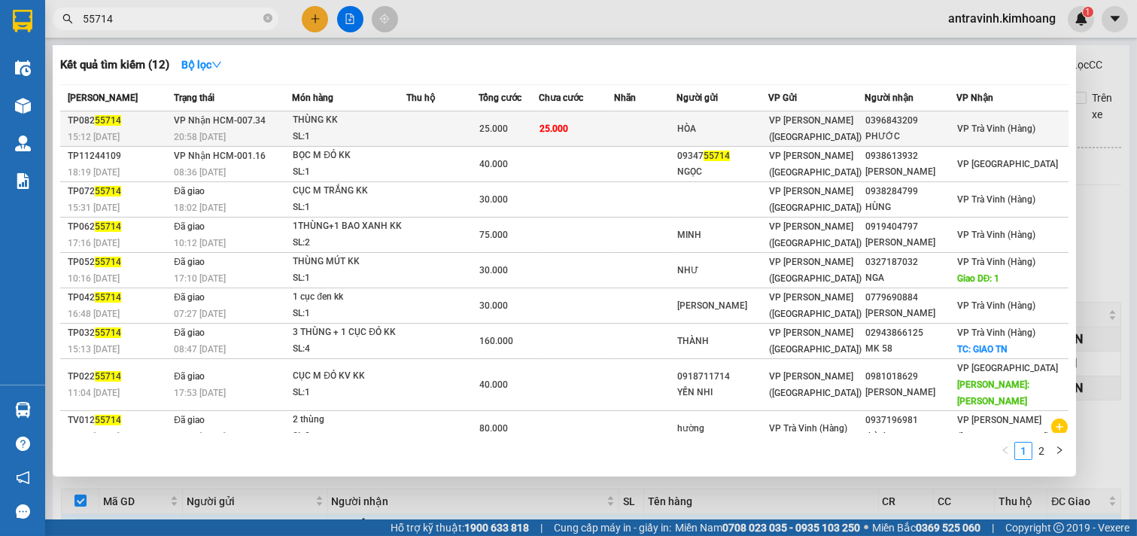
click at [644, 126] on td at bounding box center [645, 128] width 62 height 35
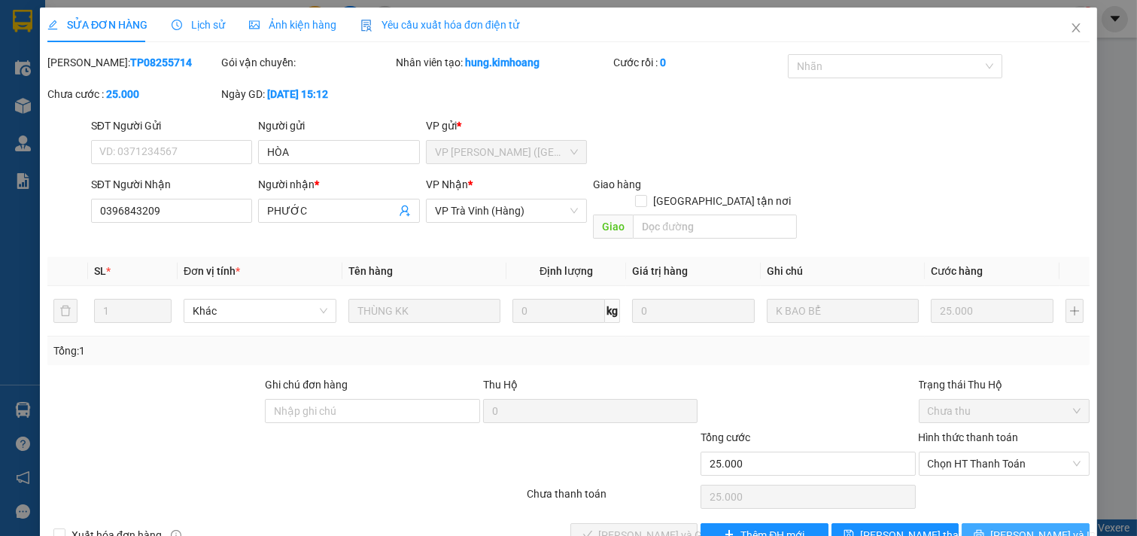
click at [1003, 527] on span "[PERSON_NAME] và In" at bounding box center [1043, 535] width 105 height 17
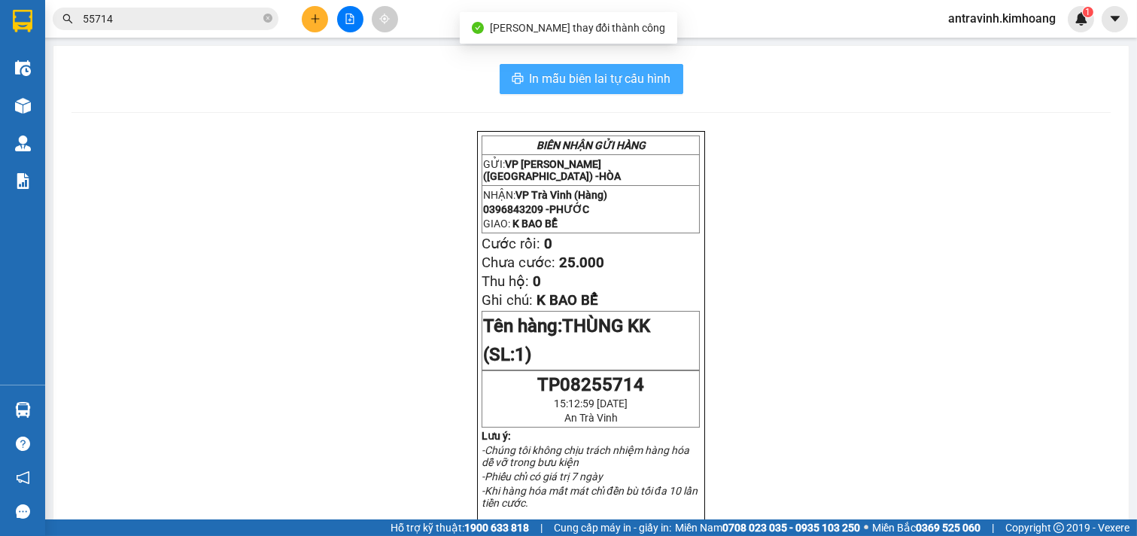
click at [653, 75] on span "In mẫu biên lai tự cấu hình" at bounding box center [601, 78] width 142 height 19
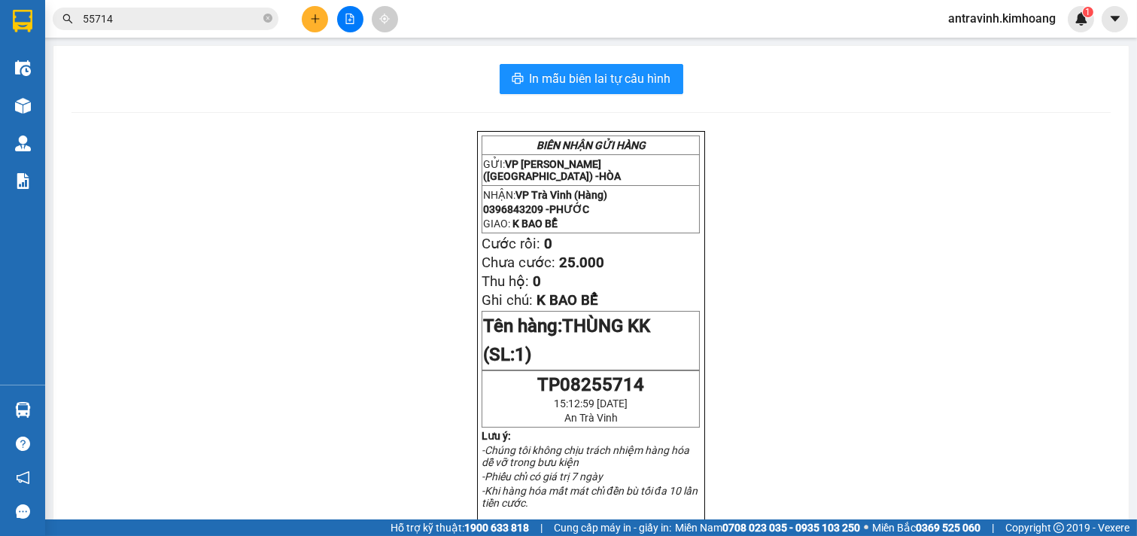
click at [169, 26] on input "55714" at bounding box center [172, 19] width 178 height 17
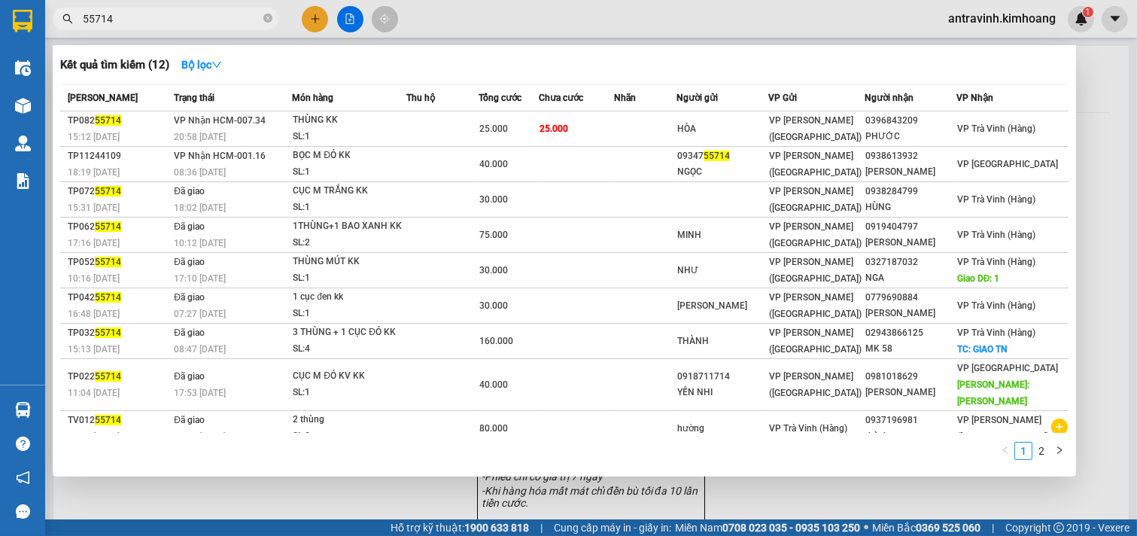
click at [169, 26] on input "55714" at bounding box center [172, 19] width 178 height 17
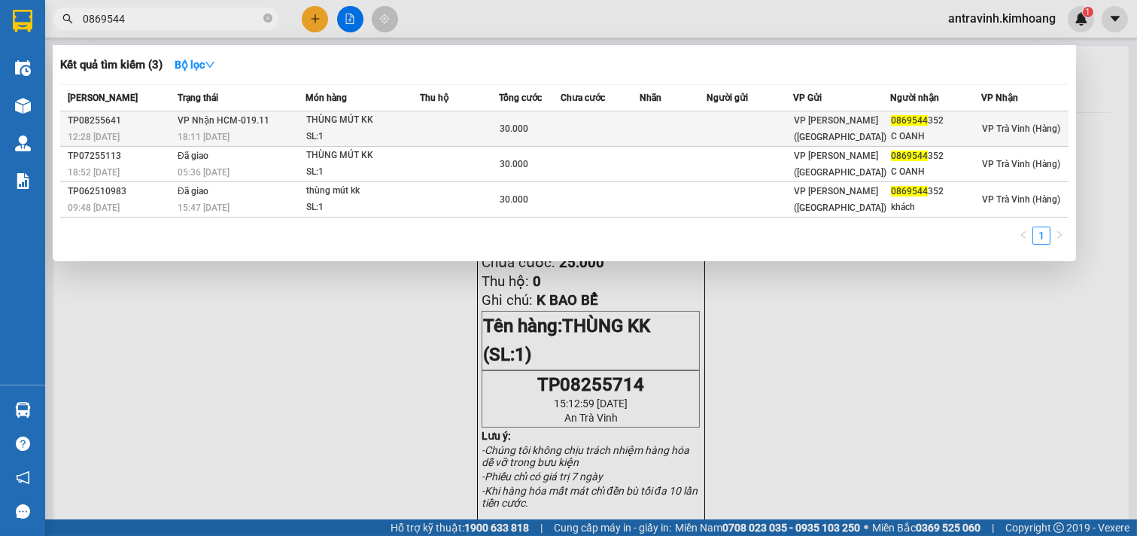
click at [573, 121] on td at bounding box center [601, 128] width 80 height 35
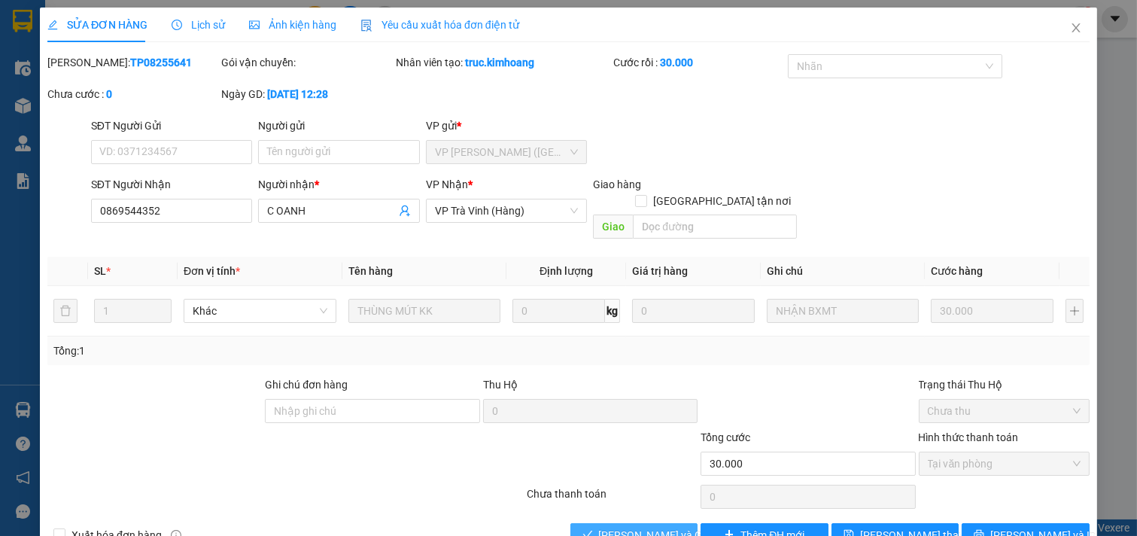
click at [620, 523] on button "[PERSON_NAME] và Giao hàng" at bounding box center [635, 535] width 128 height 24
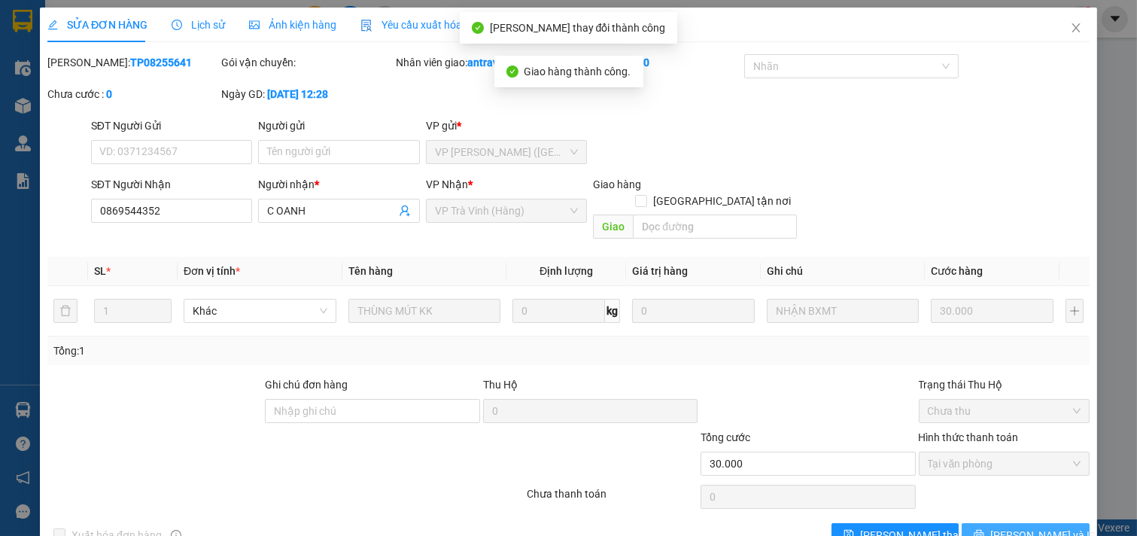
click at [1009, 527] on span "[PERSON_NAME] và In" at bounding box center [1043, 535] width 105 height 17
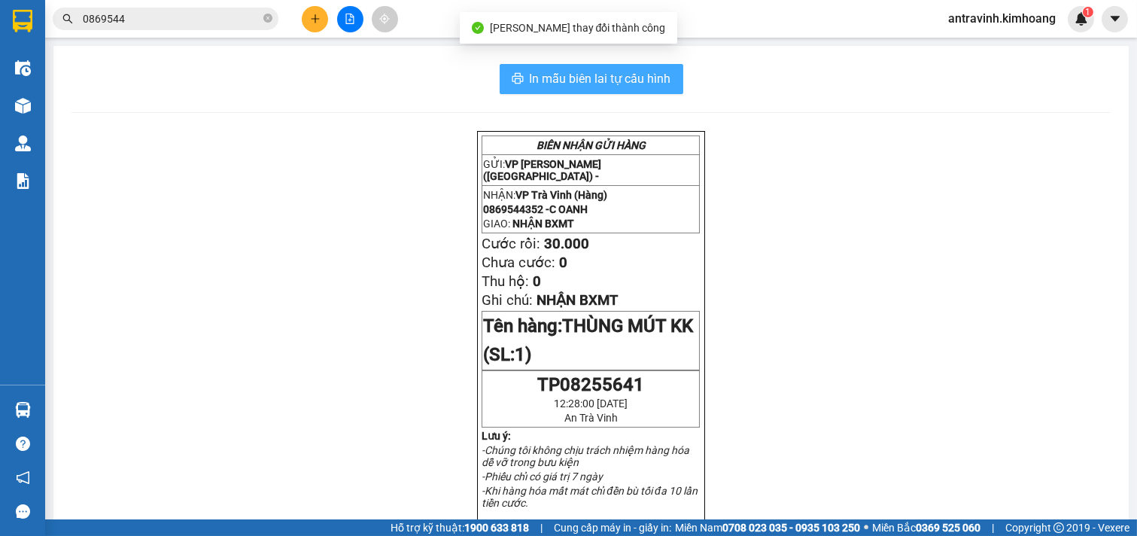
click at [665, 81] on button "In mẫu biên lai tự cấu hình" at bounding box center [592, 79] width 184 height 30
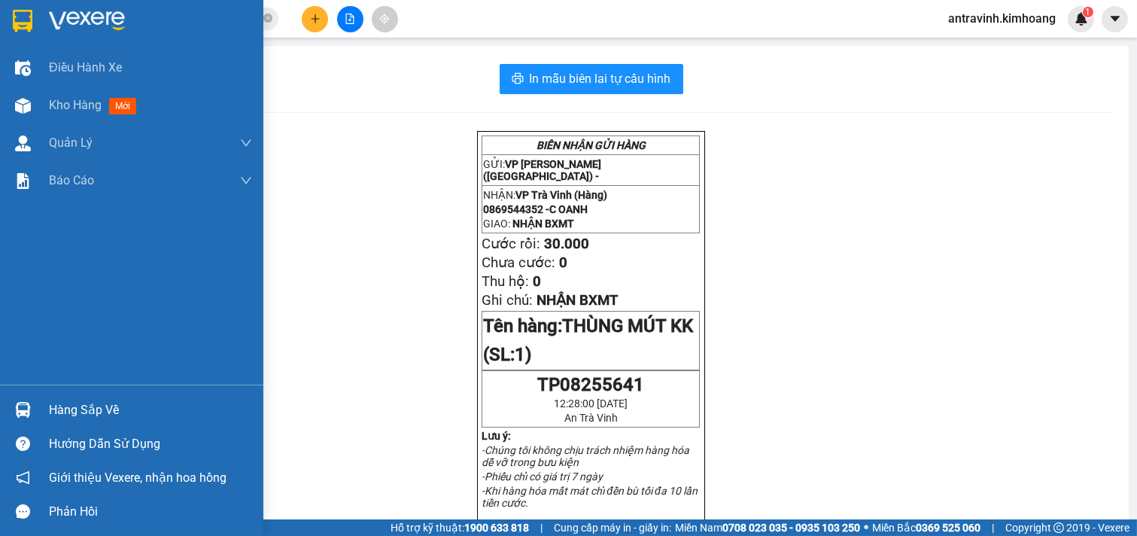
click at [41, 403] on div "Hàng sắp về" at bounding box center [131, 410] width 263 height 34
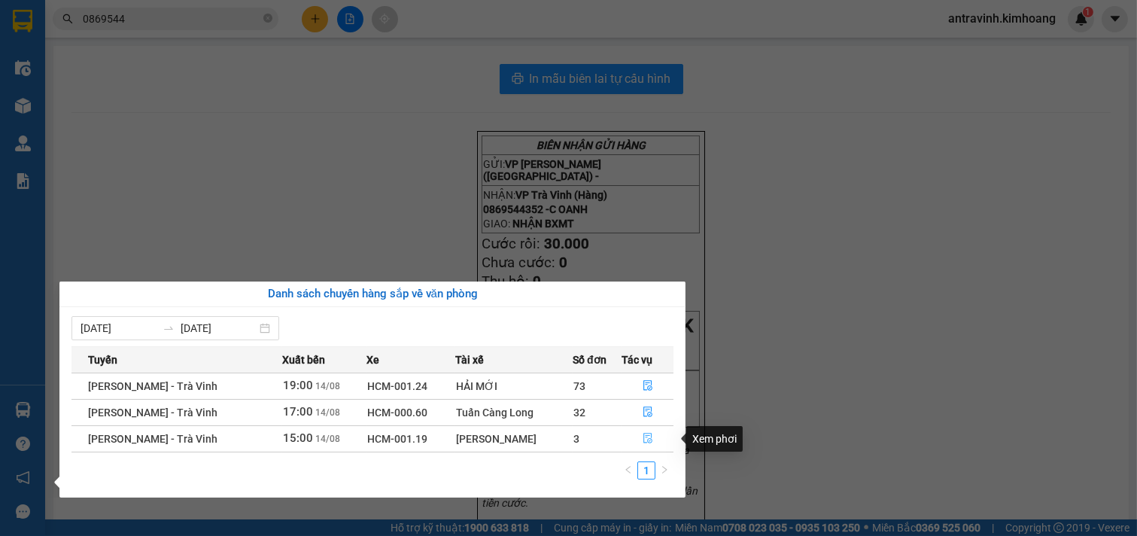
click at [643, 440] on icon "file-done" at bounding box center [648, 438] width 11 height 11
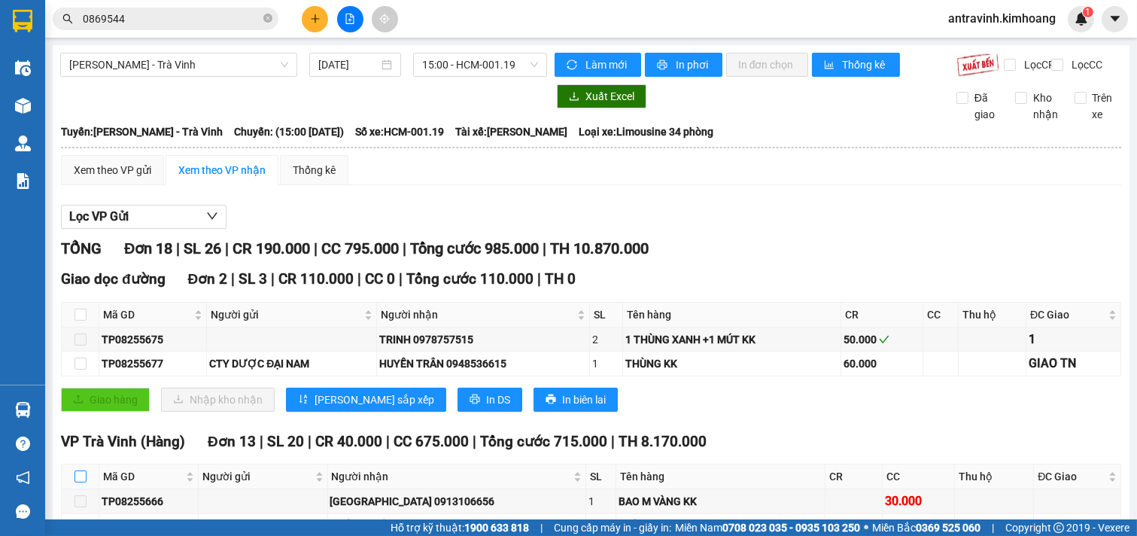
click at [81, 470] on input "checkbox" at bounding box center [81, 476] width 12 height 12
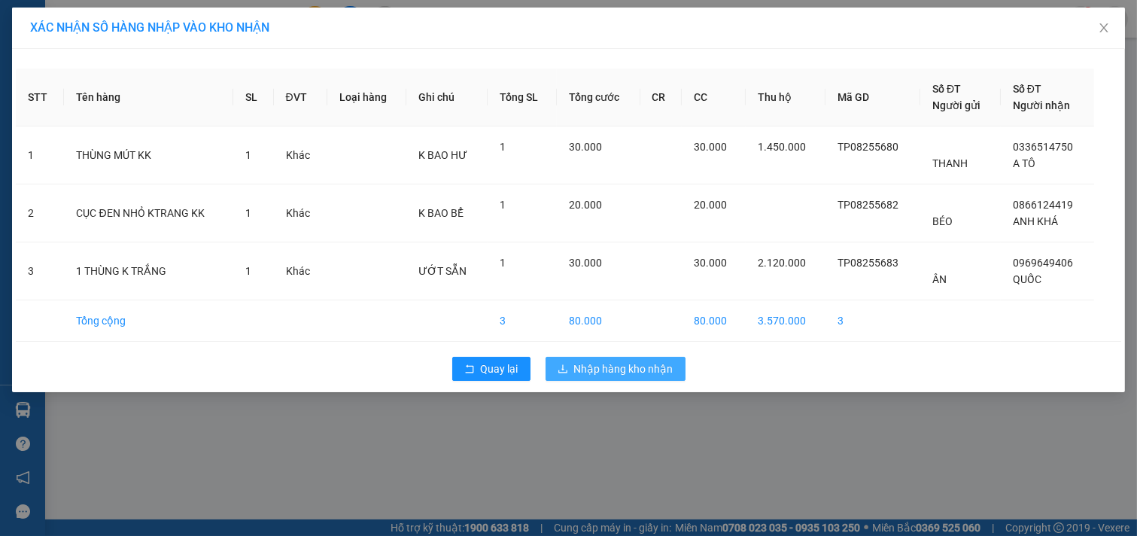
click at [572, 369] on button "Nhập hàng kho nhận" at bounding box center [616, 369] width 140 height 24
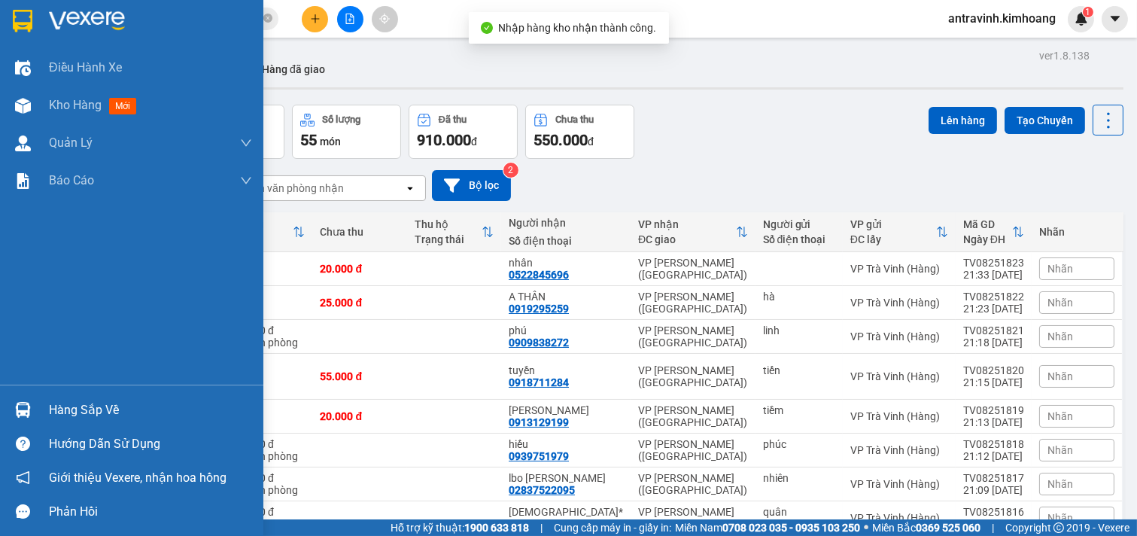
click at [41, 407] on div "Hàng sắp về" at bounding box center [131, 410] width 263 height 34
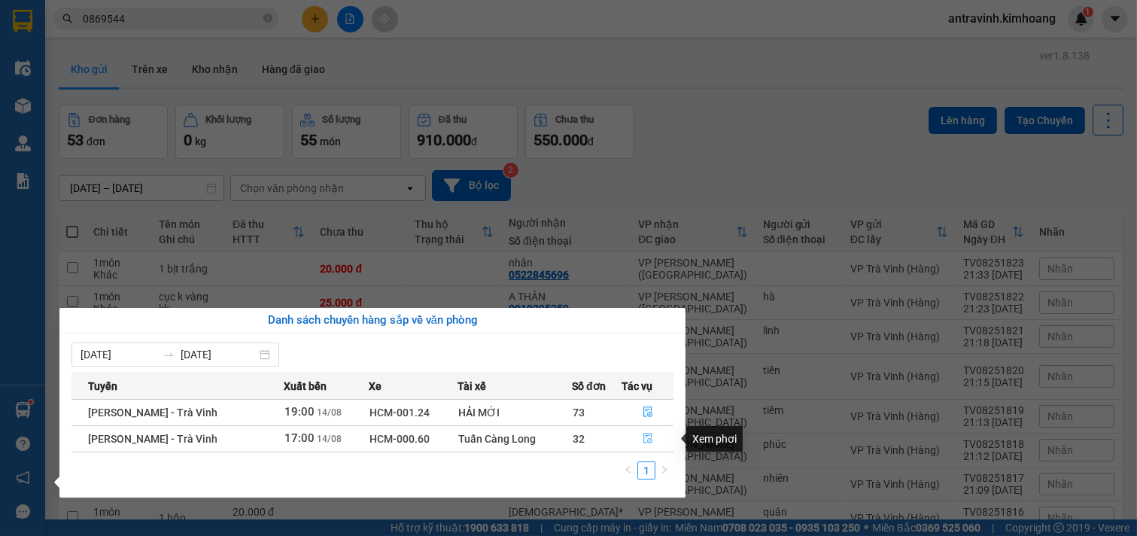
click at [649, 434] on icon "file-done" at bounding box center [648, 438] width 11 height 11
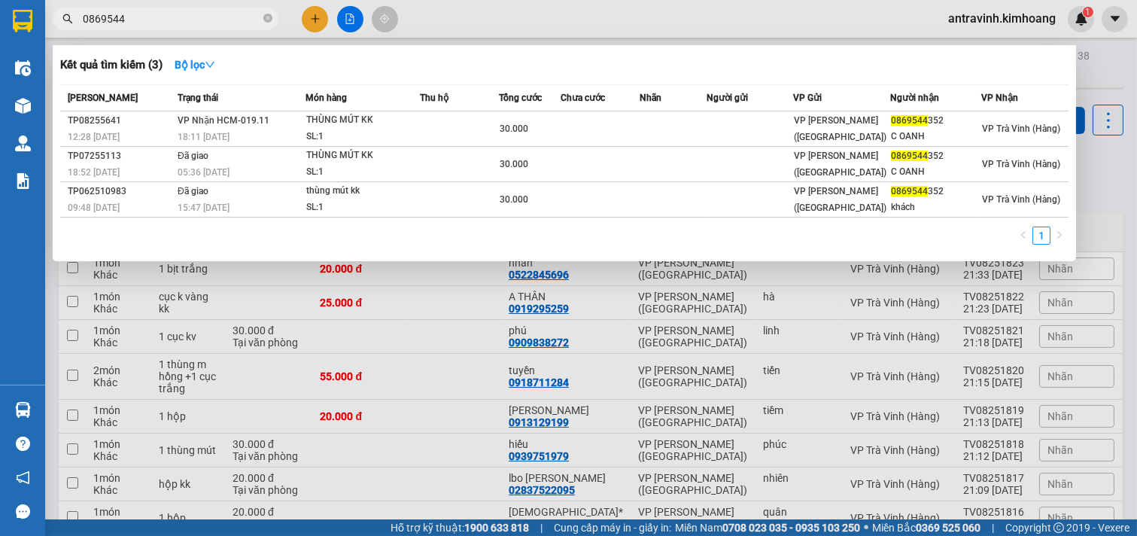
click at [170, 23] on input "0869544" at bounding box center [172, 19] width 178 height 17
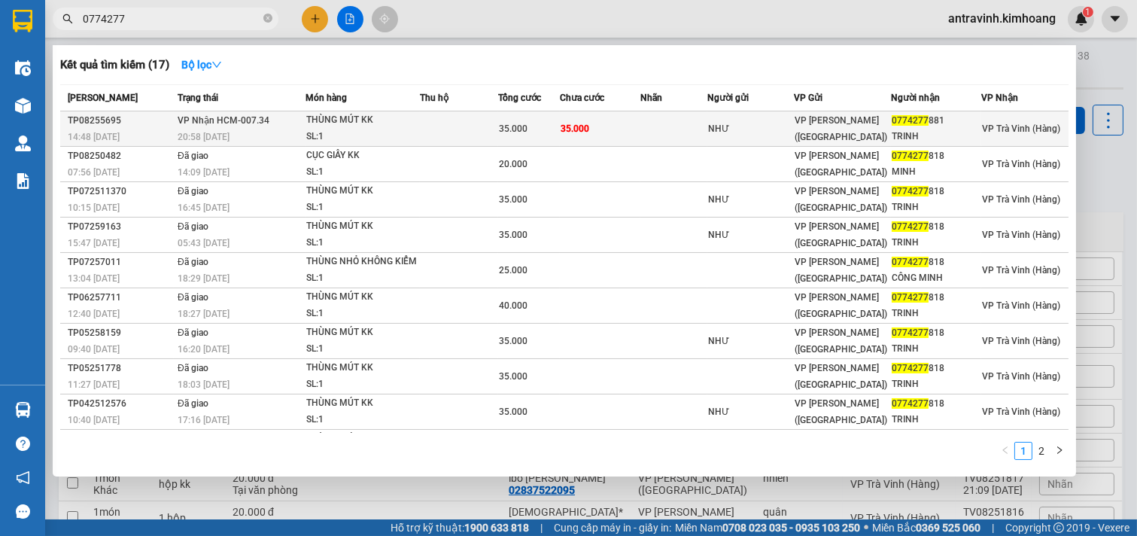
click at [545, 133] on div "35.000" at bounding box center [529, 128] width 60 height 17
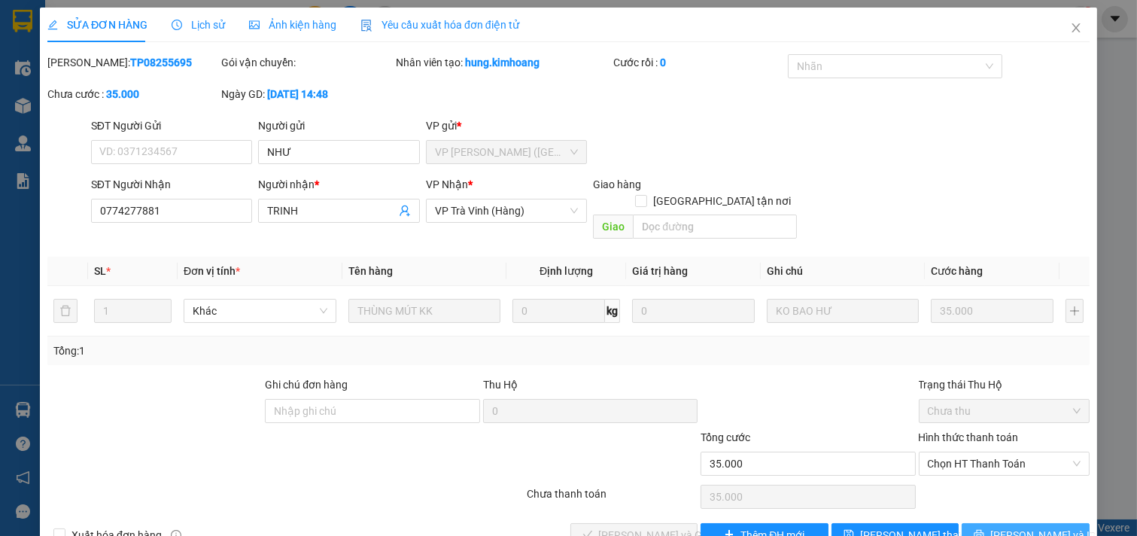
click at [1002, 527] on span "[PERSON_NAME] và In" at bounding box center [1043, 535] width 105 height 17
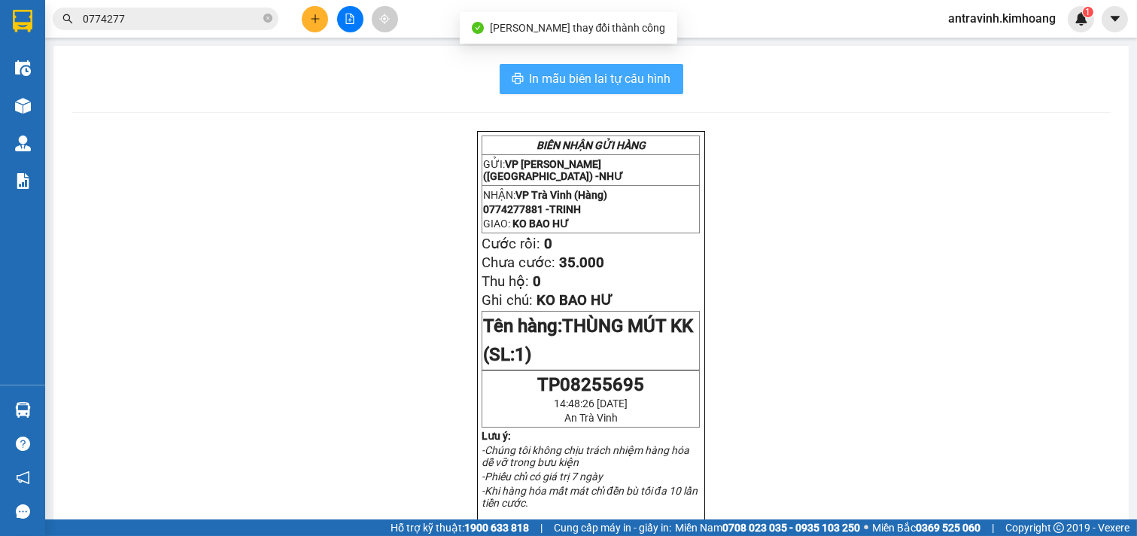
click at [628, 79] on span "In mẫu biên lai tự cấu hình" at bounding box center [601, 78] width 142 height 19
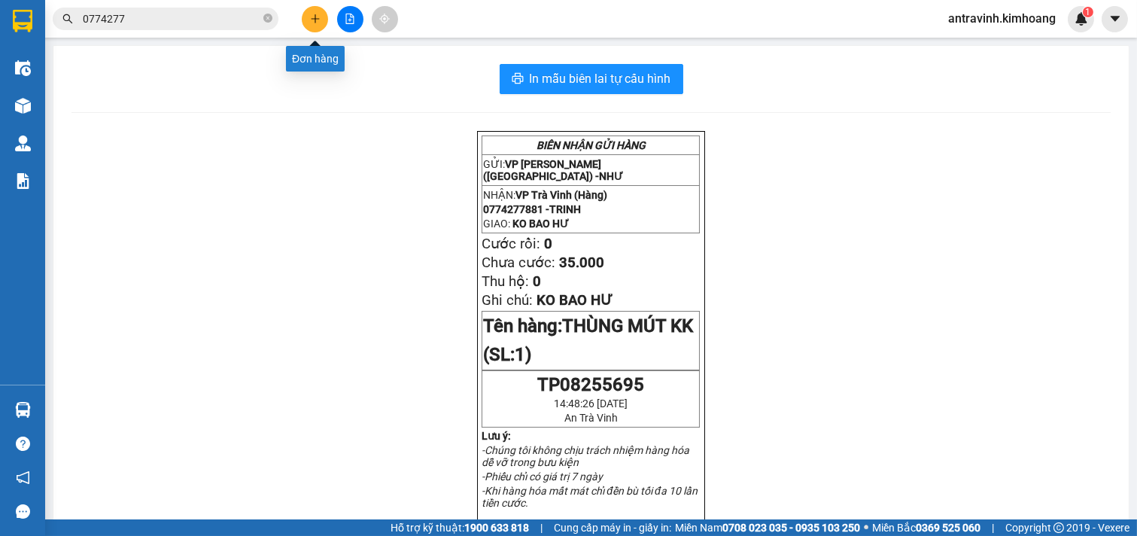
click at [311, 21] on icon "plus" at bounding box center [315, 19] width 11 height 11
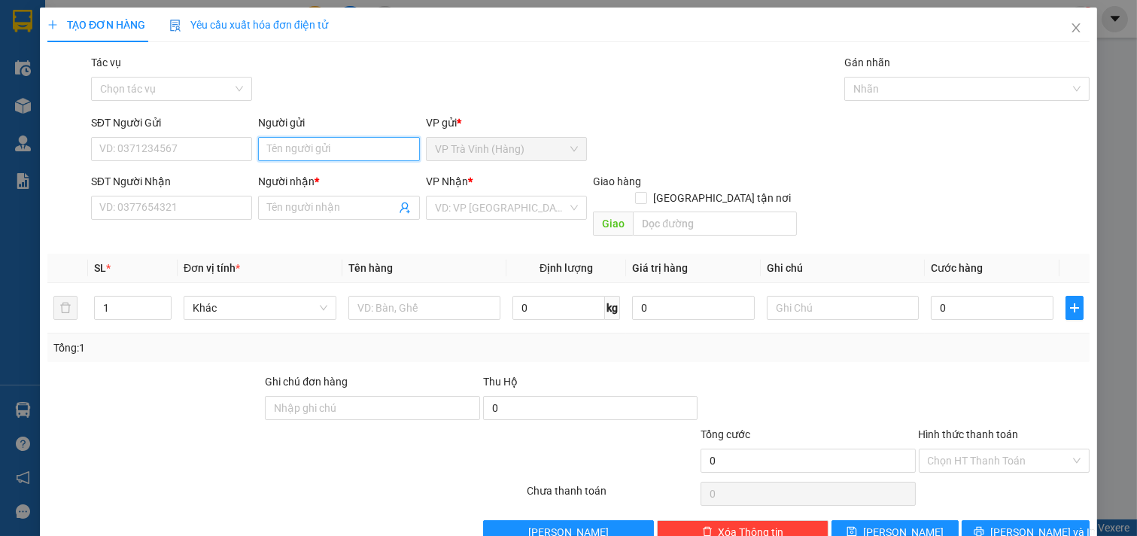
click at [318, 158] on input "Người gửi" at bounding box center [339, 149] width 162 height 24
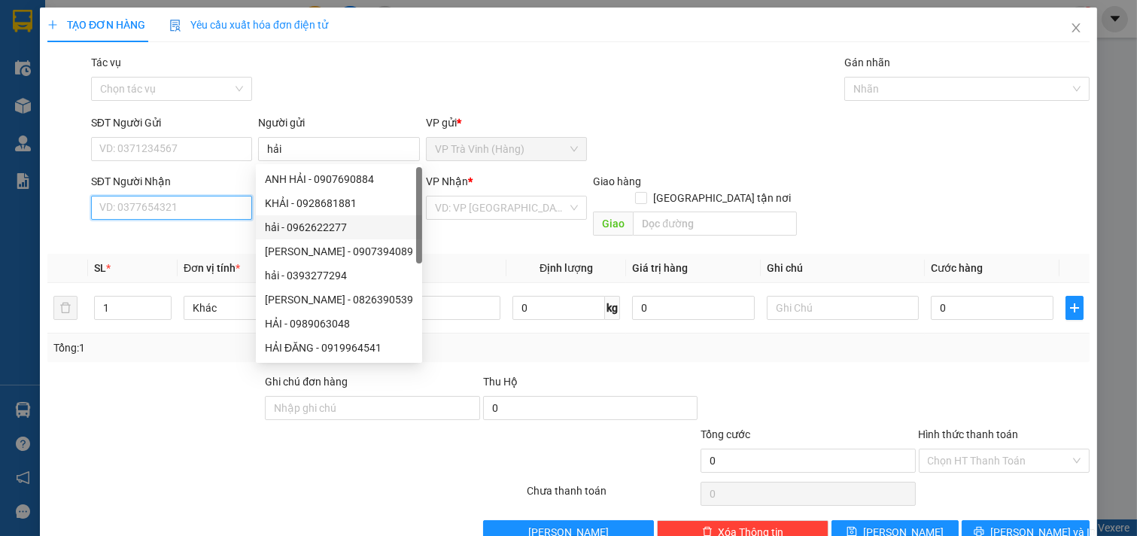
click at [197, 206] on input "SĐT Người Nhận" at bounding box center [172, 208] width 162 height 24
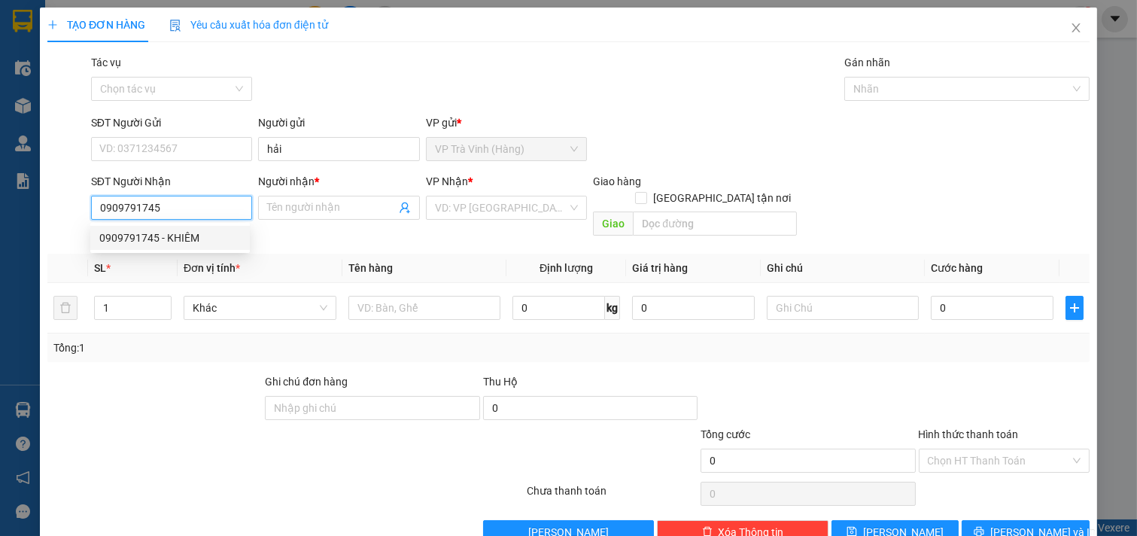
click at [206, 239] on div "0909791745 - KHIÊM" at bounding box center [170, 238] width 142 height 17
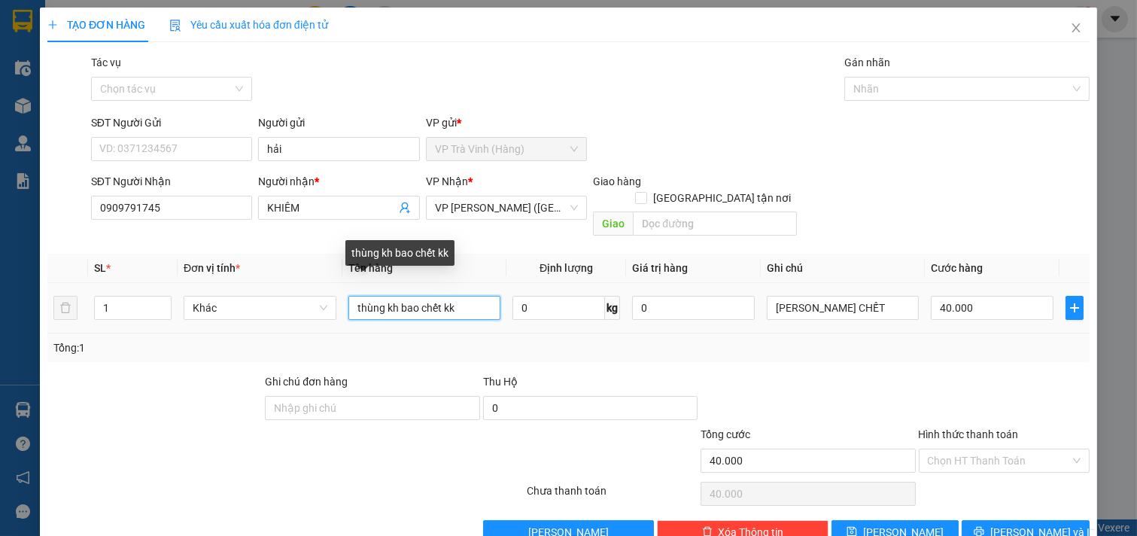
click at [395, 296] on input "thùng kh bao chết kk" at bounding box center [425, 308] width 153 height 24
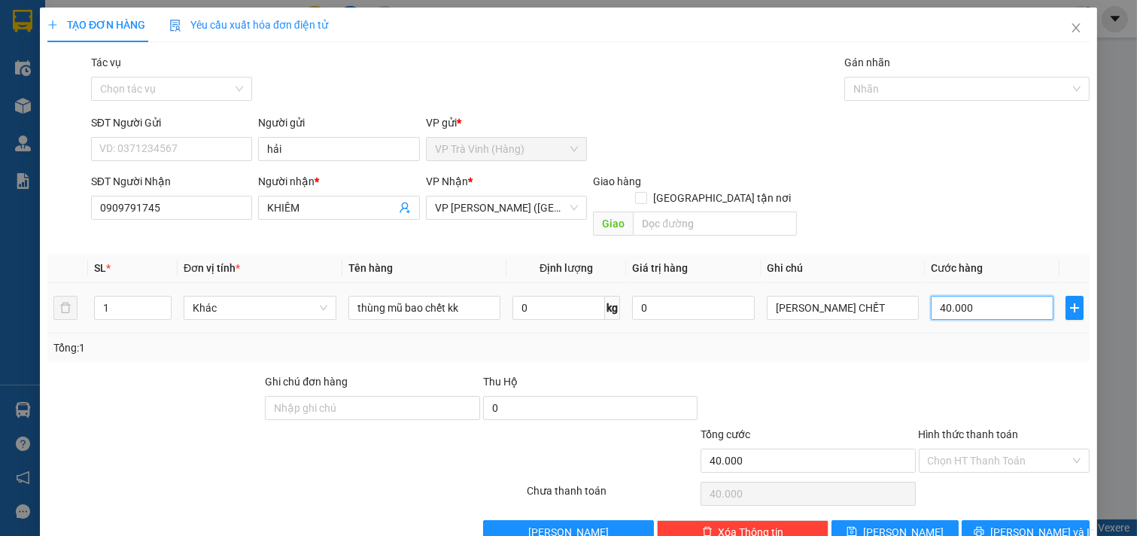
click at [991, 297] on input "40.000" at bounding box center [992, 308] width 123 height 24
click at [984, 449] on input "Hình thức thanh toán" at bounding box center [999, 460] width 143 height 23
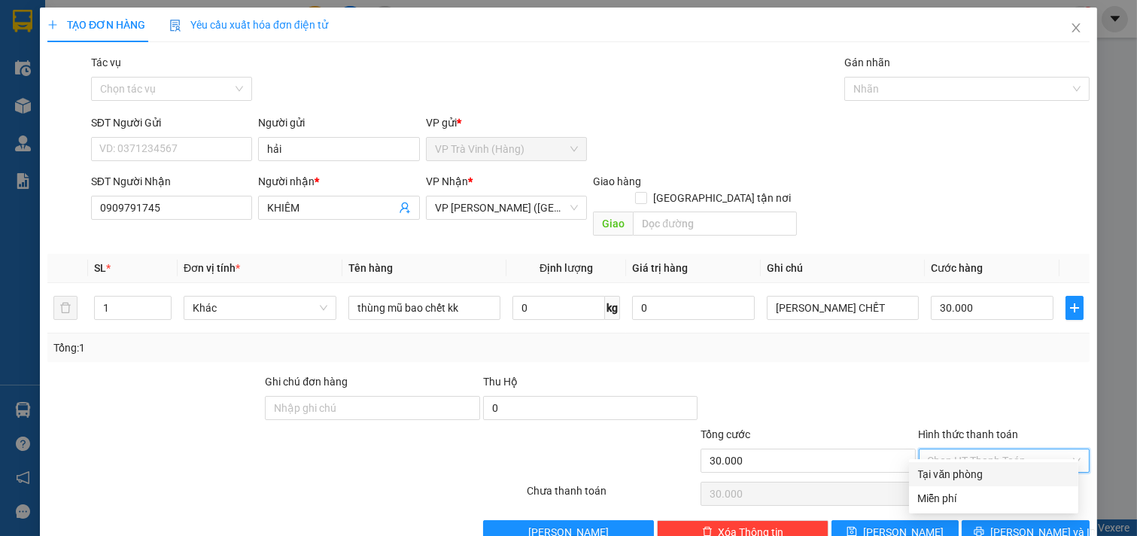
click at [983, 466] on div "Tại văn phòng" at bounding box center [993, 474] width 151 height 17
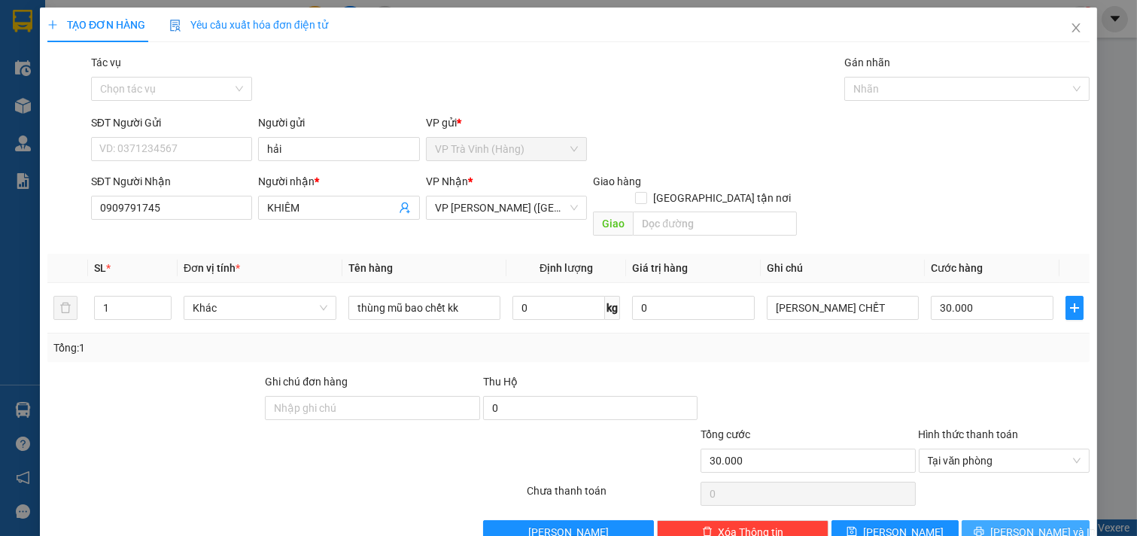
click at [985, 526] on icon "printer" at bounding box center [979, 531] width 11 height 11
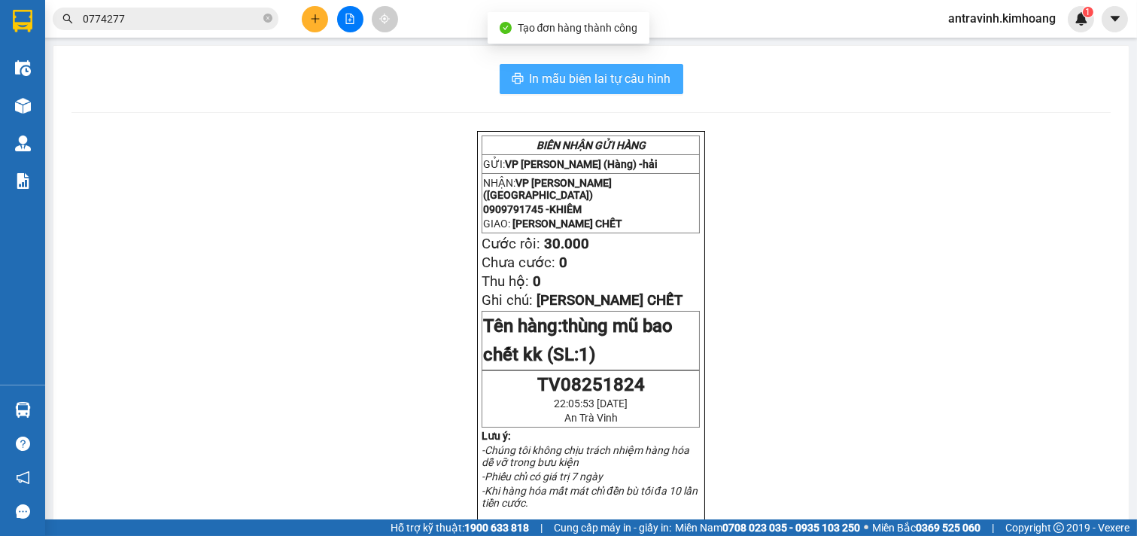
click at [607, 84] on span "In mẫu biên lai tự cấu hình" at bounding box center [601, 78] width 142 height 19
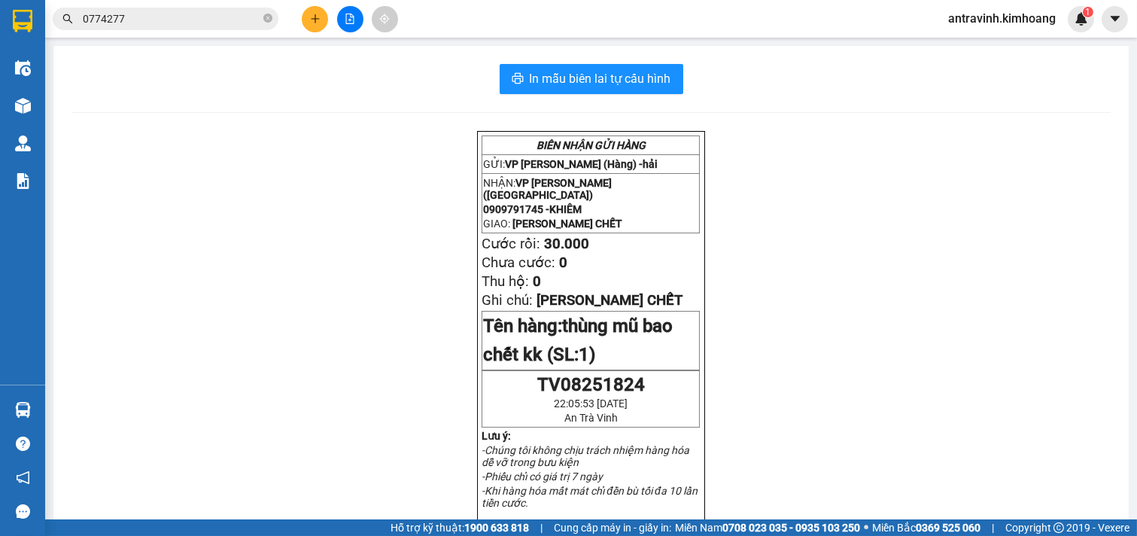
click at [144, 14] on input "0774277" at bounding box center [172, 19] width 178 height 17
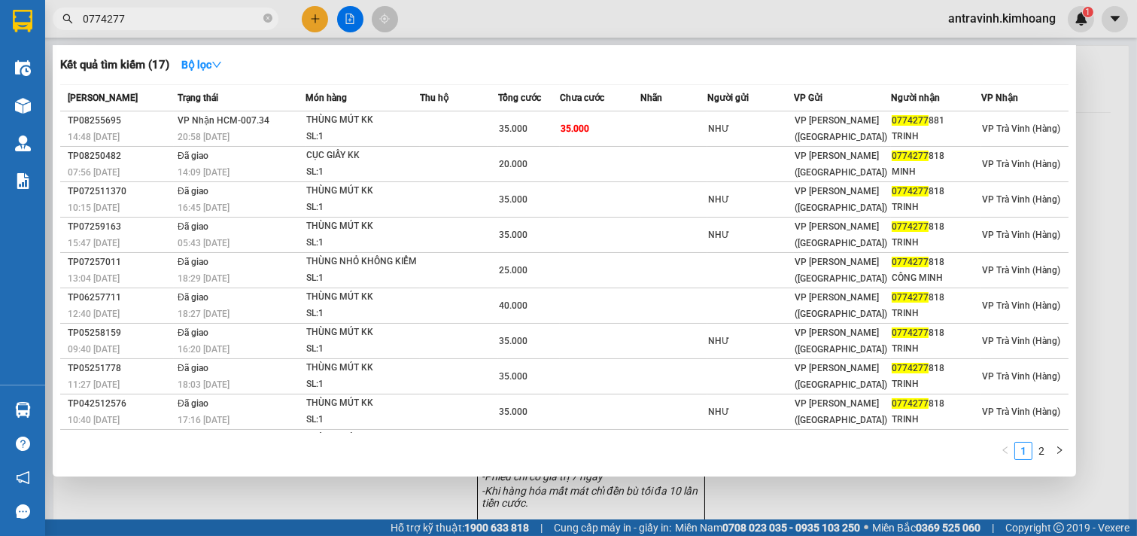
click at [144, 14] on input "0774277" at bounding box center [172, 19] width 178 height 17
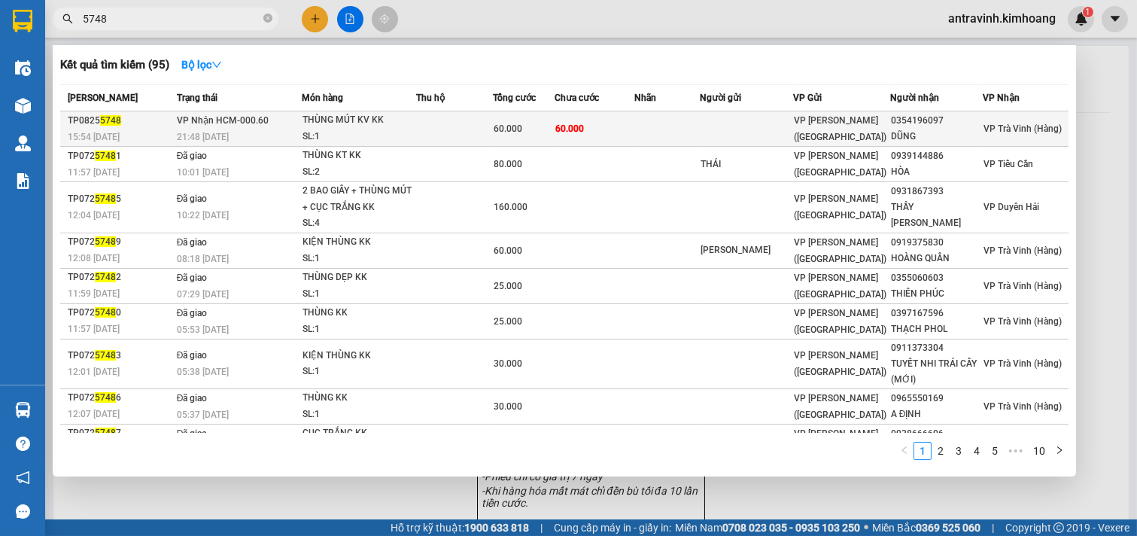
click at [648, 123] on td at bounding box center [667, 128] width 65 height 35
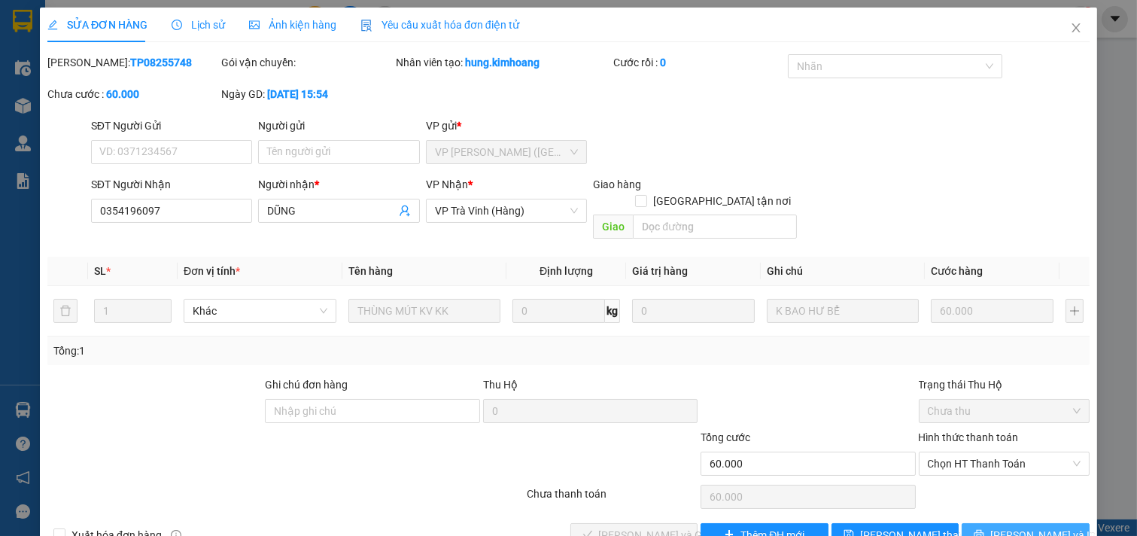
click at [1006, 527] on span "[PERSON_NAME] và In" at bounding box center [1043, 535] width 105 height 17
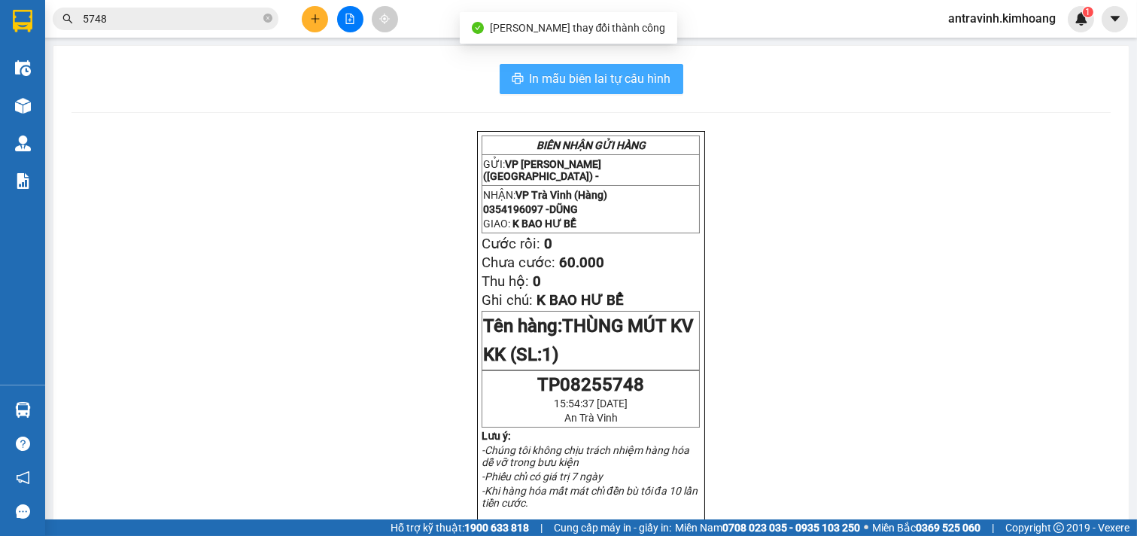
click at [649, 77] on span "In mẫu biên lai tự cấu hình" at bounding box center [601, 78] width 142 height 19
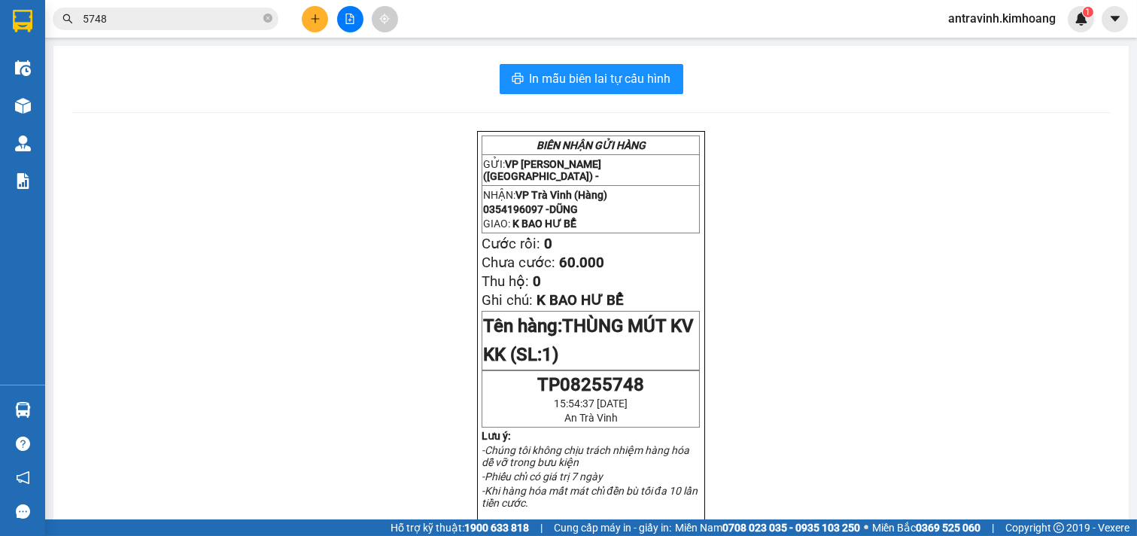
click at [158, 20] on input "5748" at bounding box center [172, 19] width 178 height 17
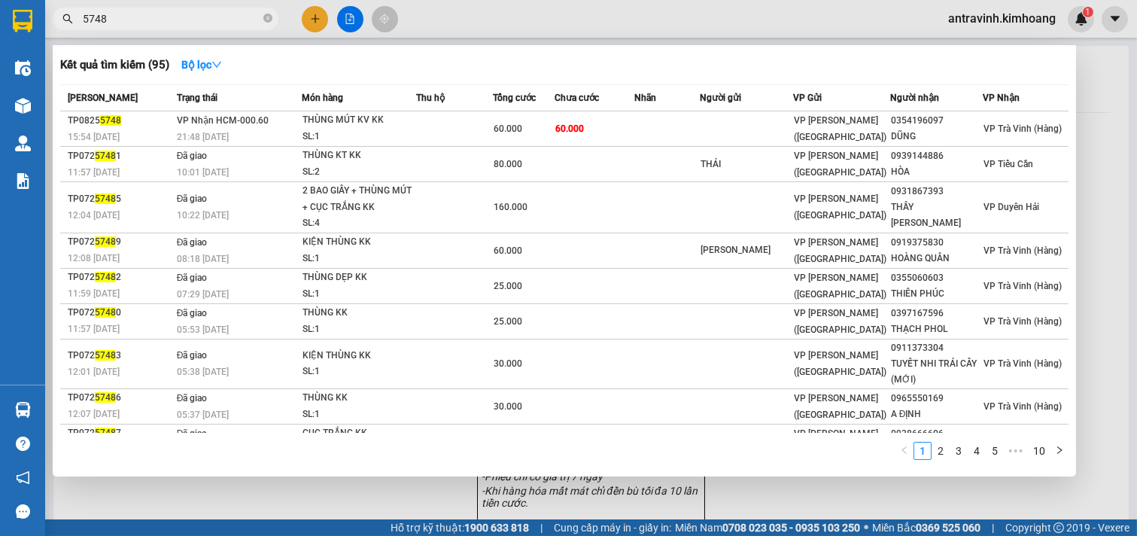
click at [158, 20] on input "5748" at bounding box center [172, 19] width 178 height 17
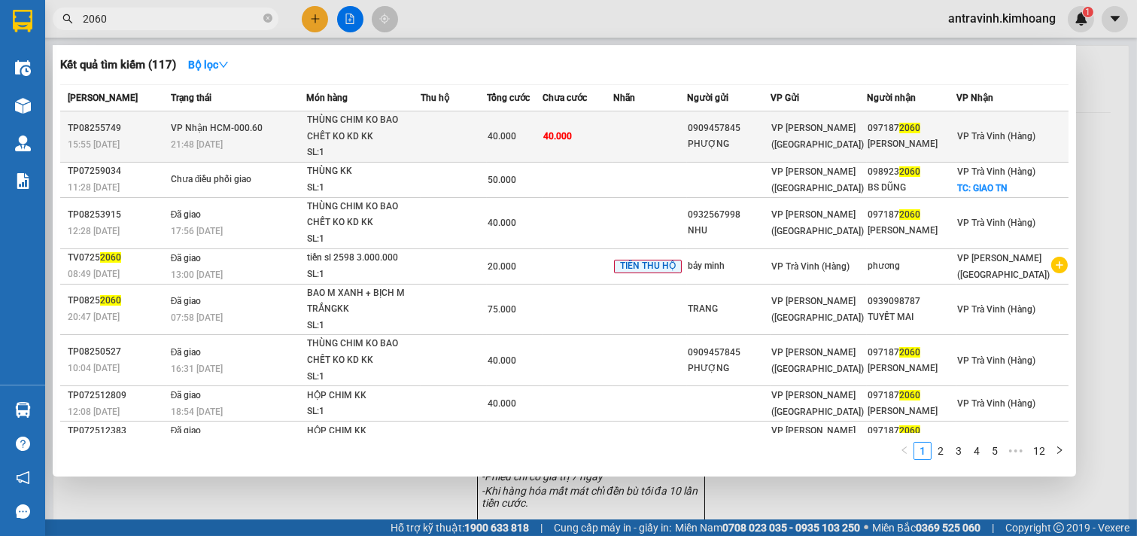
click at [600, 135] on td "40.000" at bounding box center [578, 136] width 71 height 51
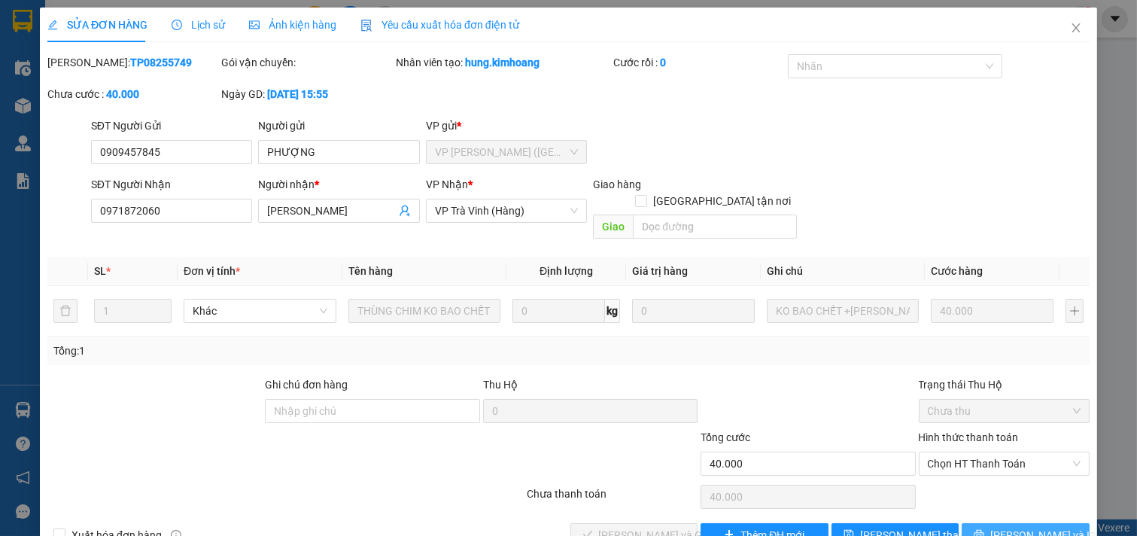
click at [999, 523] on button "[PERSON_NAME] và In" at bounding box center [1026, 535] width 128 height 24
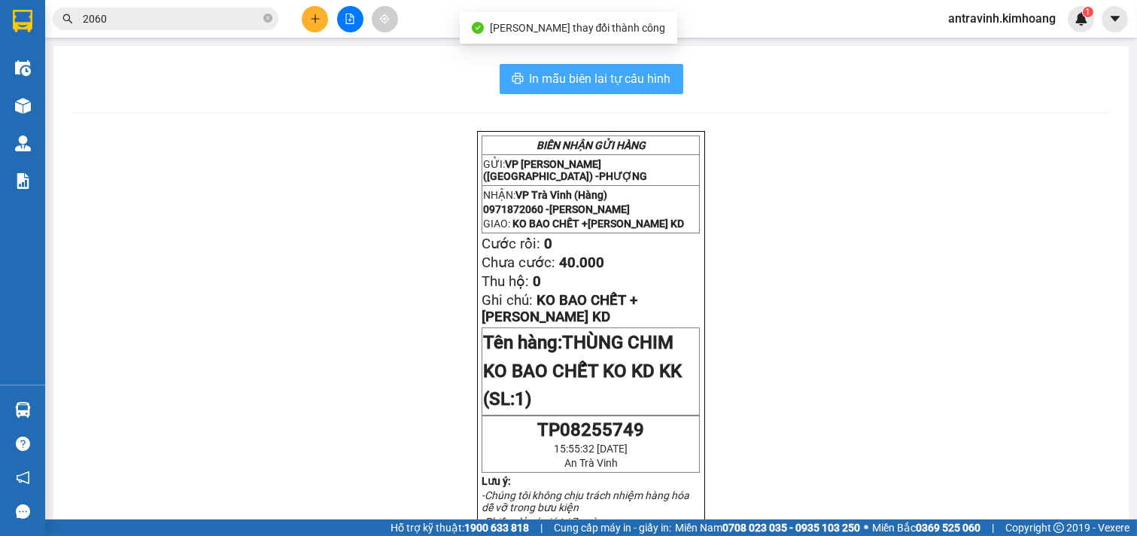
click at [614, 78] on span "In mẫu biên lai tự cấu hình" at bounding box center [601, 78] width 142 height 19
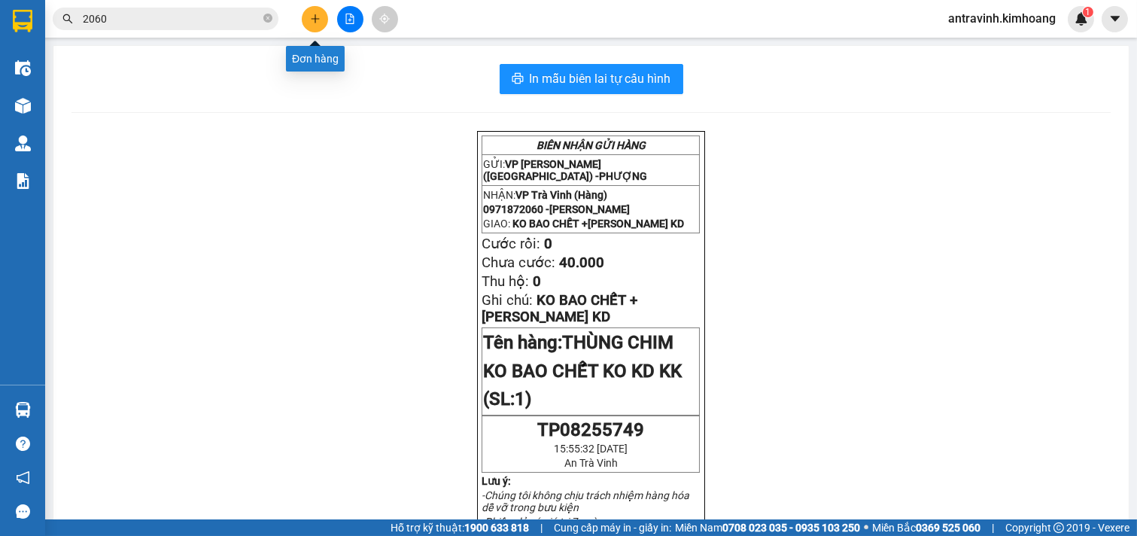
click at [315, 15] on icon "plus" at bounding box center [315, 18] width 1 height 8
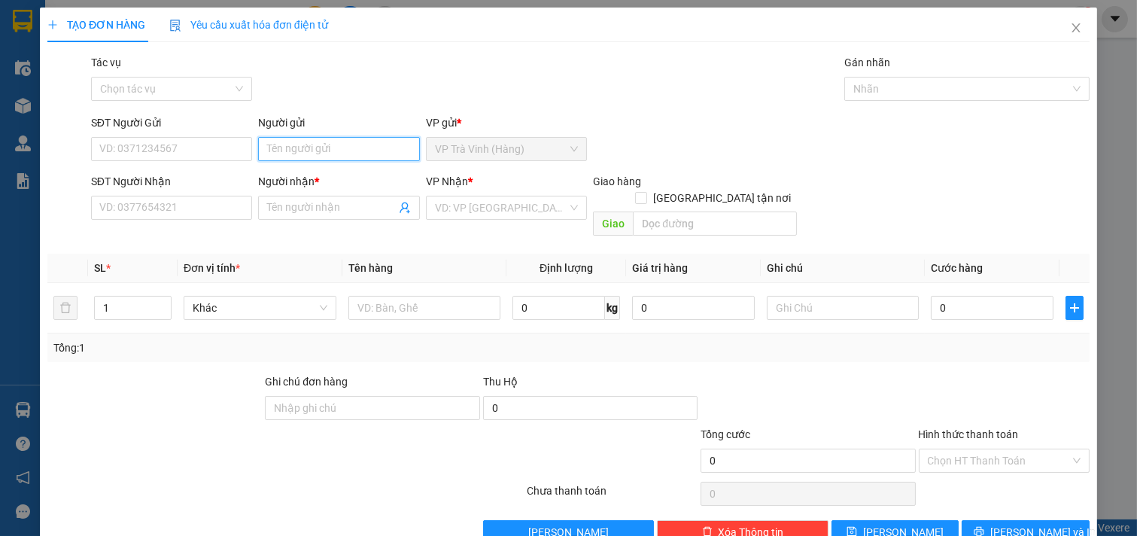
click at [291, 153] on input "Người gửi" at bounding box center [339, 149] width 162 height 24
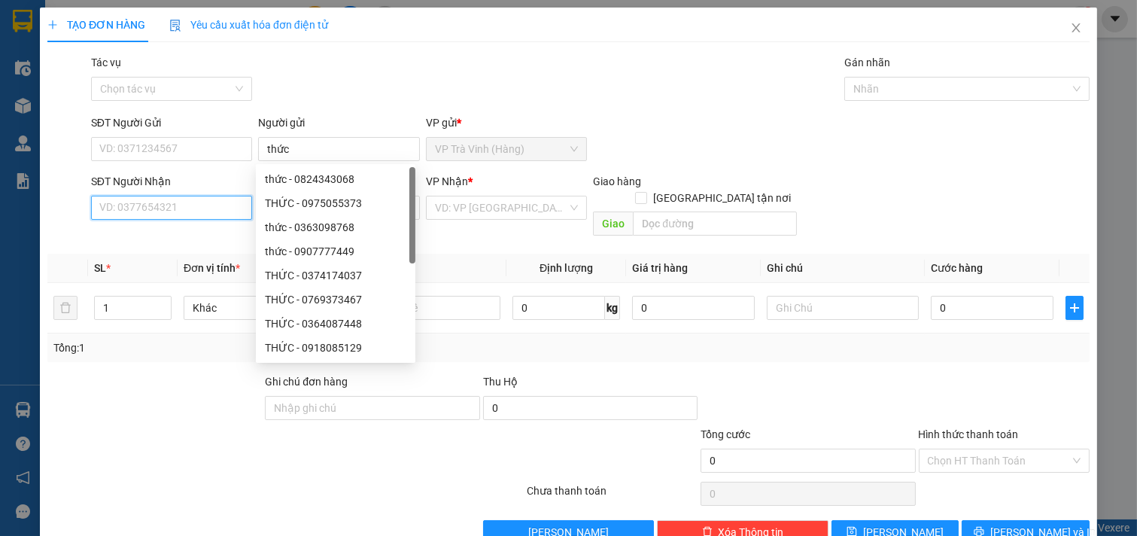
click at [174, 211] on input "SĐT Người Nhận" at bounding box center [172, 208] width 162 height 24
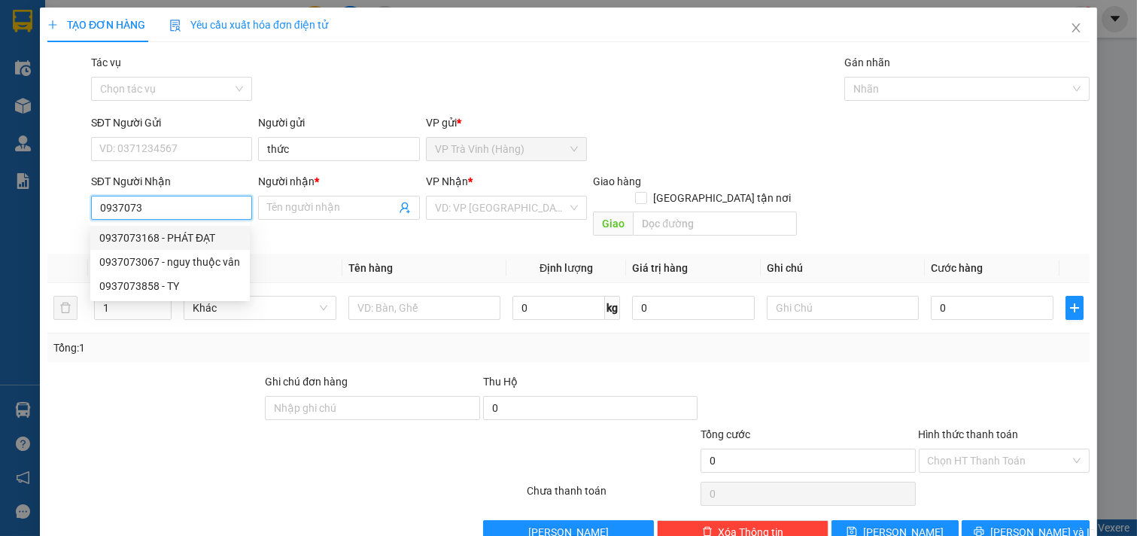
click at [224, 236] on div "0937073168 - PHÁT ĐẠT" at bounding box center [170, 238] width 142 height 17
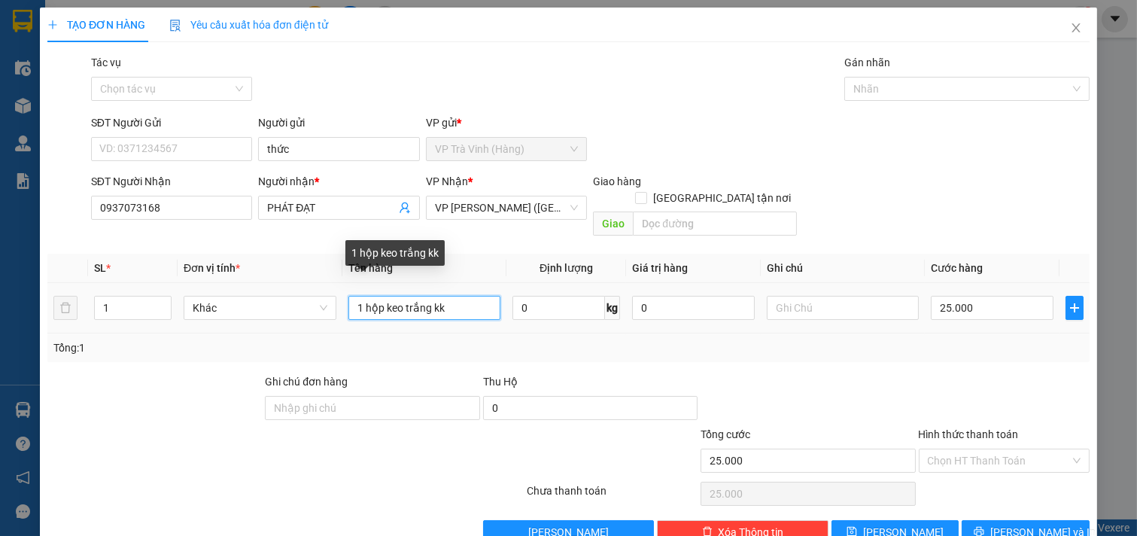
click at [435, 296] on input "1 hộp keo trắng kk" at bounding box center [425, 308] width 153 height 24
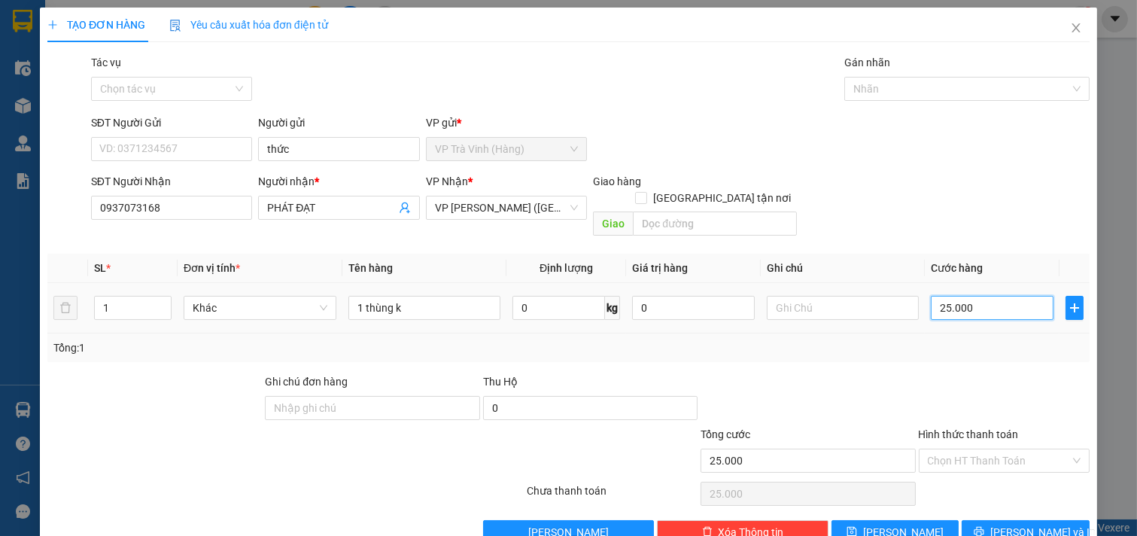
click at [969, 296] on input "25.000" at bounding box center [992, 308] width 123 height 24
click at [1011, 449] on input "Hình thức thanh toán" at bounding box center [999, 460] width 143 height 23
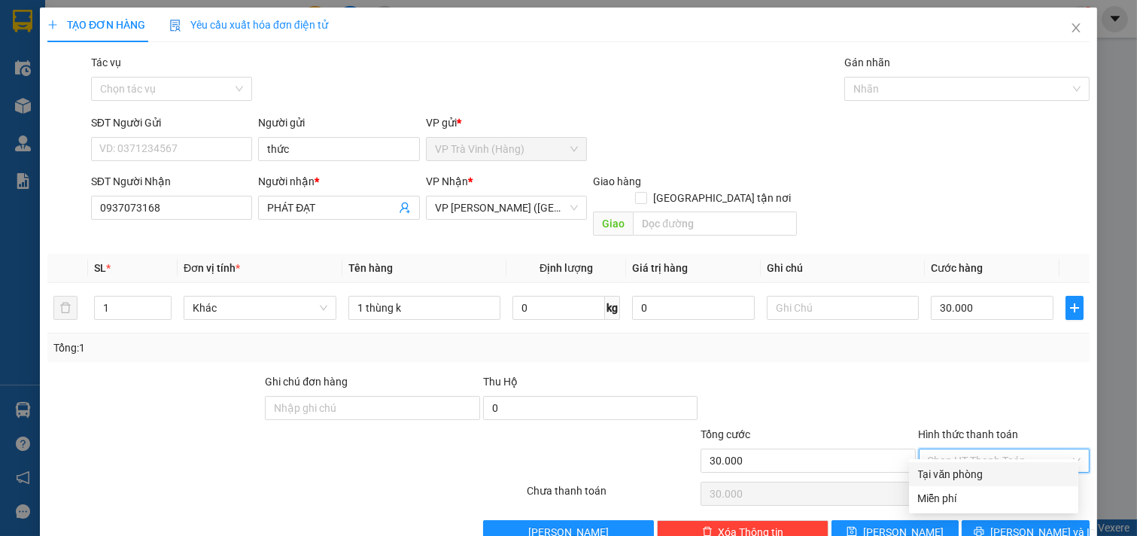
click at [1009, 466] on div "Tại văn phòng" at bounding box center [993, 474] width 151 height 17
click at [1022, 524] on span "[PERSON_NAME] và In" at bounding box center [1043, 532] width 105 height 17
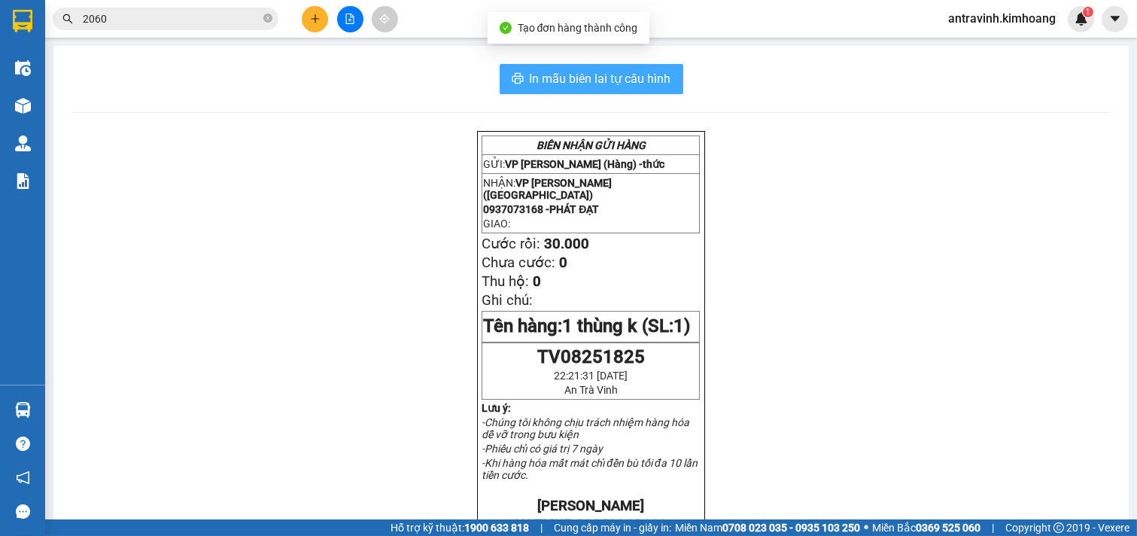
click at [637, 81] on span "In mẫu biên lai tự cấu hình" at bounding box center [601, 78] width 142 height 19
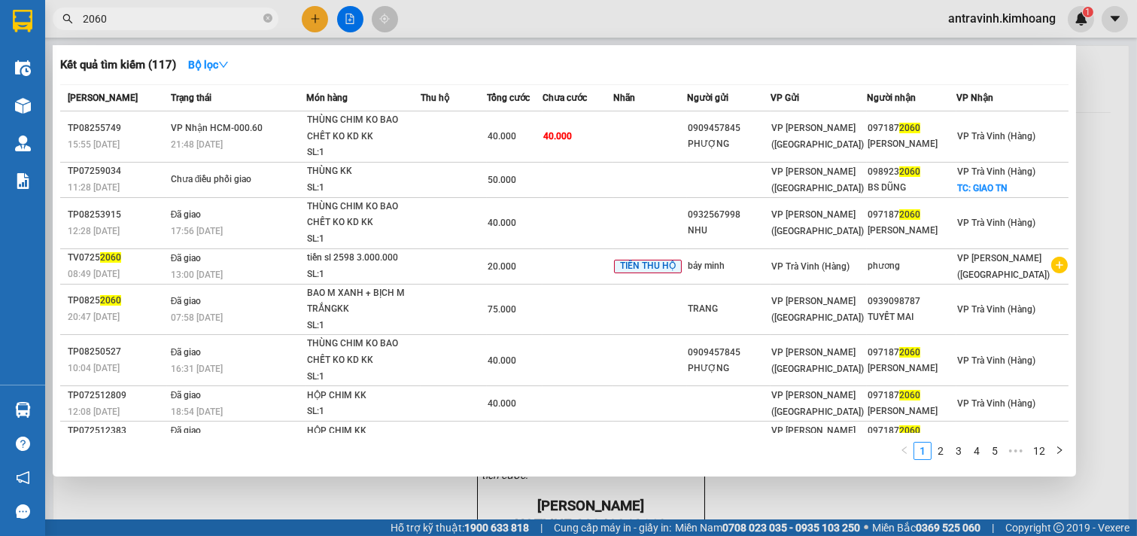
click at [161, 14] on input "2060" at bounding box center [172, 19] width 178 height 17
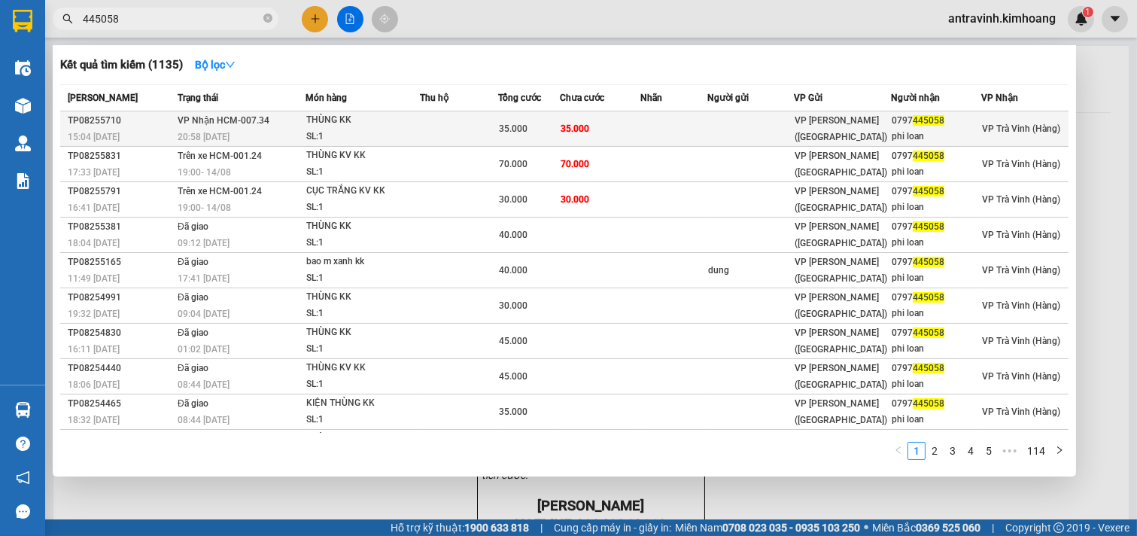
click at [727, 126] on td at bounding box center [751, 128] width 87 height 35
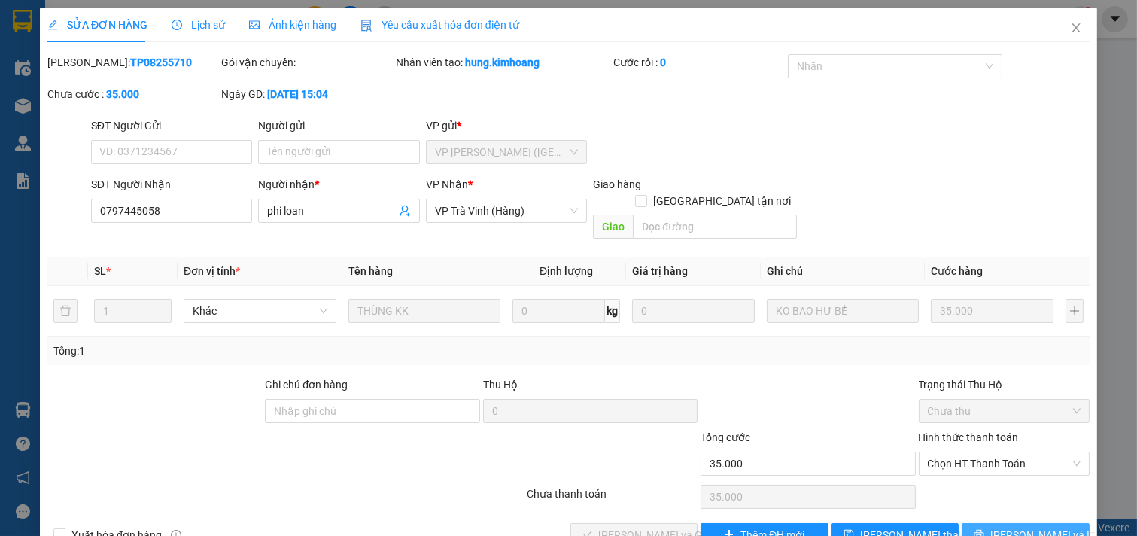
click at [974, 523] on button "[PERSON_NAME] và In" at bounding box center [1026, 535] width 128 height 24
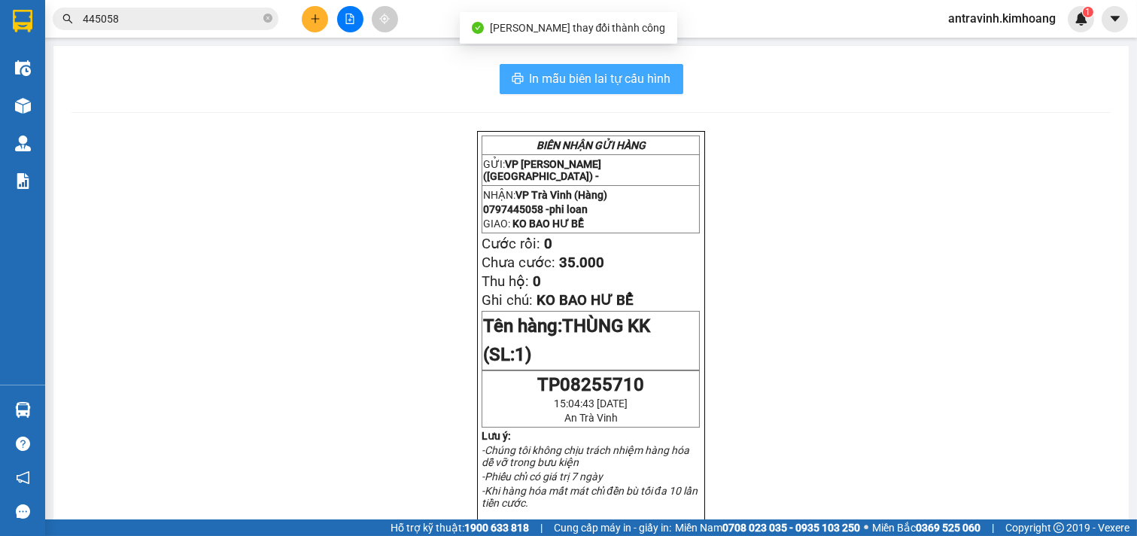
click at [644, 76] on span "In mẫu biên lai tự cấu hình" at bounding box center [601, 78] width 142 height 19
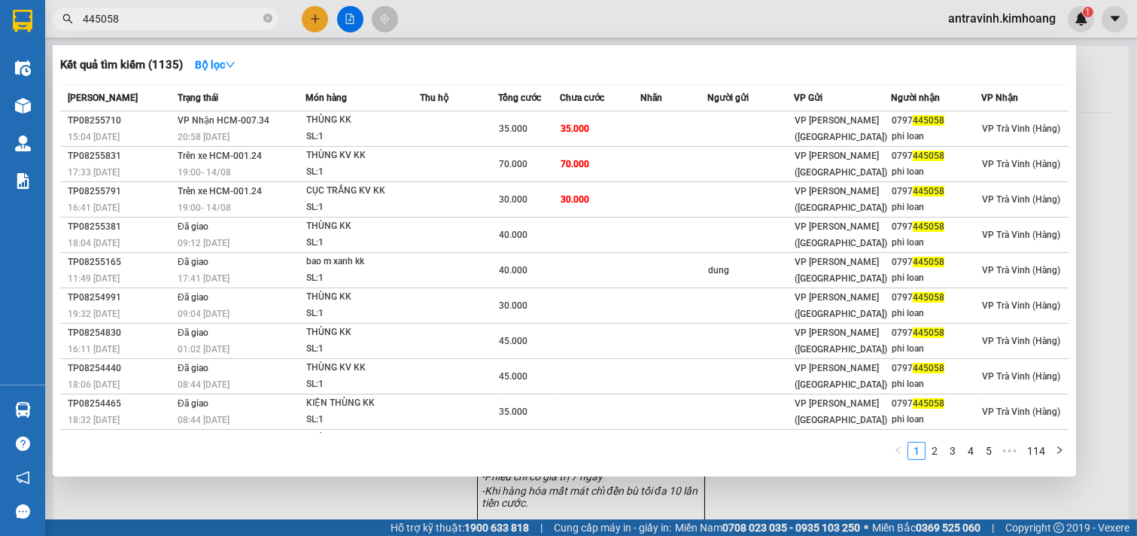
click at [145, 11] on input "445058" at bounding box center [172, 19] width 178 height 17
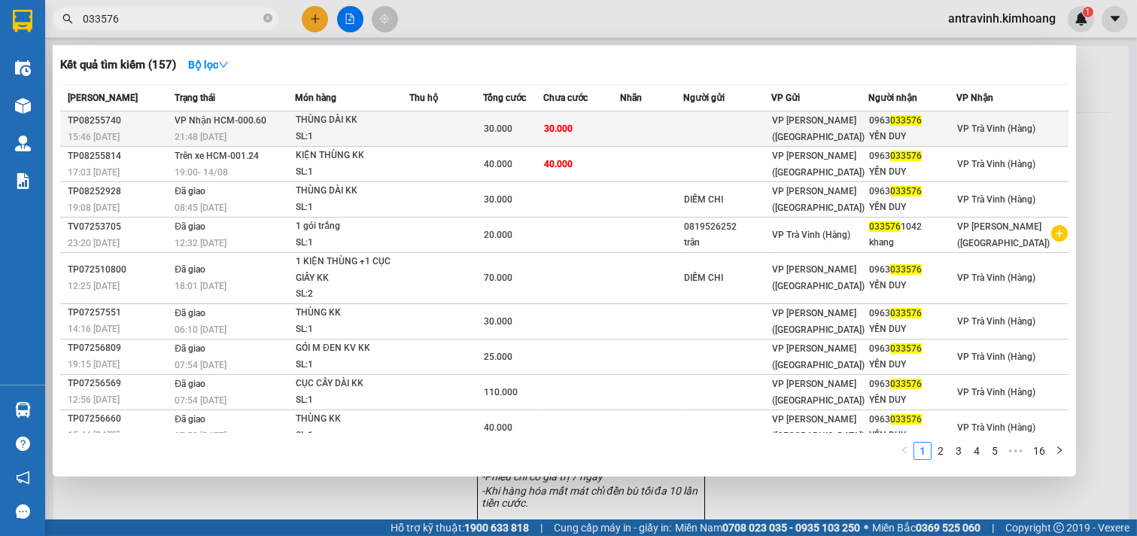
click at [620, 129] on td "30.000" at bounding box center [581, 128] width 77 height 35
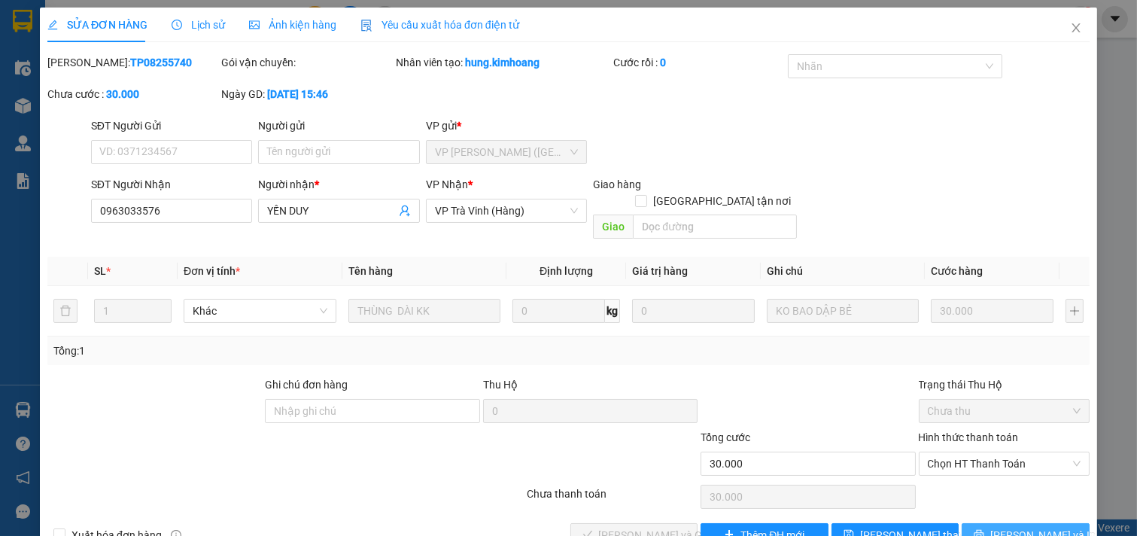
click at [985, 529] on span "printer" at bounding box center [979, 535] width 11 height 12
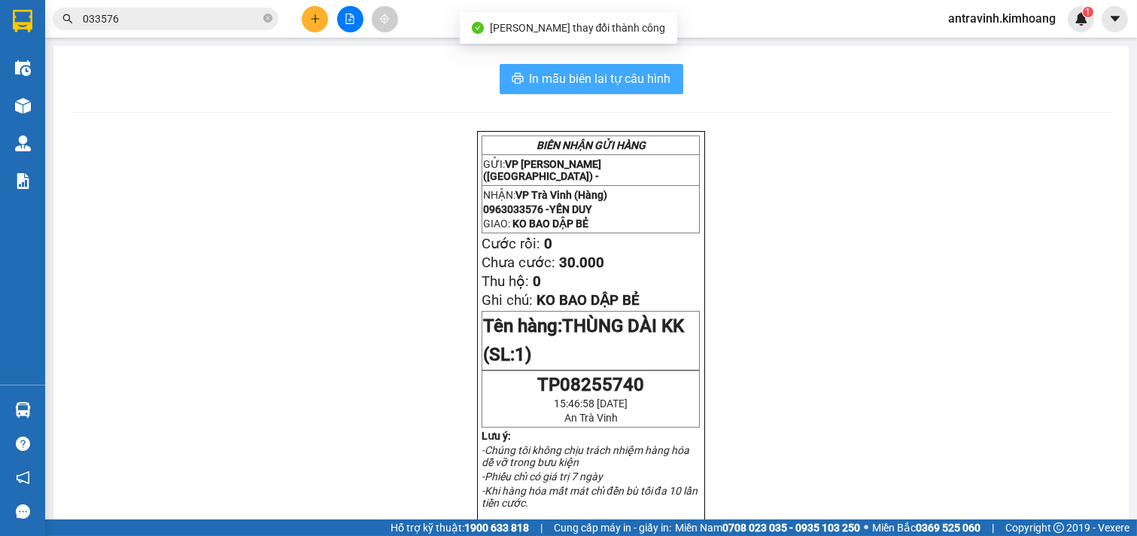
click at [650, 72] on span "In mẫu biên lai tự cấu hình" at bounding box center [601, 78] width 142 height 19
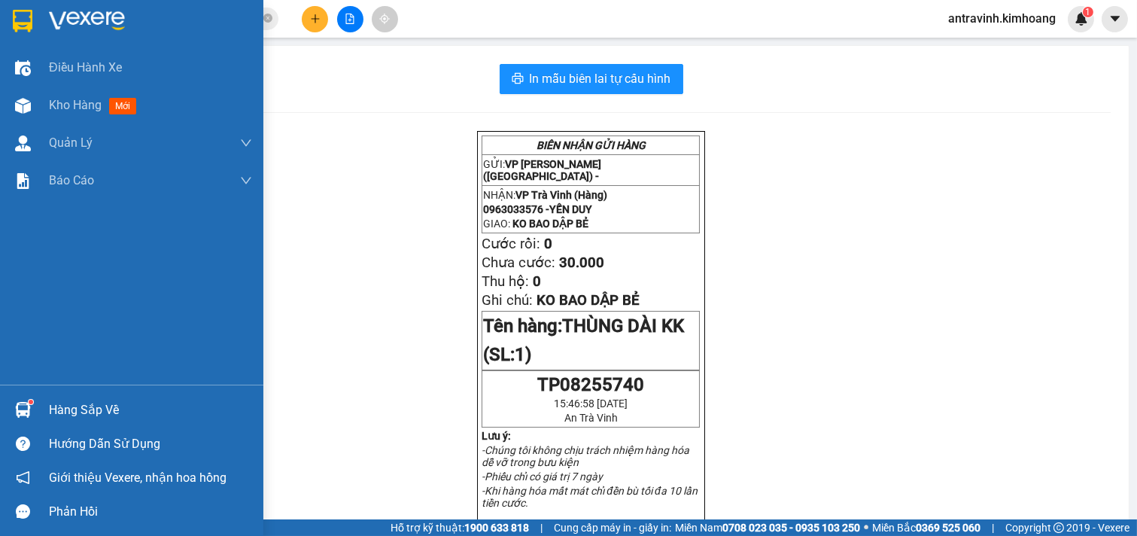
click at [35, 416] on div at bounding box center [23, 410] width 26 height 26
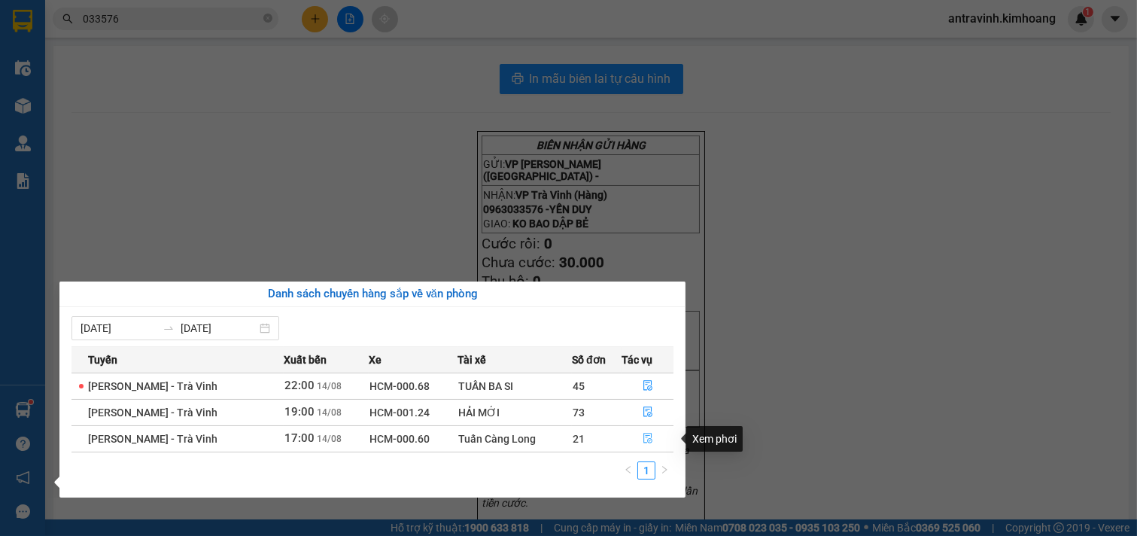
click at [645, 438] on icon "file-done" at bounding box center [648, 438] width 9 height 11
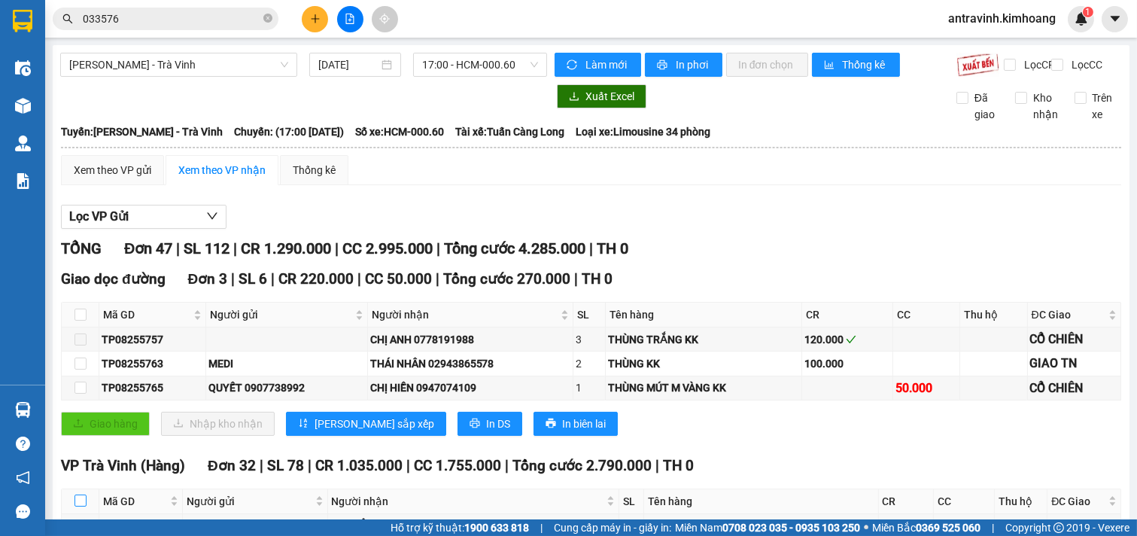
click at [78, 495] on input "checkbox" at bounding box center [81, 501] width 12 height 12
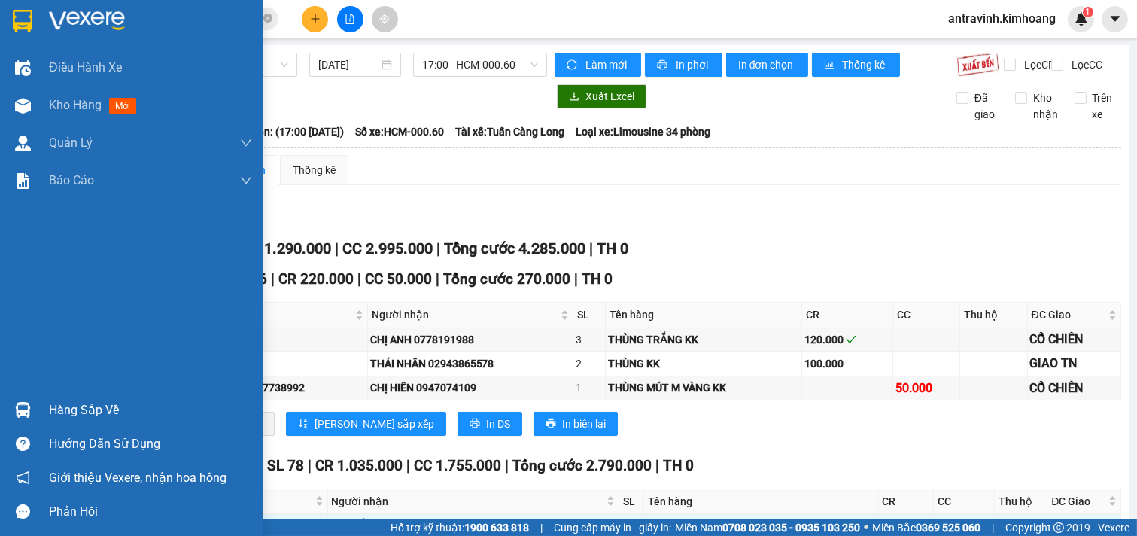
click at [38, 410] on div "Hàng sắp về" at bounding box center [131, 410] width 263 height 34
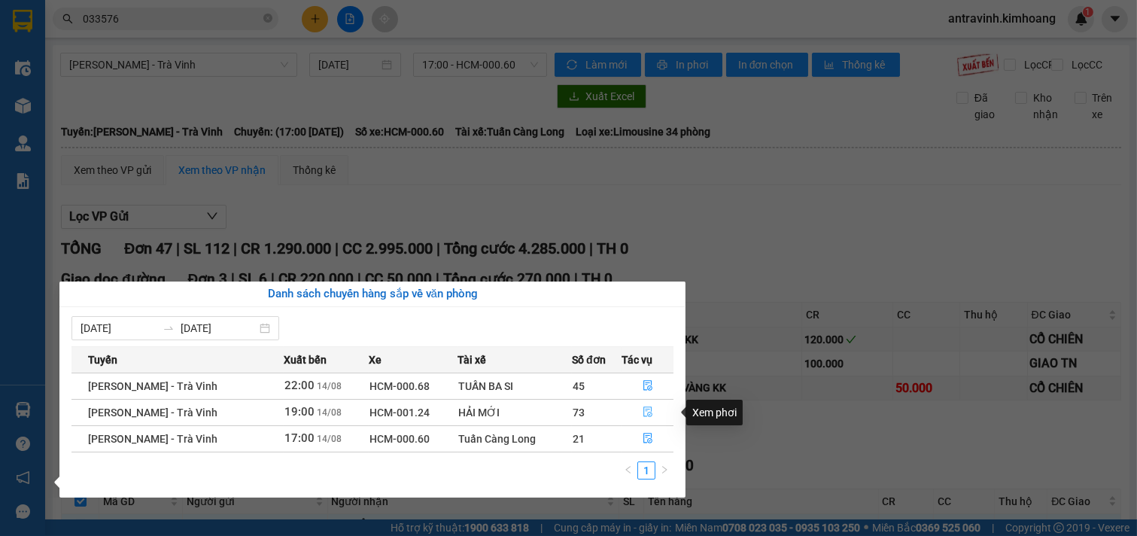
click at [649, 415] on icon "file-done" at bounding box center [648, 411] width 9 height 11
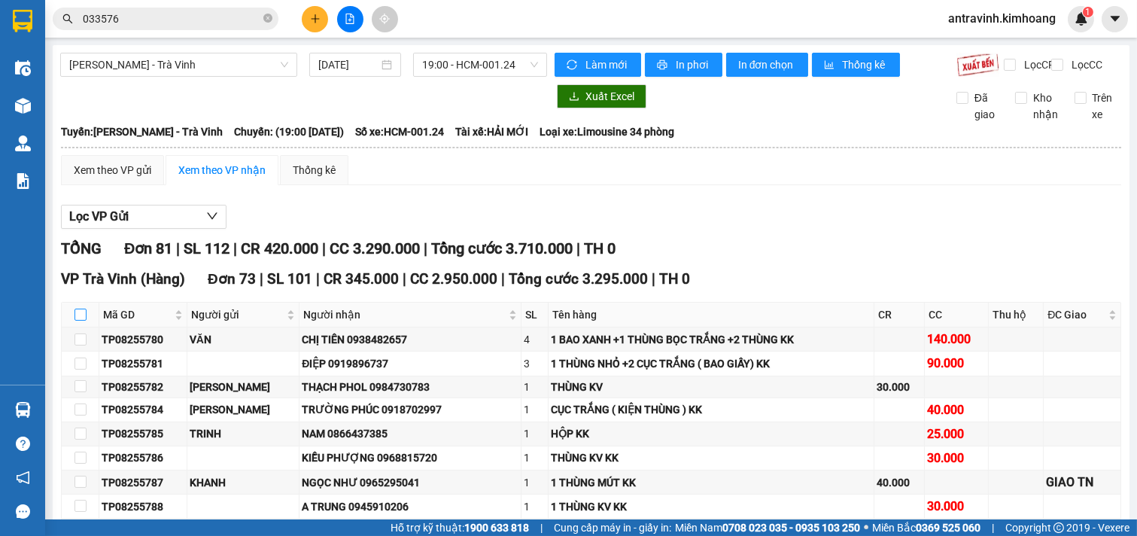
click at [78, 321] on input "checkbox" at bounding box center [81, 315] width 12 height 12
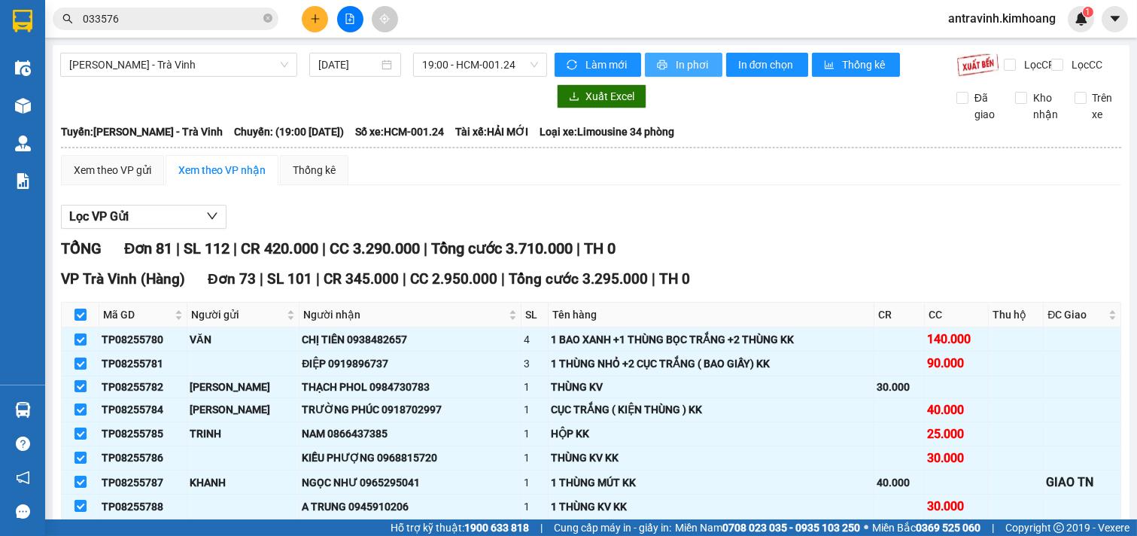
click at [683, 61] on span "In phơi" at bounding box center [693, 64] width 35 height 17
click at [146, 17] on input "033576" at bounding box center [172, 19] width 178 height 17
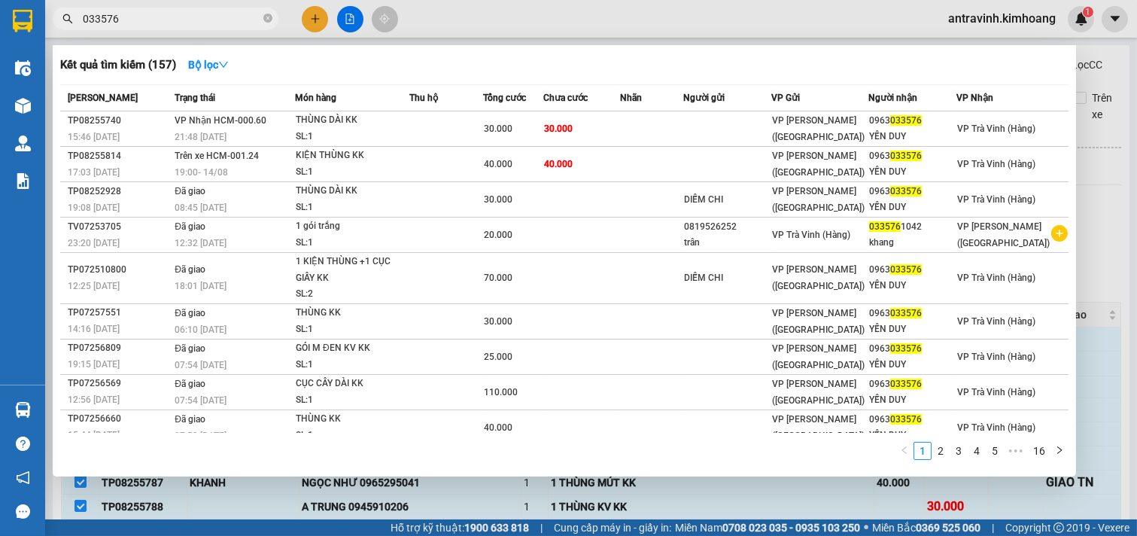
click at [146, 17] on input "033576" at bounding box center [172, 19] width 178 height 17
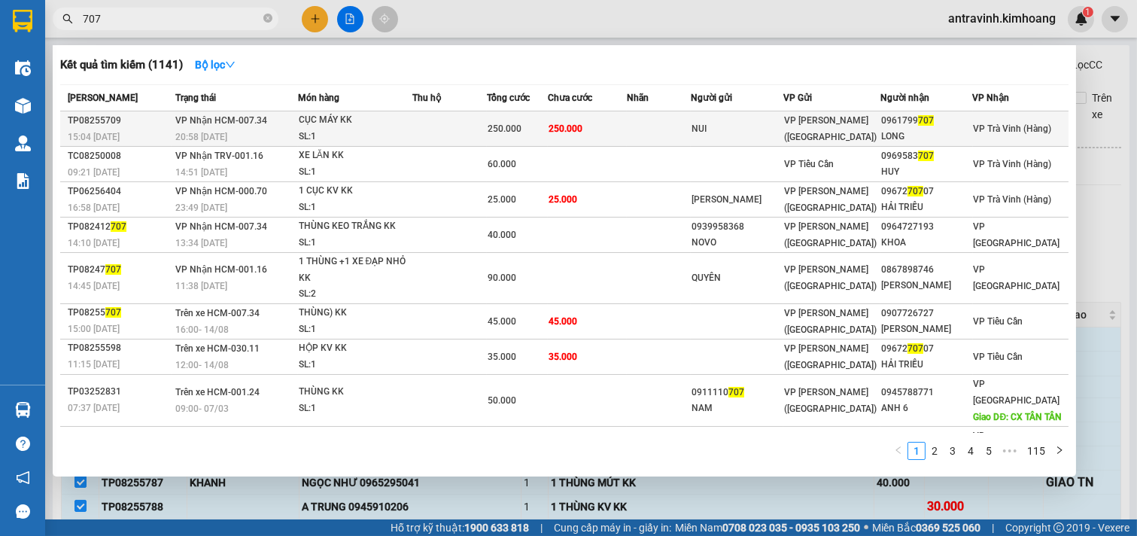
click at [672, 124] on td at bounding box center [659, 128] width 64 height 35
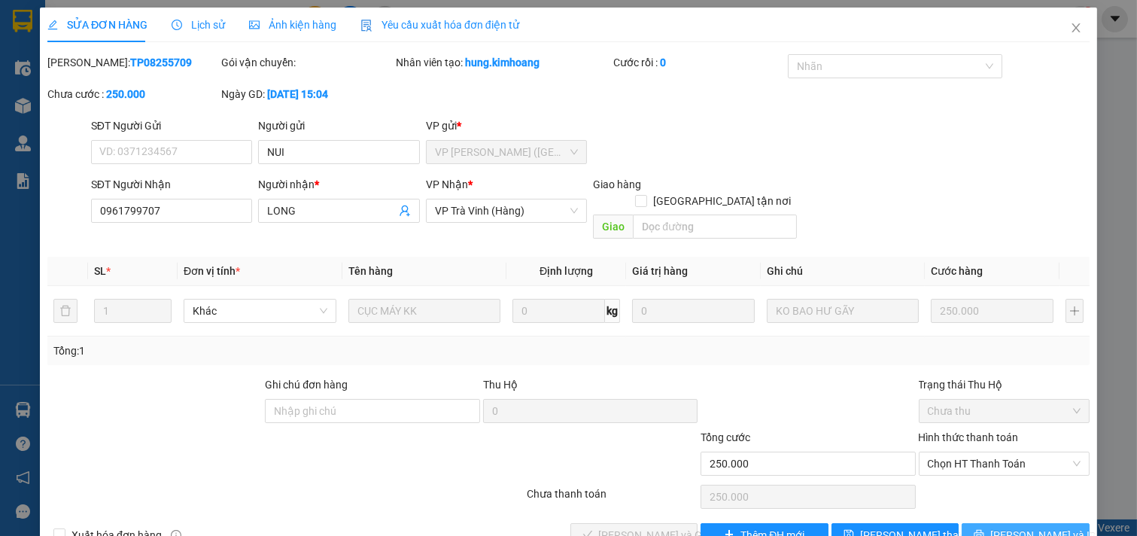
click at [1029, 527] on span "[PERSON_NAME] và In" at bounding box center [1043, 535] width 105 height 17
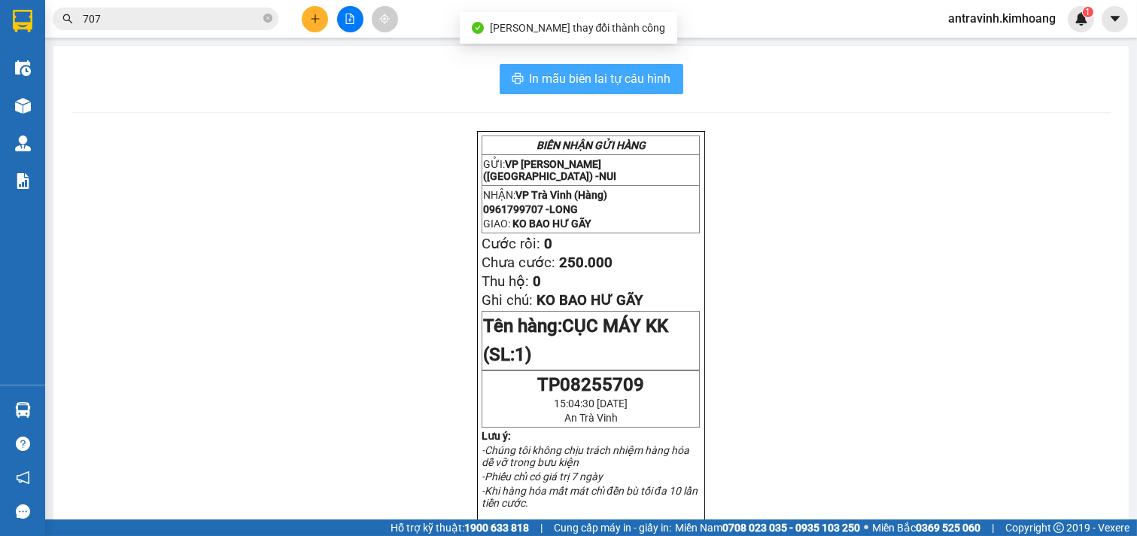
click at [635, 78] on span "In mẫu biên lai tự cấu hình" at bounding box center [601, 78] width 142 height 19
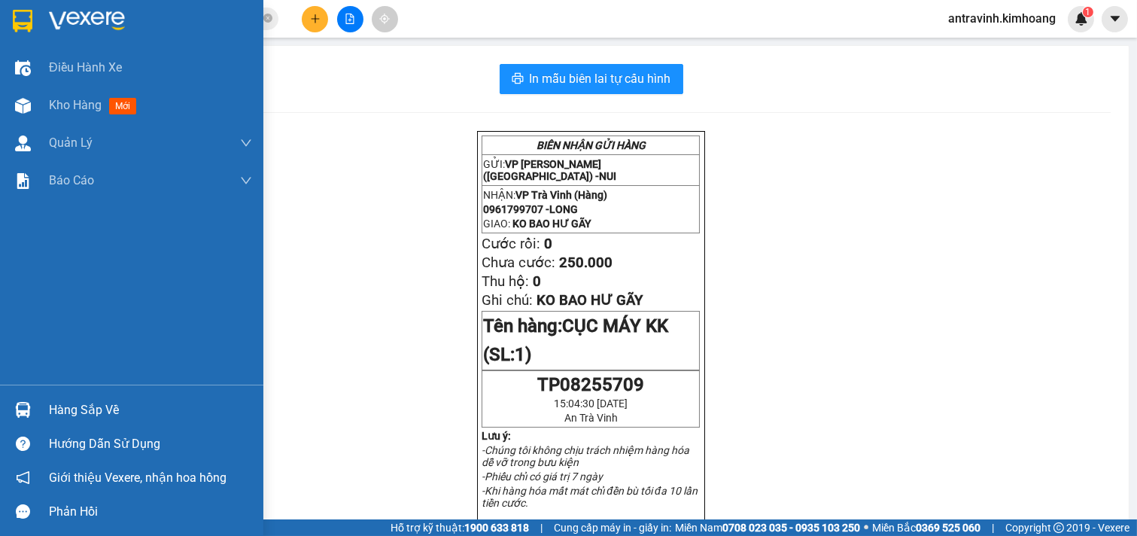
click at [50, 408] on div "Hàng sắp về" at bounding box center [150, 410] width 203 height 23
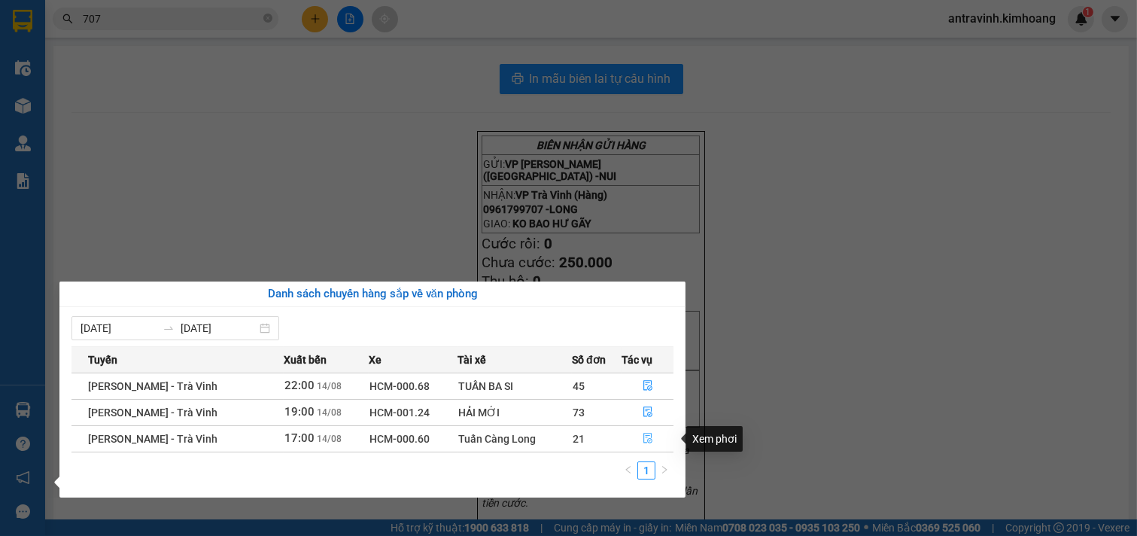
click at [641, 439] on button "button" at bounding box center [648, 439] width 50 height 24
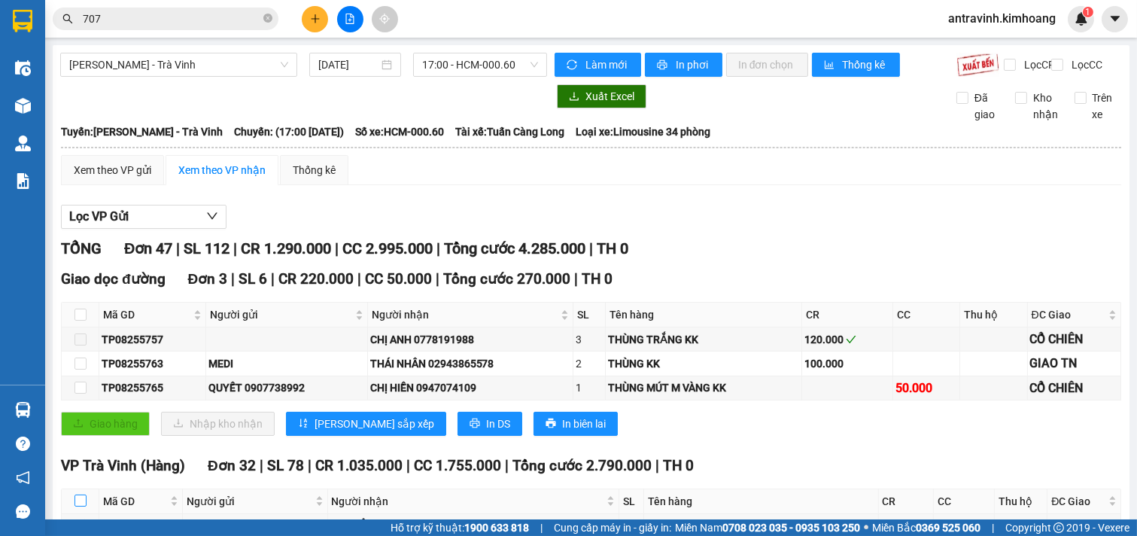
click at [81, 495] on input "checkbox" at bounding box center [81, 501] width 12 height 12
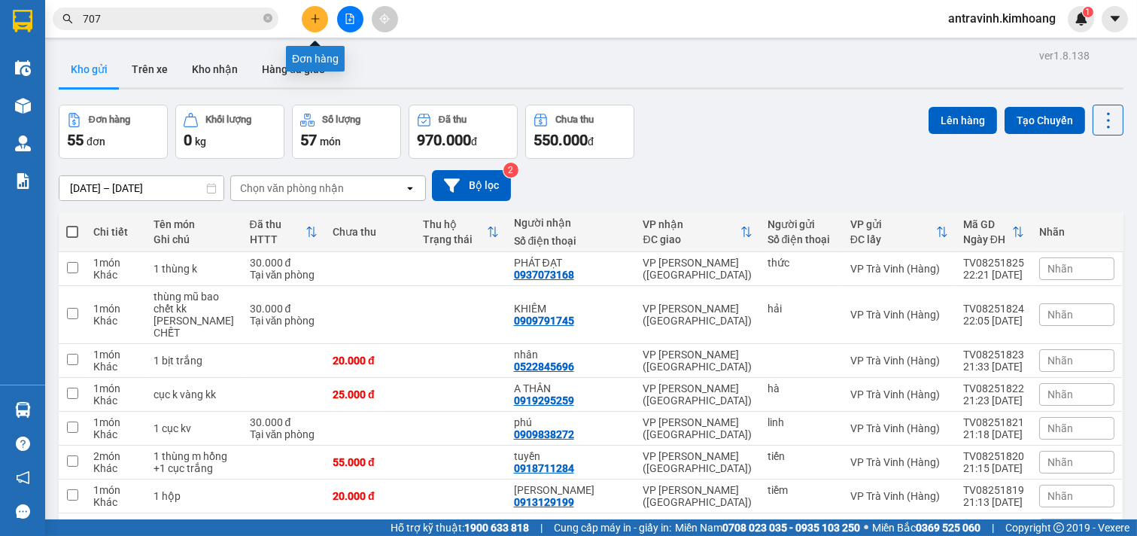
click at [312, 18] on icon "plus" at bounding box center [315, 18] width 8 height 1
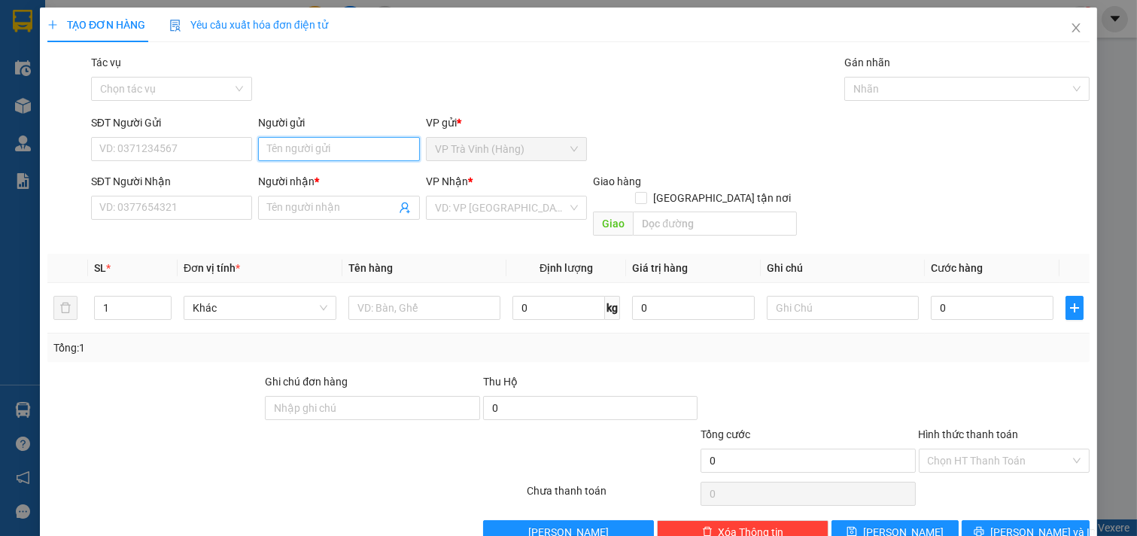
click at [337, 145] on input "Người gửi" at bounding box center [339, 149] width 162 height 24
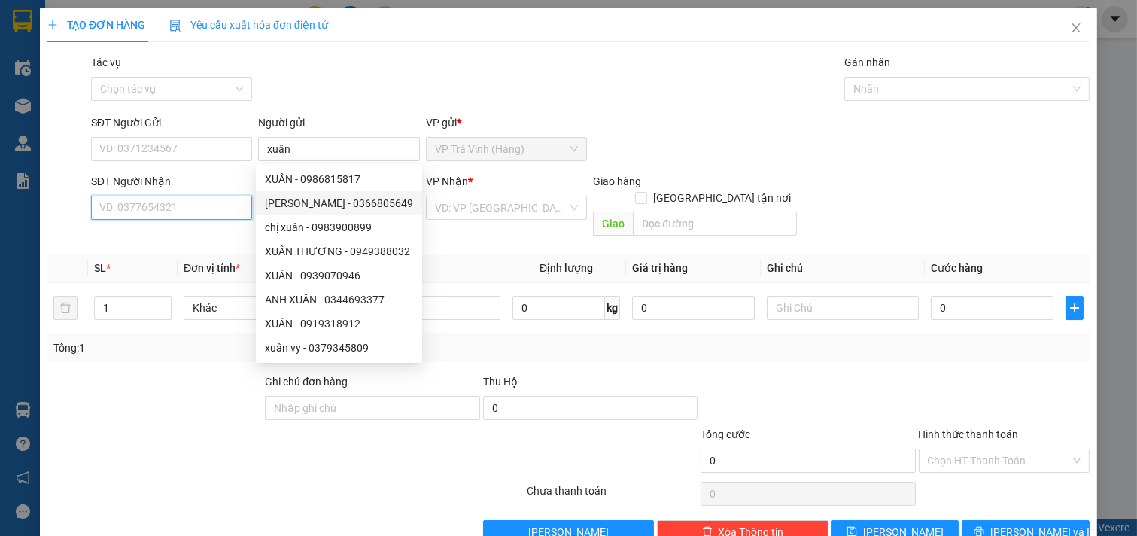
click at [166, 207] on input "SĐT Người Nhận" at bounding box center [172, 208] width 162 height 24
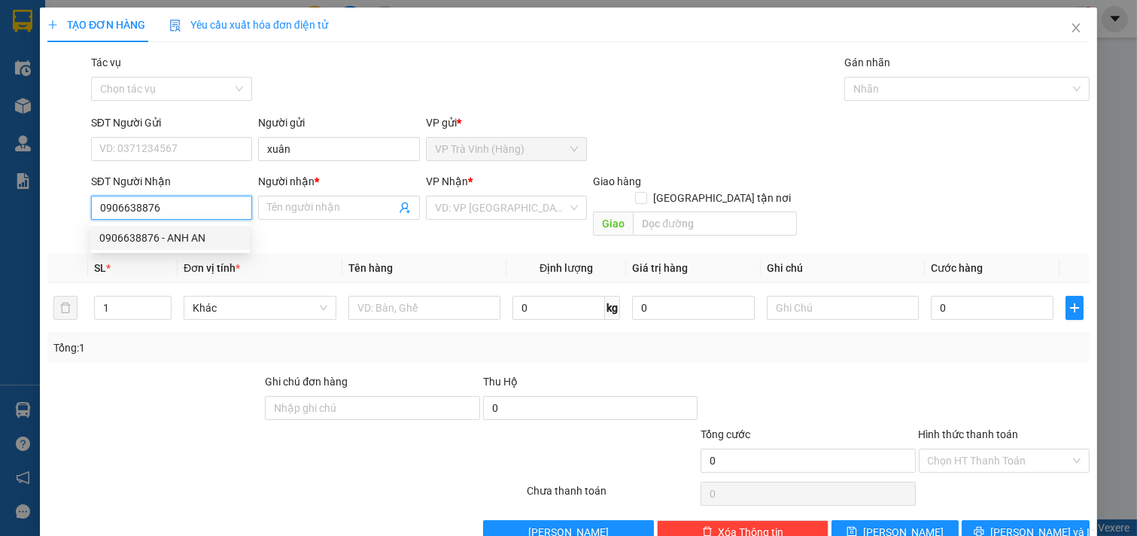
click at [191, 230] on div "0906638876 - ANH AN" at bounding box center [170, 238] width 142 height 17
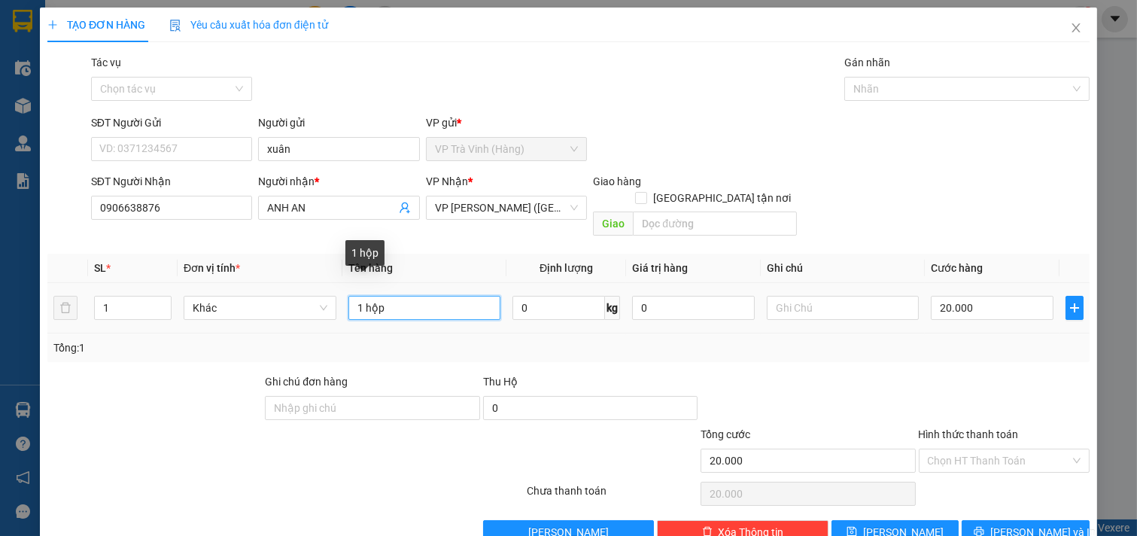
click at [397, 296] on input "1 hộp" at bounding box center [425, 308] width 153 height 24
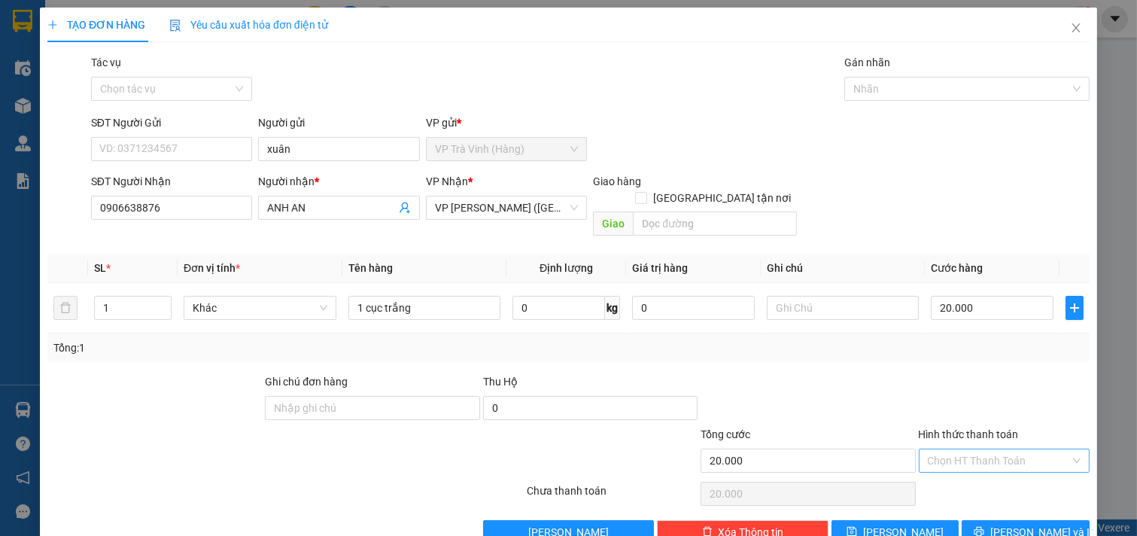
type input "1 cục trắng"
click at [957, 449] on input "Hình thức thanh toán" at bounding box center [999, 460] width 143 height 23
click at [958, 478] on div "Tại văn phòng" at bounding box center [993, 474] width 151 height 17
type input "0"
click at [1004, 524] on span "[PERSON_NAME] và In" at bounding box center [1043, 532] width 105 height 17
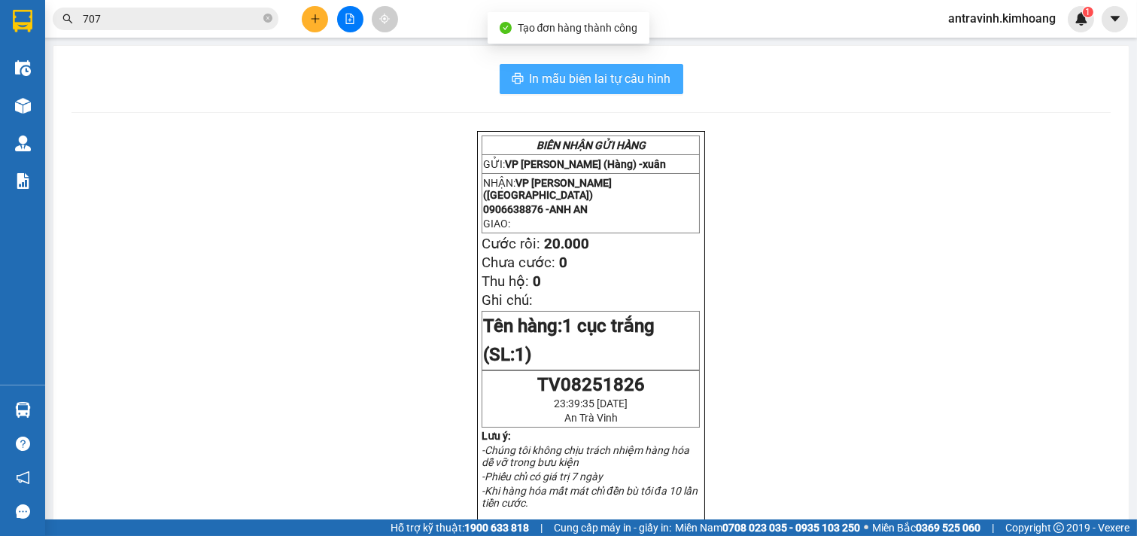
click at [640, 89] on button "In mẫu biên lai tự cấu hình" at bounding box center [592, 79] width 184 height 30
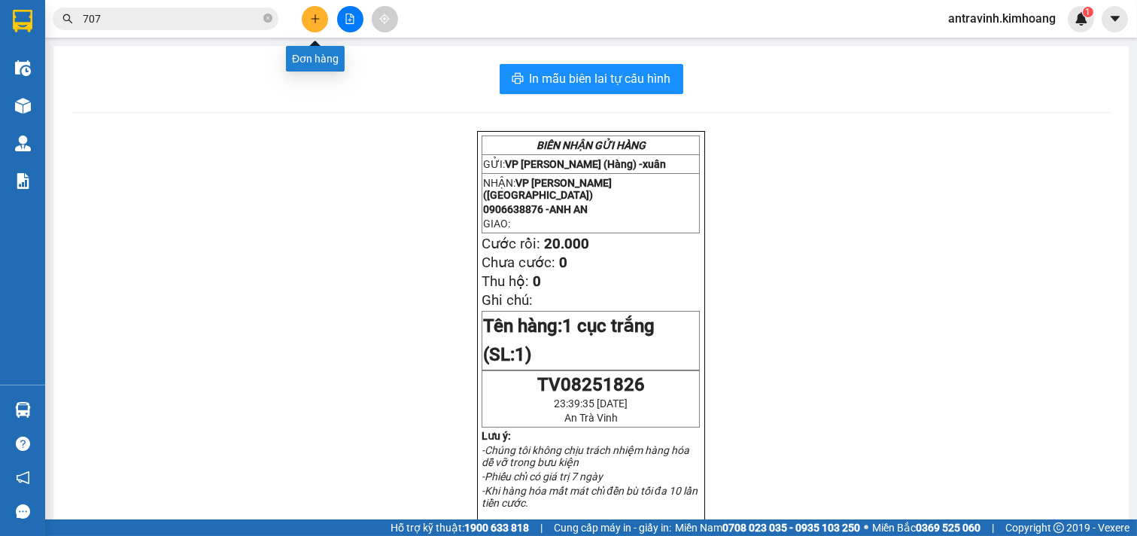
click at [316, 24] on button at bounding box center [315, 19] width 26 height 26
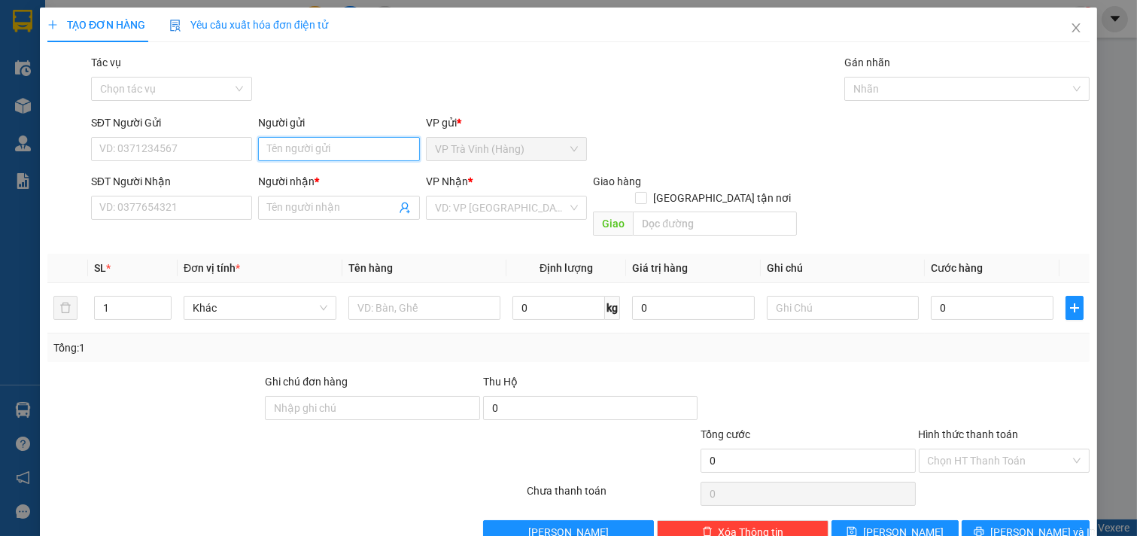
click at [344, 156] on input "Người gửi" at bounding box center [339, 149] width 162 height 24
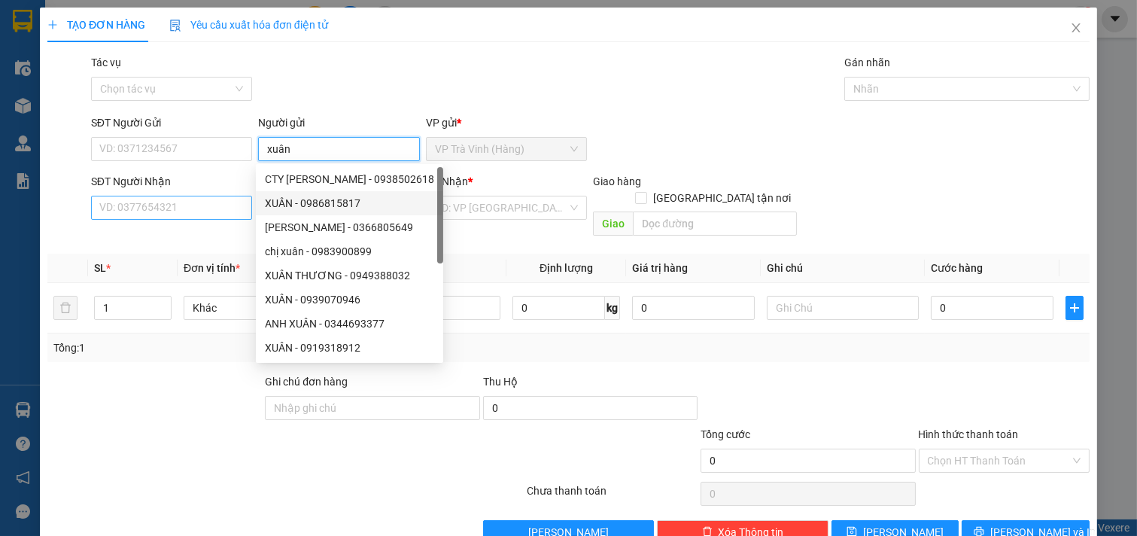
type input "xuân"
click at [214, 209] on input "SĐT Người Nhận" at bounding box center [172, 208] width 162 height 24
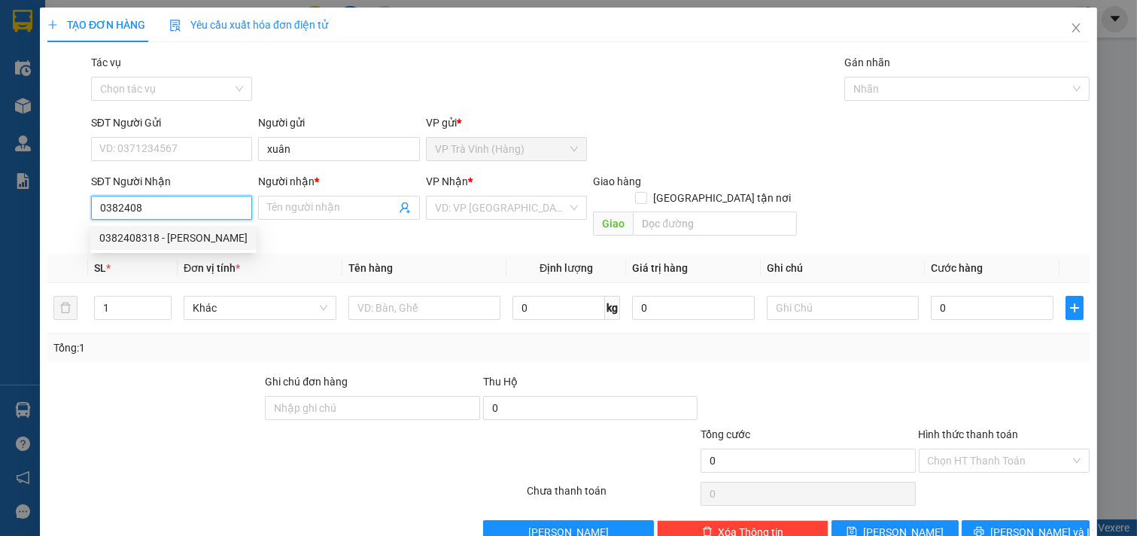
click at [219, 231] on div "0382408318 - chú kiên" at bounding box center [173, 238] width 148 height 17
type input "0382408318"
type input "chú kiên"
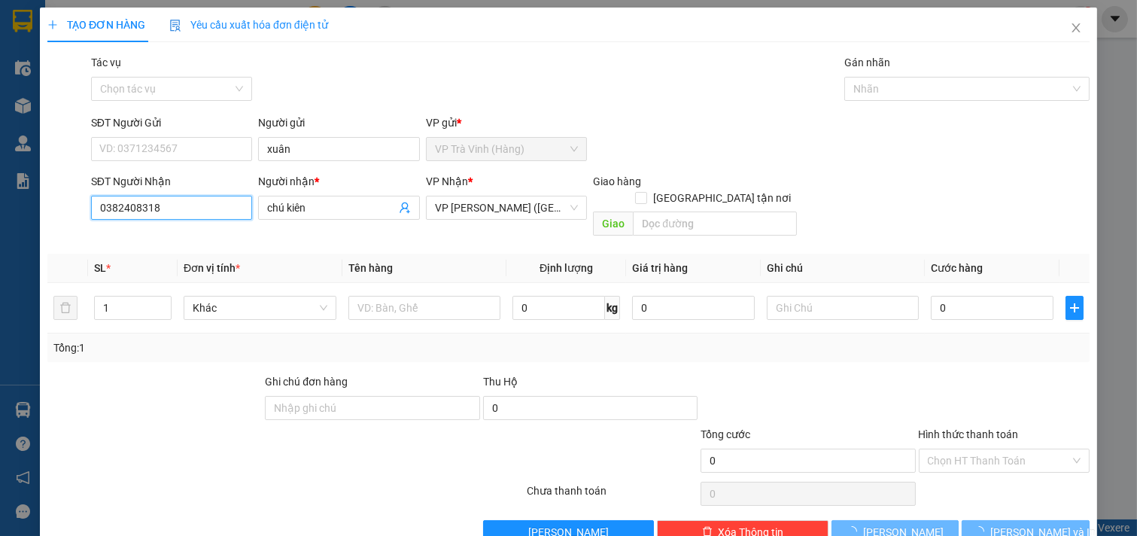
type input "60.000"
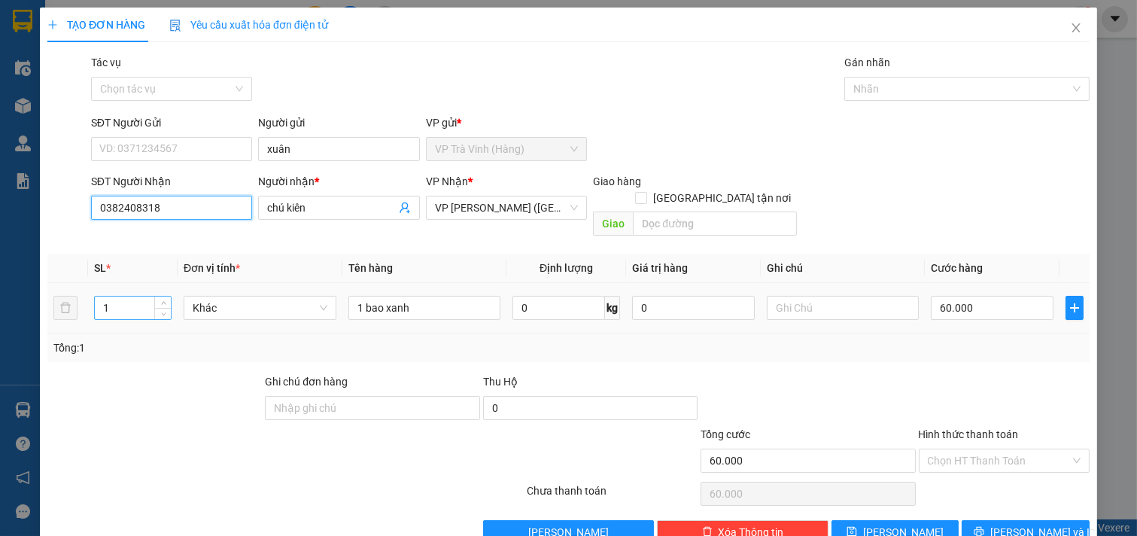
type input "0382408318"
click at [138, 297] on input "1" at bounding box center [133, 308] width 76 height 23
type input "2"
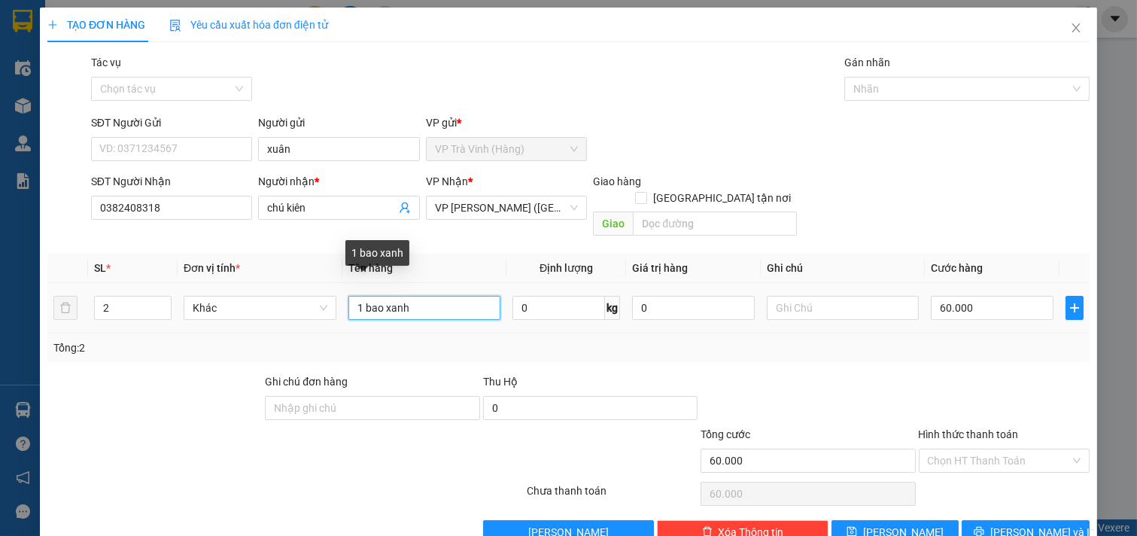
click at [448, 298] on input "1 bao xanh" at bounding box center [425, 308] width 153 height 24
type input "1 bao xanh +1 cục trắng"
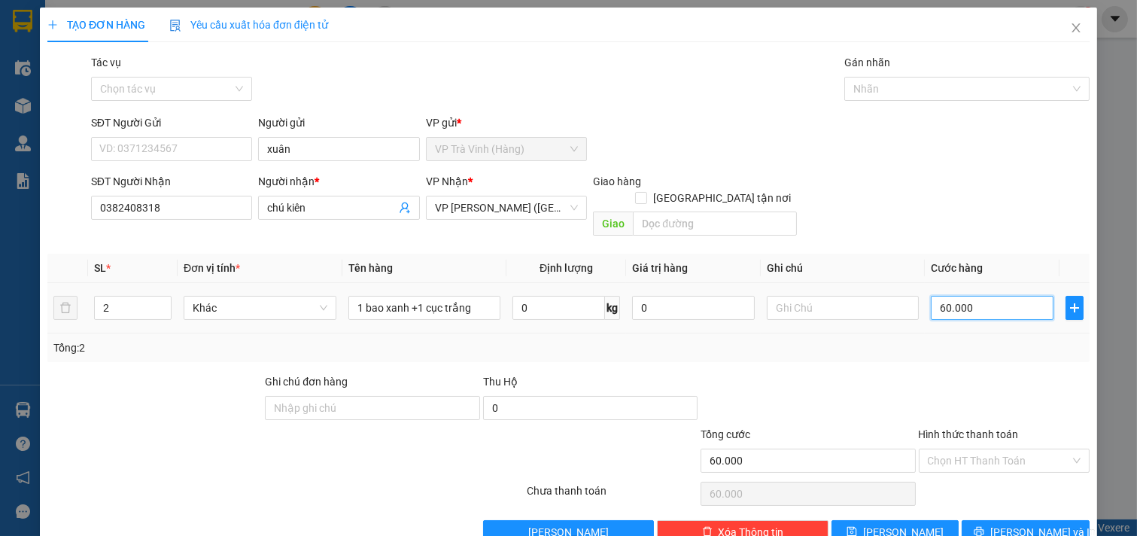
click at [975, 296] on input "60.000" at bounding box center [992, 308] width 123 height 24
type input "8"
type input "80"
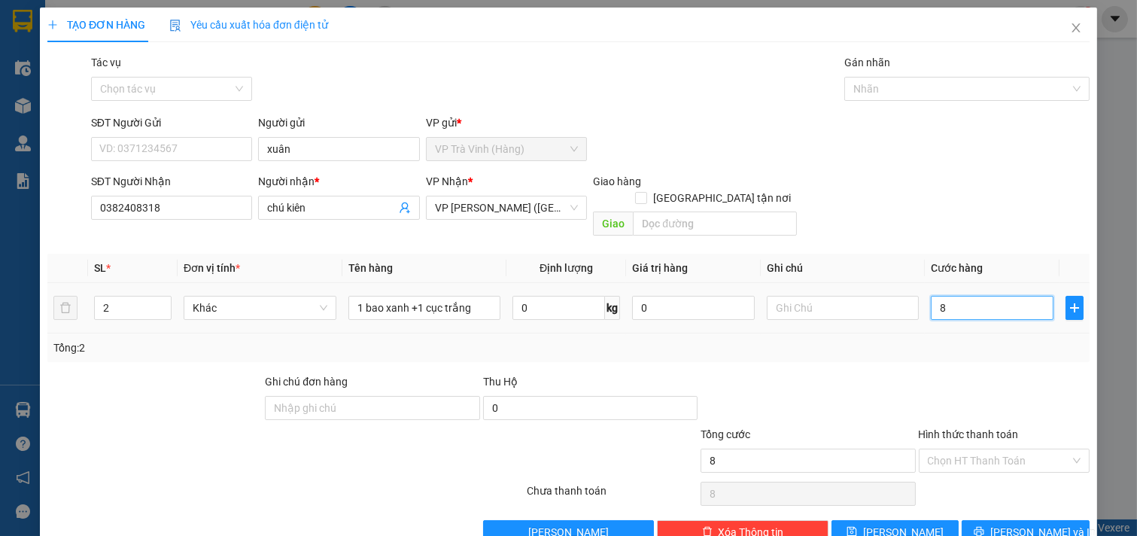
type input "80"
type input "80.000"
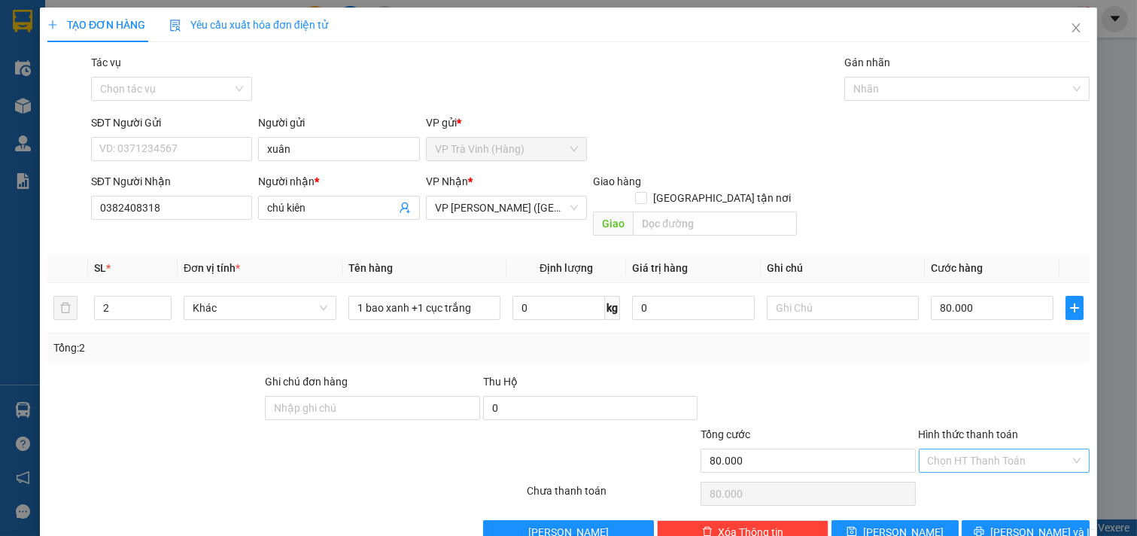
click at [992, 449] on input "Hình thức thanh toán" at bounding box center [999, 460] width 143 height 23
click at [990, 467] on div "Tại văn phòng" at bounding box center [993, 474] width 151 height 17
type input "0"
click at [1009, 524] on span "[PERSON_NAME] và In" at bounding box center [1043, 532] width 105 height 17
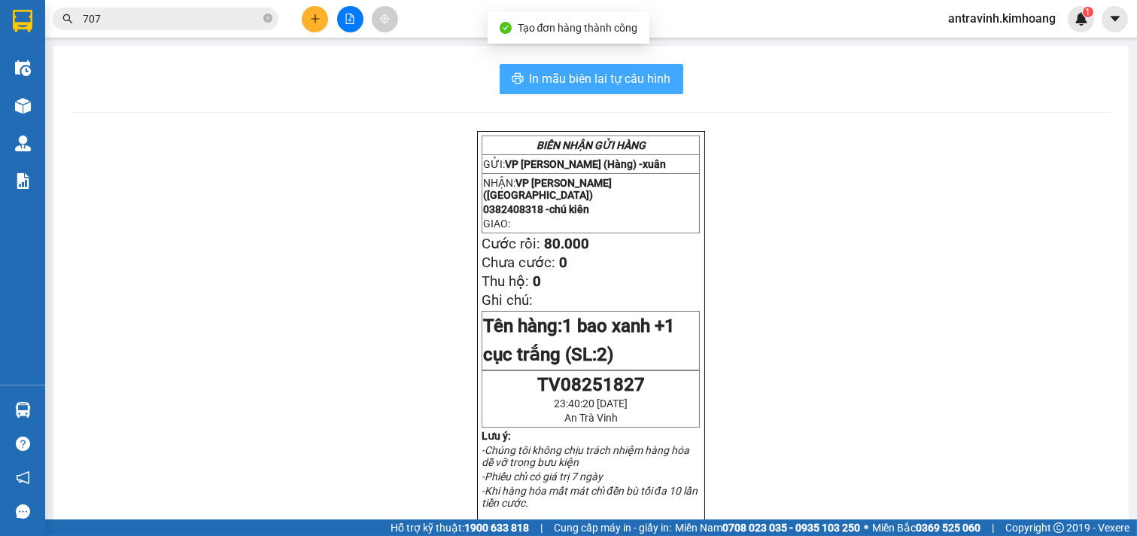
click at [661, 85] on span "In mẫu biên lai tự cấu hình" at bounding box center [601, 78] width 142 height 19
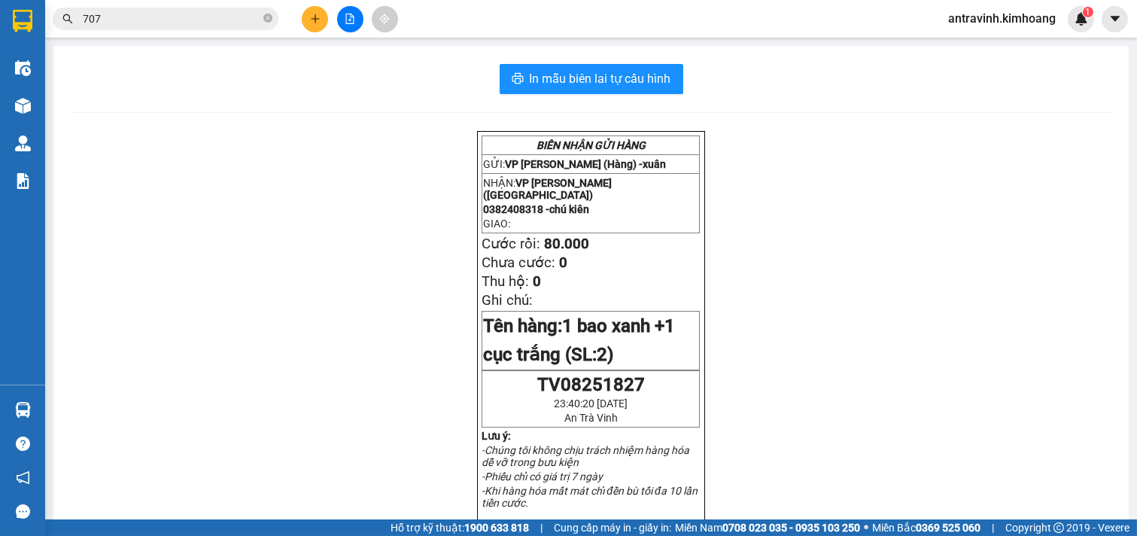
click at [203, 24] on input "707" at bounding box center [172, 19] width 178 height 17
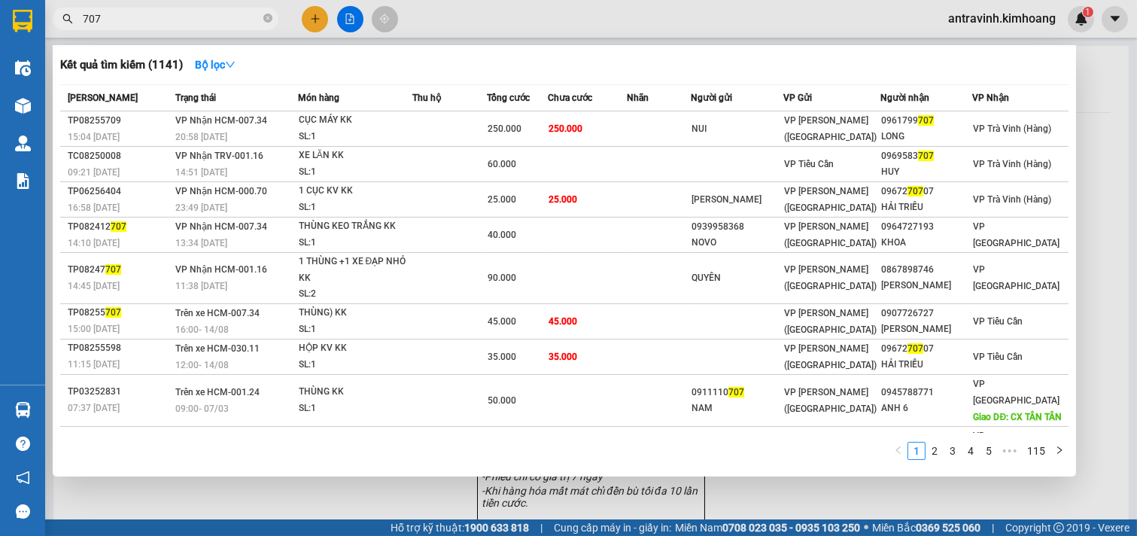
click at [203, 24] on input "707" at bounding box center [172, 19] width 178 height 17
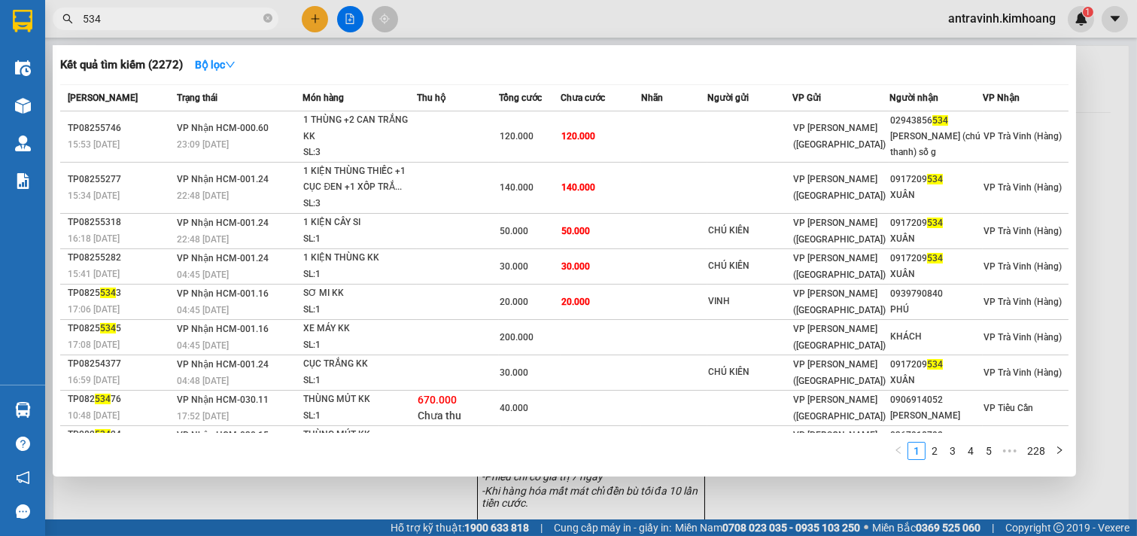
click at [138, 12] on input "534" at bounding box center [172, 19] width 178 height 17
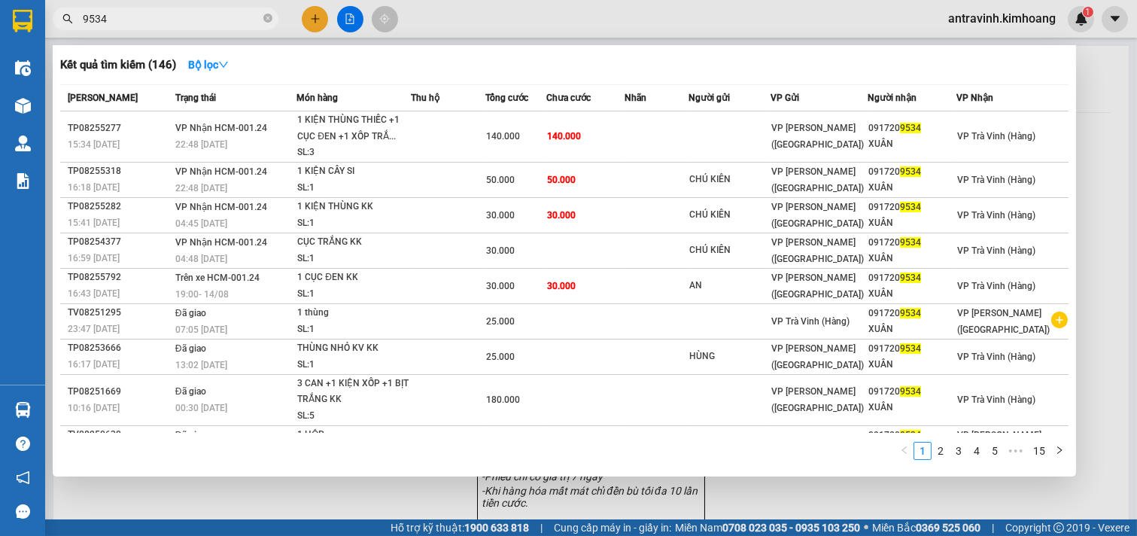
type input "9534"
click at [314, 20] on div at bounding box center [568, 268] width 1137 height 536
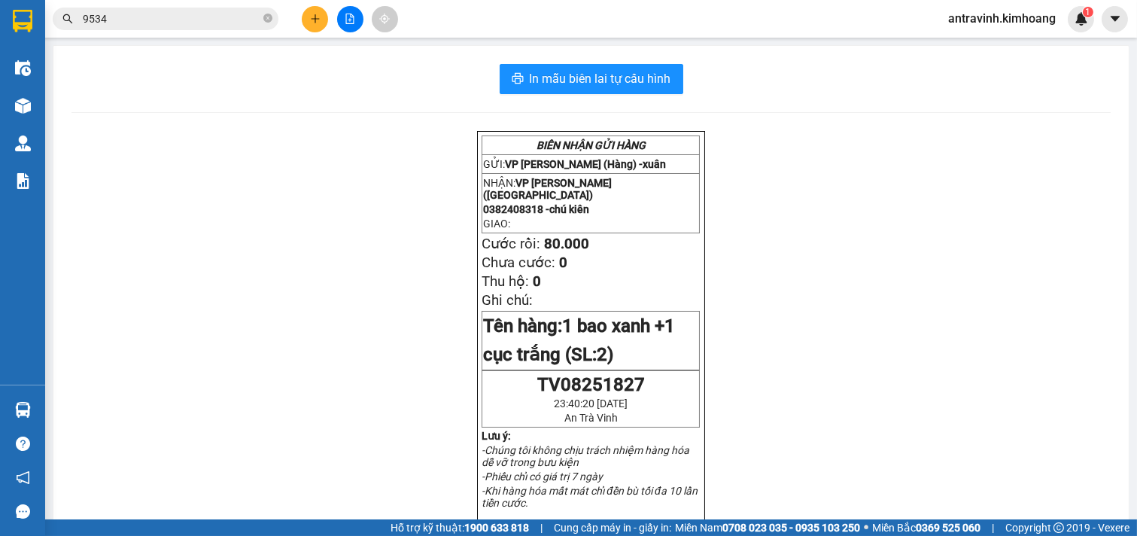
click at [310, 23] on icon "plus" at bounding box center [315, 19] width 11 height 11
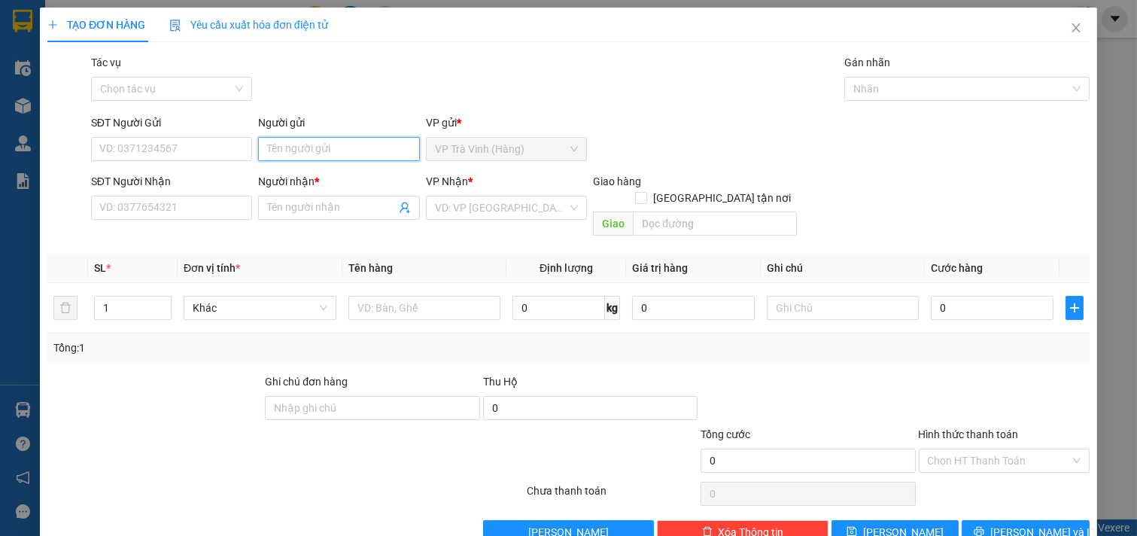
click at [336, 145] on input "Người gửi" at bounding box center [339, 149] width 162 height 24
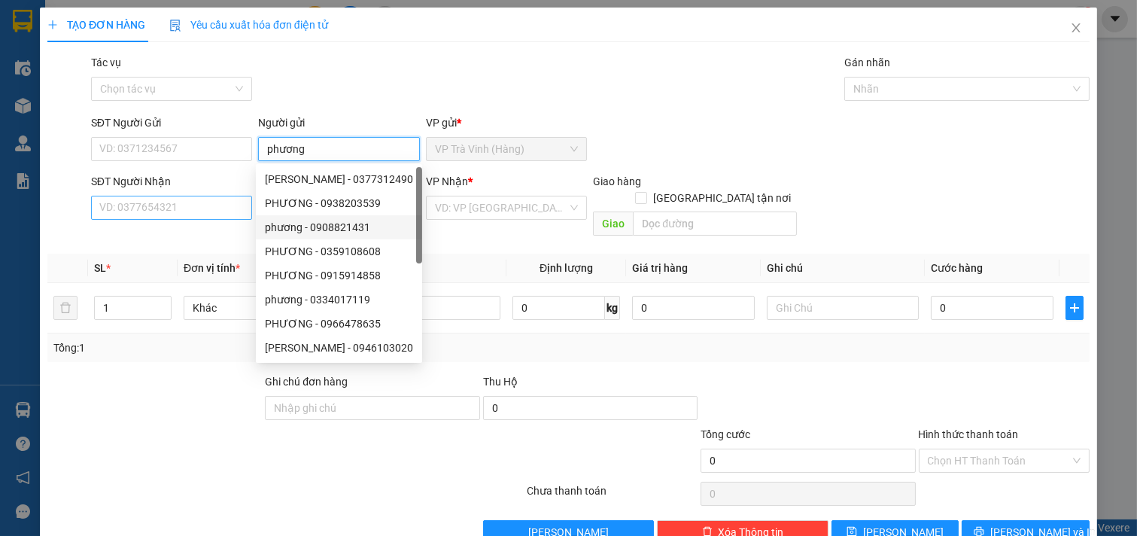
type input "phương"
click at [219, 211] on input "SĐT Người Nhận" at bounding box center [172, 208] width 162 height 24
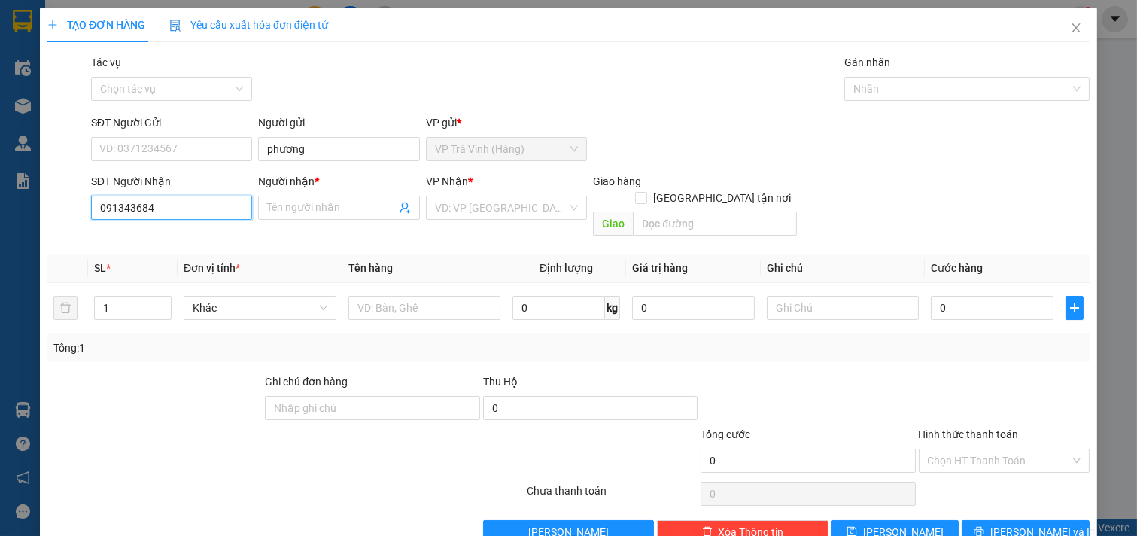
type input "0913436846"
click at [206, 239] on div "0913436846 - lan" at bounding box center [170, 238] width 142 height 17
type input "lan"
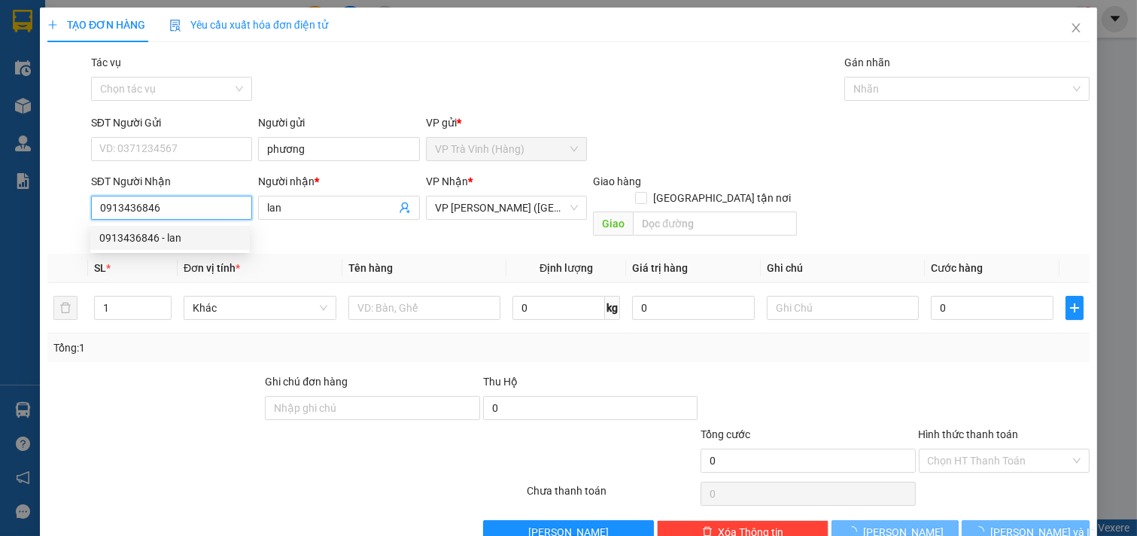
type input "30.000"
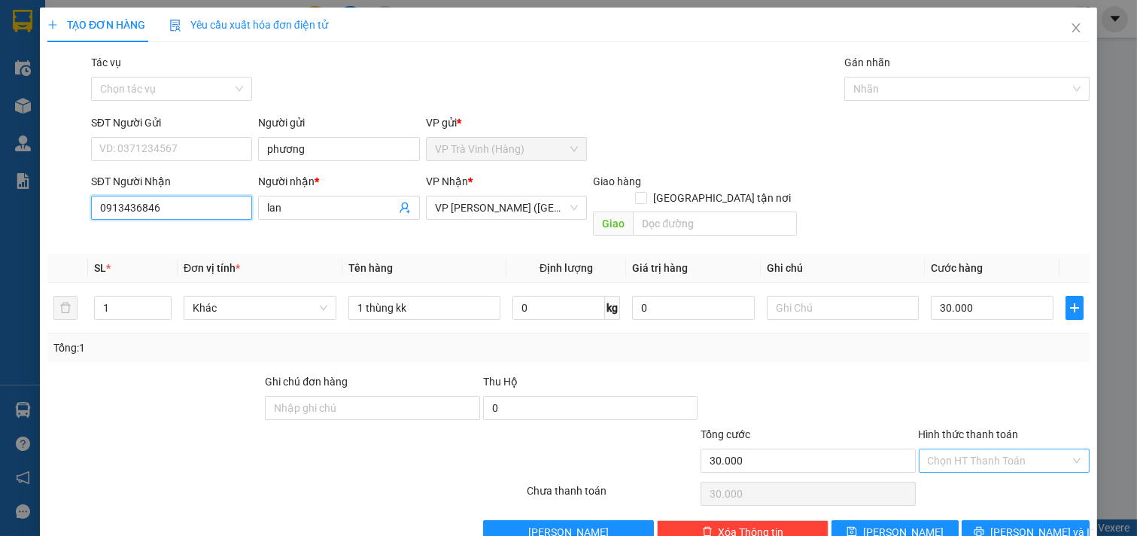
type input "0913436846"
click at [1000, 449] on input "Hình thức thanh toán" at bounding box center [999, 460] width 143 height 23
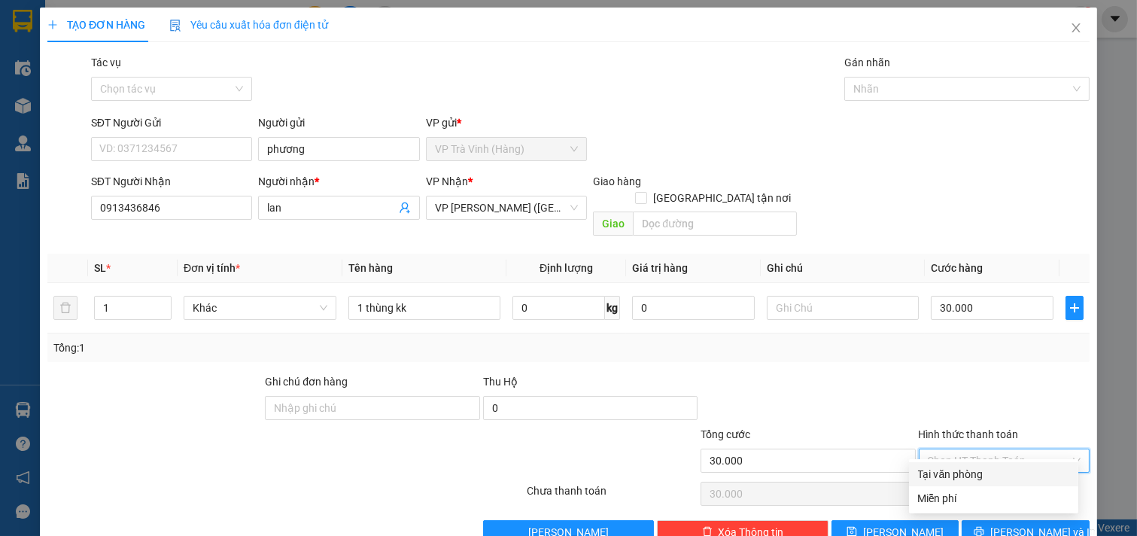
click at [997, 468] on div "Tại văn phòng" at bounding box center [993, 474] width 151 height 17
type input "0"
click at [1005, 524] on span "[PERSON_NAME] và In" at bounding box center [1043, 532] width 105 height 17
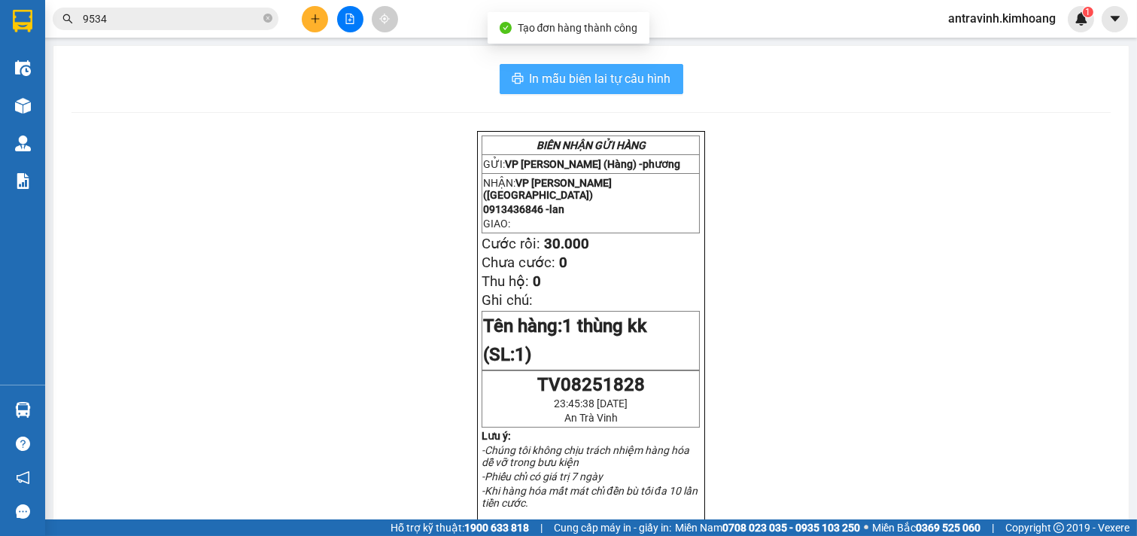
click at [623, 76] on span "In mẫu biên lai tự cấu hình" at bounding box center [601, 78] width 142 height 19
